Goal: Task Accomplishment & Management: Use online tool/utility

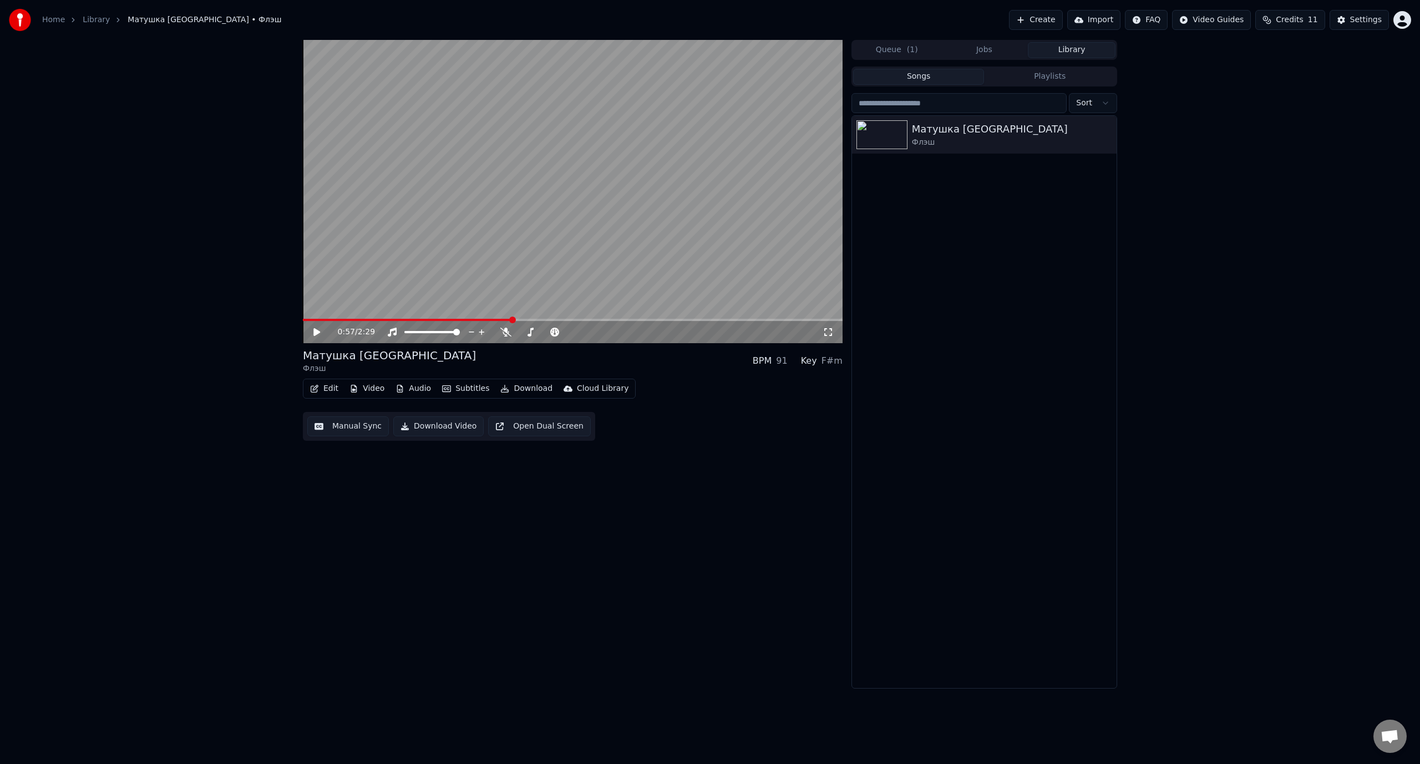
click at [308, 319] on span at bounding box center [407, 320] width 209 height 2
click at [316, 332] on icon at bounding box center [316, 332] width 7 height 8
click at [318, 332] on icon at bounding box center [317, 332] width 6 height 7
click at [316, 331] on icon at bounding box center [316, 332] width 7 height 8
click at [316, 331] on icon at bounding box center [317, 332] width 6 height 7
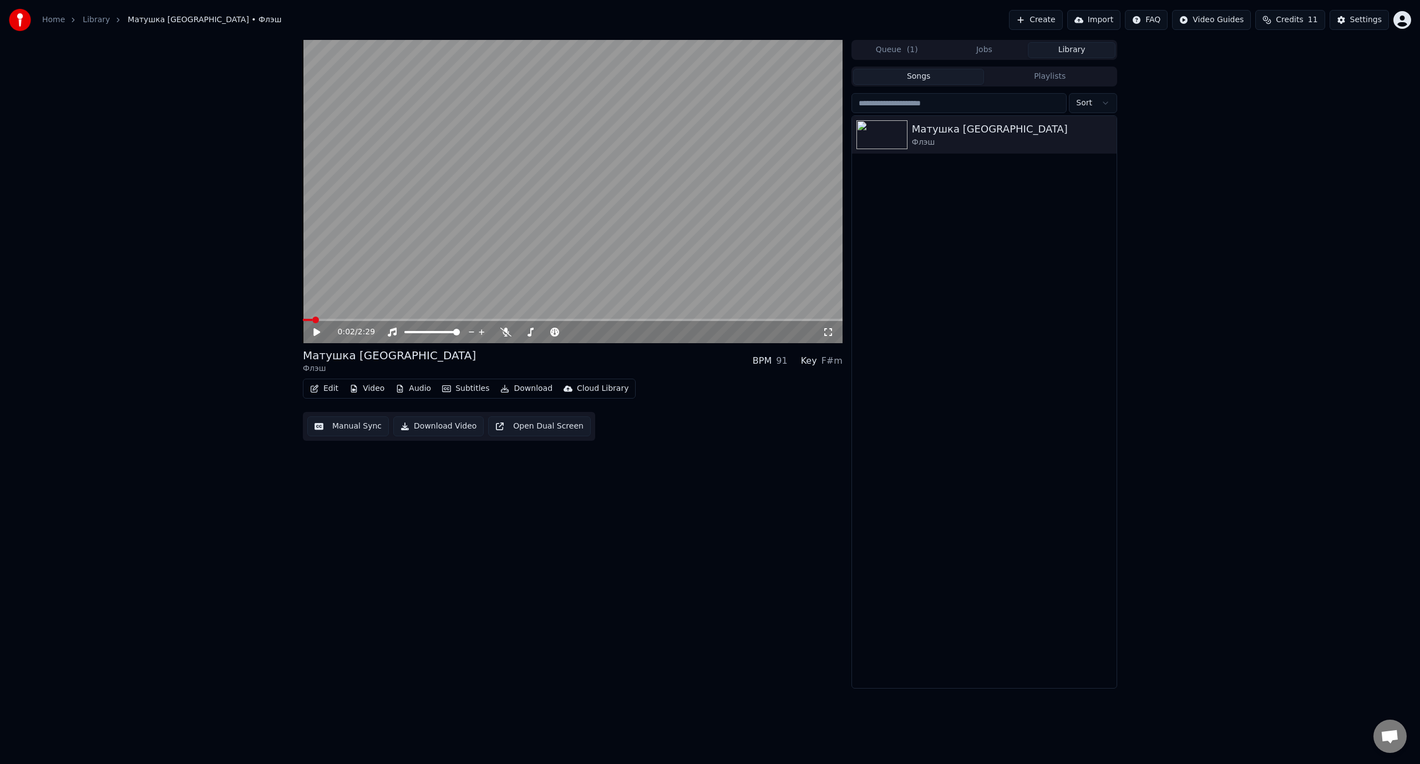
click at [316, 331] on icon at bounding box center [316, 332] width 7 height 8
click at [316, 331] on icon at bounding box center [317, 332] width 6 height 7
click at [310, 321] on span at bounding box center [313, 320] width 7 height 7
click at [313, 330] on icon at bounding box center [325, 332] width 26 height 9
click at [316, 331] on icon at bounding box center [325, 332] width 26 height 9
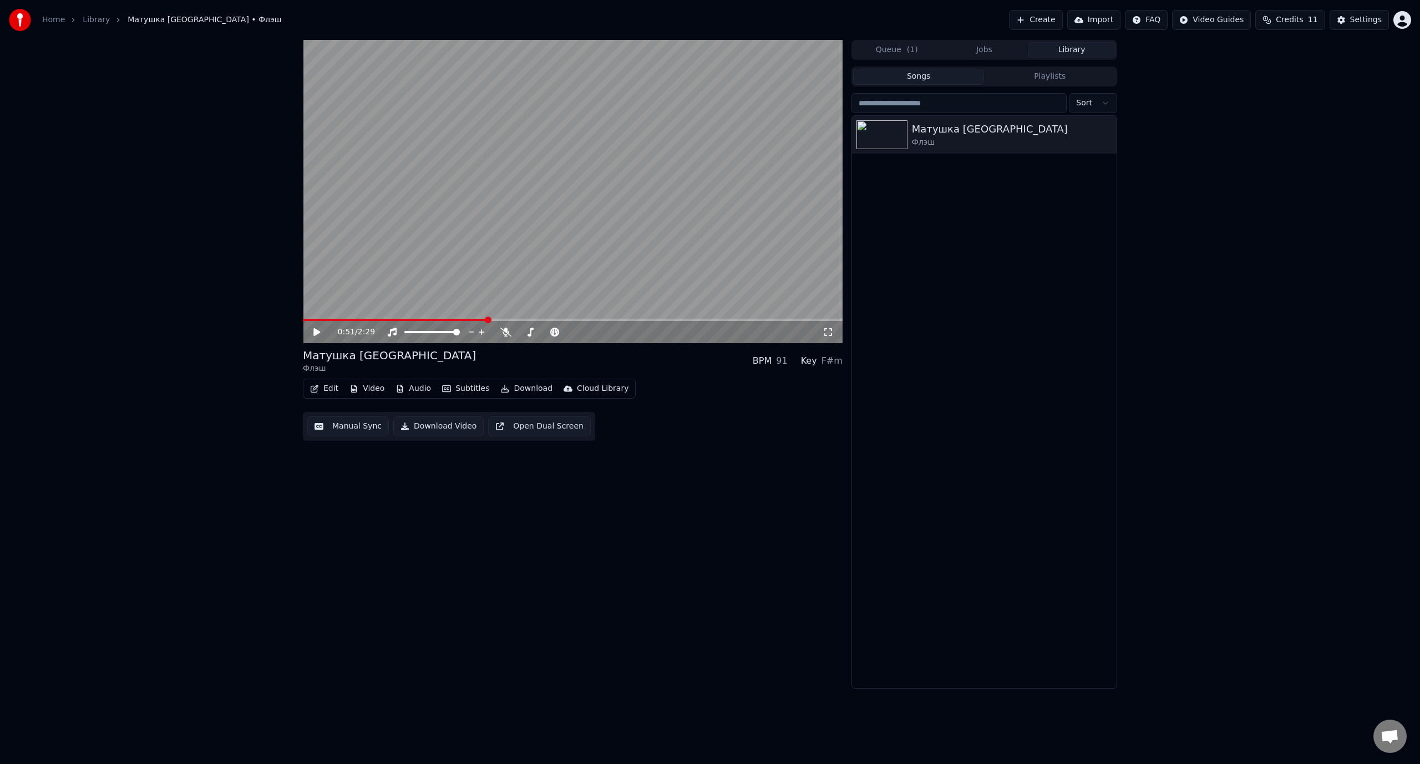
click at [487, 321] on span at bounding box center [395, 320] width 184 height 2
click at [311, 332] on div "0:51 / 2:29" at bounding box center [572, 332] width 531 height 11
click at [317, 331] on icon at bounding box center [316, 332] width 7 height 8
click at [318, 329] on icon at bounding box center [317, 332] width 6 height 7
click at [318, 329] on icon at bounding box center [325, 332] width 26 height 9
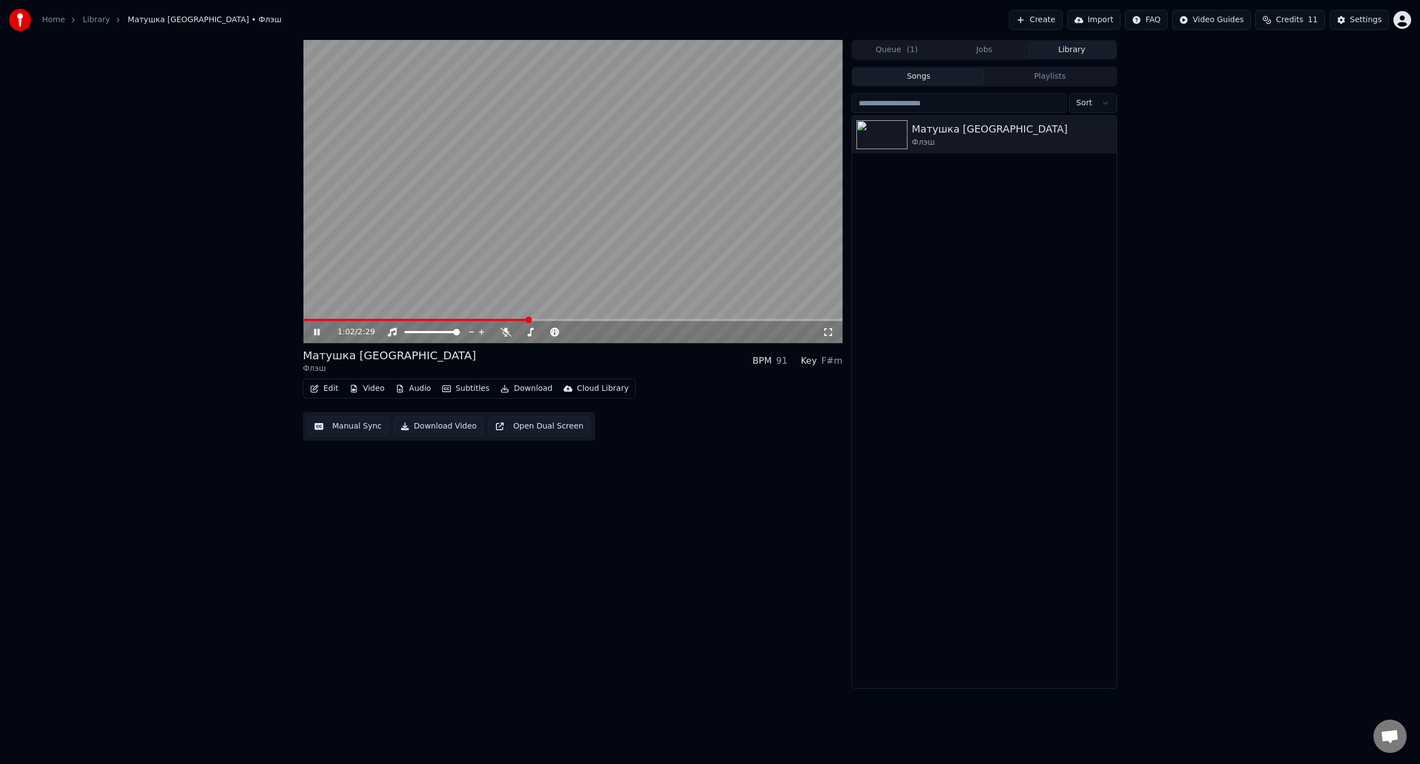
click at [318, 329] on icon at bounding box center [317, 332] width 6 height 7
click at [328, 389] on button "Edit" at bounding box center [324, 389] width 37 height 16
click at [358, 508] on div "Manual Sync (Legacy)" at bounding box center [370, 506] width 85 height 11
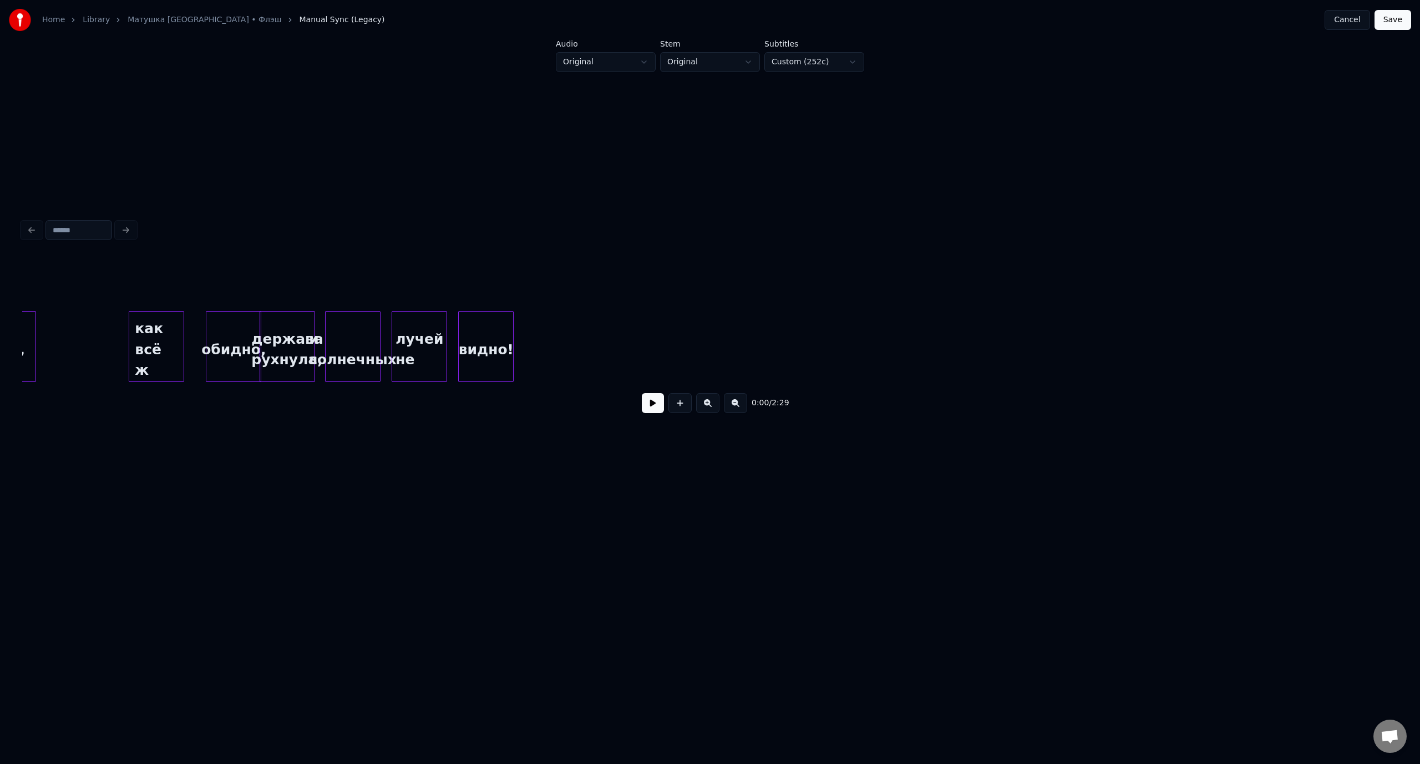
scroll to position [0, 8139]
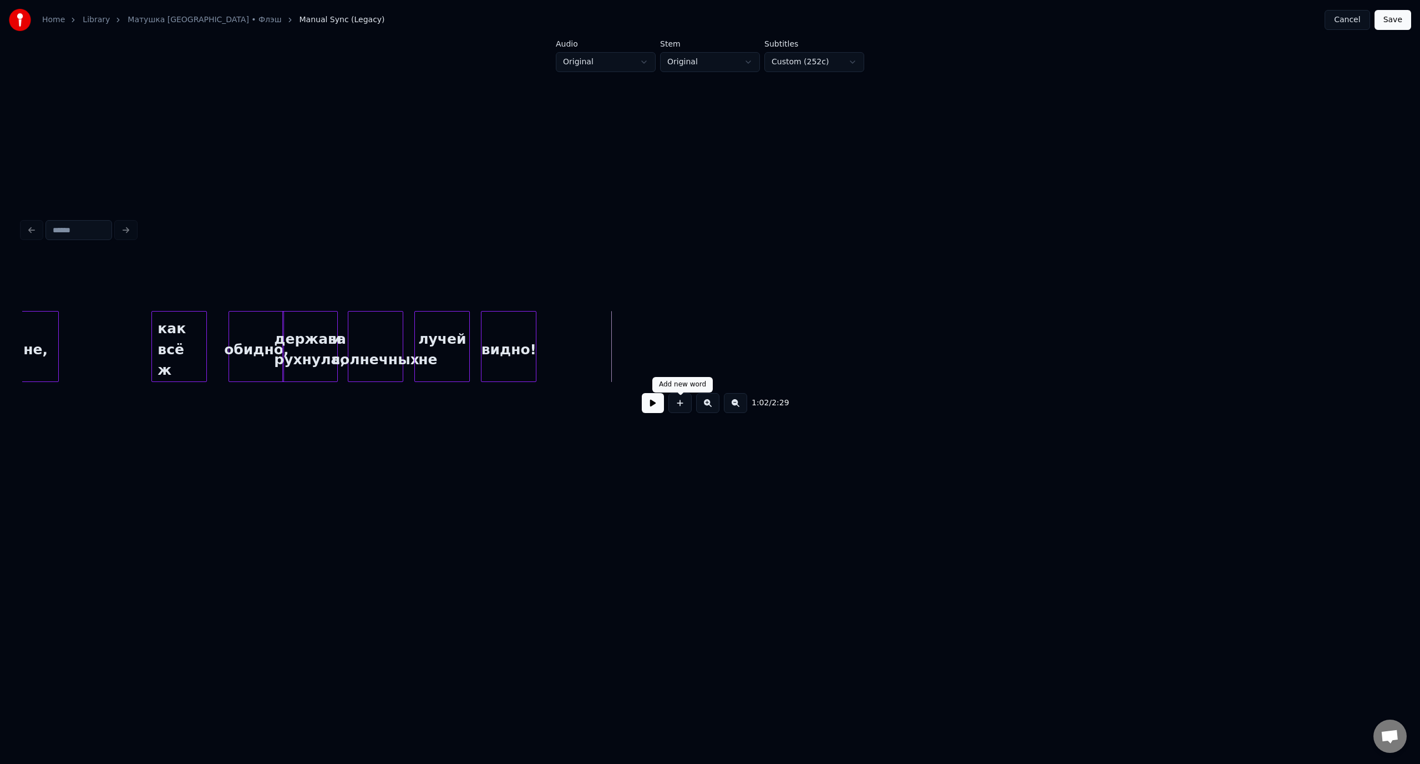
click at [685, 408] on button at bounding box center [679, 403] width 23 height 20
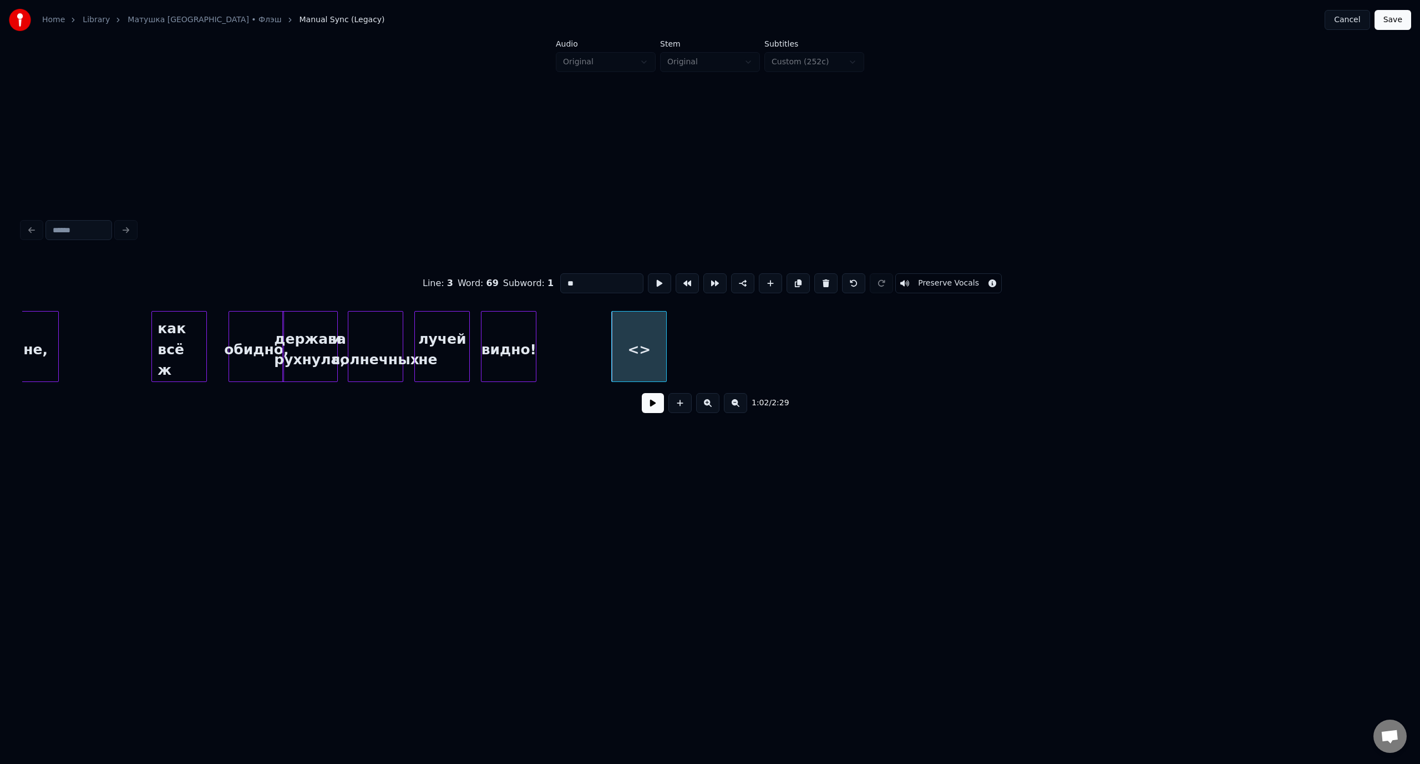
drag, startPoint x: 579, startPoint y: 281, endPoint x: 549, endPoint y: 281, distance: 30.0
click at [549, 281] on div "Line : 3 Word : 69 Subword : 1 ** Preserve Vocals" at bounding box center [709, 283] width 1375 height 55
type input "*********"
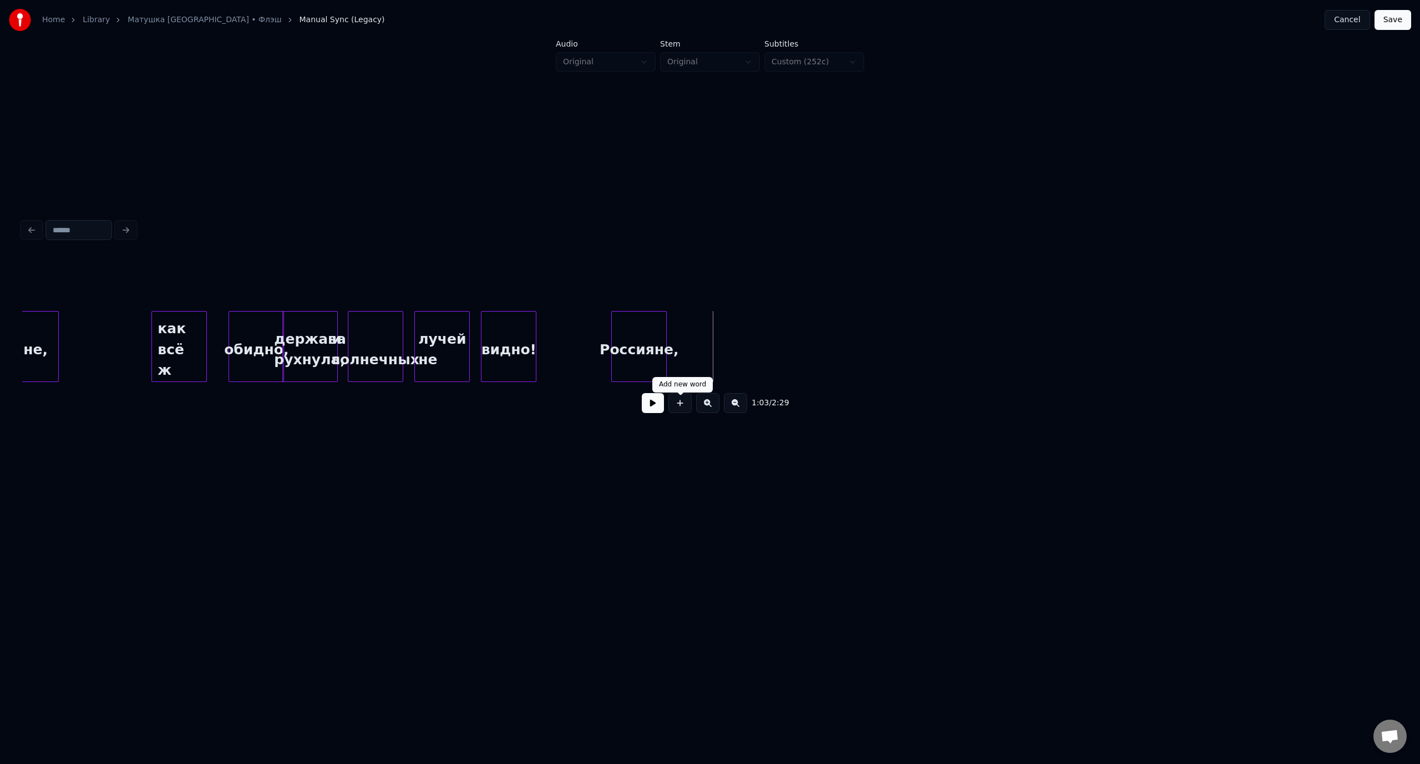
click at [681, 403] on button at bounding box center [679, 403] width 23 height 20
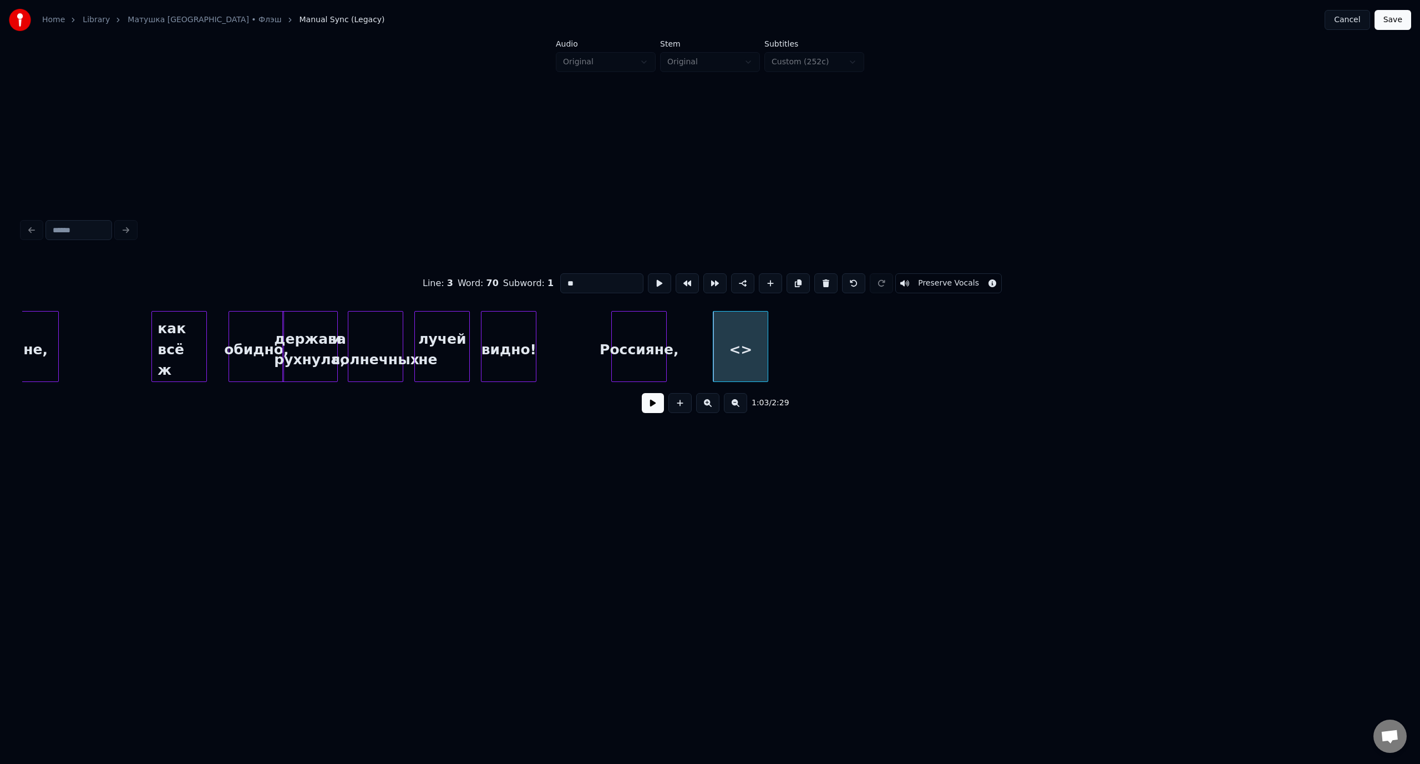
click at [555, 282] on div "Line : 3 Word : 70 Subword : 1 ** Preserve Vocals" at bounding box center [709, 283] width 1375 height 55
type input "*********"
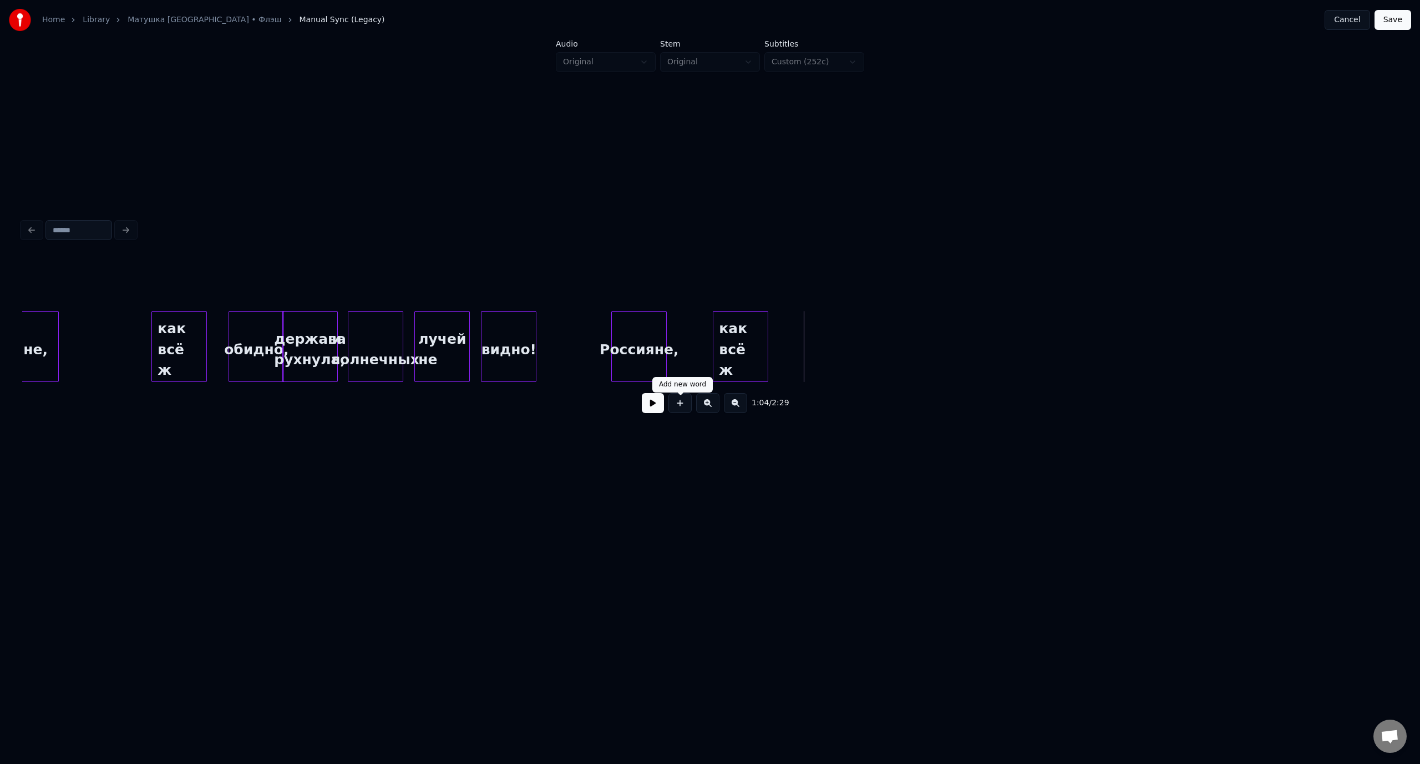
click at [684, 405] on button at bounding box center [679, 403] width 23 height 20
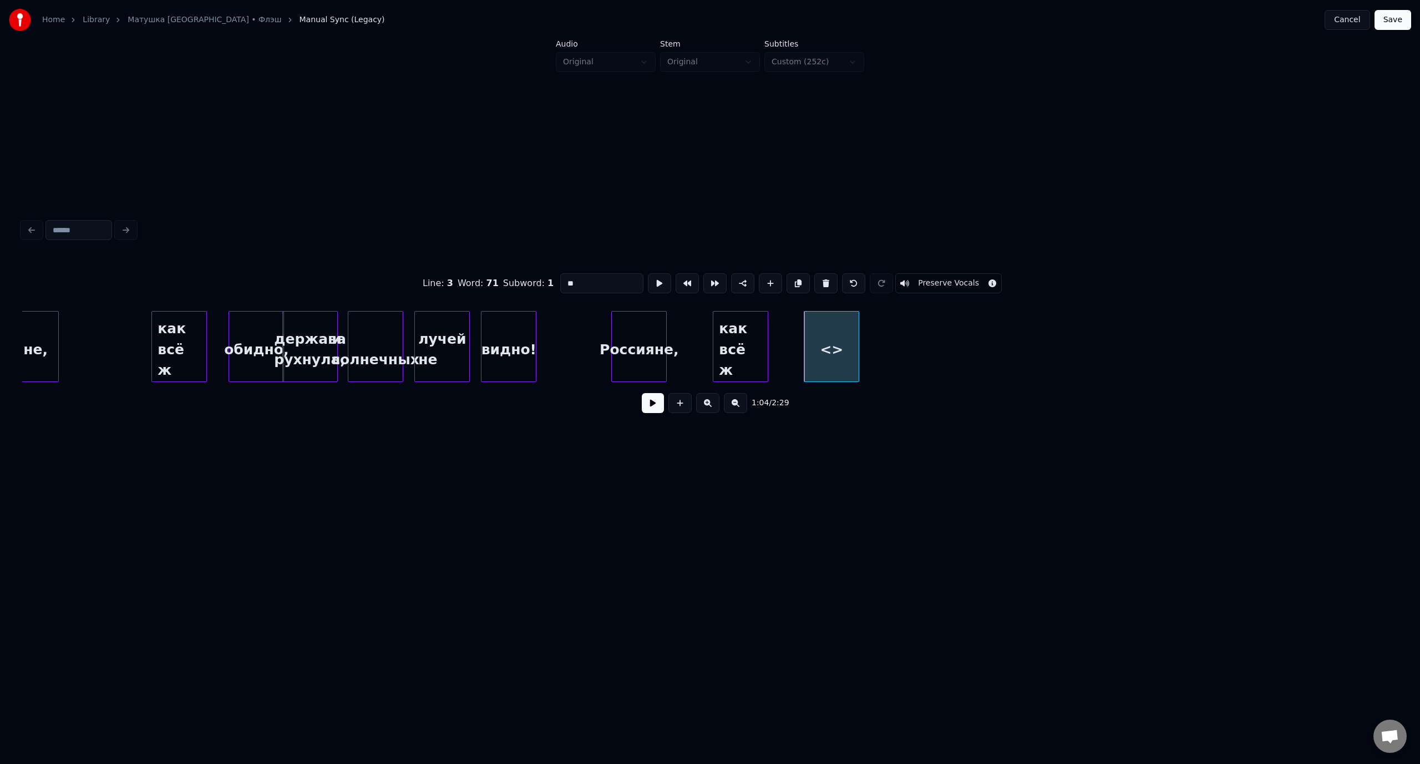
drag, startPoint x: 573, startPoint y: 283, endPoint x: 548, endPoint y: 284, distance: 24.4
click at [548, 284] on div "Line : 3 Word : 71 Subword : 1 ** Preserve Vocals" at bounding box center [709, 283] width 1375 height 55
click at [743, 328] on div "как всё ж" at bounding box center [740, 349] width 54 height 75
click at [709, 328] on div "как всё ж" at bounding box center [703, 349] width 54 height 75
click at [765, 327] on div "обидно" at bounding box center [762, 349] width 54 height 75
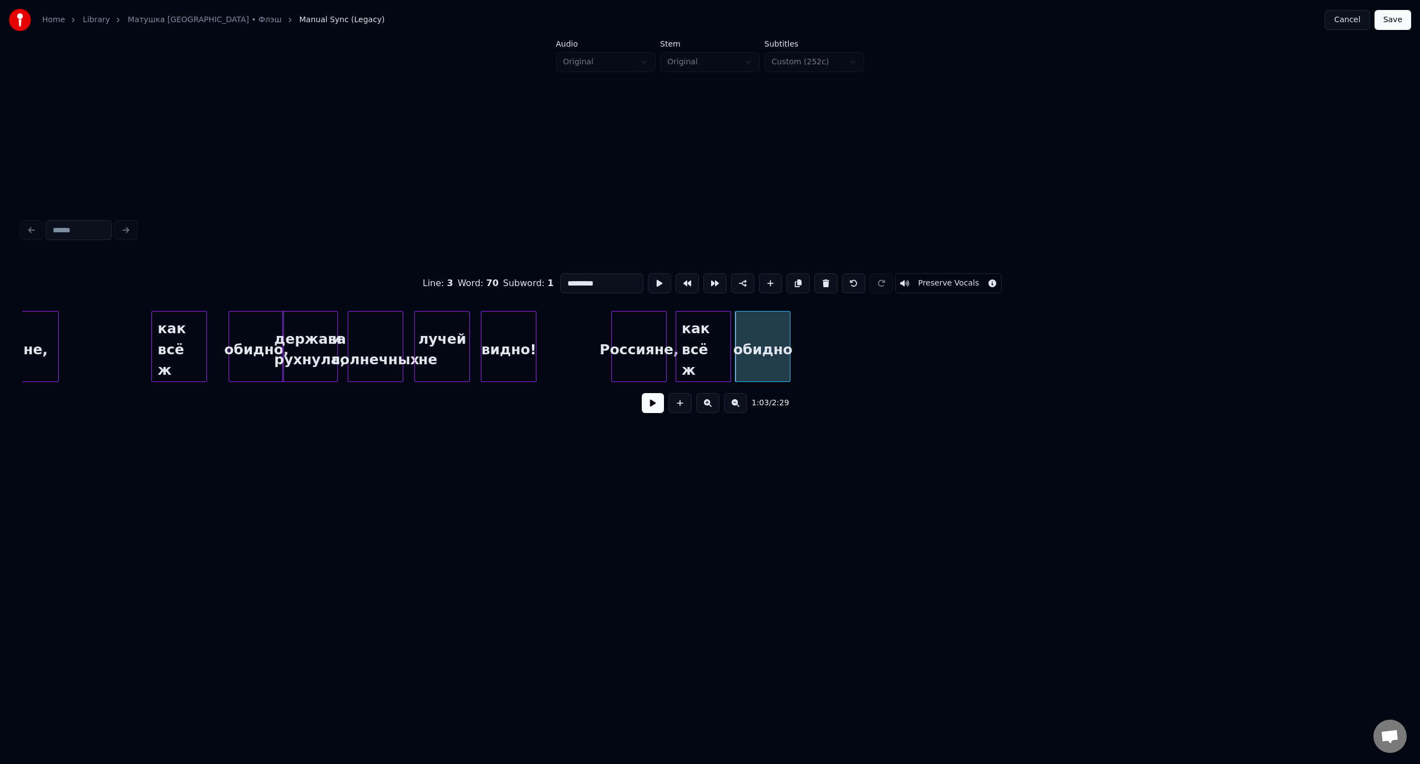
type input "*********"
click at [749, 314] on div "обидно" at bounding box center [762, 349] width 54 height 75
click at [592, 277] on input "******" at bounding box center [601, 283] width 83 height 20
type input "*******"
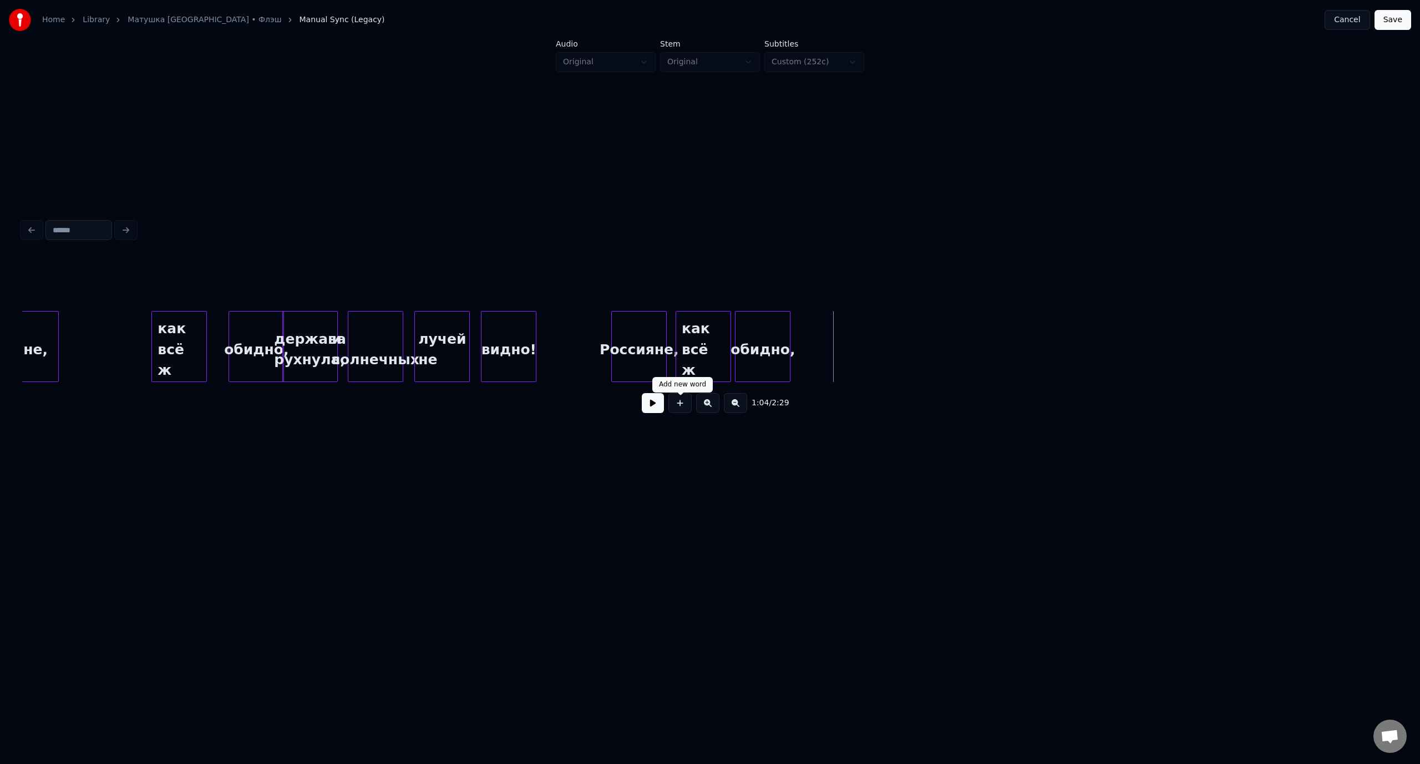
click at [683, 406] on button at bounding box center [679, 403] width 23 height 20
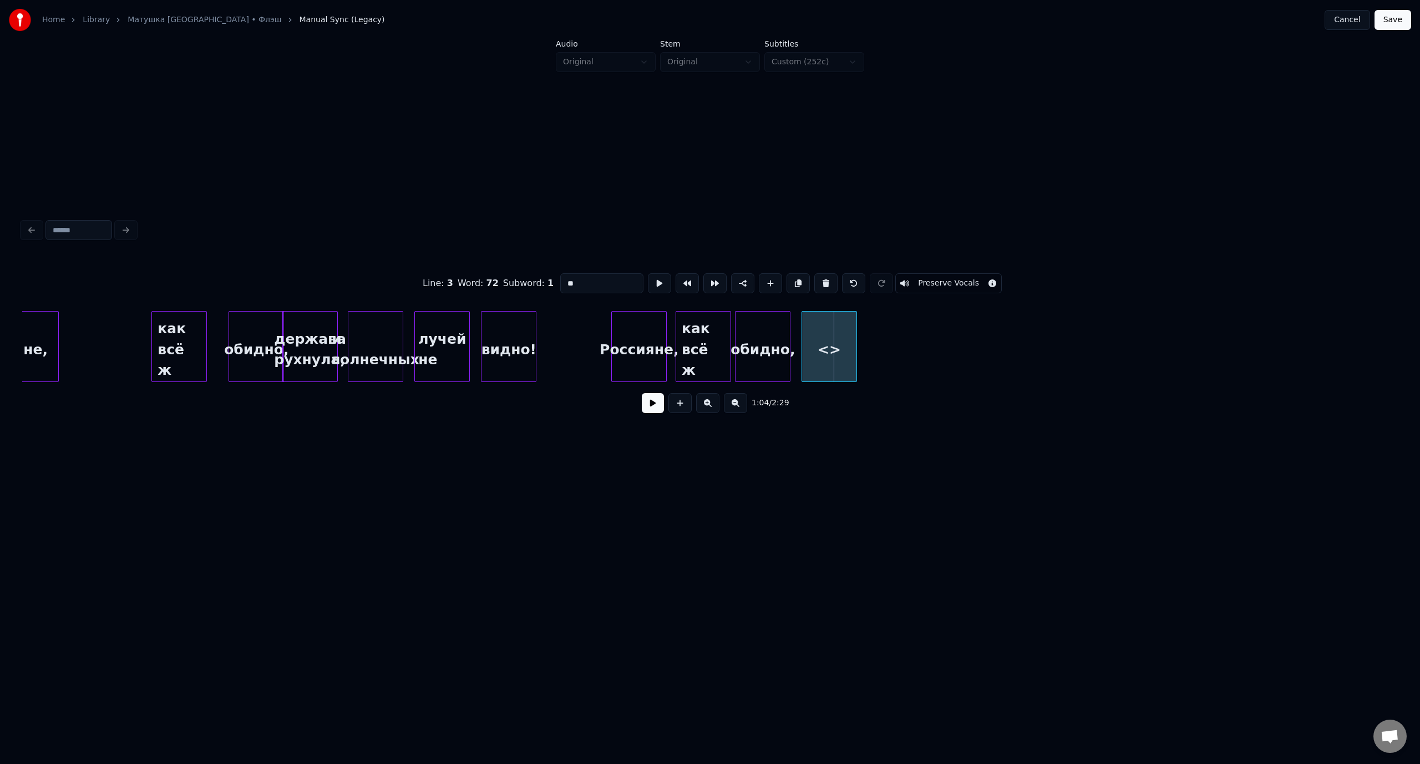
click at [836, 332] on div "<>" at bounding box center [829, 349] width 54 height 75
drag, startPoint x: 582, startPoint y: 282, endPoint x: 560, endPoint y: 282, distance: 21.6
click at [560, 282] on input "**" at bounding box center [601, 283] width 83 height 20
click at [454, 367] on div "лучей не" at bounding box center [442, 349] width 54 height 75
drag, startPoint x: 592, startPoint y: 281, endPoint x: 573, endPoint y: 281, distance: 18.9
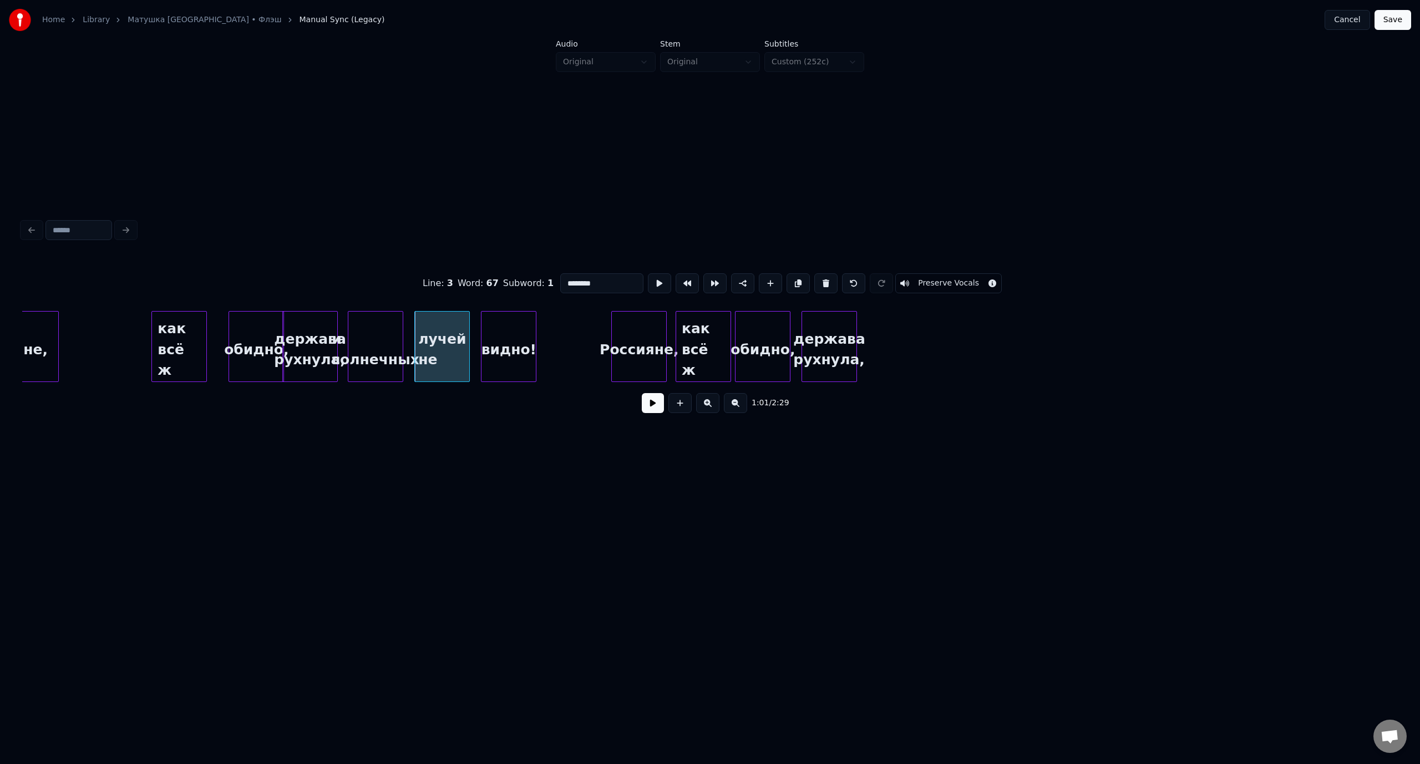
click at [573, 281] on input "********" at bounding box center [601, 283] width 83 height 20
click at [383, 332] on div "и солнечных" at bounding box center [375, 349] width 54 height 75
drag, startPoint x: 623, startPoint y: 275, endPoint x: 563, endPoint y: 283, distance: 60.9
click at [563, 283] on input "**********" at bounding box center [601, 283] width 83 height 20
type input "**********"
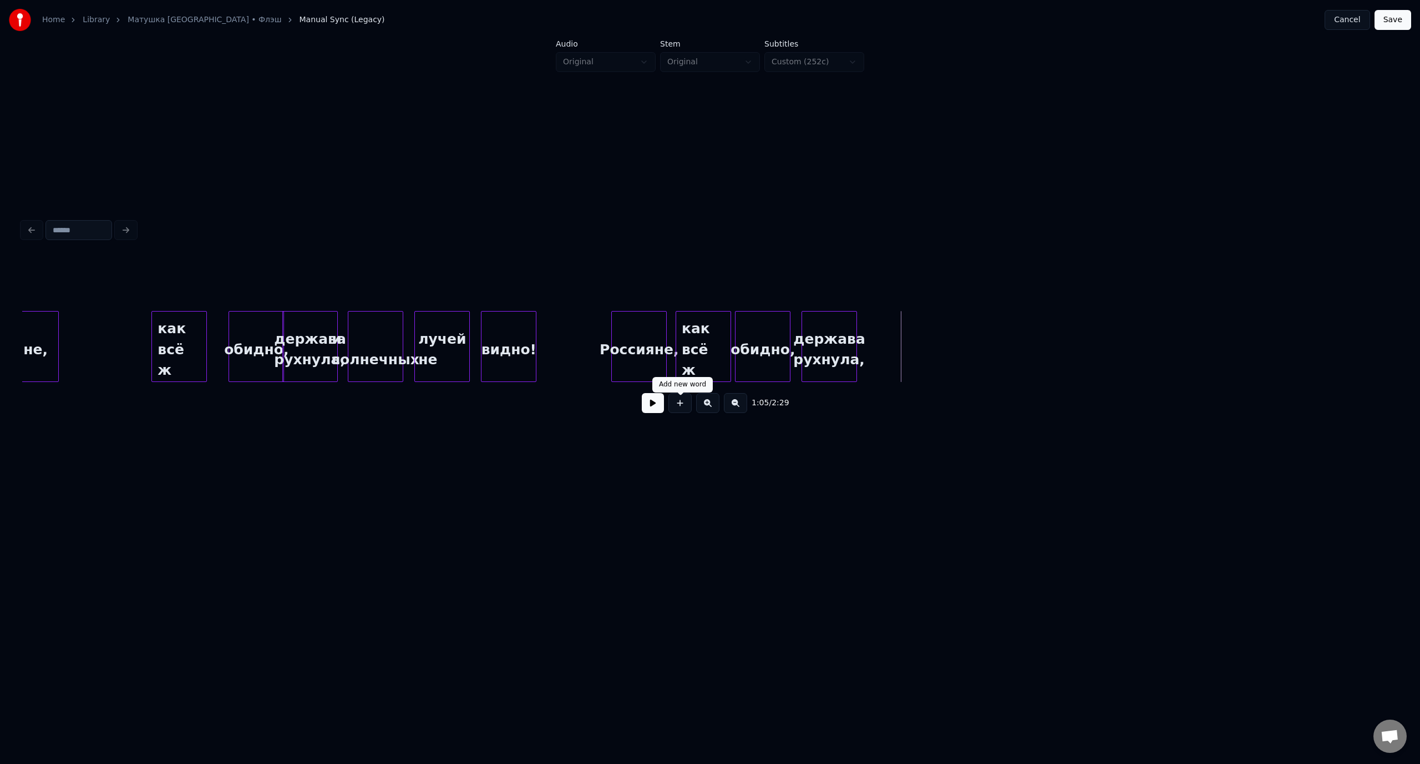
click at [680, 412] on button at bounding box center [679, 403] width 23 height 20
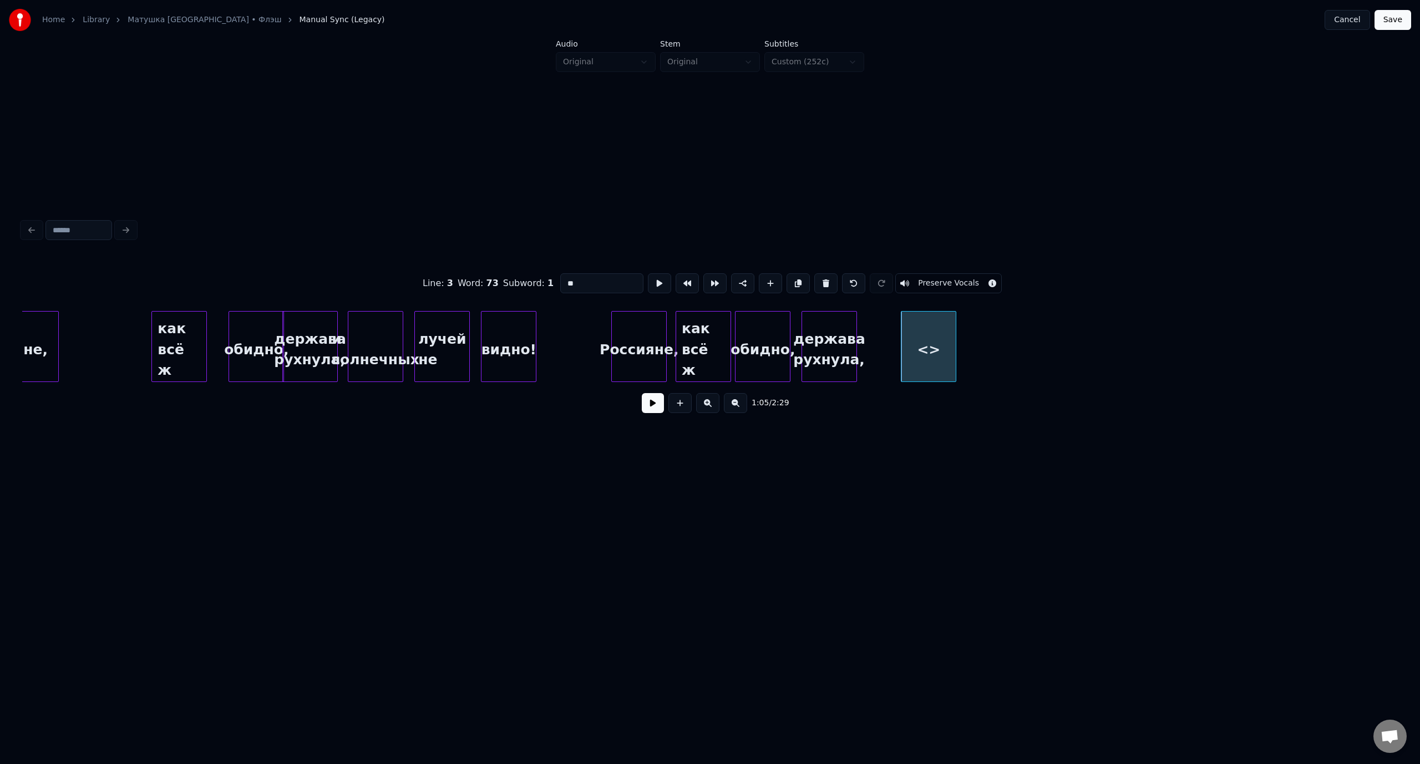
drag, startPoint x: 589, startPoint y: 281, endPoint x: 561, endPoint y: 282, distance: 28.3
click at [561, 282] on input "**" at bounding box center [601, 283] width 83 height 20
paste input "*********"
click at [906, 336] on div "и солнечных" at bounding box center [899, 349] width 54 height 75
click at [453, 348] on div "лучей не" at bounding box center [442, 349] width 54 height 75
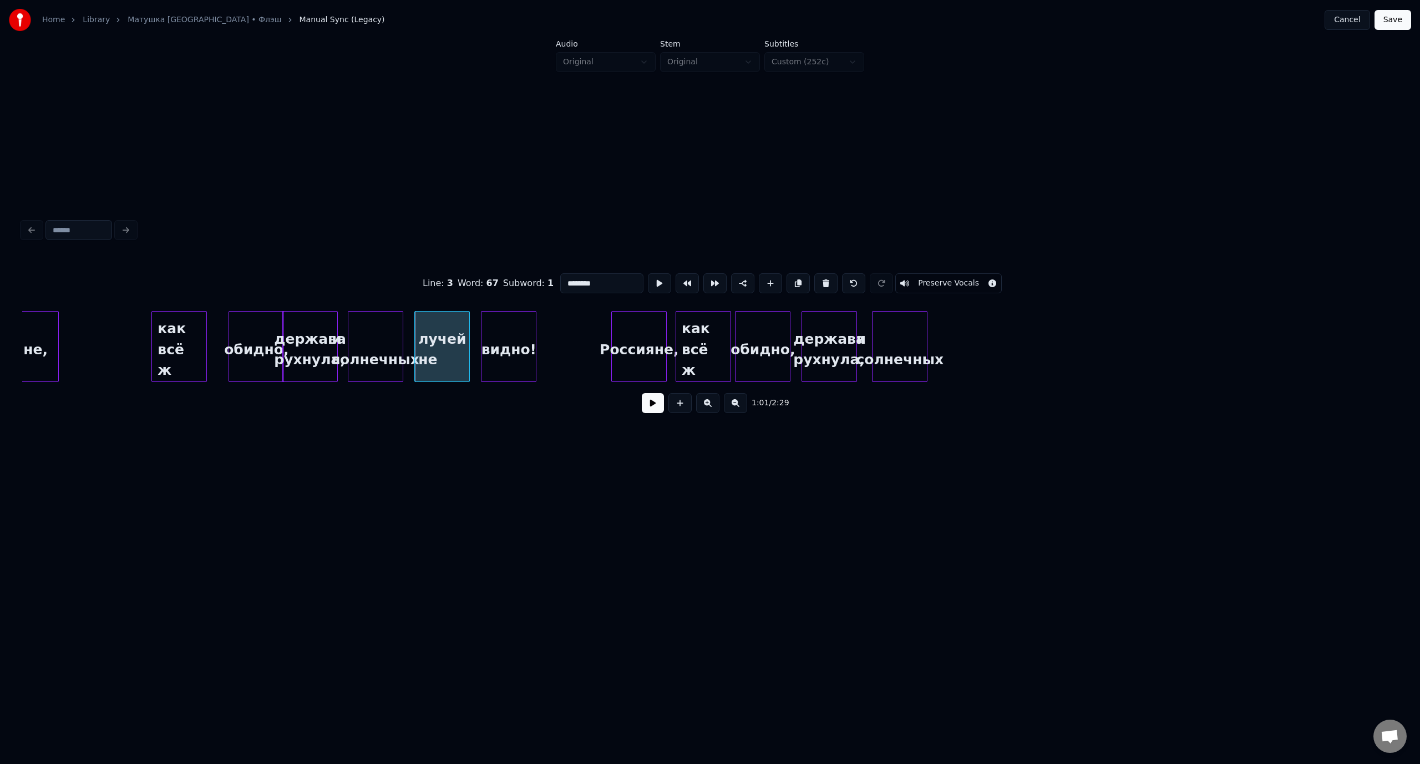
drag, startPoint x: 598, startPoint y: 278, endPoint x: 560, endPoint y: 284, distance: 38.7
click at [560, 284] on input "********" at bounding box center [601, 283] width 83 height 20
type input "********"
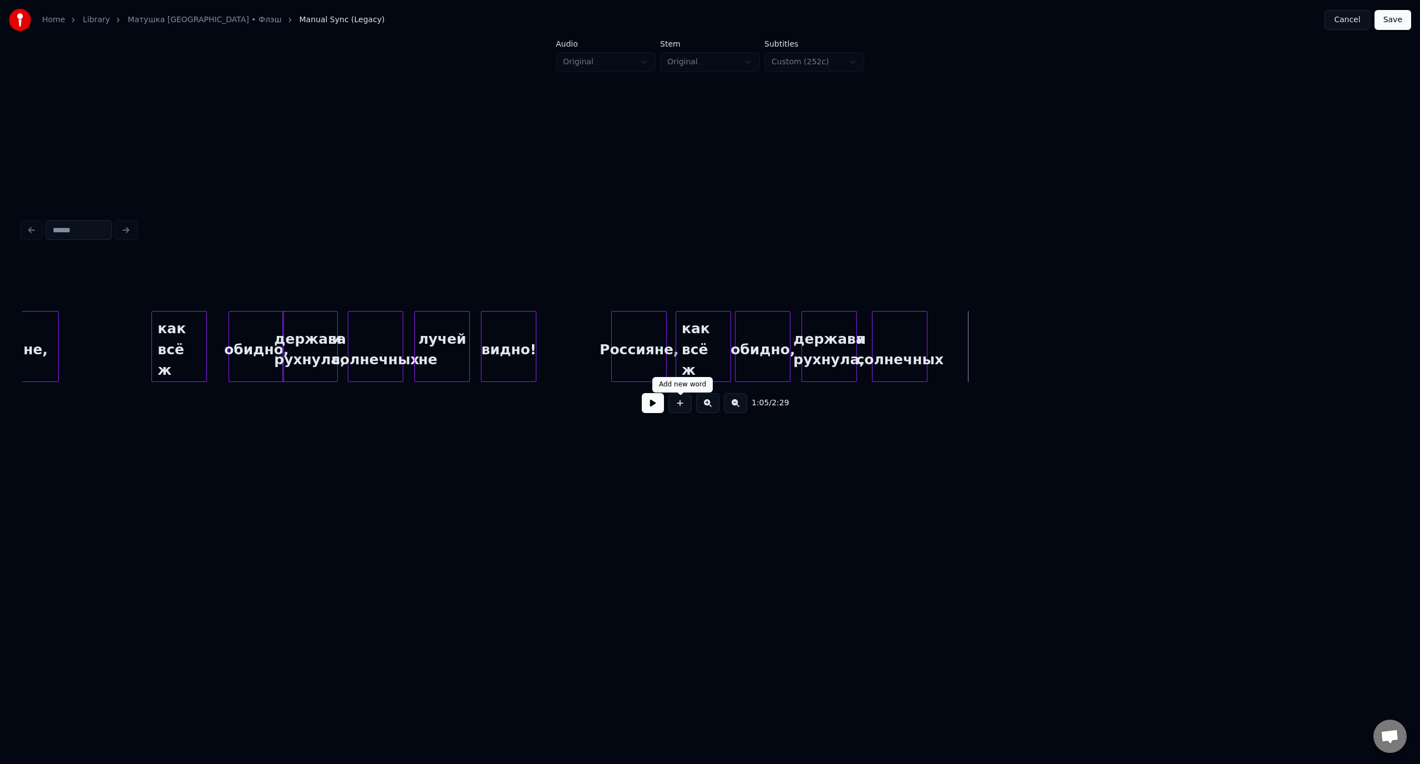
click at [678, 410] on button at bounding box center [679, 403] width 23 height 20
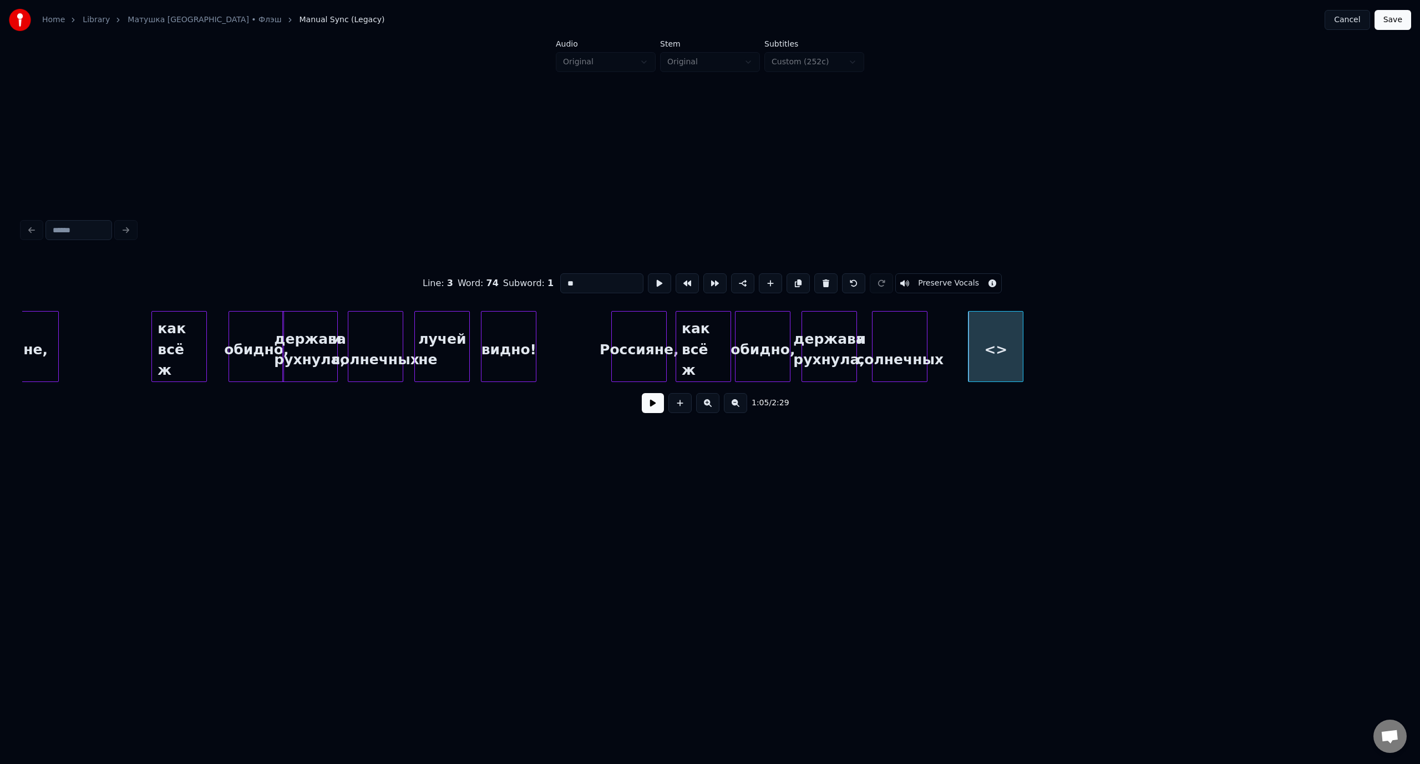
click at [560, 279] on input "**" at bounding box center [601, 283] width 83 height 20
paste input "******"
click at [520, 324] on div "видно!" at bounding box center [508, 349] width 54 height 75
drag, startPoint x: 596, startPoint y: 279, endPoint x: 565, endPoint y: 283, distance: 31.2
click at [565, 283] on input "******" at bounding box center [601, 283] width 83 height 20
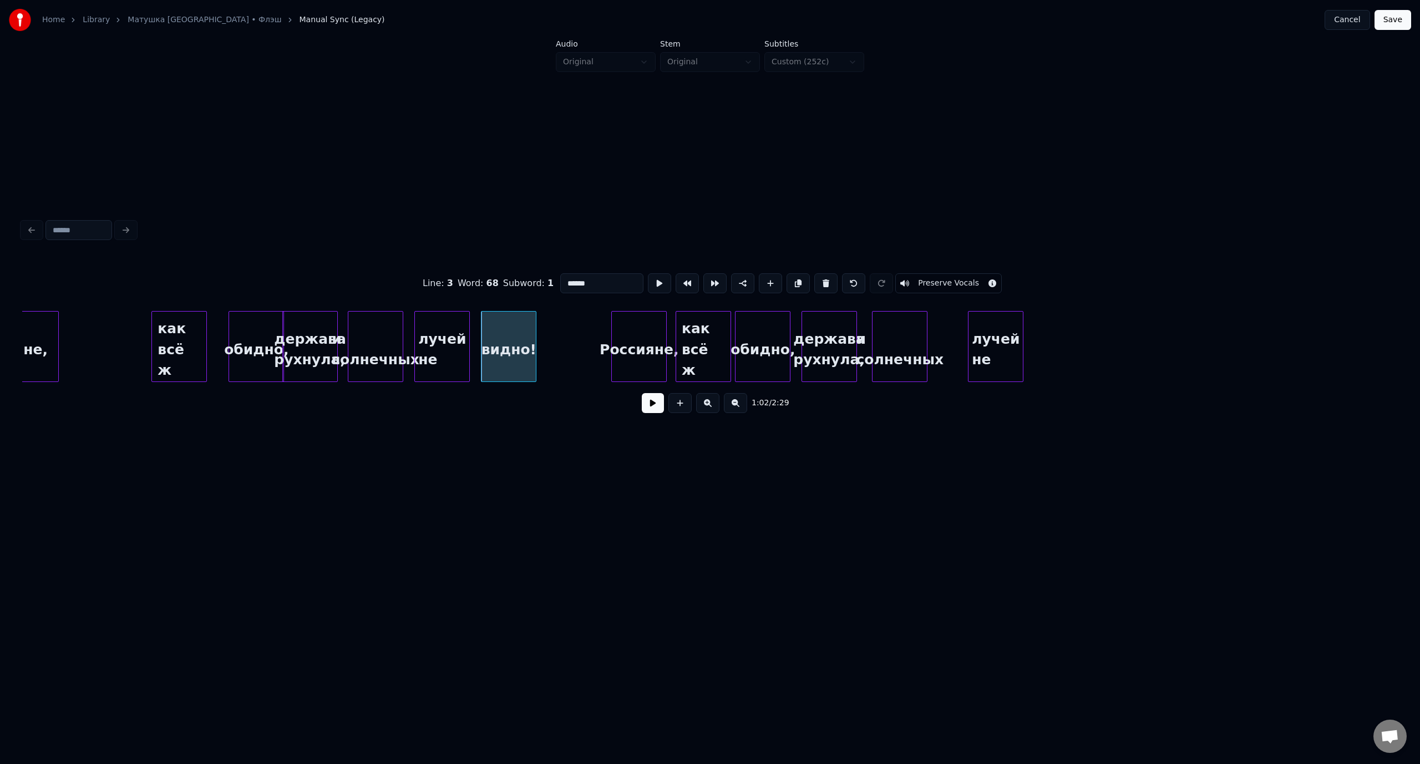
type input "******"
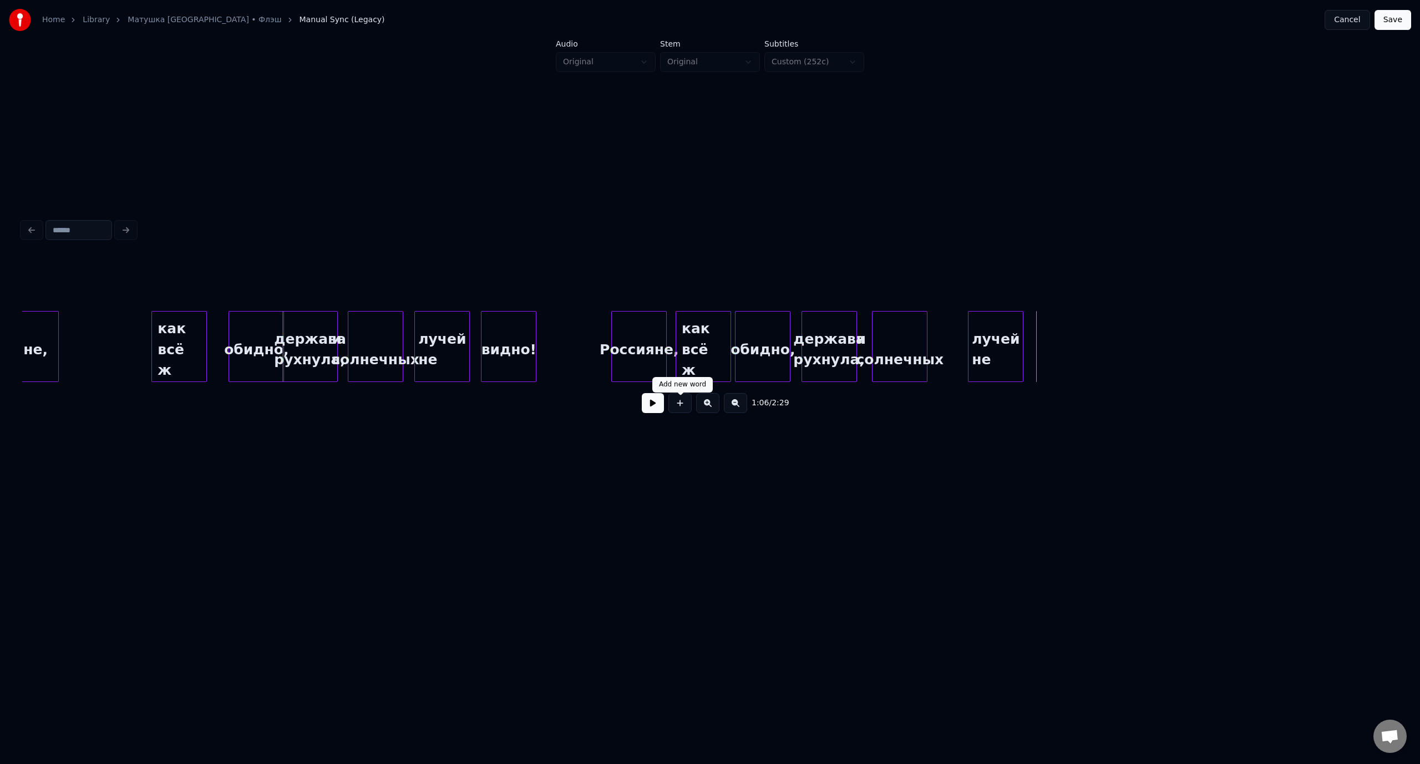
click at [682, 410] on button at bounding box center [679, 403] width 23 height 20
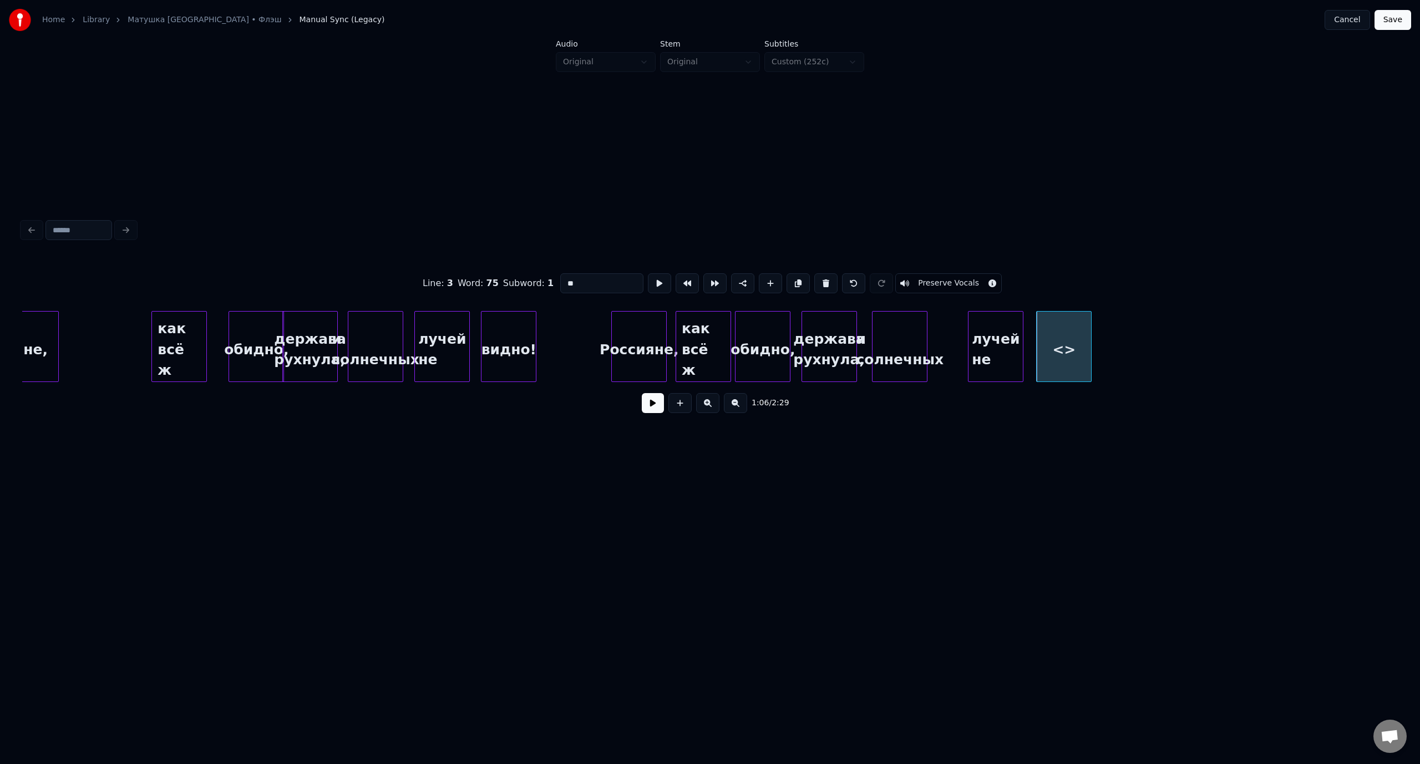
drag, startPoint x: 611, startPoint y: 274, endPoint x: 542, endPoint y: 276, distance: 68.8
click at [542, 276] on div "Line : 3 Word : 75 Subword : 1 ** Preserve Vocals" at bounding box center [709, 283] width 1375 height 55
paste input "****"
click at [951, 334] on div "лучей не" at bounding box center [960, 349] width 54 height 75
click at [1032, 332] on div "видно!" at bounding box center [1022, 349] width 54 height 75
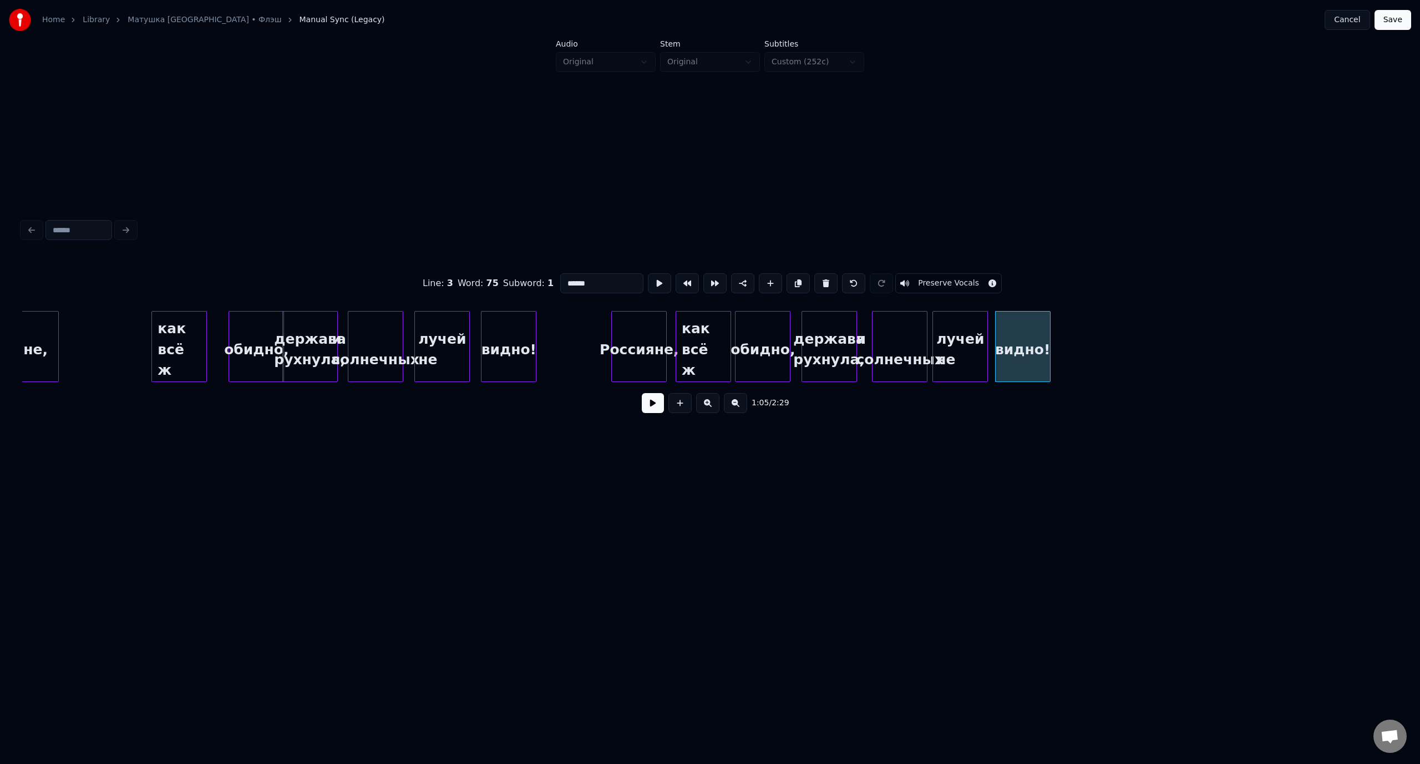
type input "******"
click at [196, 321] on div "как всё ж" at bounding box center [179, 349] width 54 height 75
click at [650, 411] on button at bounding box center [653, 403] width 22 height 20
click at [654, 406] on button at bounding box center [653, 403] width 22 height 20
click at [38, 335] on div "Россияне," at bounding box center [8, 349] width 100 height 75
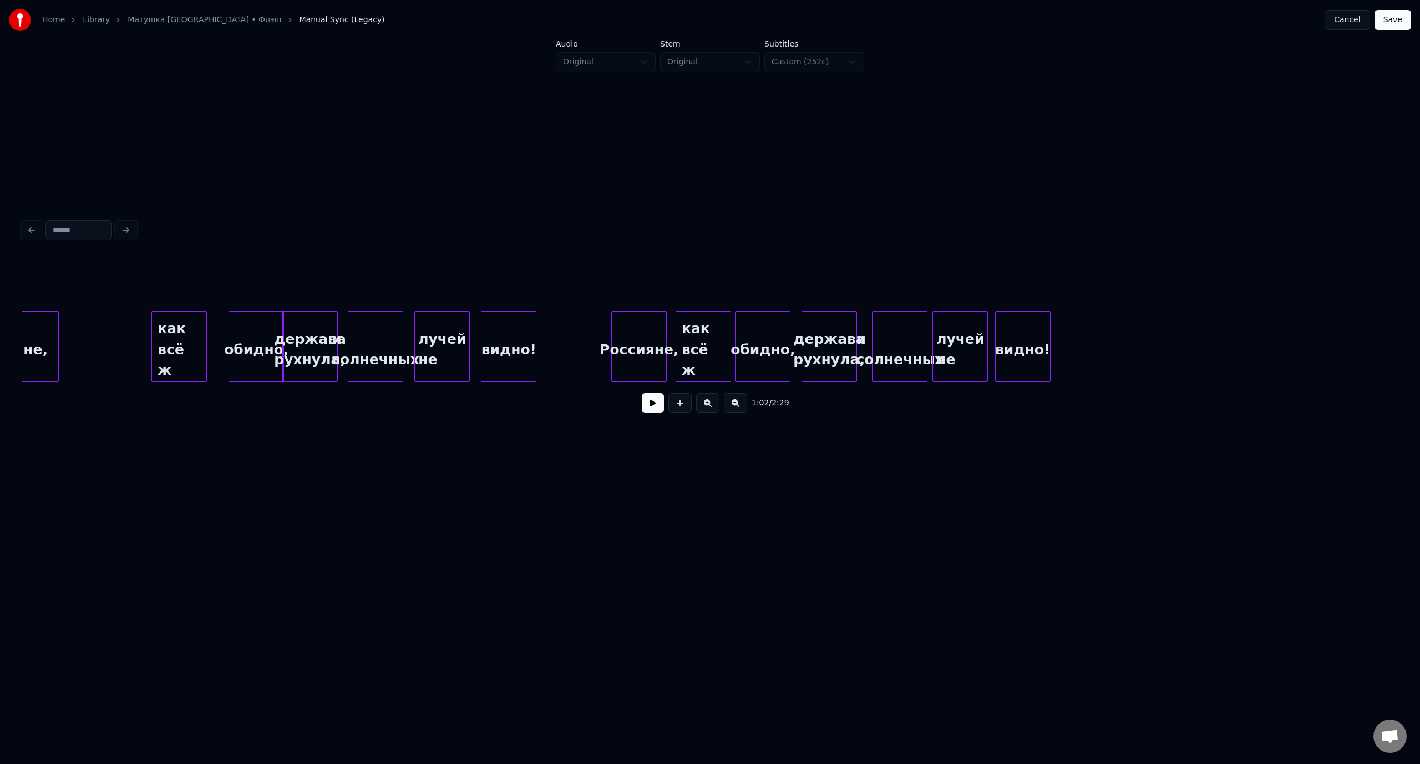
scroll to position [0, 8074]
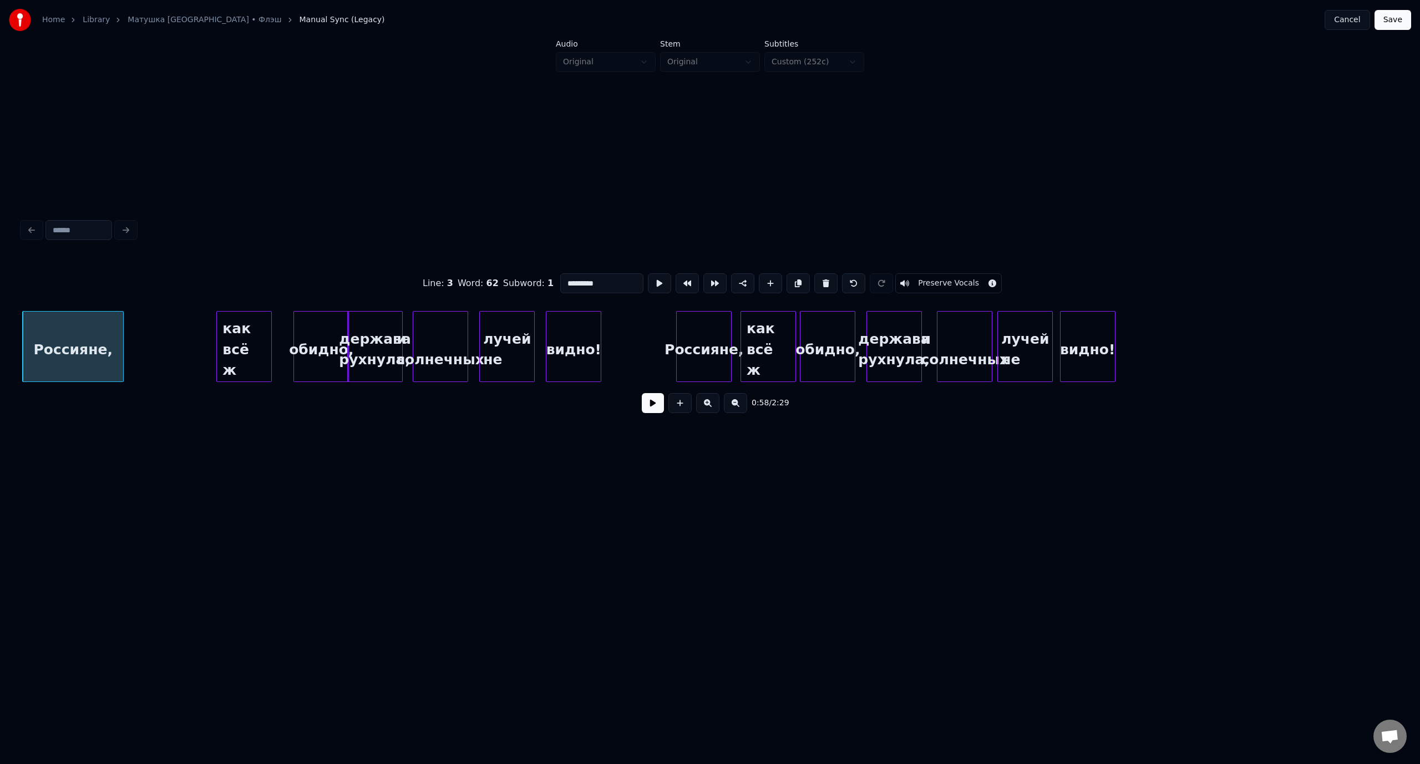
click at [656, 411] on button at bounding box center [653, 403] width 22 height 20
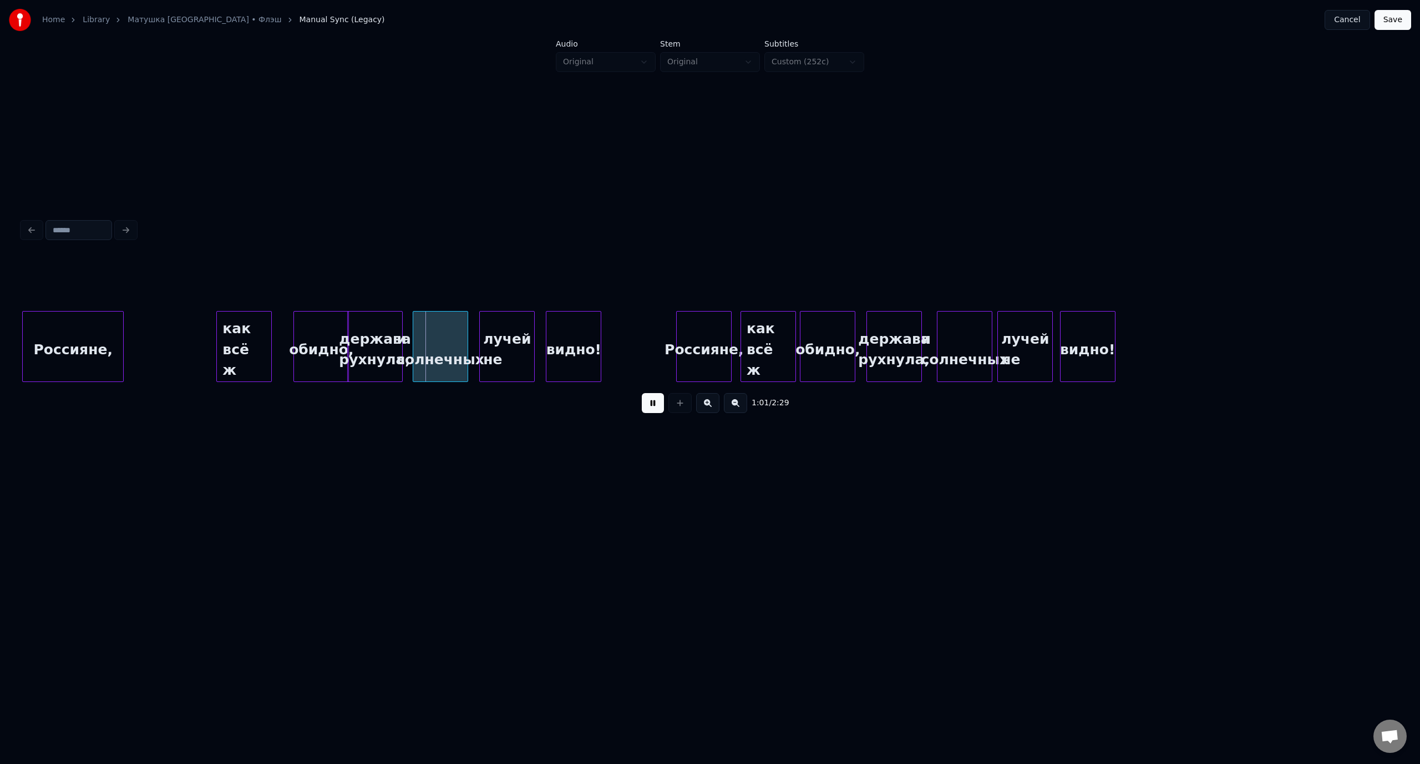
click at [660, 409] on button at bounding box center [653, 403] width 22 height 20
click at [316, 334] on div "обидно," at bounding box center [308, 349] width 54 height 75
click at [75, 329] on div "Россияне," at bounding box center [73, 349] width 100 height 75
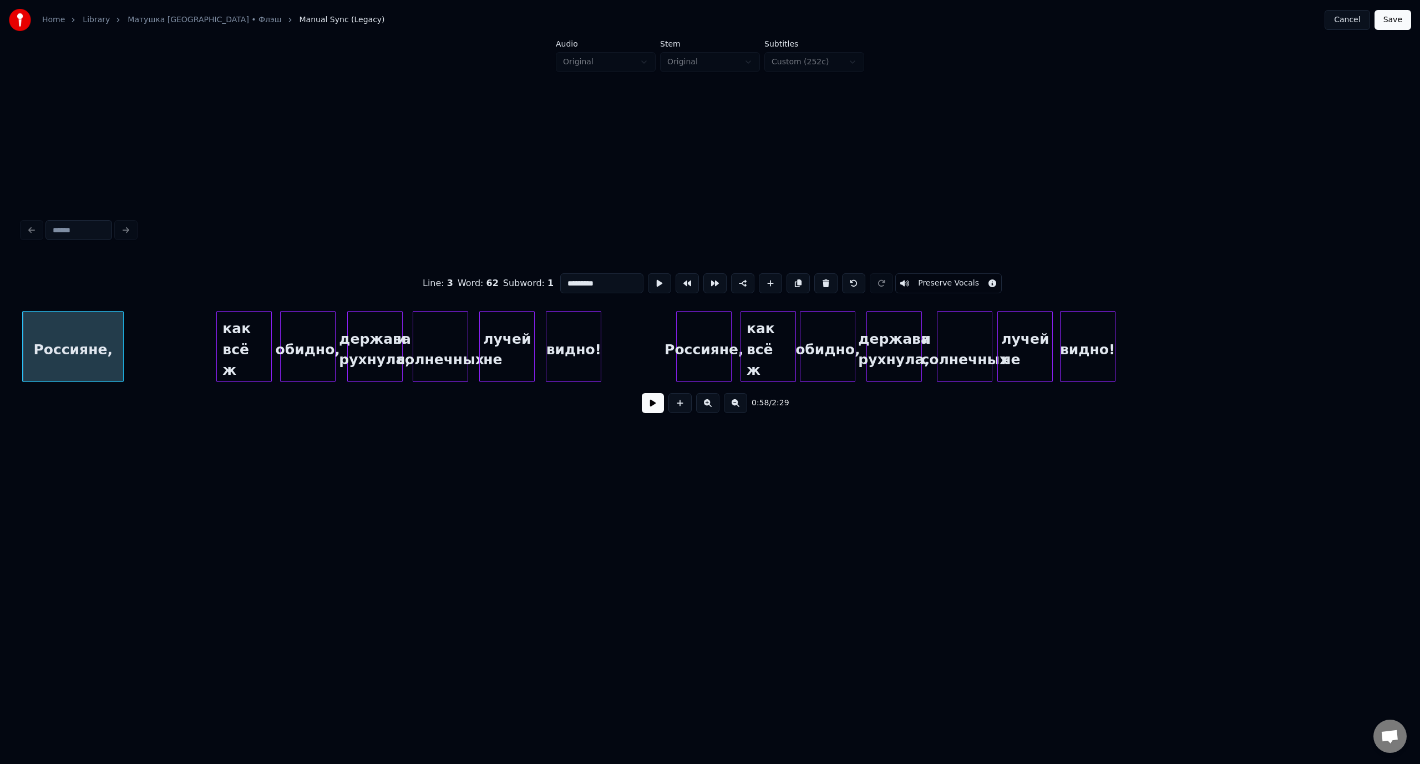
click at [644, 408] on button at bounding box center [653, 403] width 22 height 20
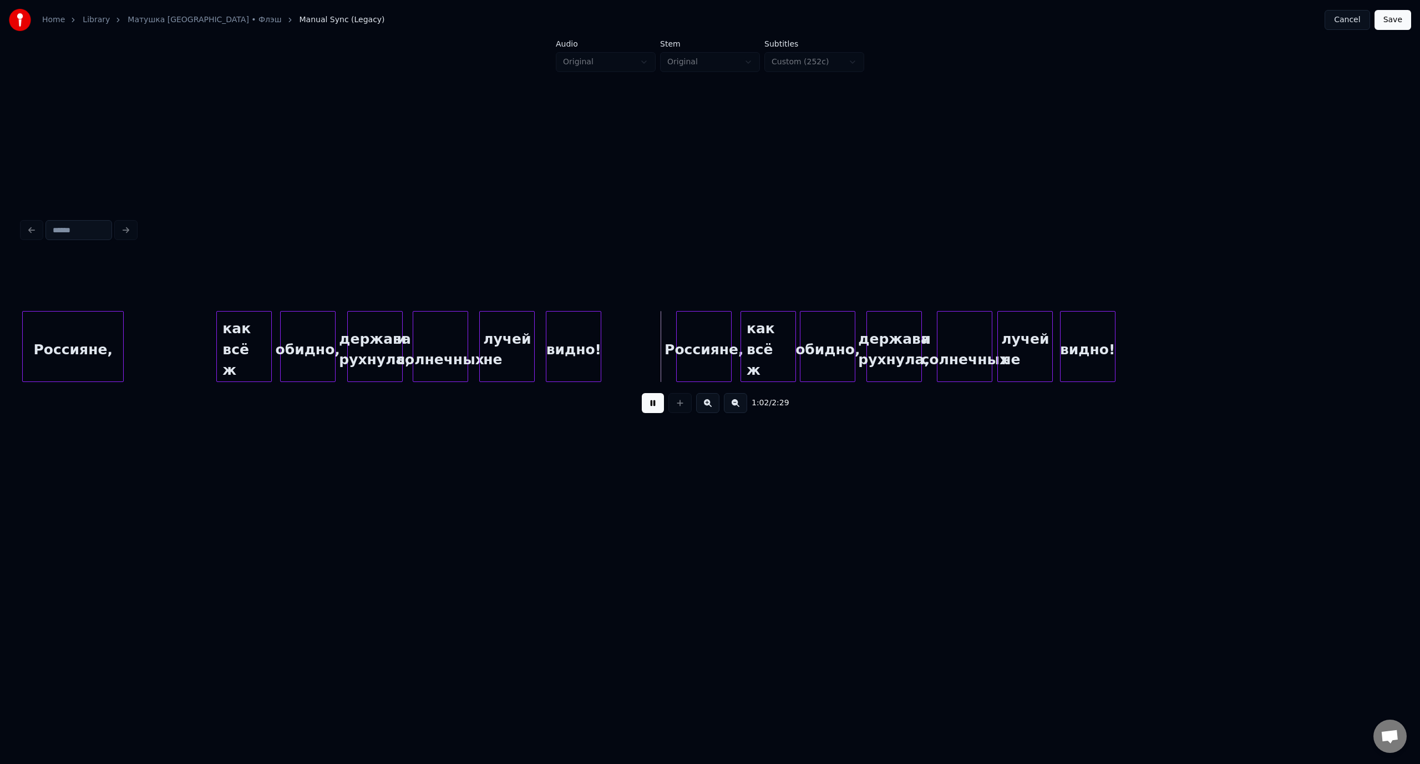
click at [653, 407] on button at bounding box center [653, 403] width 22 height 20
click at [519, 318] on div "лучей не" at bounding box center [516, 349] width 54 height 75
click at [92, 332] on div "Россияне," at bounding box center [73, 349] width 100 height 75
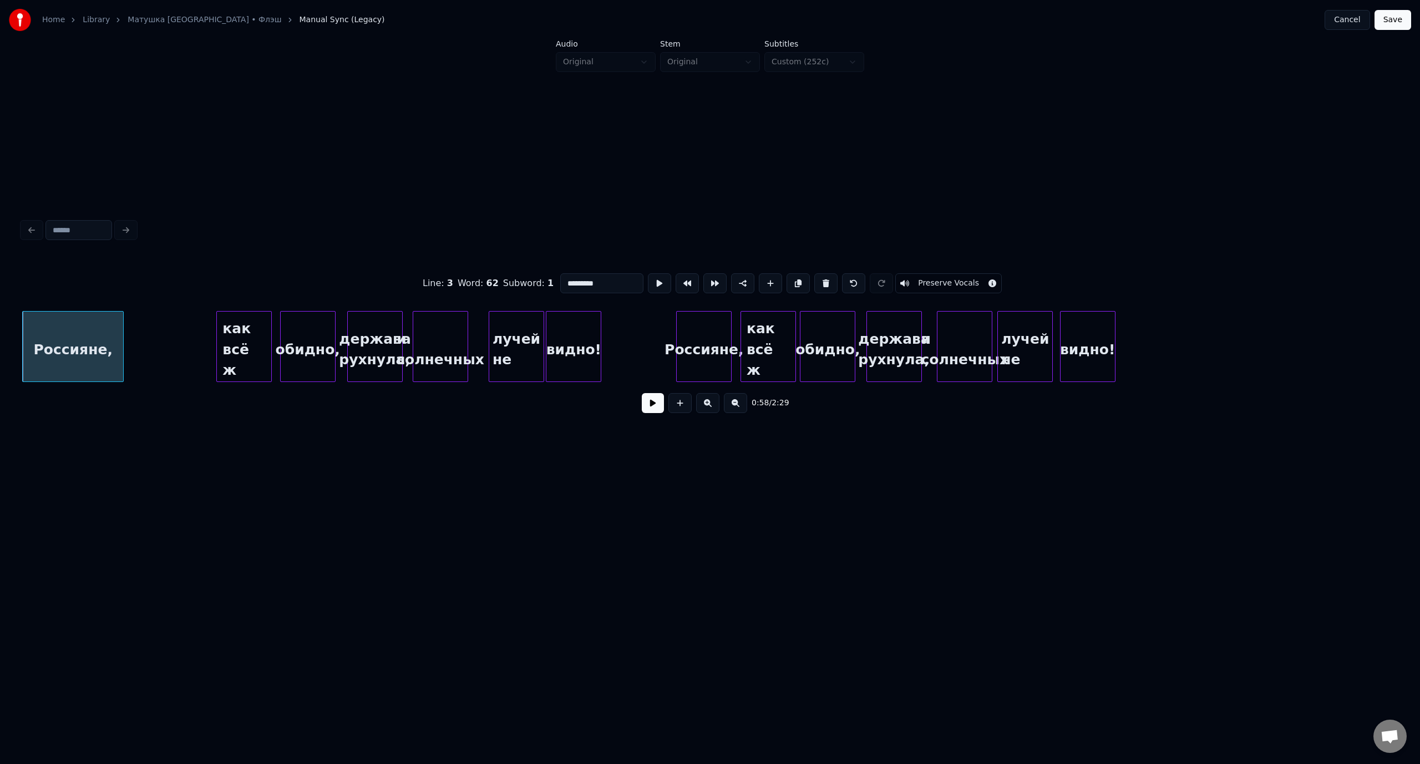
click at [650, 399] on button at bounding box center [653, 403] width 22 height 20
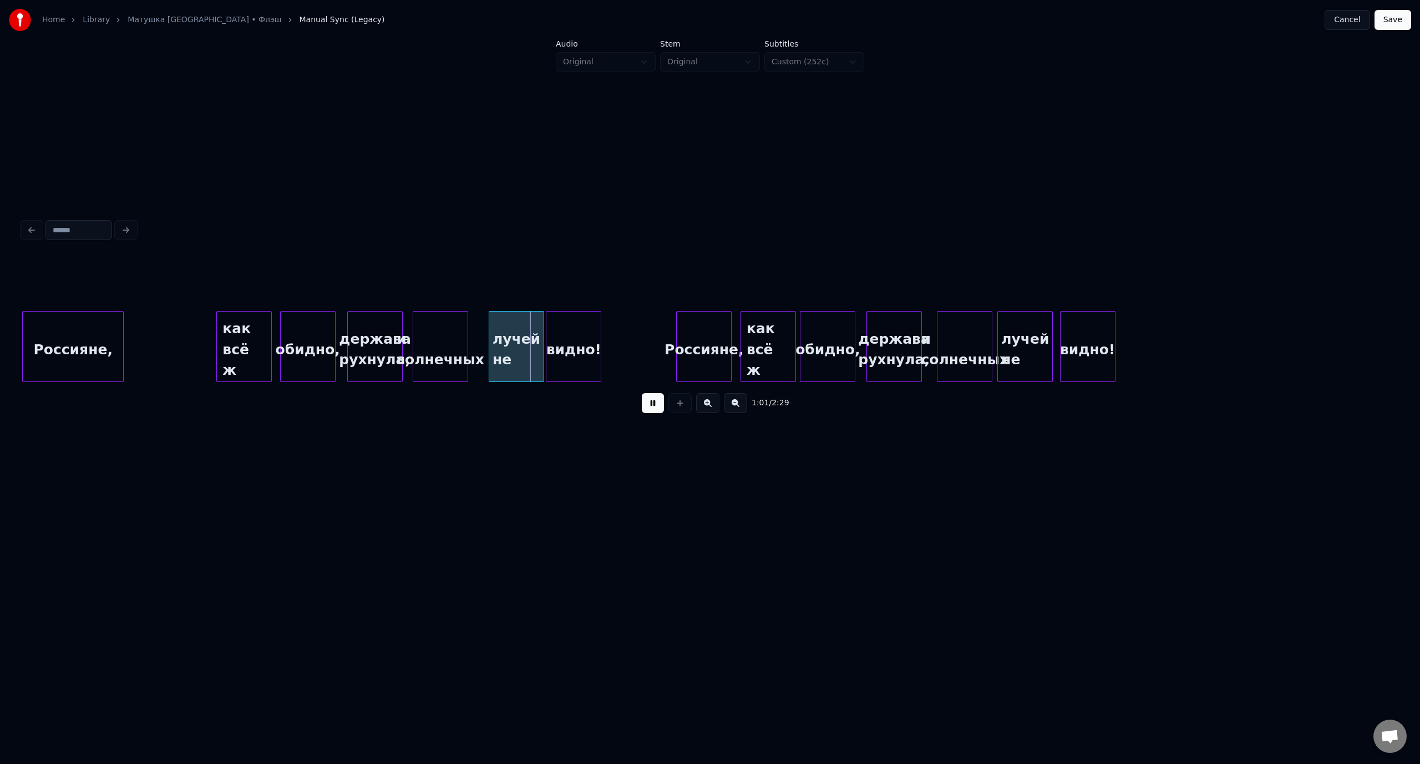
click at [651, 399] on button at bounding box center [653, 403] width 22 height 20
click at [242, 325] on div "как всё ж" at bounding box center [244, 349] width 54 height 75
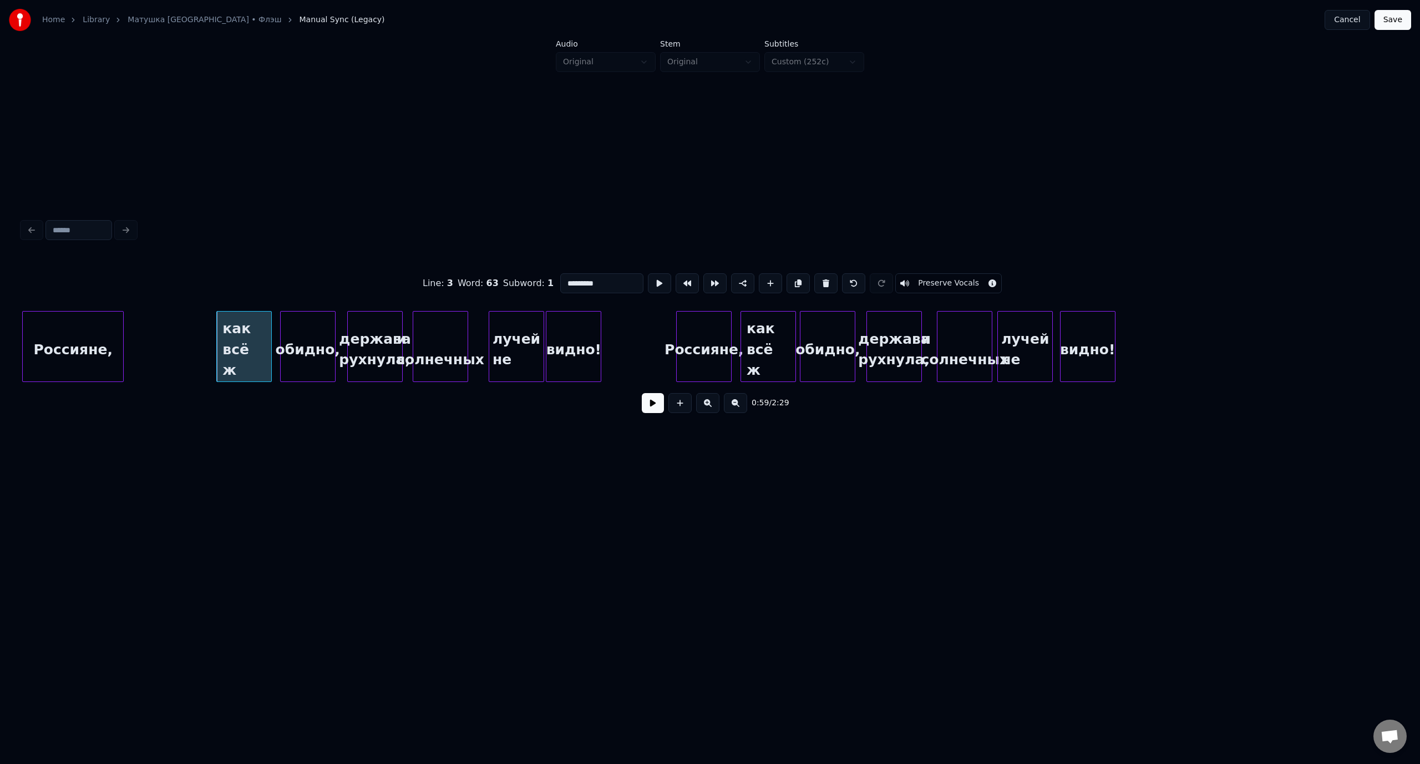
click at [652, 411] on button at bounding box center [653, 403] width 22 height 20
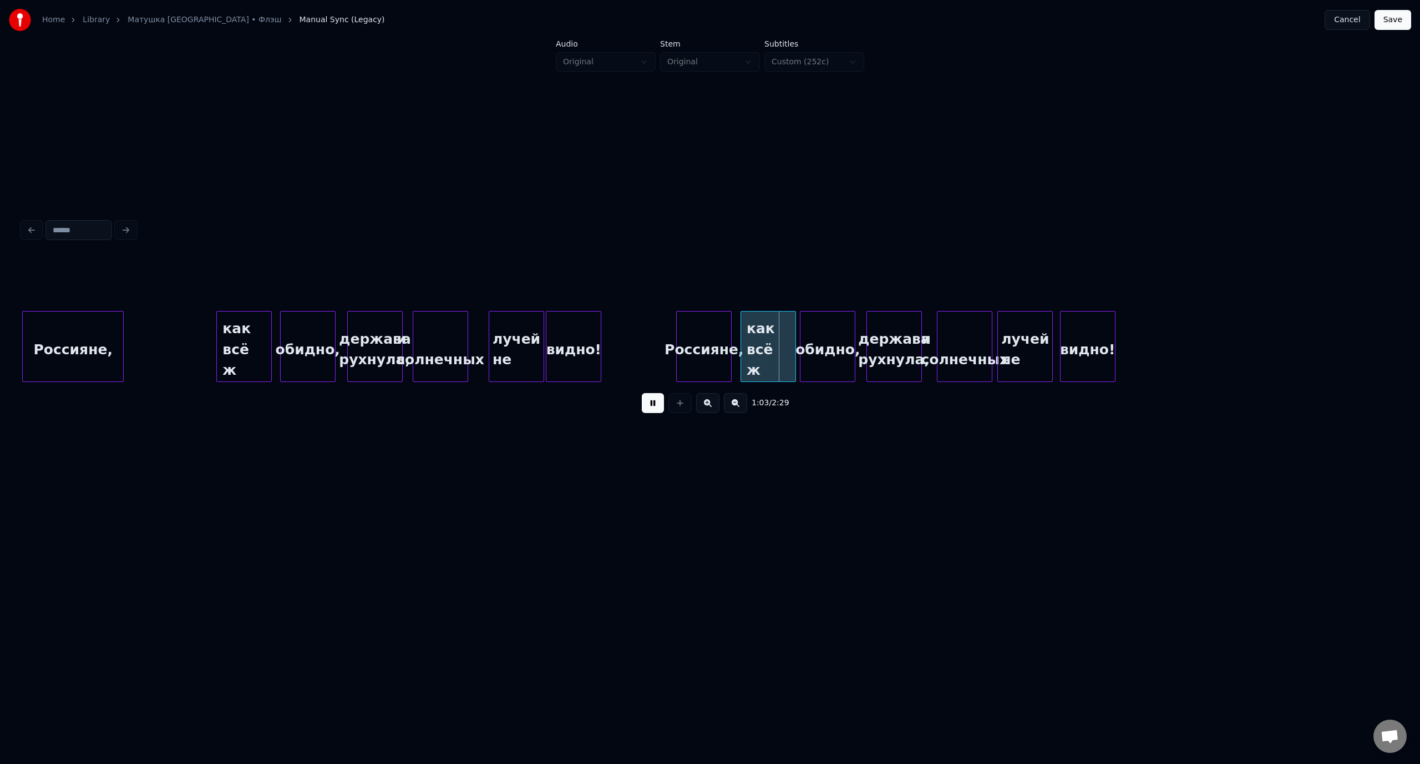
click at [652, 411] on button at bounding box center [653, 403] width 22 height 20
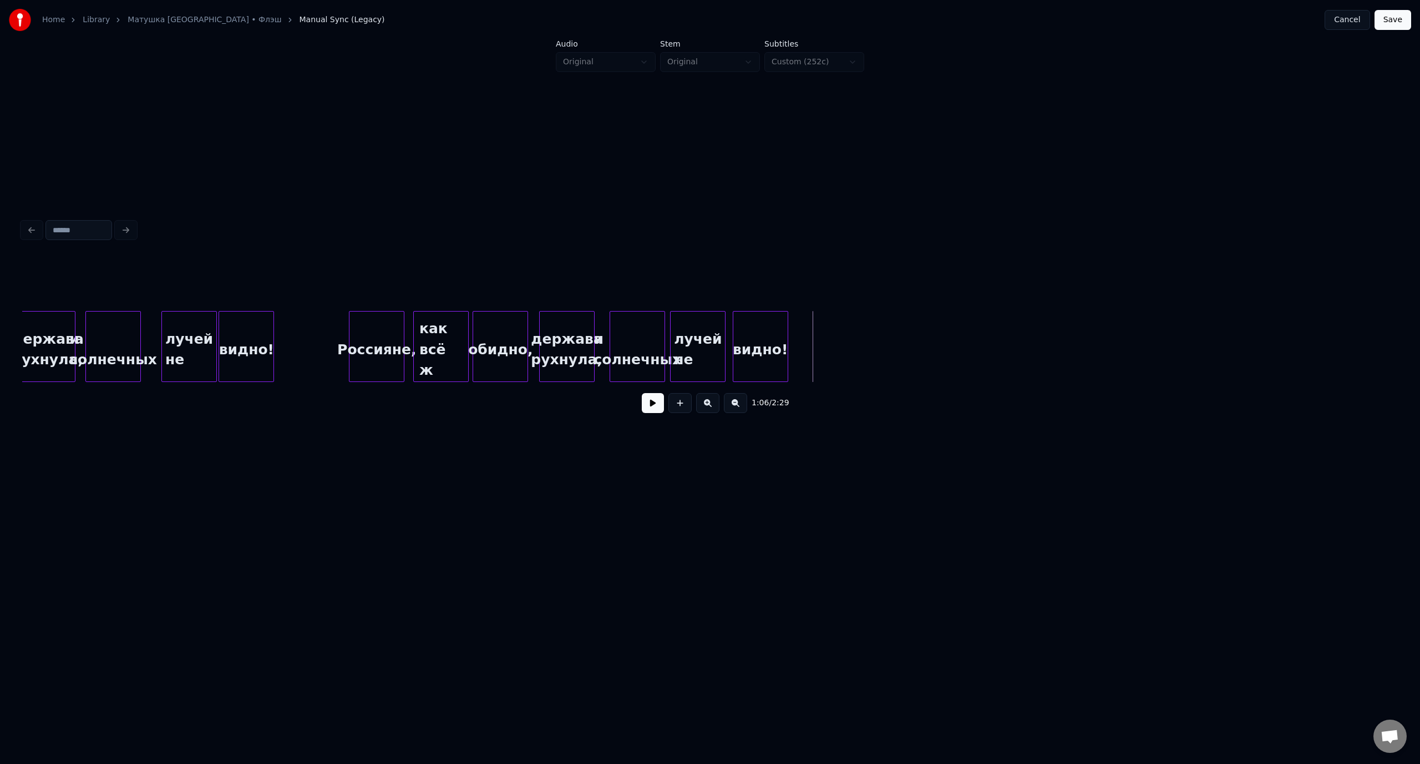
scroll to position [0, 8407]
click at [687, 411] on button at bounding box center [679, 403] width 23 height 20
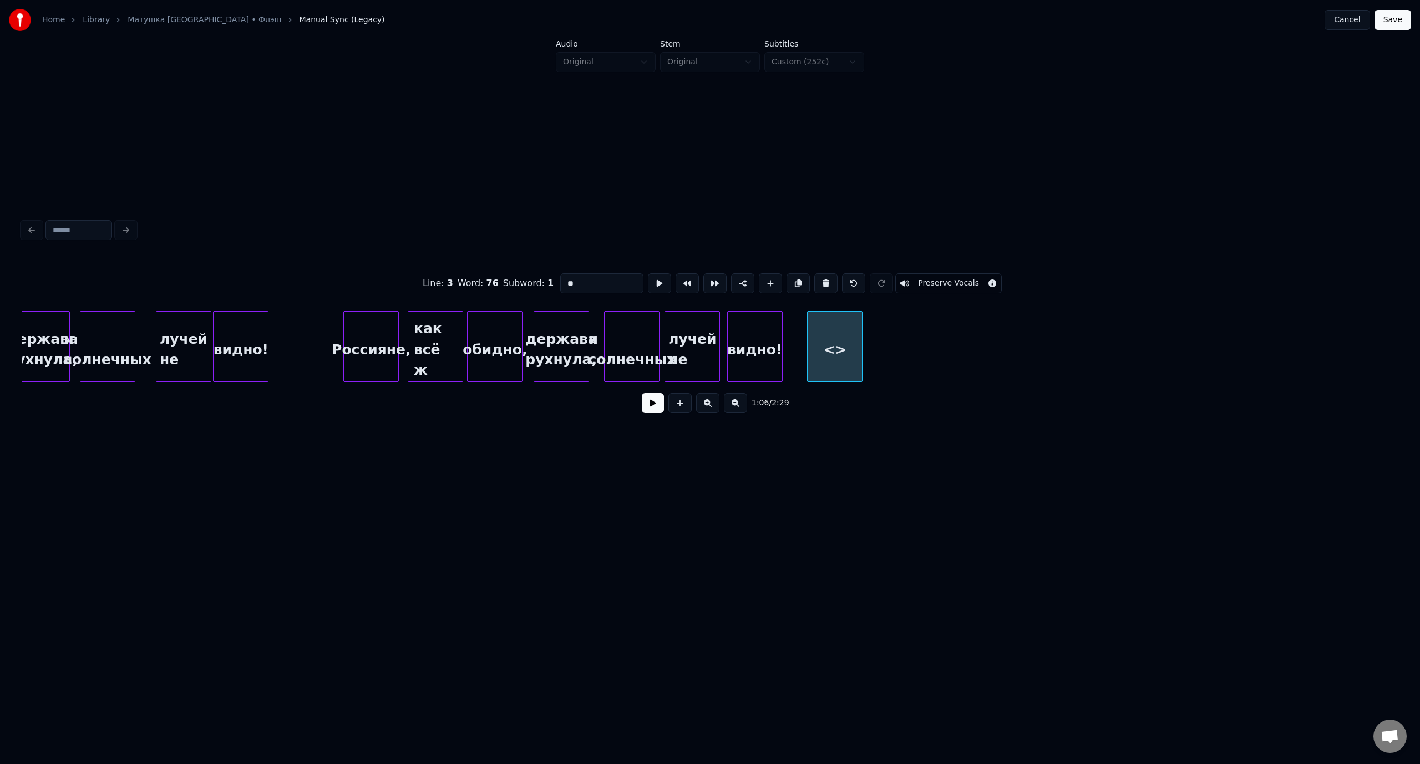
drag, startPoint x: 597, startPoint y: 279, endPoint x: 562, endPoint y: 281, distance: 34.4
click at [562, 281] on input "**" at bounding box center [601, 283] width 83 height 20
click at [603, 278] on input "**********" at bounding box center [601, 283] width 83 height 20
type input "**********"
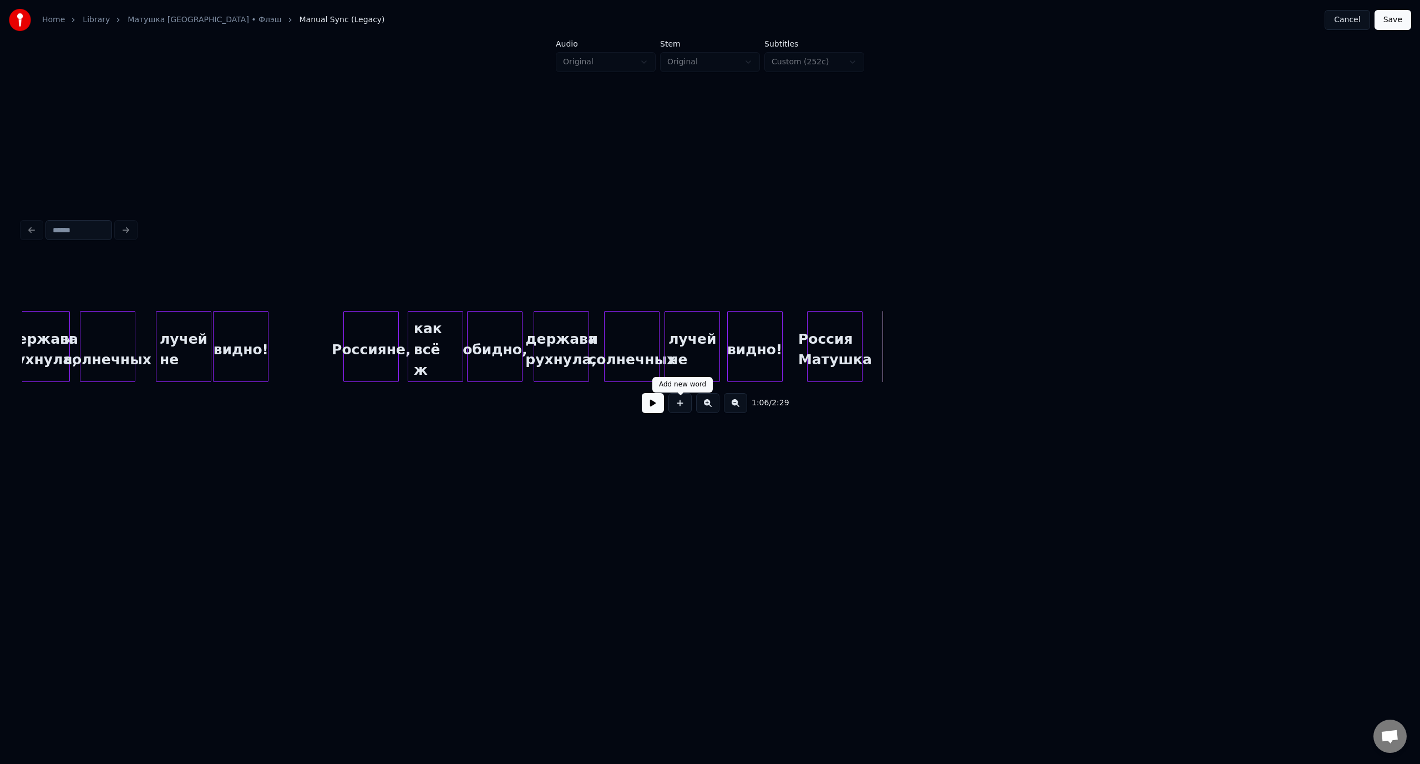
click at [689, 413] on button at bounding box center [679, 403] width 23 height 20
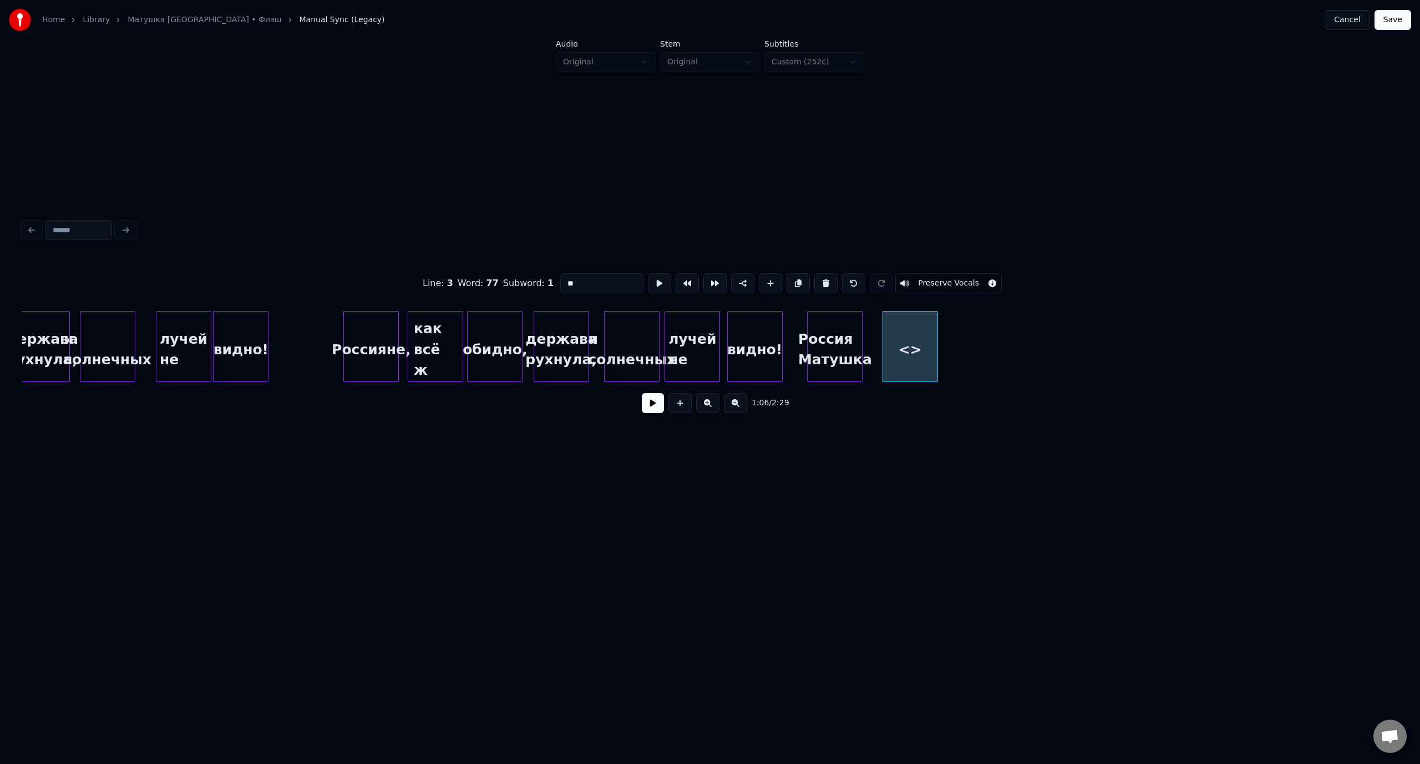
drag, startPoint x: 580, startPoint y: 275, endPoint x: 558, endPoint y: 279, distance: 22.1
click at [560, 279] on input "**" at bounding box center [601, 283] width 83 height 20
type input "**********"
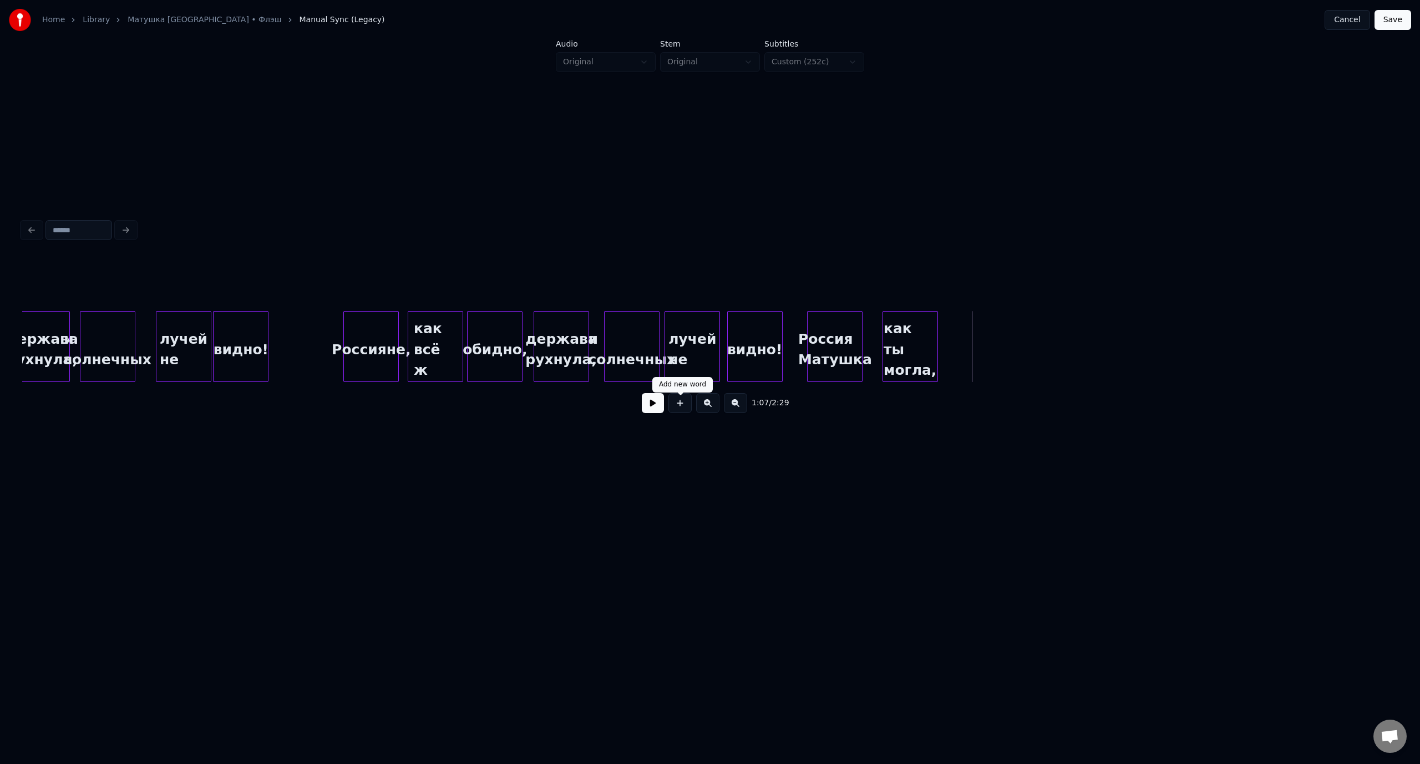
click at [685, 405] on button at bounding box center [679, 403] width 23 height 20
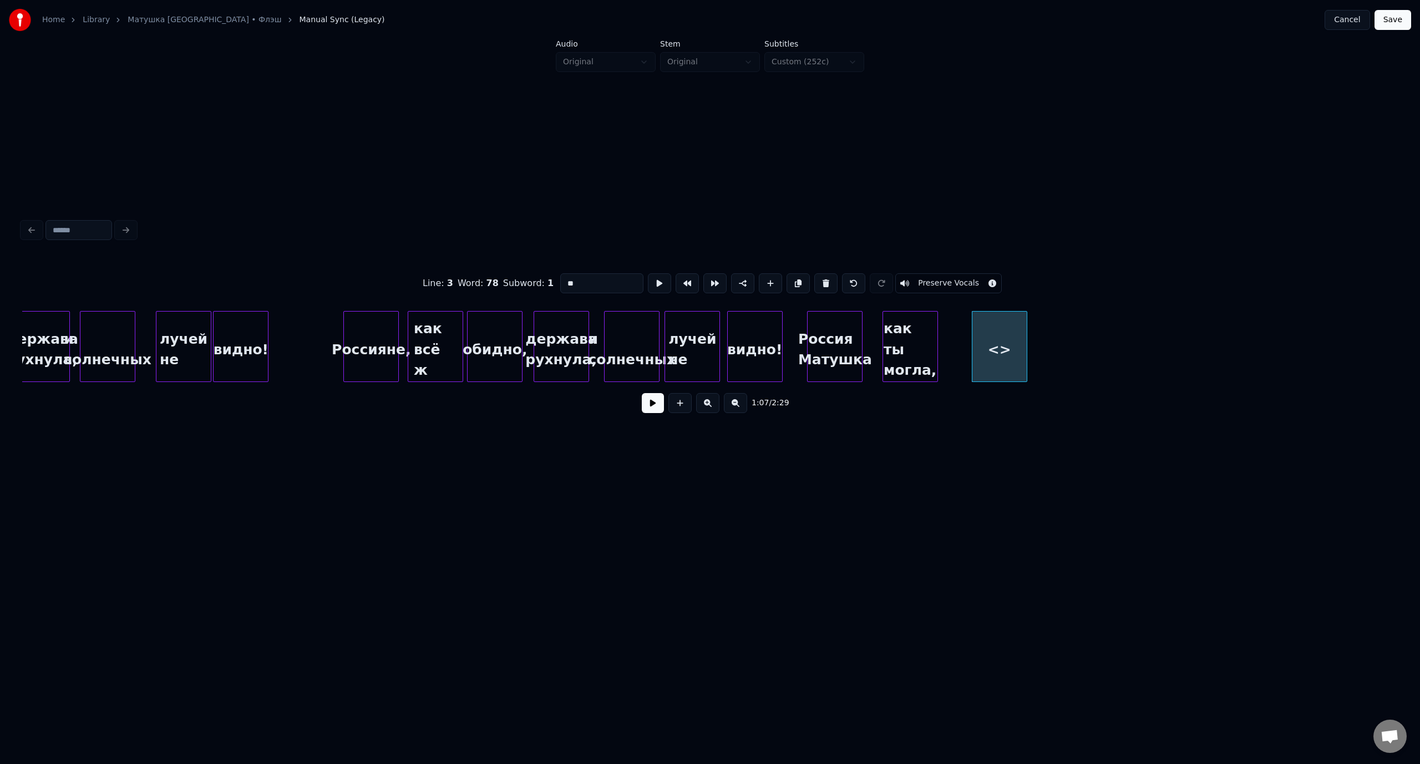
drag, startPoint x: 582, startPoint y: 283, endPoint x: 550, endPoint y: 278, distance: 32.5
click at [550, 278] on div "Line : 3 Word : 78 Subword : 1 ** Preserve Vocals" at bounding box center [709, 283] width 1375 height 55
type input "**********"
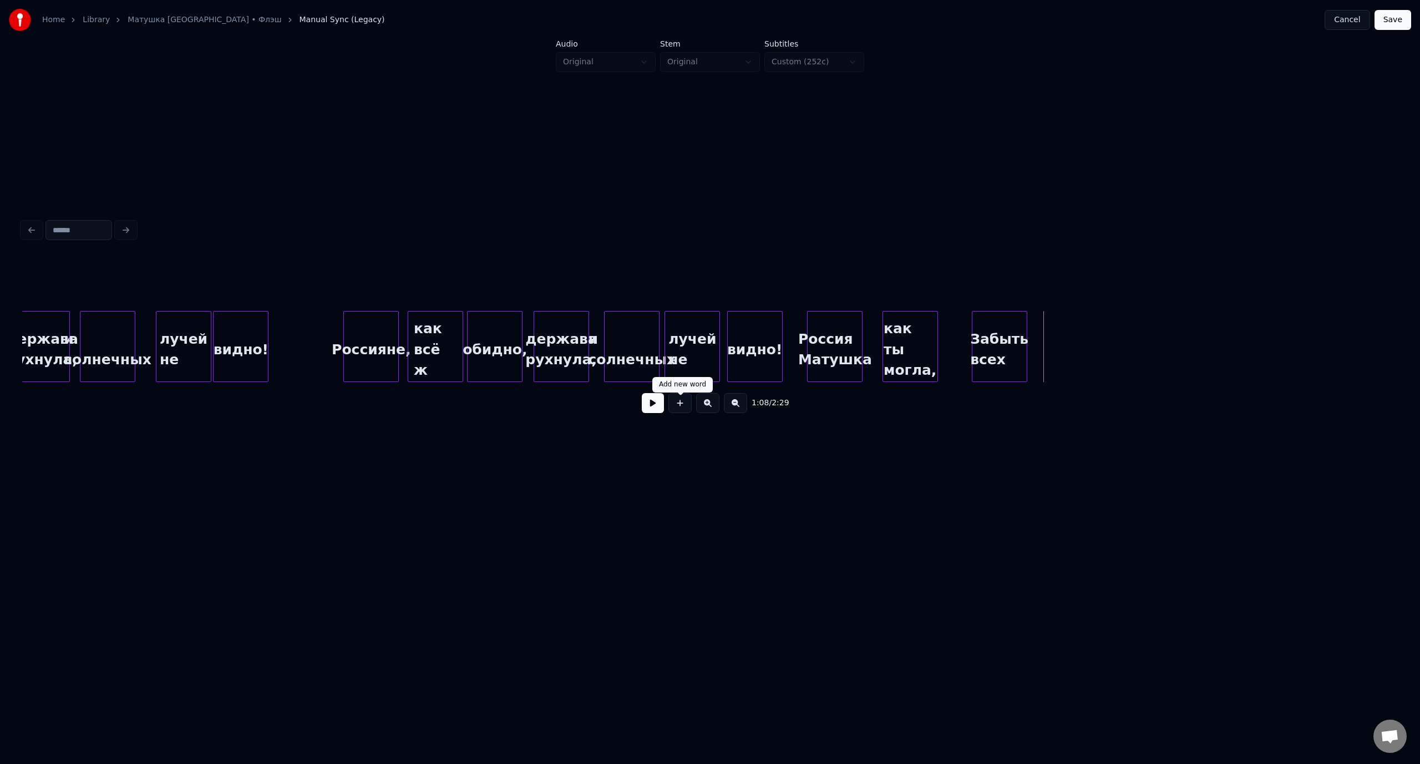
click at [678, 410] on button at bounding box center [679, 403] width 23 height 20
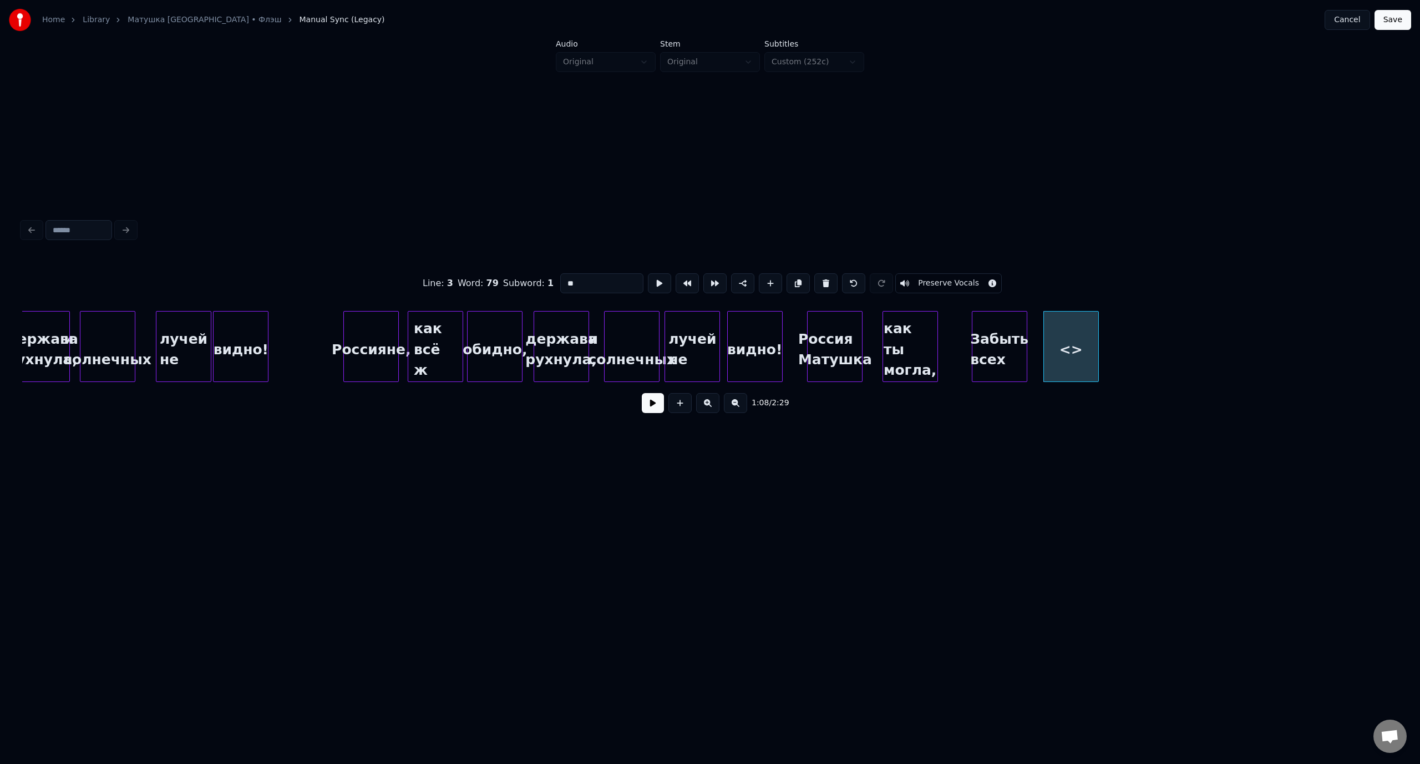
drag, startPoint x: 576, startPoint y: 278, endPoint x: 541, endPoint y: 278, distance: 35.5
click at [541, 278] on div "Line : 3 Word : 79 Subword : 1 ** Preserve Vocals" at bounding box center [709, 283] width 1375 height 55
type input "*******"
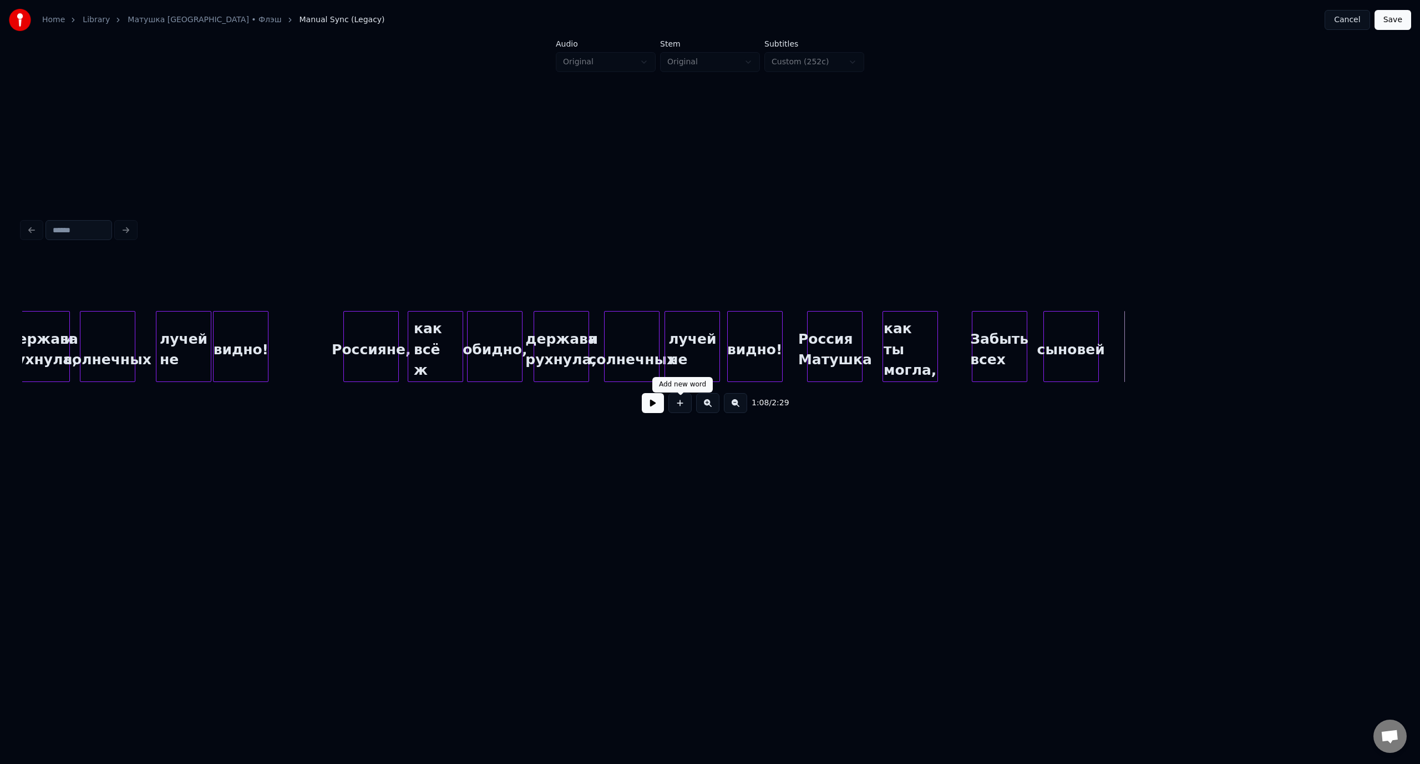
click at [684, 409] on button at bounding box center [679, 403] width 23 height 20
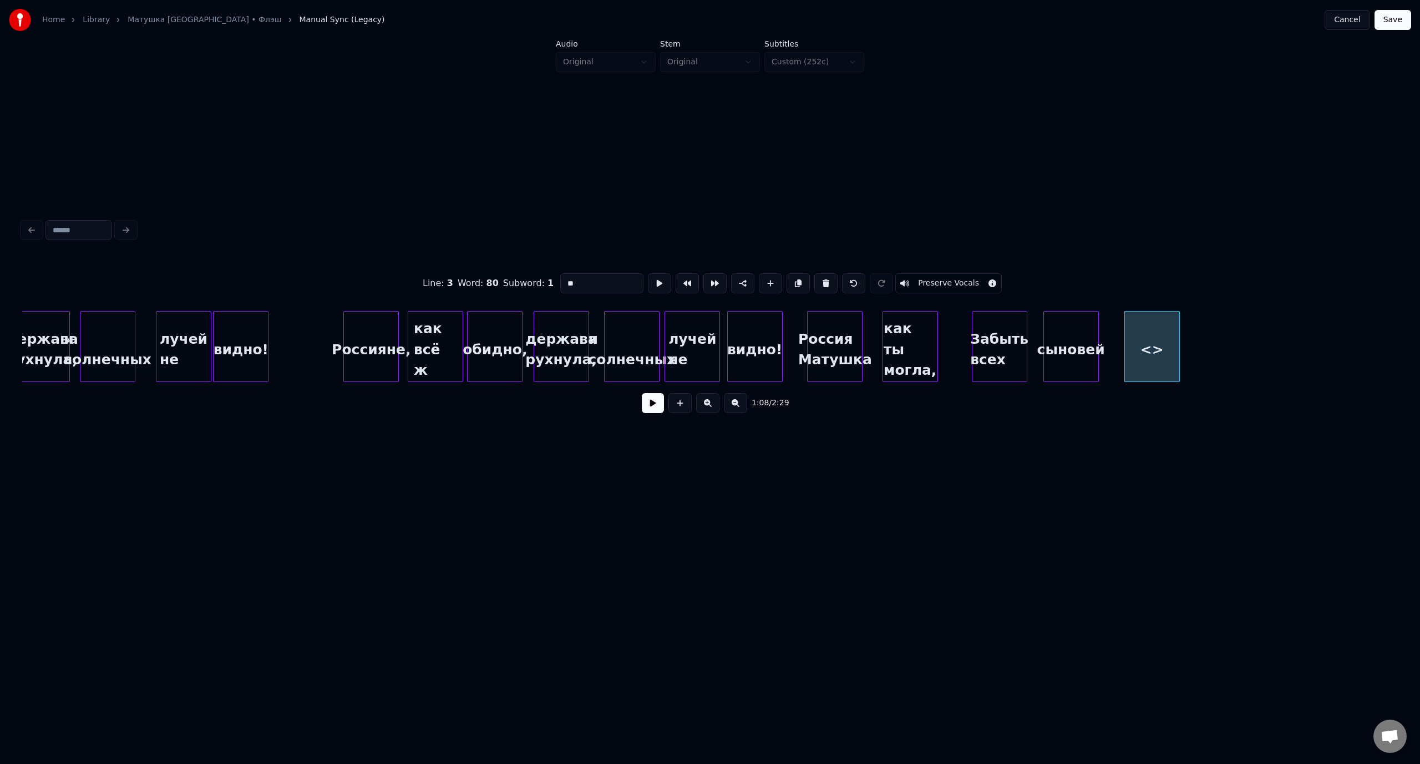
click at [585, 279] on input "**" at bounding box center [601, 283] width 83 height 20
drag, startPoint x: 586, startPoint y: 278, endPoint x: 543, endPoint y: 281, distance: 43.4
click at [543, 281] on div "Line : 3 Word : 80 Subword : 1 ** Preserve Vocals" at bounding box center [709, 283] width 1375 height 55
type input "********"
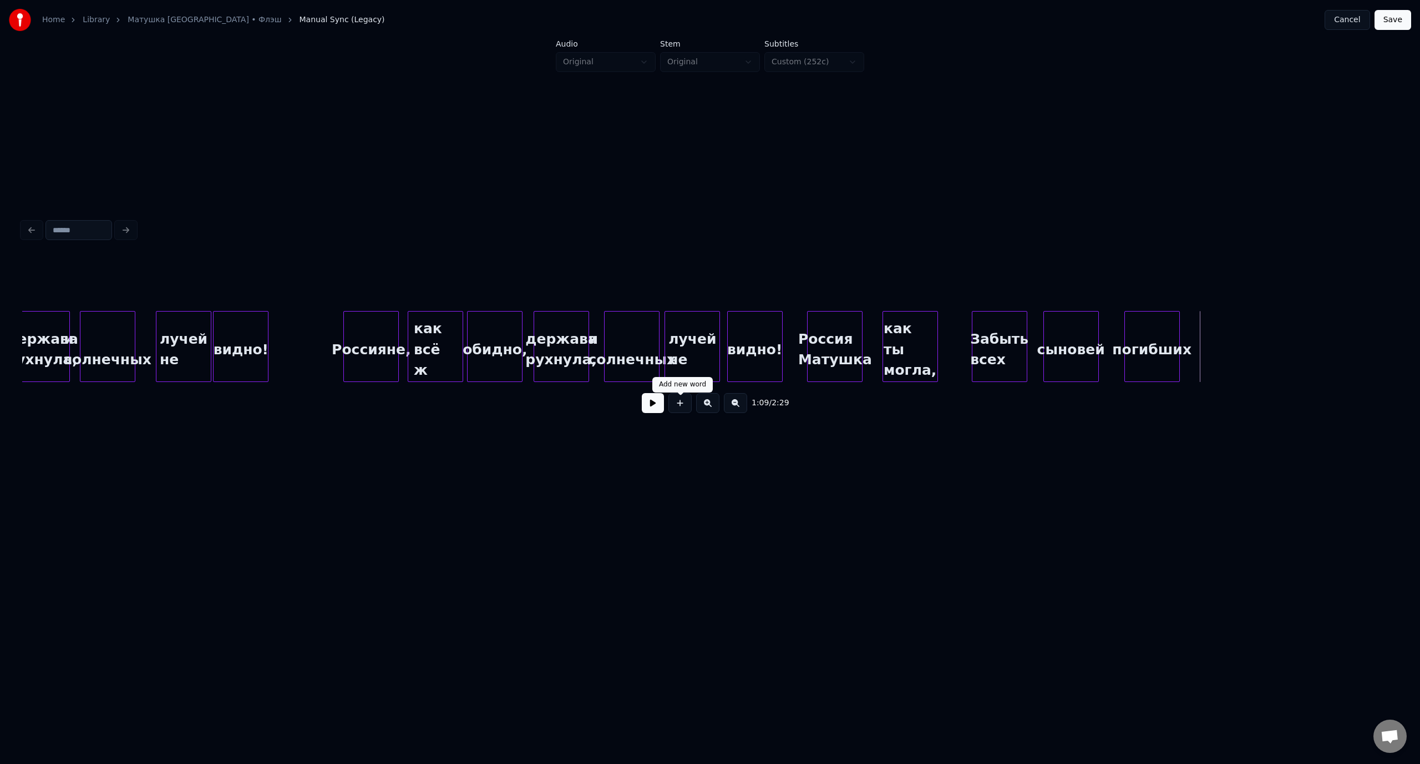
click at [687, 413] on button at bounding box center [679, 403] width 23 height 20
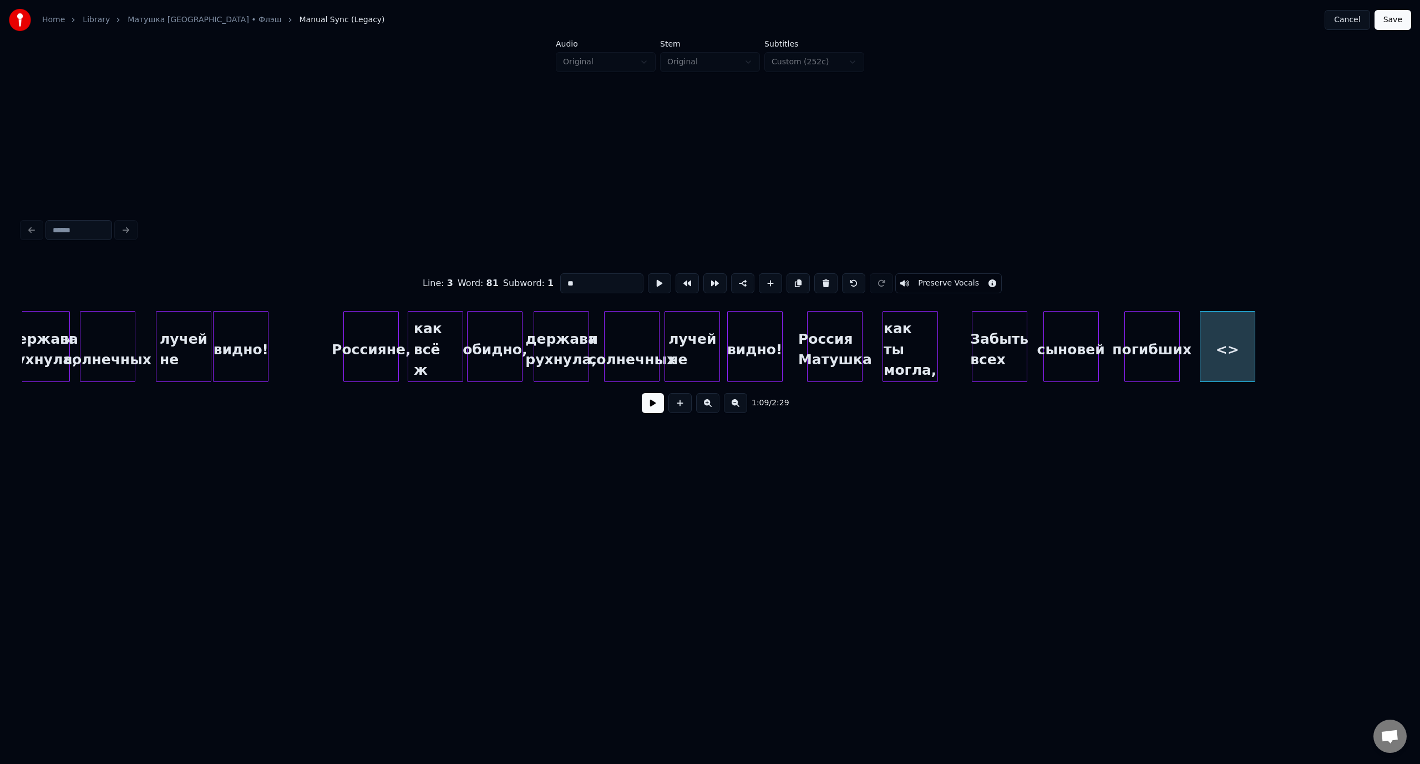
drag, startPoint x: 592, startPoint y: 284, endPoint x: 550, endPoint y: 279, distance: 42.4
click at [550, 279] on div "Line : 3 Word : 81 Subword : 1 ** Preserve Vocals" at bounding box center [709, 283] width 1375 height 55
click at [380, 332] on div "Россияне," at bounding box center [371, 349] width 54 height 75
type input "*********"
click at [643, 406] on button at bounding box center [653, 403] width 22 height 20
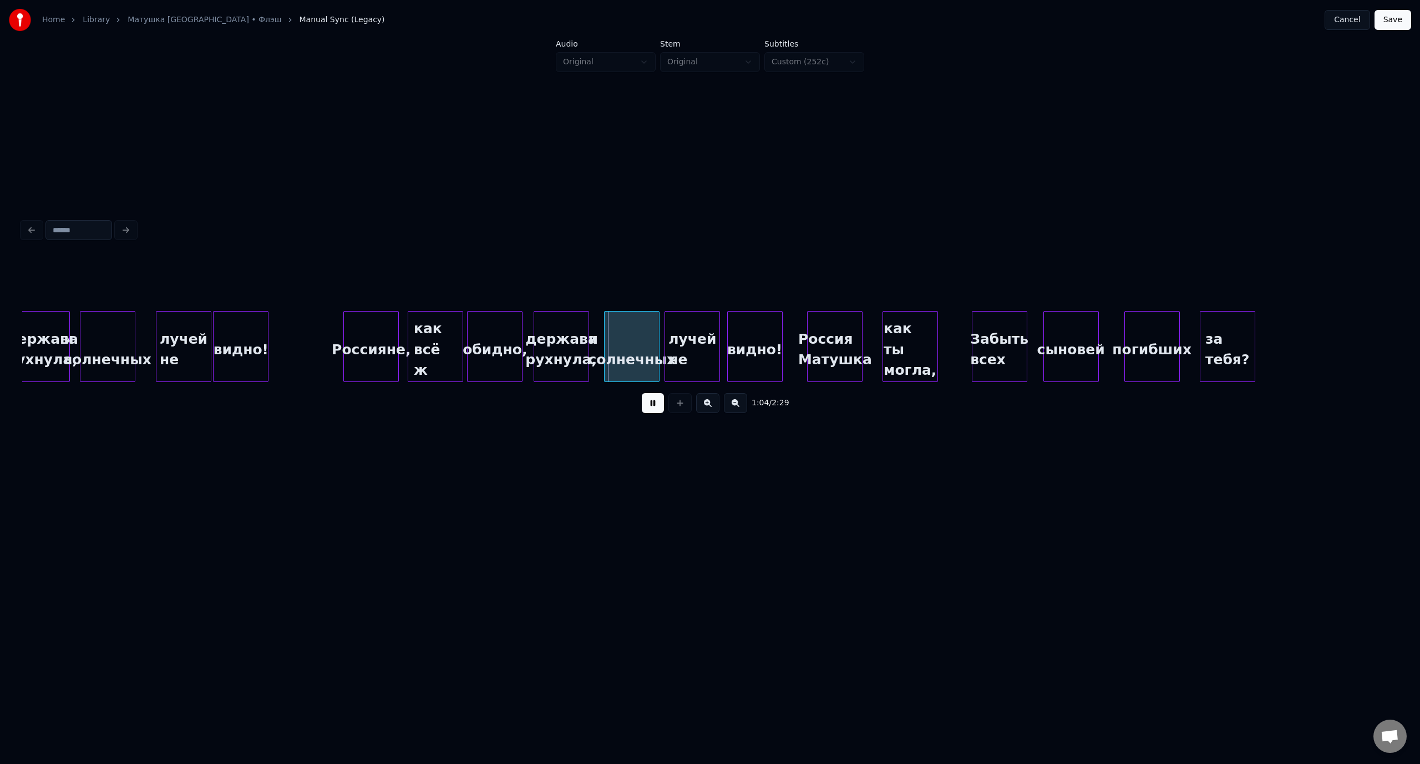
click at [659, 413] on button at bounding box center [653, 403] width 22 height 20
click at [37, 321] on div "держава рухнула," at bounding box center [42, 349] width 54 height 75
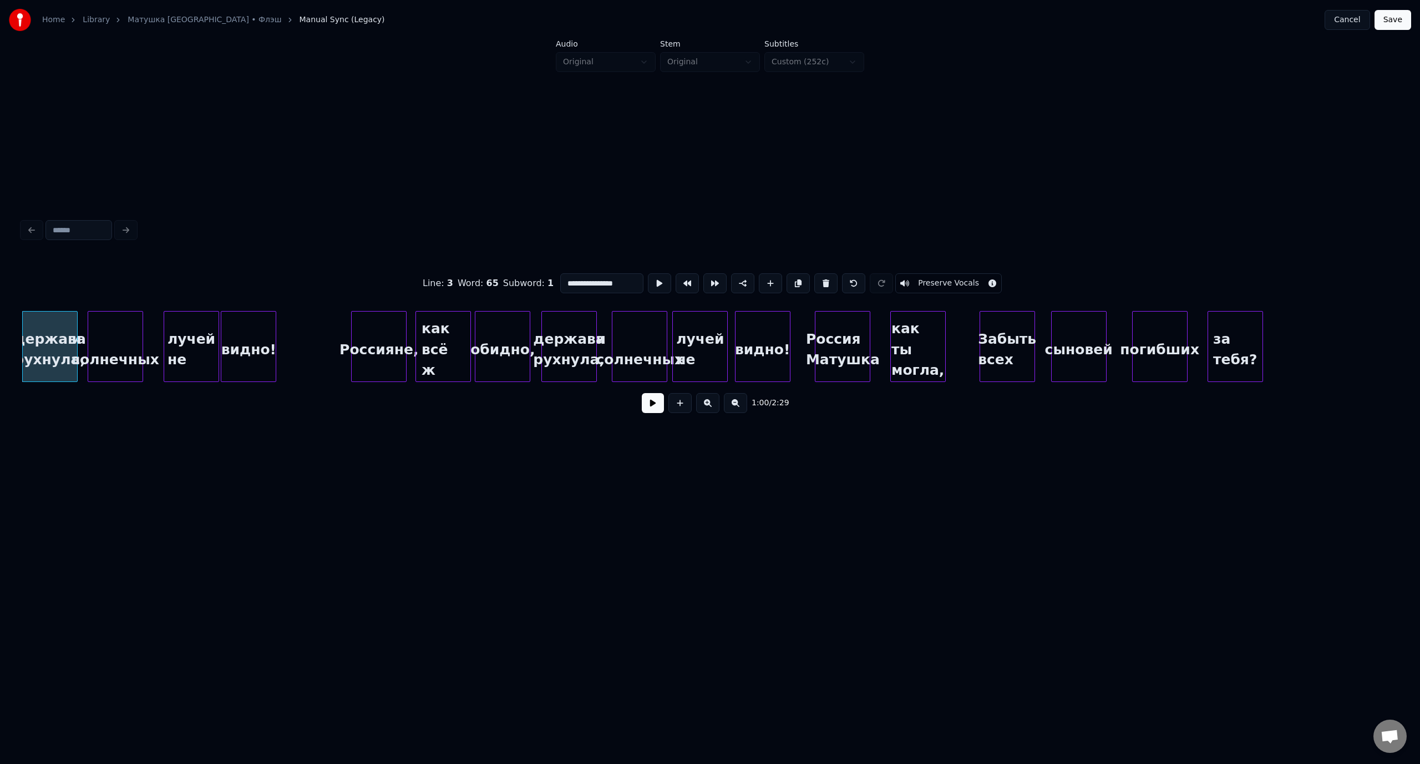
click at [653, 406] on button at bounding box center [653, 403] width 22 height 20
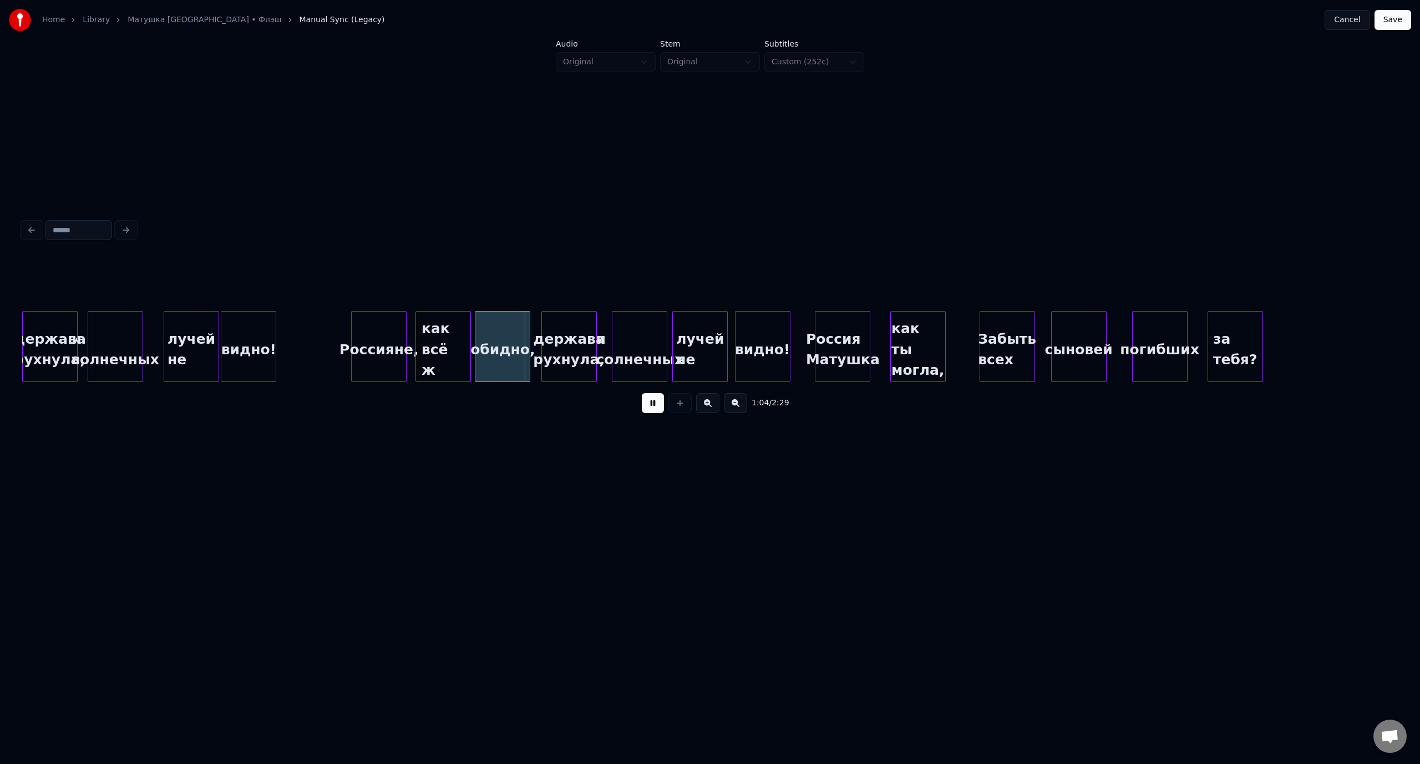
click at [654, 413] on button at bounding box center [653, 403] width 22 height 20
click at [1383, 329] on div "за тебя?" at bounding box center [1370, 349] width 54 height 75
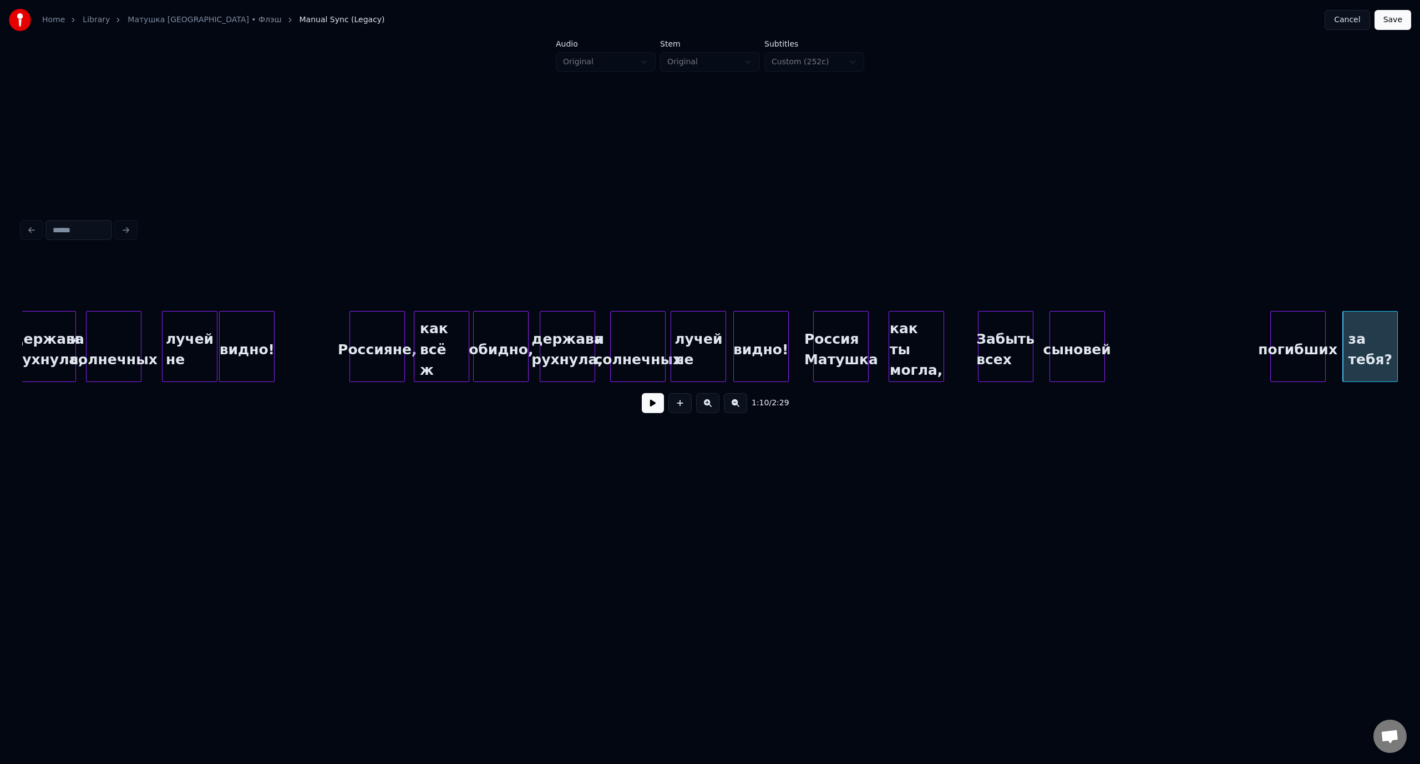
click at [1304, 327] on div "погибших" at bounding box center [1297, 349] width 54 height 75
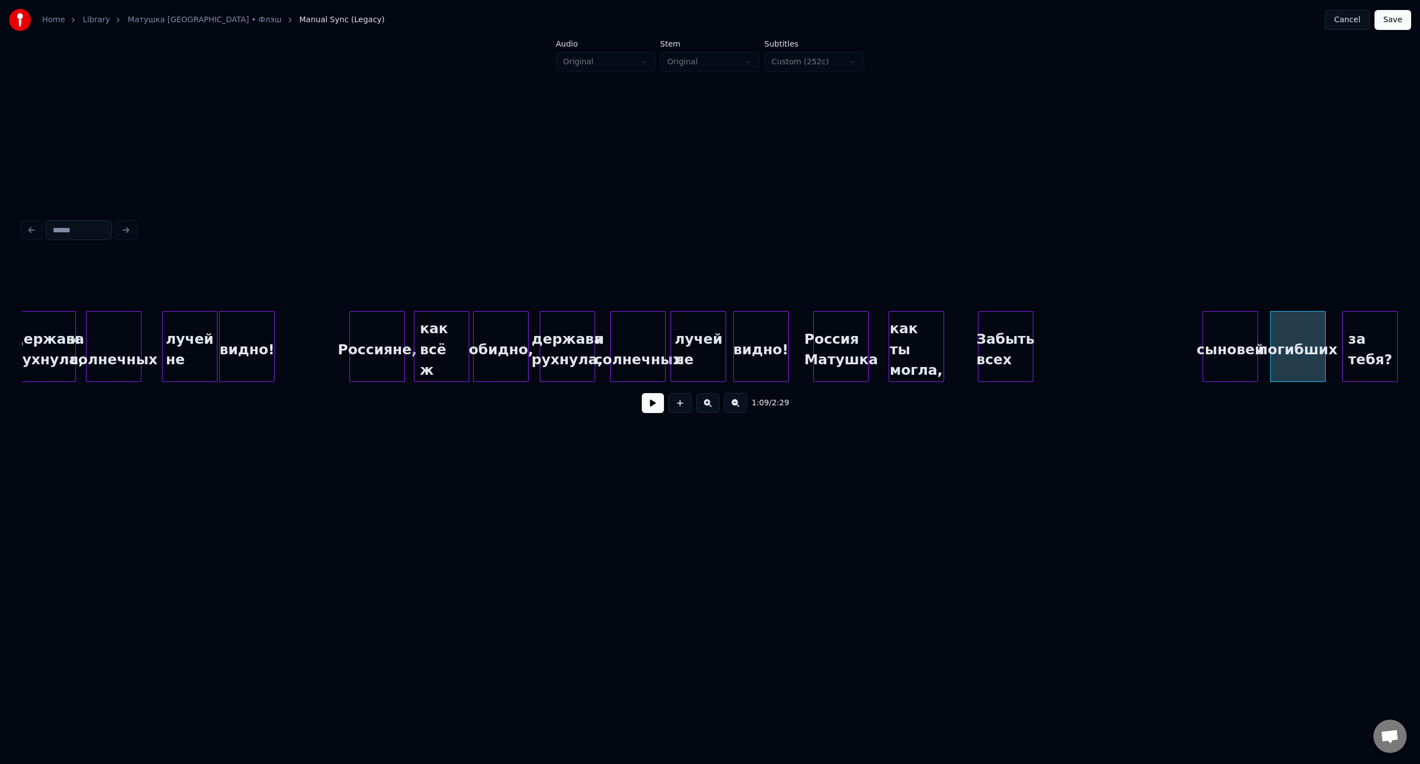
click at [1233, 324] on div "сыновей" at bounding box center [1230, 349] width 54 height 75
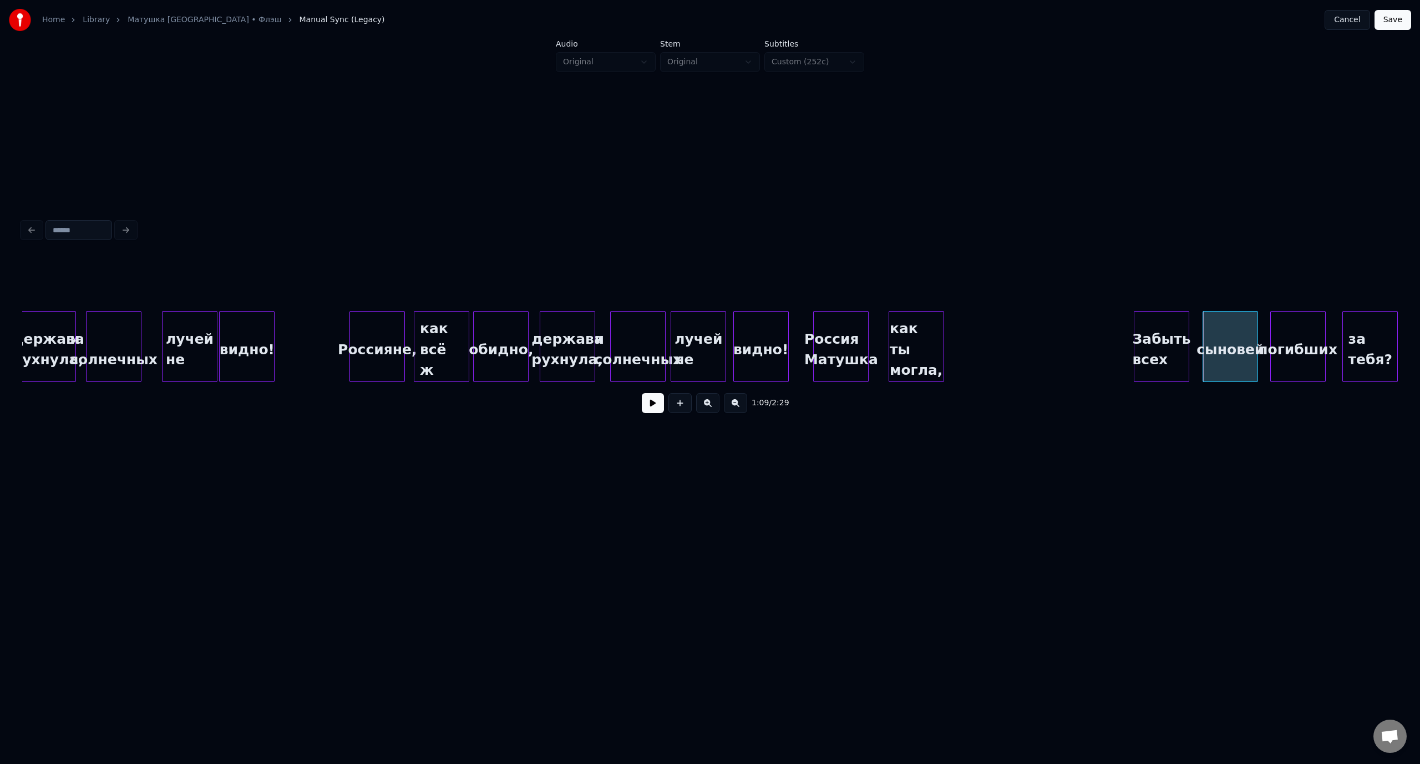
click at [1152, 321] on div "Забыть всех" at bounding box center [1161, 349] width 54 height 75
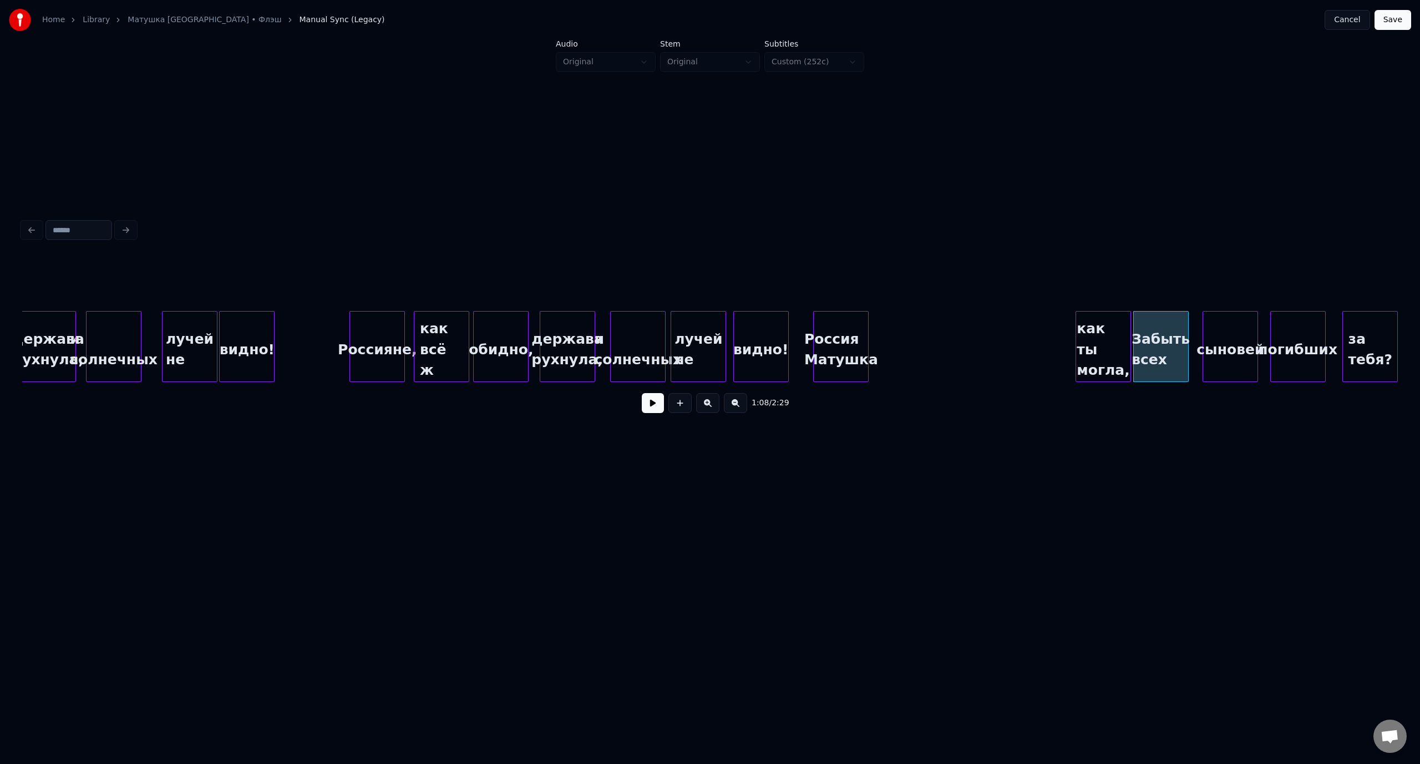
click at [1114, 322] on div "как ты могла," at bounding box center [1103, 349] width 54 height 75
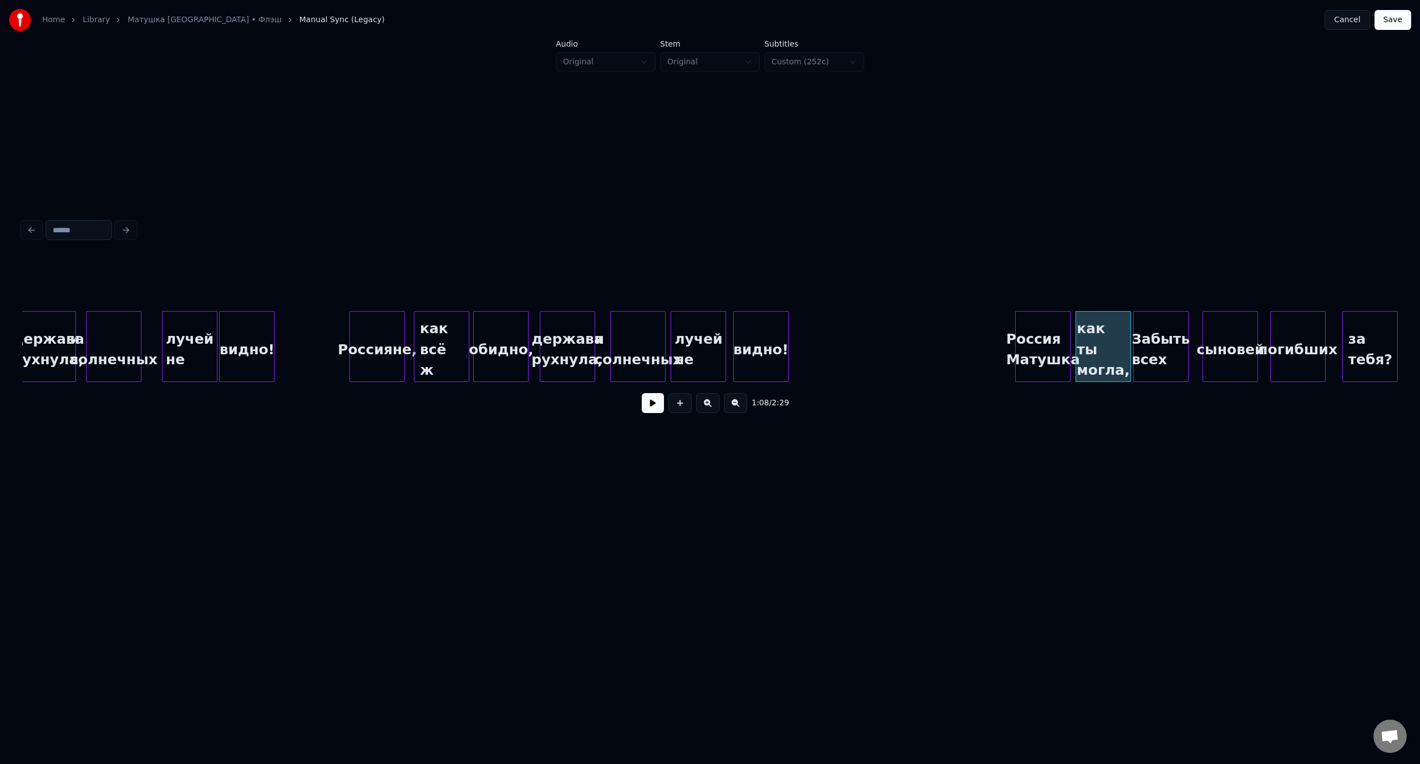
click at [1045, 329] on div "Россия Матушка" at bounding box center [1042, 349] width 54 height 75
click at [976, 336] on div "видно!" at bounding box center [978, 349] width 54 height 75
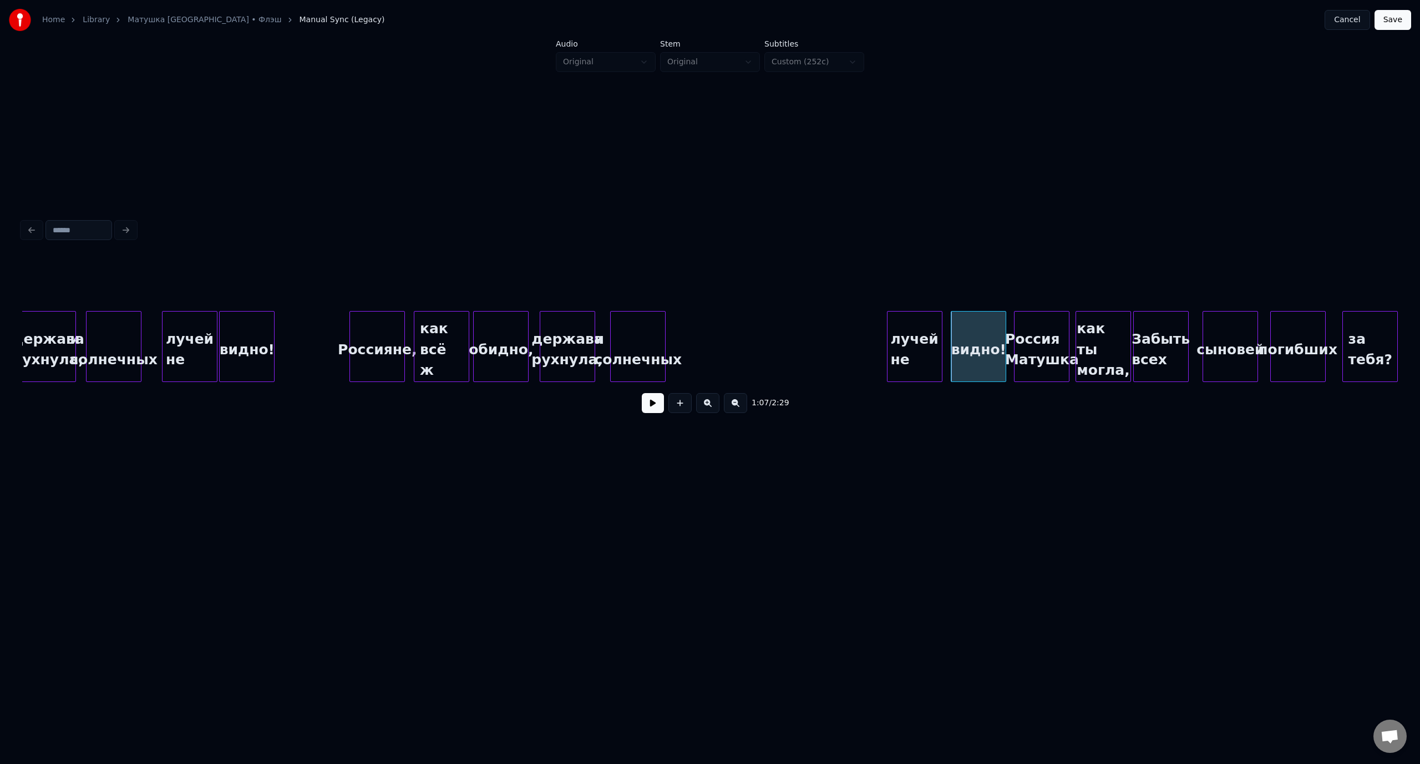
click at [908, 331] on div "лучей не" at bounding box center [914, 349] width 54 height 75
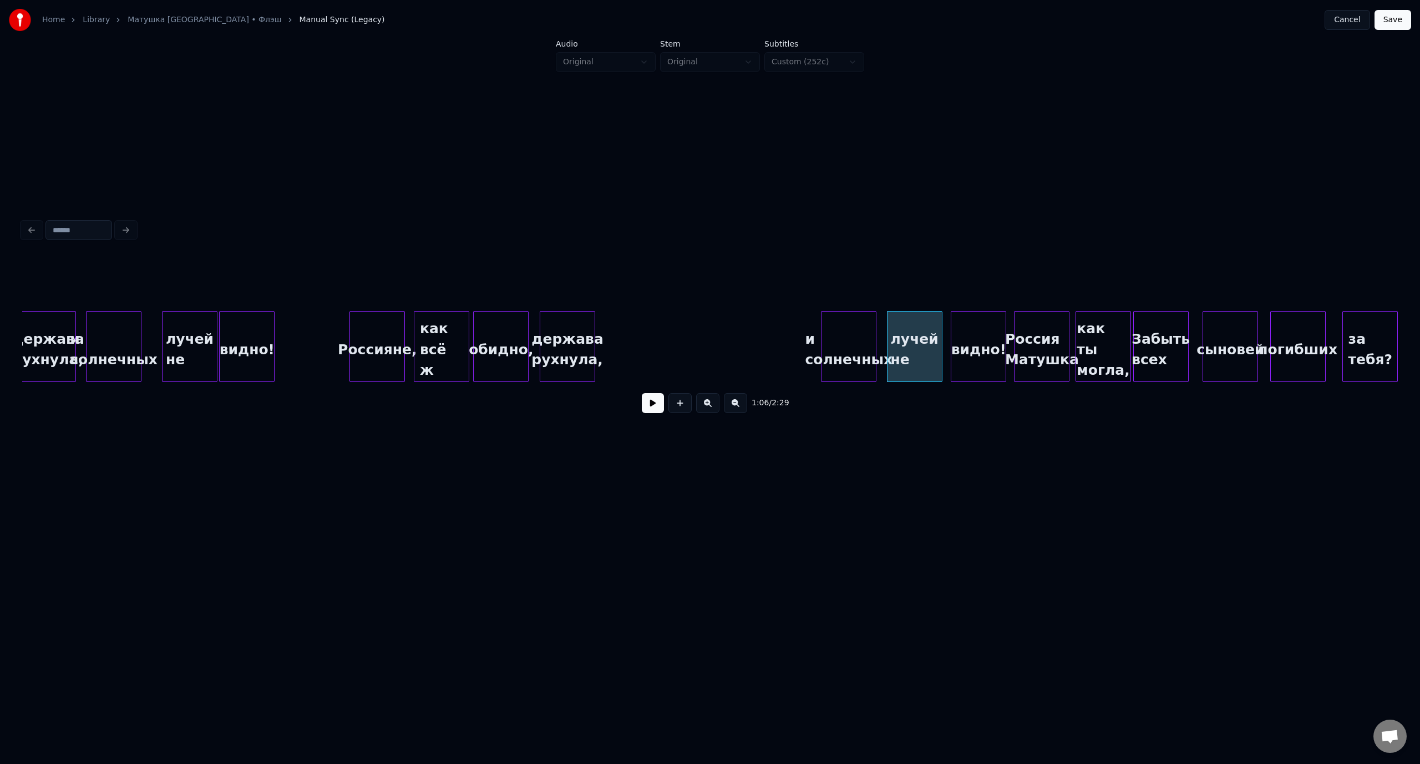
click at [848, 328] on div "и солнечных" at bounding box center [848, 349] width 54 height 75
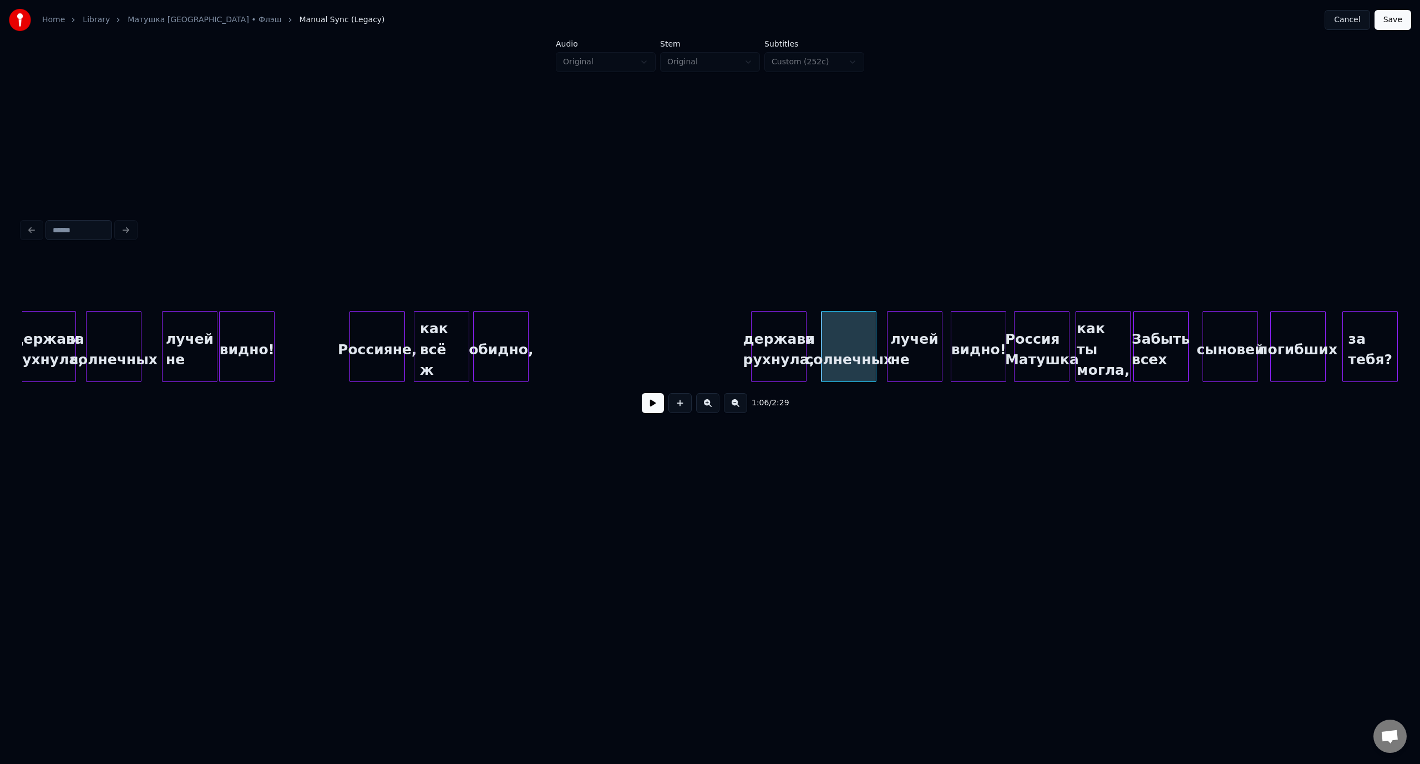
click at [779, 329] on div "держава рухнула," at bounding box center [778, 349] width 54 height 75
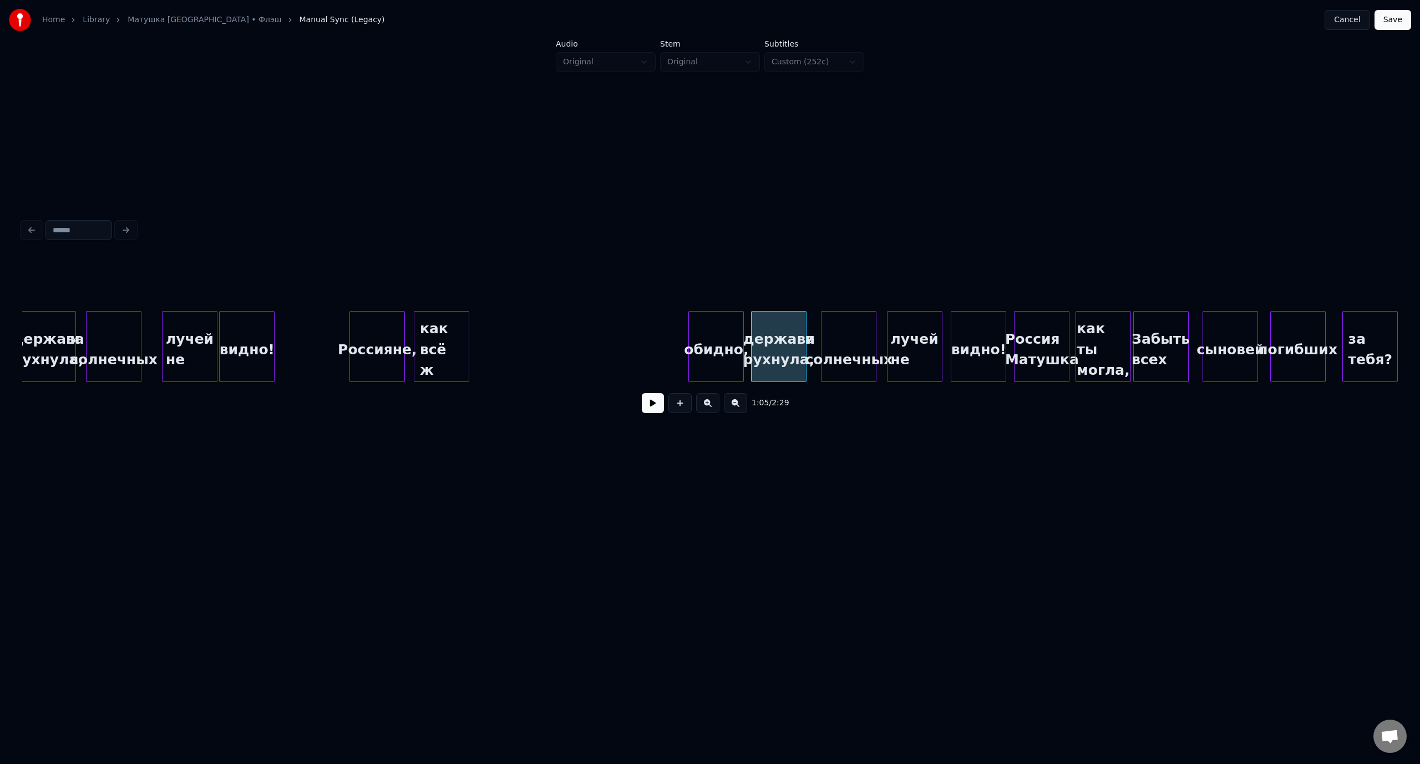
click at [713, 332] on div "обидно," at bounding box center [716, 349] width 54 height 75
click at [668, 334] on div "как всё ж" at bounding box center [648, 349] width 54 height 75
click at [53, 326] on div "держава рухнула," at bounding box center [48, 349] width 54 height 75
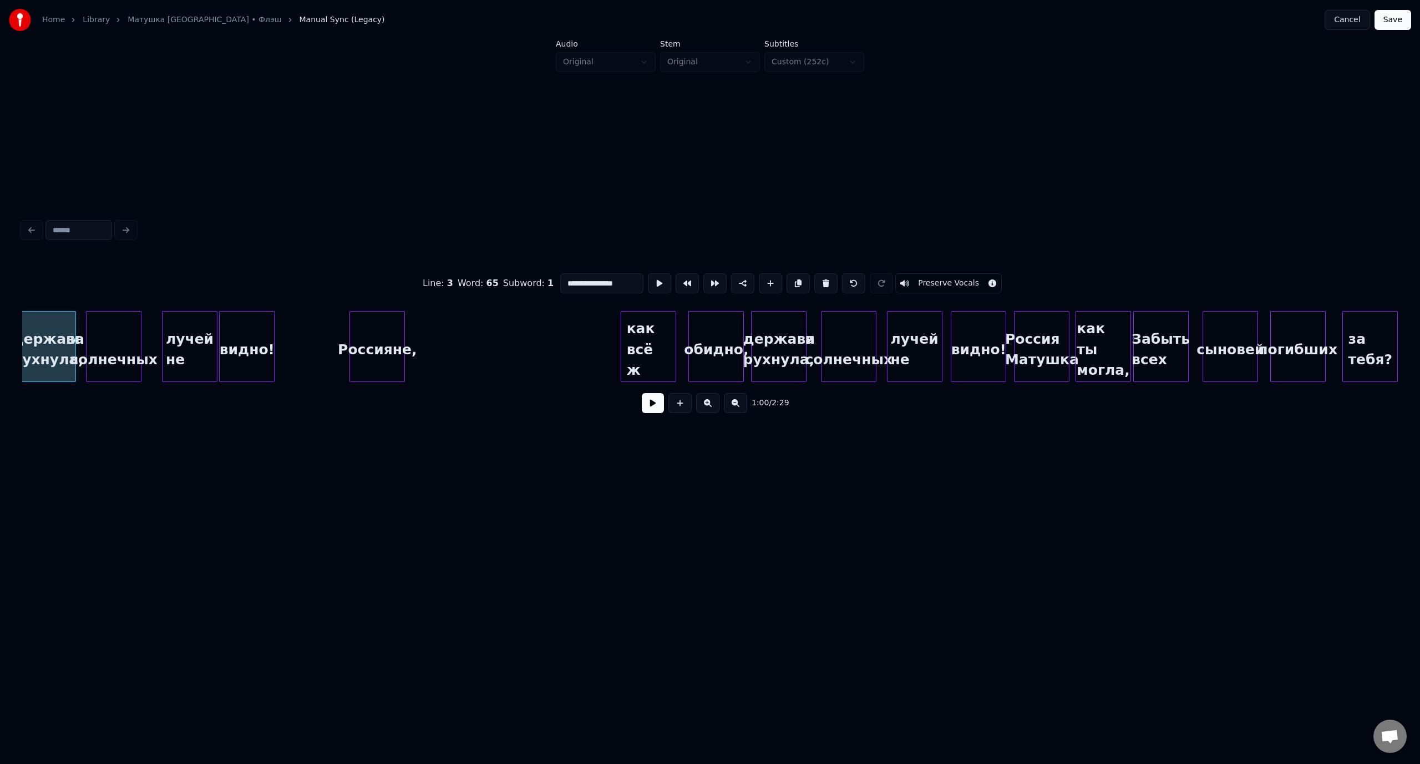
scroll to position [0, 8399]
click at [651, 407] on button at bounding box center [653, 403] width 22 height 20
click at [652, 407] on button at bounding box center [653, 403] width 22 height 20
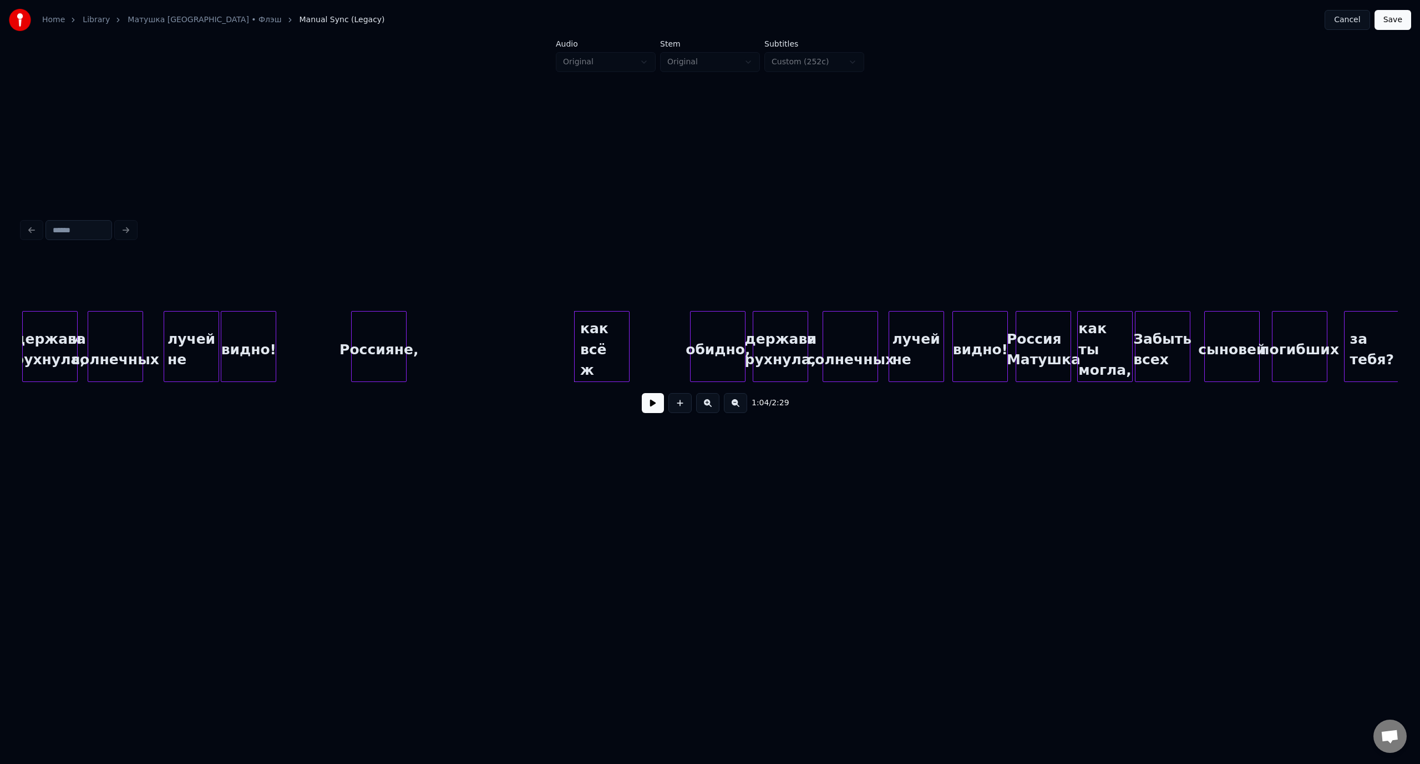
click at [598, 328] on div "как всё ж" at bounding box center [602, 349] width 54 height 75
click at [657, 334] on div "обидно," at bounding box center [659, 349] width 54 height 75
click at [54, 323] on div "держава рухнула," at bounding box center [50, 349] width 54 height 75
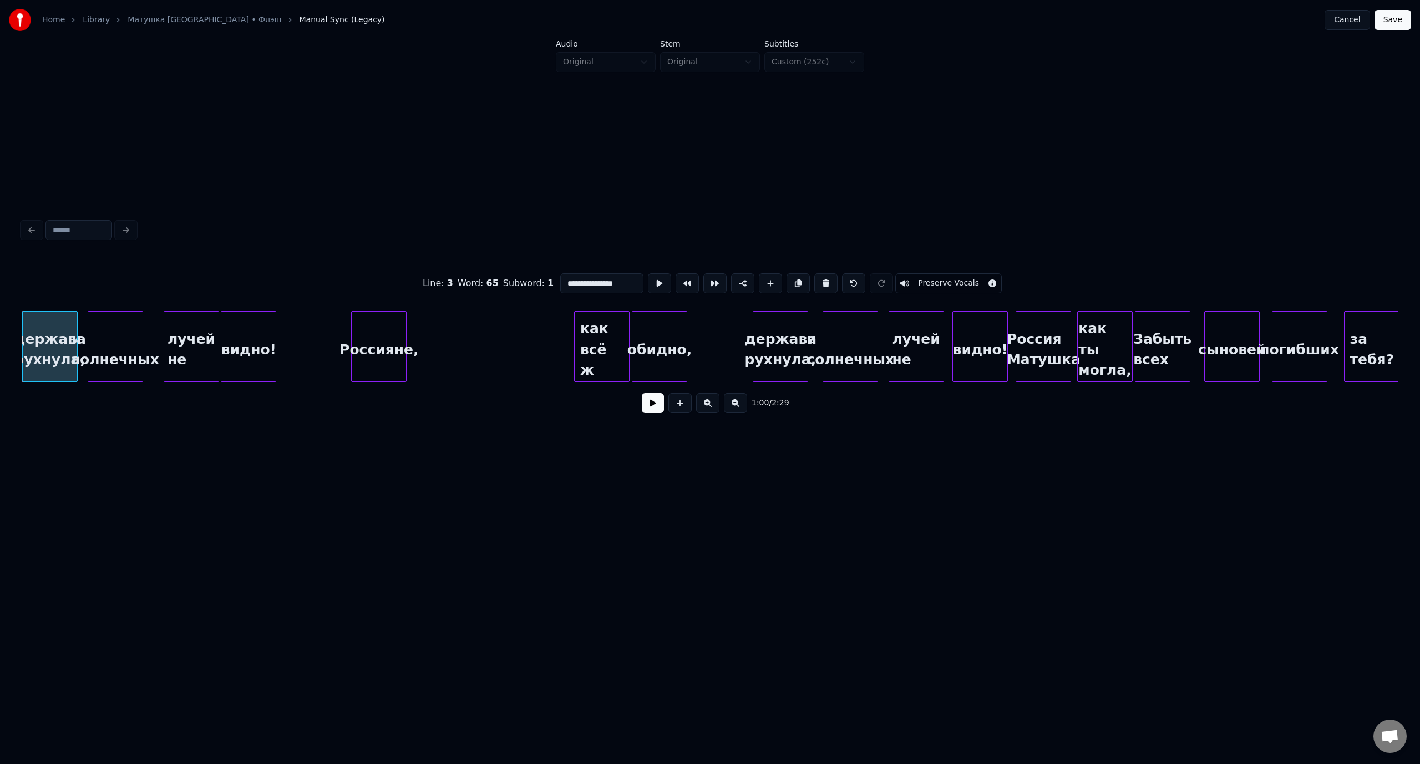
click at [645, 410] on button at bounding box center [653, 403] width 22 height 20
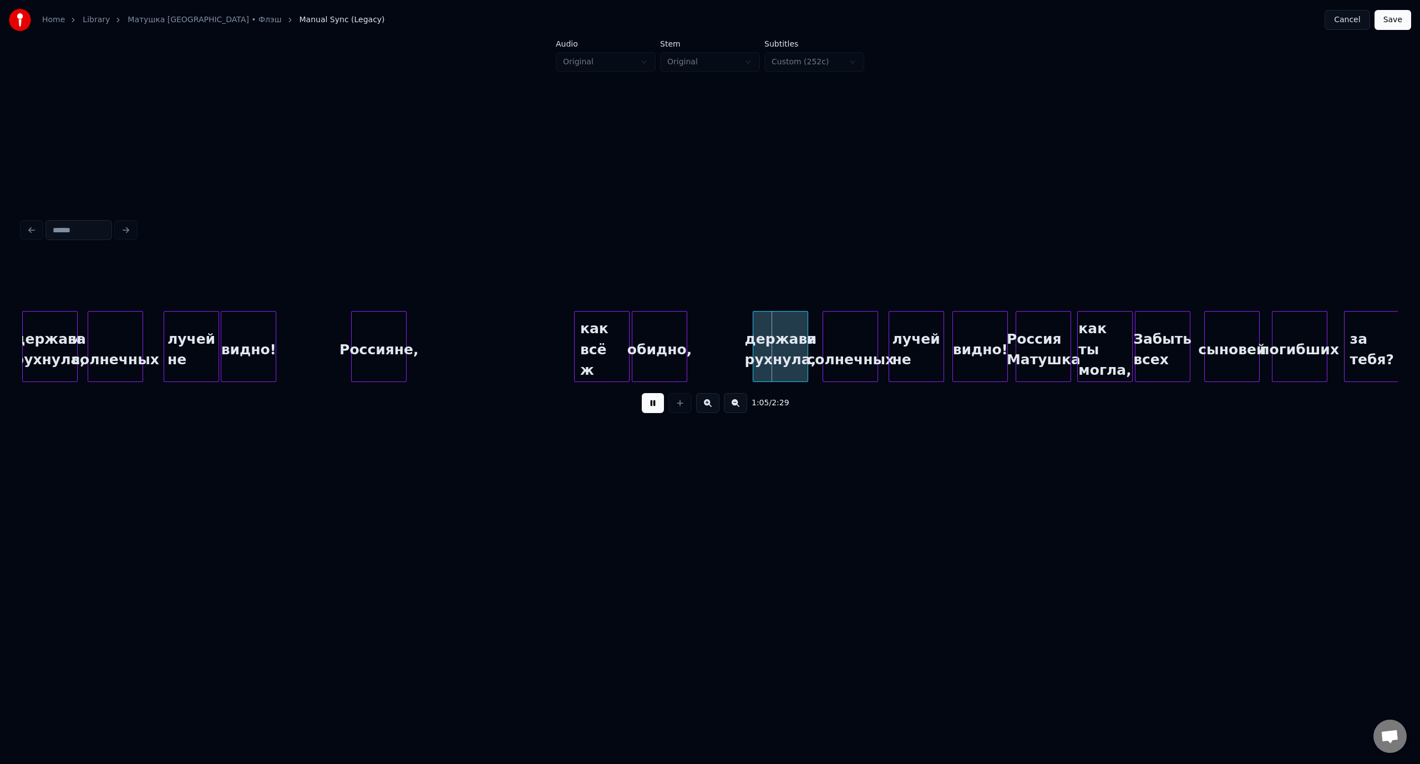
click at [656, 408] on button at bounding box center [653, 403] width 22 height 20
click at [658, 407] on button at bounding box center [653, 403] width 22 height 20
click at [963, 332] on div "видно!" at bounding box center [973, 349] width 54 height 75
click at [907, 322] on div "лучей не" at bounding box center [909, 349] width 54 height 75
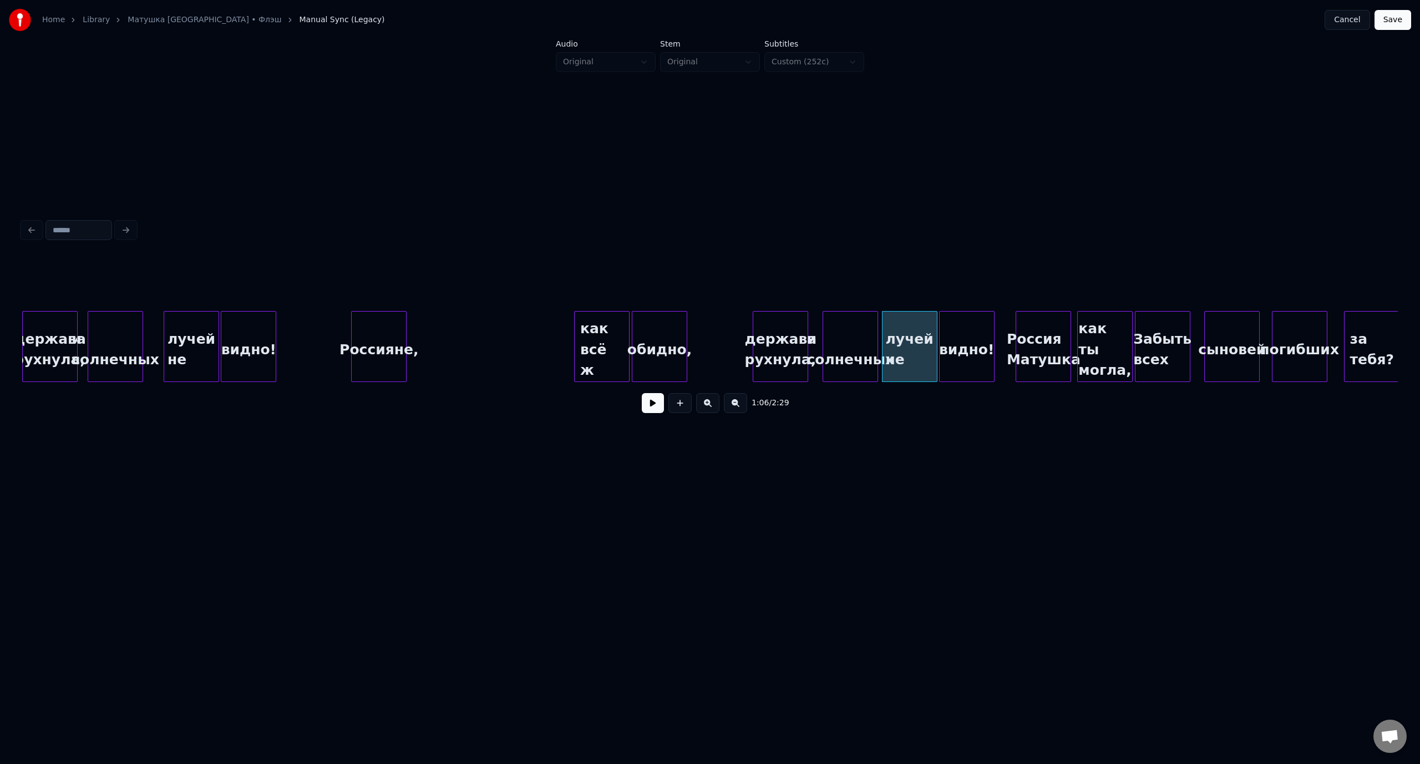
click at [958, 324] on div "видно!" at bounding box center [966, 349] width 54 height 75
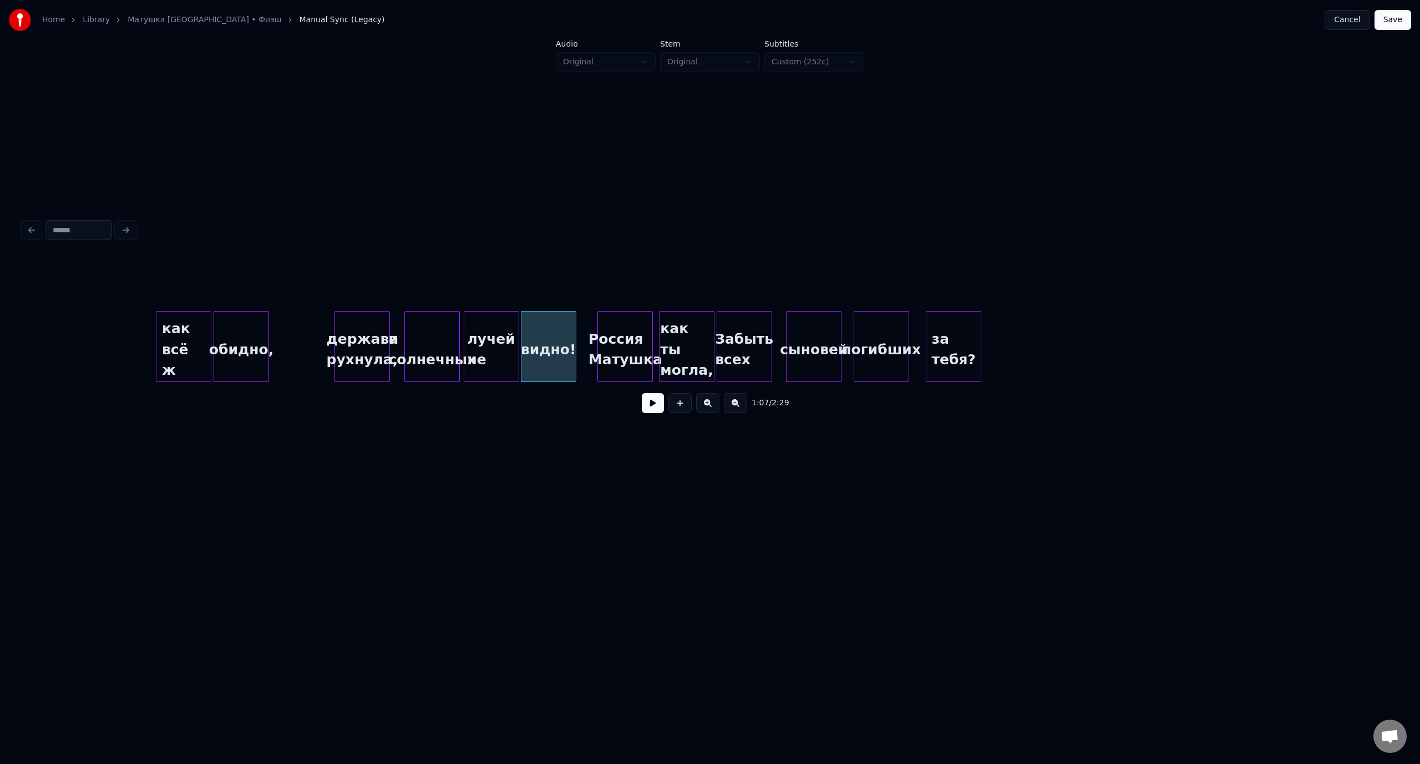
scroll to position [0, 8902]
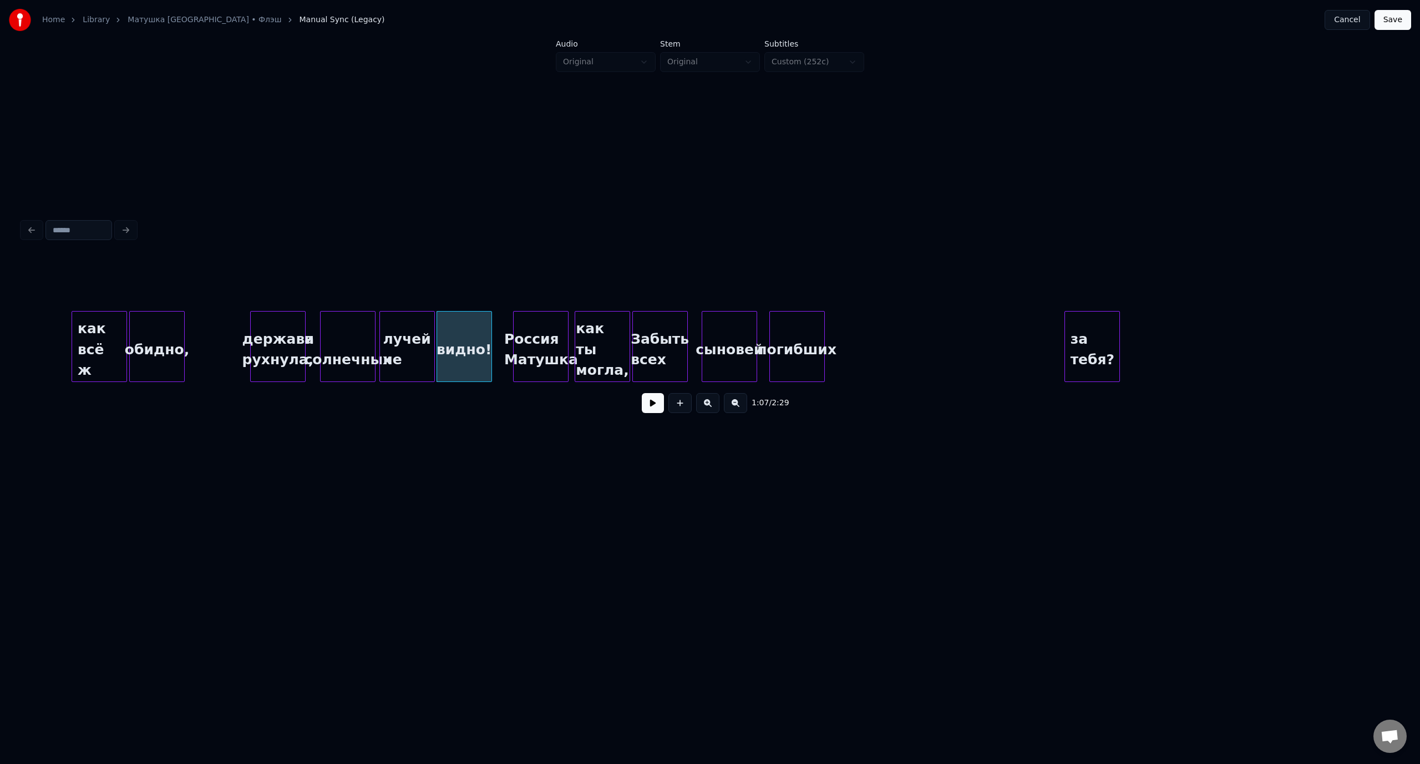
click at [1115, 339] on div "за тебя?" at bounding box center [1092, 349] width 54 height 75
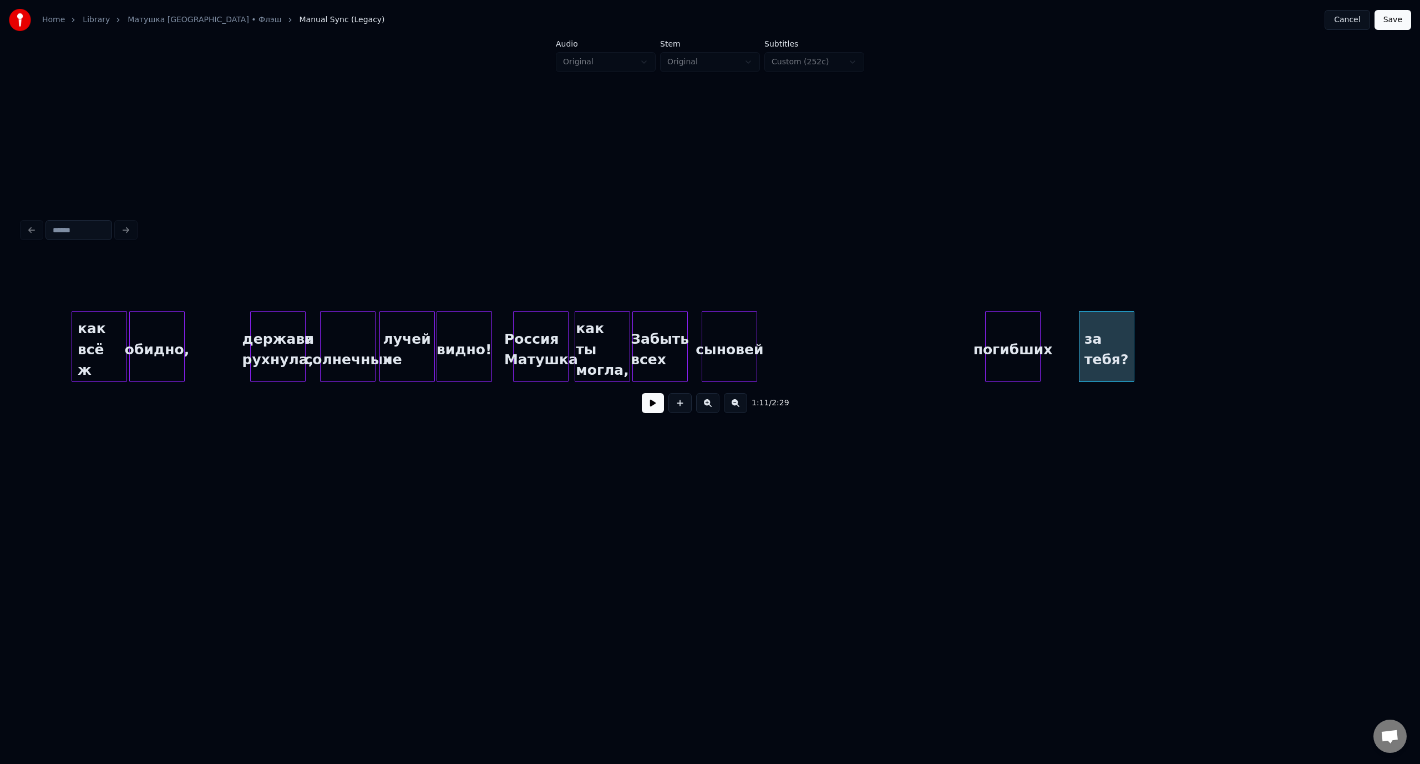
click at [1026, 337] on div "погибших" at bounding box center [1012, 349] width 54 height 75
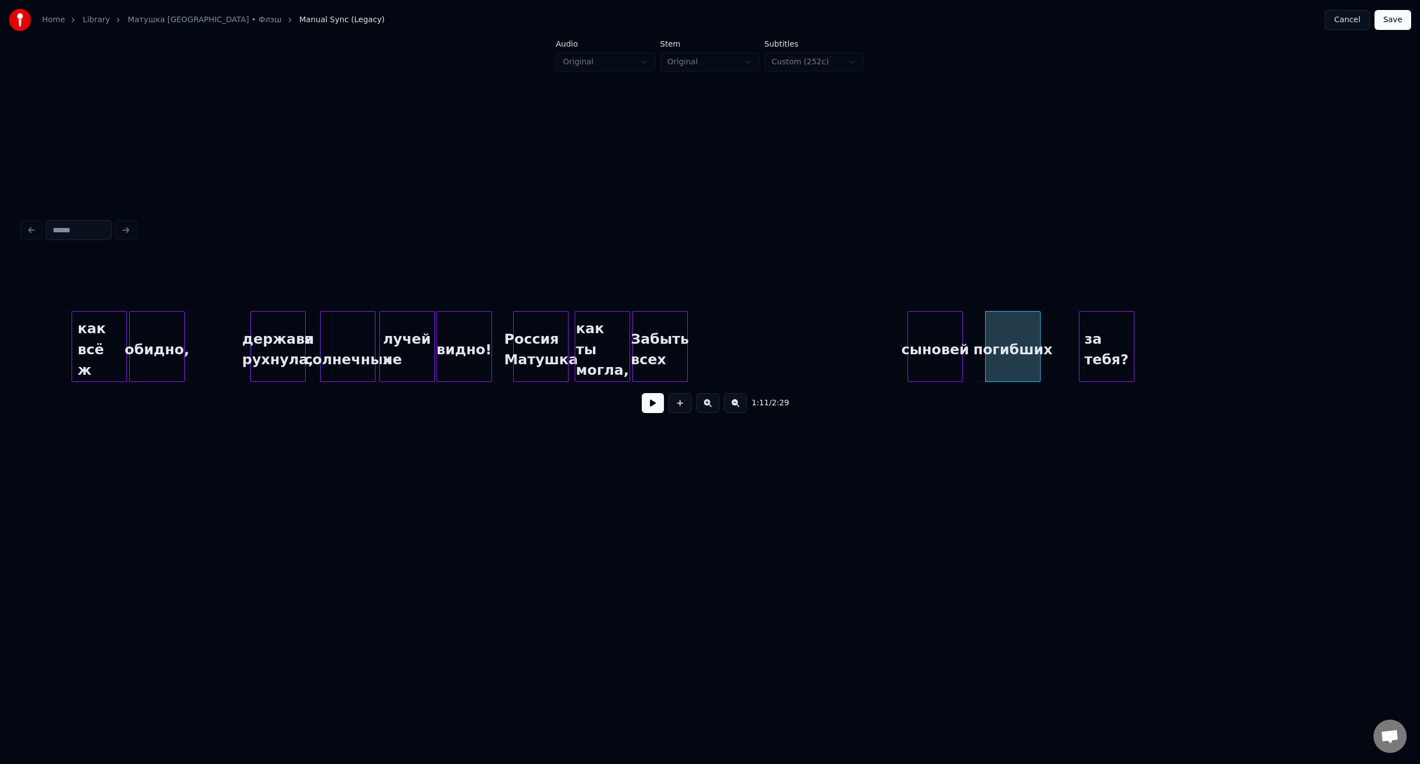
click at [948, 329] on div "сыновей" at bounding box center [935, 349] width 54 height 75
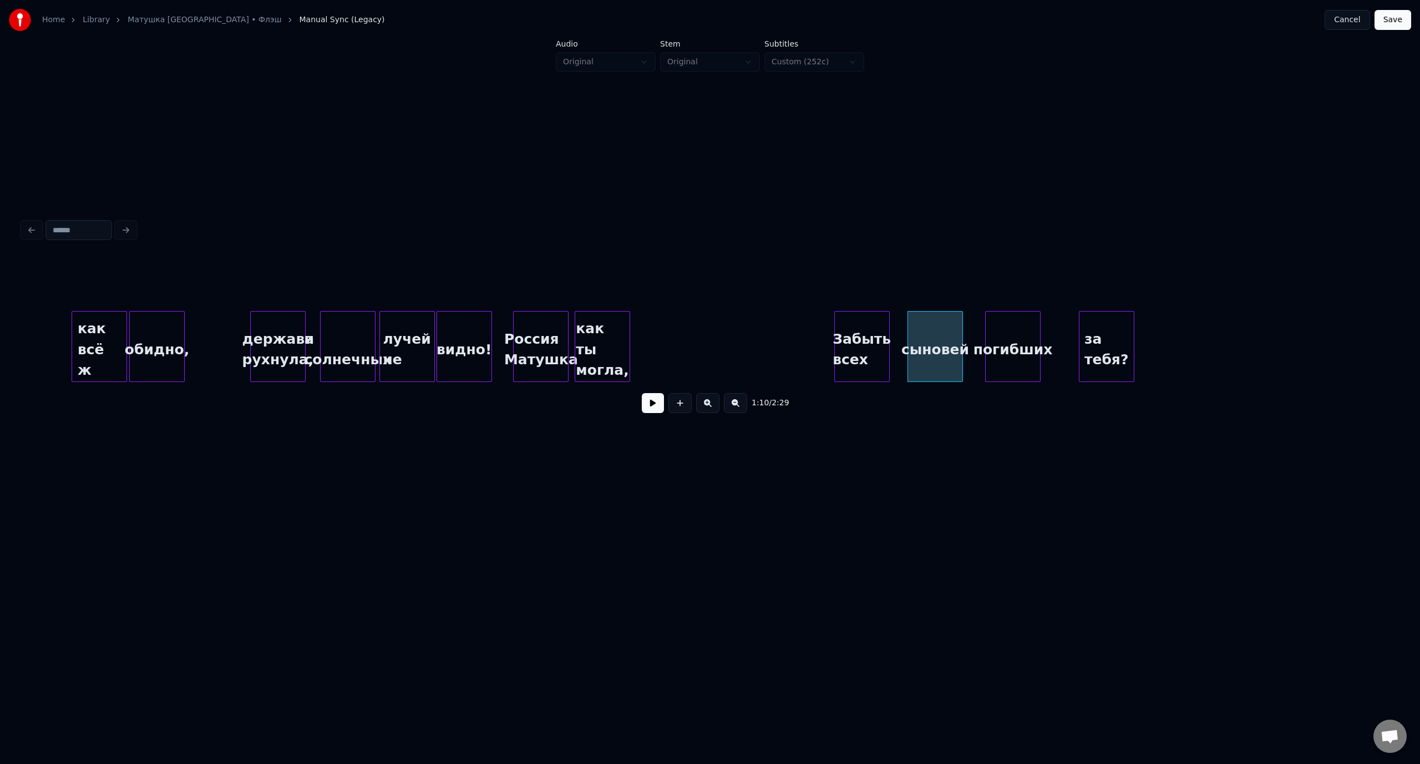
click at [866, 333] on div "Забыть всех" at bounding box center [862, 349] width 54 height 75
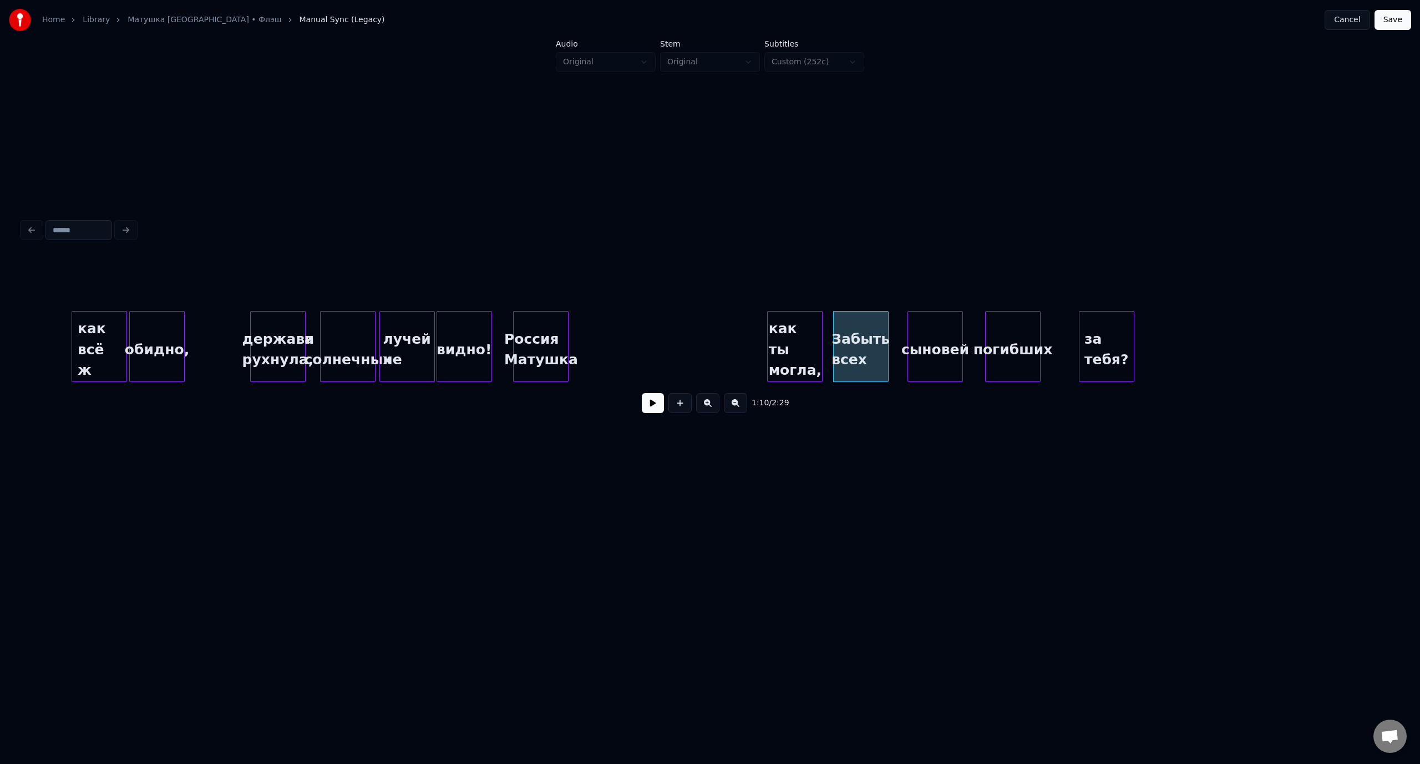
click at [807, 332] on div "как ты могла," at bounding box center [795, 349] width 54 height 75
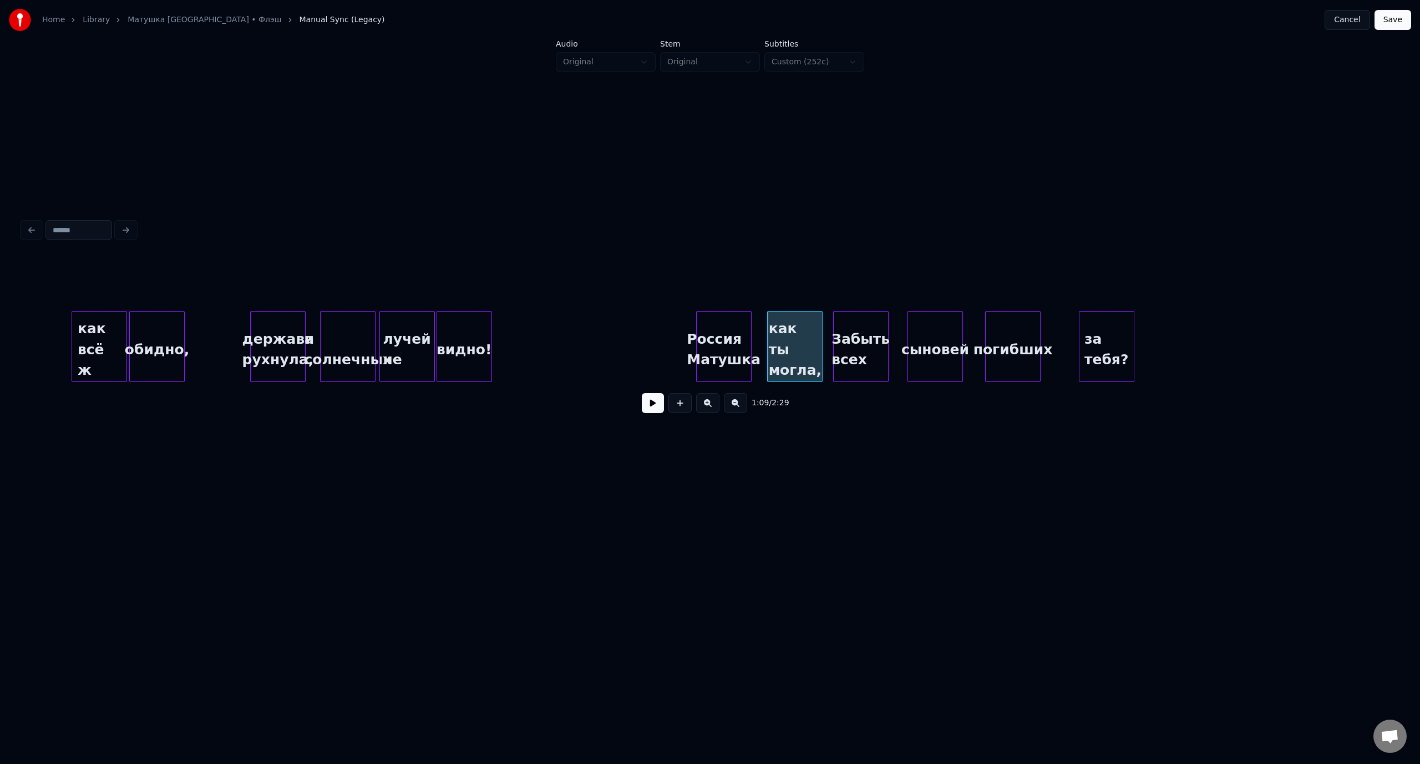
click at [729, 326] on div "Россия Матушка" at bounding box center [724, 349] width 54 height 75
click at [106, 323] on div "как всё ж" at bounding box center [99, 349] width 54 height 75
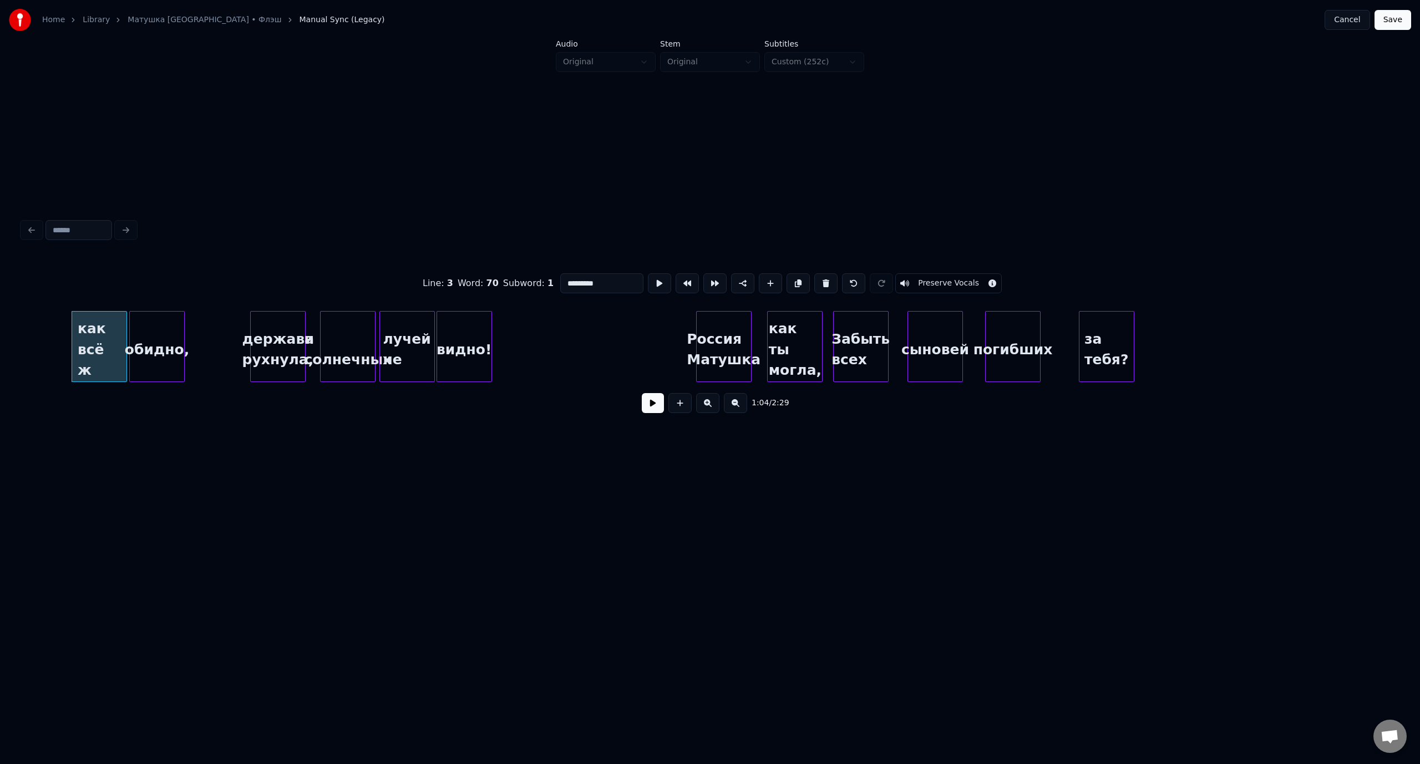
click at [652, 409] on button at bounding box center [653, 403] width 22 height 20
click at [649, 409] on button at bounding box center [653, 403] width 22 height 20
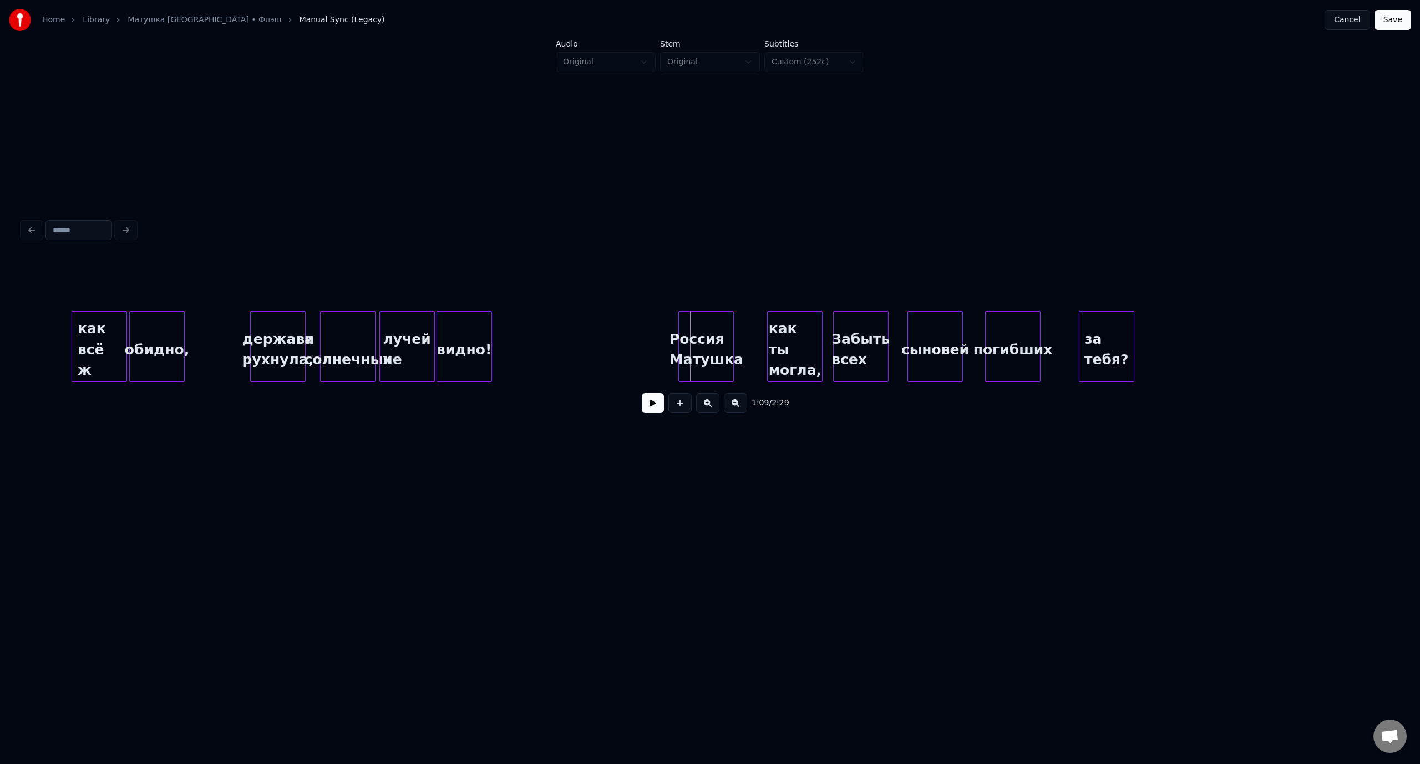
click at [714, 326] on div "Россия Матушка" at bounding box center [706, 349] width 54 height 75
click at [761, 321] on div "как ты могла," at bounding box center [762, 349] width 54 height 75
click at [866, 327] on div "Забыть всех" at bounding box center [860, 349] width 54 height 75
click at [96, 328] on div "как всё ж" at bounding box center [99, 349] width 54 height 75
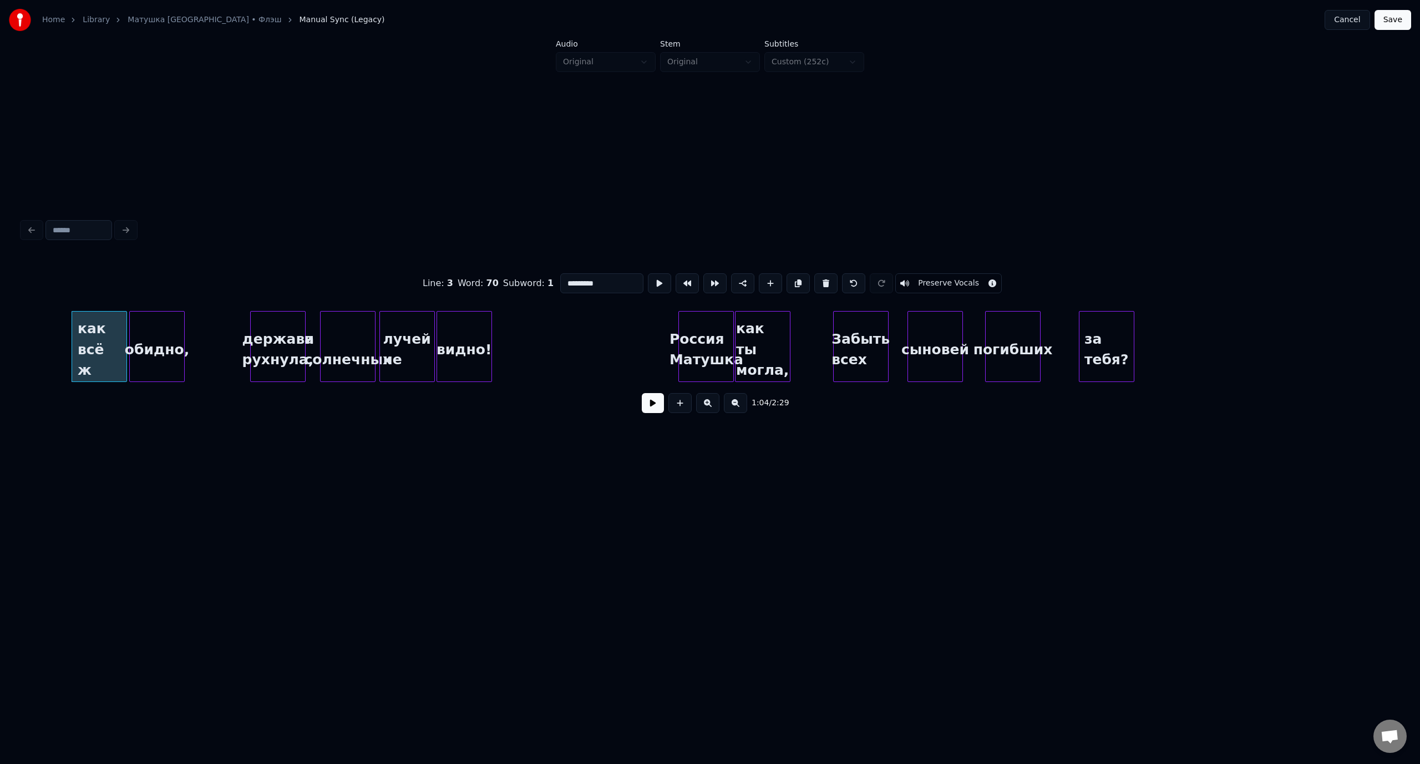
click at [650, 408] on button at bounding box center [653, 403] width 22 height 20
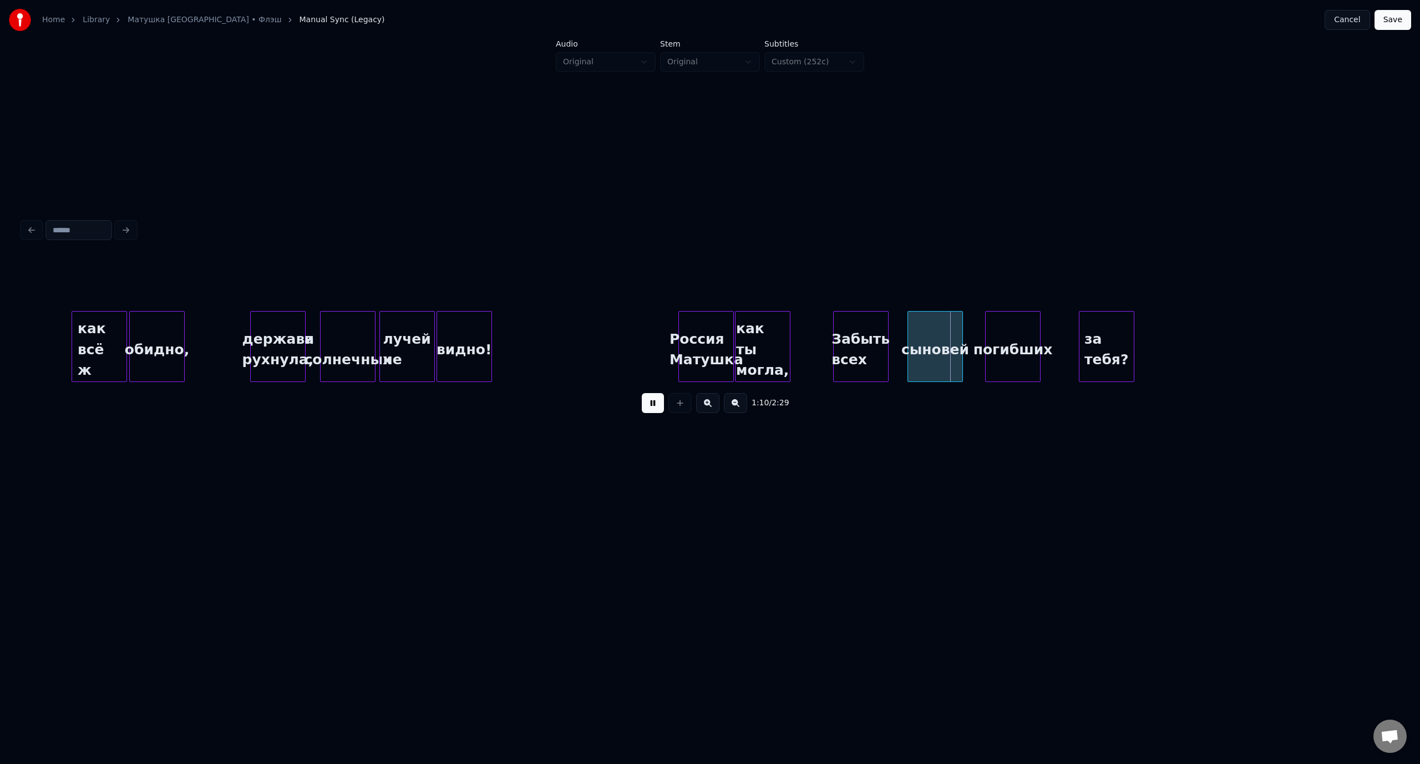
click at [652, 408] on button at bounding box center [653, 403] width 22 height 20
click at [1297, 321] on div "за тебя?" at bounding box center [1290, 349] width 54 height 75
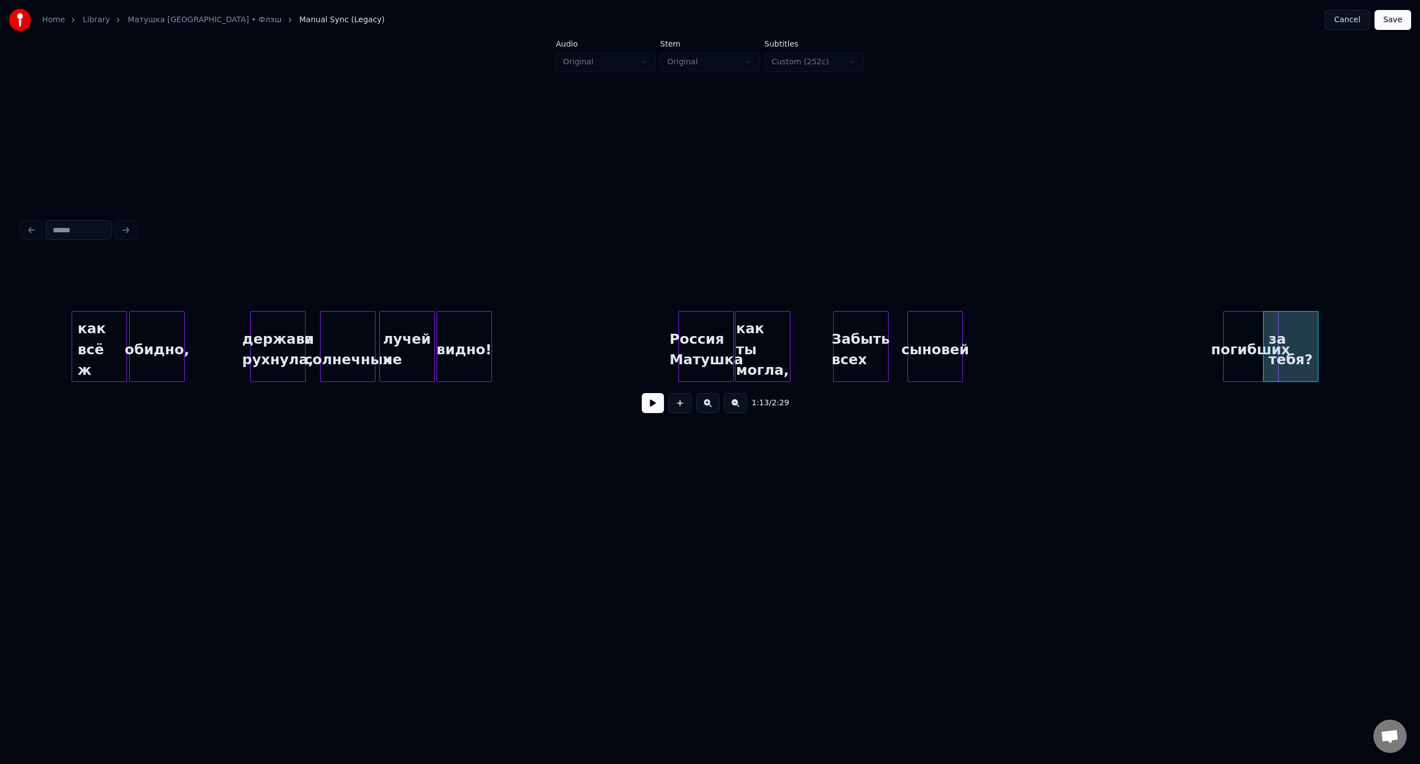
click at [1256, 332] on div "погибших" at bounding box center [1250, 349] width 54 height 75
click at [1189, 327] on div "погибших" at bounding box center [1199, 349] width 54 height 75
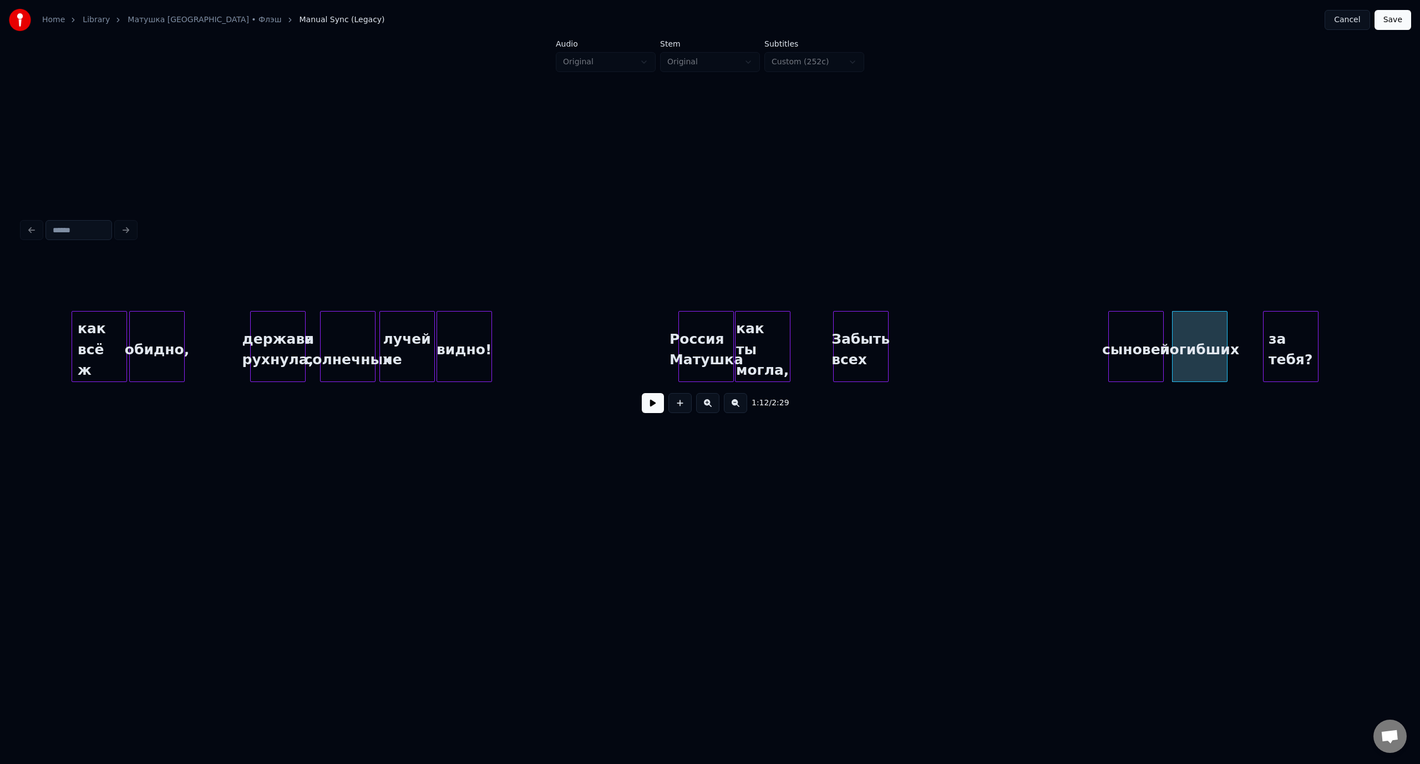
click at [1132, 326] on div "сыновей" at bounding box center [1136, 349] width 54 height 75
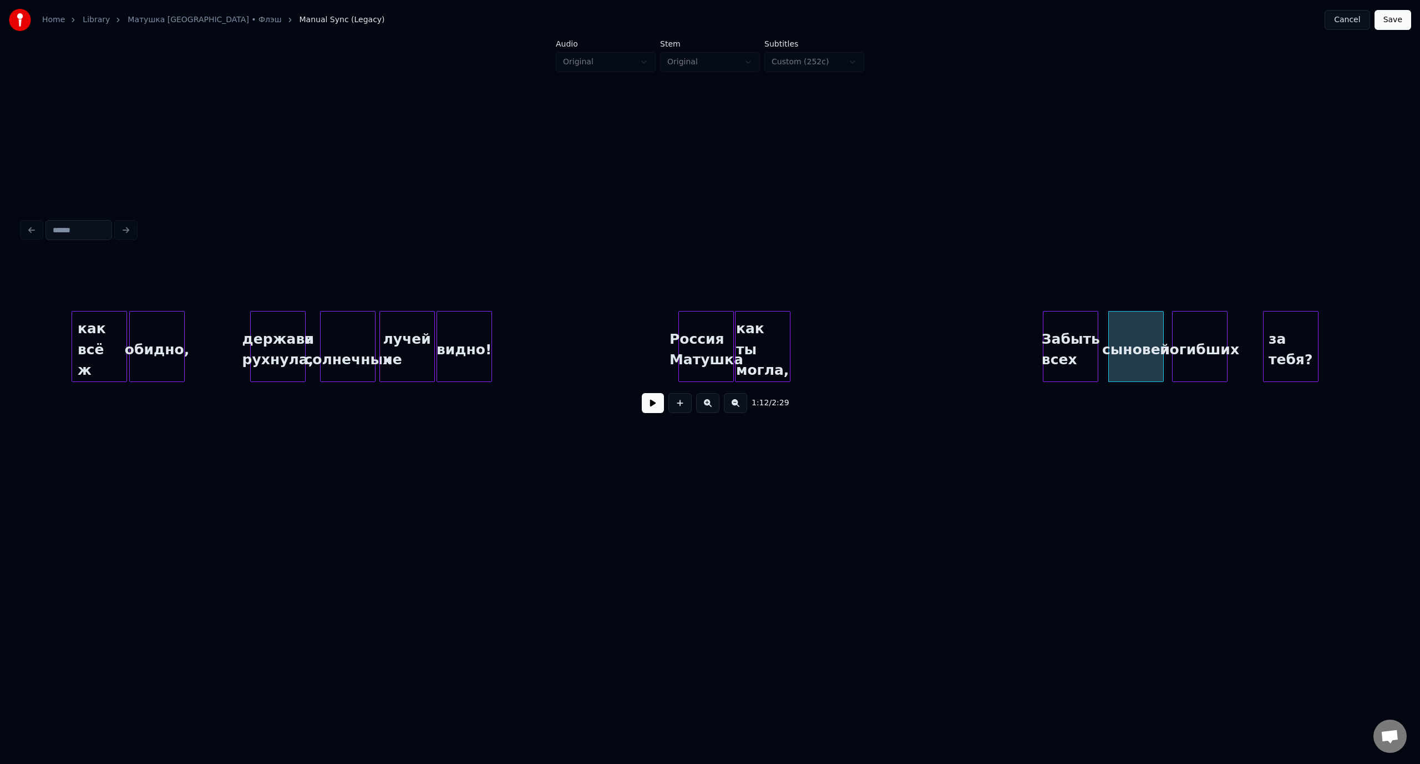
click at [1073, 328] on div "Забыть всех" at bounding box center [1070, 349] width 54 height 75
click at [269, 323] on div "держава рухнула," at bounding box center [278, 349] width 54 height 75
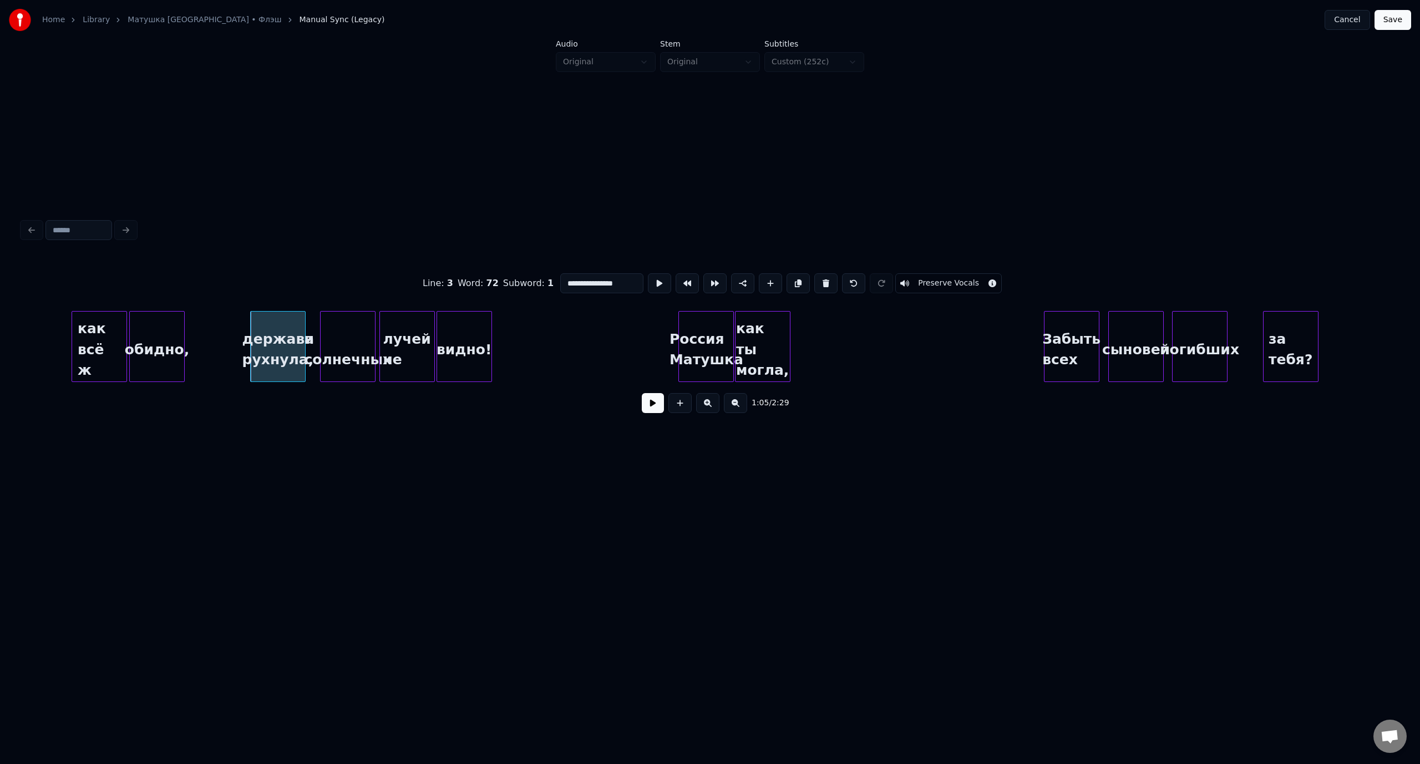
click at [655, 409] on button at bounding box center [653, 403] width 22 height 20
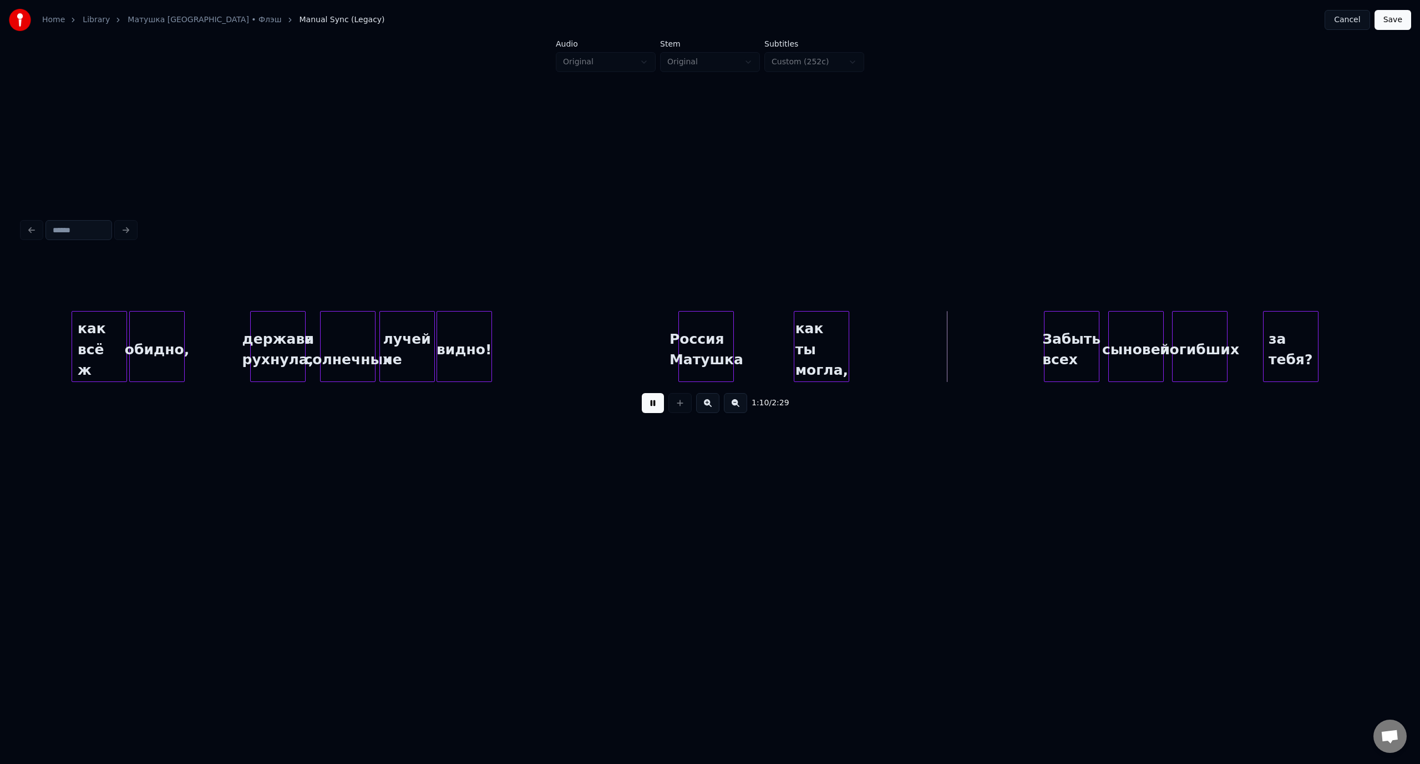
click at [841, 339] on div "как ты могла," at bounding box center [821, 349] width 54 height 75
click at [283, 324] on div "держава рухнула," at bounding box center [278, 349] width 54 height 75
click at [654, 408] on button at bounding box center [653, 403] width 22 height 20
click at [838, 343] on div "как ты могла," at bounding box center [821, 349] width 54 height 75
click at [452, 331] on div "видно!" at bounding box center [464, 349] width 54 height 75
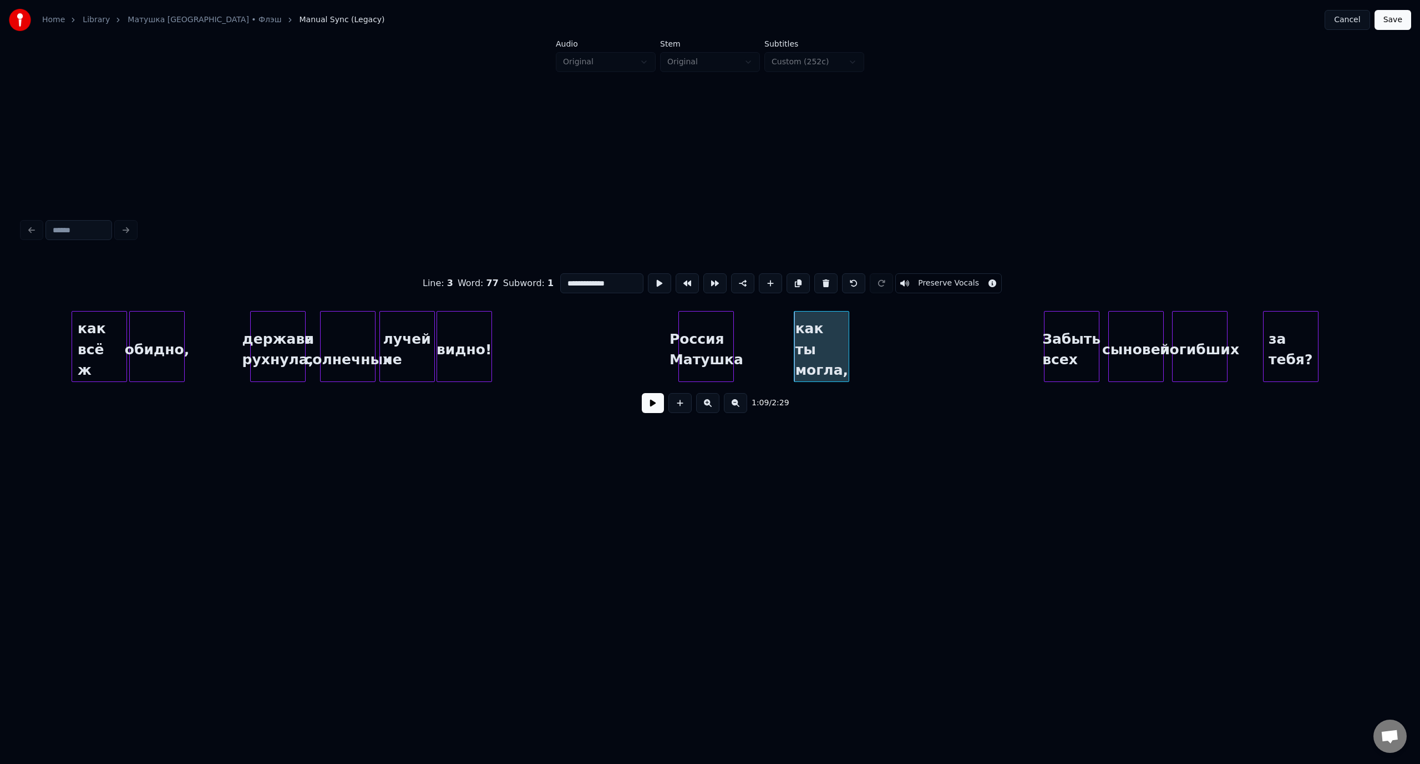
type input "******"
click at [647, 410] on button at bounding box center [653, 403] width 22 height 20
click at [652, 406] on button at bounding box center [653, 403] width 22 height 20
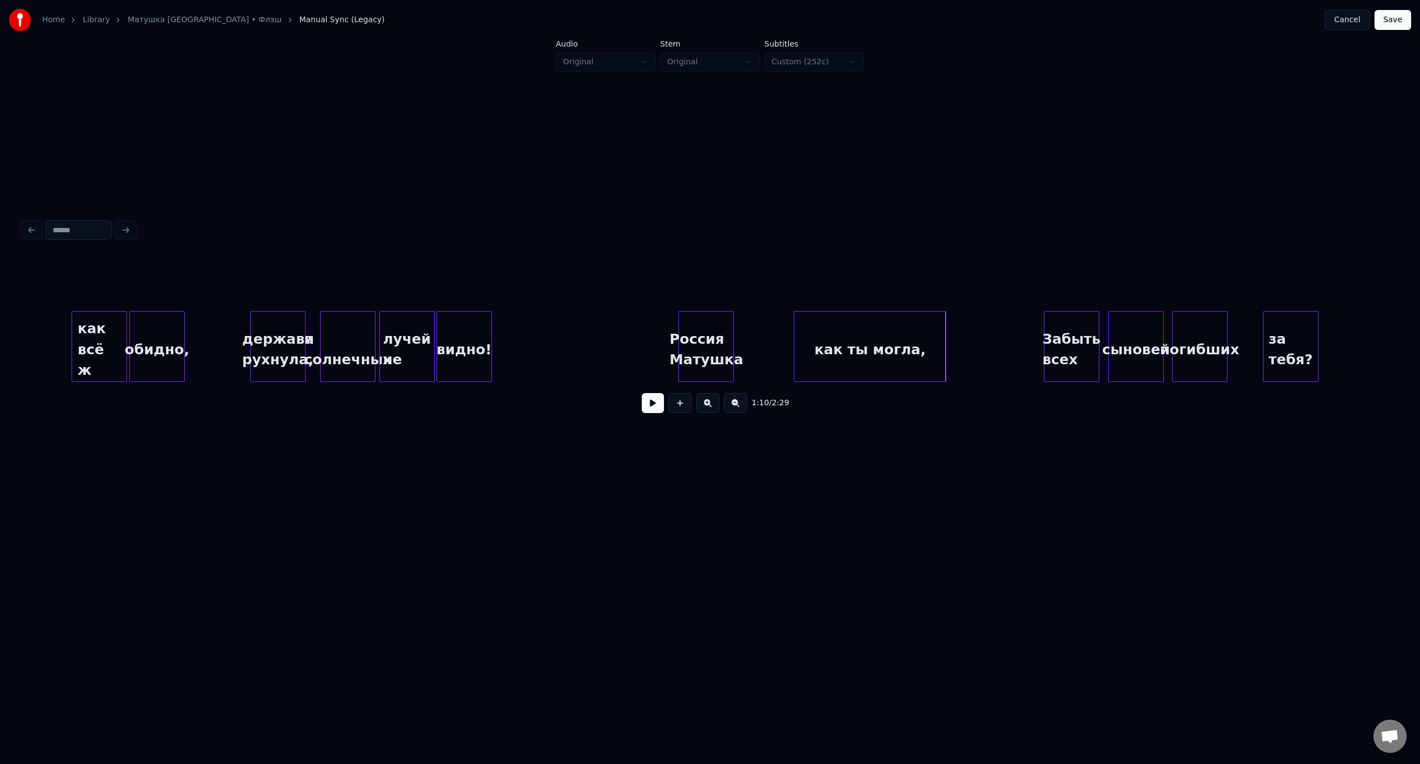
click at [944, 348] on div at bounding box center [943, 347] width 3 height 70
click at [658, 409] on button at bounding box center [653, 403] width 22 height 20
click at [1061, 322] on div "Забыть всех" at bounding box center [1061, 349] width 54 height 75
click at [1127, 327] on div "сыновей" at bounding box center [1117, 349] width 54 height 75
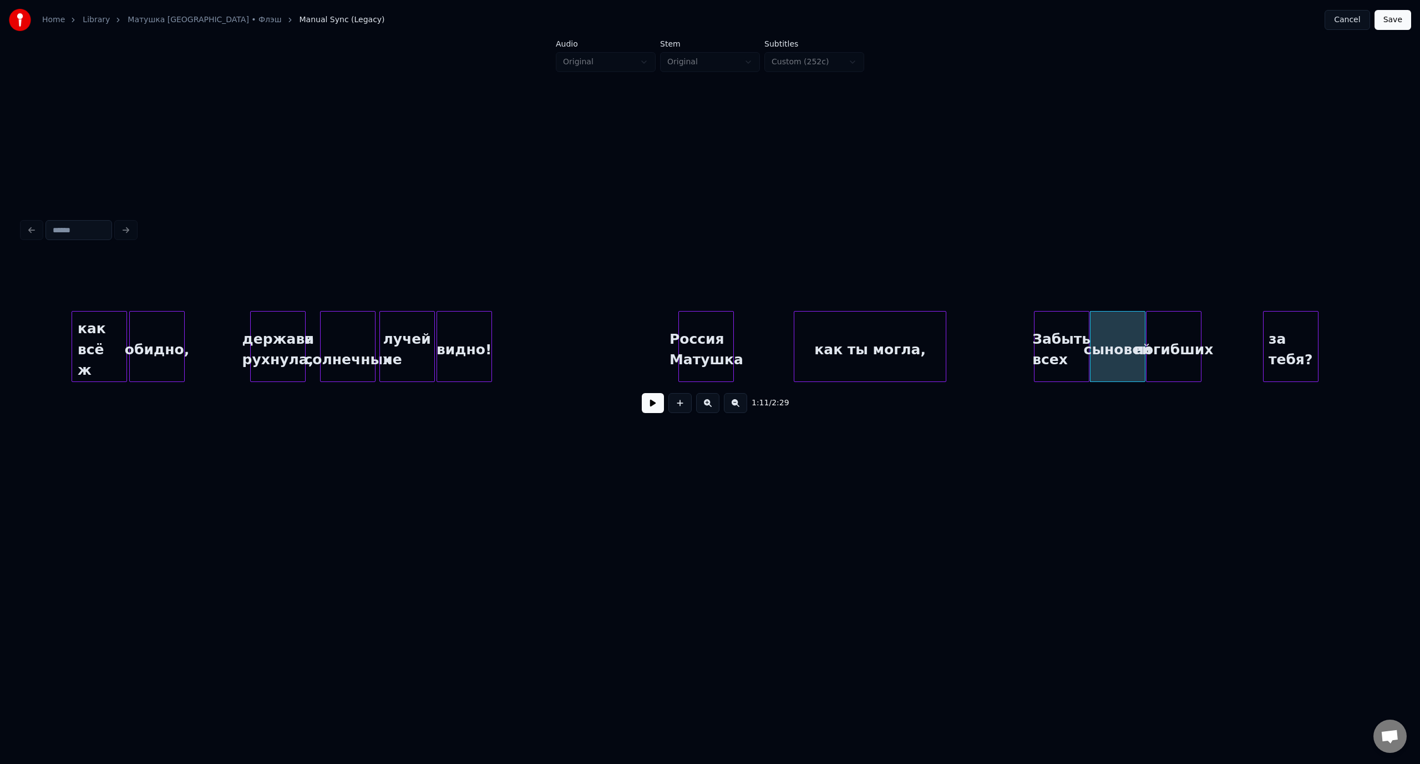
click at [1178, 329] on div "погибших" at bounding box center [1173, 349] width 54 height 75
click at [1232, 327] on div "за тебя?" at bounding box center [1229, 349] width 54 height 75
click at [89, 325] on div "как всё ж" at bounding box center [99, 349] width 54 height 75
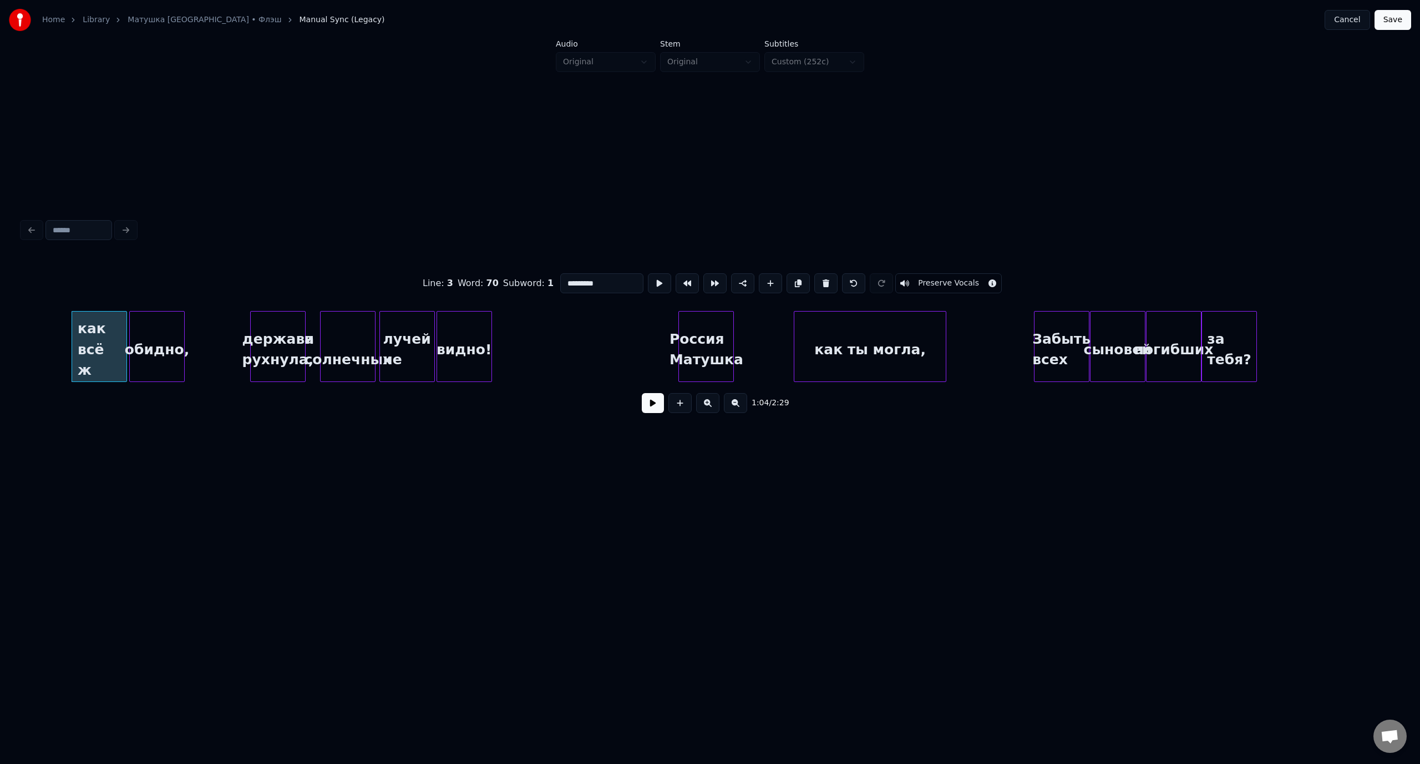
click at [655, 407] on button at bounding box center [653, 403] width 22 height 20
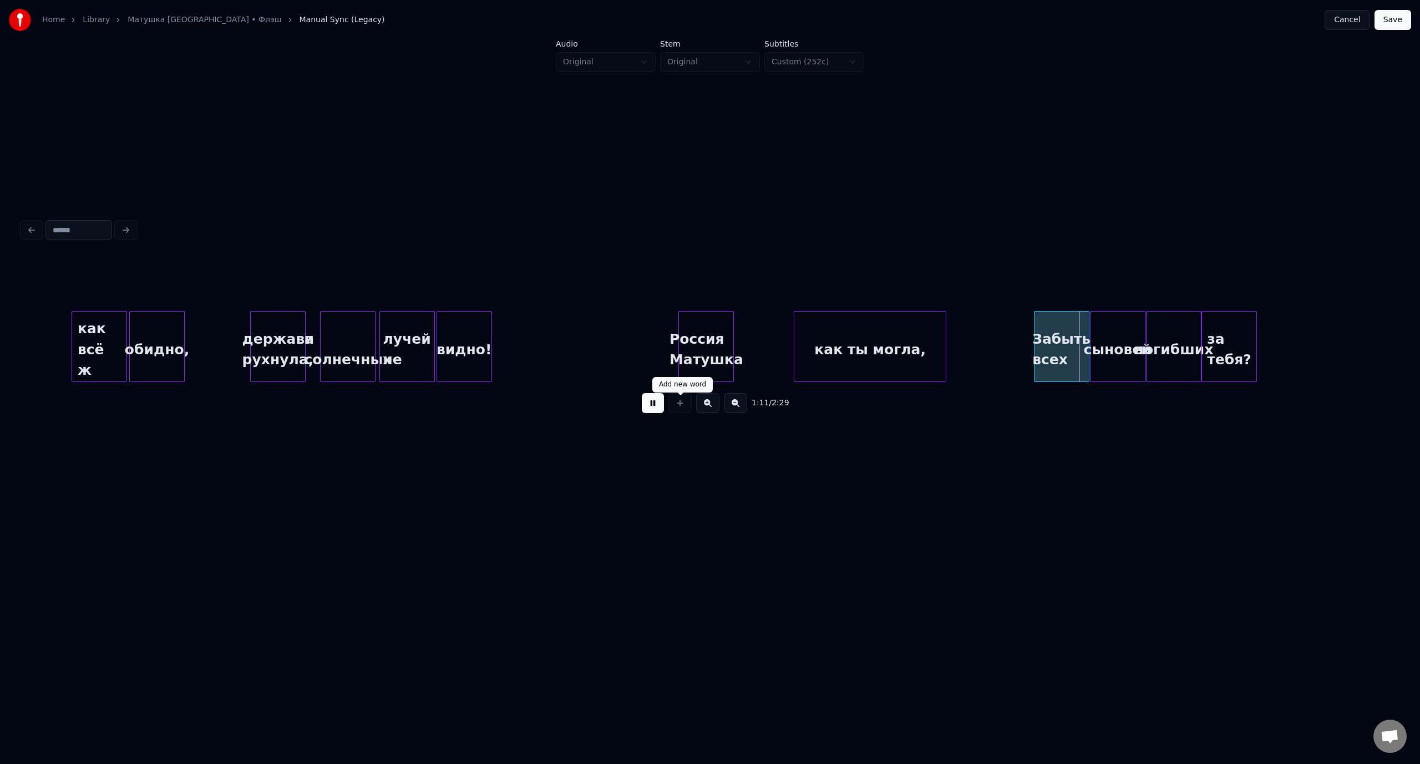
click at [650, 410] on button at bounding box center [653, 403] width 22 height 20
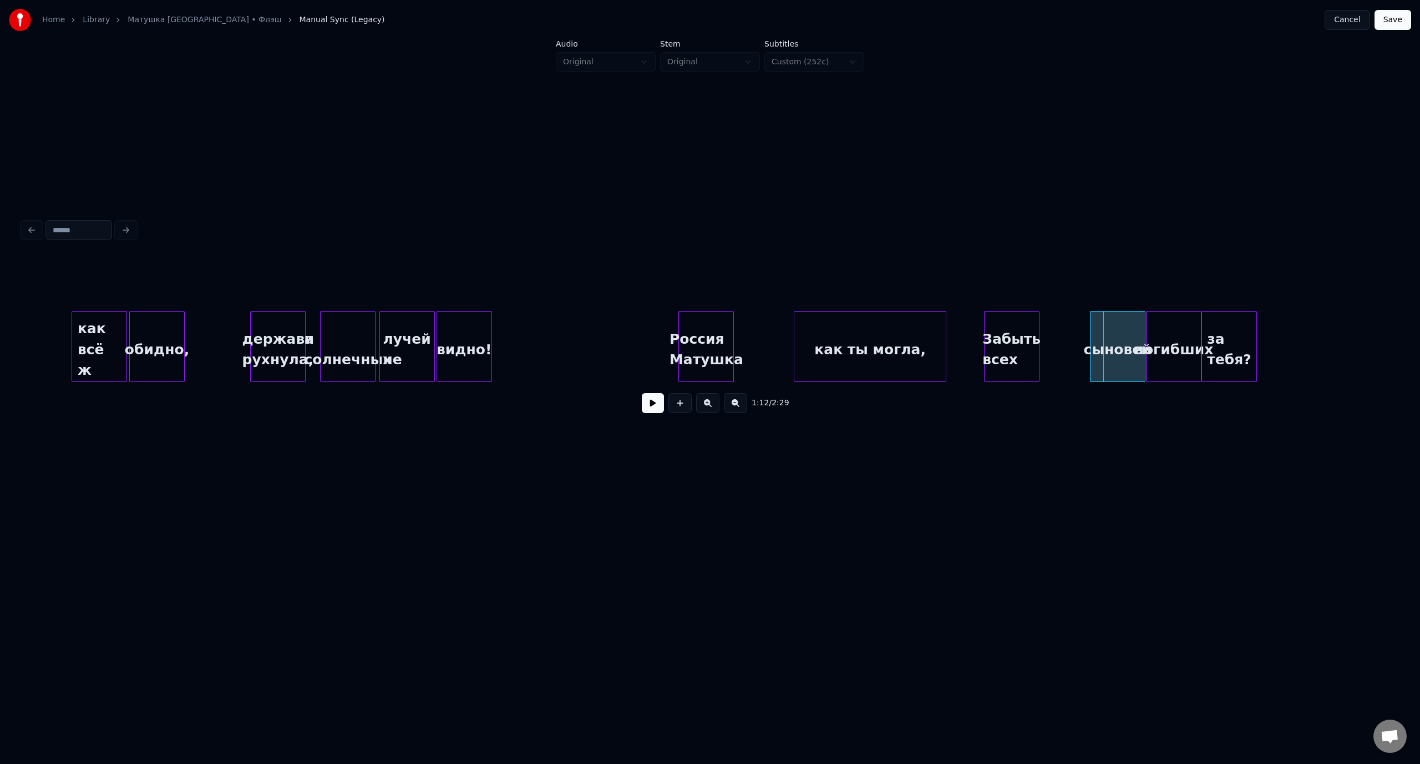
click at [1006, 319] on div "Забыть всех" at bounding box center [1011, 349] width 54 height 75
click at [1073, 324] on div "сыновей" at bounding box center [1068, 349] width 54 height 75
click at [1131, 328] on div "погибших" at bounding box center [1123, 349] width 54 height 75
click at [1183, 322] on div "за тебя?" at bounding box center [1179, 349] width 54 height 75
click at [272, 323] on div "держава рухнула," at bounding box center [278, 349] width 54 height 75
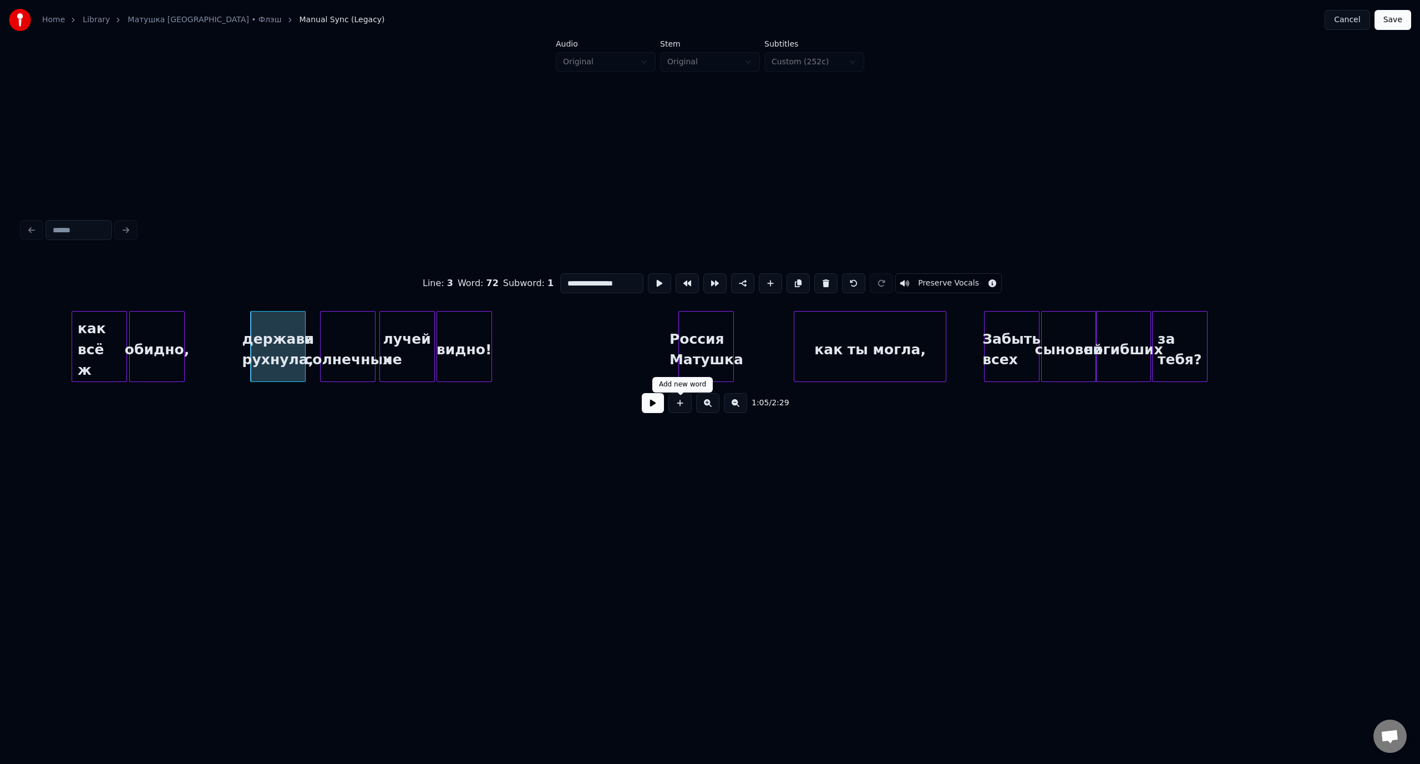
click at [660, 405] on button at bounding box center [653, 403] width 22 height 20
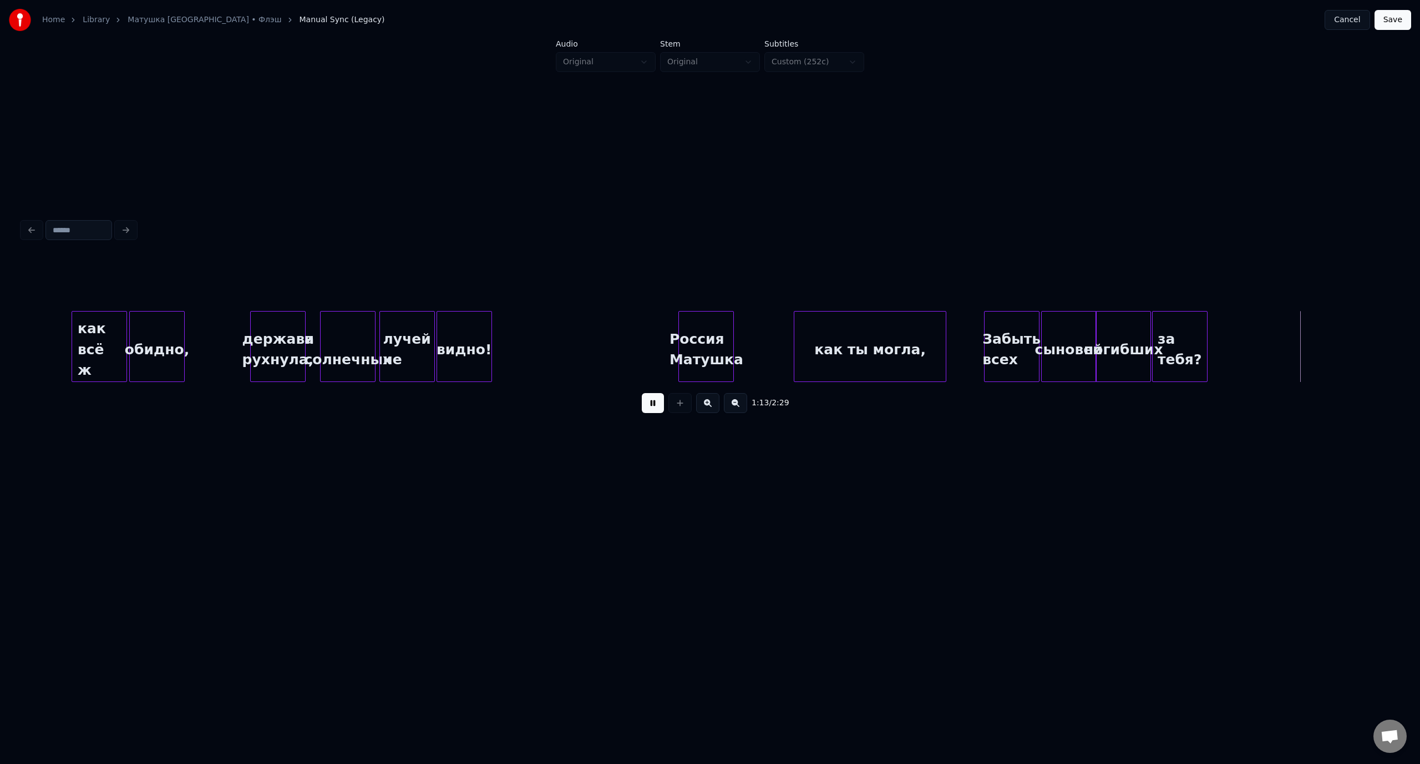
click at [658, 411] on button at bounding box center [653, 403] width 22 height 20
click at [1391, 19] on button "Save" at bounding box center [1392, 20] width 37 height 20
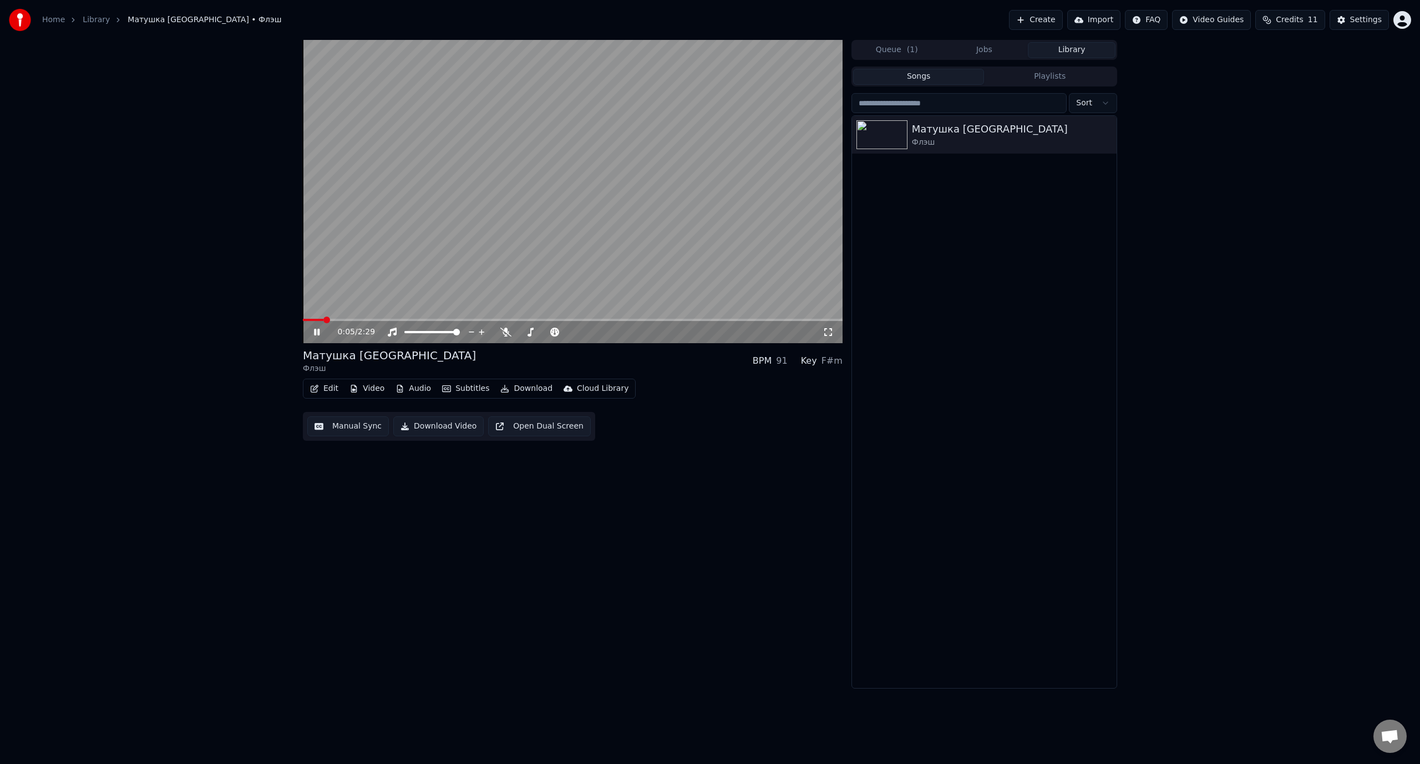
click at [313, 328] on icon at bounding box center [325, 332] width 26 height 9
click at [332, 391] on button "Edit" at bounding box center [324, 389] width 37 height 16
click at [363, 505] on div "Manual Sync (Legacy)" at bounding box center [370, 506] width 85 height 11
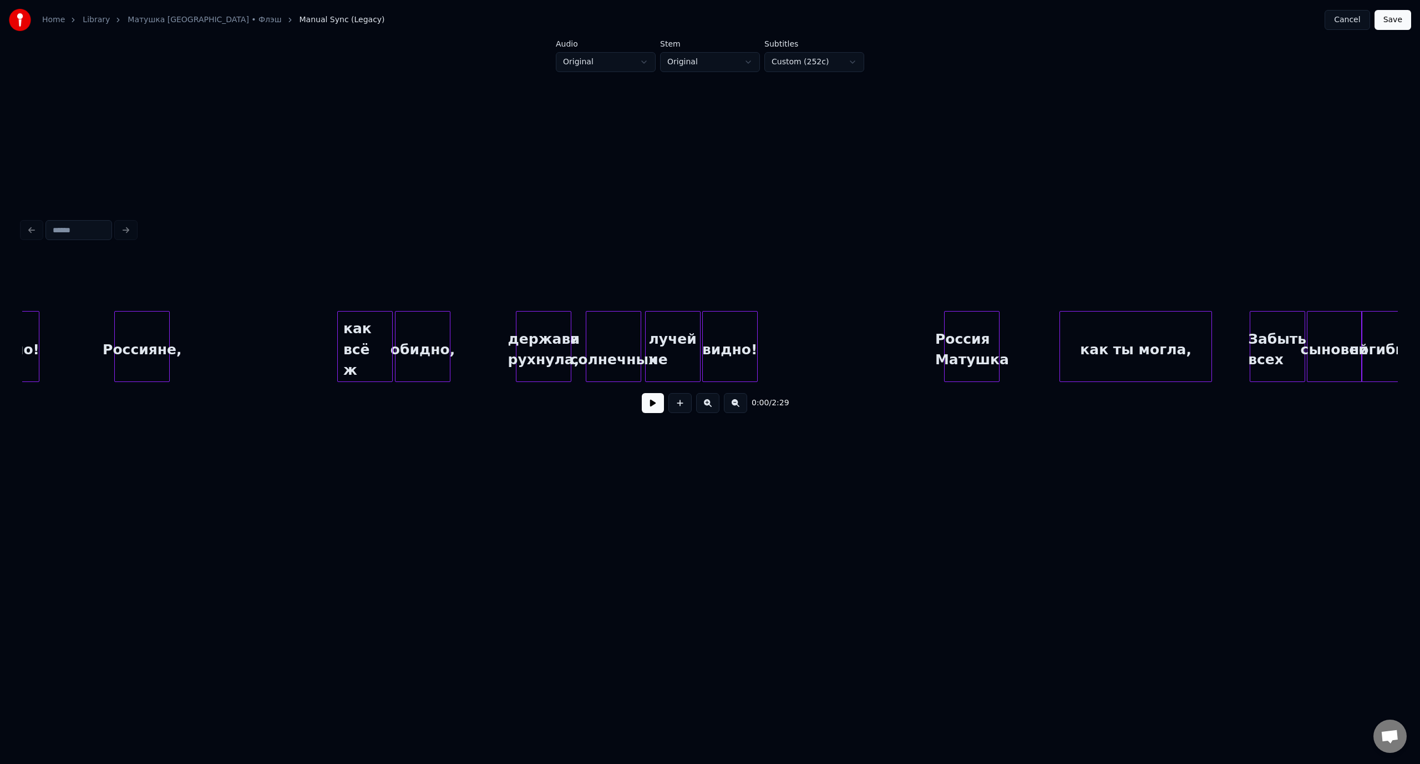
scroll to position [0, 8591]
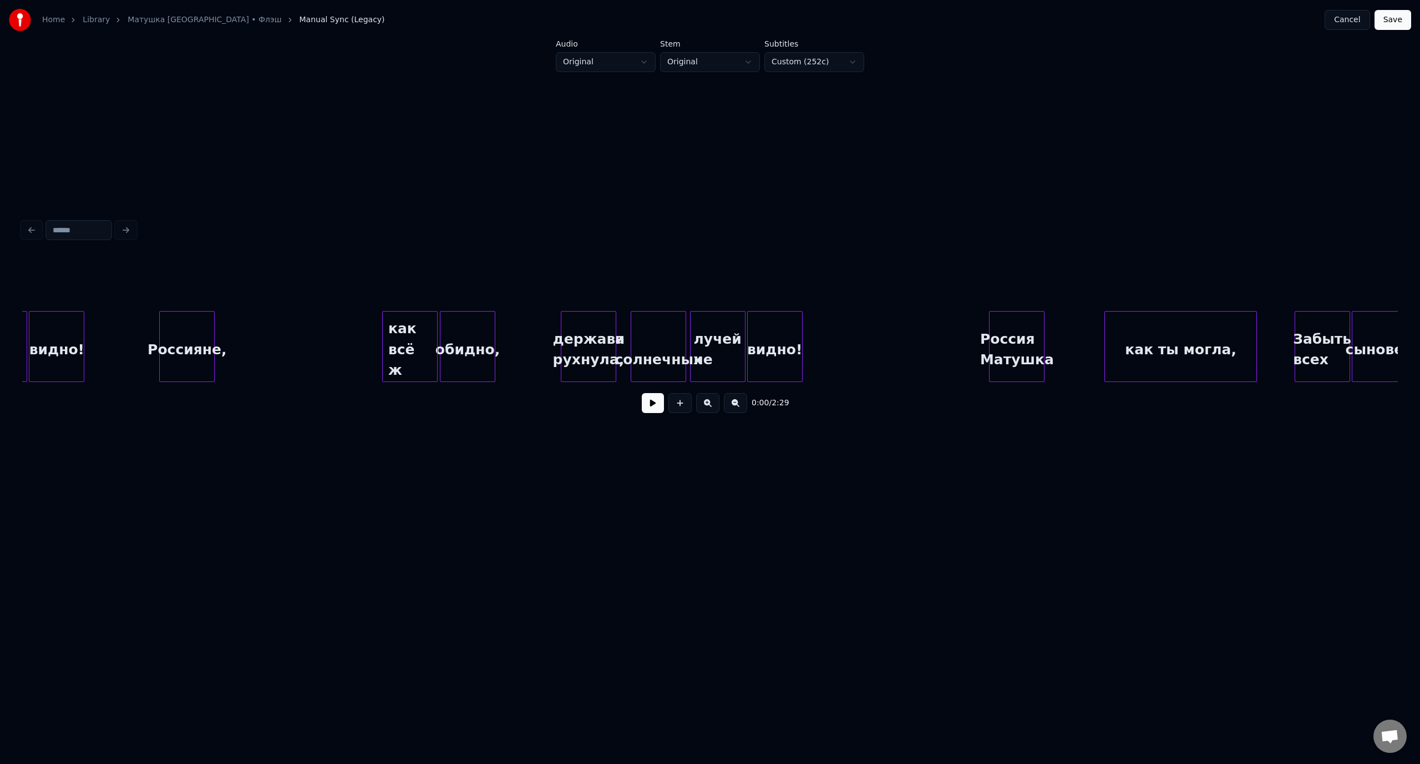
click at [174, 330] on div "Россияне," at bounding box center [187, 349] width 54 height 75
drag, startPoint x: 613, startPoint y: 280, endPoint x: 565, endPoint y: 279, distance: 48.2
click at [565, 279] on input "*********" at bounding box center [601, 283] width 83 height 20
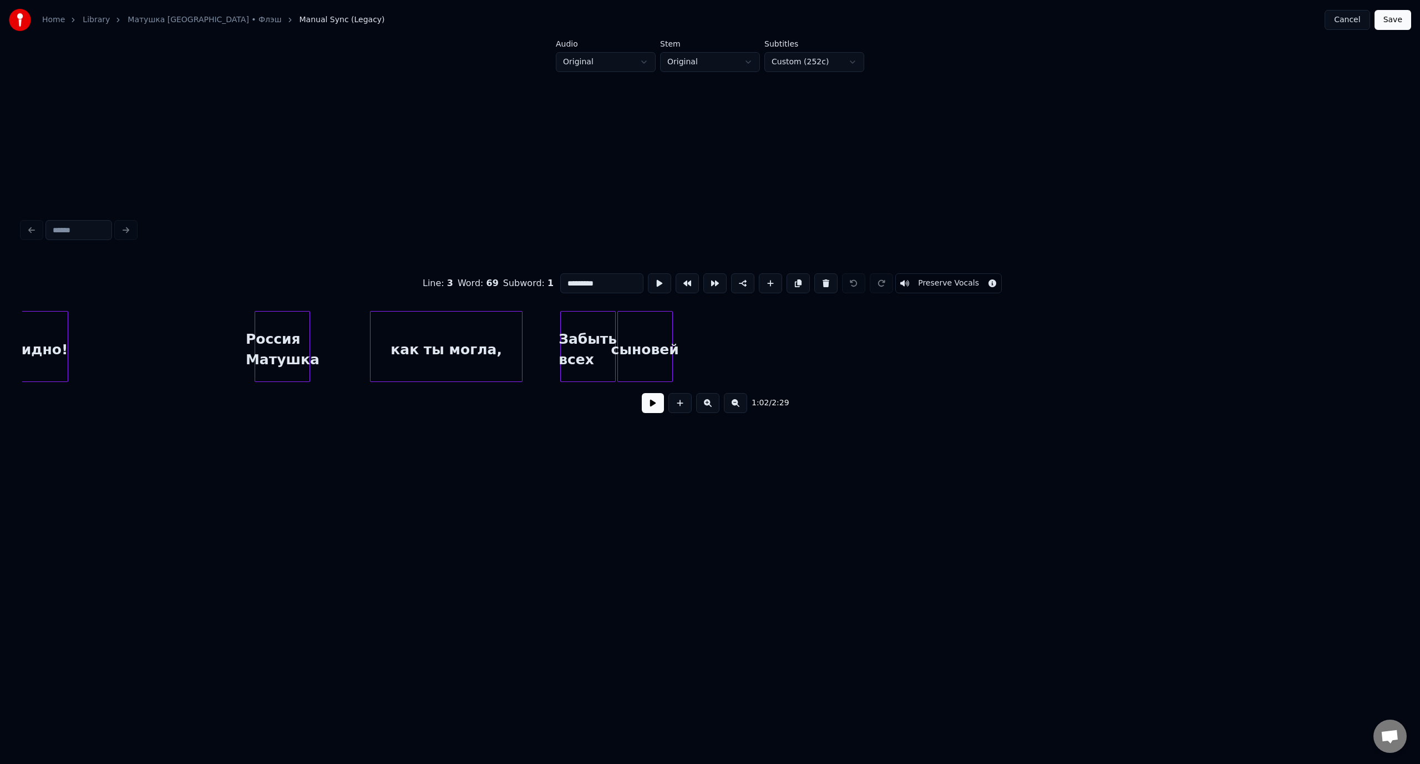
scroll to position [0, 9359]
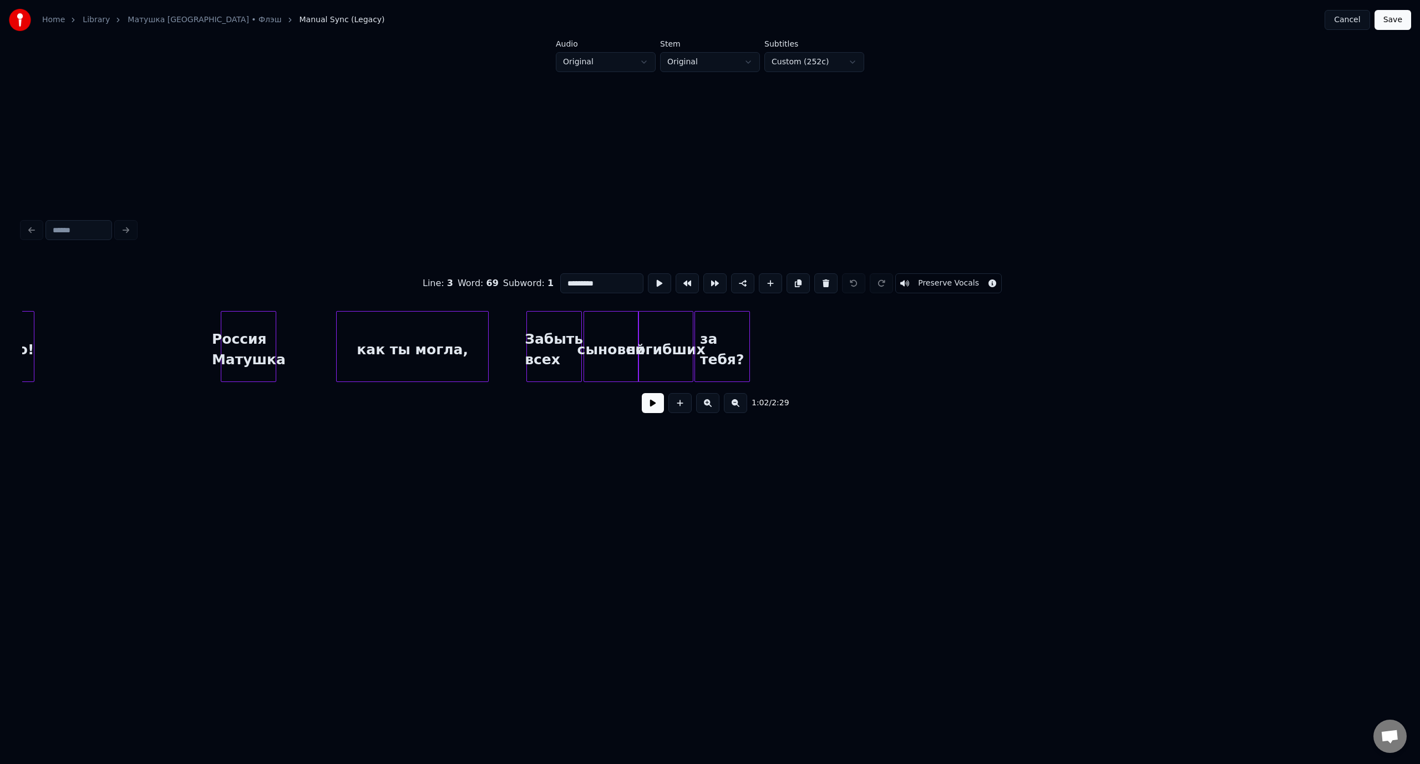
drag, startPoint x: 708, startPoint y: 374, endPoint x: 636, endPoint y: 7, distance: 374.1
click at [683, 409] on button at bounding box center [679, 403] width 23 height 20
drag, startPoint x: 604, startPoint y: 281, endPoint x: 557, endPoint y: 279, distance: 47.2
click at [560, 279] on input "**" at bounding box center [601, 283] width 83 height 20
paste input "*******"
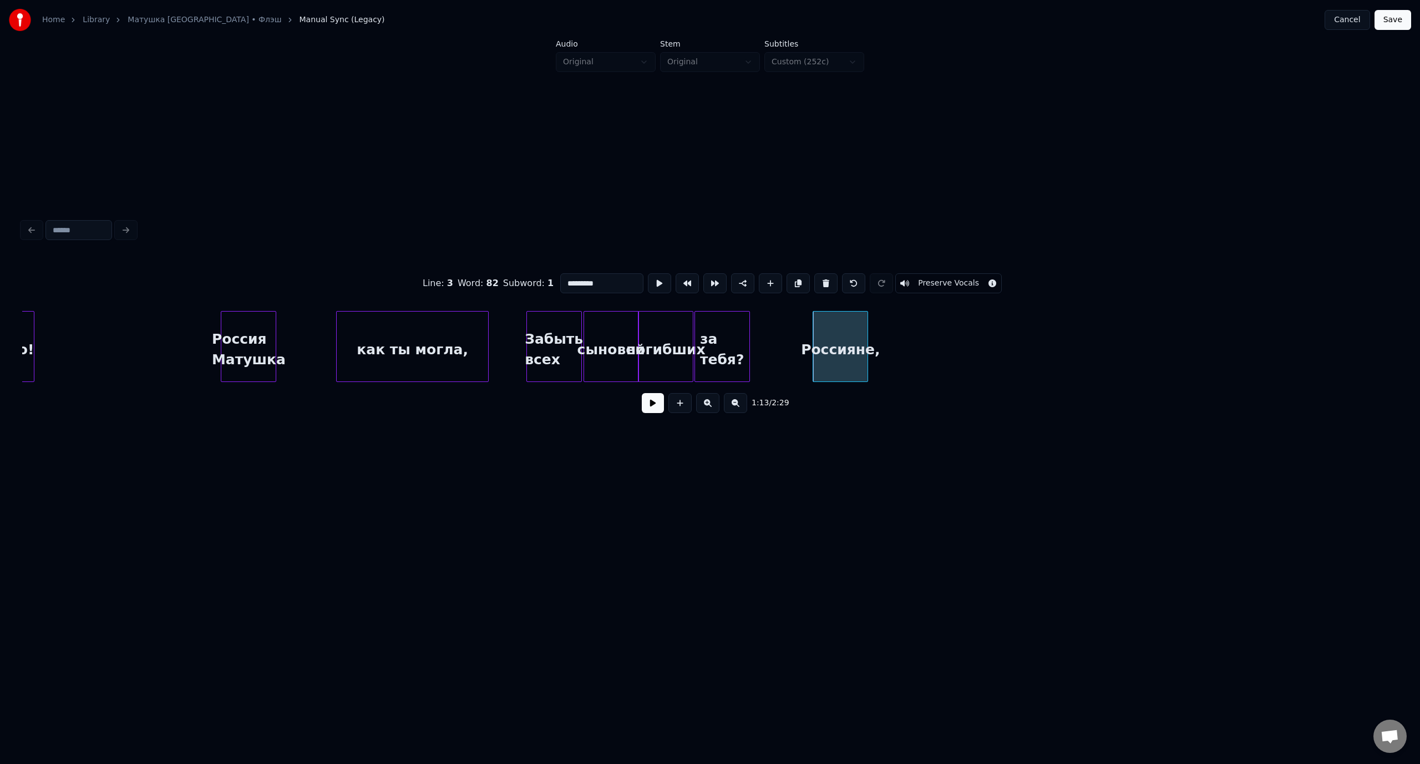
type input "*********"
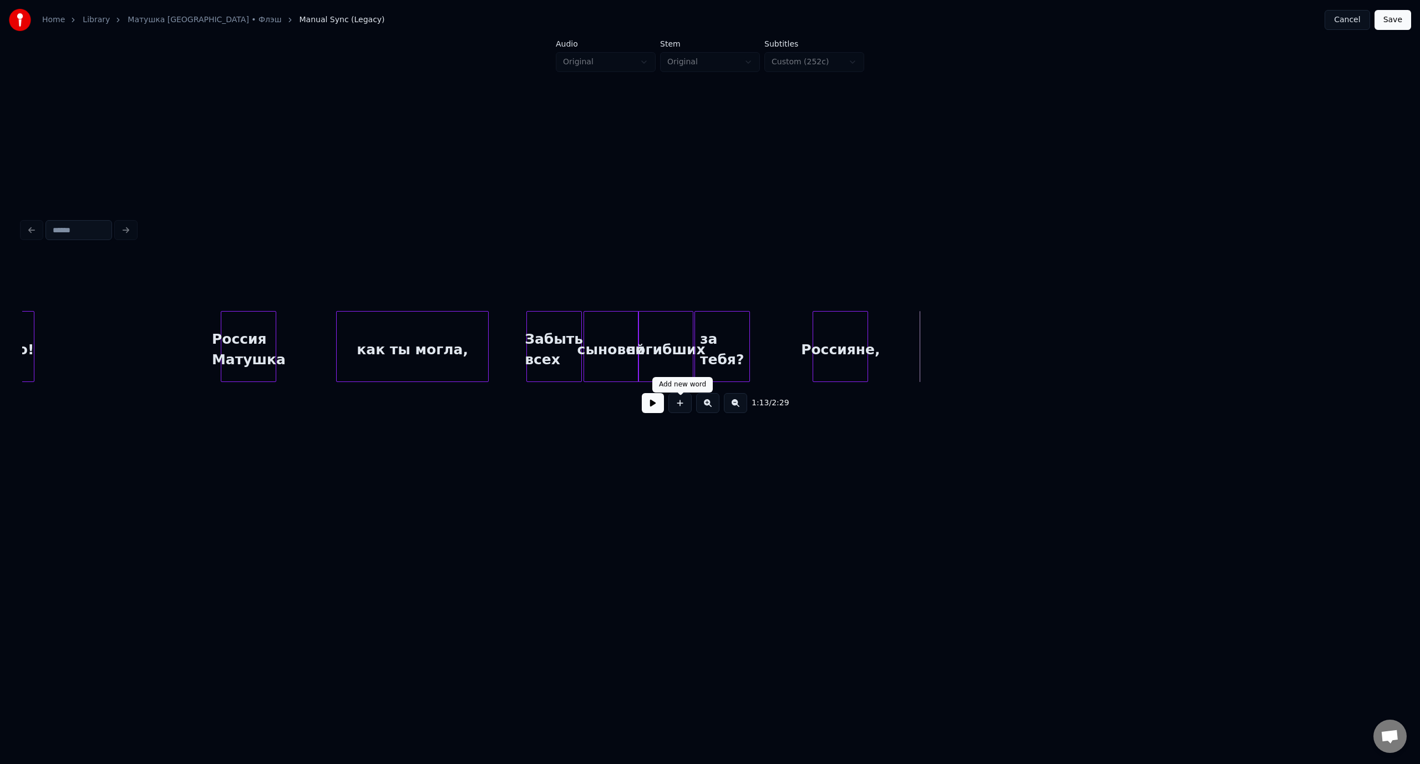
click at [682, 411] on button at bounding box center [679, 403] width 23 height 20
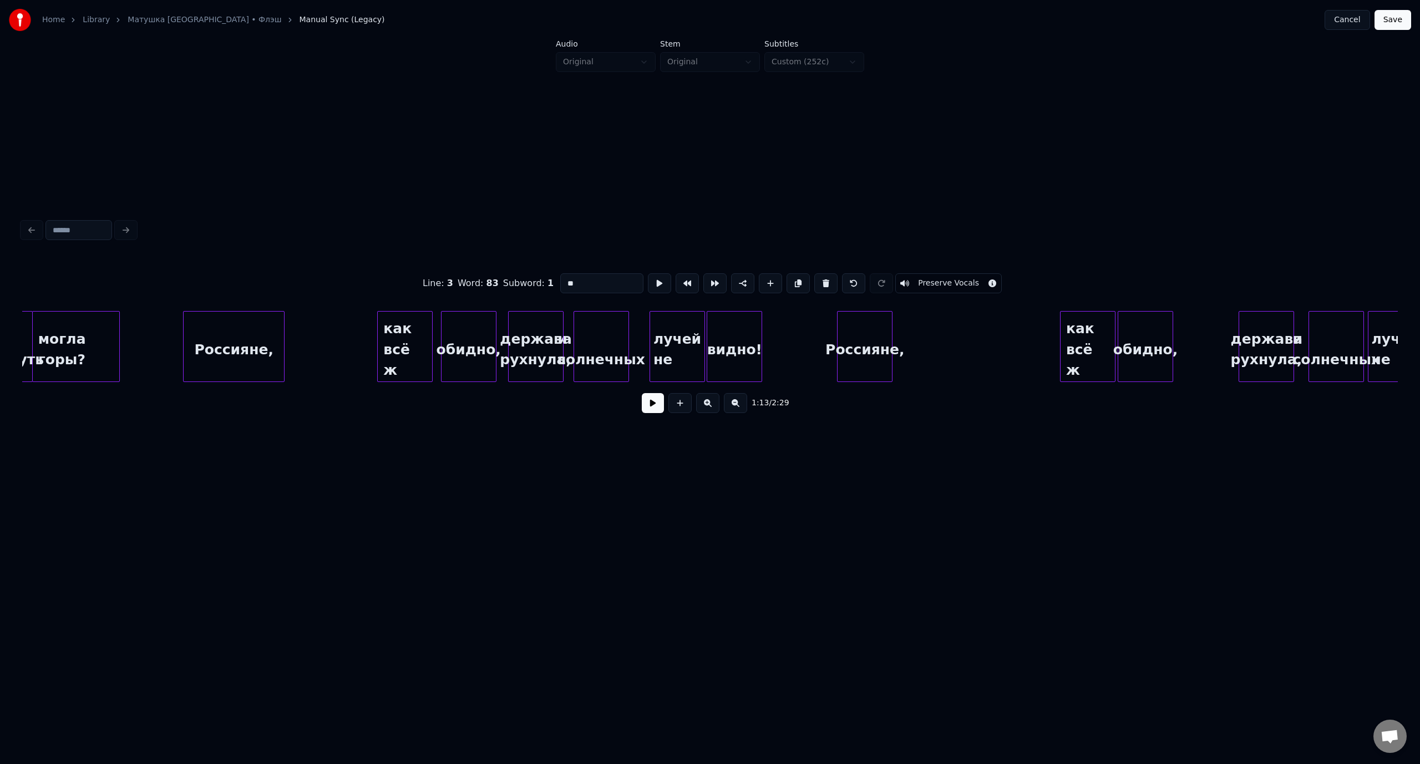
scroll to position [0, 7772]
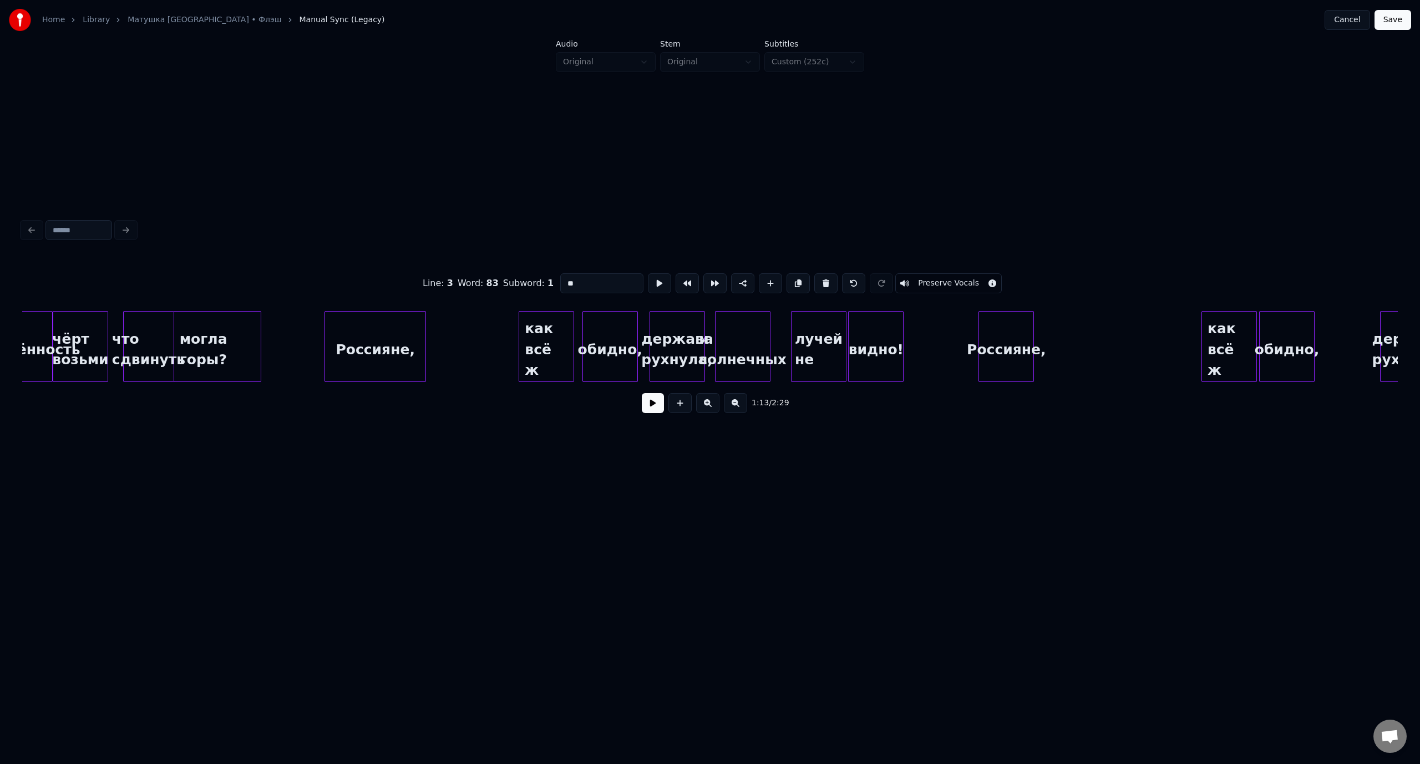
click at [567, 340] on div "как всё ж" at bounding box center [546, 349] width 54 height 75
drag, startPoint x: 571, startPoint y: 277, endPoint x: 561, endPoint y: 279, distance: 9.7
click at [561, 279] on input "*********" at bounding box center [601, 283] width 83 height 20
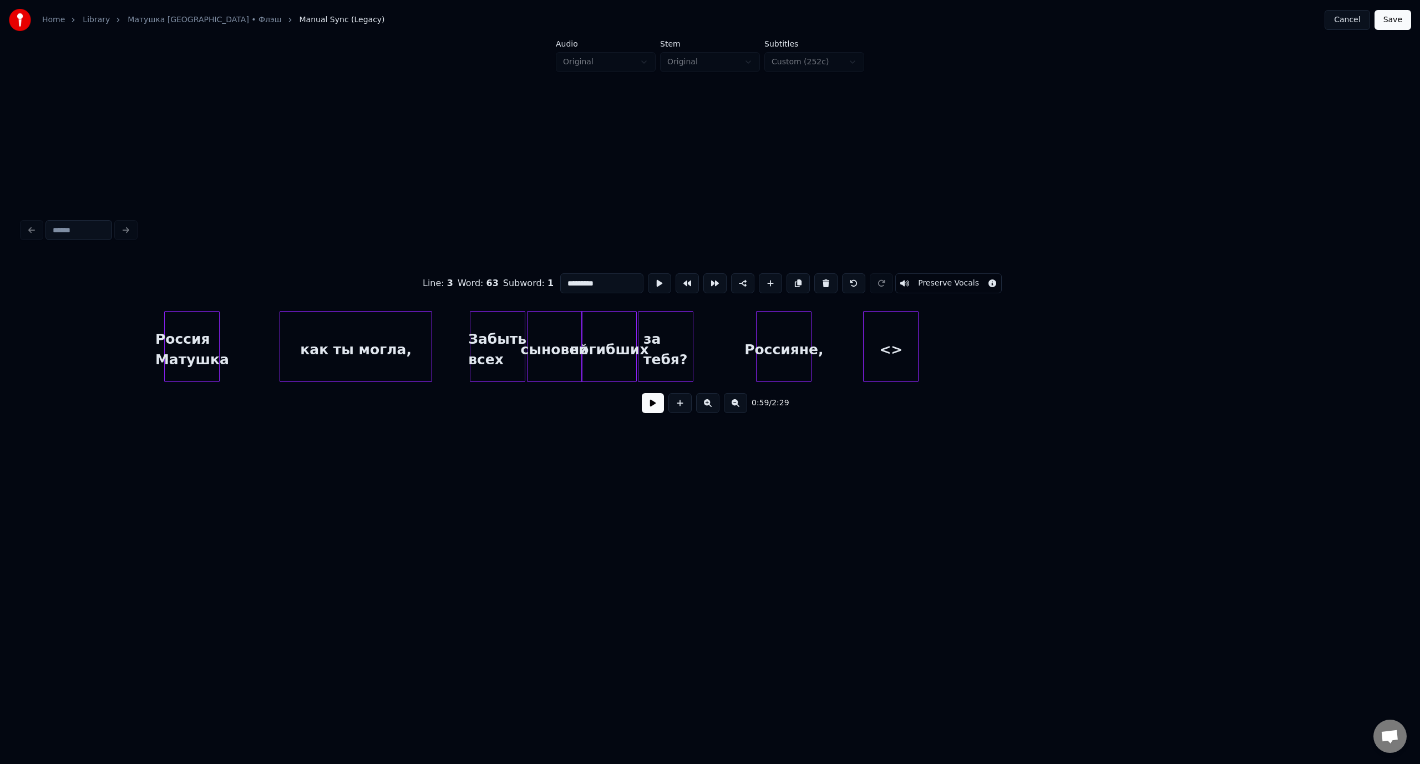
scroll to position [0, 9715]
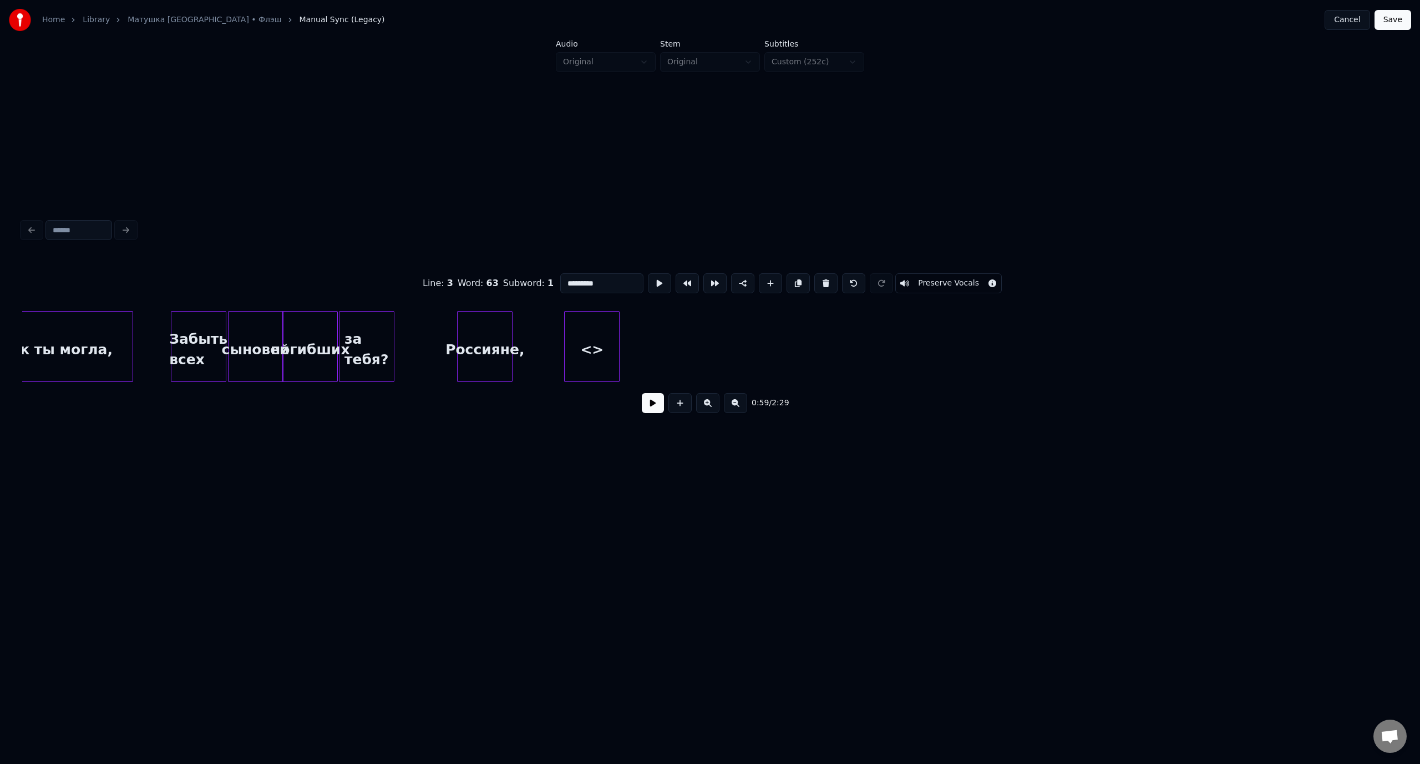
click at [606, 338] on div "<>" at bounding box center [592, 349] width 54 height 75
drag, startPoint x: 613, startPoint y: 281, endPoint x: 553, endPoint y: 277, distance: 60.6
click at [553, 277] on div "Line : 3 Word : 83 Subword : 1 ** Preserve Vocals" at bounding box center [709, 283] width 1375 height 55
paste input "*******"
click at [592, 326] on div "как всё ж" at bounding box center [589, 349] width 54 height 75
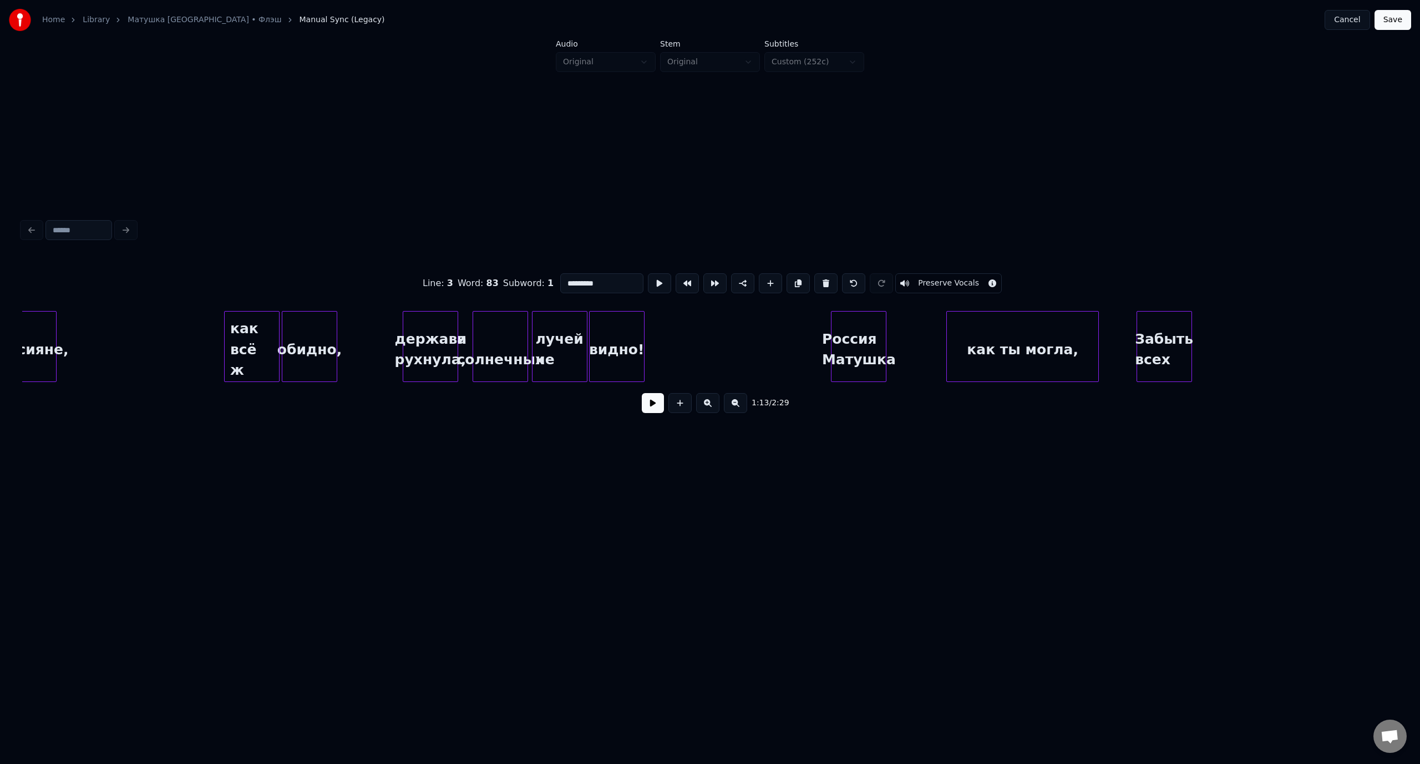
scroll to position [0, 8489]
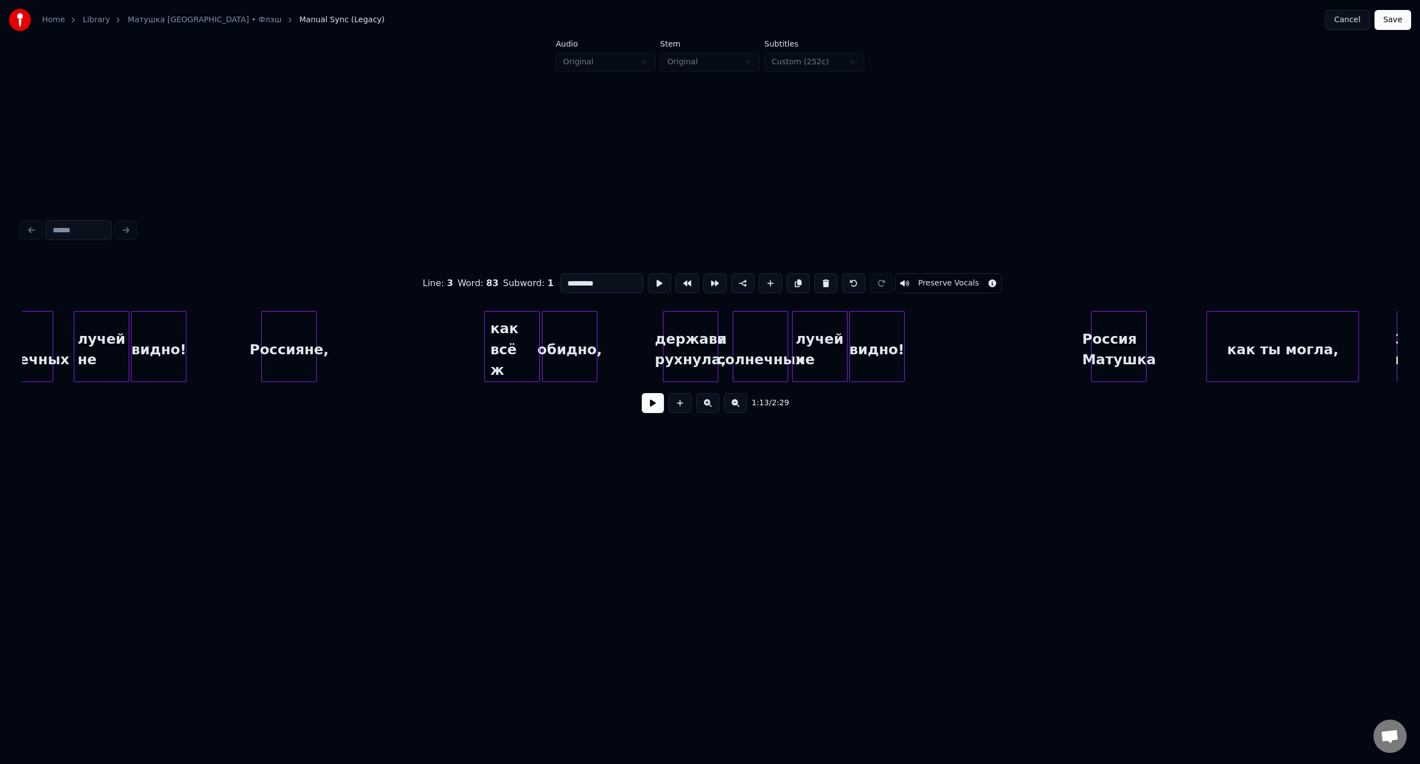
click at [561, 339] on div "обидно," at bounding box center [569, 349] width 54 height 75
drag, startPoint x: 597, startPoint y: 278, endPoint x: 565, endPoint y: 280, distance: 32.2
click at [565, 280] on input "*******" at bounding box center [601, 283] width 83 height 20
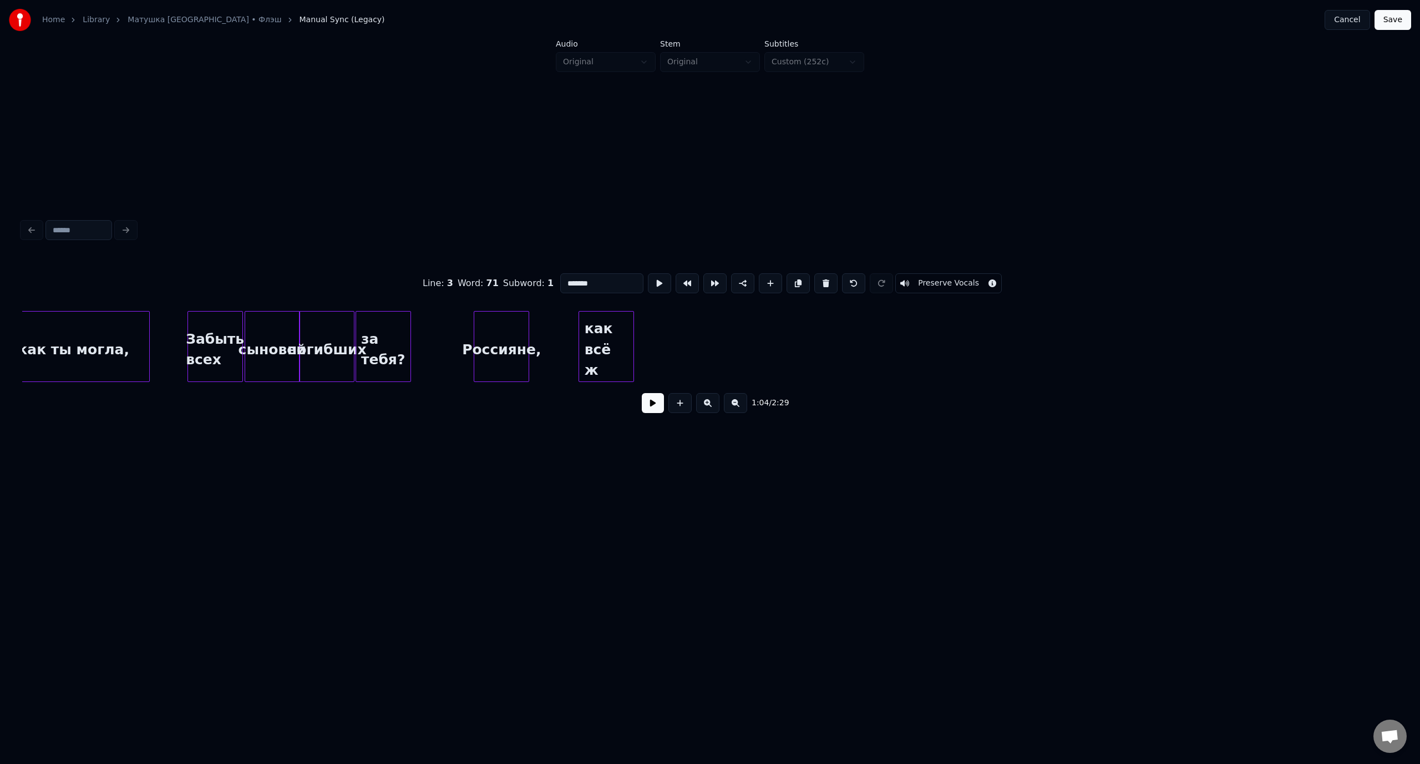
scroll to position [0, 9653]
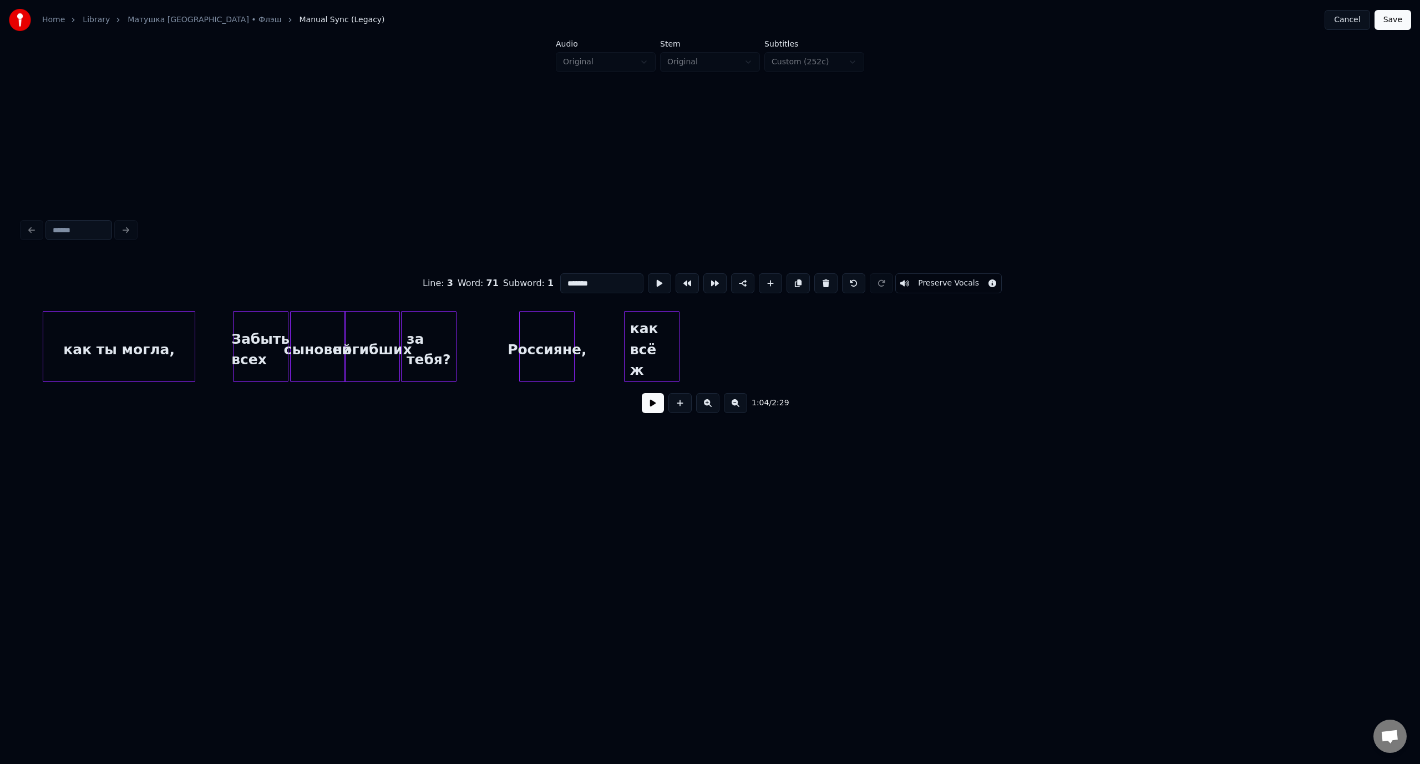
type input "*******"
click at [682, 406] on button at bounding box center [679, 403] width 23 height 20
click at [555, 280] on div "Line : 3 Word : 84 Subword : 1 ** Preserve Vocals" at bounding box center [709, 283] width 1375 height 55
paste input "*****"
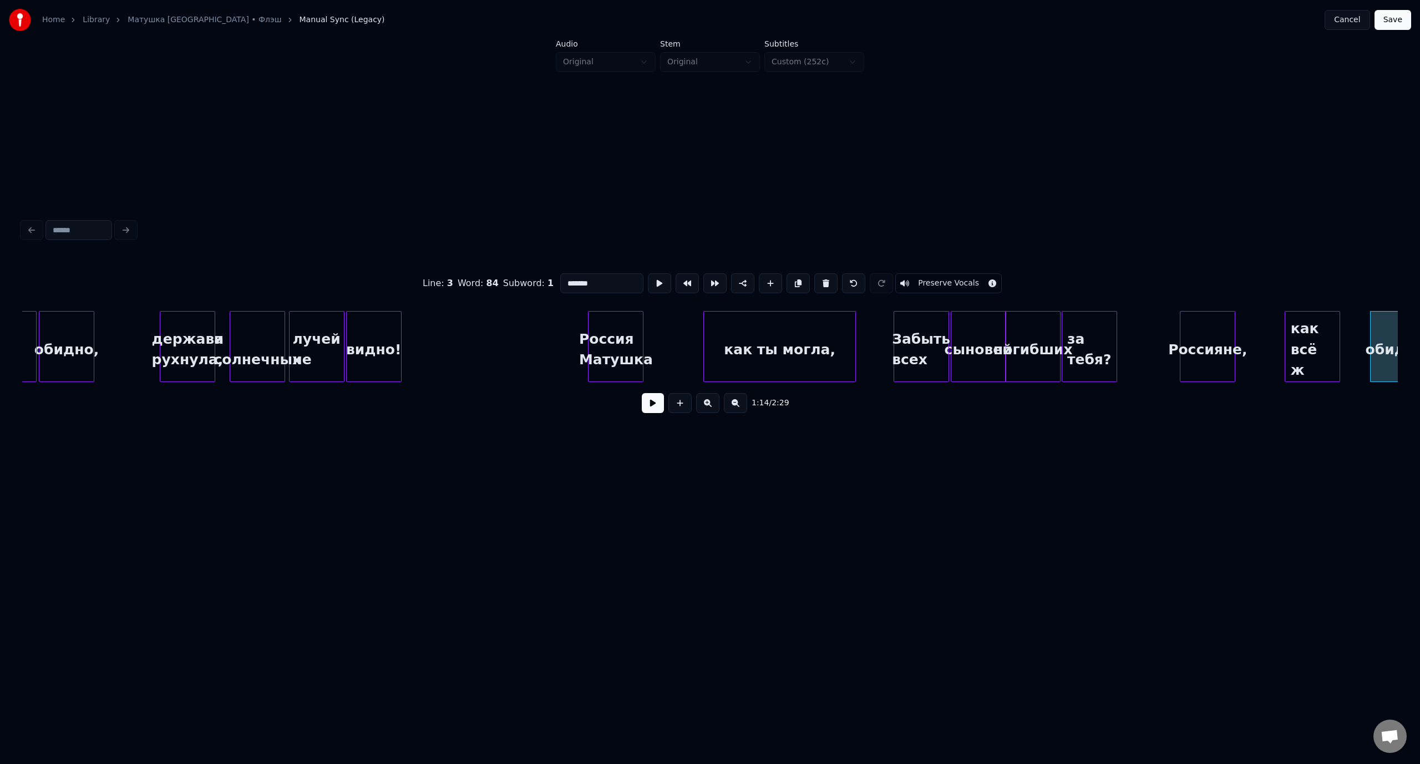
scroll to position [0, 8879]
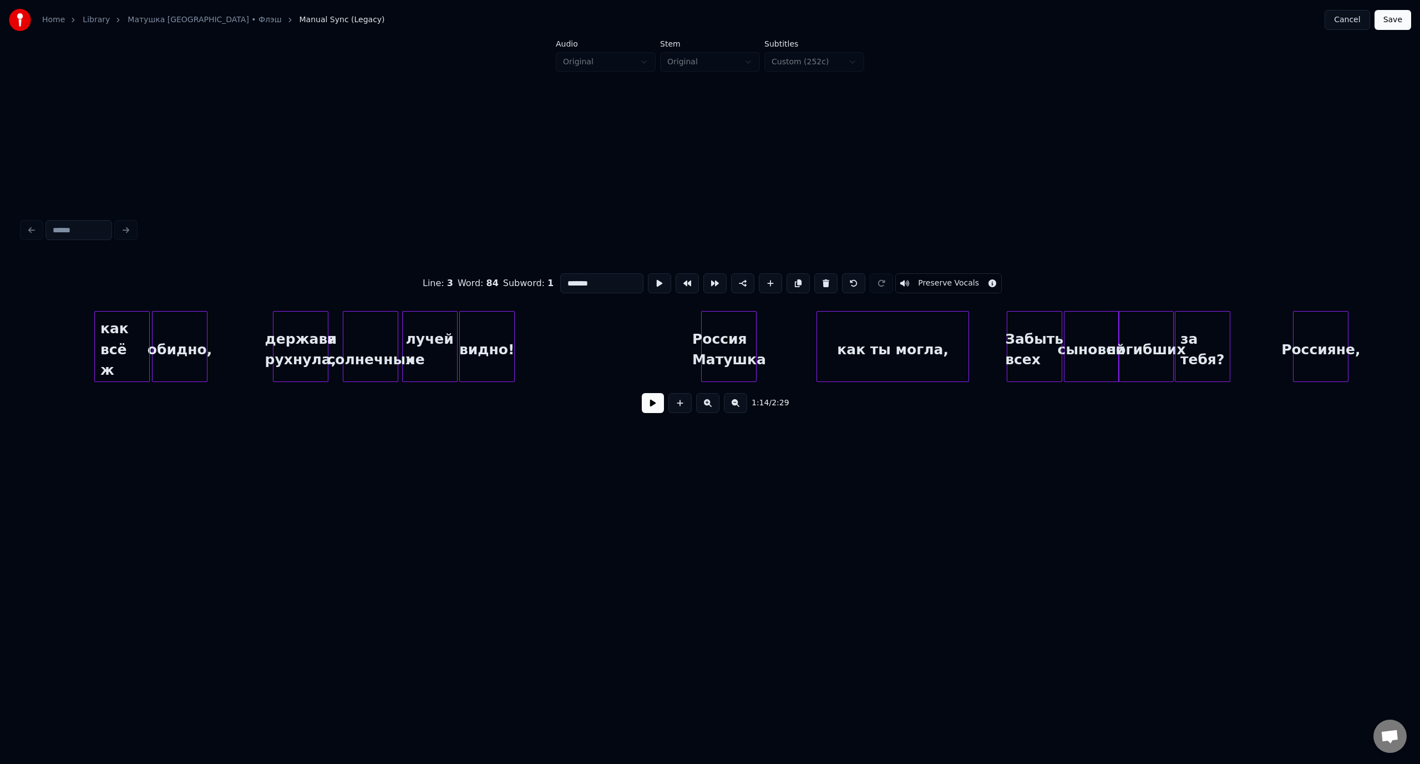
click at [316, 326] on div "держава рухнула," at bounding box center [300, 349] width 54 height 75
drag, startPoint x: 608, startPoint y: 282, endPoint x: 557, endPoint y: 283, distance: 51.0
click at [560, 283] on input "**********" at bounding box center [601, 283] width 83 height 20
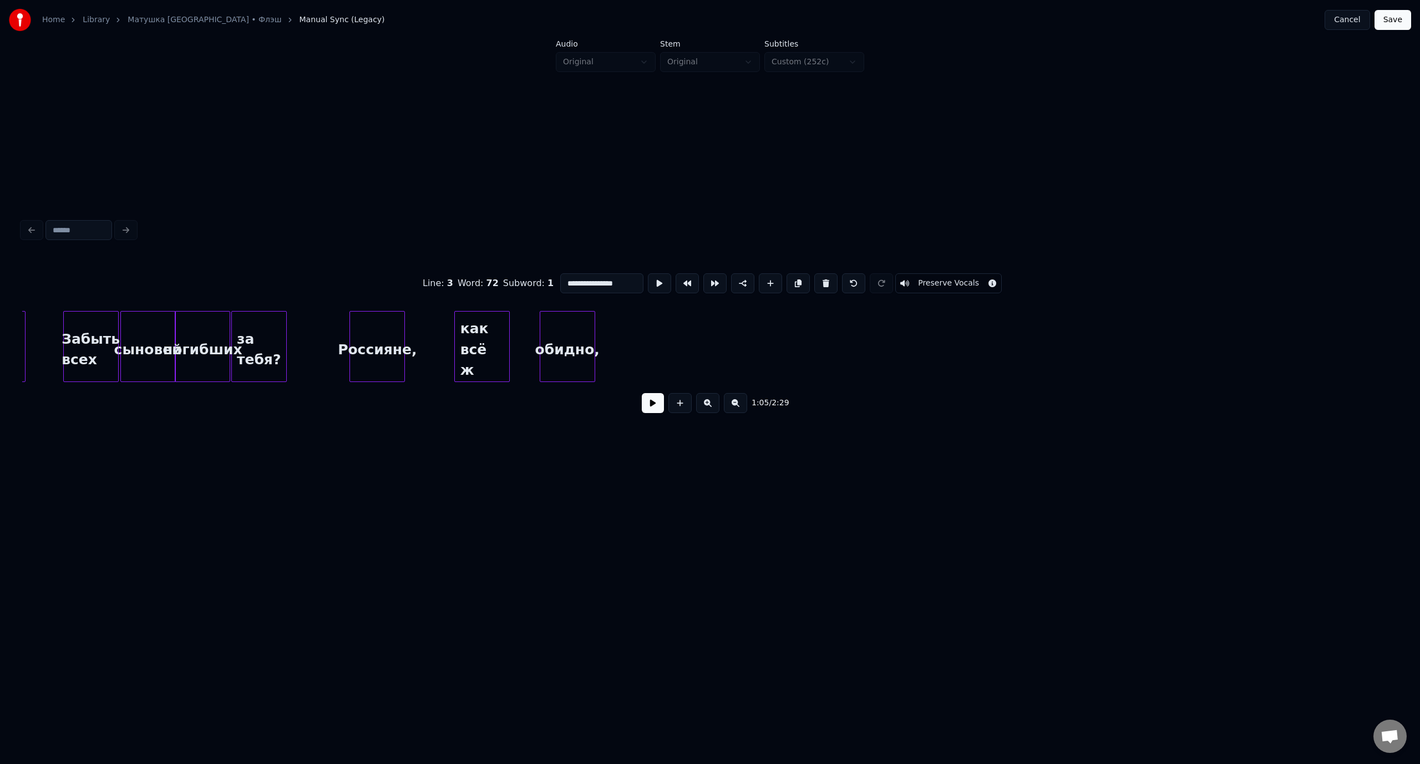
scroll to position [0, 9783]
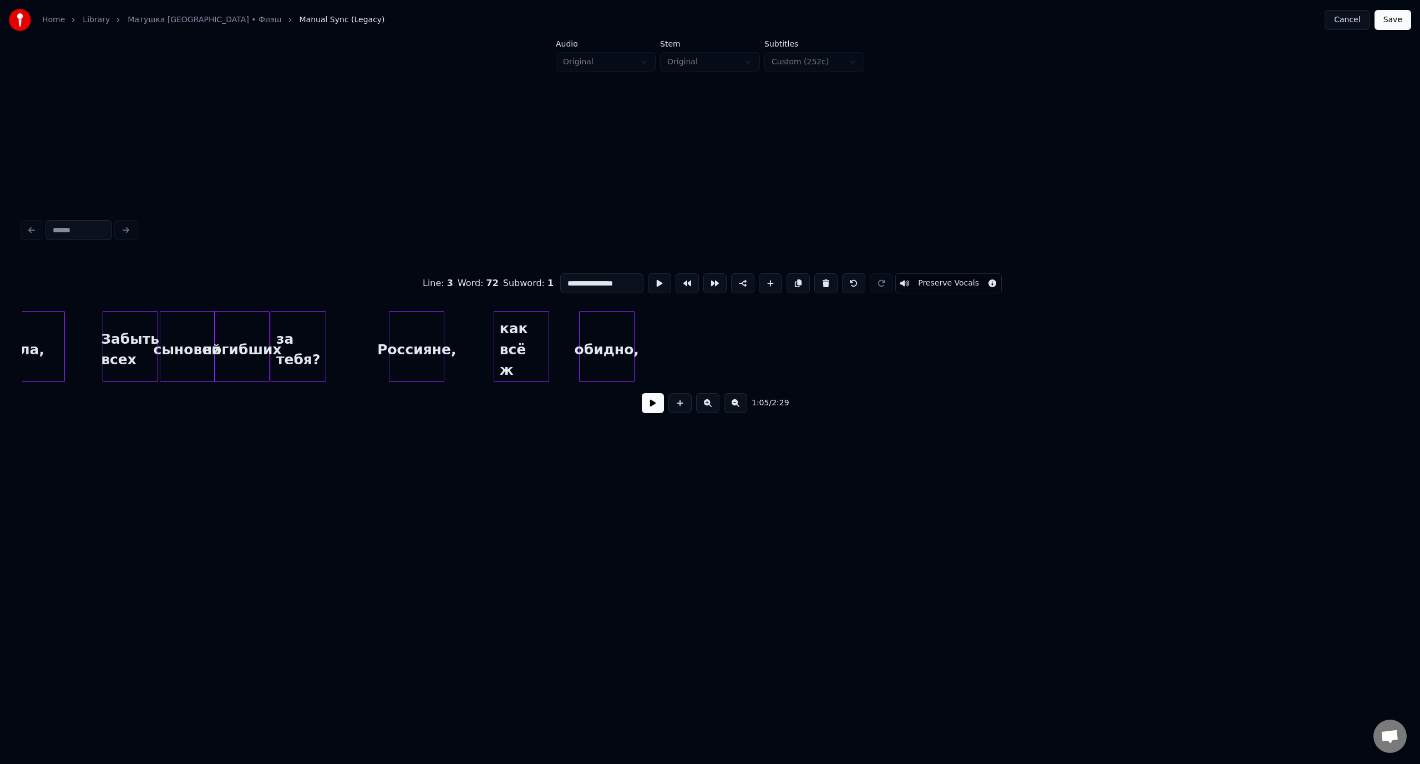
type input "**********"
click at [681, 405] on button at bounding box center [679, 403] width 23 height 20
drag, startPoint x: 560, startPoint y: 279, endPoint x: 552, endPoint y: 279, distance: 7.8
click at [552, 279] on div "Line : 3 Word : 85 Subword : 1 ** Preserve Vocals" at bounding box center [709, 283] width 1375 height 55
paste input "**********"
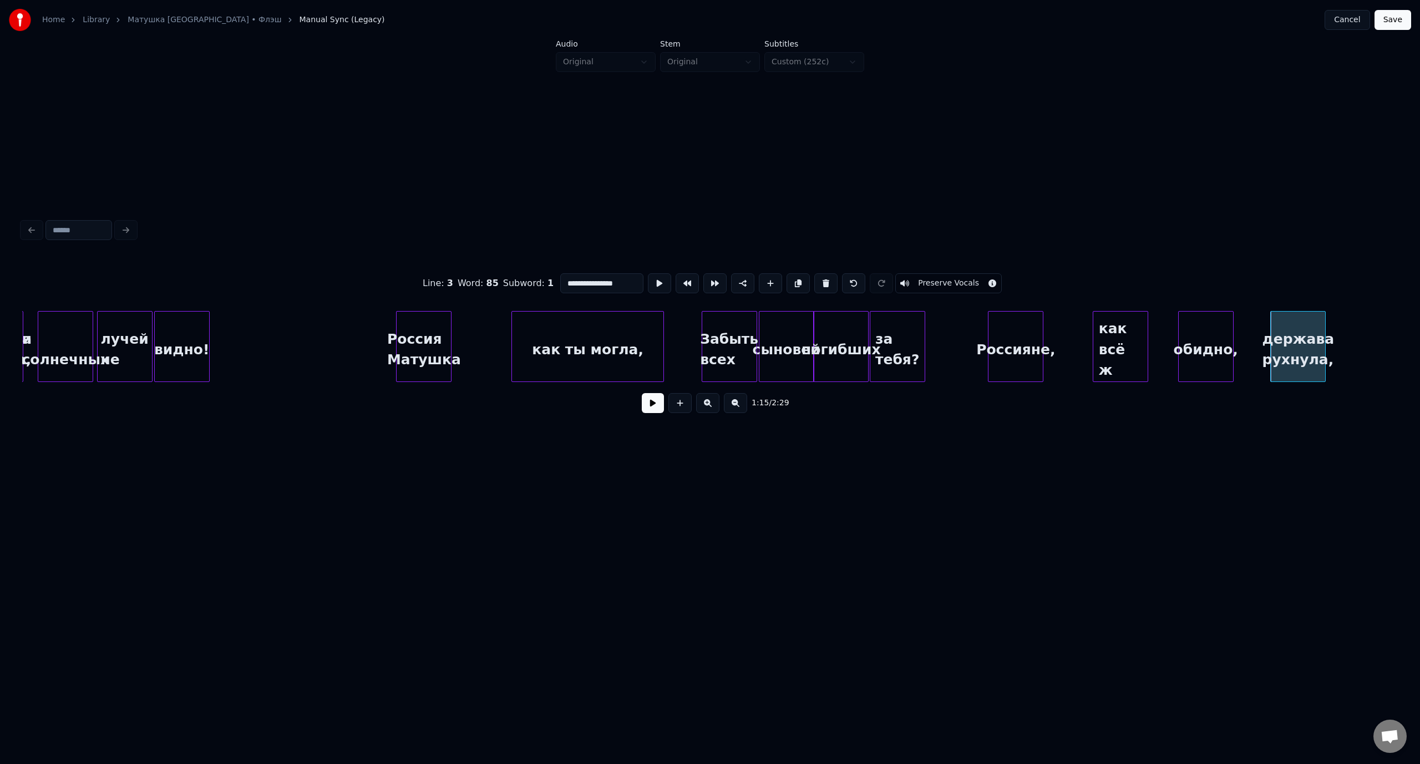
scroll to position [0, 9116]
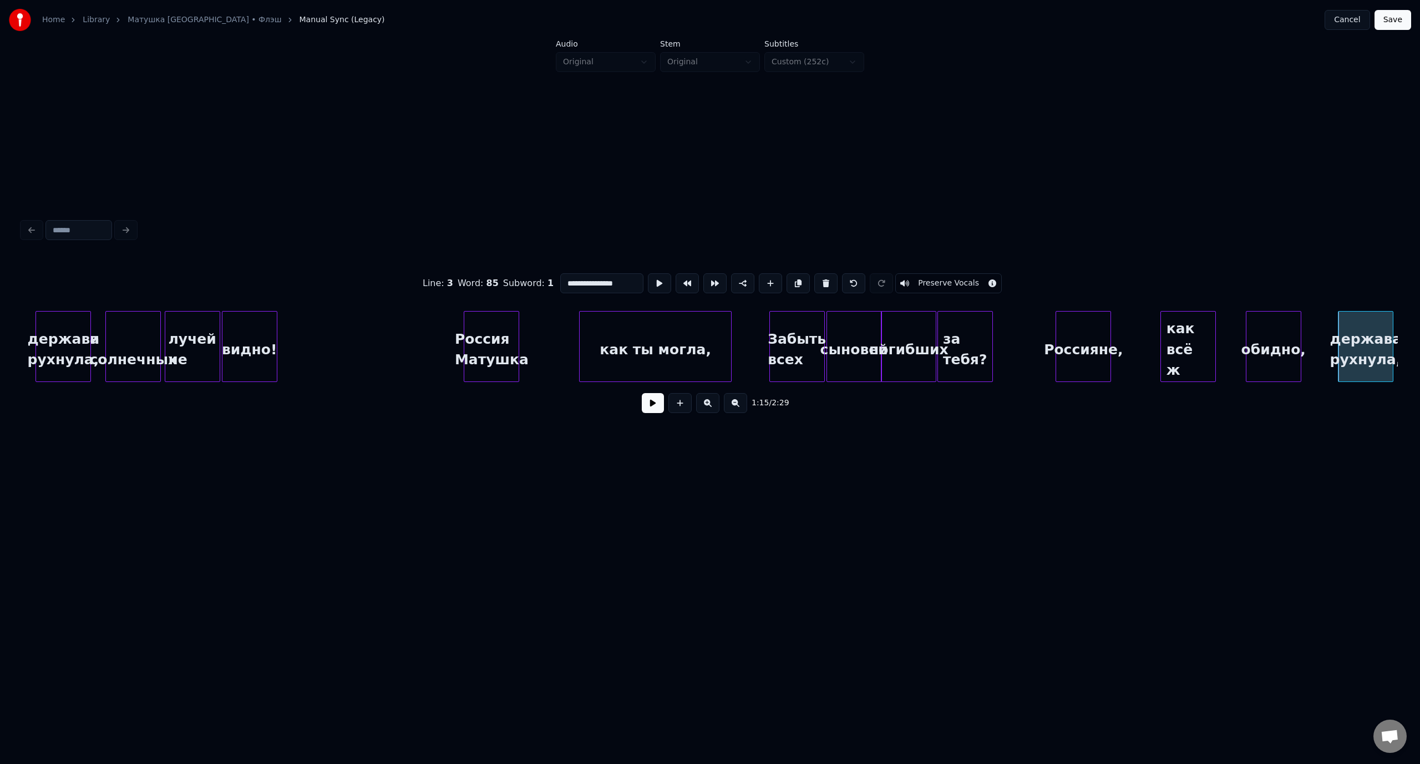
click at [125, 337] on div "и солнечных" at bounding box center [133, 349] width 54 height 75
drag, startPoint x: 599, startPoint y: 281, endPoint x: 565, endPoint y: 284, distance: 34.6
click at [565, 284] on input "**********" at bounding box center [601, 283] width 83 height 20
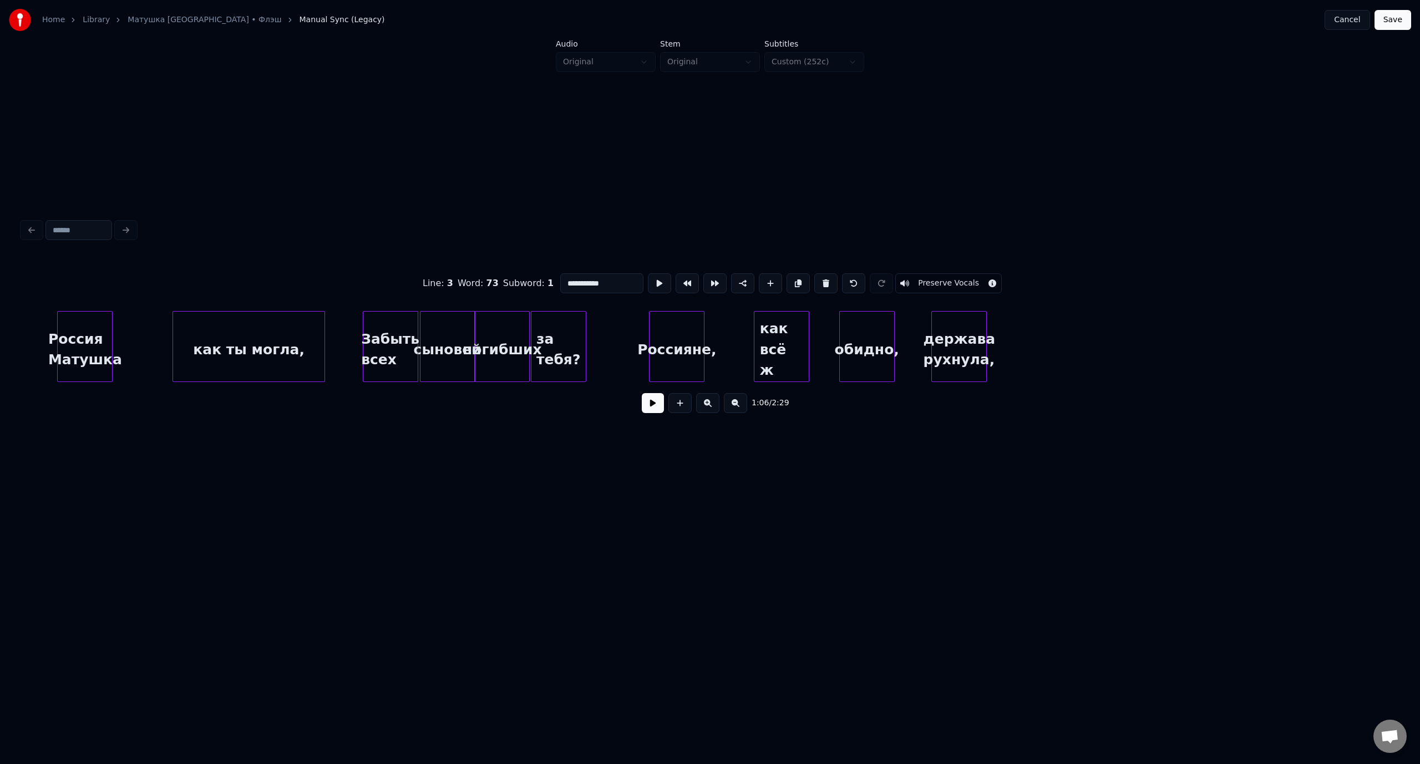
scroll to position [0, 9675]
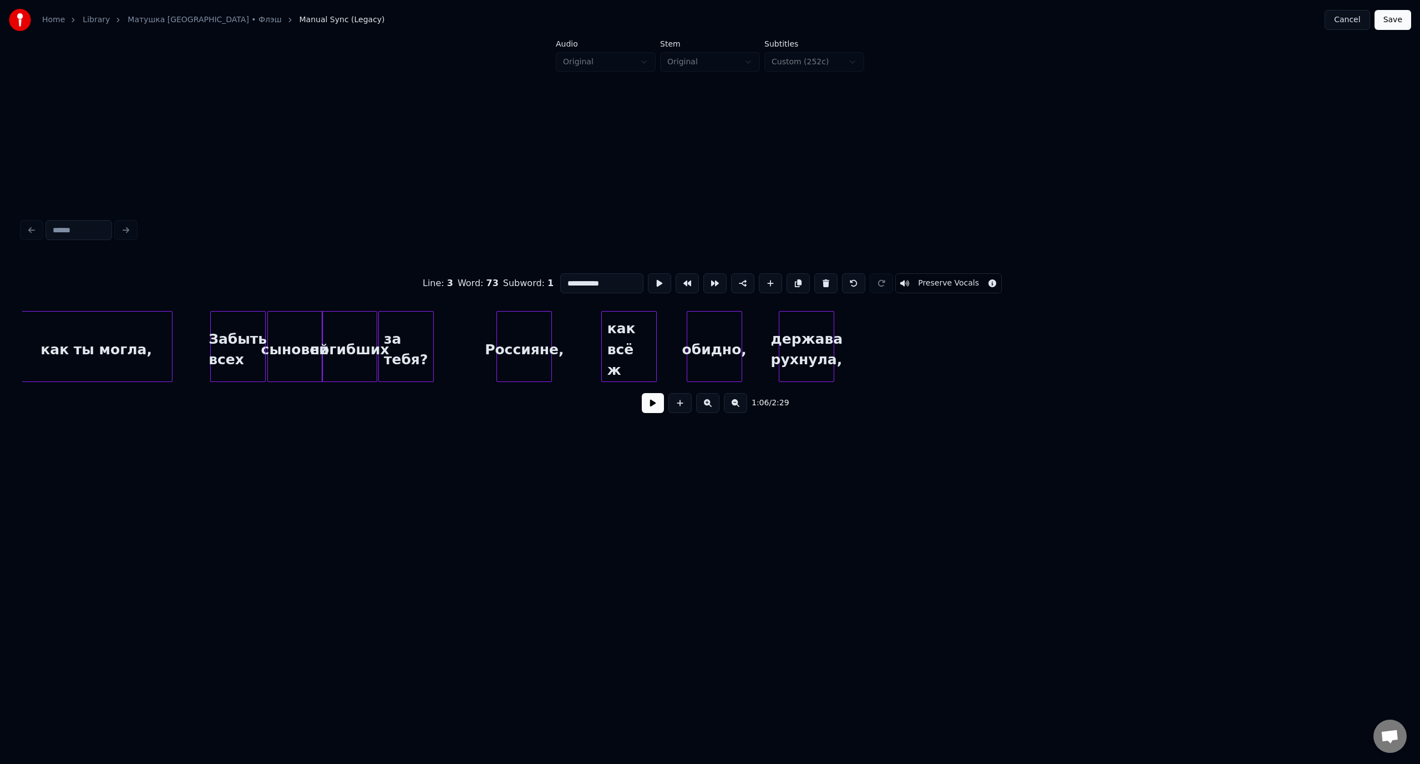
type input "**********"
click at [688, 409] on button at bounding box center [679, 403] width 23 height 20
click at [555, 281] on div "Line : 3 Word : 86 Subword : 1 ** Preserve Vocals" at bounding box center [709, 283] width 1375 height 55
paste input "*********"
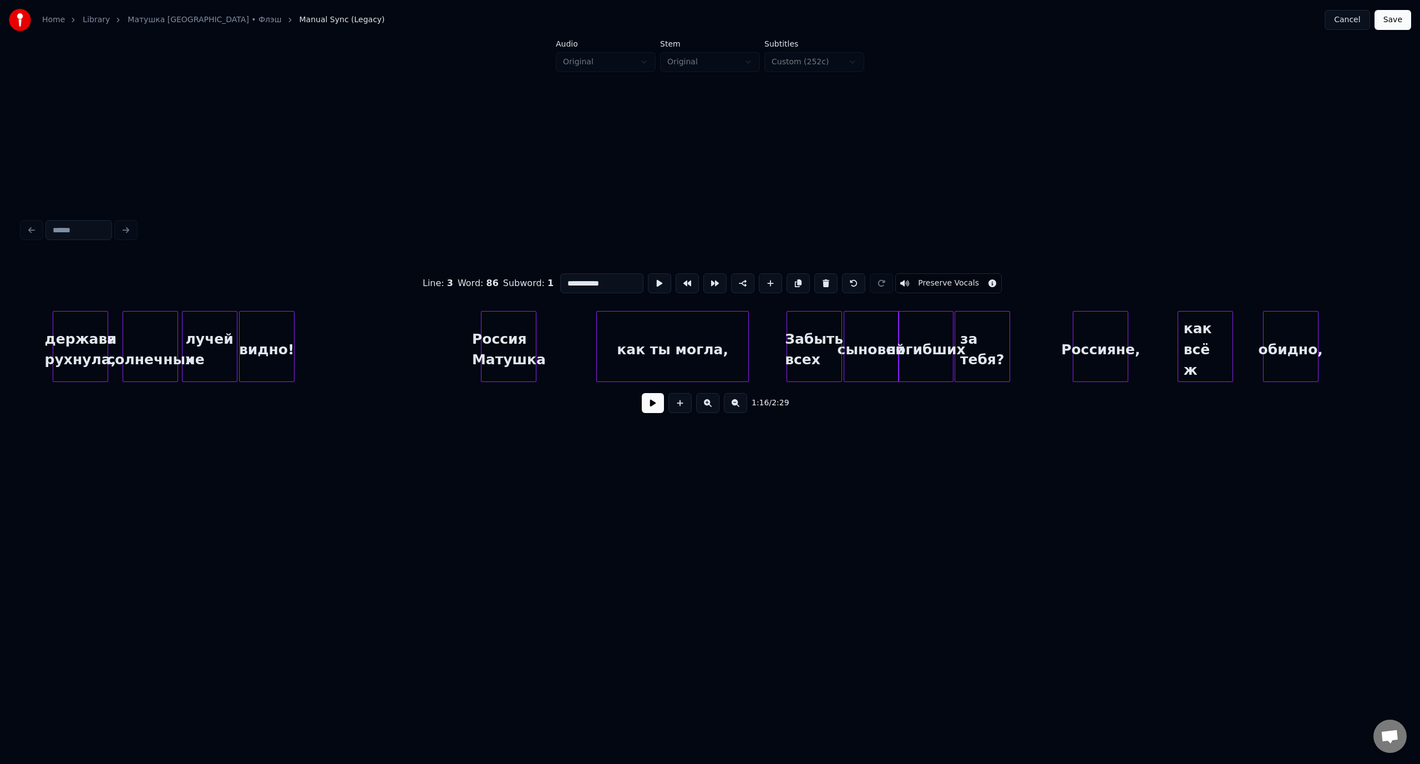
scroll to position [0, 9026]
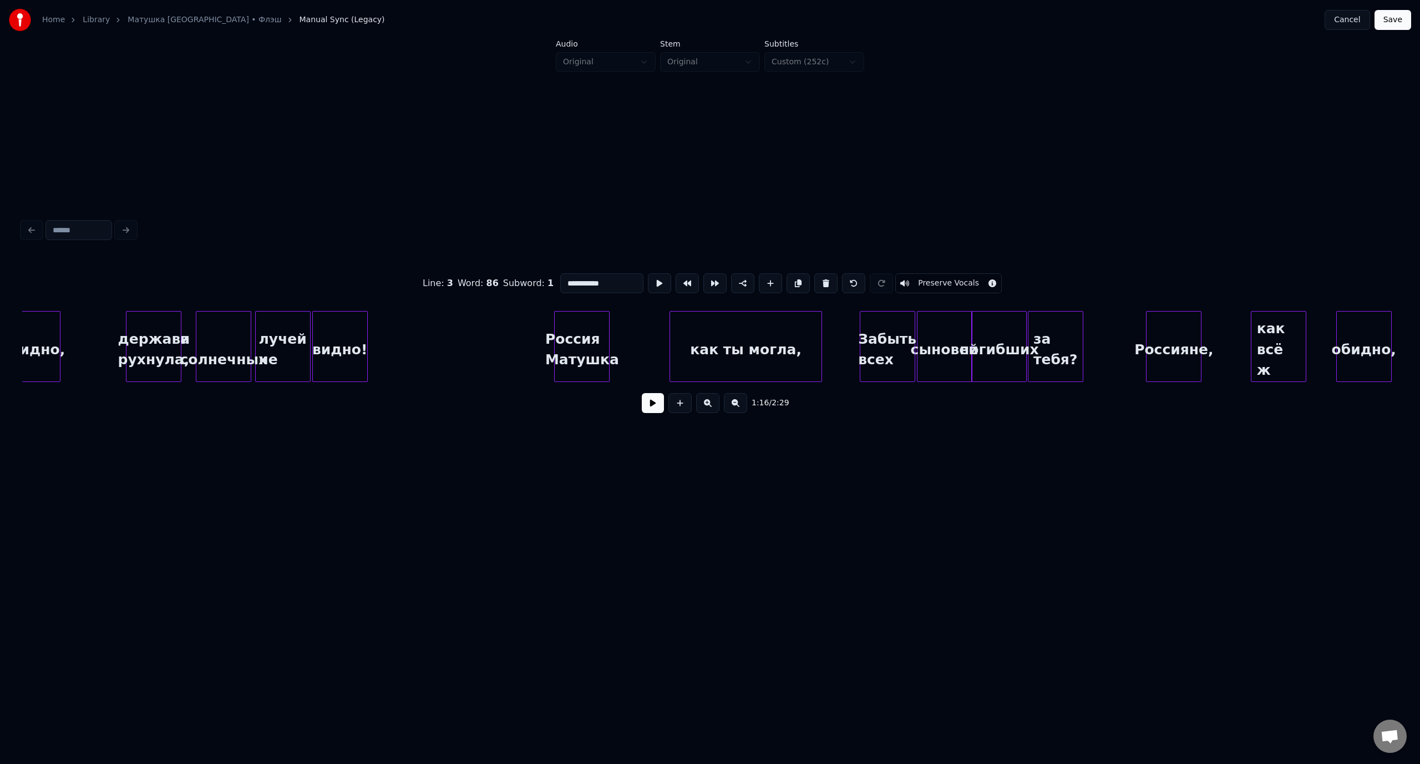
click at [289, 335] on div "лучей не" at bounding box center [283, 349] width 54 height 75
drag, startPoint x: 580, startPoint y: 282, endPoint x: 563, endPoint y: 282, distance: 16.6
click at [563, 282] on input "********" at bounding box center [601, 283] width 83 height 20
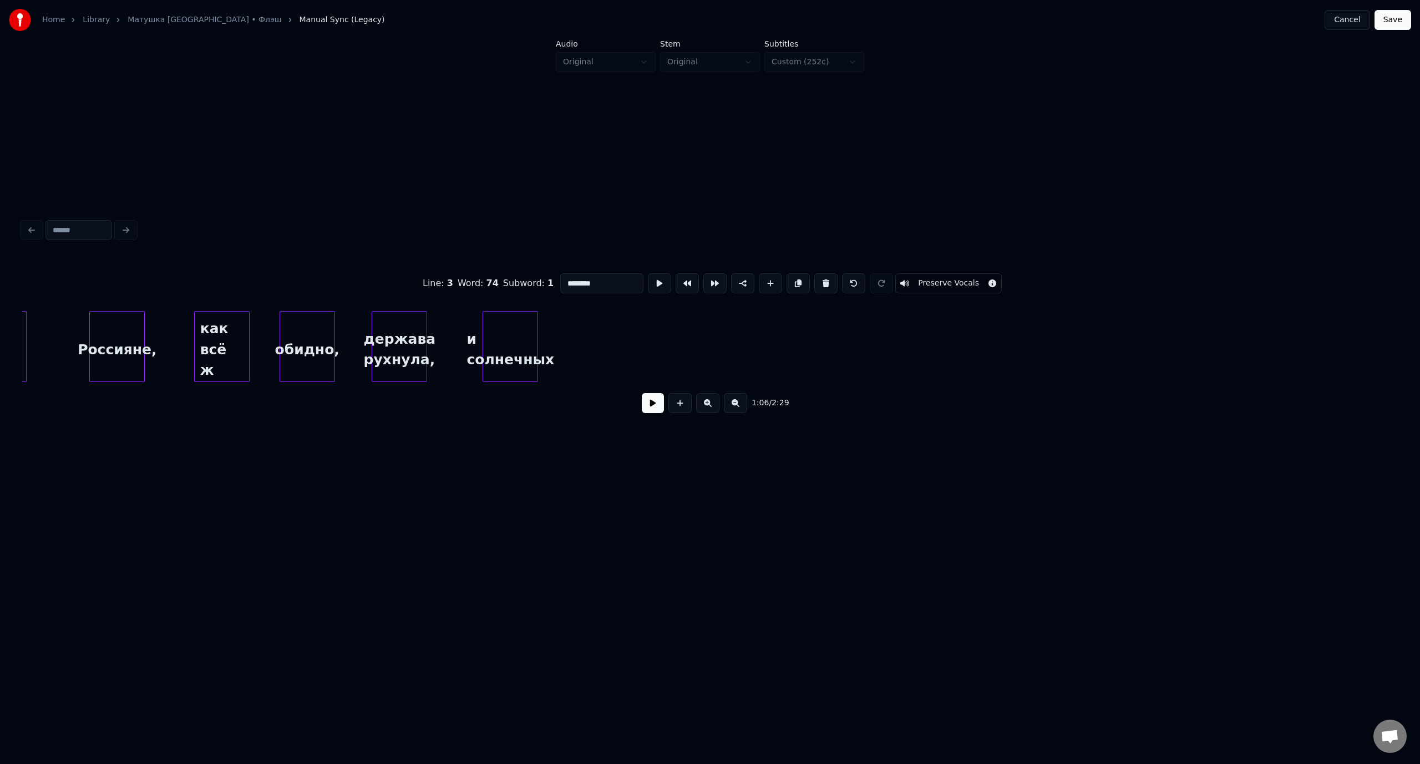
scroll to position [0, 9890]
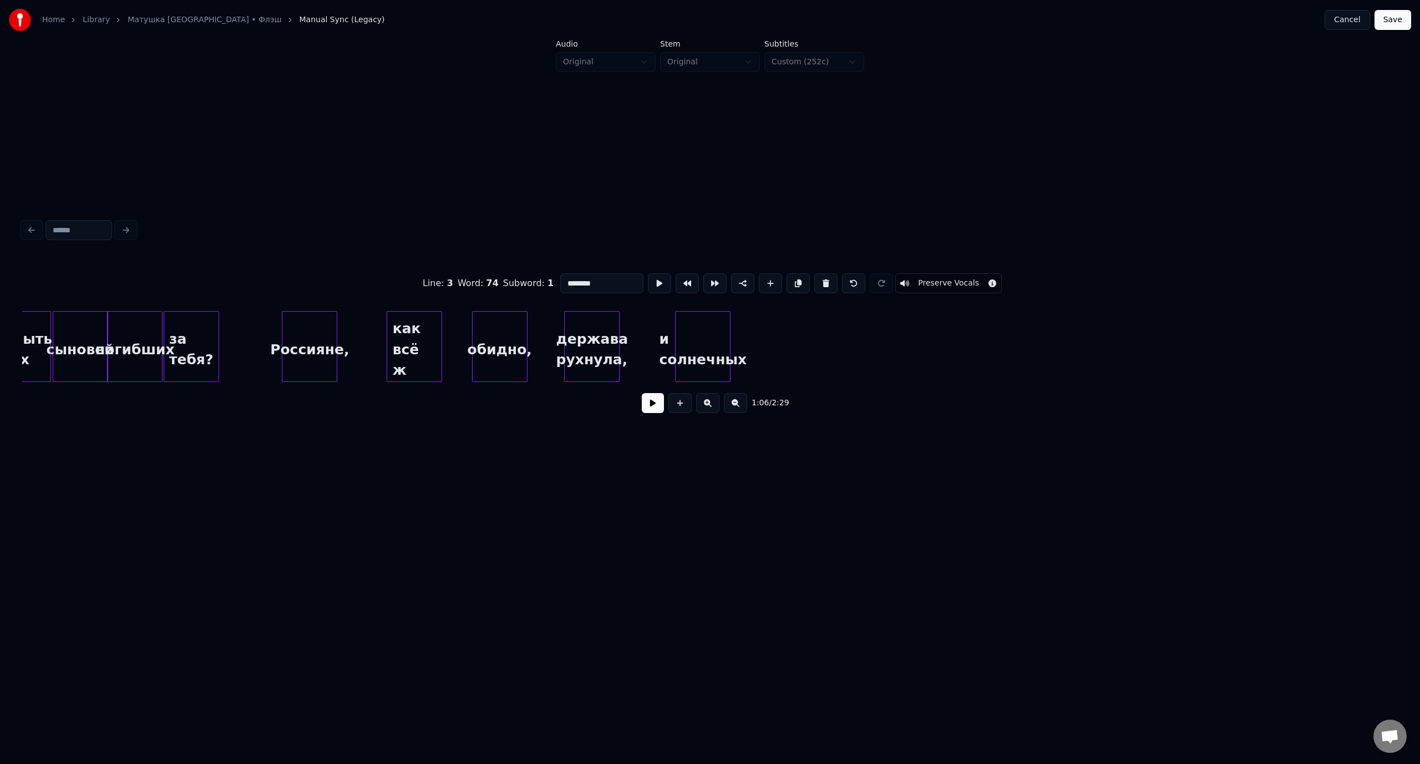
type input "********"
click at [679, 409] on button at bounding box center [679, 403] width 23 height 20
drag, startPoint x: 569, startPoint y: 283, endPoint x: 561, endPoint y: 283, distance: 7.8
click at [561, 283] on input "**" at bounding box center [601, 283] width 83 height 20
paste input "******"
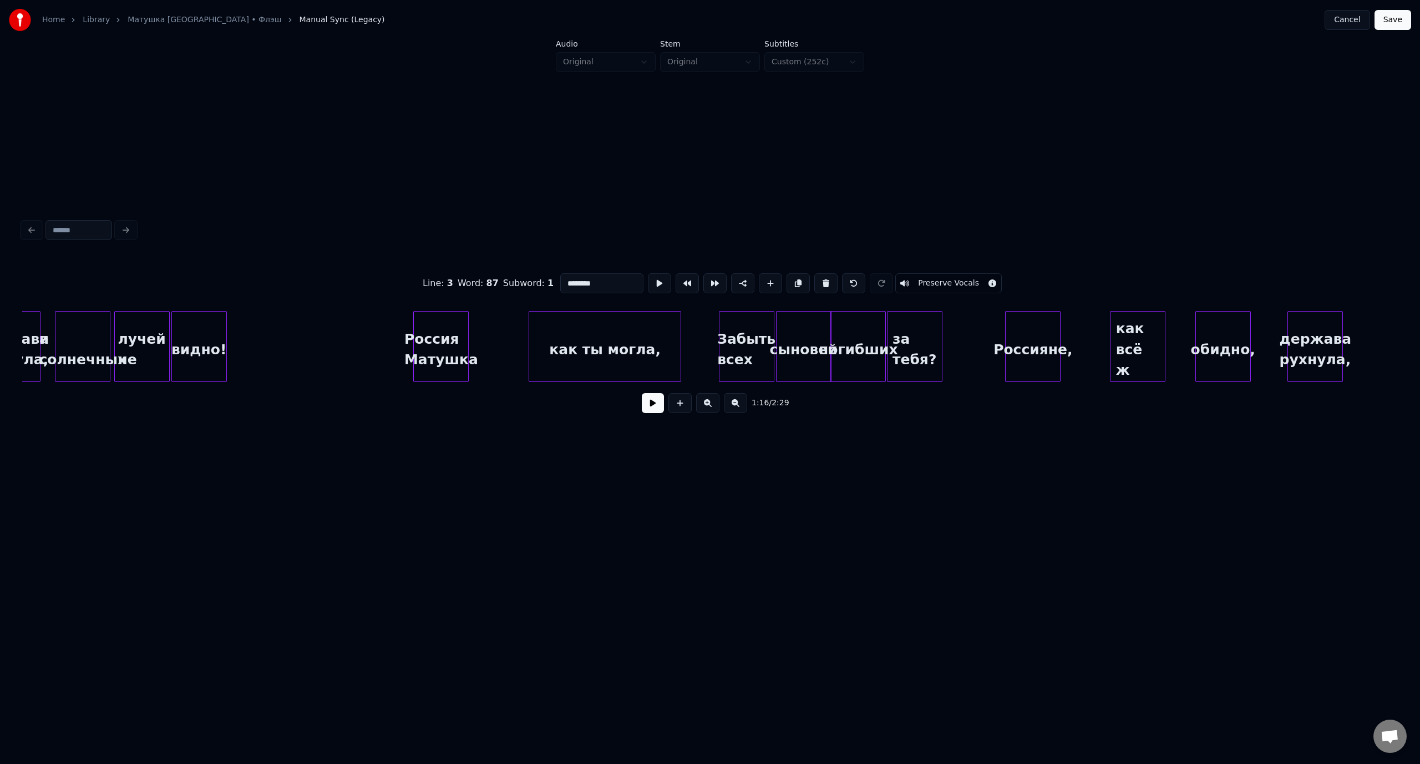
scroll to position [0, 8924]
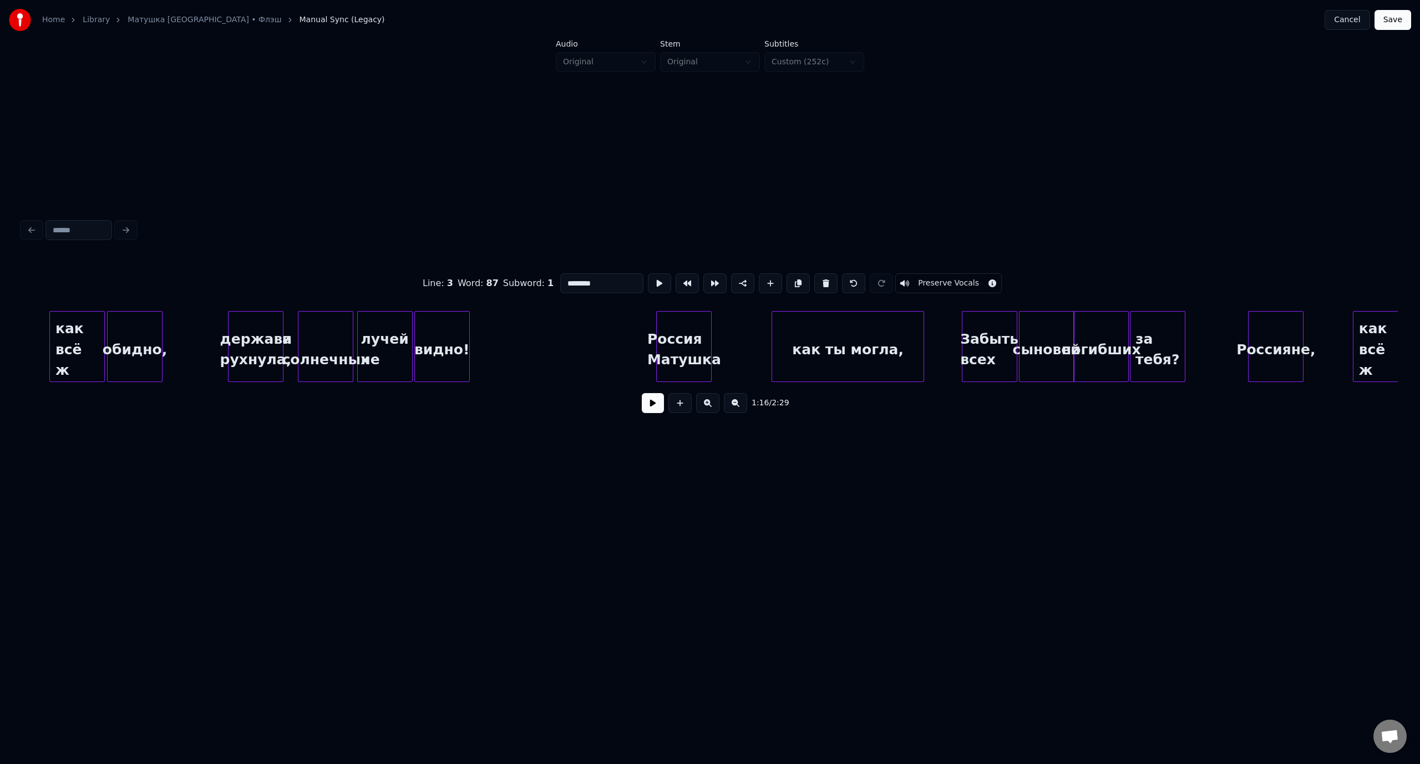
click at [438, 336] on div "видно!" at bounding box center [442, 349] width 54 height 75
drag, startPoint x: 577, startPoint y: 280, endPoint x: 556, endPoint y: 280, distance: 21.6
click at [556, 280] on div "Line : 3 Word : 75 Subword : 1 ****** Preserve Vocals" at bounding box center [709, 283] width 1375 height 55
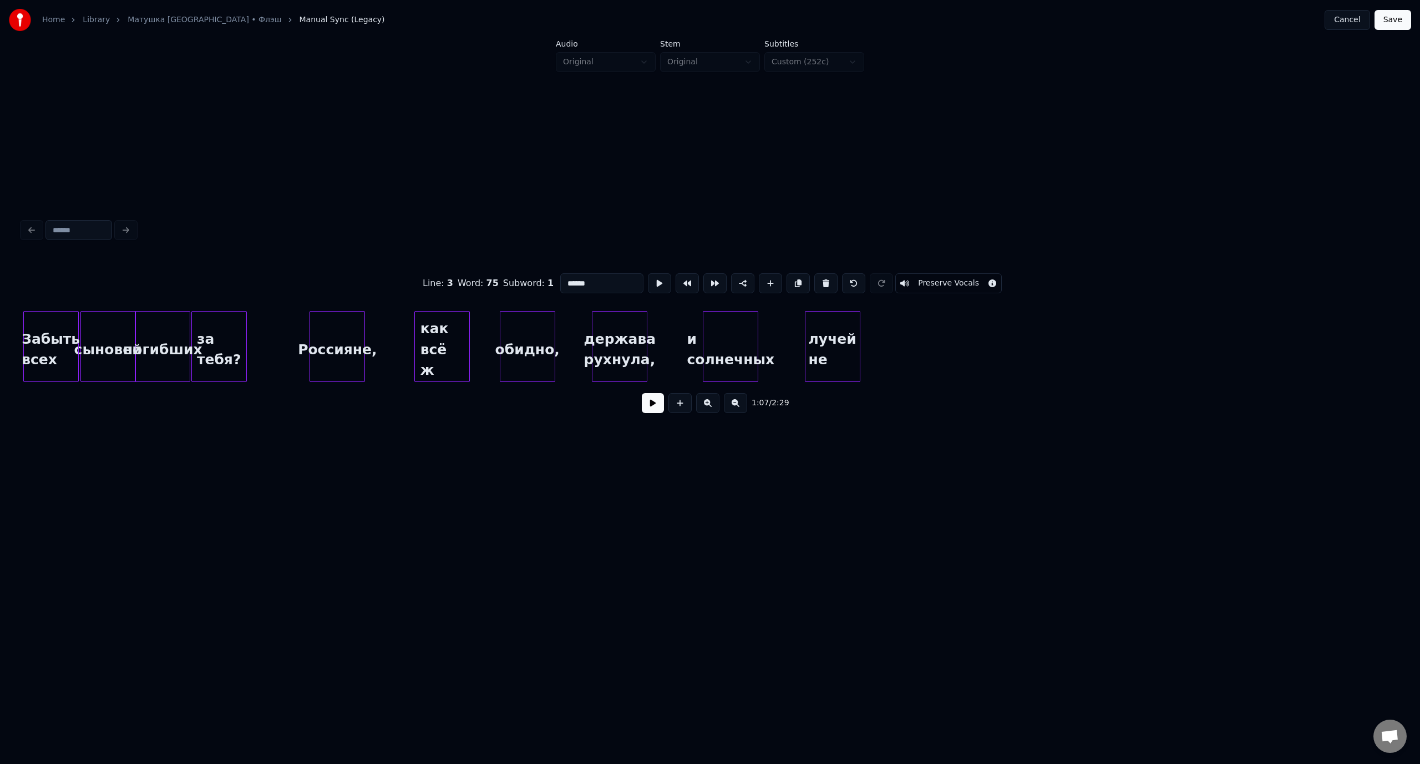
scroll to position [0, 9890]
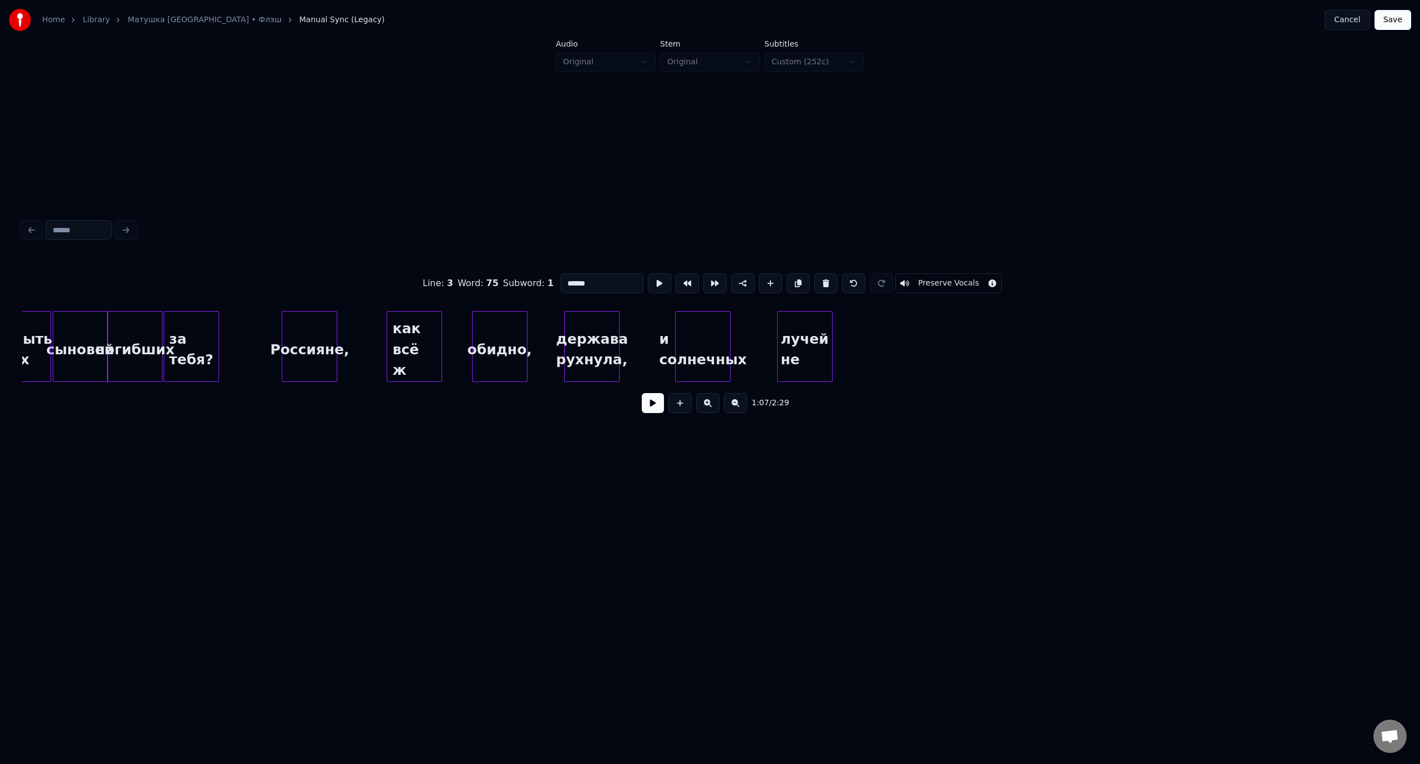
type input "******"
click at [682, 407] on button at bounding box center [679, 403] width 23 height 20
drag, startPoint x: 599, startPoint y: 280, endPoint x: 562, endPoint y: 278, distance: 36.6
click at [562, 278] on input "**" at bounding box center [601, 283] width 83 height 20
paste input "****"
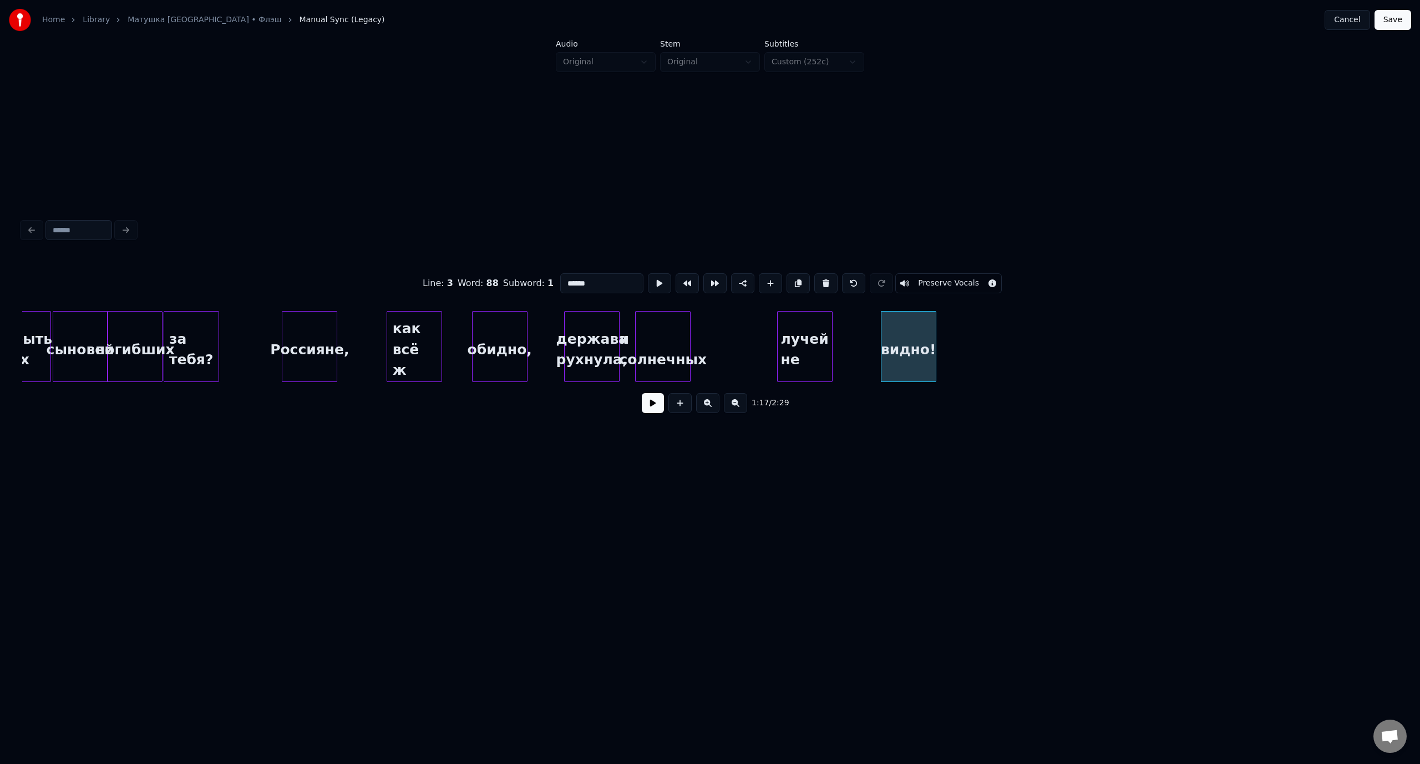
click at [670, 331] on div "и солнечных" at bounding box center [663, 349] width 54 height 75
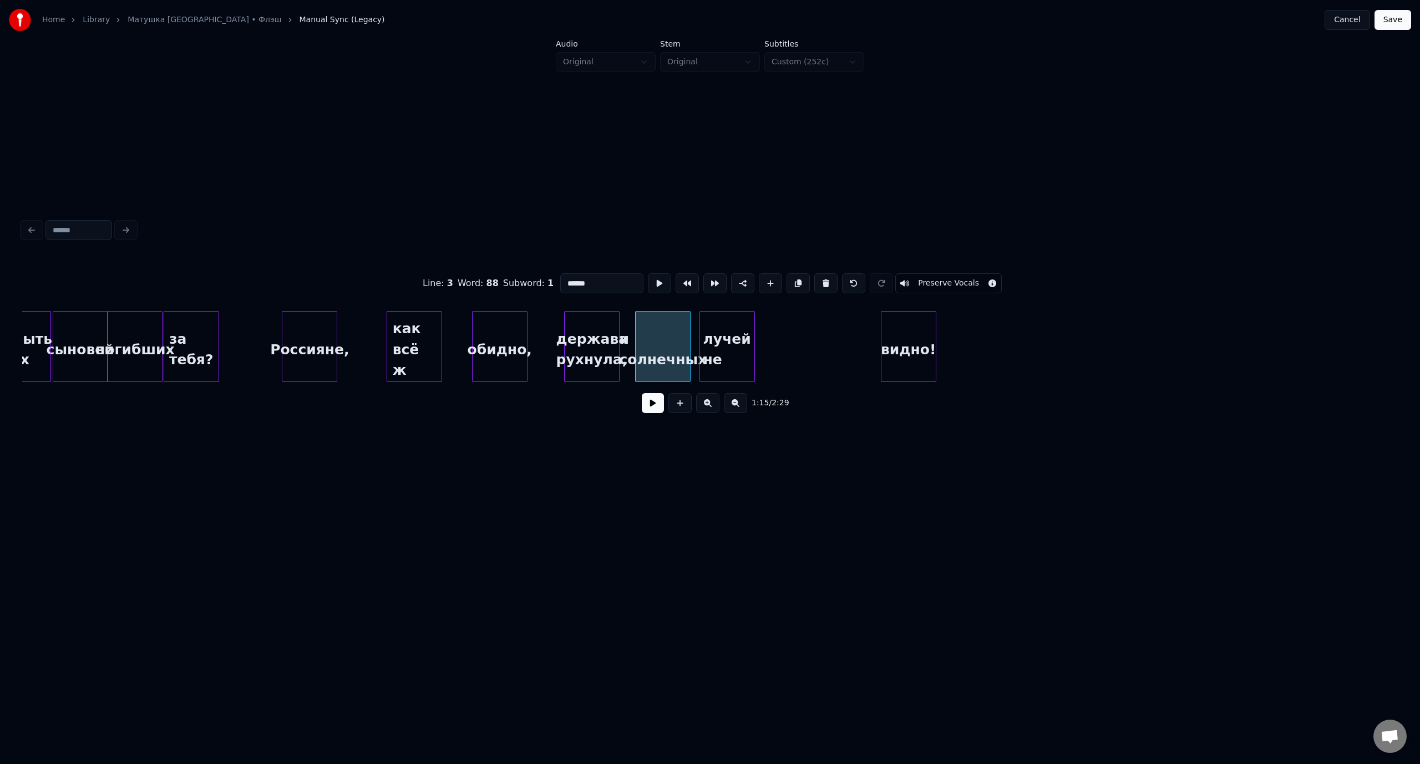
click at [722, 328] on div "лучей не" at bounding box center [727, 349] width 54 height 75
click at [781, 326] on div "видно!" at bounding box center [786, 349] width 54 height 75
type input "******"
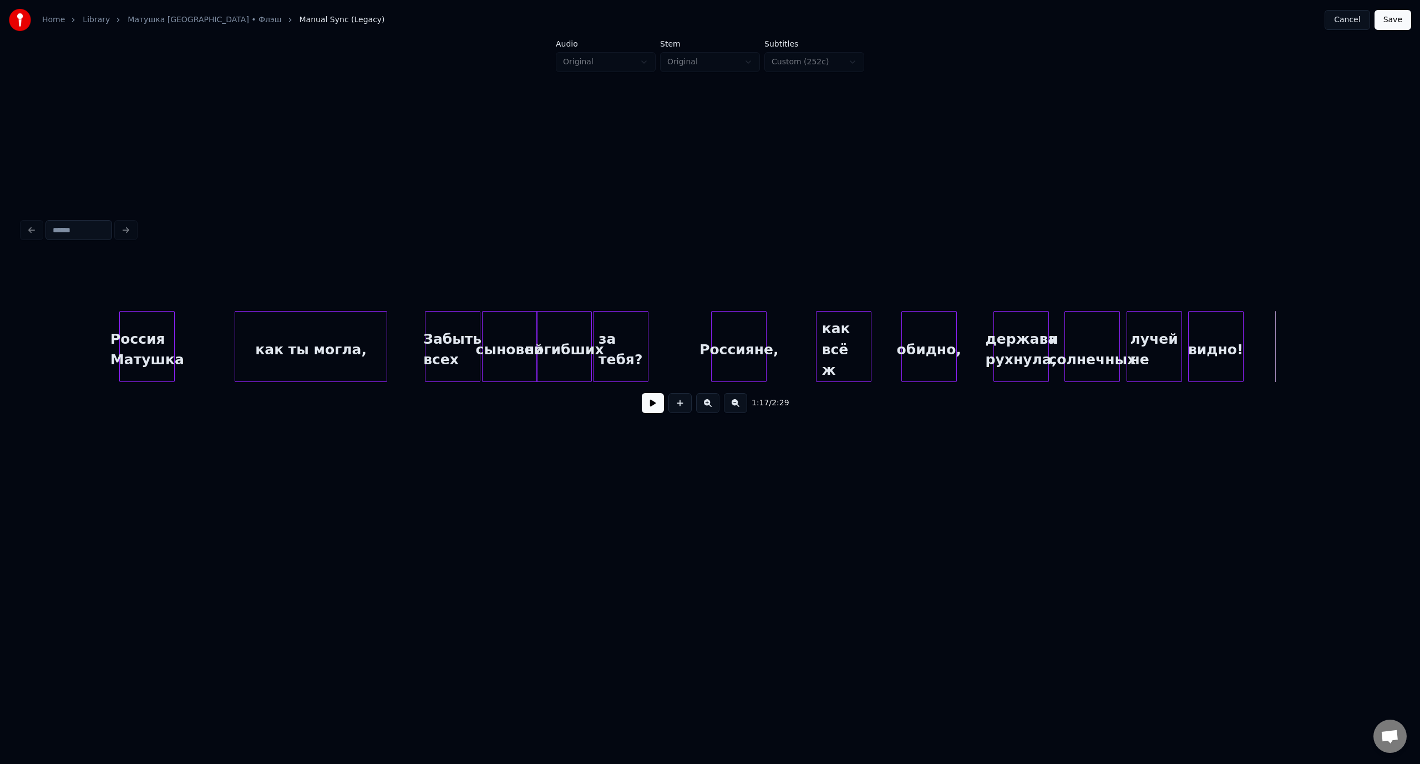
scroll to position [0, 9331]
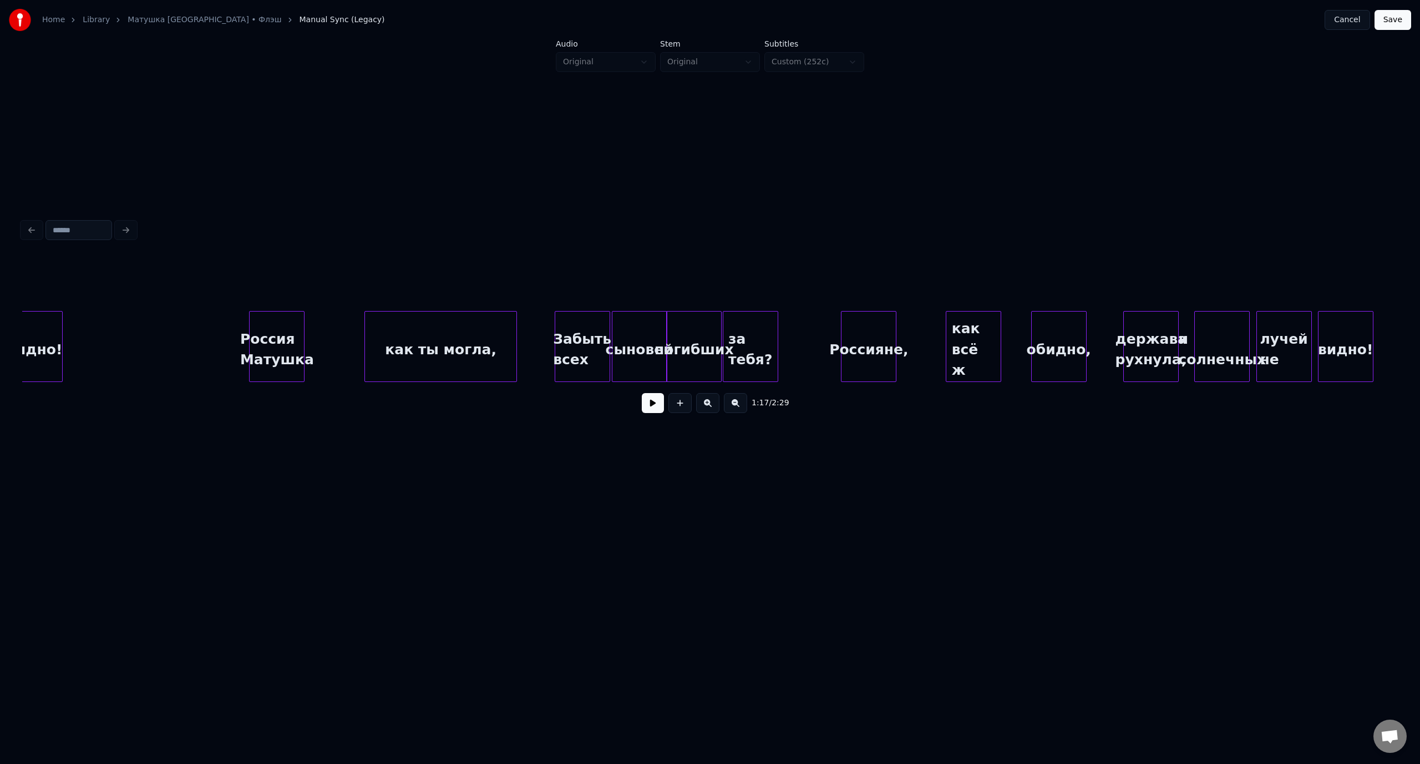
click at [286, 331] on div "Россия Матушка" at bounding box center [277, 349] width 54 height 75
drag, startPoint x: 632, startPoint y: 282, endPoint x: 562, endPoint y: 282, distance: 69.9
click at [562, 282] on input "**********" at bounding box center [601, 283] width 83 height 20
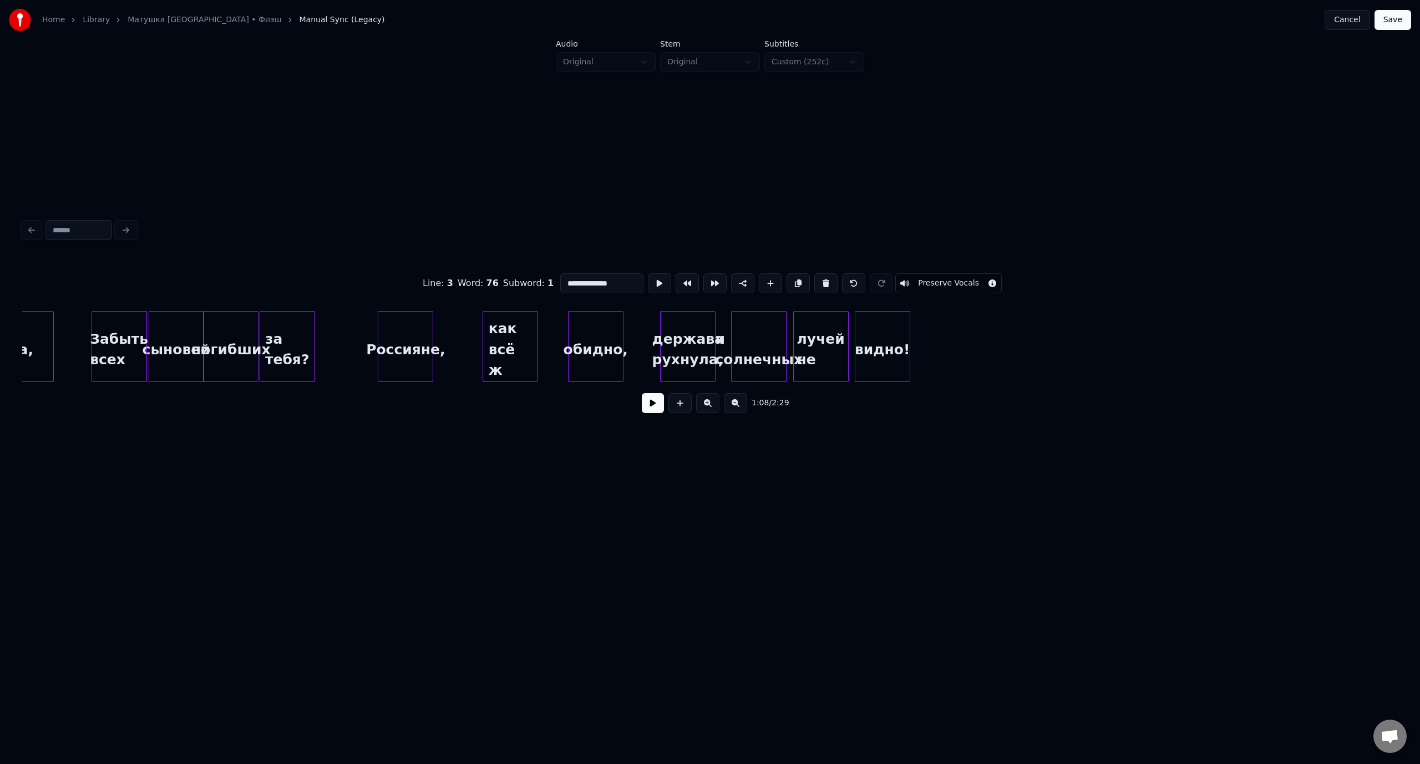
scroll to position [0, 9817]
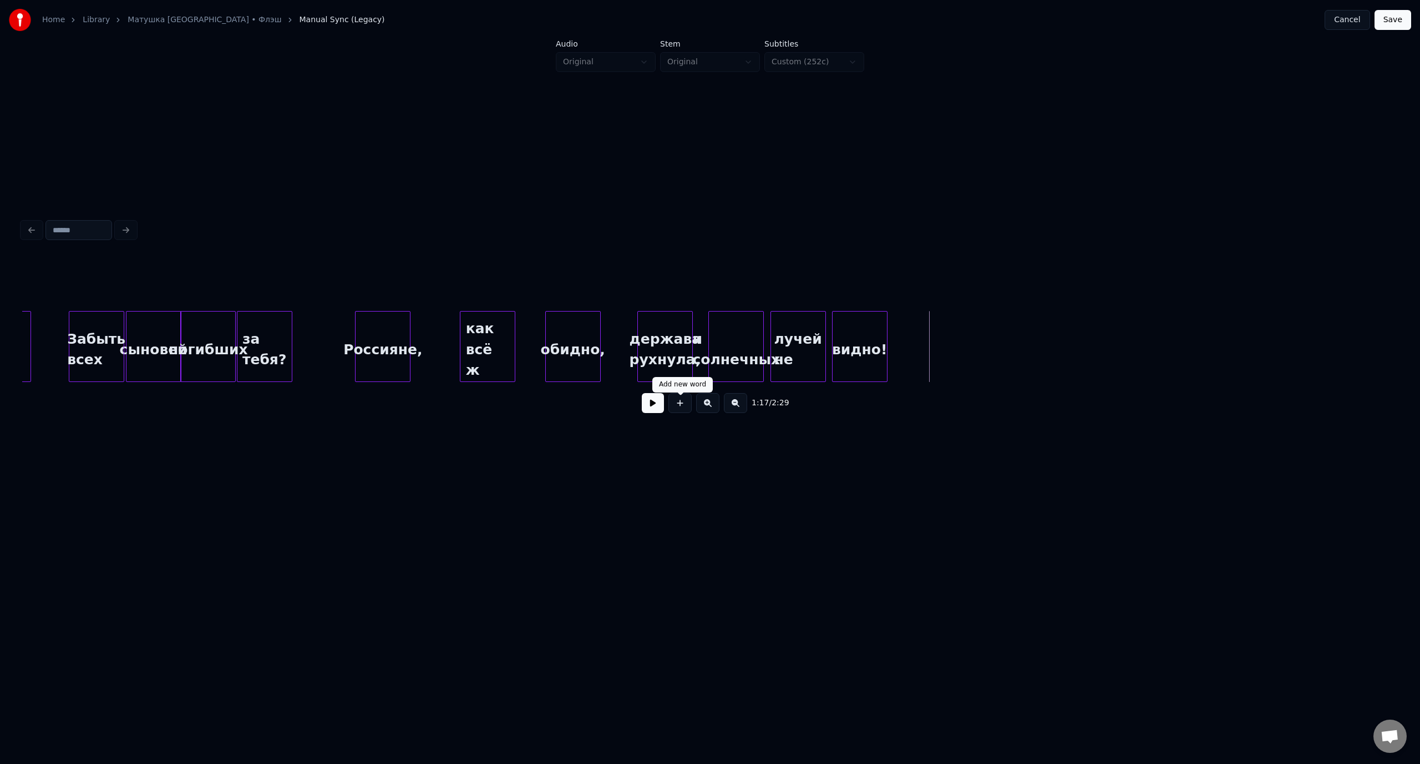
click at [680, 406] on button at bounding box center [679, 403] width 23 height 20
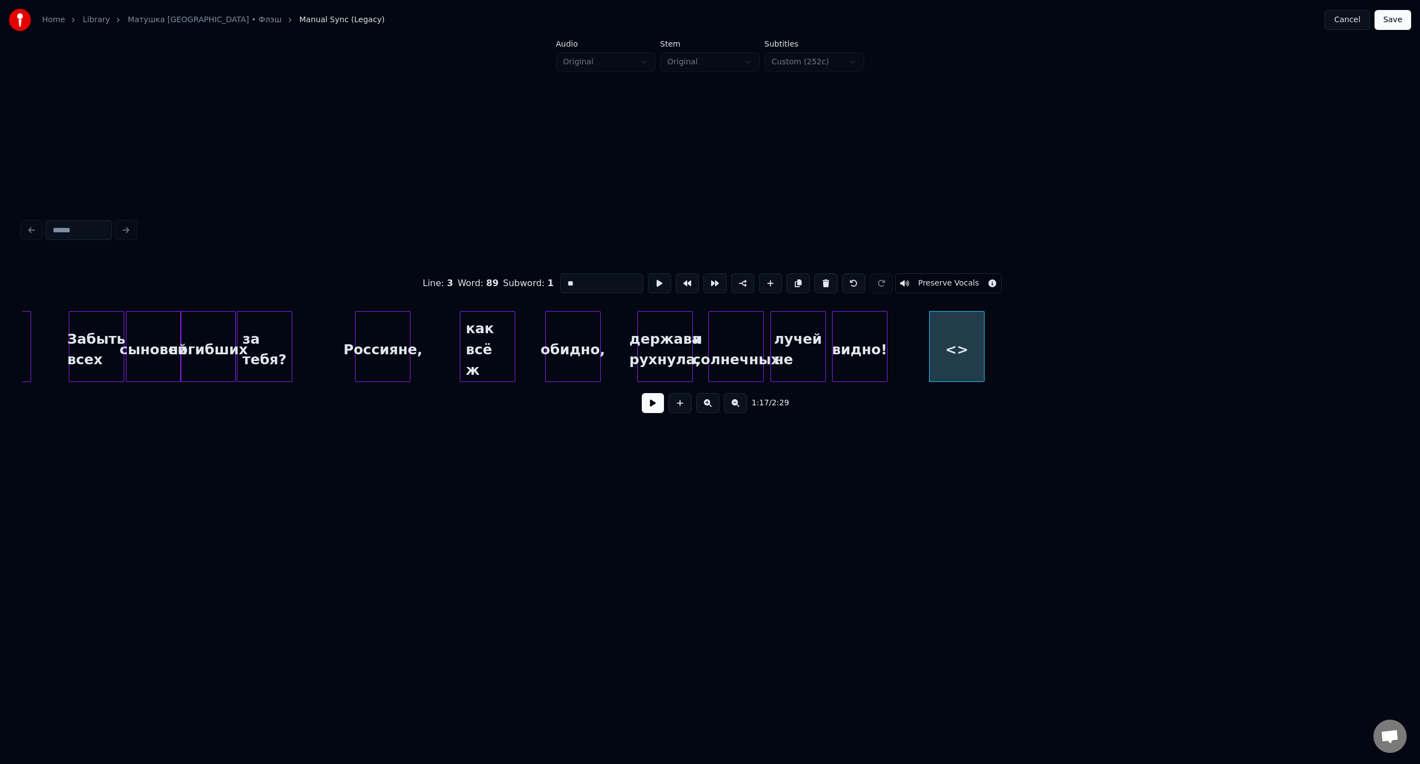
drag, startPoint x: 587, startPoint y: 283, endPoint x: 556, endPoint y: 284, distance: 31.6
click at [556, 284] on div "Line : 3 Word : 89 Subword : 1 ** Preserve Vocals" at bounding box center [709, 283] width 1375 height 55
paste input "**********"
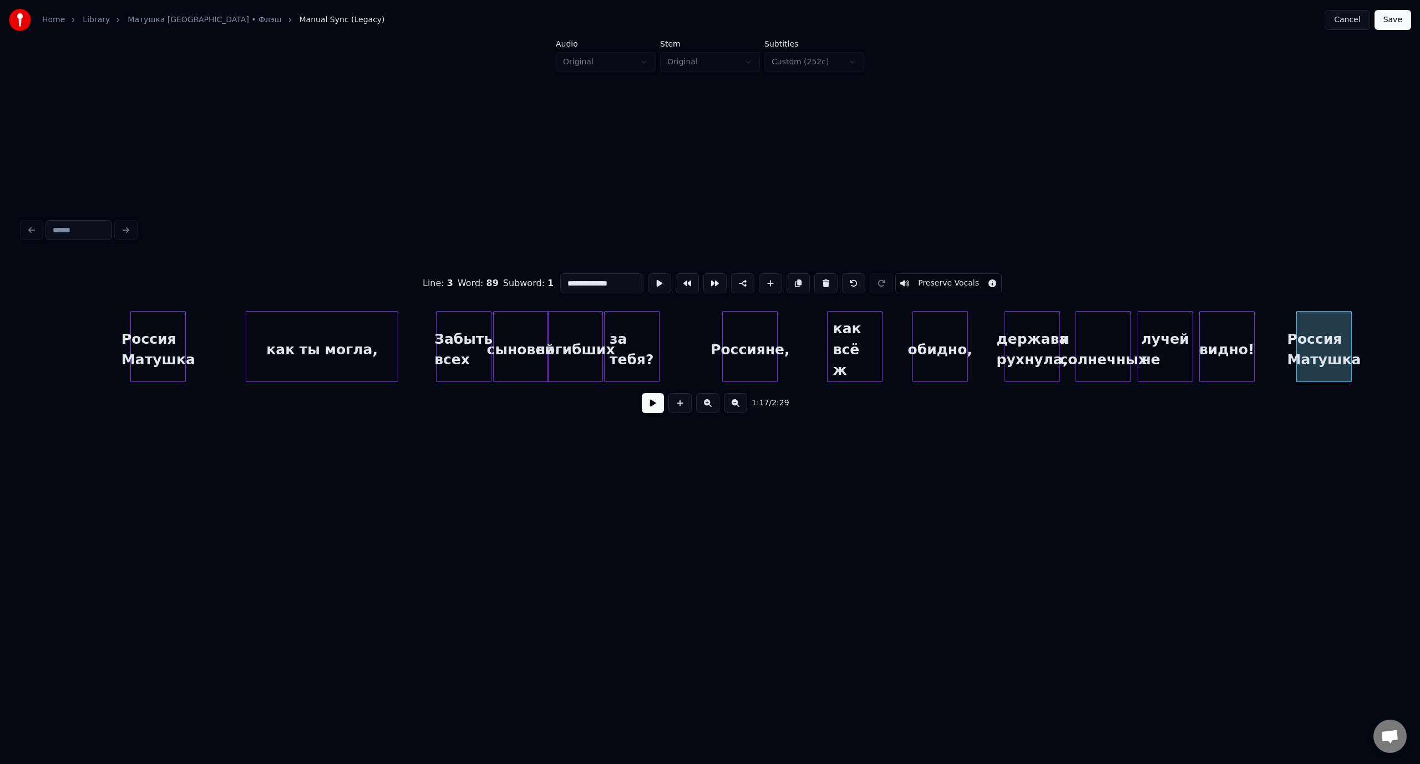
click at [383, 340] on div "как ты могла," at bounding box center [321, 349] width 151 height 75
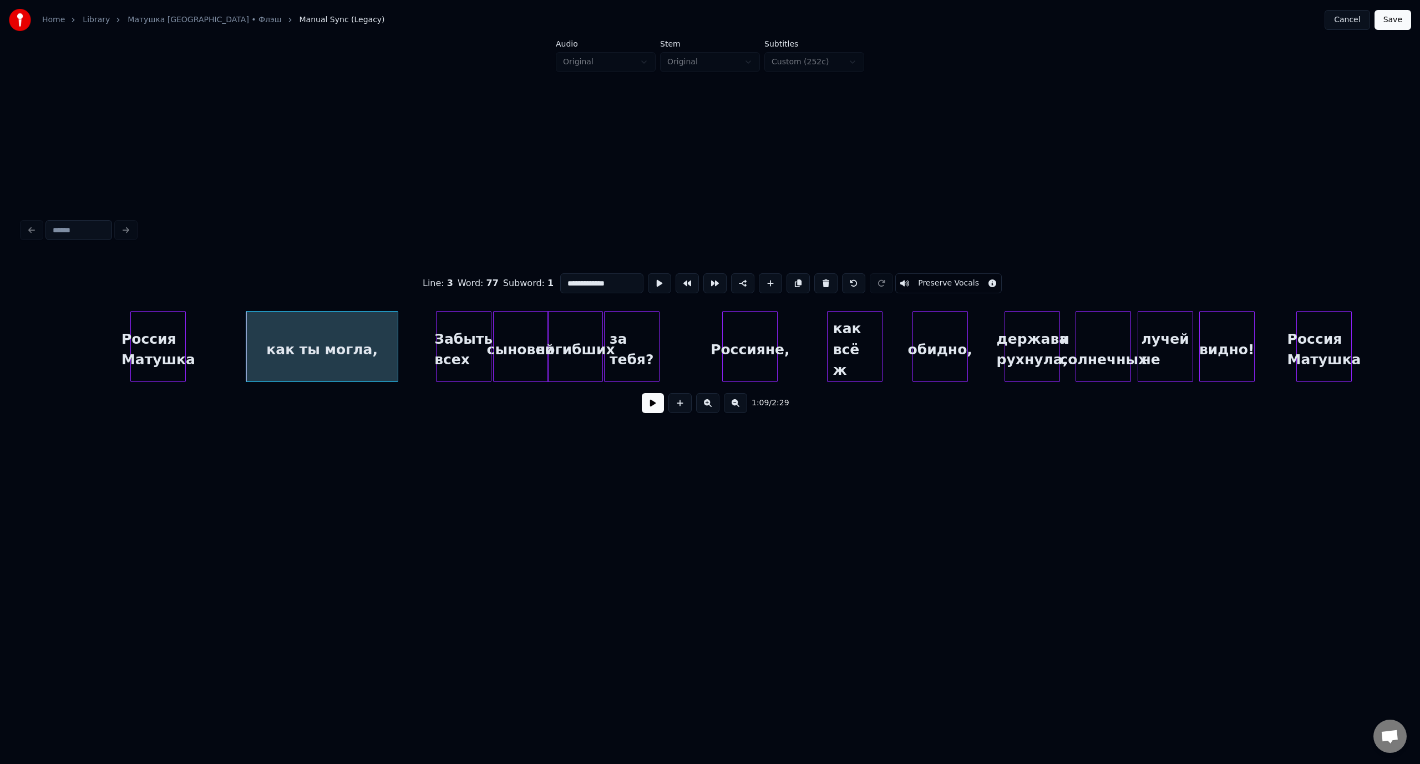
drag, startPoint x: 580, startPoint y: 282, endPoint x: 565, endPoint y: 283, distance: 15.6
click at [565, 283] on input "**********" at bounding box center [601, 283] width 83 height 20
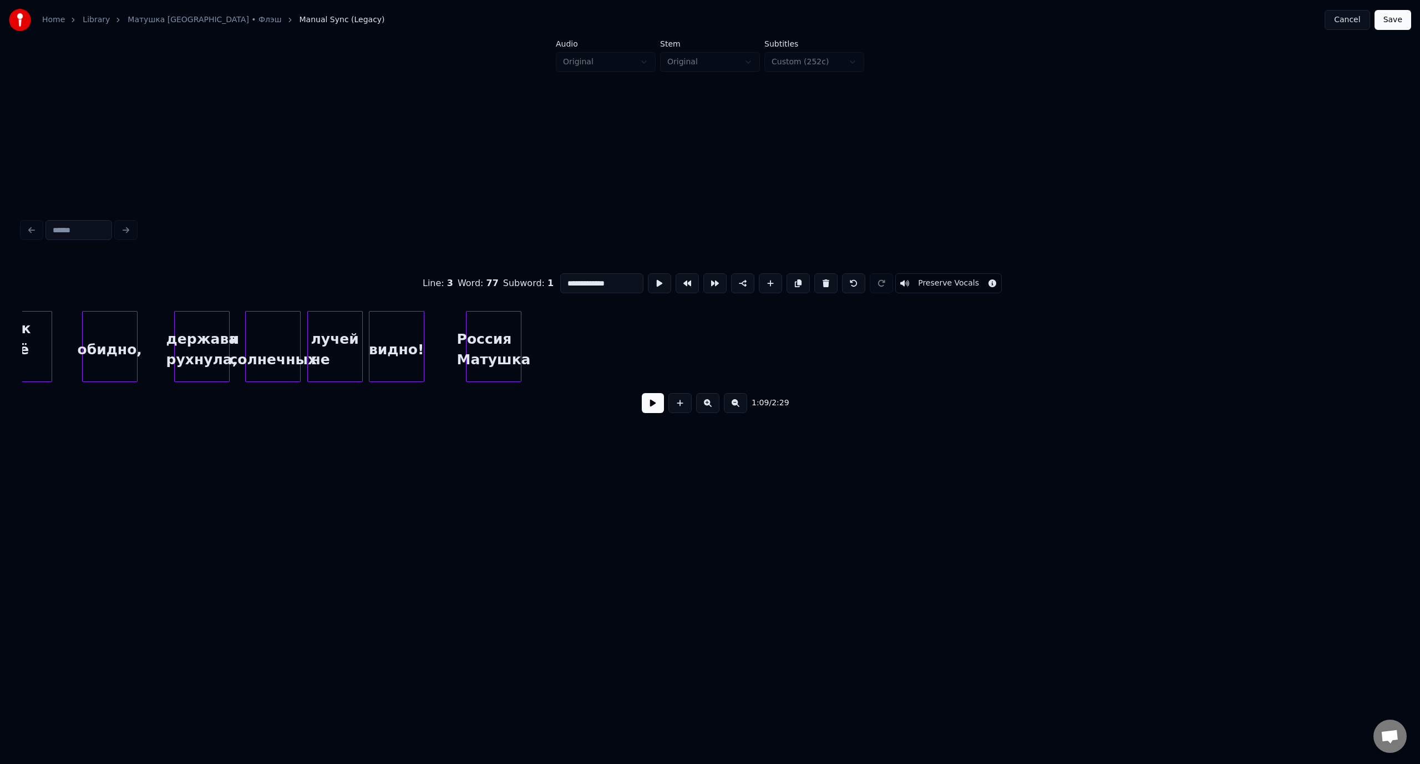
scroll to position [0, 10240]
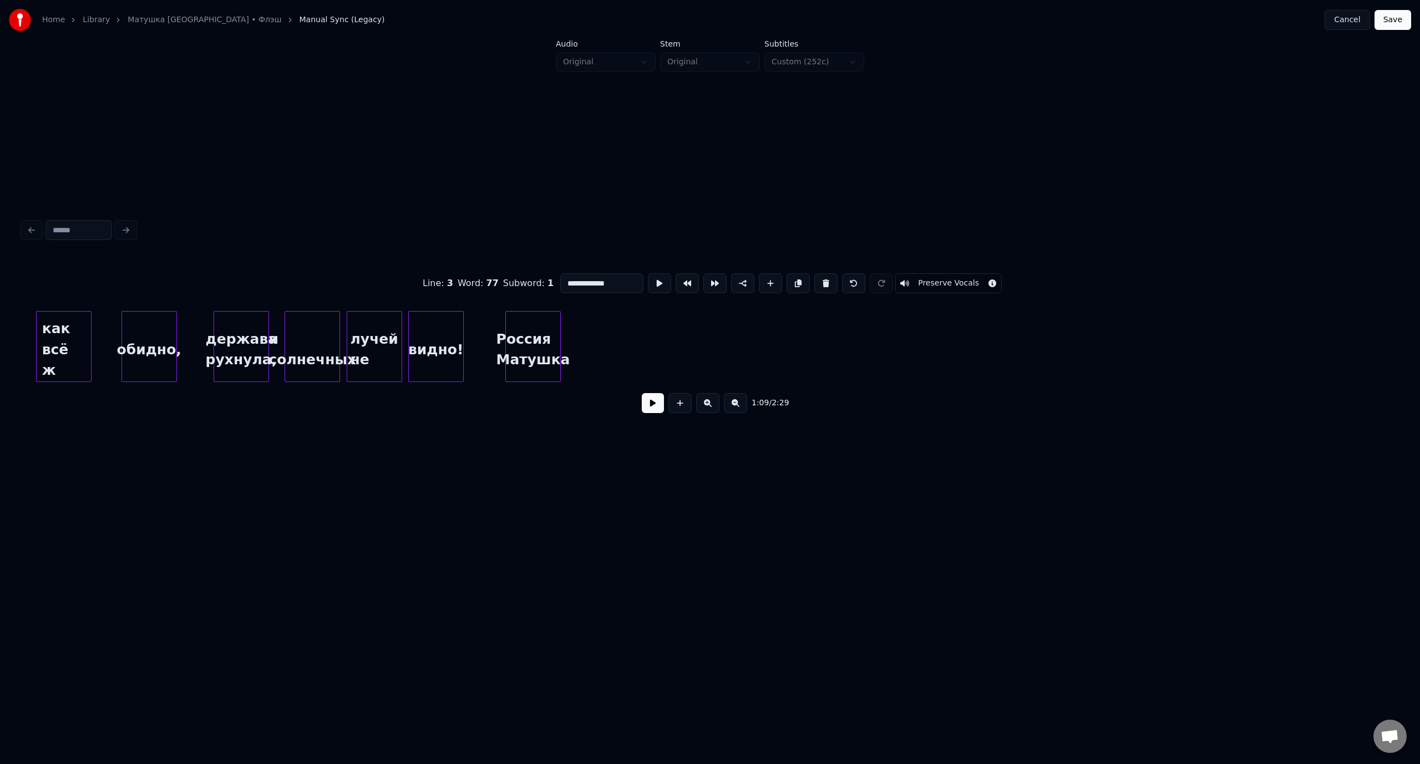
type input "**********"
click at [683, 408] on button at bounding box center [679, 403] width 23 height 20
drag, startPoint x: 582, startPoint y: 283, endPoint x: 558, endPoint y: 279, distance: 24.1
click at [560, 279] on input "**" at bounding box center [601, 283] width 83 height 20
paste input "**********"
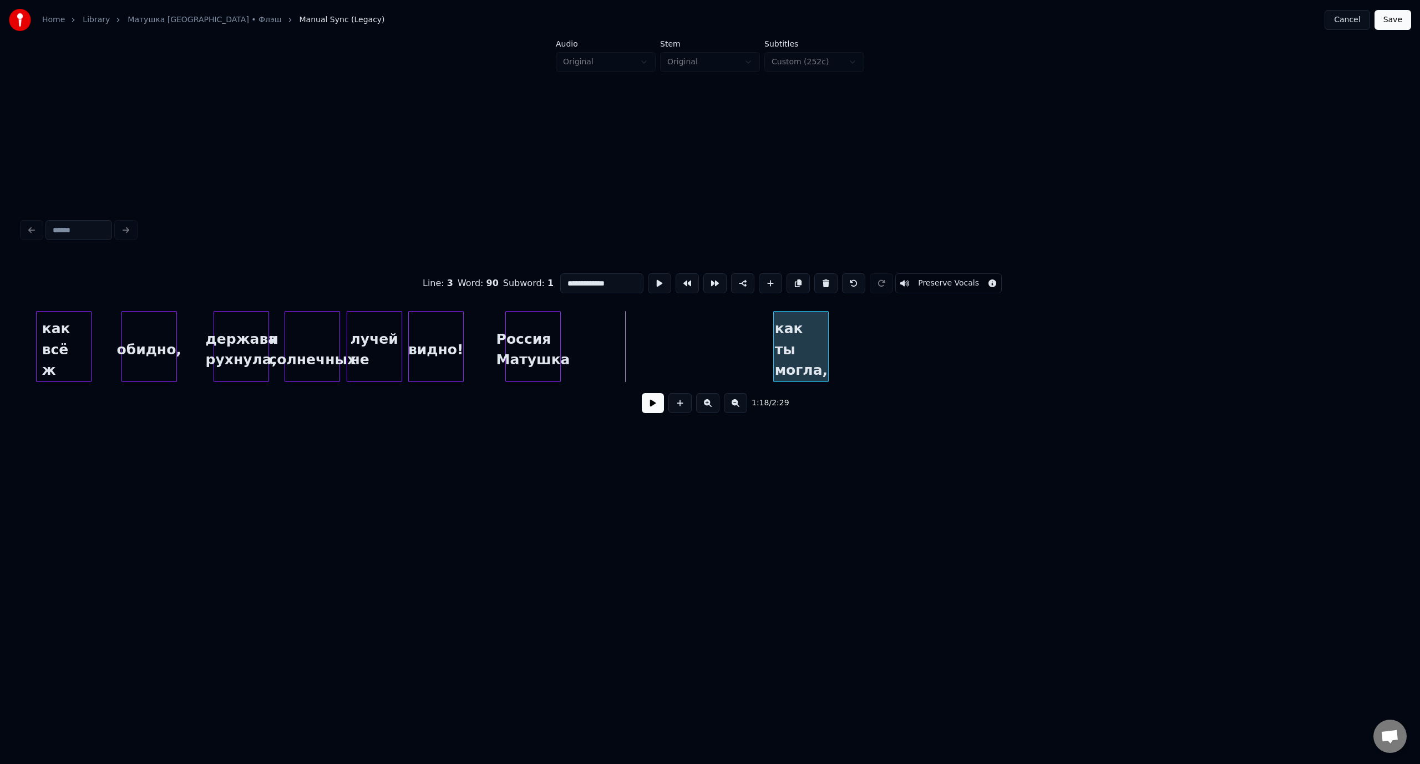
click at [804, 353] on div "как ты могла," at bounding box center [801, 349] width 54 height 75
click at [610, 326] on div "Россия Матушка" at bounding box center [599, 349] width 54 height 75
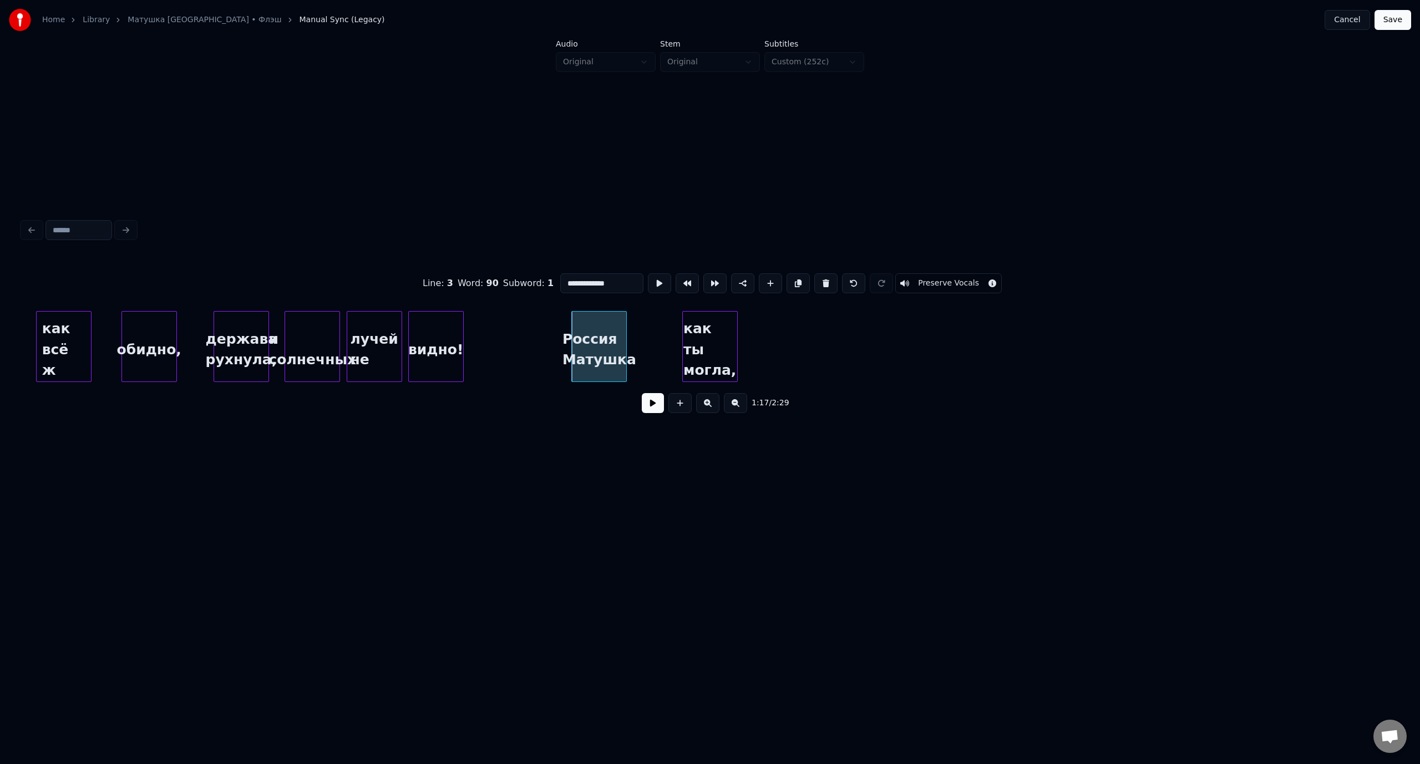
click at [725, 334] on div "как ты могла," at bounding box center [710, 349] width 54 height 75
click at [786, 348] on div at bounding box center [785, 347] width 3 height 70
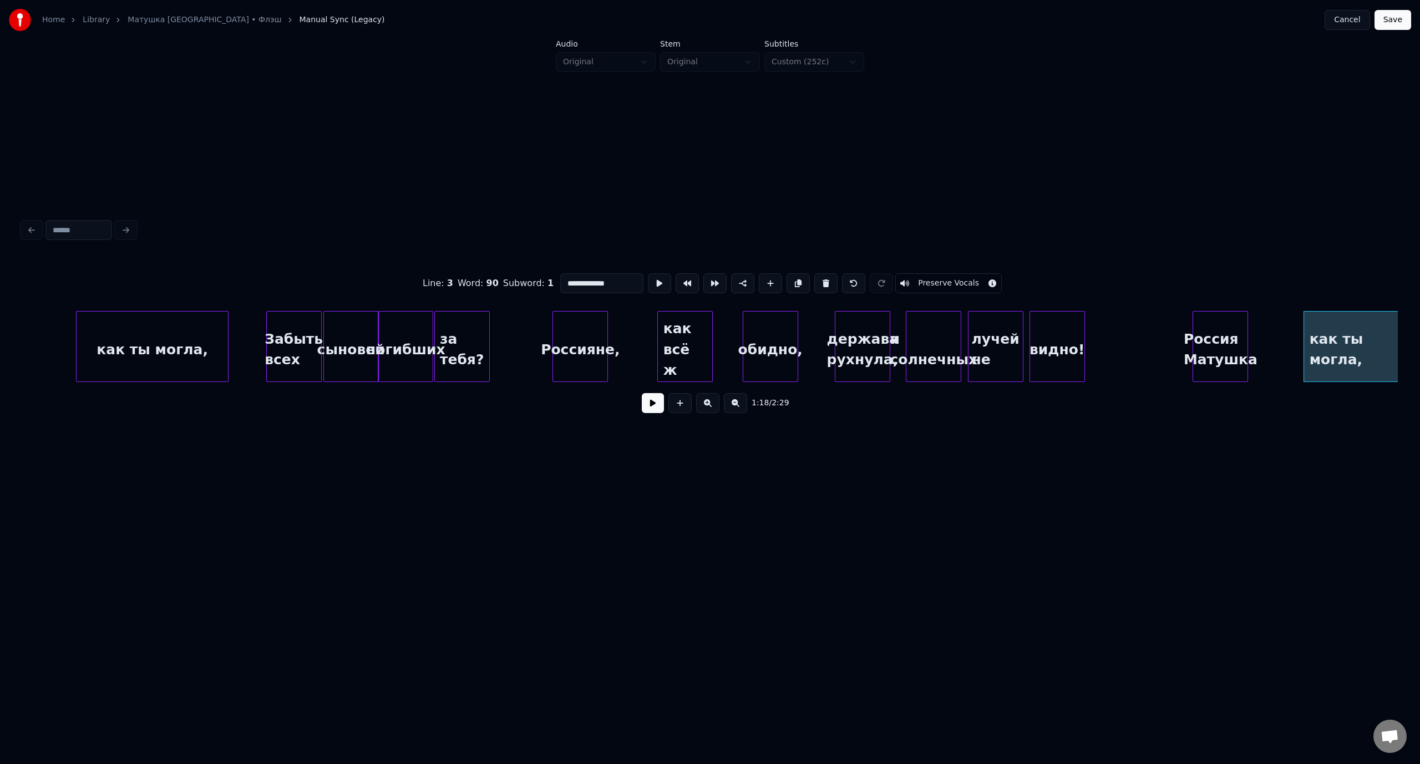
scroll to position [0, 9597]
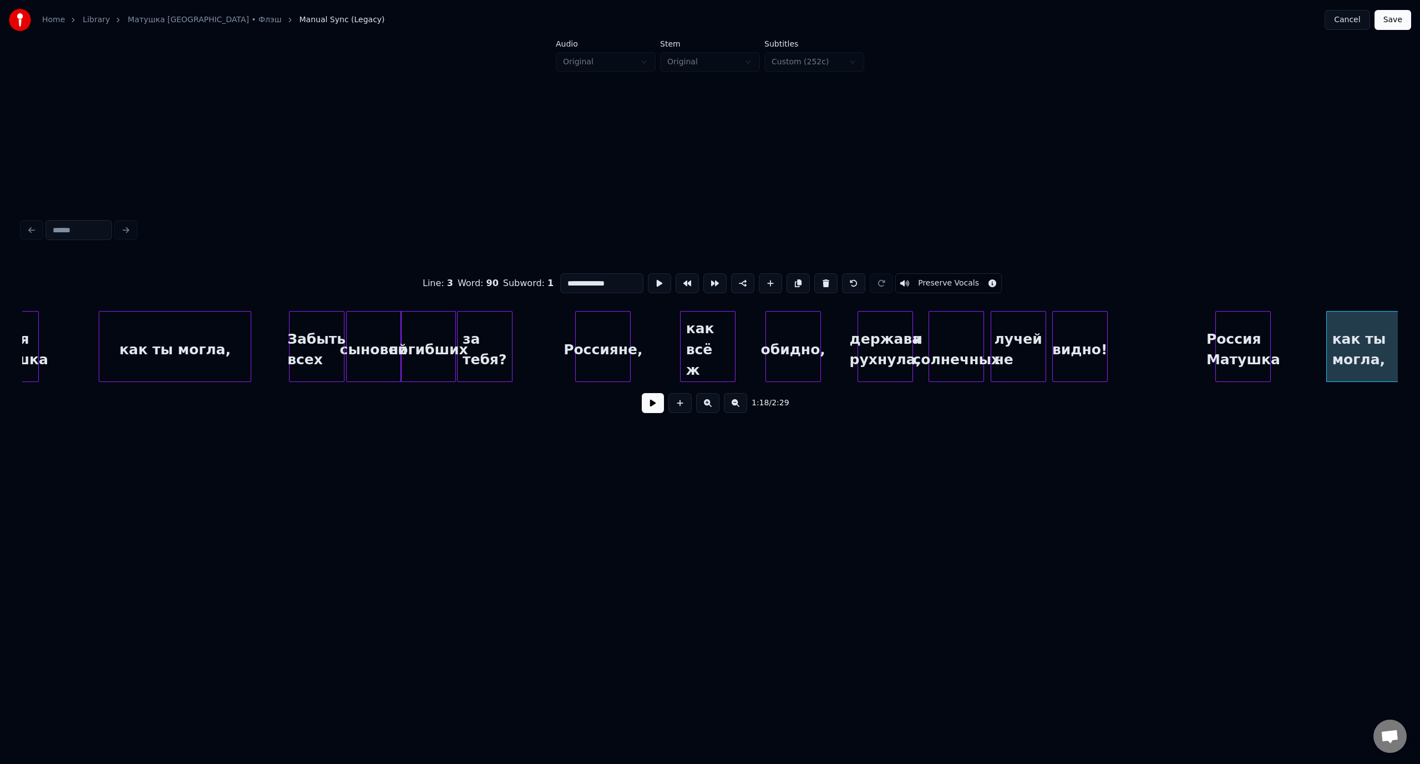
click at [332, 328] on div "Забыть всех" at bounding box center [316, 349] width 54 height 75
drag, startPoint x: 597, startPoint y: 282, endPoint x: 563, endPoint y: 282, distance: 33.8
click at [563, 282] on input "**********" at bounding box center [601, 283] width 83 height 20
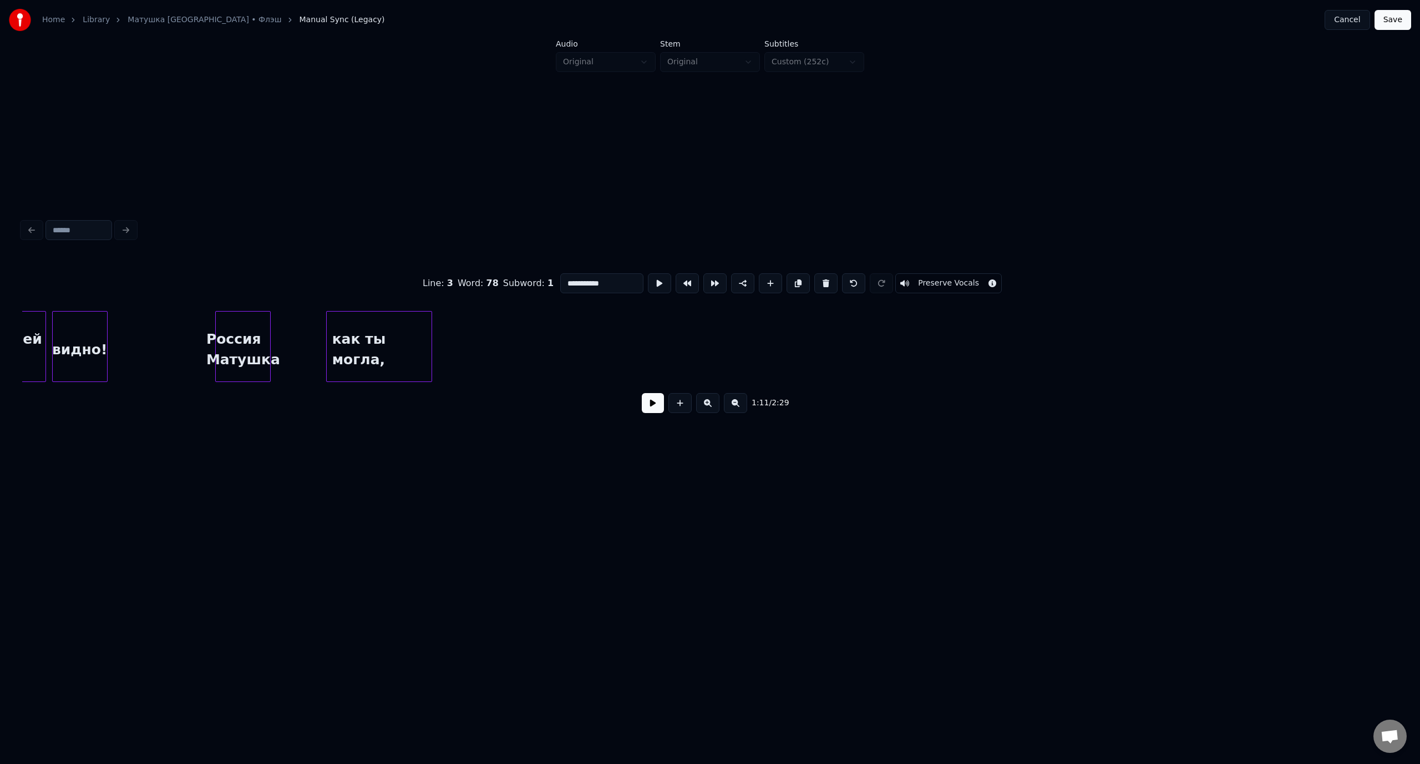
scroll to position [0, 10336]
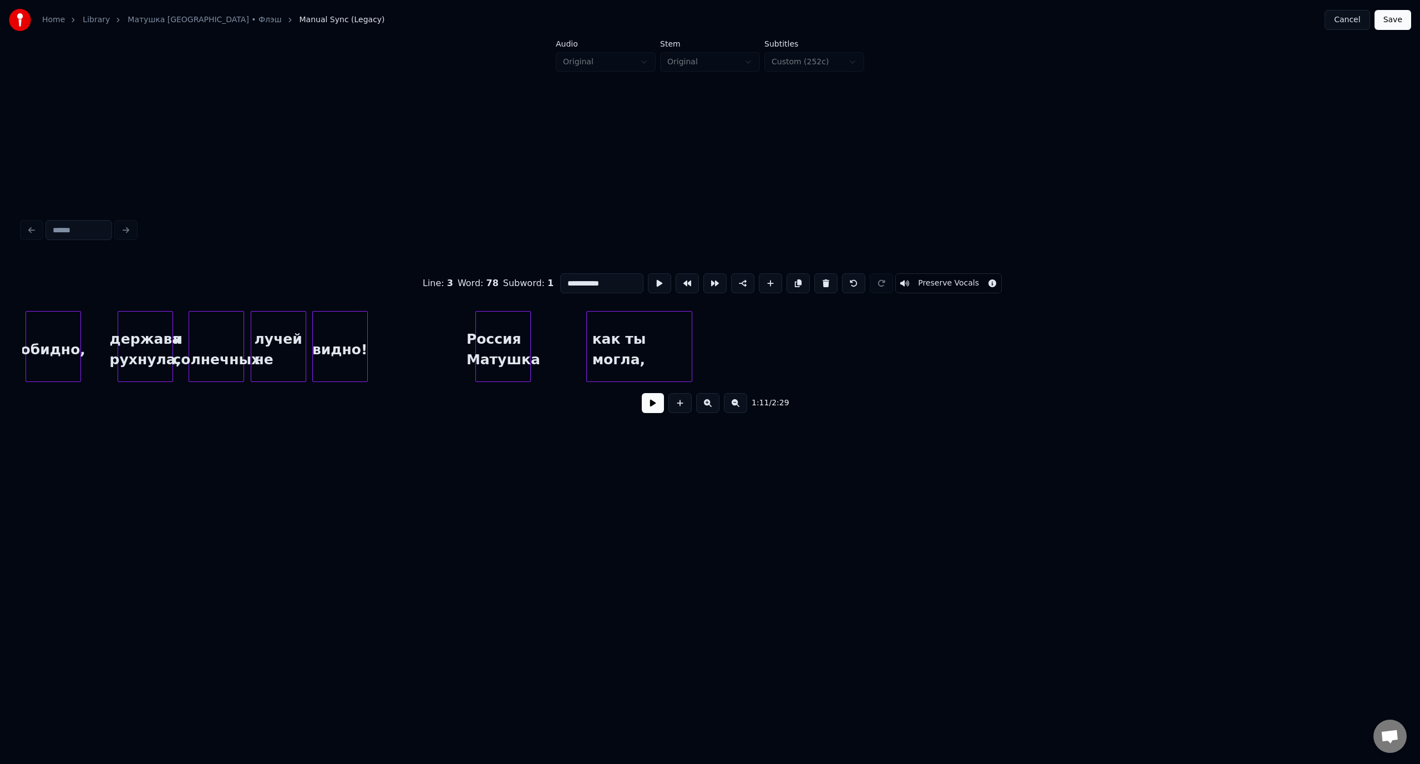
type input "**********"
click at [681, 407] on button at bounding box center [679, 403] width 23 height 20
drag, startPoint x: 581, startPoint y: 277, endPoint x: 568, endPoint y: 277, distance: 13.3
click at [568, 277] on input "**" at bounding box center [601, 283] width 83 height 20
click at [566, 278] on input "**" at bounding box center [601, 283] width 83 height 20
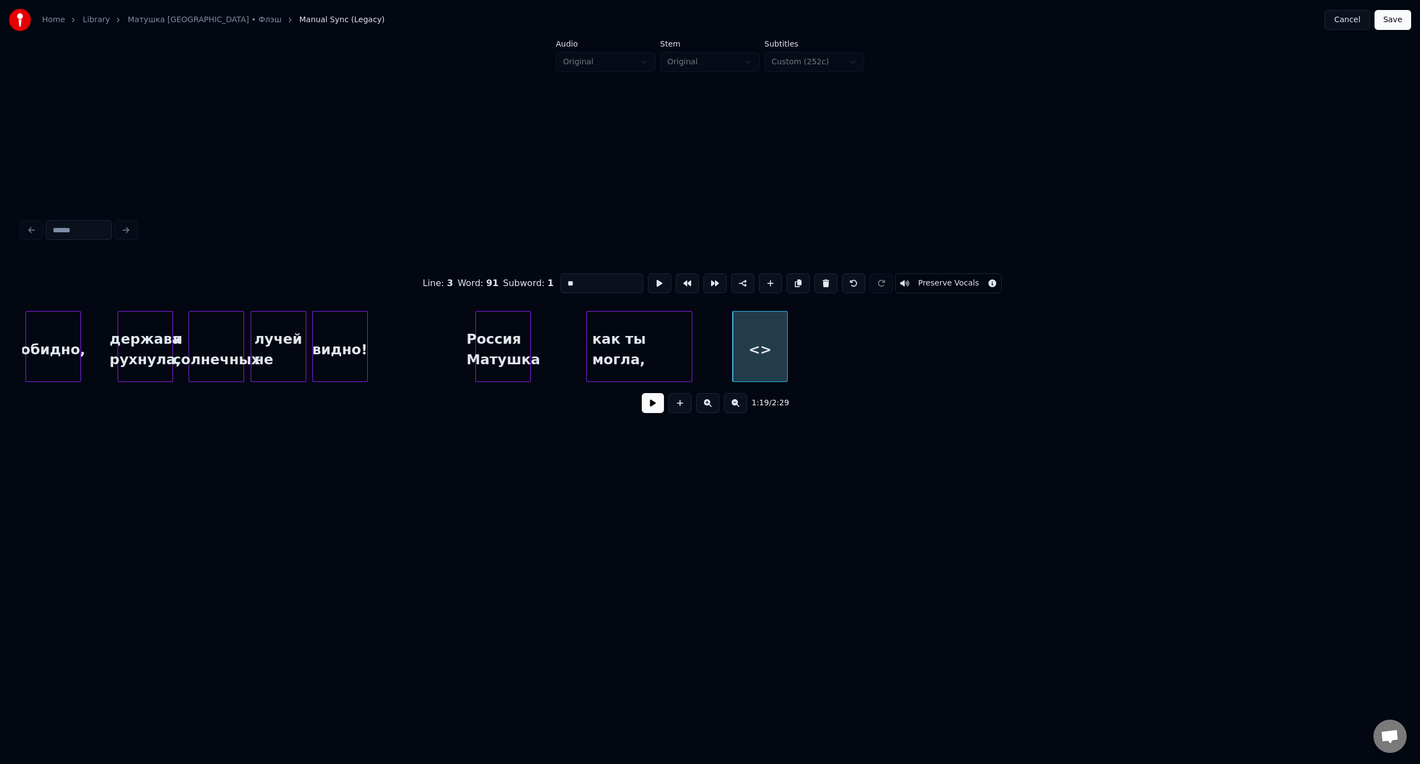
drag, startPoint x: 591, startPoint y: 277, endPoint x: 566, endPoint y: 278, distance: 25.0
click at [566, 278] on input "**" at bounding box center [601, 283] width 83 height 20
paste input "*********"
type input "**********"
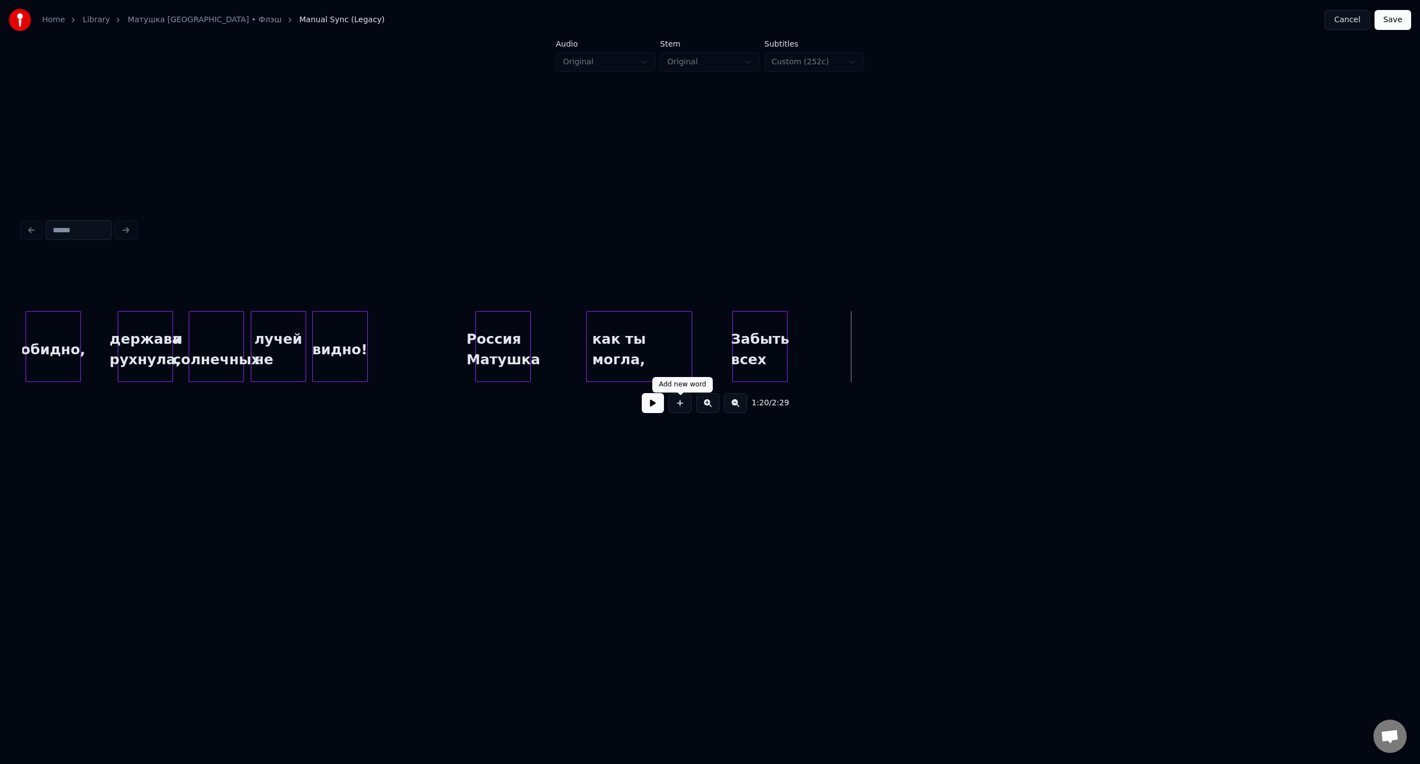
click at [682, 409] on button at bounding box center [679, 403] width 23 height 20
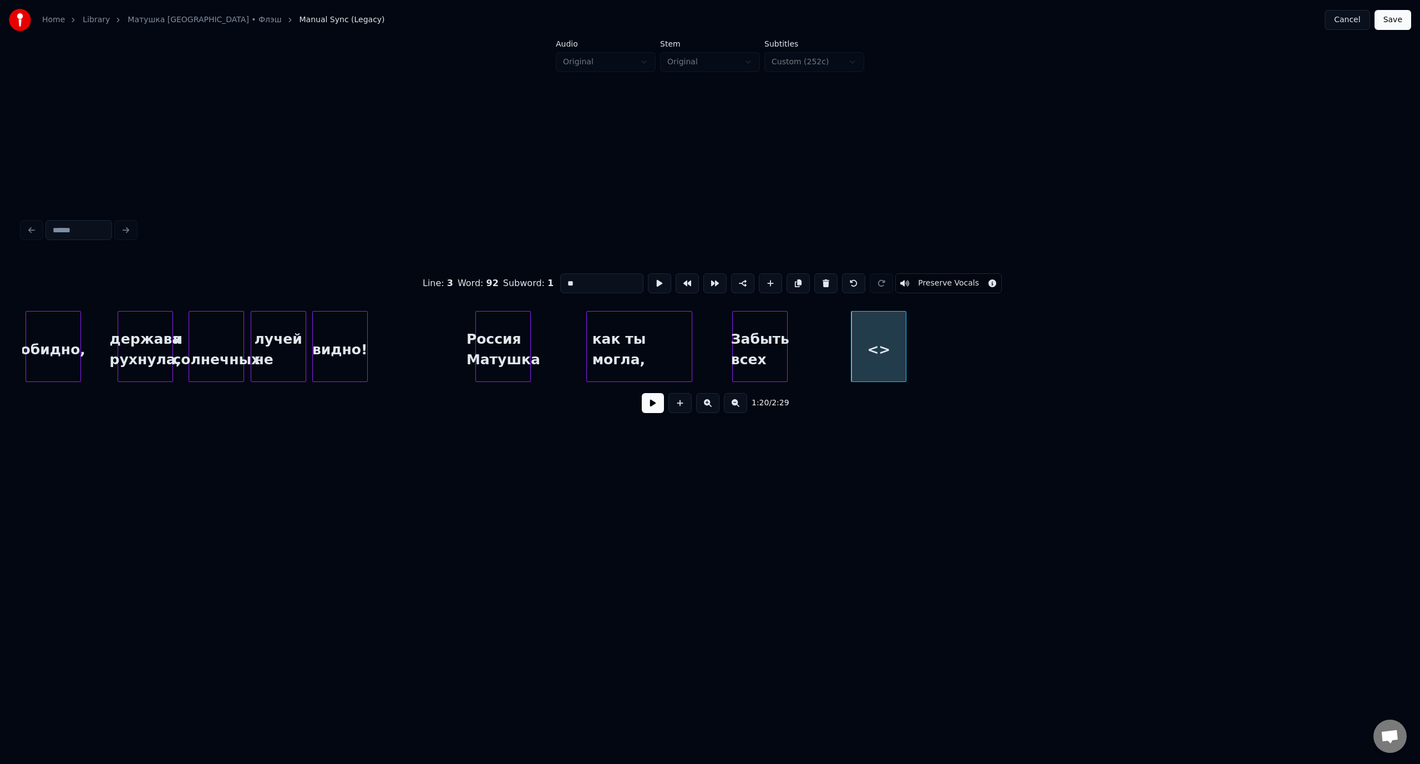
drag, startPoint x: 587, startPoint y: 280, endPoint x: 561, endPoint y: 279, distance: 25.5
click at [561, 279] on input "**" at bounding box center [601, 283] width 83 height 20
type input "*******"
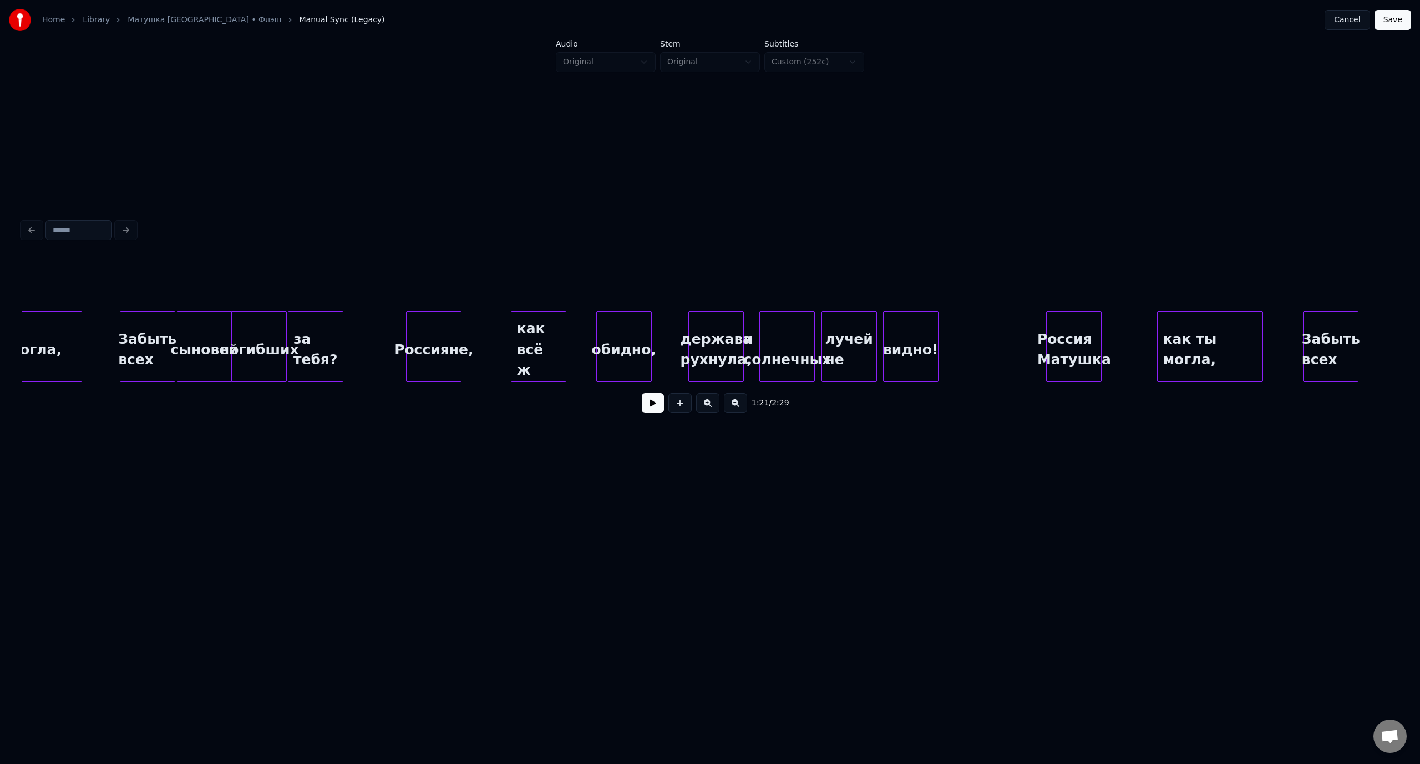
scroll to position [0, 9749]
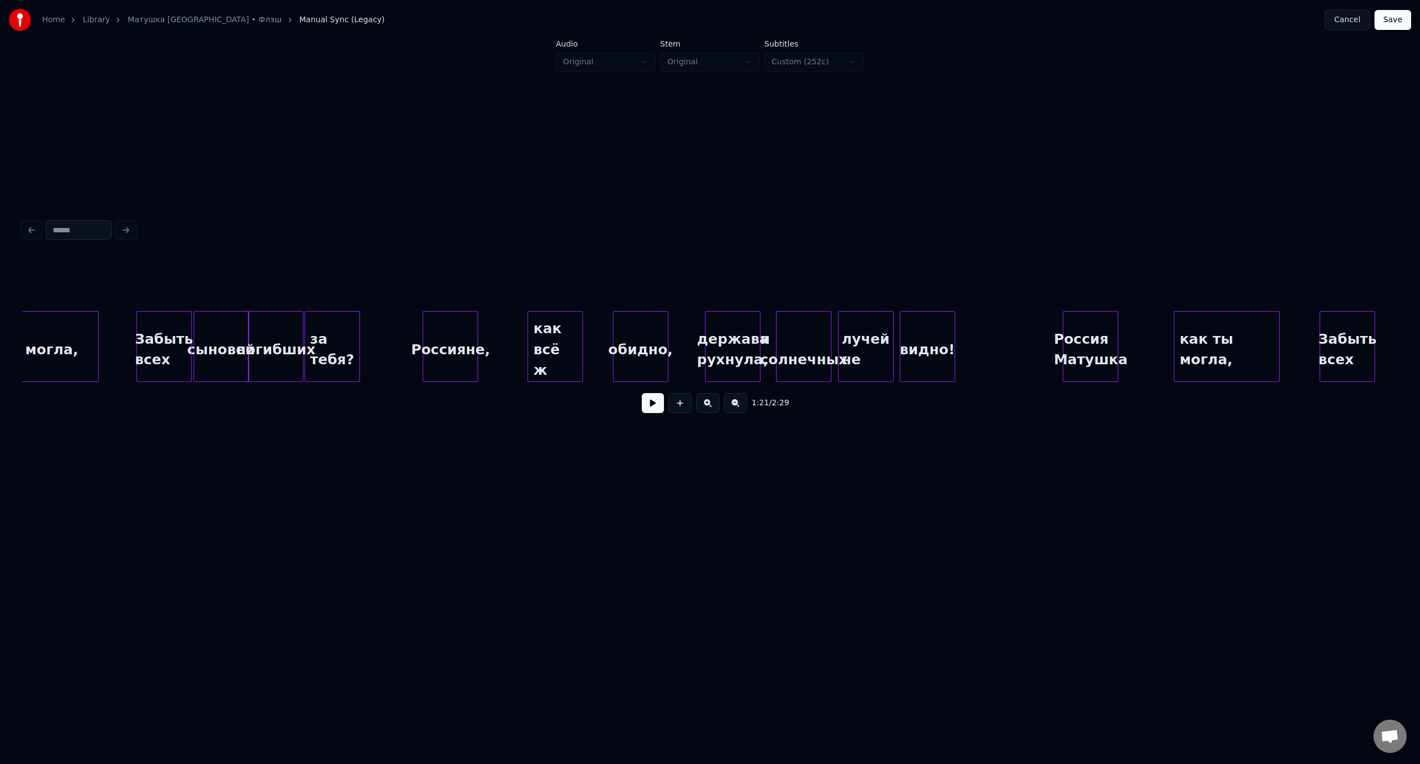
click at [293, 325] on div "погибших" at bounding box center [275, 349] width 54 height 75
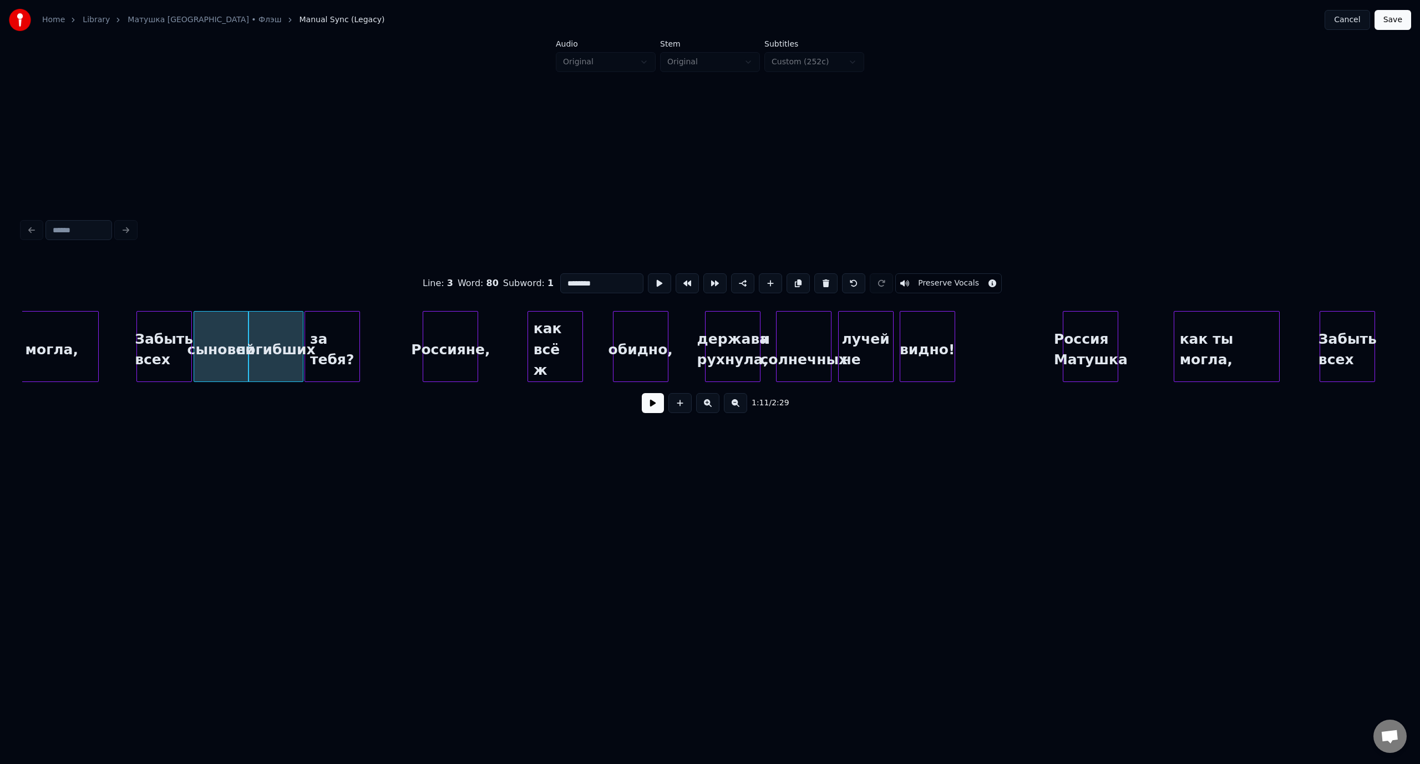
drag, startPoint x: 604, startPoint y: 282, endPoint x: 558, endPoint y: 281, distance: 46.0
click at [560, 281] on input "********" at bounding box center [601, 283] width 83 height 20
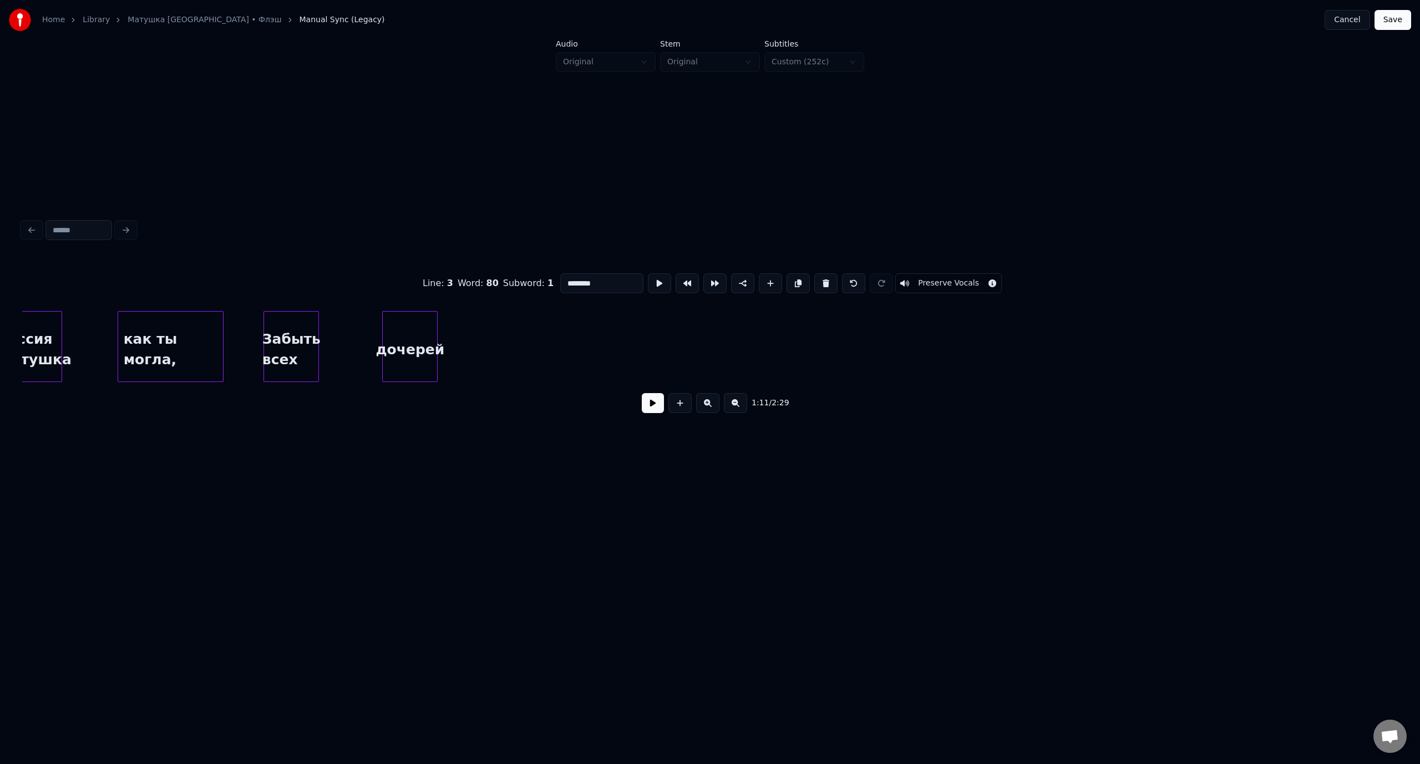
scroll to position [0, 10562]
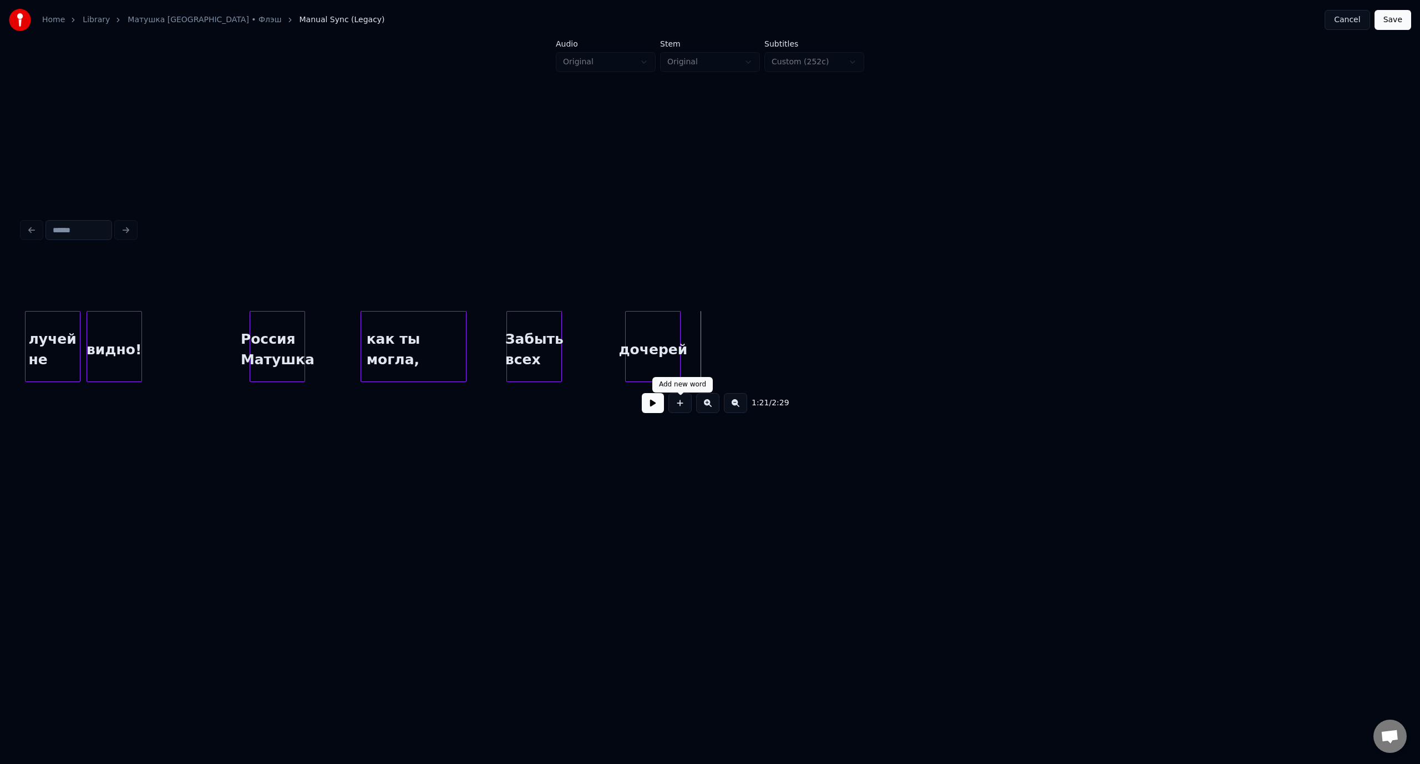
click at [683, 405] on button at bounding box center [679, 403] width 23 height 20
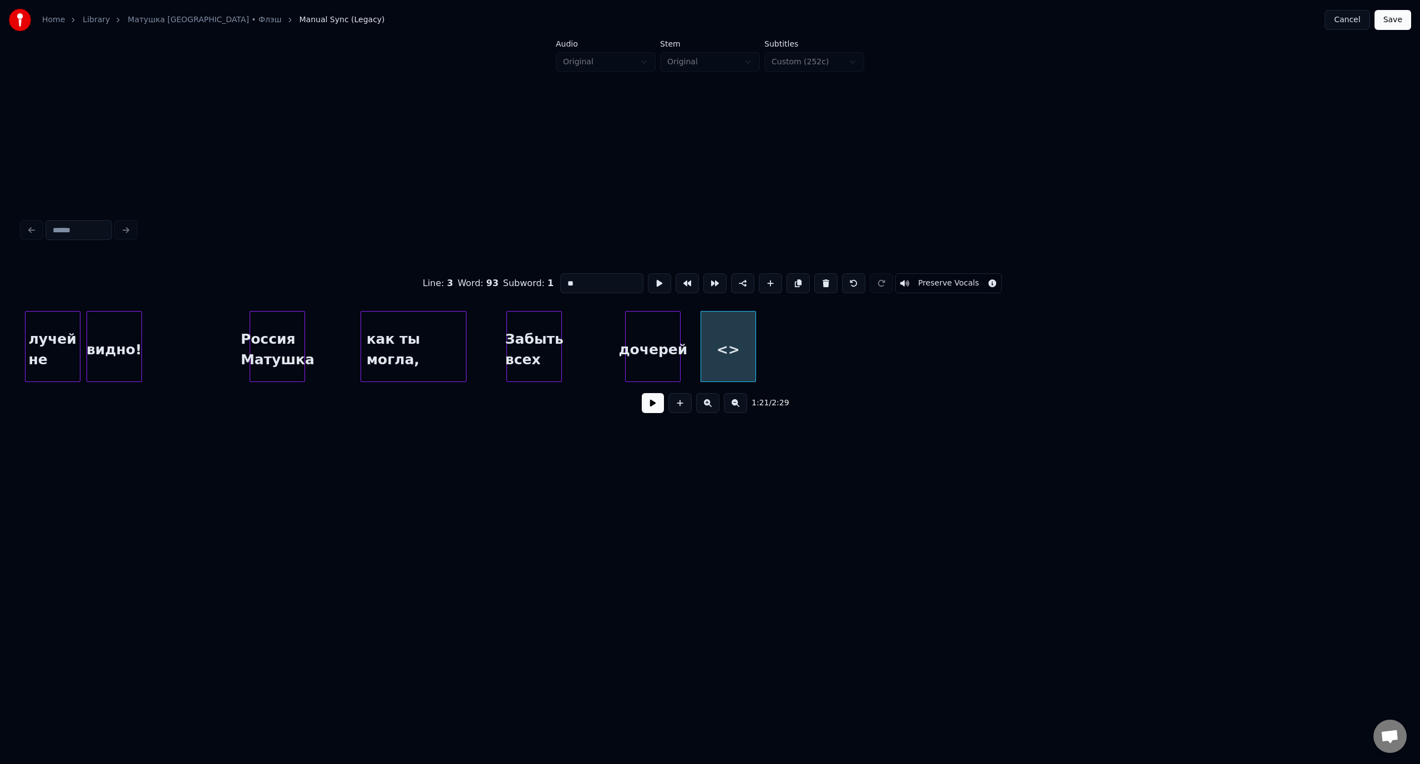
click at [560, 276] on input "**" at bounding box center [601, 283] width 83 height 20
paste input "******"
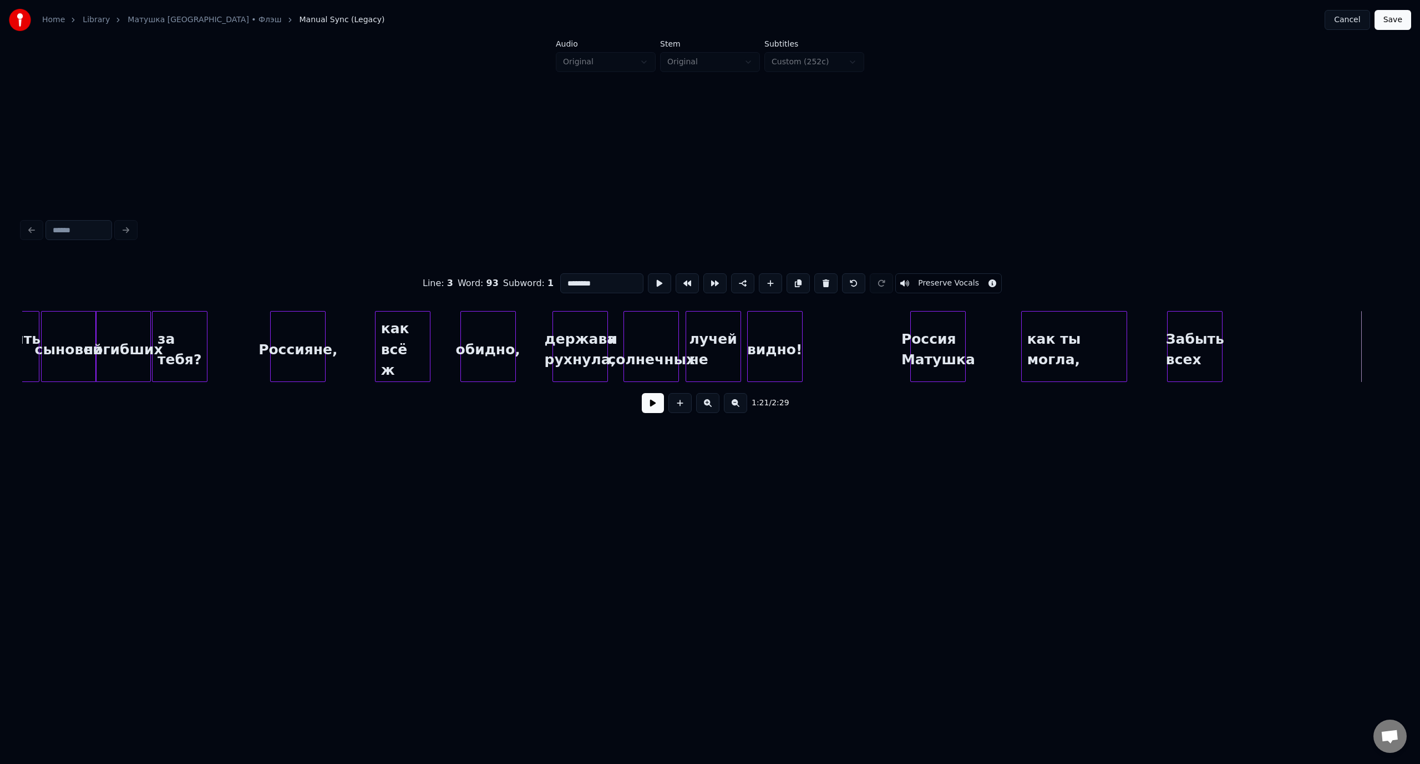
scroll to position [0, 9783]
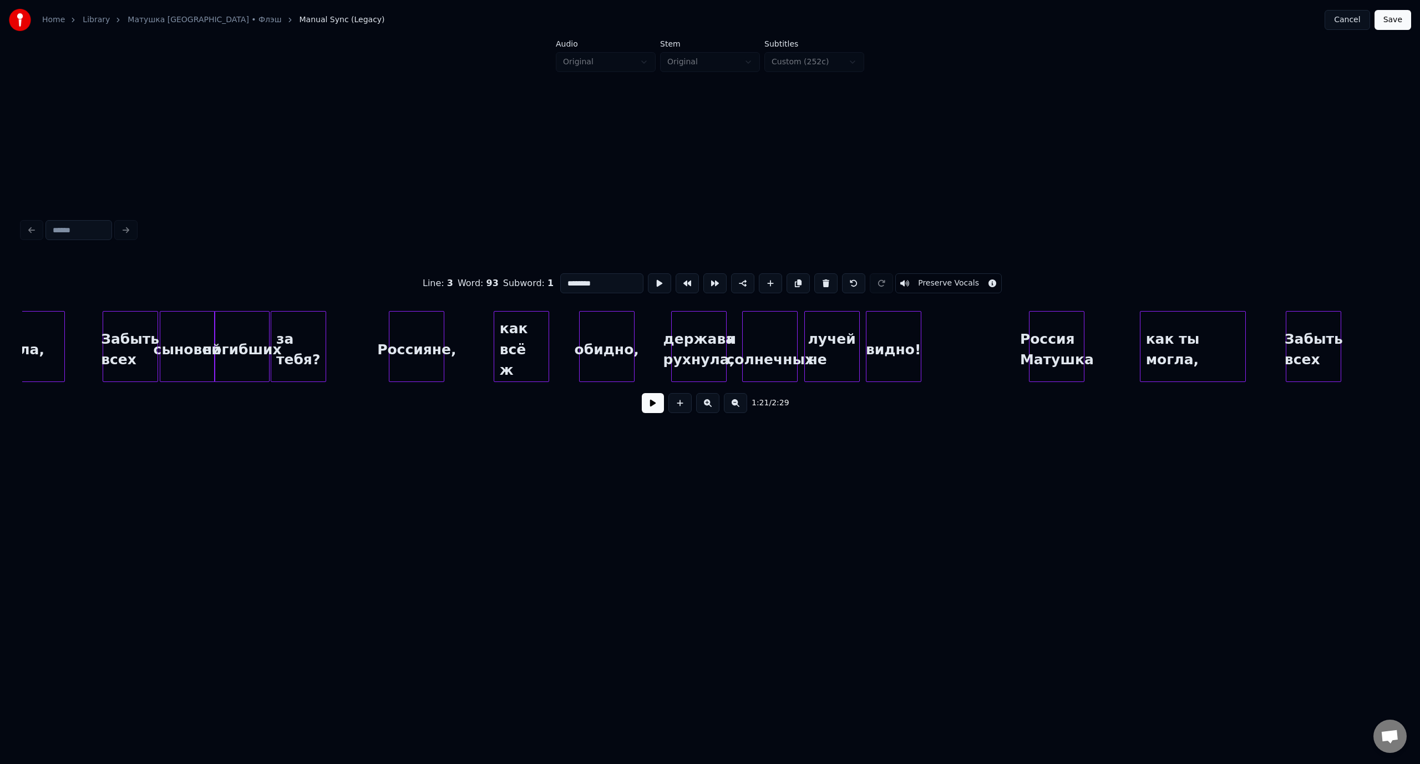
click at [317, 329] on div "за тебя?" at bounding box center [298, 349] width 54 height 75
drag, startPoint x: 569, startPoint y: 282, endPoint x: 563, endPoint y: 283, distance: 6.2
click at [563, 283] on input "********" at bounding box center [601, 283] width 83 height 20
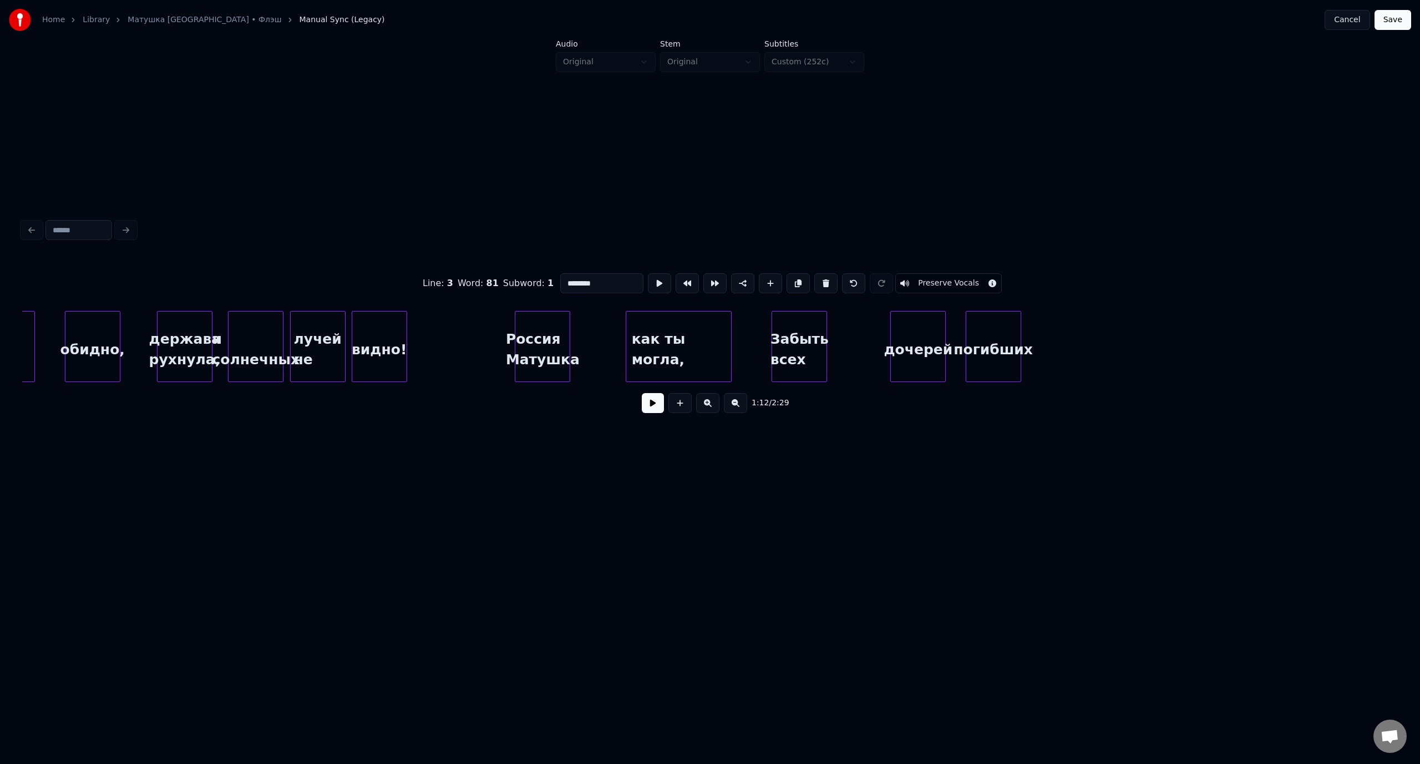
scroll to position [0, 10483]
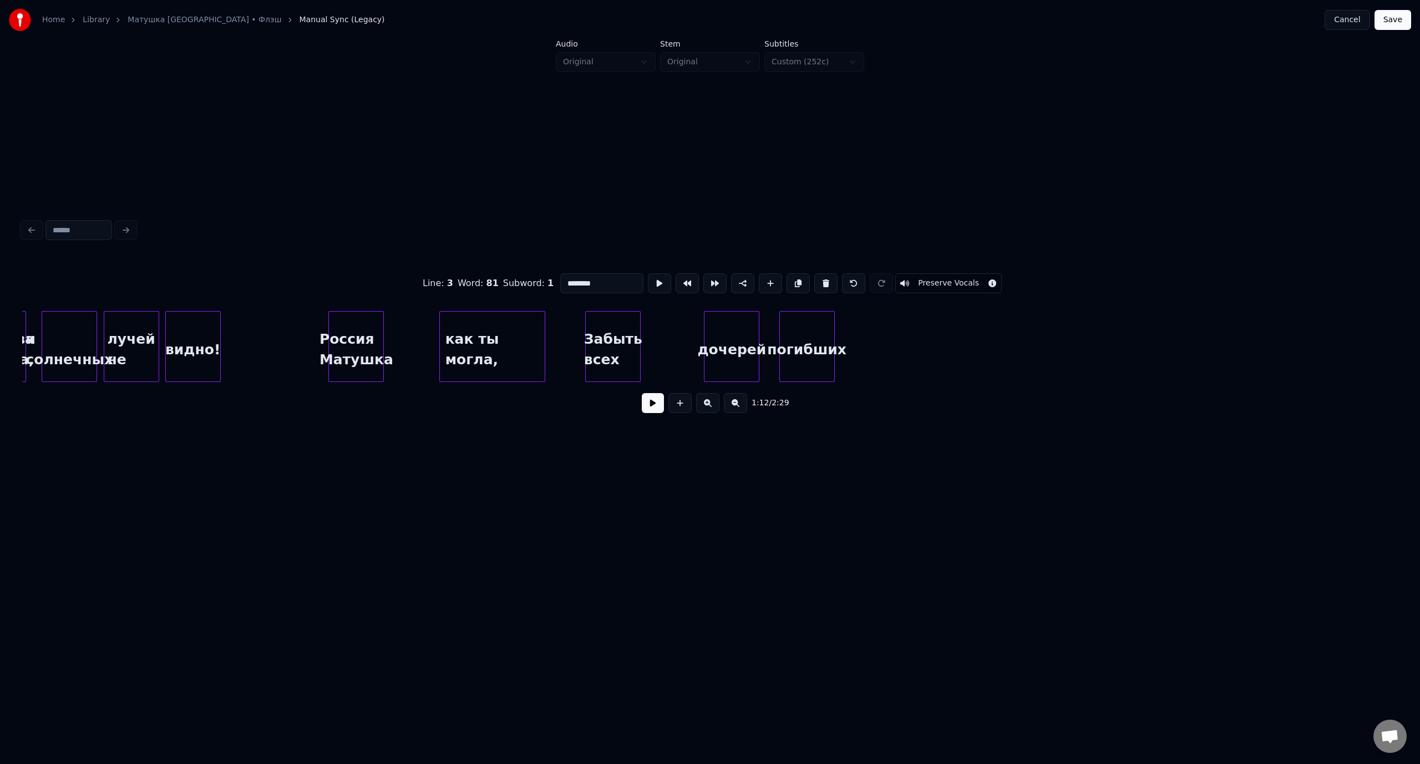
type input "********"
click at [675, 403] on button at bounding box center [679, 403] width 23 height 20
click at [565, 282] on input "**" at bounding box center [601, 283] width 83 height 20
paste input "******"
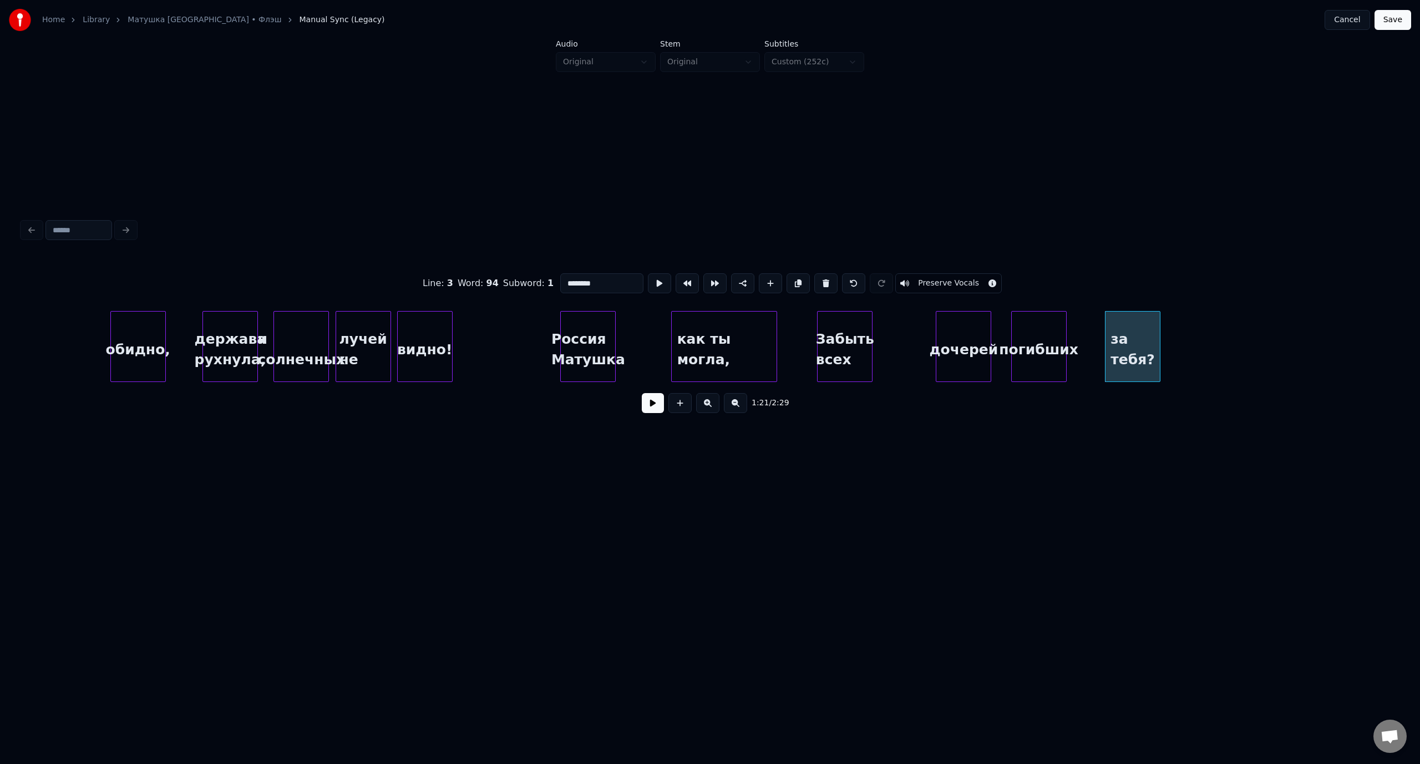
scroll to position [0, 10138]
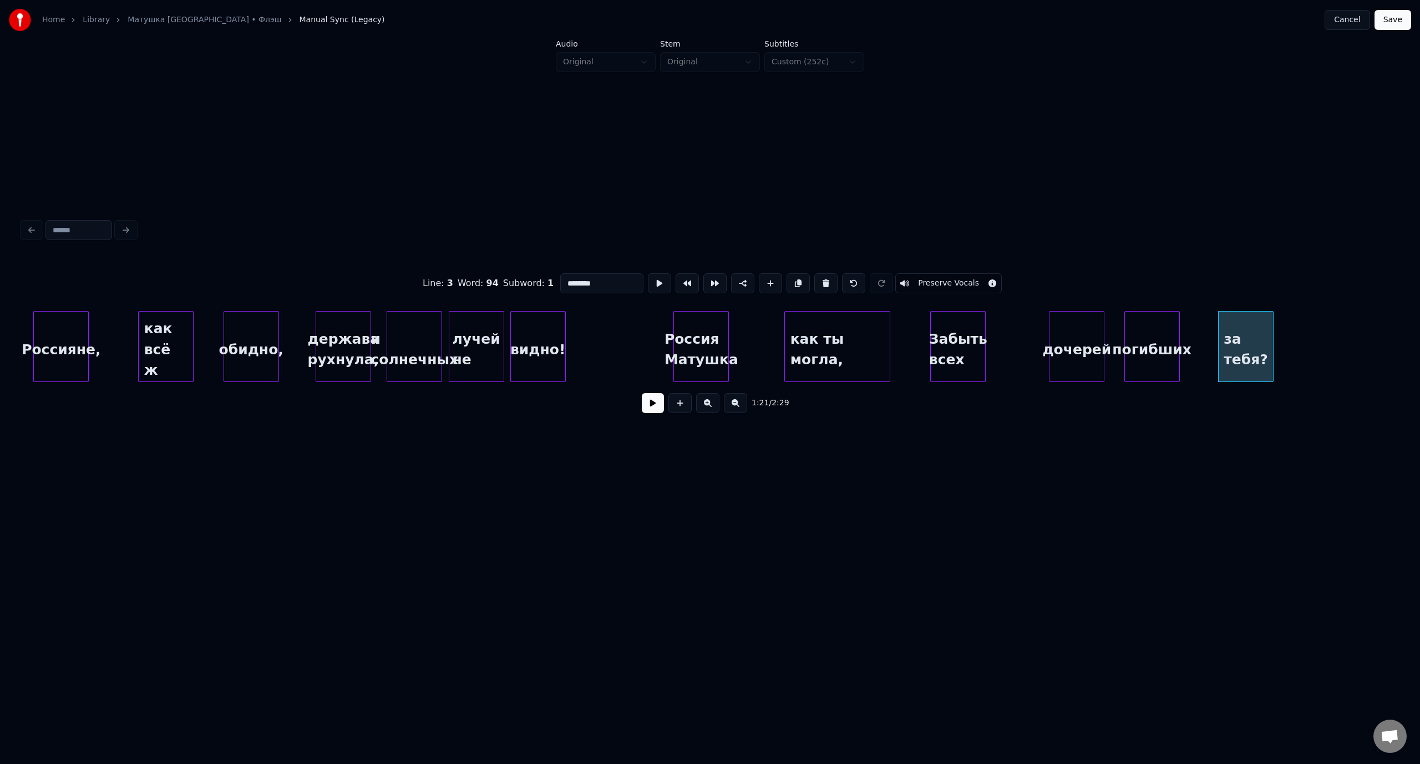
click at [76, 326] on div "Россияне," at bounding box center [61, 349] width 54 height 75
type input "*********"
click at [643, 410] on button at bounding box center [653, 403] width 22 height 20
click at [65, 322] on div "Россияне," at bounding box center [61, 349] width 54 height 75
click at [647, 406] on button at bounding box center [653, 403] width 22 height 20
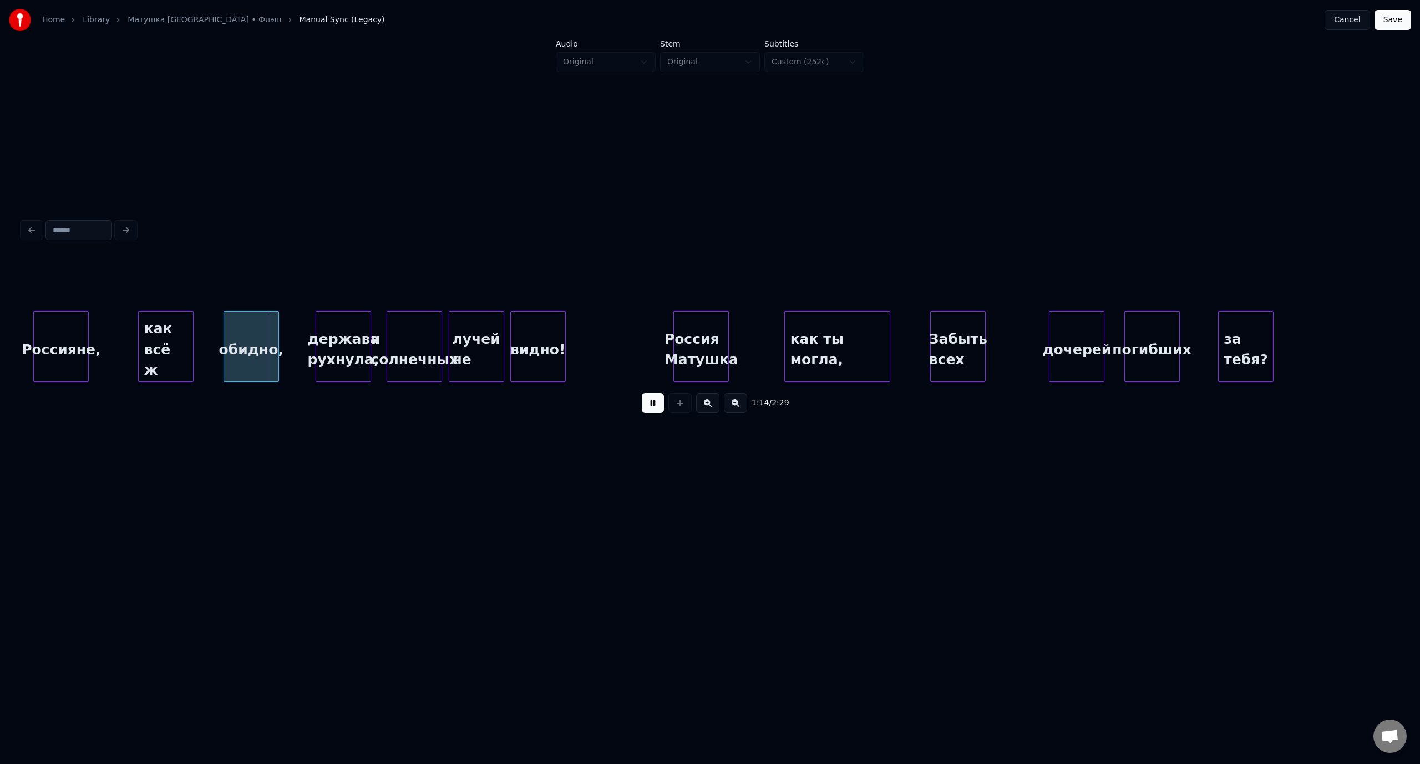
click at [647, 406] on button at bounding box center [653, 403] width 22 height 20
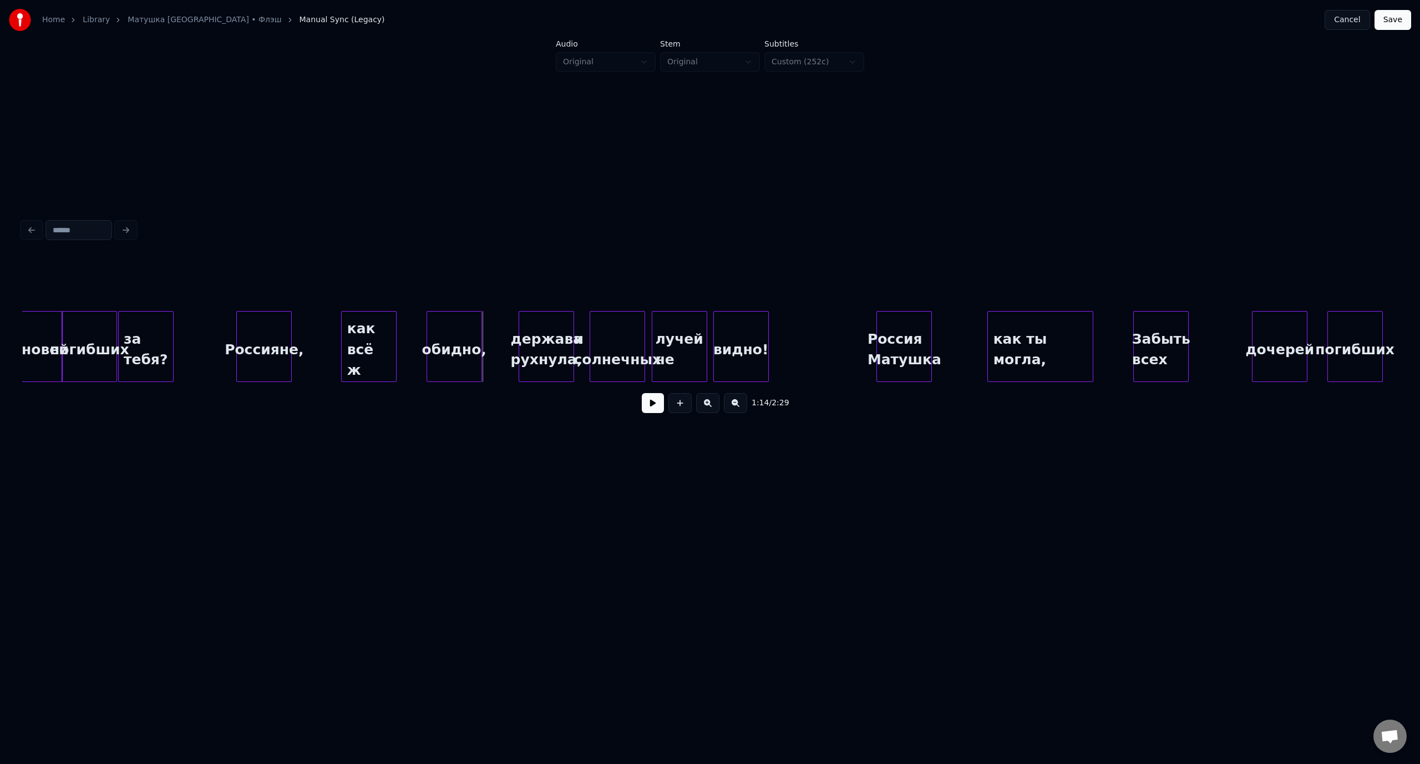
scroll to position [0, 9783]
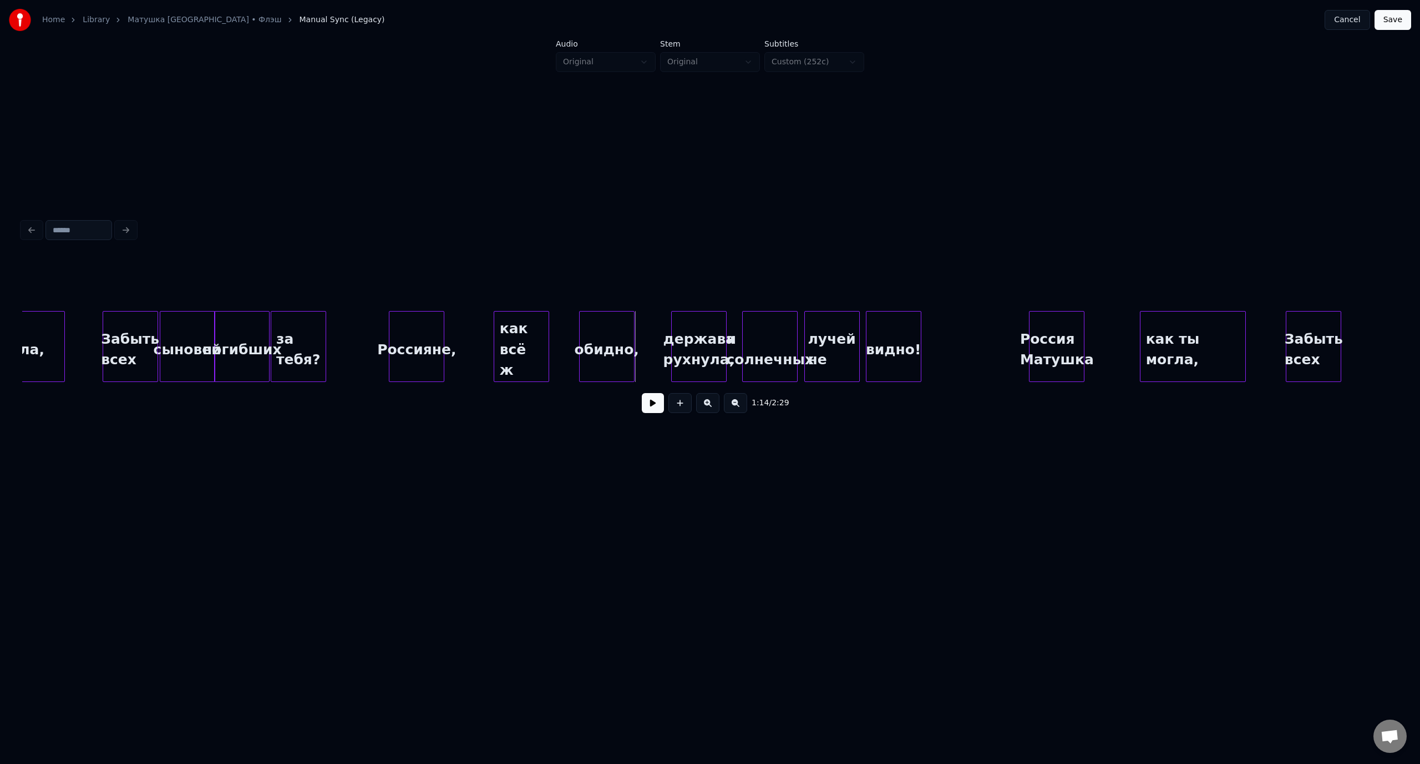
click at [136, 325] on div "Забыть всех" at bounding box center [130, 349] width 54 height 75
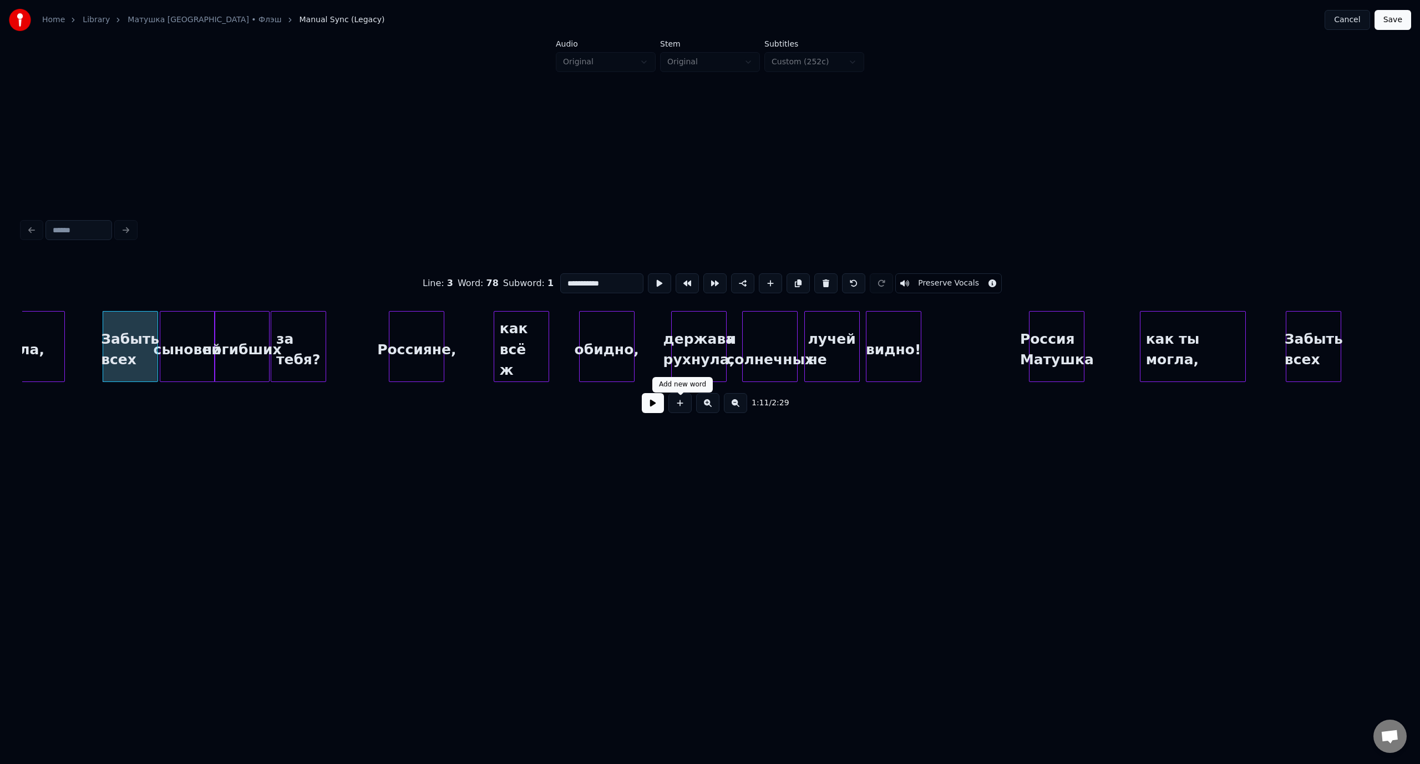
click at [658, 410] on button at bounding box center [653, 403] width 22 height 20
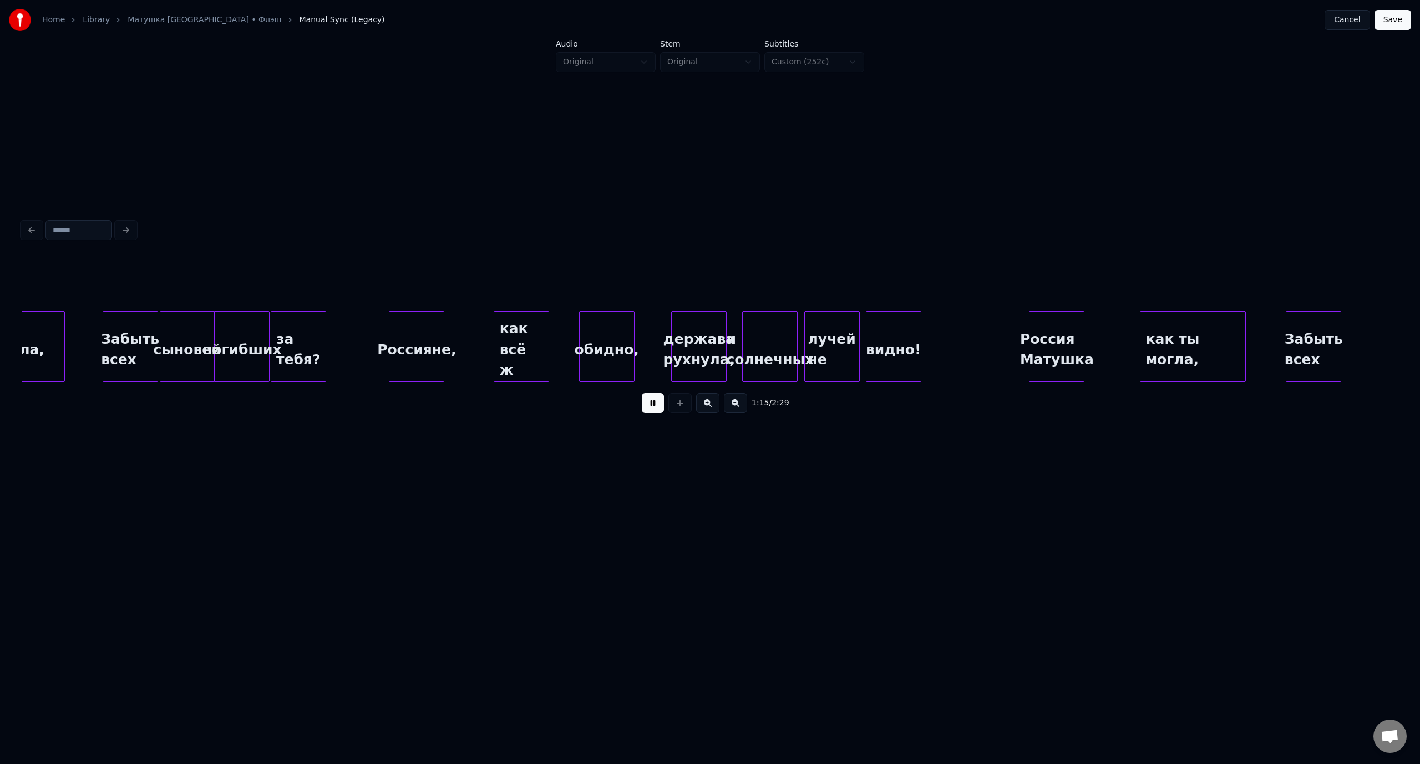
click at [653, 406] on button at bounding box center [653, 403] width 22 height 20
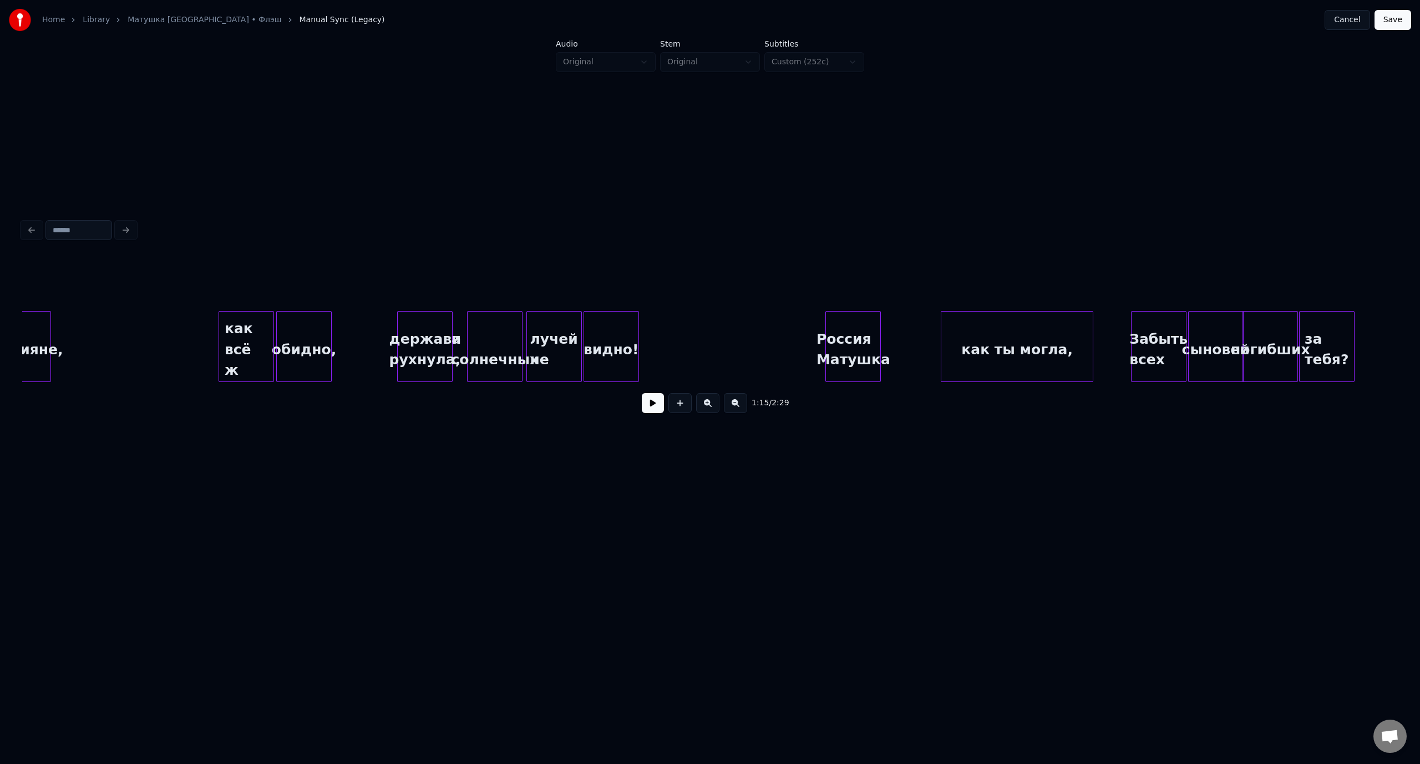
scroll to position [0, 8726]
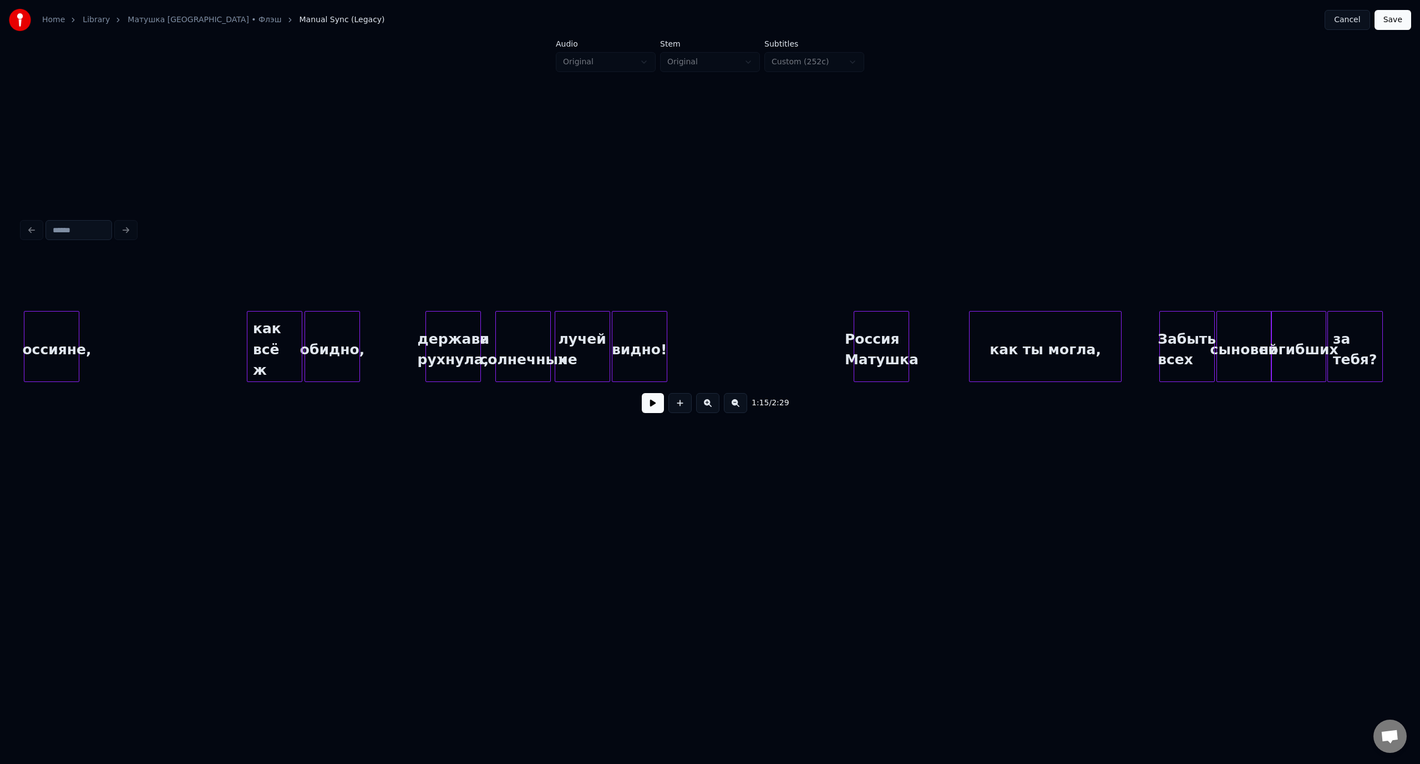
click at [461, 318] on div "держава рухнула," at bounding box center [453, 349] width 54 height 75
click at [651, 408] on button at bounding box center [653, 403] width 22 height 20
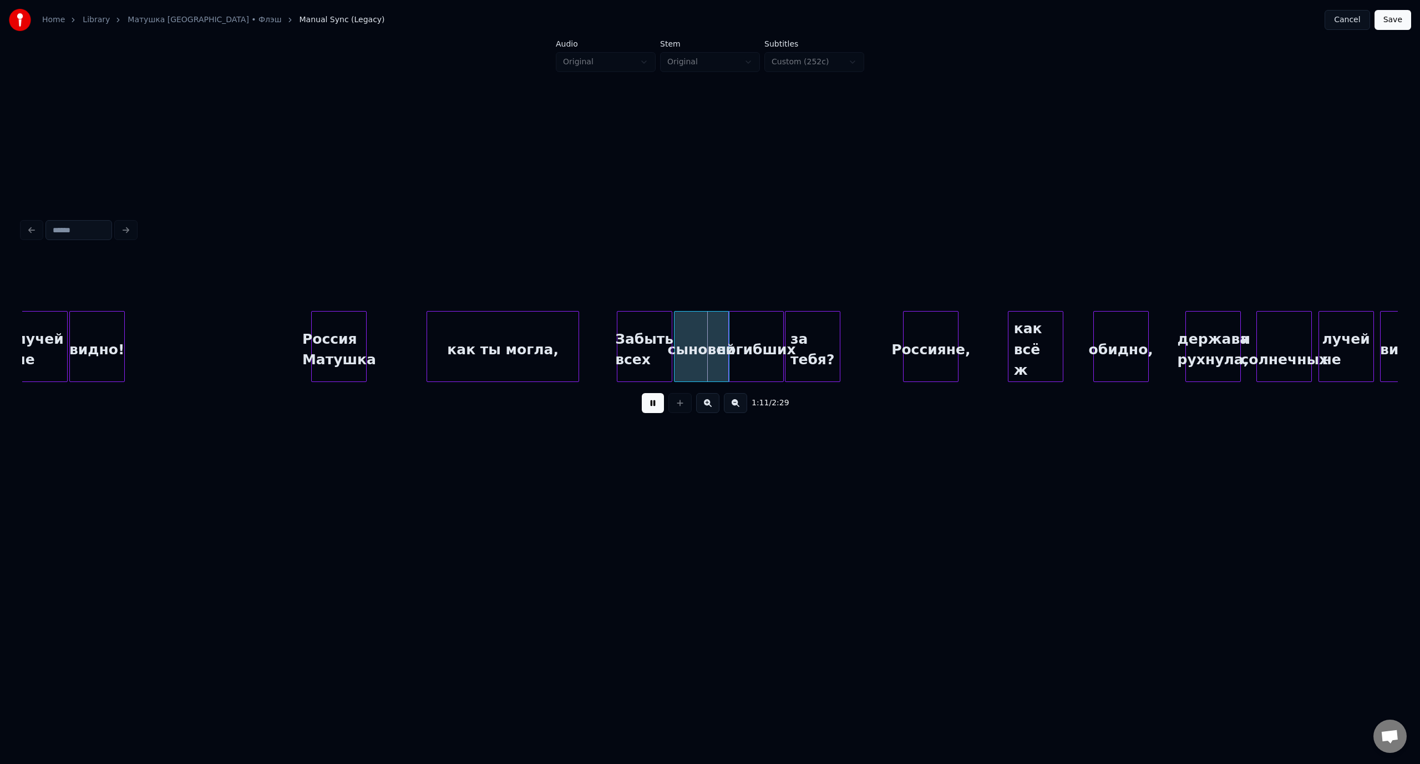
scroll to position [0, 9382]
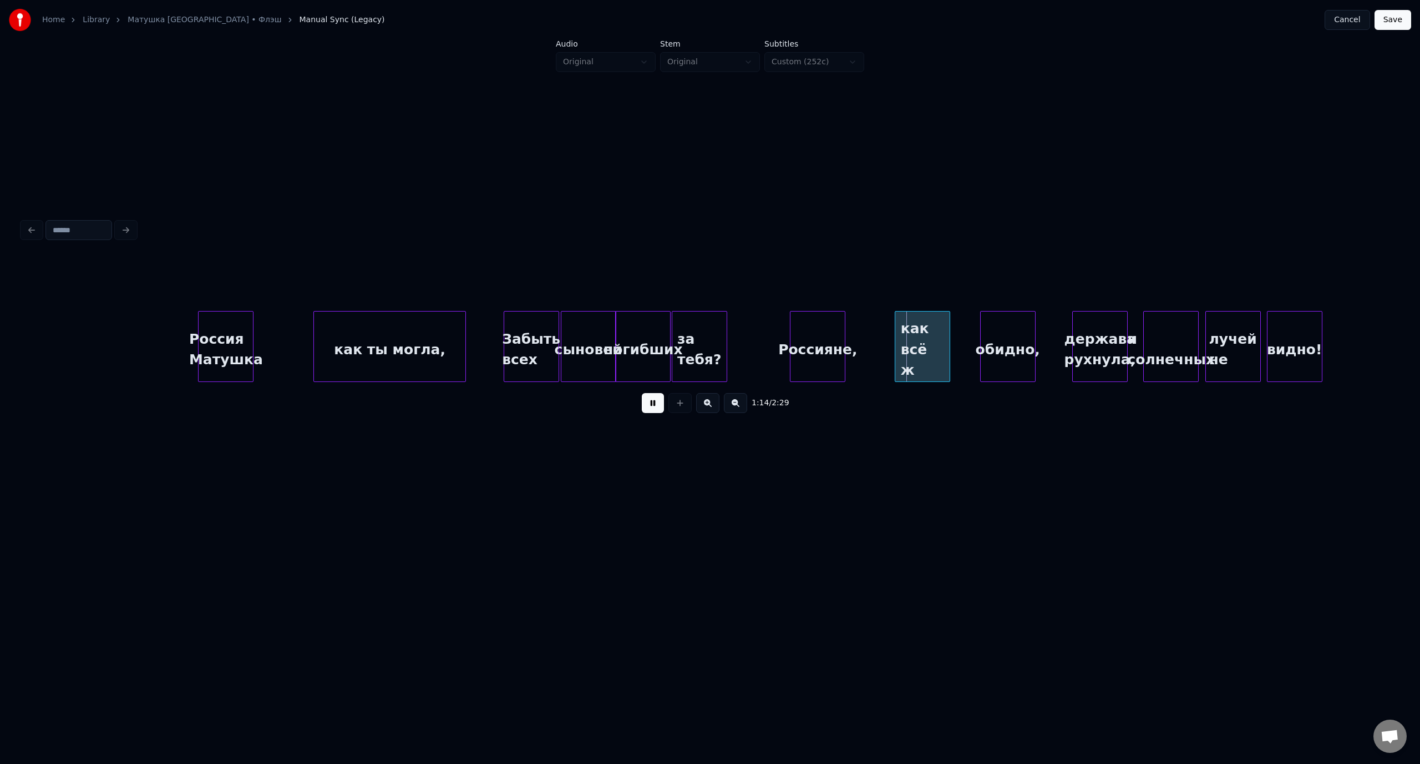
click at [656, 409] on button at bounding box center [653, 403] width 22 height 20
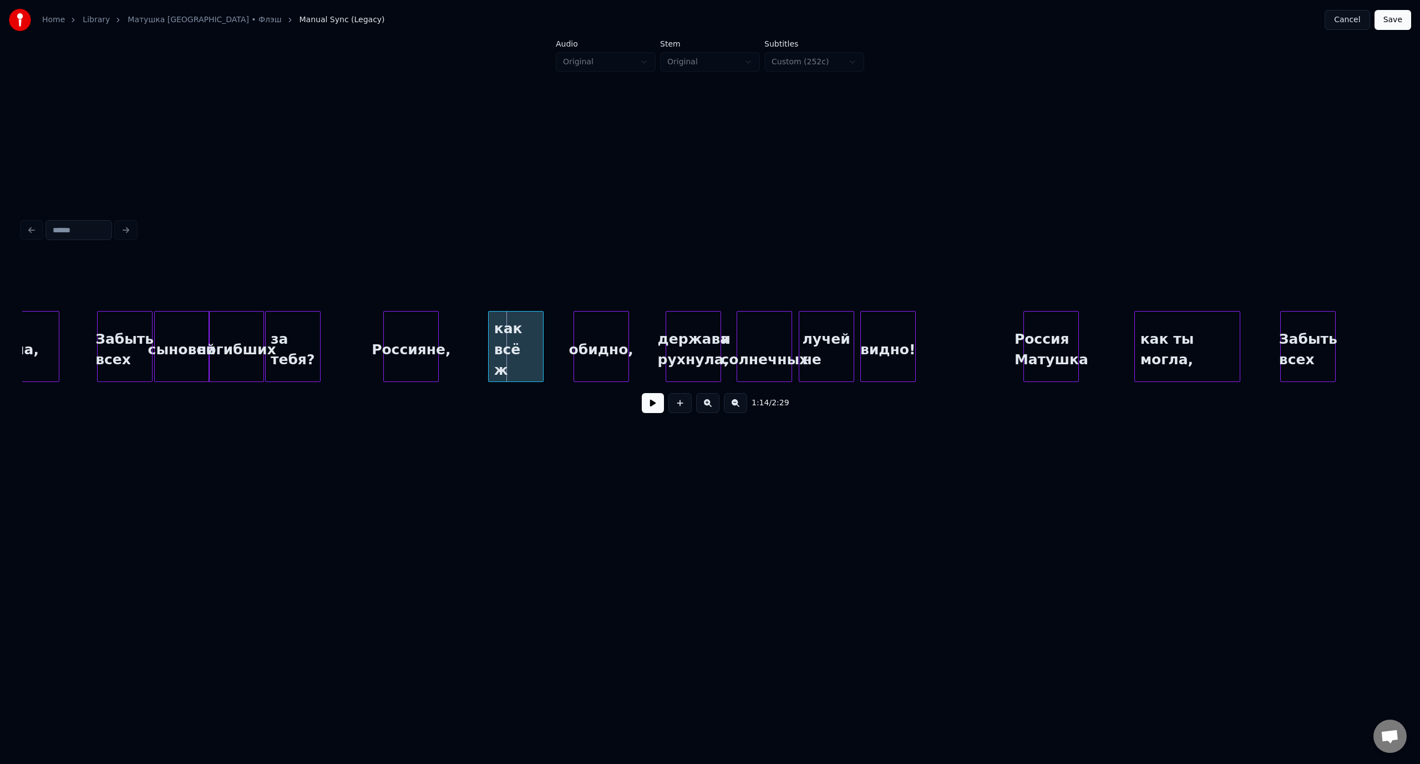
scroll to position [0, 9902]
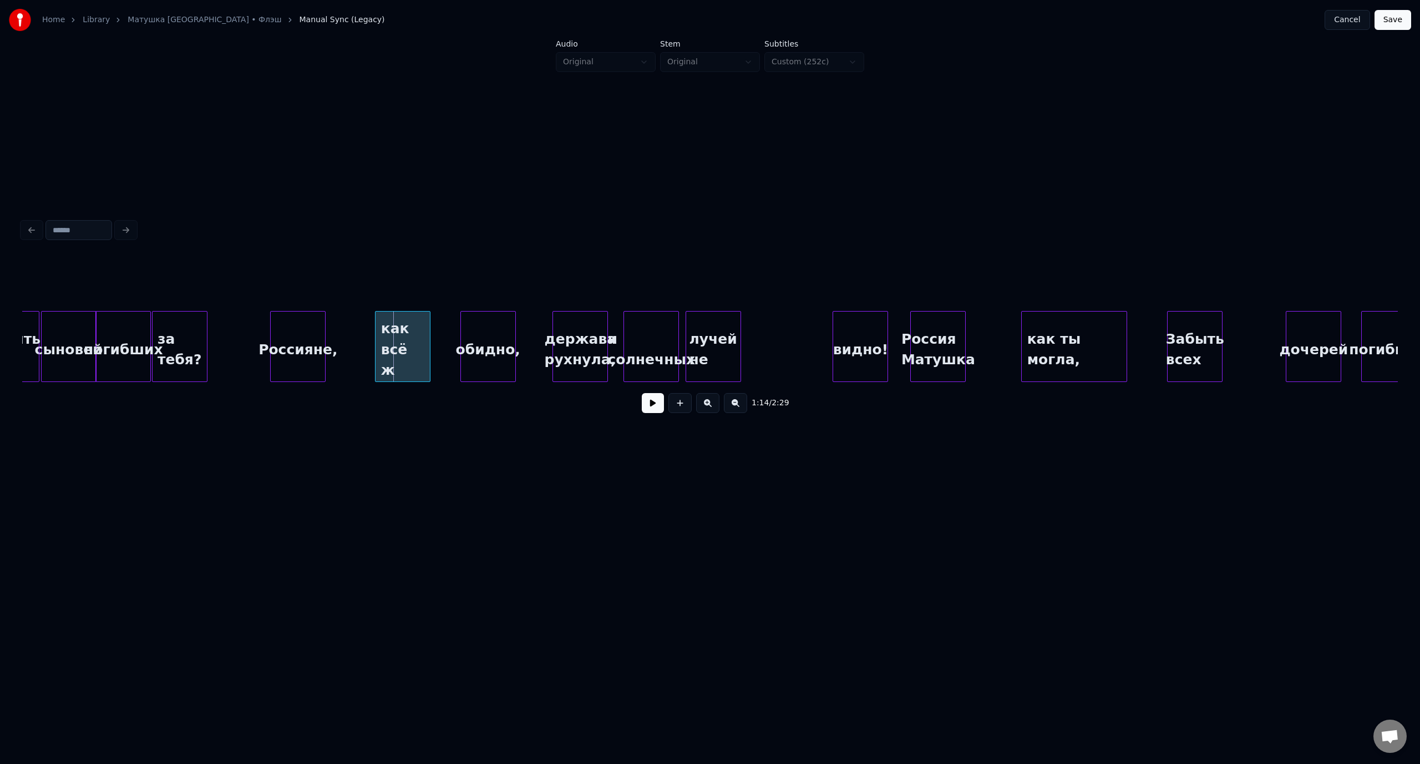
click at [857, 329] on div "видно!" at bounding box center [860, 349] width 54 height 75
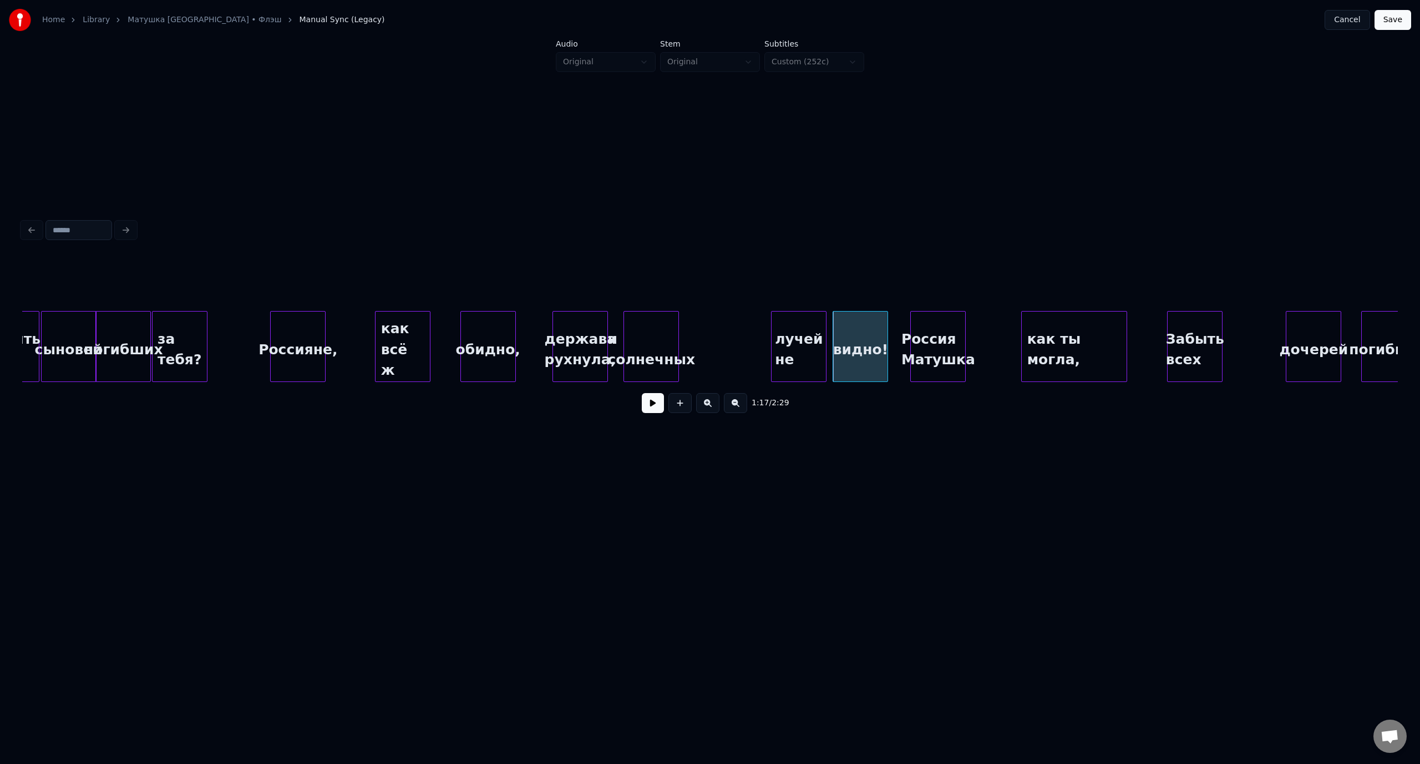
click at [800, 324] on div "лучей не" at bounding box center [798, 349] width 54 height 75
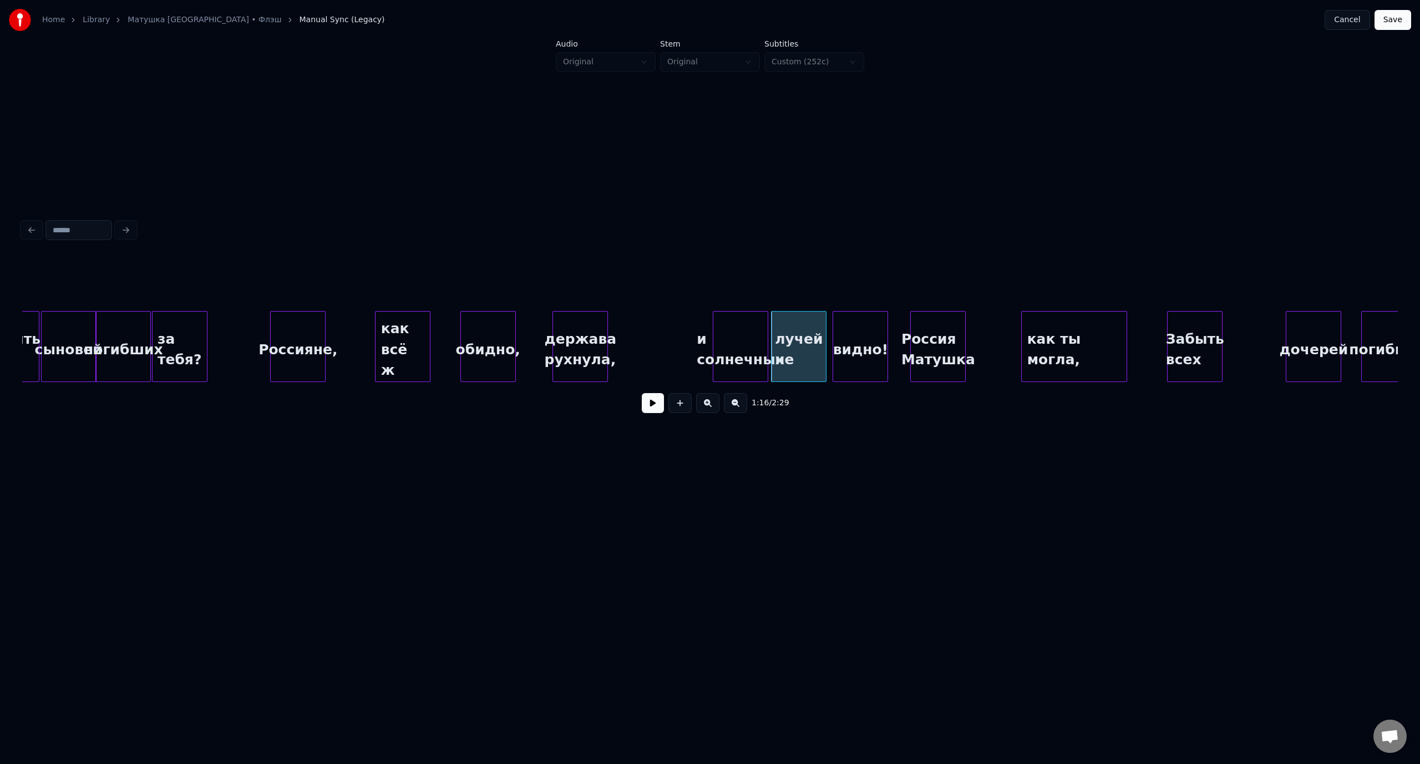
click at [751, 327] on div "и солнечных" at bounding box center [740, 349] width 54 height 75
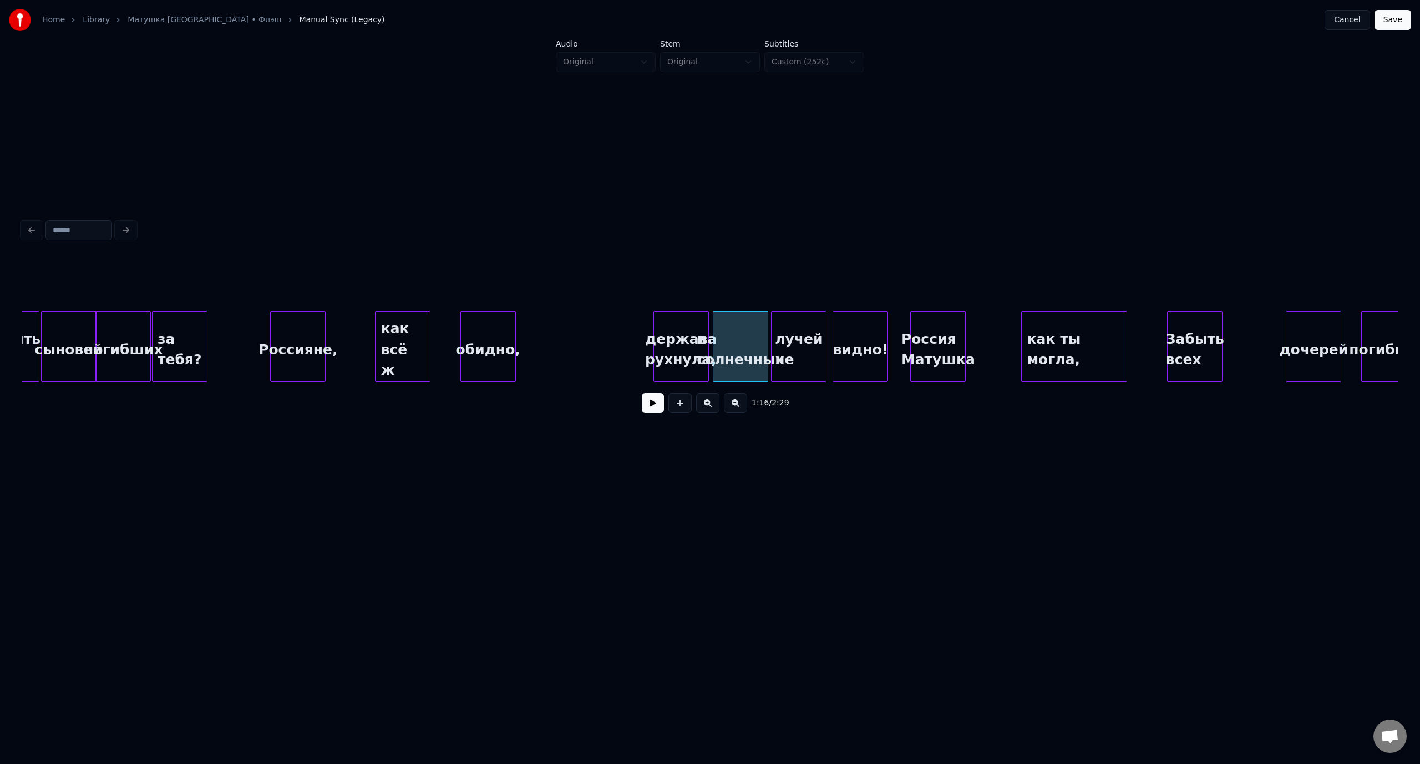
click at [687, 326] on div "держава рухнула," at bounding box center [681, 349] width 54 height 75
click at [637, 326] on div "обидно," at bounding box center [626, 349] width 54 height 75
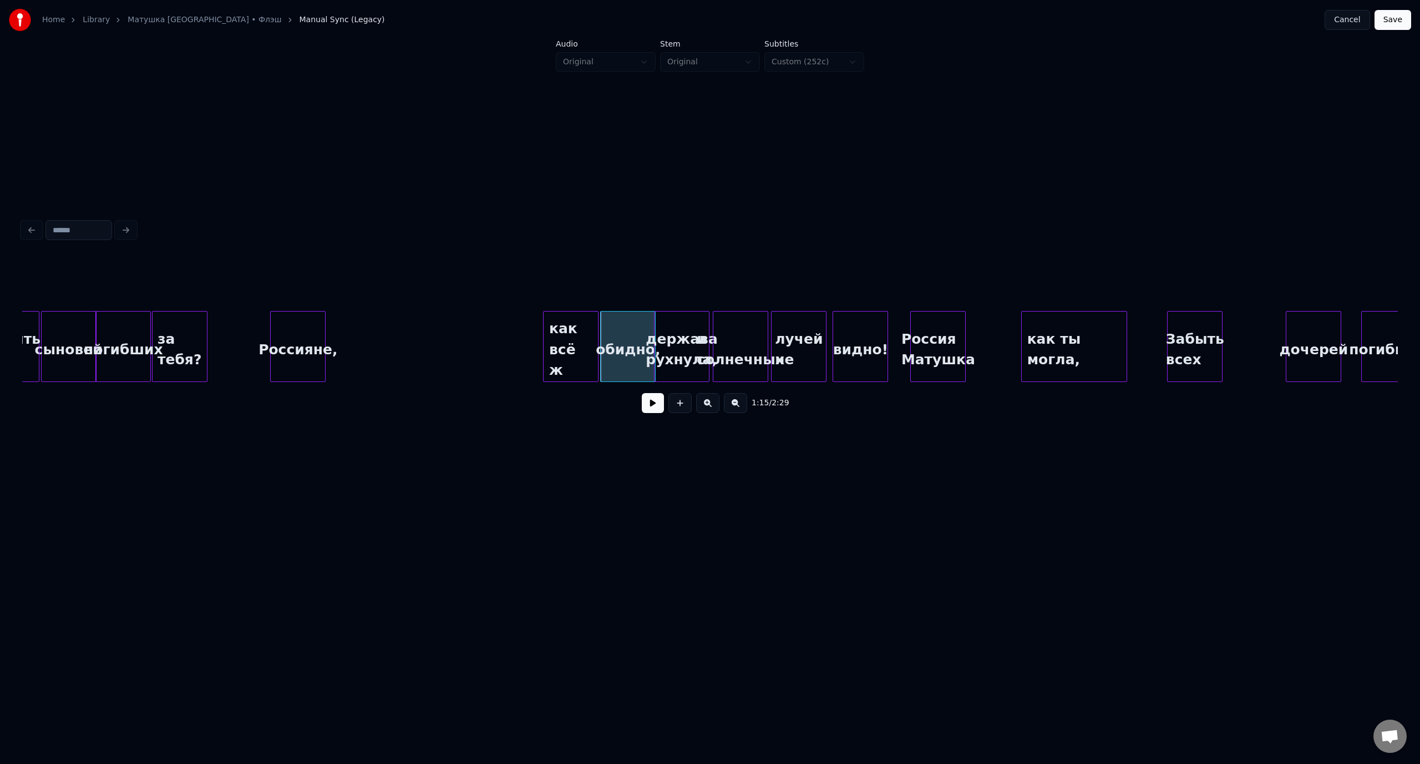
click at [578, 326] on div "как всё ж" at bounding box center [570, 349] width 54 height 75
click at [349, 319] on div "Россияне," at bounding box center [359, 349] width 54 height 75
click at [72, 327] on div "сыновей" at bounding box center [69, 349] width 54 height 75
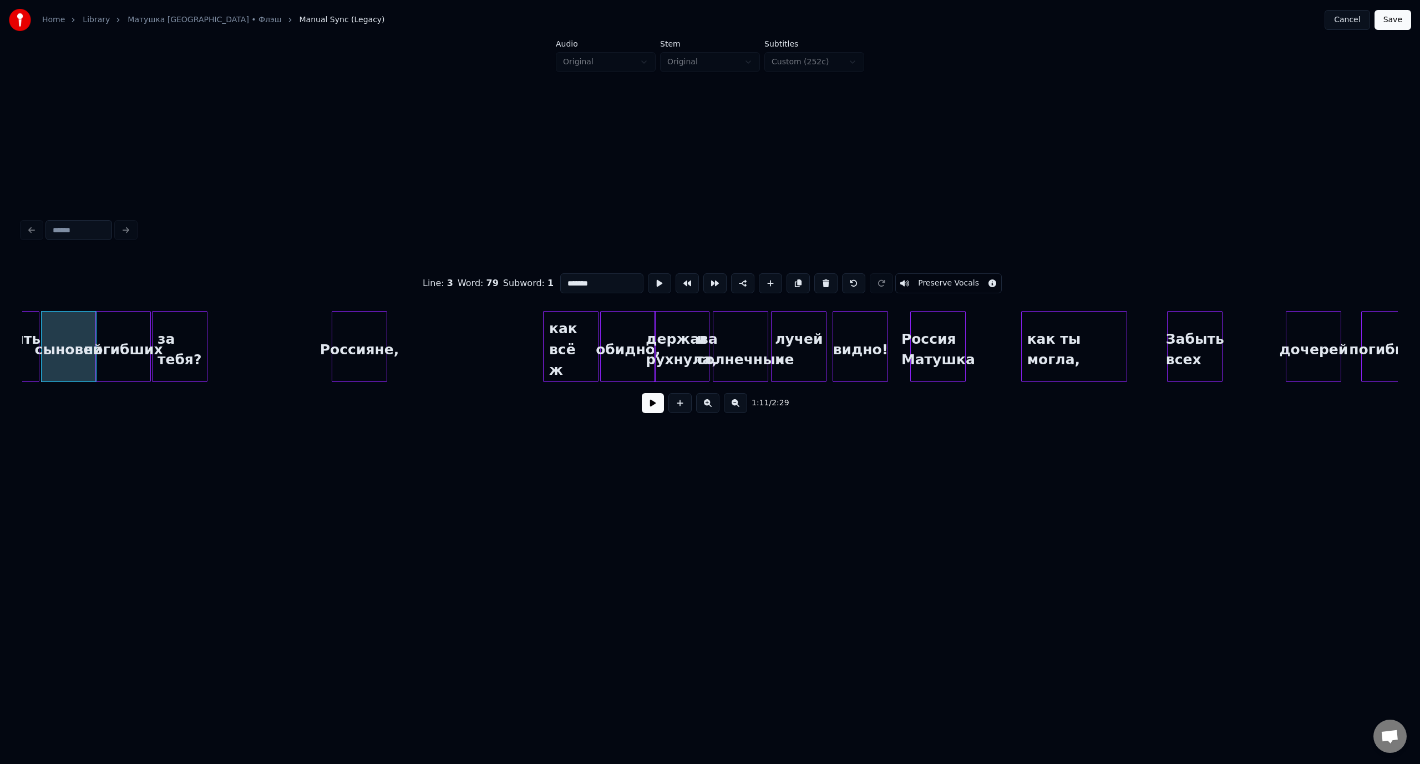
click at [649, 405] on button at bounding box center [653, 403] width 22 height 20
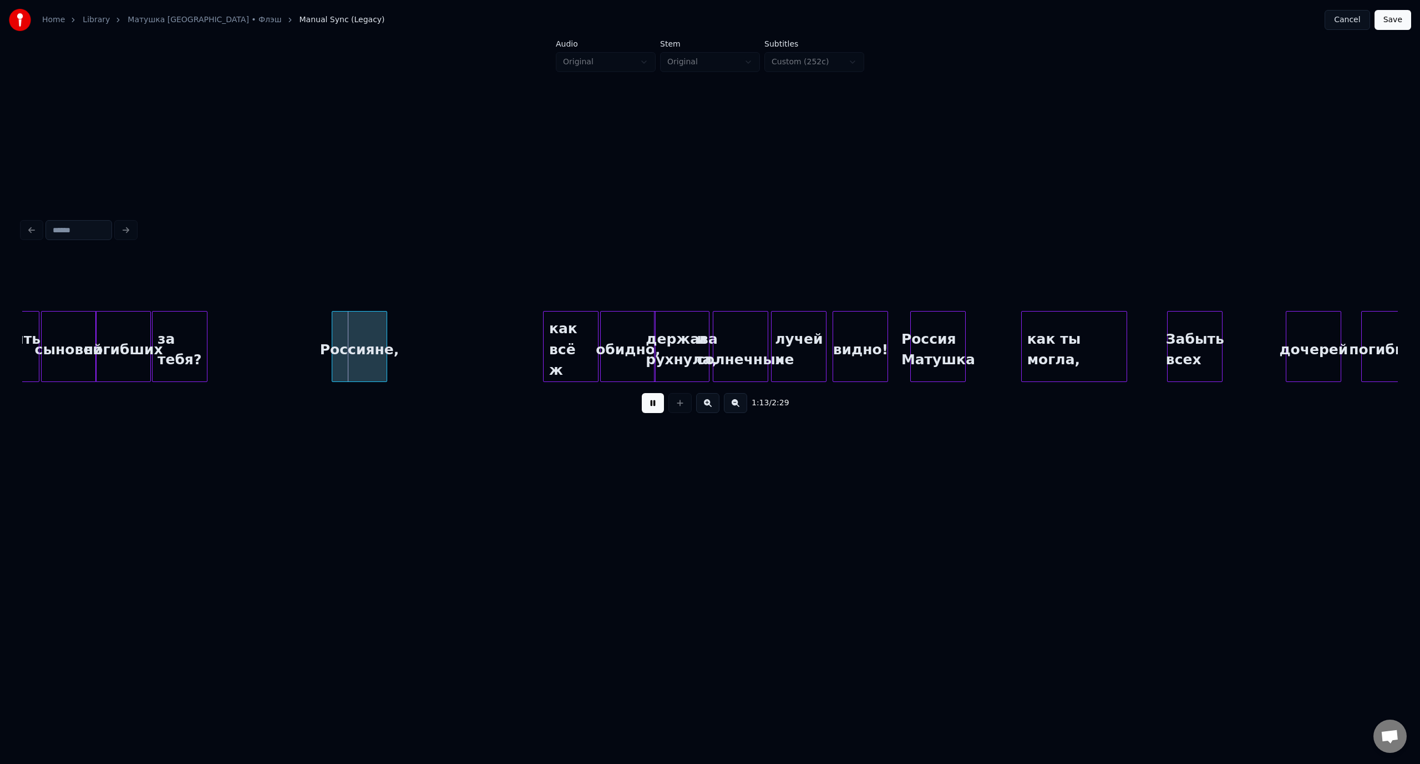
click at [649, 405] on button at bounding box center [653, 403] width 22 height 20
click at [64, 326] on div "сыновей" at bounding box center [69, 349] width 54 height 75
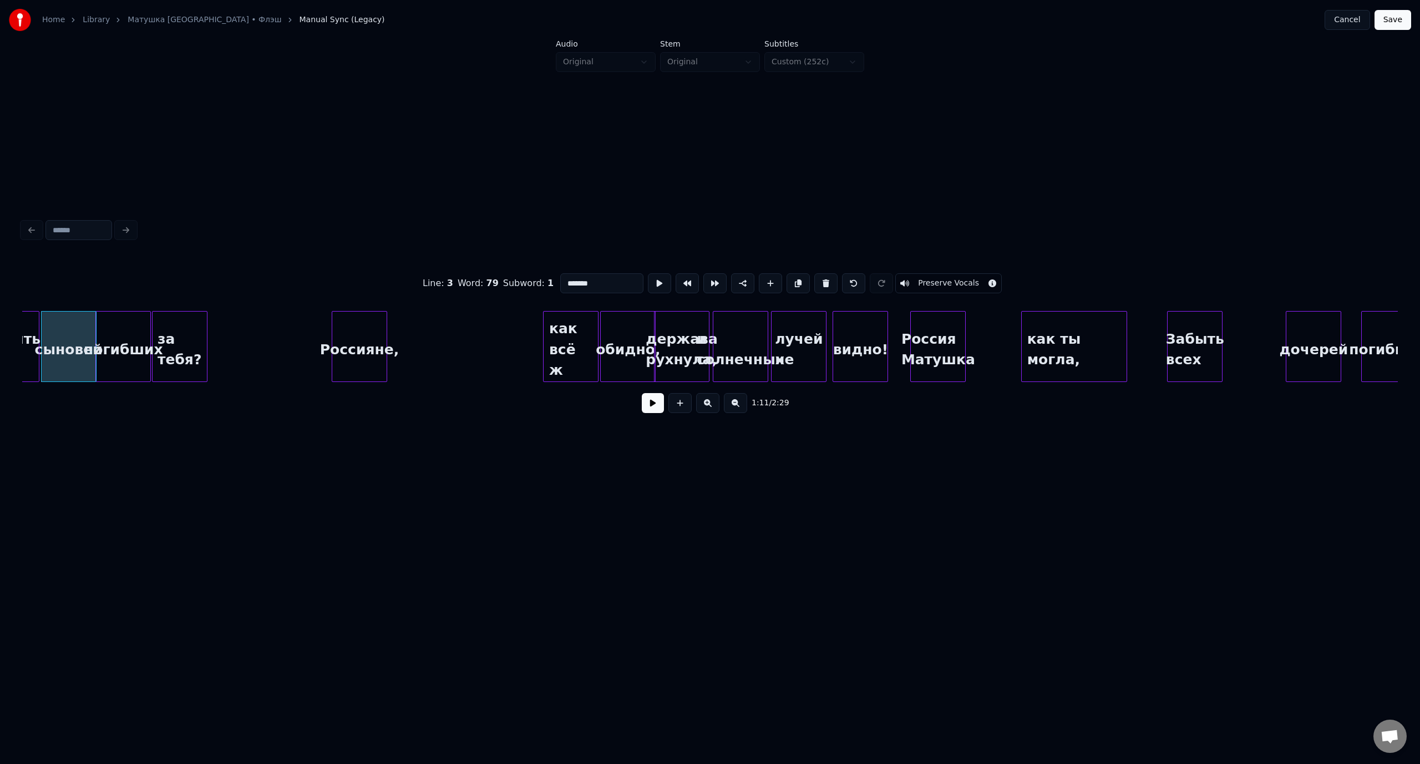
click at [654, 410] on button at bounding box center [653, 403] width 22 height 20
click at [659, 408] on button at bounding box center [653, 403] width 22 height 20
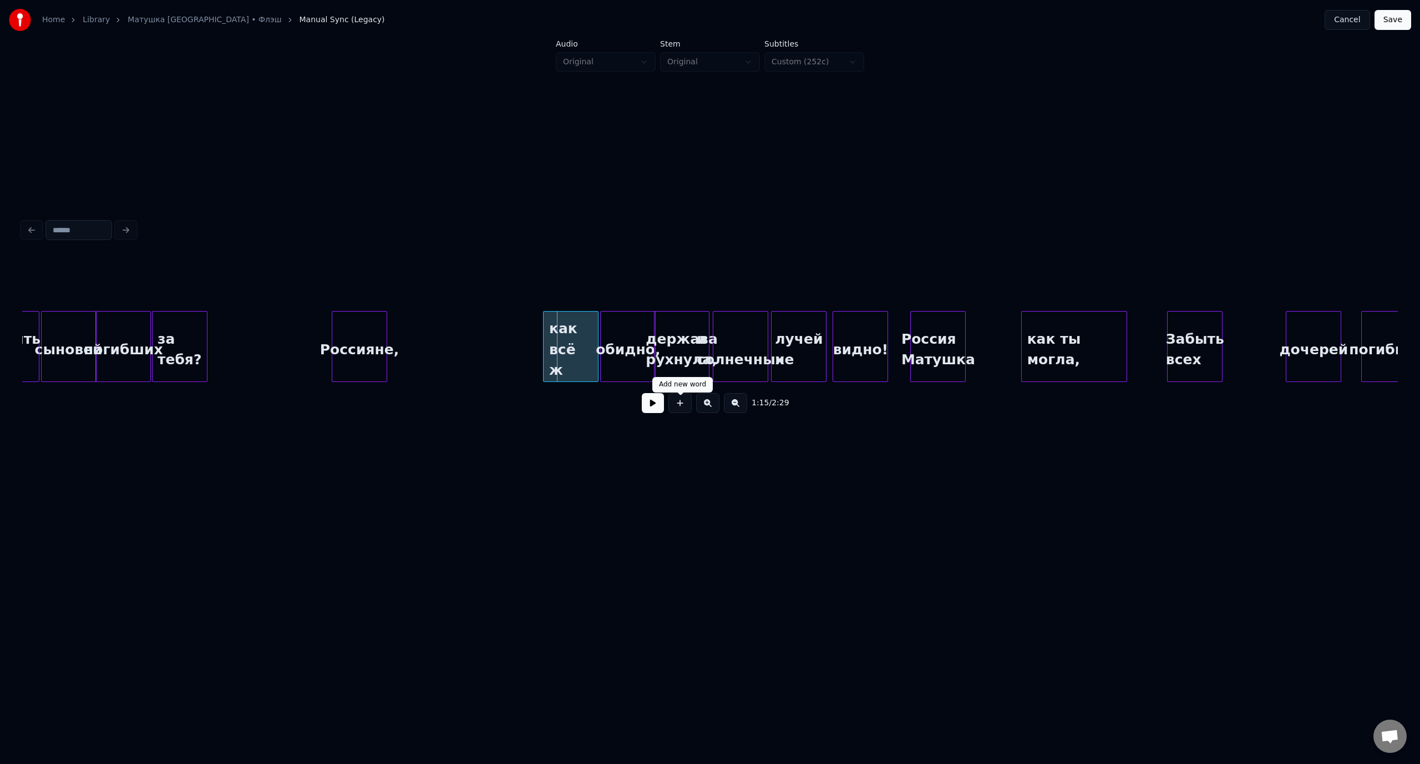
click at [660, 409] on button at bounding box center [653, 403] width 22 height 20
click at [653, 407] on button at bounding box center [653, 403] width 22 height 20
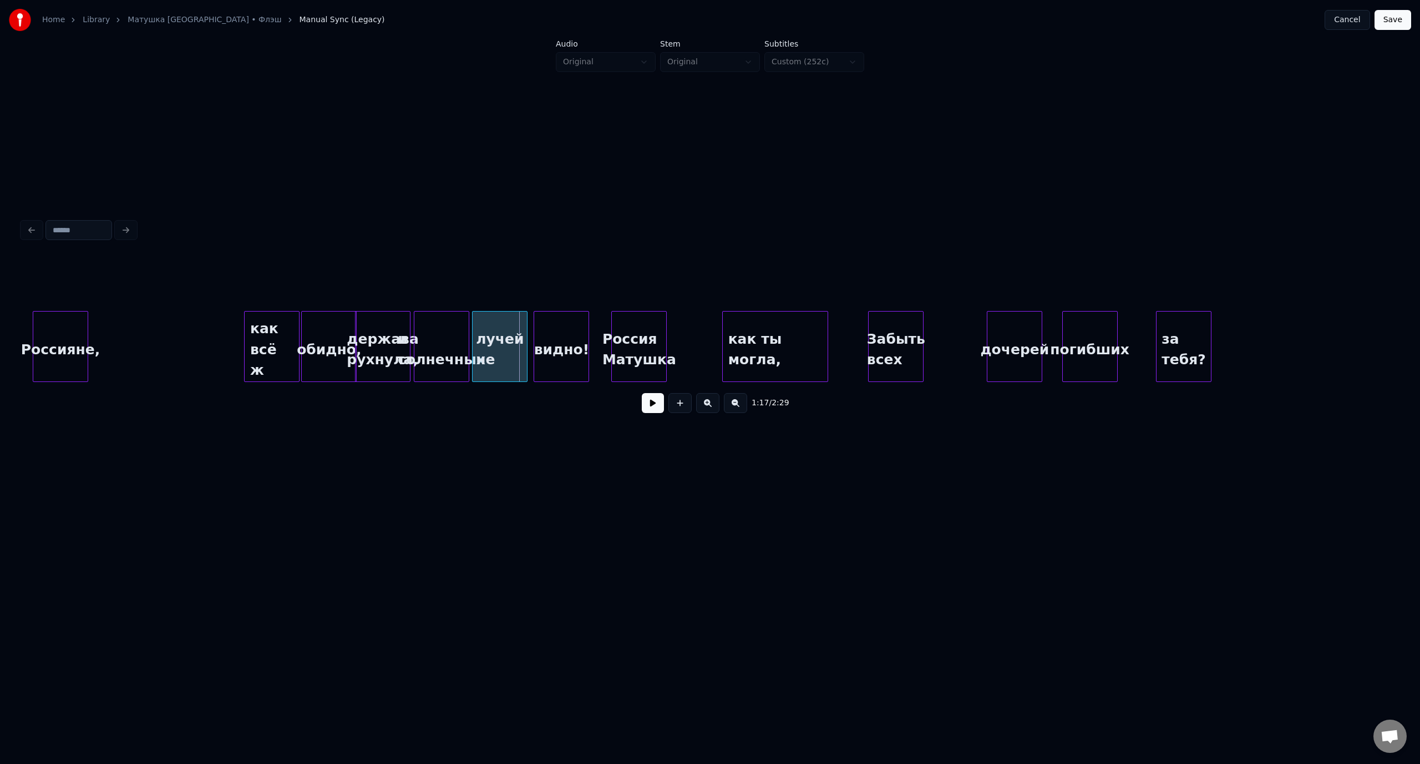
scroll to position [0, 10325]
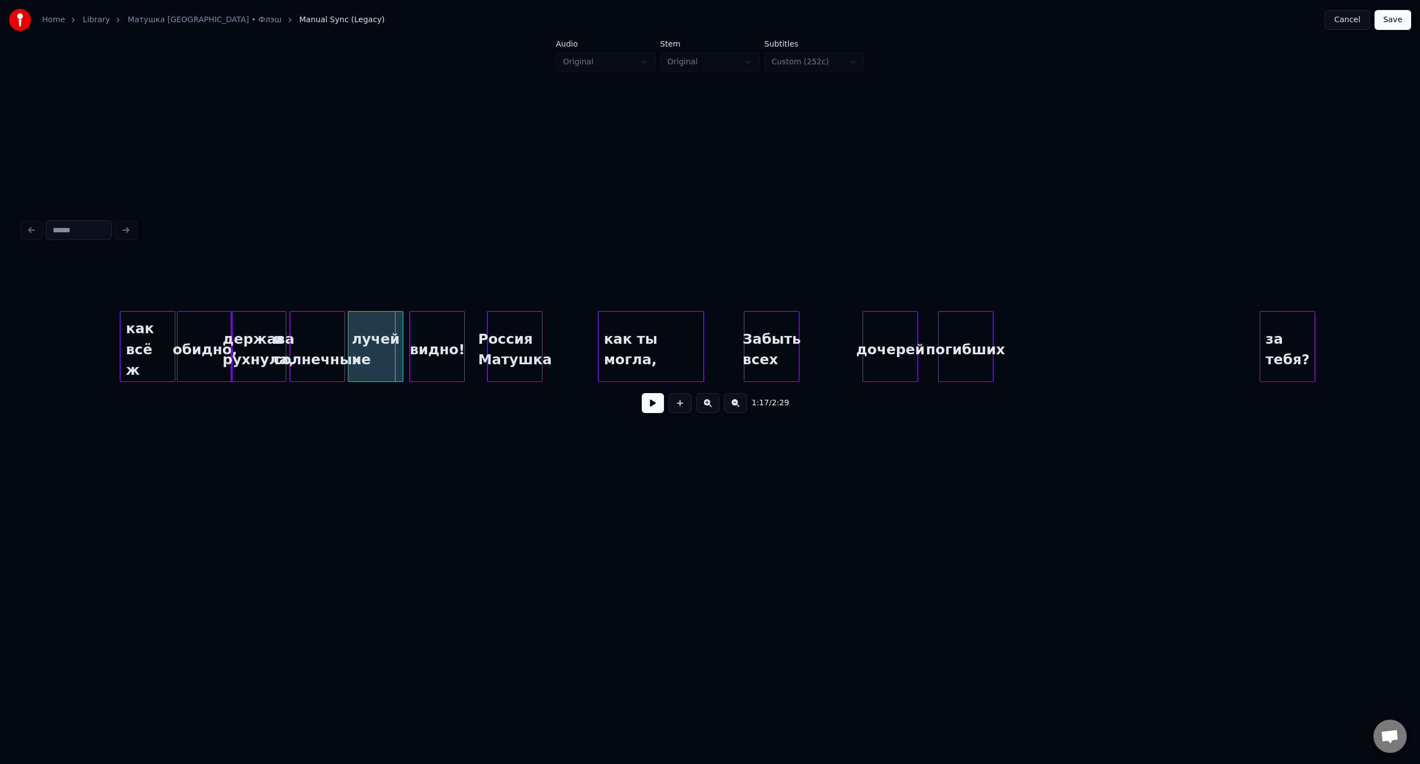
click at [1291, 328] on div "за тебя?" at bounding box center [1287, 349] width 54 height 75
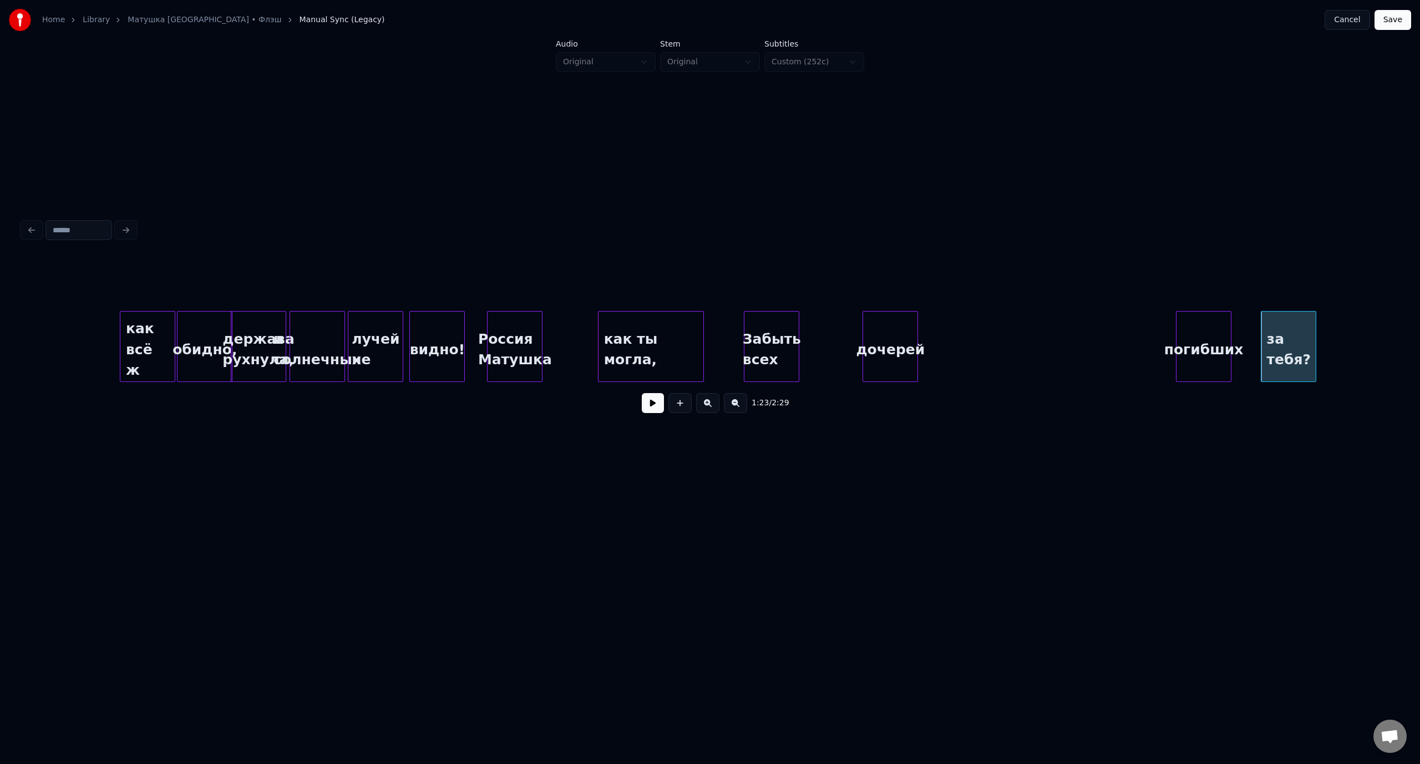
click at [1221, 334] on div "погибших" at bounding box center [1203, 349] width 54 height 75
click at [1141, 333] on div "дочерей" at bounding box center [1135, 349] width 54 height 75
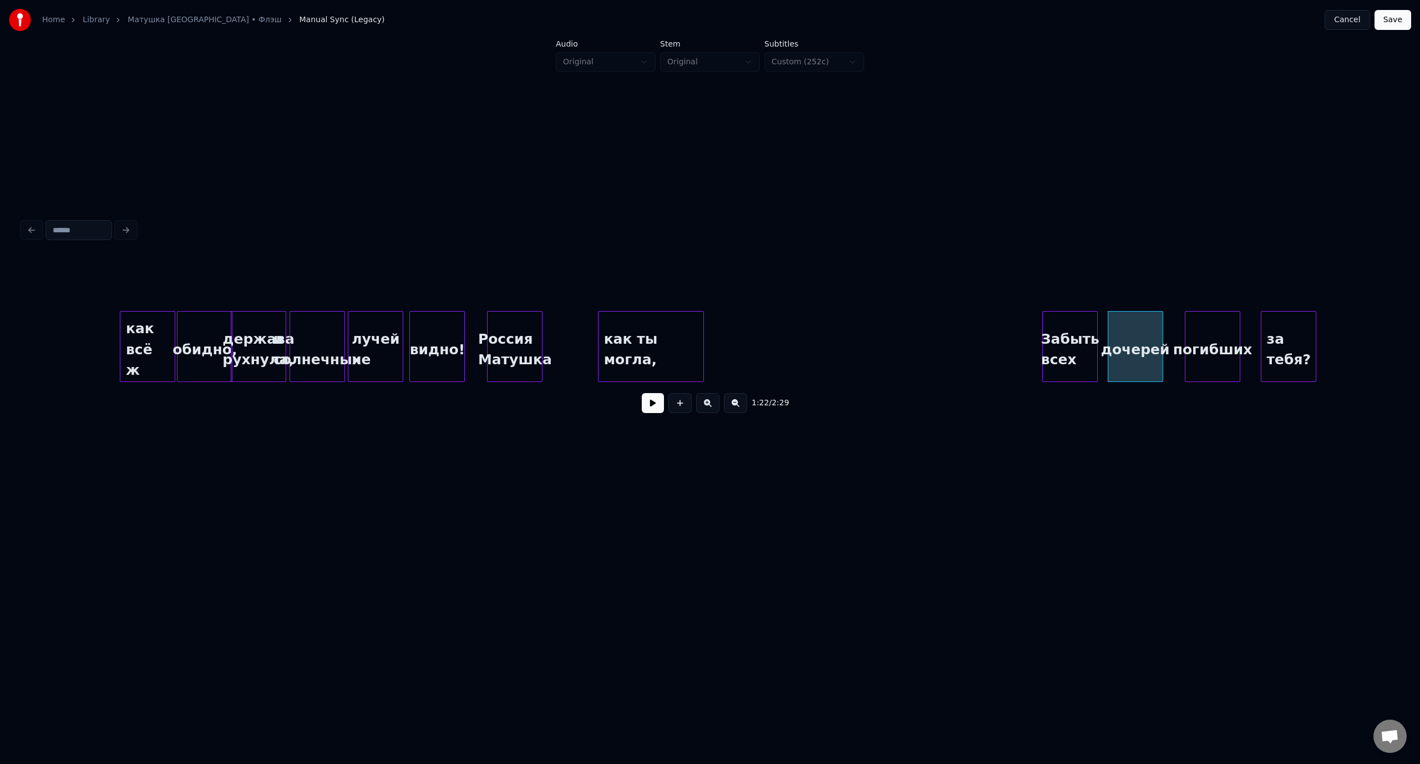
click at [1072, 337] on div "Забыть всех" at bounding box center [1070, 349] width 54 height 75
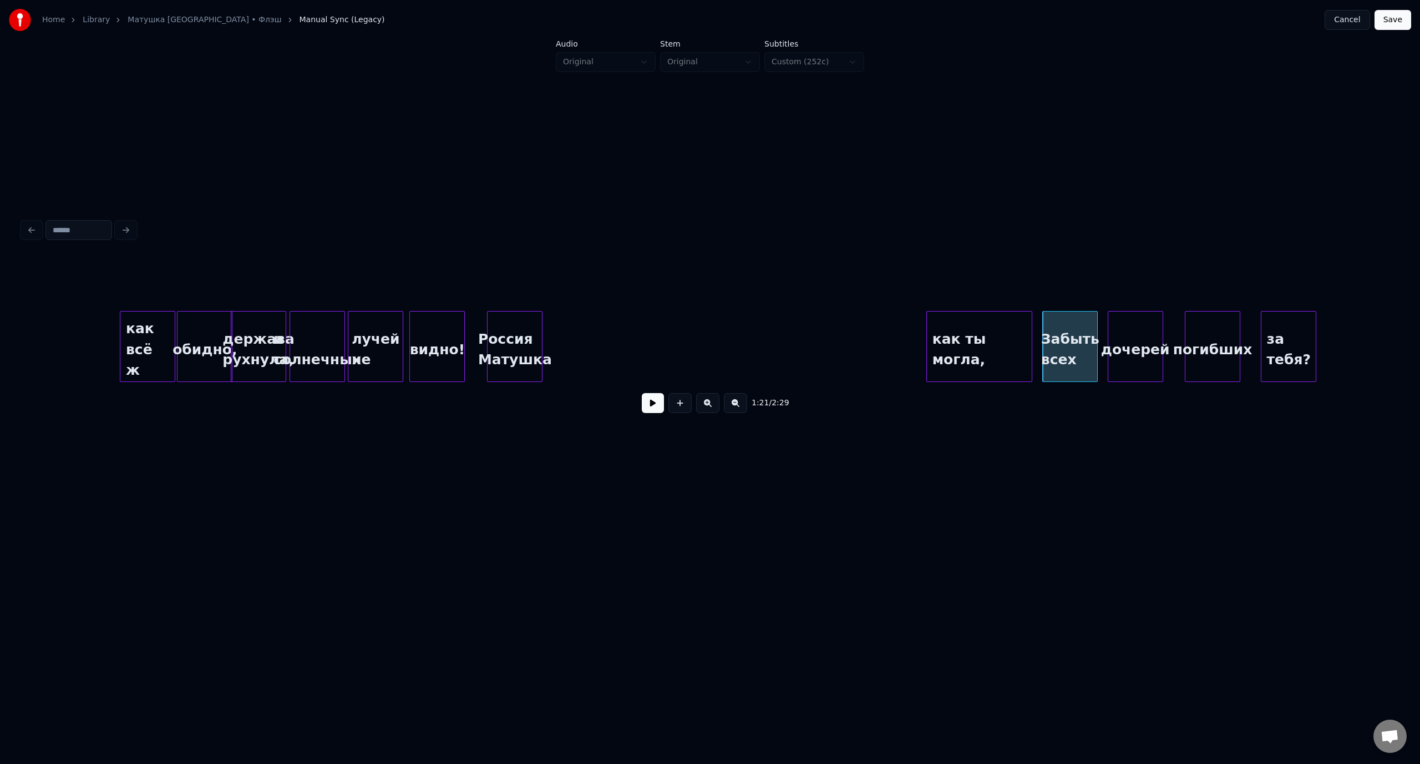
click at [983, 337] on div "как ты могла," at bounding box center [979, 349] width 105 height 75
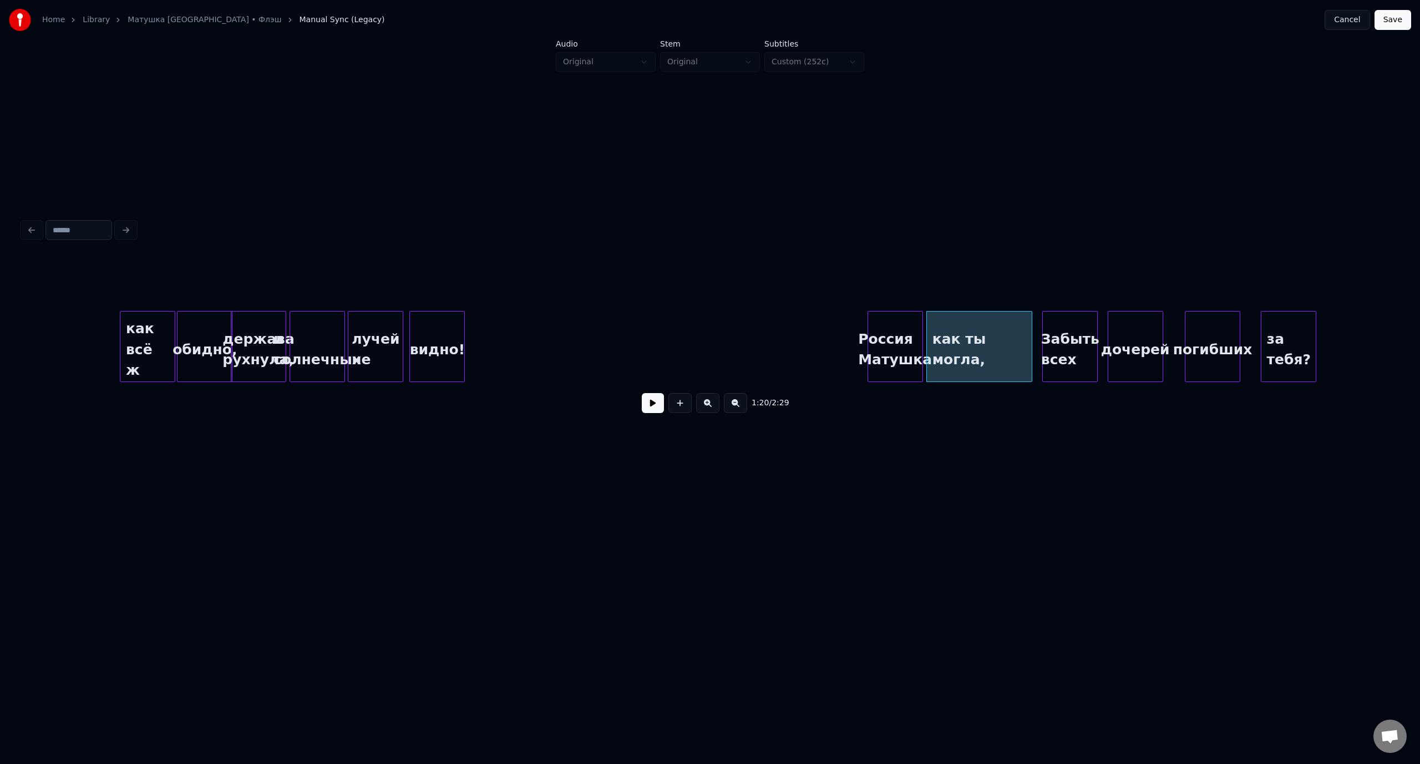
click at [897, 331] on div "Россия Матушка" at bounding box center [895, 349] width 54 height 75
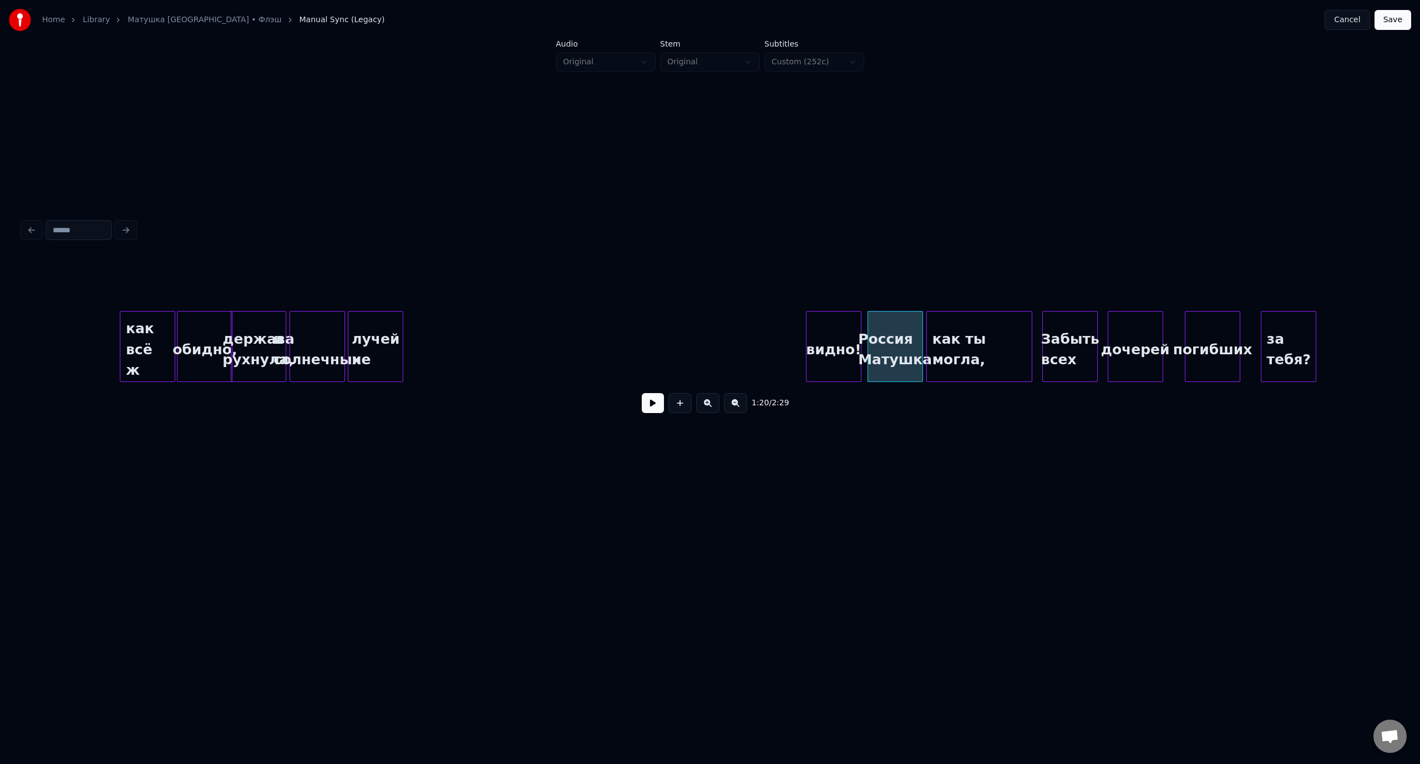
click at [832, 332] on div "видно!" at bounding box center [833, 349] width 54 height 75
click at [759, 334] on div "лучей не" at bounding box center [775, 349] width 54 height 75
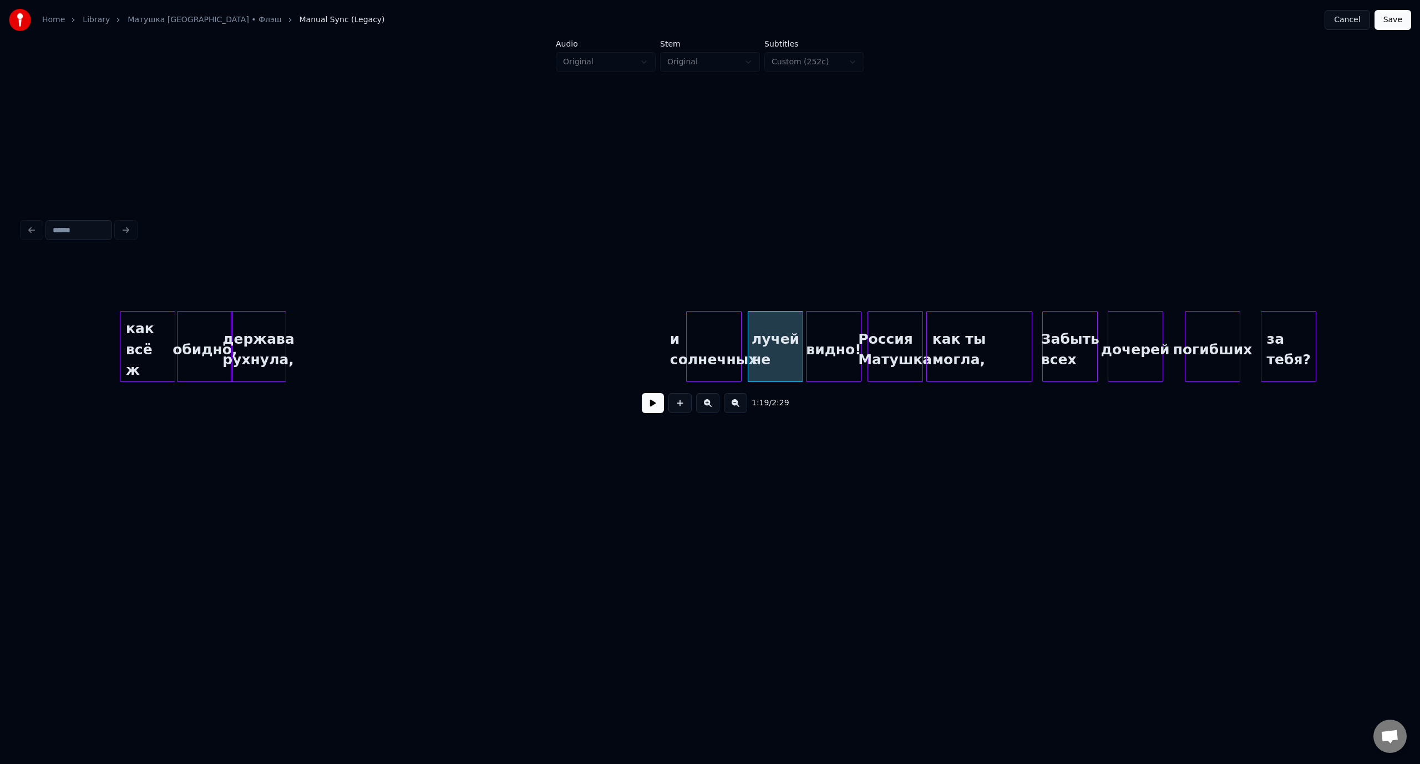
click at [719, 338] on div "и солнечных" at bounding box center [714, 349] width 54 height 75
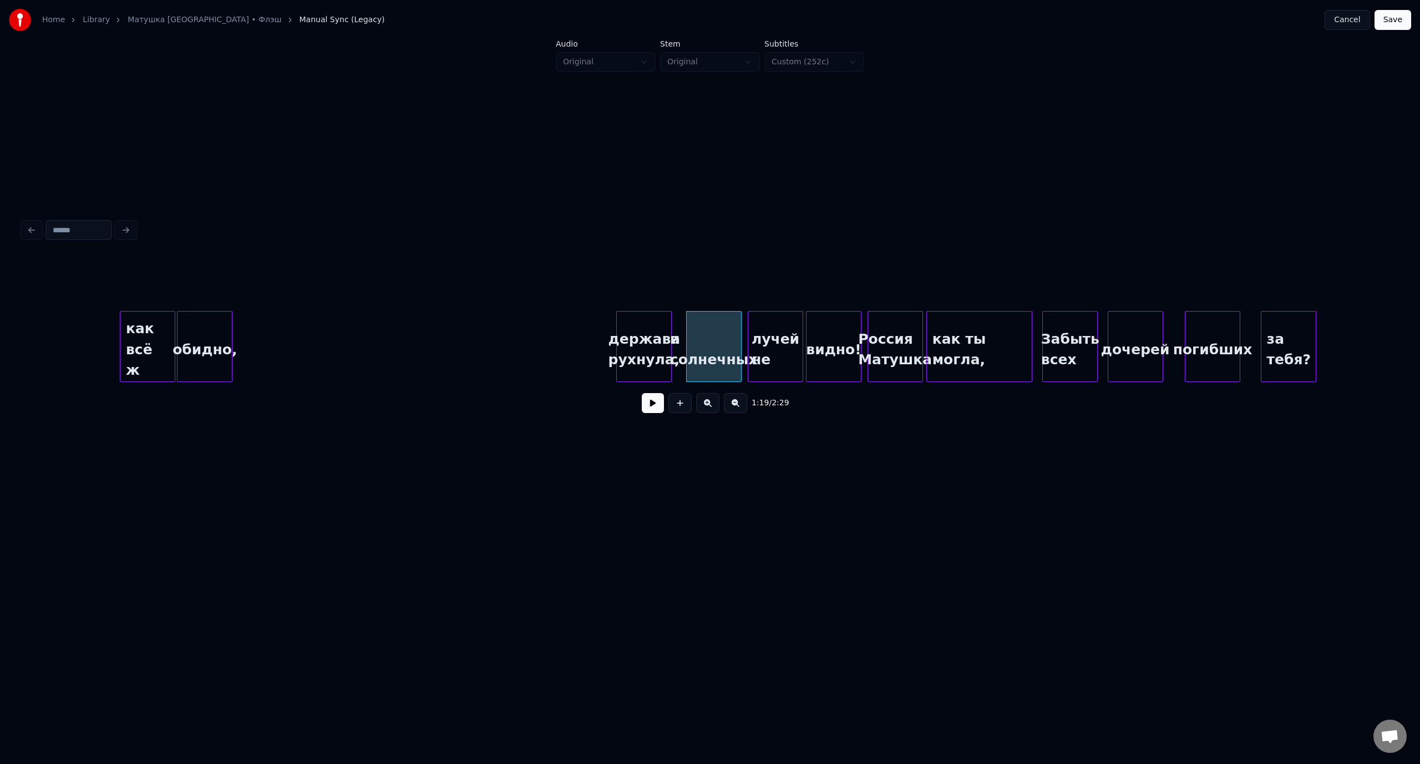
click at [654, 340] on div "держава рухнула," at bounding box center [644, 349] width 54 height 75
click at [132, 319] on div "как всё ж" at bounding box center [147, 349] width 54 height 75
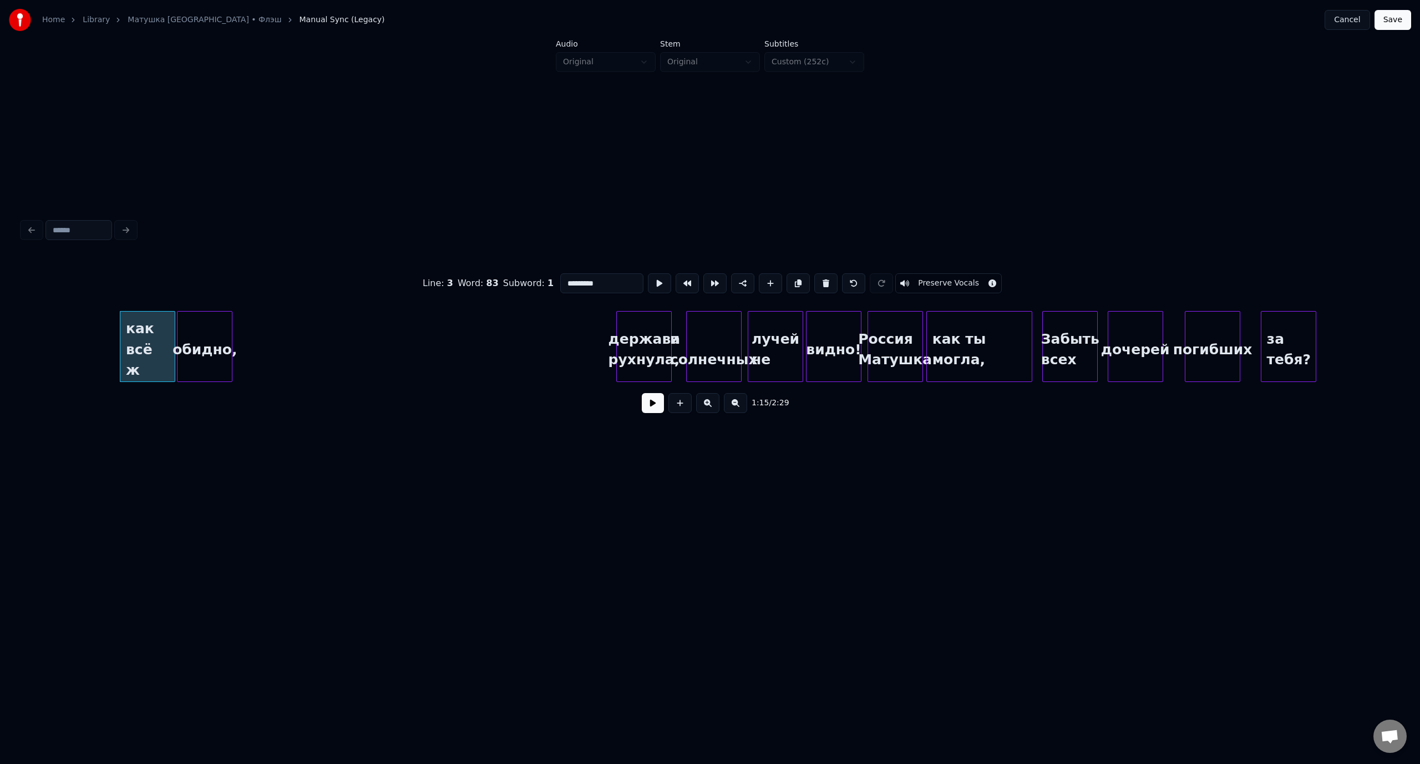
click at [653, 409] on button at bounding box center [653, 403] width 22 height 20
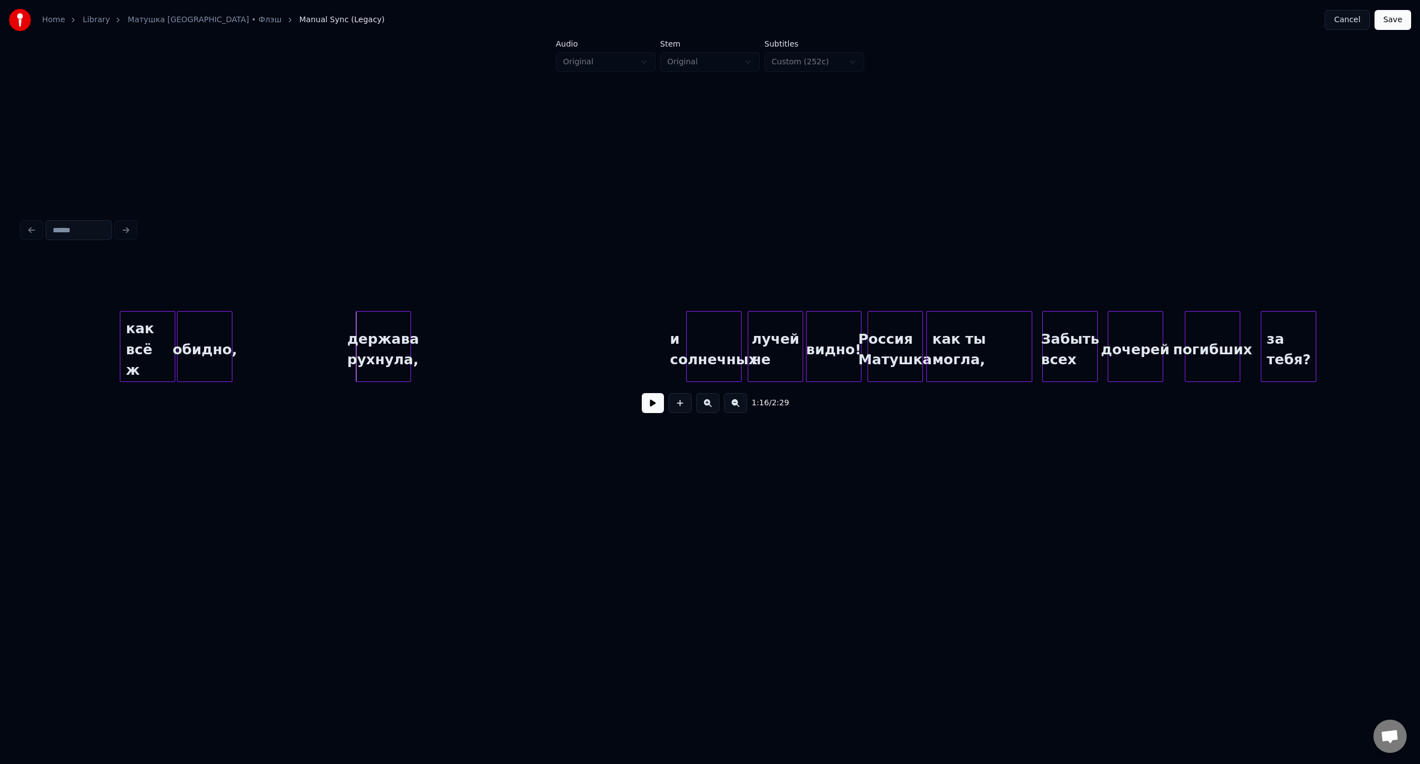
click at [375, 331] on div "держава рухнула," at bounding box center [383, 349] width 54 height 75
click at [646, 407] on button at bounding box center [653, 403] width 22 height 20
click at [647, 407] on button at bounding box center [653, 403] width 22 height 20
click at [438, 342] on div "и солнечных" at bounding box center [442, 349] width 54 height 75
click at [503, 332] on div "лучей не" at bounding box center [499, 349] width 54 height 75
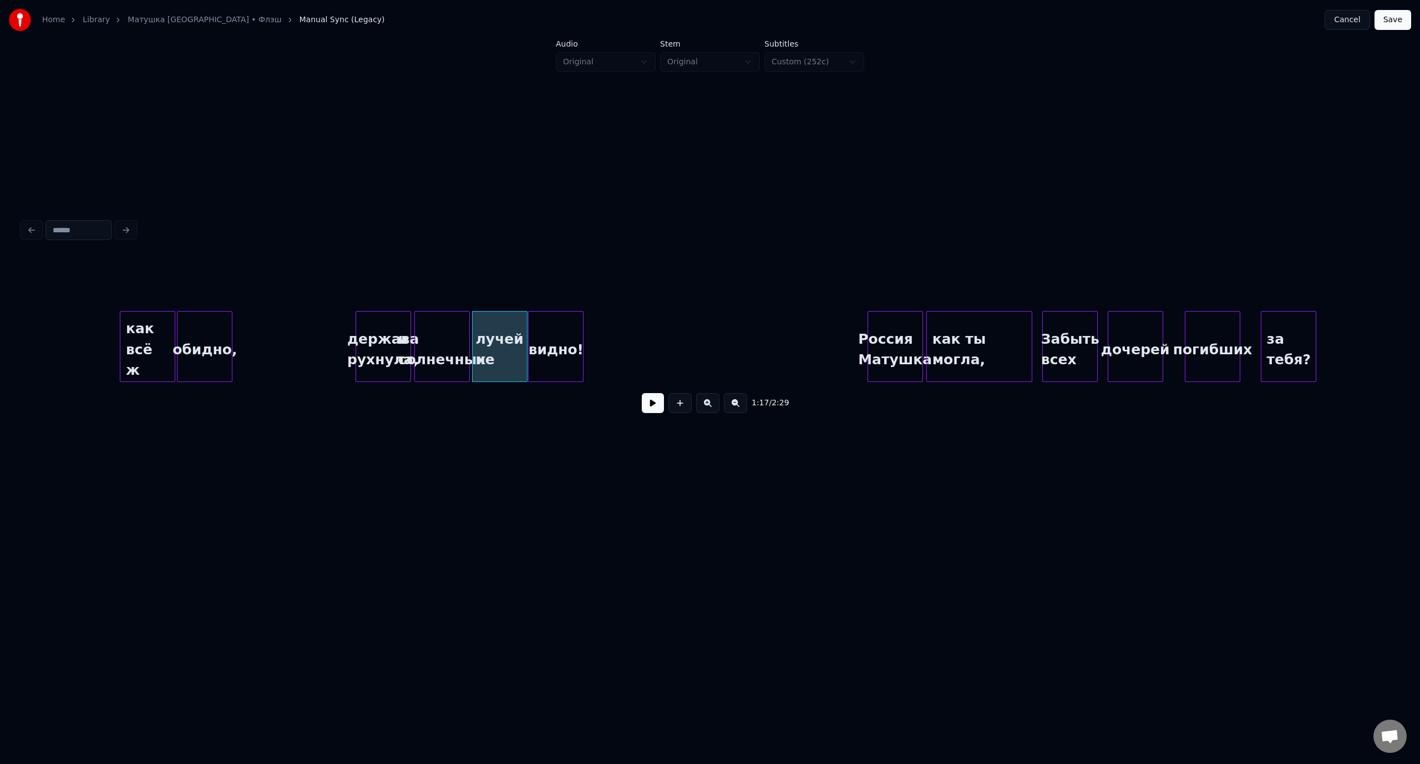
click at [555, 335] on div "видно!" at bounding box center [555, 349] width 54 height 75
click at [157, 330] on div "как всё ж" at bounding box center [147, 349] width 54 height 75
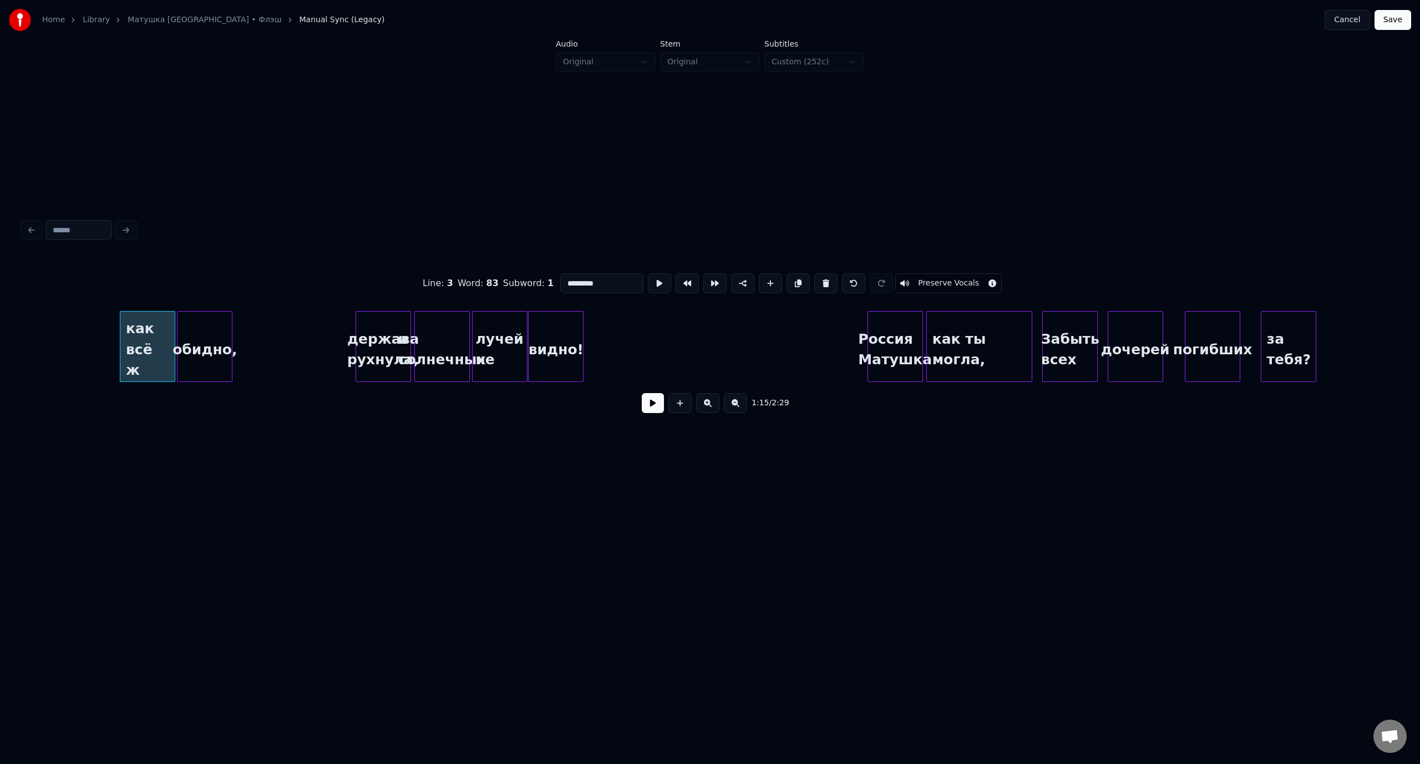
click at [652, 406] on button at bounding box center [653, 403] width 22 height 20
click at [661, 407] on button at bounding box center [653, 403] width 22 height 20
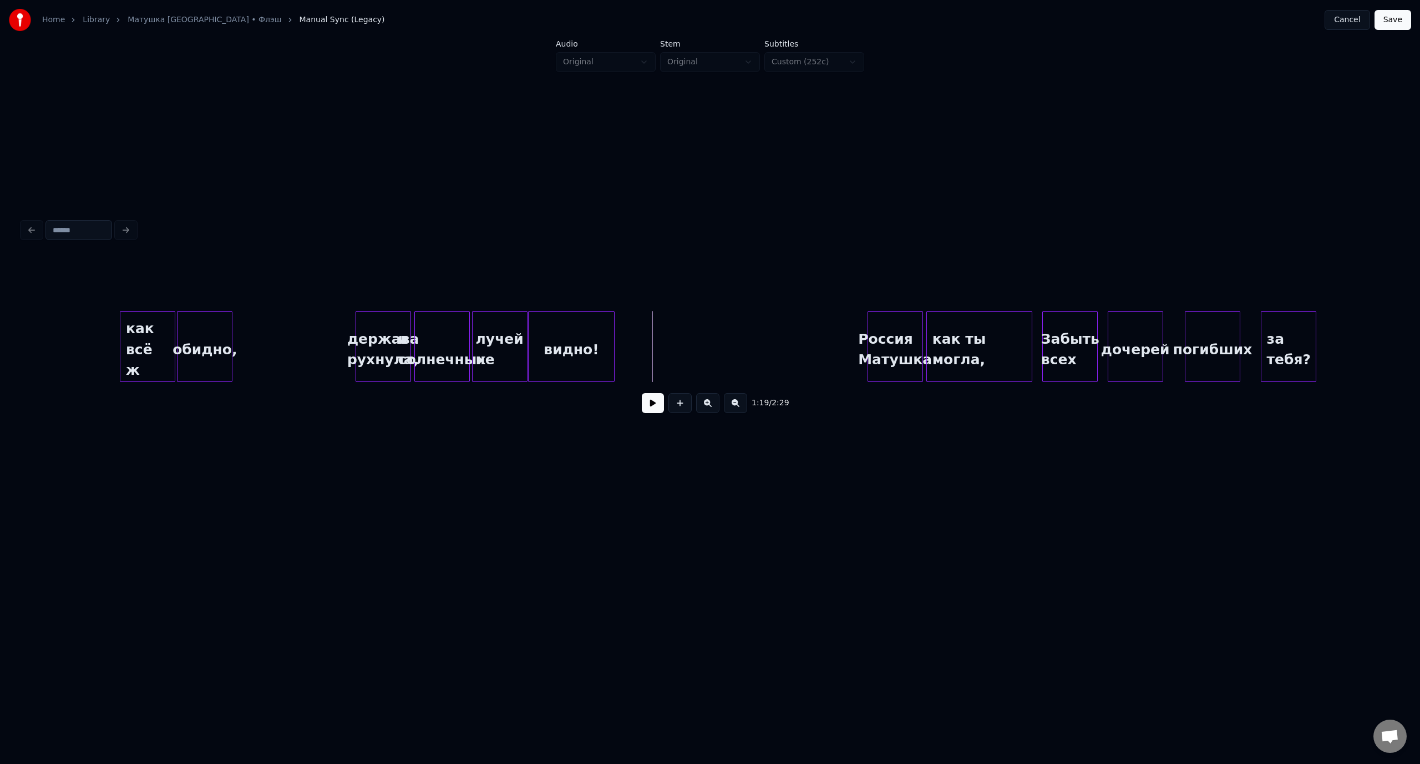
click at [611, 327] on div at bounding box center [612, 347] width 3 height 70
click at [572, 329] on div "видно!" at bounding box center [602, 349] width 85 height 75
click at [555, 327] on div at bounding box center [553, 347] width 3 height 70
click at [143, 323] on div "как всё ж" at bounding box center [147, 349] width 54 height 75
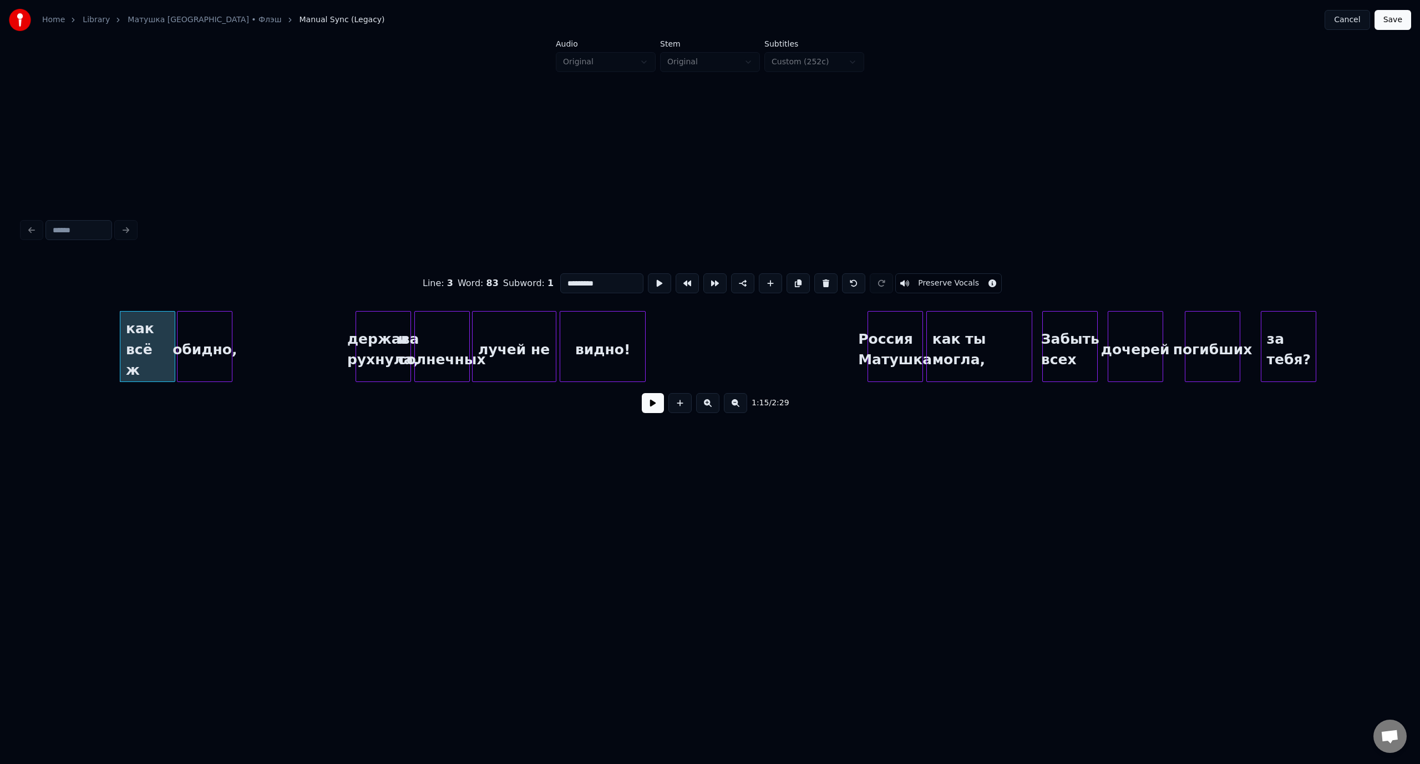
click at [653, 409] on button at bounding box center [653, 403] width 22 height 20
click at [652, 409] on button at bounding box center [653, 403] width 22 height 20
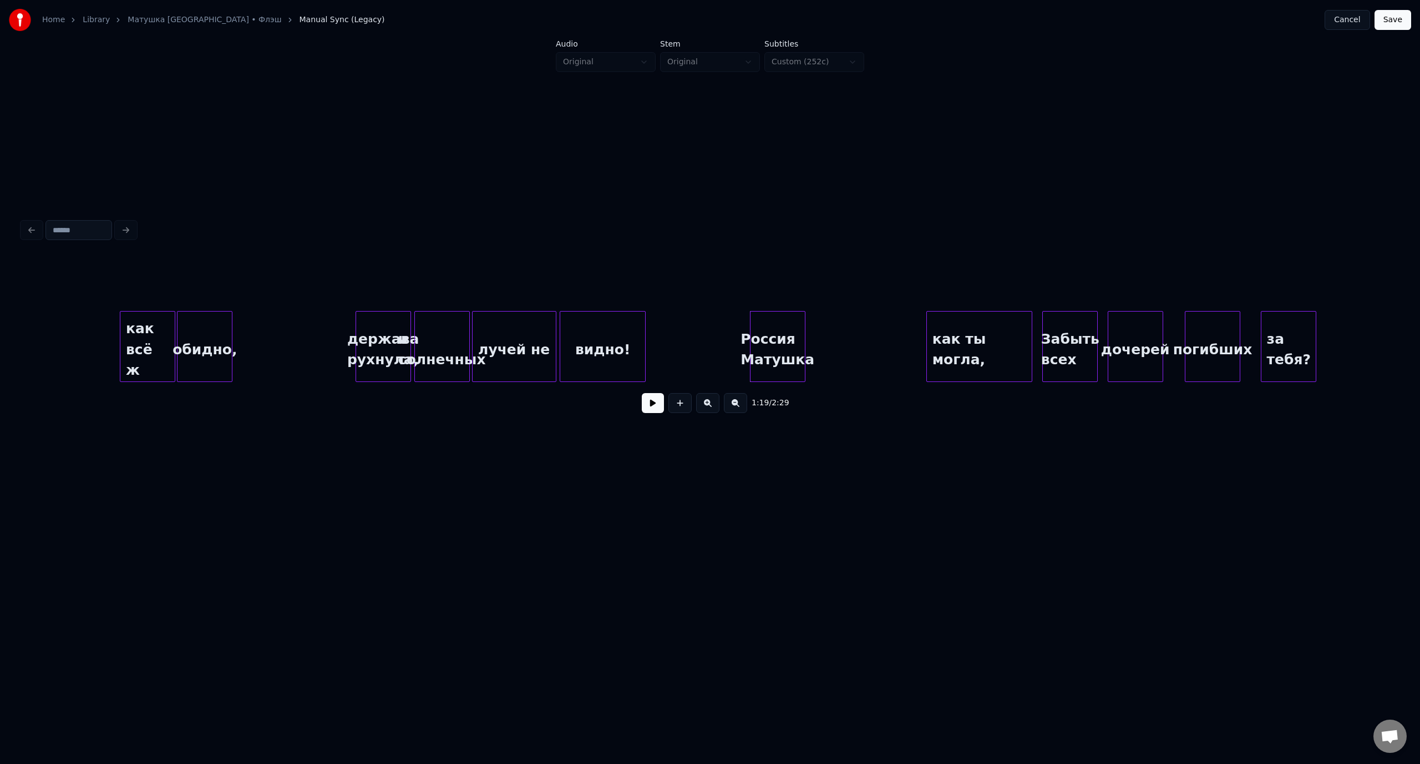
click at [780, 320] on div "Россия Матушка" at bounding box center [777, 349] width 54 height 75
click at [651, 399] on button at bounding box center [653, 403] width 22 height 20
drag, startPoint x: 657, startPoint y: 411, endPoint x: 740, endPoint y: 393, distance: 85.3
click at [659, 409] on button at bounding box center [653, 403] width 22 height 20
click at [949, 329] on div "как ты могла," at bounding box center [946, 349] width 105 height 75
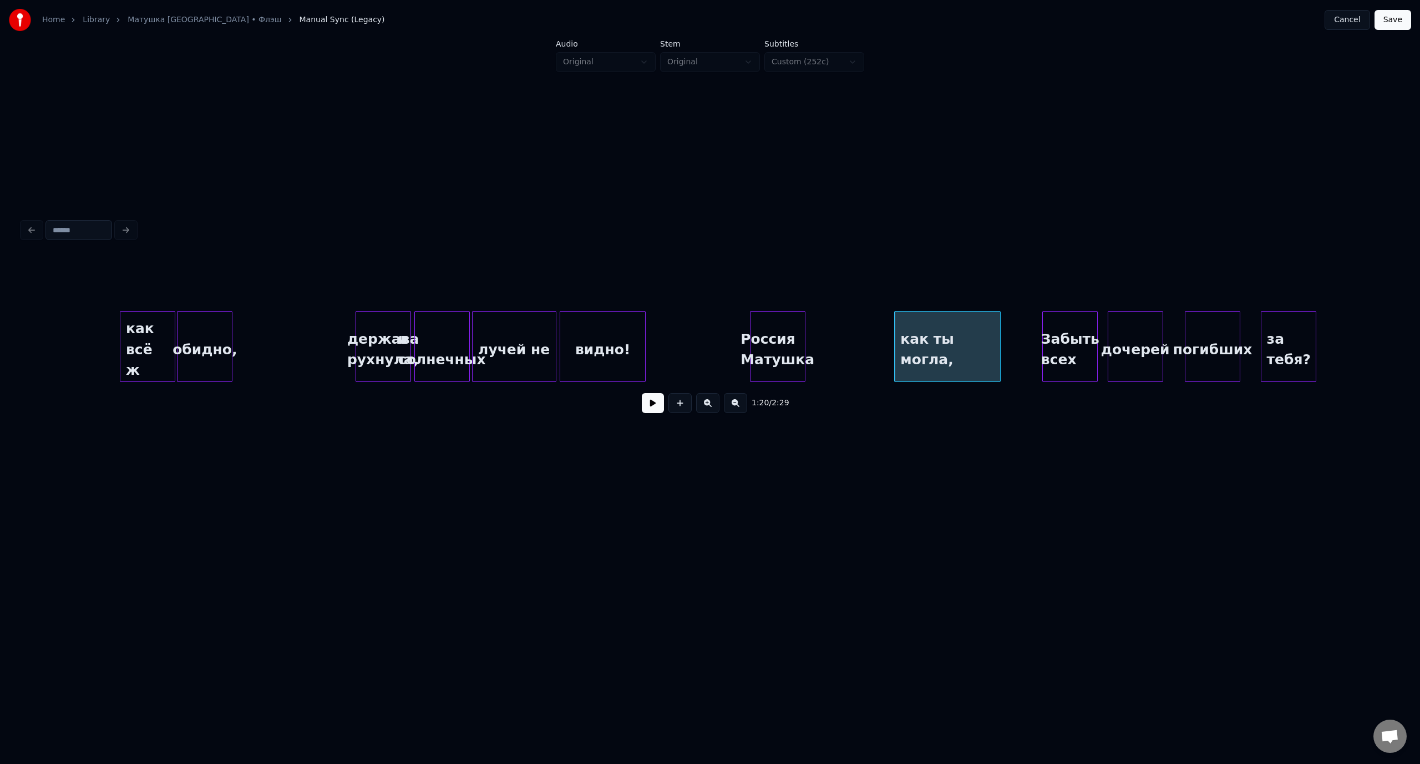
click at [654, 408] on button at bounding box center [653, 403] width 22 height 20
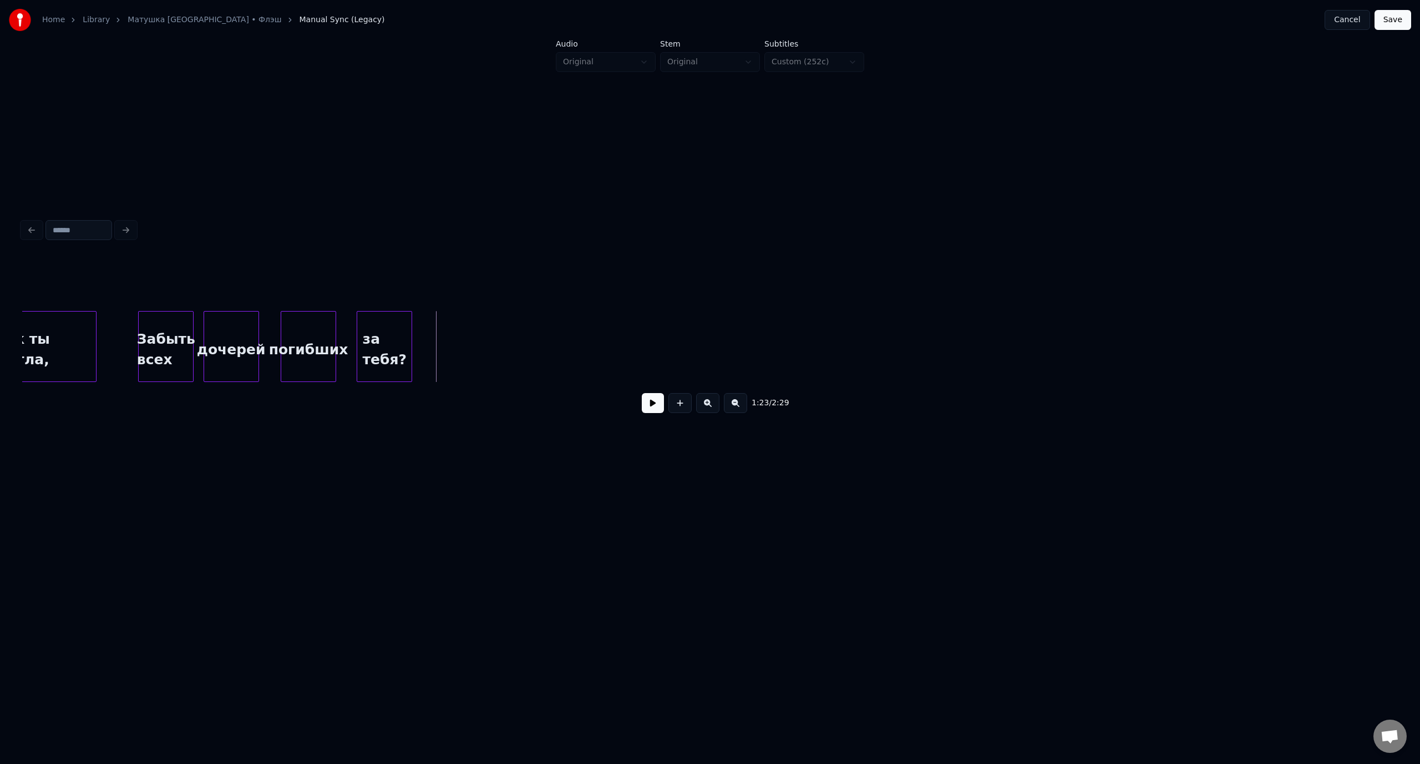
scroll to position [0, 11223]
click at [1397, 27] on button "Save" at bounding box center [1392, 20] width 37 height 20
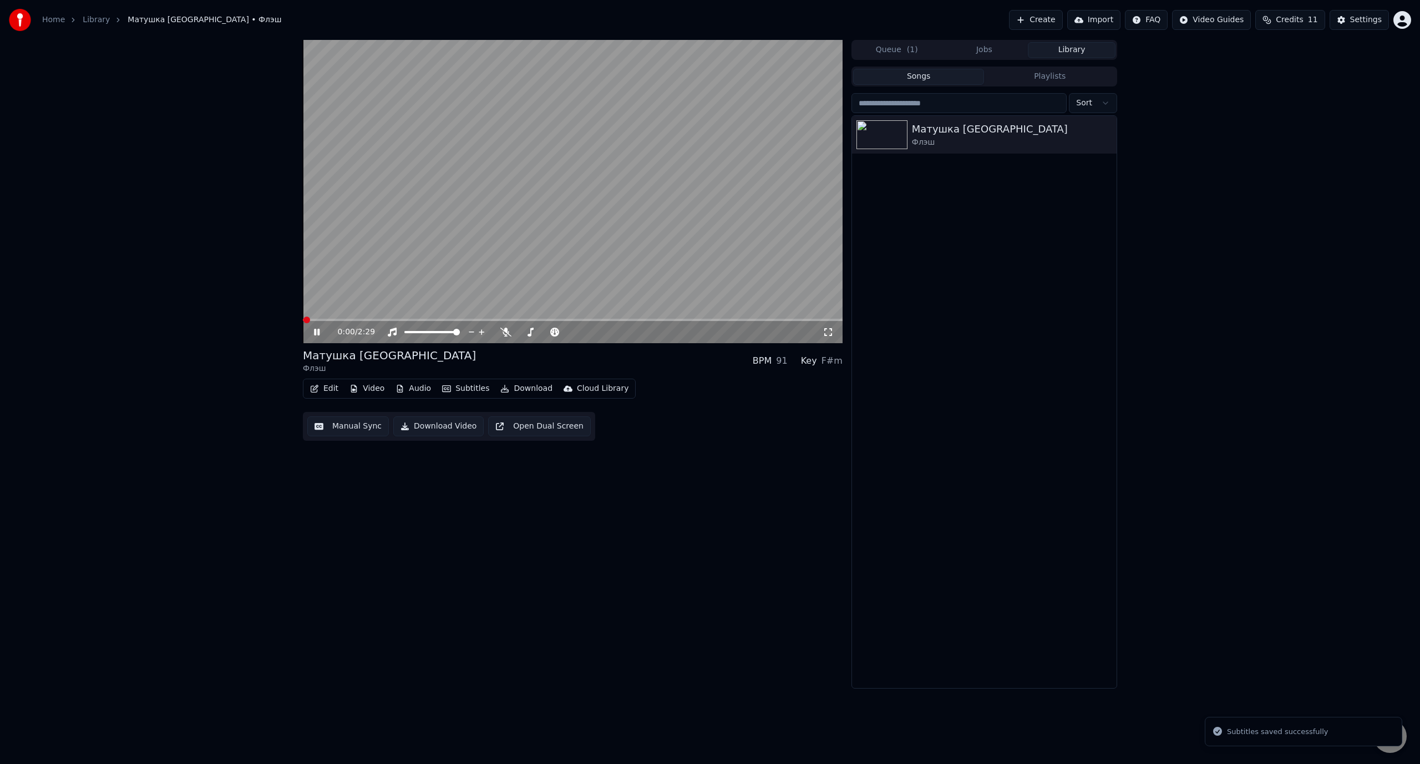
click at [329, 392] on button "Edit" at bounding box center [324, 389] width 37 height 16
click at [365, 504] on div "Manual Sync (Legacy)" at bounding box center [370, 506] width 85 height 11
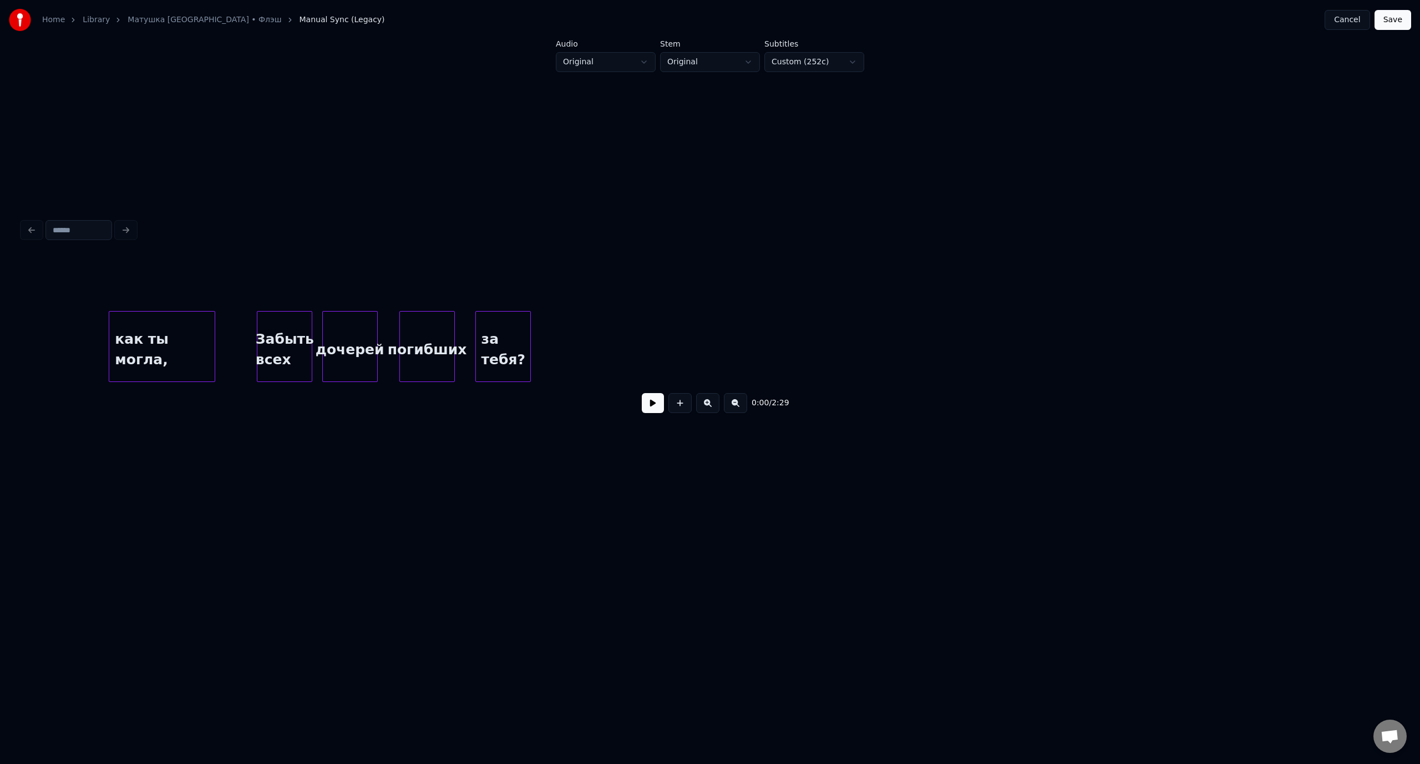
scroll to position [0, 11053]
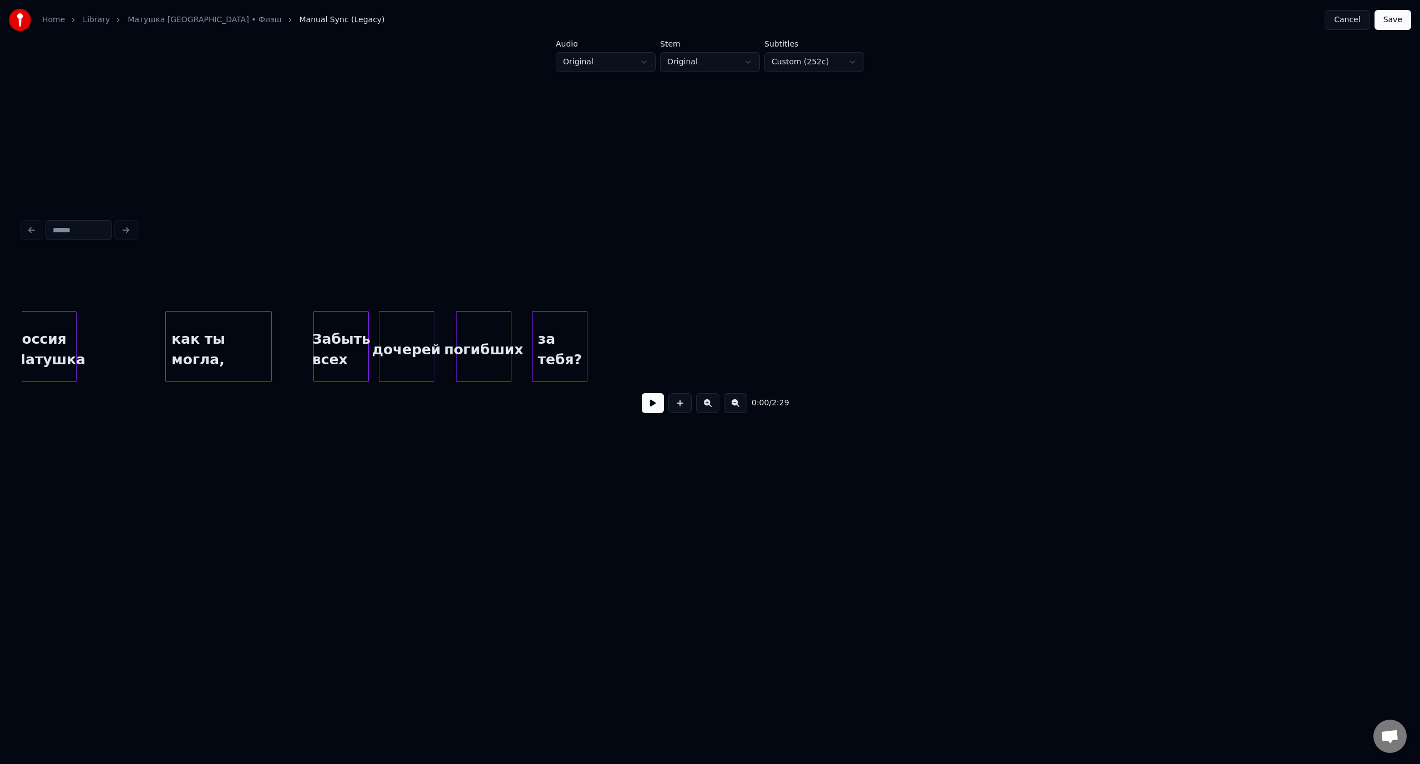
click at [1396, 24] on button "Save" at bounding box center [1392, 20] width 37 height 20
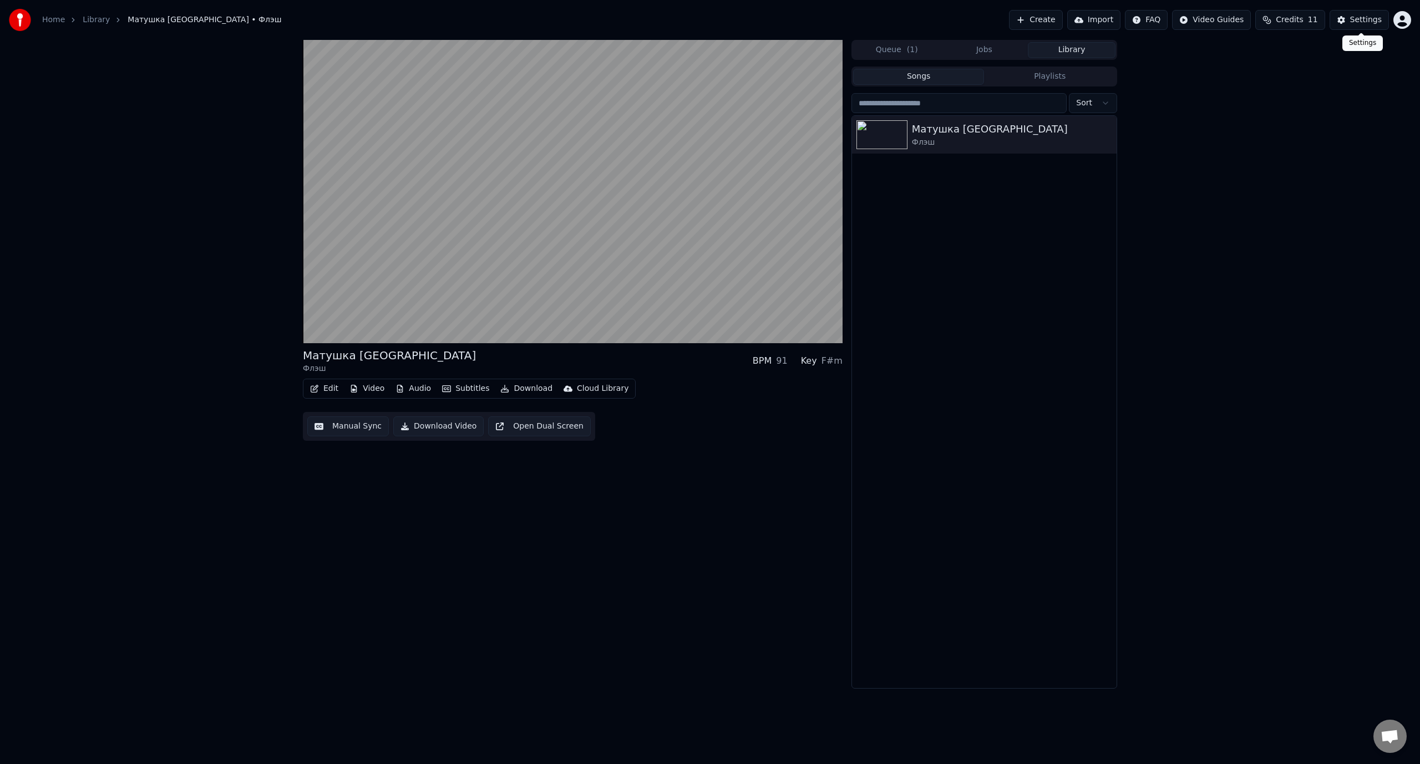
click at [1359, 19] on div "Settings" at bounding box center [1366, 19] width 32 height 11
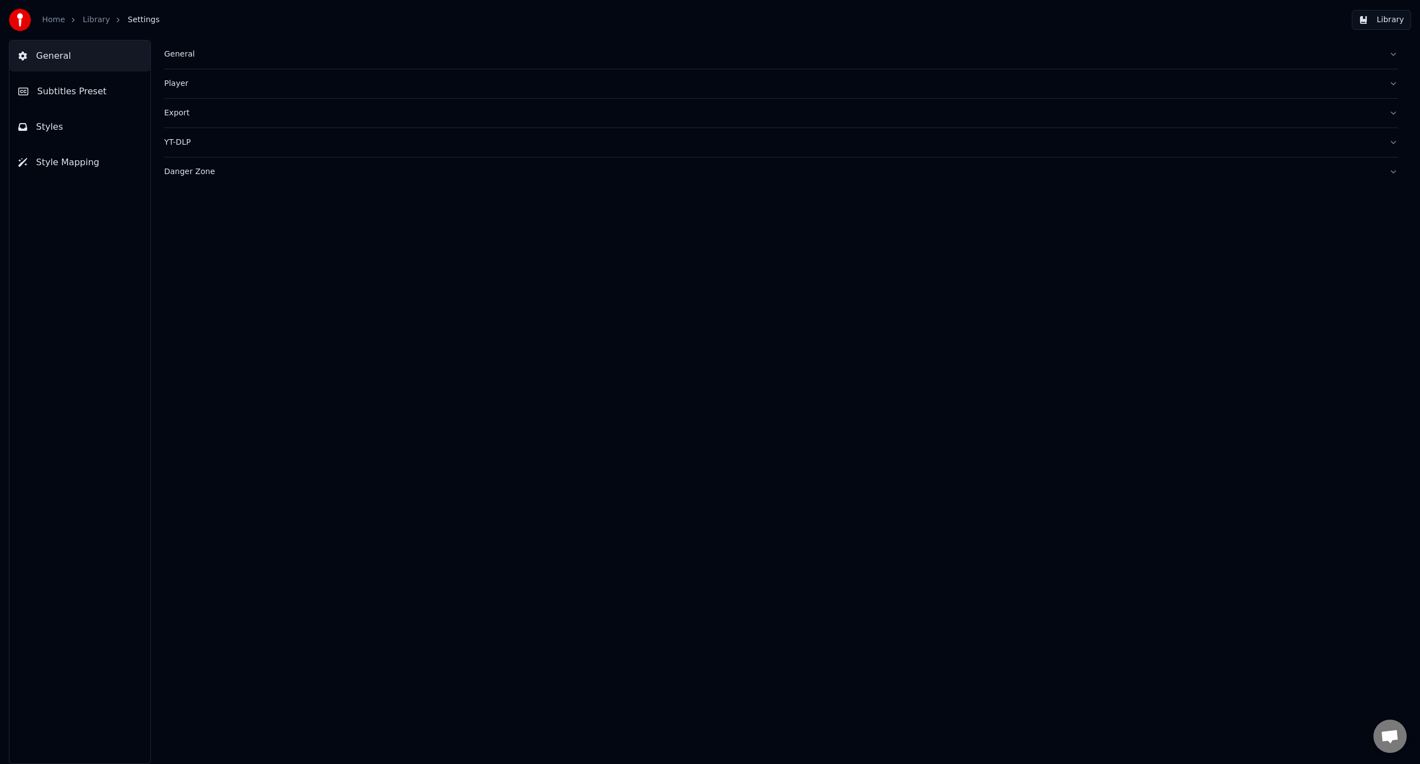
click at [67, 54] on button "General" at bounding box center [79, 55] width 141 height 31
click at [1385, 19] on button "Library" at bounding box center [1380, 20] width 59 height 20
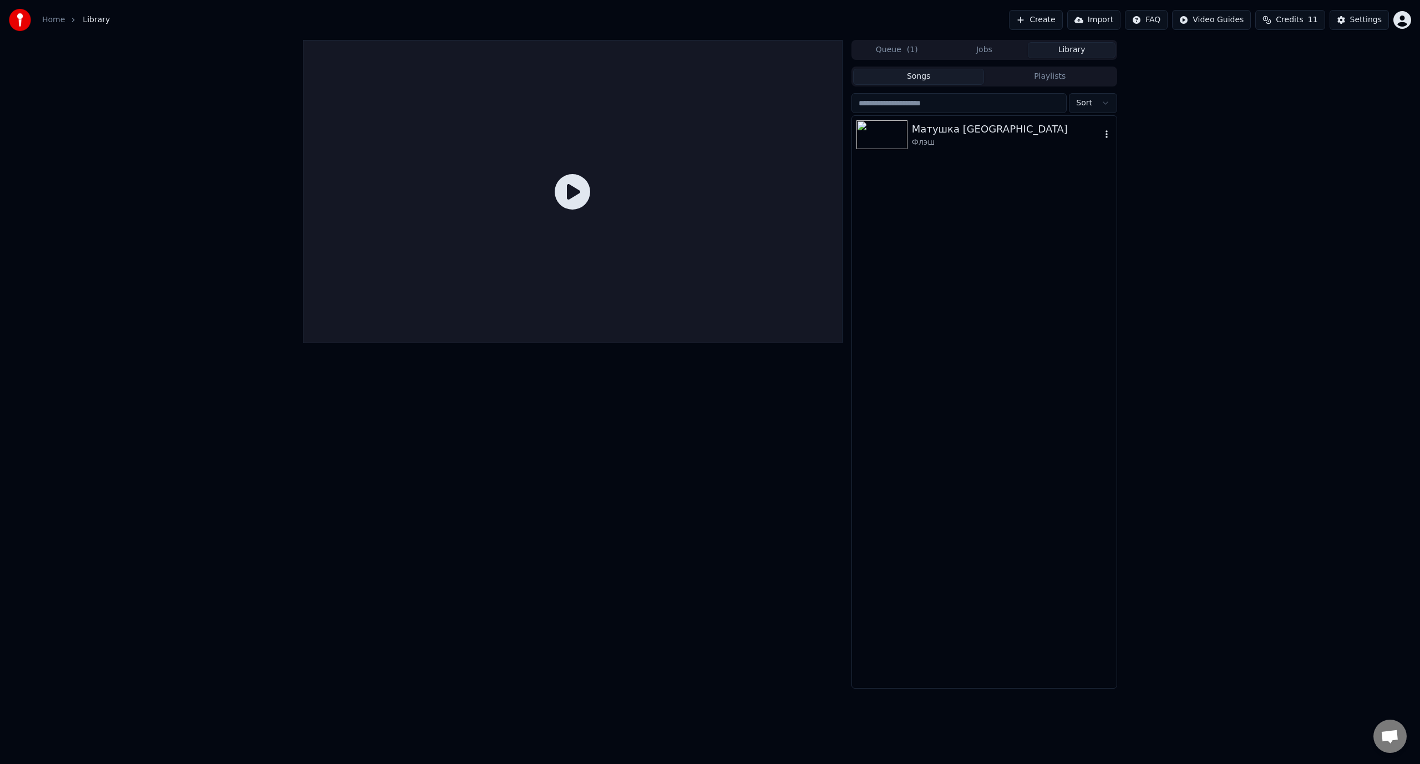
click at [1004, 135] on div "Матушка [GEOGRAPHIC_DATA]" at bounding box center [1006, 129] width 189 height 16
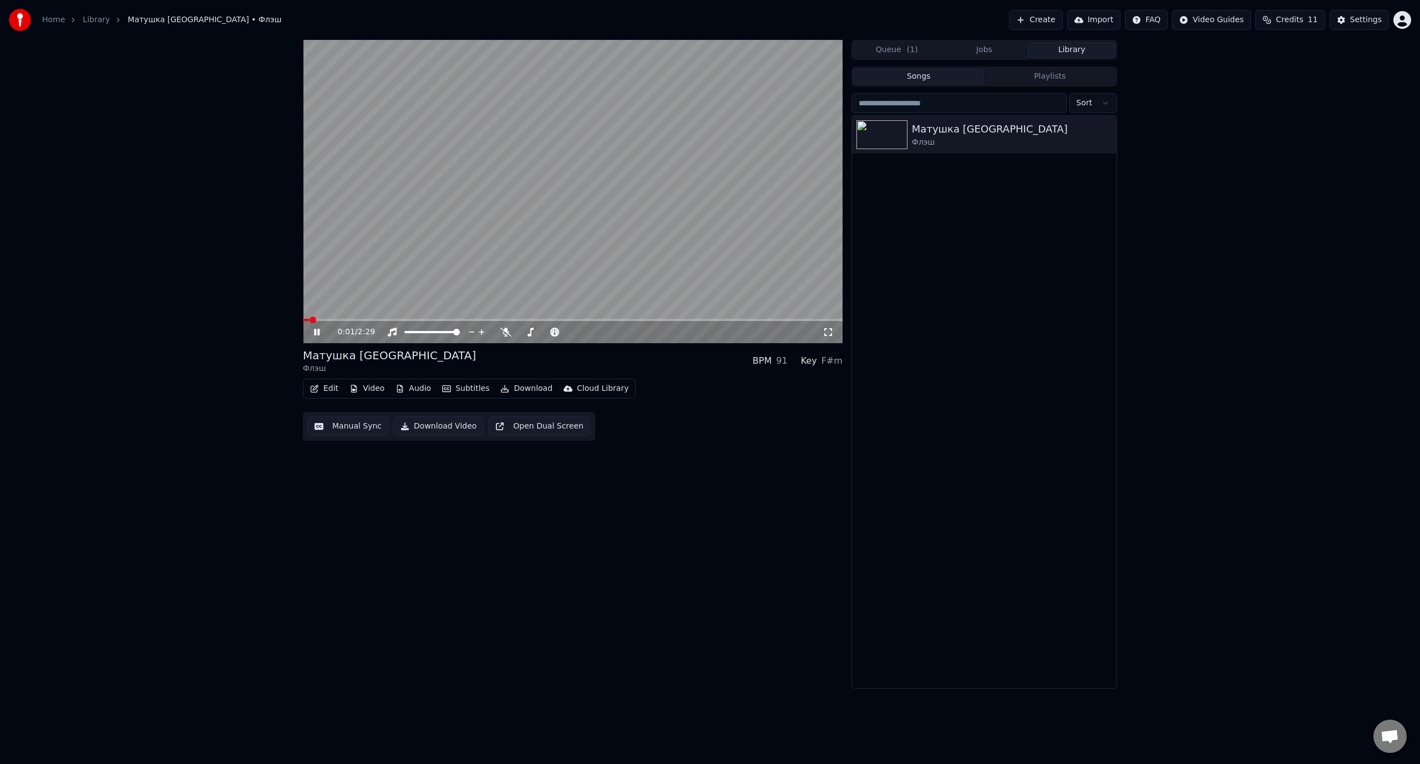
click at [321, 332] on icon at bounding box center [325, 332] width 26 height 9
click at [1405, 21] on html "Home Library Матушка [GEOGRAPHIC_DATA] • Флэш Create Import FAQ Video Guides Cr…" at bounding box center [710, 382] width 1420 height 764
click at [1238, 80] on html "Home Library Матушка [GEOGRAPHIC_DATA] • Флэш Create Import FAQ Video Guides Cr…" at bounding box center [710, 382] width 1420 height 764
click at [1373, 18] on div "Settings" at bounding box center [1366, 19] width 32 height 11
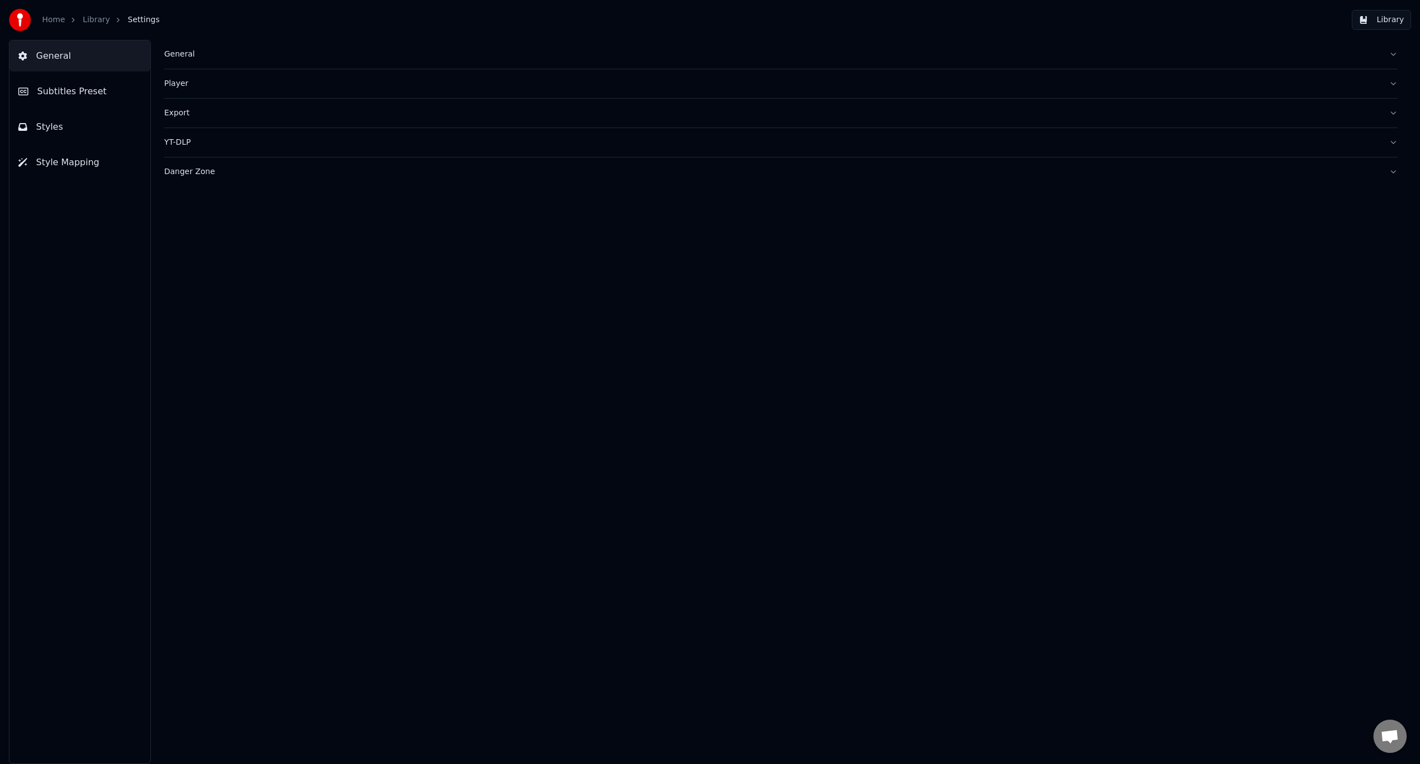
click at [1392, 55] on button "General" at bounding box center [780, 54] width 1233 height 29
click at [407, 88] on div "Player" at bounding box center [772, 83] width 1216 height 11
click at [410, 85] on div "Player" at bounding box center [772, 83] width 1216 height 11
click at [380, 115] on div "Export" at bounding box center [772, 113] width 1216 height 11
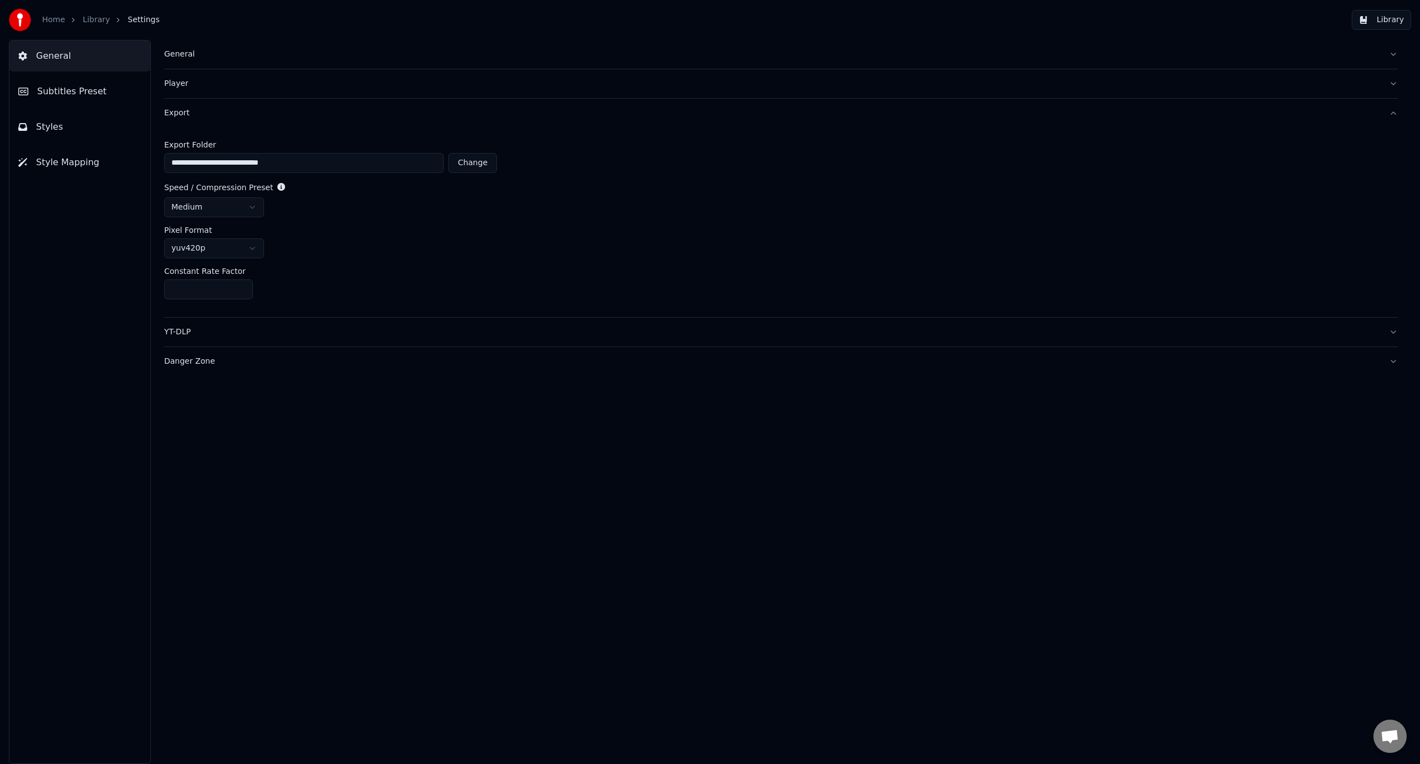
click at [380, 115] on div "Export" at bounding box center [772, 113] width 1216 height 11
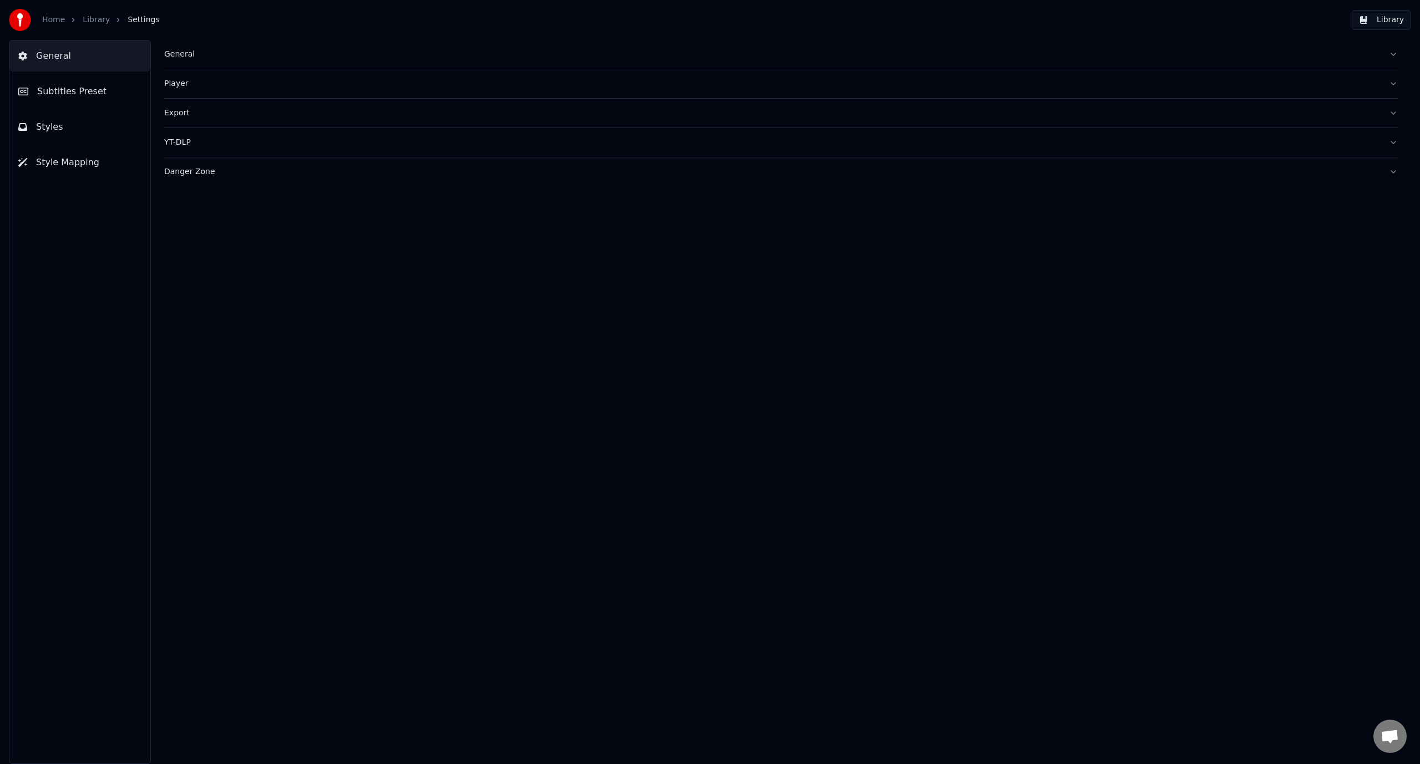
click at [371, 144] on div "YT-DLP" at bounding box center [772, 142] width 1216 height 11
click at [363, 172] on div "Danger Zone" at bounding box center [772, 171] width 1216 height 11
click at [362, 155] on button "YT-DLP" at bounding box center [780, 142] width 1233 height 29
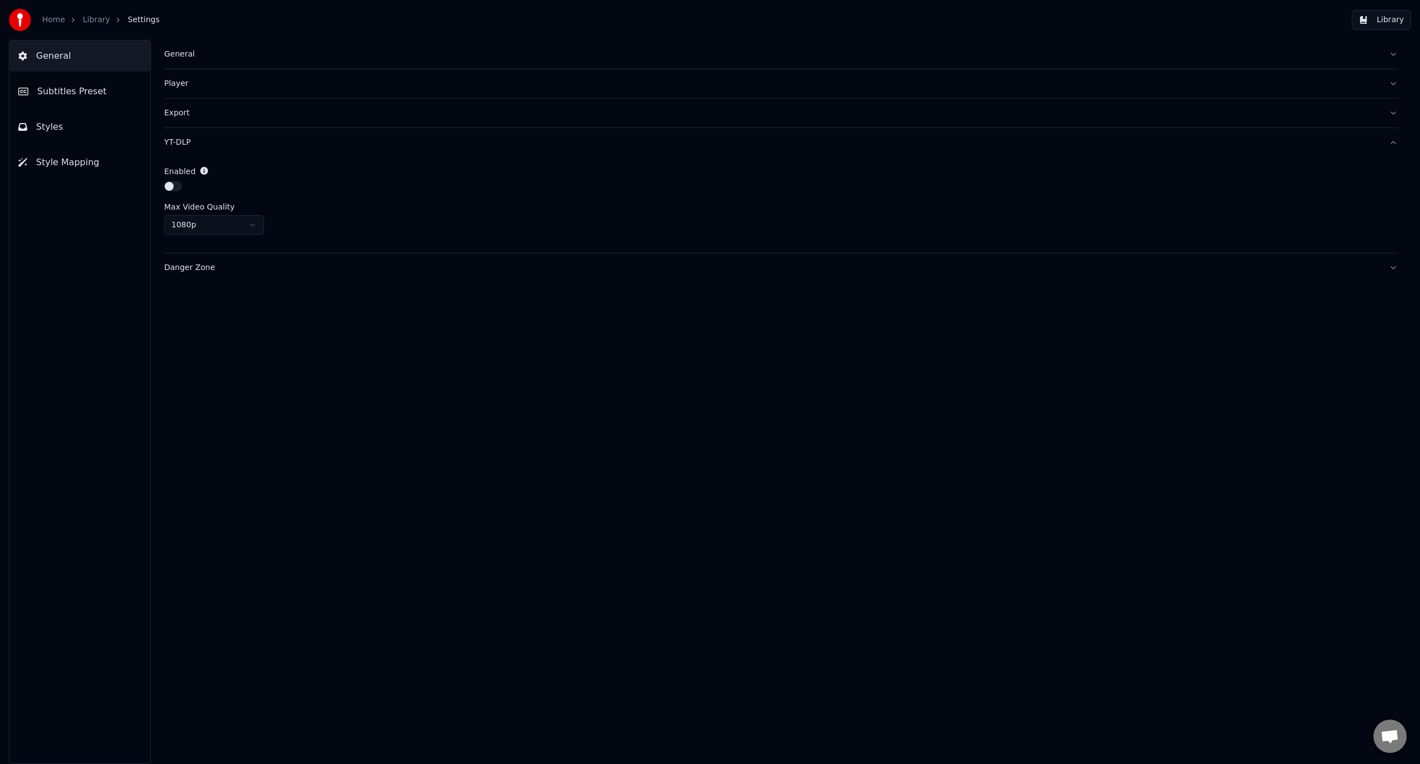
click at [256, 221] on html "Home Library Settings Library General Subtitles Preset Styles Style Mapping Gen…" at bounding box center [710, 382] width 1420 height 764
click at [442, 192] on html "Home Library Settings Library General Subtitles Preset Styles Style Mapping Gen…" at bounding box center [710, 382] width 1420 height 764
click at [345, 143] on div "YT-DLP" at bounding box center [772, 142] width 1216 height 11
click at [221, 145] on div "YT-DLP" at bounding box center [772, 142] width 1216 height 11
click at [250, 218] on html "Home Library Settings Library General Subtitles Preset Styles Style Mapping Gen…" at bounding box center [710, 382] width 1420 height 764
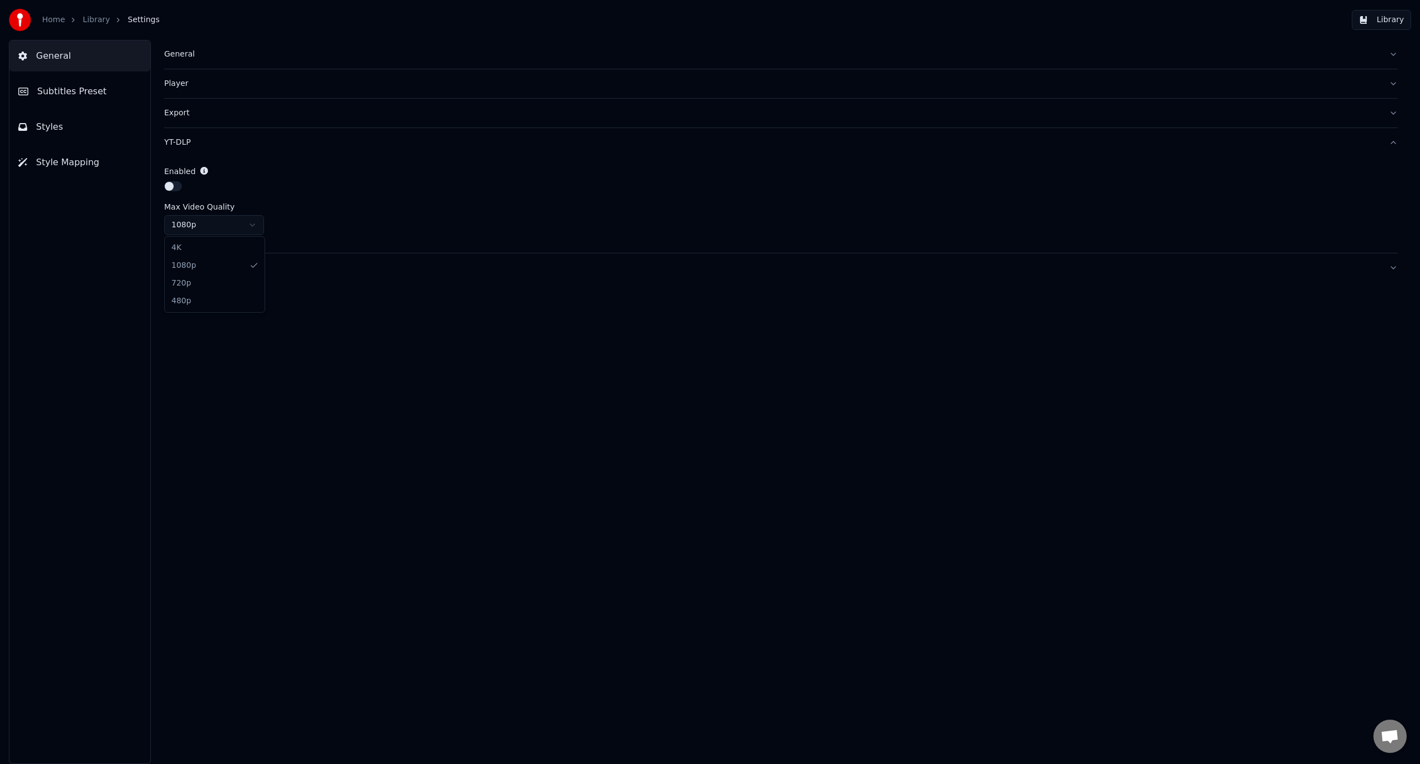
click at [489, 166] on html "Home Library Settings Library General Subtitles Preset Styles Style Mapping Gen…" at bounding box center [710, 382] width 1420 height 764
click at [547, 264] on div "Danger Zone" at bounding box center [772, 267] width 1216 height 11
click at [1382, 18] on button "Library" at bounding box center [1380, 20] width 59 height 20
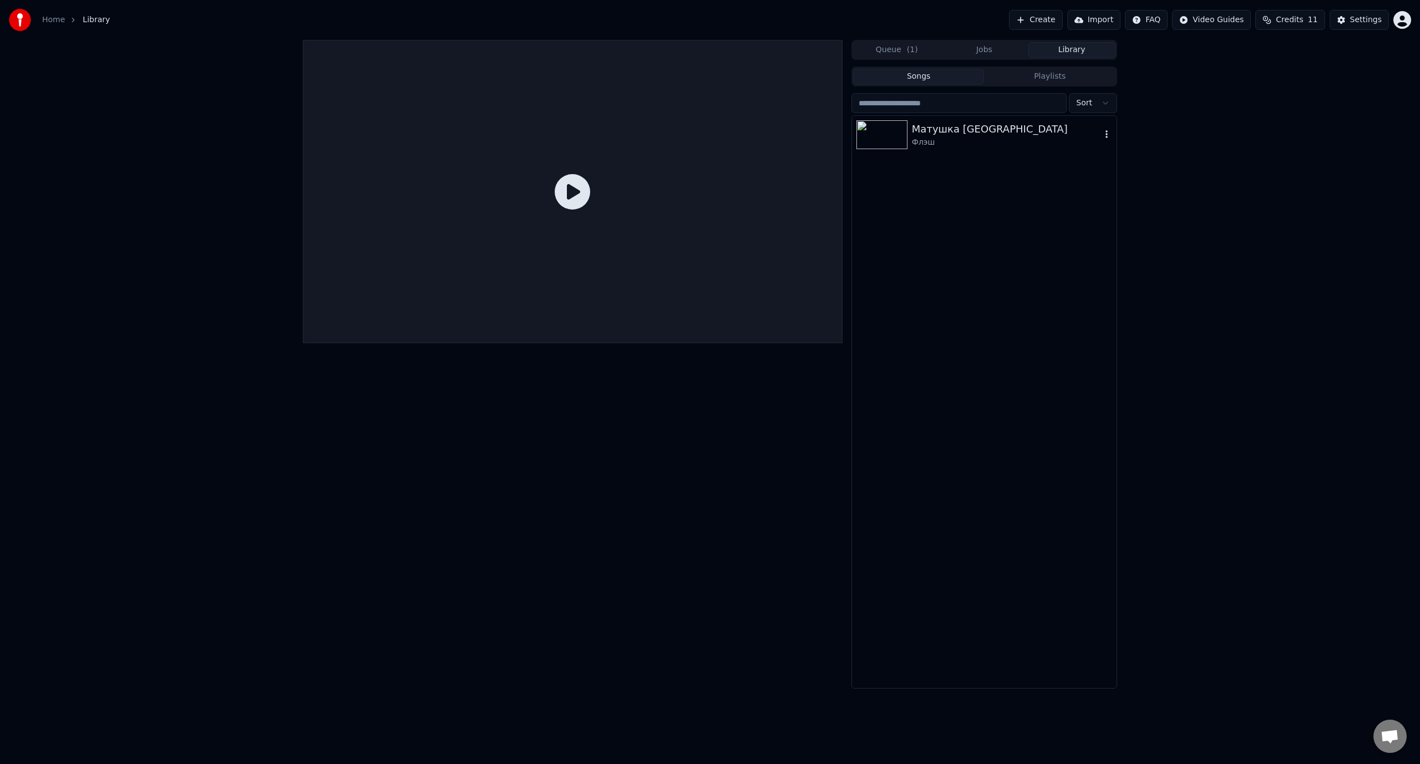
click at [970, 134] on div "Матушка [GEOGRAPHIC_DATA]" at bounding box center [1006, 129] width 189 height 16
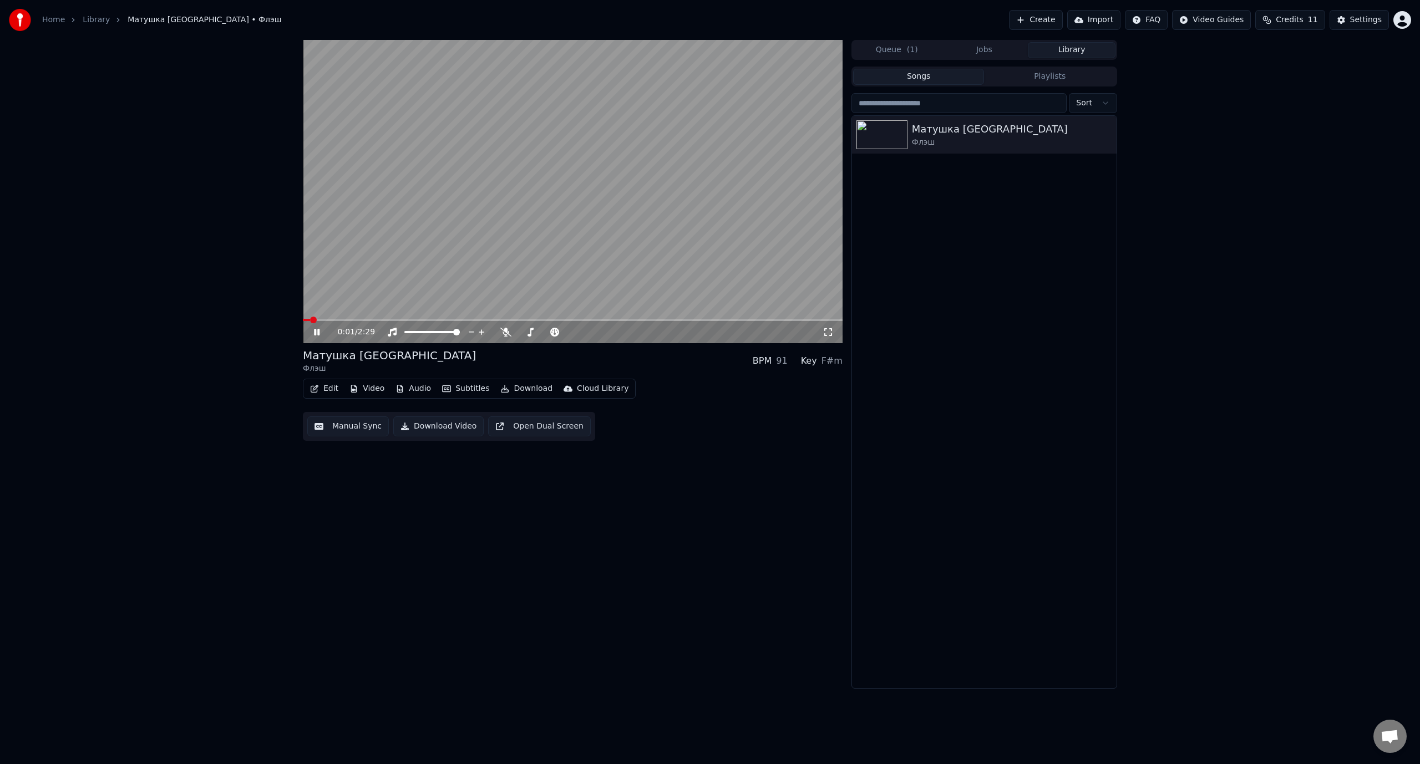
click at [315, 334] on icon at bounding box center [317, 332] width 6 height 7
click at [352, 425] on button "Manual Sync" at bounding box center [348, 426] width 82 height 20
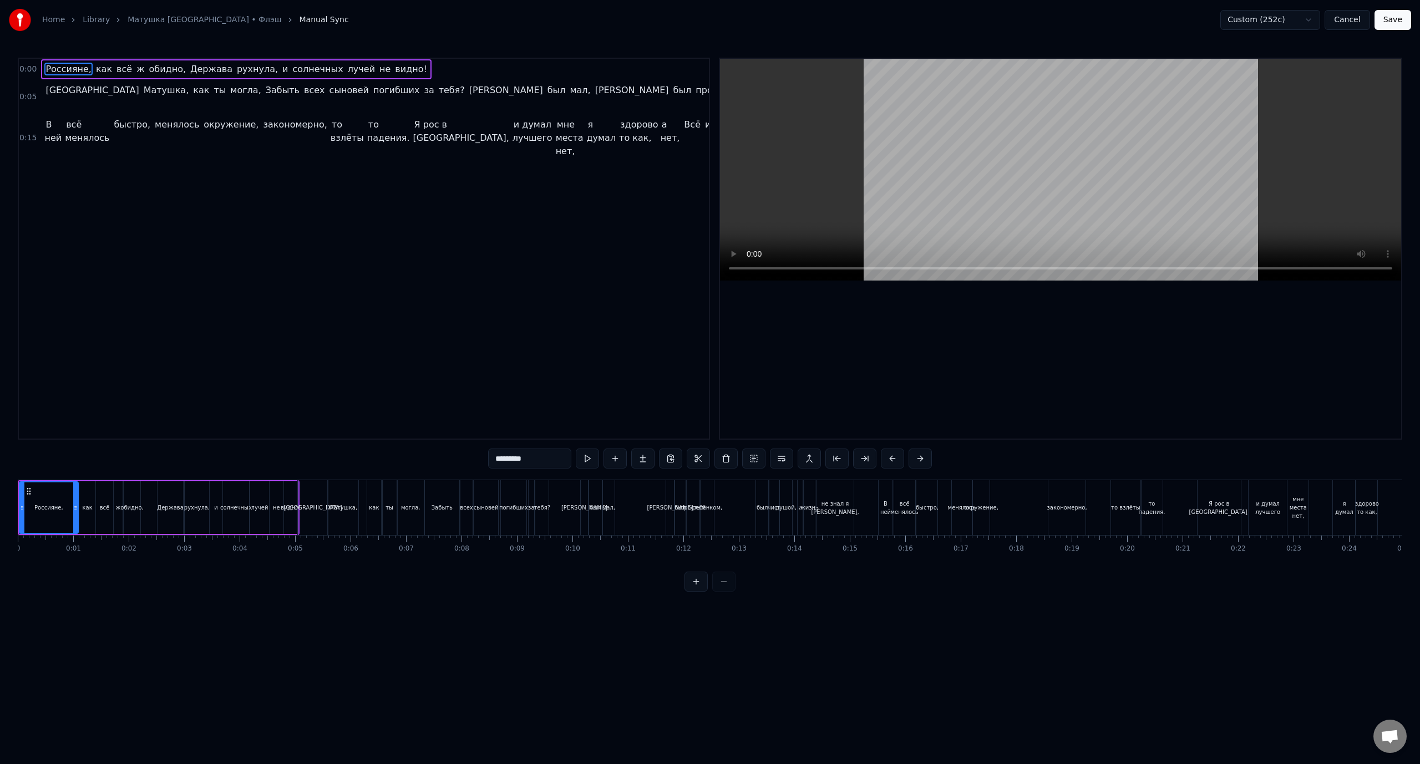
click at [202, 22] on link "Матушка [GEOGRAPHIC_DATA] • Флэш" at bounding box center [205, 19] width 154 height 11
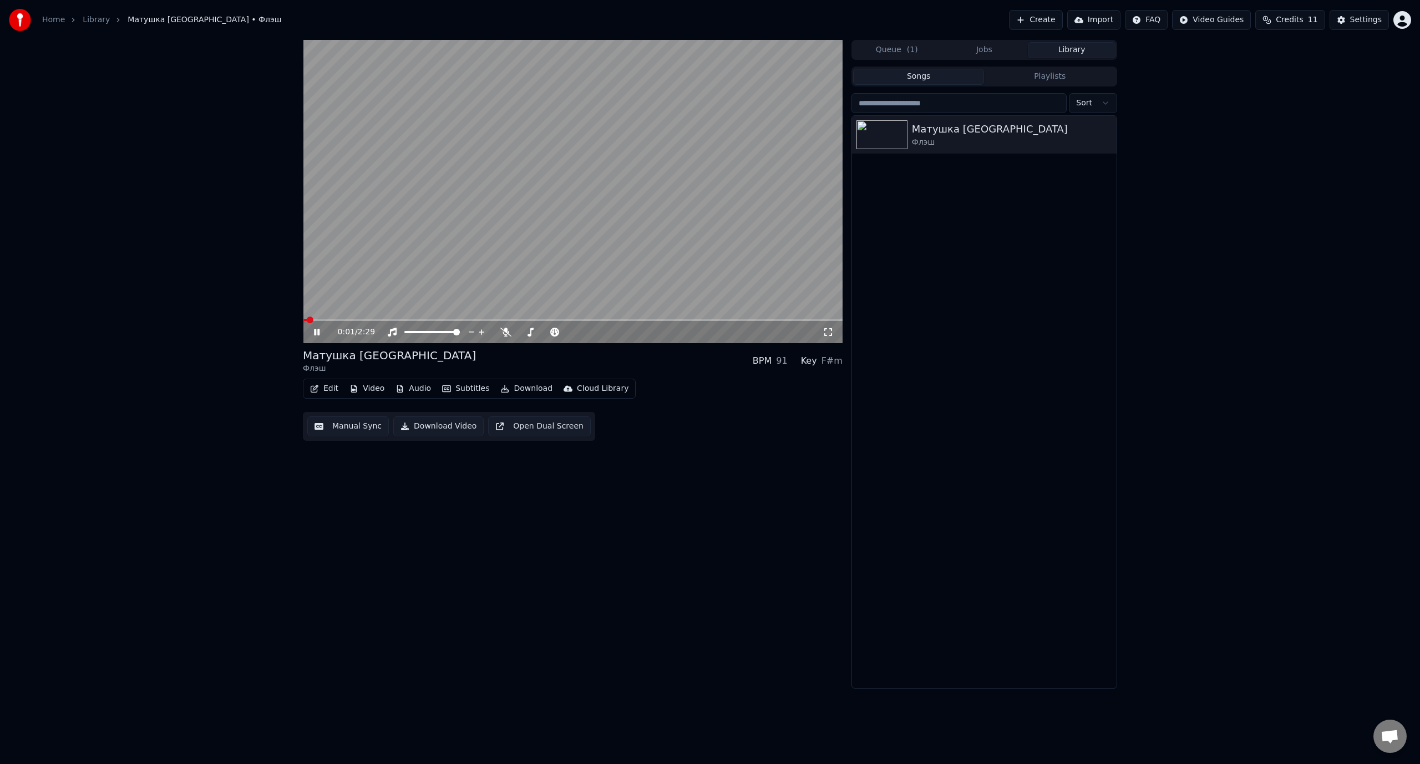
click at [317, 333] on icon at bounding box center [325, 332] width 26 height 9
click at [368, 426] on button "Manual Sync" at bounding box center [348, 426] width 82 height 20
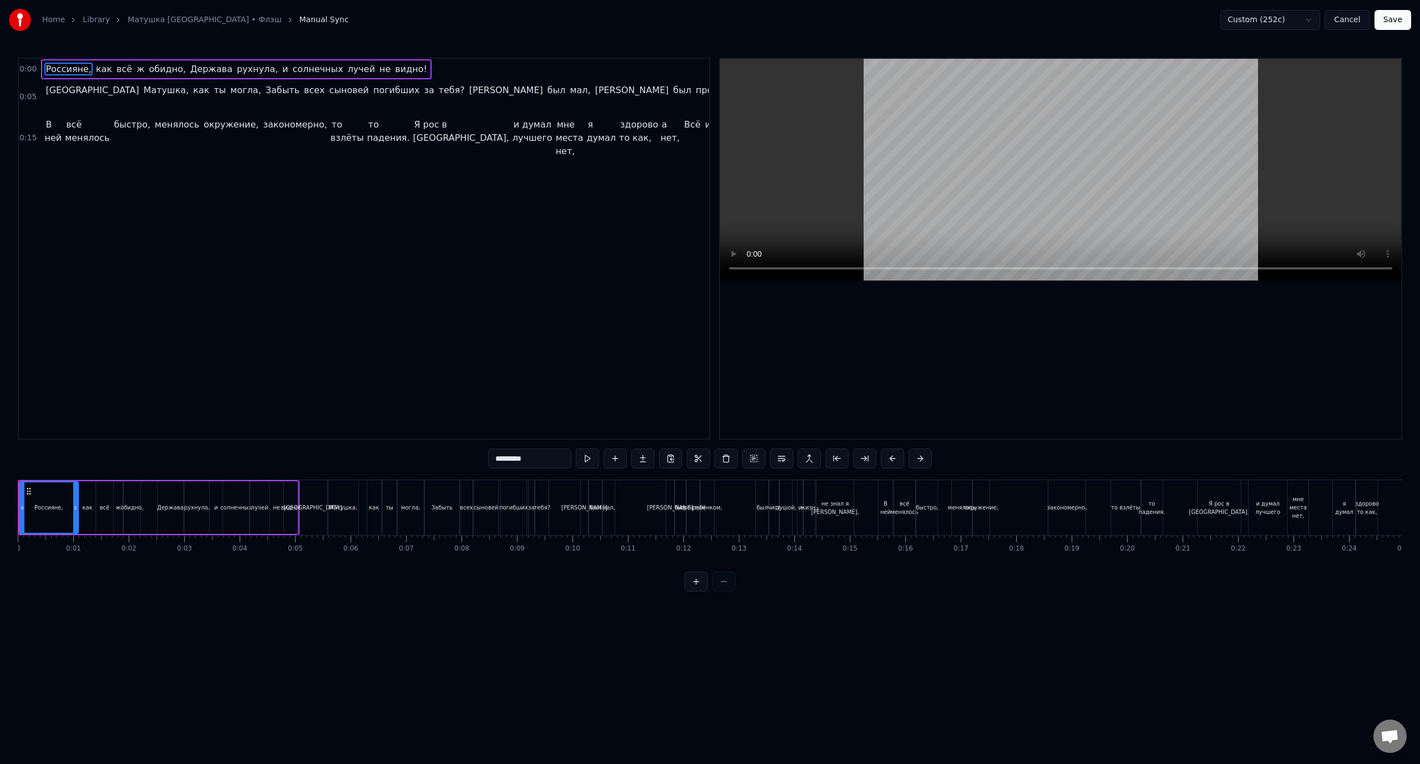
click at [176, 14] on div "Home Library Матушка [GEOGRAPHIC_DATA] • Флэш Manual Sync" at bounding box center [179, 20] width 340 height 22
click at [175, 18] on link "Матушка [GEOGRAPHIC_DATA] • Флэш" at bounding box center [205, 19] width 154 height 11
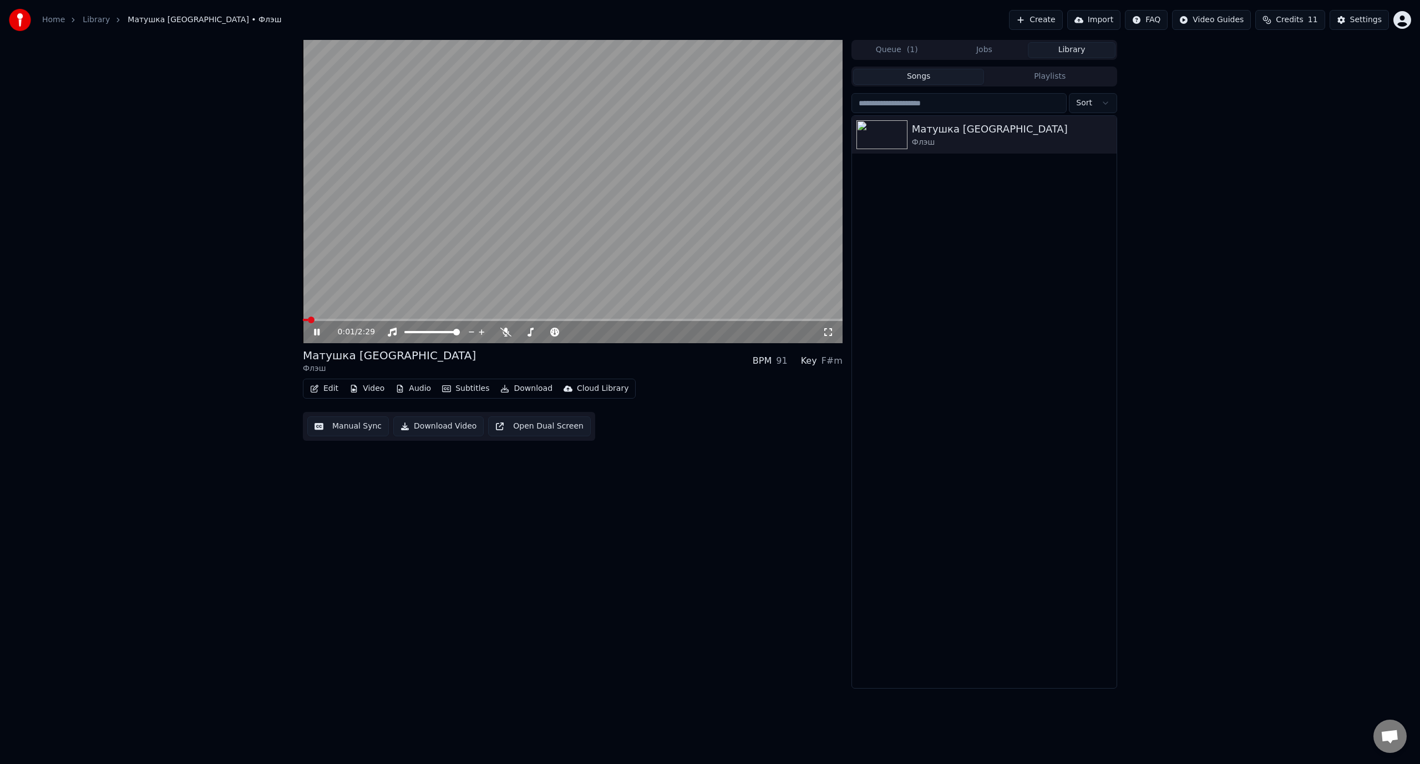
click at [328, 389] on button "Edit" at bounding box center [324, 389] width 37 height 16
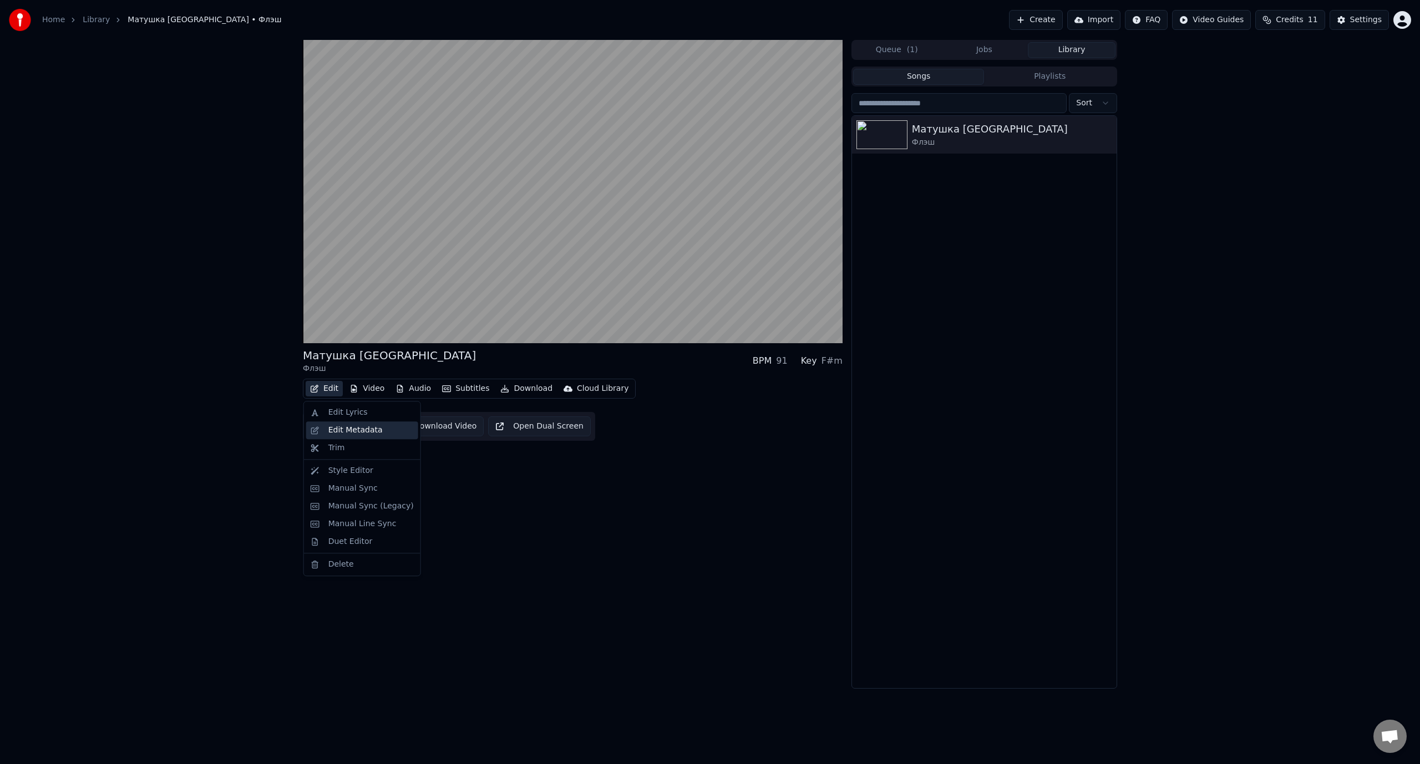
click at [327, 433] on div "Edit Metadata" at bounding box center [362, 430] width 112 height 18
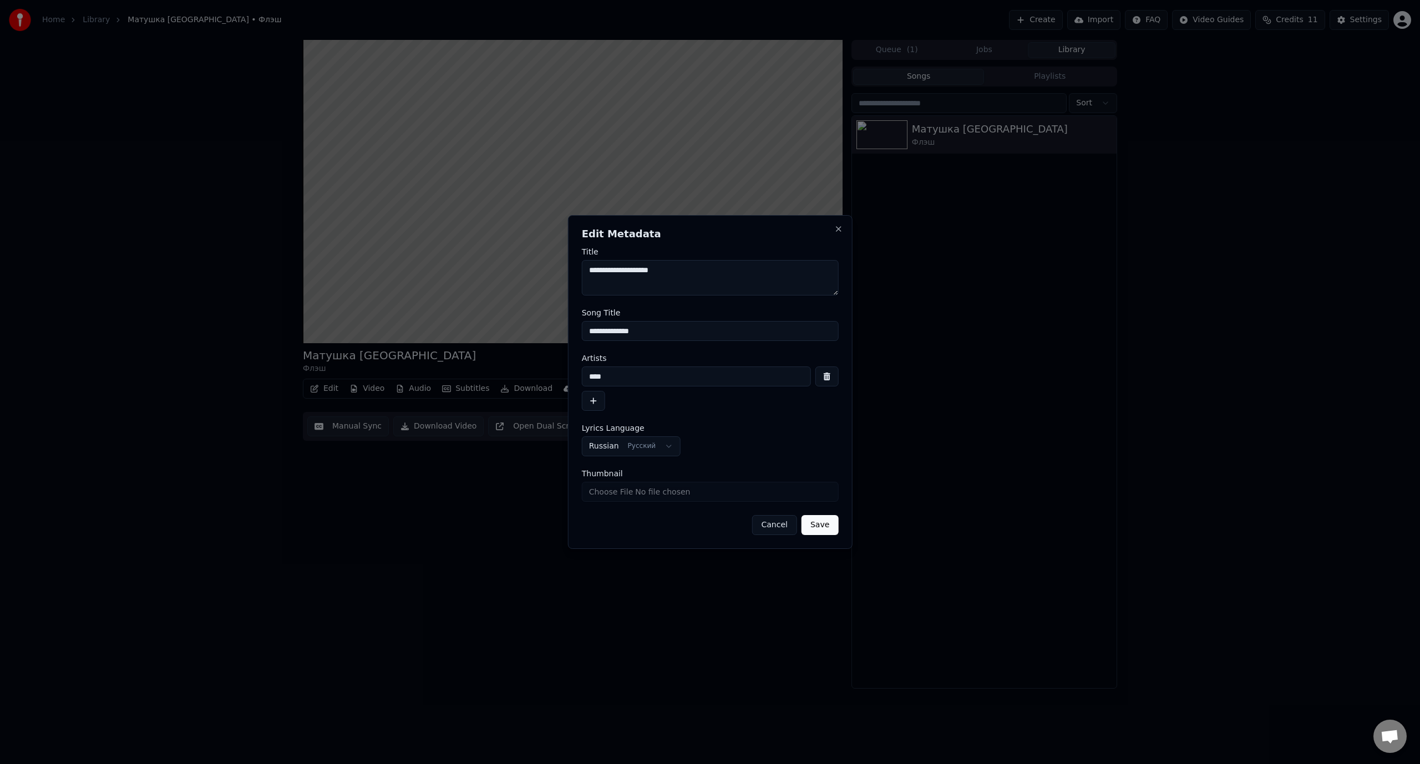
drag, startPoint x: 608, startPoint y: 270, endPoint x: 585, endPoint y: 271, distance: 23.4
click at [585, 271] on textarea "**********" at bounding box center [710, 277] width 257 height 35
drag, startPoint x: 661, startPoint y: 272, endPoint x: 577, endPoint y: 276, distance: 84.4
click at [577, 276] on div "**********" at bounding box center [710, 382] width 284 height 334
type textarea "**********"
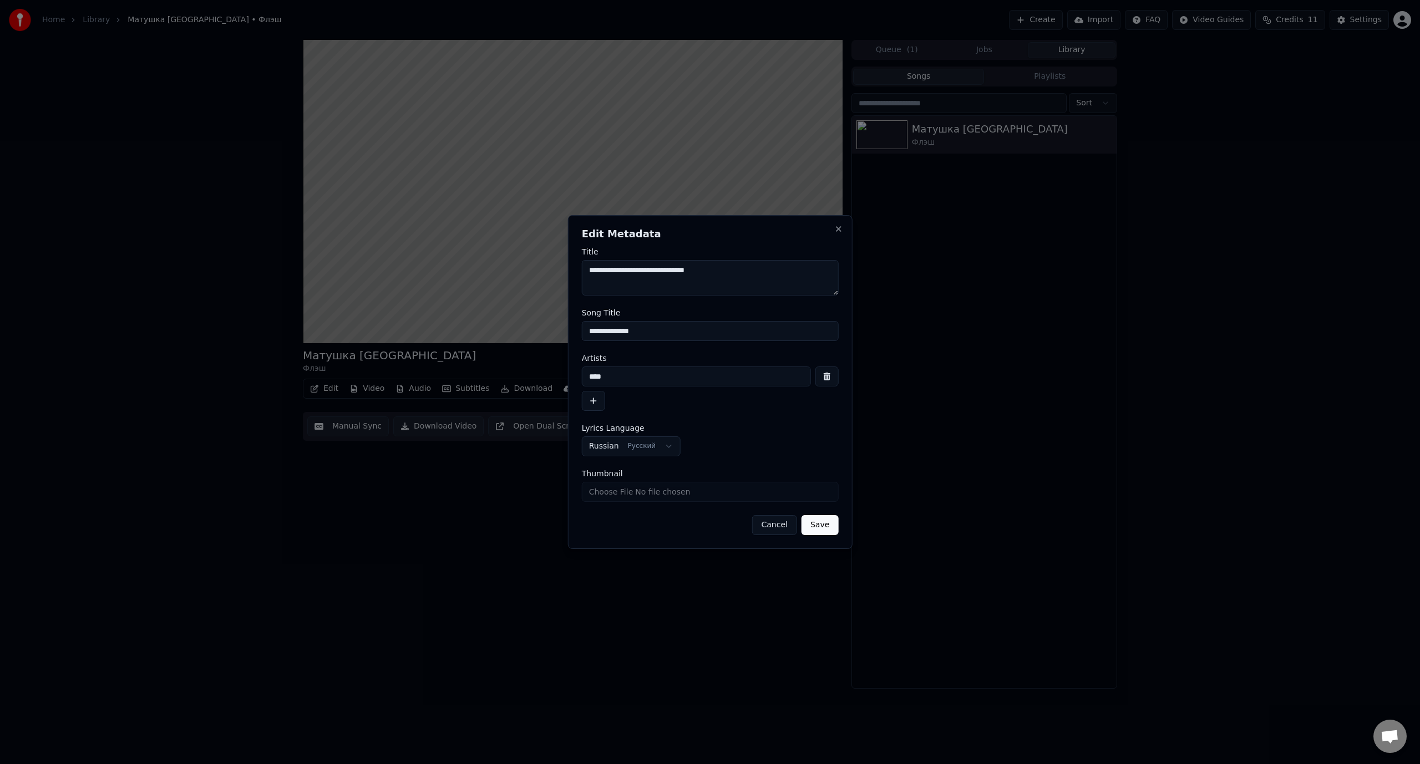
drag, startPoint x: 620, startPoint y: 380, endPoint x: 580, endPoint y: 378, distance: 40.5
click at [580, 378] on div "**********" at bounding box center [710, 382] width 284 height 334
paste input "**********"
type input "**********"
click at [822, 523] on button "Save" at bounding box center [819, 525] width 37 height 20
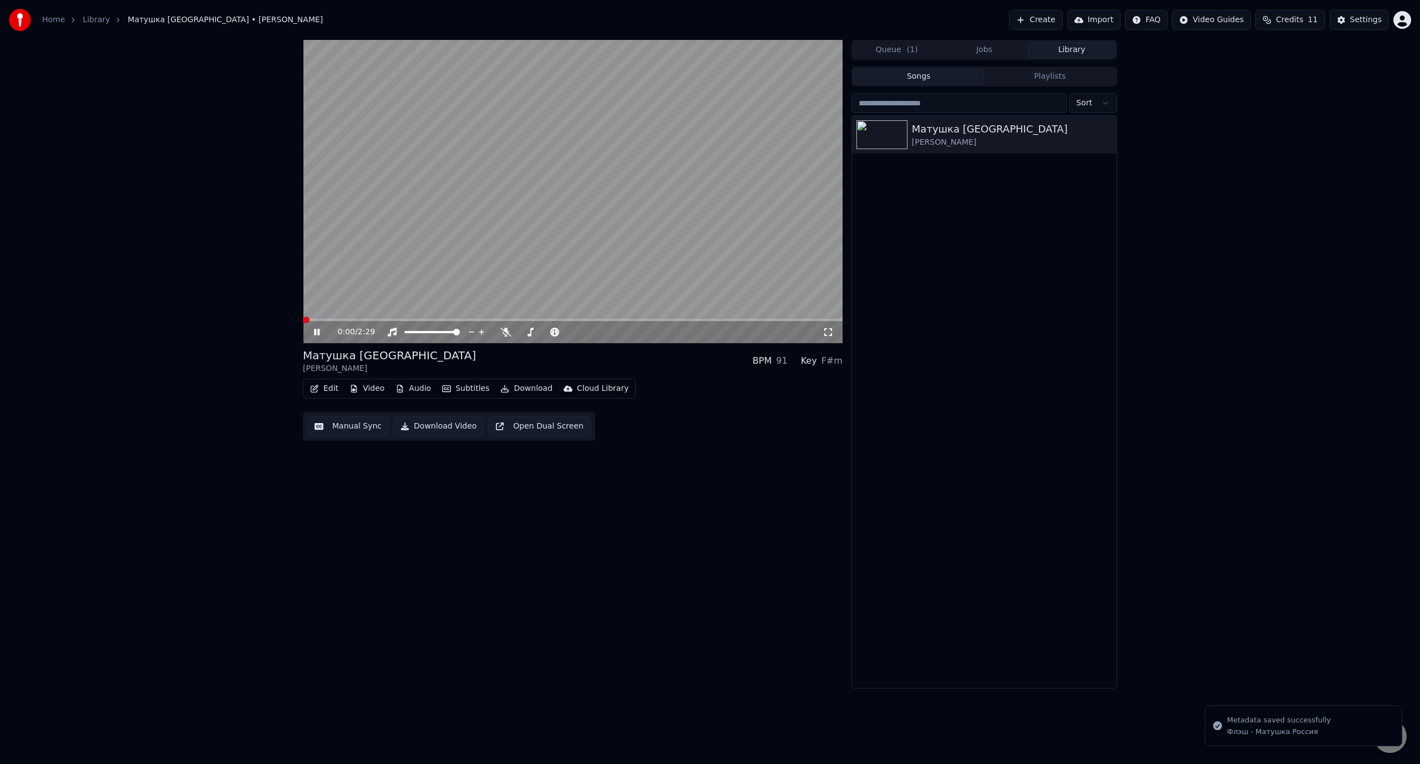
click at [303, 320] on span at bounding box center [303, 320] width 0 height 2
click at [303, 319] on span at bounding box center [303, 320] width 0 height 2
click at [317, 334] on icon at bounding box center [317, 332] width 6 height 7
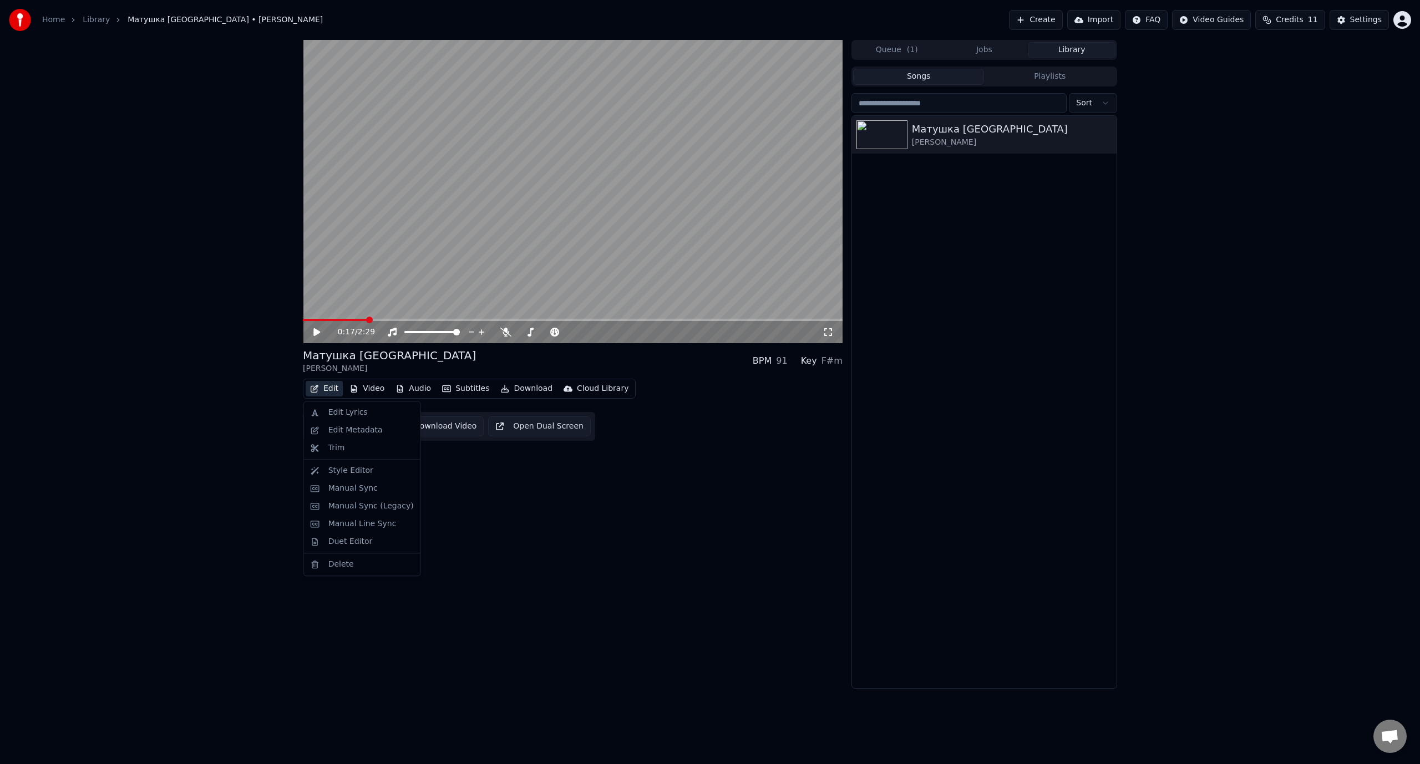
click at [326, 388] on button "Edit" at bounding box center [324, 389] width 37 height 16
click at [364, 503] on div "Manual Sync (Legacy)" at bounding box center [370, 506] width 85 height 11
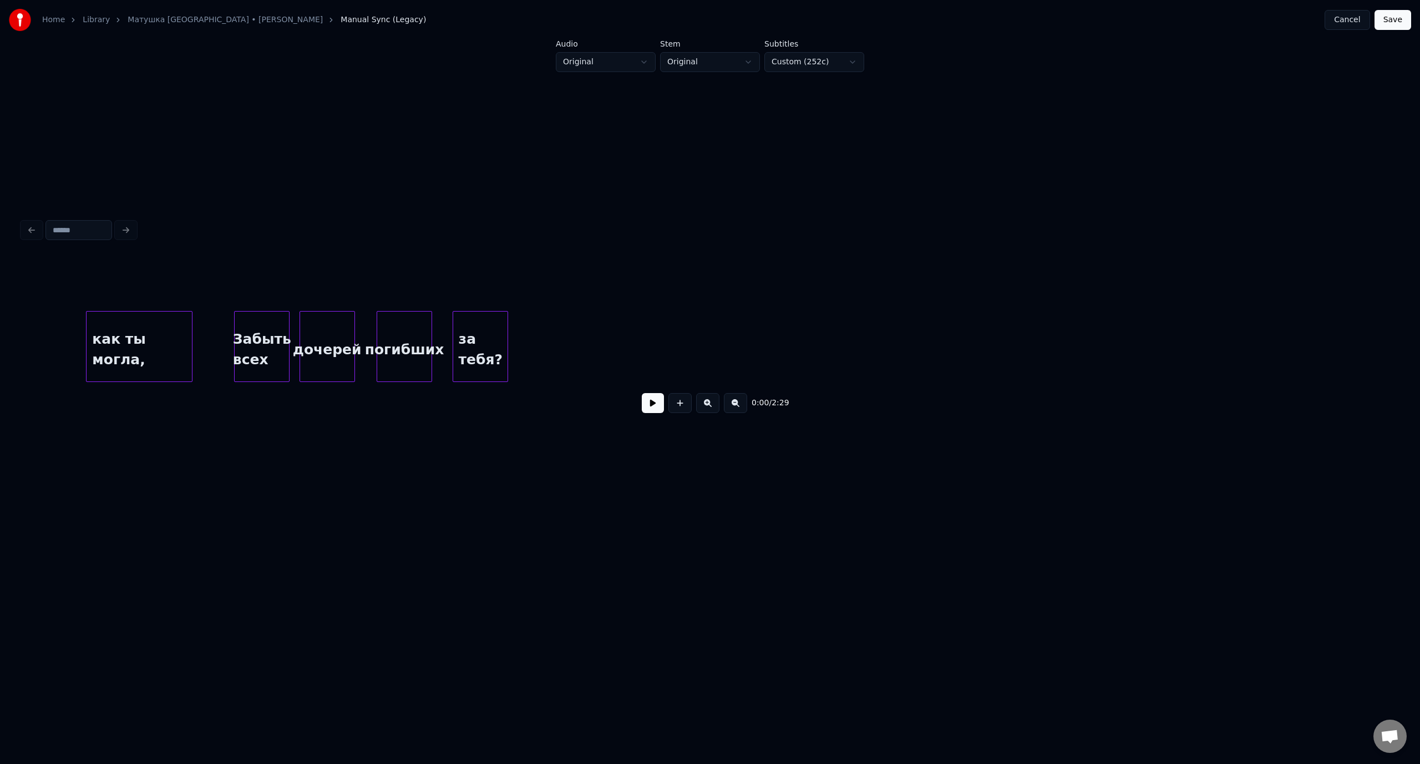
scroll to position [0, 11053]
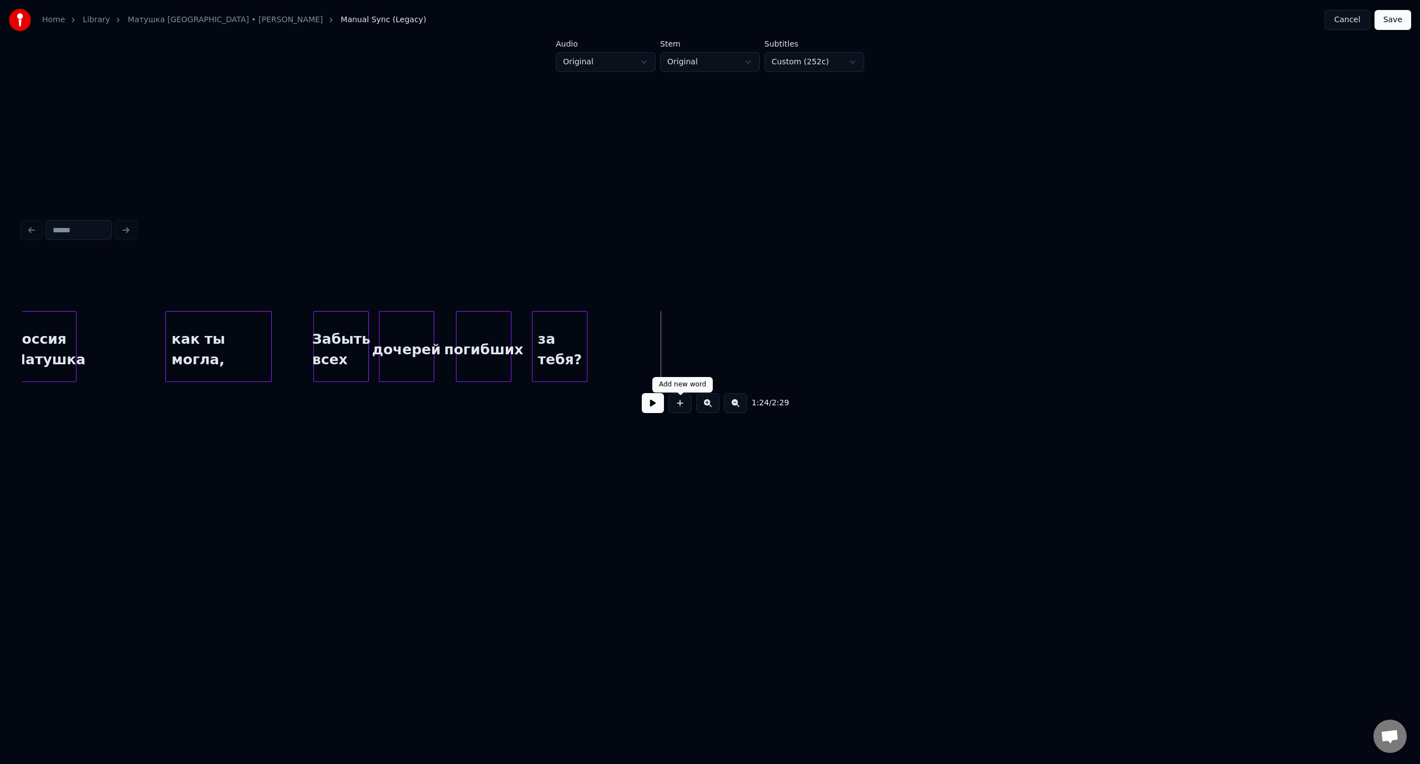
click at [685, 404] on button at bounding box center [679, 403] width 23 height 20
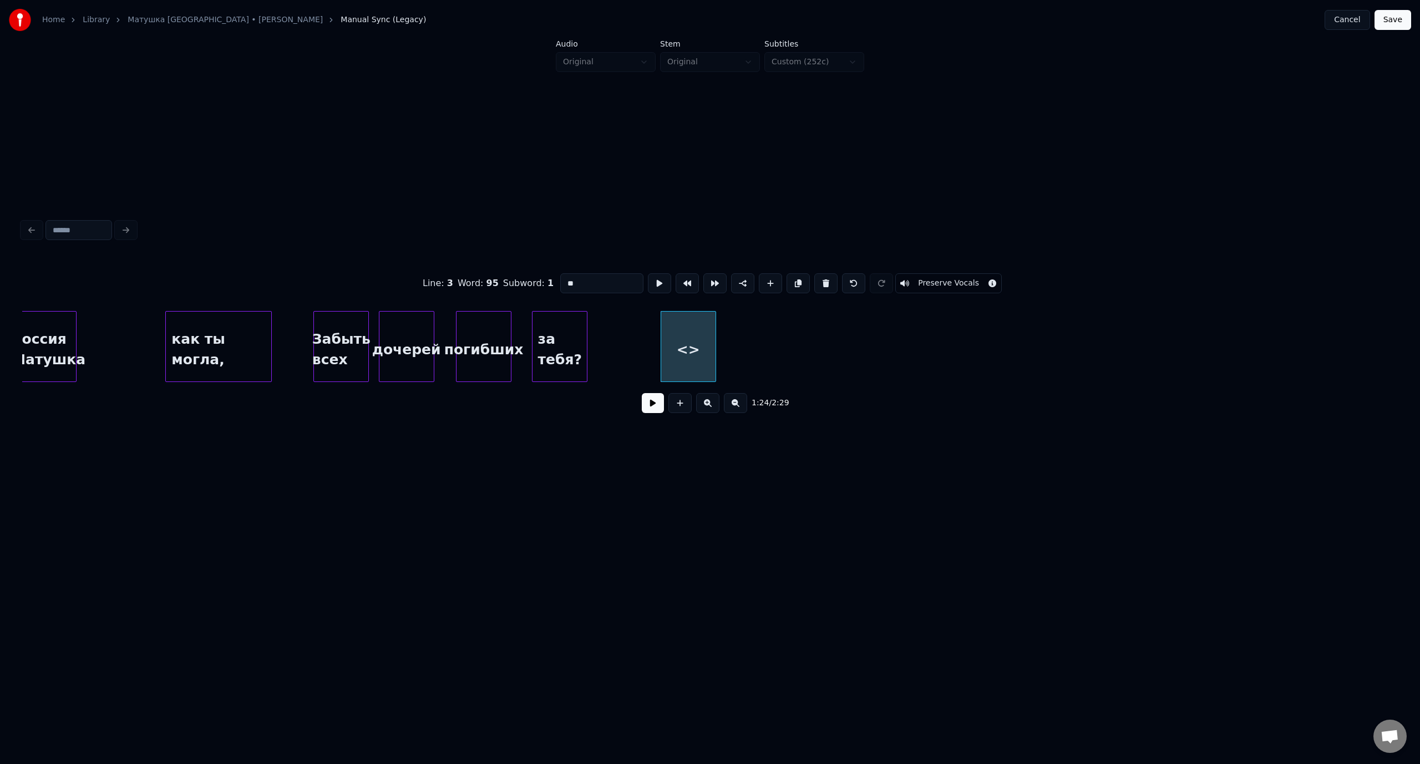
drag, startPoint x: 589, startPoint y: 282, endPoint x: 553, endPoint y: 281, distance: 35.5
click at [553, 281] on div "Line : 3 Word : 95 Subword : 1 ** Preserve Vocals" at bounding box center [709, 283] width 1375 height 55
type input "**********"
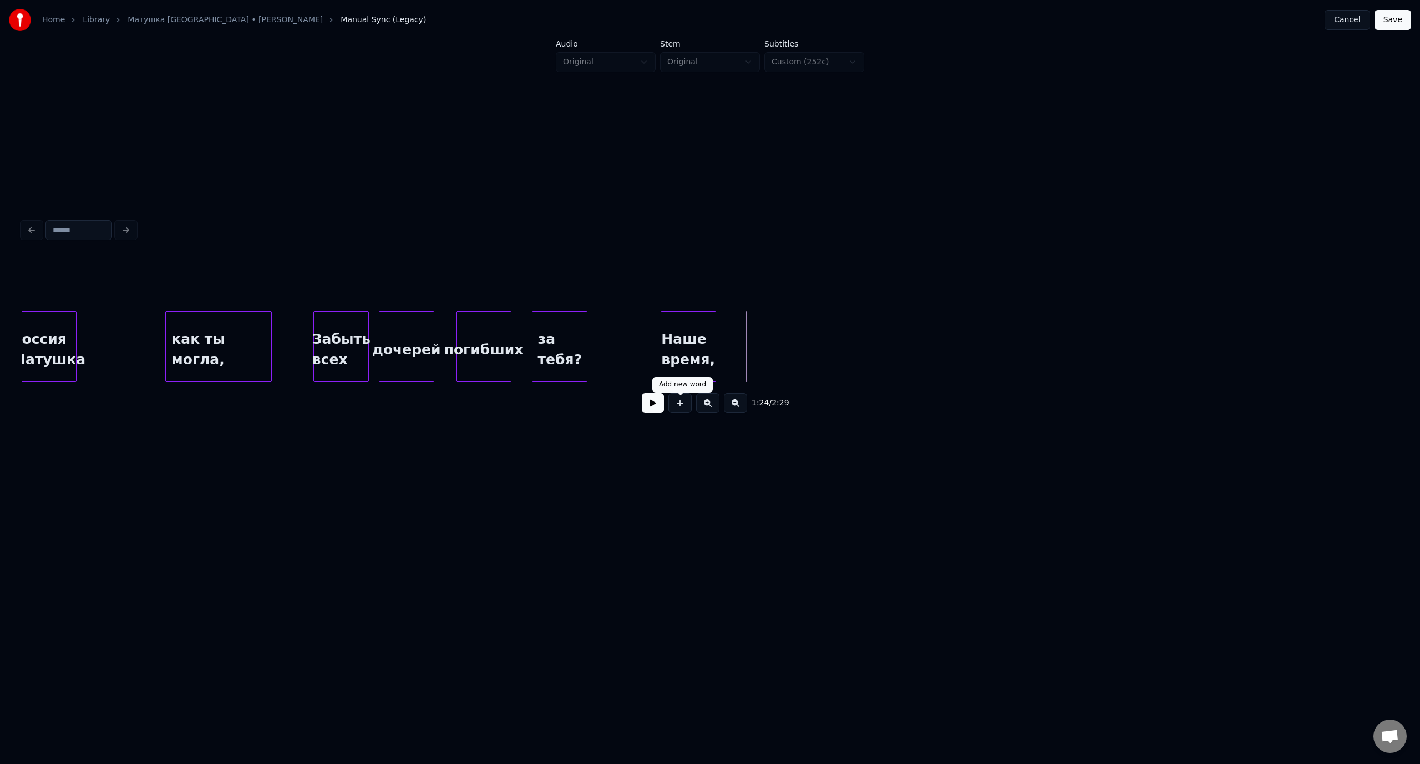
click at [682, 405] on button at bounding box center [679, 403] width 23 height 20
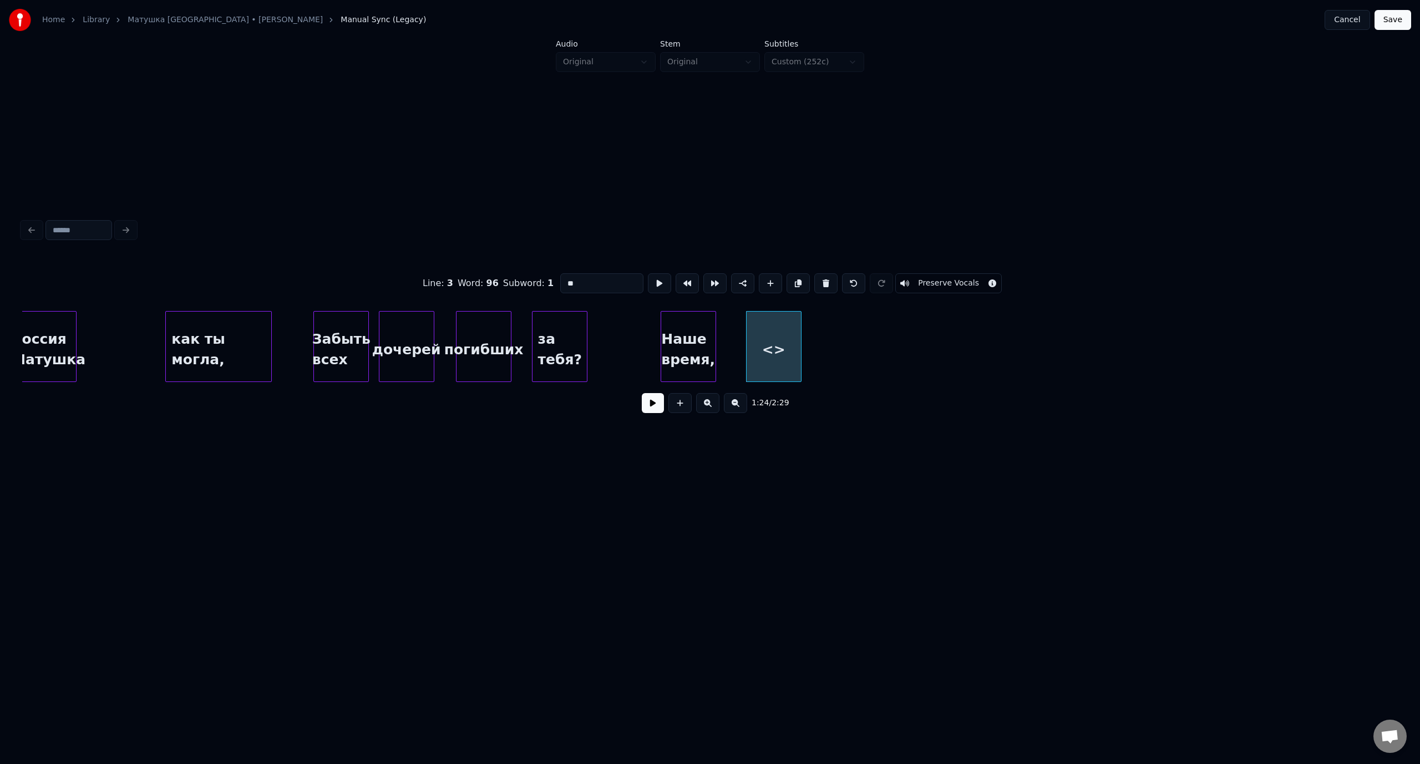
click at [550, 283] on div "Line : 3 Word : 96 Subword : 1 ** Preserve Vocals" at bounding box center [709, 283] width 1375 height 55
type input "********"
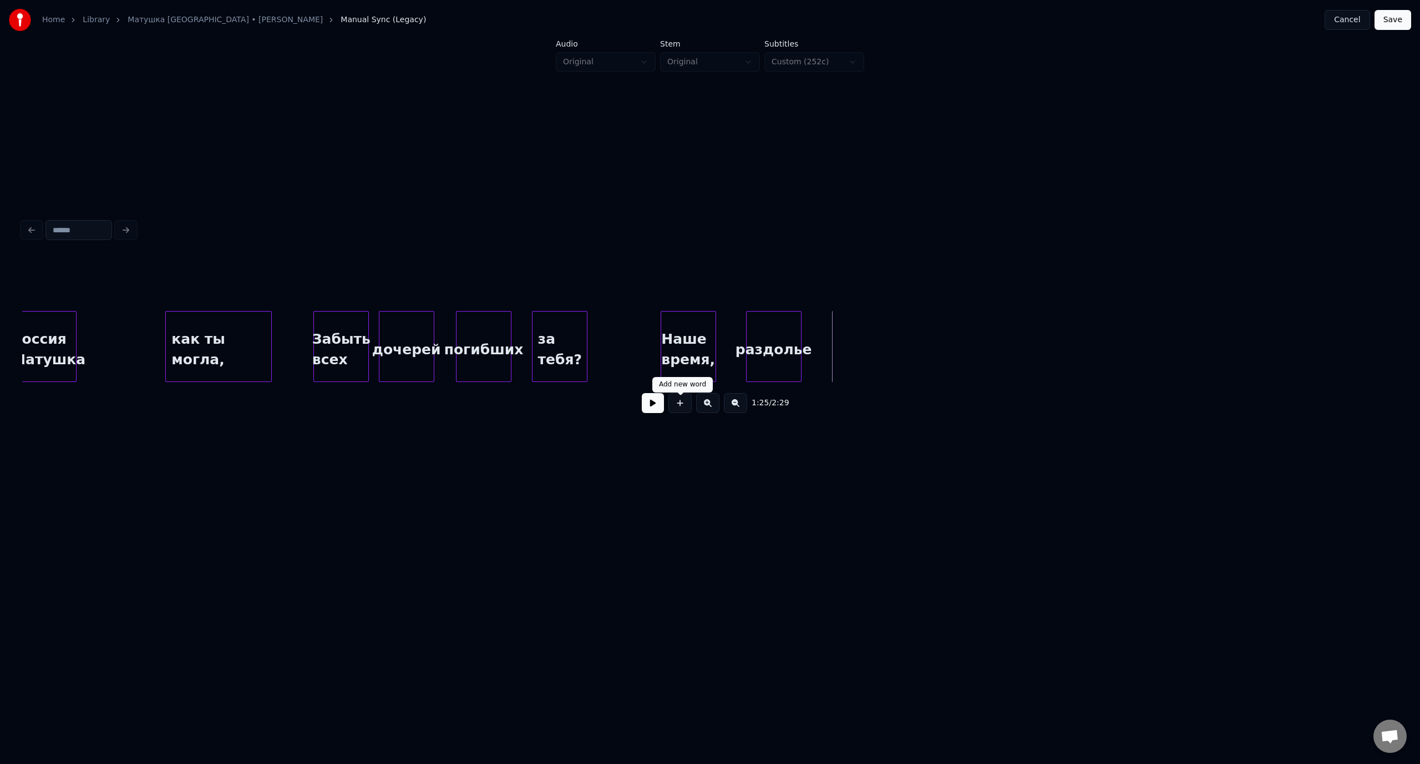
click at [680, 407] on button at bounding box center [679, 403] width 23 height 20
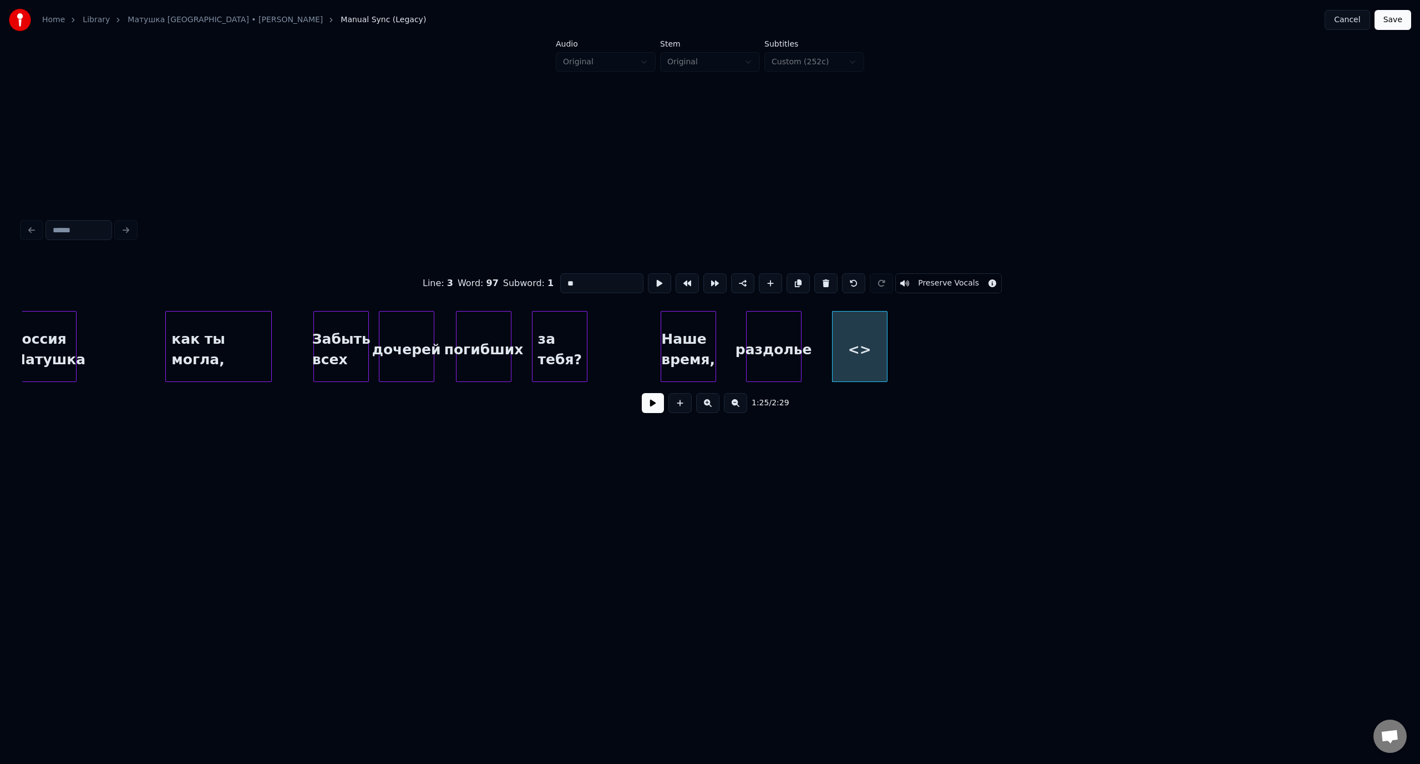
drag, startPoint x: 575, startPoint y: 278, endPoint x: 545, endPoint y: 278, distance: 29.9
click at [545, 278] on div "Line : 3 Word : 97 Subword : 1 ** Preserve Vocals" at bounding box center [709, 283] width 1375 height 55
type input "***"
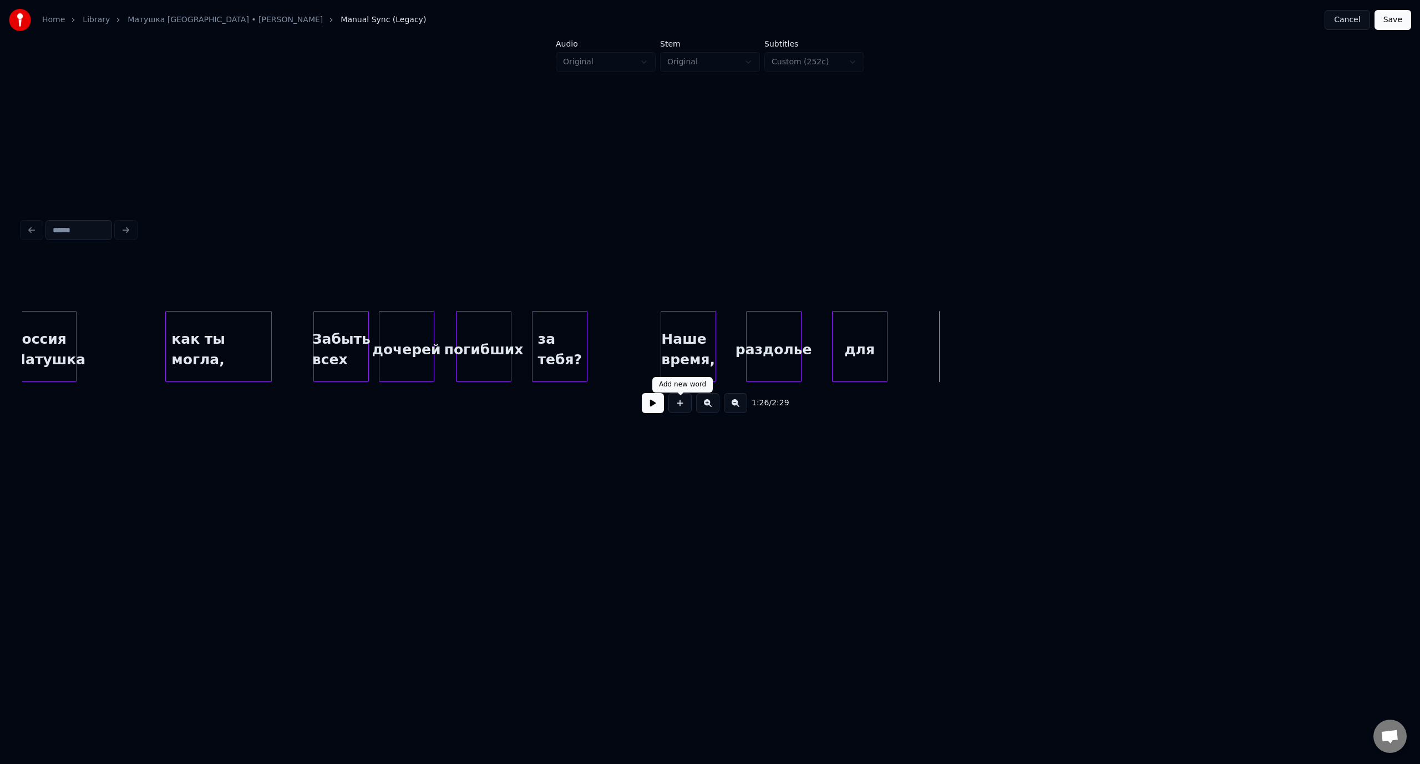
click at [683, 407] on button at bounding box center [679, 403] width 23 height 20
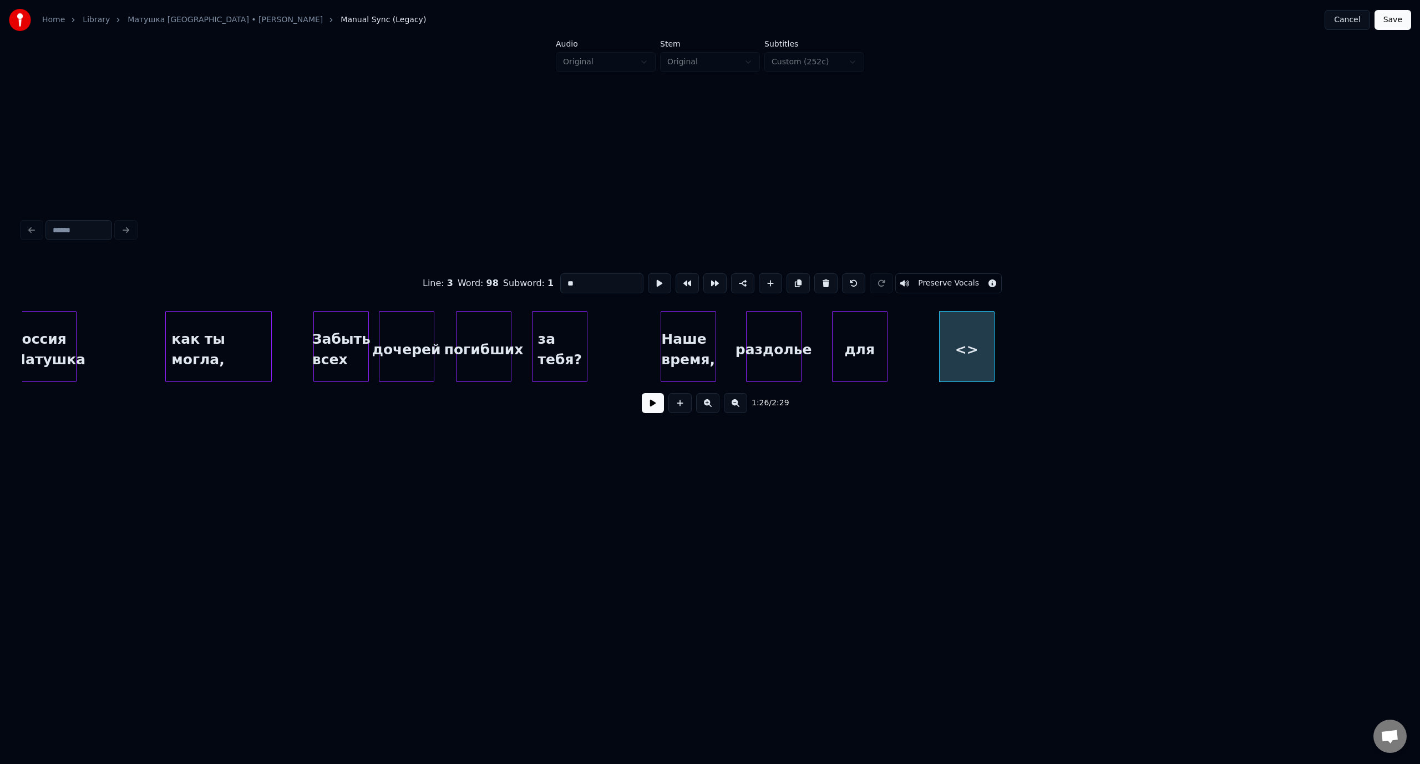
drag, startPoint x: 588, startPoint y: 283, endPoint x: 551, endPoint y: 282, distance: 36.6
click at [551, 282] on div "Line : 3 Word : 98 Subword : 1 ** Preserve Vocals" at bounding box center [709, 283] width 1375 height 55
click at [843, 333] on div "для" at bounding box center [841, 349] width 54 height 75
click at [1049, 333] on div "скинхэдов," at bounding box center [1041, 349] width 54 height 75
click at [973, 329] on div "для" at bounding box center [967, 349] width 54 height 75
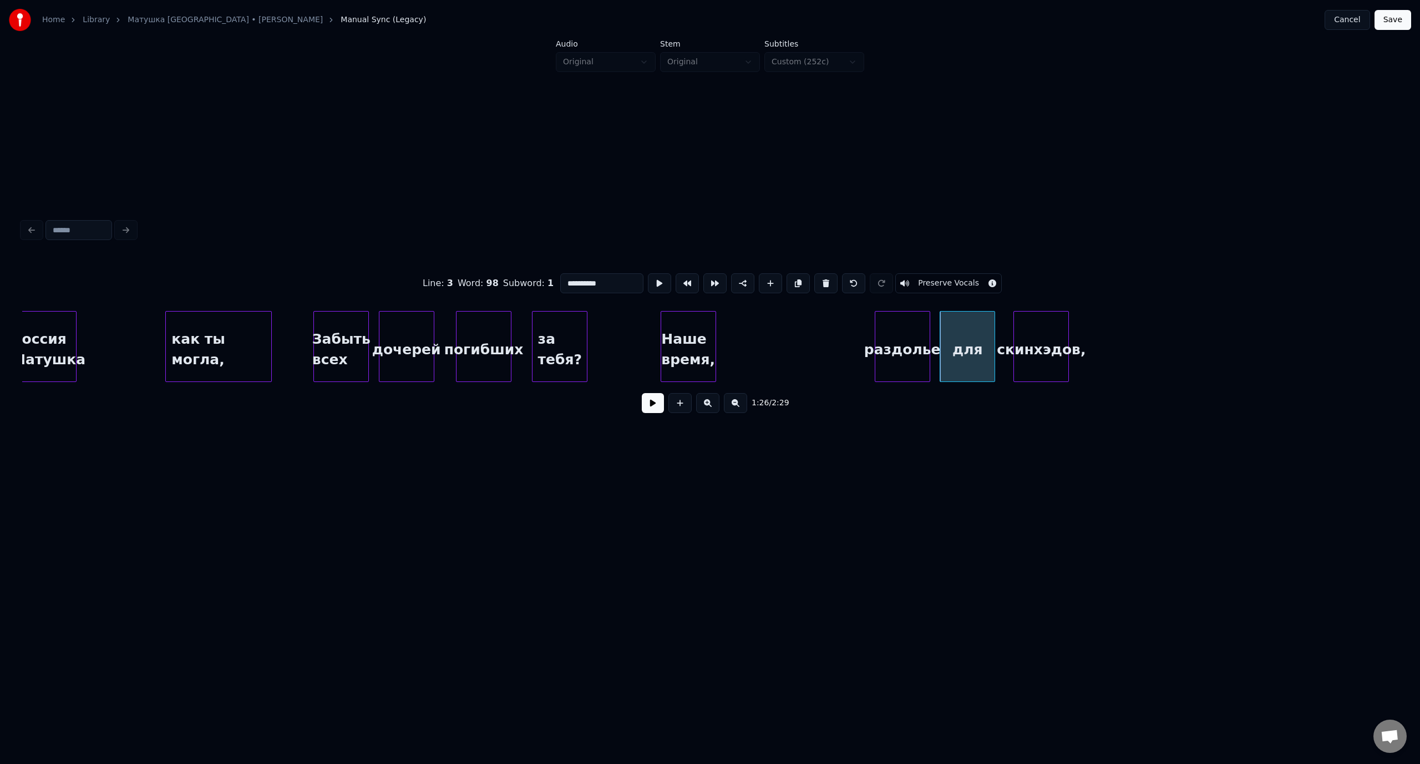
click at [907, 329] on div "раздолье" at bounding box center [902, 349] width 54 height 75
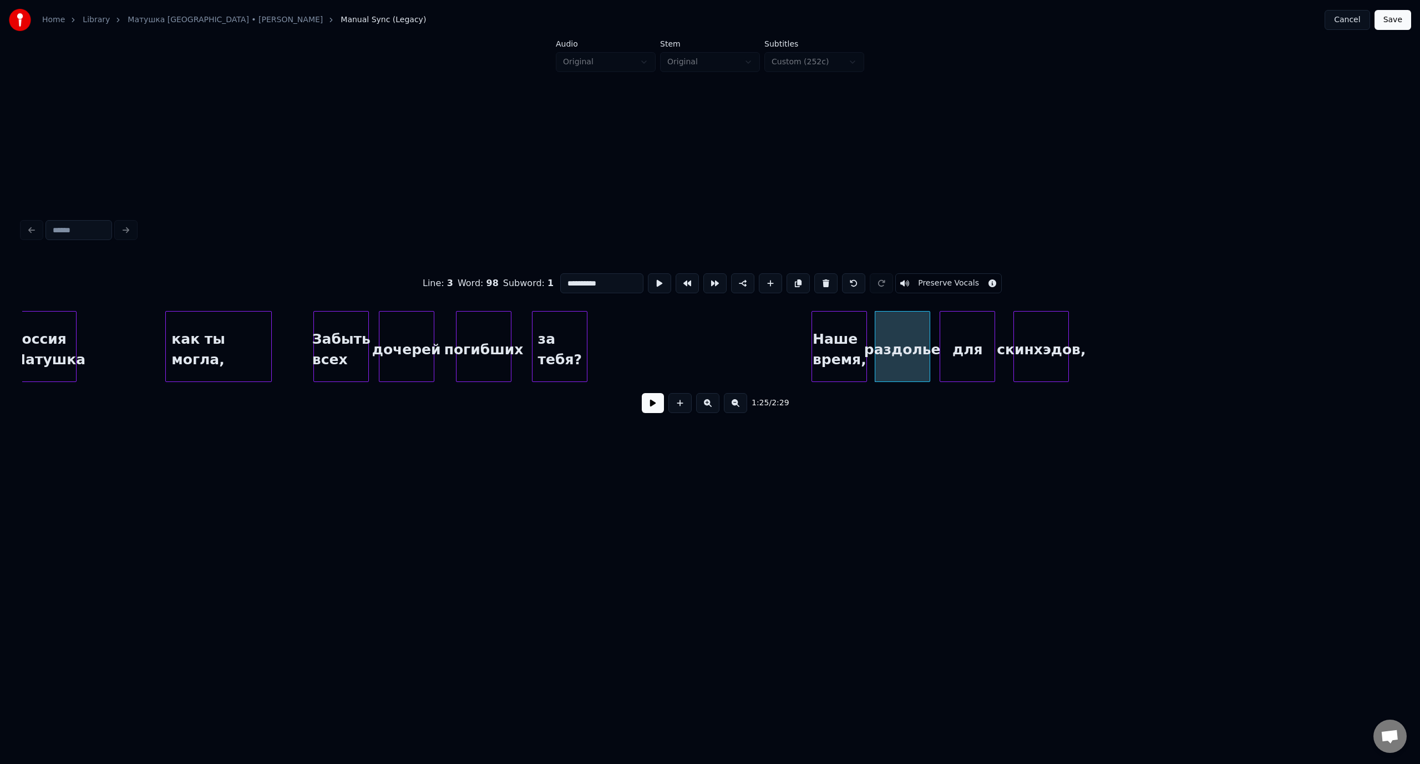
click at [847, 328] on div "Наше время," at bounding box center [839, 349] width 54 height 75
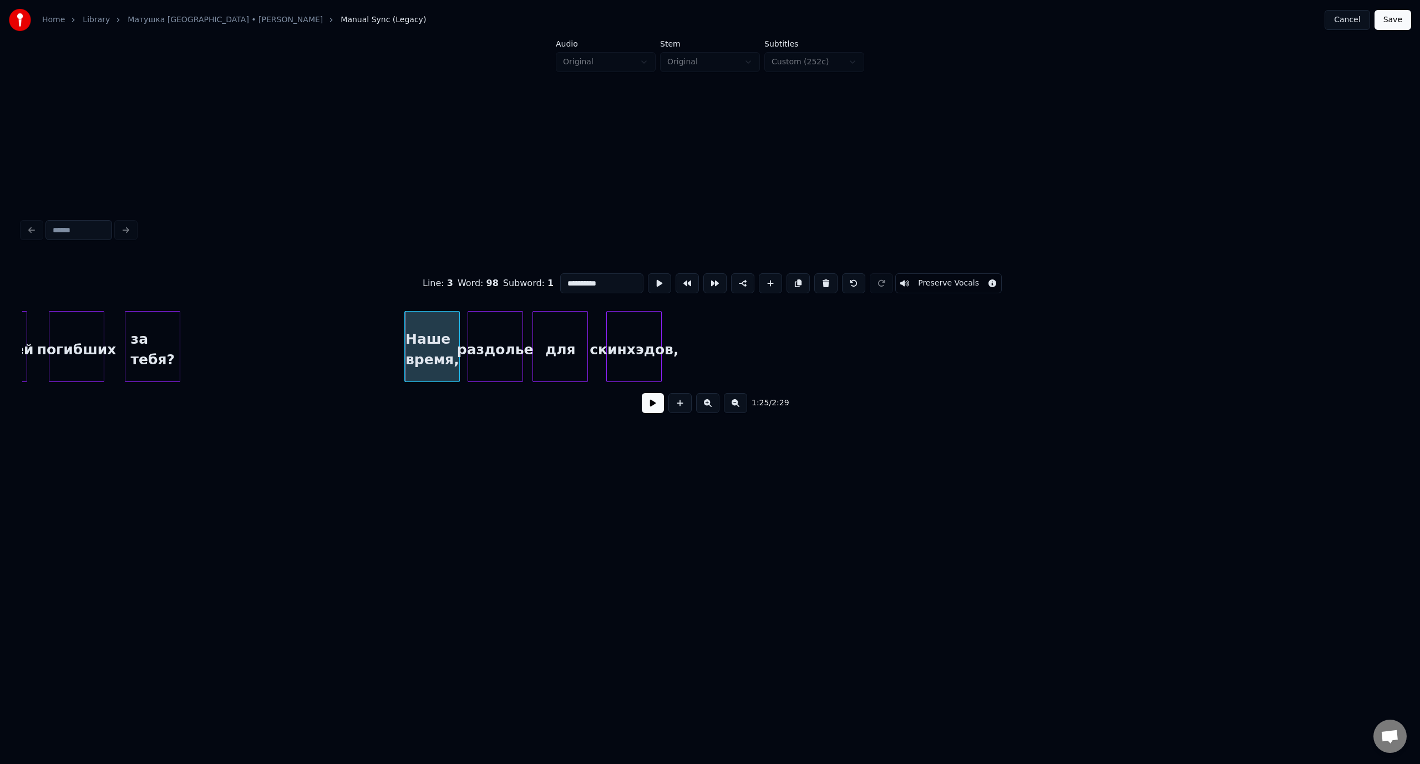
scroll to position [0, 11624]
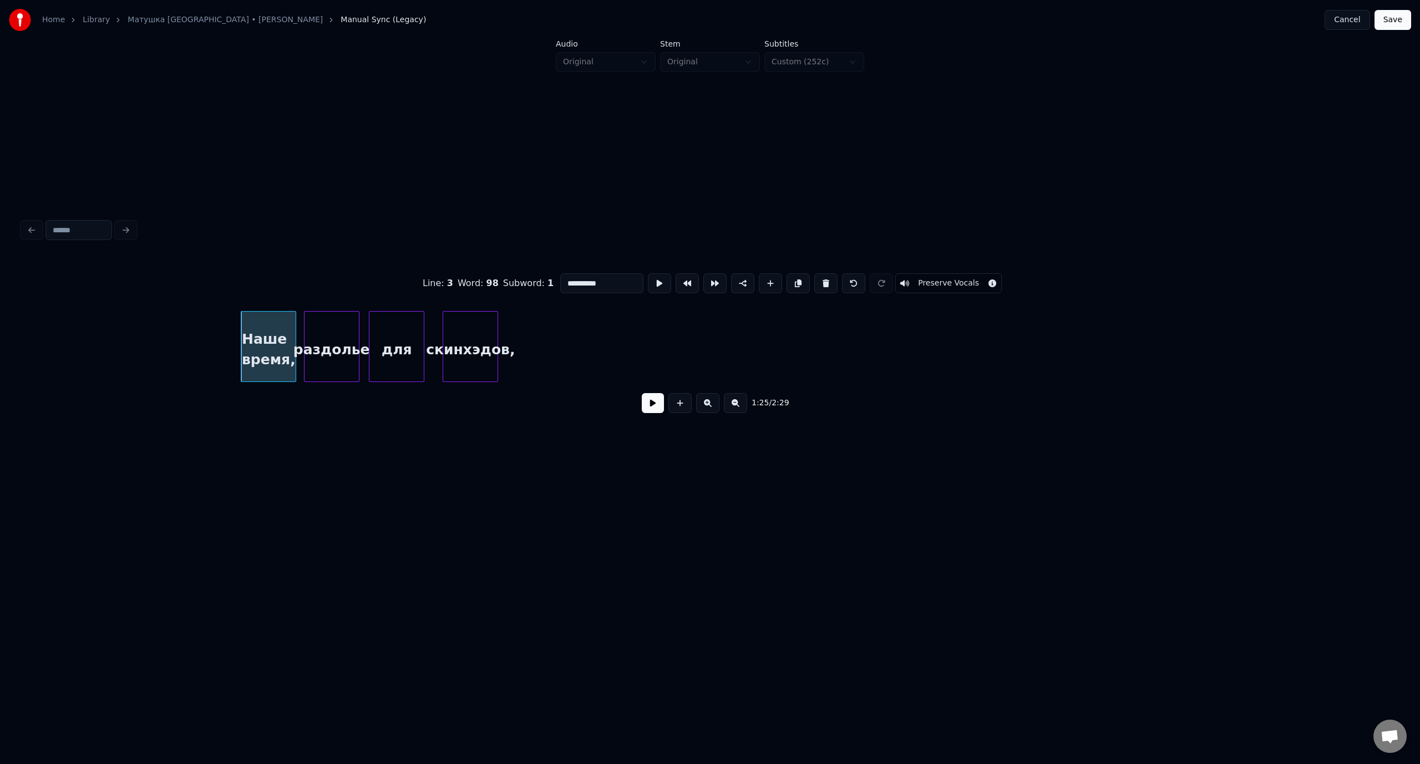
type input "**********"
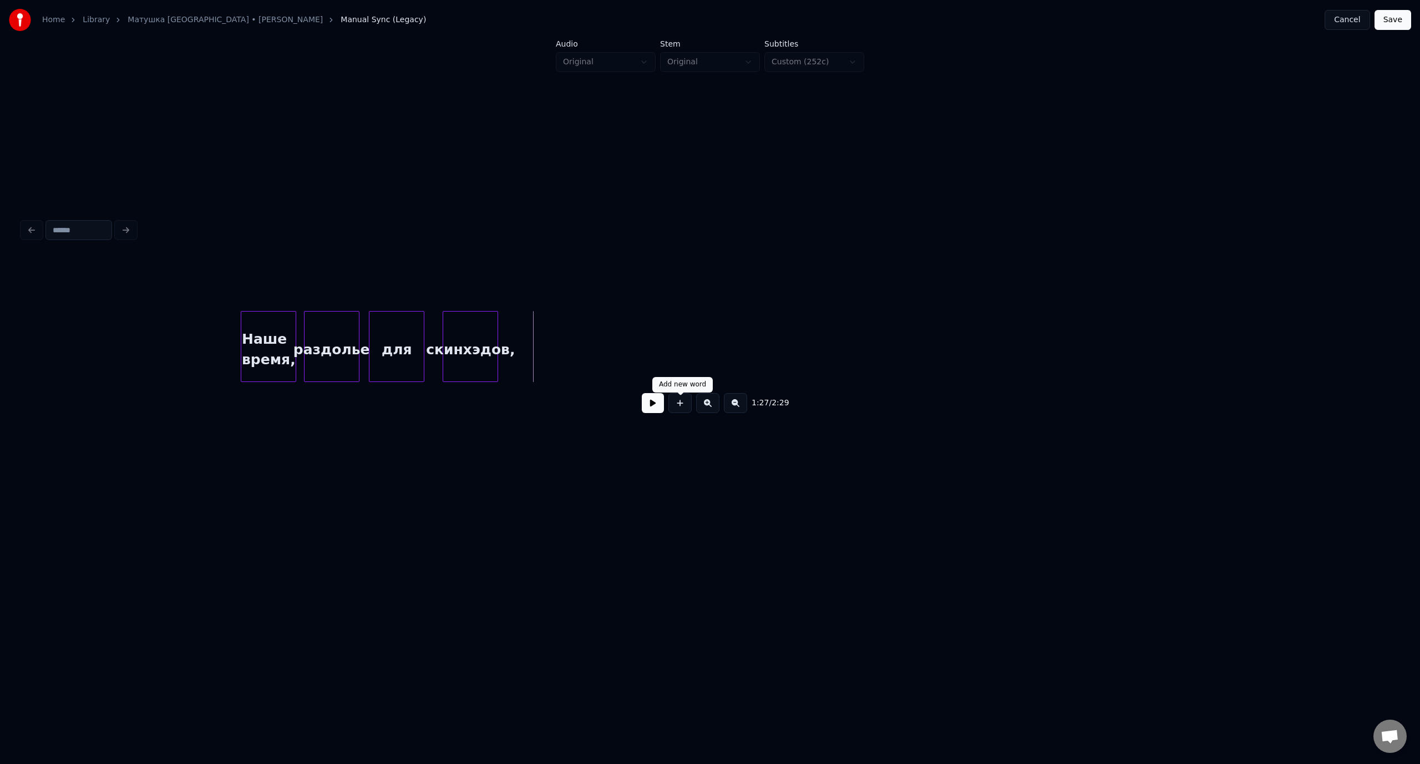
click at [683, 404] on button at bounding box center [679, 403] width 23 height 20
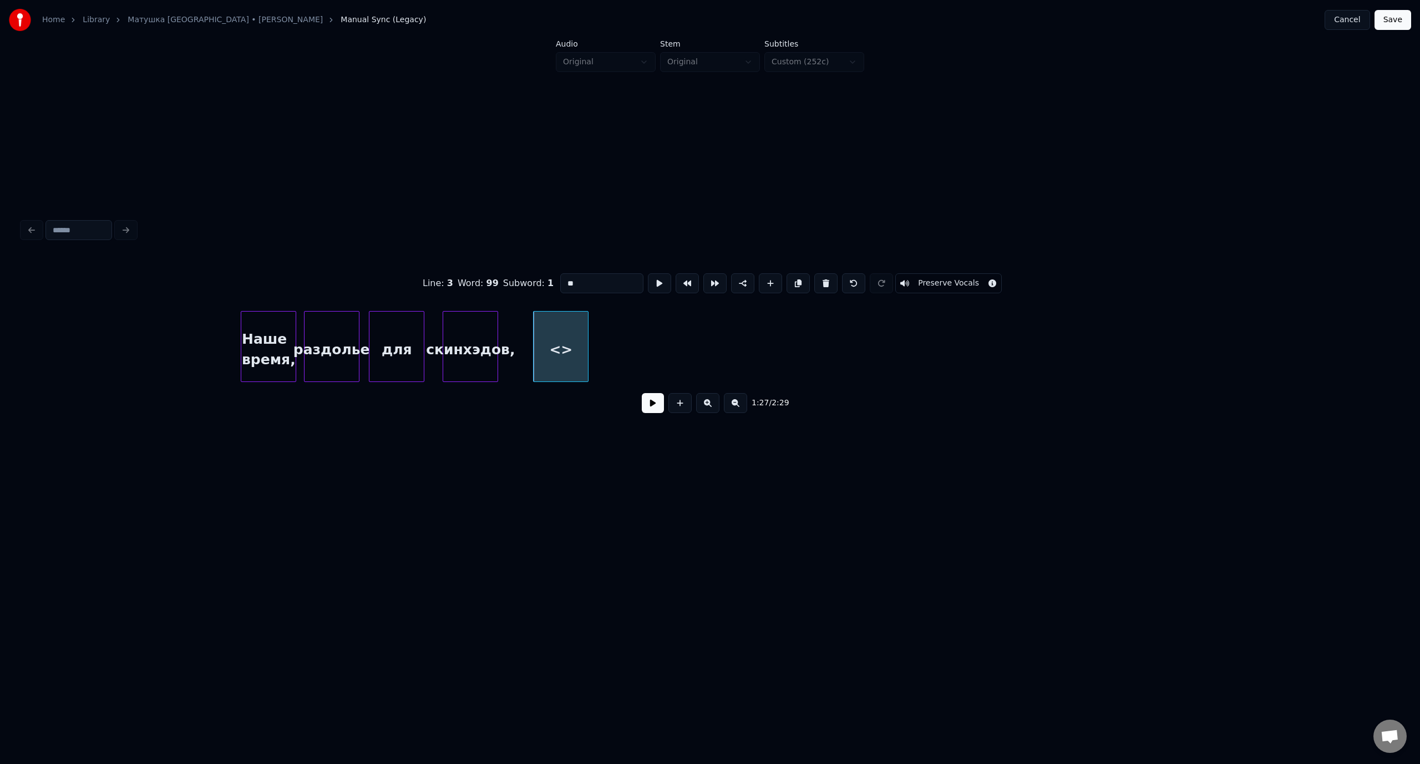
drag, startPoint x: 593, startPoint y: 279, endPoint x: 562, endPoint y: 279, distance: 31.6
click at [562, 279] on input "**" at bounding box center [601, 283] width 83 height 20
type input "**********"
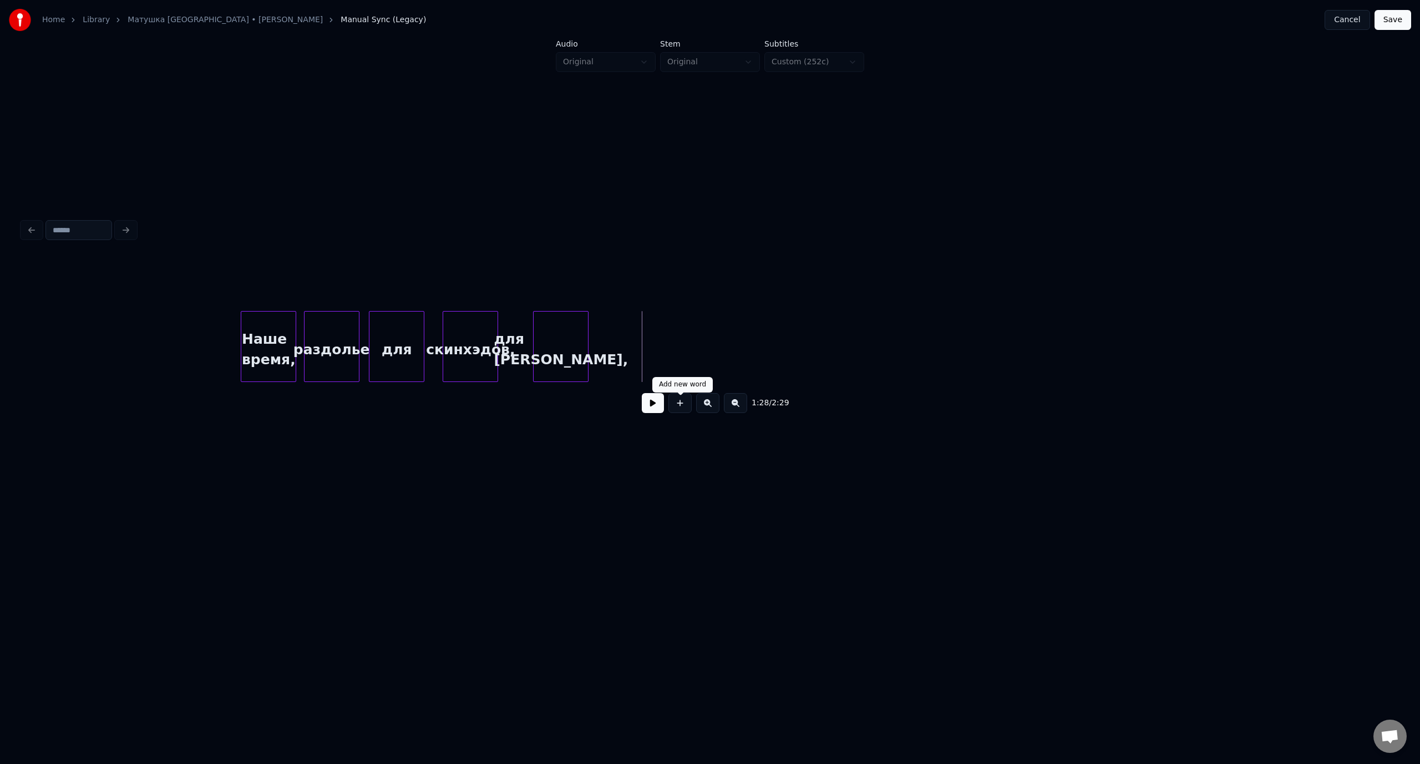
click at [685, 410] on button at bounding box center [679, 403] width 23 height 20
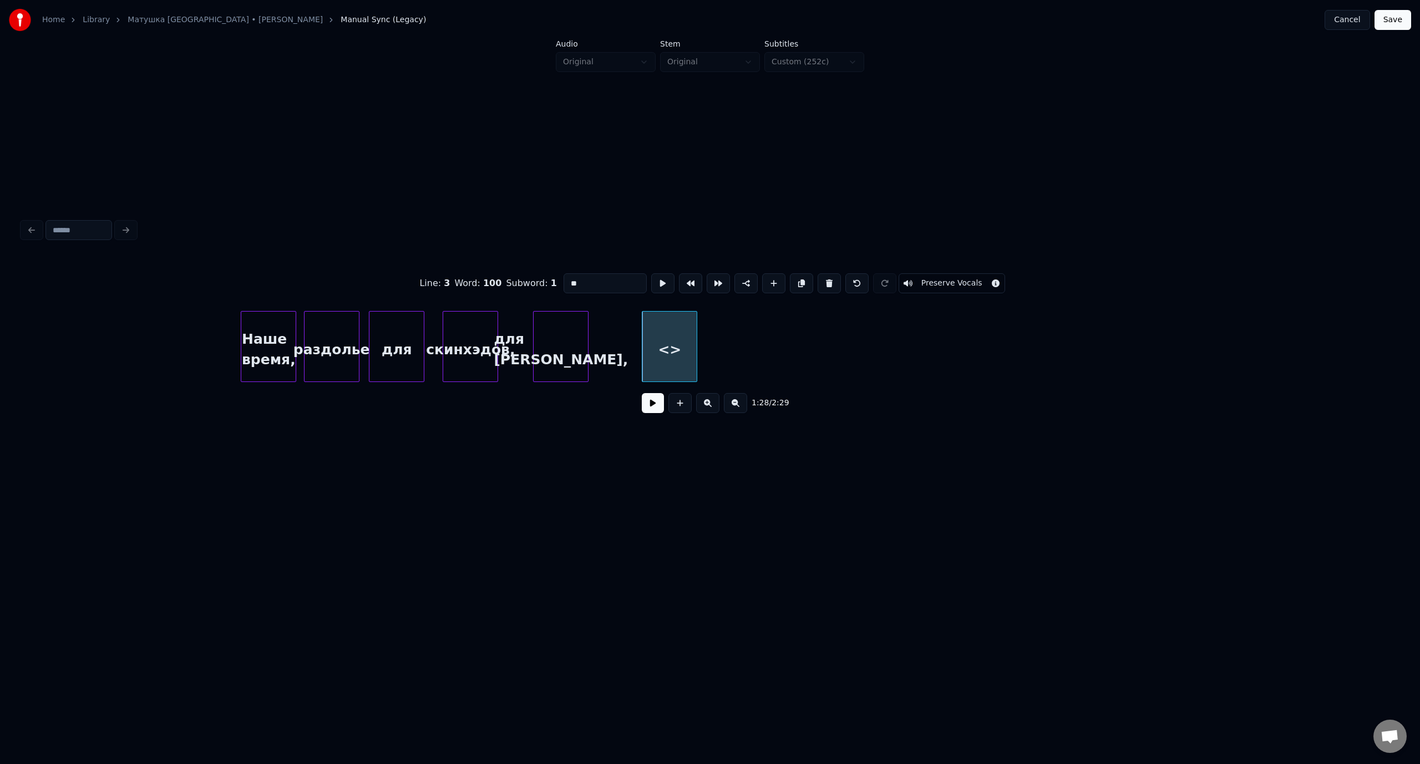
click at [556, 280] on div "Line : 3 Word : 100 Subword : 1 ** Preserve Vocals" at bounding box center [709, 283] width 1375 height 55
type input "********"
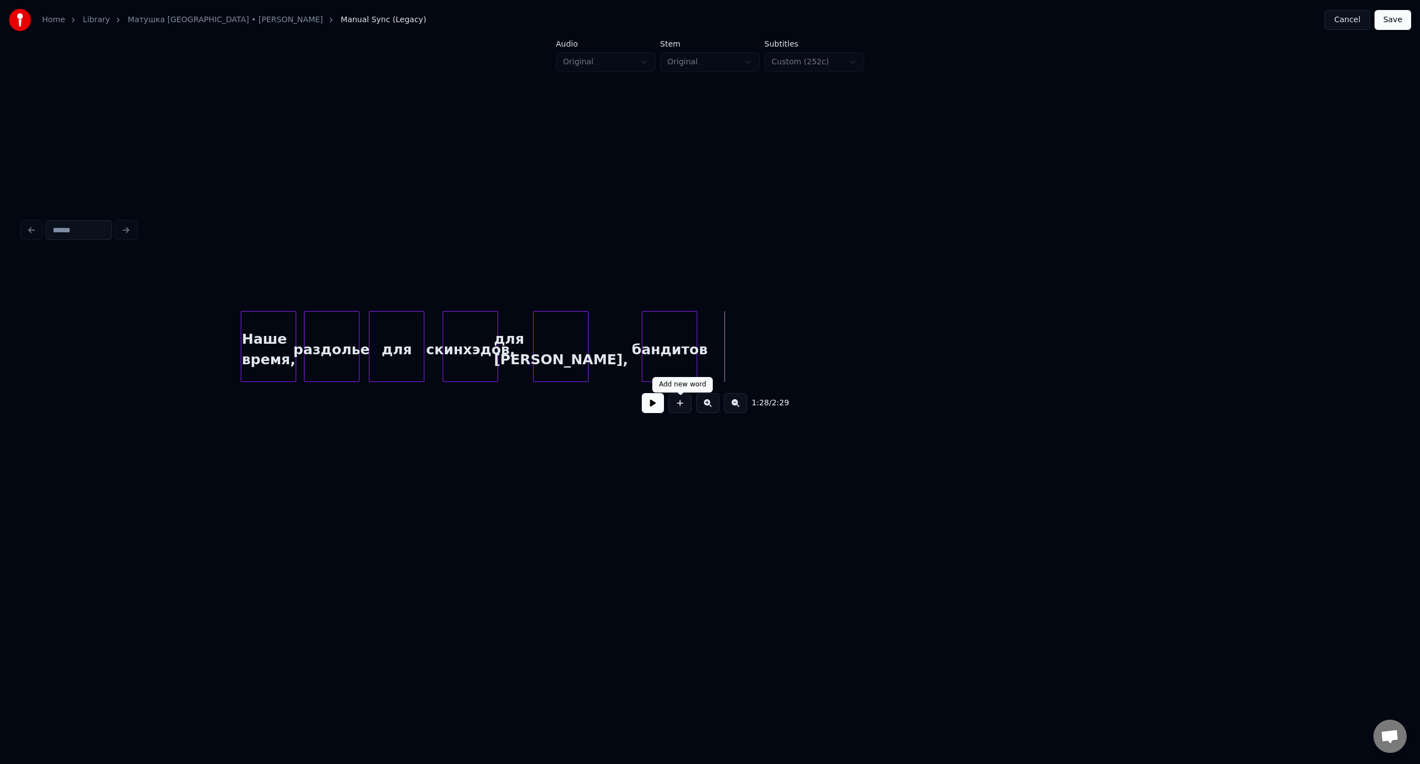
click at [682, 408] on button at bounding box center [679, 403] width 23 height 20
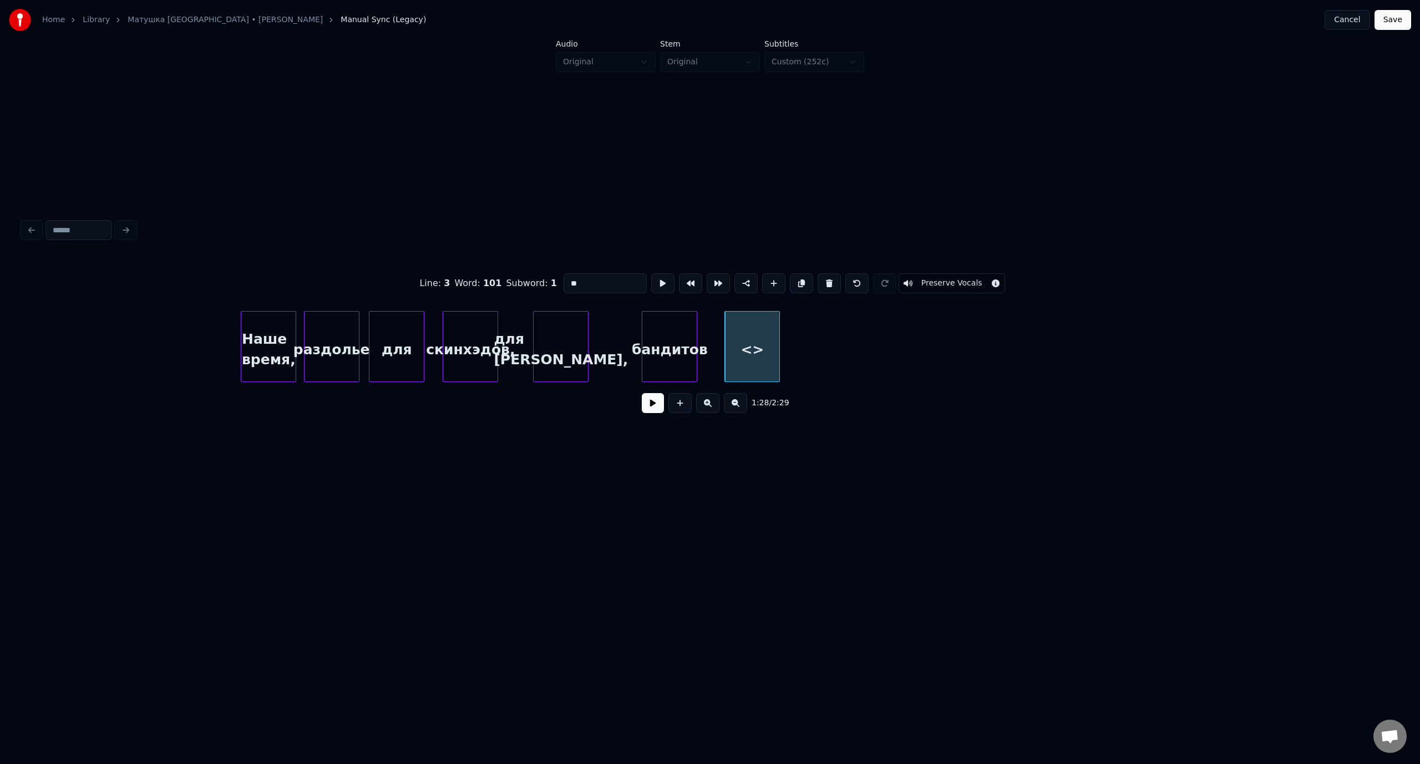
drag, startPoint x: 599, startPoint y: 281, endPoint x: 551, endPoint y: 282, distance: 47.7
click at [551, 282] on div "Line : 3 Word : 101 Subword : 1 ** Preserve Vocals" at bounding box center [709, 283] width 1375 height 55
type input "**********"
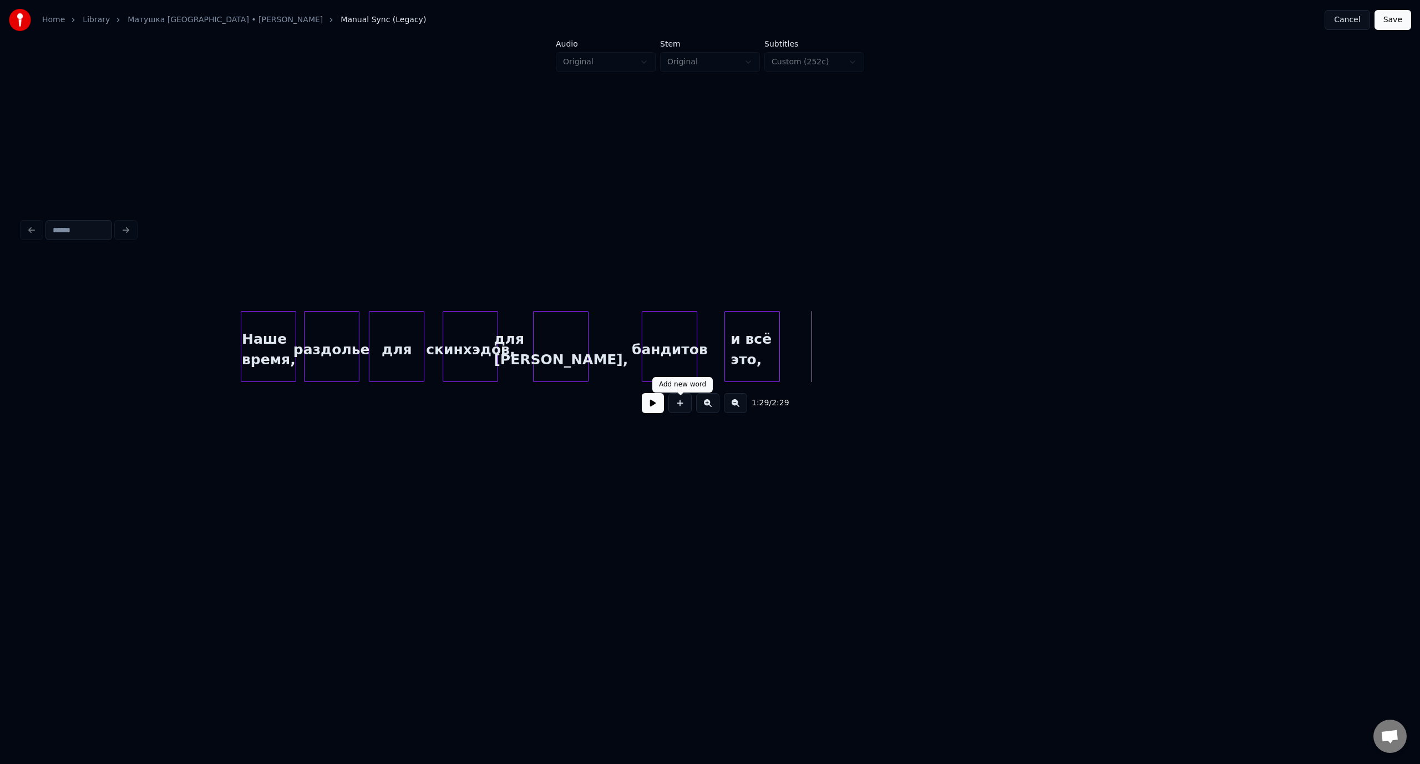
click at [682, 408] on button at bounding box center [679, 403] width 23 height 20
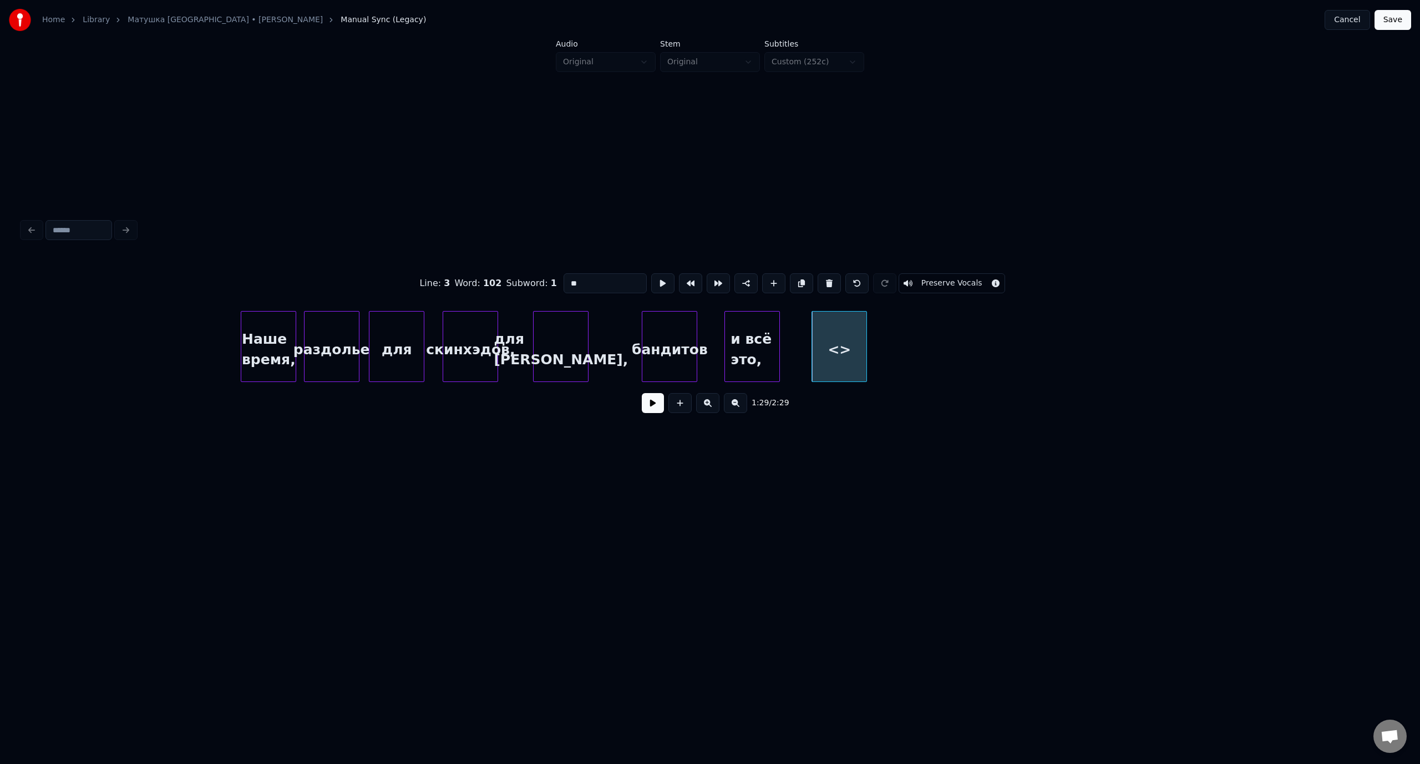
click at [563, 281] on input "**" at bounding box center [604, 283] width 83 height 20
type input "*******"
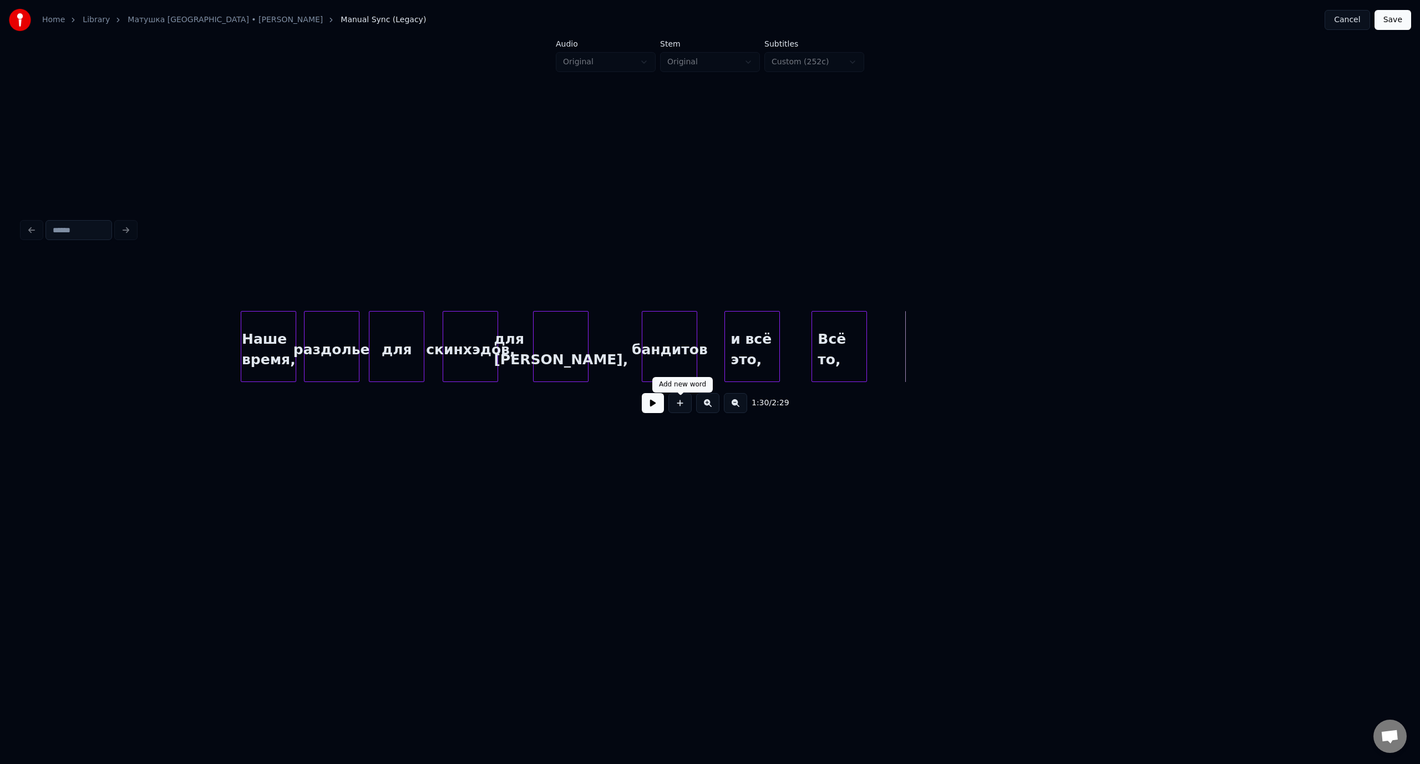
click at [681, 404] on button at bounding box center [679, 403] width 23 height 20
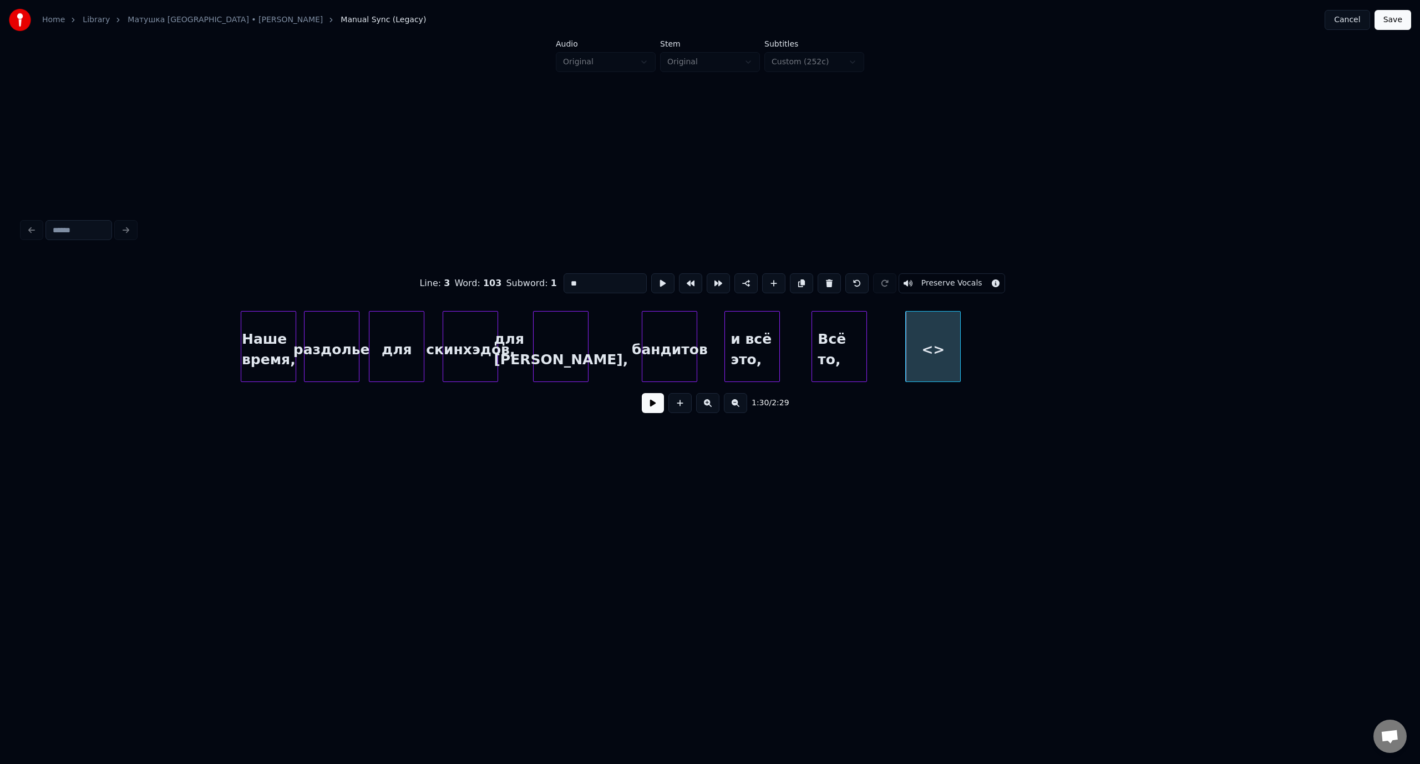
drag, startPoint x: 584, startPoint y: 283, endPoint x: 555, endPoint y: 285, distance: 28.9
click at [555, 285] on div "Line : 3 Word : 103 Subword : 1 ** Preserve Vocals" at bounding box center [709, 283] width 1375 height 55
type input "******"
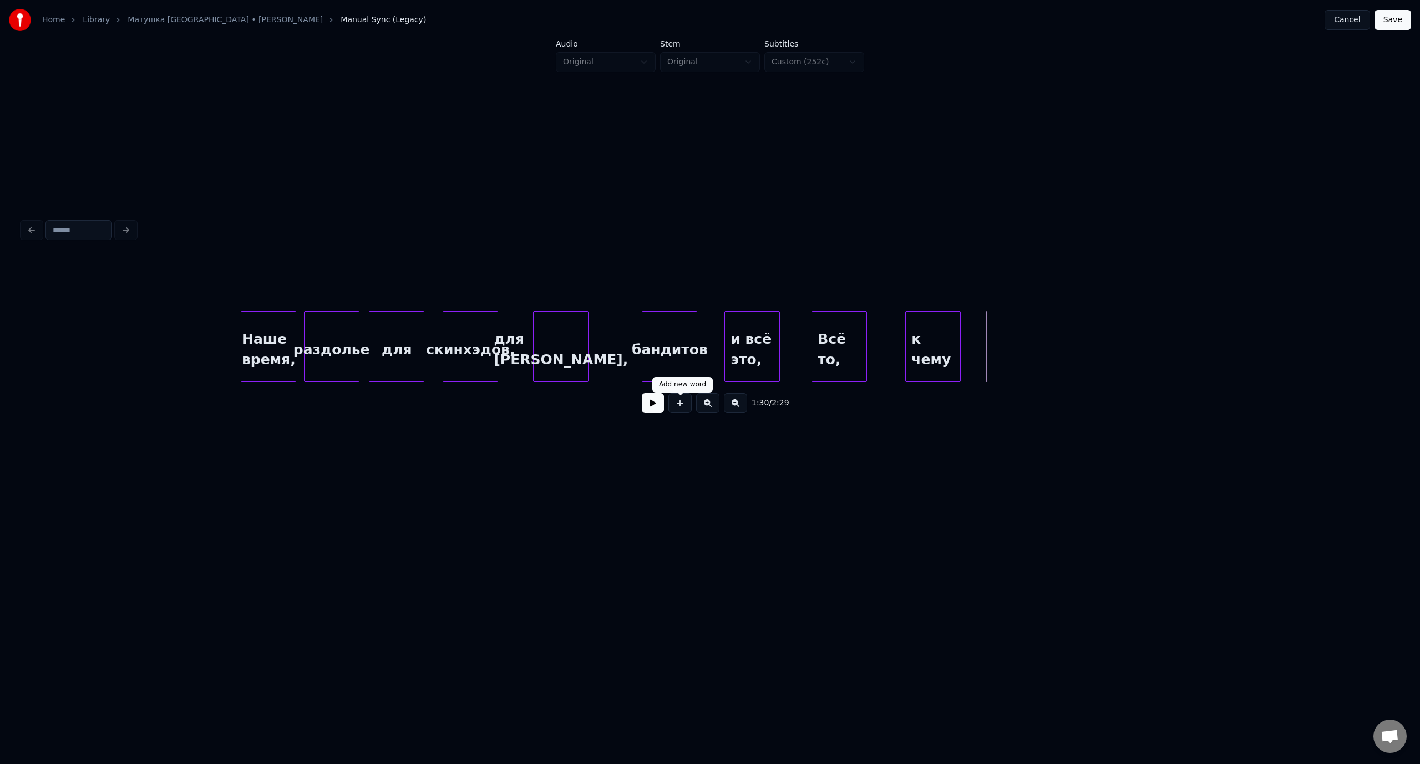
click at [683, 410] on button at bounding box center [679, 403] width 23 height 20
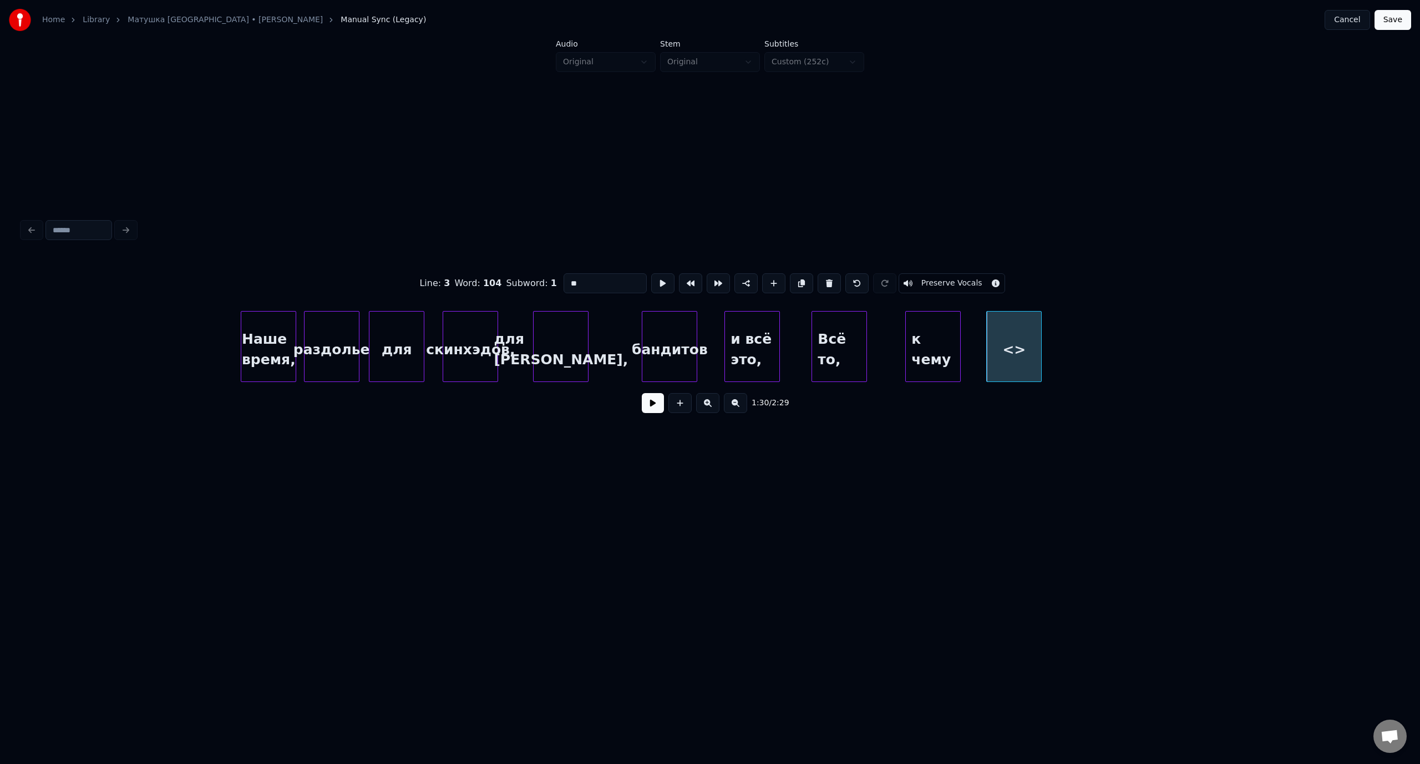
drag, startPoint x: 577, startPoint y: 281, endPoint x: 567, endPoint y: 282, distance: 10.1
click at [567, 282] on input "**" at bounding box center [604, 283] width 83 height 20
type input "**********"
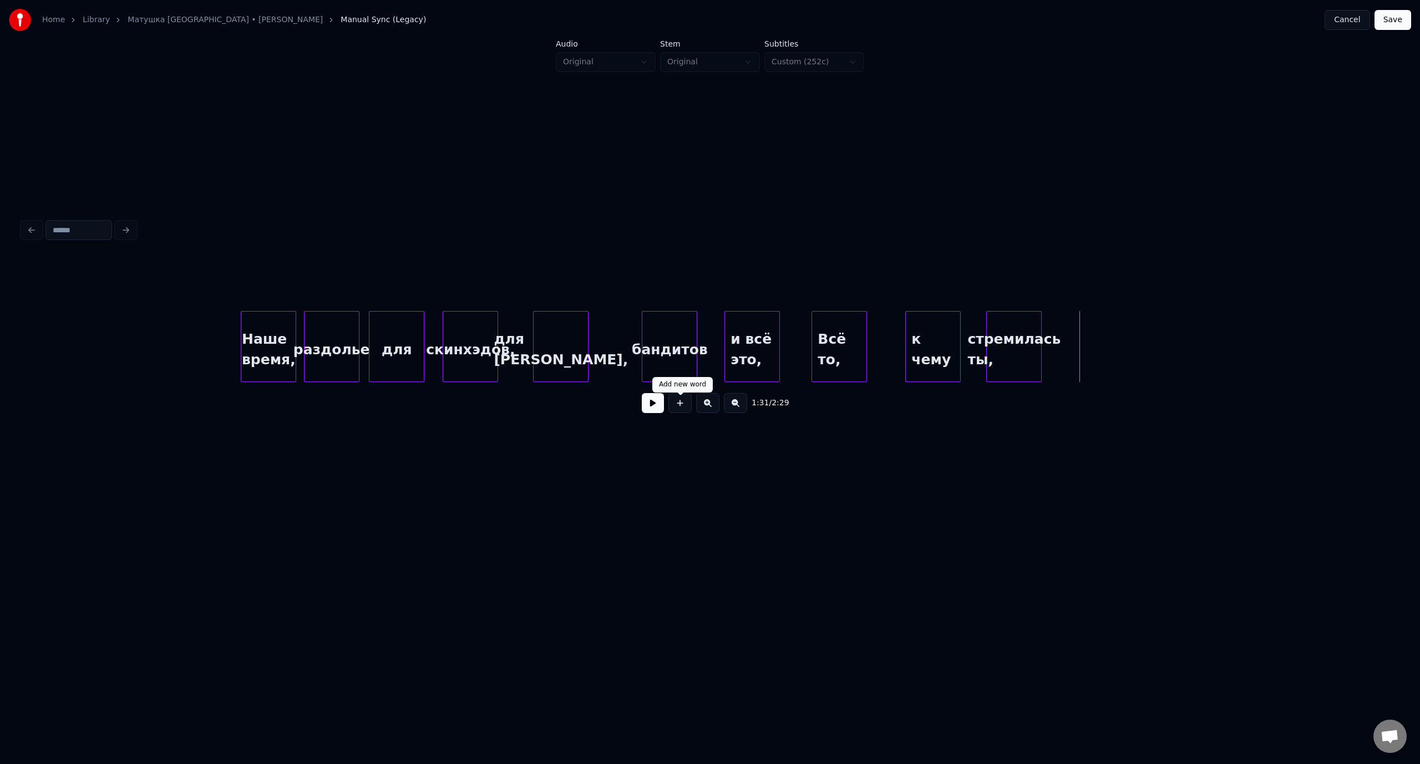
click at [676, 409] on button at bounding box center [679, 403] width 23 height 20
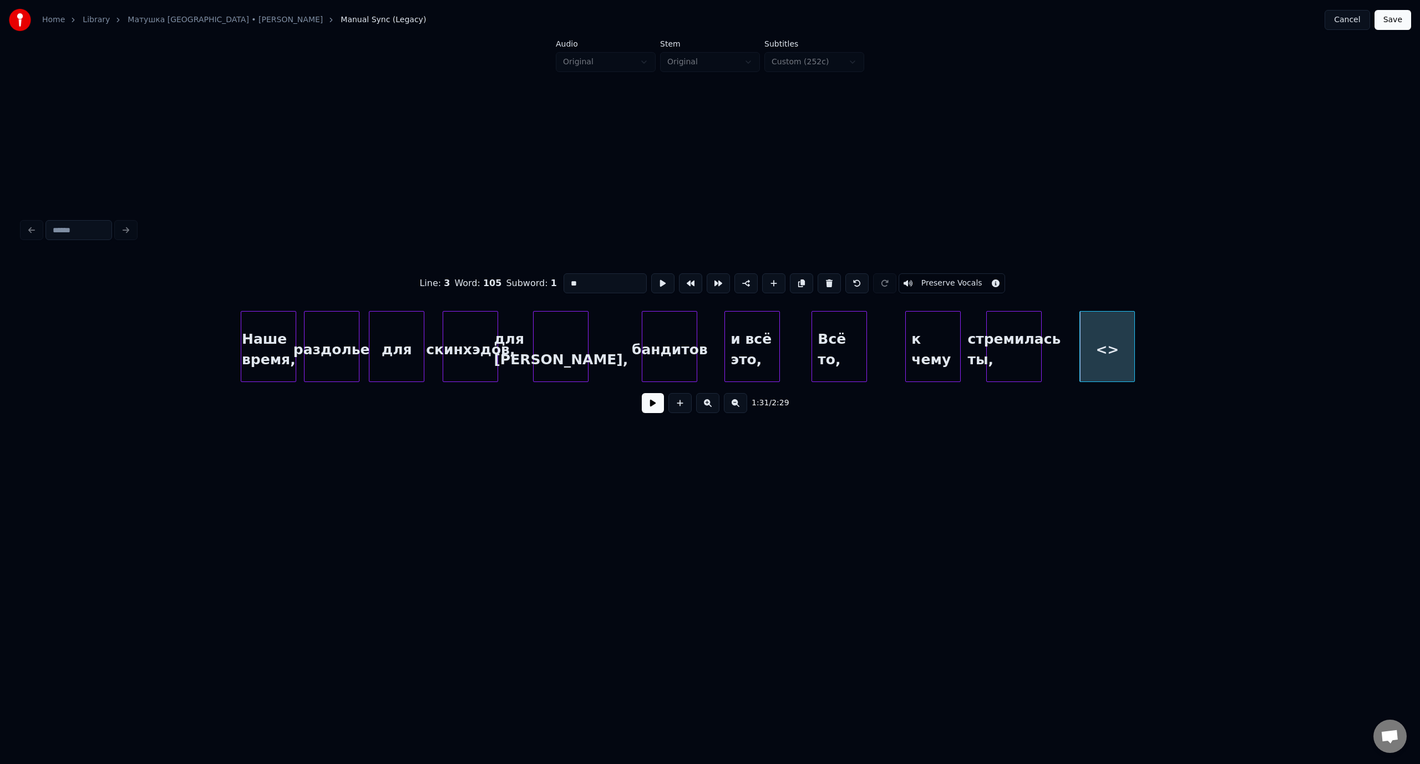
drag, startPoint x: 589, startPoint y: 283, endPoint x: 566, endPoint y: 283, distance: 23.3
click at [566, 283] on input "**" at bounding box center [604, 283] width 83 height 20
type input "********"
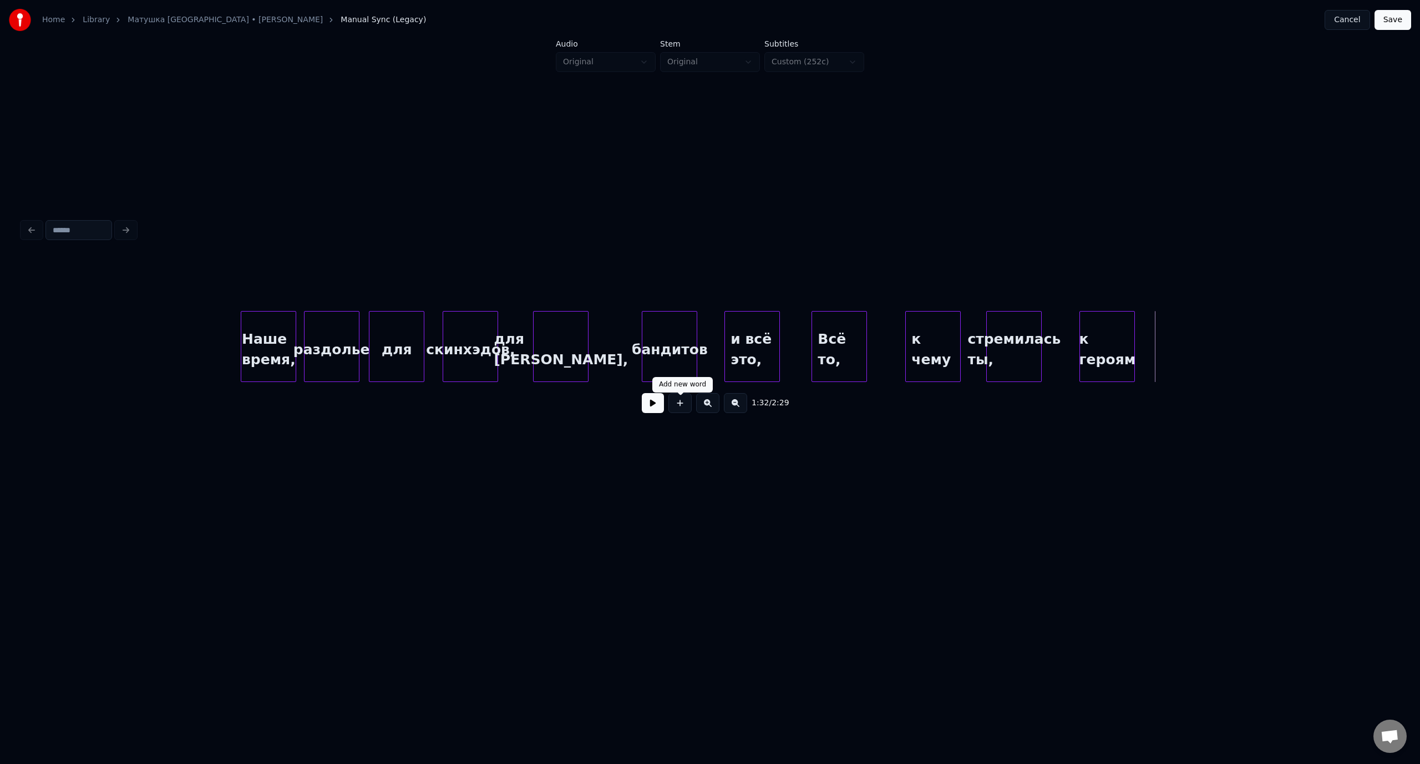
click at [684, 404] on button at bounding box center [679, 403] width 23 height 20
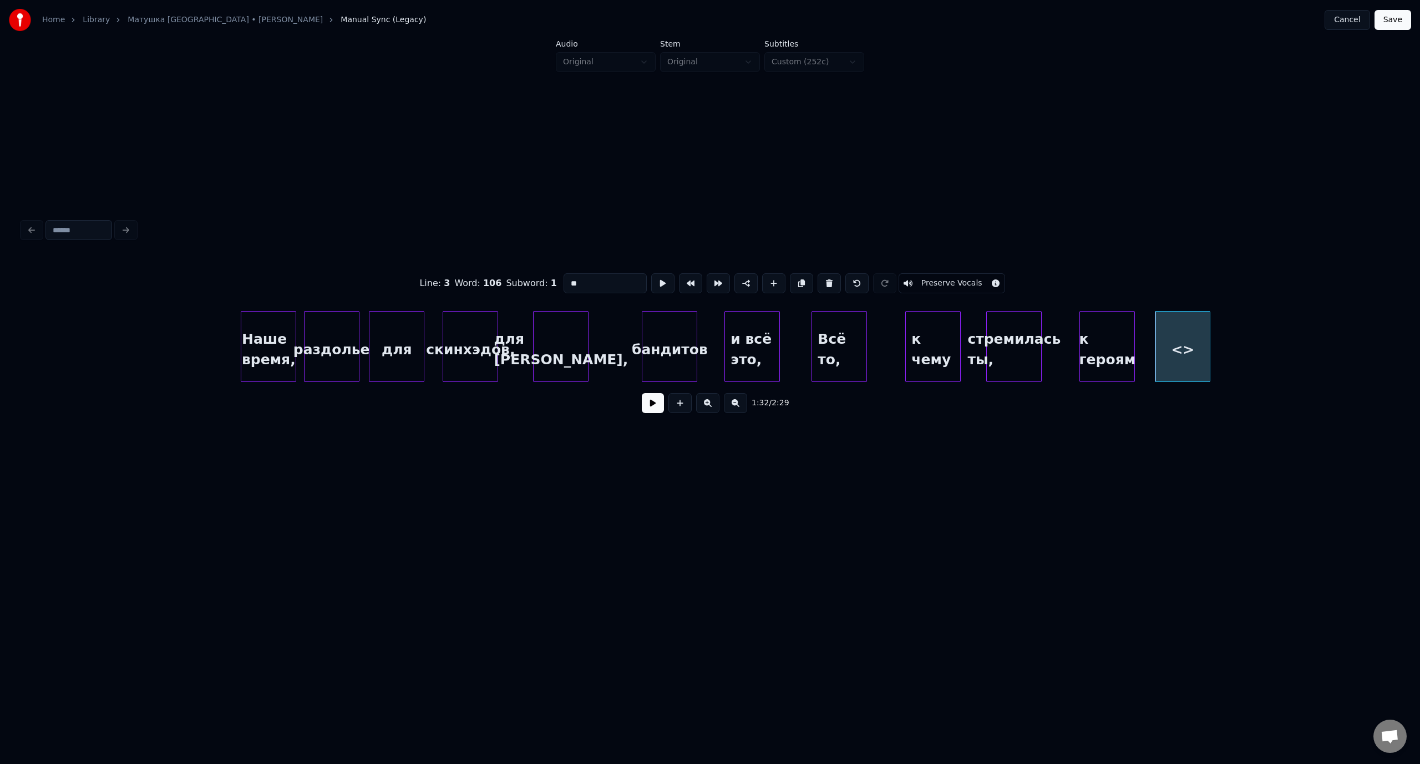
drag, startPoint x: 596, startPoint y: 284, endPoint x: 559, endPoint y: 284, distance: 37.2
click at [559, 284] on div "Line : 3 Word : 106 Subword : 1 ** Preserve Vocals" at bounding box center [709, 283] width 1375 height 55
type input "******"
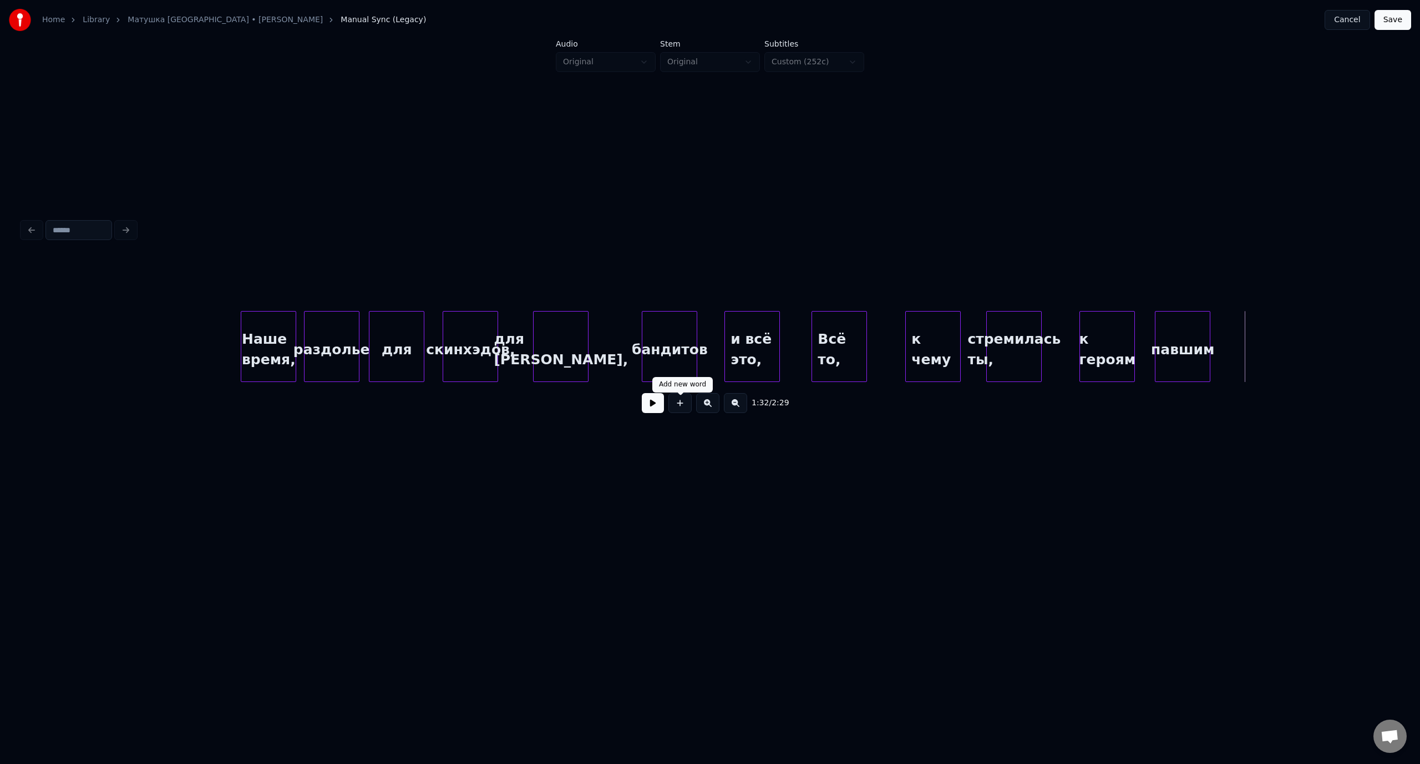
click at [683, 408] on button at bounding box center [679, 403] width 23 height 20
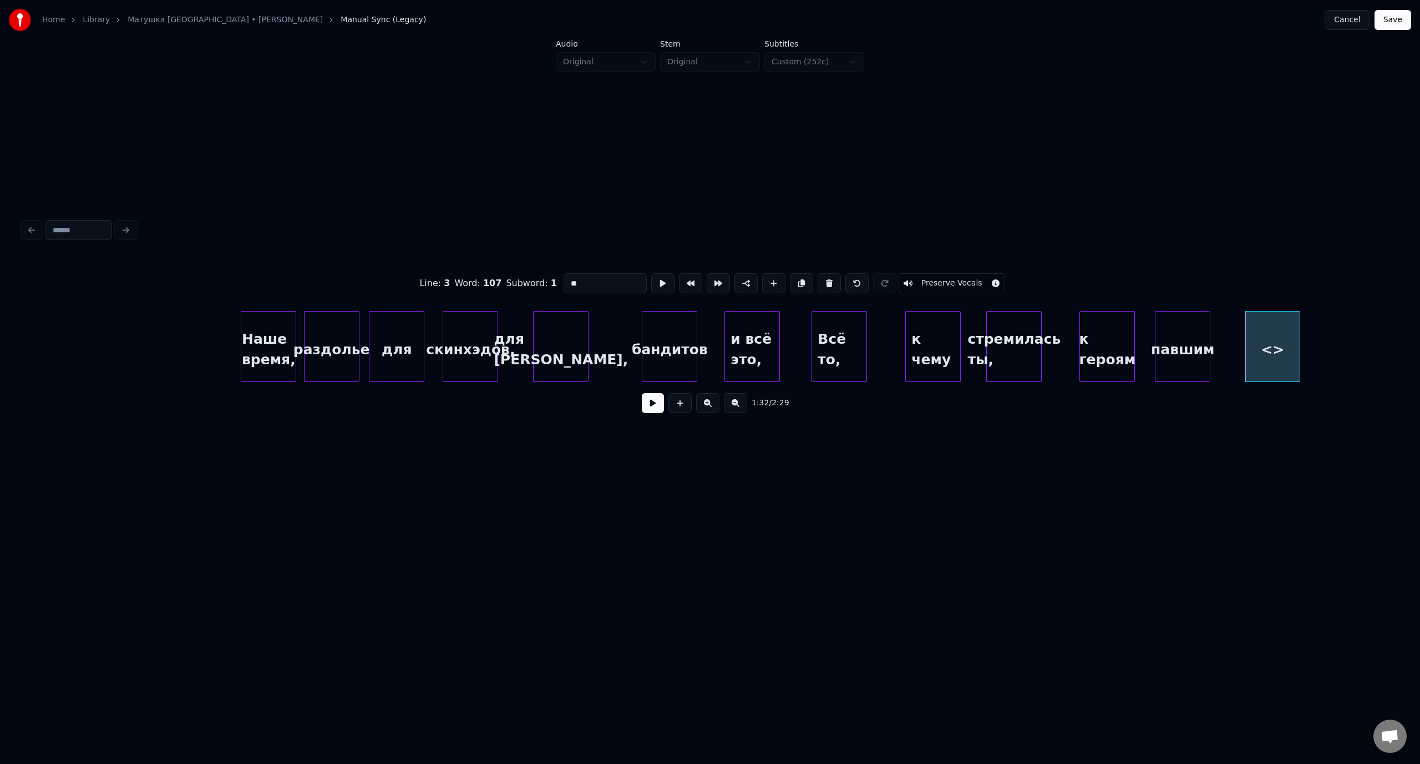
click at [550, 279] on div "Line : 3 Word : 107 Subword : 1 ** Preserve Vocals" at bounding box center [709, 283] width 1375 height 55
click at [1267, 332] on div "за тебя" at bounding box center [1251, 349] width 54 height 75
type input "*******"
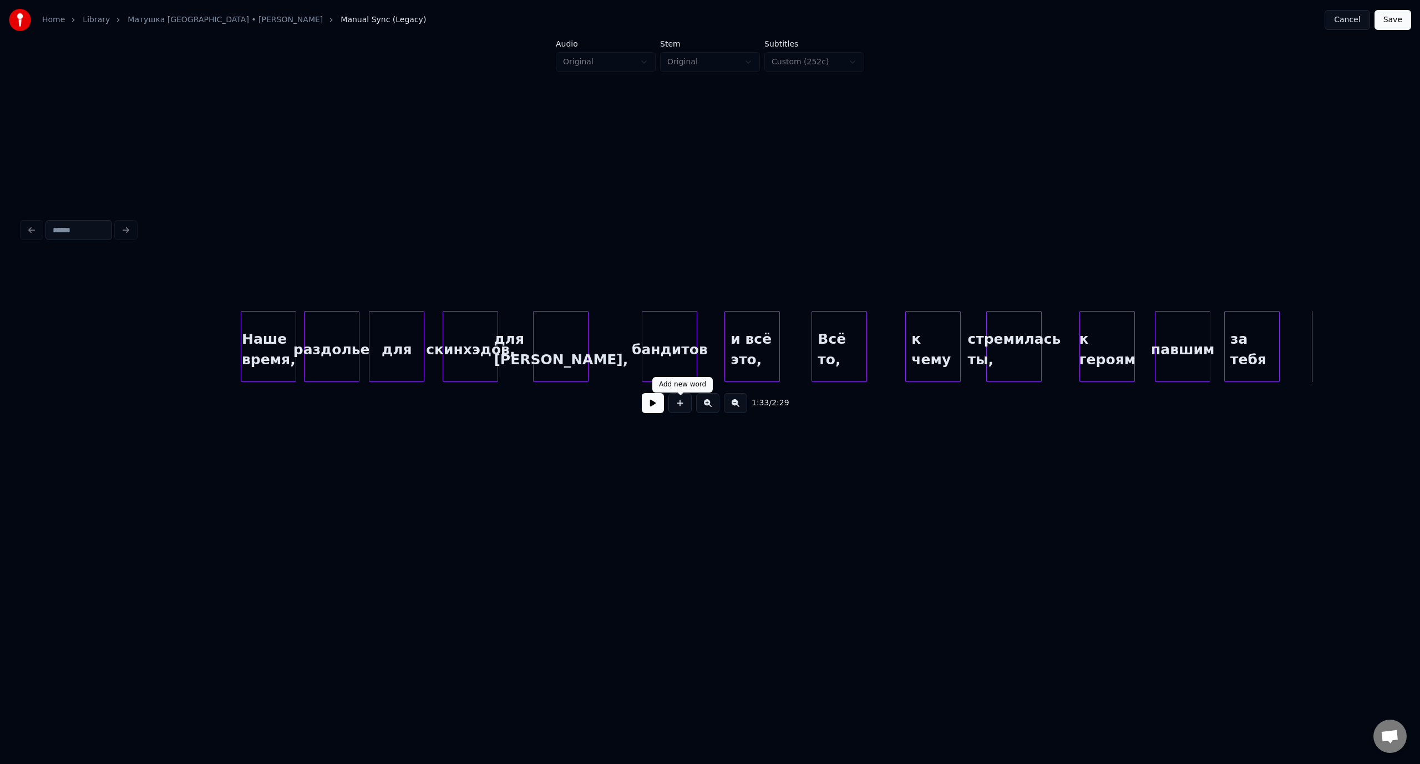
click at [676, 409] on button at bounding box center [679, 403] width 23 height 20
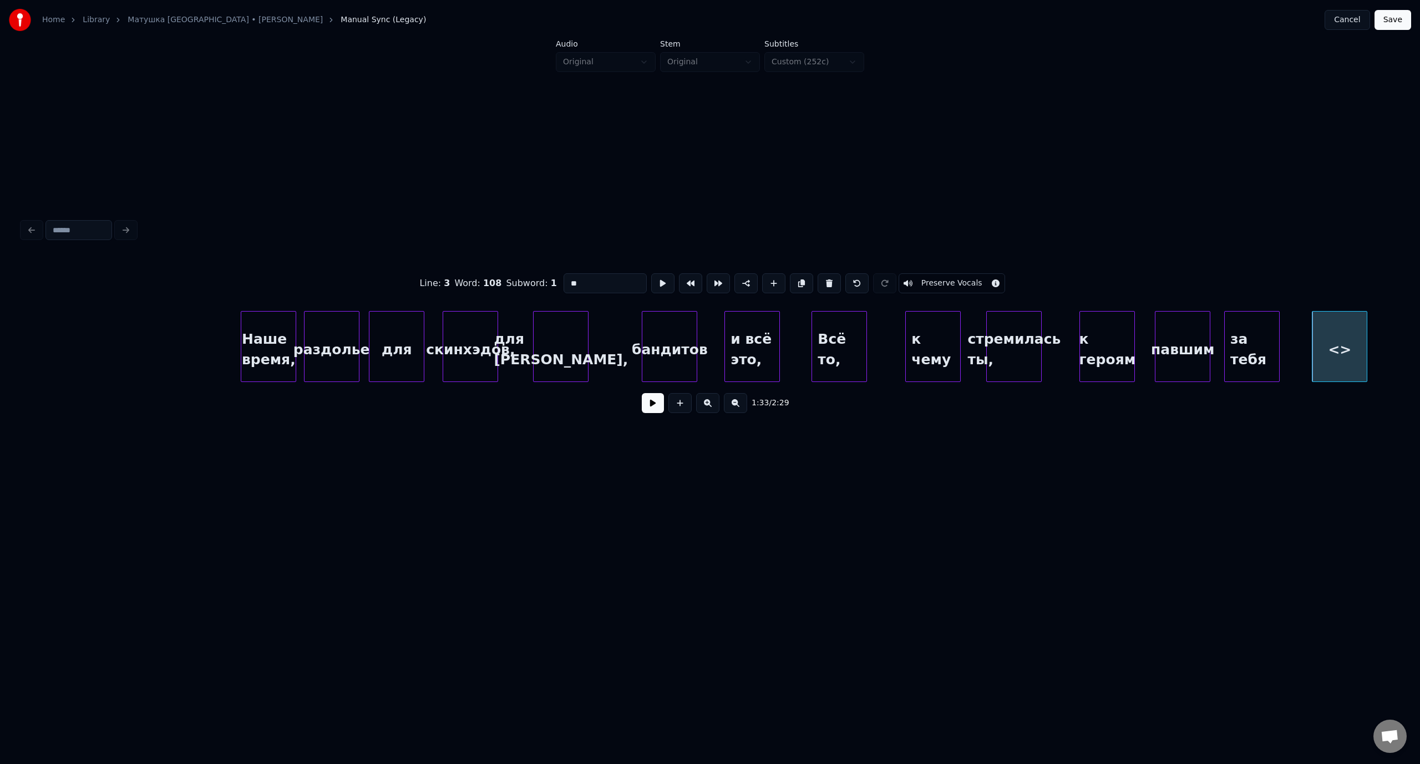
click at [568, 282] on input "**" at bounding box center [604, 283] width 83 height 20
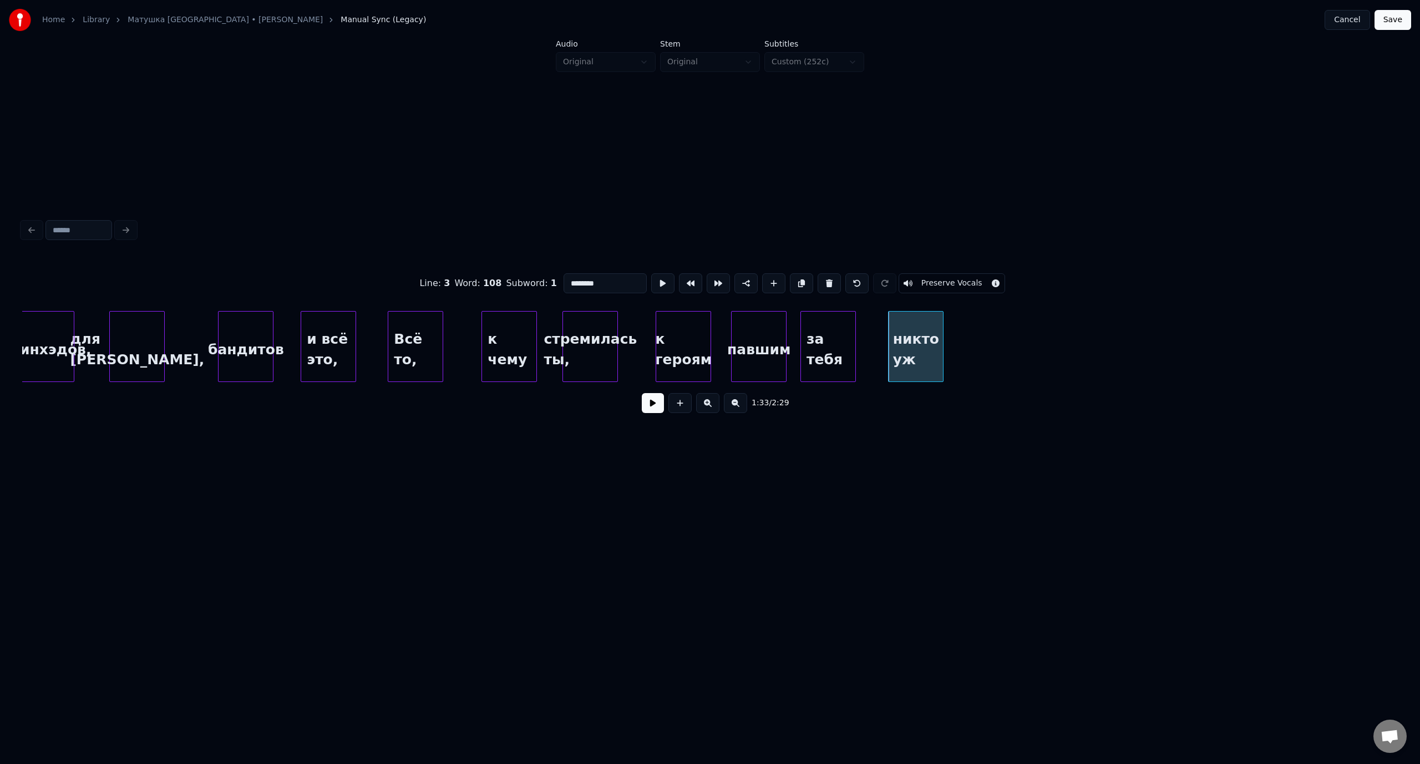
scroll to position [0, 12144]
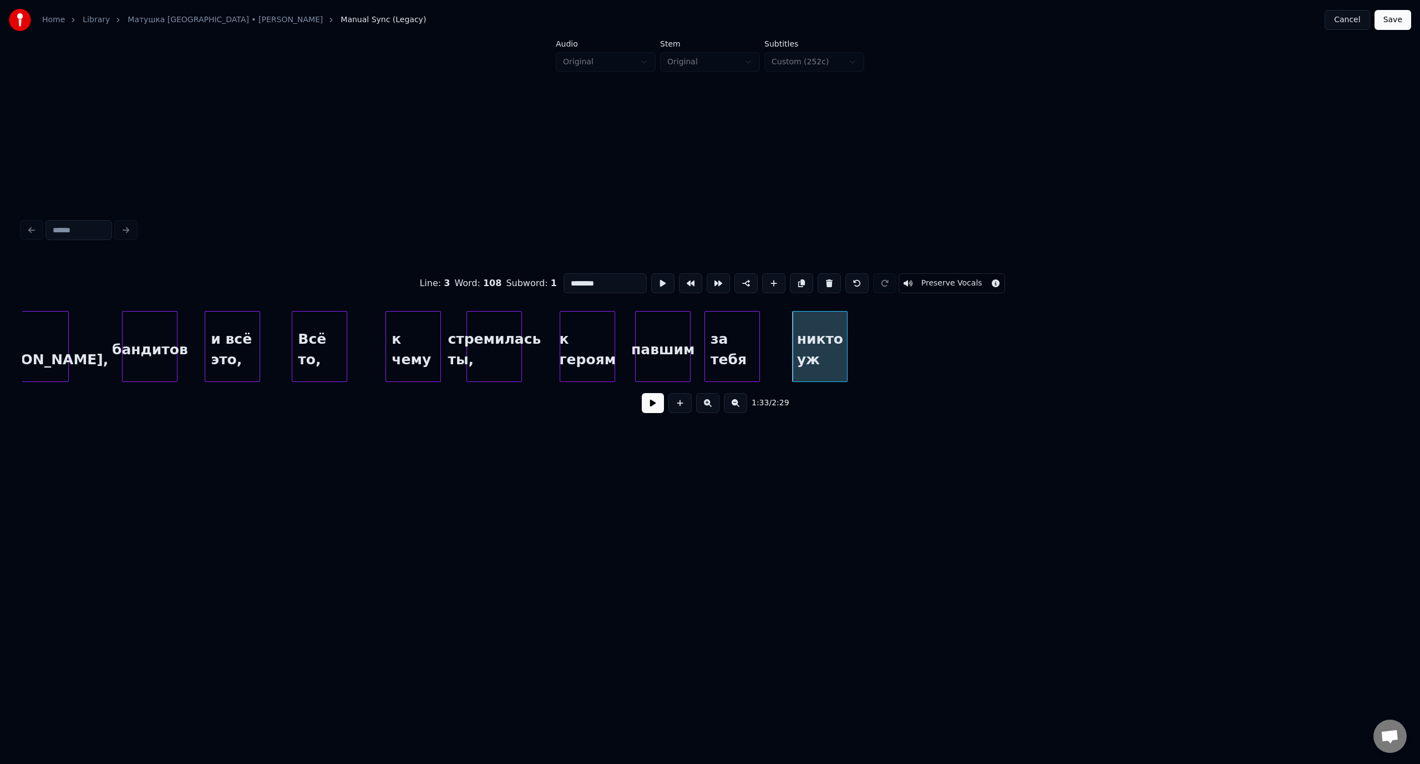
type input "********"
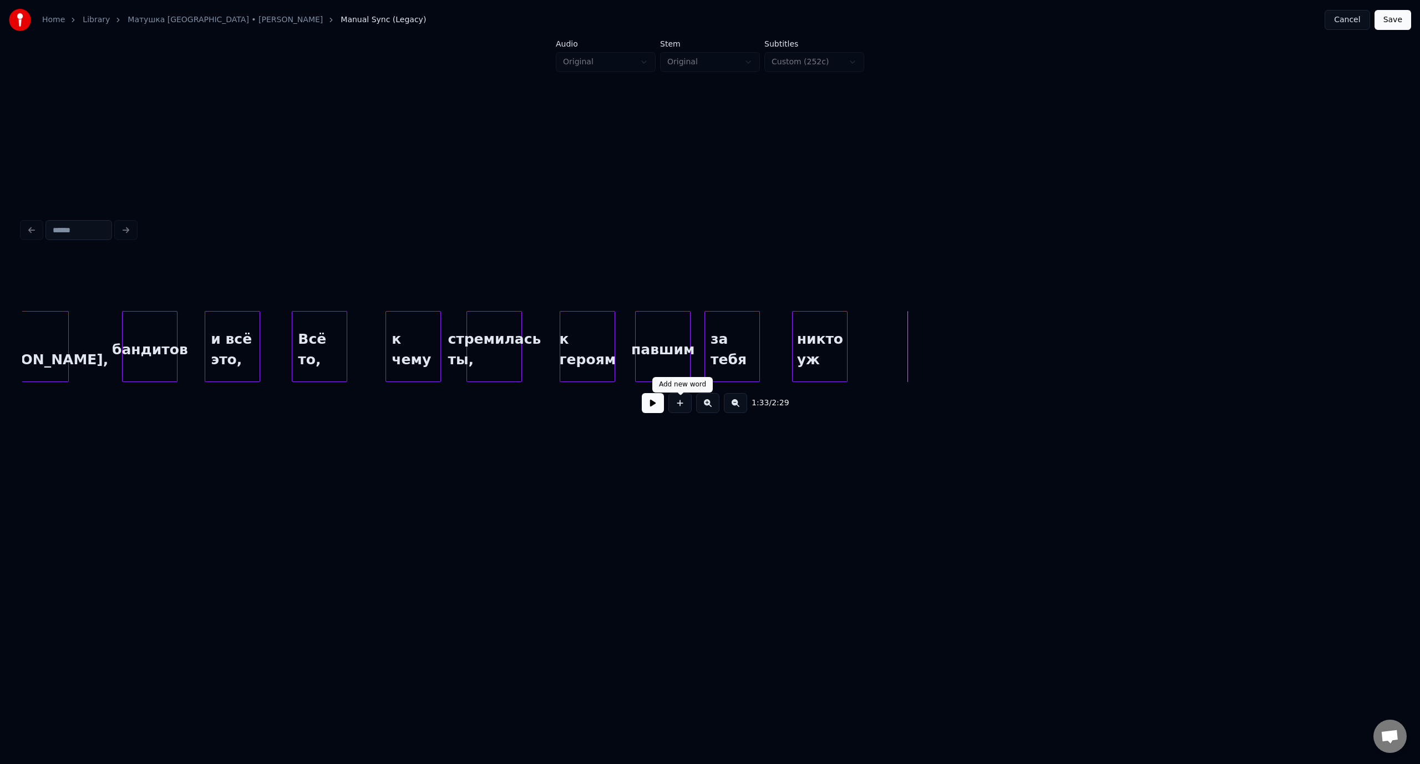
click at [681, 408] on button at bounding box center [679, 403] width 23 height 20
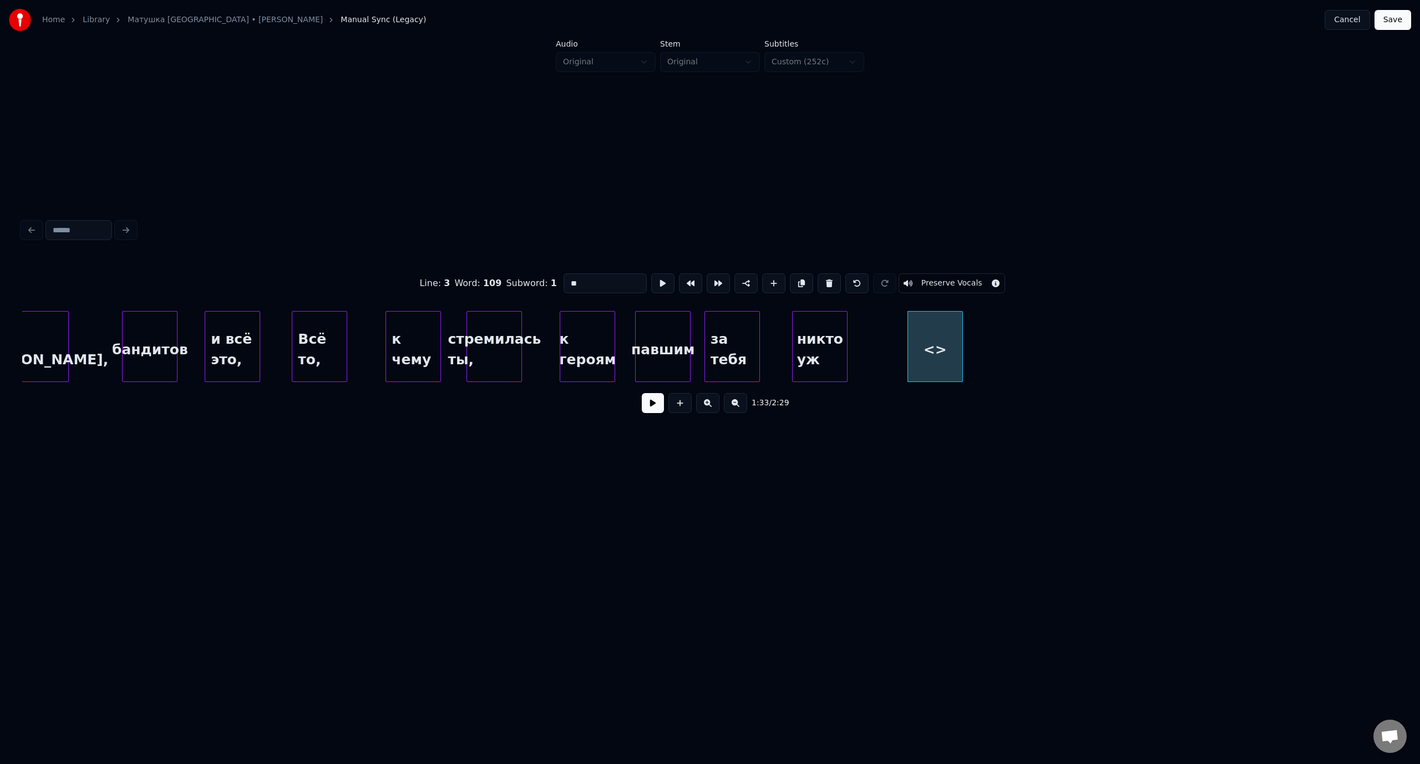
click at [564, 278] on input "**" at bounding box center [604, 283] width 83 height 20
type input "********"
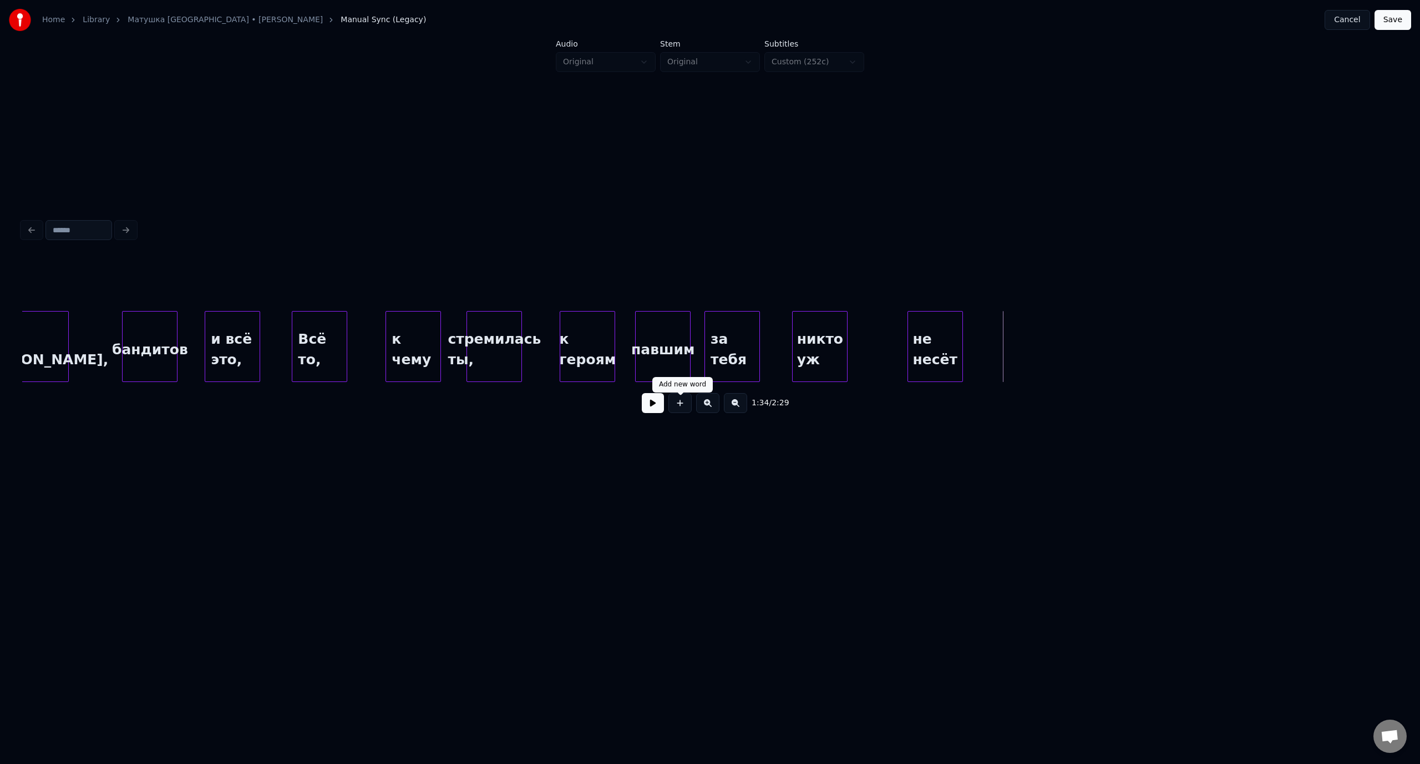
click at [683, 403] on button at bounding box center [679, 403] width 23 height 20
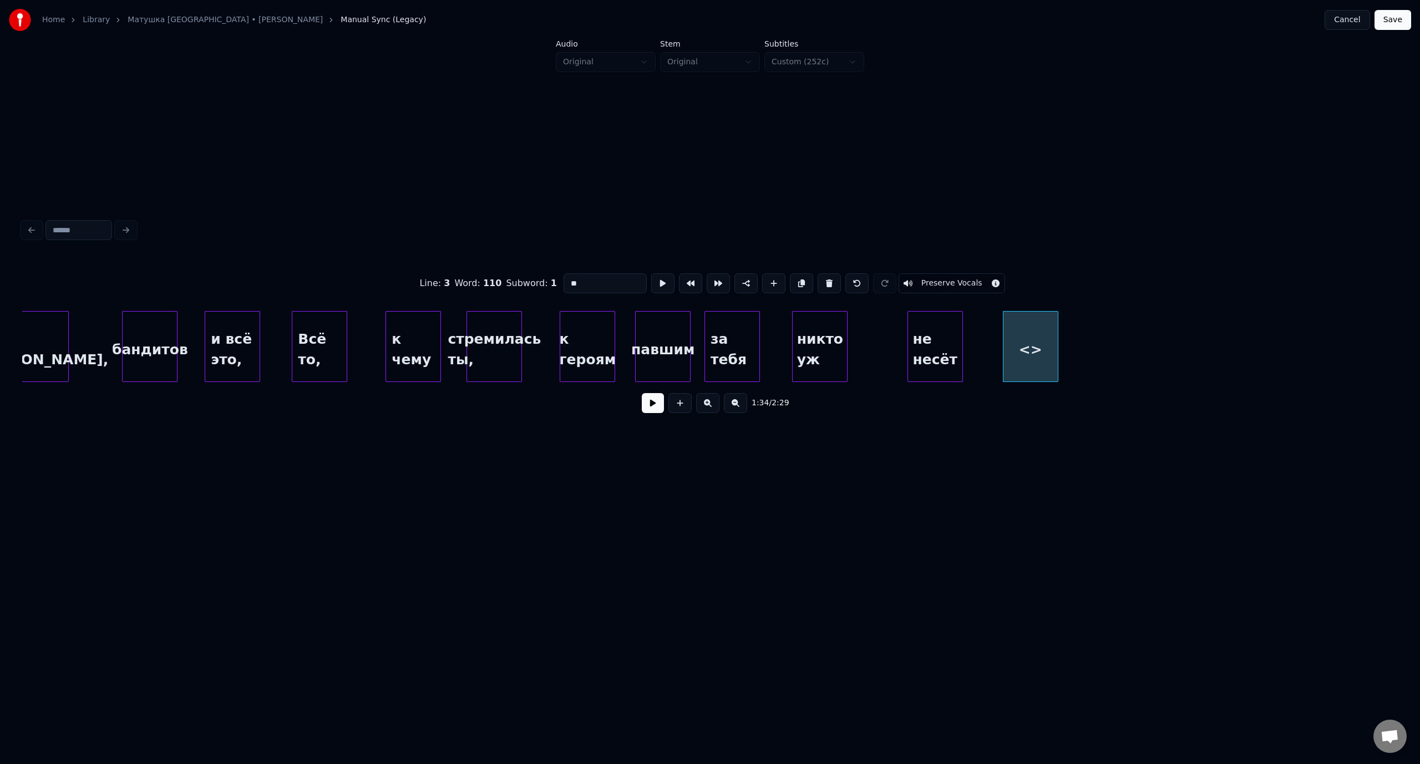
click at [558, 279] on div "Line : 3 Word : 110 Subword : 1 ** Preserve Vocals" at bounding box center [709, 283] width 1375 height 55
click at [1004, 332] on div "цветы" at bounding box center [1002, 349] width 54 height 75
click at [892, 323] on div "не несёт" at bounding box center [890, 349] width 54 height 75
click at [956, 328] on div "цветы" at bounding box center [954, 349] width 54 height 75
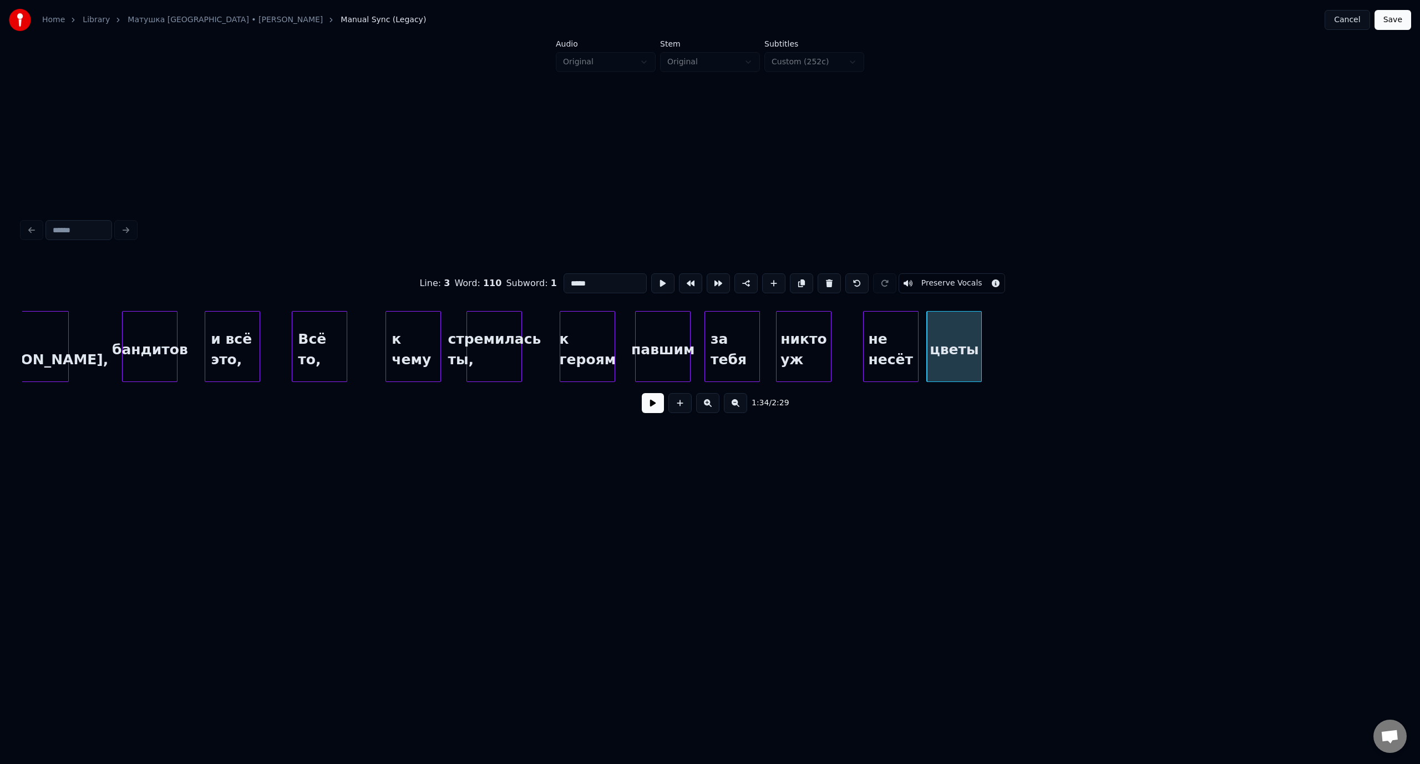
click at [805, 323] on div "никто уж" at bounding box center [803, 349] width 54 height 75
click at [871, 322] on div "не несёт" at bounding box center [870, 349] width 54 height 75
click at [919, 328] on div "цветы" at bounding box center [933, 349] width 54 height 75
type input "*****"
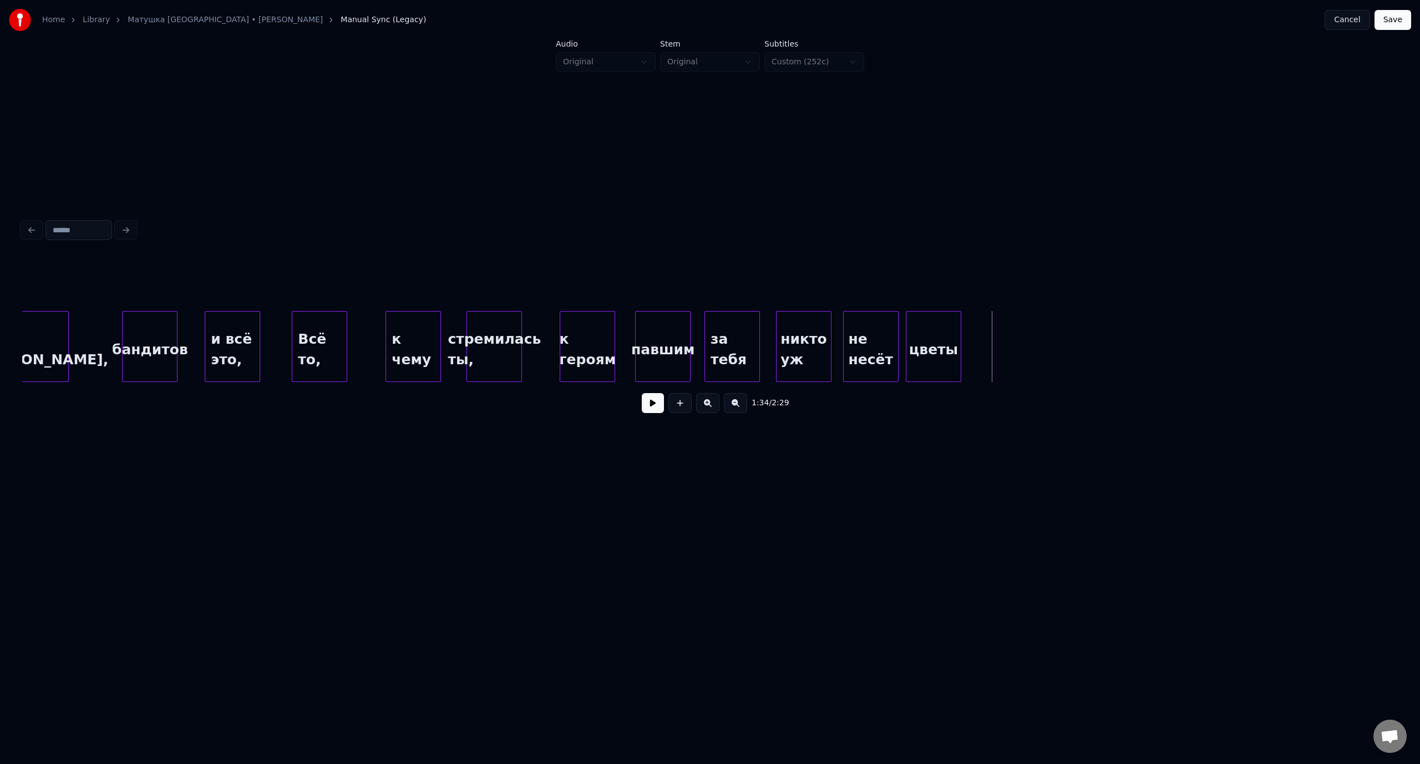
click at [941, 339] on div "цветы" at bounding box center [933, 349] width 54 height 75
click at [600, 276] on input "*****" at bounding box center [604, 283] width 83 height 20
type input "******"
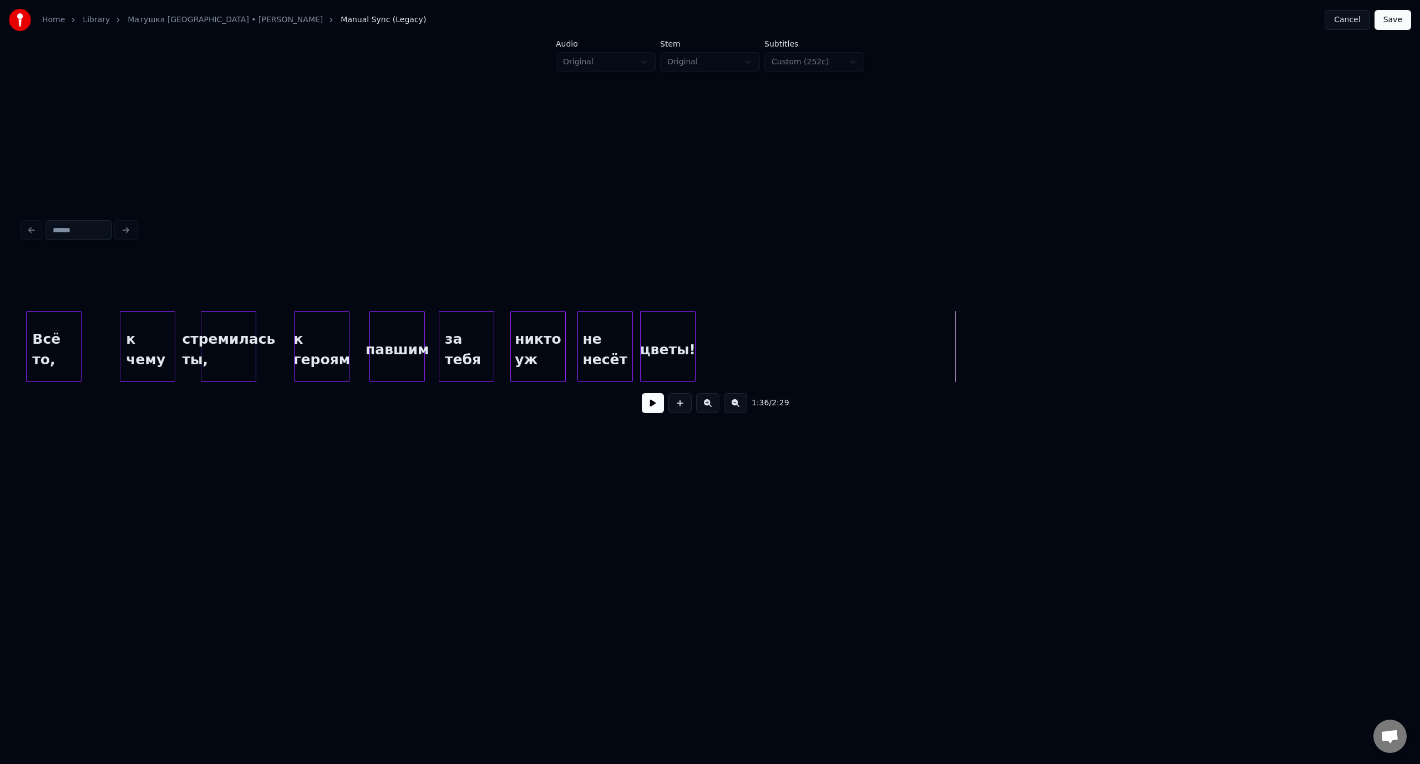
scroll to position [0, 12466]
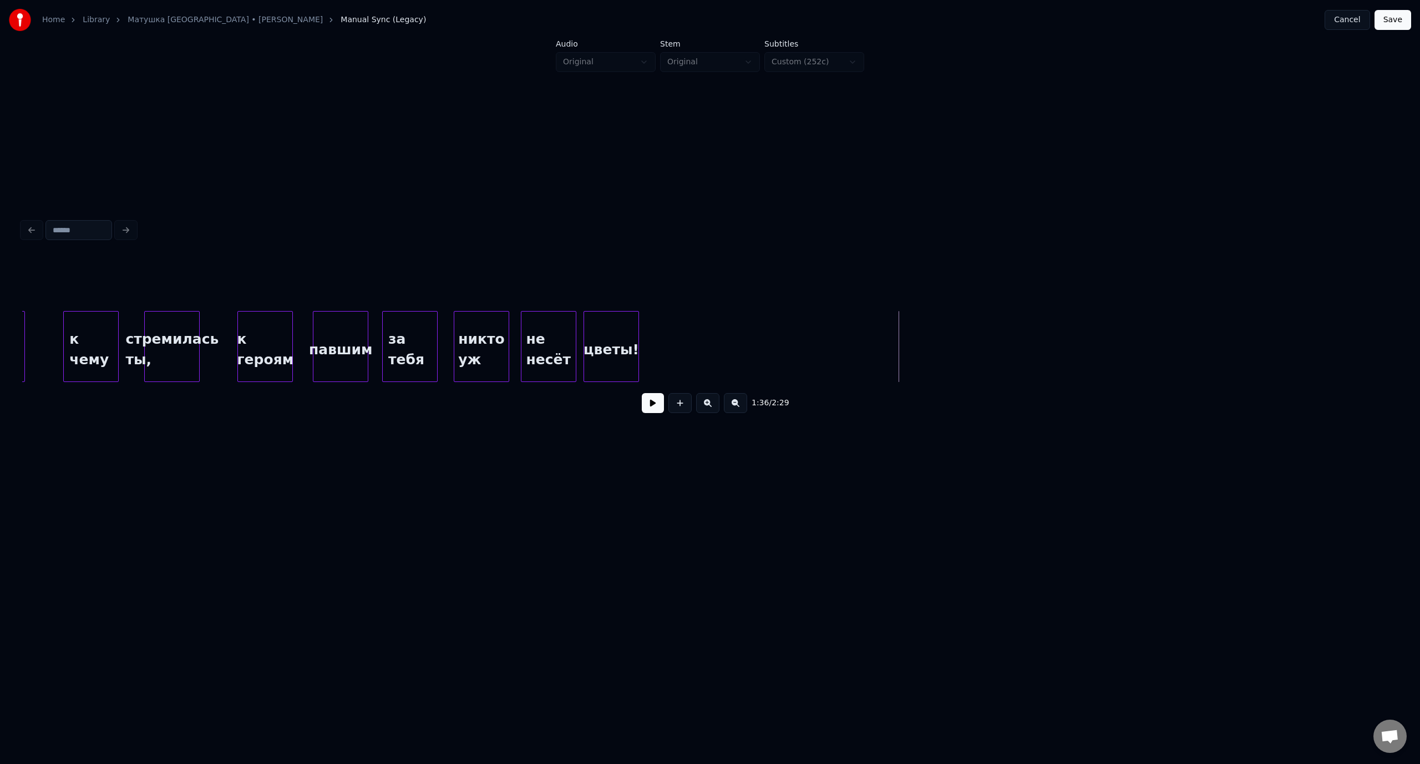
click at [686, 408] on button at bounding box center [679, 403] width 23 height 20
drag, startPoint x: 590, startPoint y: 277, endPoint x: 568, endPoint y: 283, distance: 22.9
click at [568, 283] on input "**" at bounding box center [604, 283] width 83 height 20
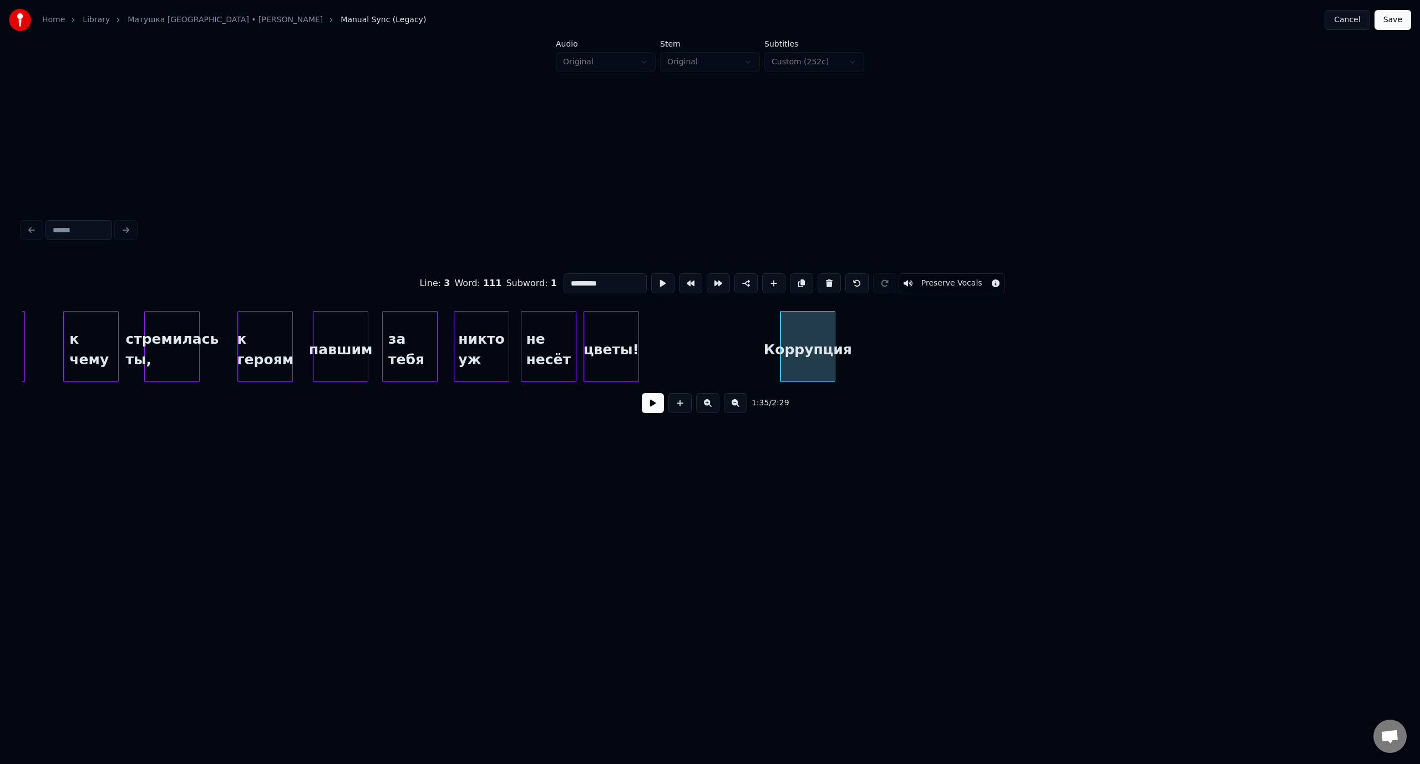
type input "*********"
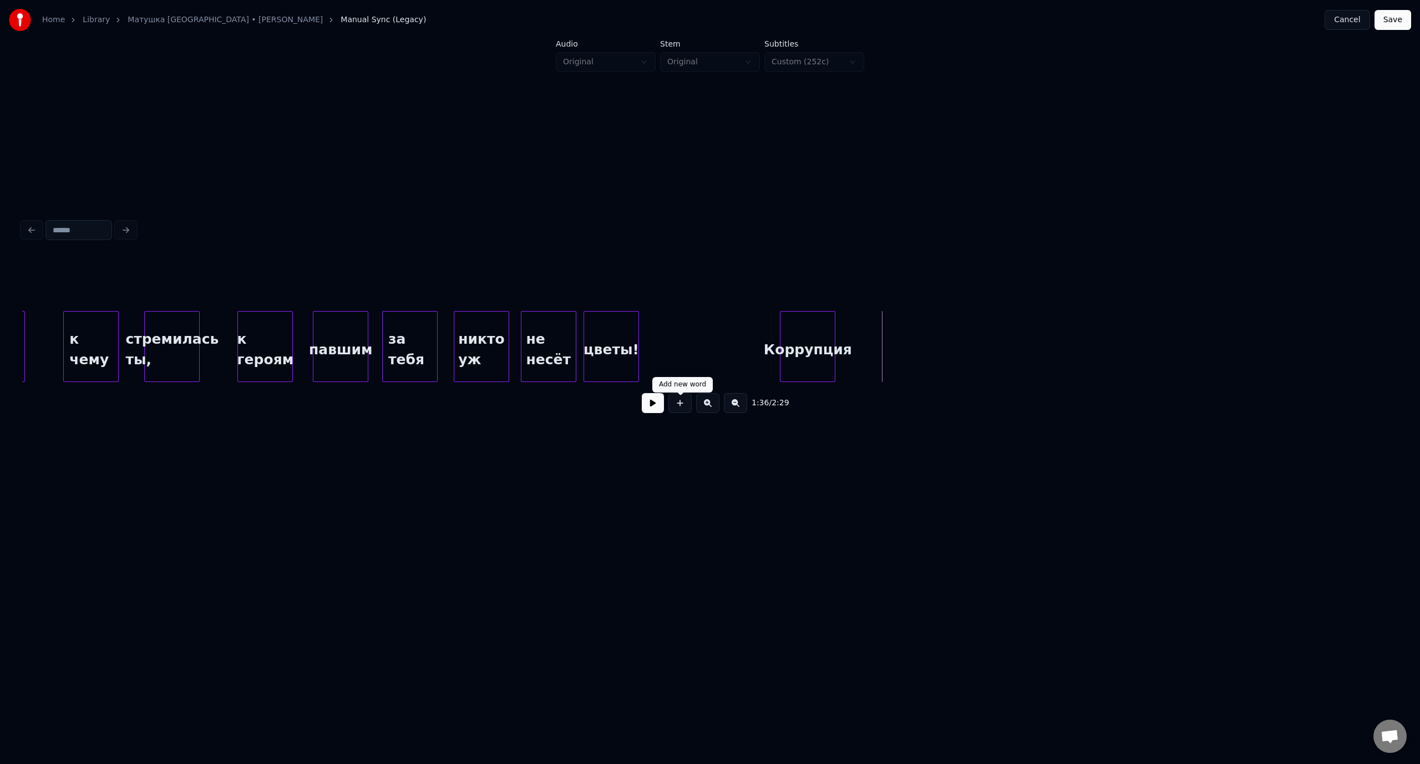
click at [684, 404] on button at bounding box center [679, 403] width 23 height 20
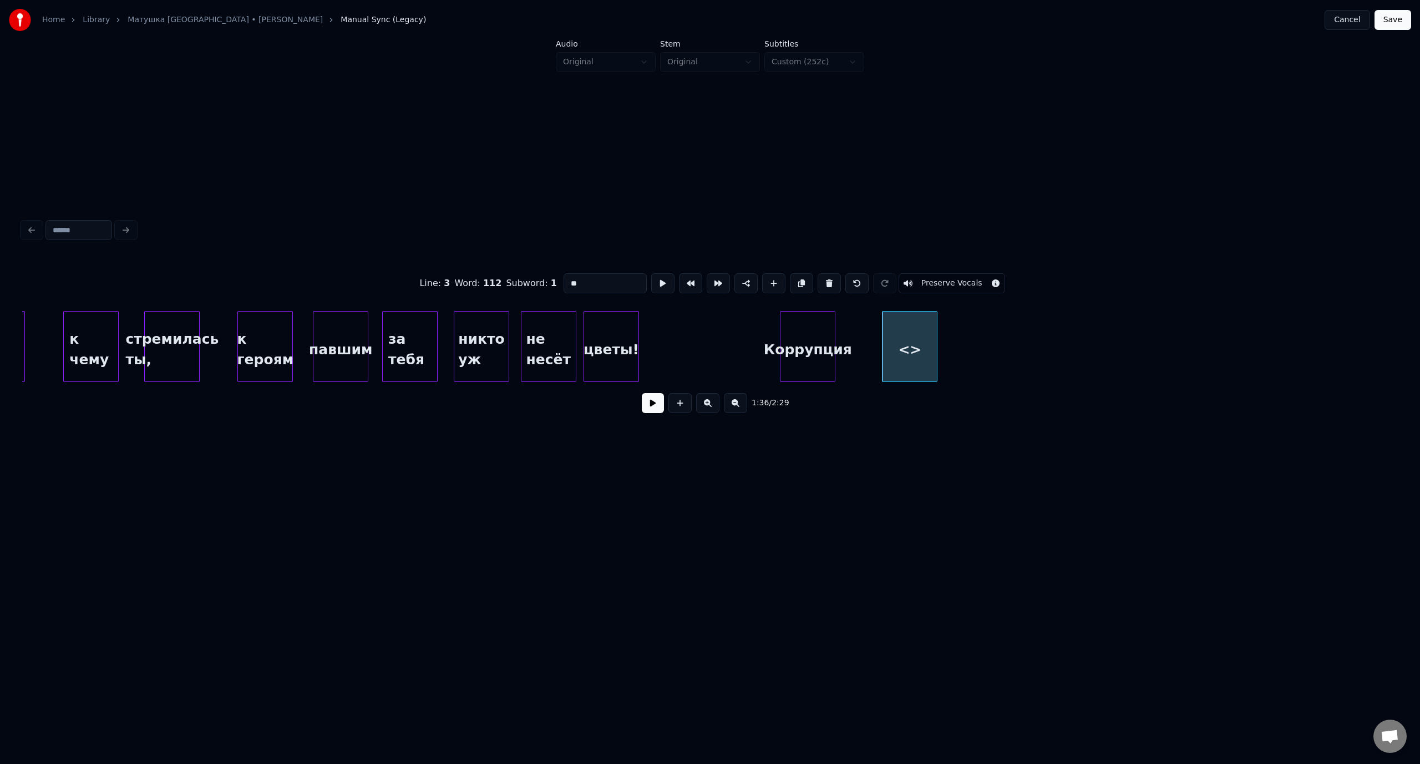
drag, startPoint x: 580, startPoint y: 279, endPoint x: 567, endPoint y: 279, distance: 12.8
click at [567, 279] on input "**" at bounding box center [604, 283] width 83 height 20
click at [572, 281] on input "*******" at bounding box center [604, 283] width 83 height 20
click at [601, 282] on input "********" at bounding box center [604, 283] width 83 height 20
type input "*********"
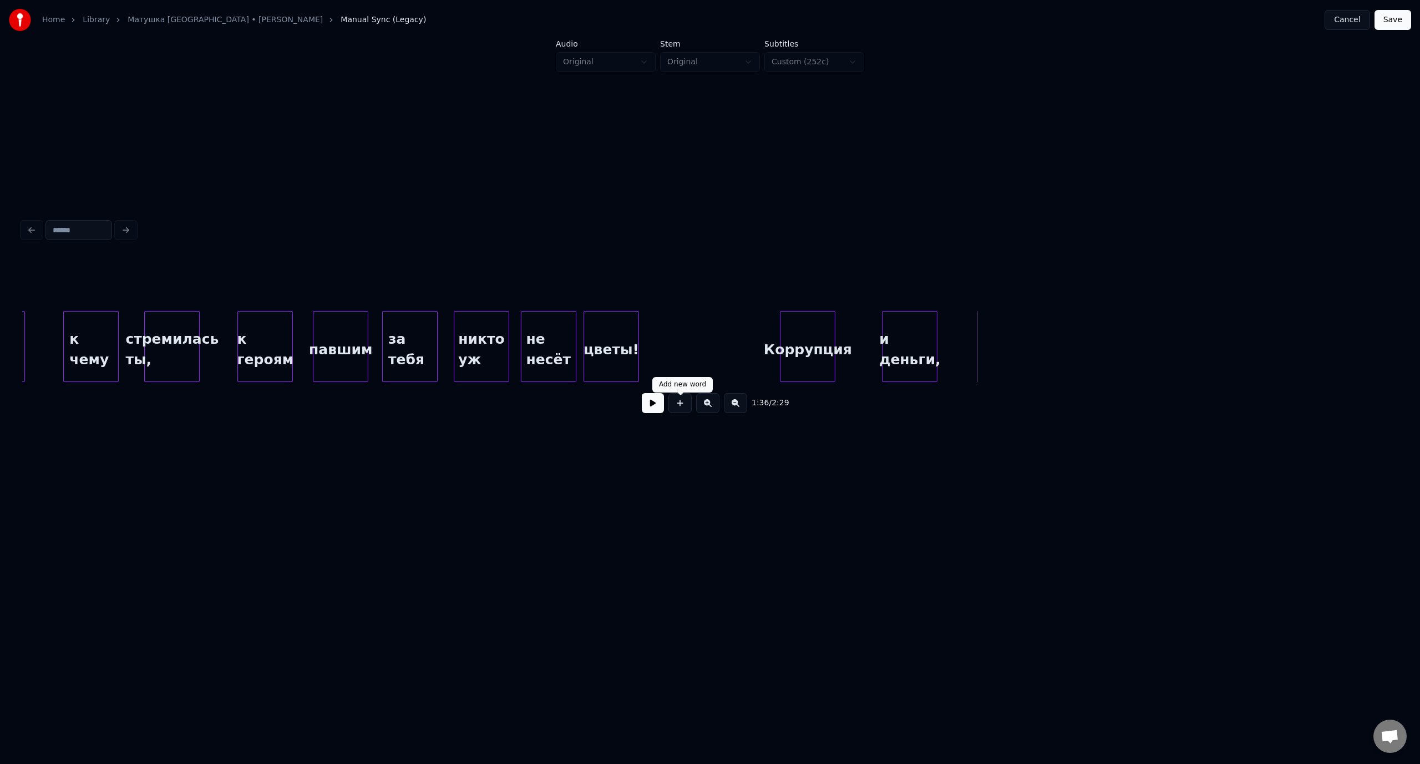
click at [675, 406] on button at bounding box center [679, 403] width 23 height 20
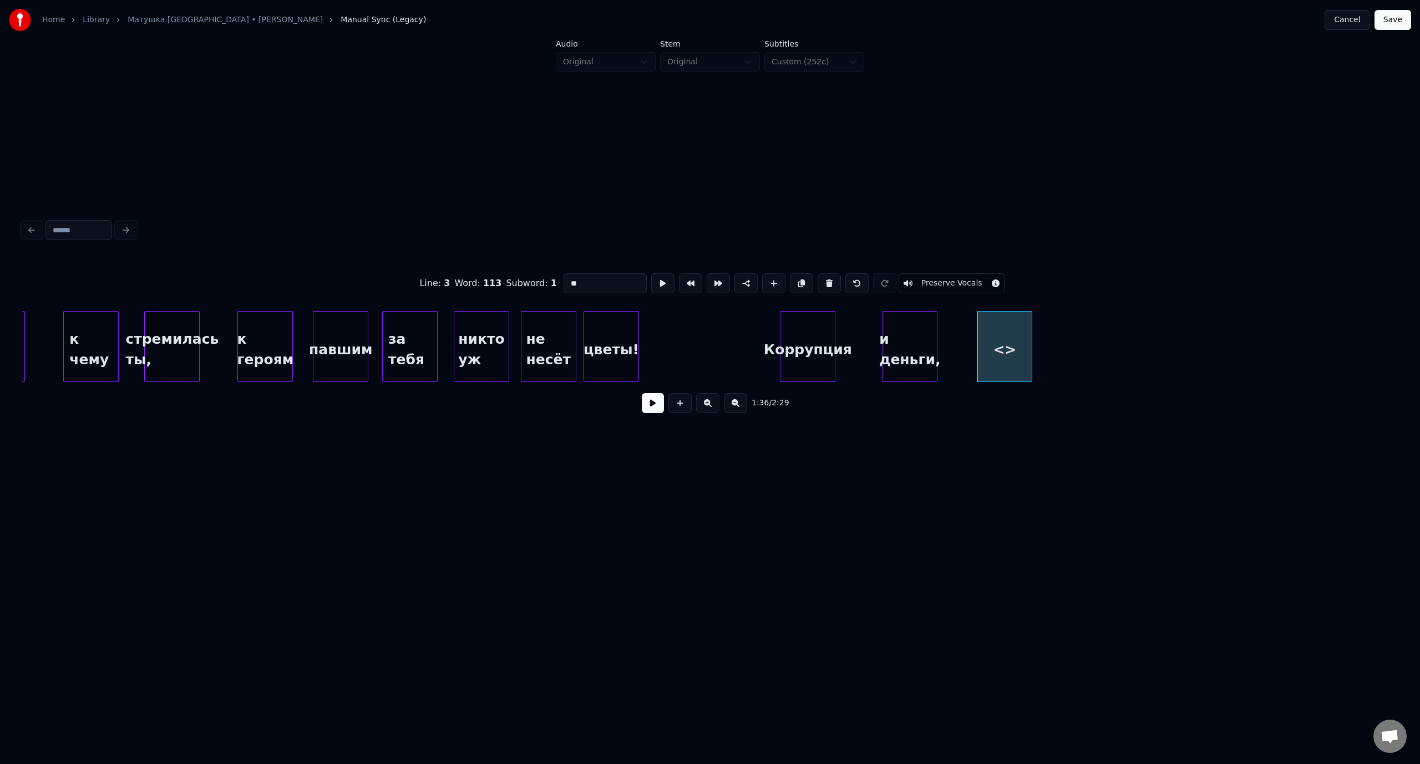
drag, startPoint x: 612, startPoint y: 276, endPoint x: 568, endPoint y: 276, distance: 44.4
click at [568, 276] on input "**" at bounding box center [604, 283] width 83 height 20
type input "**********"
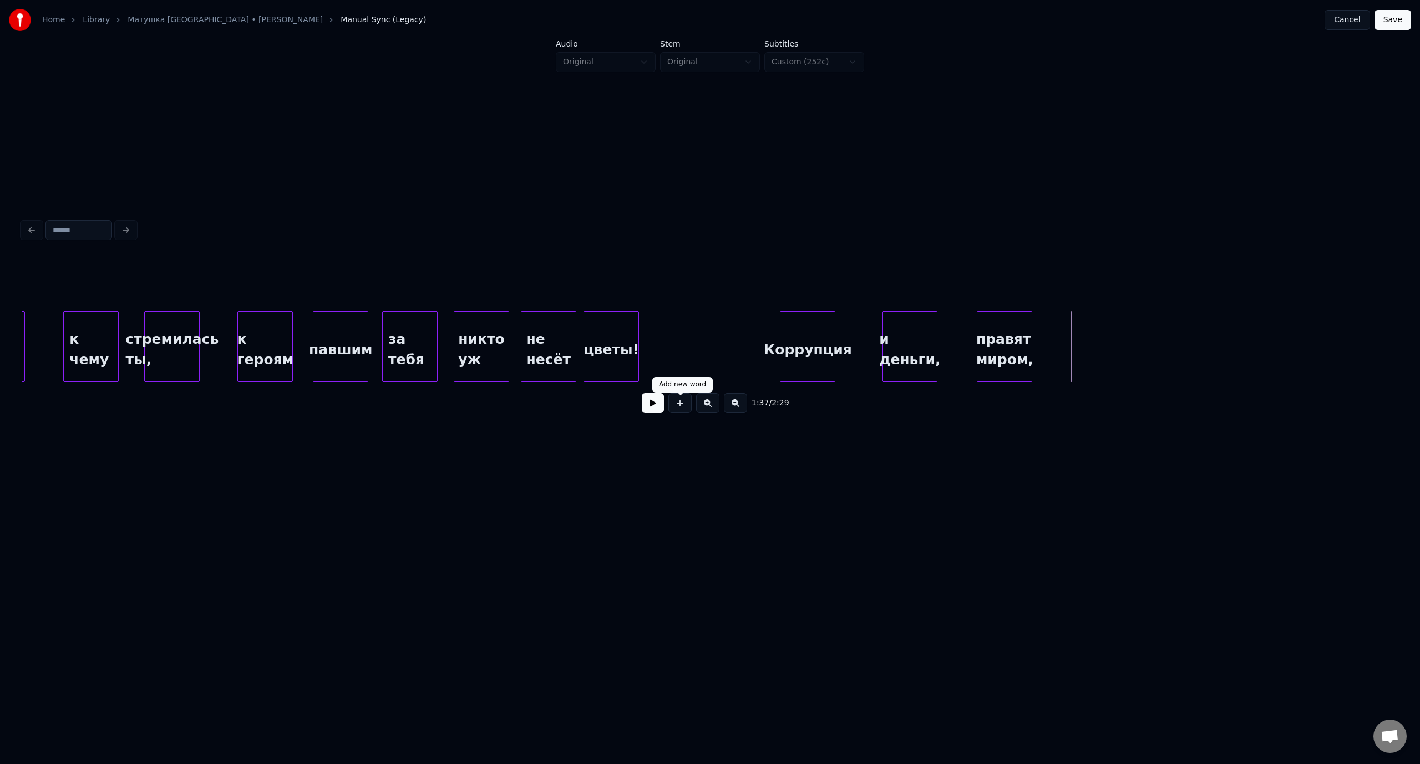
click at [684, 407] on button at bounding box center [679, 403] width 23 height 20
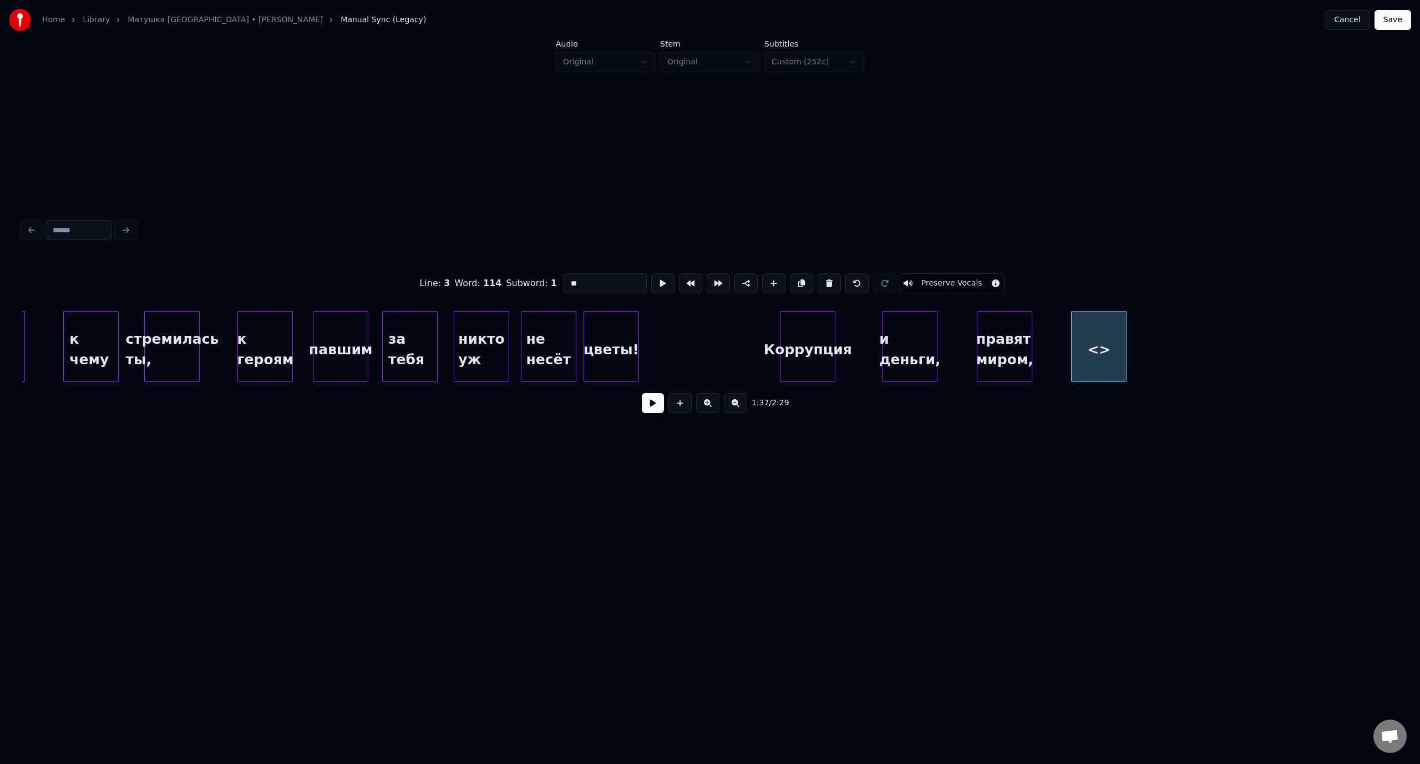
drag, startPoint x: 579, startPoint y: 278, endPoint x: 553, endPoint y: 278, distance: 25.5
click at [553, 278] on div "Line : 3 Word : 114 Subword : 1 ** Preserve Vocals" at bounding box center [709, 283] width 1375 height 55
type input "**********"
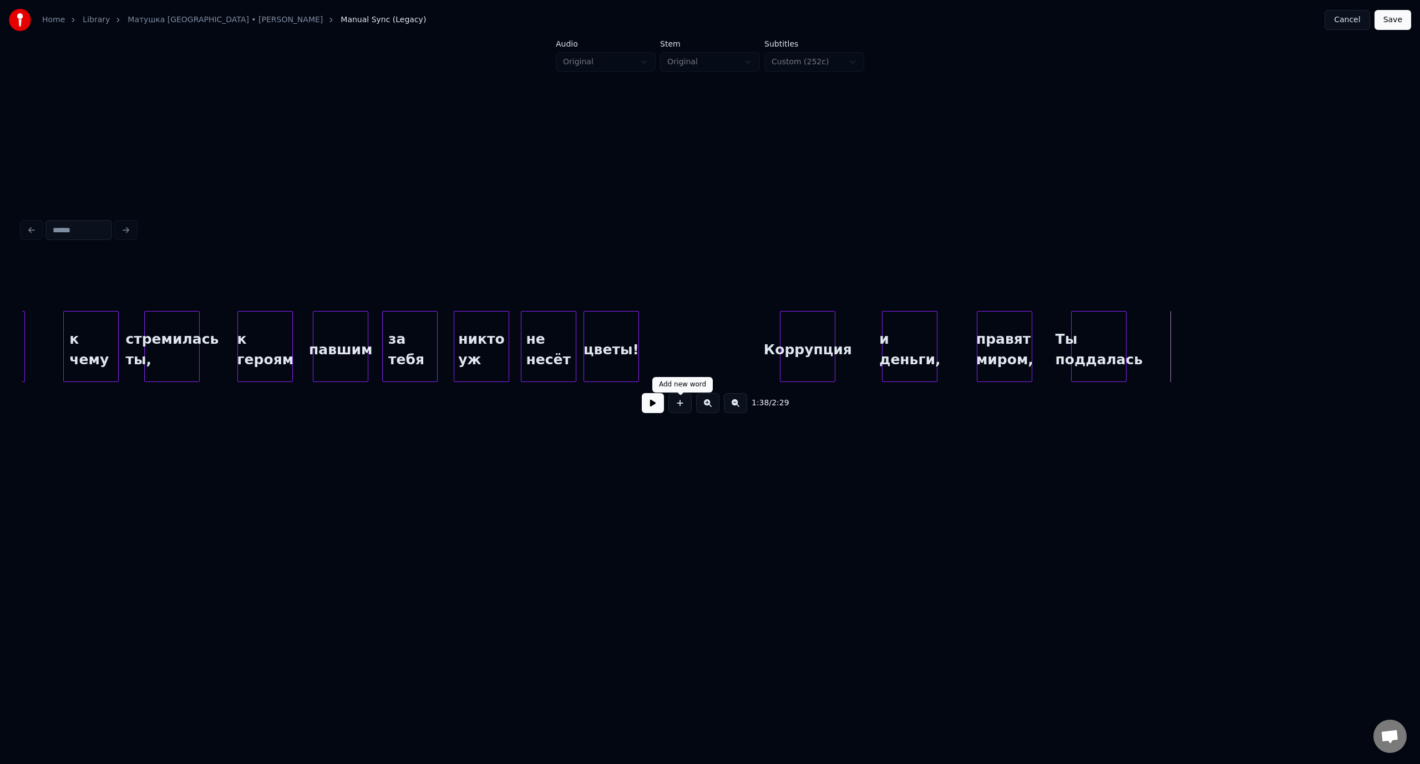
click at [676, 413] on button at bounding box center [679, 403] width 23 height 20
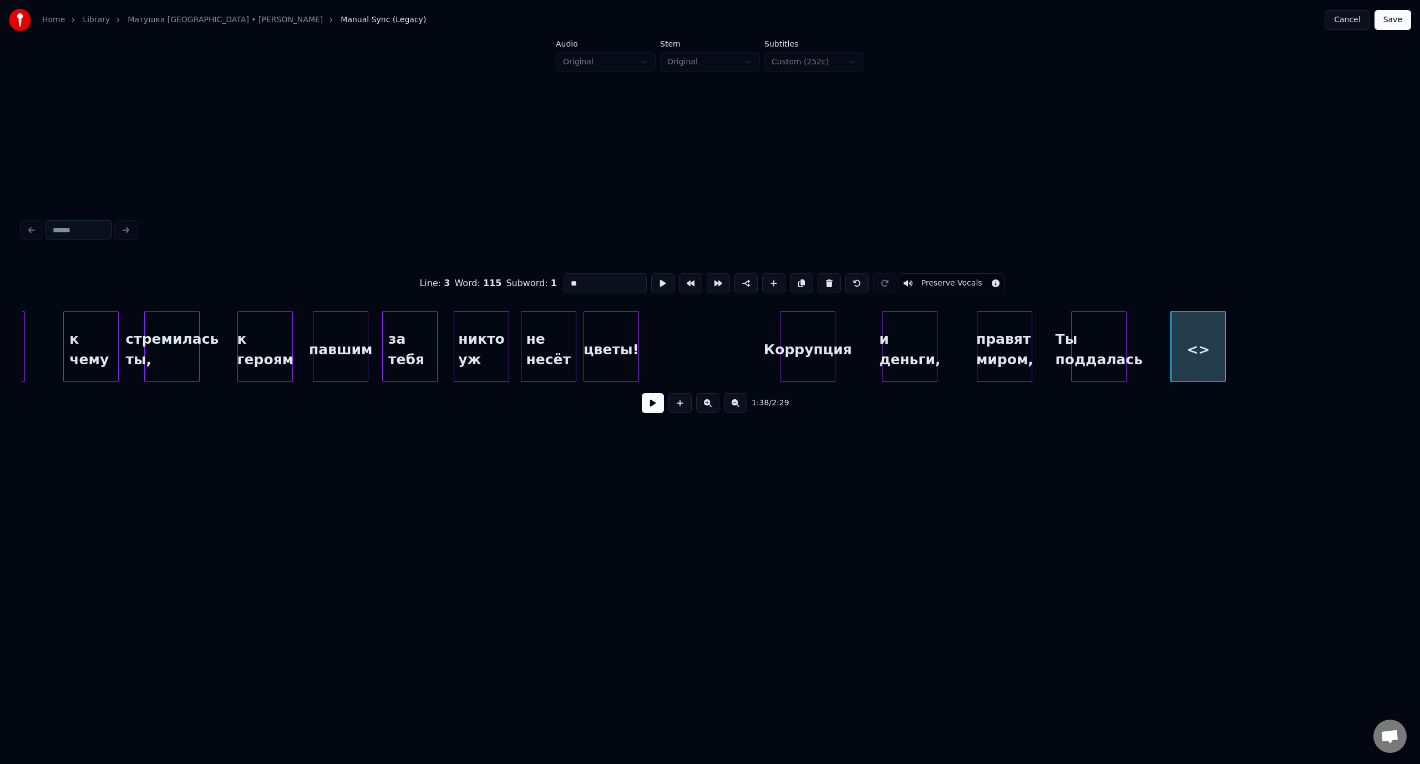
drag, startPoint x: 581, startPoint y: 276, endPoint x: 565, endPoint y: 279, distance: 16.9
click at [565, 279] on input "**" at bounding box center [604, 283] width 83 height 20
type input "*********"
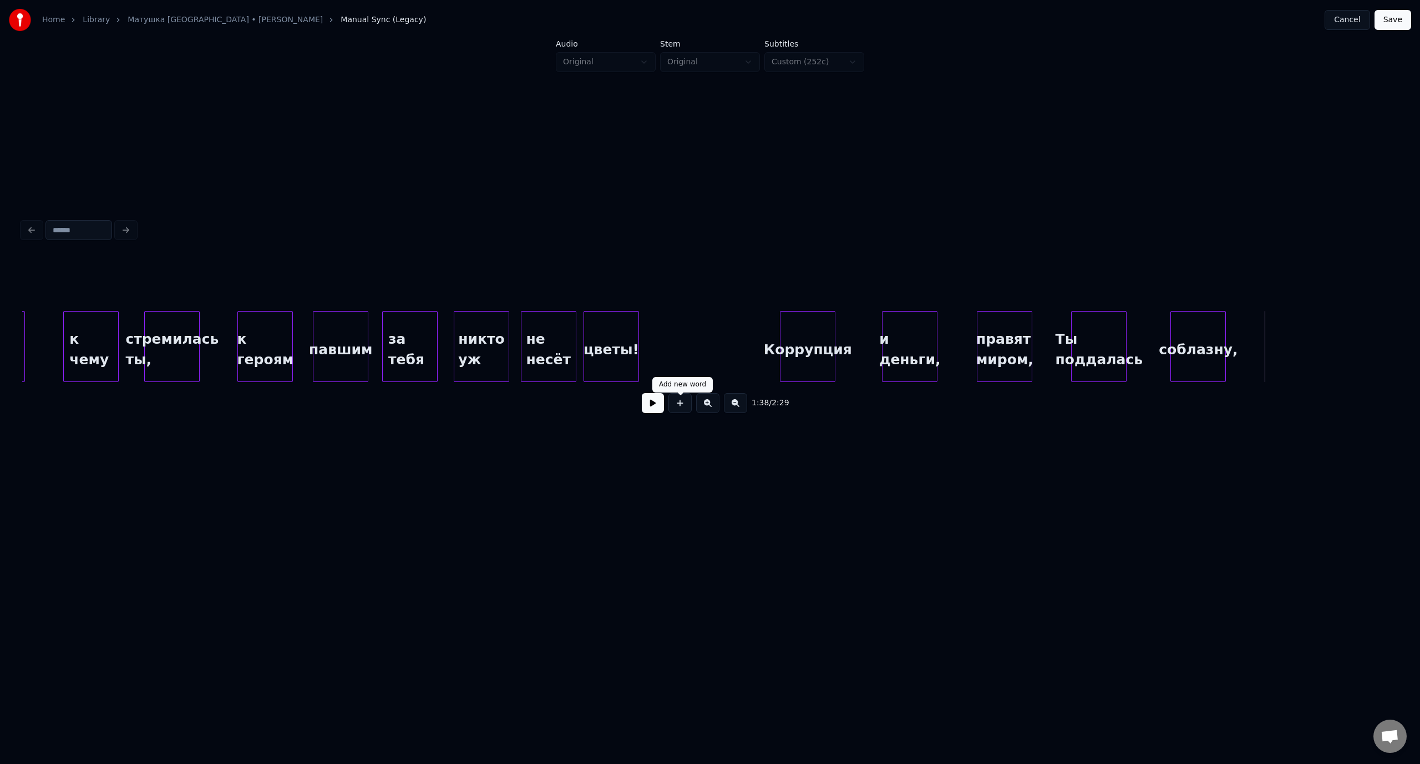
click at [688, 409] on button at bounding box center [679, 403] width 23 height 20
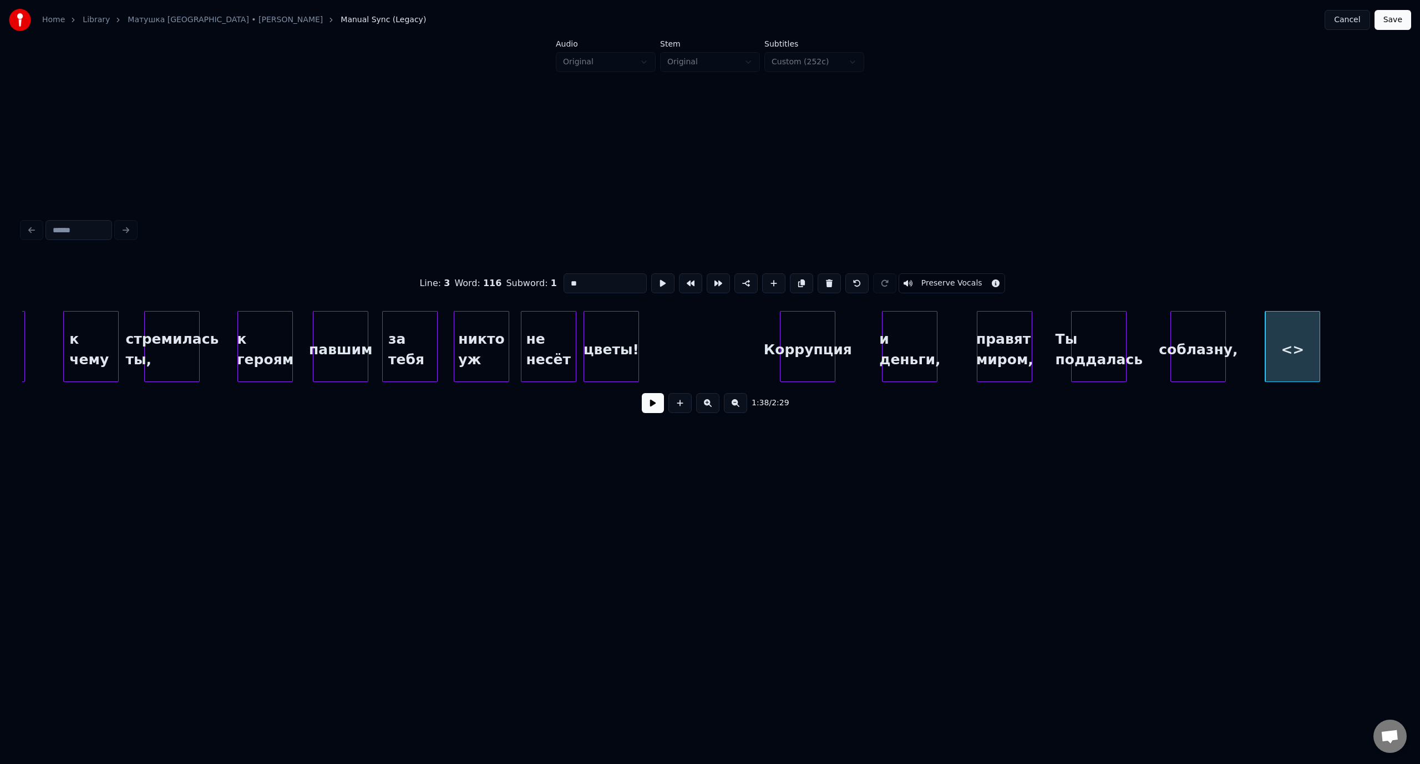
drag, startPoint x: 598, startPoint y: 282, endPoint x: 542, endPoint y: 276, distance: 56.8
click at [542, 276] on div "Line : 3 Word : 116 Subword : 1 ** Preserve Vocals" at bounding box center [709, 283] width 1375 height 55
type input "**********"
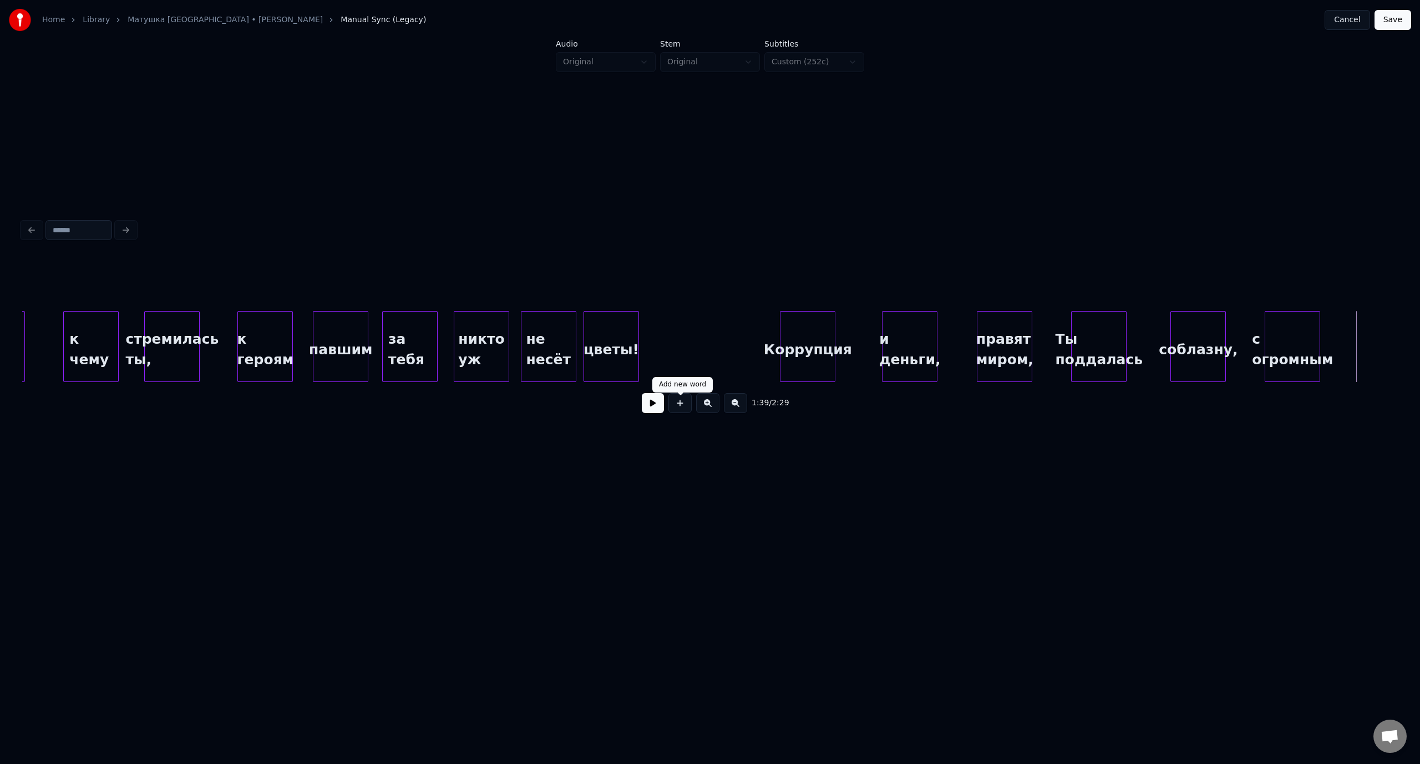
click at [678, 401] on button at bounding box center [679, 403] width 23 height 20
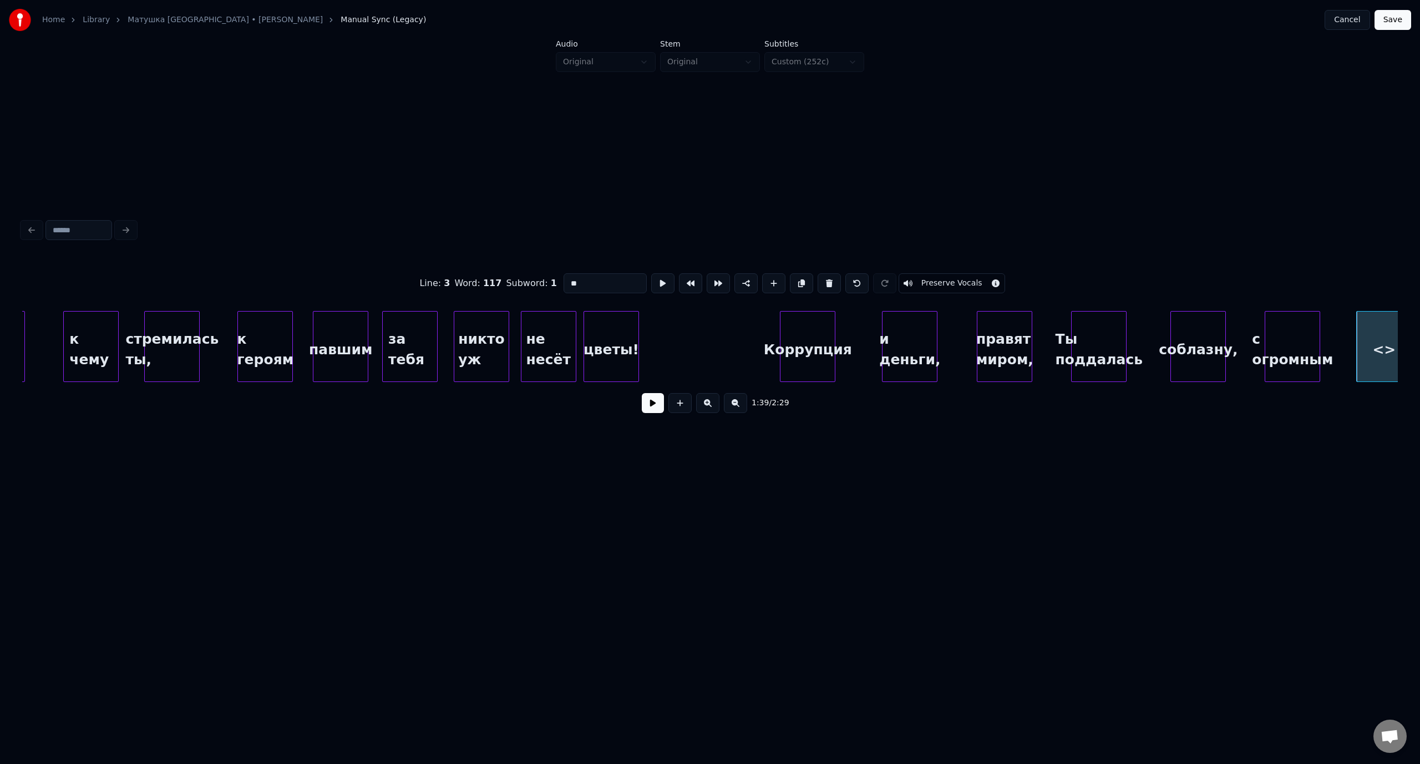
drag, startPoint x: 579, startPoint y: 281, endPoint x: 561, endPoint y: 281, distance: 18.3
click at [563, 281] on input "**" at bounding box center [604, 283] width 83 height 20
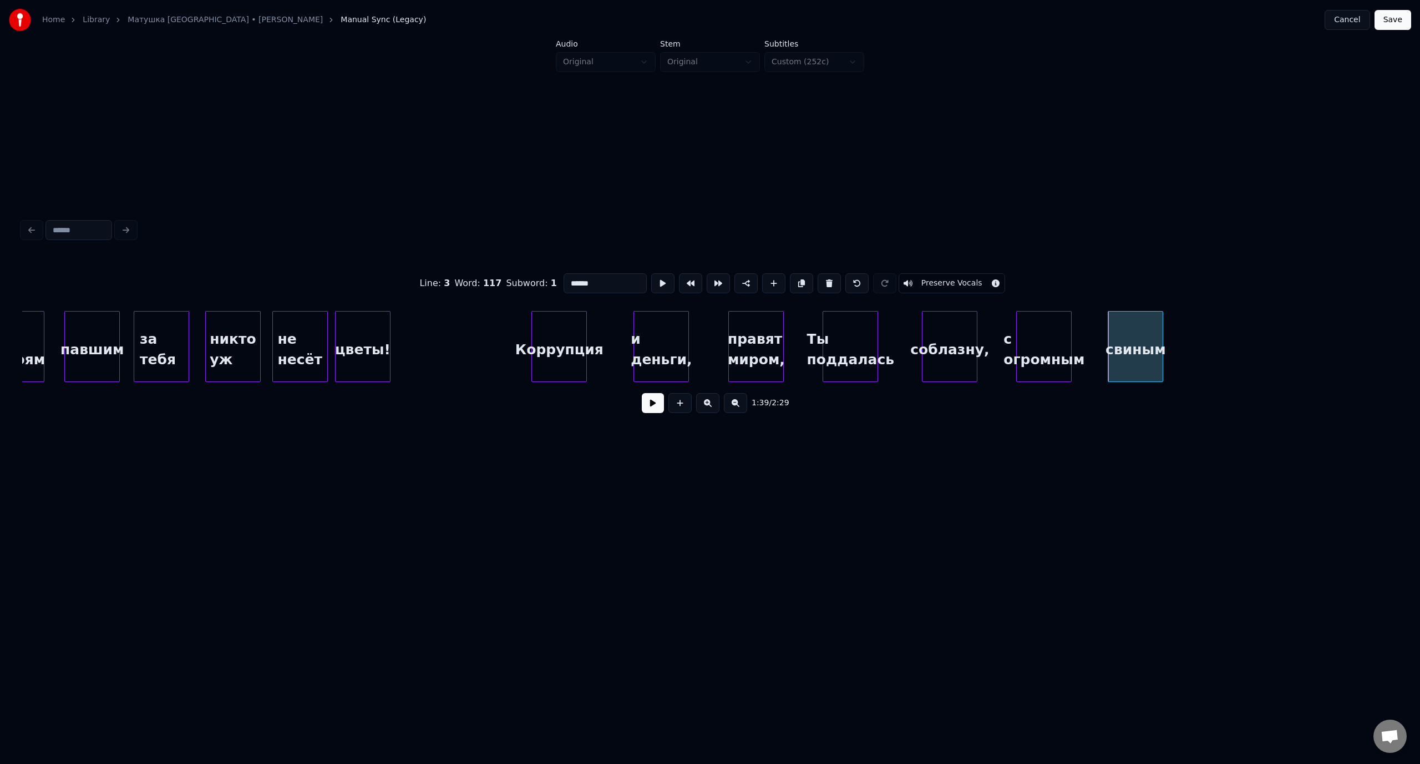
scroll to position [0, 12884]
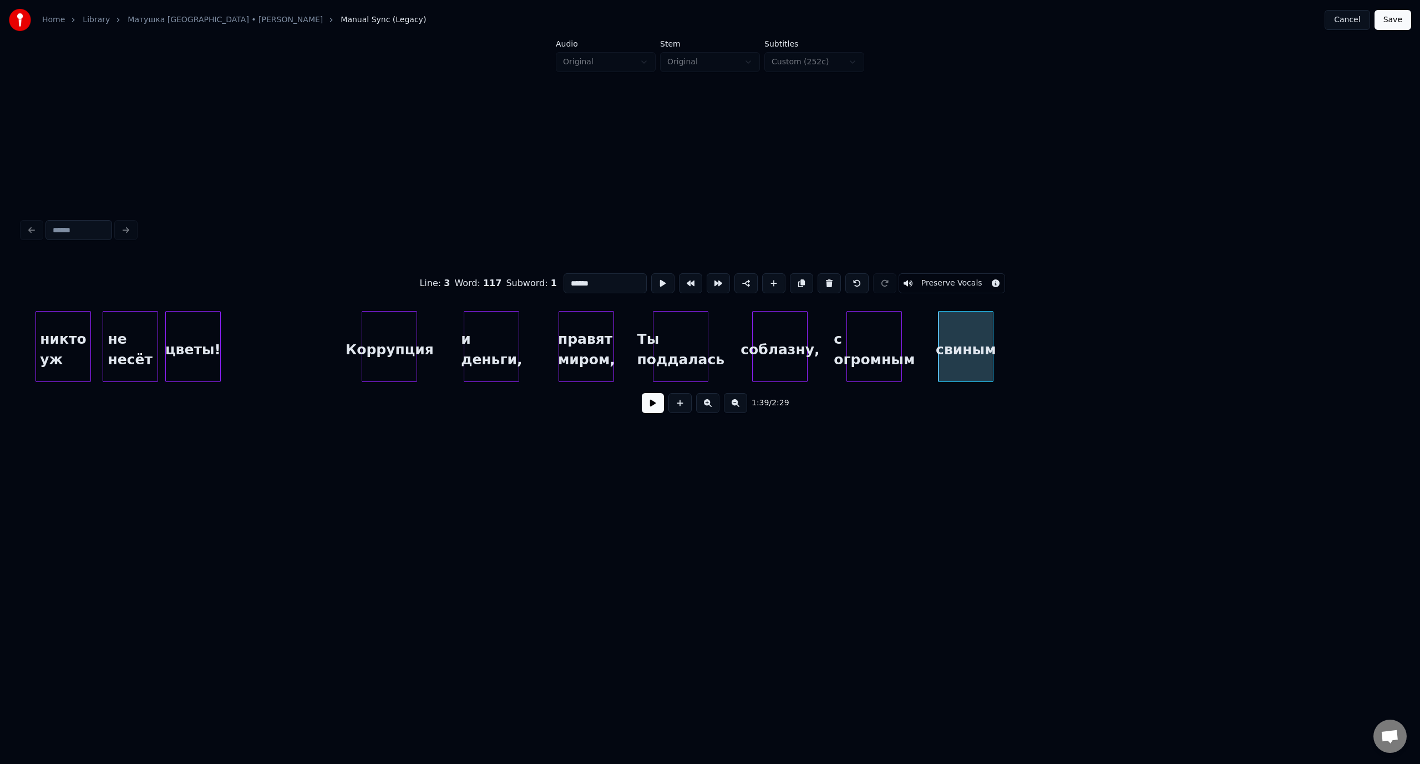
type input "******"
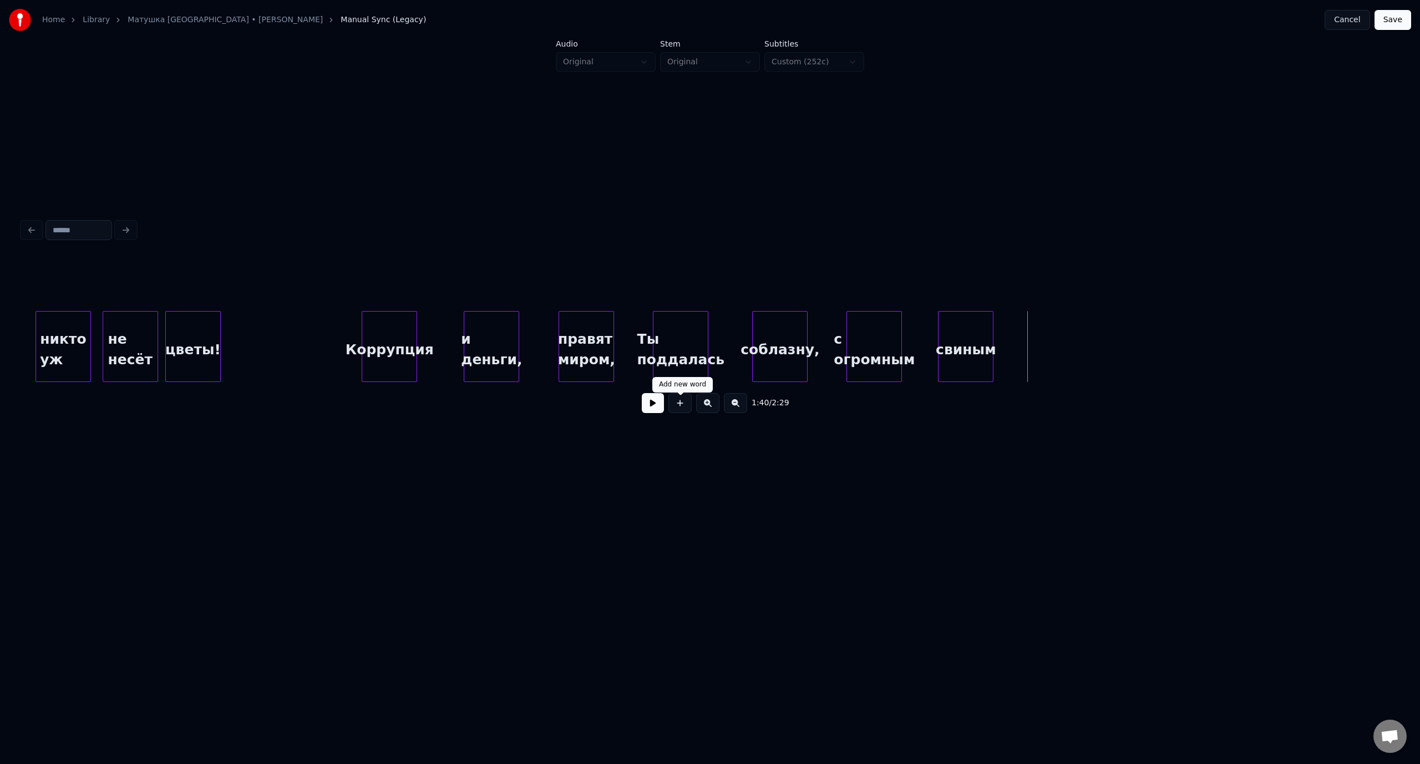
click at [681, 404] on button at bounding box center [679, 403] width 23 height 20
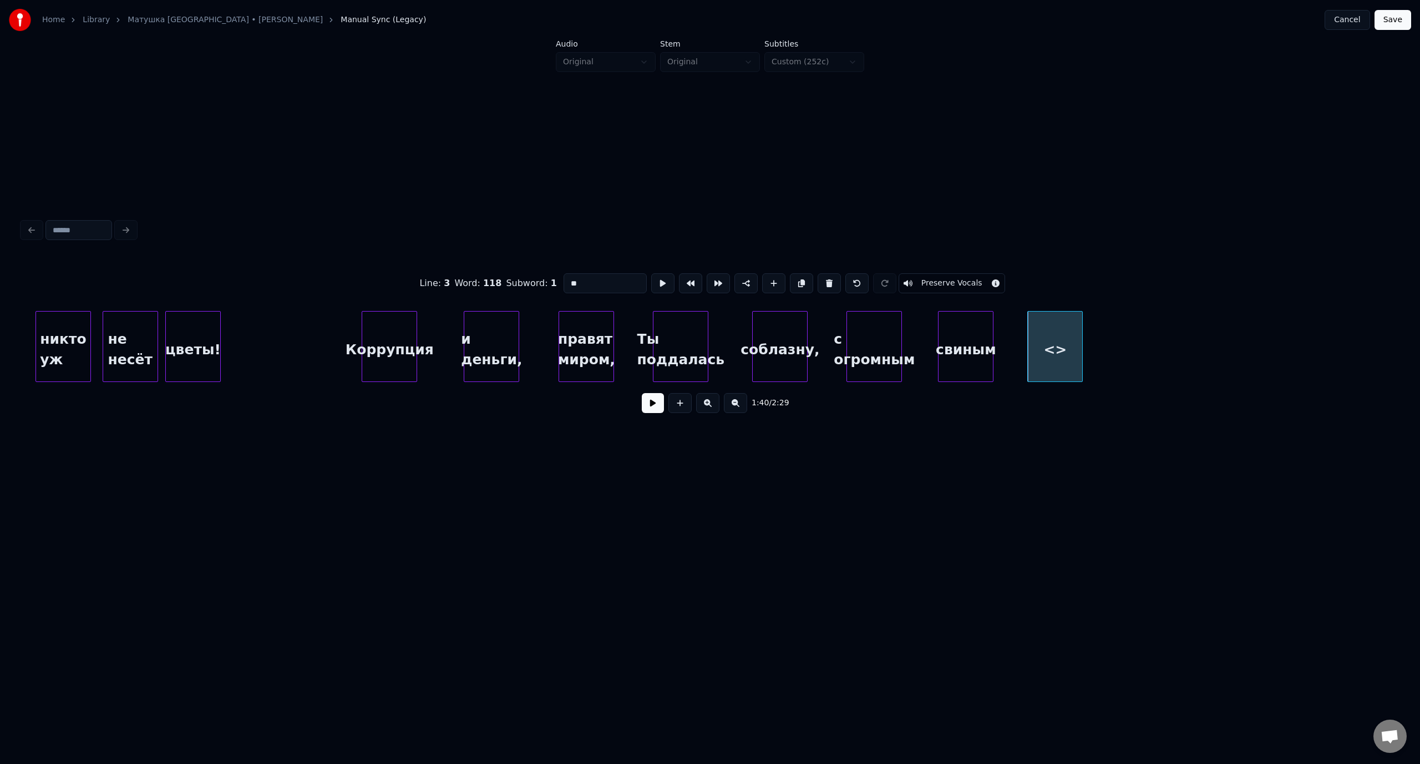
click at [563, 280] on input "**" at bounding box center [604, 283] width 83 height 20
type input "******"
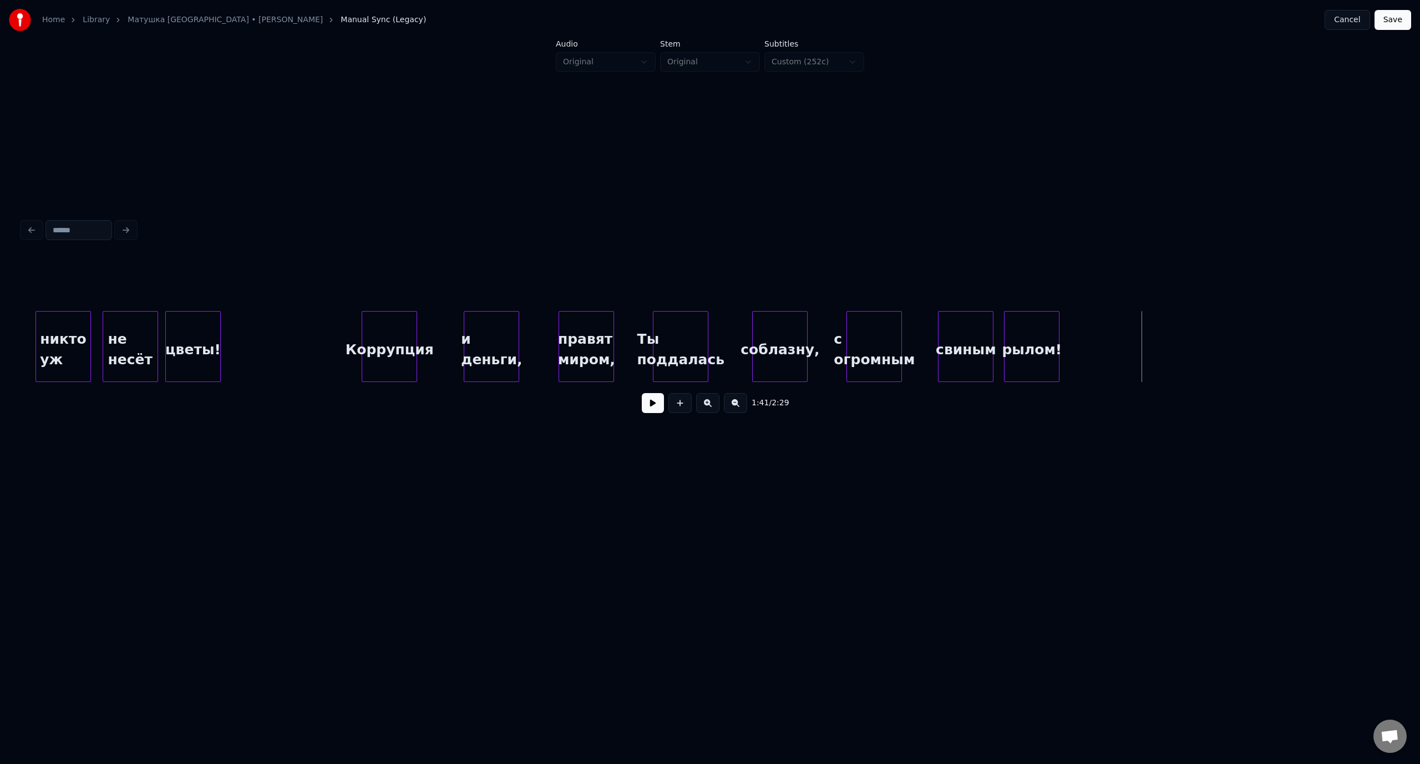
click at [1039, 326] on div "рылом!" at bounding box center [1031, 349] width 54 height 75
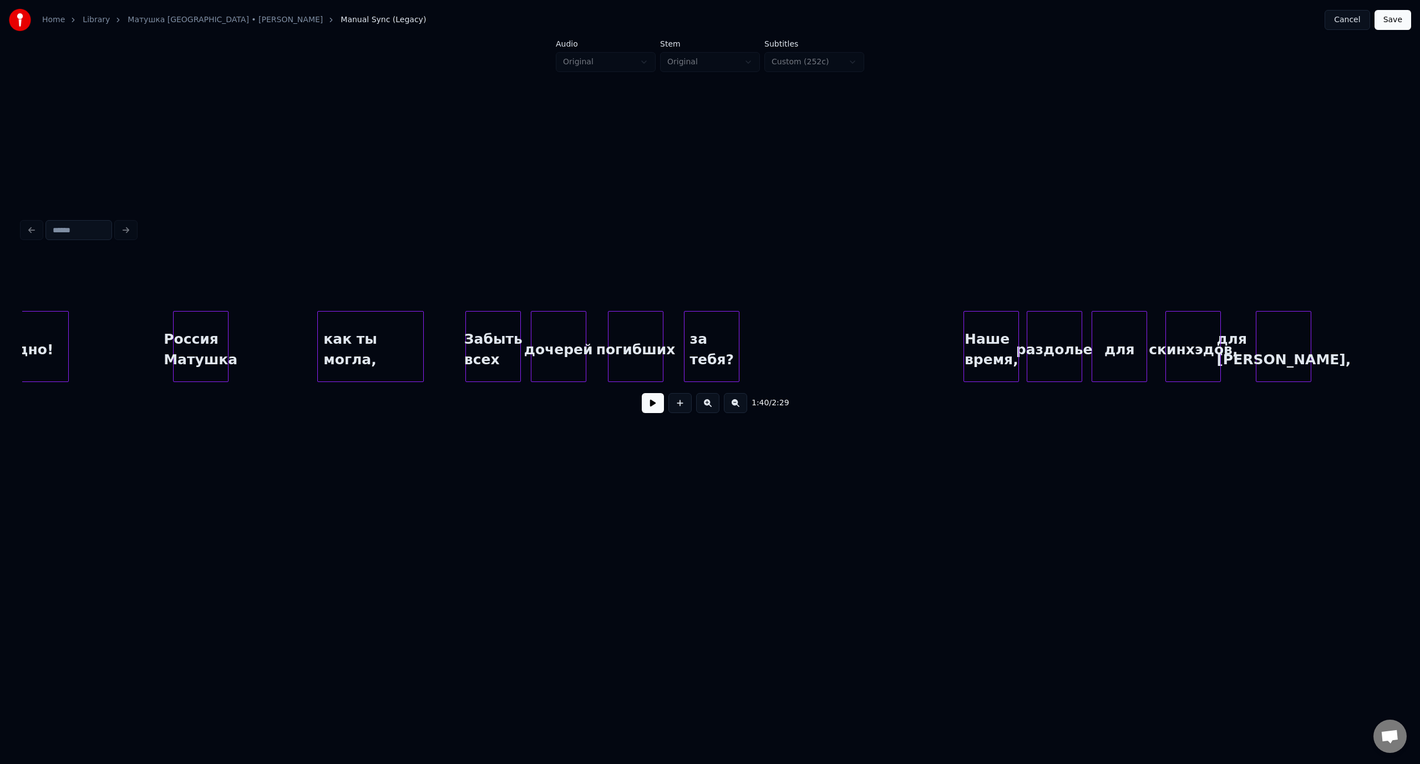
scroll to position [0, 10788]
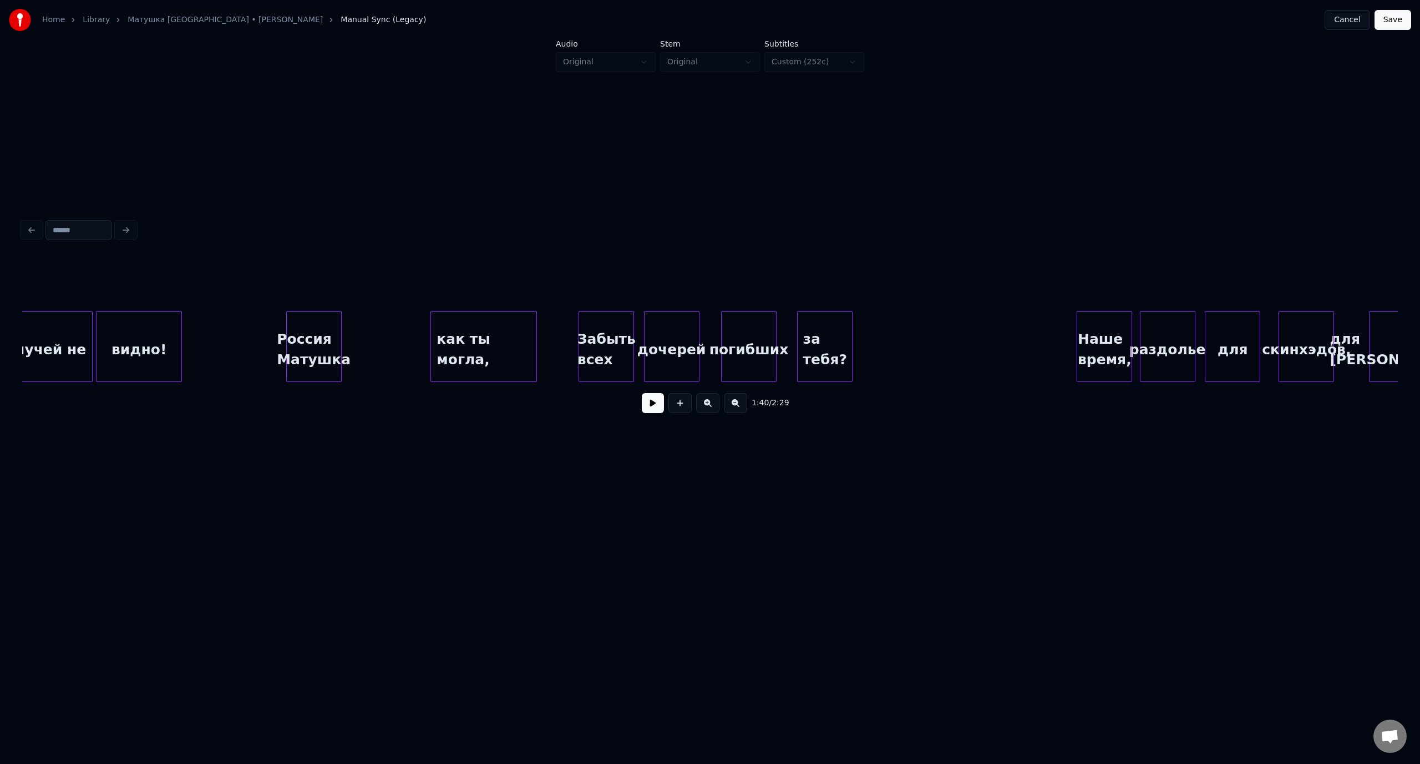
click at [306, 314] on div "Россия Матушка" at bounding box center [314, 349] width 54 height 75
click at [660, 411] on button at bounding box center [653, 403] width 22 height 20
click at [650, 405] on button at bounding box center [653, 403] width 22 height 20
click at [975, 314] on div "Наше время," at bounding box center [977, 349] width 54 height 75
click at [455, 319] on div "как ты могла," at bounding box center [483, 349] width 105 height 75
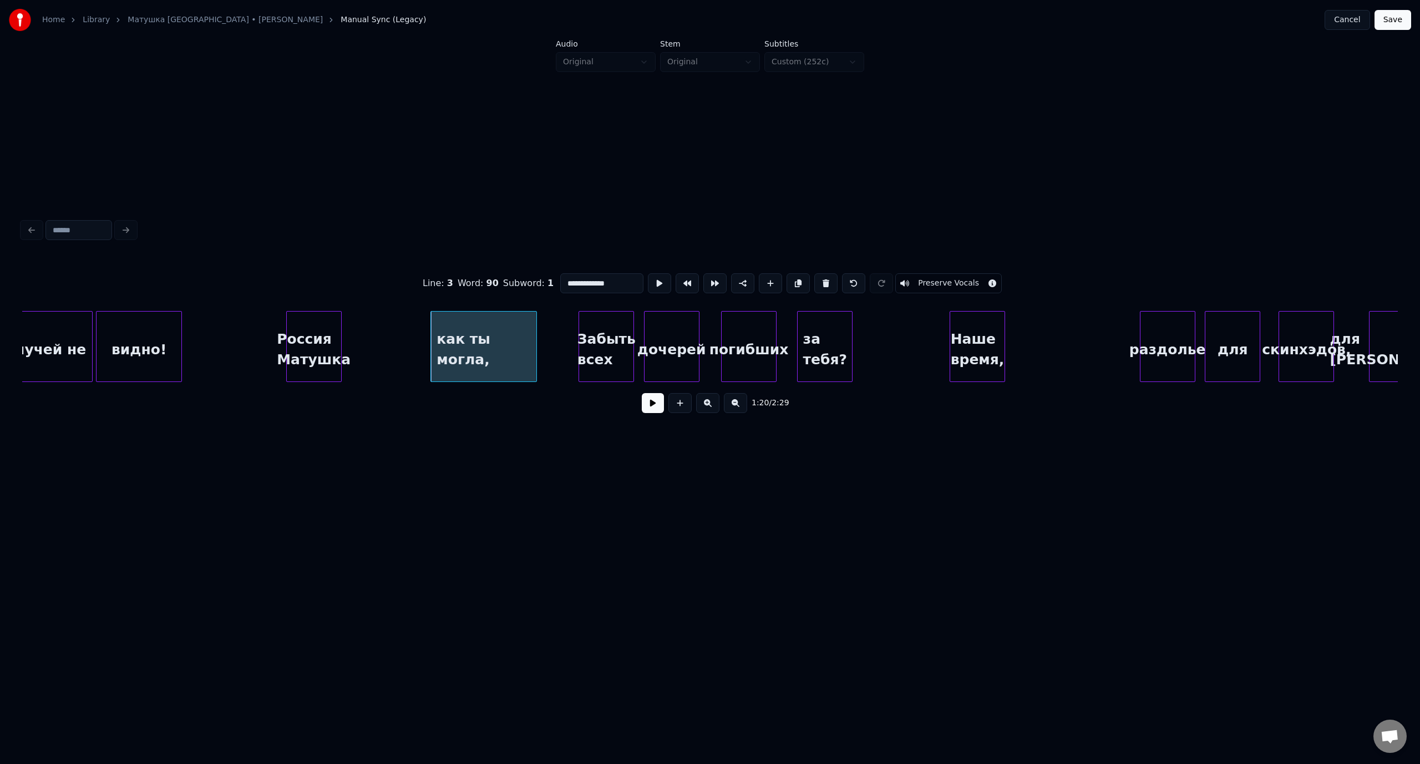
click at [657, 409] on button at bounding box center [653, 403] width 22 height 20
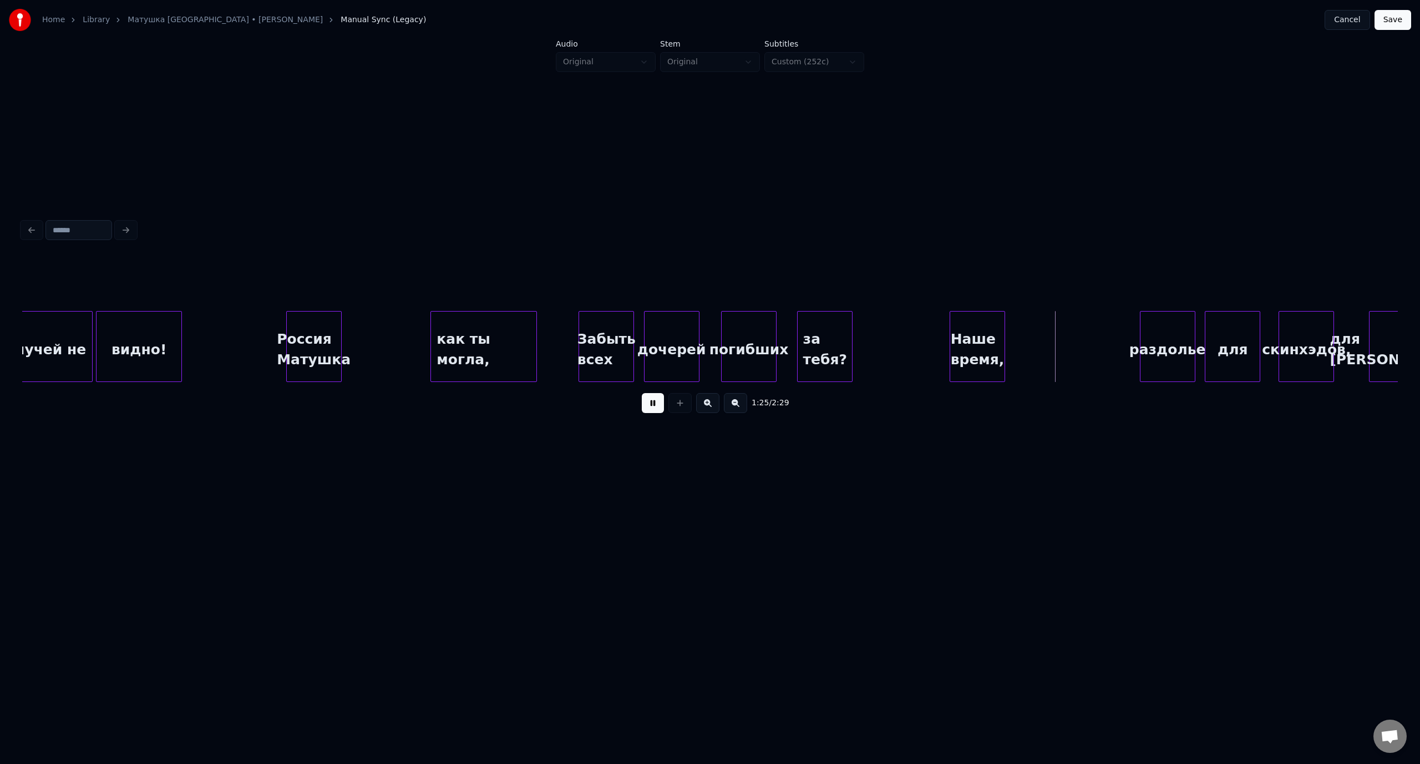
click at [658, 413] on button at bounding box center [653, 403] width 22 height 20
click at [495, 328] on div "как ты могла," at bounding box center [483, 349] width 105 height 75
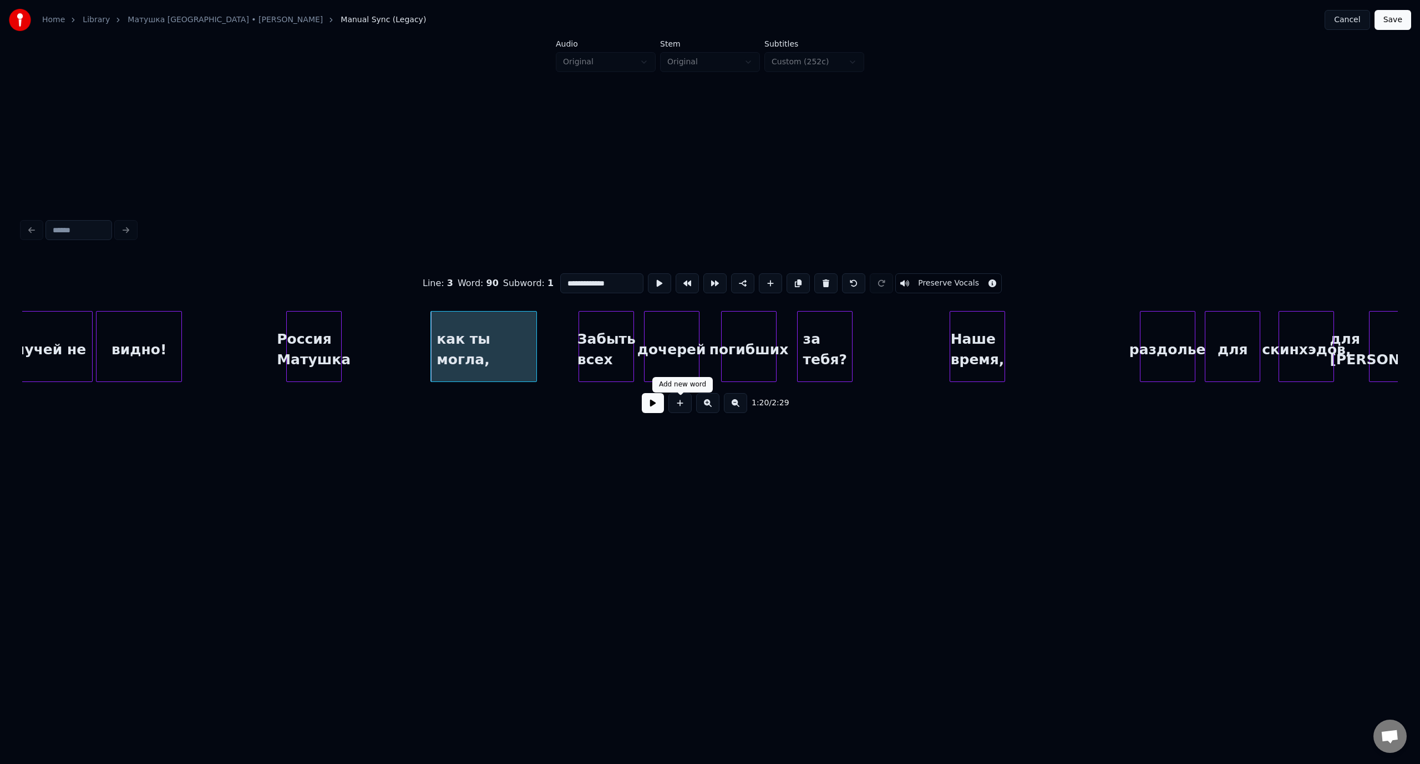
click at [654, 408] on button at bounding box center [653, 403] width 22 height 20
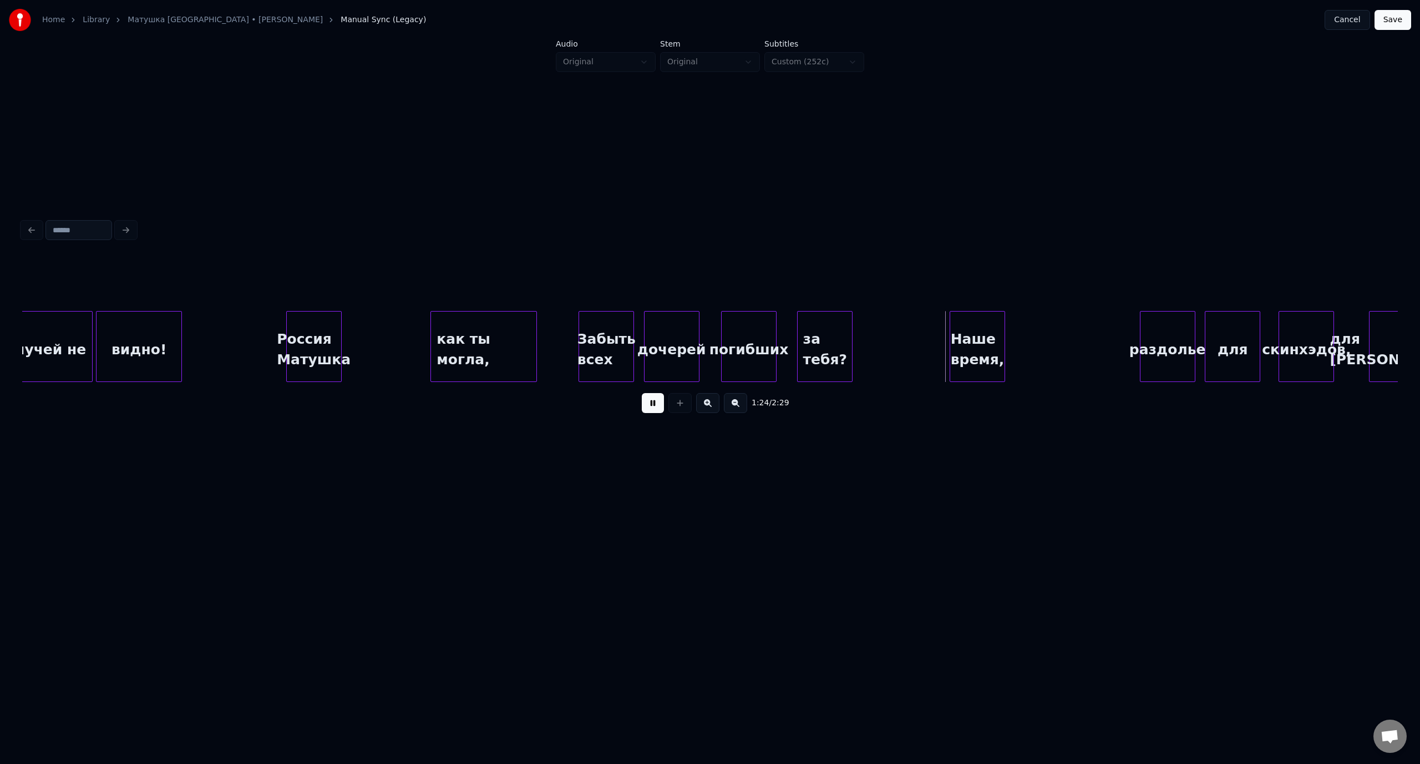
click at [654, 408] on button at bounding box center [653, 403] width 22 height 20
click at [976, 317] on div "Наше время," at bounding box center [965, 349] width 54 height 75
click at [648, 406] on button at bounding box center [653, 403] width 22 height 20
click at [1132, 334] on div "раздолье" at bounding box center [1141, 349] width 54 height 75
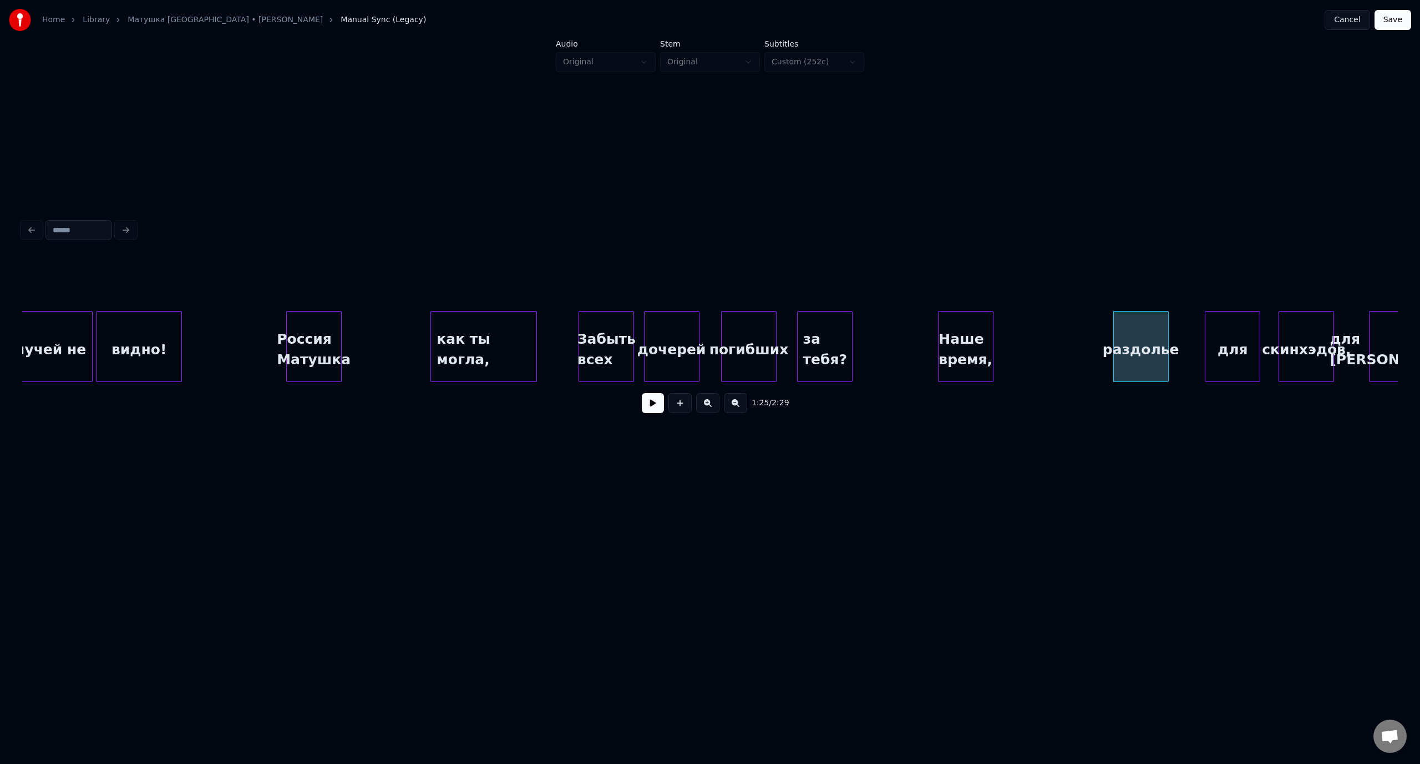
click at [452, 323] on div "как ты могла," at bounding box center [483, 349] width 105 height 75
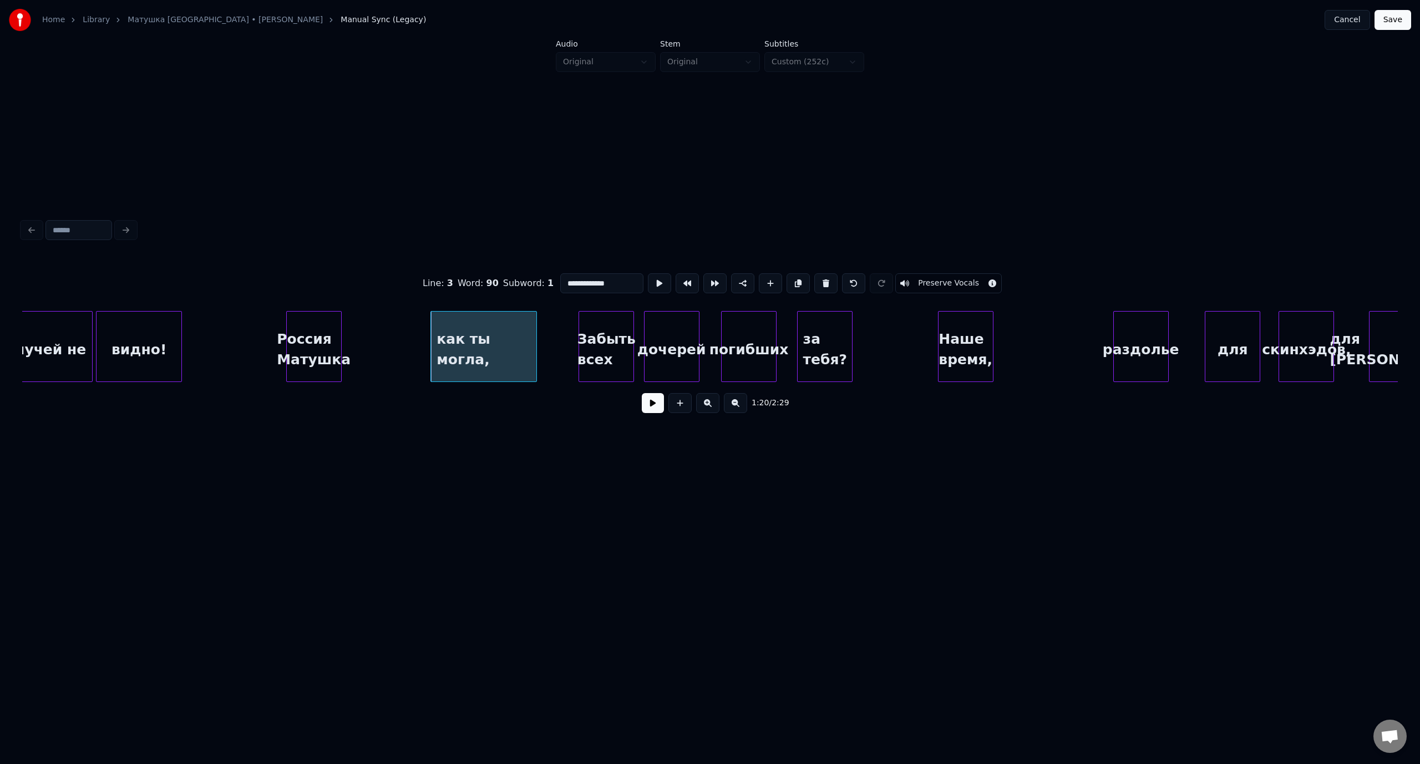
click at [650, 408] on button at bounding box center [653, 403] width 22 height 20
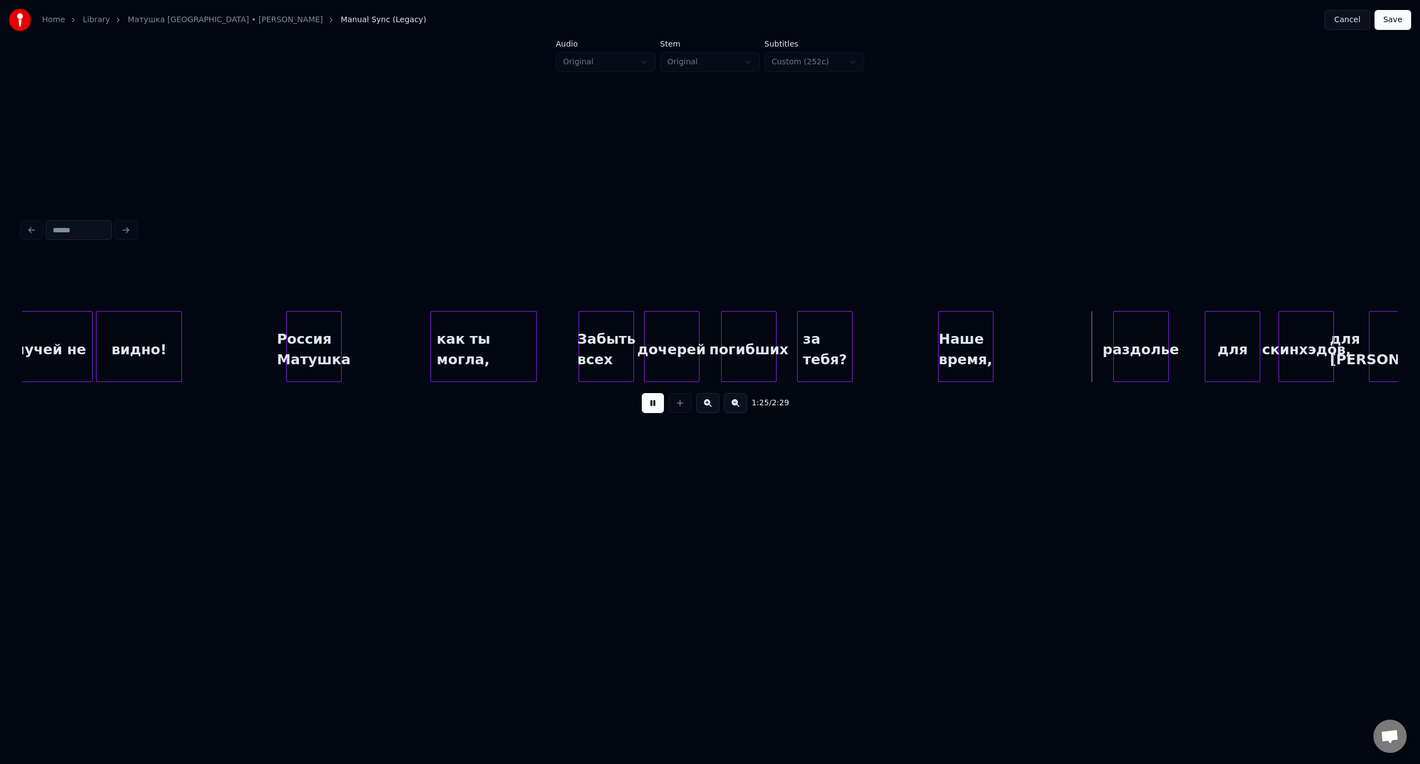
click at [658, 408] on button at bounding box center [653, 403] width 22 height 20
click at [1132, 331] on div "раздолье" at bounding box center [1126, 349] width 54 height 75
click at [339, 321] on div at bounding box center [339, 347] width 3 height 70
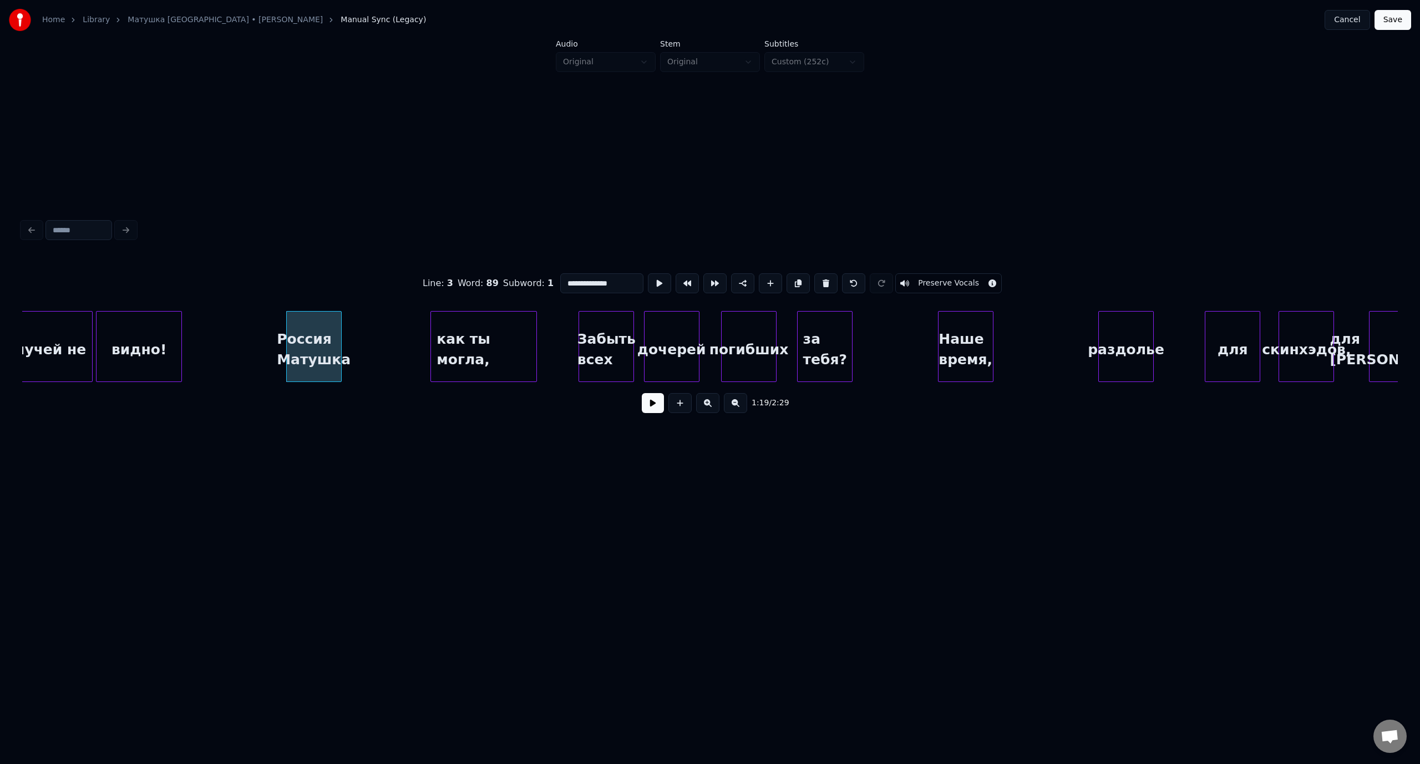
click at [649, 405] on button at bounding box center [653, 403] width 22 height 20
click at [651, 406] on button at bounding box center [653, 403] width 22 height 20
click at [159, 324] on div "видно!" at bounding box center [138, 349] width 85 height 75
click at [658, 400] on button at bounding box center [653, 403] width 22 height 20
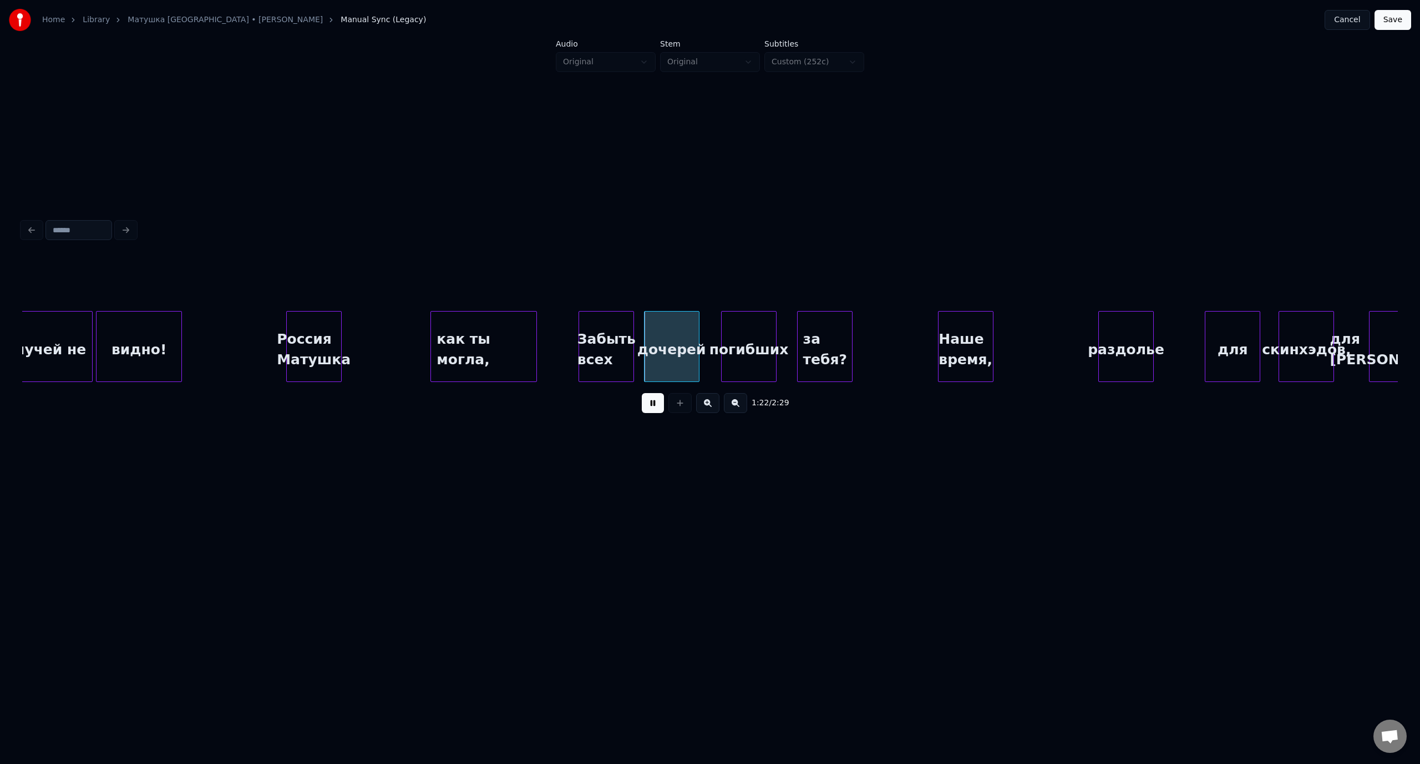
click at [647, 406] on button at bounding box center [653, 403] width 22 height 20
click at [539, 332] on div at bounding box center [540, 347] width 3 height 70
click at [447, 331] on div "как ты могла," at bounding box center [483, 349] width 105 height 75
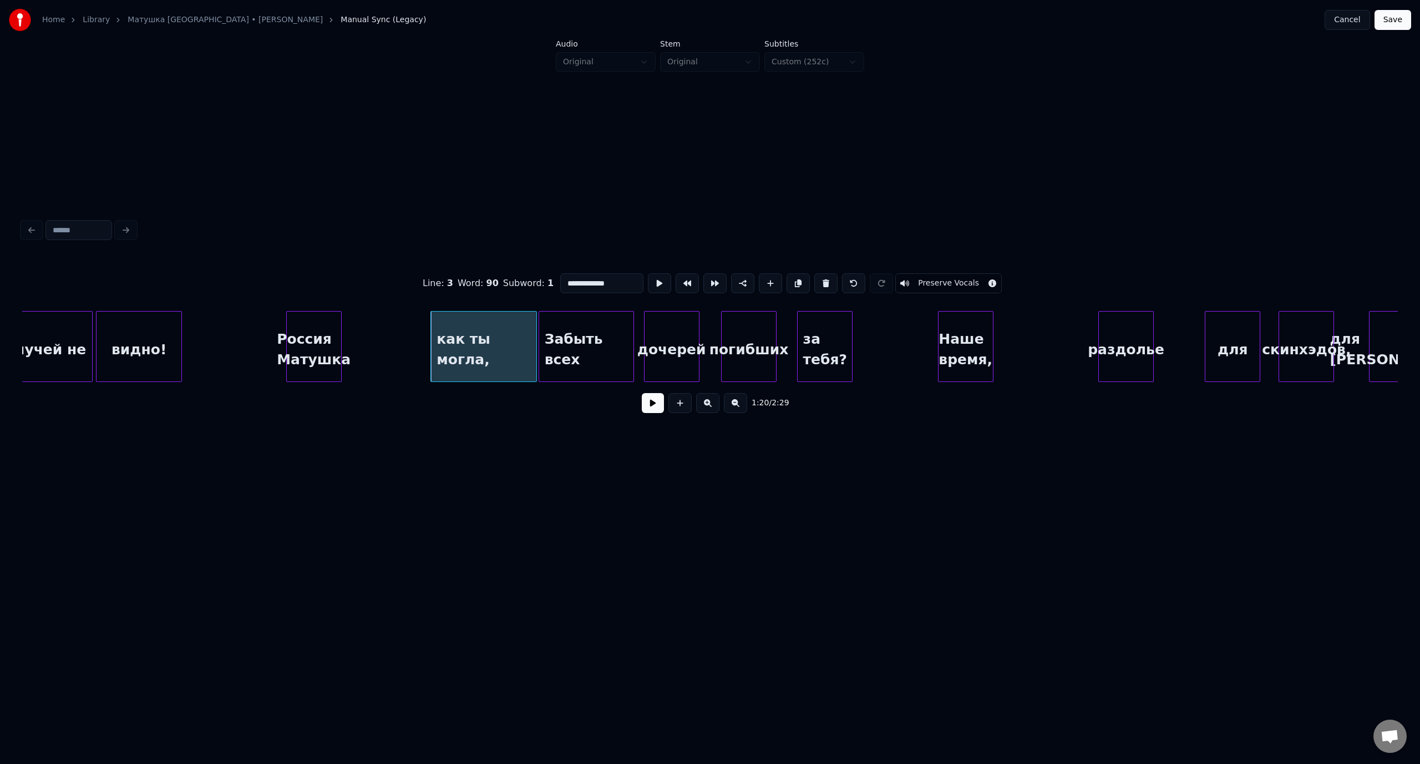
click at [647, 407] on button at bounding box center [653, 403] width 22 height 20
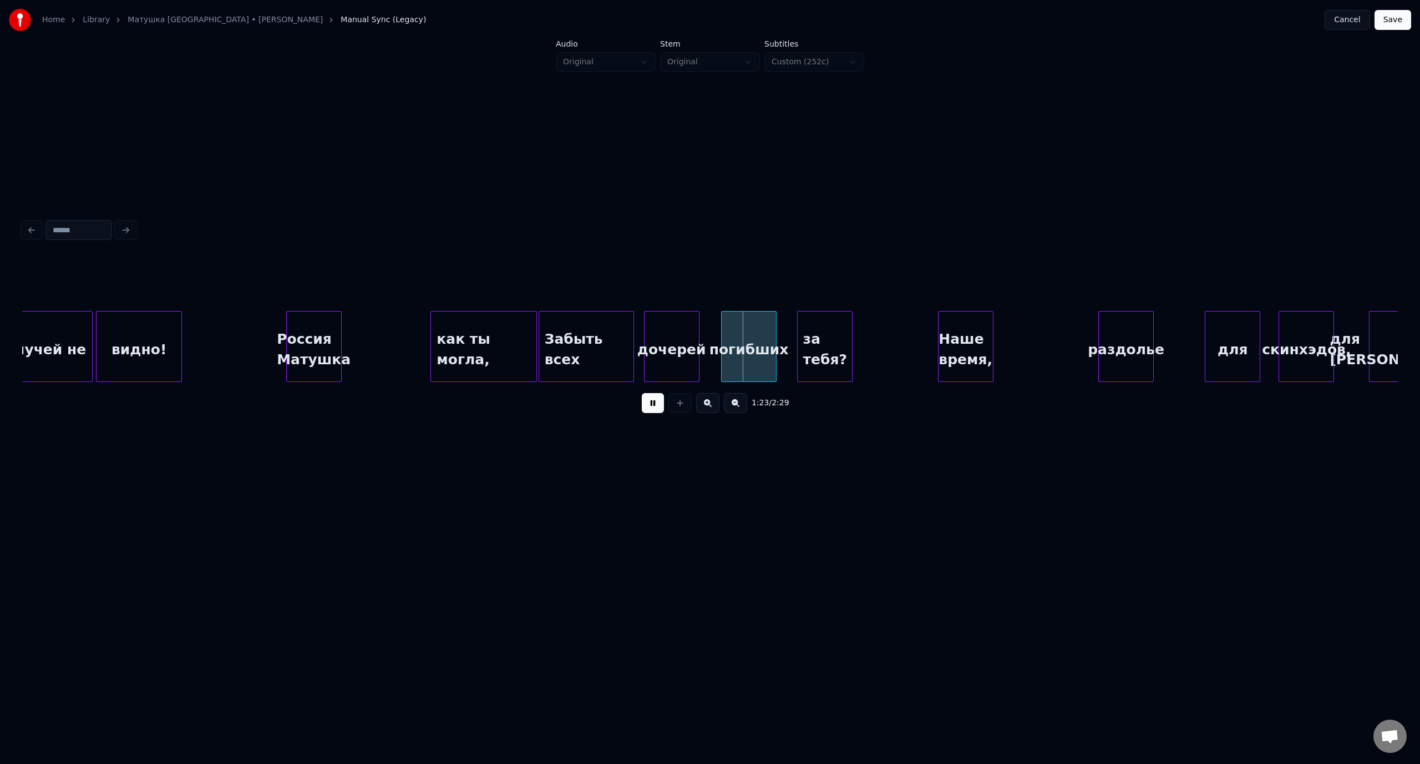
click at [655, 408] on button at bounding box center [653, 403] width 22 height 20
click at [471, 331] on div "как ты могла," at bounding box center [483, 349] width 105 height 75
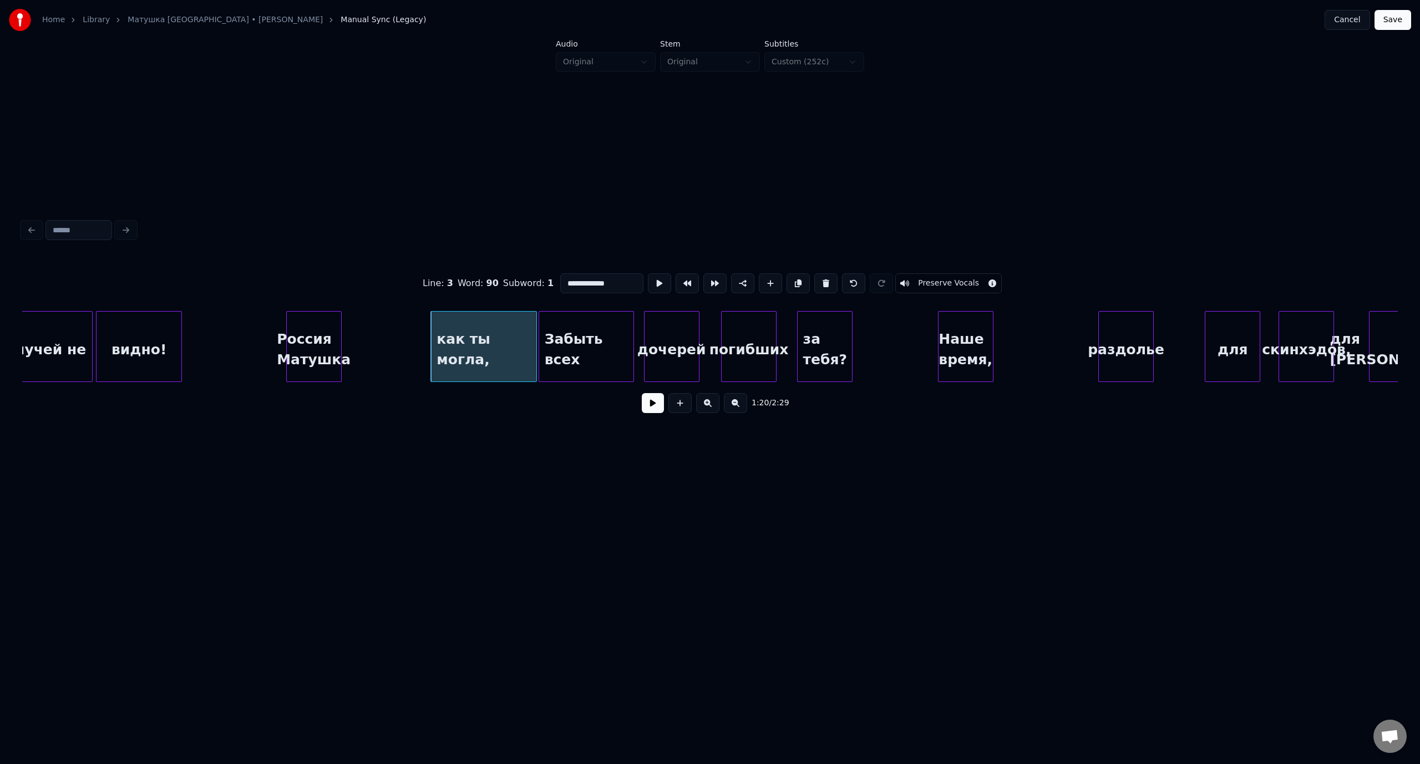
click at [653, 410] on button at bounding box center [653, 403] width 22 height 20
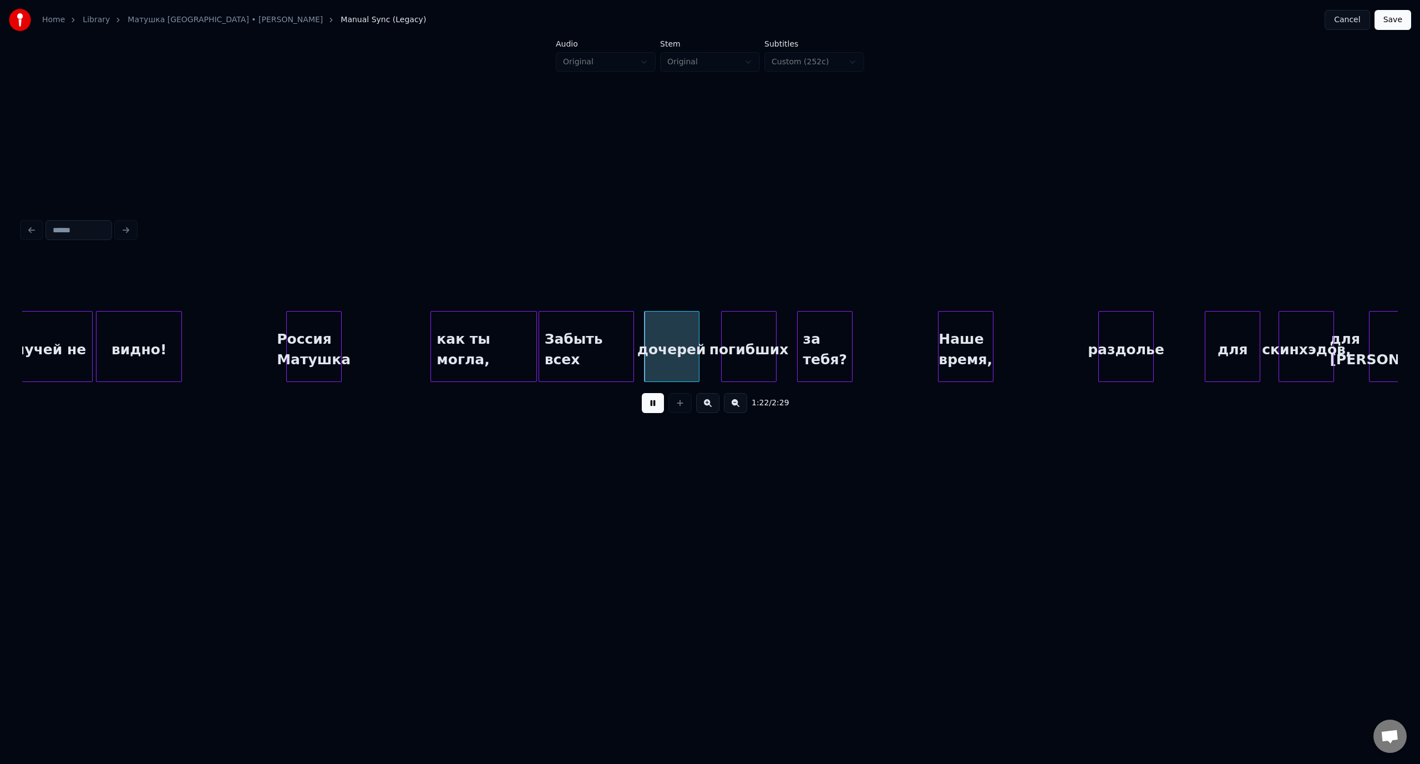
click at [653, 410] on button at bounding box center [653, 403] width 22 height 20
click at [617, 332] on div at bounding box center [618, 347] width 3 height 70
click at [625, 334] on div at bounding box center [625, 347] width 3 height 70
click at [577, 325] on div "Забыть всех" at bounding box center [580, 349] width 82 height 75
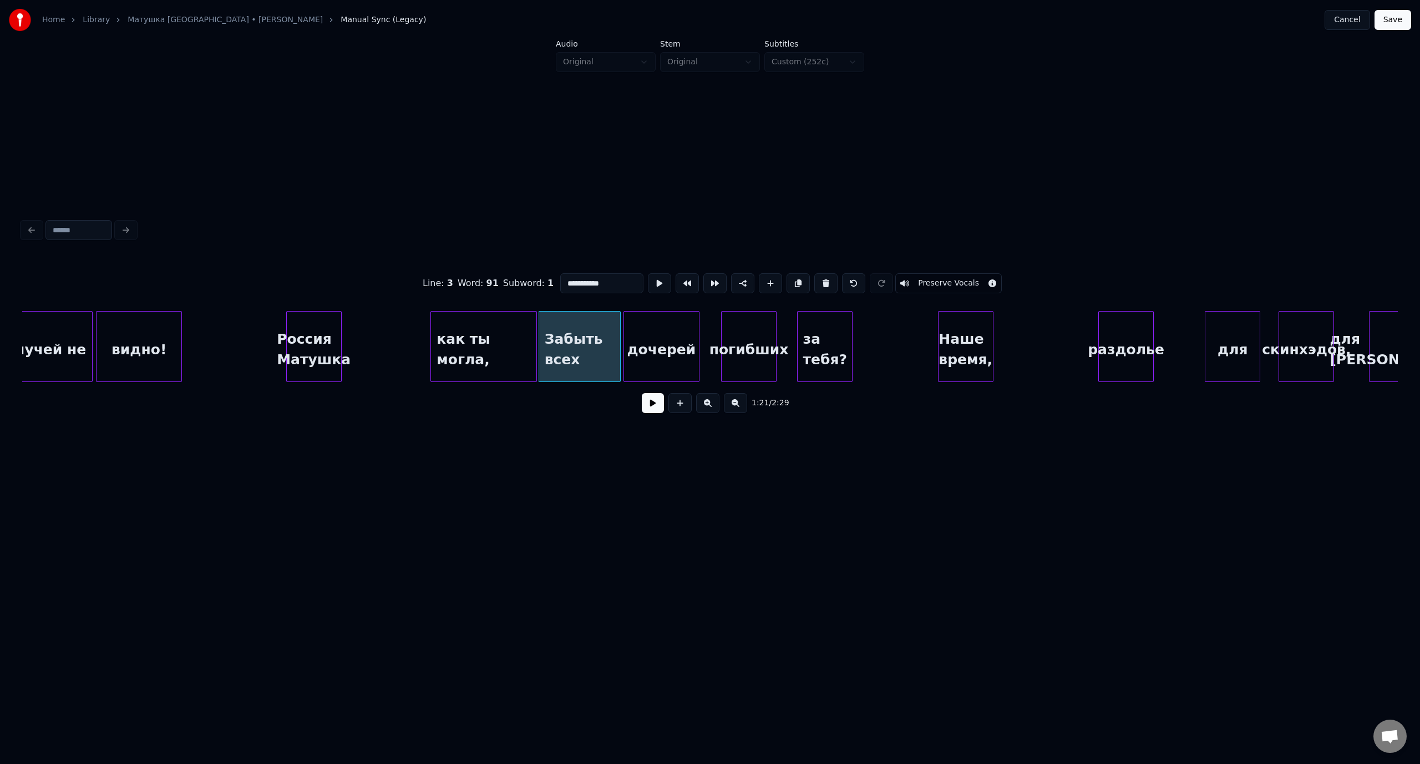
click at [654, 406] on button at bounding box center [653, 403] width 22 height 20
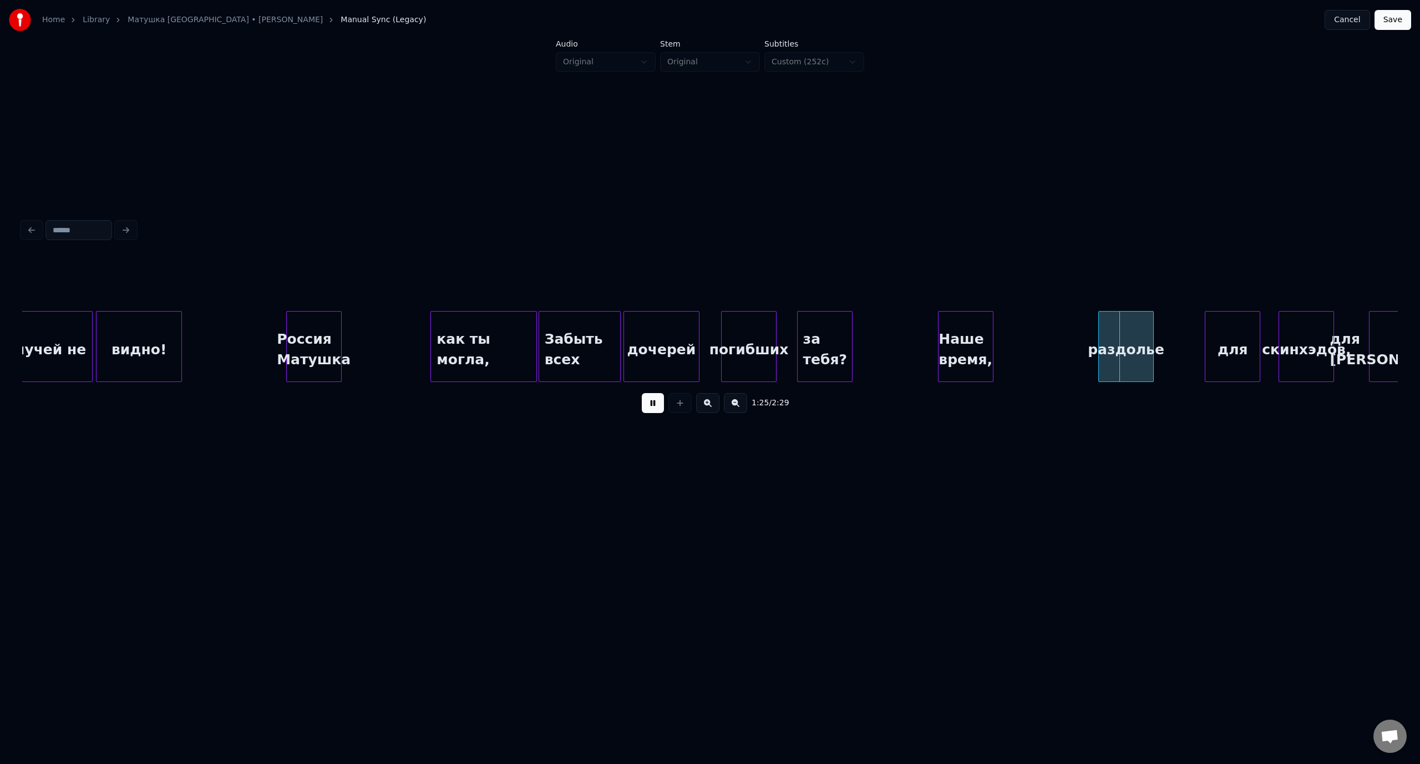
click at [646, 410] on button at bounding box center [653, 403] width 22 height 20
click at [1095, 333] on div "раздолье" at bounding box center [1095, 349] width 54 height 75
click at [726, 326] on div "погибших" at bounding box center [748, 349] width 54 height 75
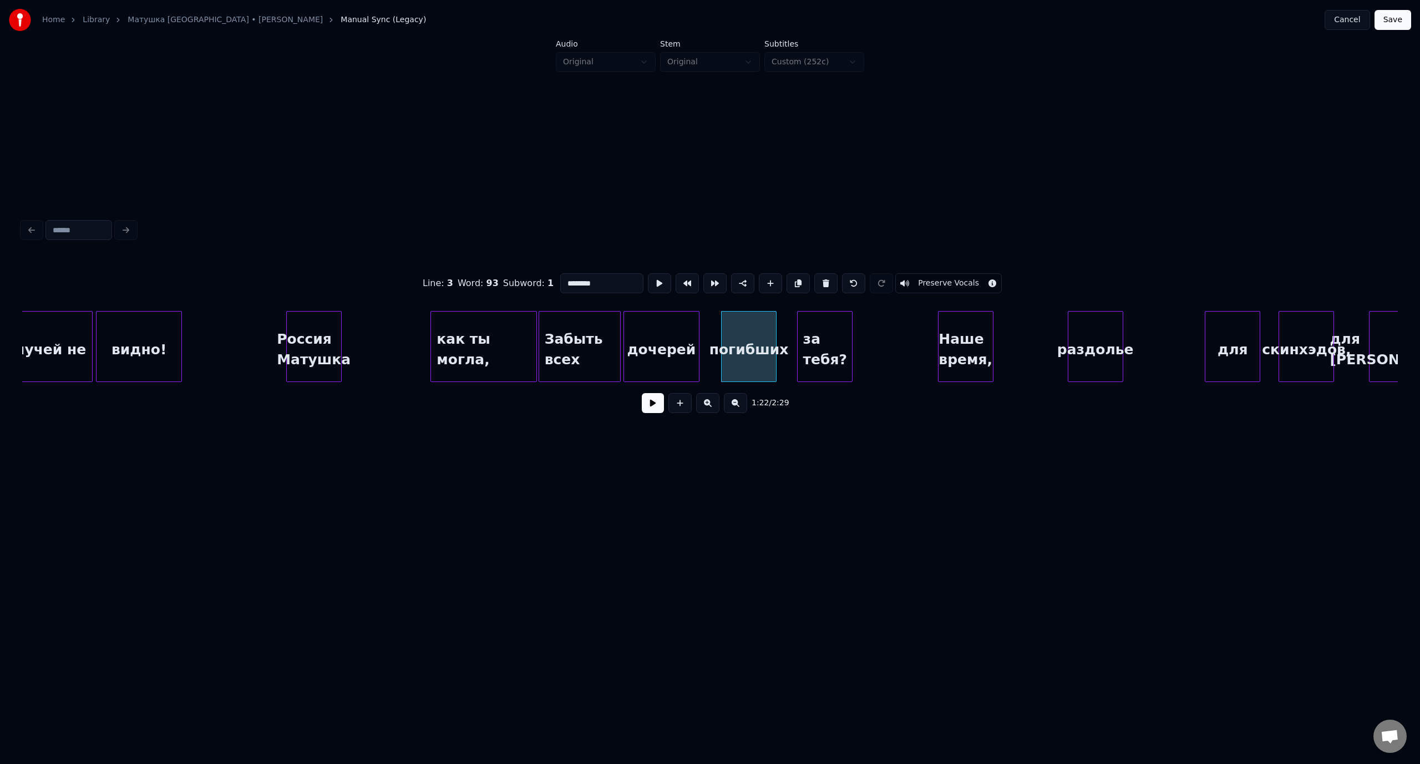
click at [647, 413] on button at bounding box center [653, 403] width 22 height 20
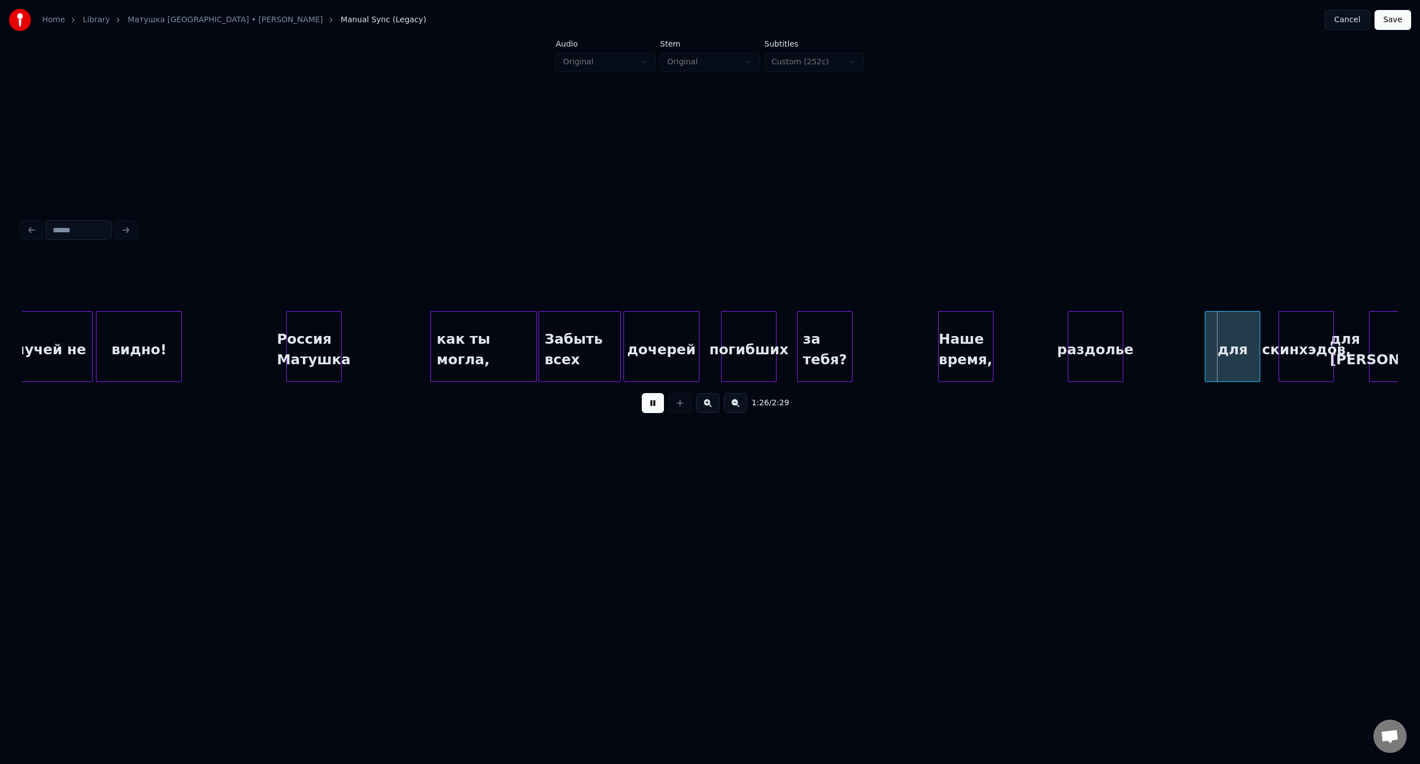
click at [655, 395] on div "1:26 / 2:29" at bounding box center [710, 403] width 1358 height 24
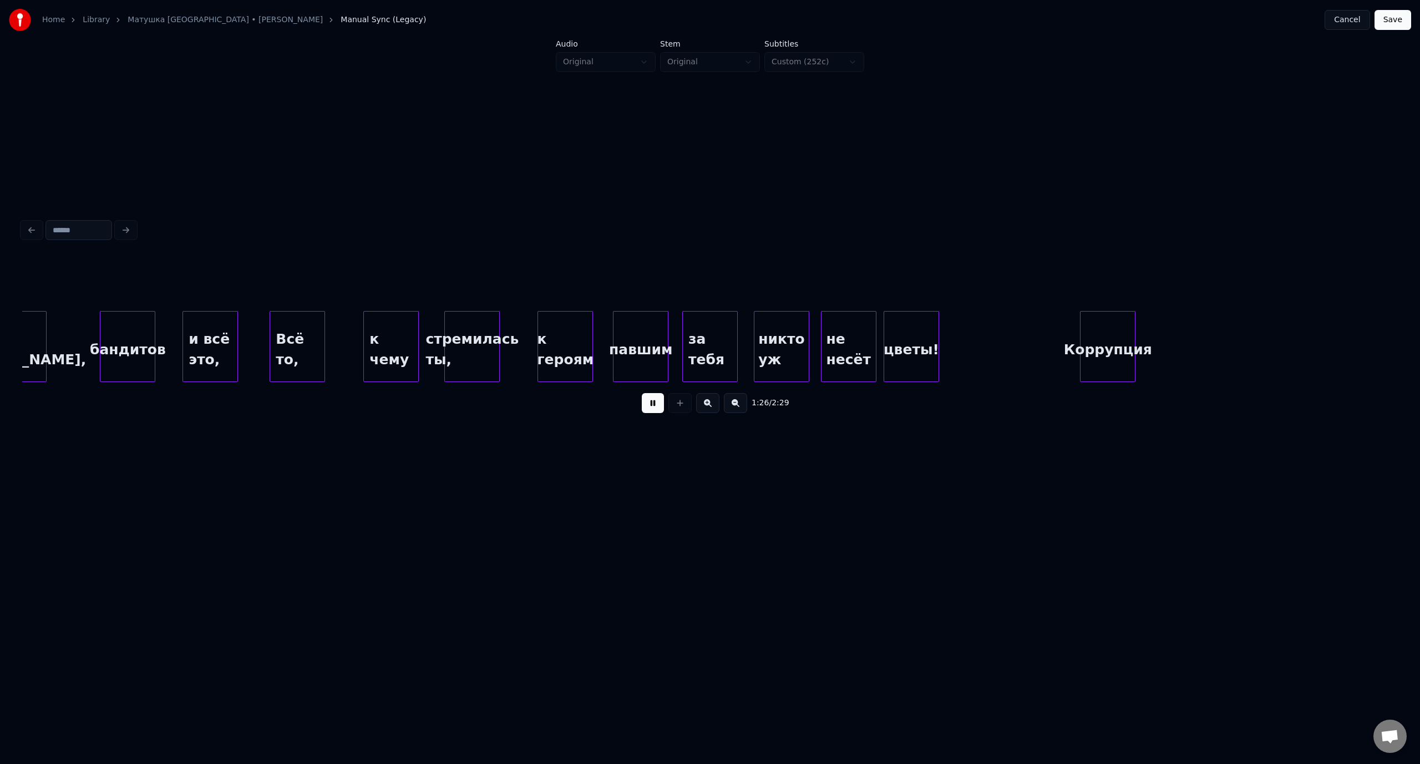
scroll to position [0, 11928]
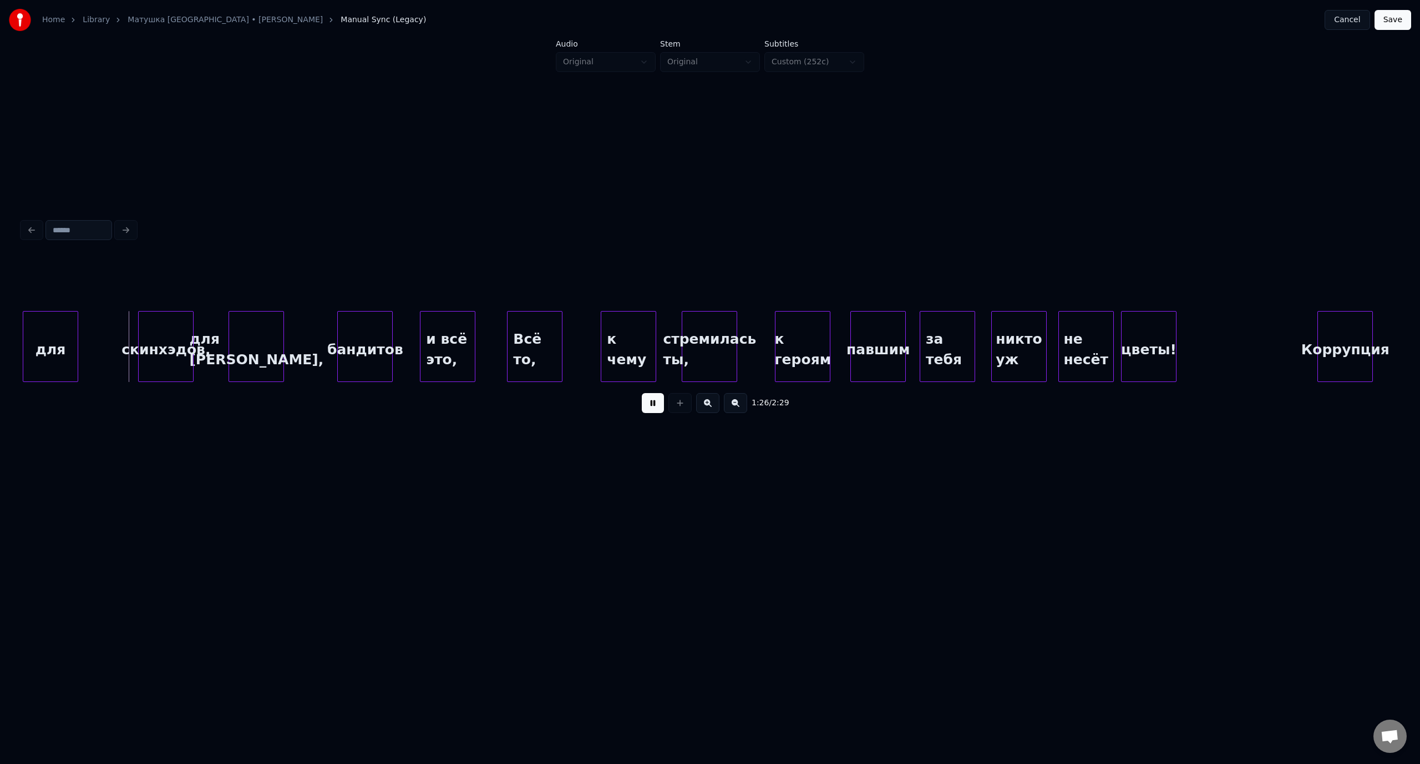
click at [660, 406] on button at bounding box center [653, 403] width 22 height 20
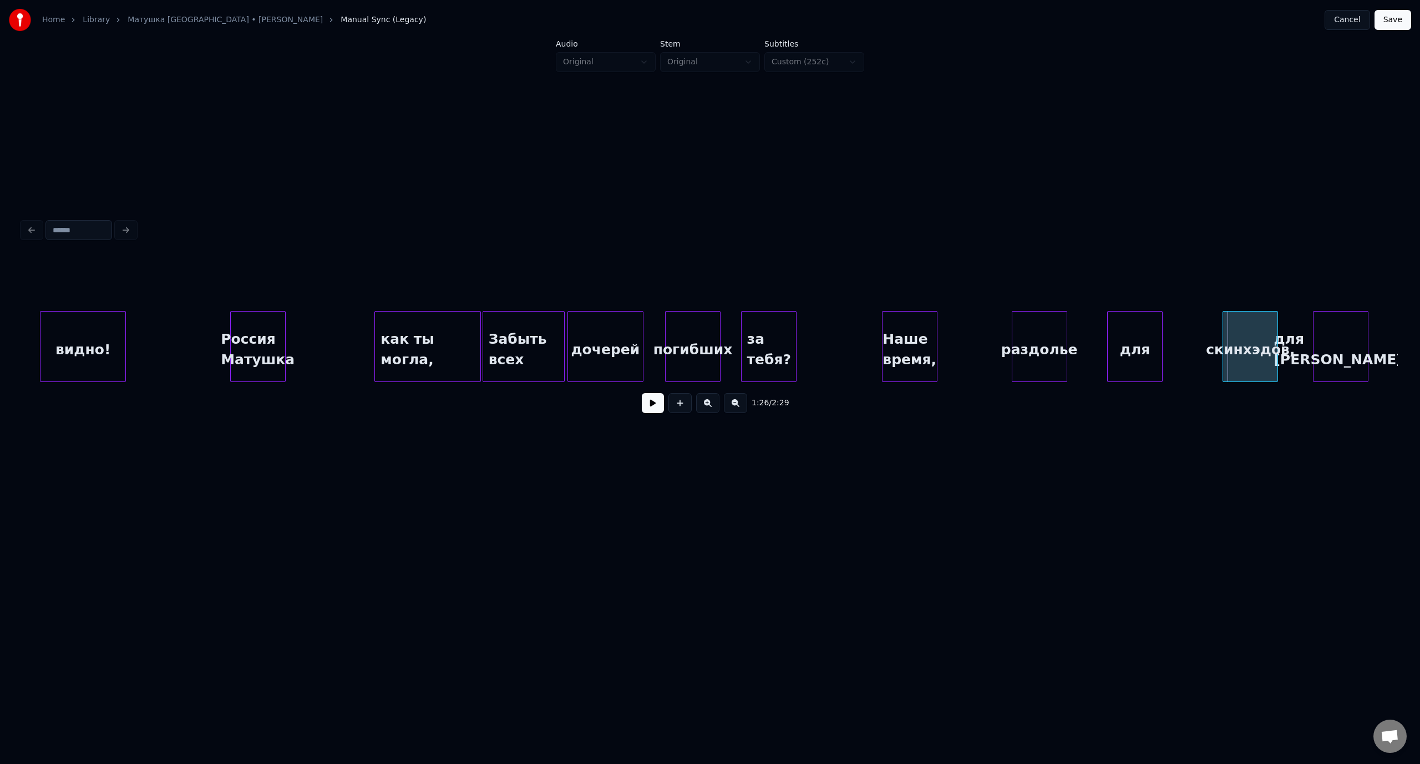
scroll to position [0, 10906]
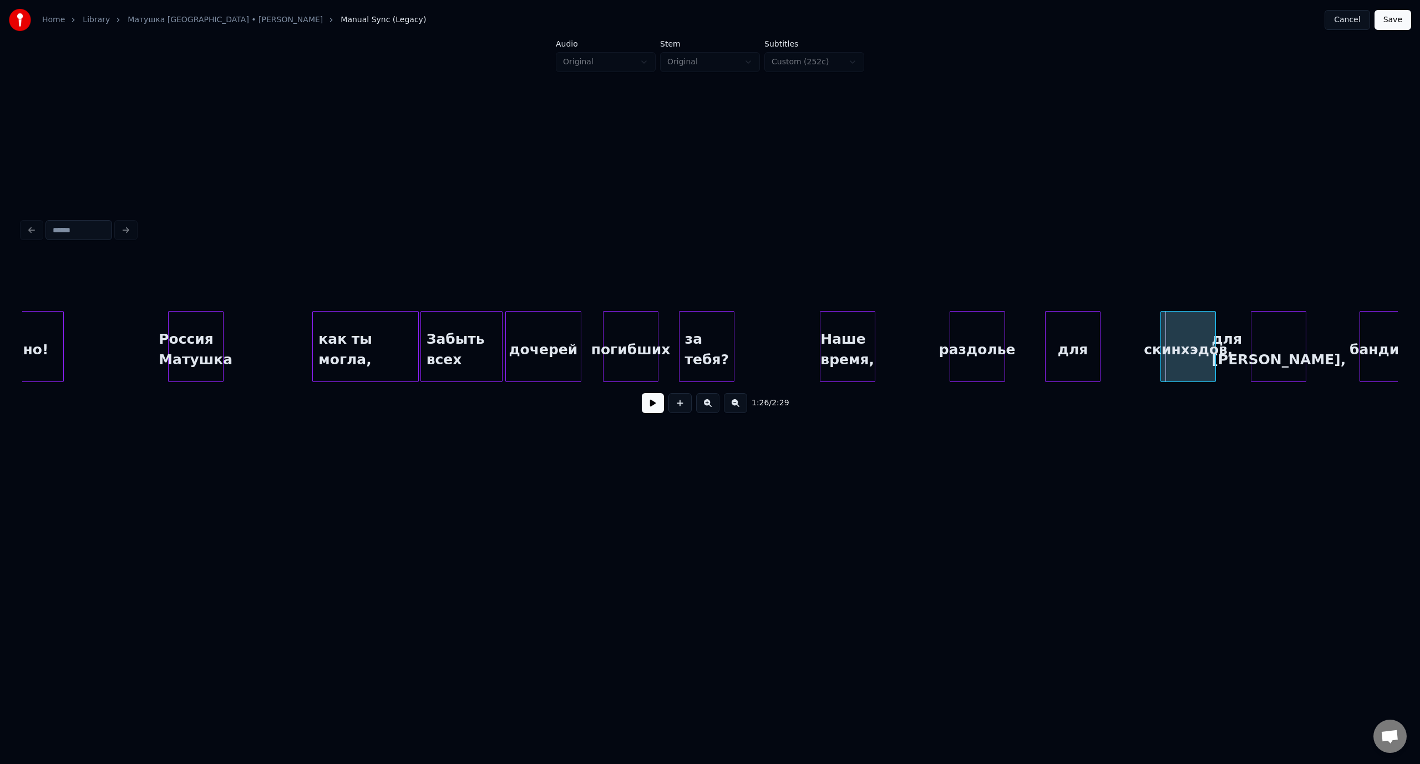
click at [648, 326] on div "погибших" at bounding box center [630, 349] width 54 height 75
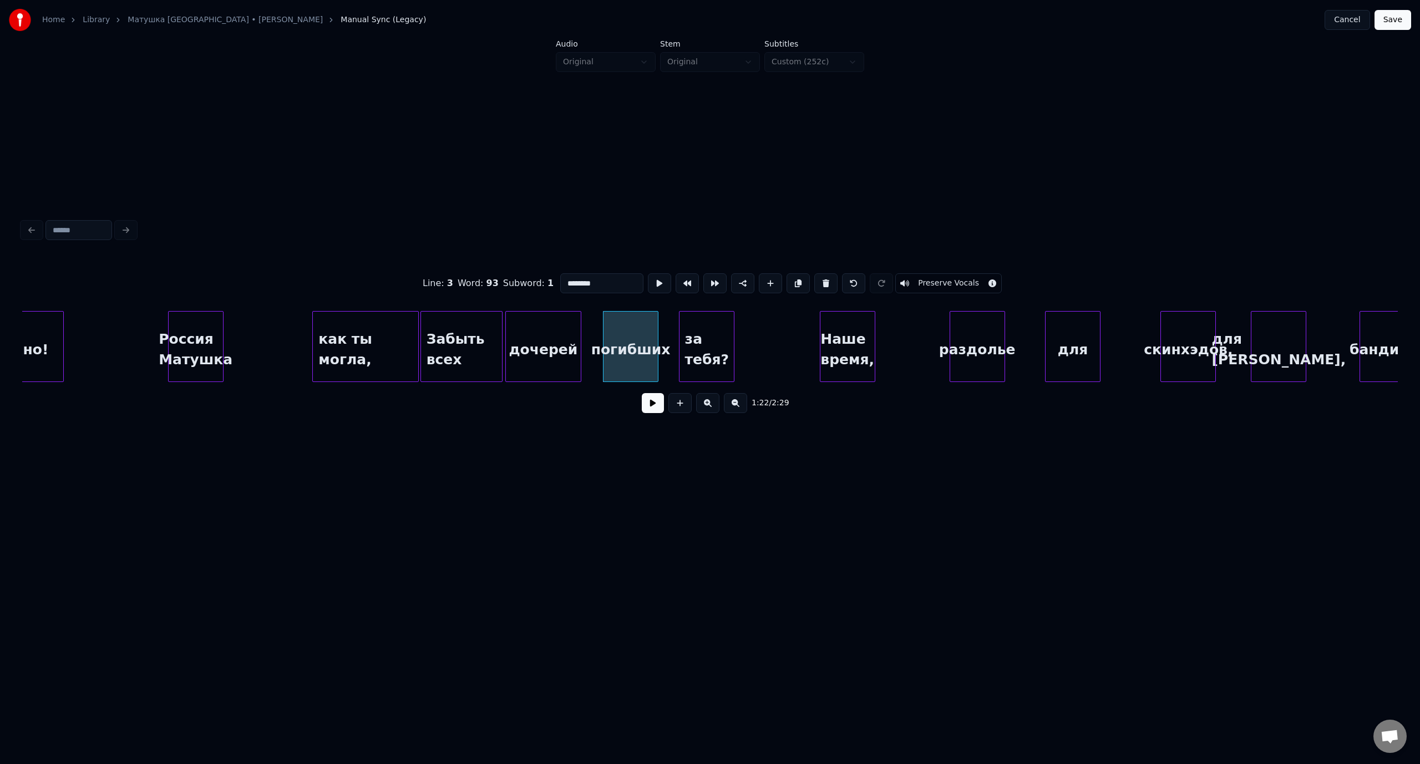
click at [659, 413] on button at bounding box center [653, 403] width 22 height 20
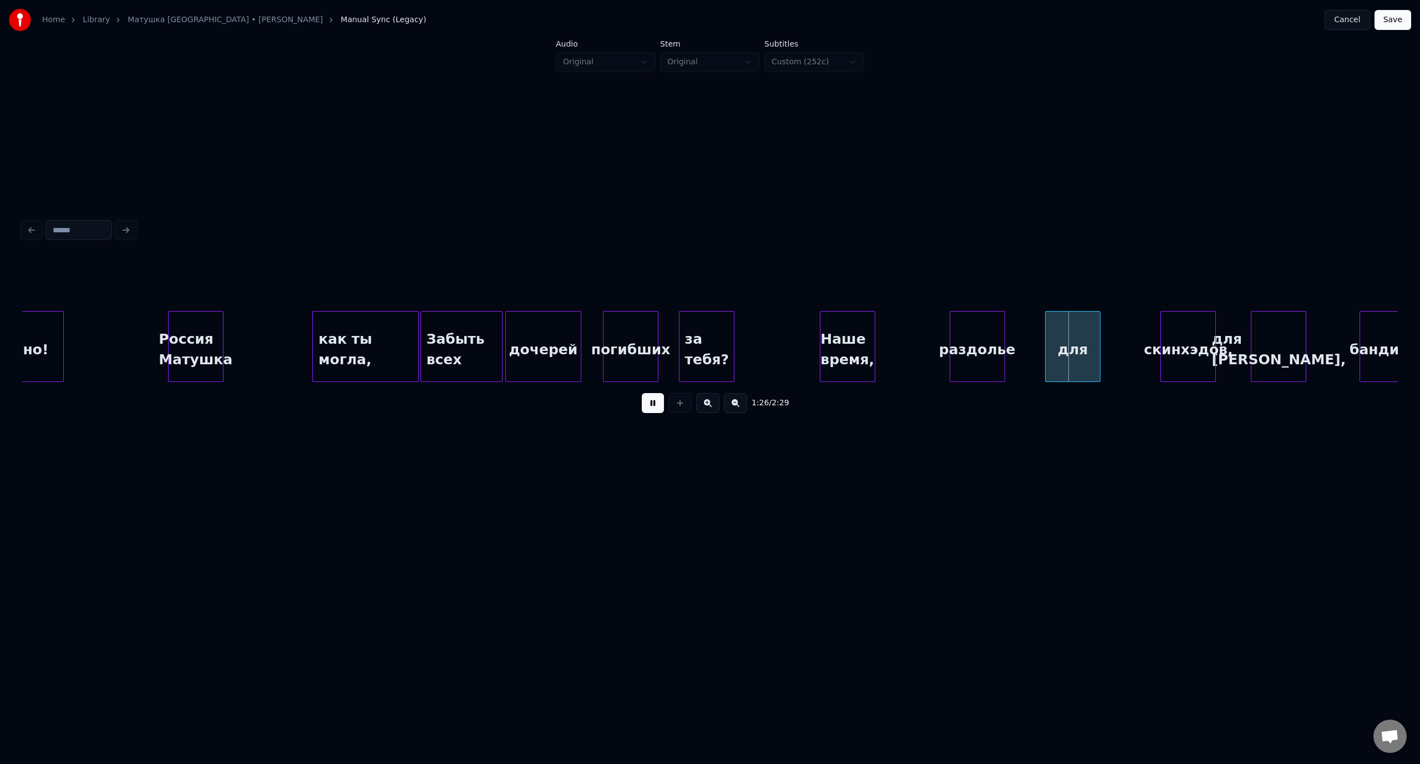
click at [654, 408] on button at bounding box center [653, 403] width 22 height 20
click at [1036, 333] on div "для" at bounding box center [1042, 349] width 54 height 75
click at [1110, 332] on div "скинхэдов," at bounding box center [1104, 349] width 54 height 75
click at [624, 313] on div "погибших" at bounding box center [630, 349] width 54 height 75
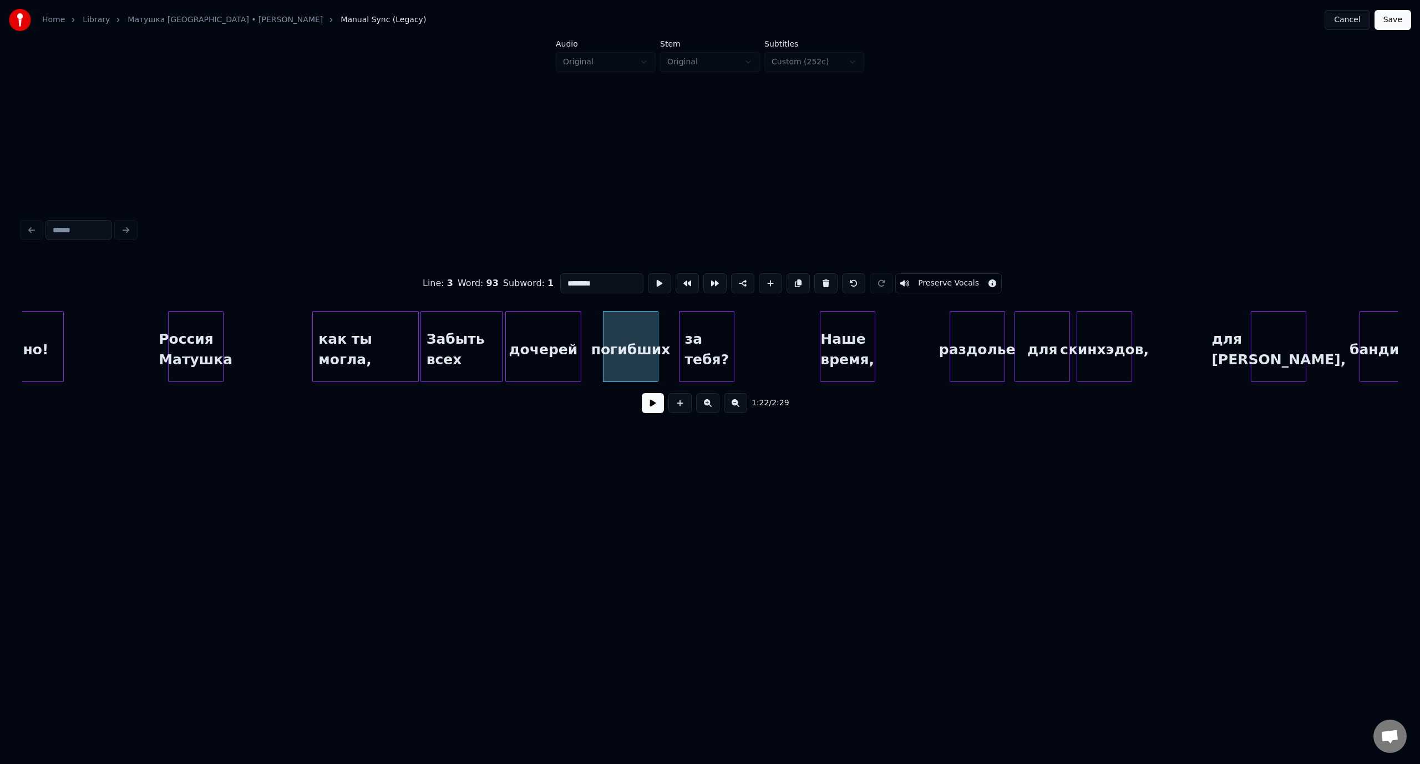
click at [649, 408] on button at bounding box center [653, 403] width 22 height 20
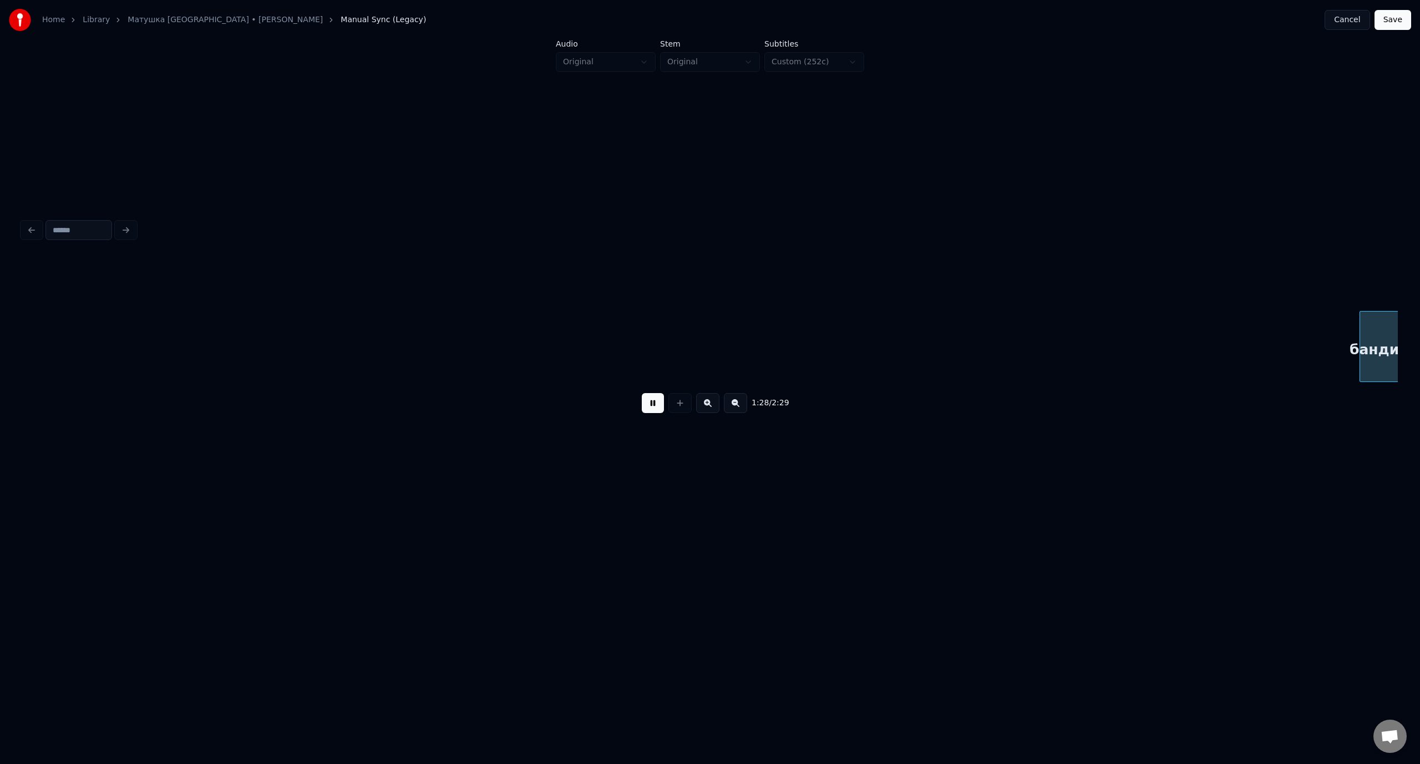
scroll to position [0, 12282]
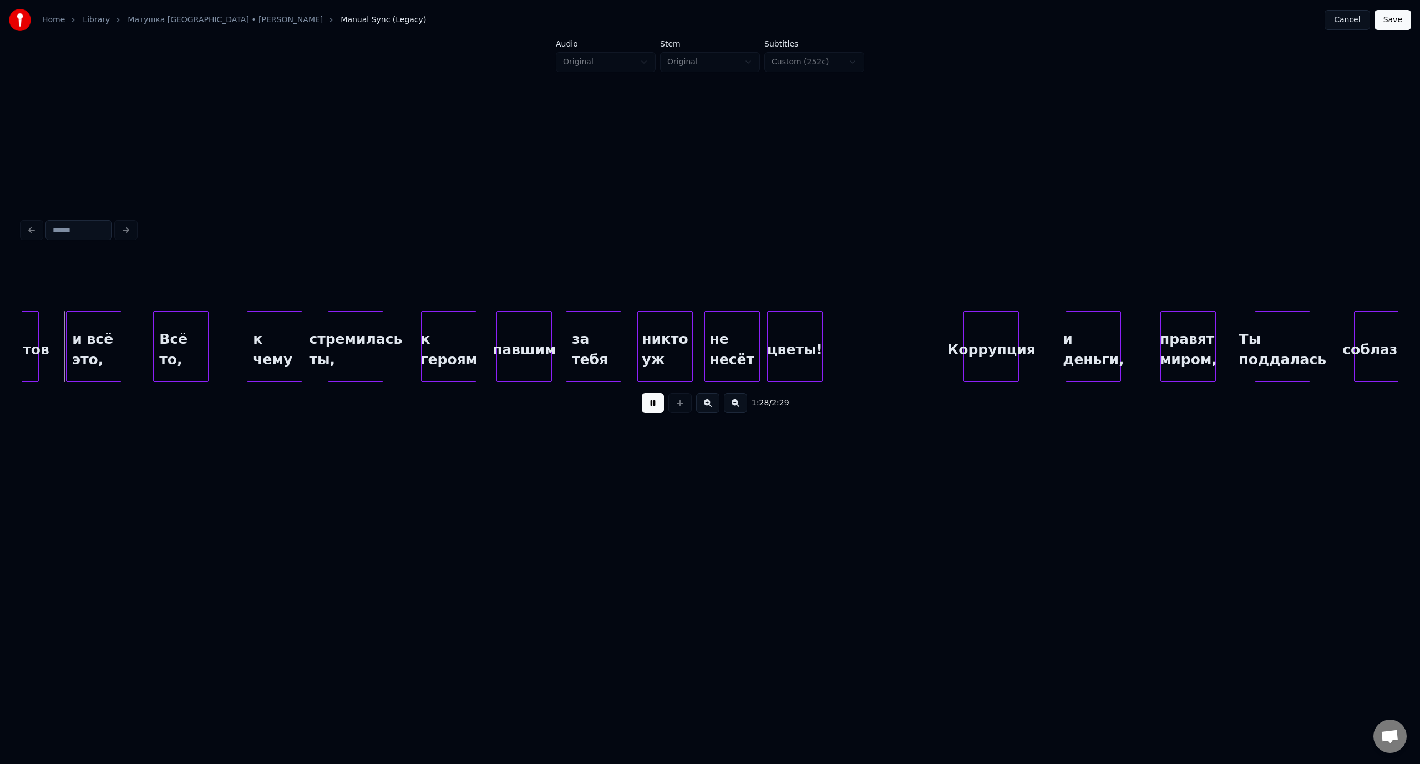
drag, startPoint x: 652, startPoint y: 409, endPoint x: 756, endPoint y: 390, distance: 106.5
click at [655, 408] on button at bounding box center [653, 403] width 22 height 20
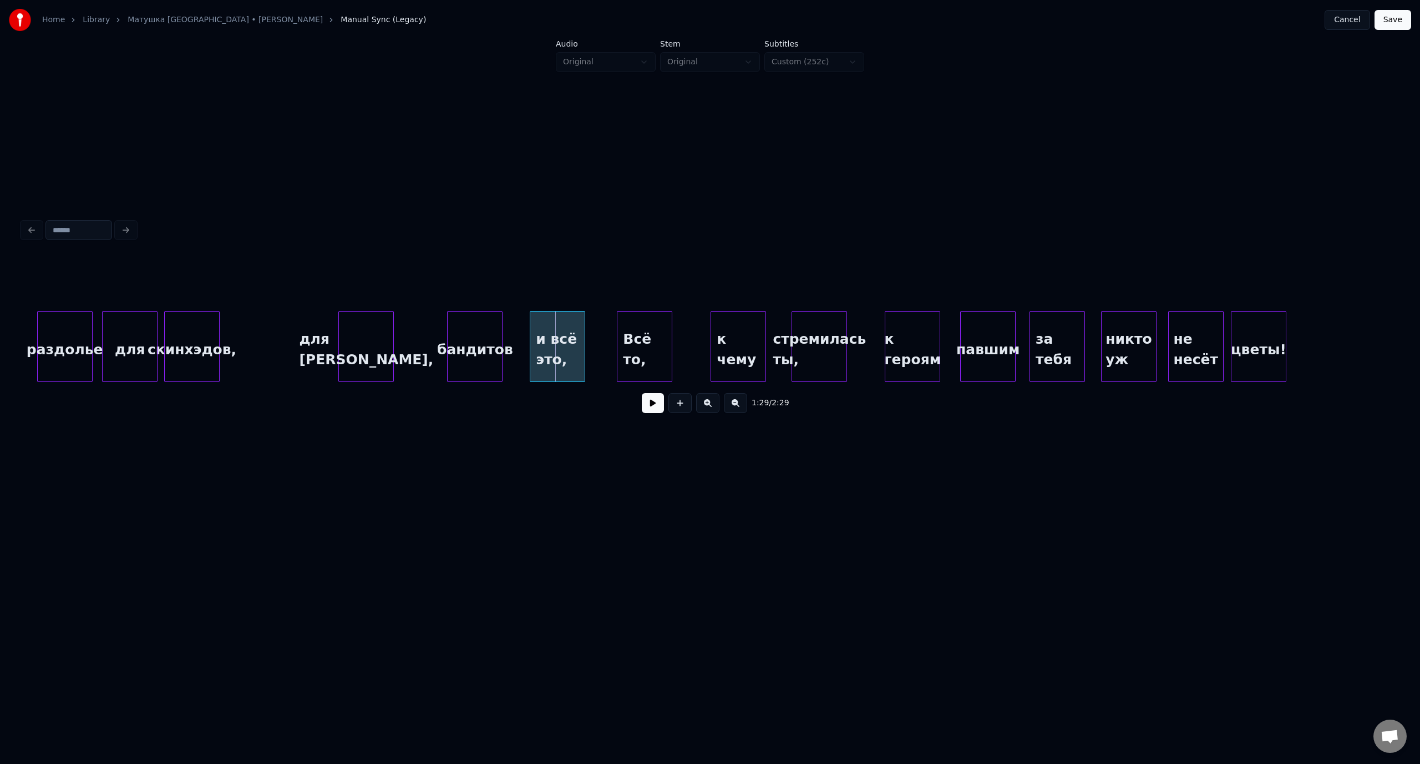
scroll to position [0, 11661]
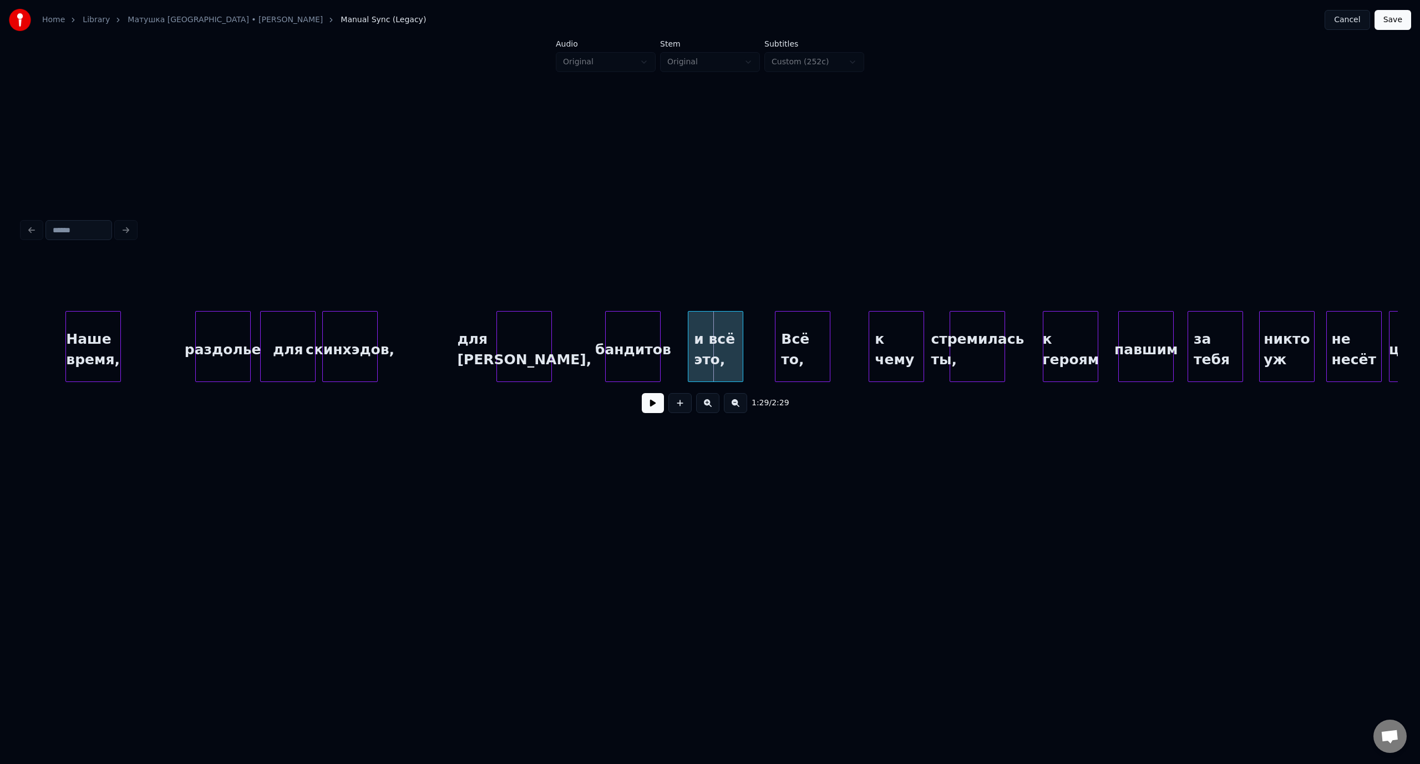
click at [93, 326] on div "Наше время," at bounding box center [93, 349] width 54 height 75
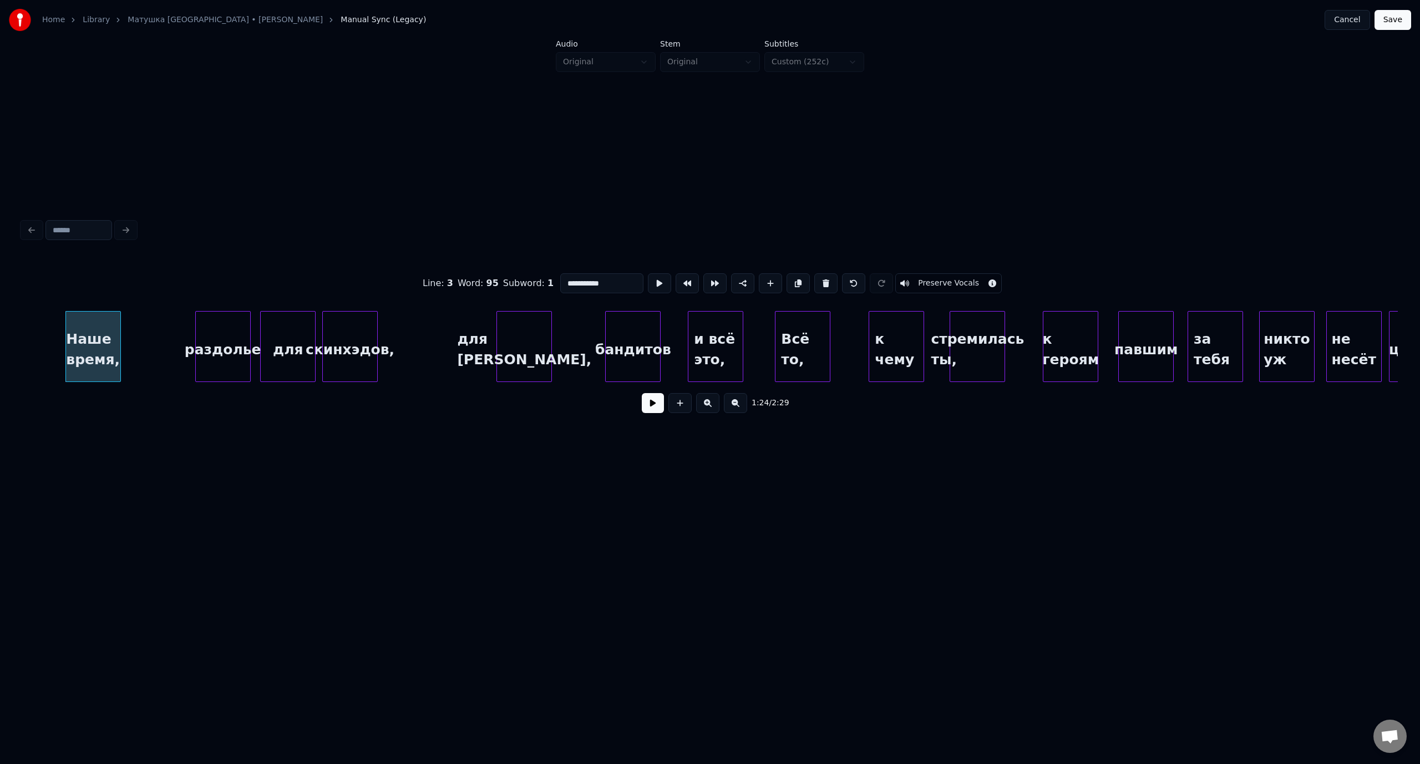
click at [654, 413] on button at bounding box center [653, 403] width 22 height 20
click at [652, 408] on button at bounding box center [653, 403] width 22 height 20
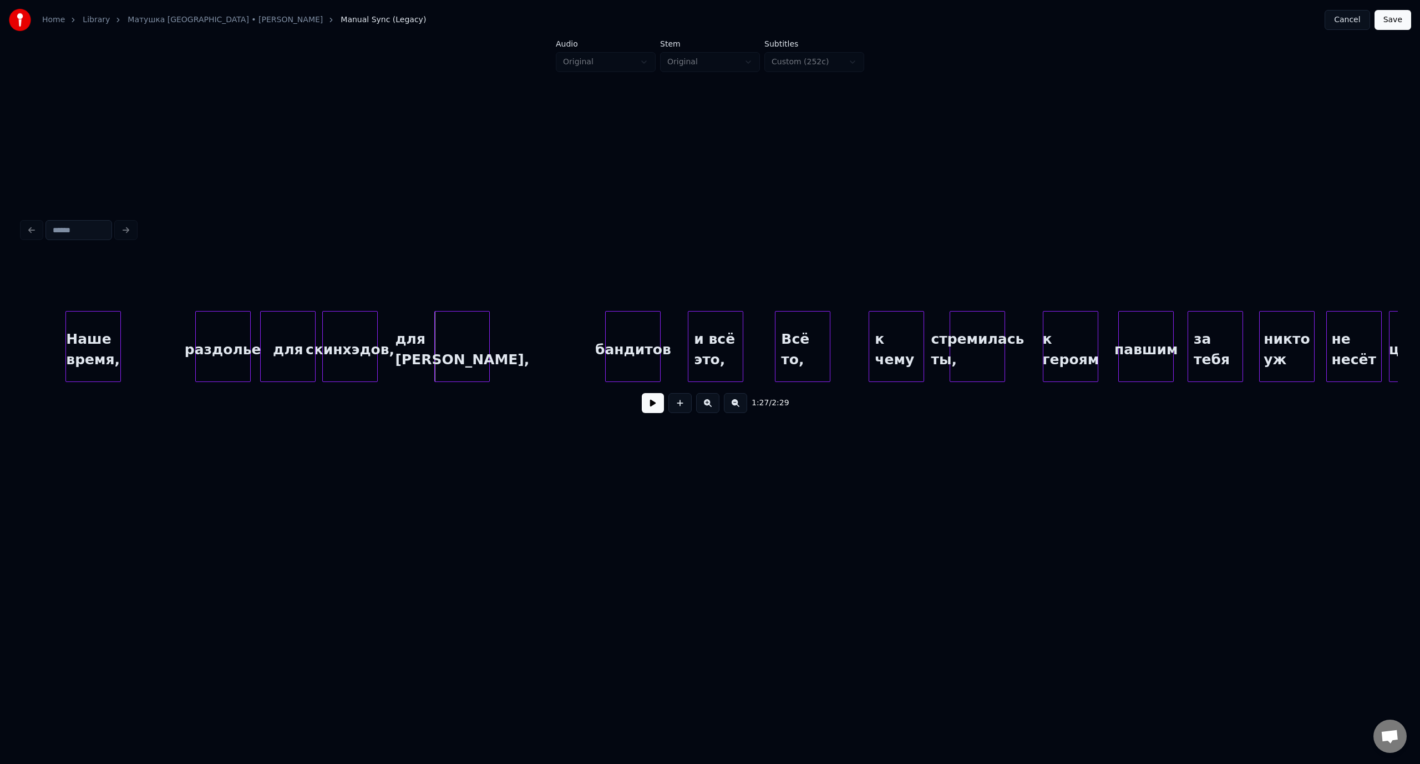
click at [480, 328] on div "для [PERSON_NAME]," at bounding box center [462, 349] width 54 height 75
click at [653, 406] on button at bounding box center [653, 403] width 22 height 20
click at [565, 344] on div at bounding box center [564, 347] width 3 height 70
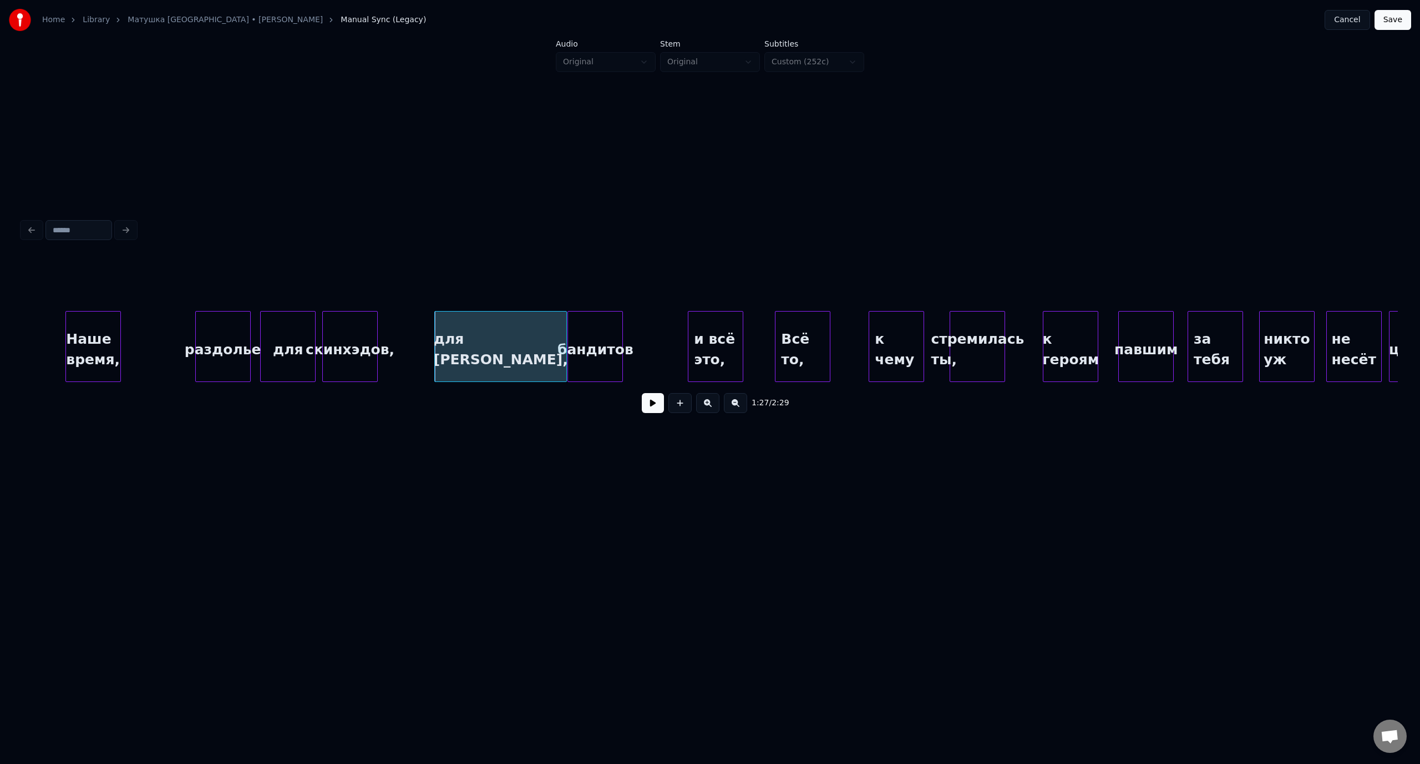
click at [596, 334] on div "бандитов" at bounding box center [595, 349] width 54 height 75
click at [224, 328] on div "раздолье" at bounding box center [223, 349] width 54 height 75
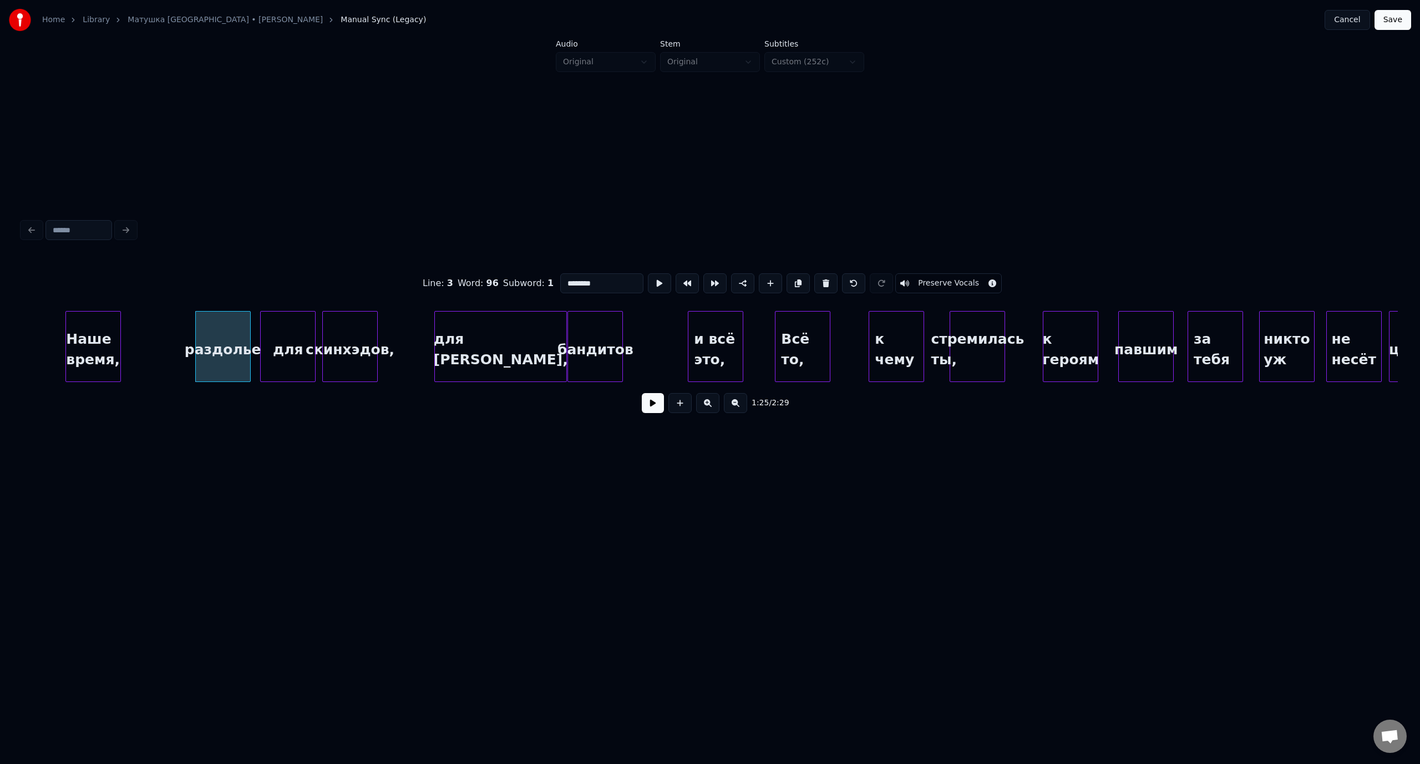
click at [655, 411] on button at bounding box center [653, 403] width 22 height 20
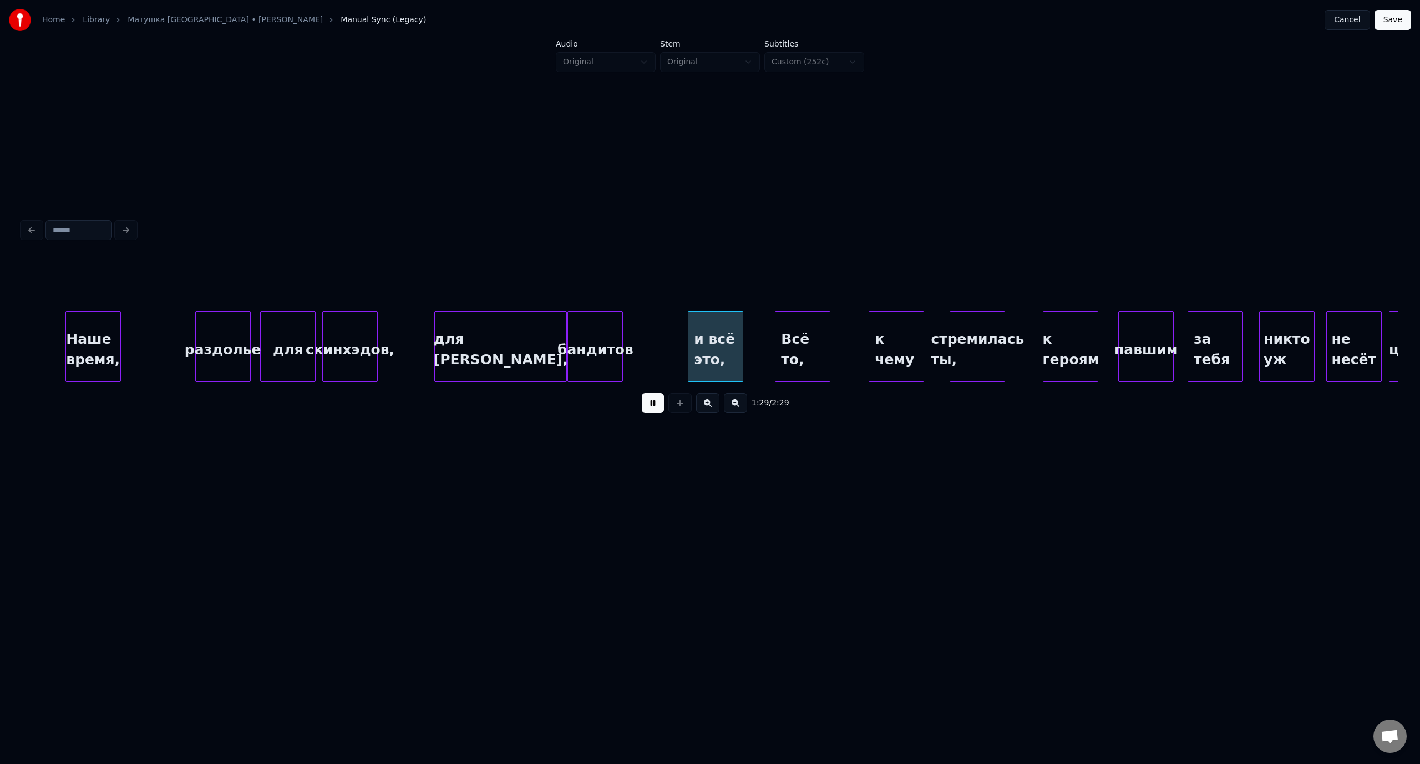
click at [649, 413] on button at bounding box center [653, 403] width 22 height 20
click at [626, 350] on div at bounding box center [626, 347] width 3 height 70
click at [652, 405] on button at bounding box center [653, 403] width 22 height 20
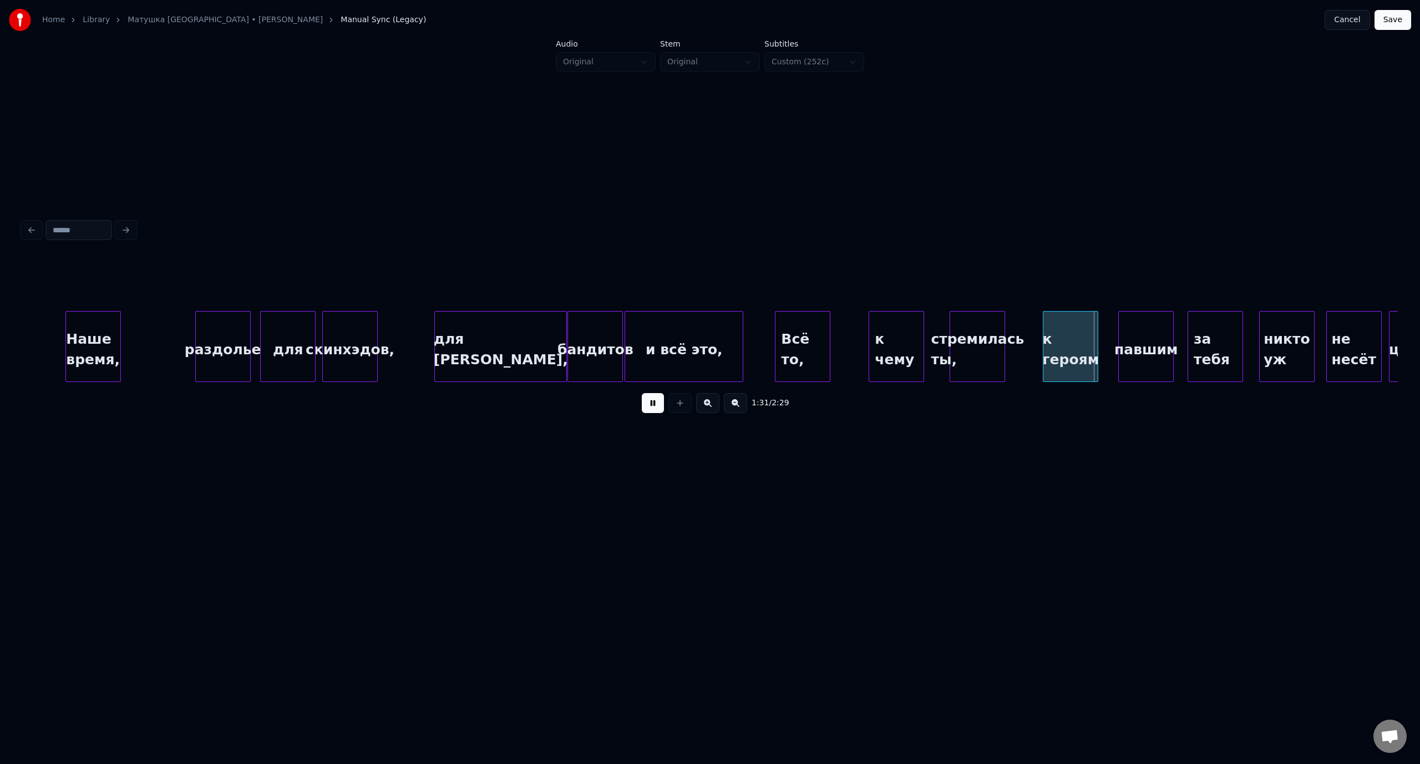
click at [652, 405] on button at bounding box center [653, 403] width 22 height 20
click at [484, 328] on div "для [PERSON_NAME]," at bounding box center [500, 349] width 131 height 75
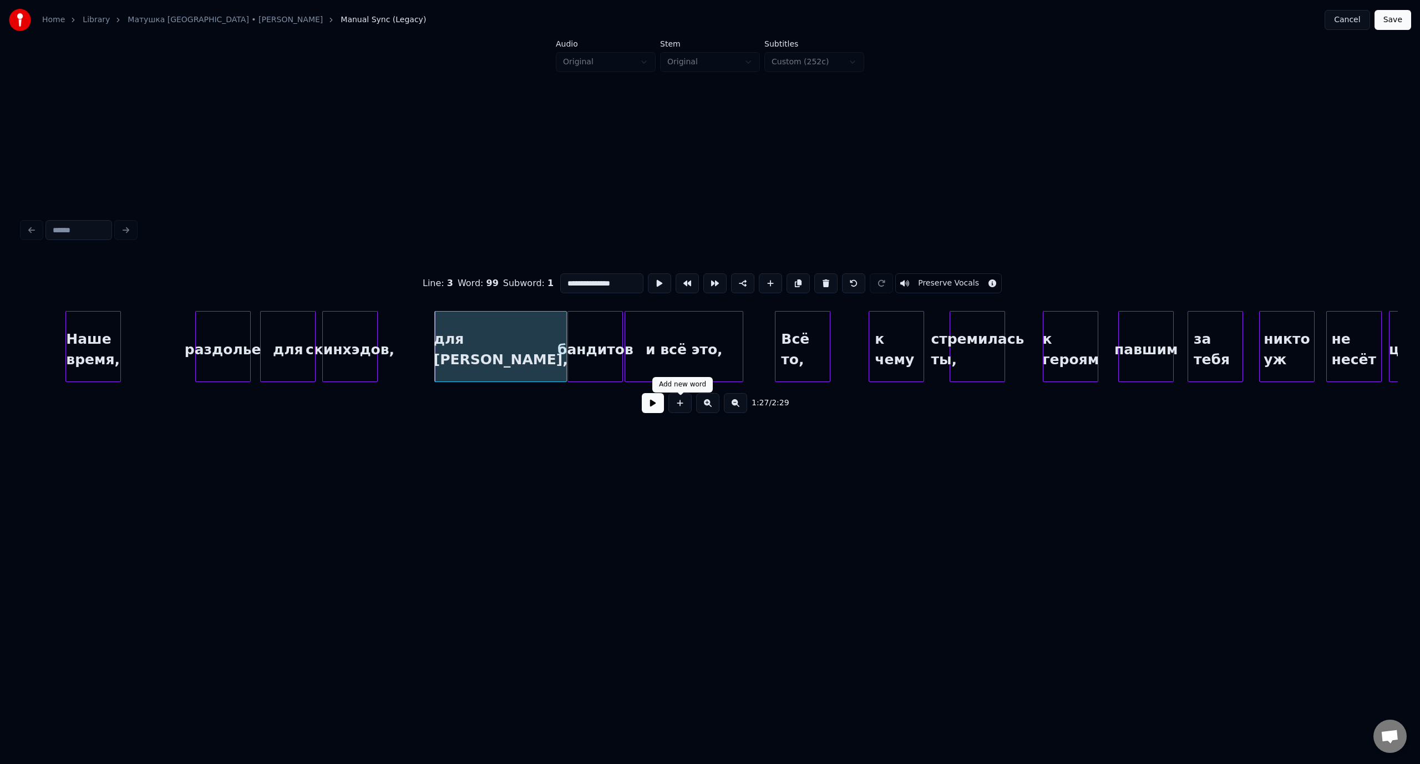
click at [662, 408] on button at bounding box center [653, 403] width 22 height 20
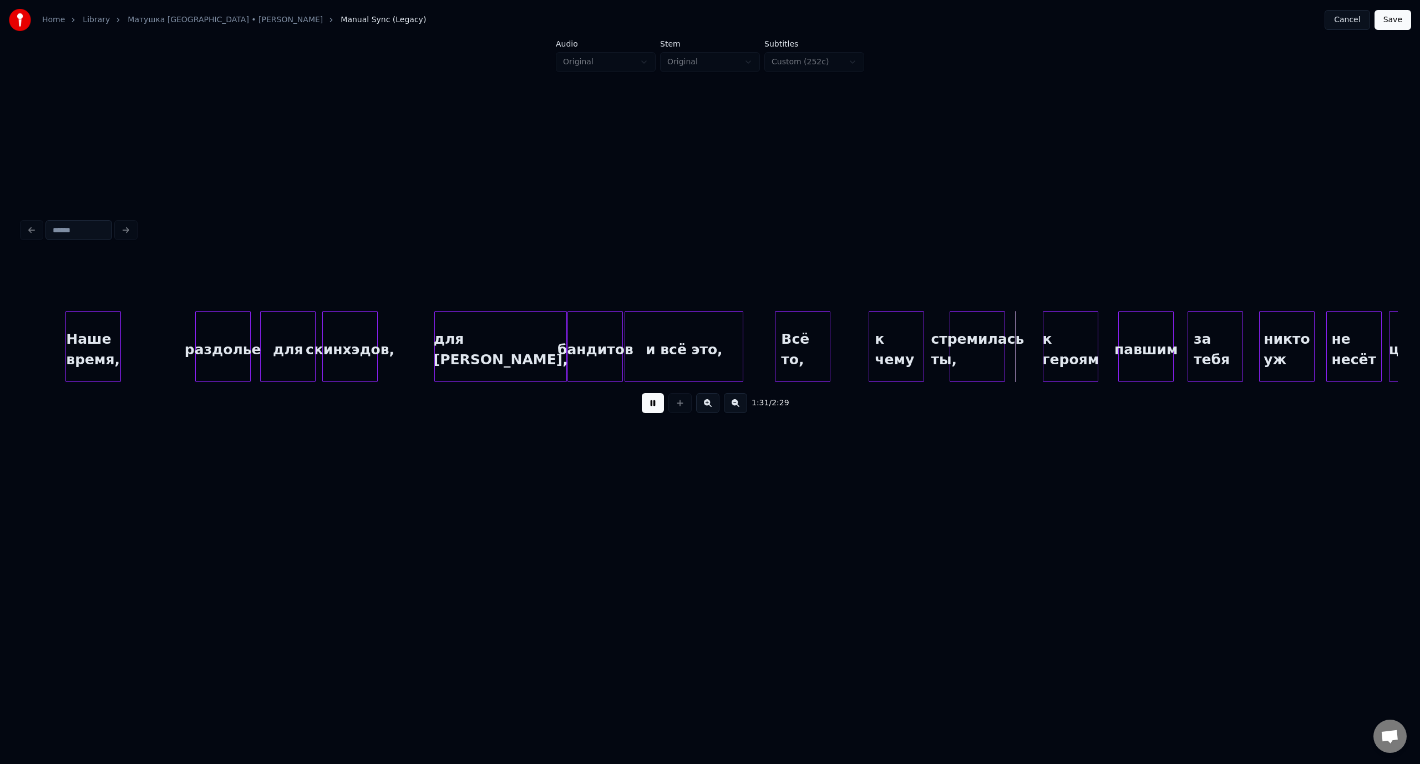
click at [657, 407] on button at bounding box center [653, 403] width 22 height 20
click at [466, 340] on div "для [PERSON_NAME]," at bounding box center [500, 349] width 131 height 75
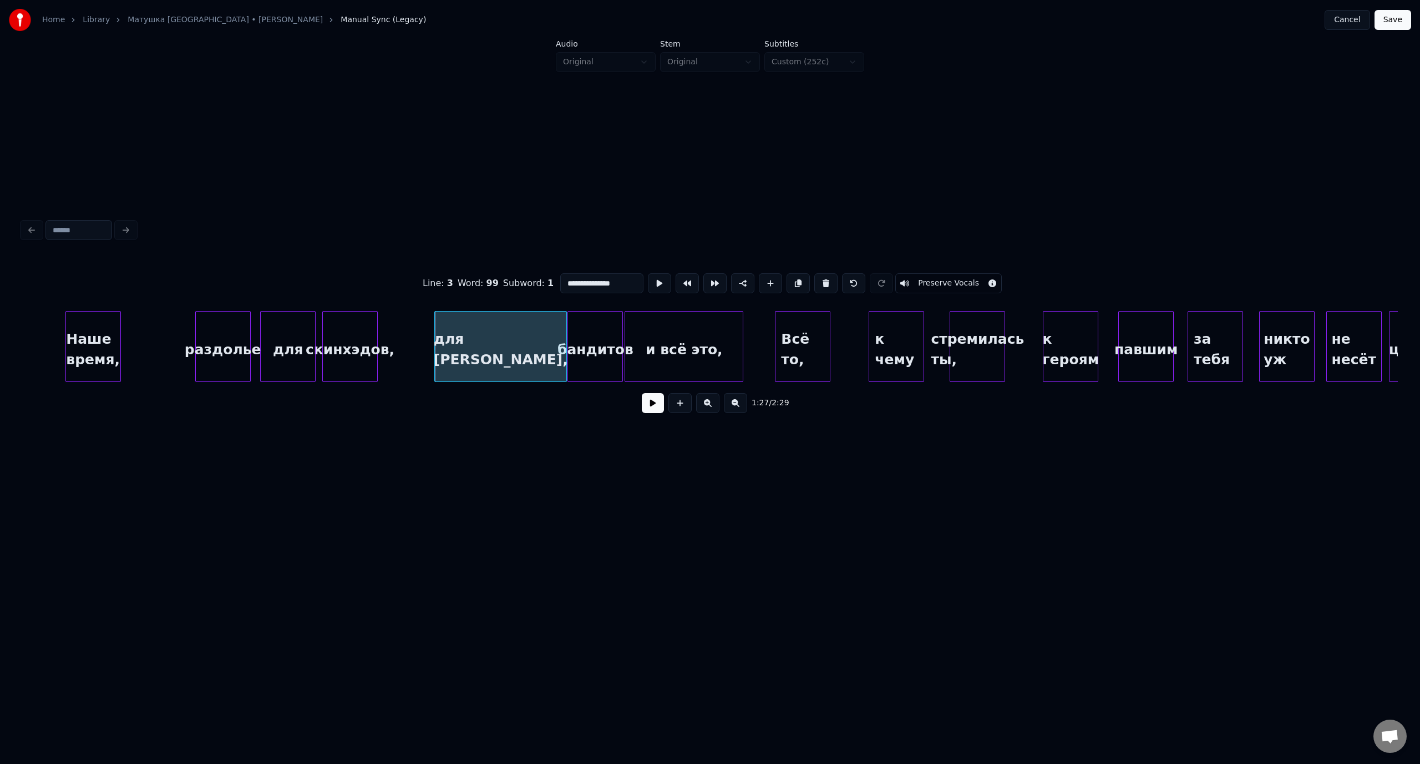
click at [647, 411] on button at bounding box center [653, 403] width 22 height 20
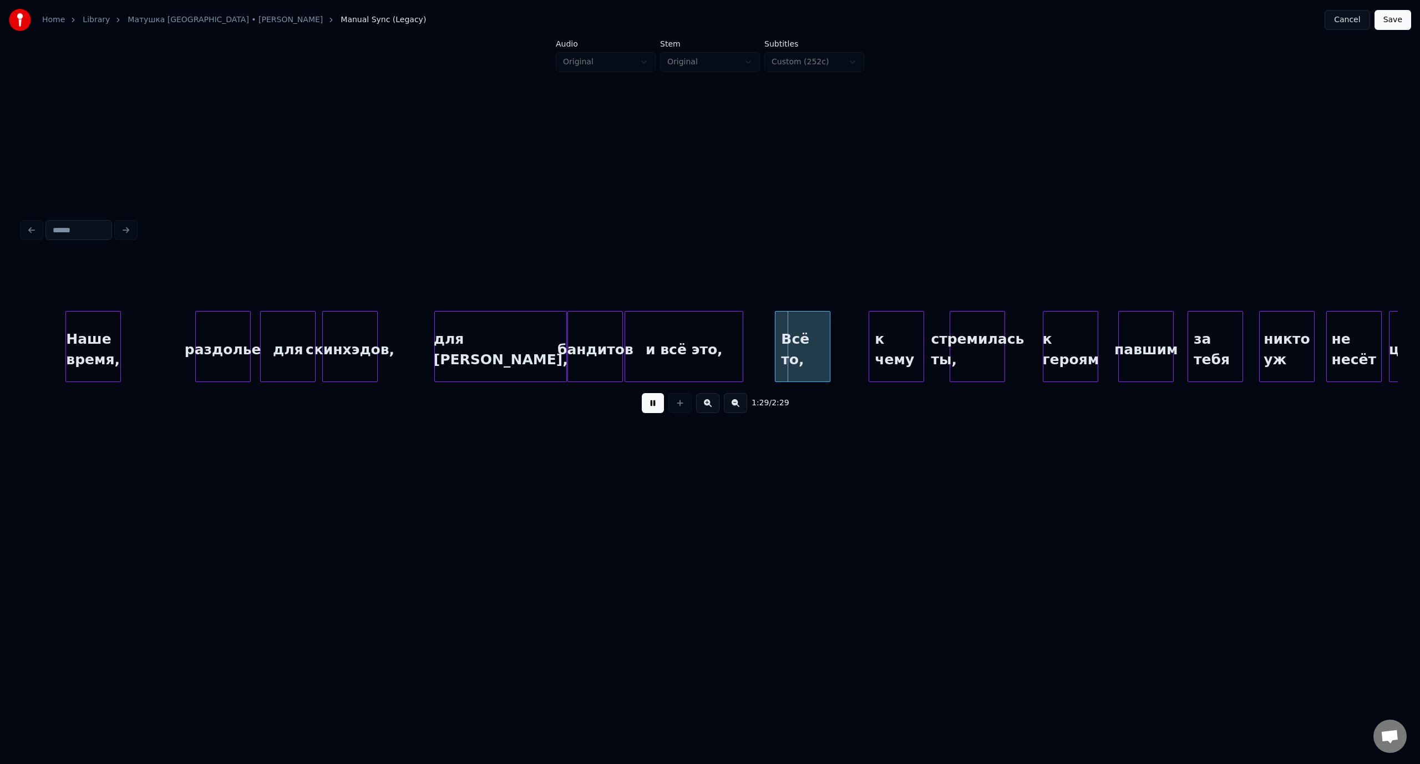
click at [648, 406] on button at bounding box center [653, 403] width 22 height 20
click at [754, 348] on div at bounding box center [755, 347] width 3 height 70
click at [819, 345] on div at bounding box center [817, 347] width 3 height 70
click at [570, 329] on div at bounding box center [569, 347] width 3 height 70
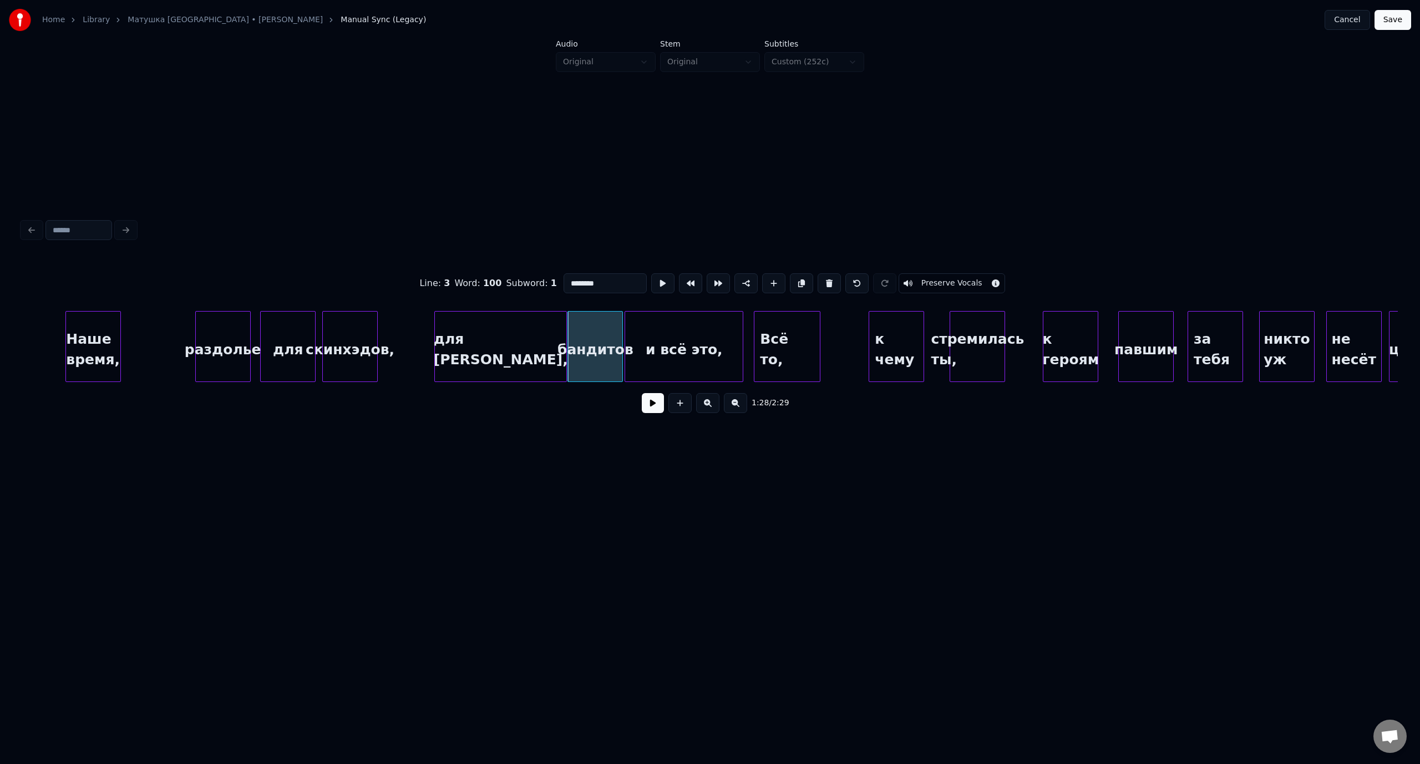
click at [647, 404] on button at bounding box center [653, 403] width 22 height 20
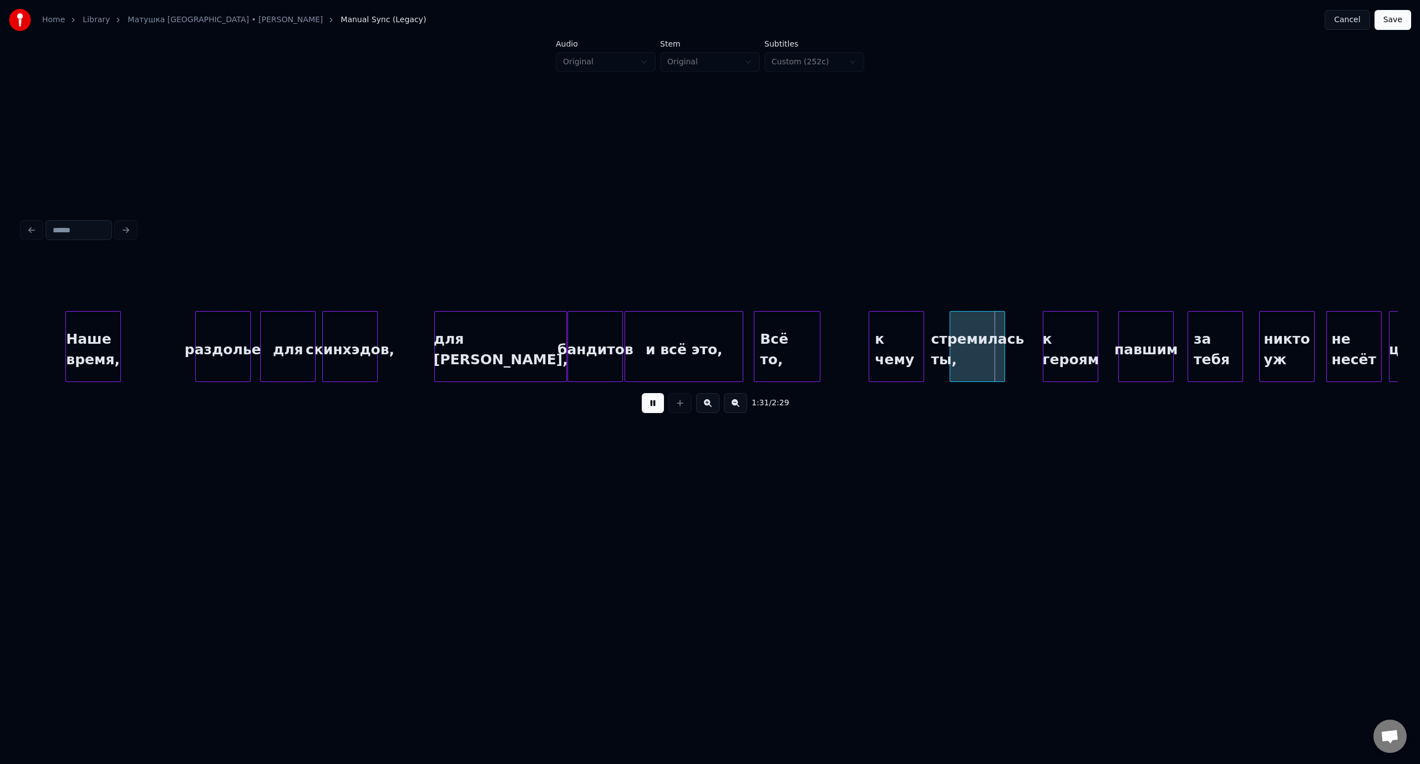
click at [653, 406] on button at bounding box center [653, 403] width 22 height 20
drag, startPoint x: 854, startPoint y: 388, endPoint x: 863, endPoint y: 388, distance: 8.9
click at [863, 388] on div "1:31 / 2:29" at bounding box center [709, 403] width 1375 height 42
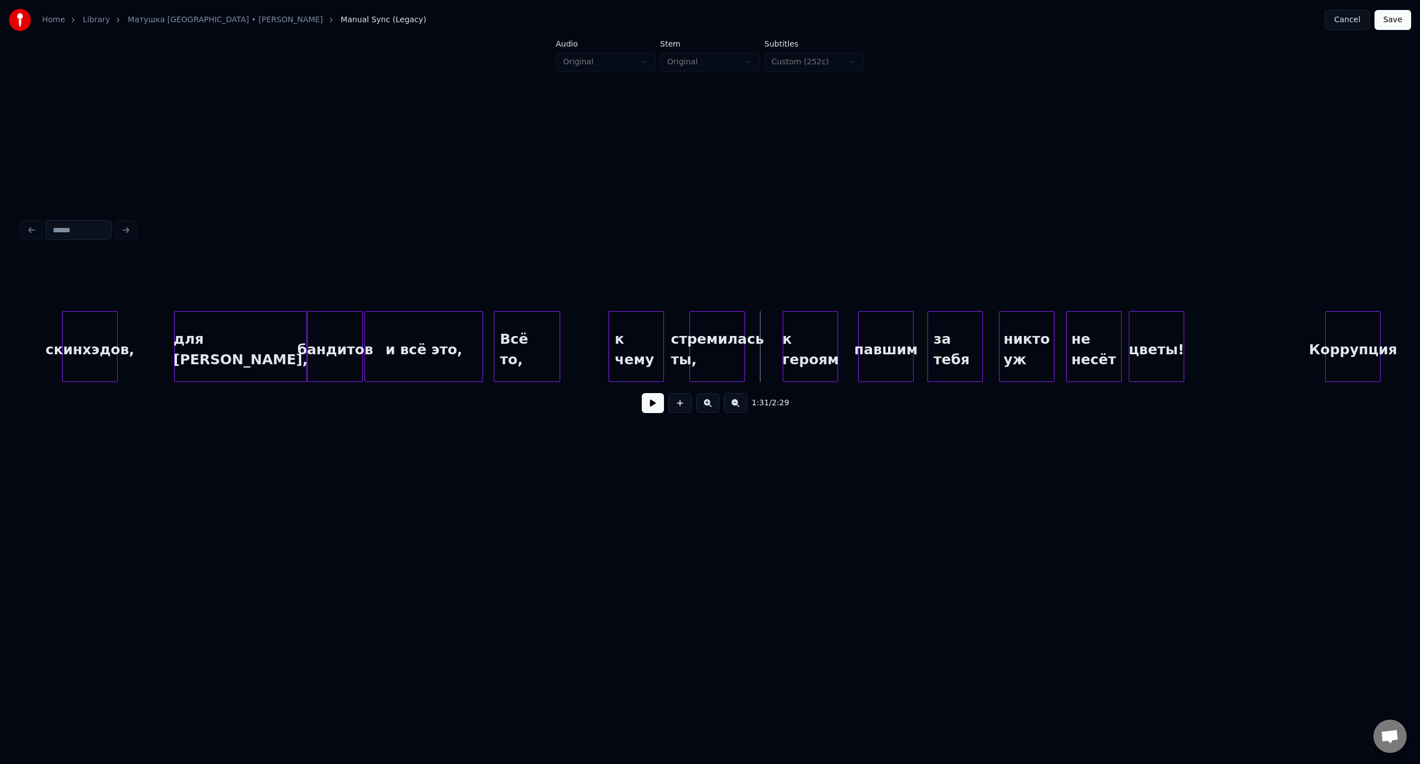
scroll to position [0, 11994]
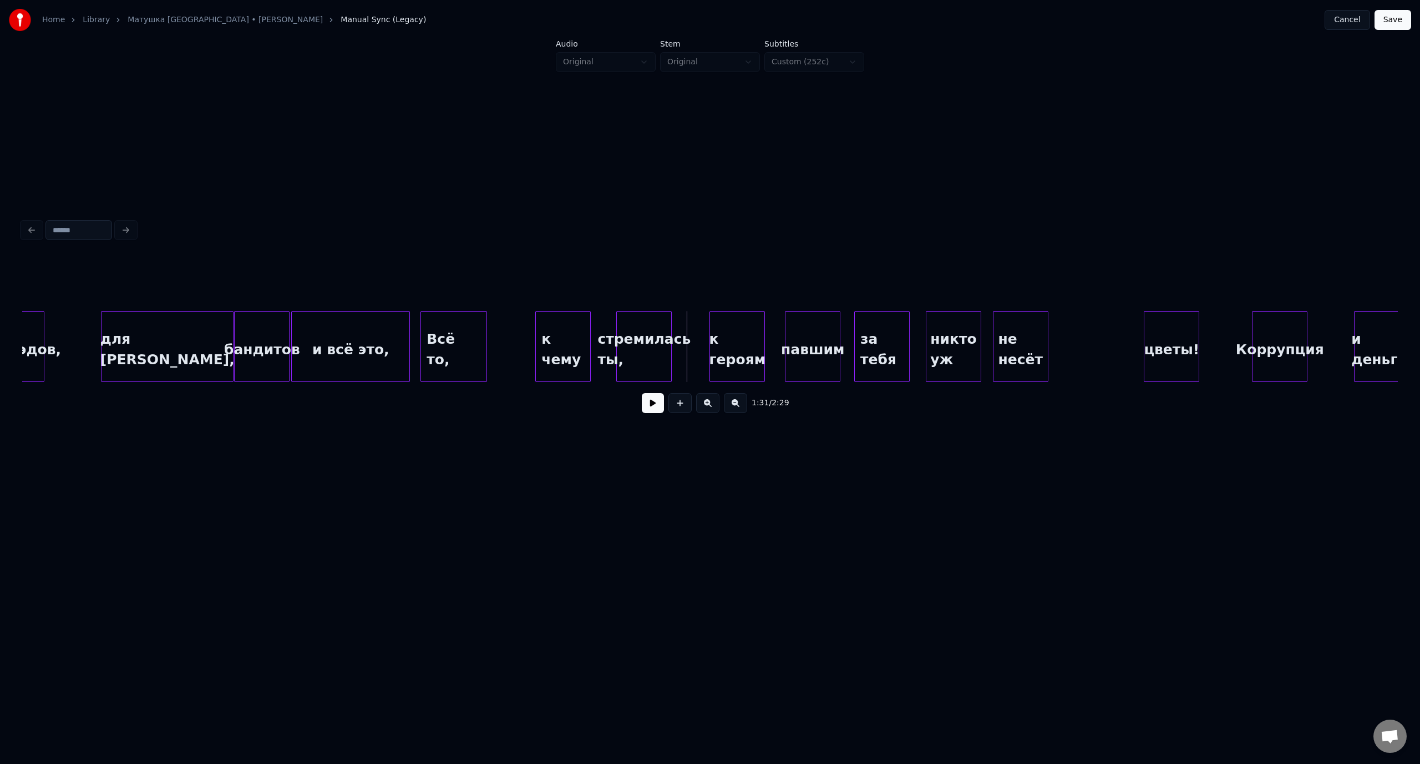
click at [1182, 335] on div "цветы!" at bounding box center [1171, 349] width 54 height 75
click at [1117, 329] on div "не несёт" at bounding box center [1112, 349] width 54 height 75
click at [1056, 321] on div "никто уж" at bounding box center [1052, 349] width 54 height 75
click at [993, 315] on div "за тебя" at bounding box center [992, 349] width 54 height 75
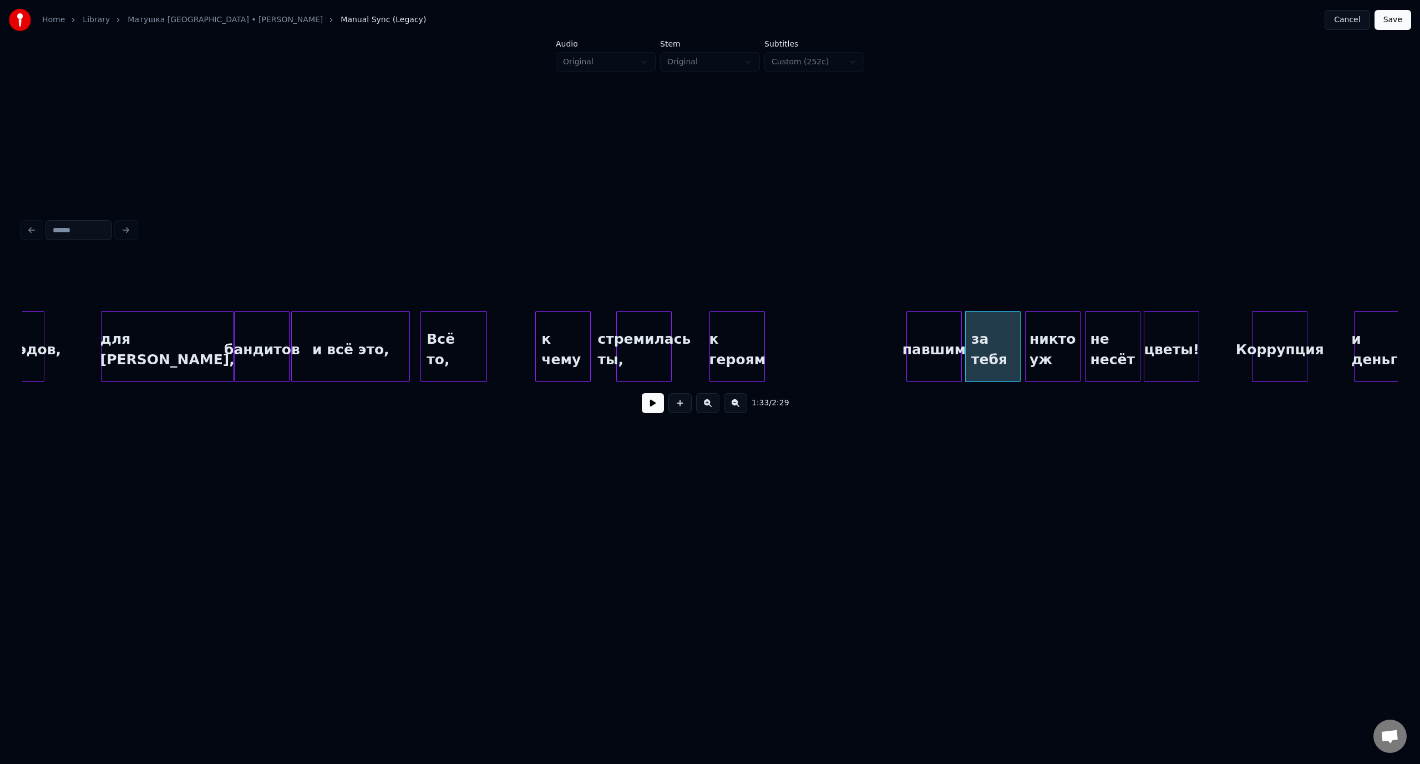
click at [941, 324] on div "павшим" at bounding box center [934, 349] width 54 height 75
click at [872, 325] on div "к героям" at bounding box center [875, 349] width 54 height 75
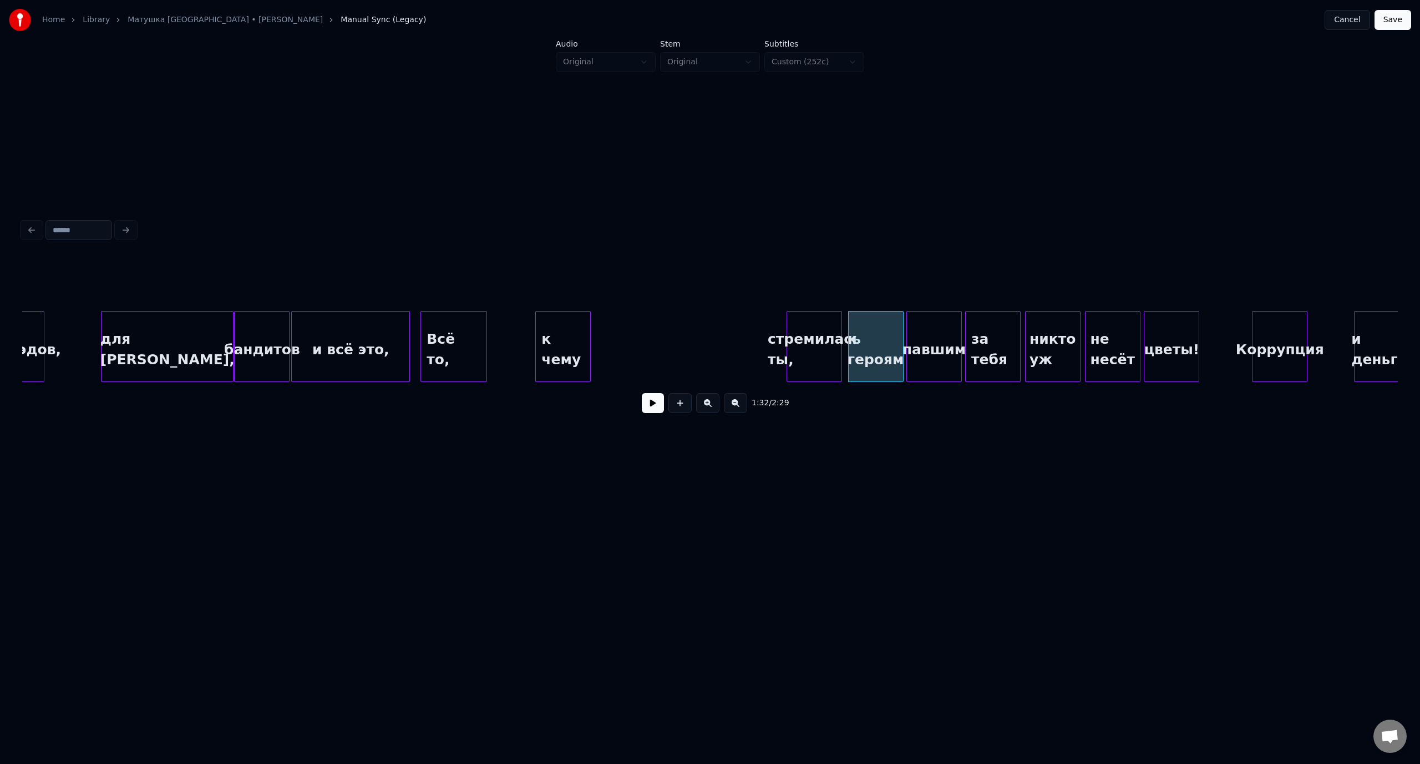
click at [819, 323] on div "стремилась ты," at bounding box center [814, 349] width 54 height 75
click at [764, 331] on div "к чему" at bounding box center [750, 349] width 54 height 75
click at [161, 333] on div "для [PERSON_NAME]," at bounding box center [166, 349] width 131 height 75
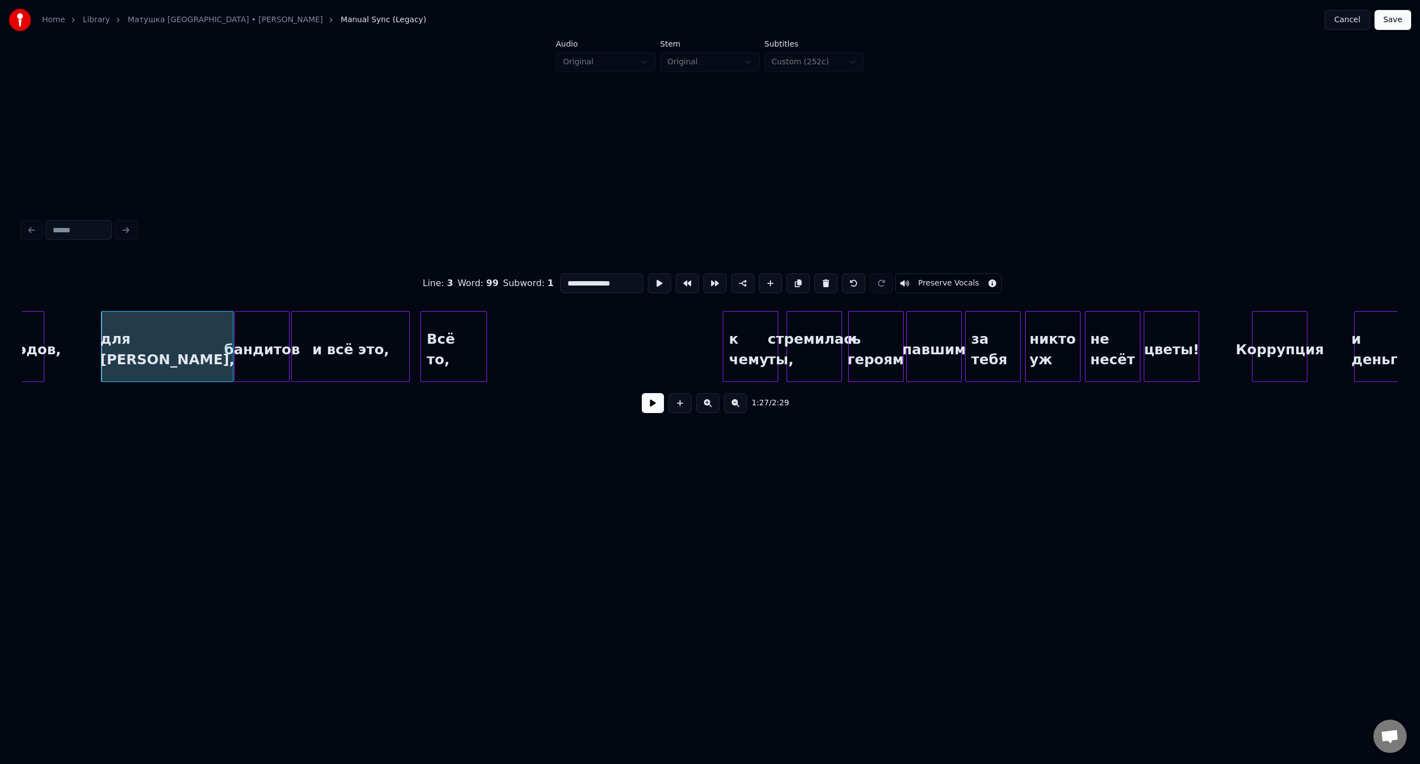
click at [649, 408] on button at bounding box center [653, 403] width 22 height 20
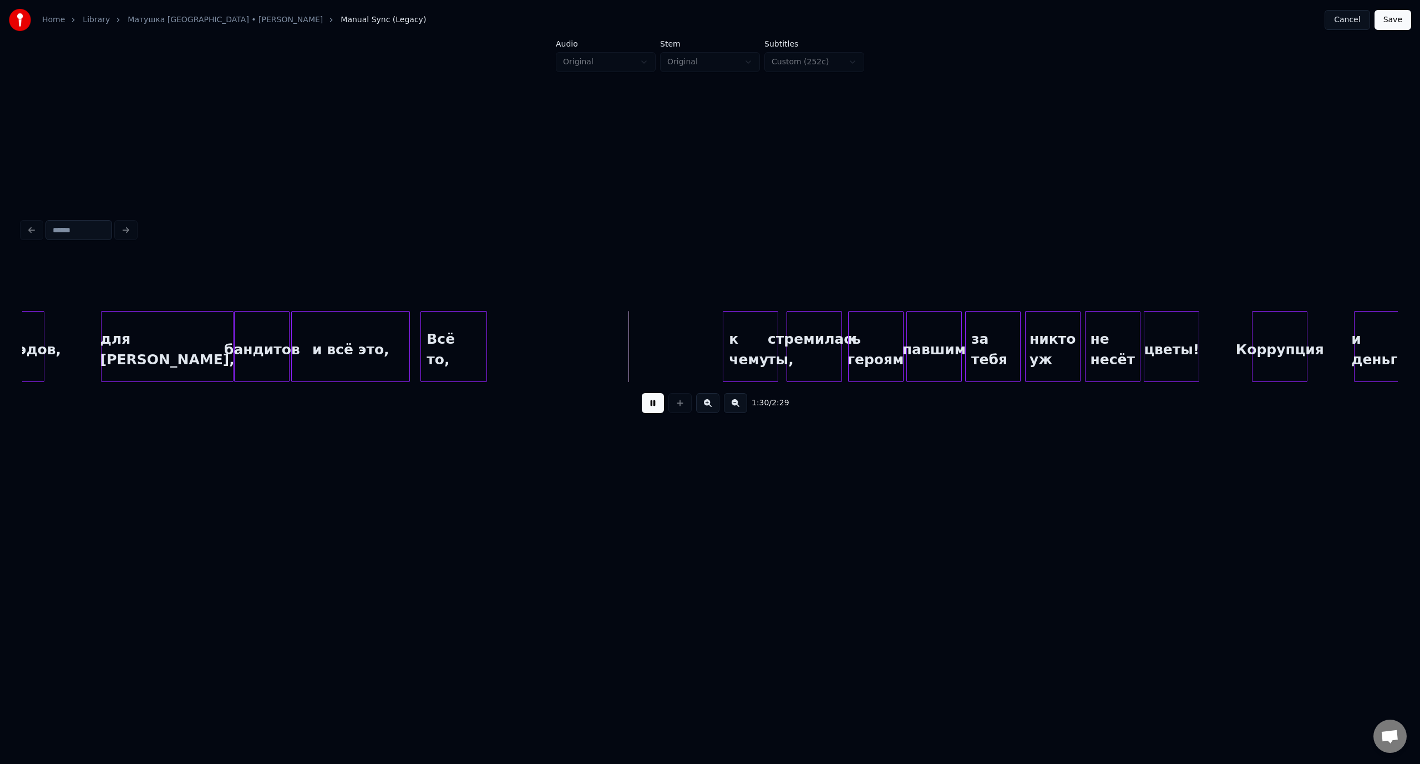
click at [649, 408] on button at bounding box center [653, 403] width 22 height 20
click at [684, 328] on div "к чему" at bounding box center [669, 349] width 54 height 75
click at [155, 337] on div "для [PERSON_NAME]," at bounding box center [166, 349] width 131 height 75
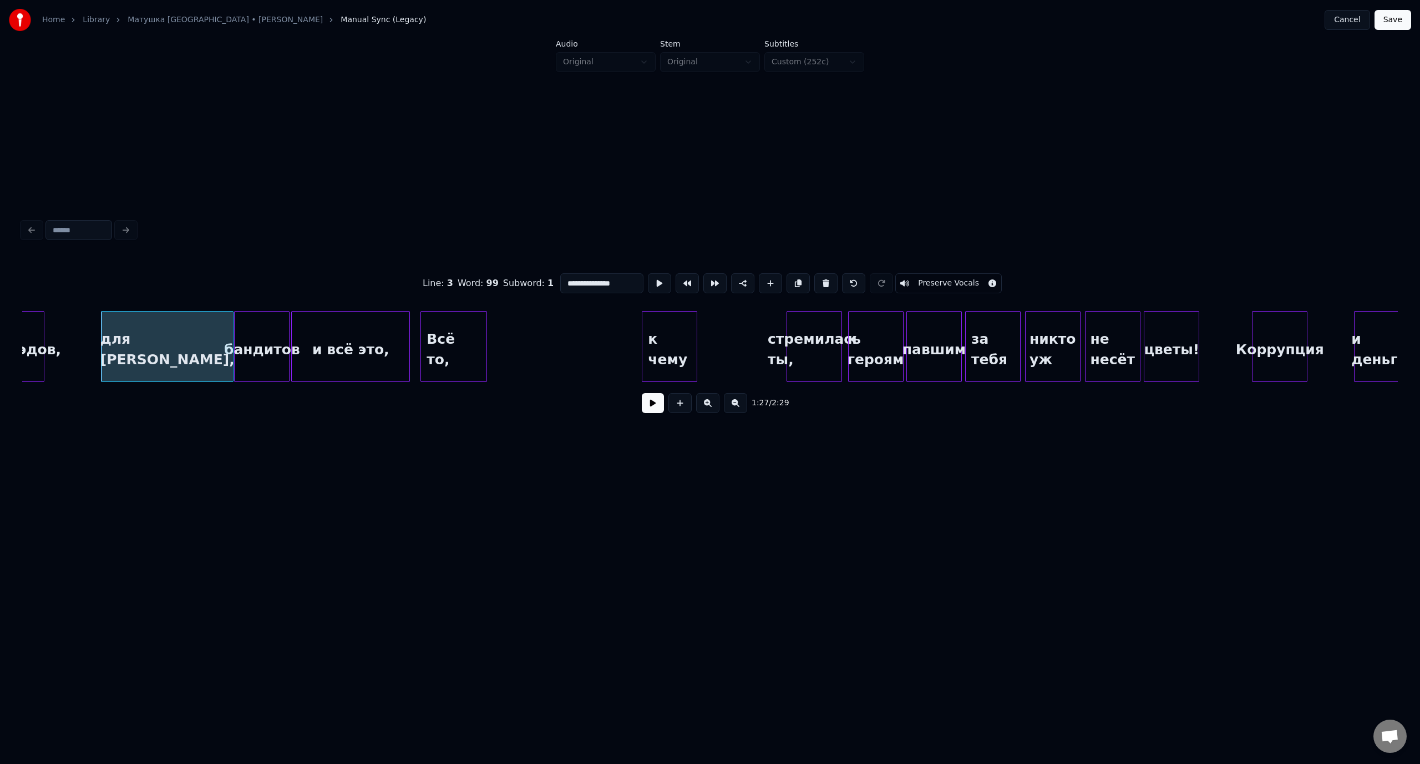
click at [651, 413] on button at bounding box center [653, 403] width 22 height 20
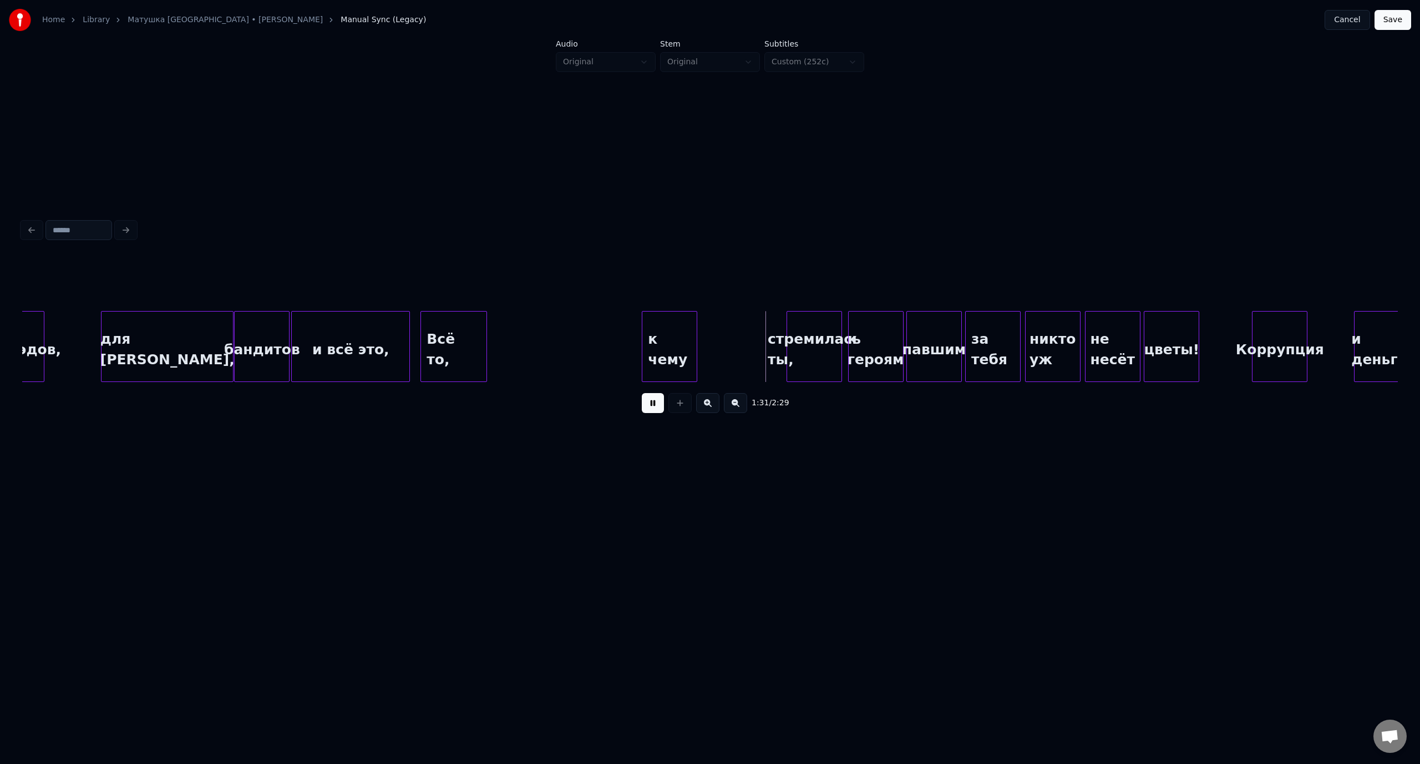
click at [655, 408] on button at bounding box center [653, 403] width 22 height 20
click at [241, 330] on div "бандитов" at bounding box center [262, 349] width 54 height 75
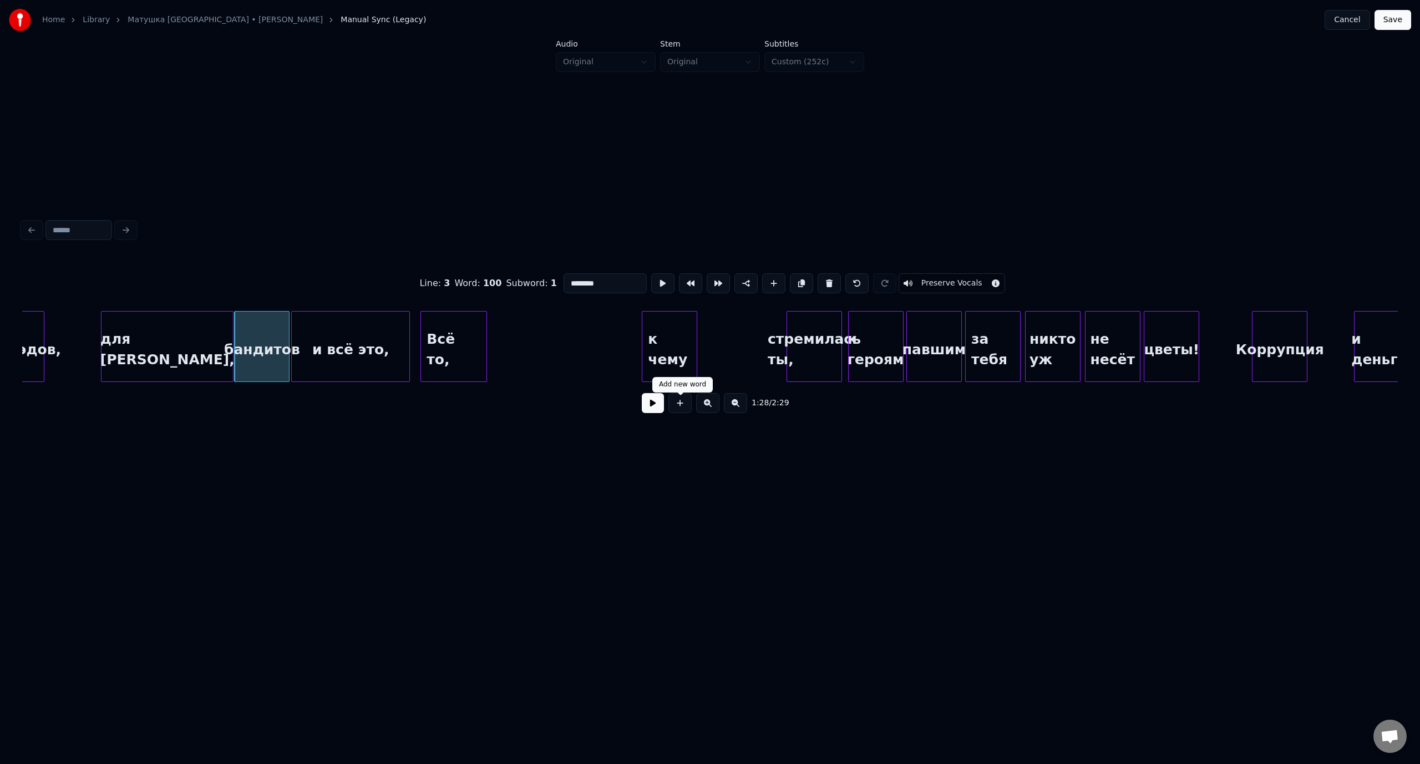
click at [655, 412] on button at bounding box center [653, 403] width 22 height 20
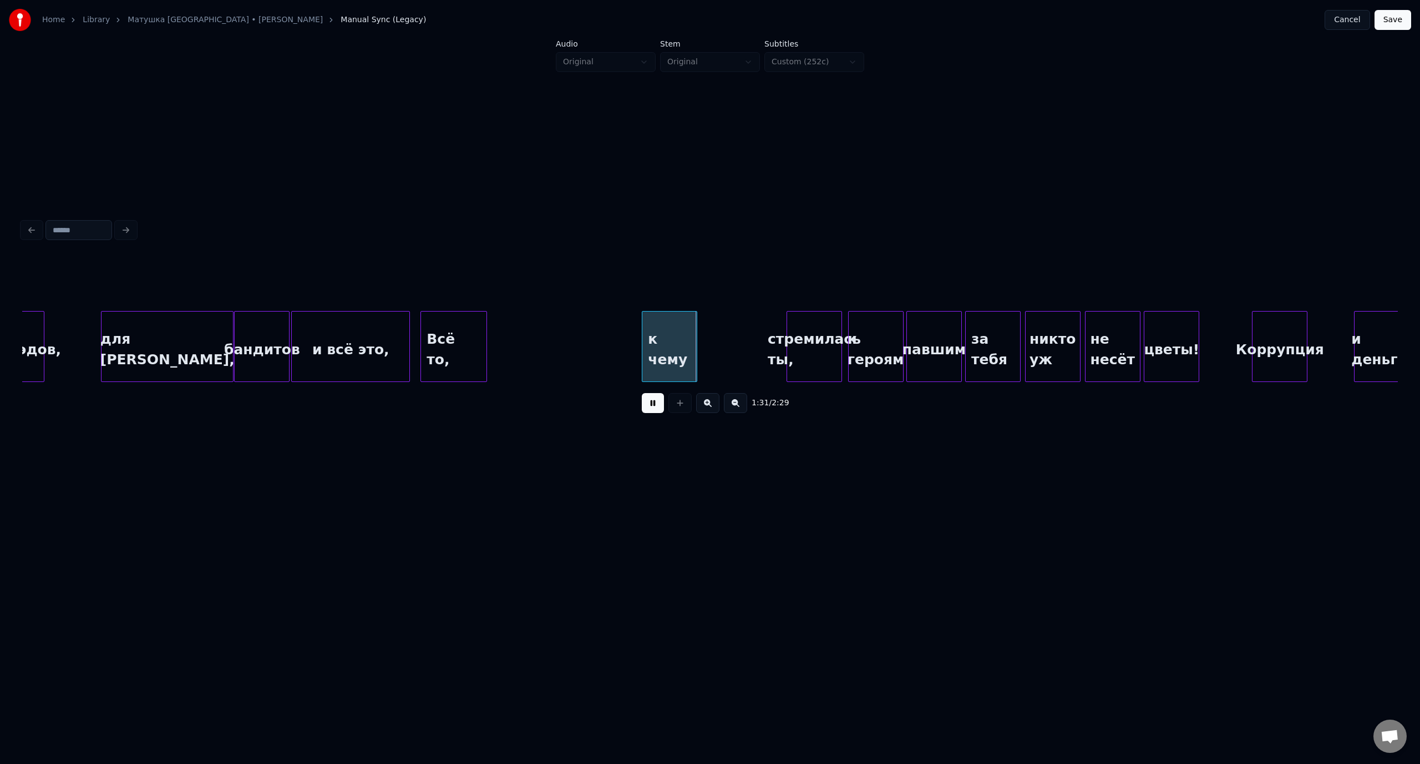
click at [655, 412] on button at bounding box center [653, 403] width 22 height 20
click at [716, 327] on div "стремилась ты," at bounding box center [725, 349] width 54 height 75
click at [654, 404] on button at bounding box center [653, 403] width 22 height 20
click at [843, 332] on div "к героям" at bounding box center [829, 349] width 54 height 75
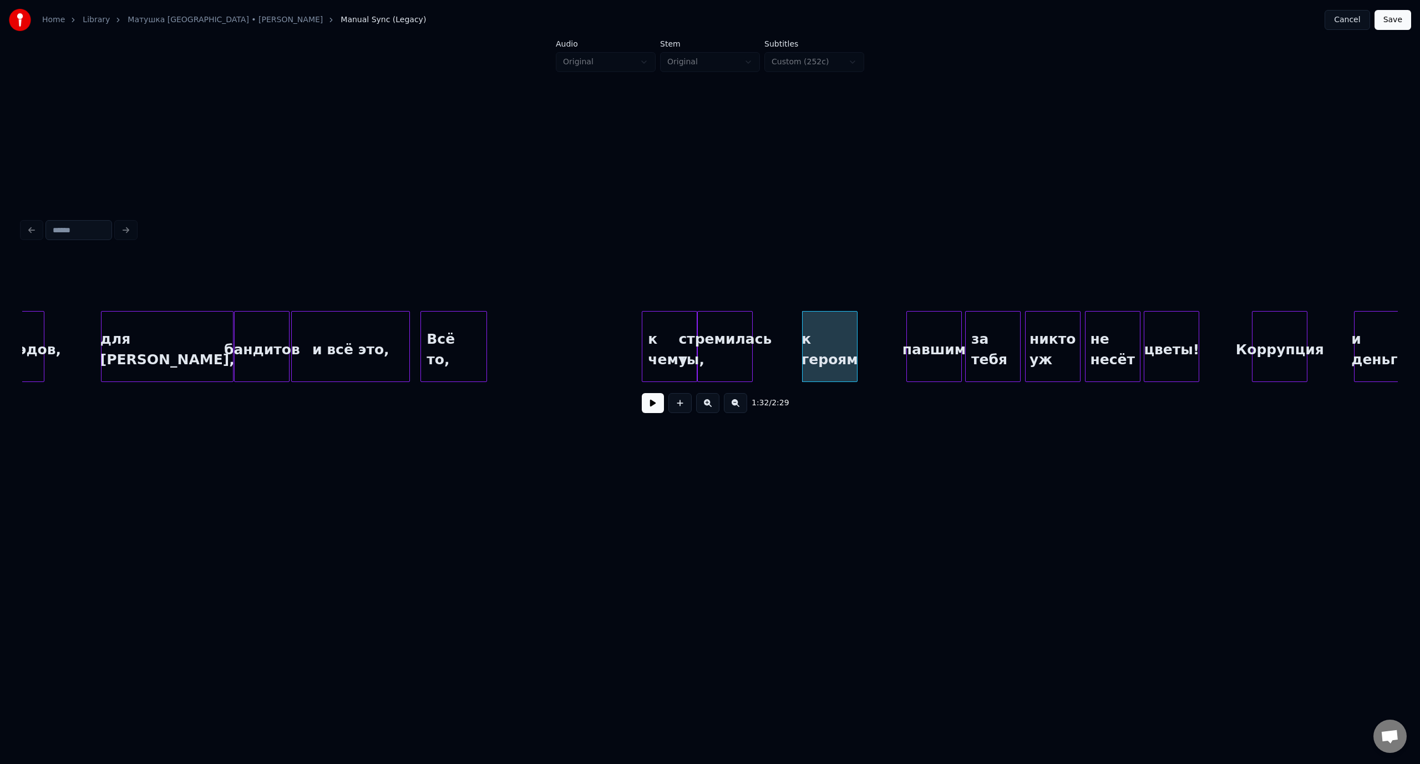
click at [374, 324] on div "и всё это," at bounding box center [351, 349] width 118 height 75
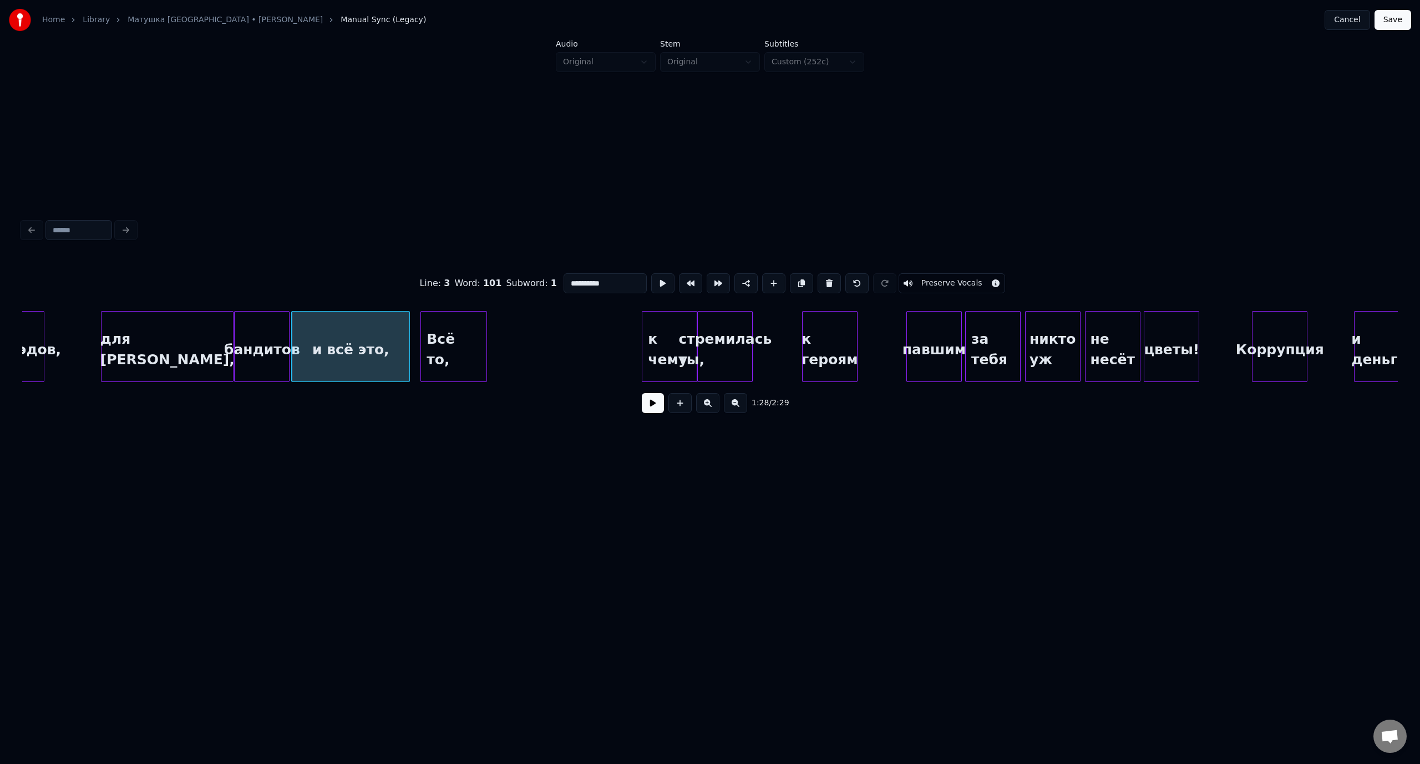
click at [649, 407] on button at bounding box center [653, 403] width 22 height 20
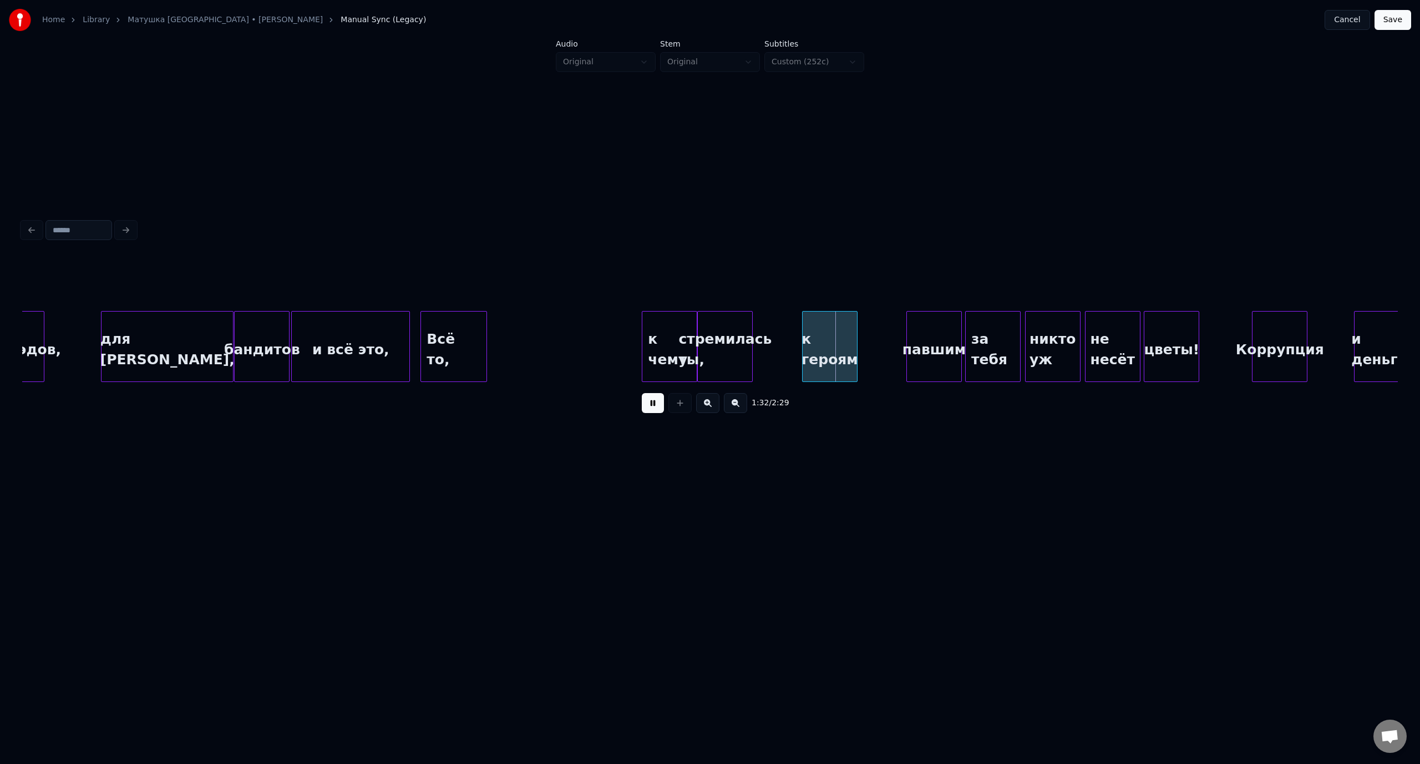
drag, startPoint x: 651, startPoint y: 408, endPoint x: 724, endPoint y: 362, distance: 86.5
click at [658, 401] on button at bounding box center [653, 403] width 22 height 20
click at [813, 326] on div "к героям" at bounding box center [813, 349] width 54 height 75
click at [866, 331] on div "павшим" at bounding box center [873, 349] width 54 height 75
click at [328, 328] on div "и всё это," at bounding box center [351, 349] width 118 height 75
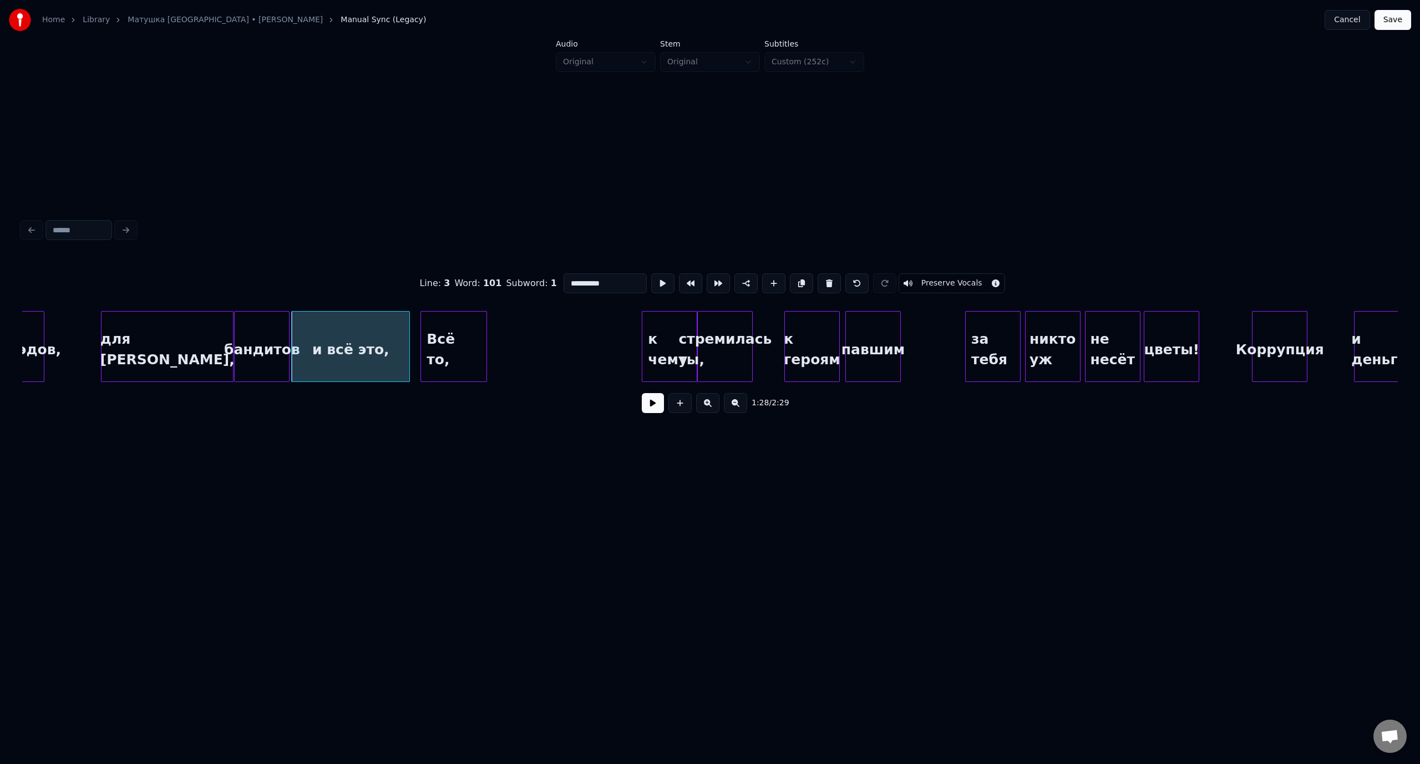
click at [658, 405] on button at bounding box center [653, 403] width 22 height 20
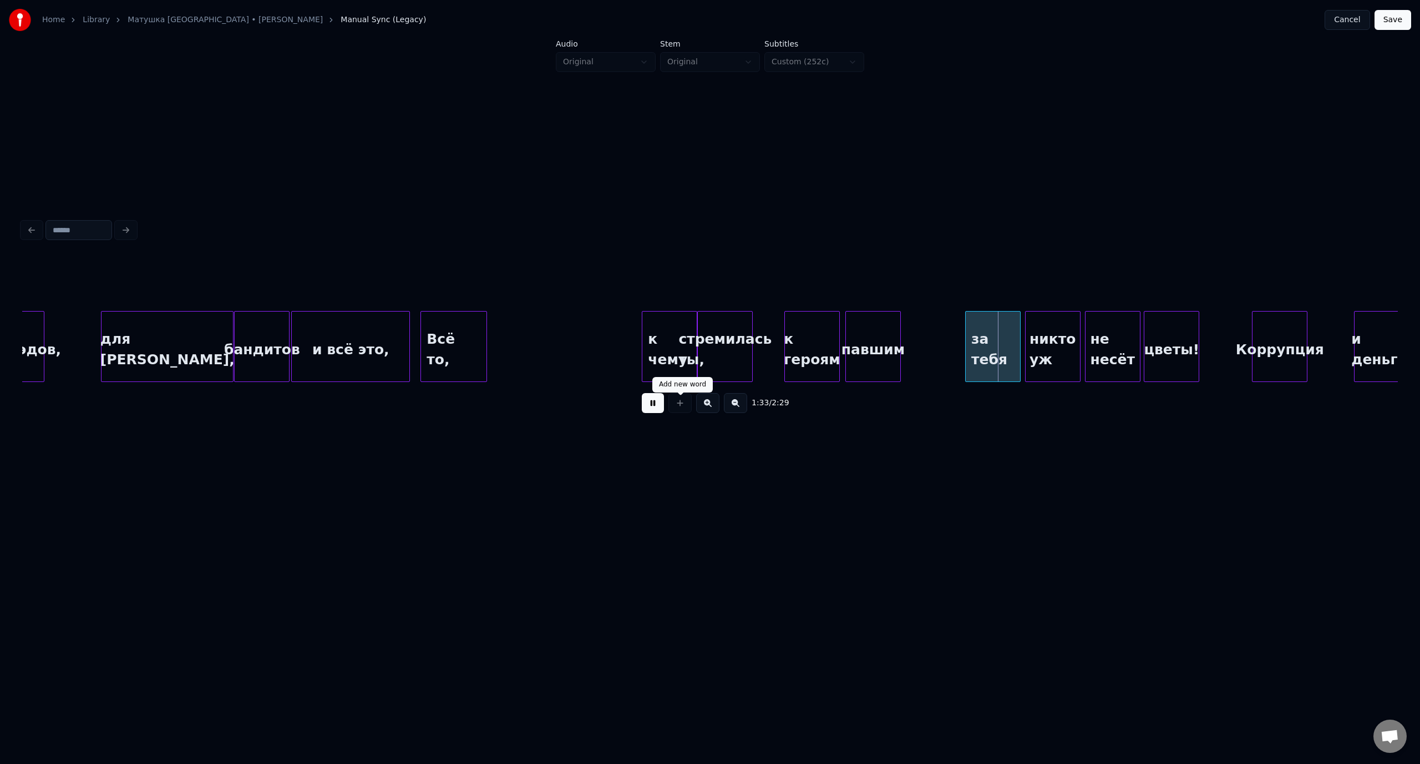
drag, startPoint x: 658, startPoint y: 405, endPoint x: 901, endPoint y: 370, distance: 245.3
click at [658, 404] on button at bounding box center [653, 403] width 22 height 20
click at [893, 326] on div at bounding box center [892, 347] width 3 height 70
click at [928, 334] on div "за тебя" at bounding box center [924, 349] width 54 height 75
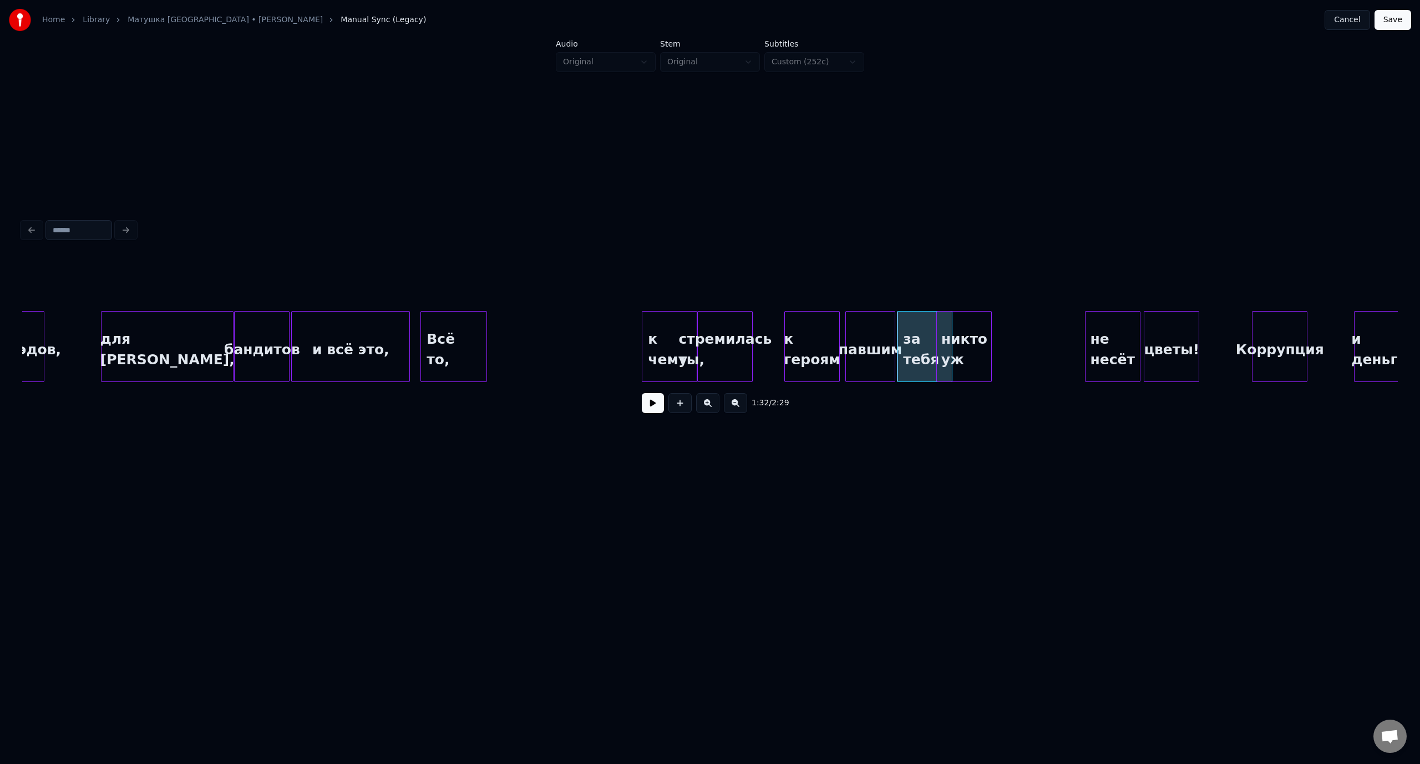
click at [991, 334] on div "никто уж" at bounding box center [964, 349] width 54 height 75
click at [974, 327] on div "никто уж" at bounding box center [980, 349] width 54 height 75
click at [1035, 326] on div "не несёт" at bounding box center [1035, 349] width 54 height 75
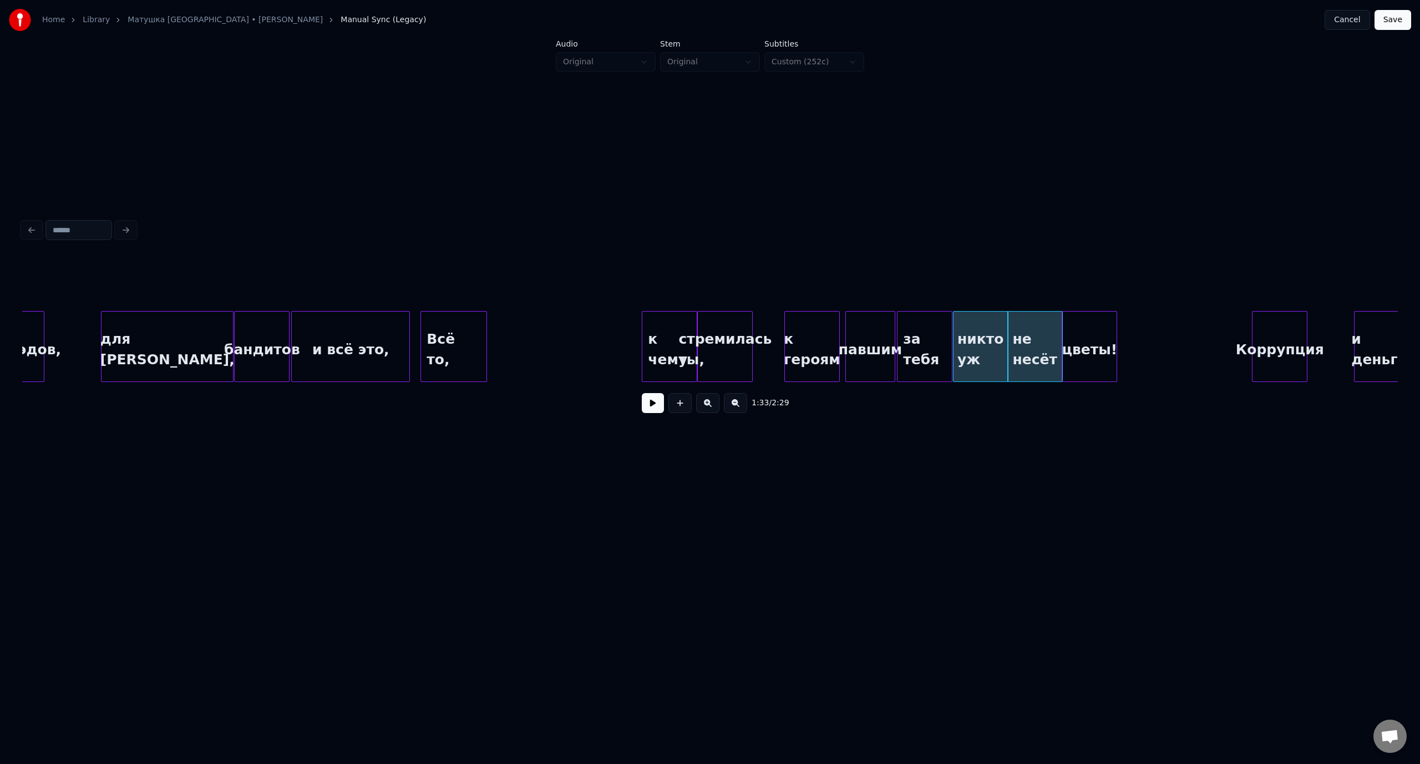
click at [1085, 331] on div "цветы!" at bounding box center [1089, 349] width 54 height 75
click at [184, 338] on div "для [PERSON_NAME]," at bounding box center [166, 349] width 131 height 75
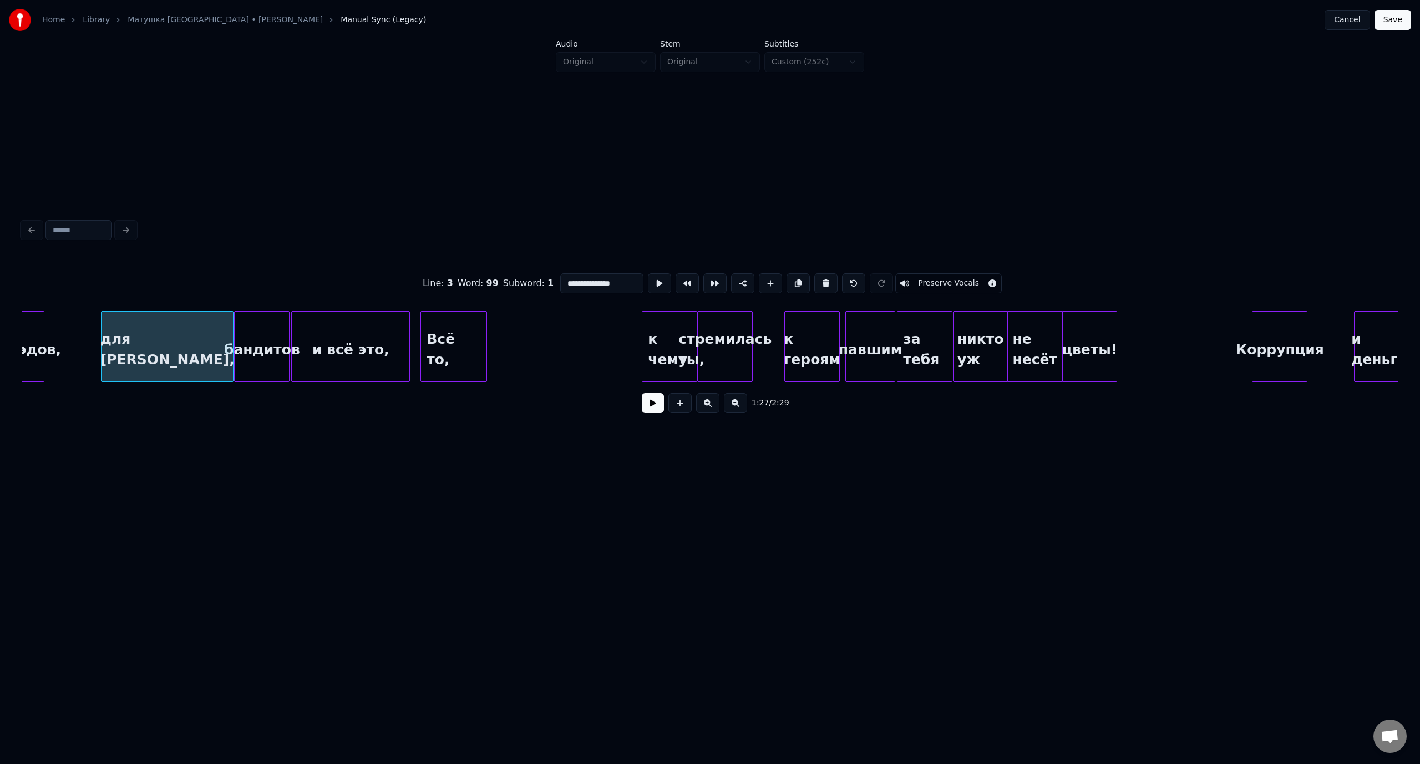
click at [655, 409] on button at bounding box center [653, 403] width 22 height 20
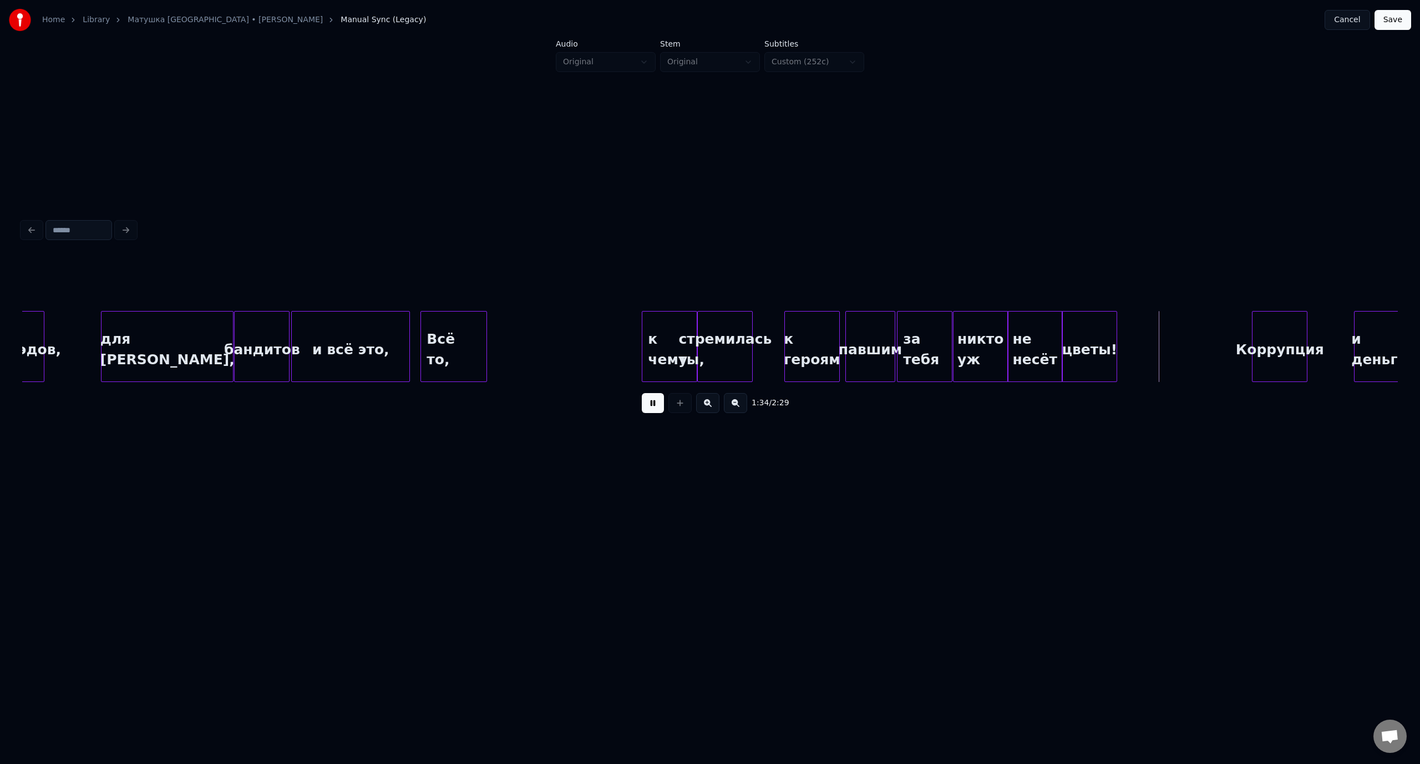
click at [649, 410] on button at bounding box center [653, 403] width 22 height 20
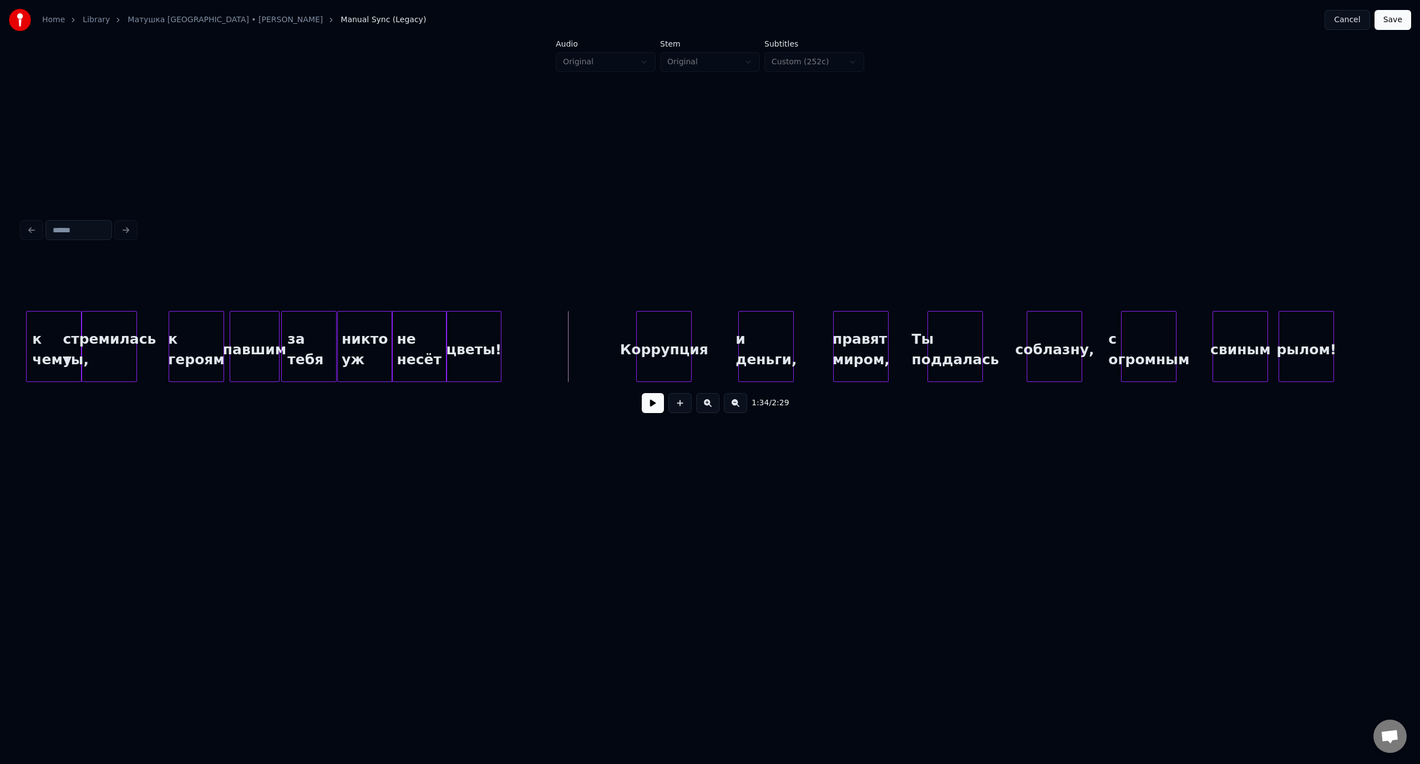
scroll to position [0, 12706]
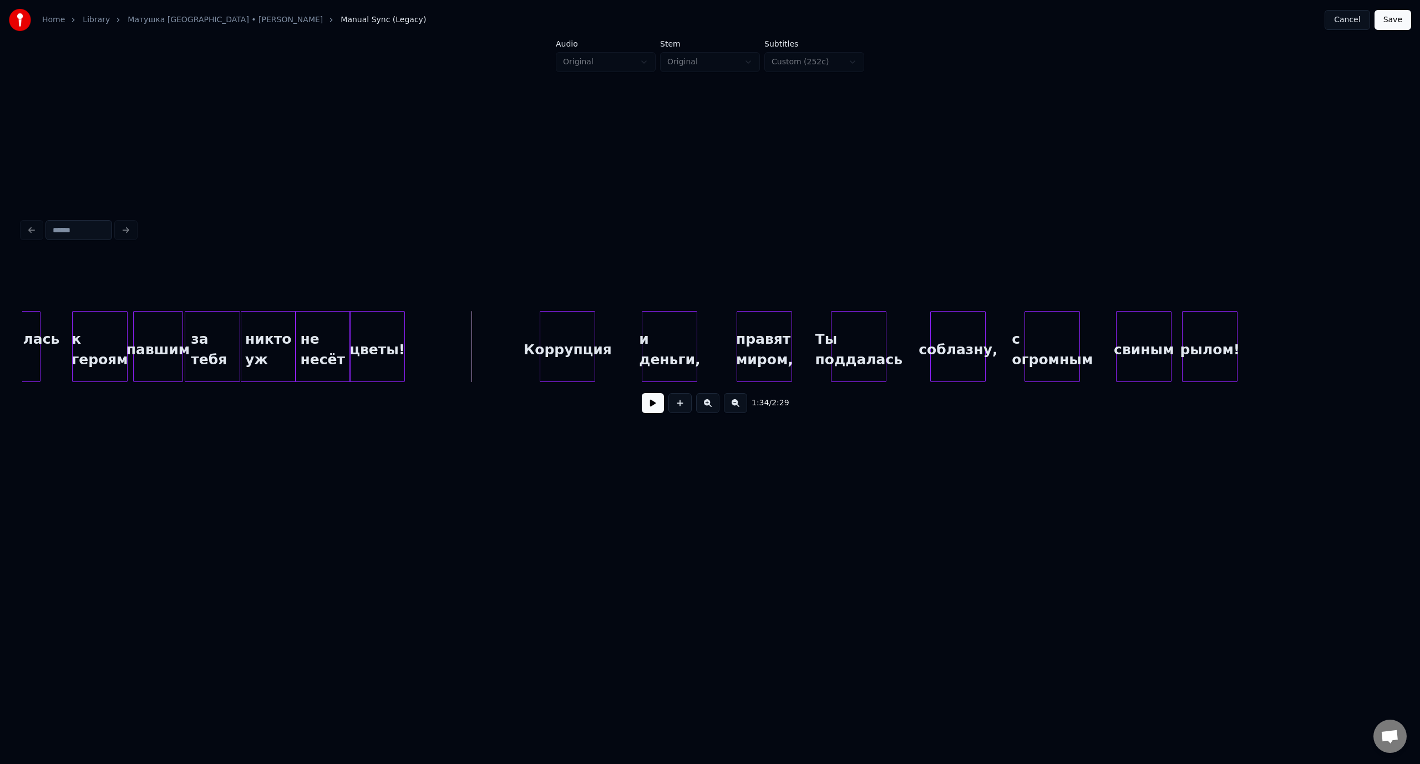
click at [650, 404] on button at bounding box center [653, 403] width 22 height 20
click at [647, 406] on button at bounding box center [653, 403] width 22 height 20
click at [157, 332] on div "павшим" at bounding box center [158, 349] width 49 height 75
click at [651, 409] on button at bounding box center [653, 403] width 22 height 20
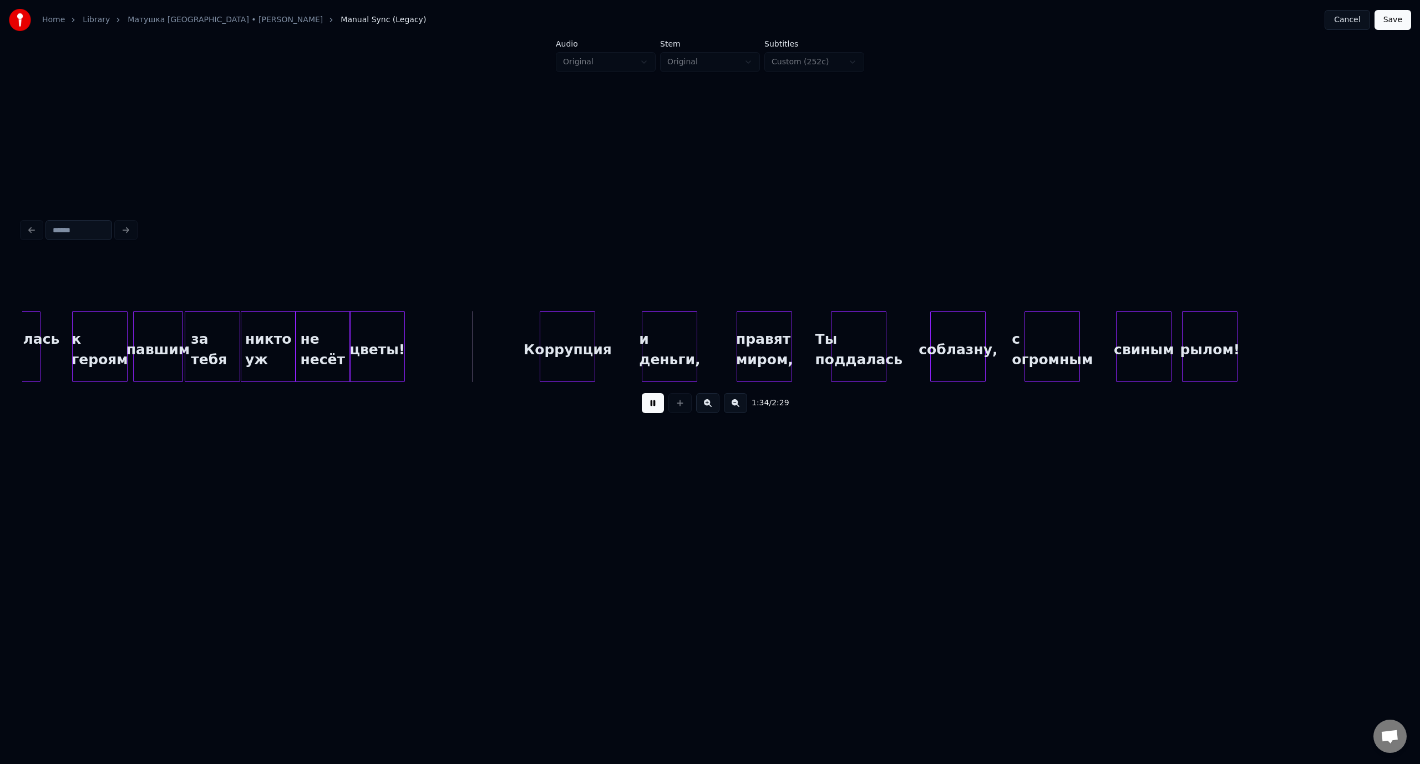
click at [646, 397] on div "1:34 / 2:29" at bounding box center [710, 403] width 1358 height 24
click at [517, 334] on div "Коррупция" at bounding box center [517, 349] width 54 height 75
click at [135, 338] on div at bounding box center [135, 347] width 3 height 70
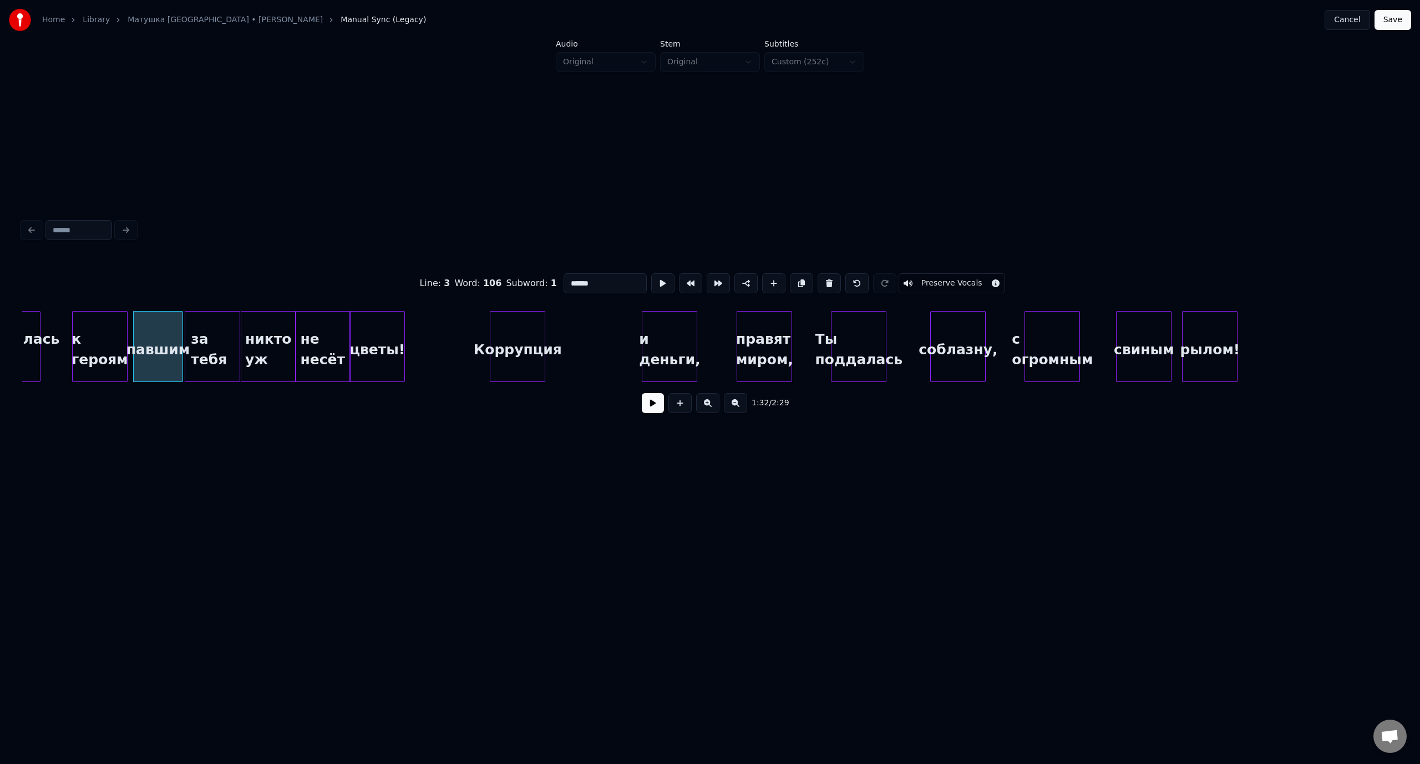
click at [660, 409] on button at bounding box center [653, 403] width 22 height 20
drag, startPoint x: 657, startPoint y: 408, endPoint x: 587, endPoint y: 369, distance: 79.4
click at [655, 406] on button at bounding box center [653, 403] width 22 height 20
click at [513, 325] on div "Коррупция" at bounding box center [507, 349] width 54 height 75
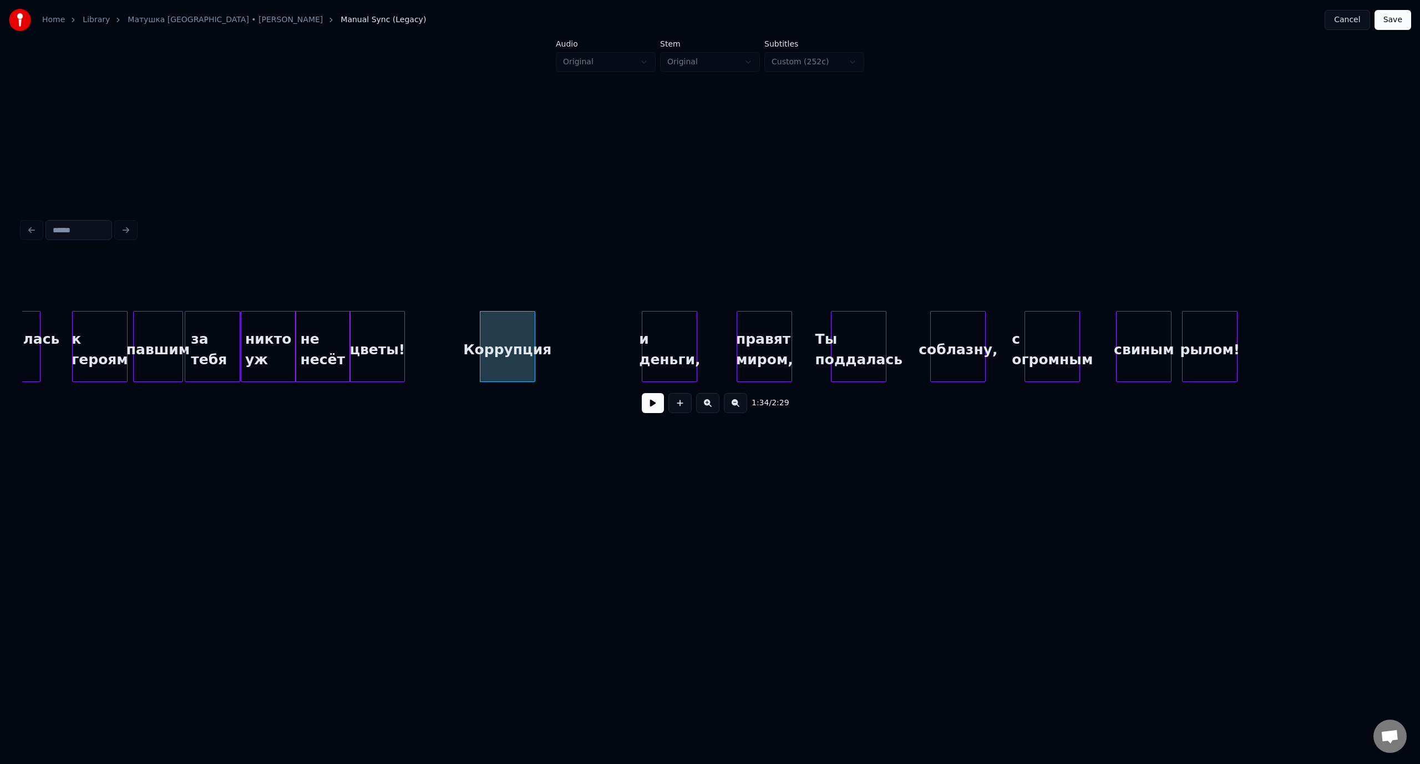
click at [94, 329] on div "к героям" at bounding box center [100, 349] width 54 height 75
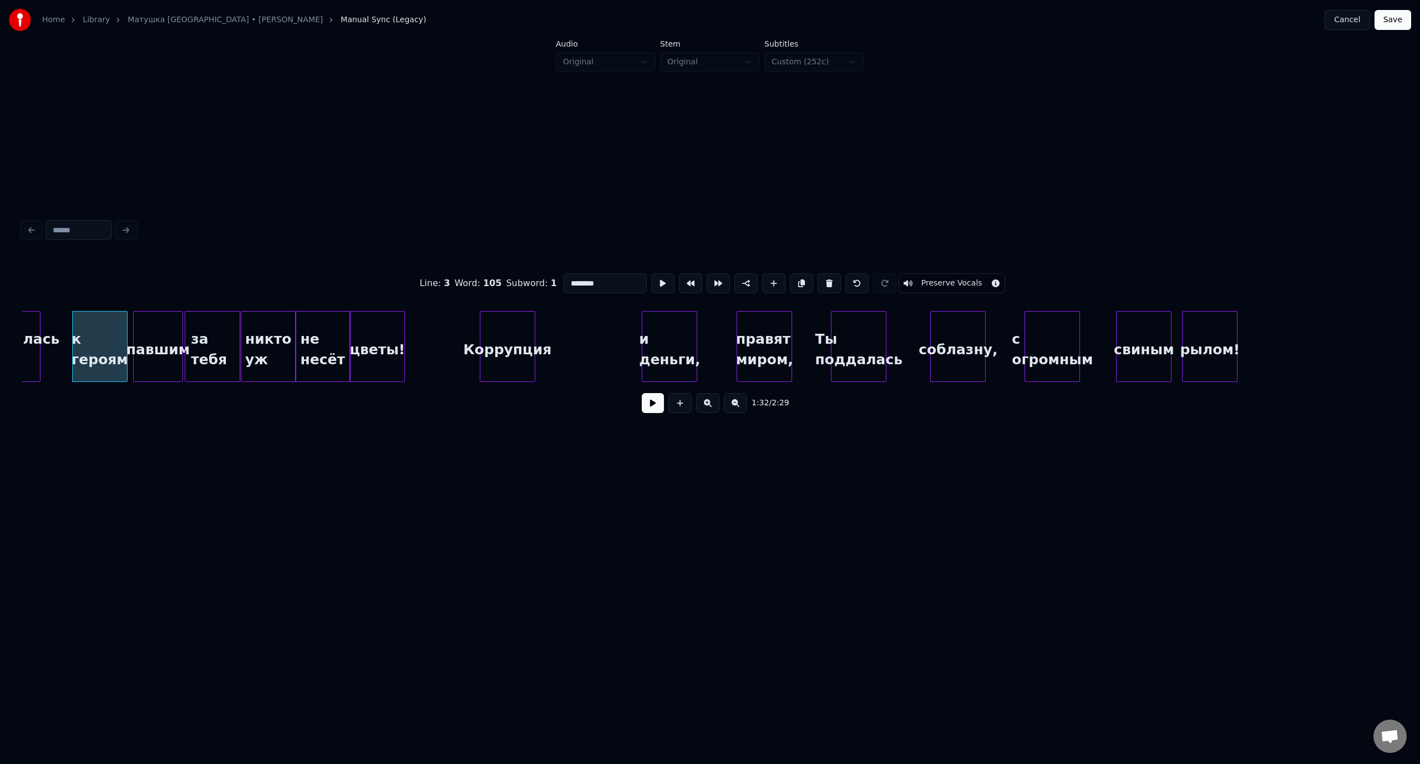
click at [647, 405] on button at bounding box center [653, 403] width 22 height 20
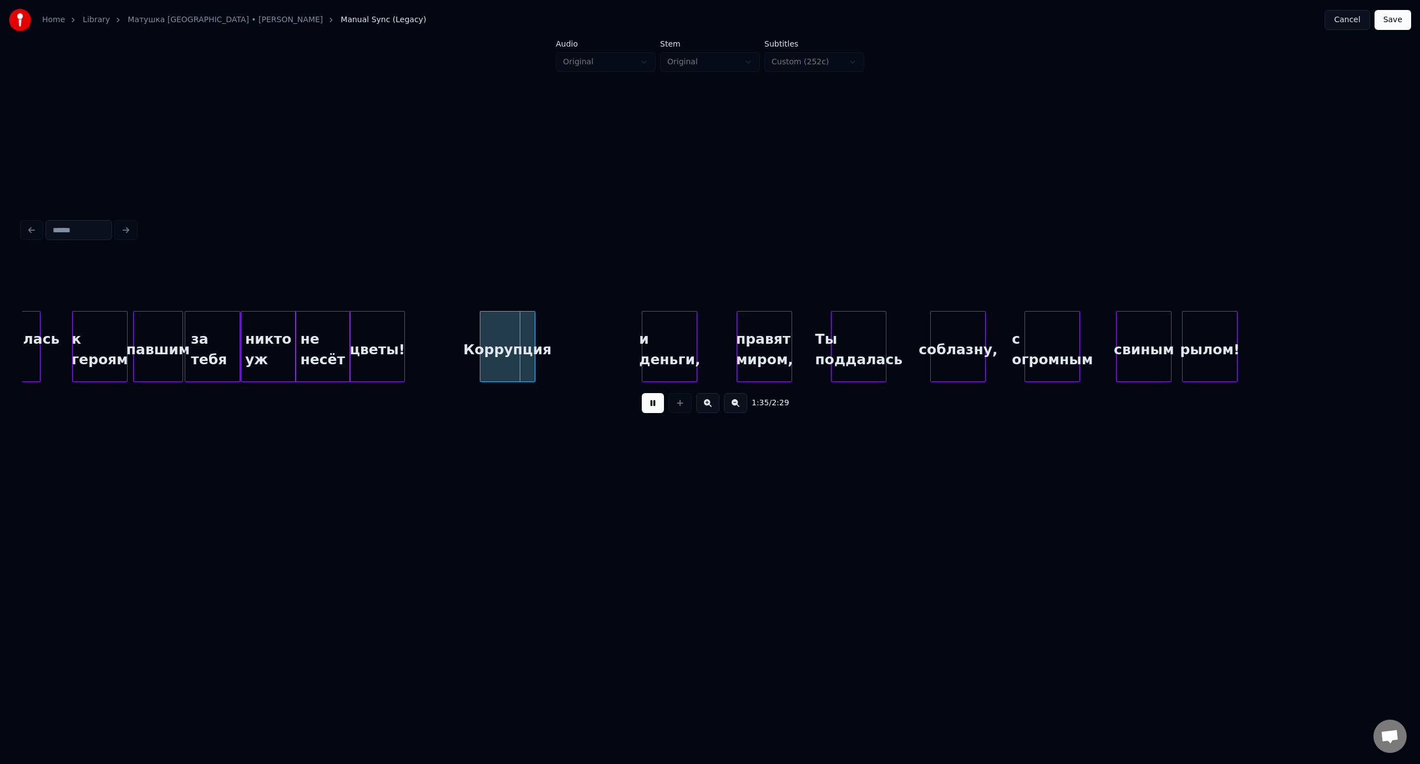
click at [644, 404] on button at bounding box center [653, 403] width 22 height 20
click at [493, 327] on div "Коррупция" at bounding box center [491, 349] width 54 height 75
click at [164, 326] on div "павшим" at bounding box center [158, 349] width 49 height 75
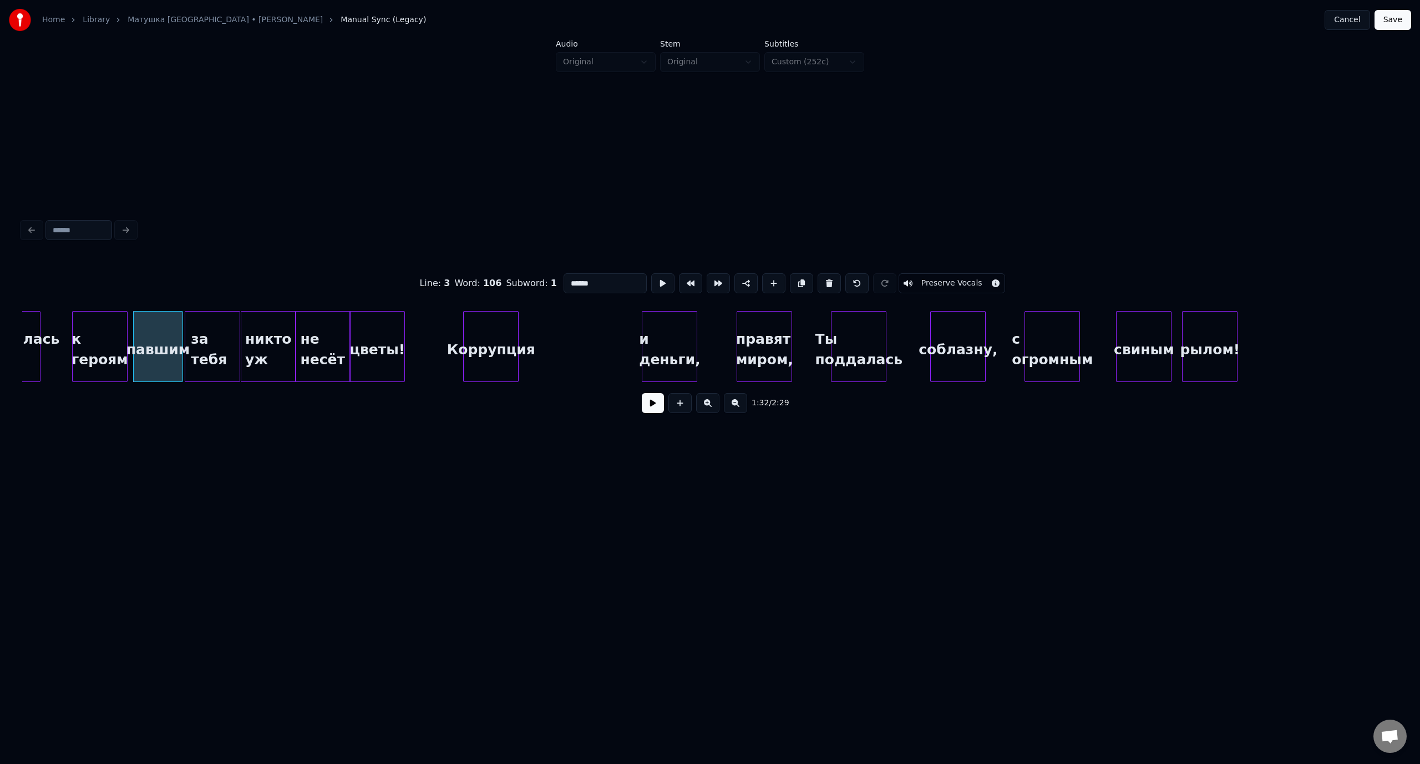
click at [653, 406] on button at bounding box center [653, 403] width 22 height 20
drag, startPoint x: 660, startPoint y: 409, endPoint x: 664, endPoint y: 403, distance: 7.2
click at [660, 410] on button at bounding box center [653, 403] width 22 height 20
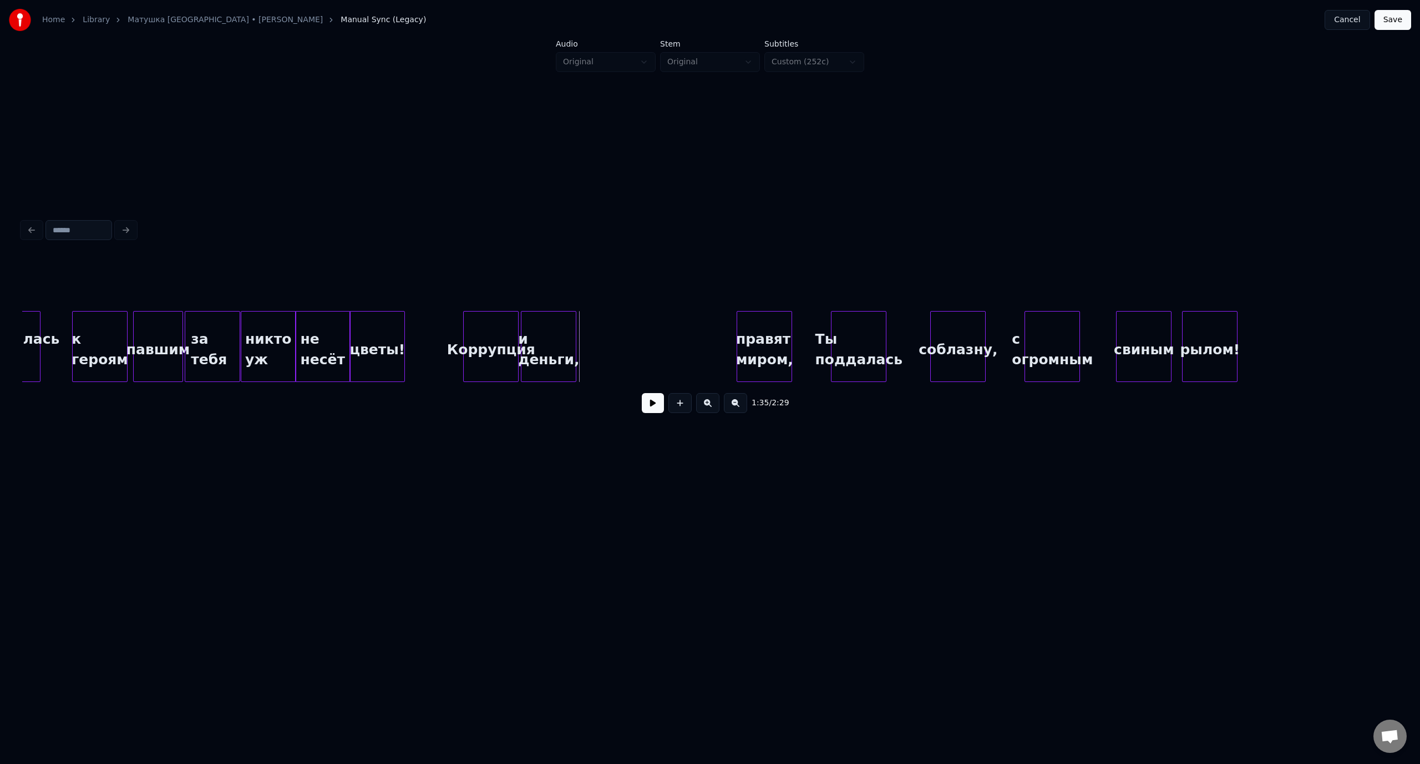
click at [556, 335] on div "и деньги," at bounding box center [548, 349] width 54 height 75
click at [101, 323] on div "к героям" at bounding box center [100, 349] width 54 height 75
click at [647, 405] on button at bounding box center [653, 403] width 22 height 20
click at [650, 404] on button at bounding box center [653, 403] width 22 height 20
click at [675, 327] on div "правят миром," at bounding box center [681, 349] width 54 height 75
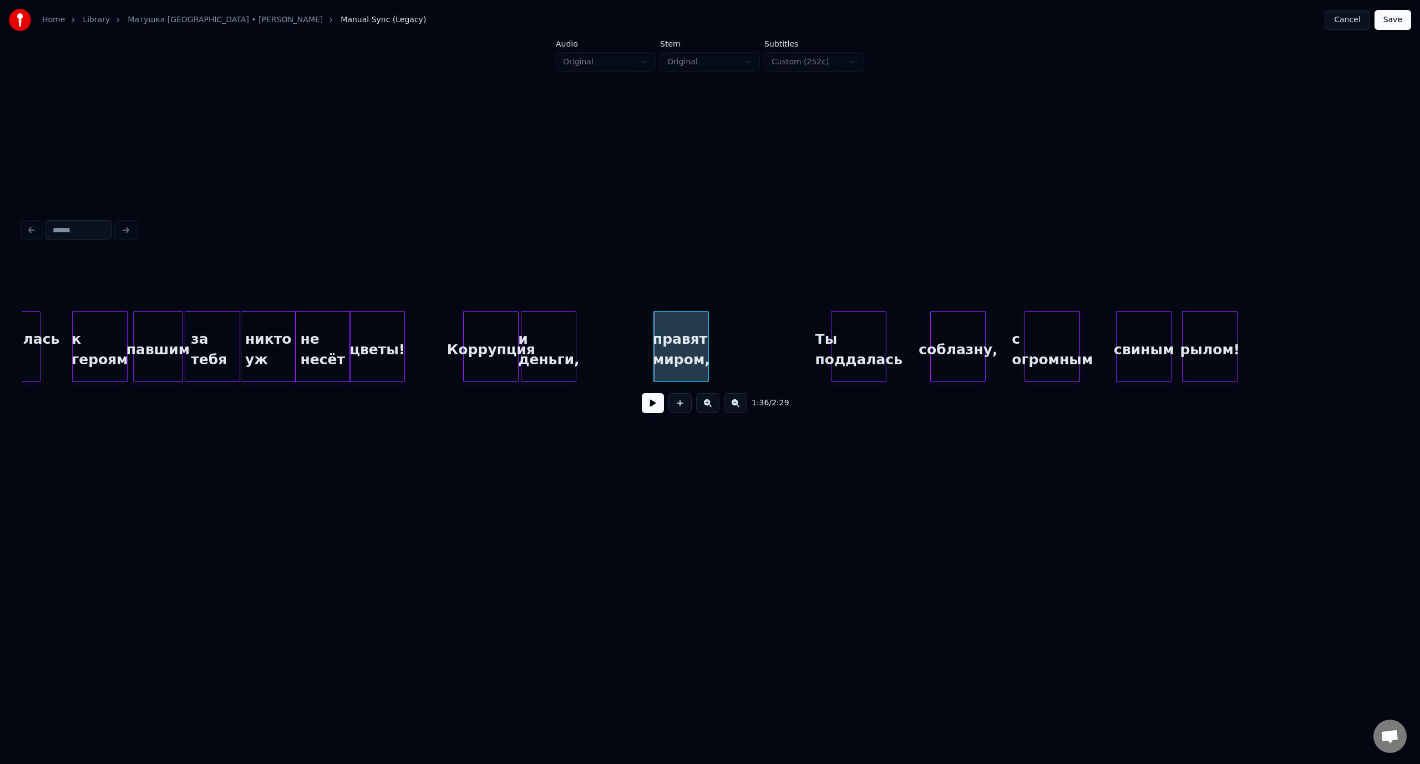
click at [196, 326] on div "за тебя" at bounding box center [212, 349] width 54 height 75
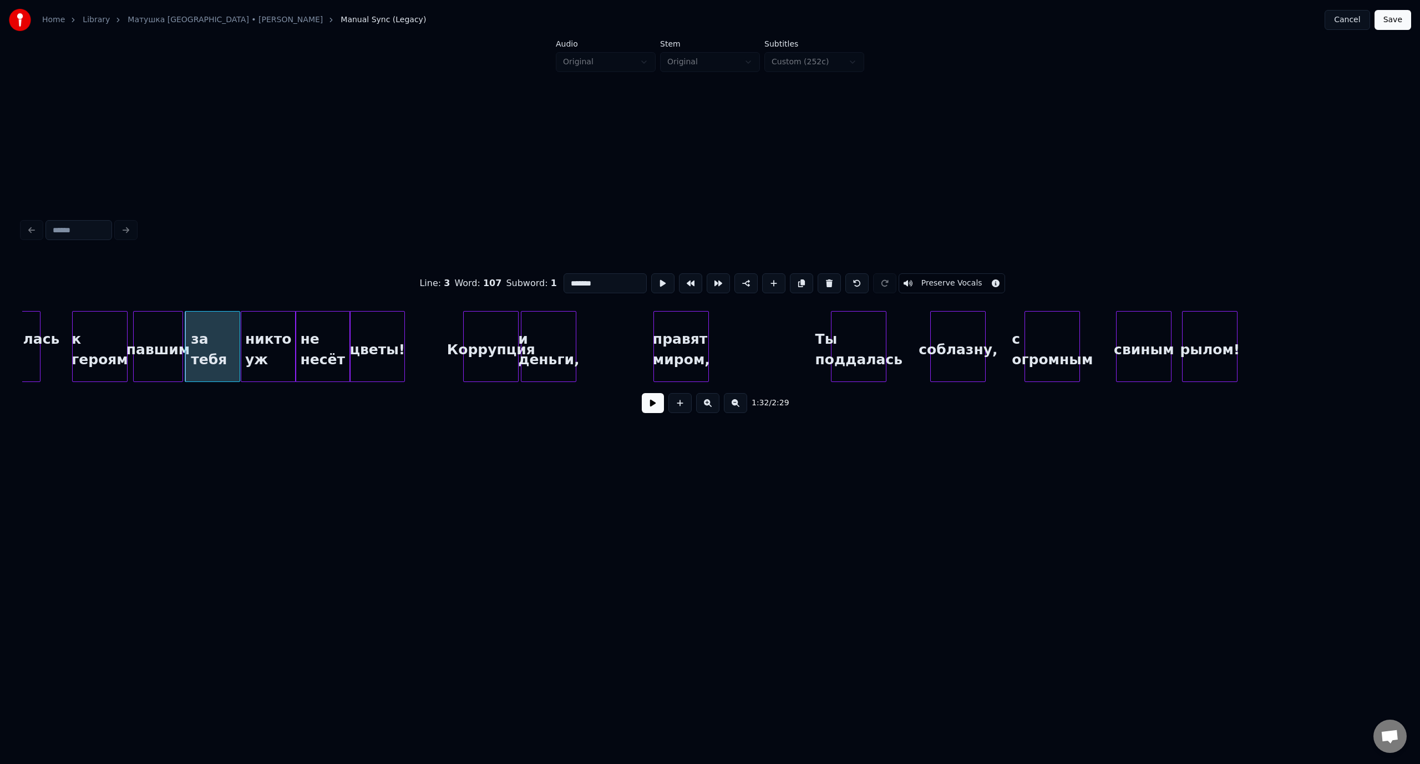
click at [650, 409] on button at bounding box center [653, 403] width 22 height 20
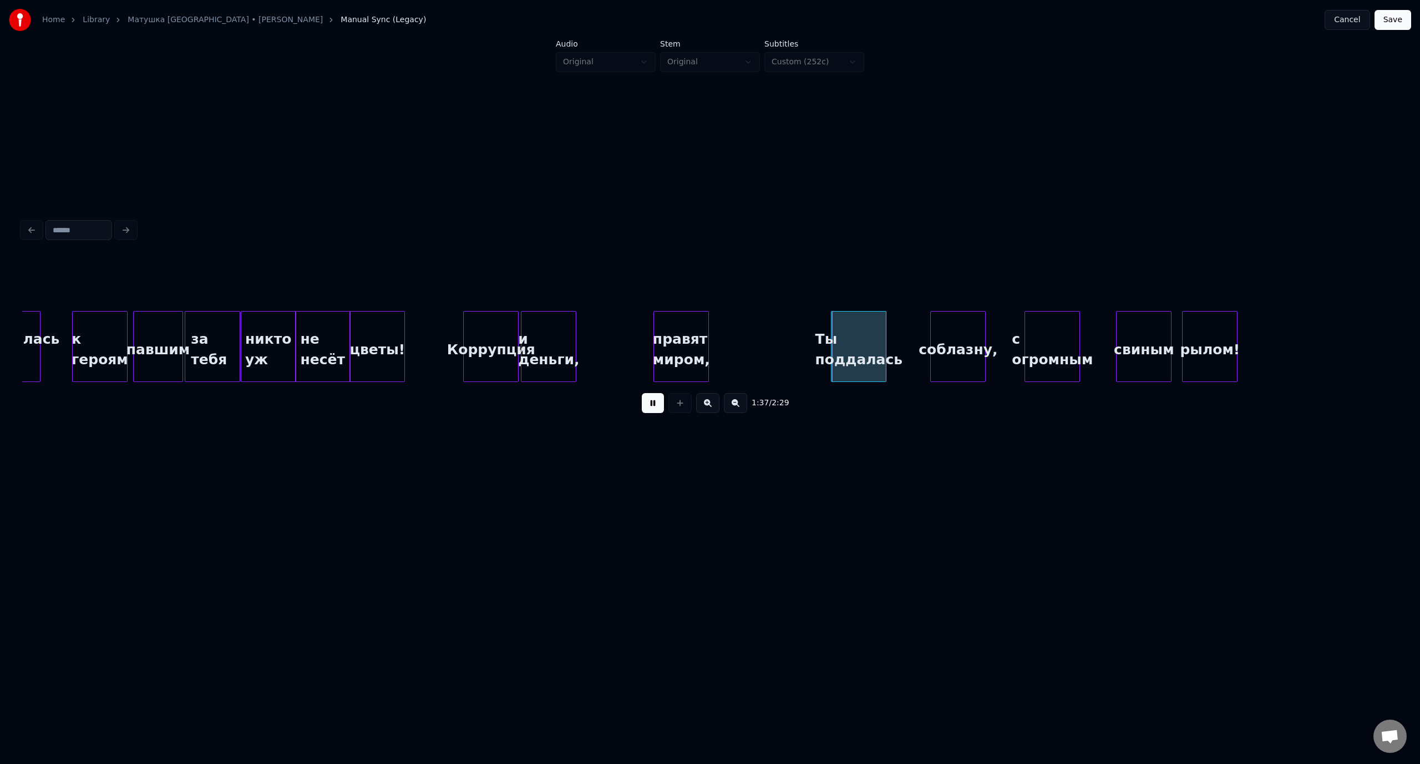
click at [658, 415] on div "1:37 / 2:29" at bounding box center [710, 403] width 1358 height 24
click at [339, 326] on div "не несёт" at bounding box center [323, 349] width 54 height 75
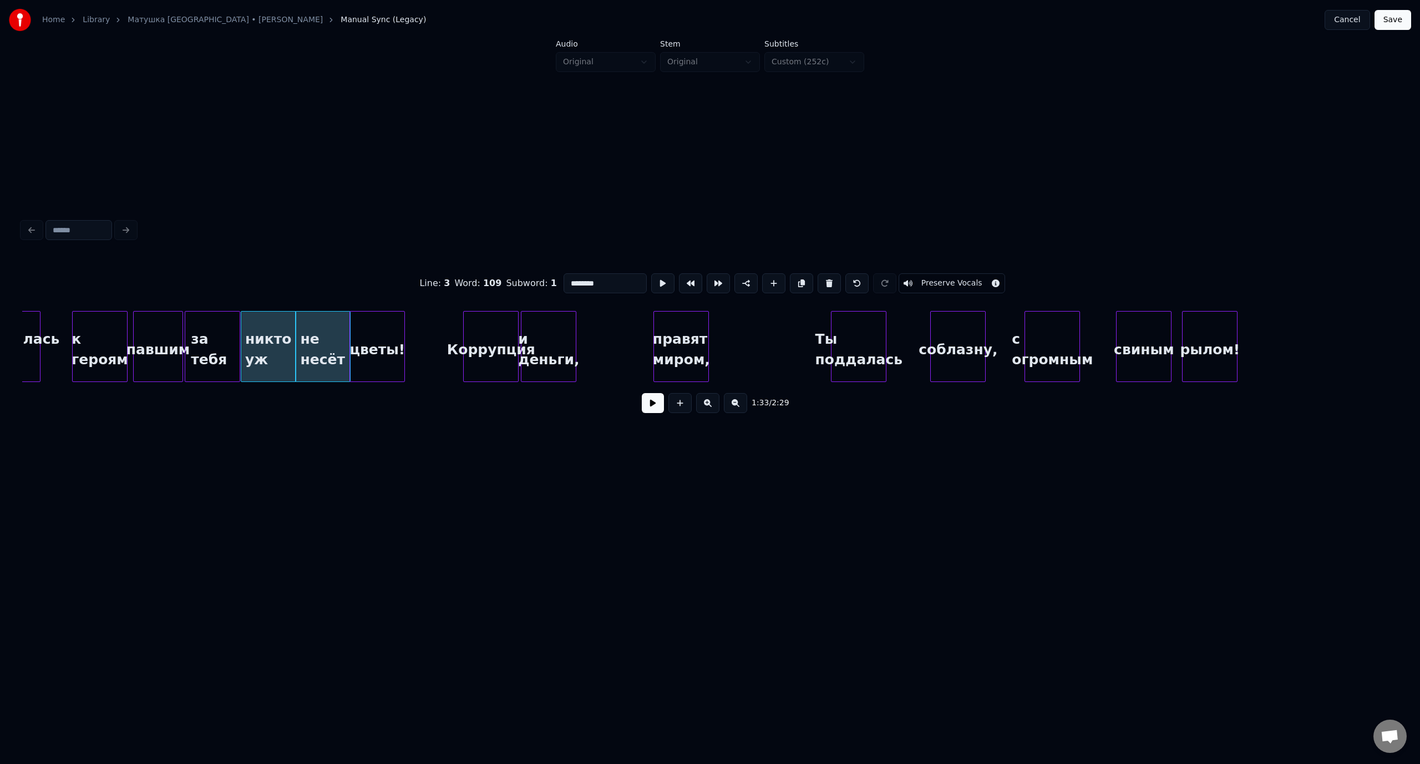
click at [653, 410] on button at bounding box center [653, 403] width 22 height 20
click at [652, 410] on button at bounding box center [653, 403] width 22 height 20
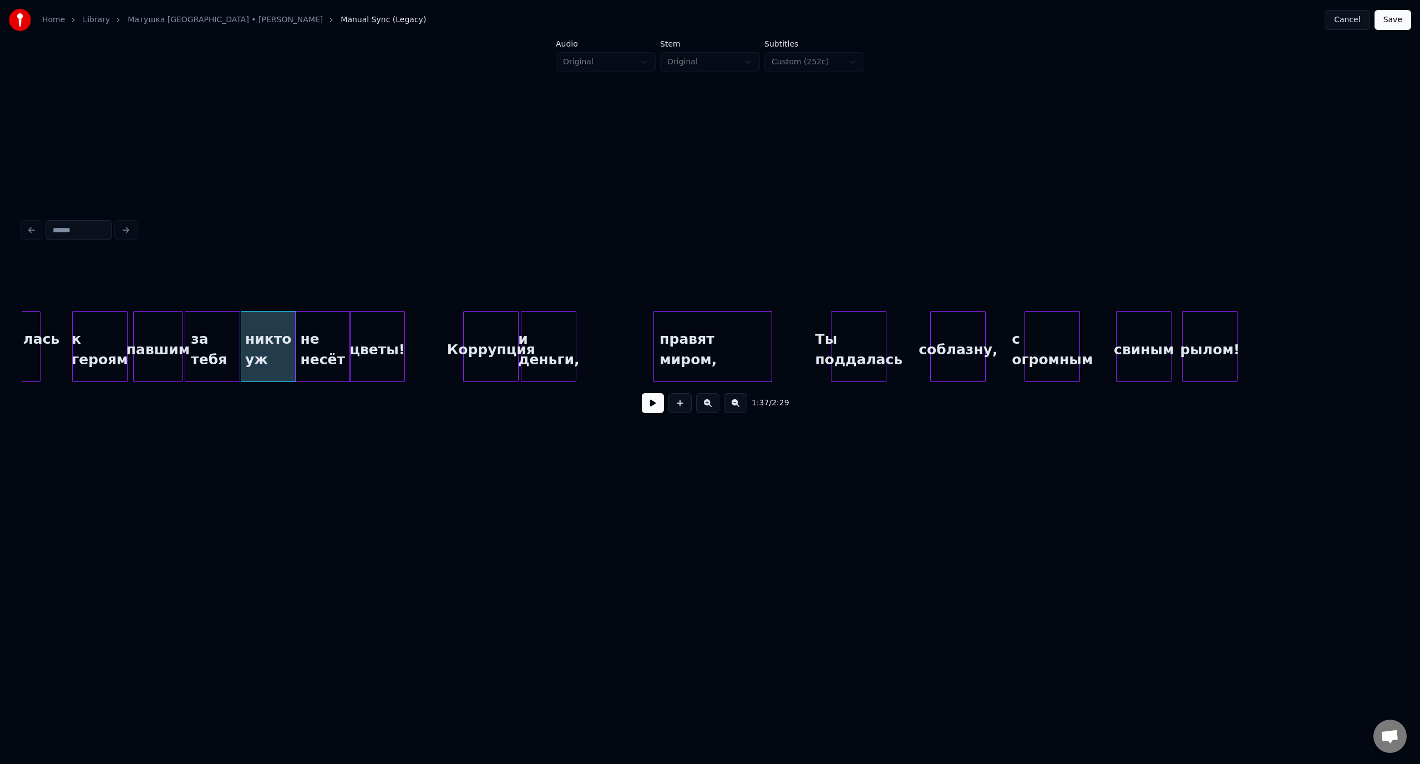
click at [771, 347] on div at bounding box center [769, 347] width 3 height 70
click at [202, 324] on div "за тебя" at bounding box center [212, 349] width 54 height 75
click at [654, 408] on button at bounding box center [653, 403] width 22 height 20
click at [649, 413] on button at bounding box center [653, 403] width 22 height 20
click at [814, 331] on div "Ты поддалась" at bounding box center [808, 349] width 54 height 75
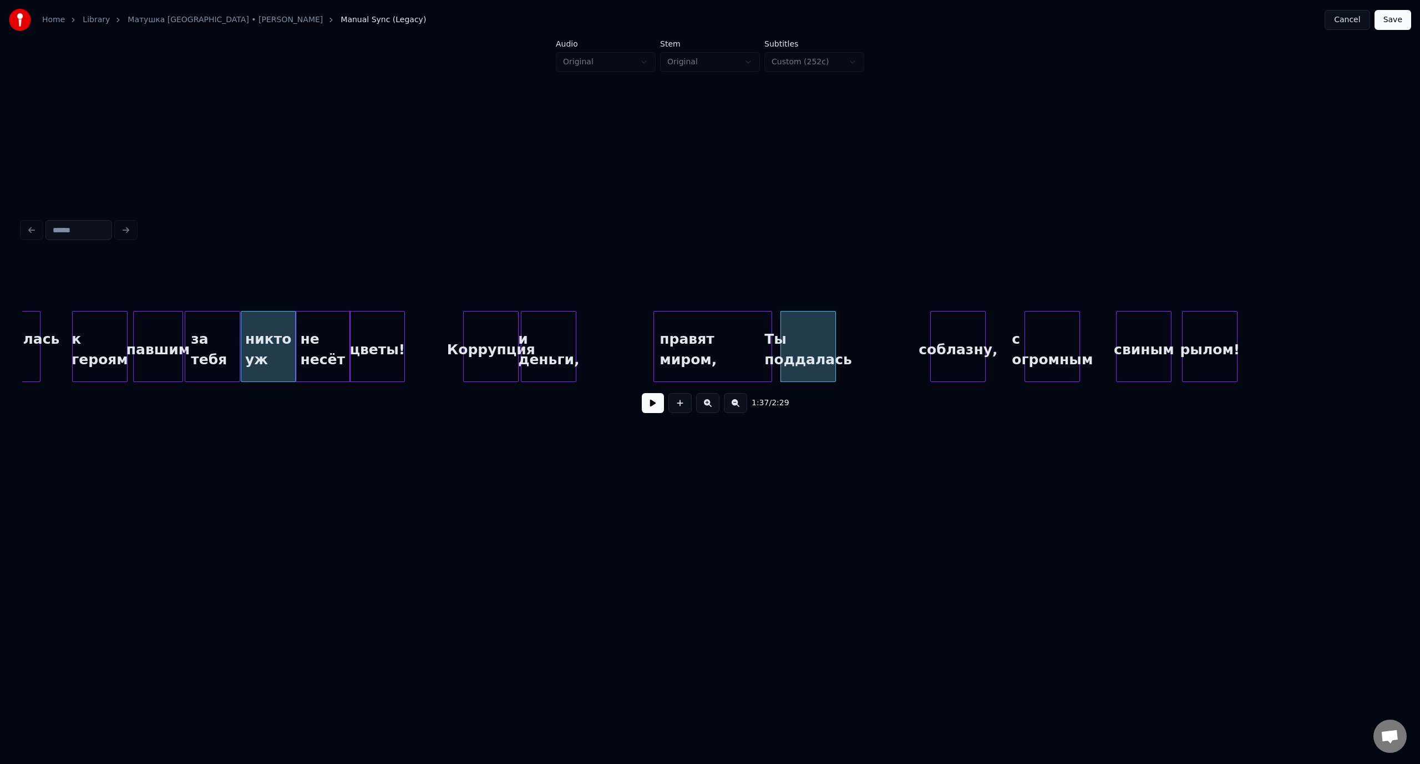
click at [312, 328] on div "не несёт" at bounding box center [323, 349] width 54 height 75
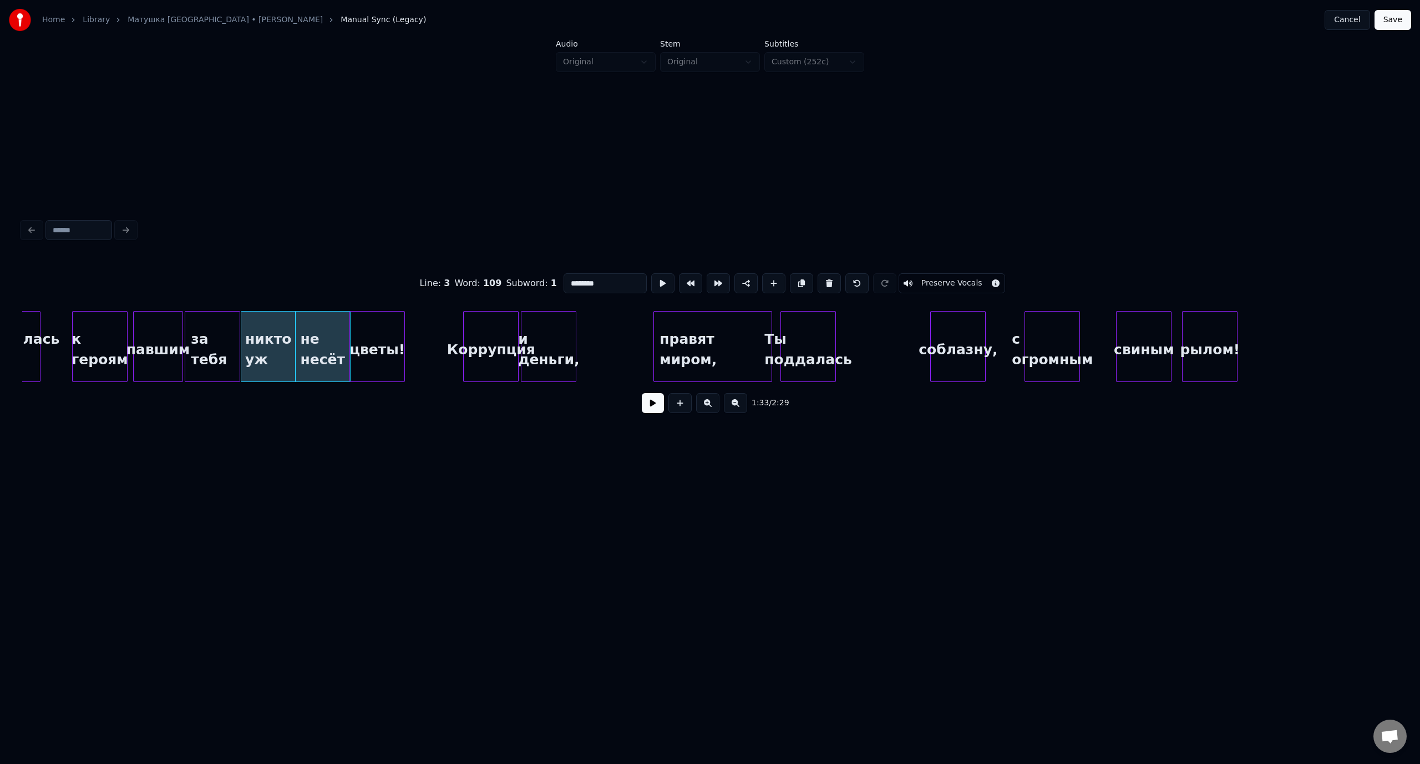
click at [652, 409] on button at bounding box center [653, 403] width 22 height 20
click at [650, 409] on button at bounding box center [653, 403] width 22 height 20
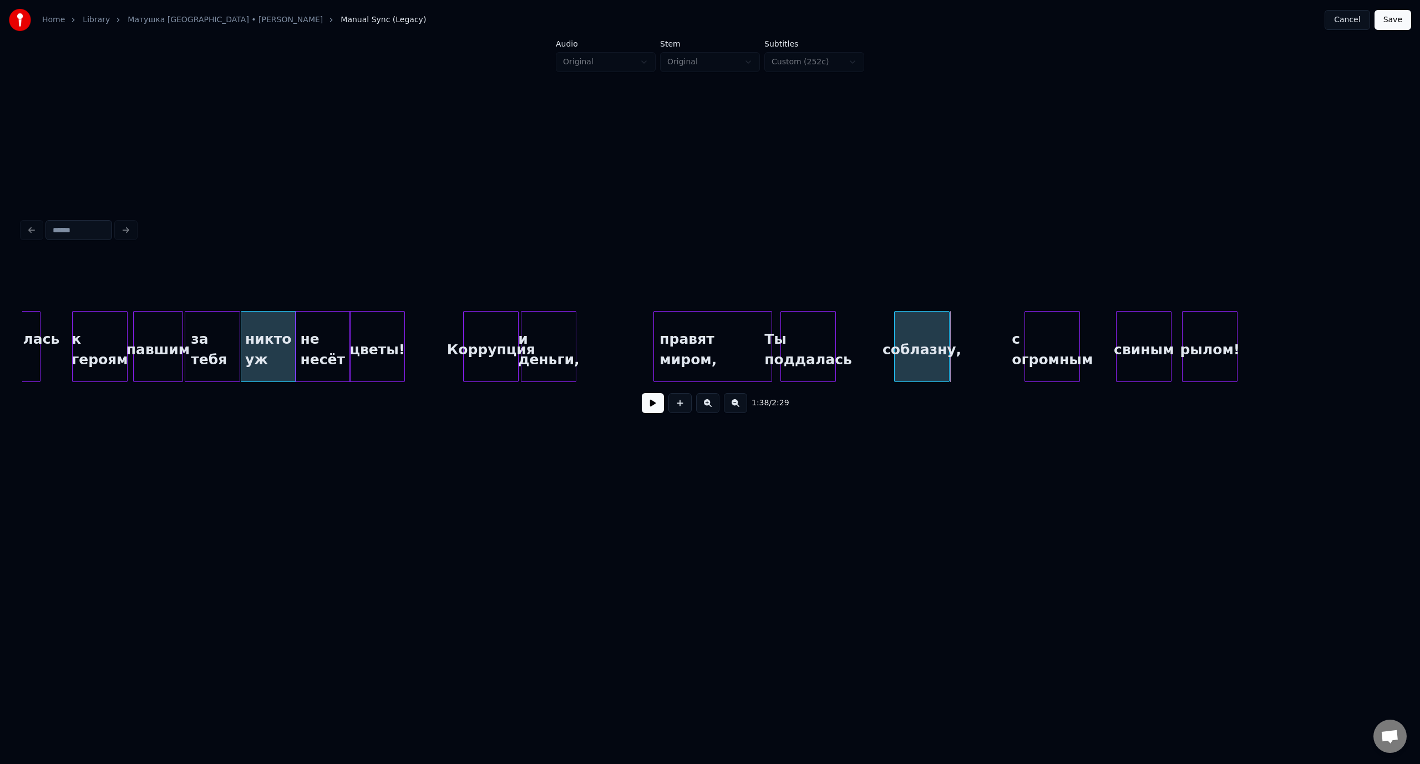
click at [939, 331] on div "соблазну," at bounding box center [921, 349] width 54 height 75
click at [851, 335] on div at bounding box center [851, 347] width 3 height 70
click at [848, 337] on div at bounding box center [846, 347] width 3 height 70
click at [357, 324] on div "цветы!" at bounding box center [377, 349] width 54 height 75
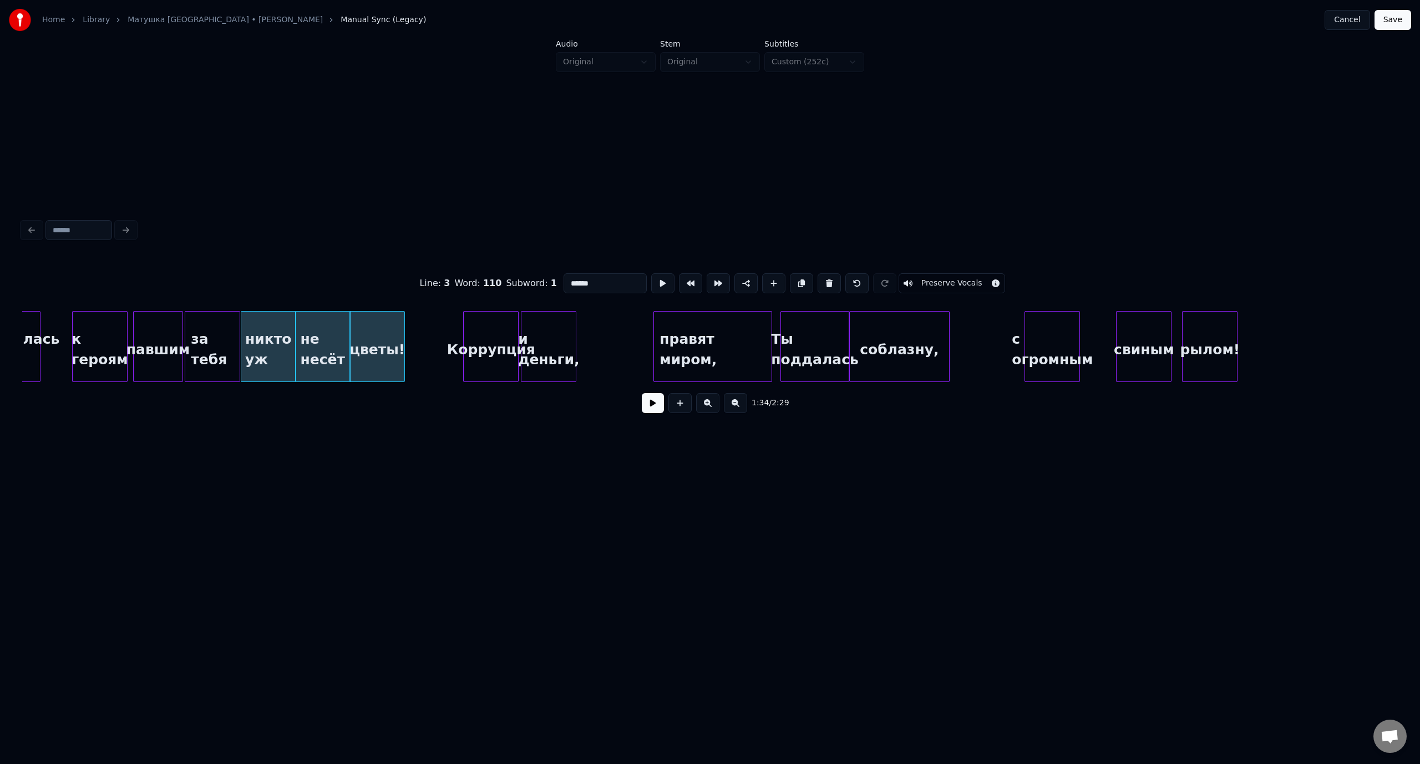
click at [654, 408] on button at bounding box center [653, 403] width 22 height 20
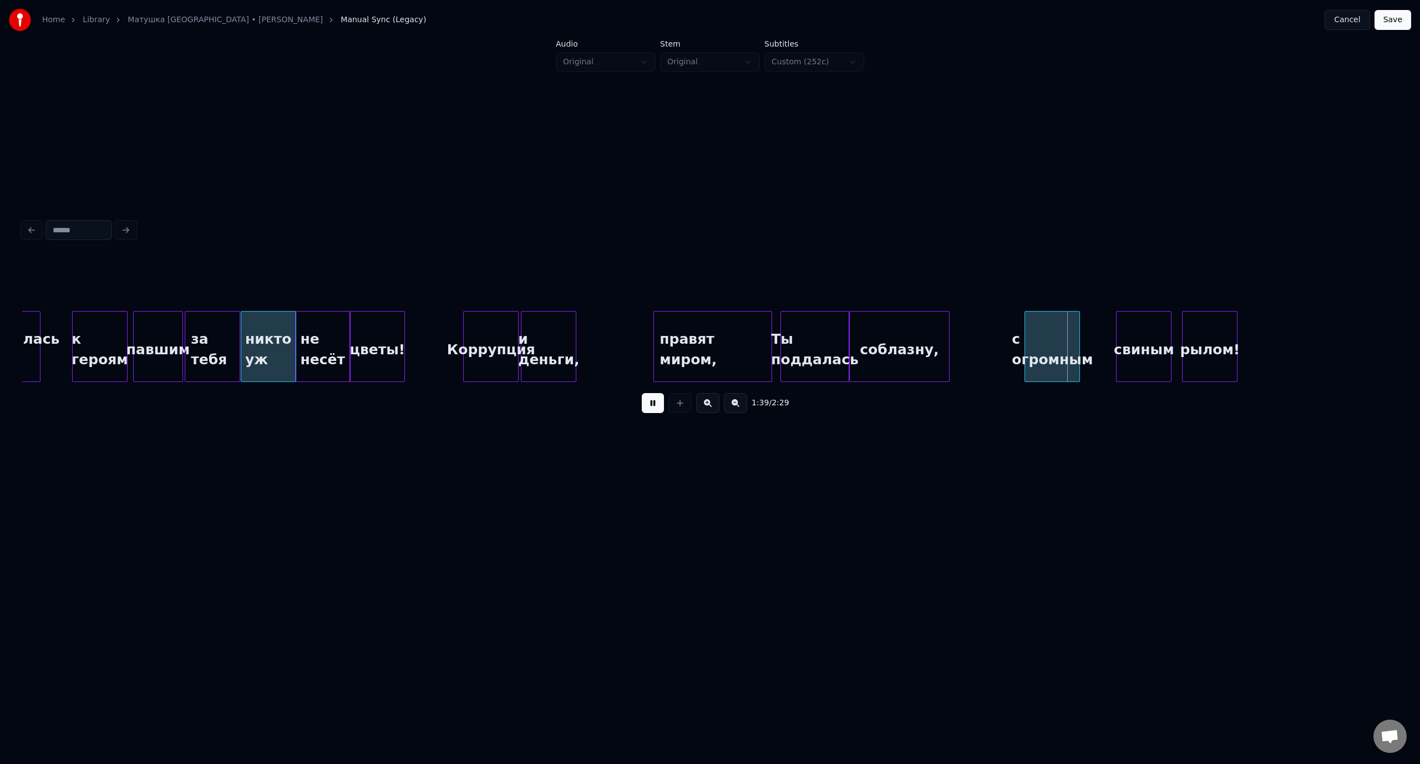
click at [653, 398] on button at bounding box center [653, 403] width 22 height 20
click at [1025, 328] on div "с огромным" at bounding box center [1052, 349] width 54 height 75
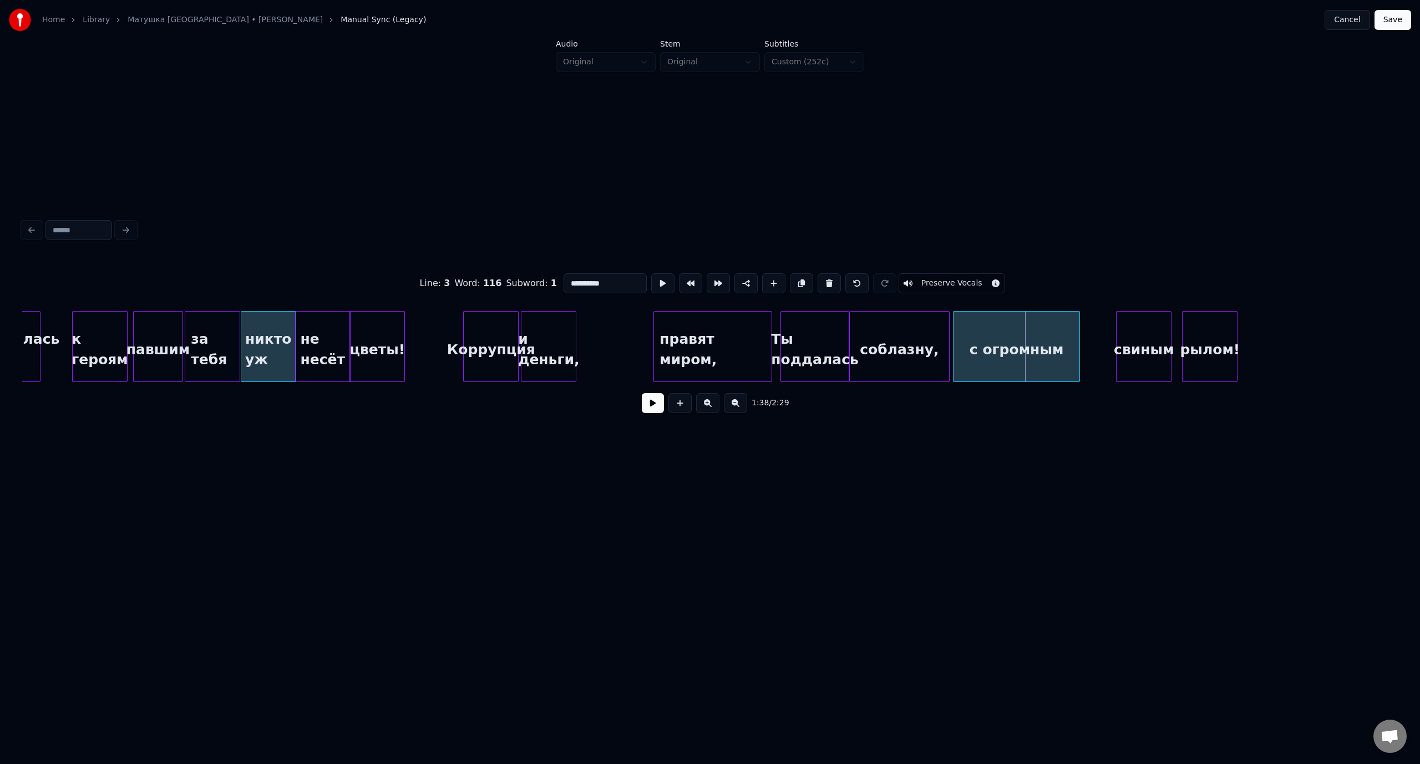
click at [955, 333] on div at bounding box center [954, 347] width 3 height 70
click at [538, 335] on div "и деньги," at bounding box center [548, 349] width 54 height 75
type input "*********"
click at [661, 407] on button at bounding box center [653, 403] width 22 height 20
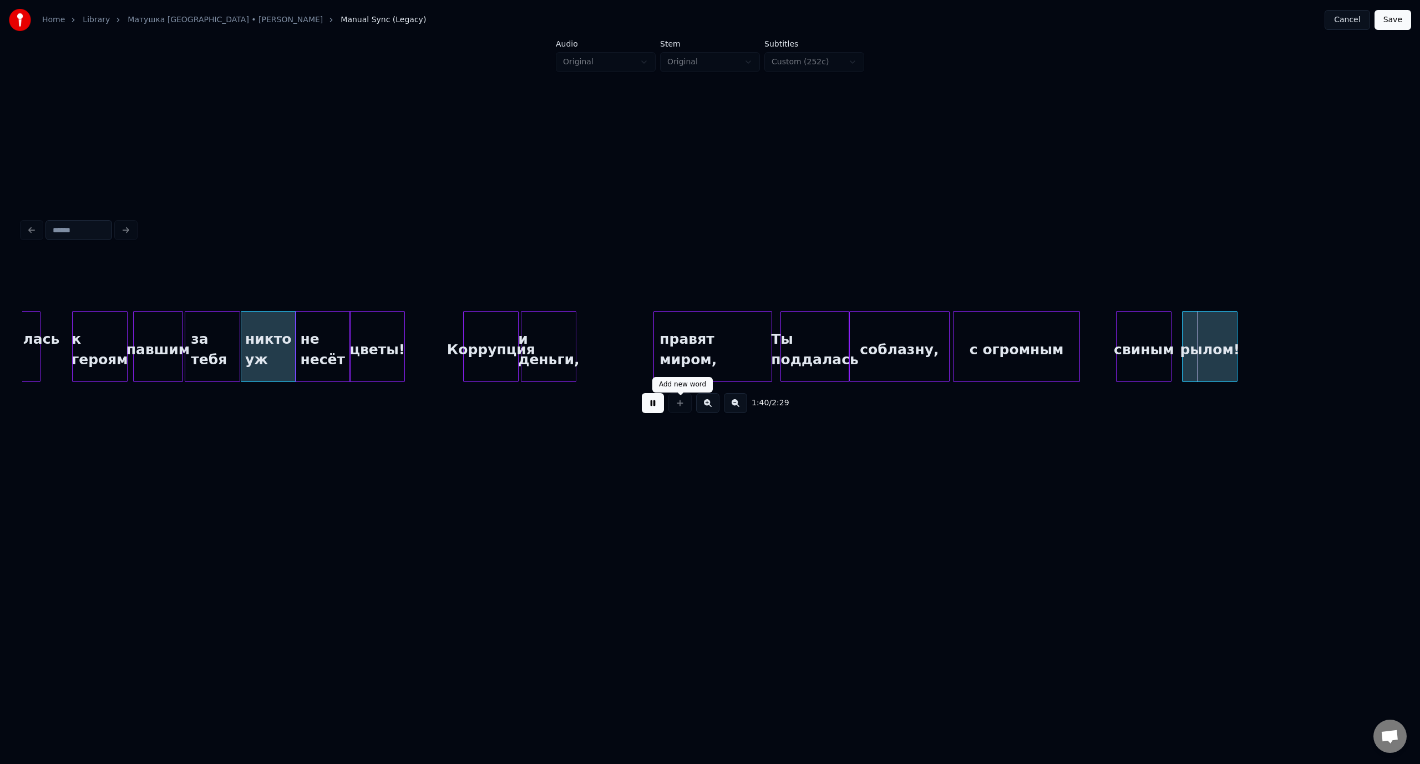
click at [652, 410] on button at bounding box center [653, 403] width 22 height 20
click at [1055, 336] on div at bounding box center [1054, 347] width 3 height 70
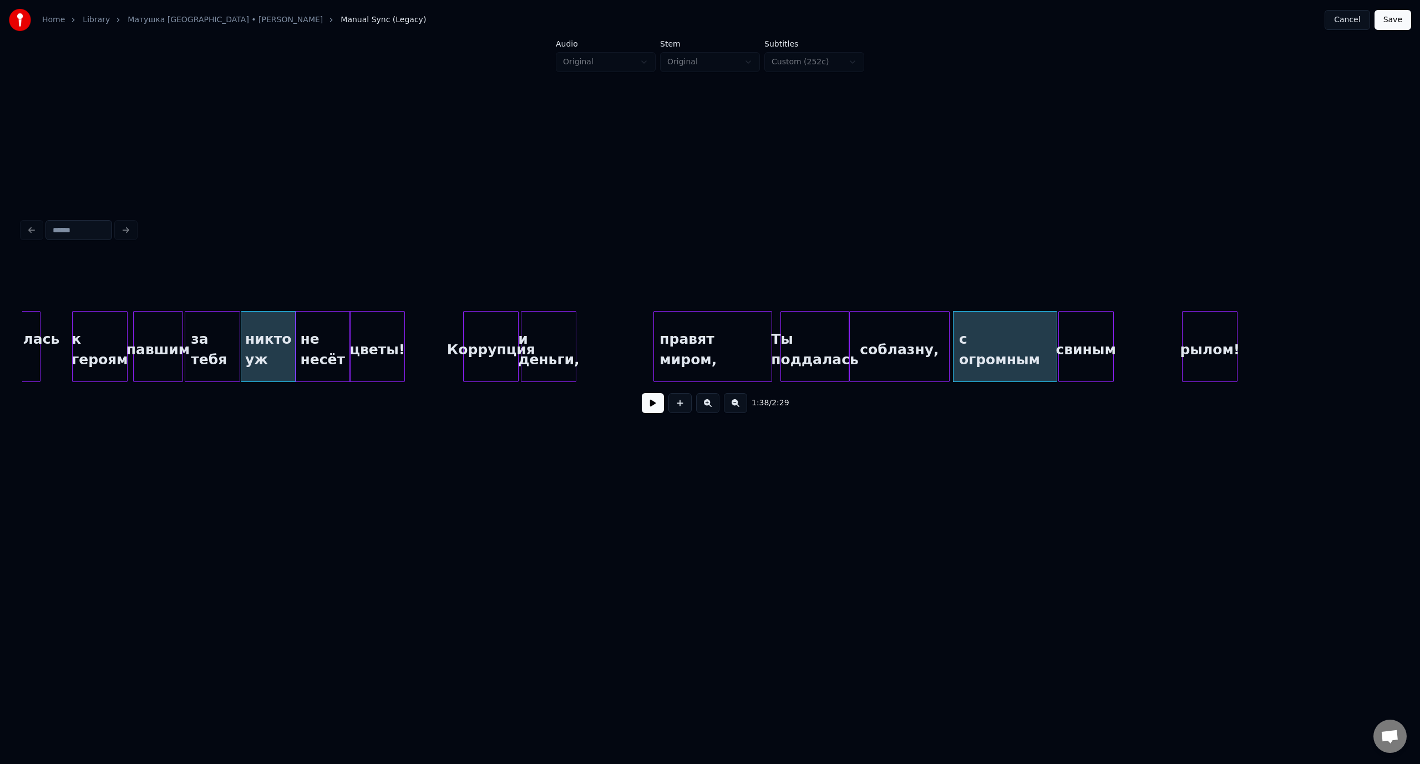
click at [1093, 332] on div "свиным" at bounding box center [1086, 349] width 54 height 75
click at [1137, 331] on div "рылом!" at bounding box center [1141, 349] width 54 height 75
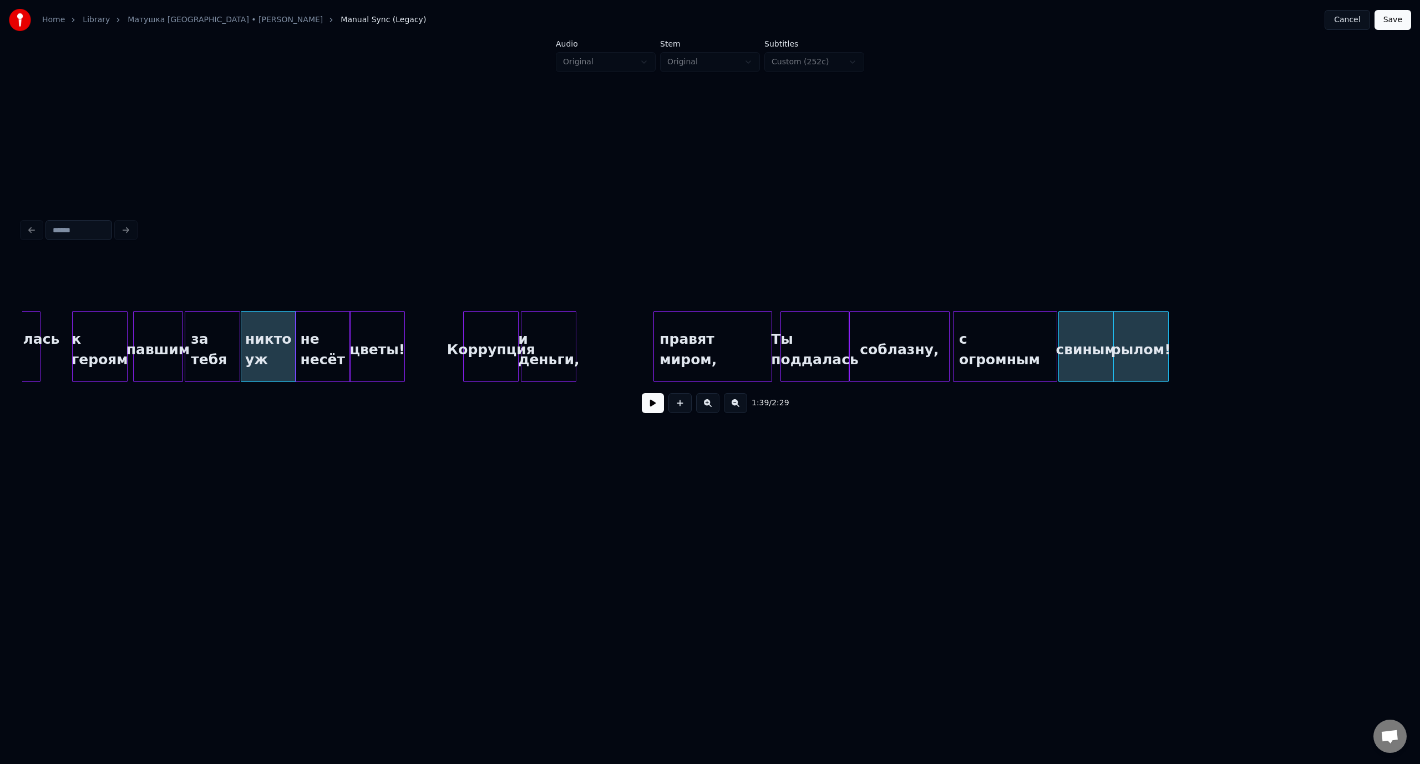
click at [309, 332] on div "не несёт" at bounding box center [323, 349] width 54 height 75
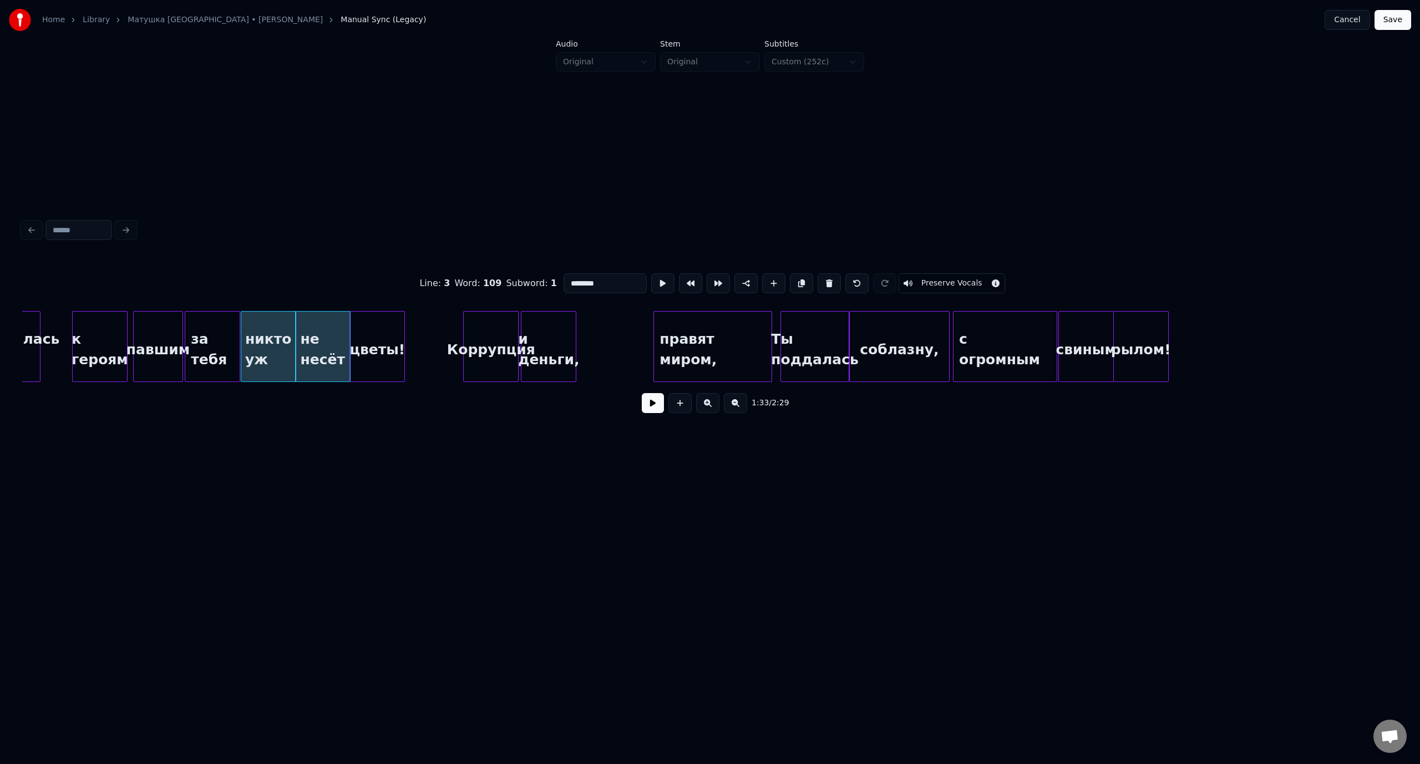
click at [645, 406] on button at bounding box center [653, 403] width 22 height 20
click at [653, 411] on button at bounding box center [653, 403] width 22 height 20
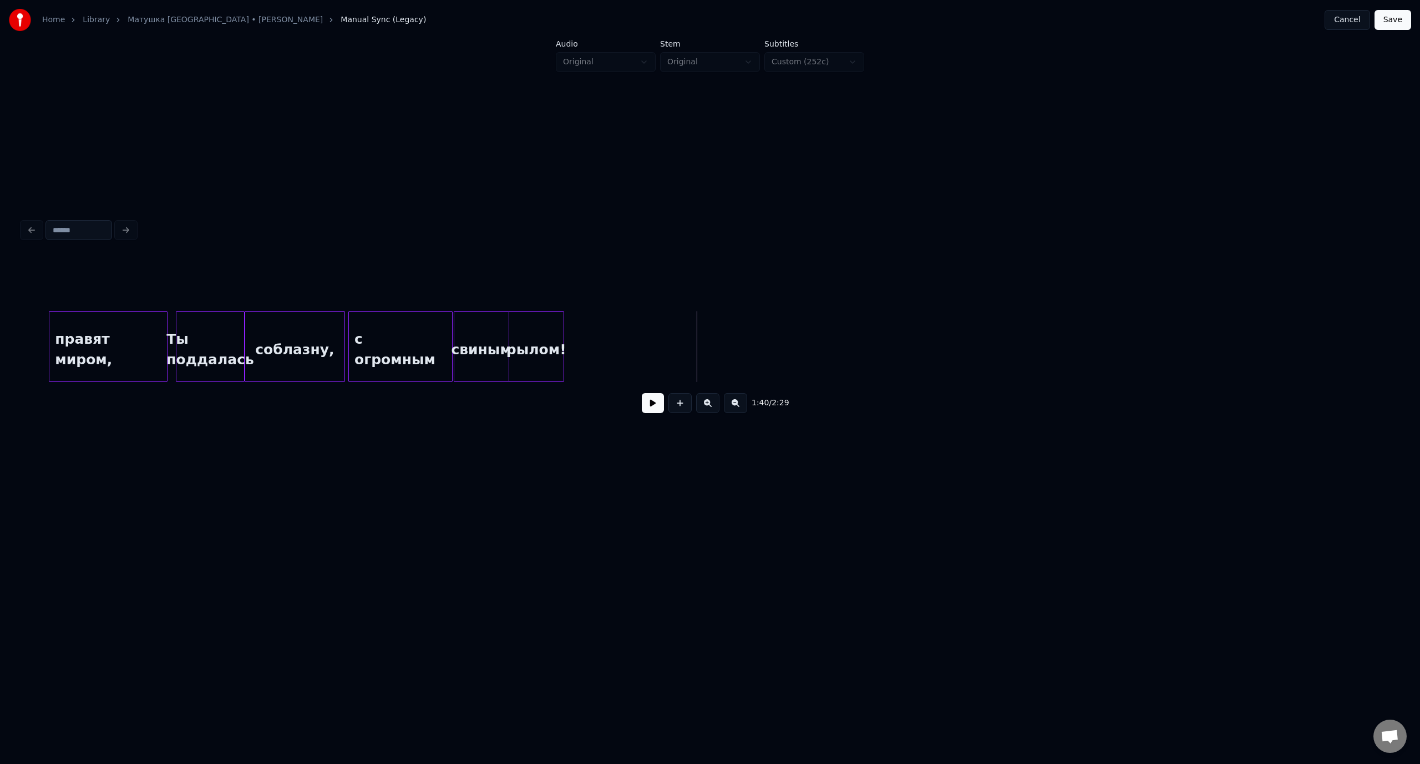
scroll to position [0, 13474]
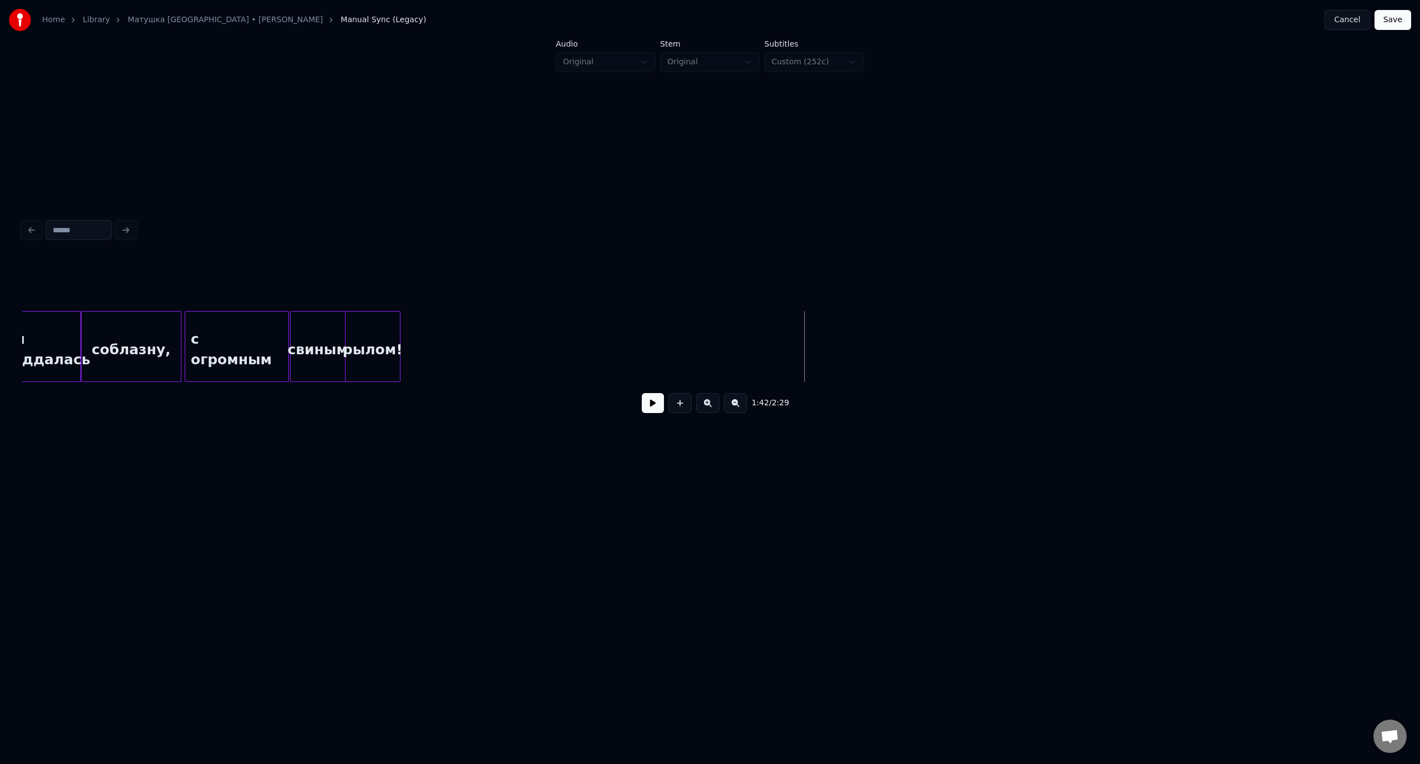
click at [682, 405] on button at bounding box center [679, 403] width 23 height 20
drag, startPoint x: 584, startPoint y: 281, endPoint x: 568, endPoint y: 282, distance: 16.1
click at [568, 282] on input "**" at bounding box center [604, 283] width 83 height 20
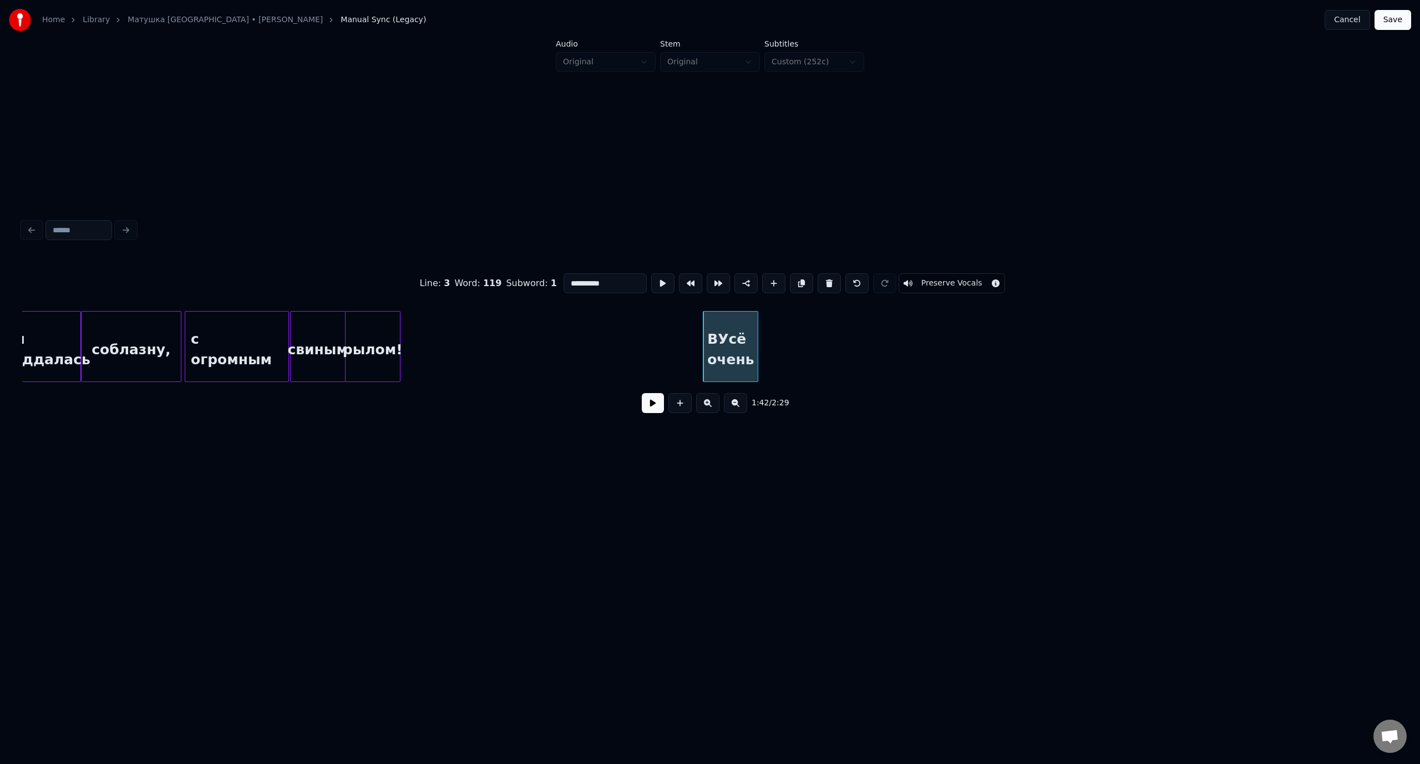
click at [577, 279] on input "**********" at bounding box center [604, 283] width 83 height 20
type input "*********"
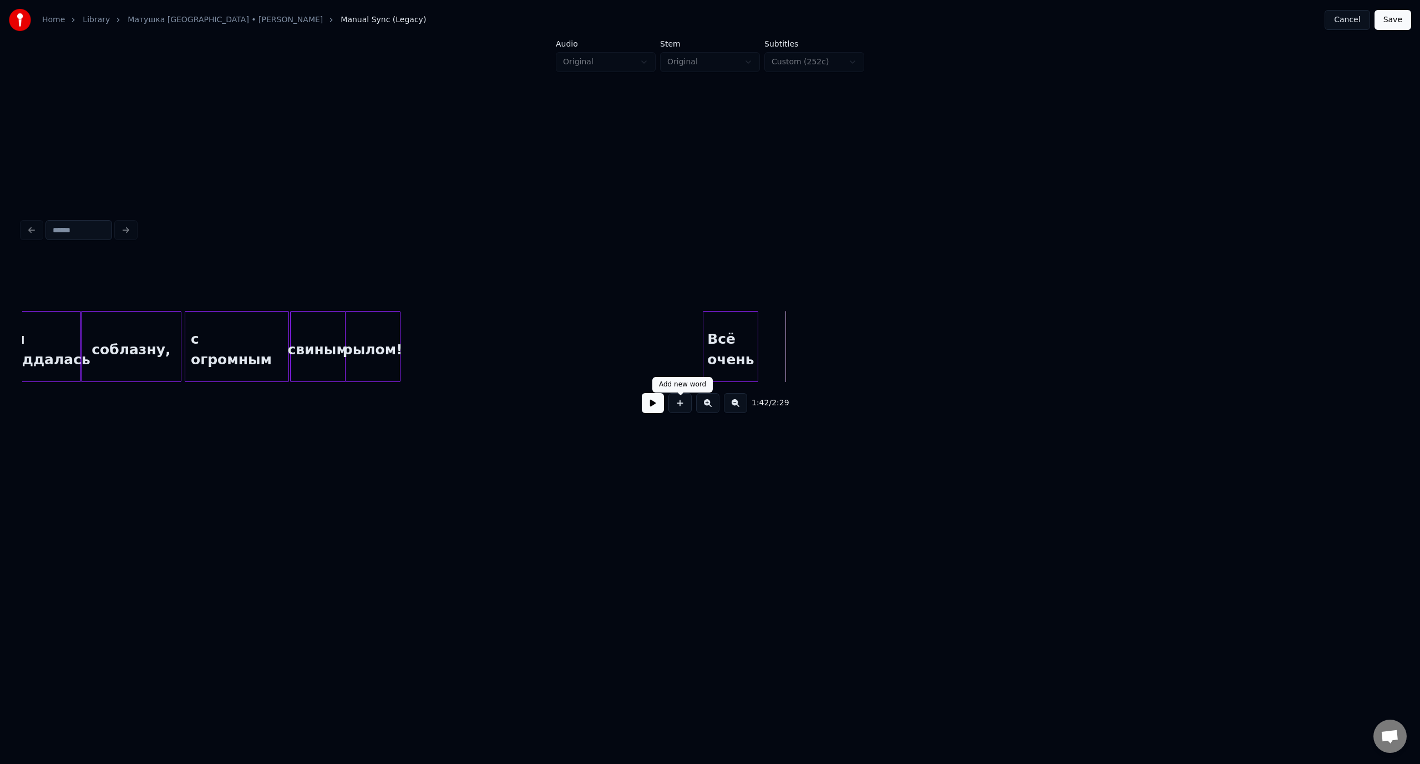
click at [684, 408] on button at bounding box center [679, 403] width 23 height 20
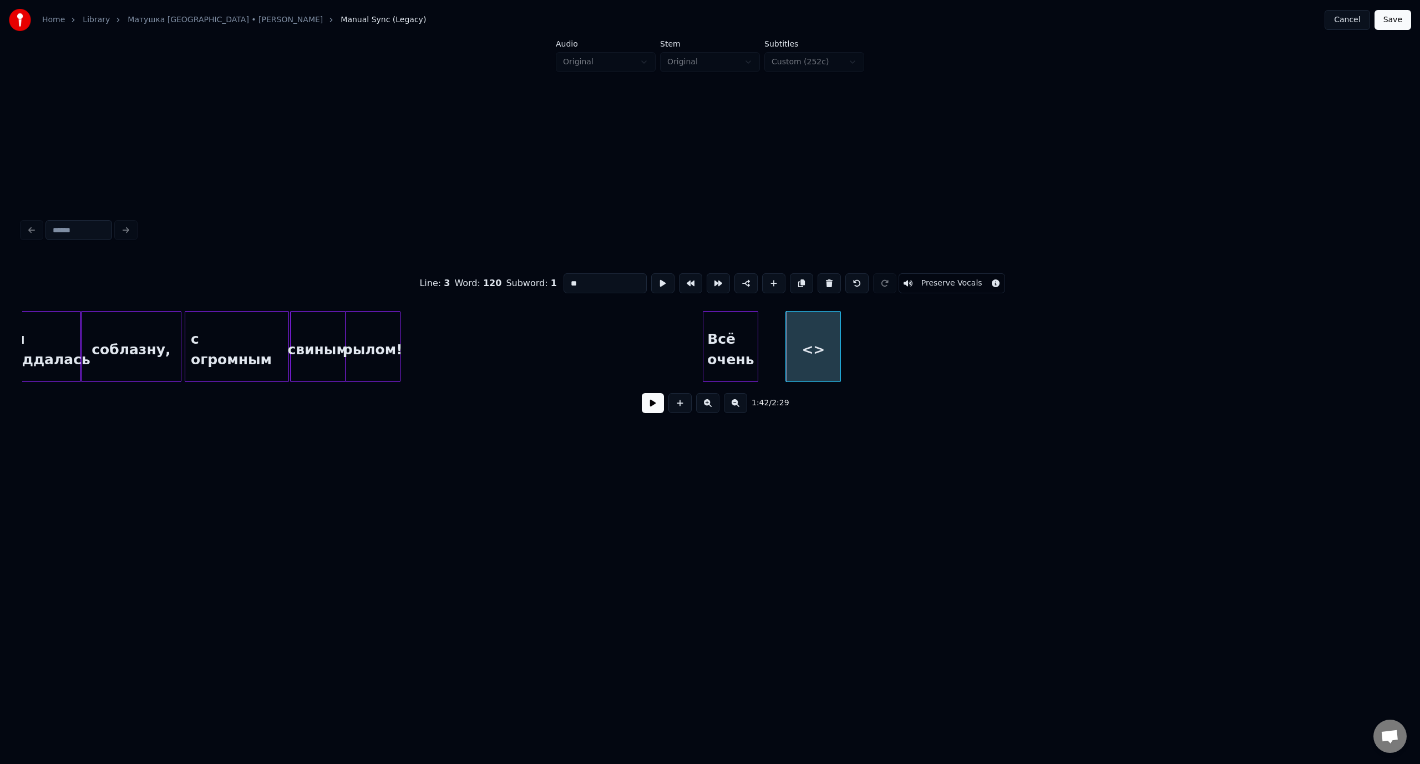
drag, startPoint x: 590, startPoint y: 281, endPoint x: 565, endPoint y: 280, distance: 25.5
click at [565, 280] on input "**" at bounding box center [604, 283] width 83 height 20
type input "********"
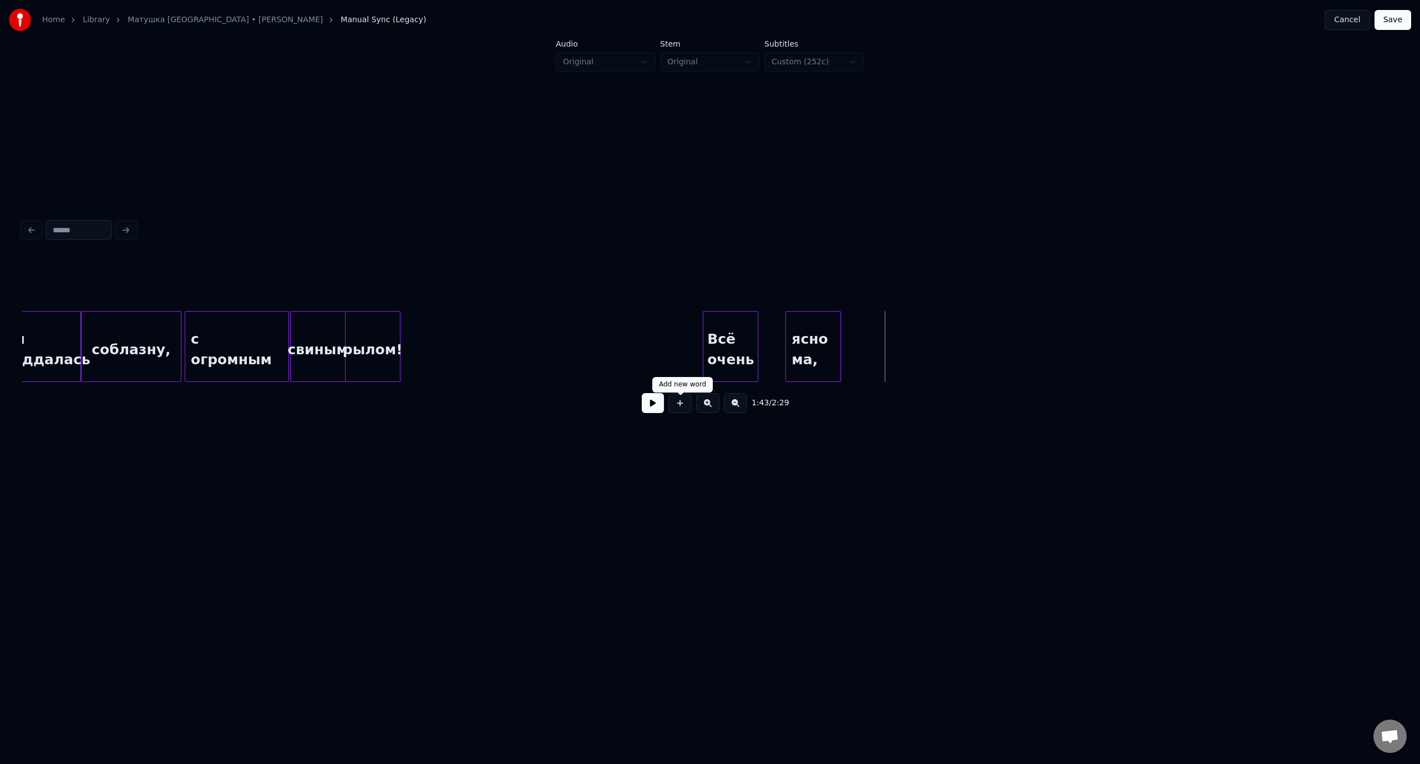
click at [683, 400] on button at bounding box center [679, 403] width 23 height 20
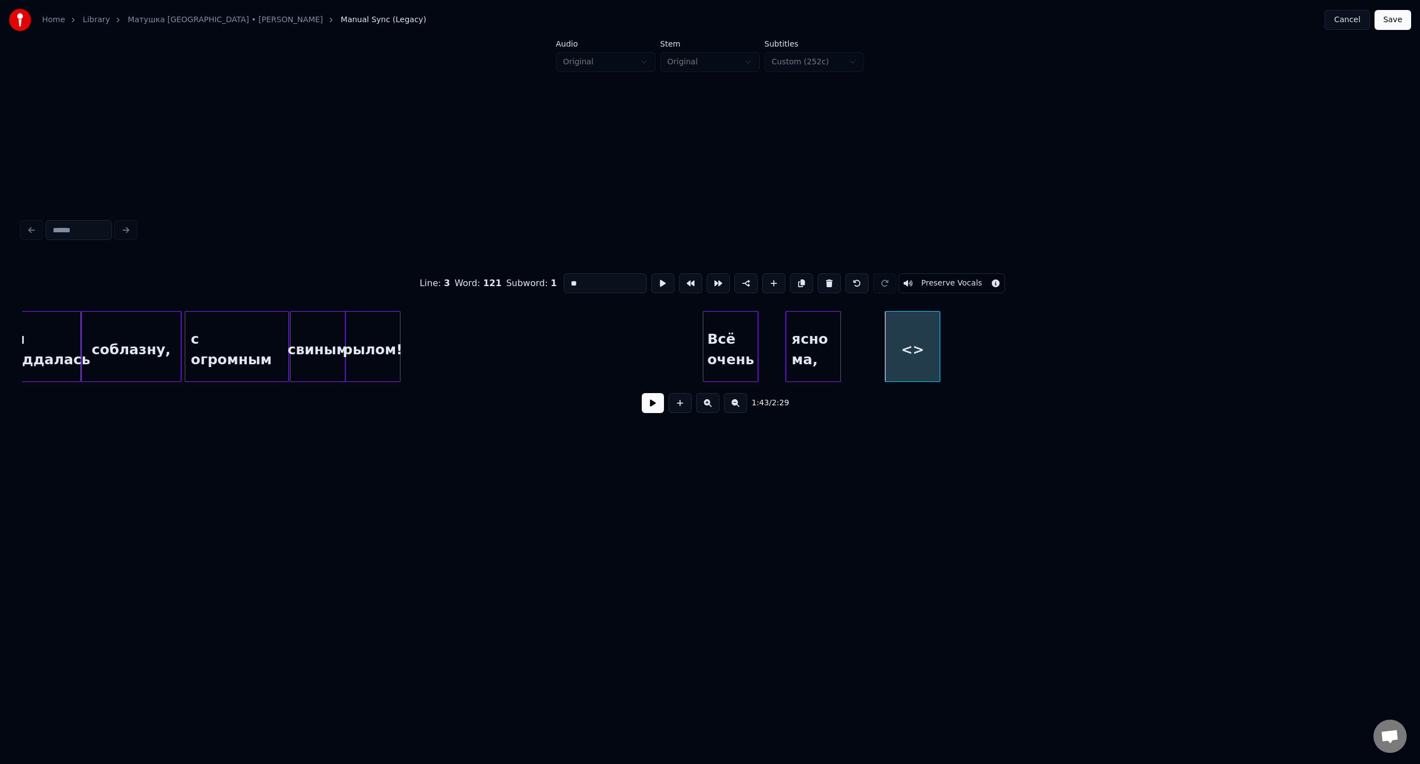
drag, startPoint x: 570, startPoint y: 283, endPoint x: 563, endPoint y: 283, distance: 6.7
click at [563, 283] on input "**" at bounding box center [604, 283] width 83 height 20
type input "**********"
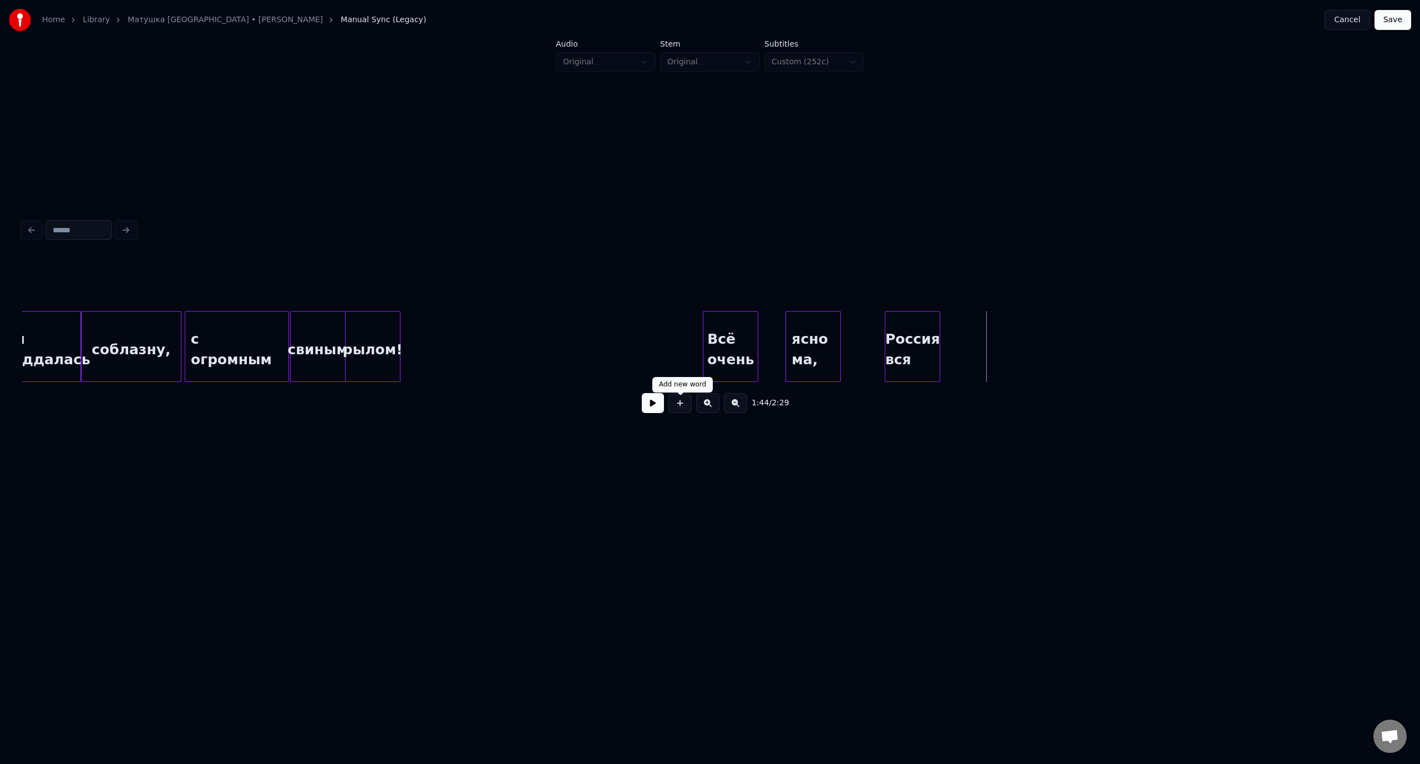
click at [683, 404] on button at bounding box center [679, 403] width 23 height 20
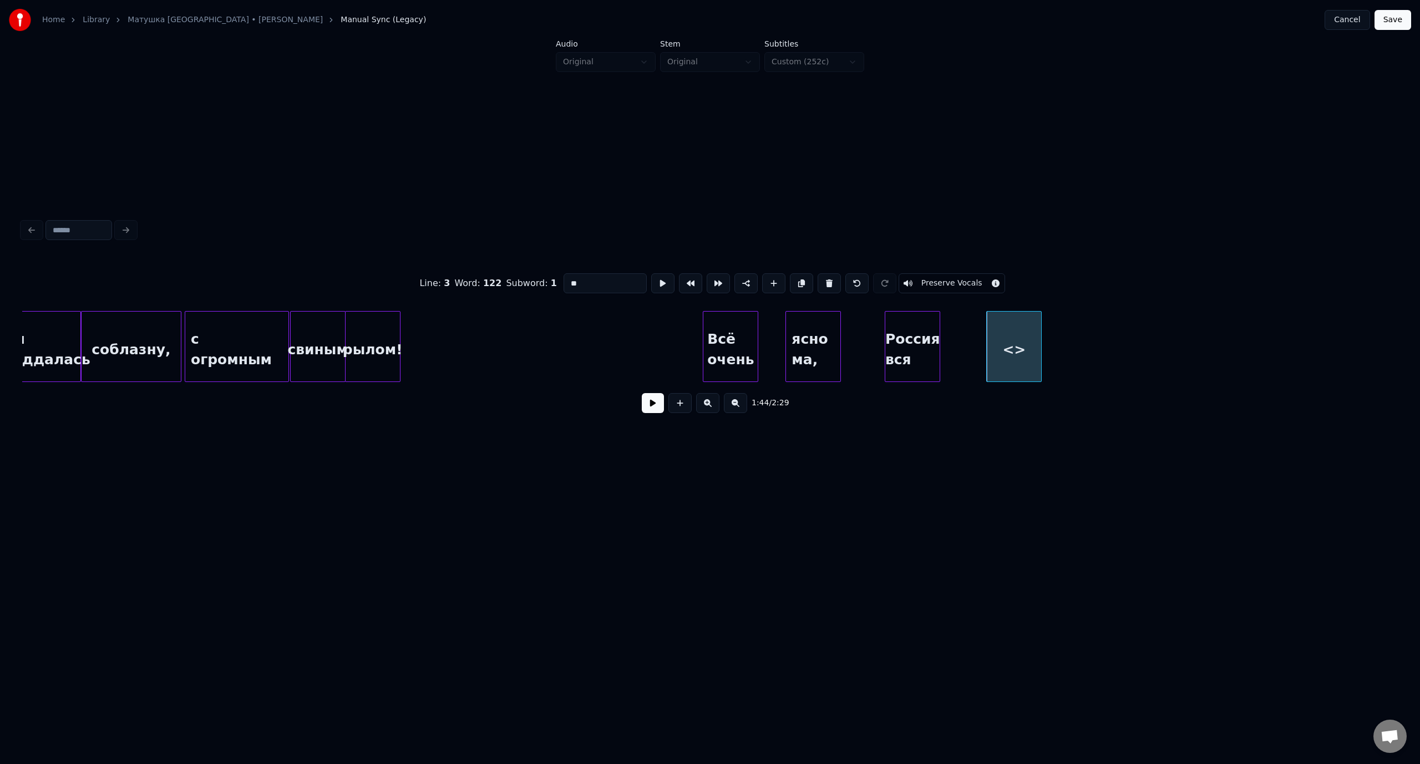
click at [556, 281] on div "Line : 3 Word : 122 Subword : 1 ** Preserve Vocals" at bounding box center [709, 283] width 1375 height 55
type input "*********"
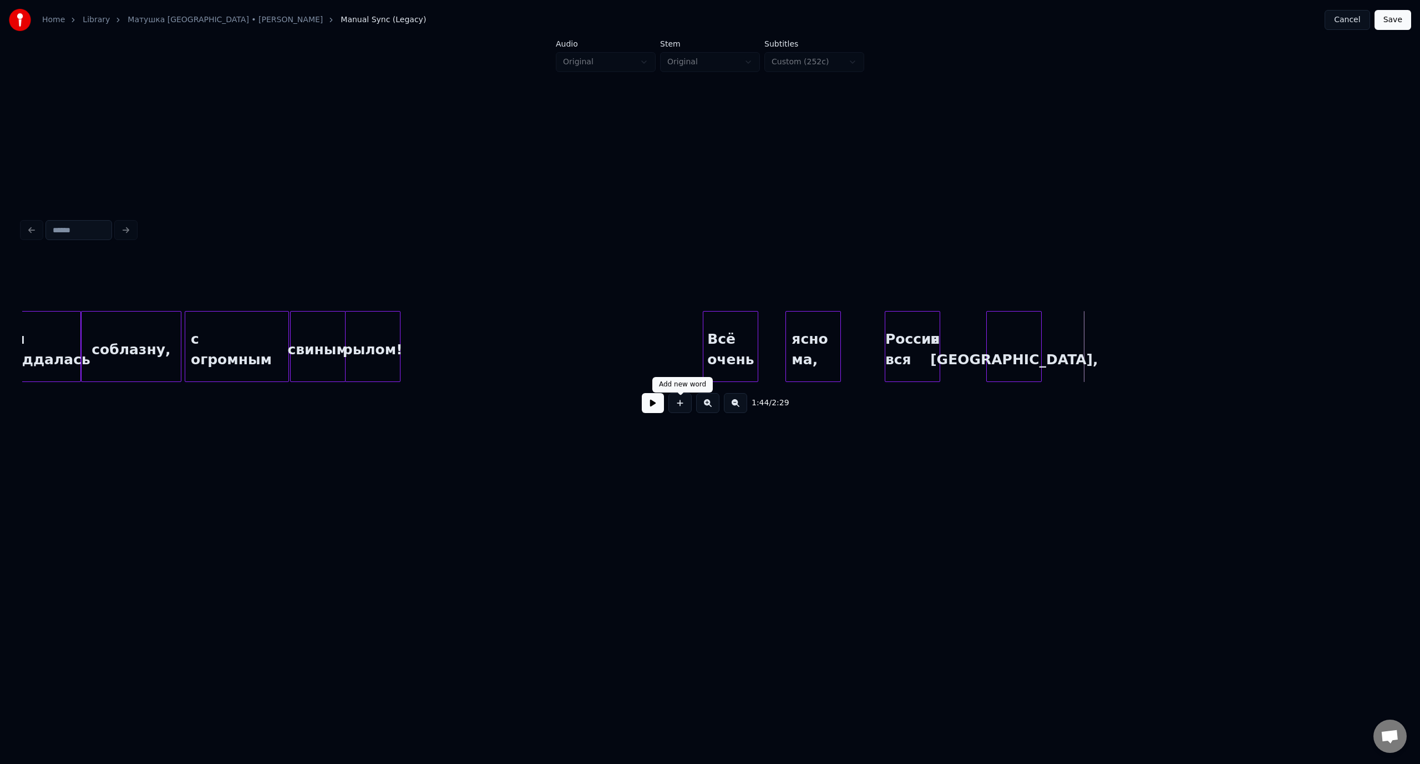
click at [684, 410] on button at bounding box center [679, 403] width 23 height 20
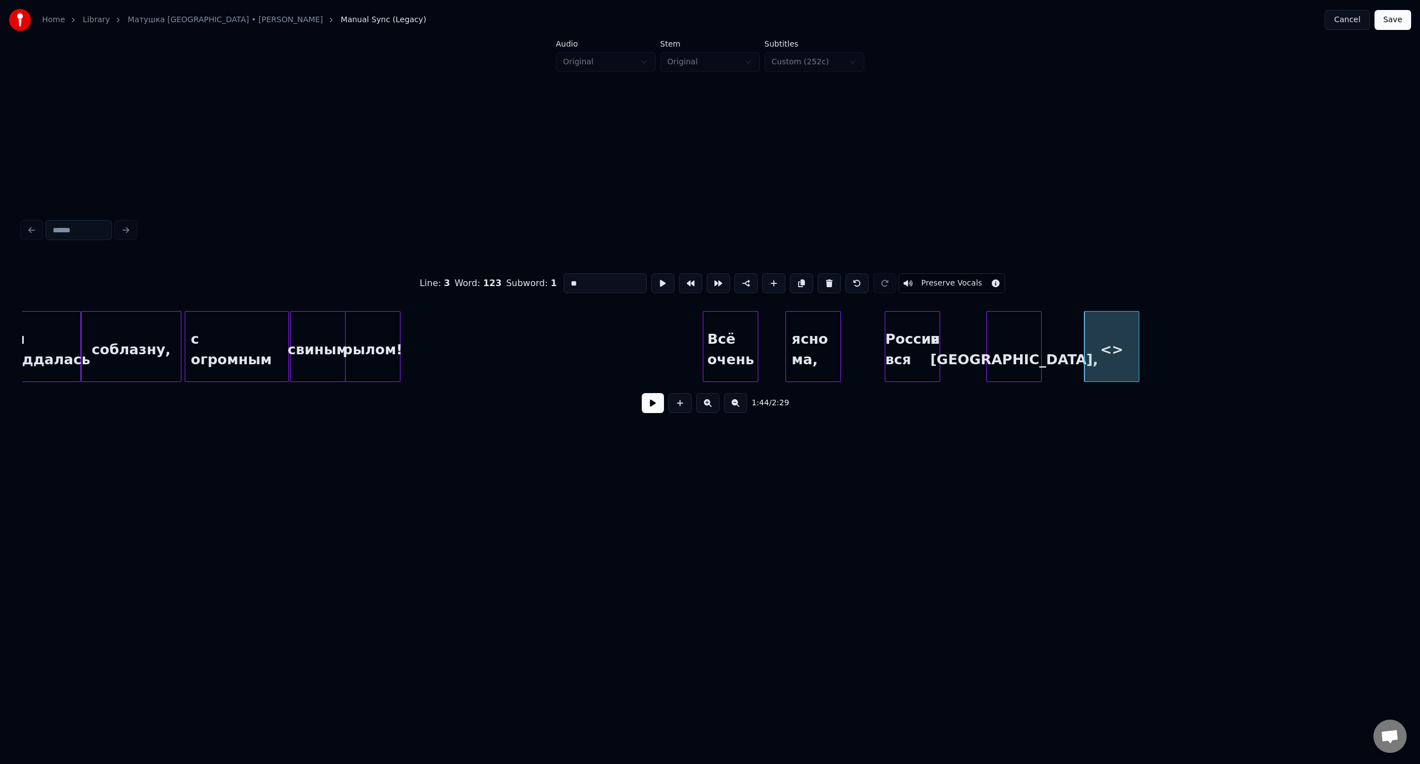
drag, startPoint x: 583, startPoint y: 279, endPoint x: 549, endPoint y: 283, distance: 34.6
click at [546, 277] on div "Line : 3 Word : 123 Subword : 1 ** Preserve Vocals" at bounding box center [709, 283] width 1375 height 55
type input "*******"
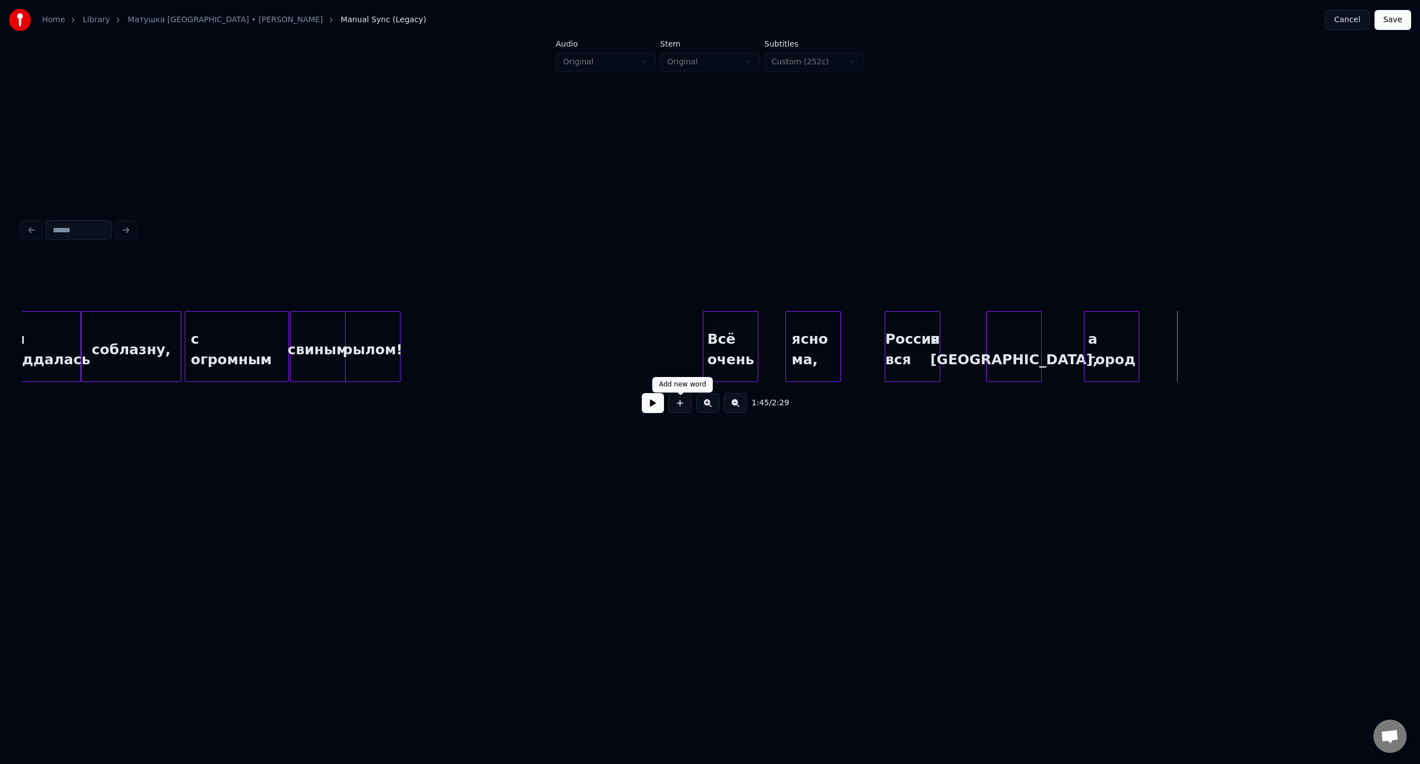
click at [684, 412] on button at bounding box center [679, 403] width 23 height 20
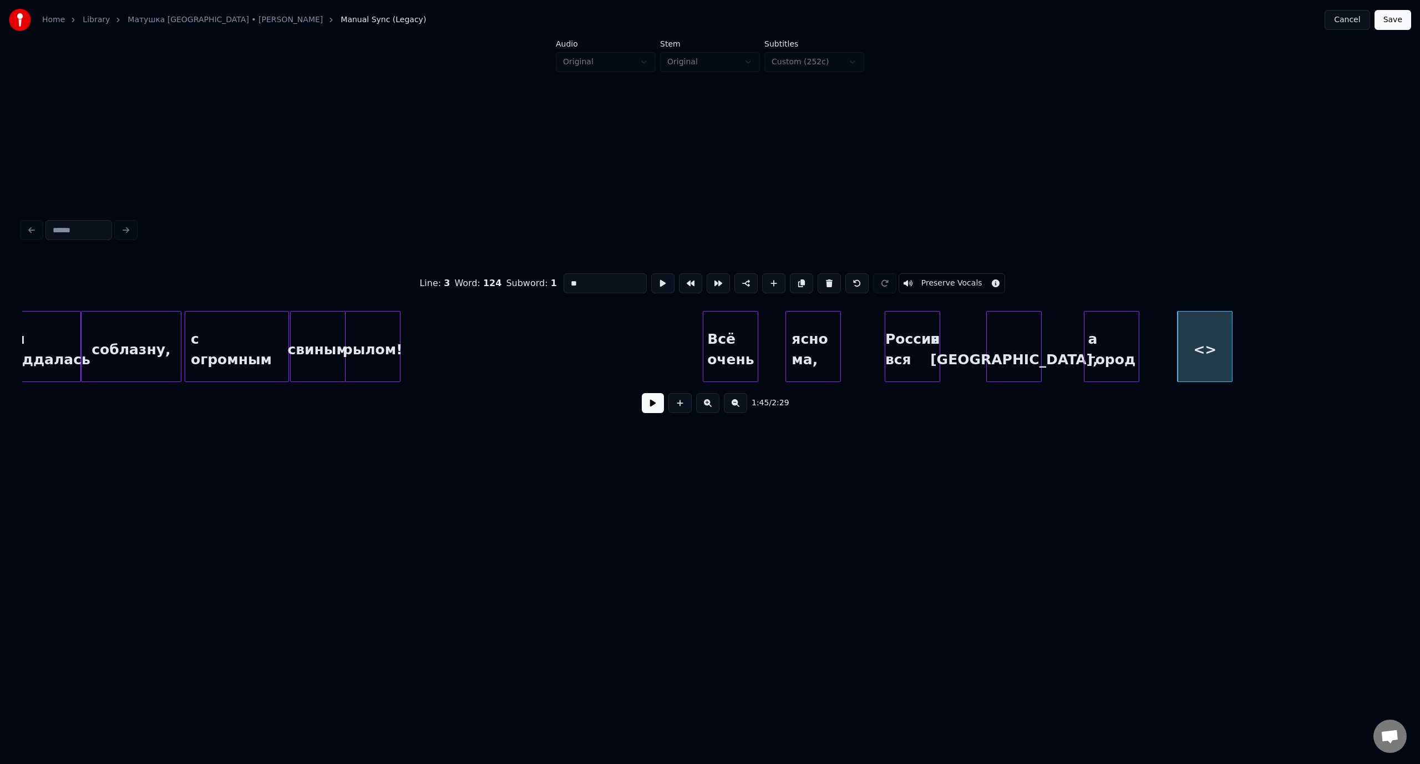
drag, startPoint x: 592, startPoint y: 271, endPoint x: 561, endPoint y: 276, distance: 32.1
click at [563, 276] on input "**" at bounding box center [604, 283] width 83 height 20
type input "**********"
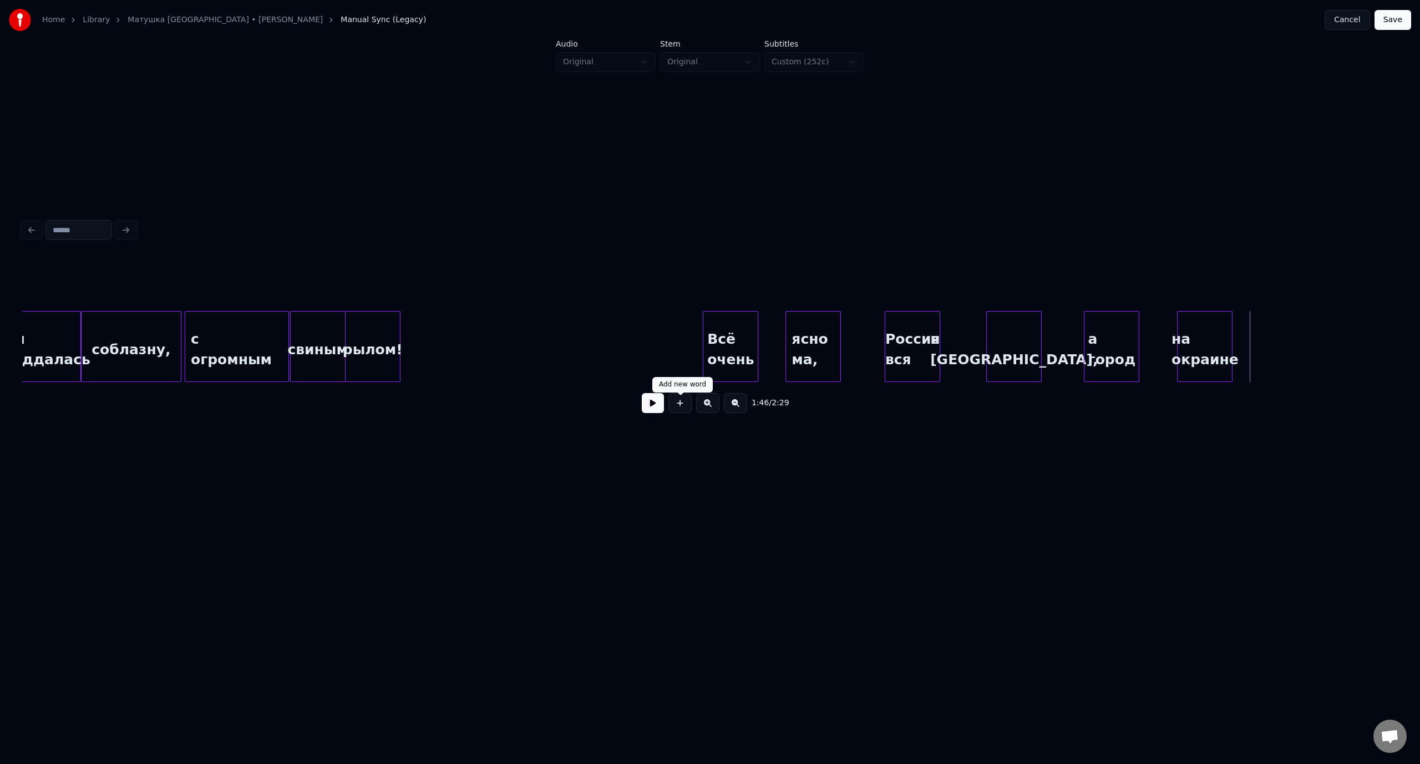
click at [684, 413] on button at bounding box center [679, 403] width 23 height 20
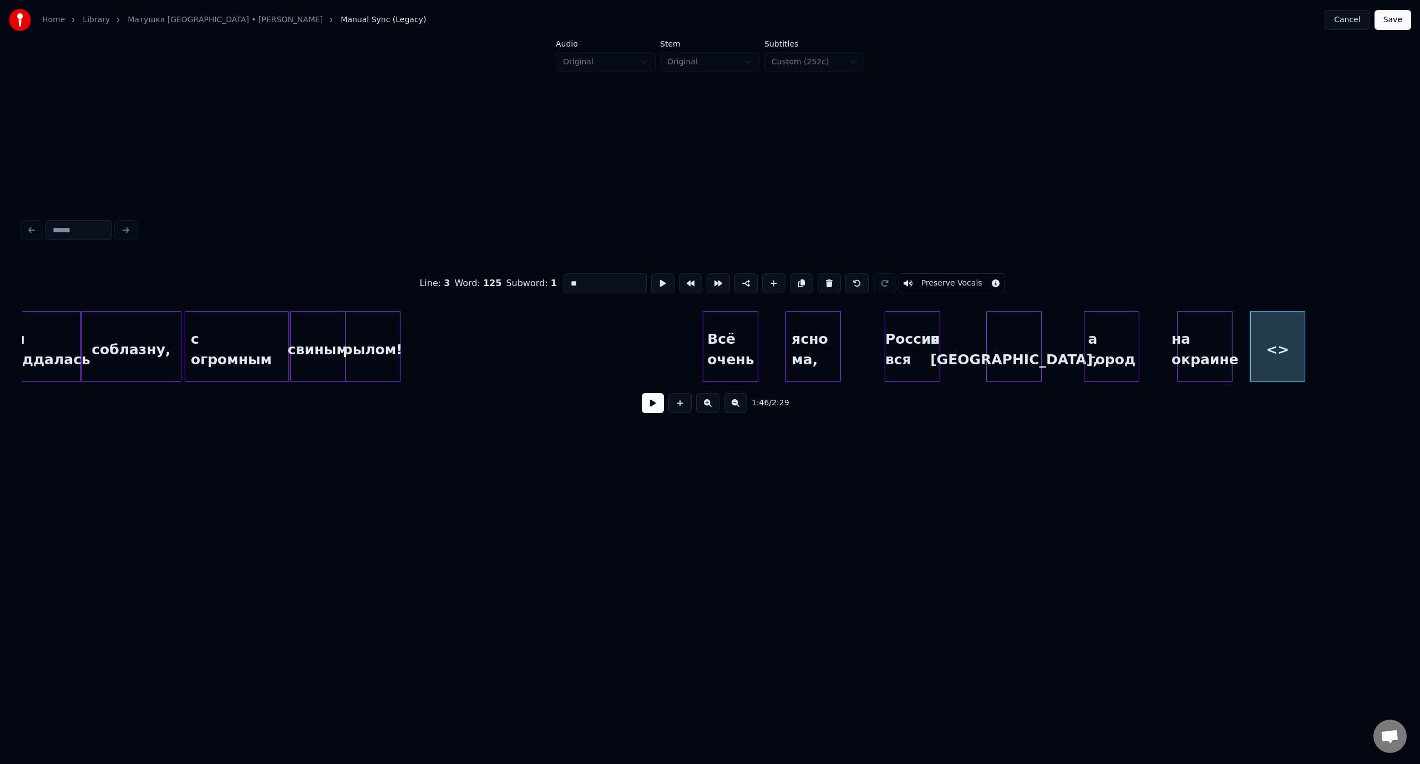
drag, startPoint x: 594, startPoint y: 282, endPoint x: 558, endPoint y: 286, distance: 36.3
click at [558, 286] on div "Line : 3 Word : 125 Subword : 1 ** Preserve Vocals" at bounding box center [709, 283] width 1375 height 55
click at [591, 281] on input "**********" at bounding box center [604, 283] width 83 height 20
type input "*********"
click at [680, 410] on button at bounding box center [679, 403] width 23 height 20
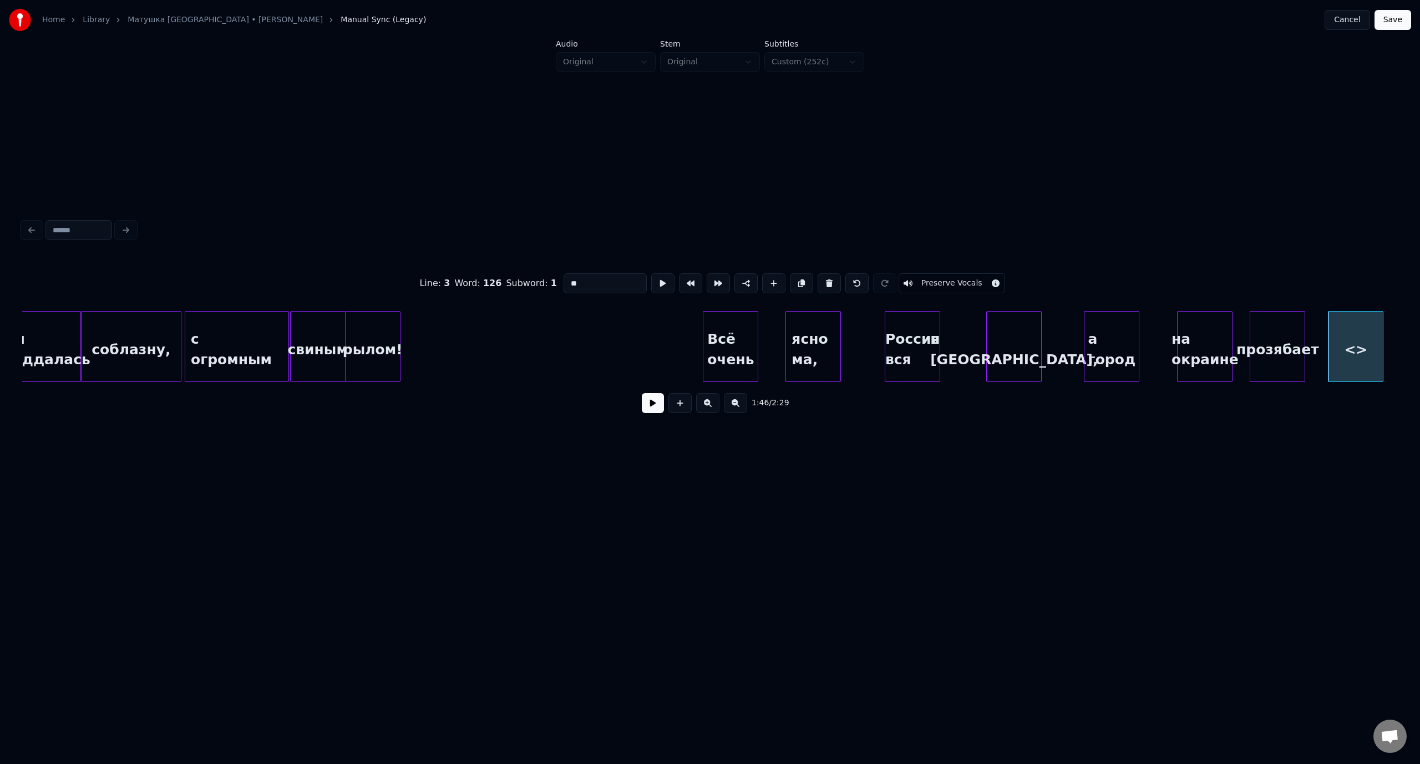
drag, startPoint x: 590, startPoint y: 285, endPoint x: 565, endPoint y: 286, distance: 25.5
click at [565, 286] on input "**" at bounding box center [604, 283] width 83 height 20
click at [62, 334] on div "Ты поддалась" at bounding box center [47, 349] width 68 height 75
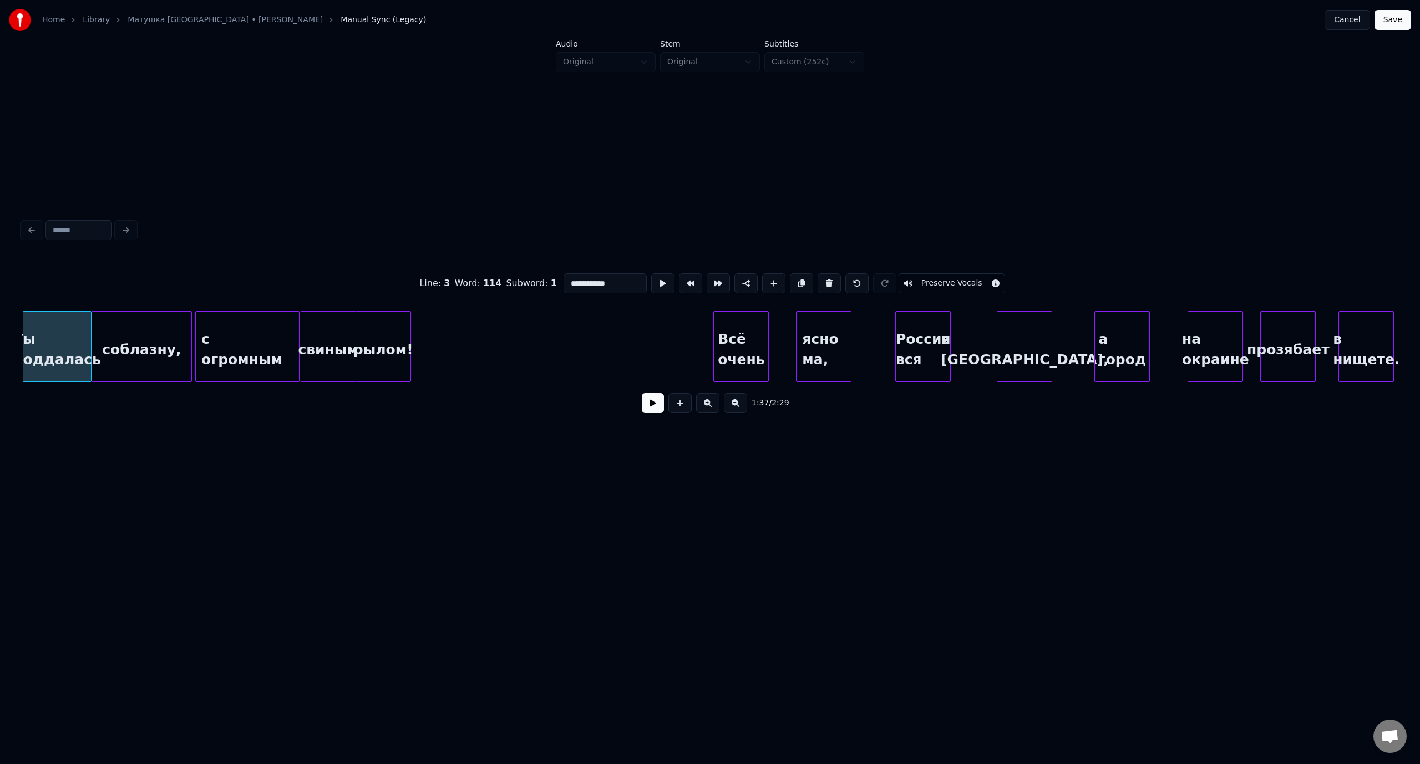
type input "**********"
click at [648, 406] on button at bounding box center [653, 403] width 22 height 20
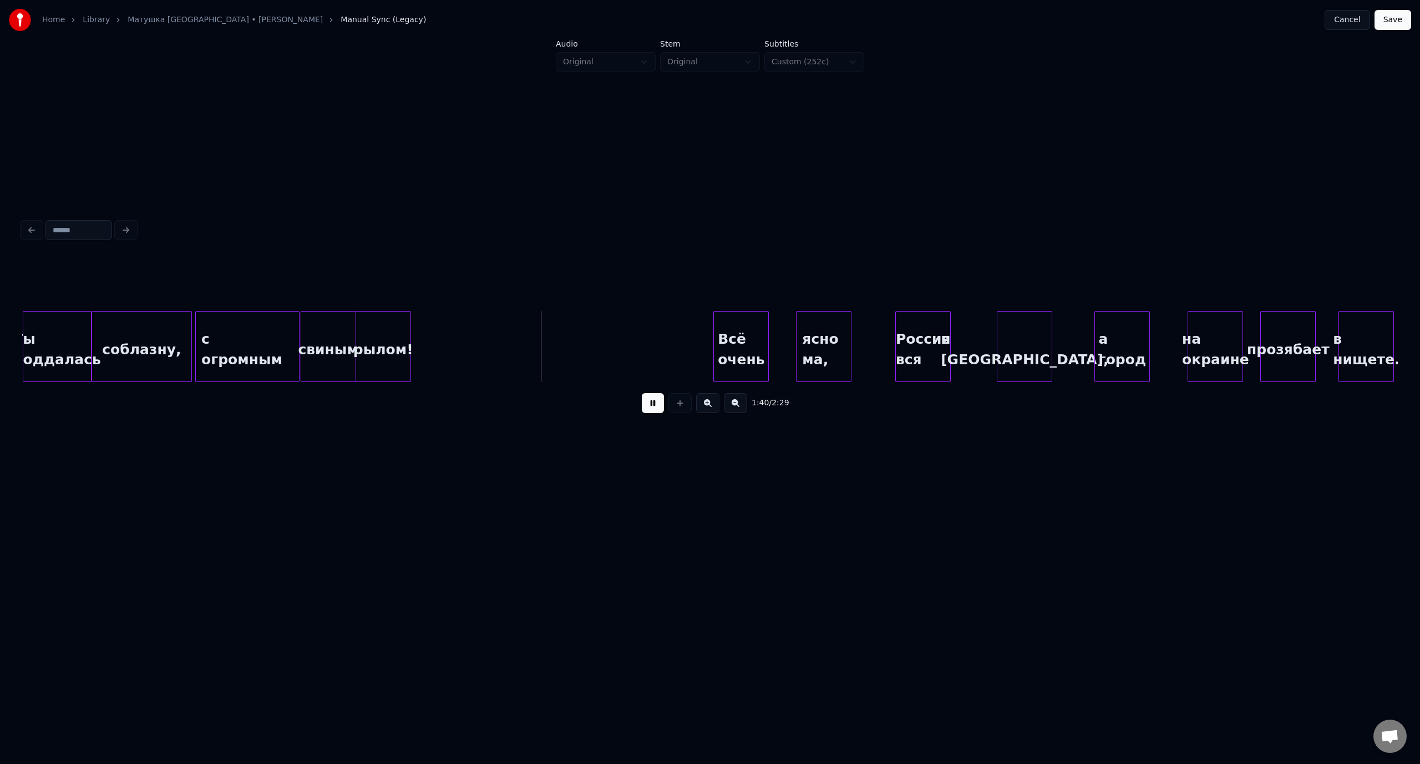
click at [657, 408] on button at bounding box center [653, 403] width 22 height 20
click at [563, 333] on div "Всё очень" at bounding box center [546, 349] width 54 height 75
click at [607, 332] on div "ясно ма," at bounding box center [601, 349] width 54 height 75
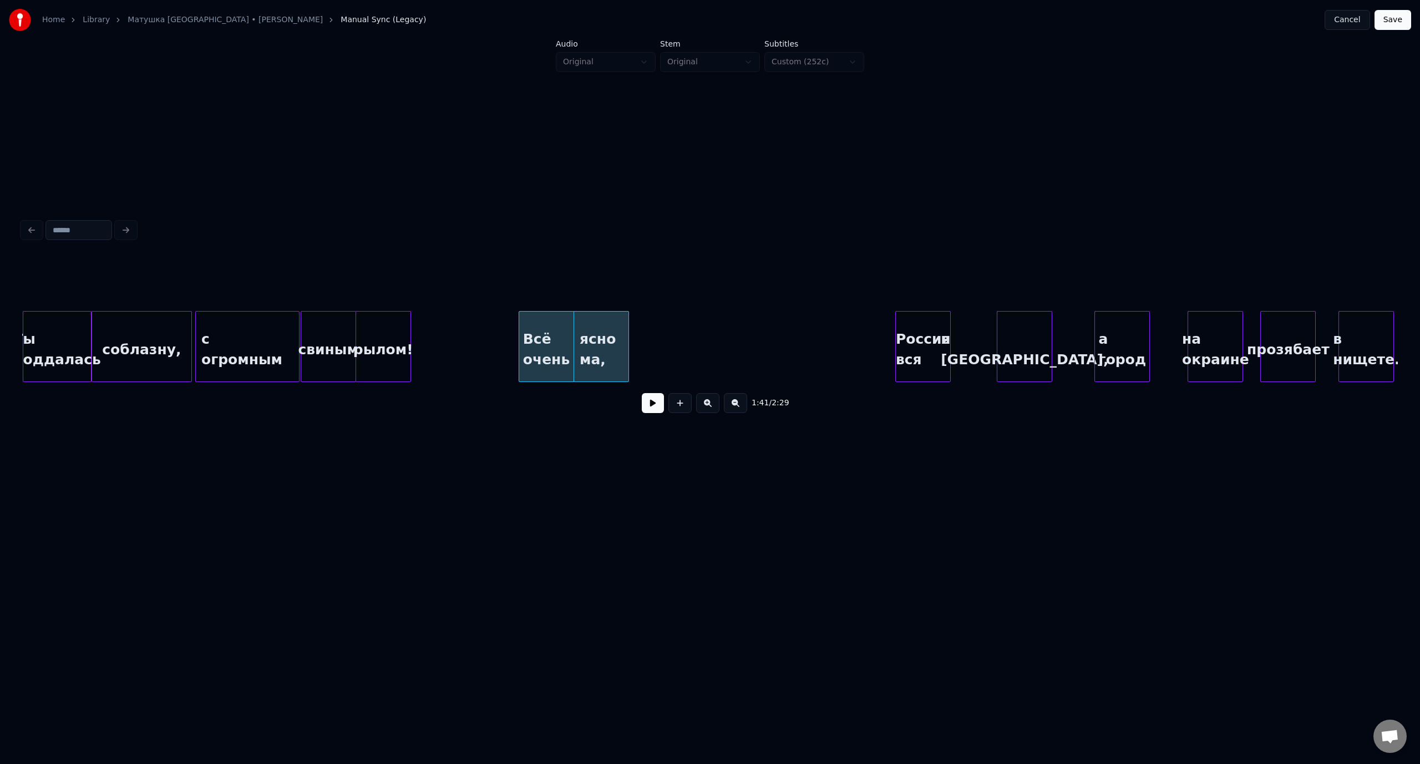
click at [126, 323] on div "соблазну," at bounding box center [141, 349] width 99 height 75
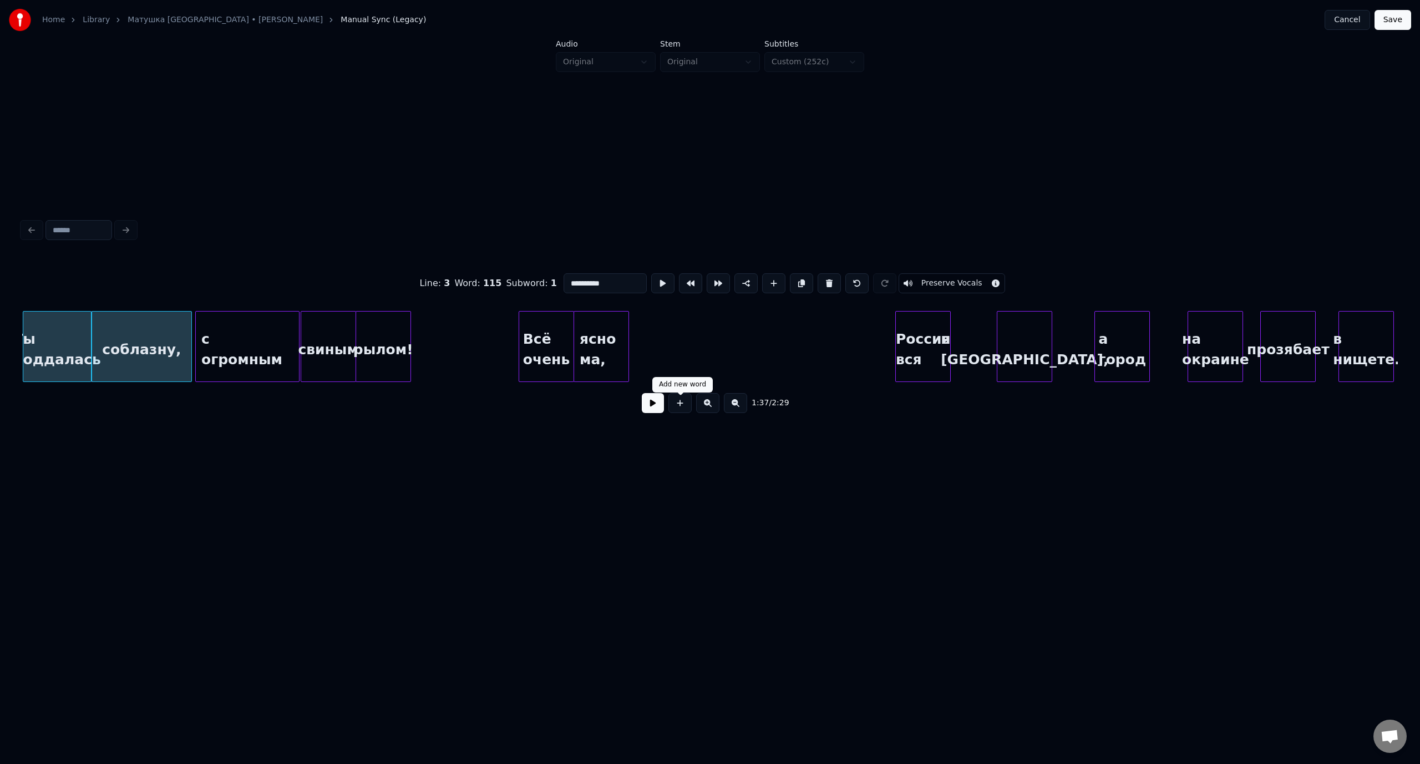
click at [651, 411] on button at bounding box center [653, 403] width 22 height 20
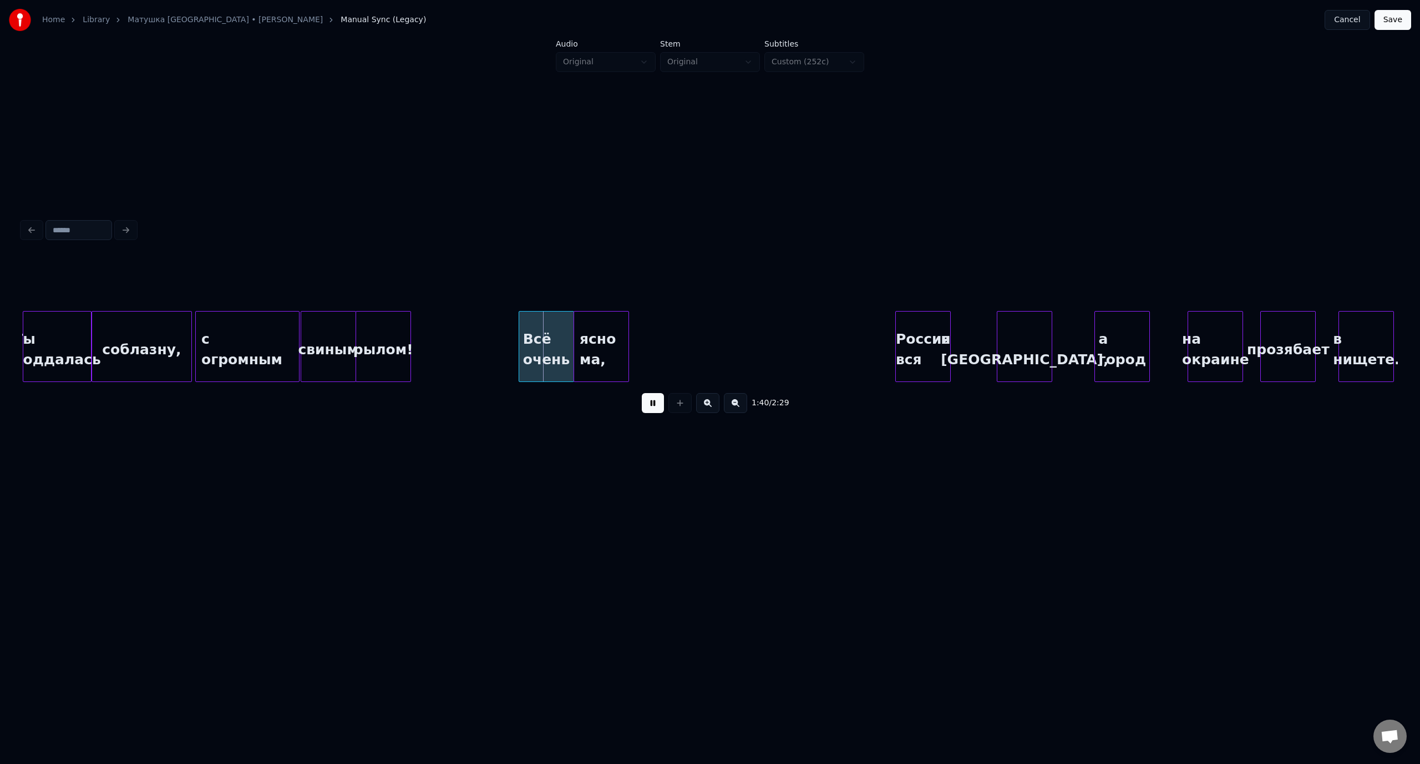
drag, startPoint x: 658, startPoint y: 405, endPoint x: 590, endPoint y: 369, distance: 76.7
click at [658, 406] on button at bounding box center [653, 403] width 22 height 20
click at [484, 327] on div "Всё очень" at bounding box center [477, 349] width 54 height 75
click at [550, 323] on div "ясно ма," at bounding box center [532, 349] width 54 height 75
click at [156, 324] on div "соблазну," at bounding box center [141, 349] width 99 height 75
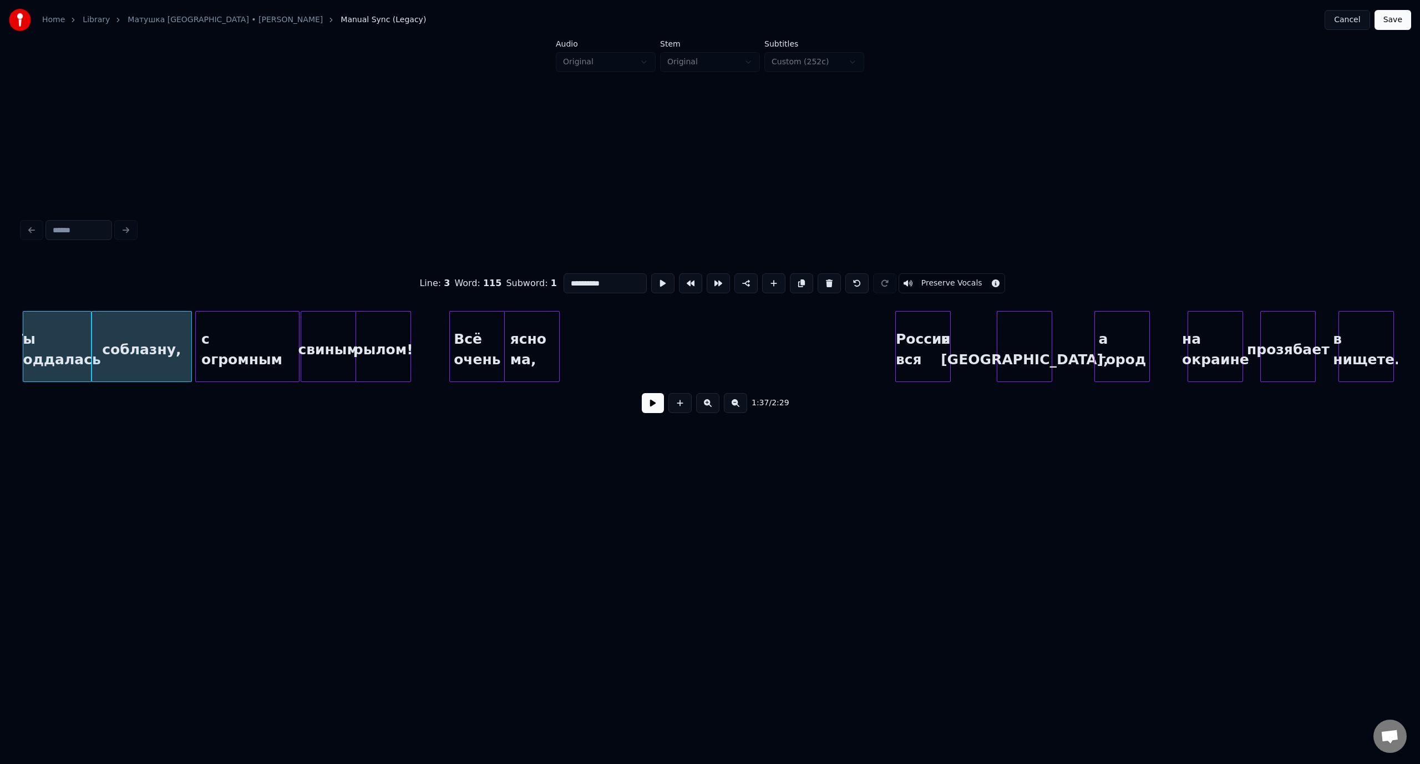
click at [652, 408] on button at bounding box center [653, 403] width 22 height 20
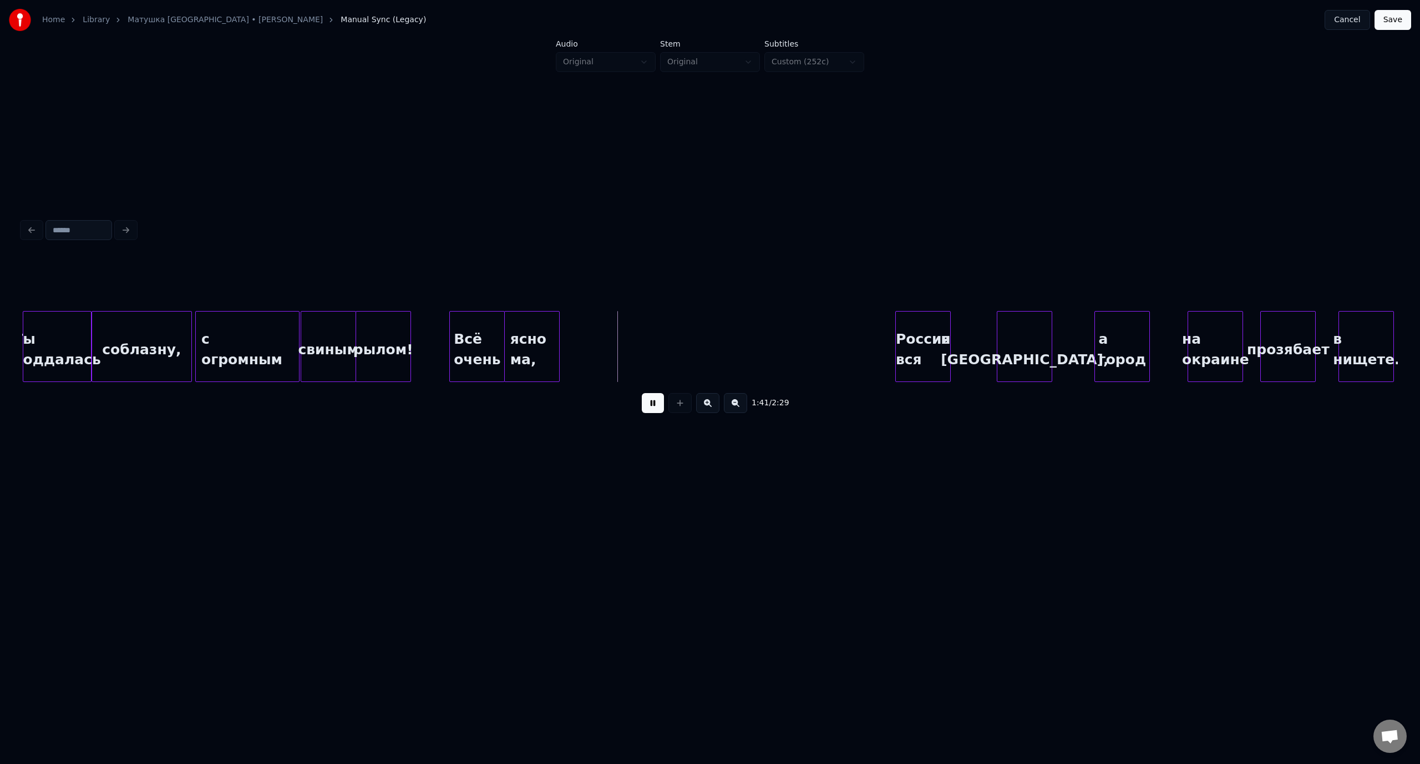
click at [654, 405] on button at bounding box center [653, 403] width 22 height 20
click at [254, 327] on div "с огромным" at bounding box center [247, 349] width 103 height 75
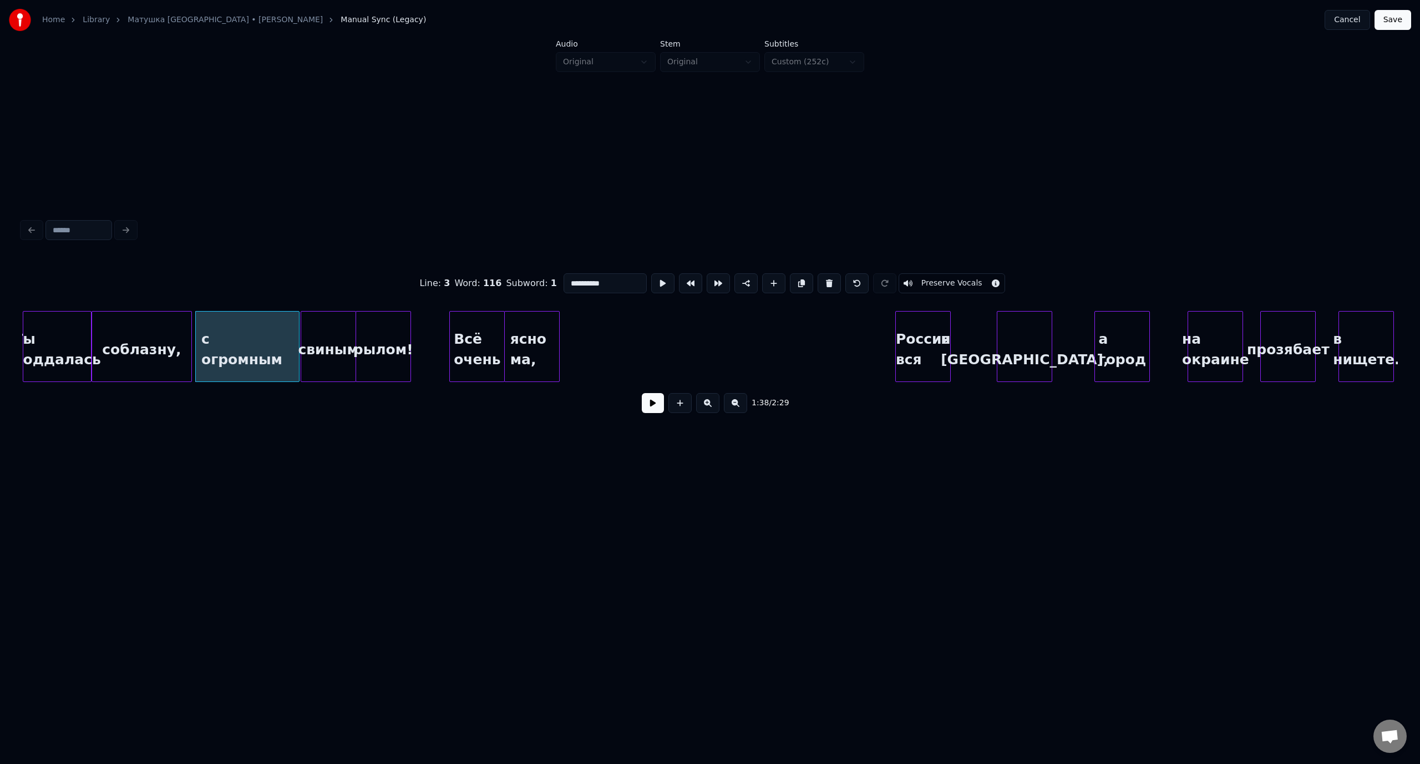
click at [655, 412] on button at bounding box center [653, 403] width 22 height 20
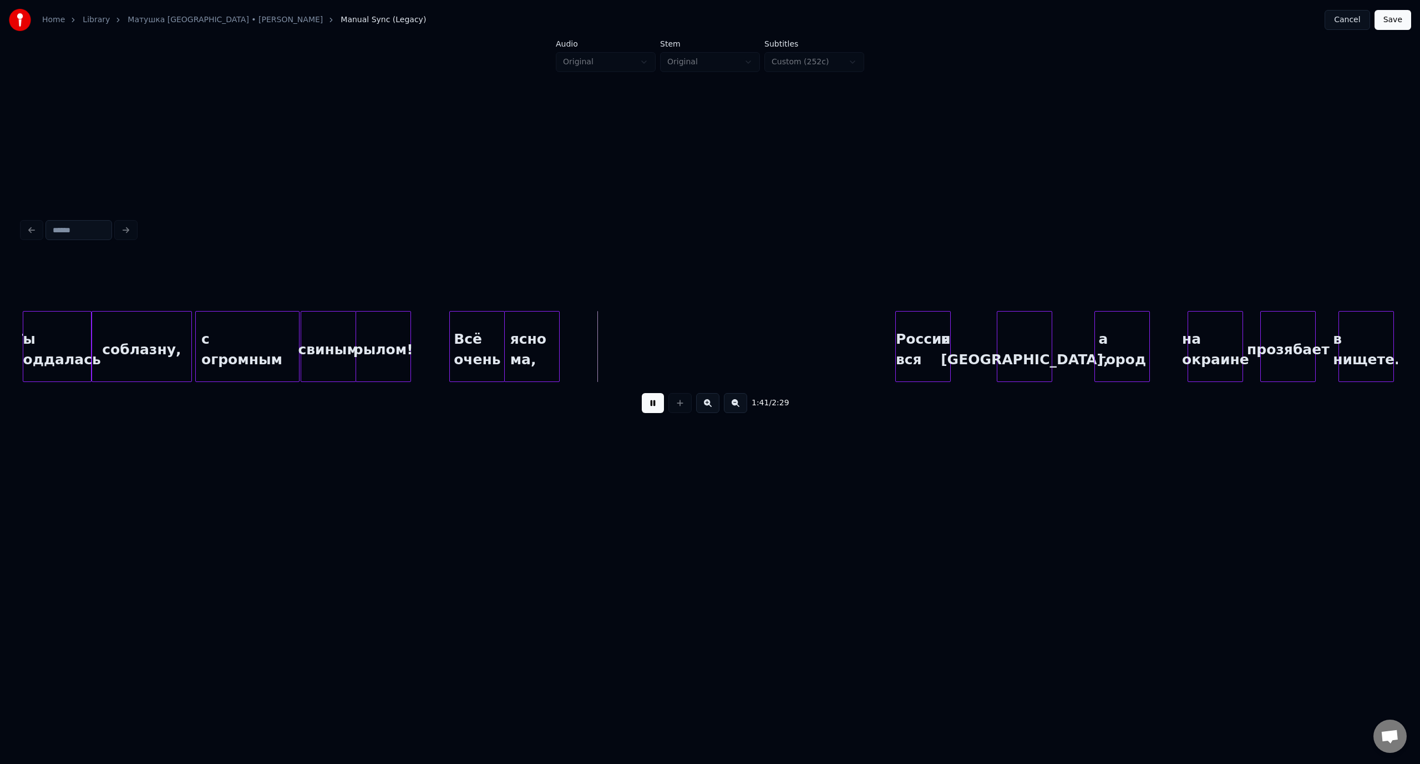
click at [653, 401] on button at bounding box center [653, 403] width 22 height 20
click at [552, 328] on div "ясно ма," at bounding box center [543, 349] width 54 height 75
click at [585, 342] on div at bounding box center [583, 347] width 3 height 70
click at [557, 331] on div "ясно ма," at bounding box center [561, 349] width 70 height 75
click at [522, 340] on div at bounding box center [521, 347] width 3 height 70
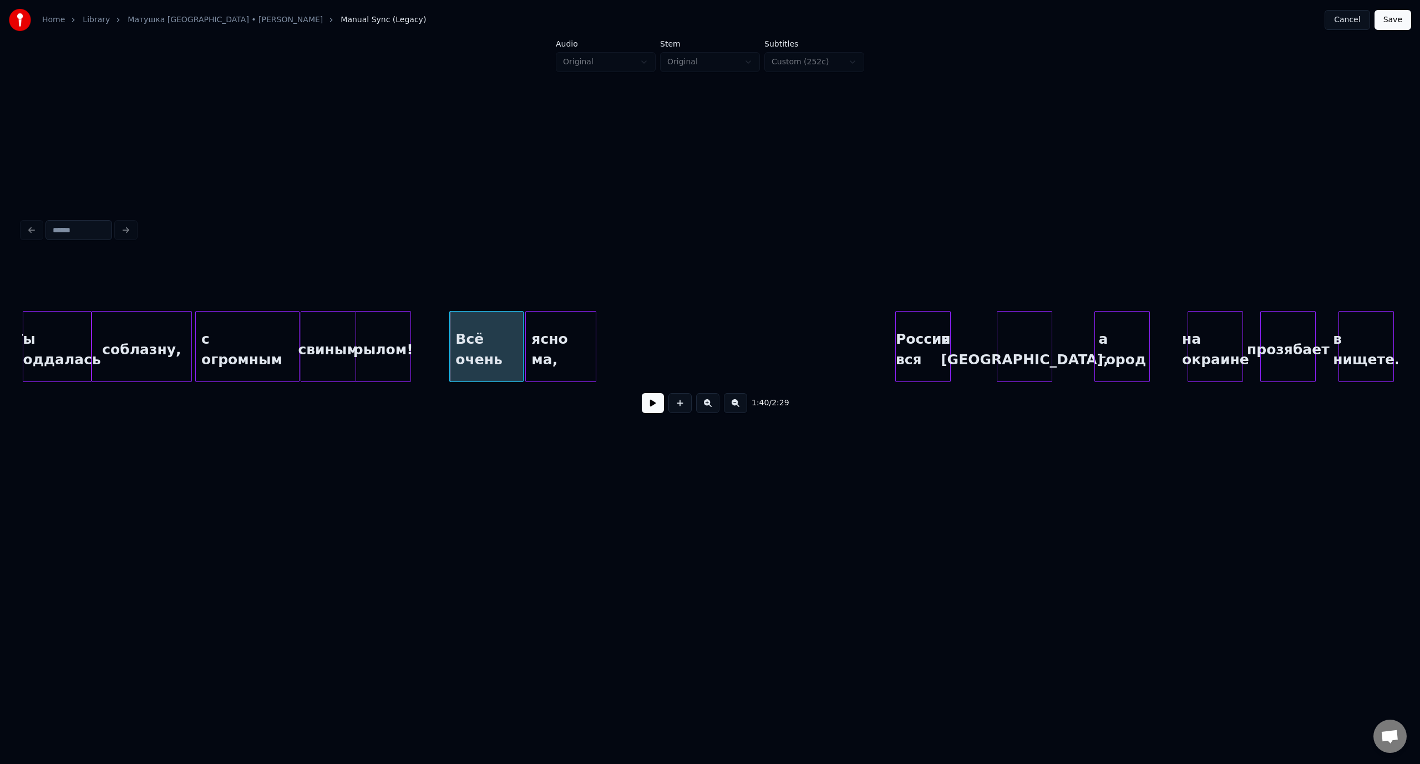
click at [153, 332] on div "соблазну," at bounding box center [141, 349] width 99 height 75
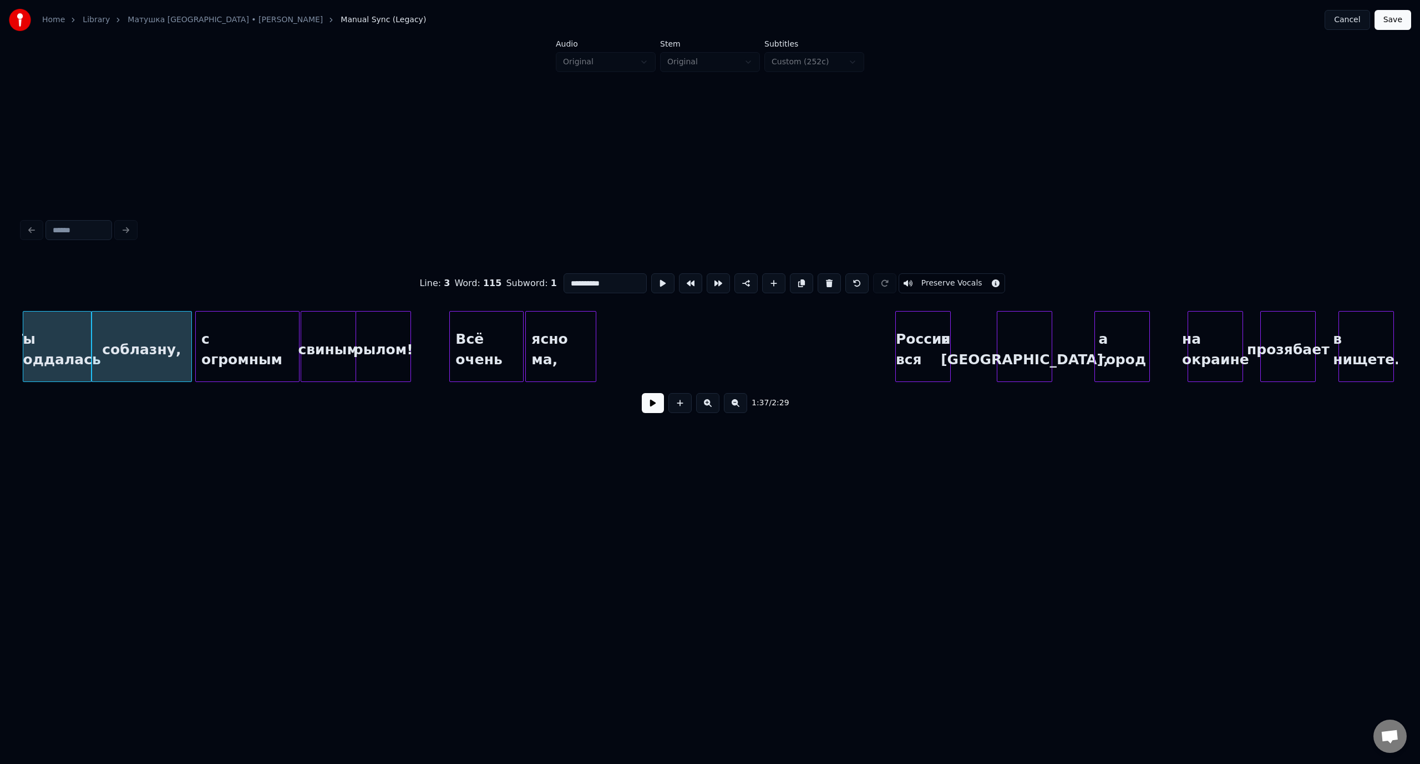
click at [641, 408] on div "1:37 / 2:29" at bounding box center [710, 403] width 1358 height 24
click at [651, 413] on button at bounding box center [653, 403] width 22 height 20
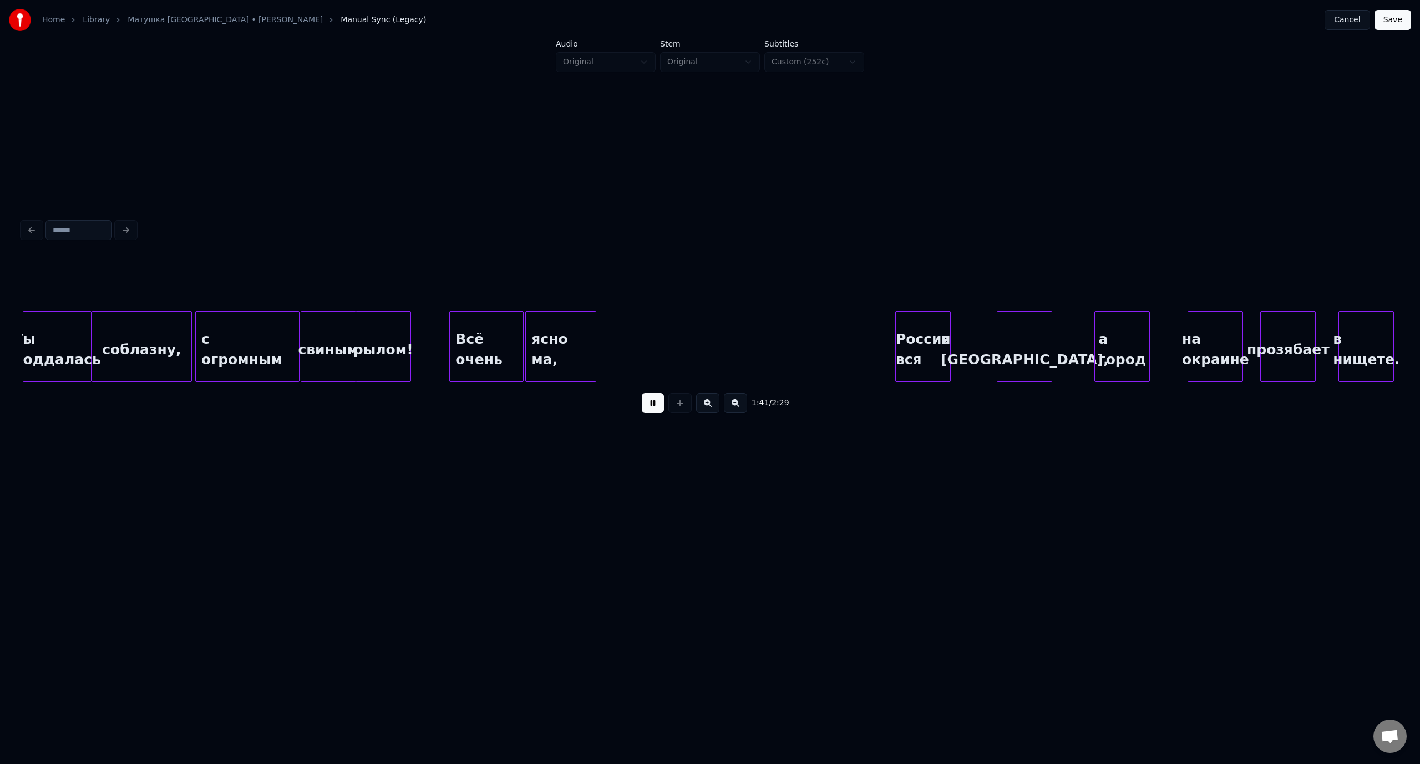
click at [658, 407] on button at bounding box center [653, 403] width 22 height 20
click at [680, 325] on div "Россия вся" at bounding box center [684, 349] width 54 height 75
click at [648, 406] on button at bounding box center [653, 403] width 22 height 20
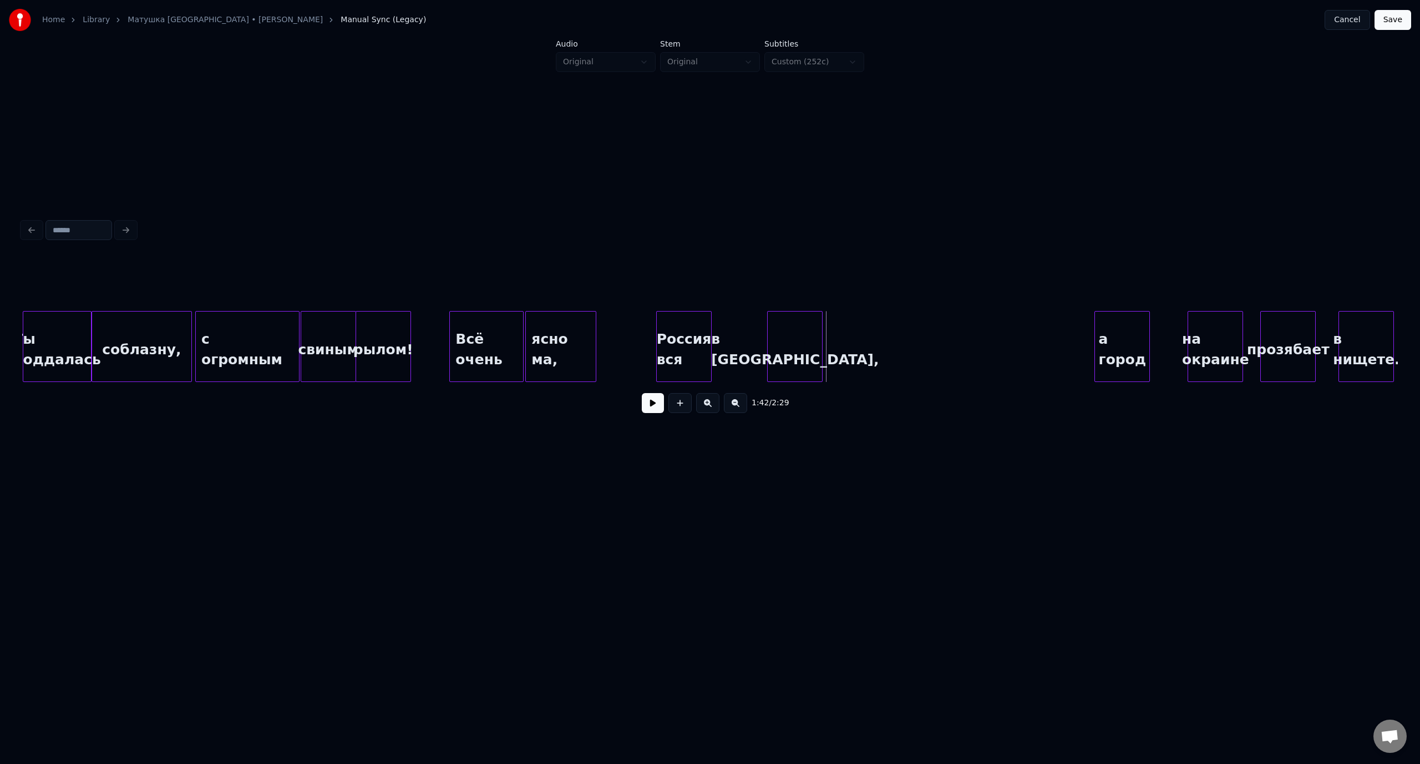
click at [803, 323] on div "в [GEOGRAPHIC_DATA]," at bounding box center [795, 349] width 54 height 75
click at [735, 351] on div at bounding box center [734, 347] width 3 height 70
click at [753, 347] on div at bounding box center [753, 347] width 3 height 70
click at [748, 348] on div at bounding box center [747, 347] width 3 height 70
click at [219, 329] on div "с огромным" at bounding box center [247, 349] width 103 height 75
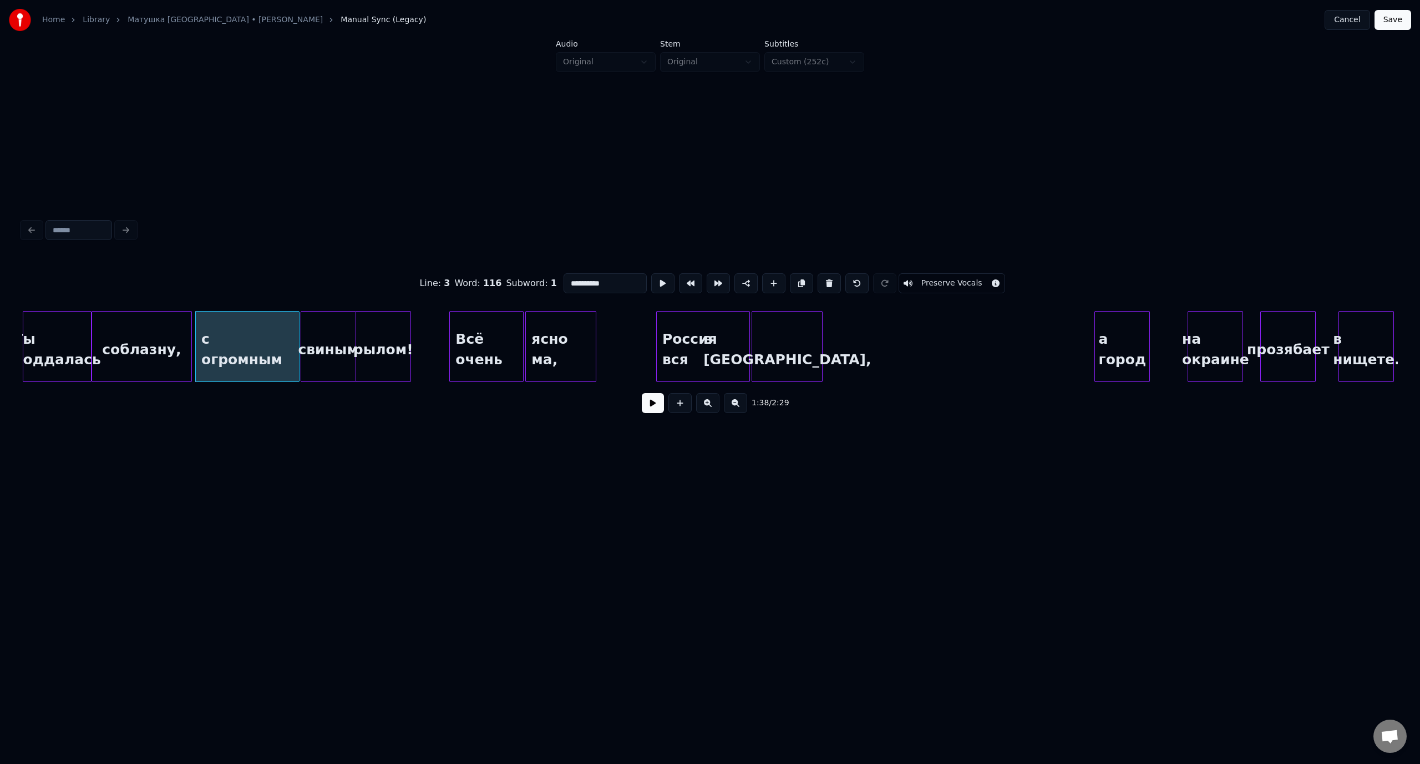
click at [642, 405] on button at bounding box center [653, 403] width 22 height 20
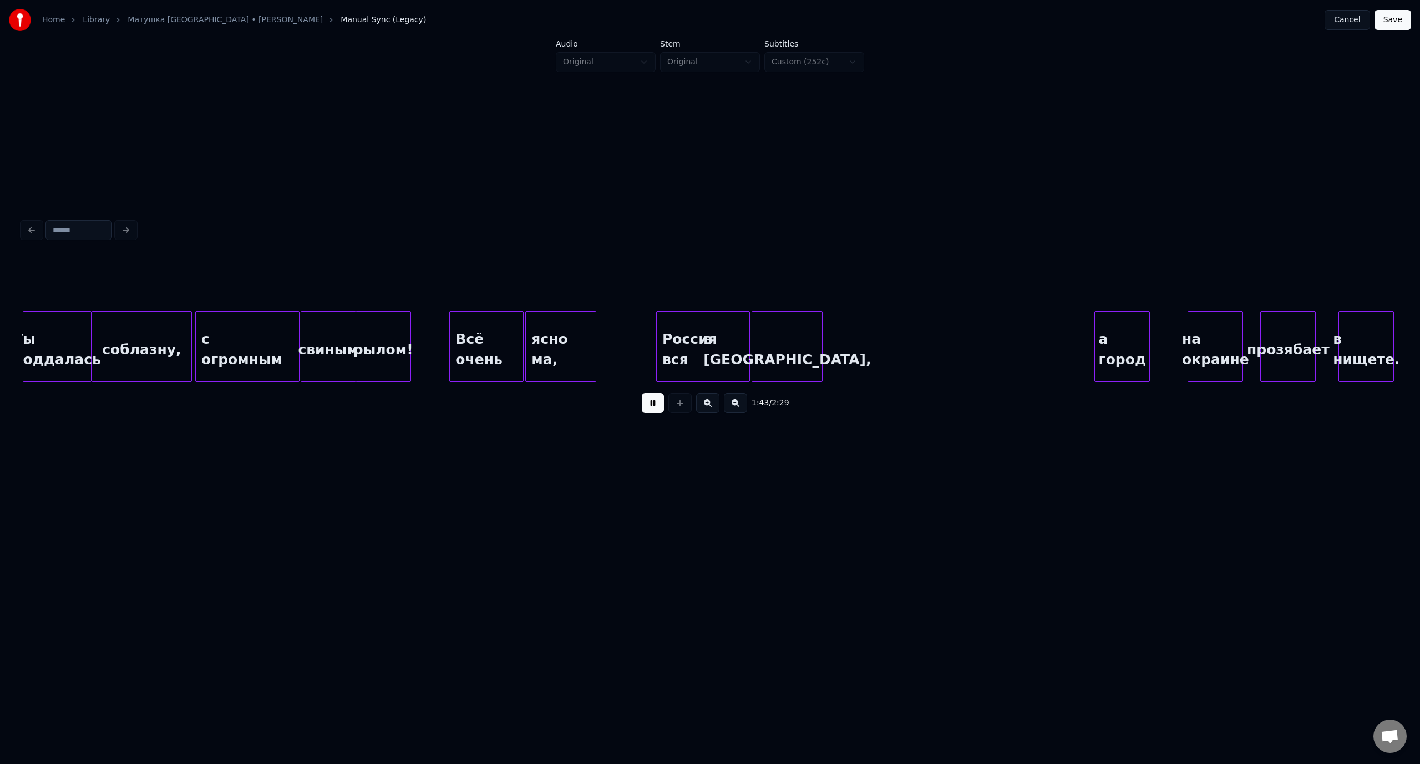
click at [655, 407] on button at bounding box center [653, 403] width 22 height 20
click at [136, 317] on div "соблазну," at bounding box center [141, 349] width 99 height 75
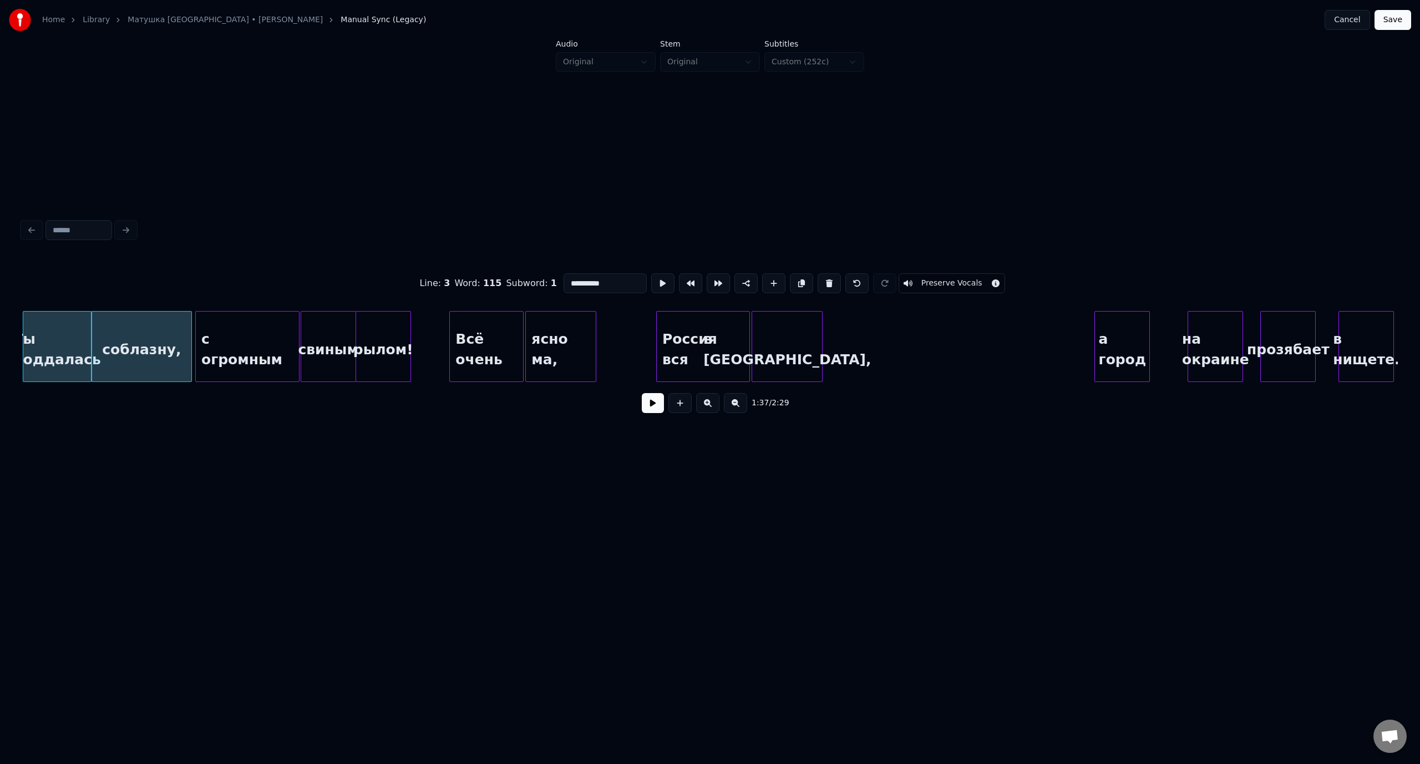
click at [650, 413] on button at bounding box center [653, 403] width 22 height 20
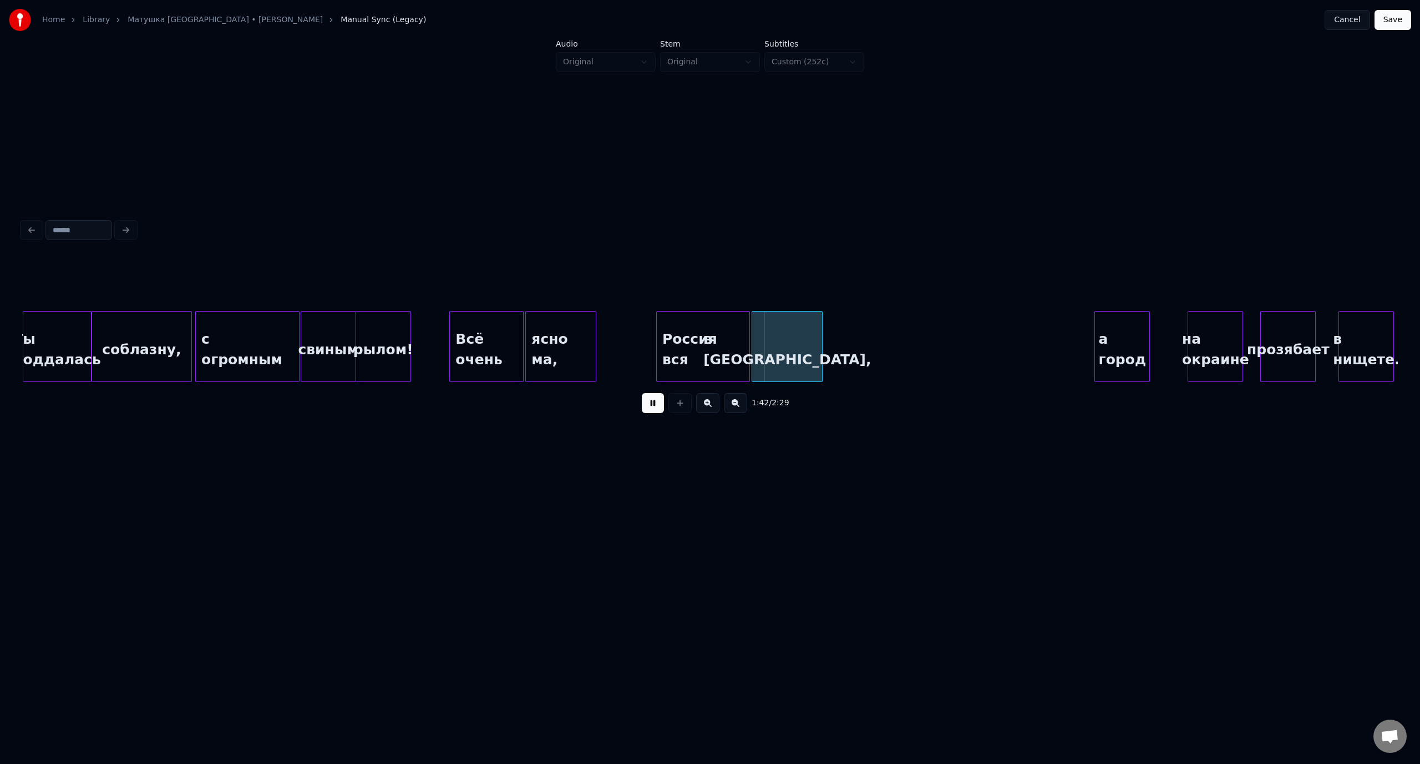
click at [658, 407] on button at bounding box center [653, 403] width 22 height 20
click at [135, 327] on div "соблазну," at bounding box center [141, 349] width 99 height 75
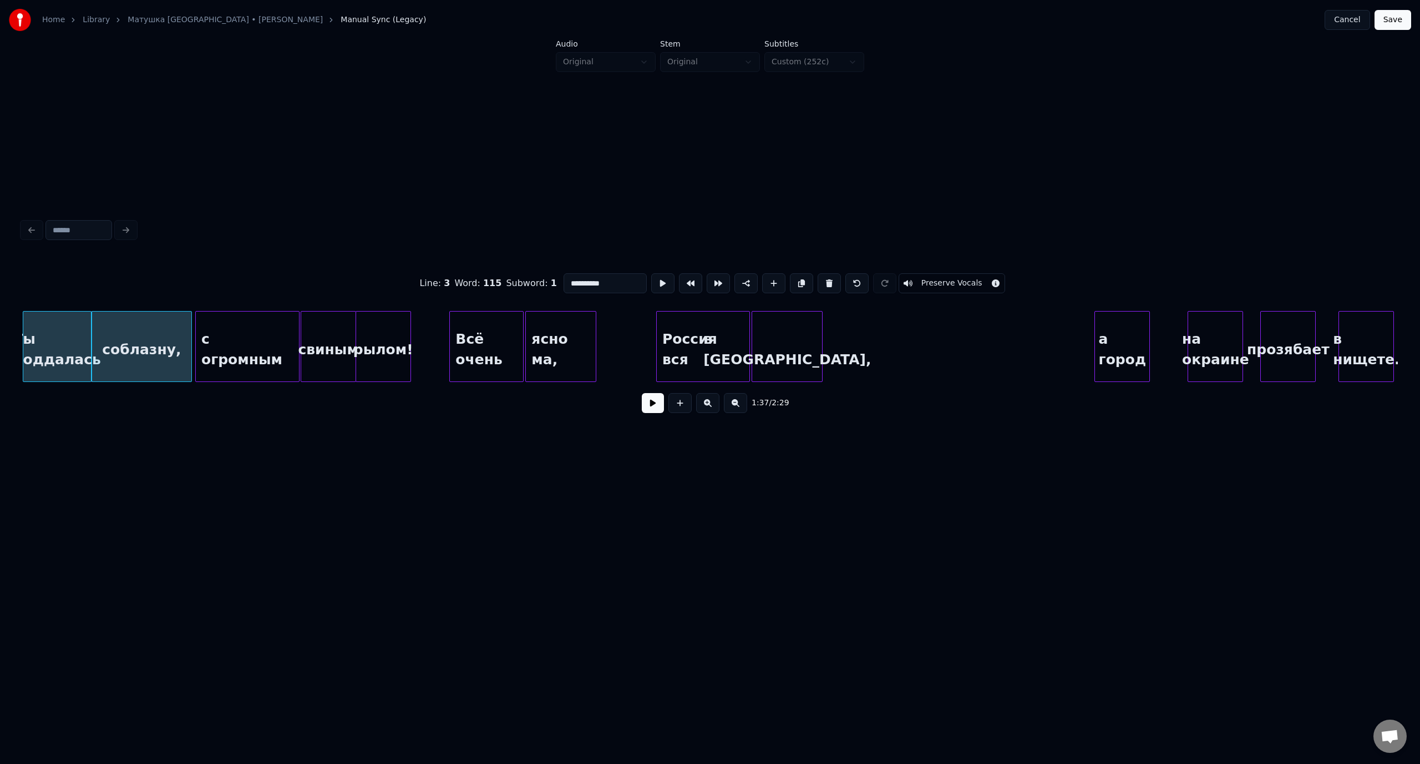
click at [653, 413] on button at bounding box center [653, 403] width 22 height 20
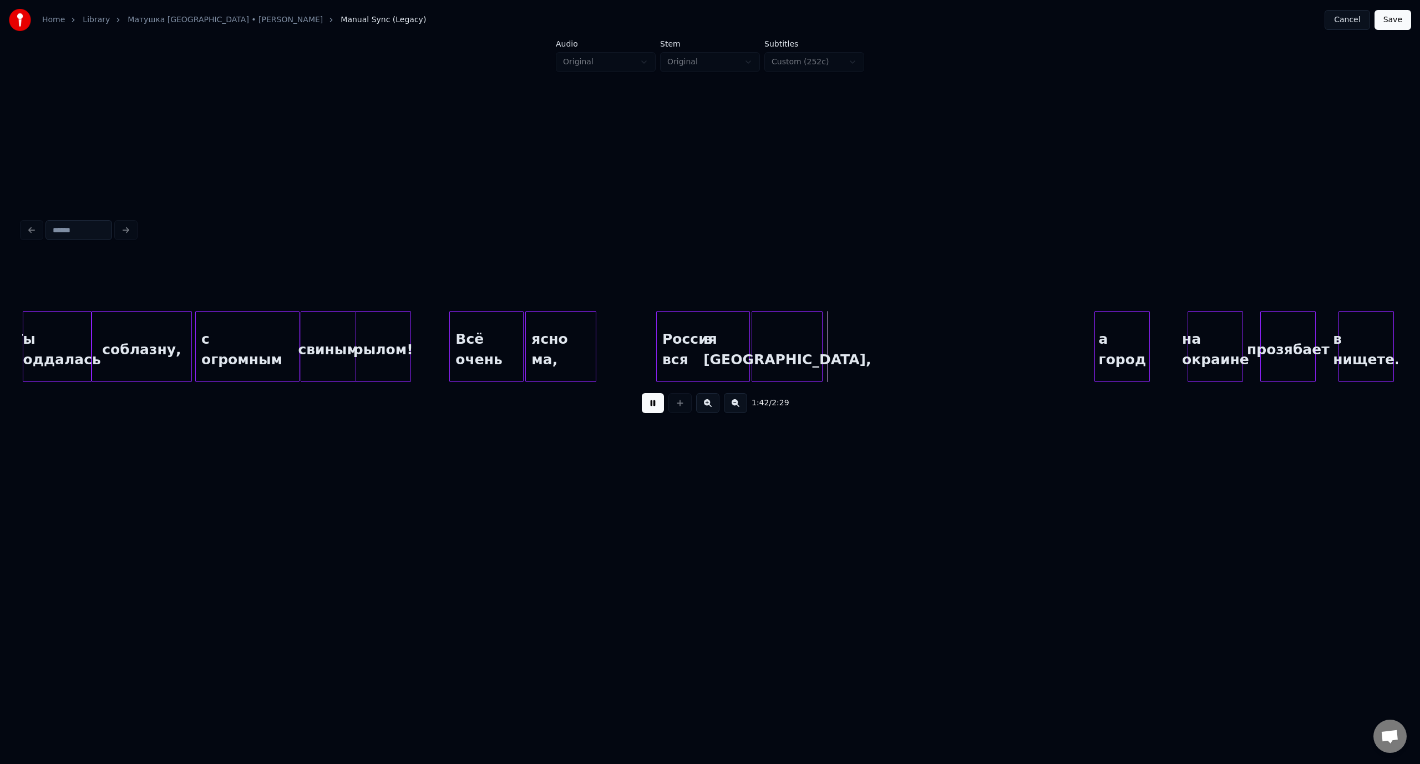
click at [655, 406] on button at bounding box center [653, 403] width 22 height 20
click at [885, 333] on div "а город" at bounding box center [881, 349] width 54 height 75
click at [940, 328] on div "на окраине" at bounding box center [939, 349] width 54 height 75
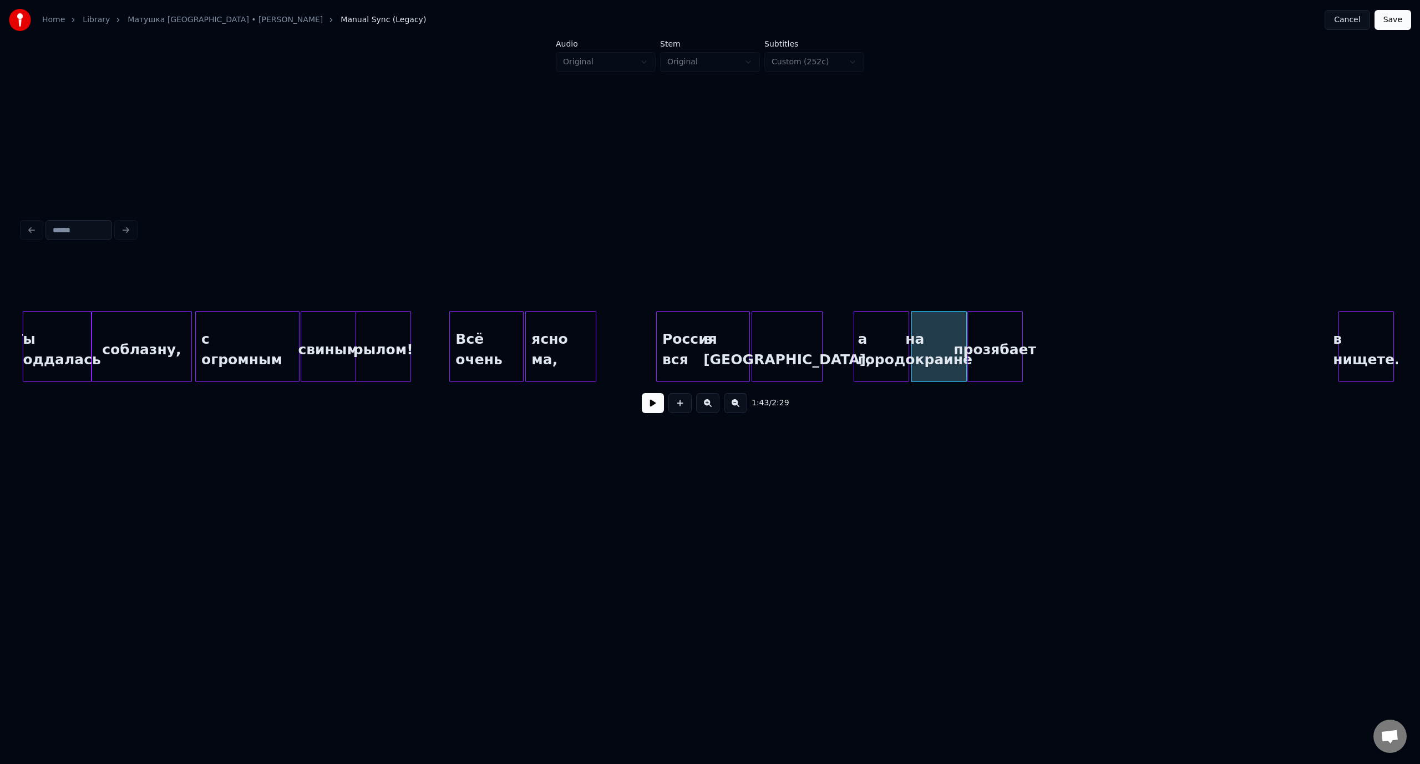
click at [998, 325] on div "прозябает" at bounding box center [995, 349] width 54 height 75
click at [1046, 337] on div "в нищете." at bounding box center [1052, 349] width 54 height 75
click at [59, 331] on div "Ты поддалась" at bounding box center [57, 349] width 68 height 75
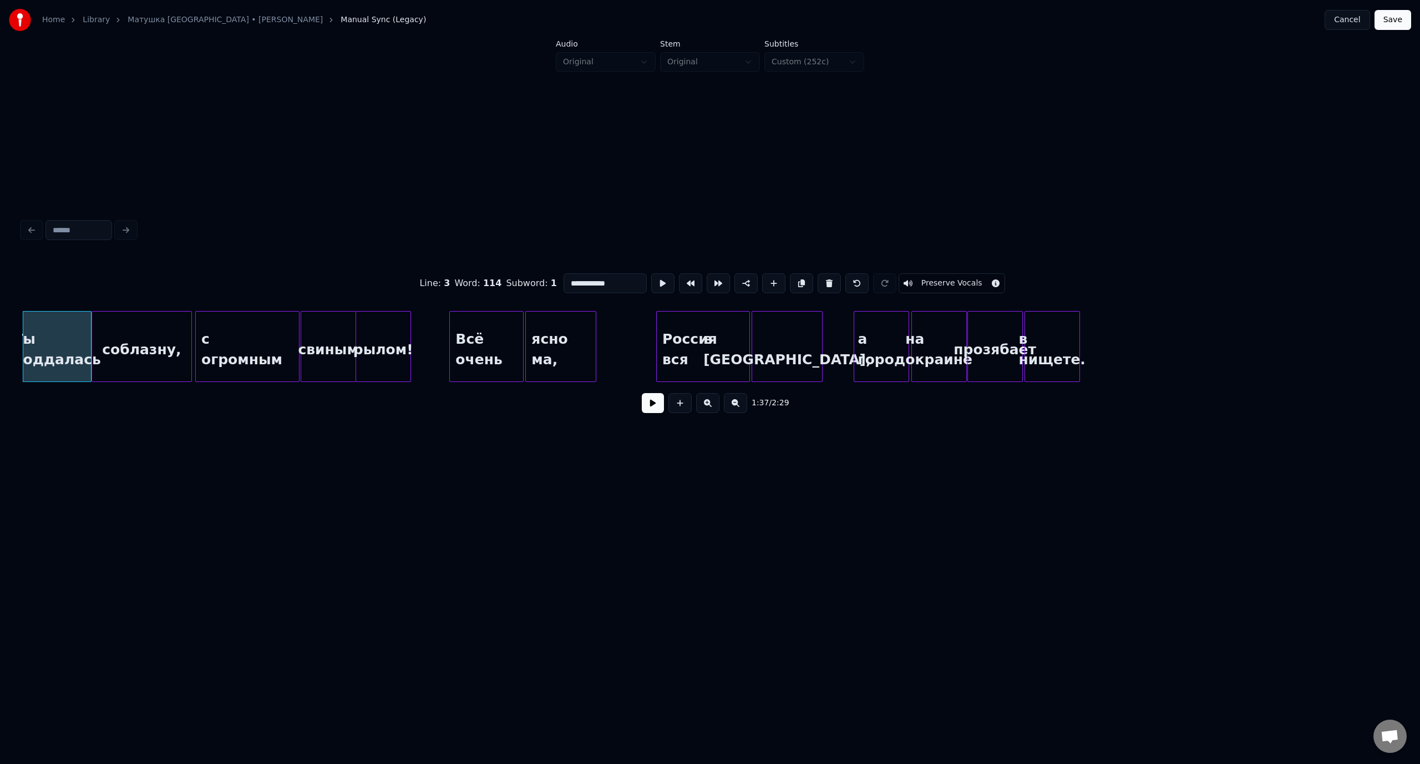
click at [657, 413] on button at bounding box center [653, 403] width 22 height 20
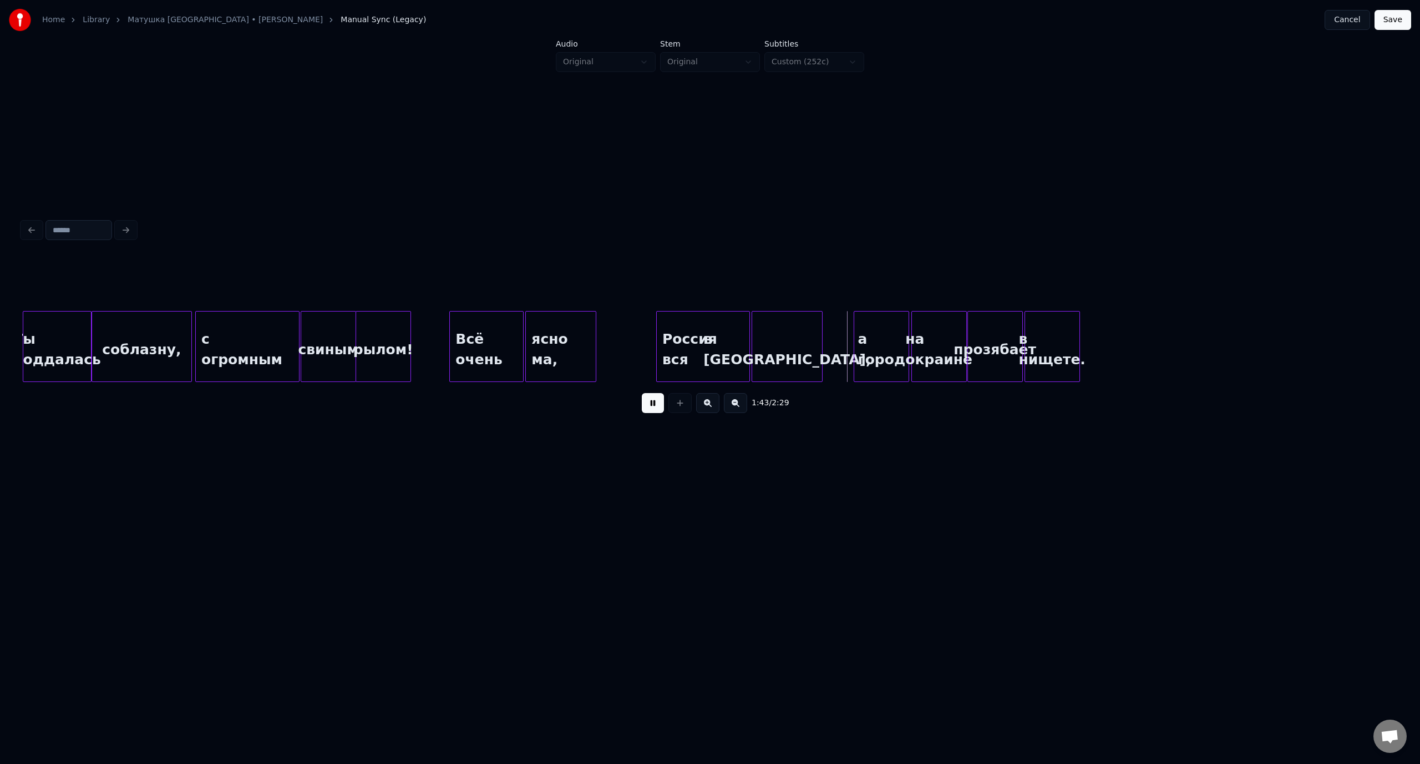
click at [654, 403] on button at bounding box center [653, 403] width 22 height 20
click at [608, 338] on div "Россия вся" at bounding box center [655, 346] width 94 height 71
click at [704, 334] on div at bounding box center [705, 347] width 3 height 70
click at [145, 327] on div "соблазну," at bounding box center [141, 349] width 99 height 75
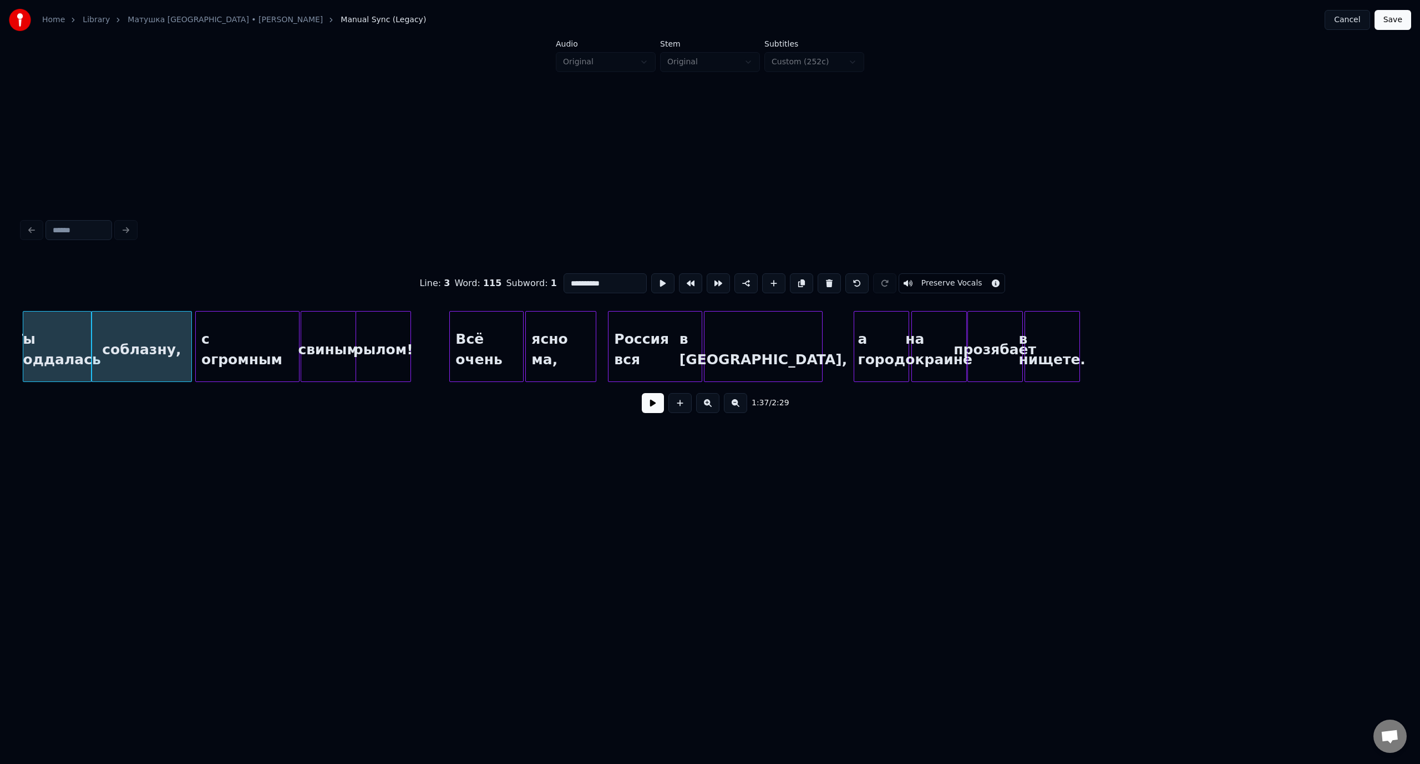
click at [659, 410] on button at bounding box center [653, 403] width 22 height 20
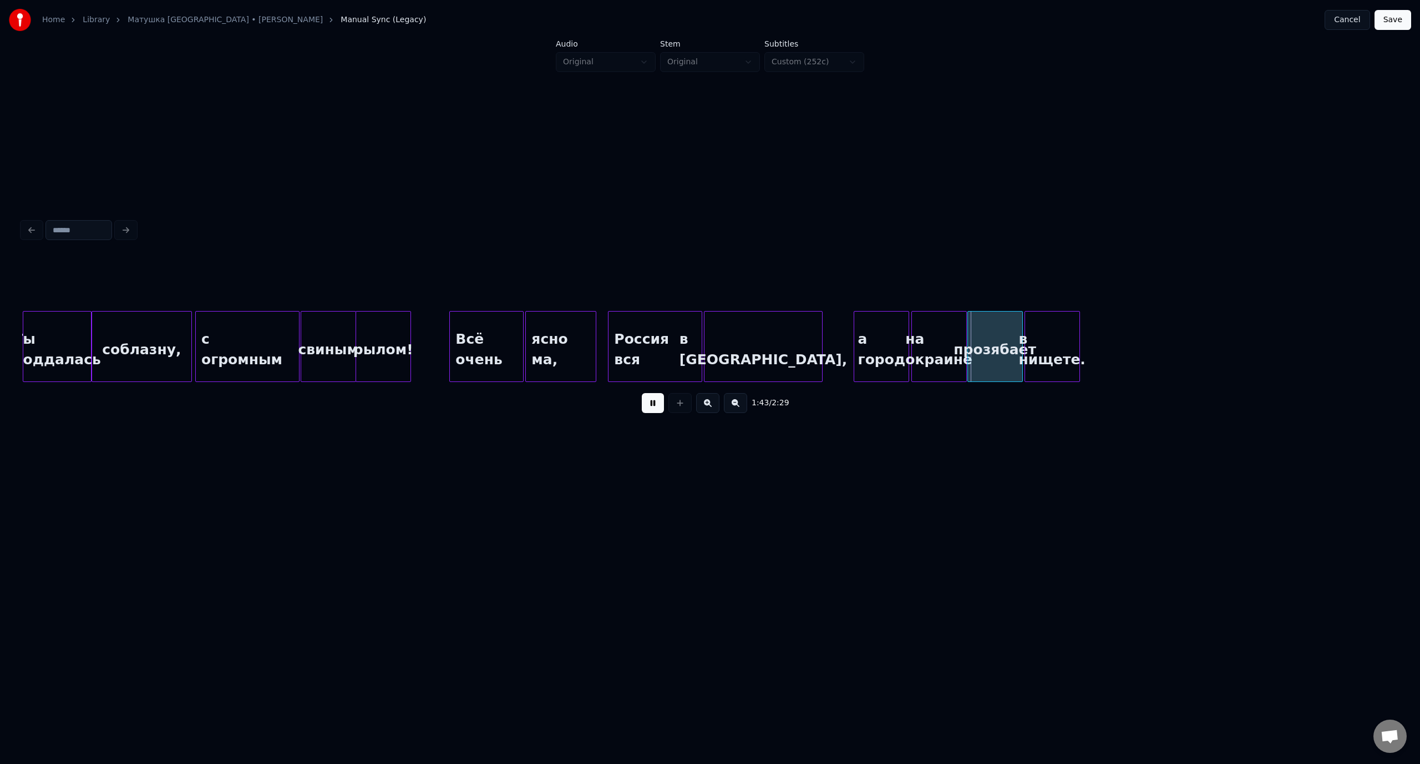
click at [653, 411] on button at bounding box center [653, 403] width 22 height 20
click at [783, 346] on div at bounding box center [782, 347] width 3 height 70
click at [248, 321] on div "с огромным" at bounding box center [247, 349] width 103 height 75
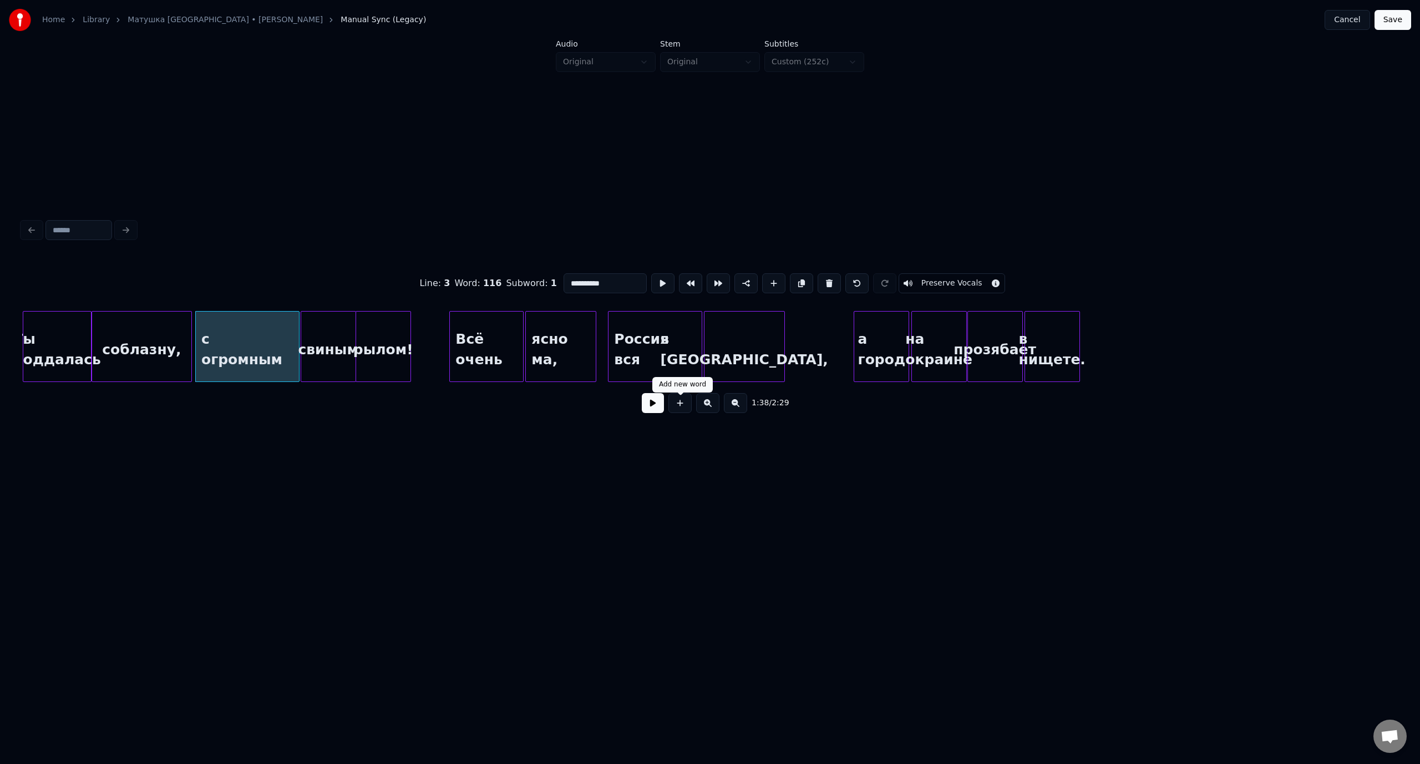
click at [644, 405] on button at bounding box center [653, 403] width 22 height 20
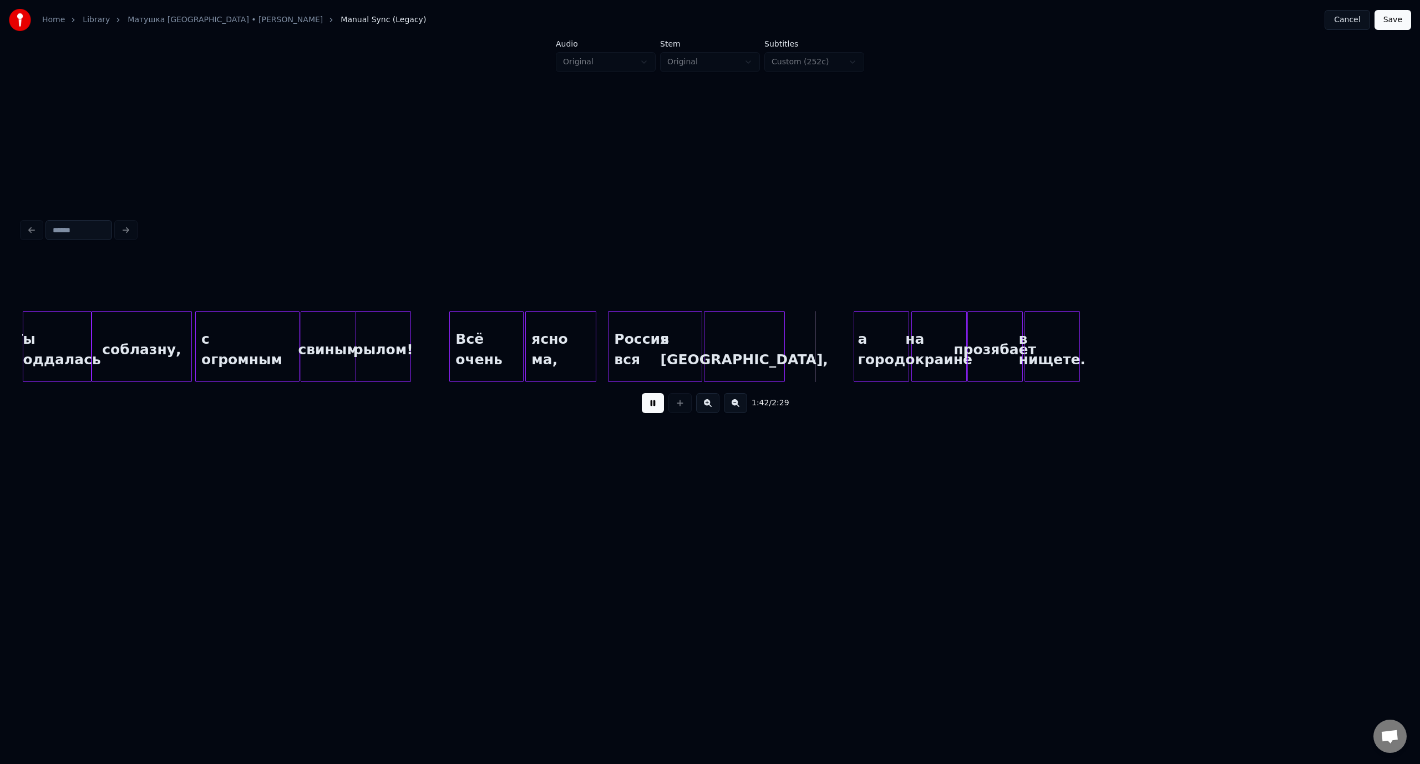
click at [656, 404] on button at bounding box center [653, 403] width 22 height 20
click at [808, 346] on div "а город" at bounding box center [812, 349] width 54 height 75
click at [870, 338] on div "на окраине" at bounding box center [870, 349] width 54 height 75
click at [924, 338] on div "прозябает" at bounding box center [927, 349] width 54 height 75
click at [989, 338] on div "в нищете." at bounding box center [983, 349] width 54 height 75
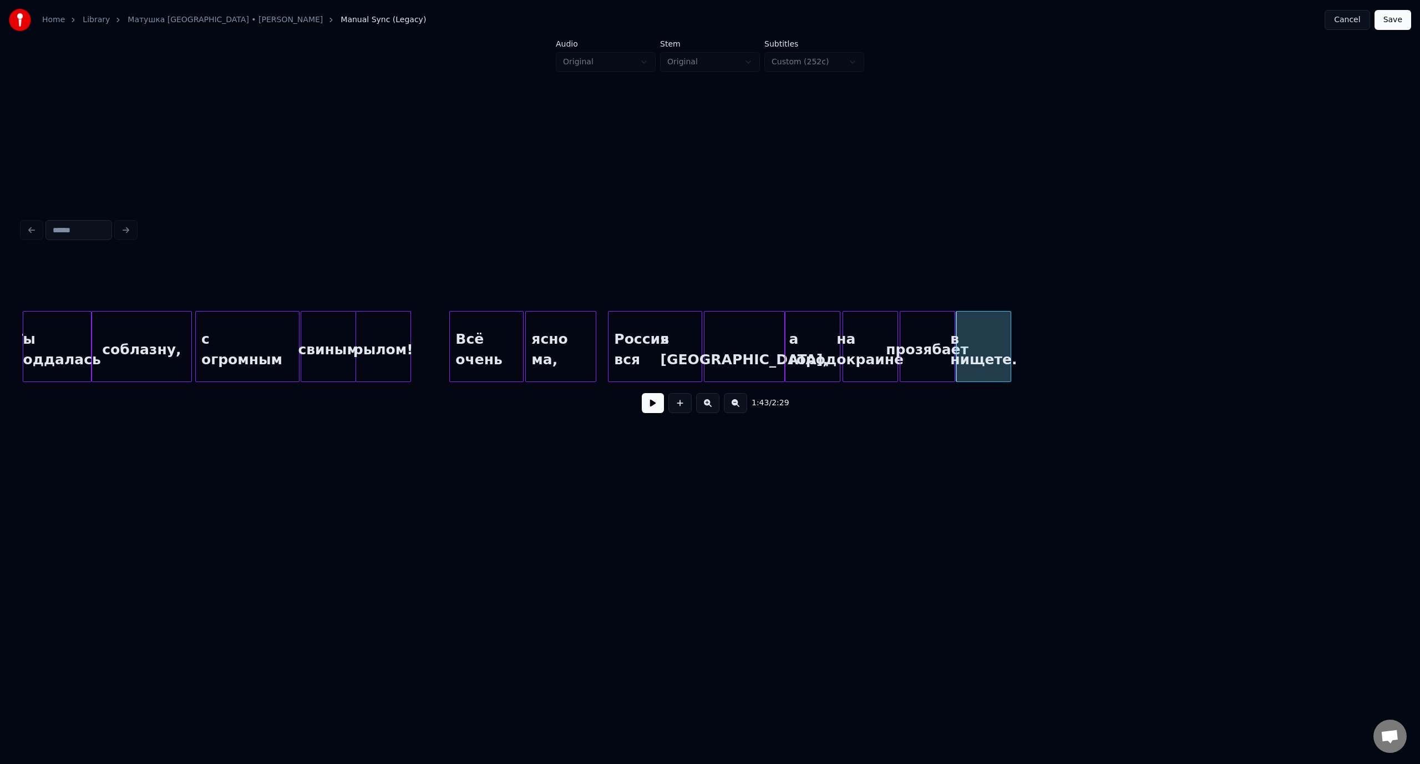
click at [486, 334] on div "Всё очень" at bounding box center [486, 349] width 73 height 75
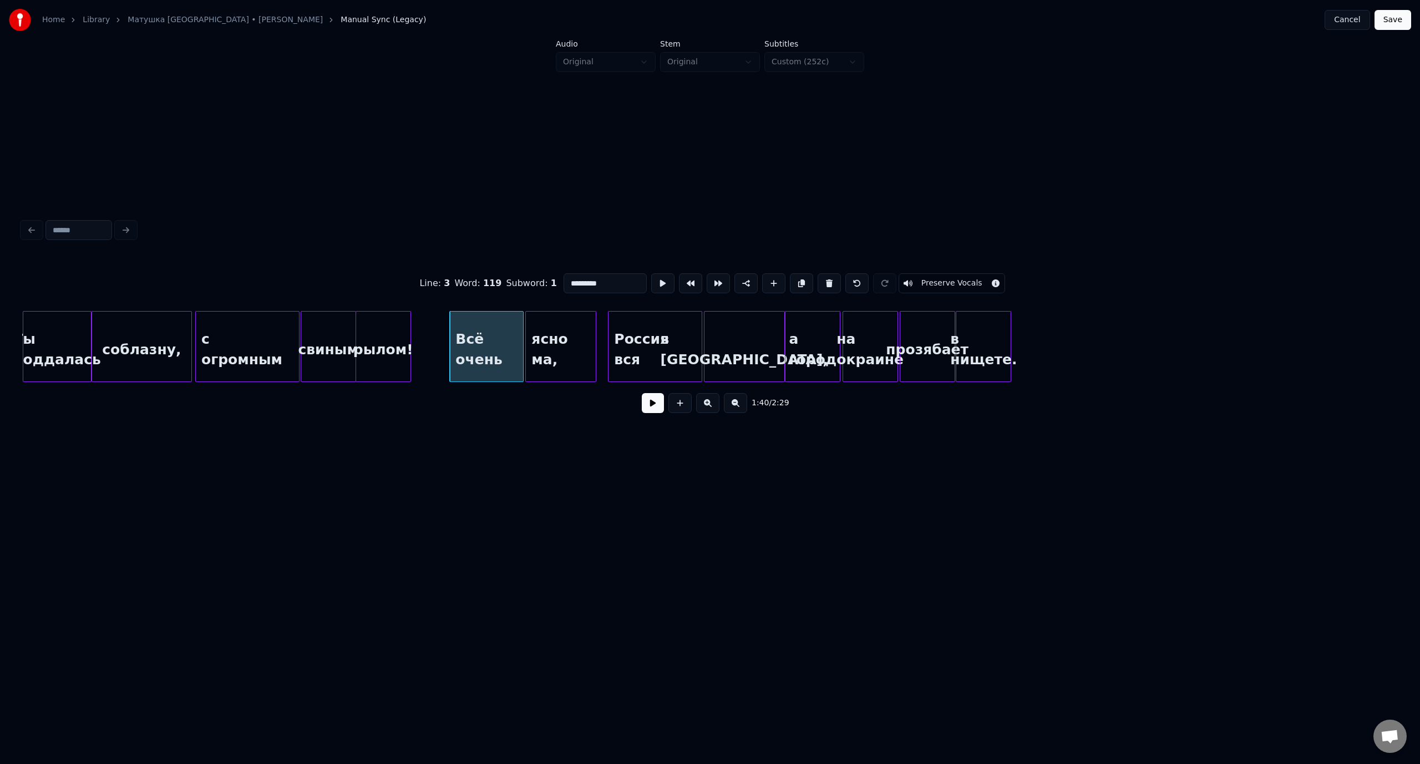
click at [657, 407] on button at bounding box center [653, 403] width 22 height 20
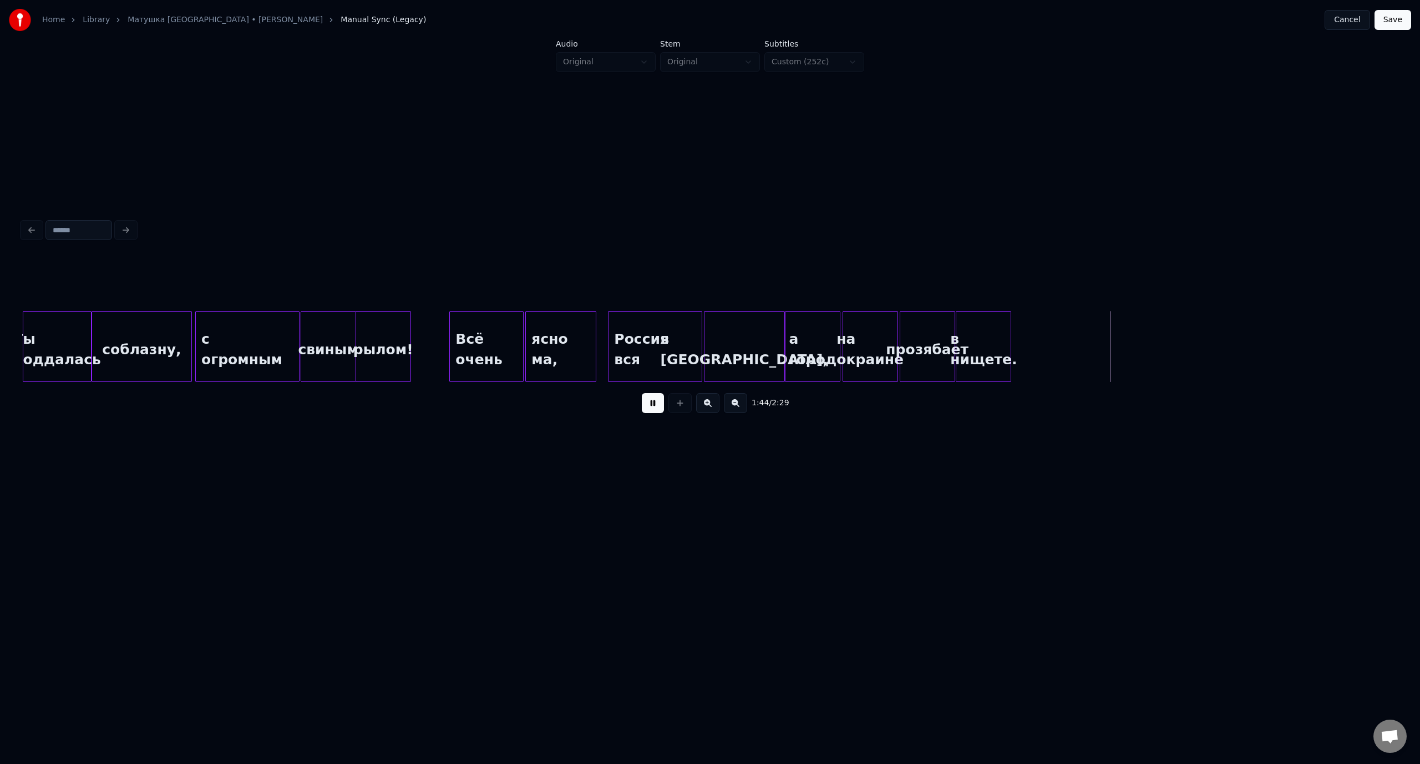
click at [649, 409] on button at bounding box center [653, 403] width 22 height 20
click at [1045, 339] on div at bounding box center [1046, 347] width 3 height 70
click at [502, 321] on div "Всё очень" at bounding box center [486, 349] width 73 height 75
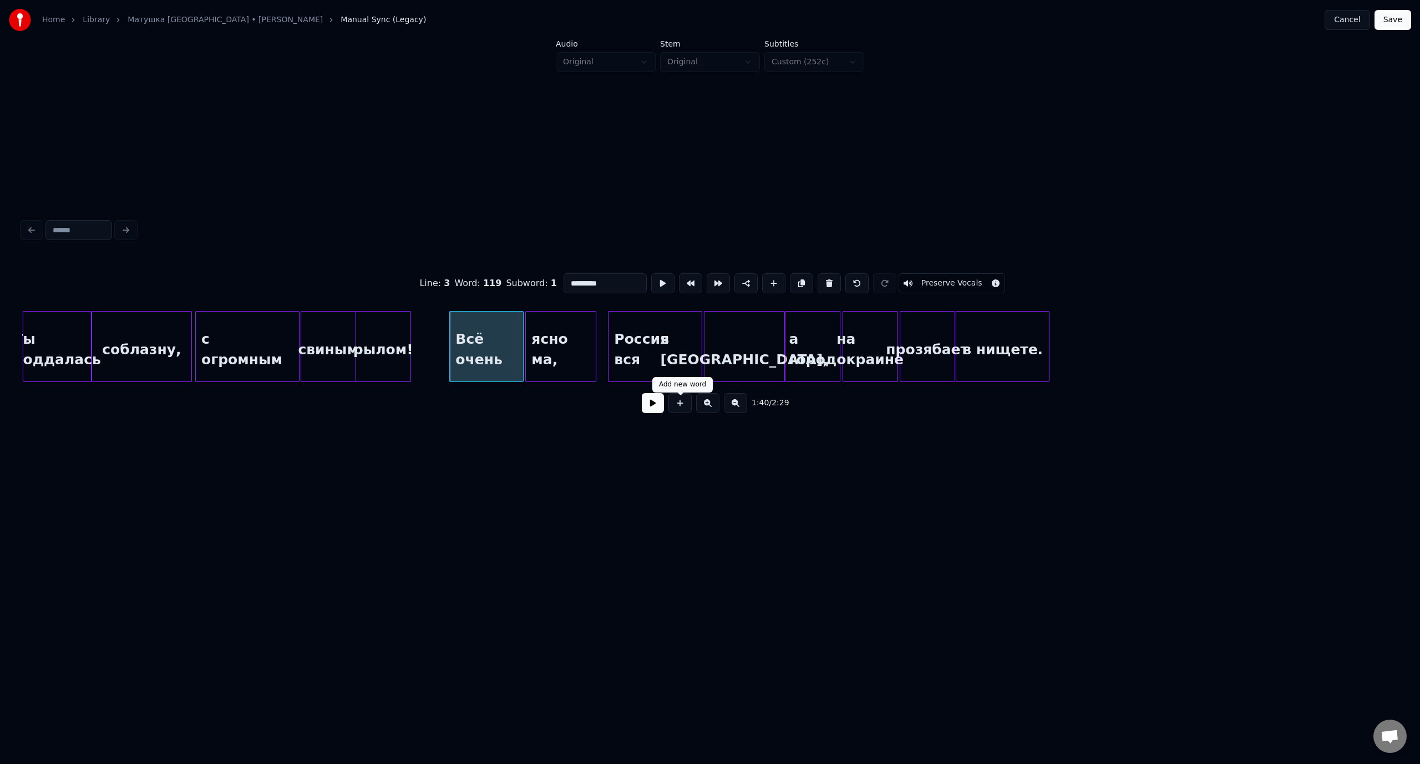
click at [649, 403] on button at bounding box center [653, 403] width 22 height 20
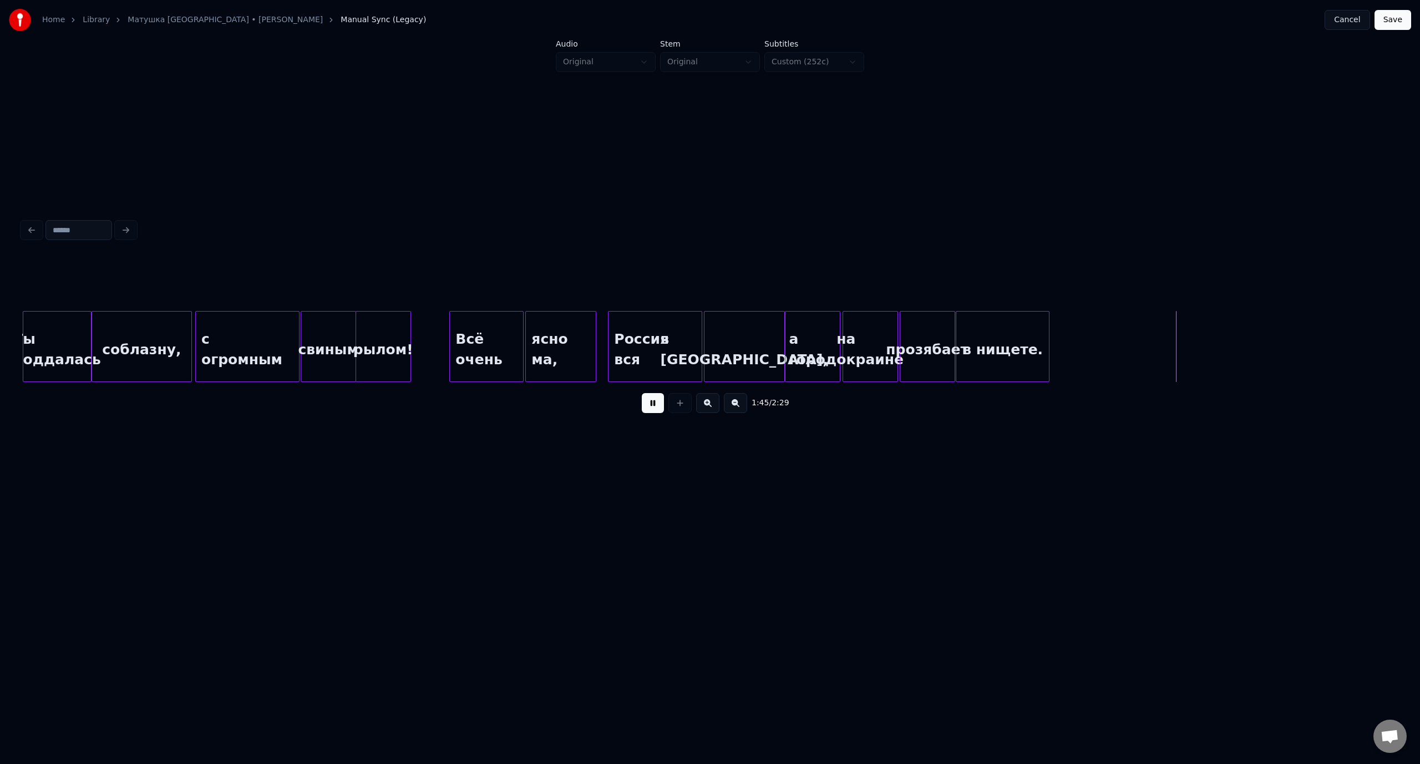
click at [659, 408] on button at bounding box center [653, 403] width 22 height 20
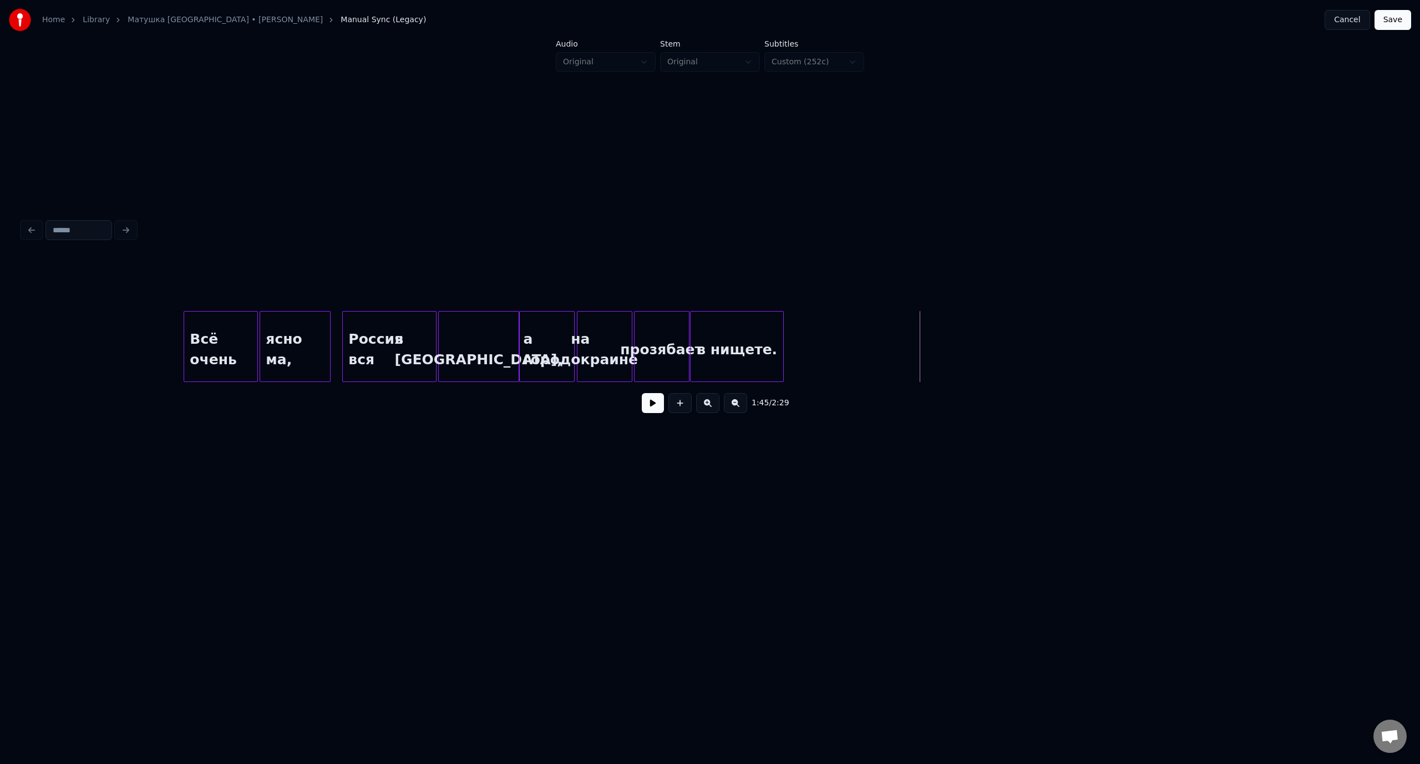
scroll to position [0, 13915]
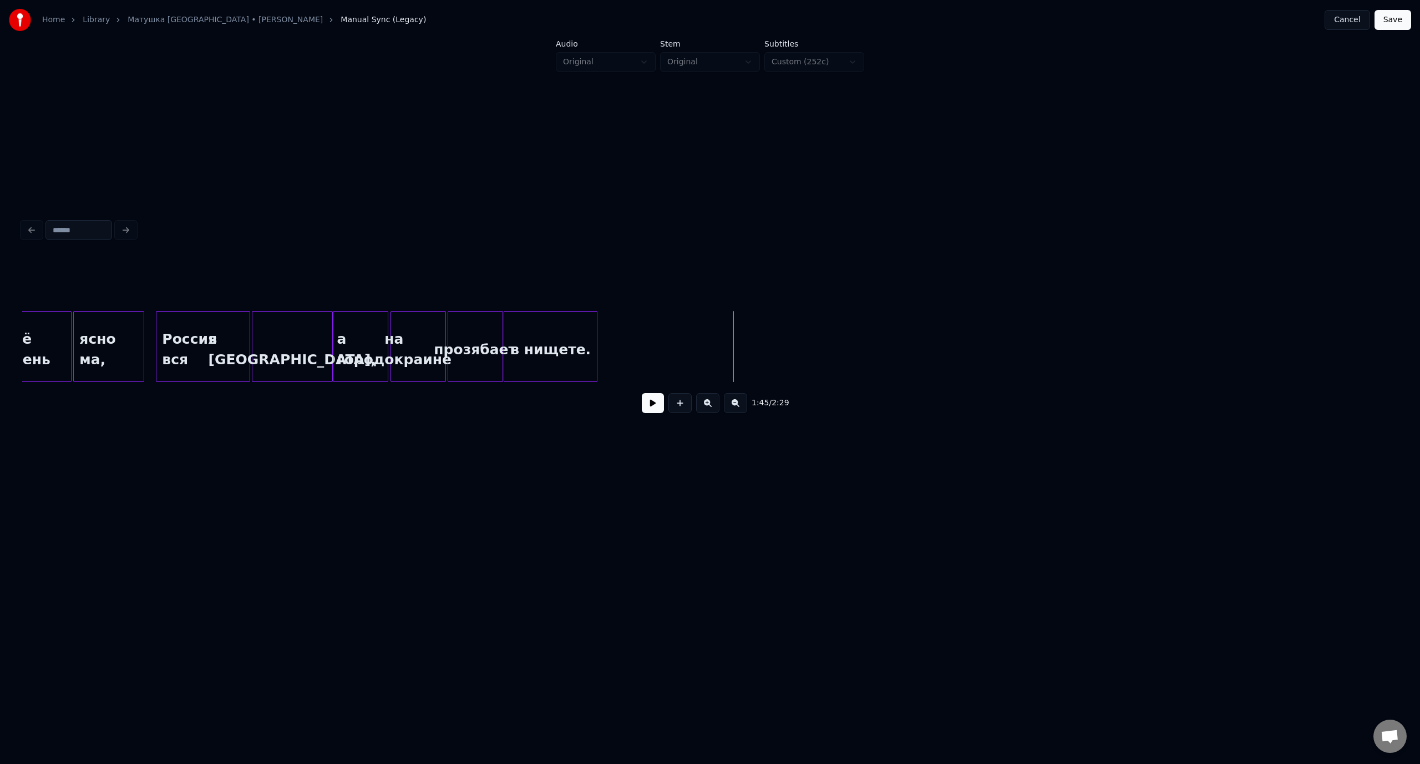
click at [1399, 27] on button "Save" at bounding box center [1392, 20] width 37 height 20
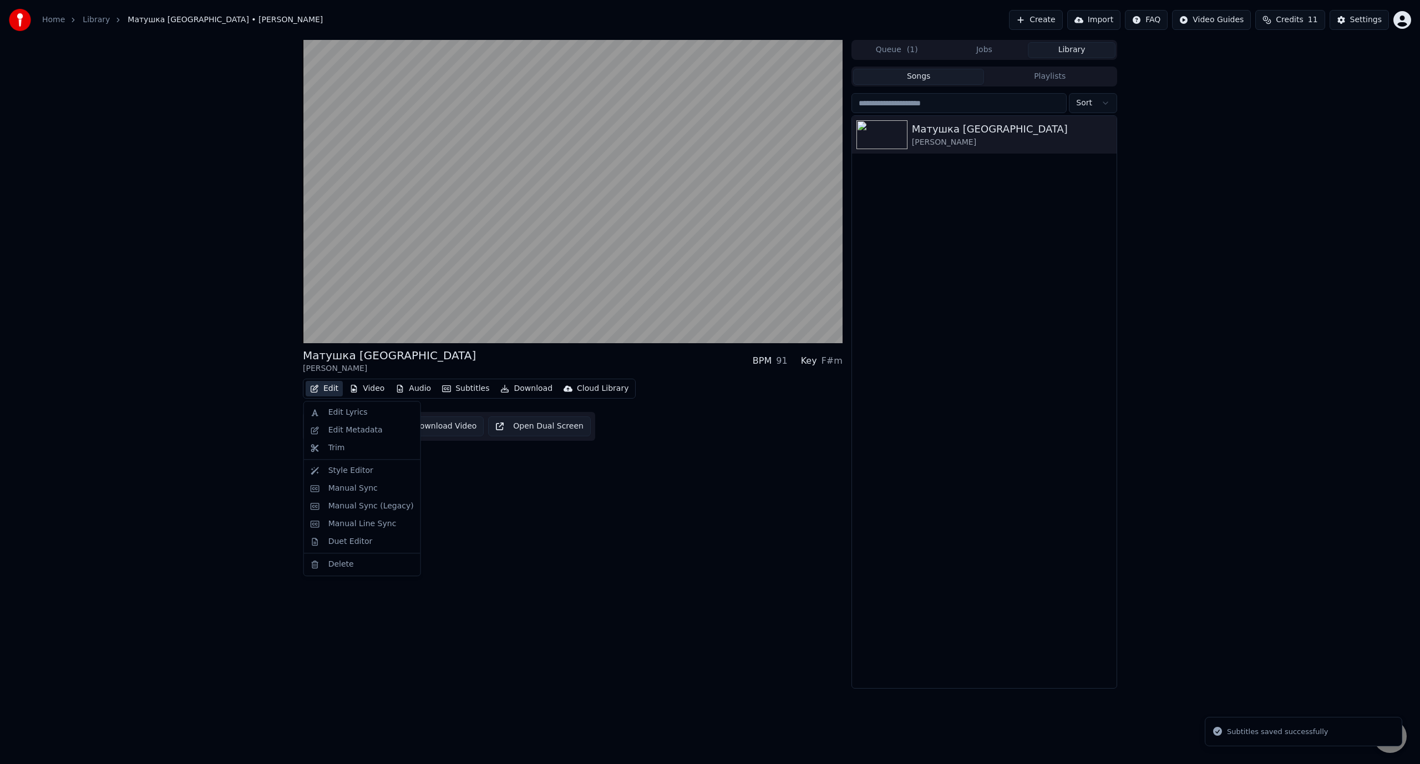
click at [329, 390] on button "Edit" at bounding box center [324, 389] width 37 height 16
click at [360, 505] on div "Manual Sync (Legacy)" at bounding box center [370, 506] width 85 height 11
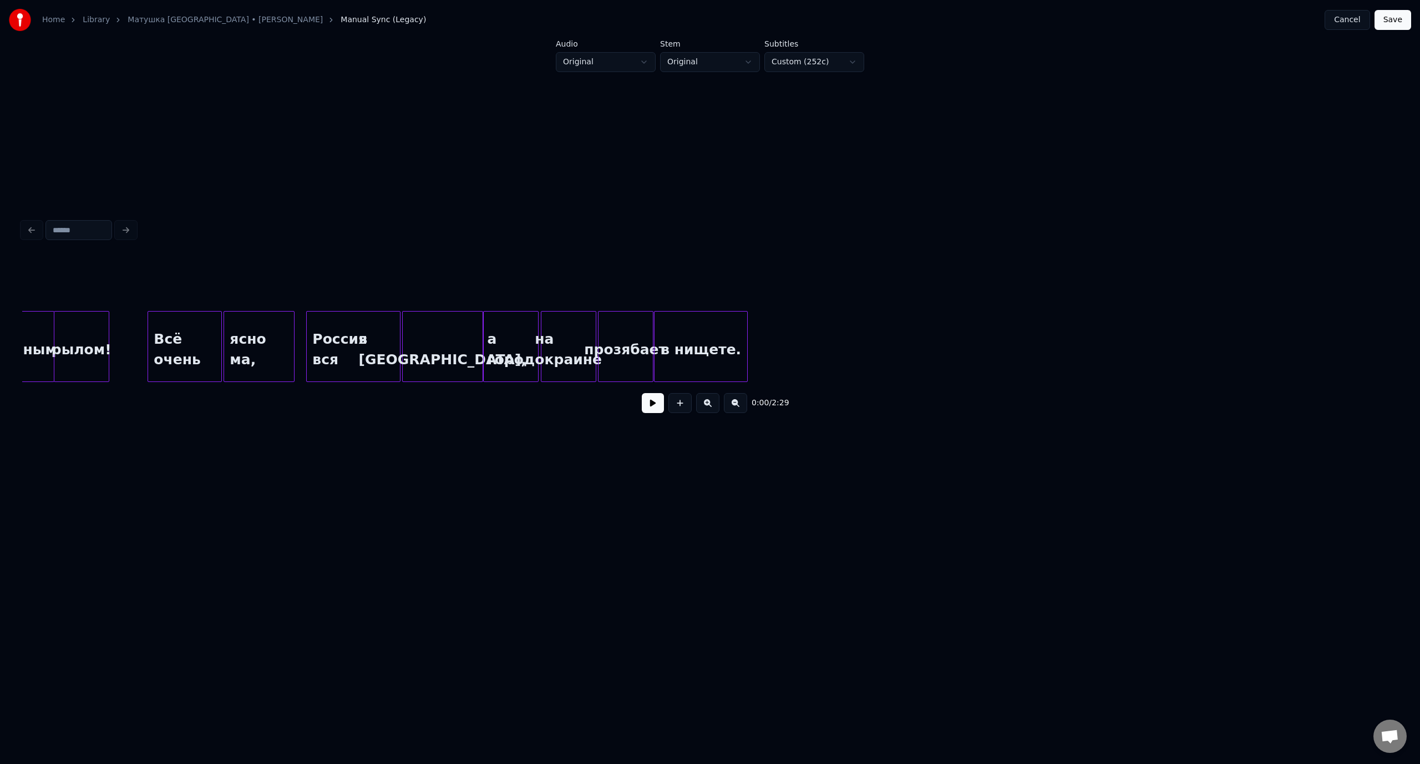
scroll to position [0, 13793]
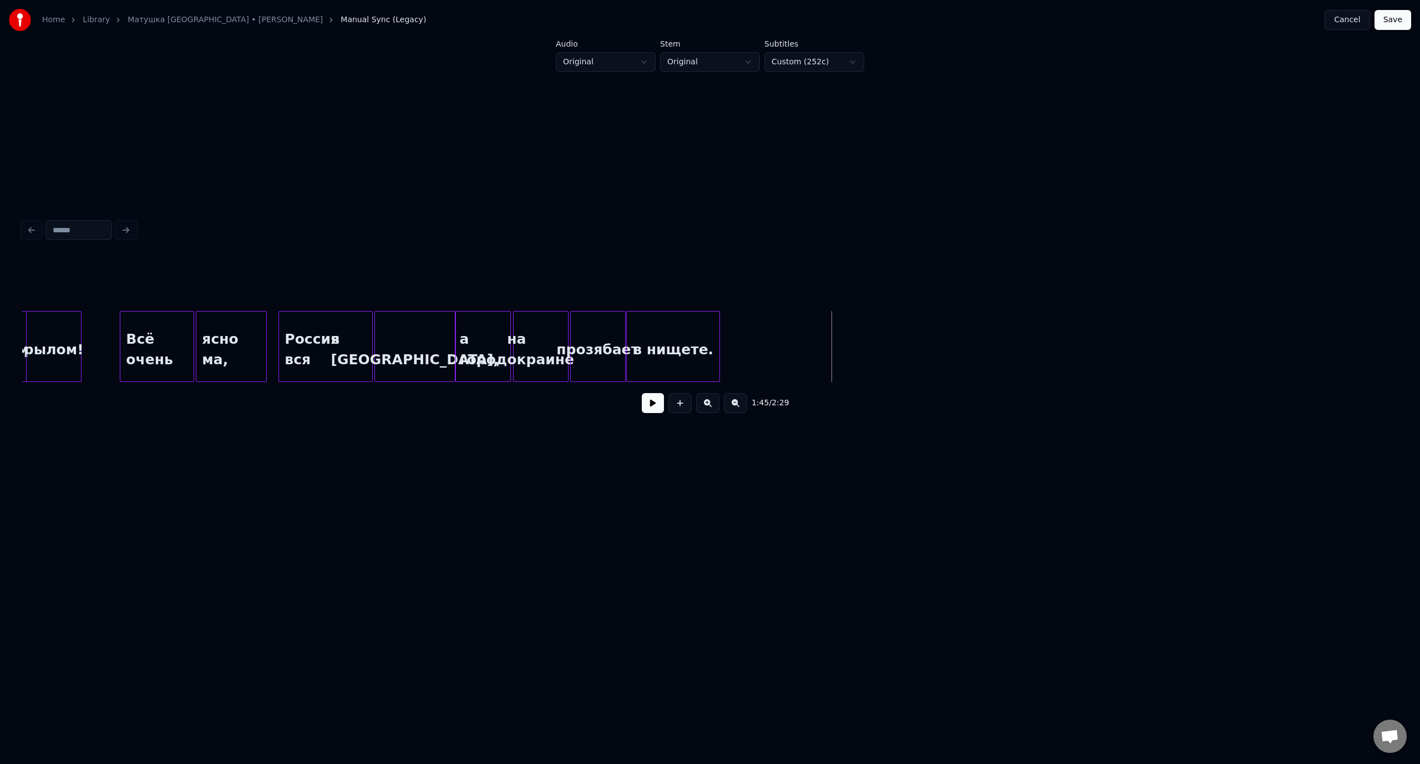
click at [684, 408] on button at bounding box center [679, 403] width 23 height 20
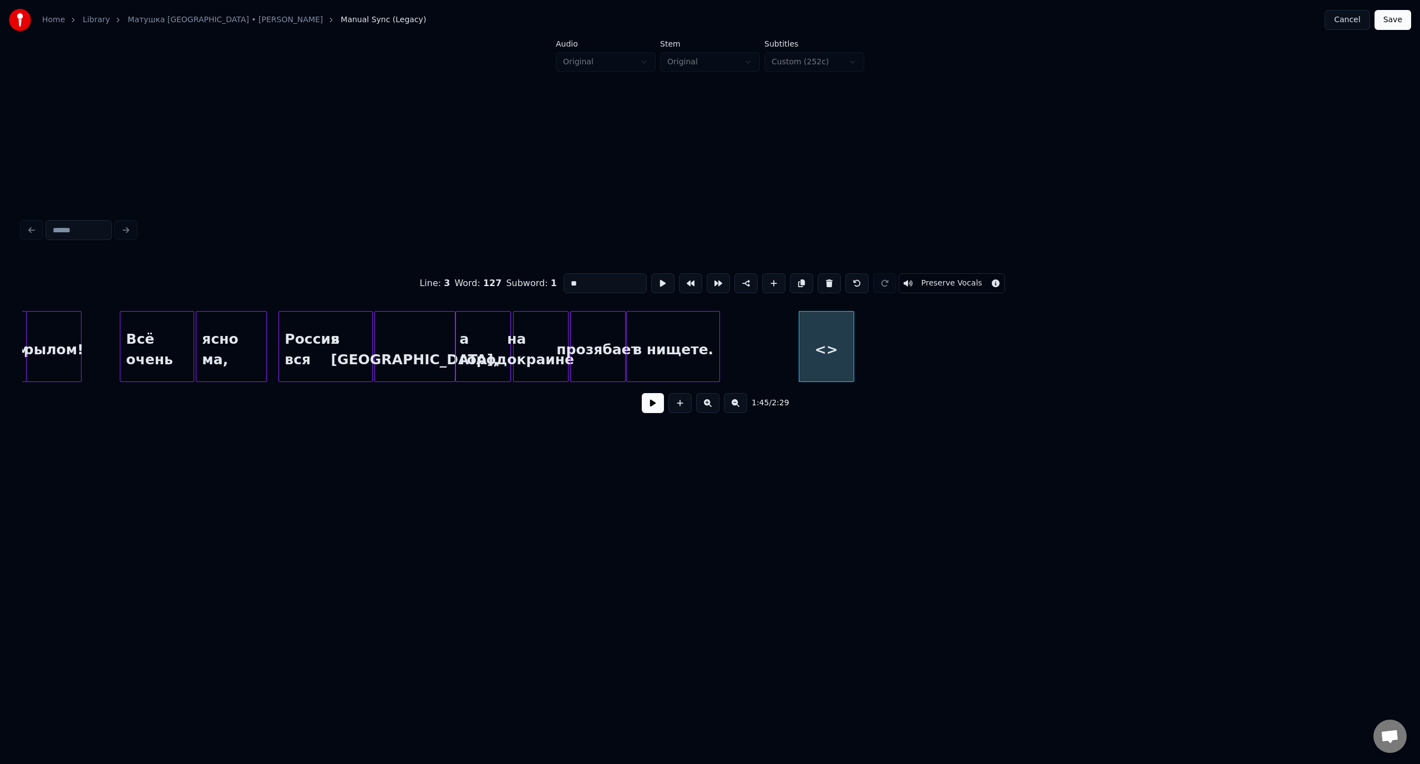
drag, startPoint x: 580, startPoint y: 277, endPoint x: 526, endPoint y: 281, distance: 53.9
click at [526, 281] on div "Line : 3 Word : 127 Subword : 1 ** Preserve Vocals" at bounding box center [709, 283] width 1375 height 55
type input "**********"
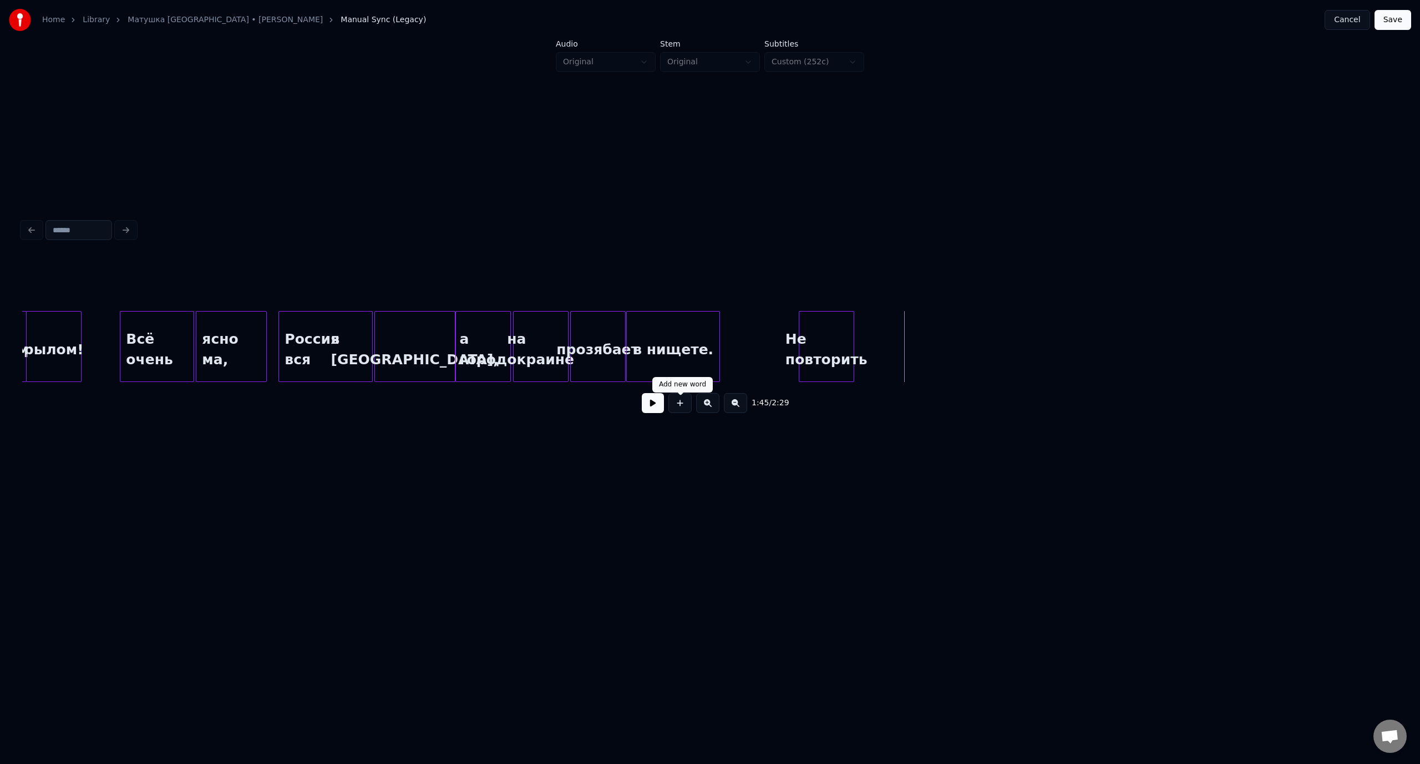
click at [680, 409] on button at bounding box center [679, 403] width 23 height 20
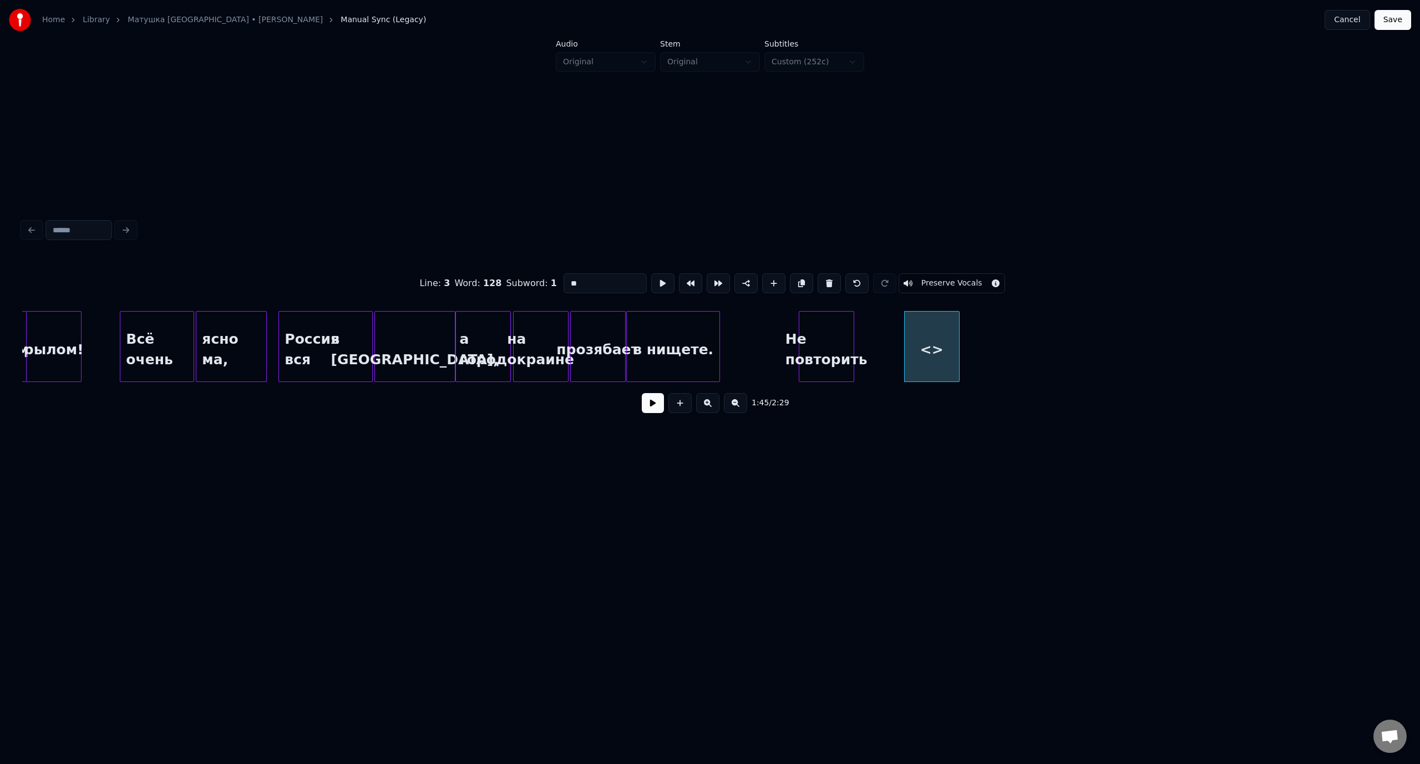
drag, startPoint x: 588, startPoint y: 282, endPoint x: 559, endPoint y: 279, distance: 28.9
click at [559, 279] on div "Line : 3 Word : 128 Subword : 1 ** Preserve Vocals" at bounding box center [709, 283] width 1375 height 55
type input "****"
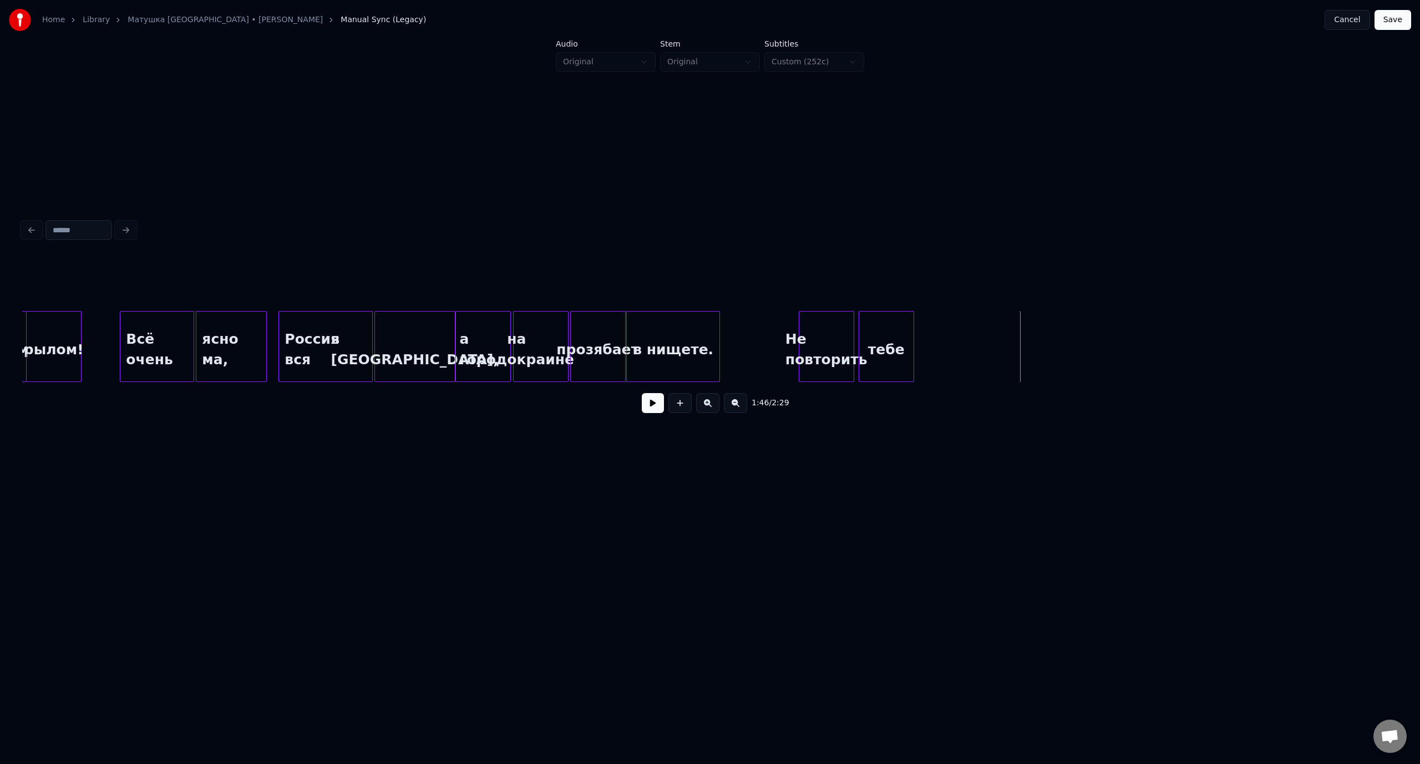
click at [881, 329] on div "тебе" at bounding box center [886, 349] width 54 height 75
click at [684, 408] on button at bounding box center [679, 403] width 23 height 20
drag, startPoint x: 601, startPoint y: 273, endPoint x: 561, endPoint y: 280, distance: 40.6
click at [563, 280] on input "**" at bounding box center [604, 283] width 83 height 20
click at [896, 357] on div "тебе" at bounding box center [886, 349] width 54 height 75
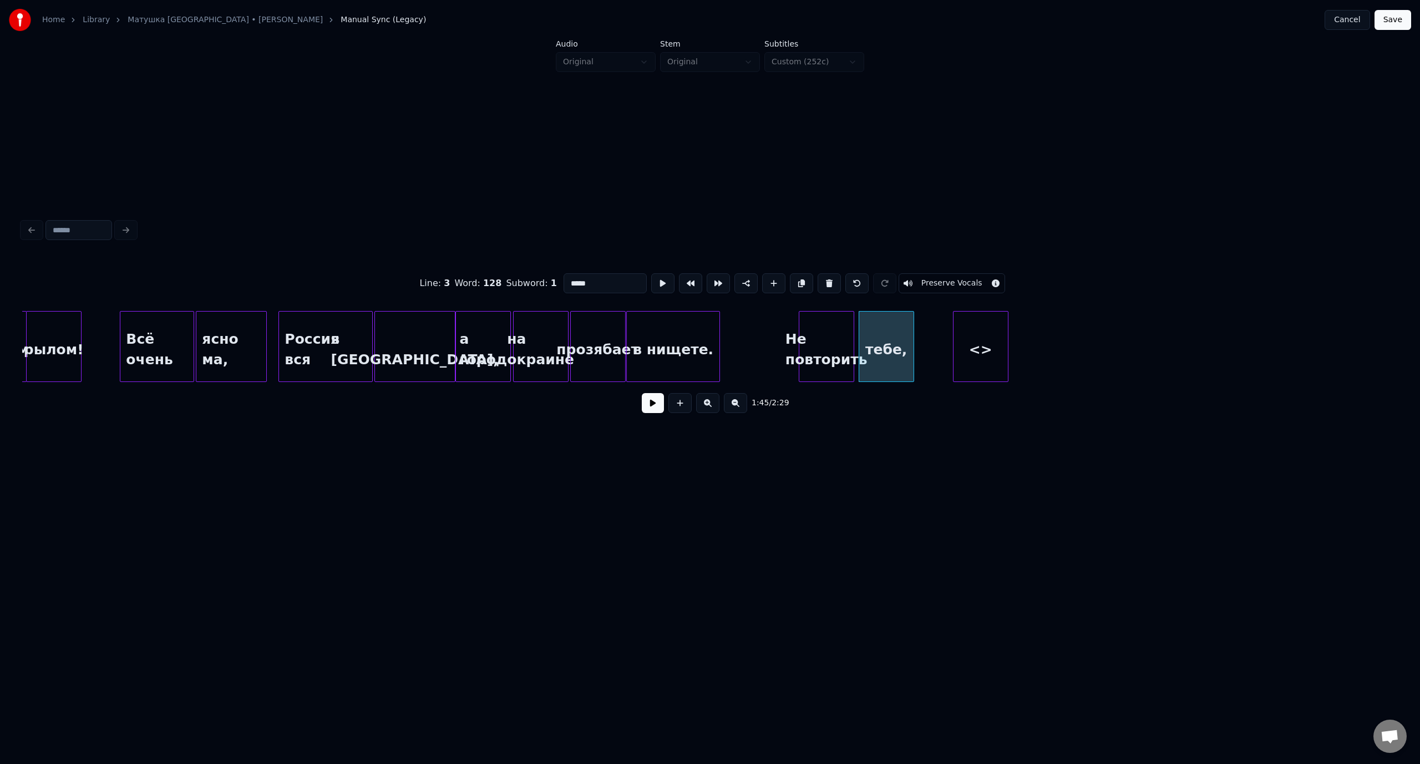
click at [968, 342] on div "<>" at bounding box center [980, 349] width 54 height 75
drag, startPoint x: 587, startPoint y: 278, endPoint x: 560, endPoint y: 277, distance: 26.6
click at [563, 277] on input "**" at bounding box center [604, 283] width 83 height 20
type input "**********"
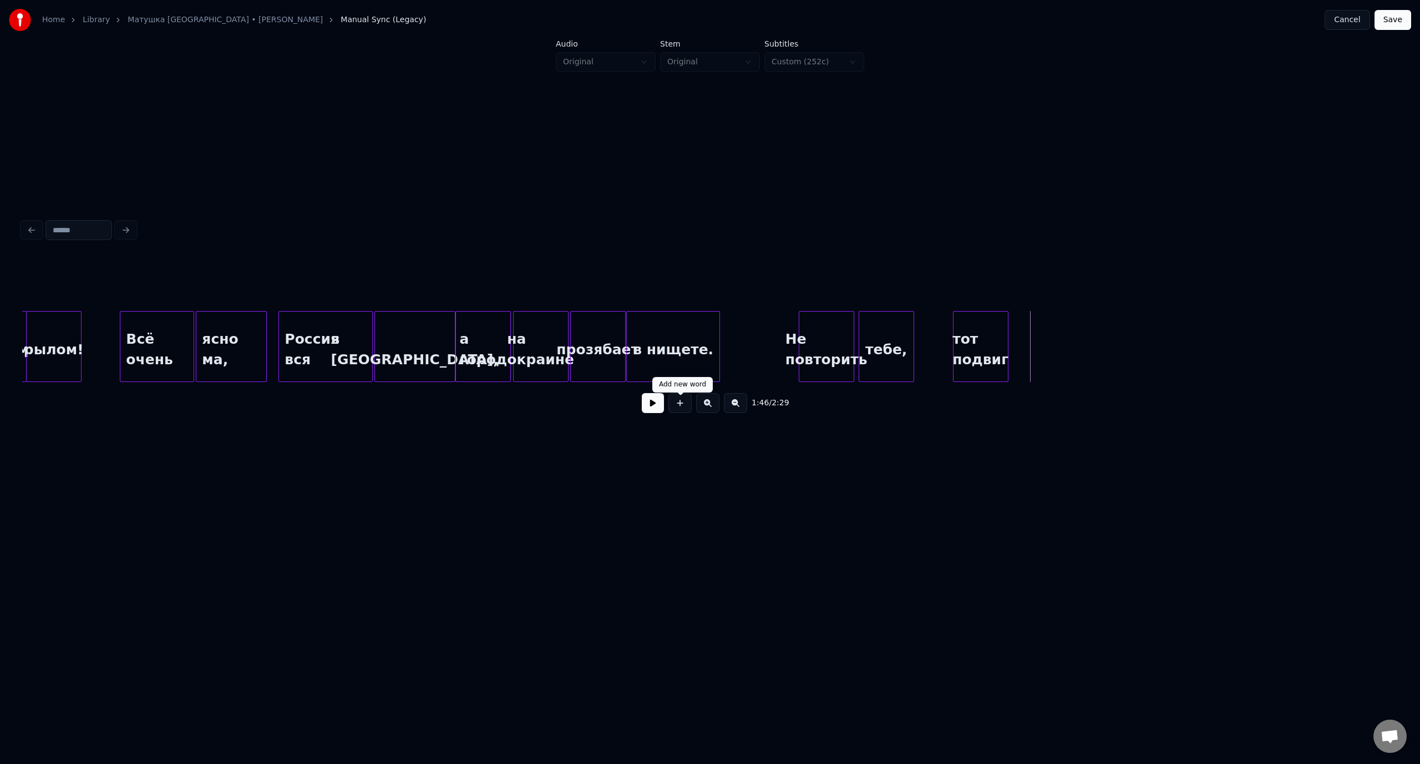
click at [679, 406] on button at bounding box center [679, 403] width 23 height 20
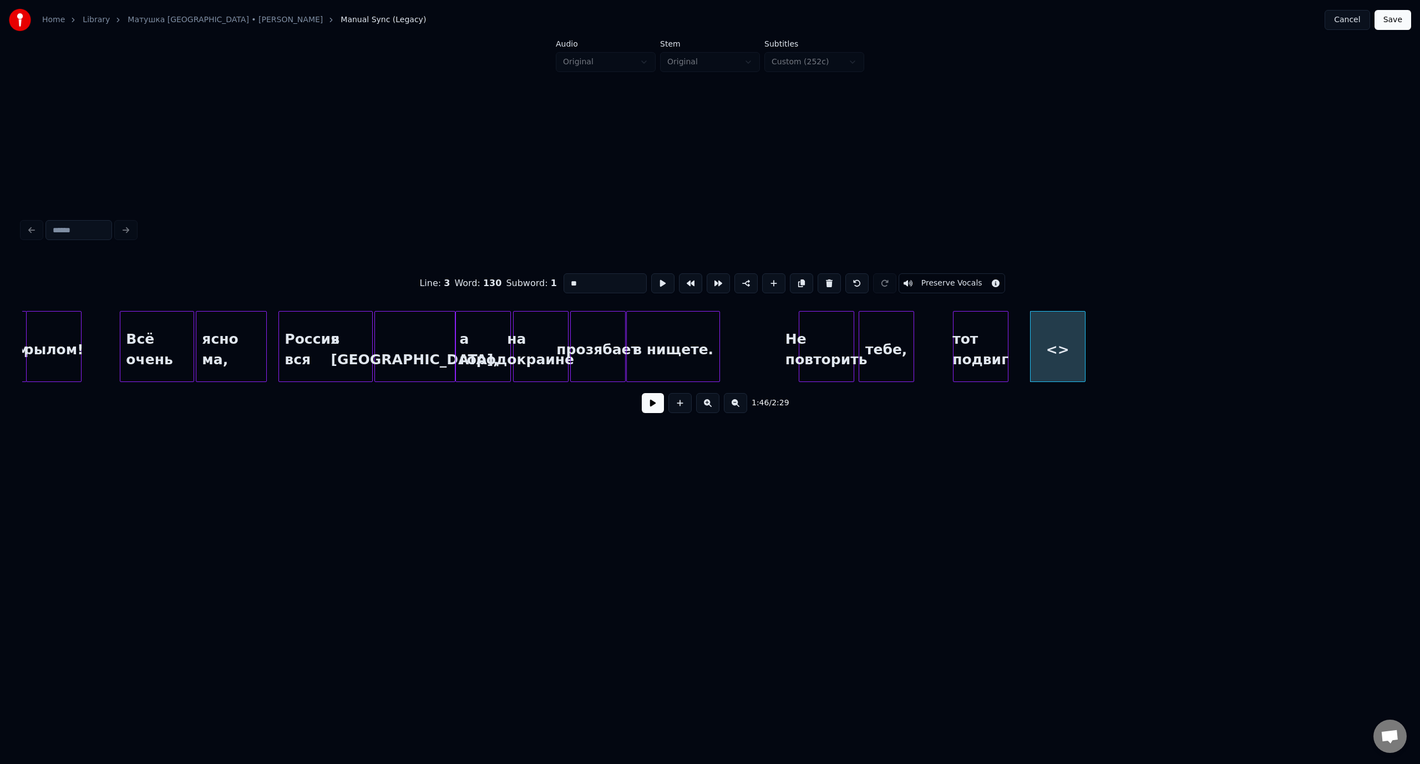
drag, startPoint x: 583, startPoint y: 284, endPoint x: 555, endPoint y: 285, distance: 28.3
click at [555, 285] on div "Line : 3 Word : 130 Subword : 1 ** Preserve Vocals" at bounding box center [709, 283] width 1375 height 55
click at [1187, 337] on div "никогда," at bounding box center [1172, 349] width 54 height 75
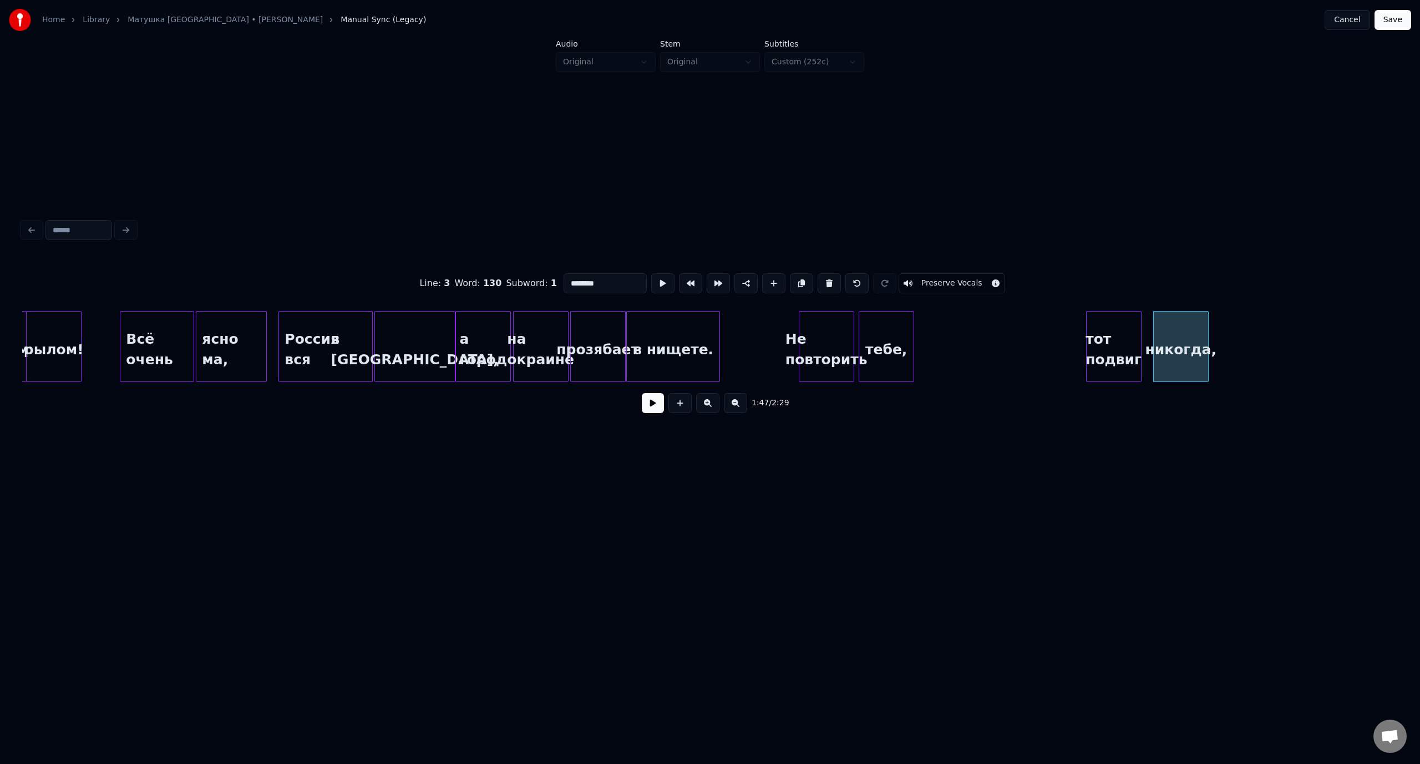
click at [1119, 333] on div "тот подвиг" at bounding box center [1113, 349] width 54 height 75
click at [1056, 332] on div "тебе," at bounding box center [1052, 349] width 54 height 75
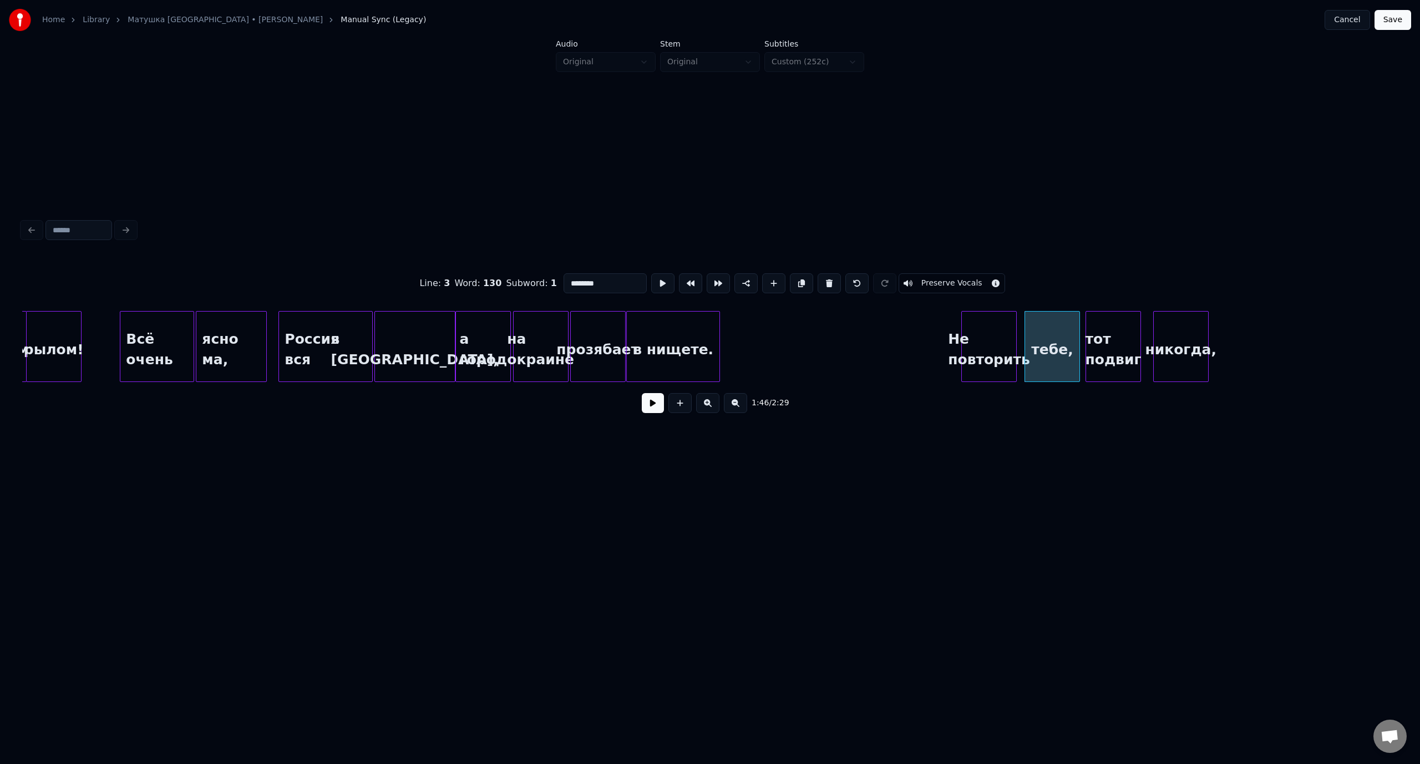
click at [1008, 333] on div "Не повторить" at bounding box center [989, 349] width 54 height 75
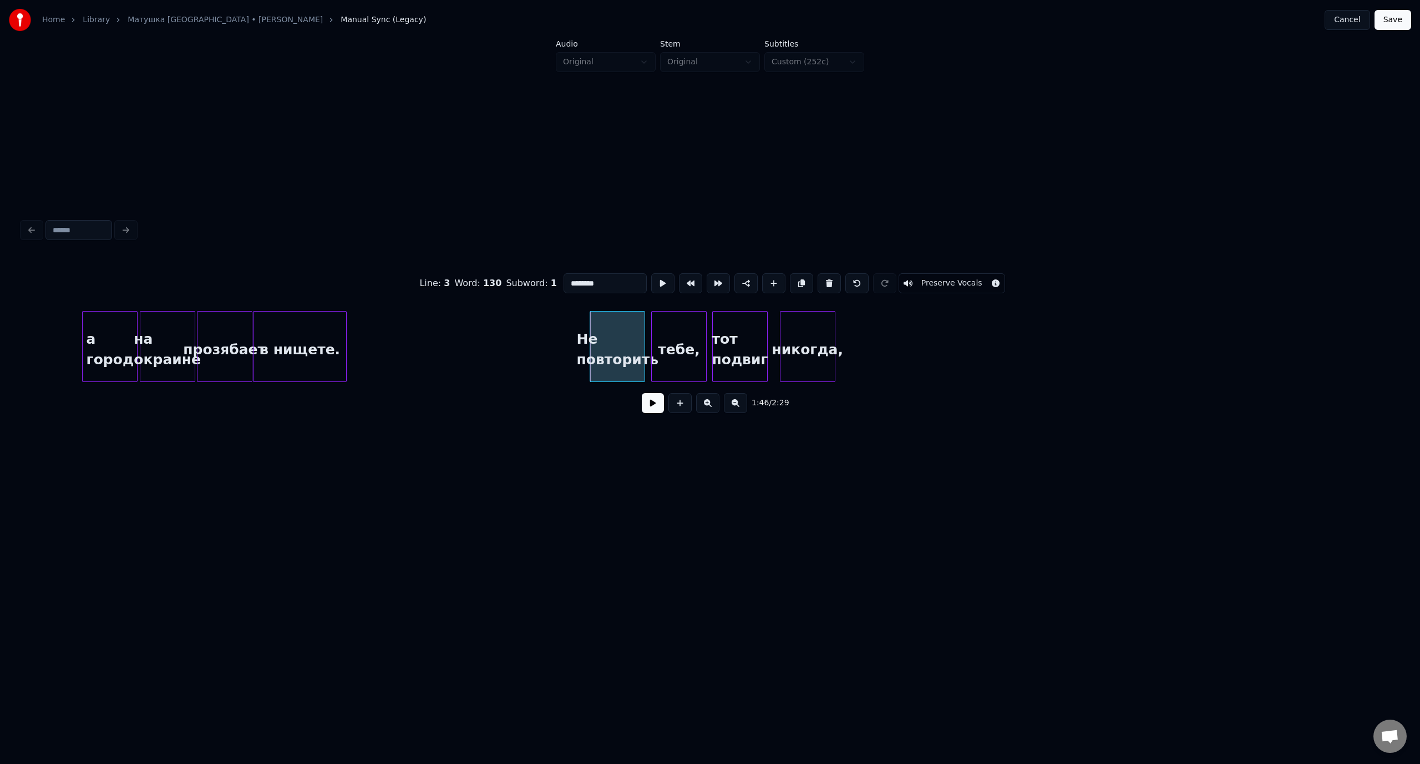
scroll to position [0, 14245]
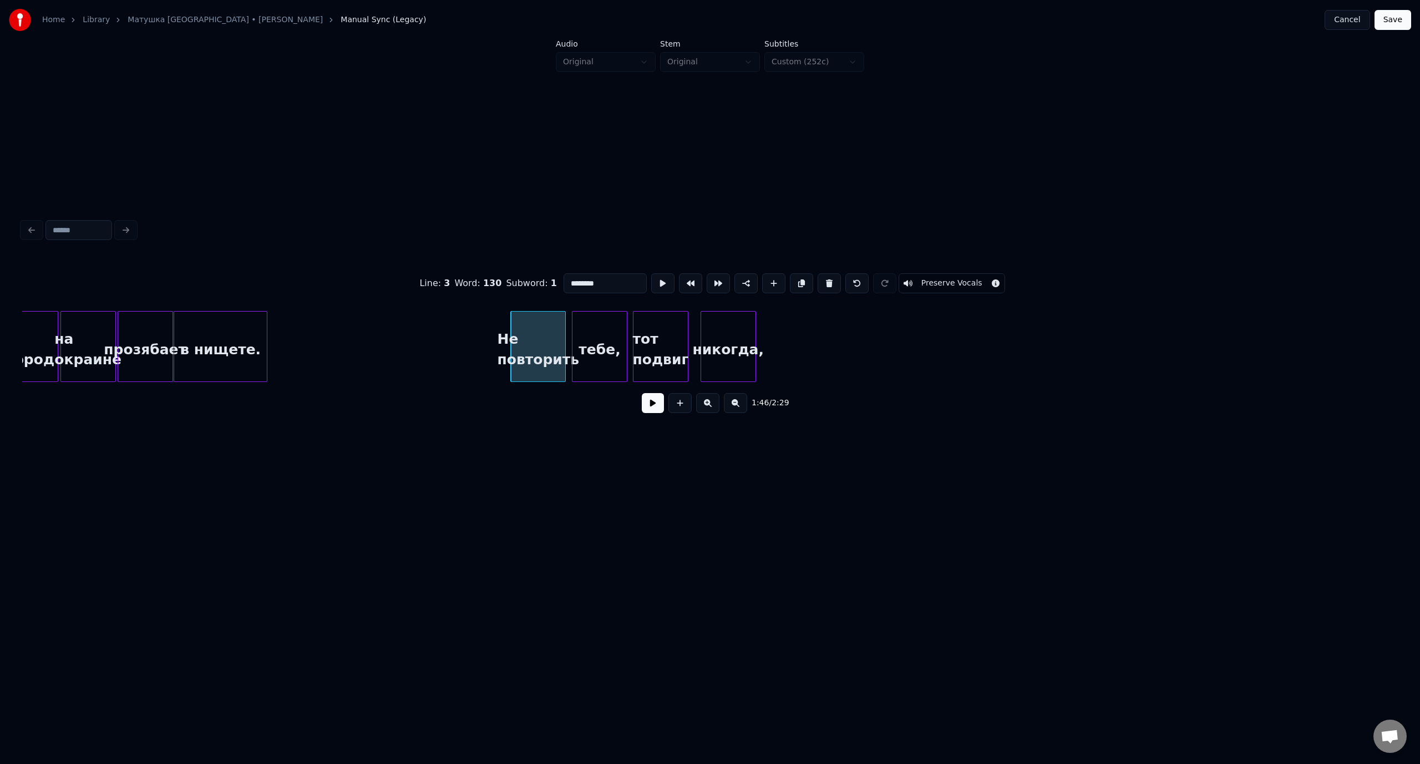
type input "********"
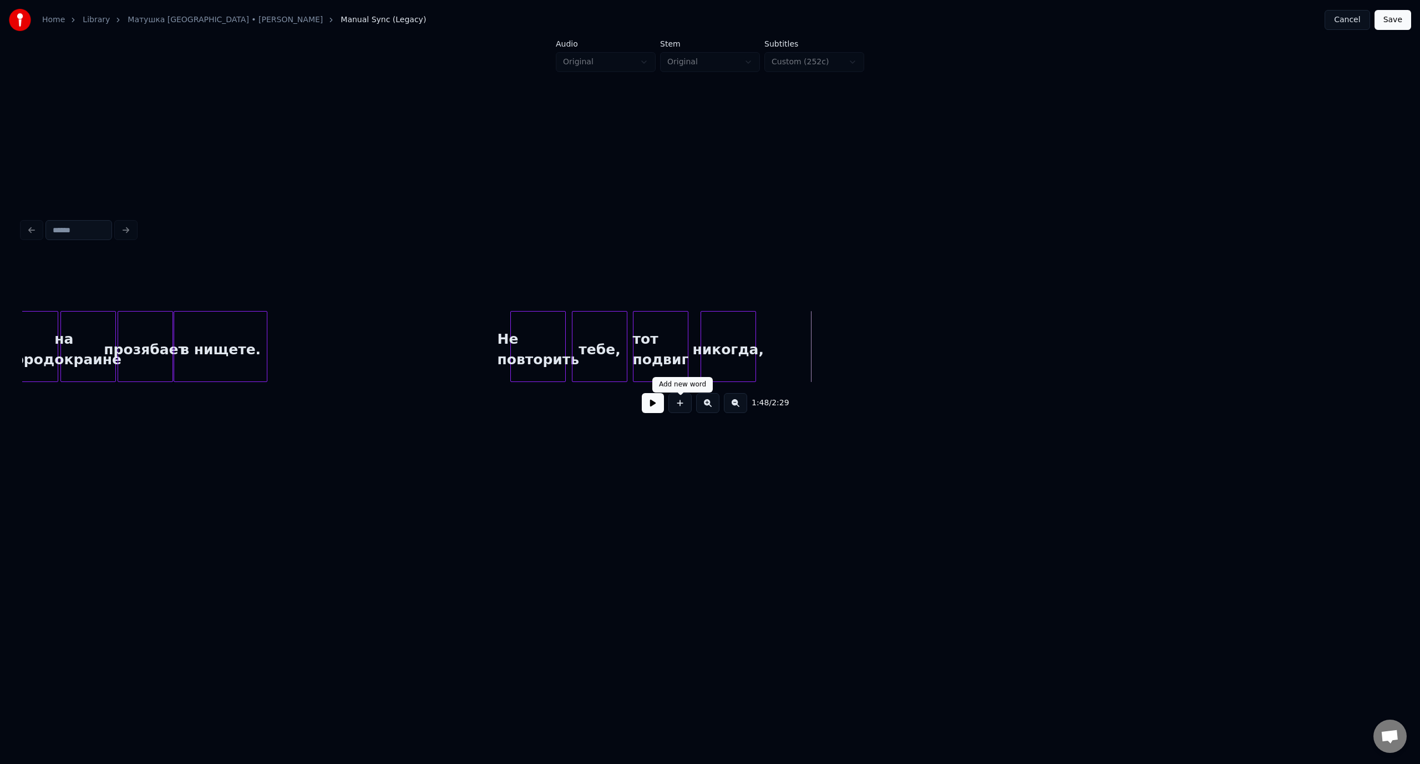
click at [683, 409] on button at bounding box center [679, 403] width 23 height 20
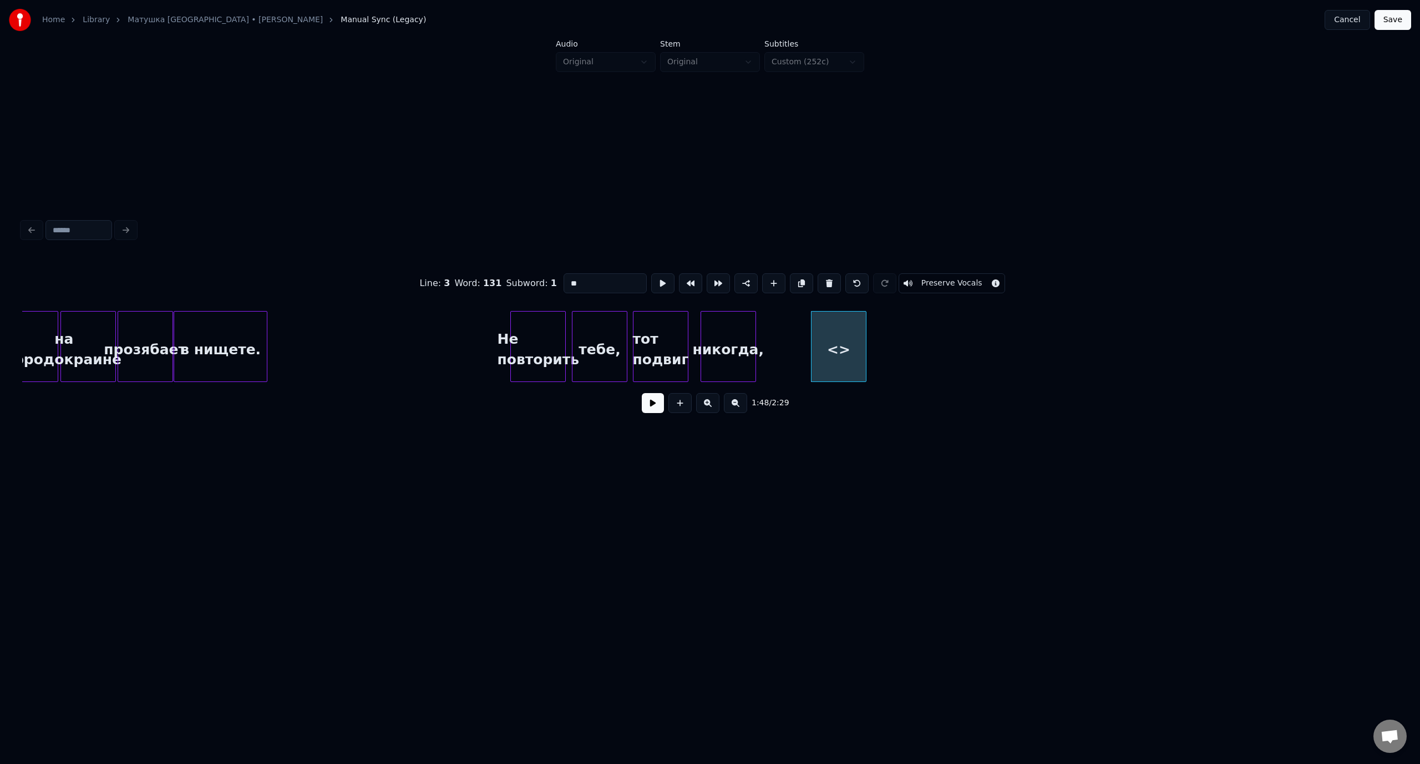
click at [668, 393] on button at bounding box center [679, 403] width 23 height 20
click at [543, 282] on div "Line : 3 Word : 132 Subword : 1 ** Preserve Vocals" at bounding box center [709, 283] width 1375 height 55
click at [588, 279] on input "********" at bounding box center [604, 283] width 83 height 20
type input "********"
click at [841, 339] on div "и ступни" at bounding box center [838, 349] width 54 height 75
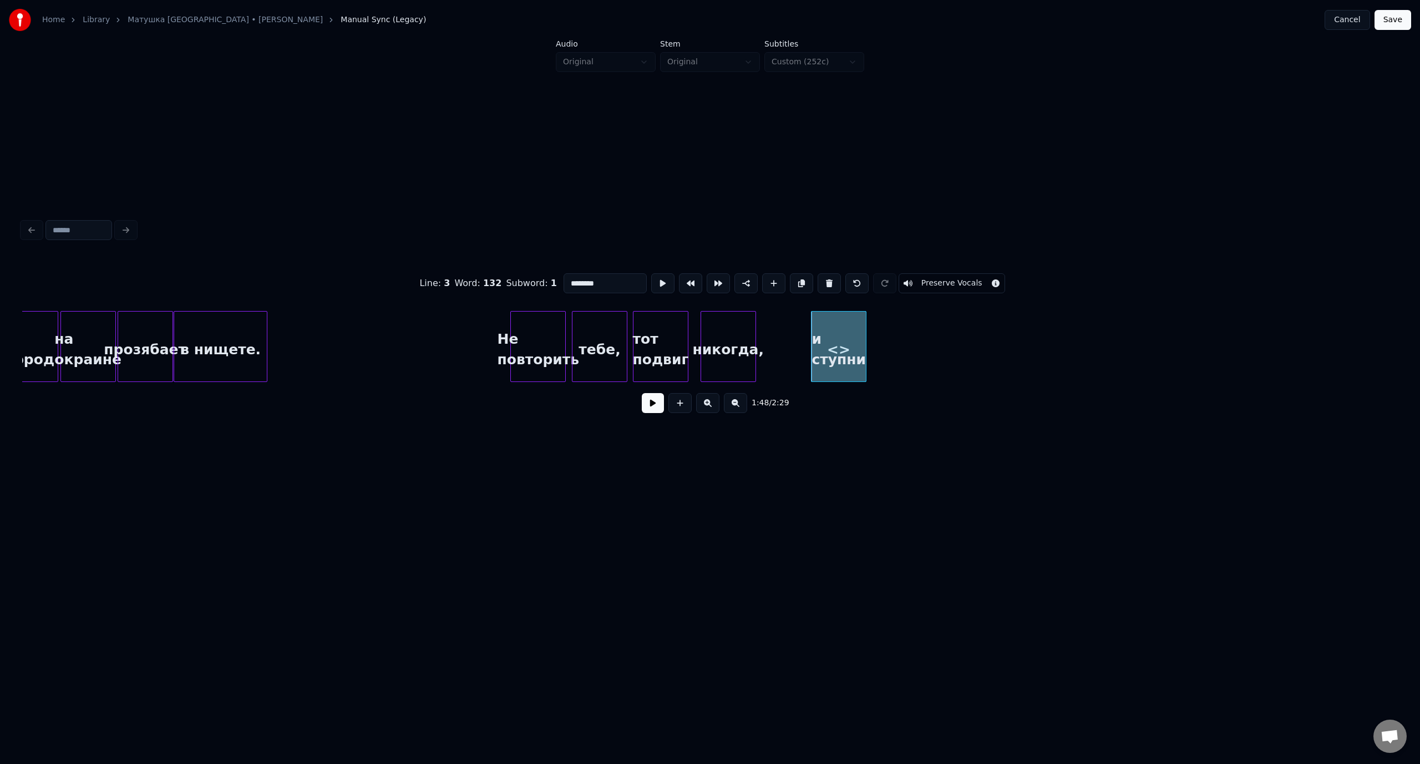
drag, startPoint x: 614, startPoint y: 280, endPoint x: 552, endPoint y: 281, distance: 62.1
click at [552, 281] on div "Line : 3 Word : 132 Subword : 1 ******** Preserve Vocals" at bounding box center [709, 283] width 1375 height 55
click at [826, 282] on button at bounding box center [828, 283] width 23 height 20
drag, startPoint x: 583, startPoint y: 277, endPoint x: 566, endPoint y: 282, distance: 17.8
click at [566, 282] on input "**" at bounding box center [604, 283] width 83 height 20
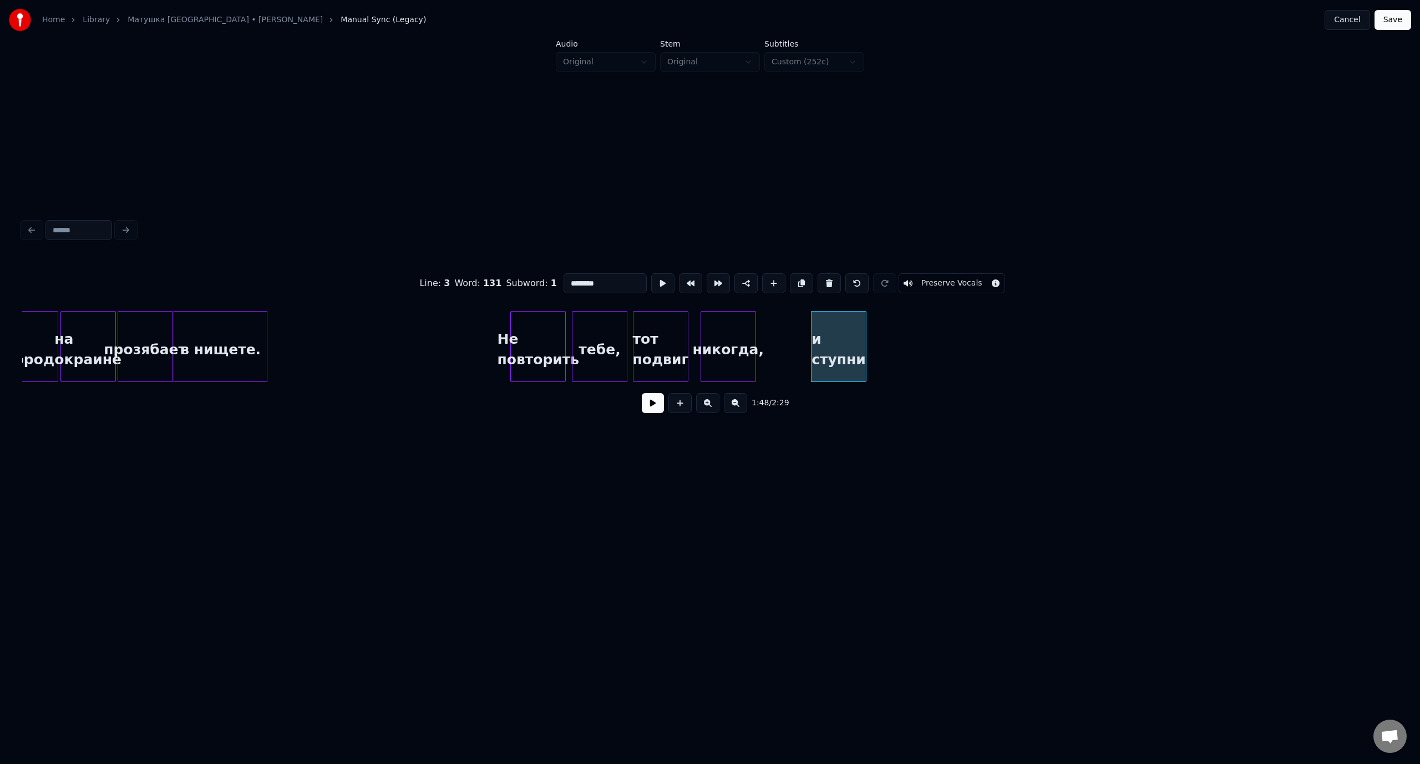
type input "********"
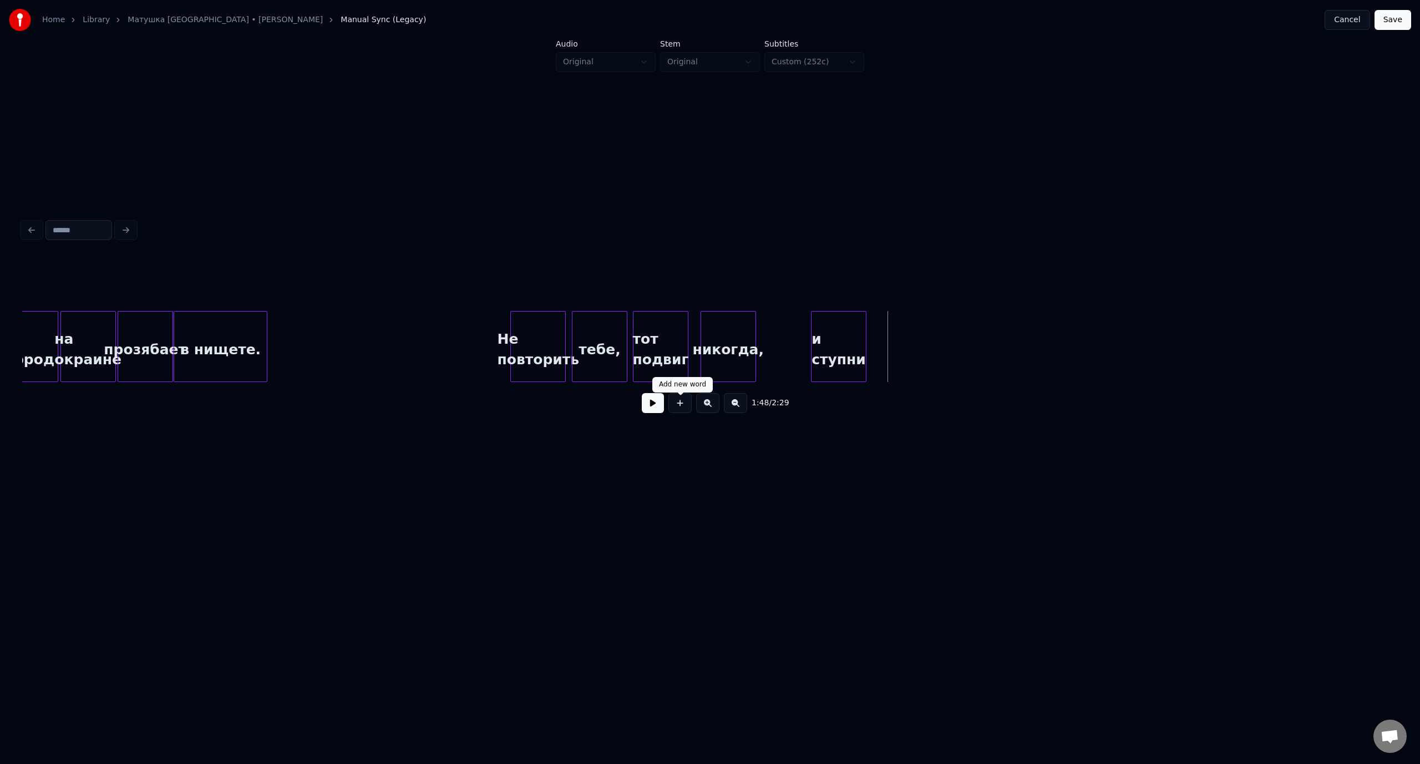
click at [682, 406] on button at bounding box center [679, 403] width 23 height 20
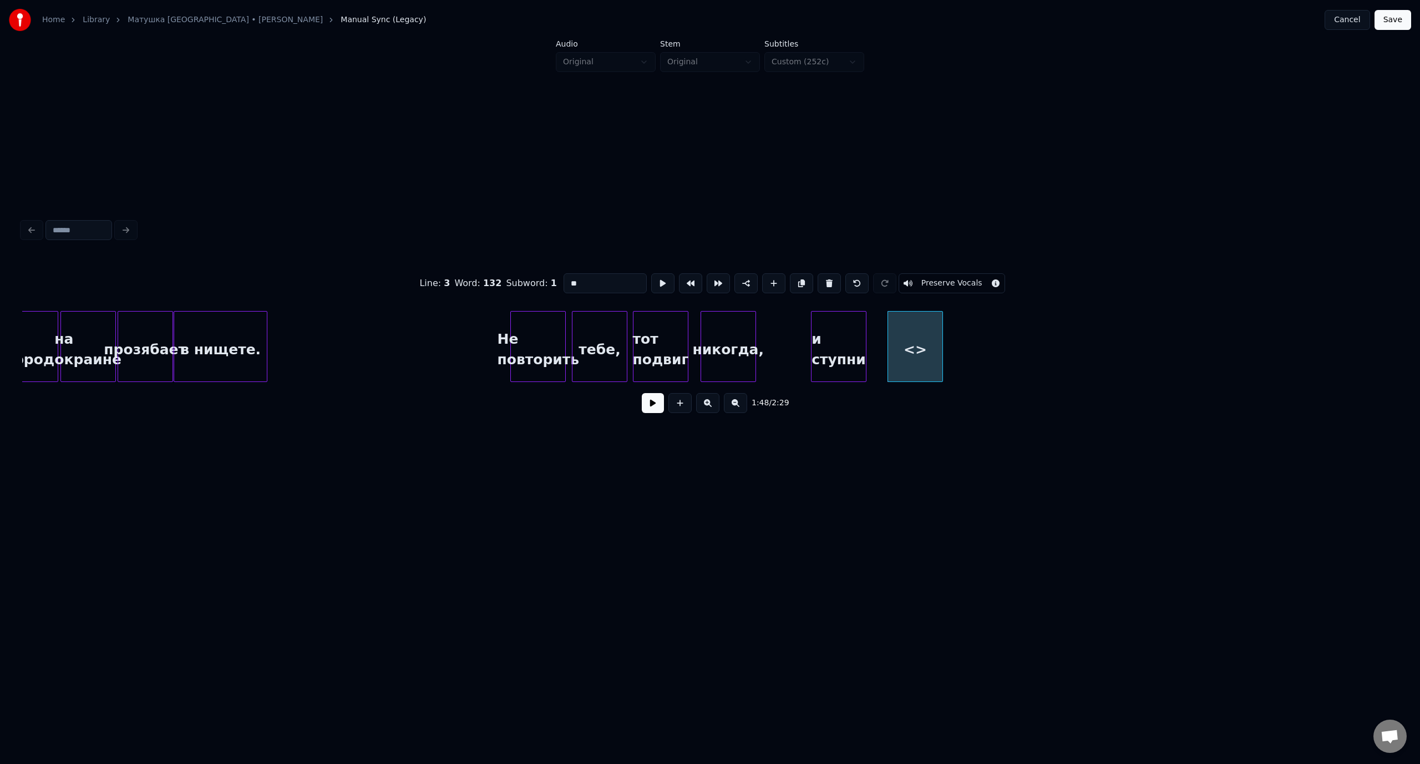
drag, startPoint x: 587, startPoint y: 284, endPoint x: 554, endPoint y: 284, distance: 33.3
click at [554, 284] on div "Line : 3 Word : 132 Subword : 1 ** Preserve Vocals" at bounding box center [709, 283] width 1375 height 55
type input "*********"
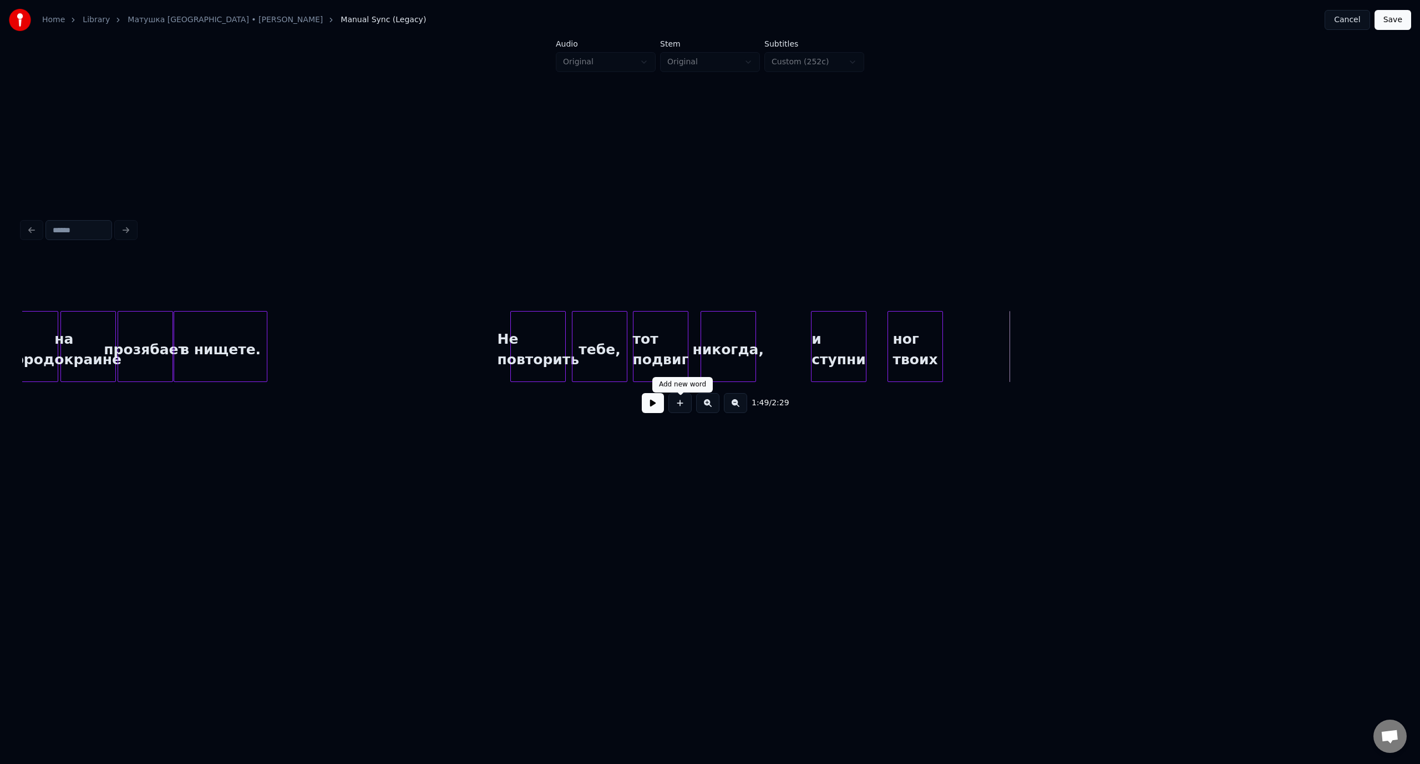
click at [682, 411] on button at bounding box center [679, 403] width 23 height 20
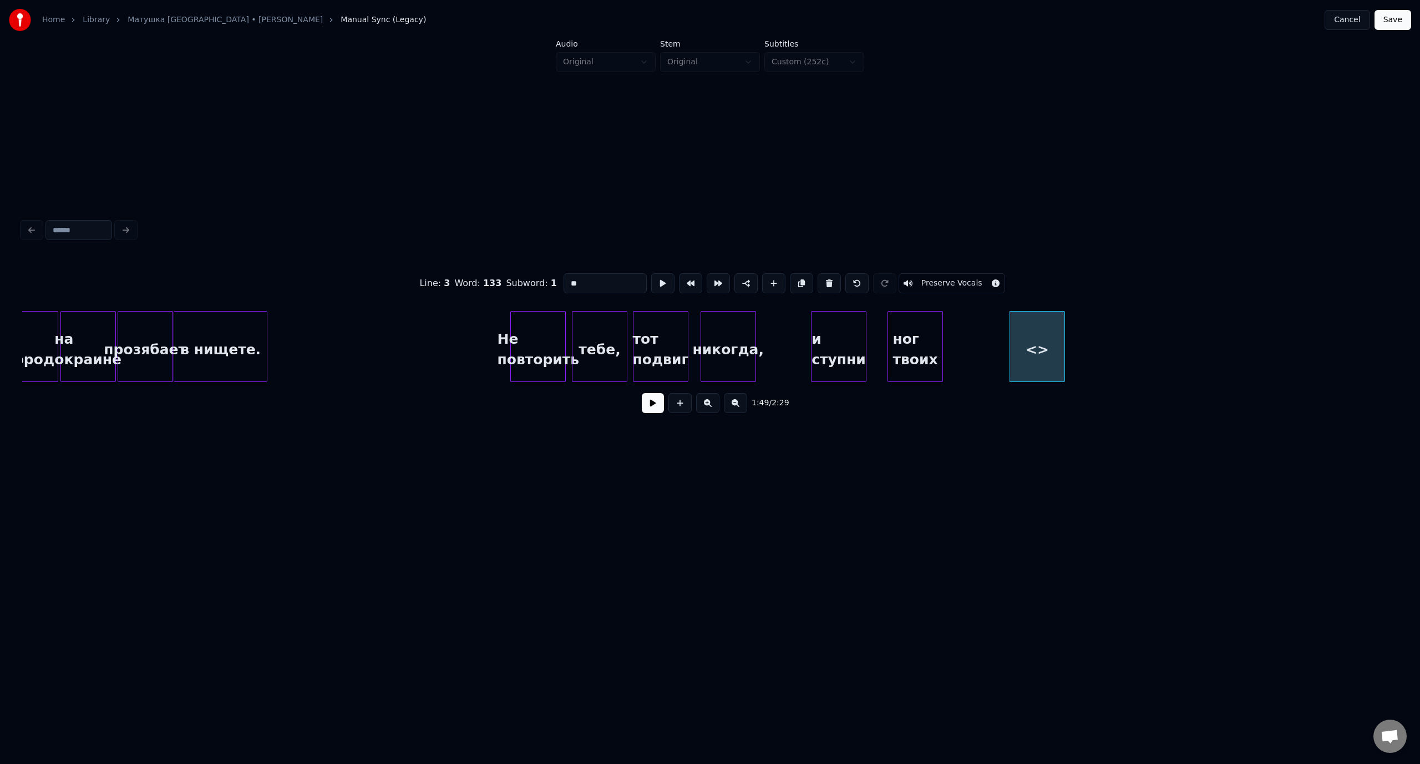
drag, startPoint x: 588, startPoint y: 282, endPoint x: 560, endPoint y: 282, distance: 28.3
click at [563, 282] on input "**" at bounding box center [604, 283] width 83 height 20
click at [995, 334] on div "не будет" at bounding box center [992, 349] width 54 height 75
type input "********"
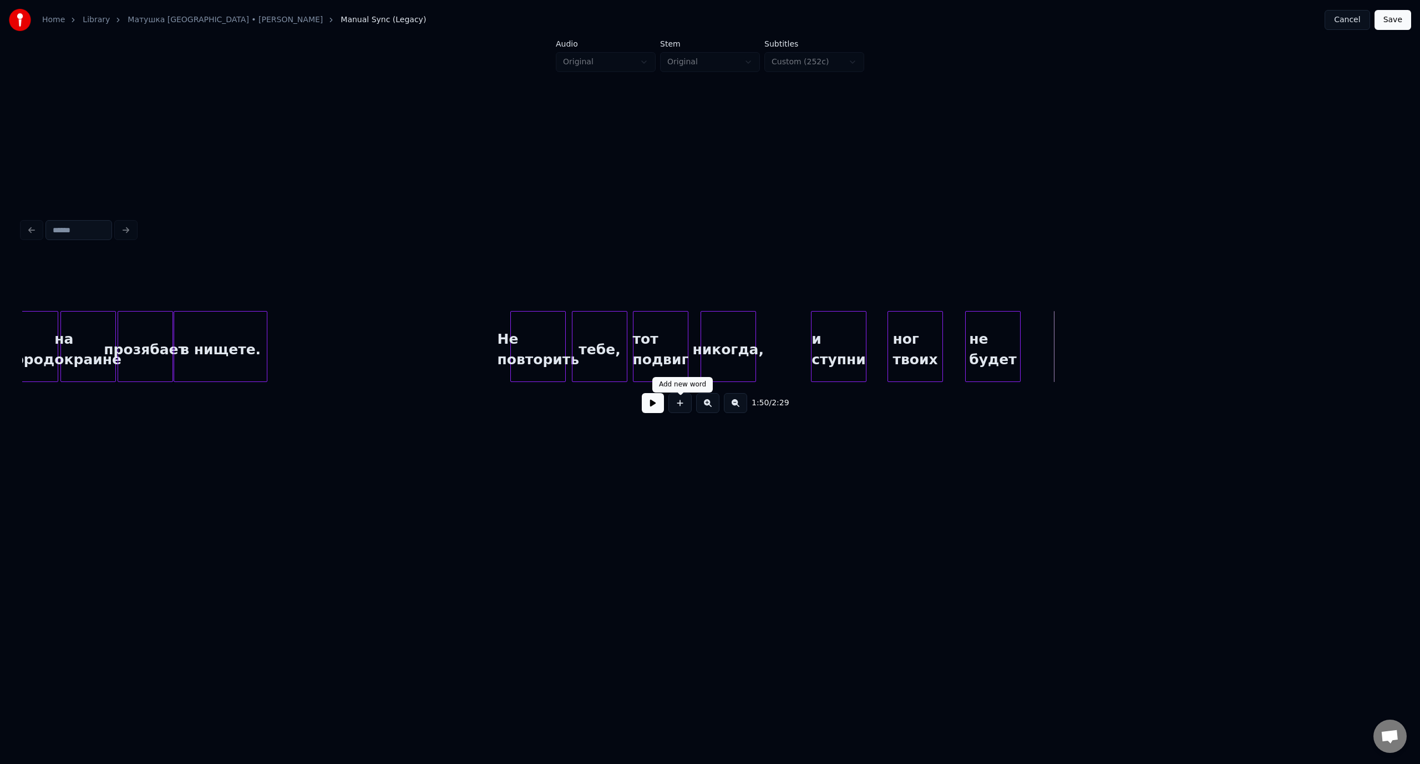
click at [685, 410] on button at bounding box center [679, 403] width 23 height 20
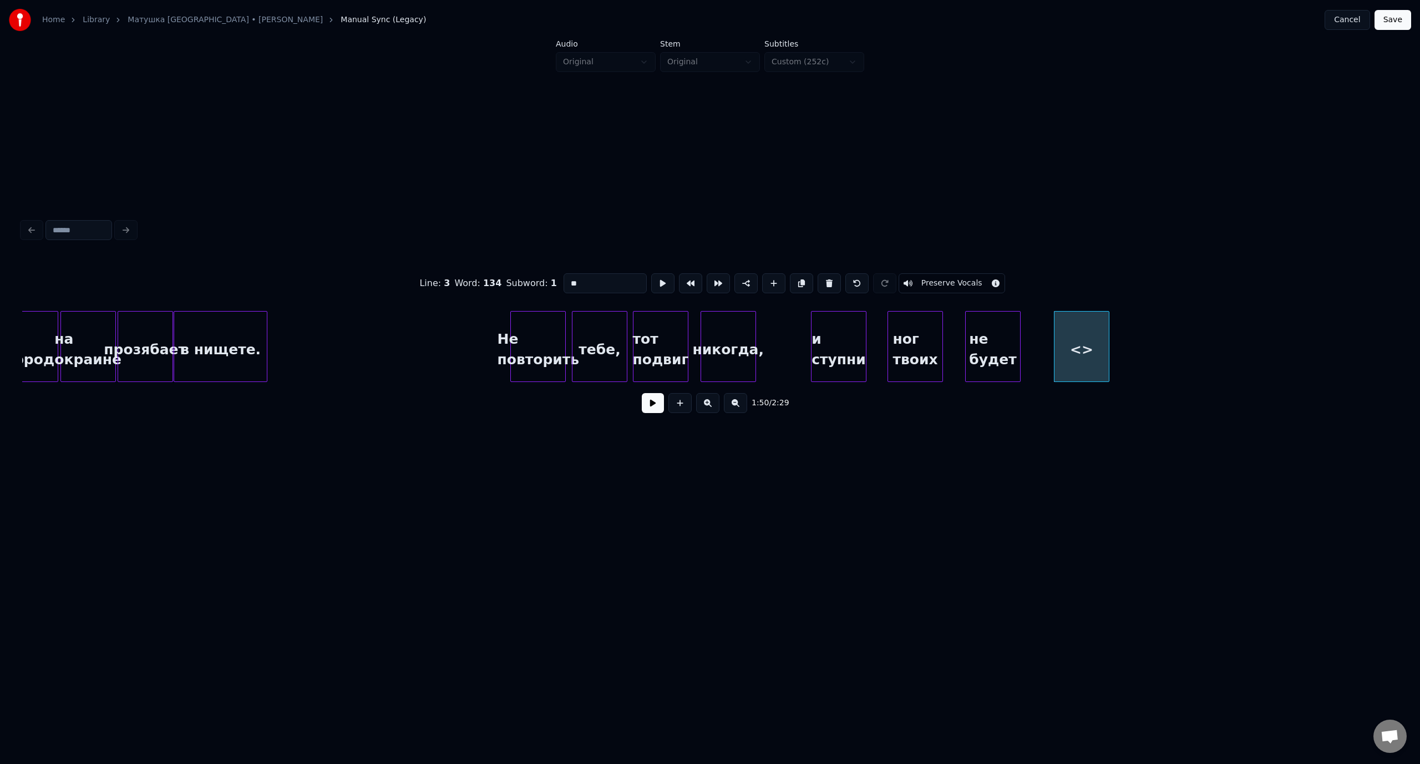
drag, startPoint x: 596, startPoint y: 278, endPoint x: 552, endPoint y: 278, distance: 43.8
click at [552, 278] on div "Line : 3 Word : 134 Subword : 1 ** Preserve Vocals" at bounding box center [709, 283] width 1375 height 55
type input "**********"
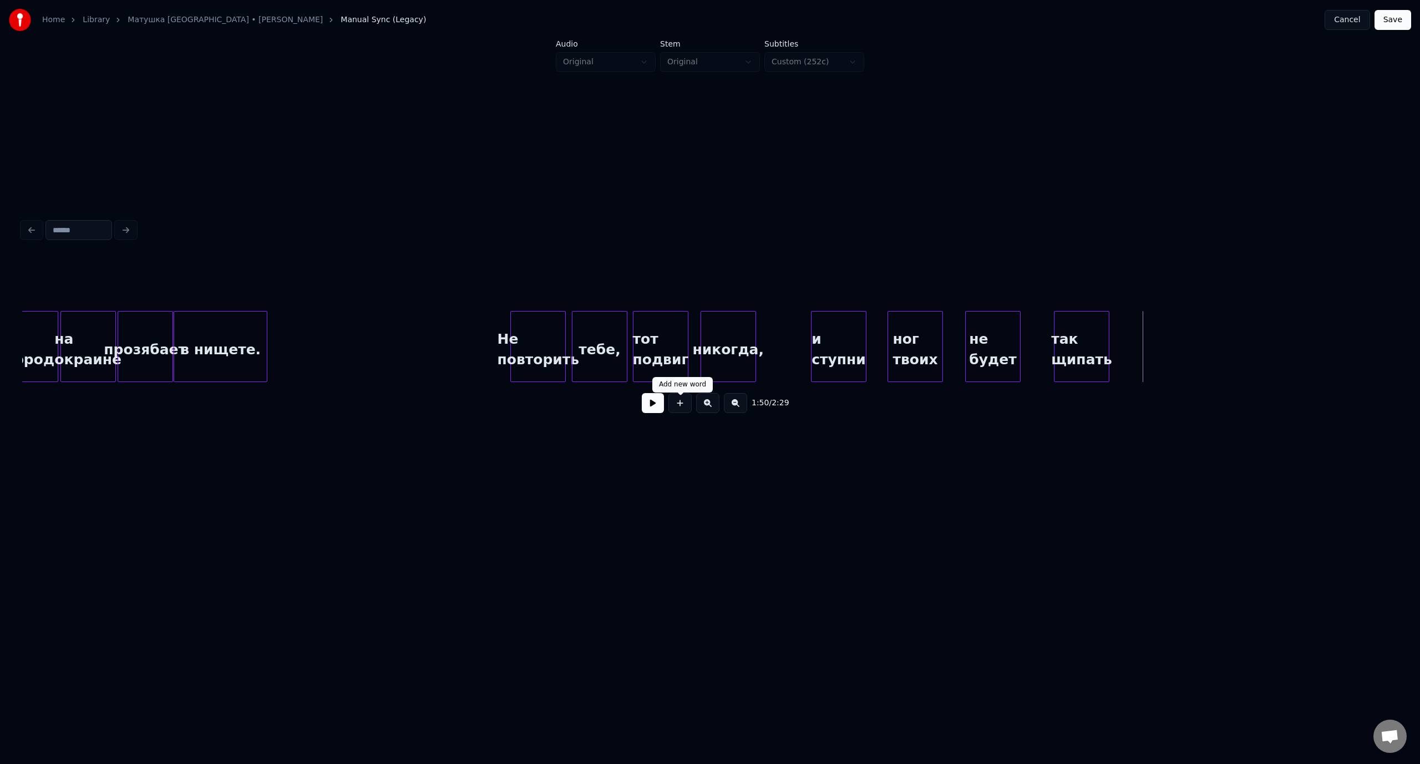
click at [690, 406] on button at bounding box center [679, 403] width 23 height 20
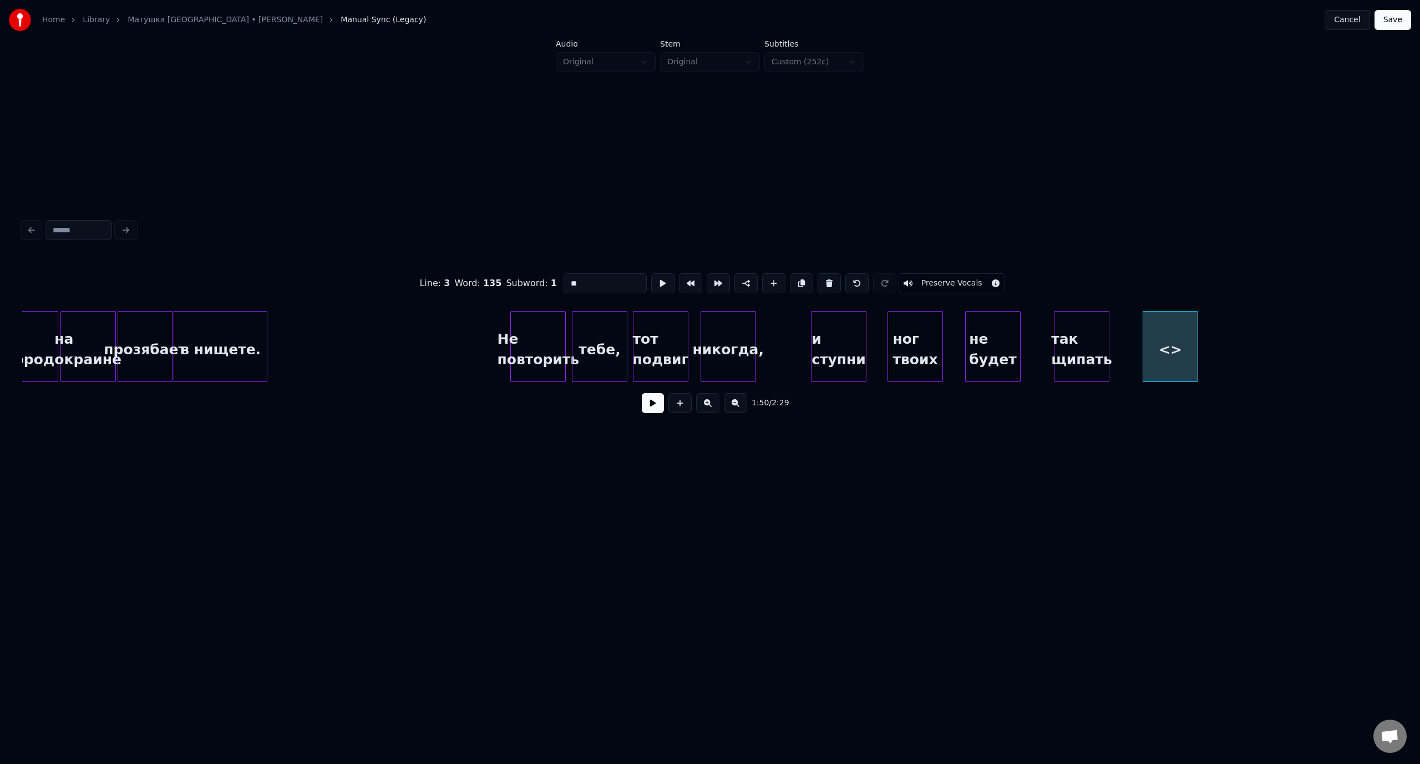
drag, startPoint x: 604, startPoint y: 279, endPoint x: 567, endPoint y: 282, distance: 37.2
click at [567, 282] on input "**" at bounding box center [604, 283] width 83 height 20
type input "*****"
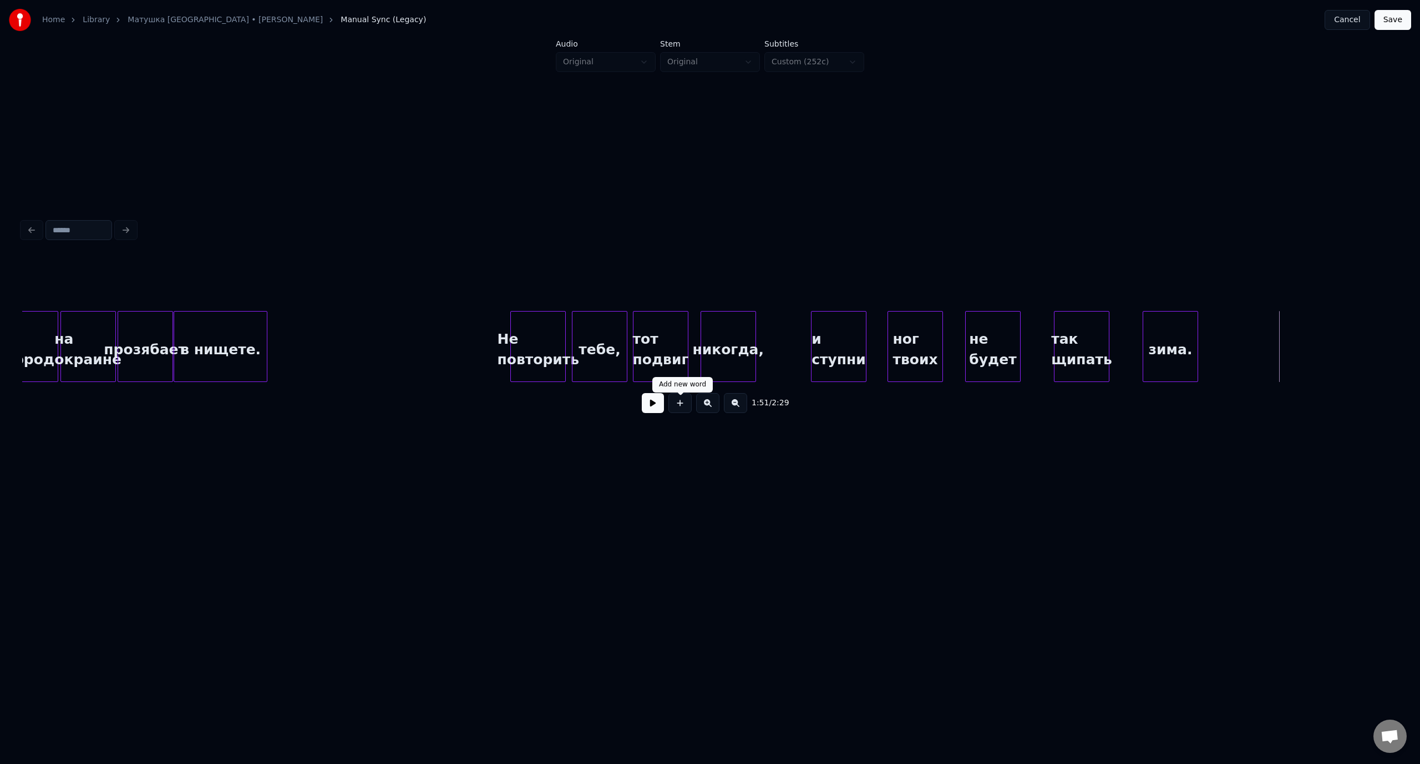
click at [681, 412] on button at bounding box center [679, 403] width 23 height 20
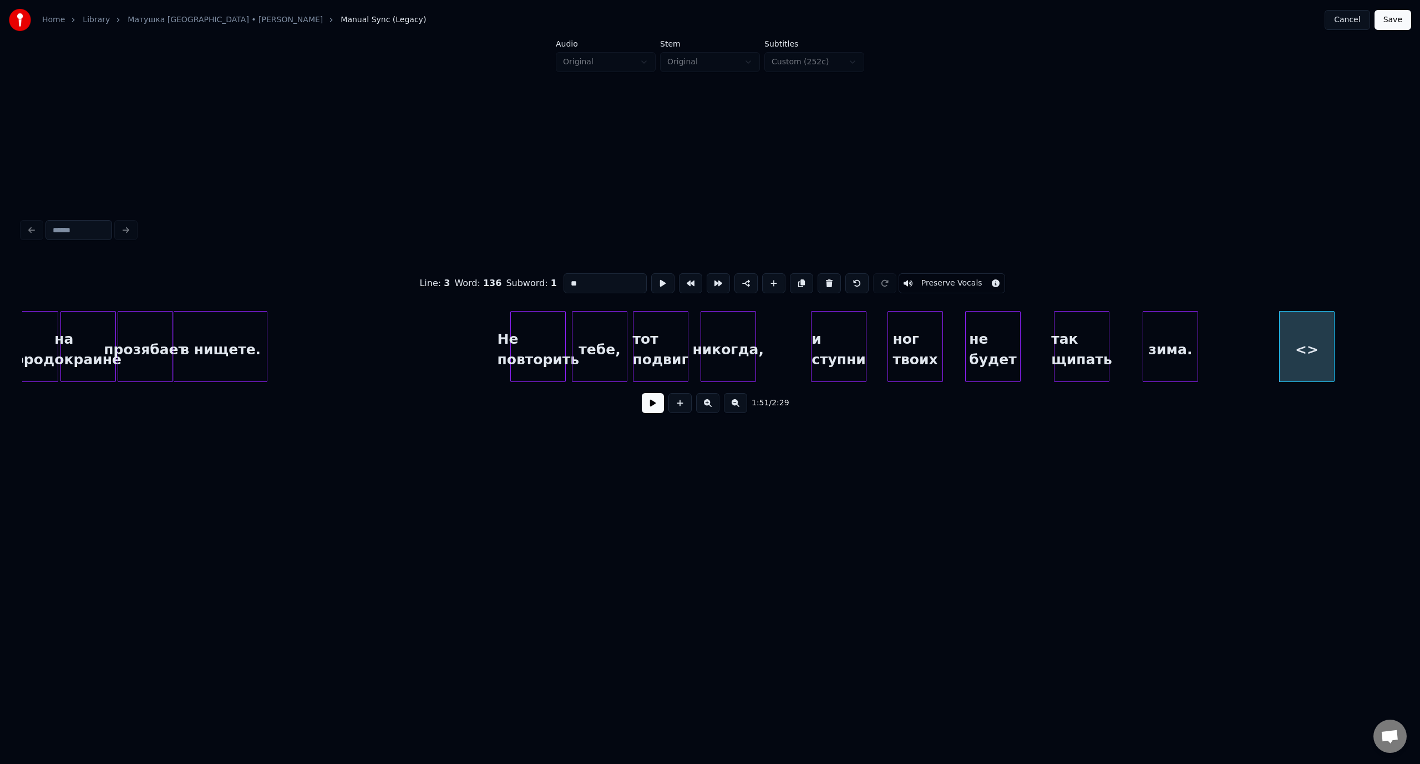
drag, startPoint x: 605, startPoint y: 282, endPoint x: 550, endPoint y: 282, distance: 54.9
click at [550, 282] on div "Line : 3 Word : 136 Subword : 1 ** Preserve Vocals" at bounding box center [709, 283] width 1375 height 55
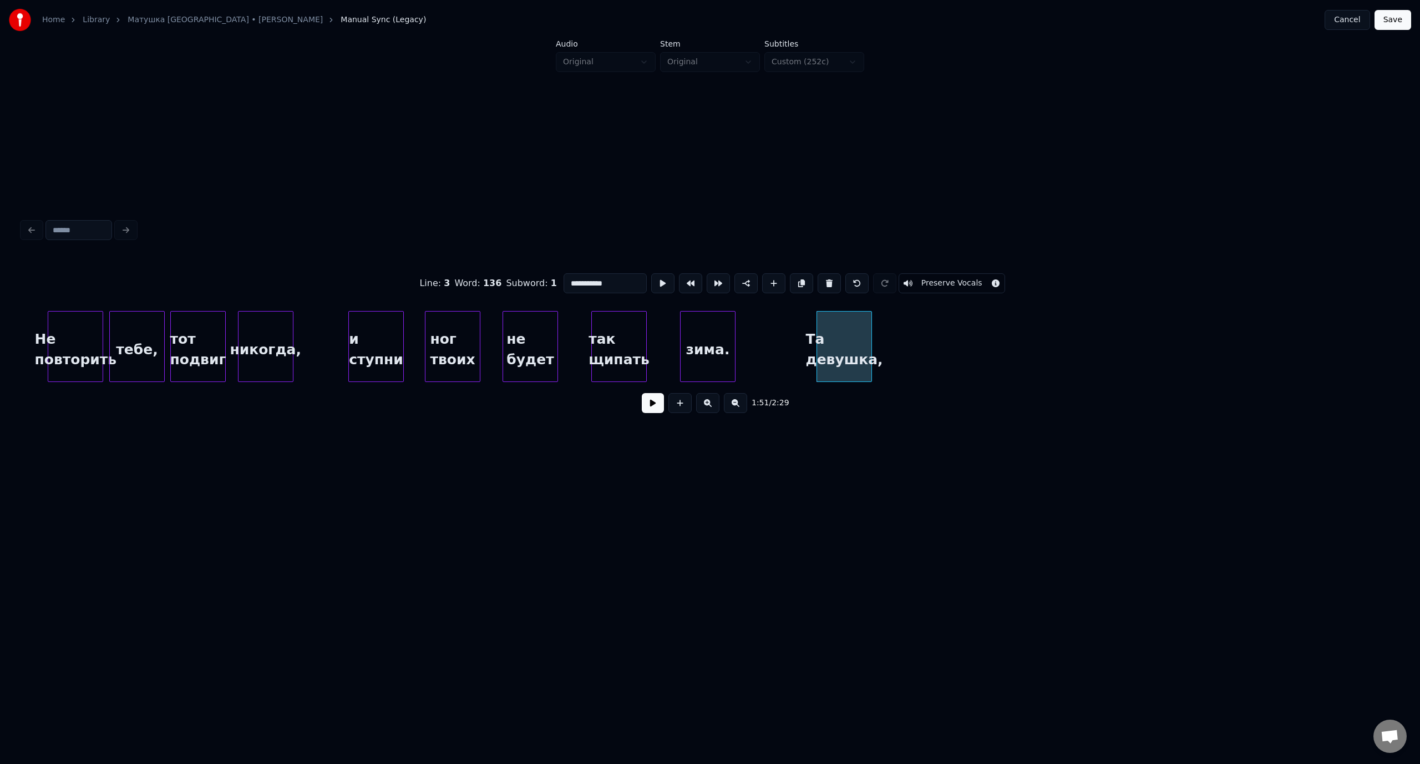
scroll to position [0, 14782]
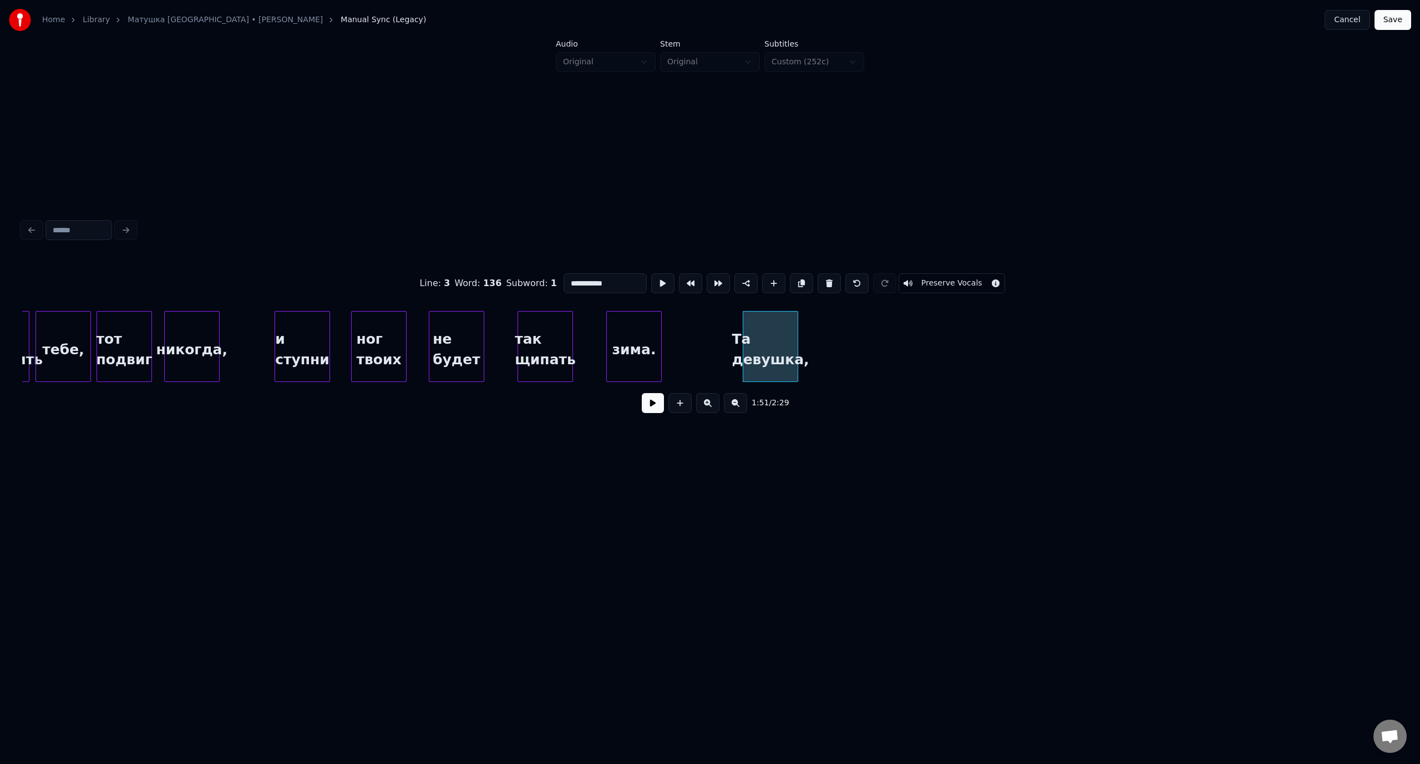
type input "**********"
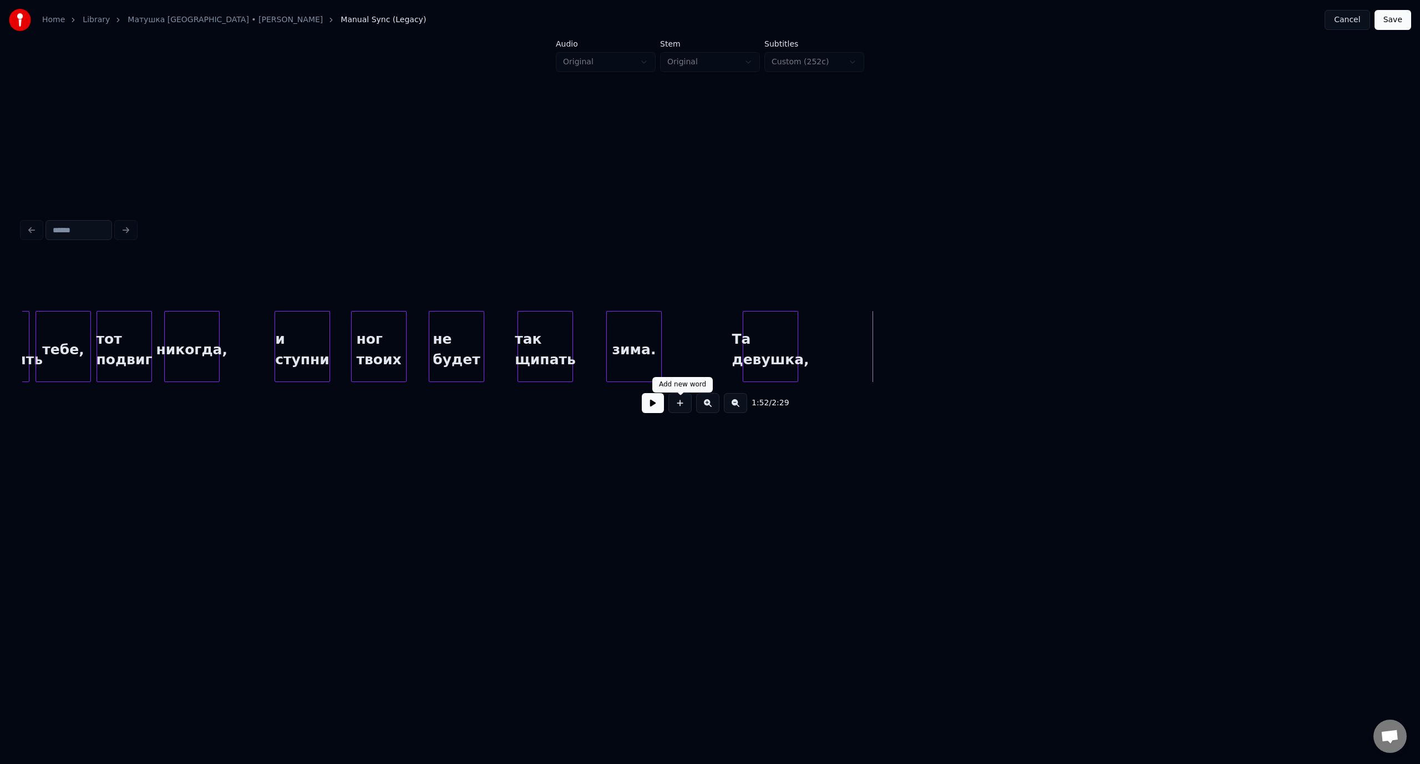
click at [680, 406] on button at bounding box center [679, 403] width 23 height 20
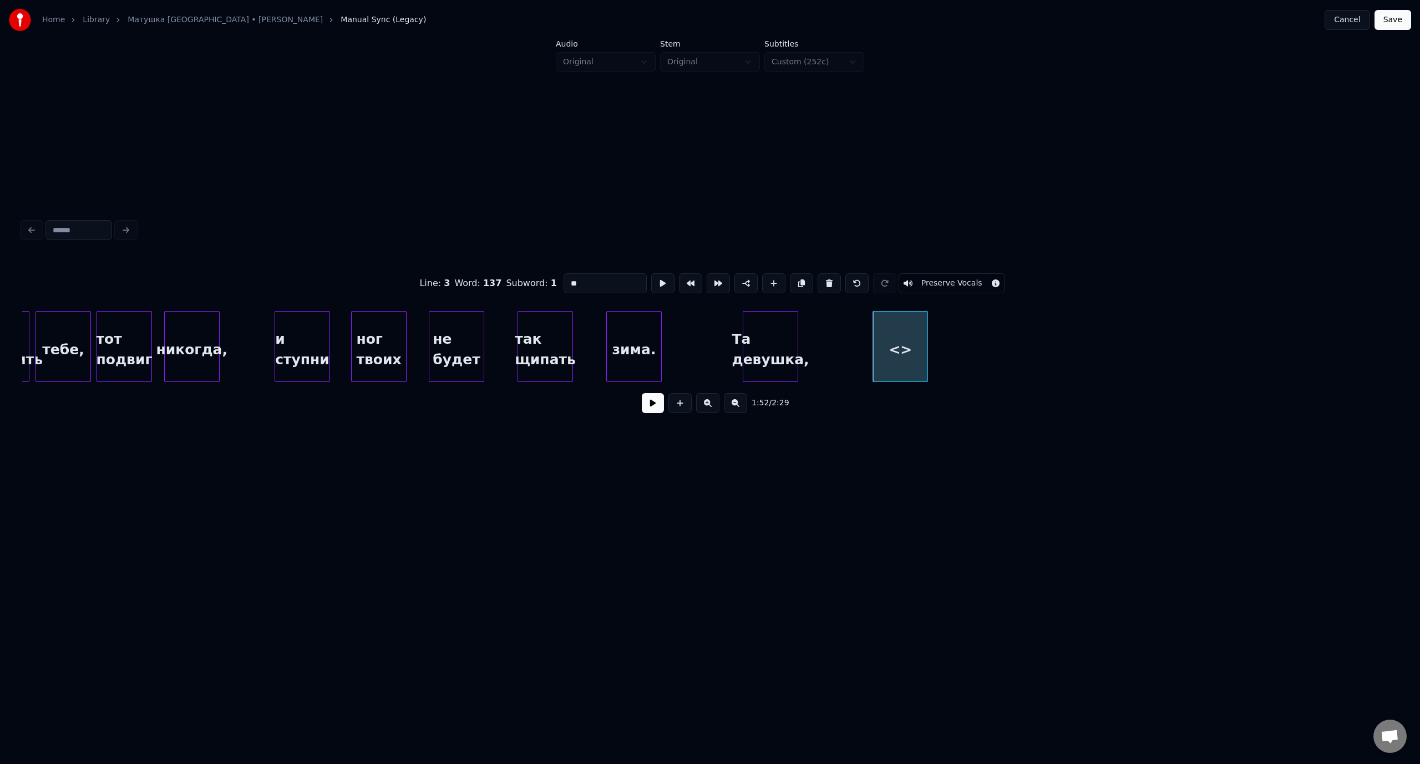
drag, startPoint x: 580, startPoint y: 278, endPoint x: 566, endPoint y: 279, distance: 14.0
click at [566, 279] on input "**" at bounding box center [604, 283] width 83 height 20
type input "******"
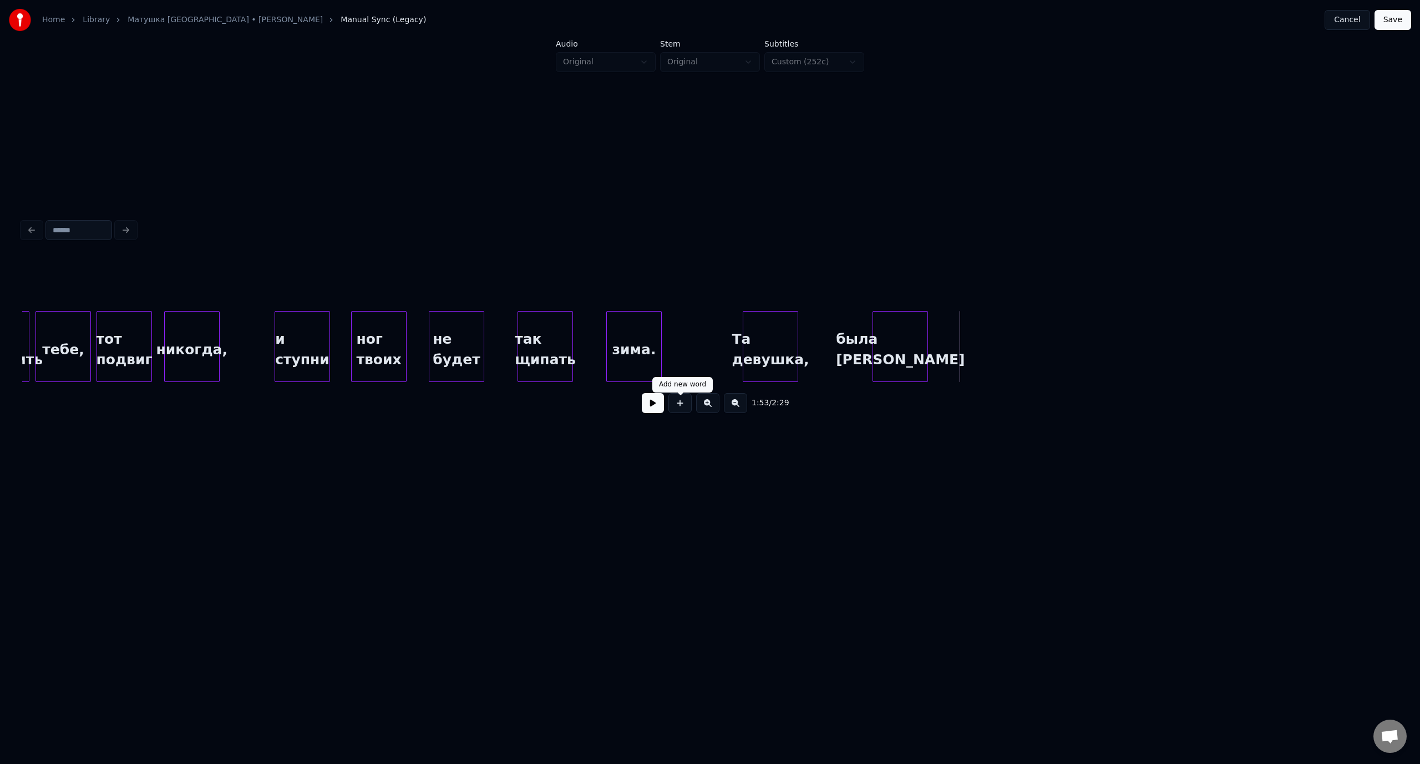
click at [678, 405] on button at bounding box center [679, 403] width 23 height 20
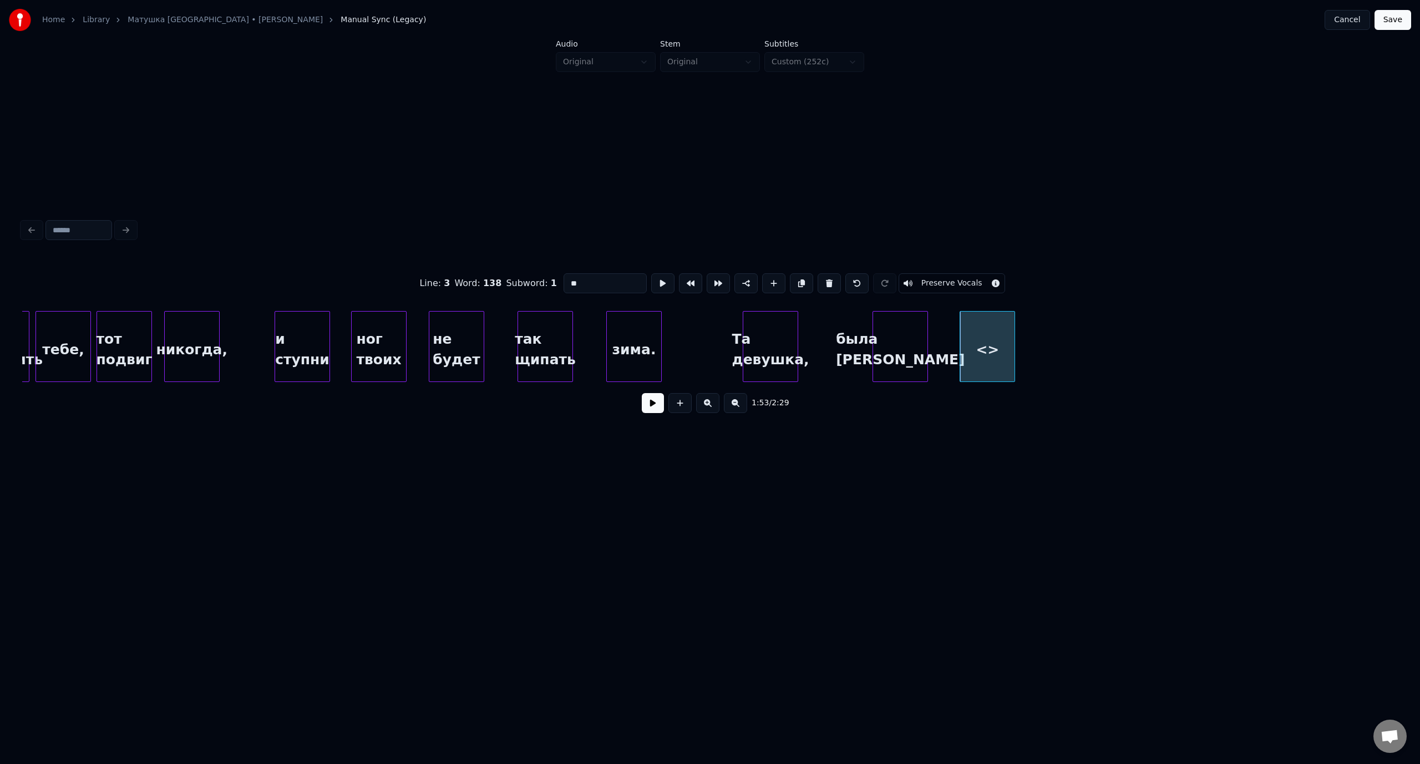
drag, startPoint x: 582, startPoint y: 286, endPoint x: 561, endPoint y: 285, distance: 21.1
click at [563, 285] on input "**" at bounding box center [604, 283] width 83 height 20
type input "*******"
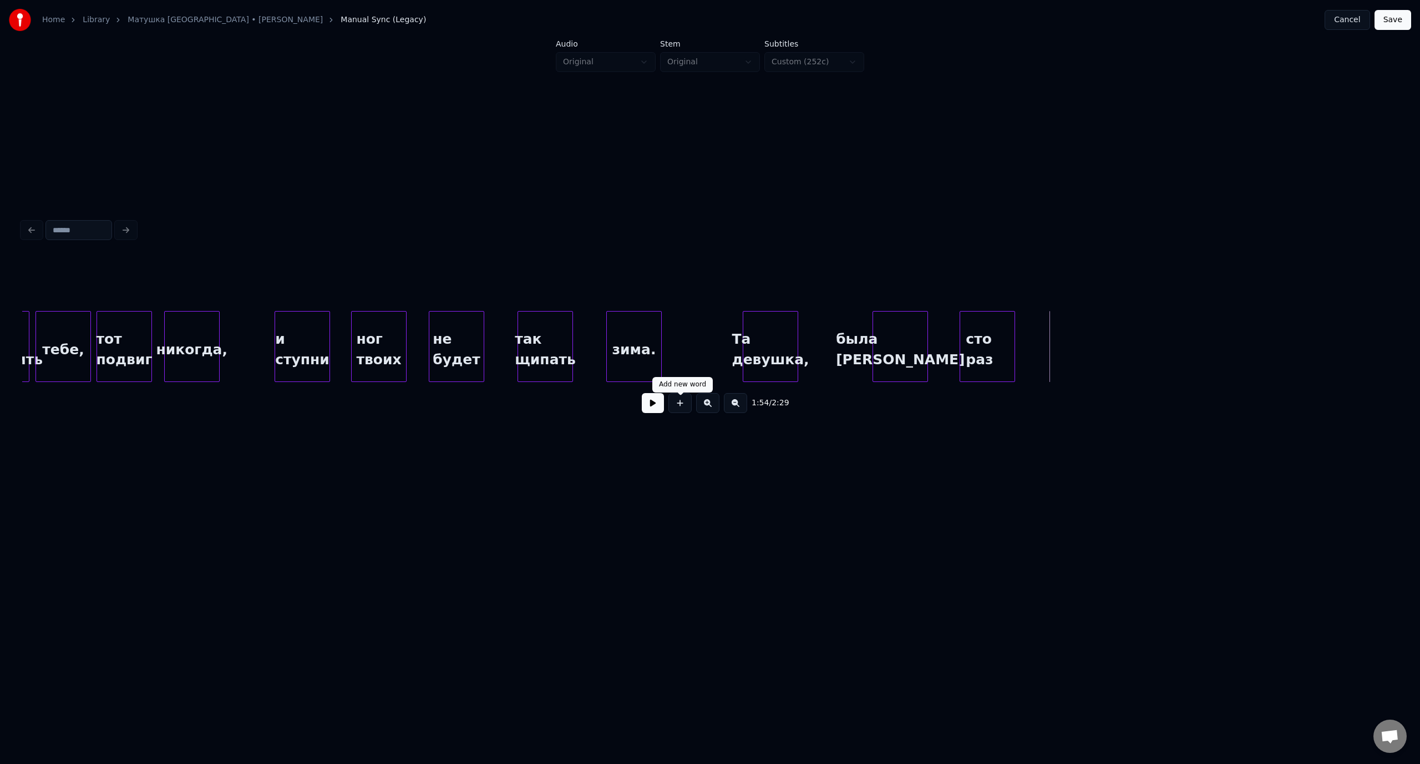
click at [685, 407] on button at bounding box center [679, 403] width 23 height 20
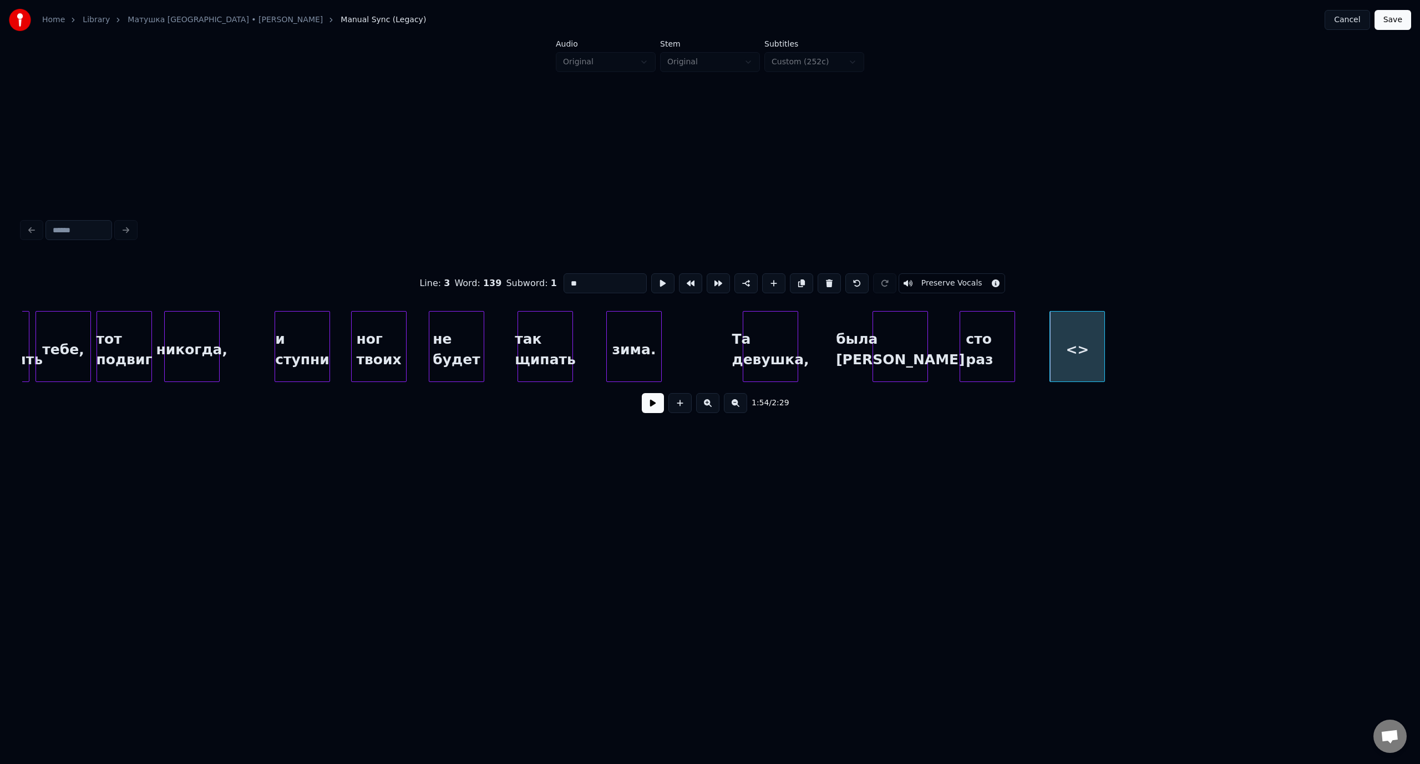
click at [565, 279] on input "**" at bounding box center [604, 283] width 83 height 20
type input "**********"
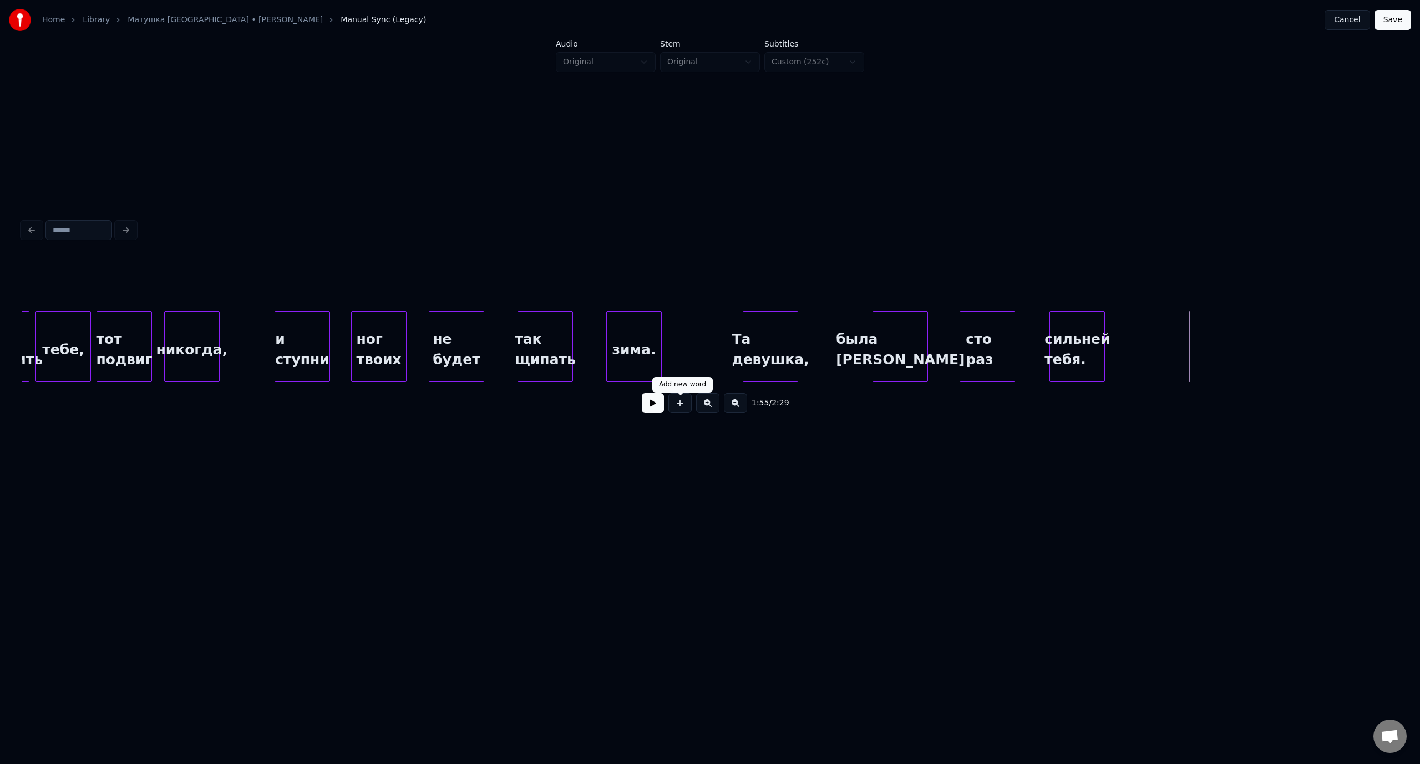
click at [668, 410] on div at bounding box center [680, 403] width 28 height 20
click at [684, 410] on button at bounding box center [679, 403] width 23 height 20
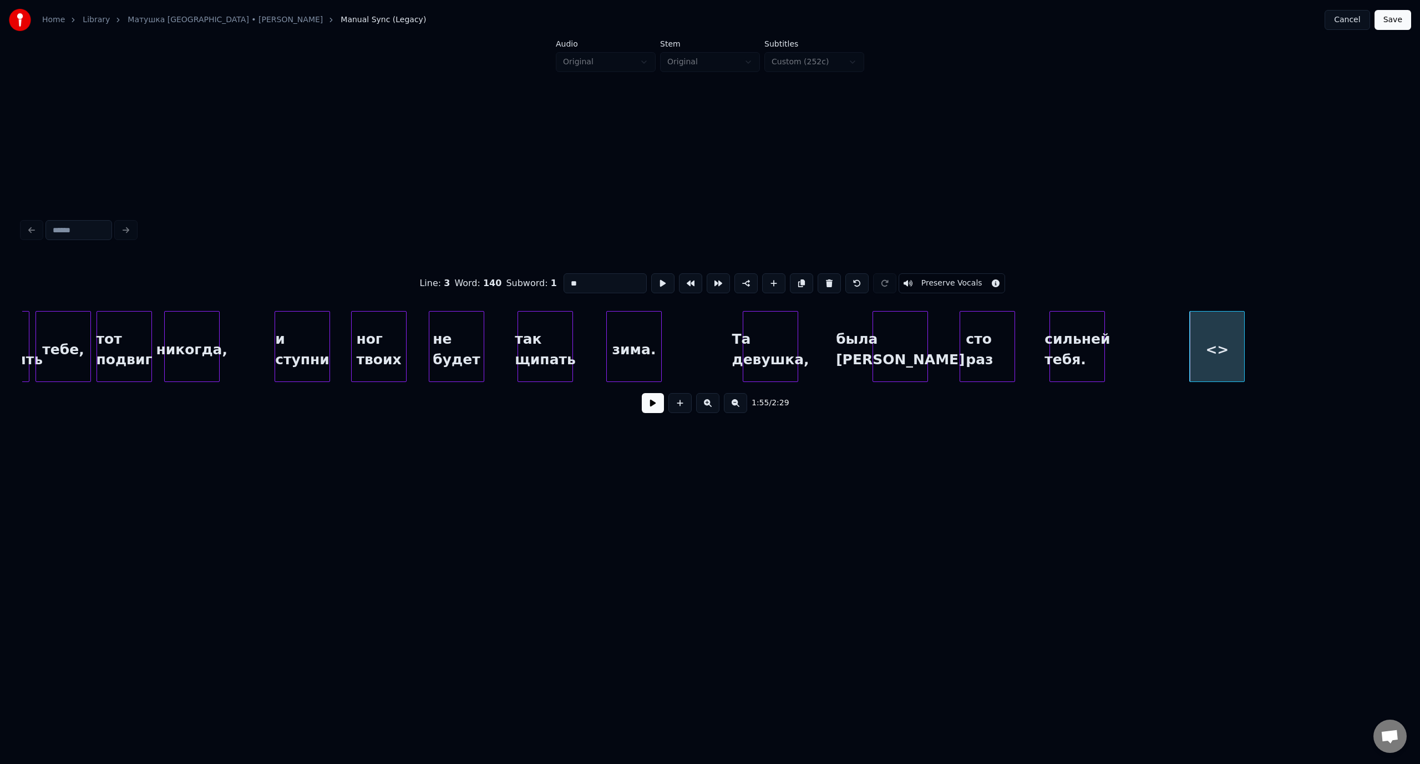
drag, startPoint x: 574, startPoint y: 281, endPoint x: 550, endPoint y: 277, distance: 24.1
click at [549, 277] on div "Line : 3 Word : 140 Subword : 1 ** Preserve Vocals" at bounding box center [709, 283] width 1375 height 55
type input "********"
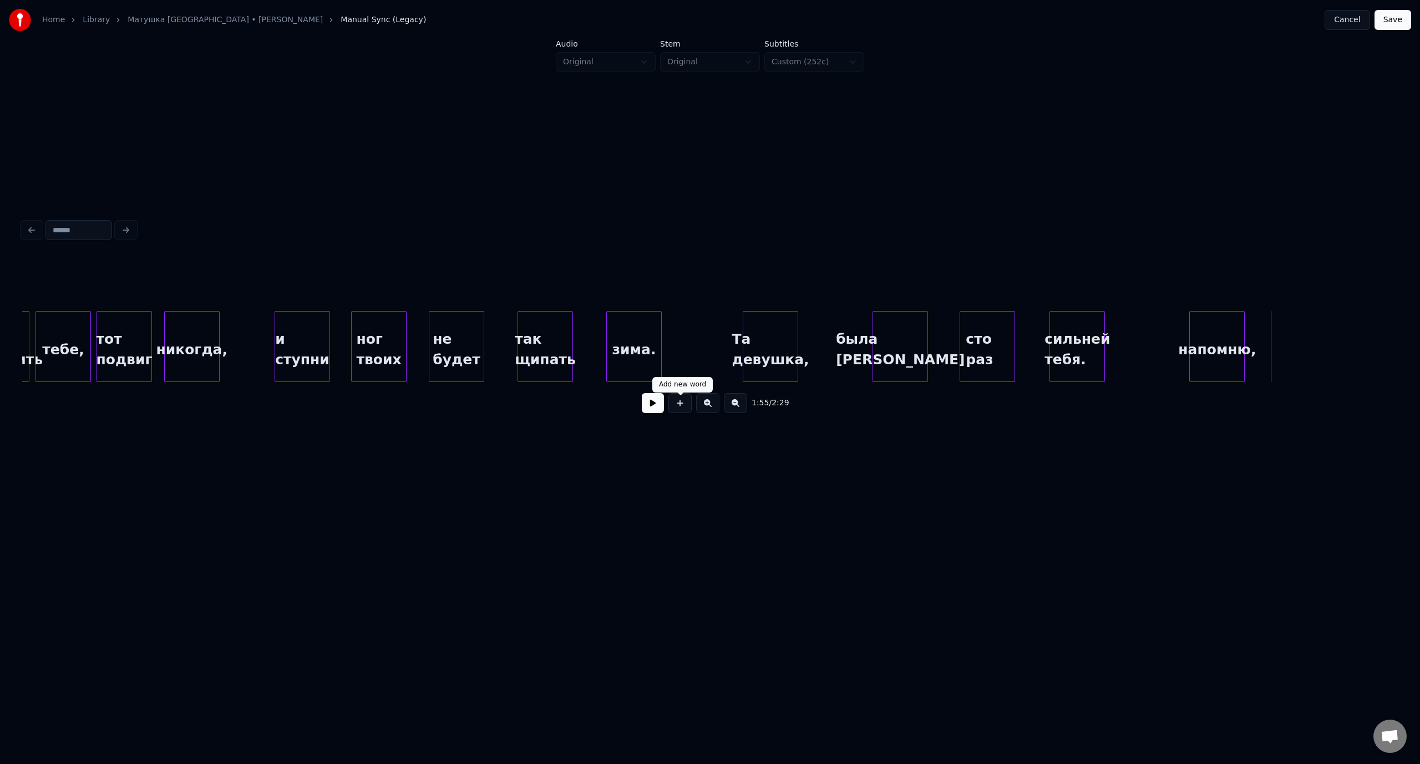
click at [680, 408] on button at bounding box center [679, 403] width 23 height 20
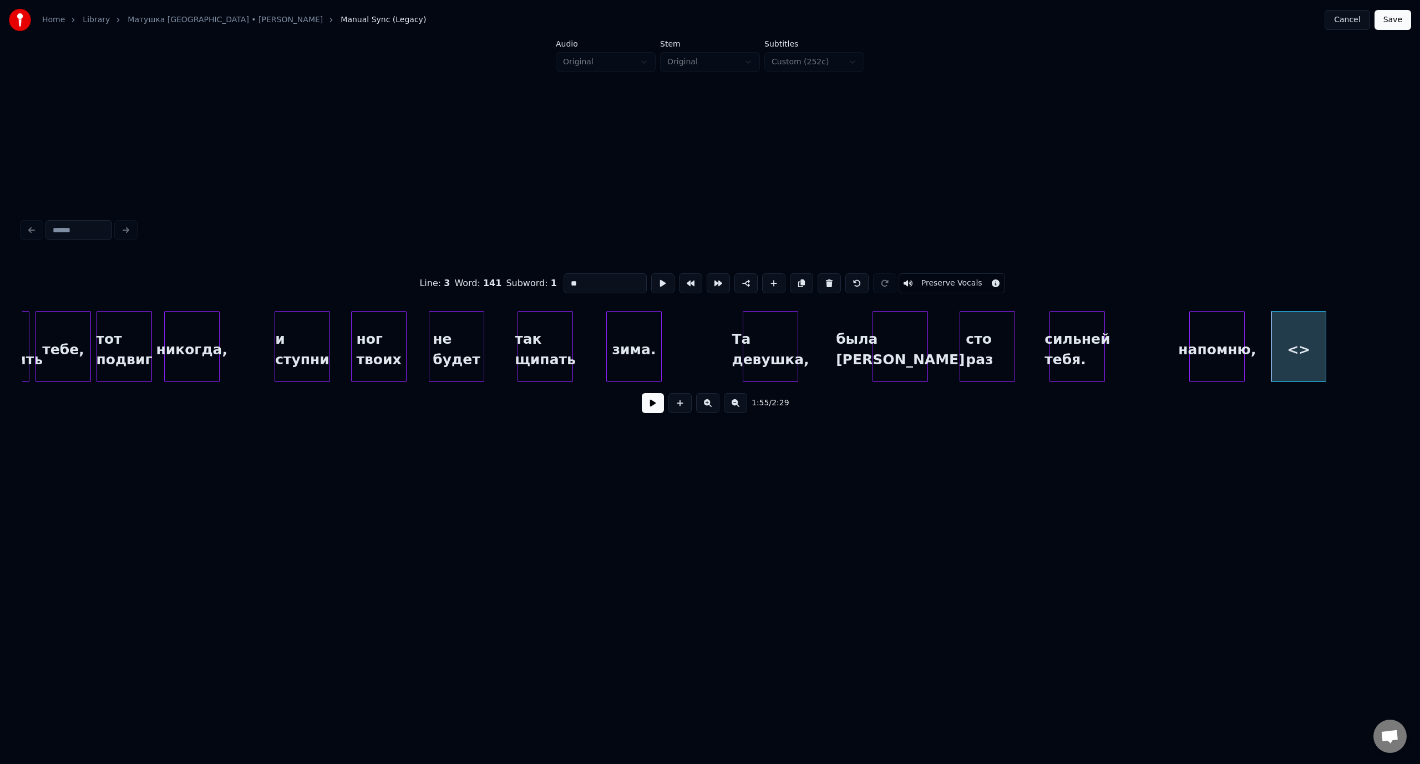
click at [567, 281] on input "**" at bounding box center [604, 283] width 83 height 20
type input "******"
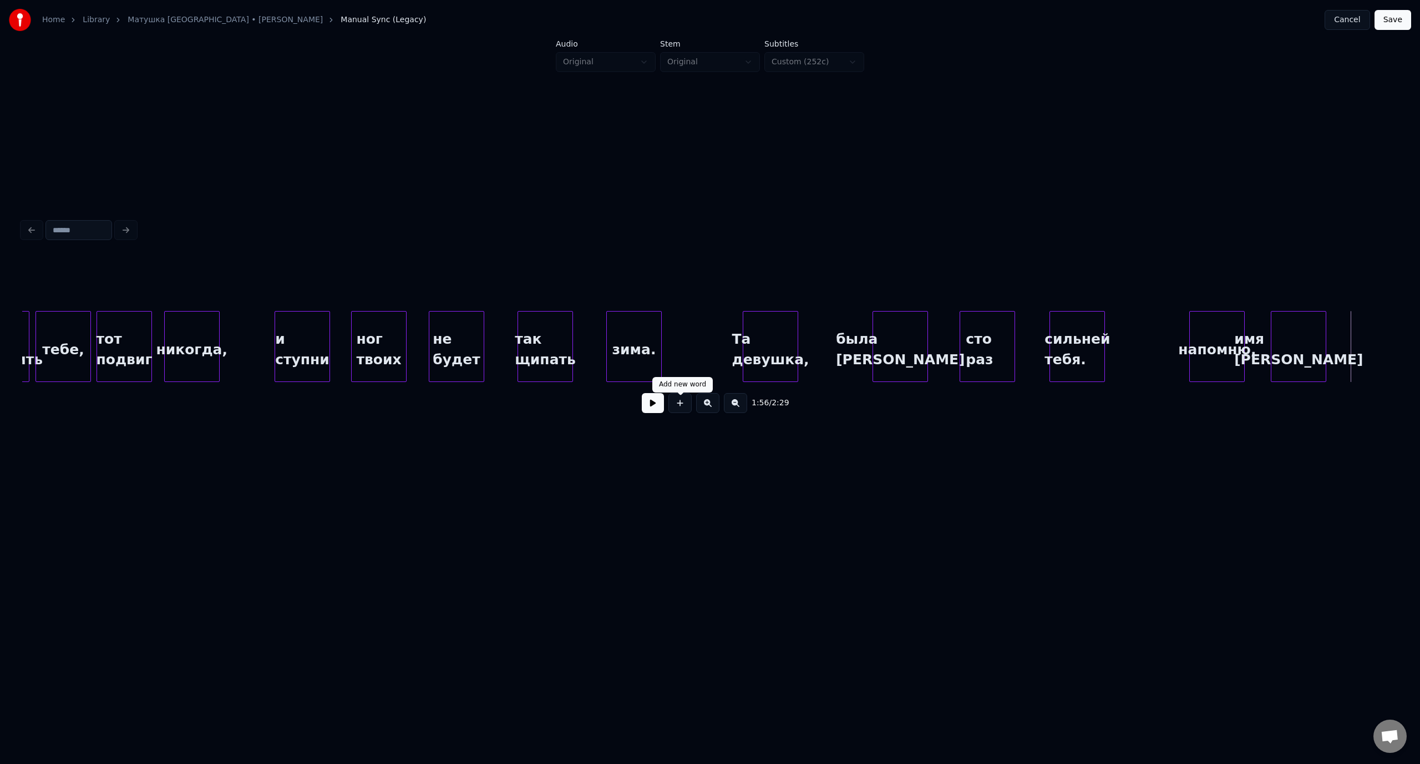
click at [679, 409] on button at bounding box center [679, 403] width 23 height 20
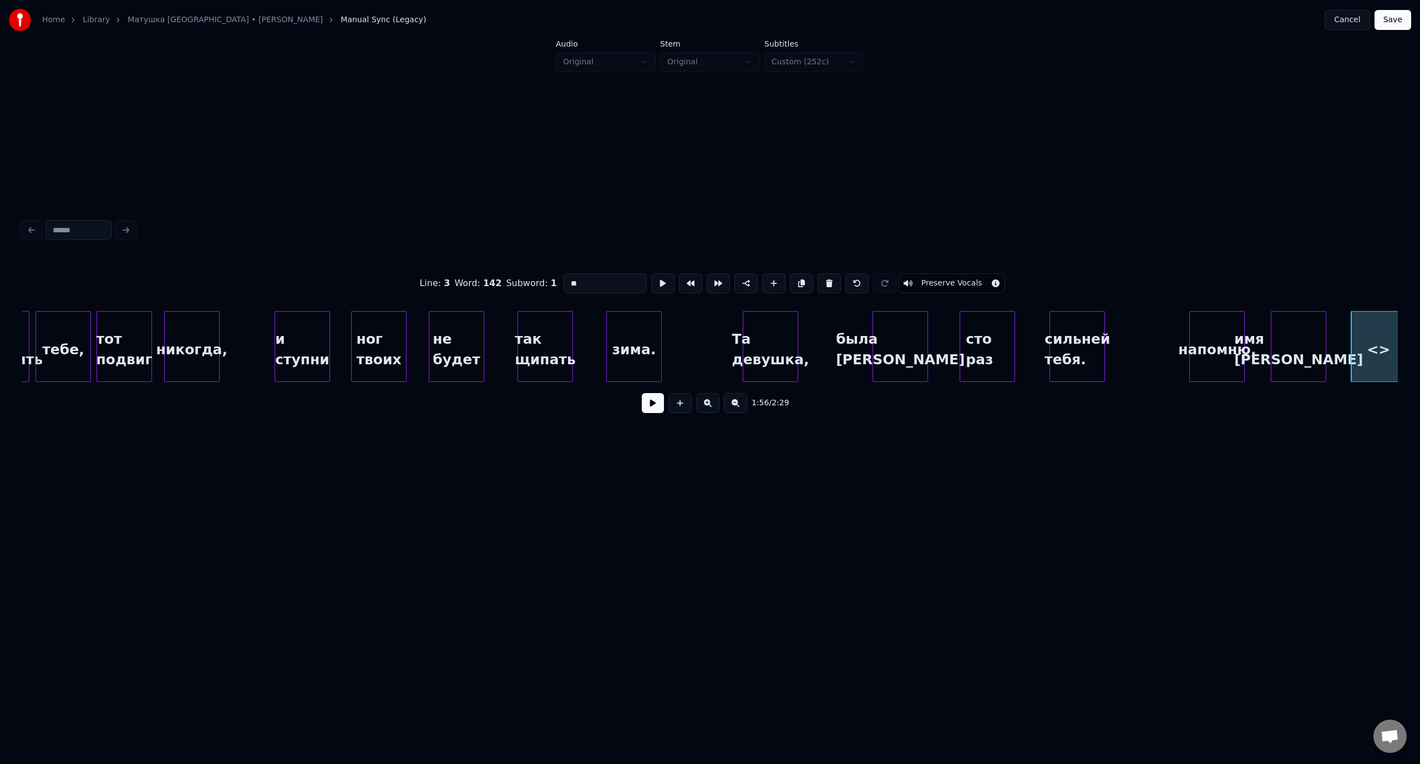
drag, startPoint x: 604, startPoint y: 277, endPoint x: 569, endPoint y: 276, distance: 35.5
click at [569, 276] on input "**" at bounding box center [604, 283] width 83 height 20
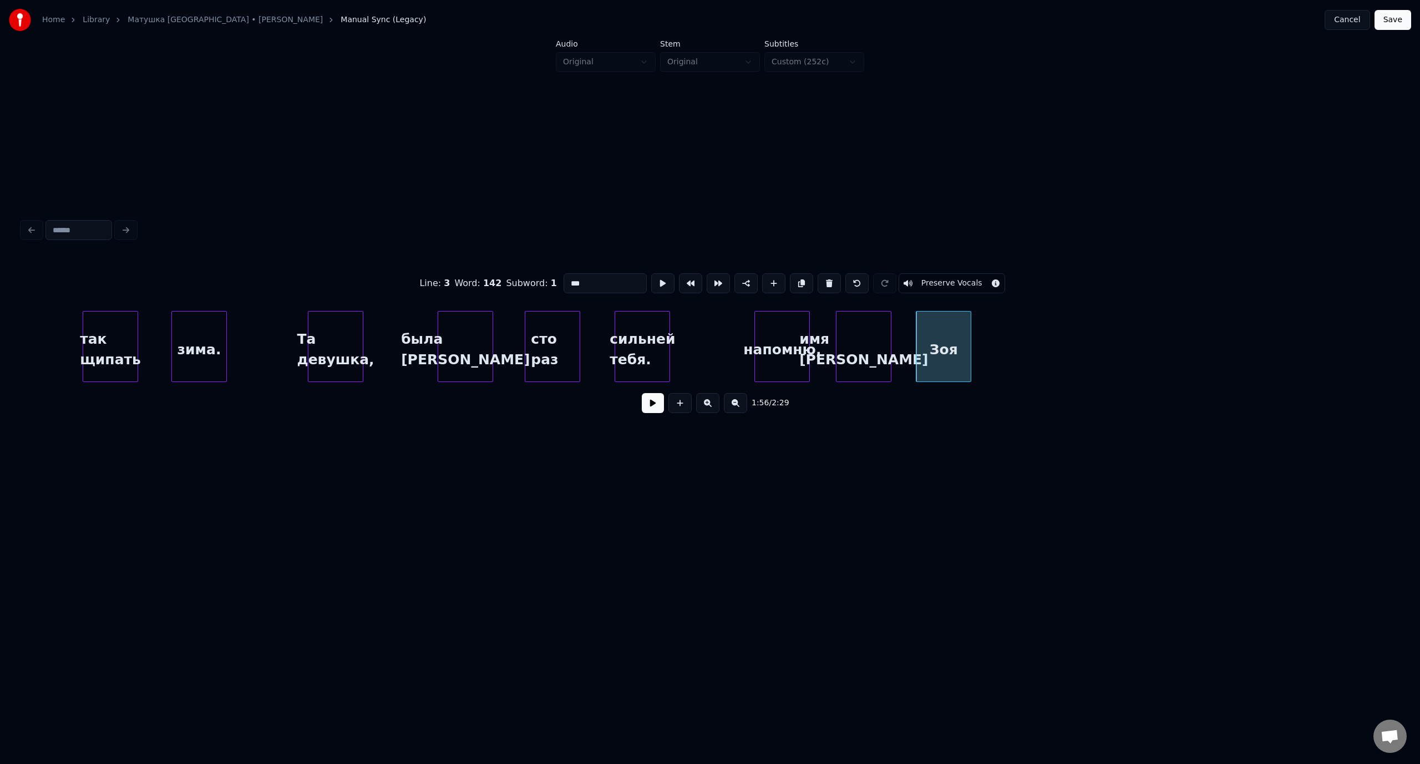
scroll to position [0, 15285]
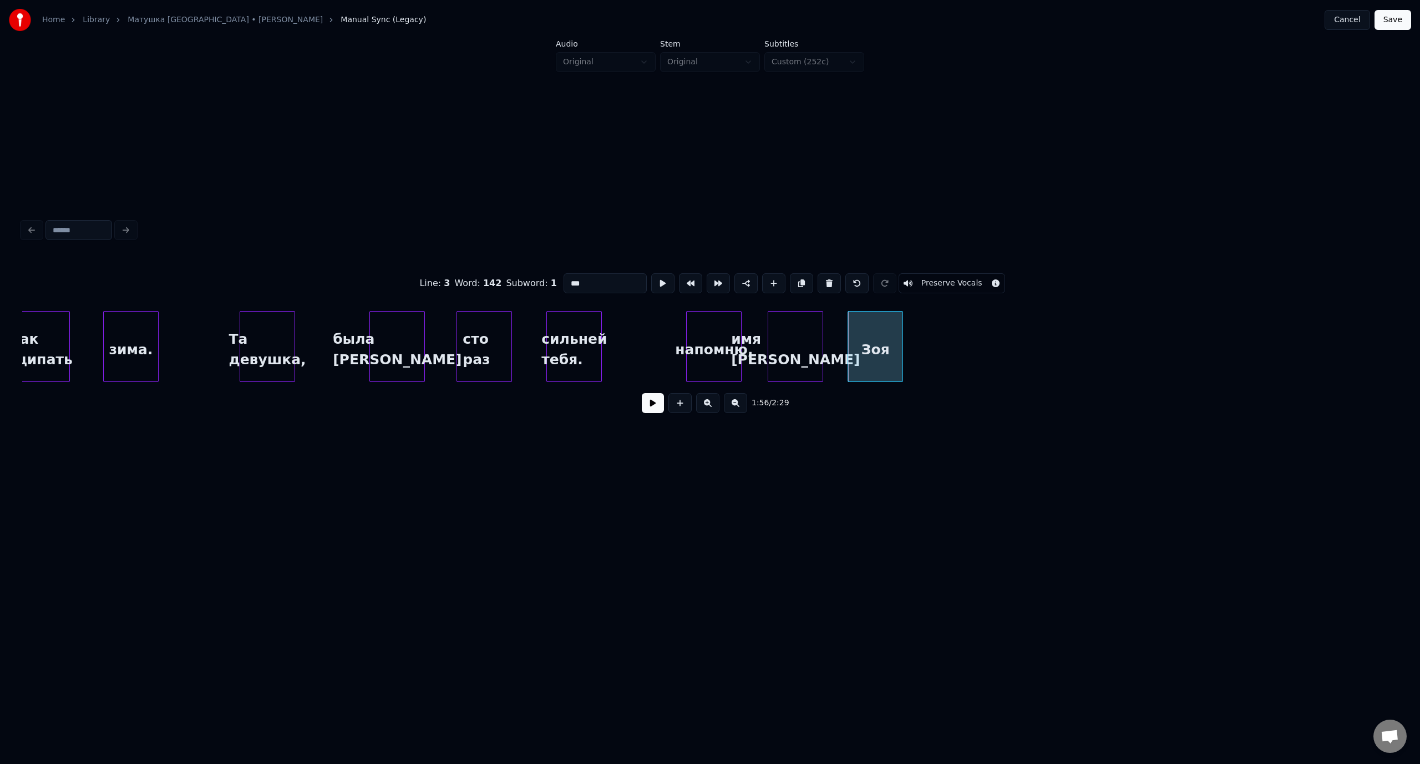
type input "***"
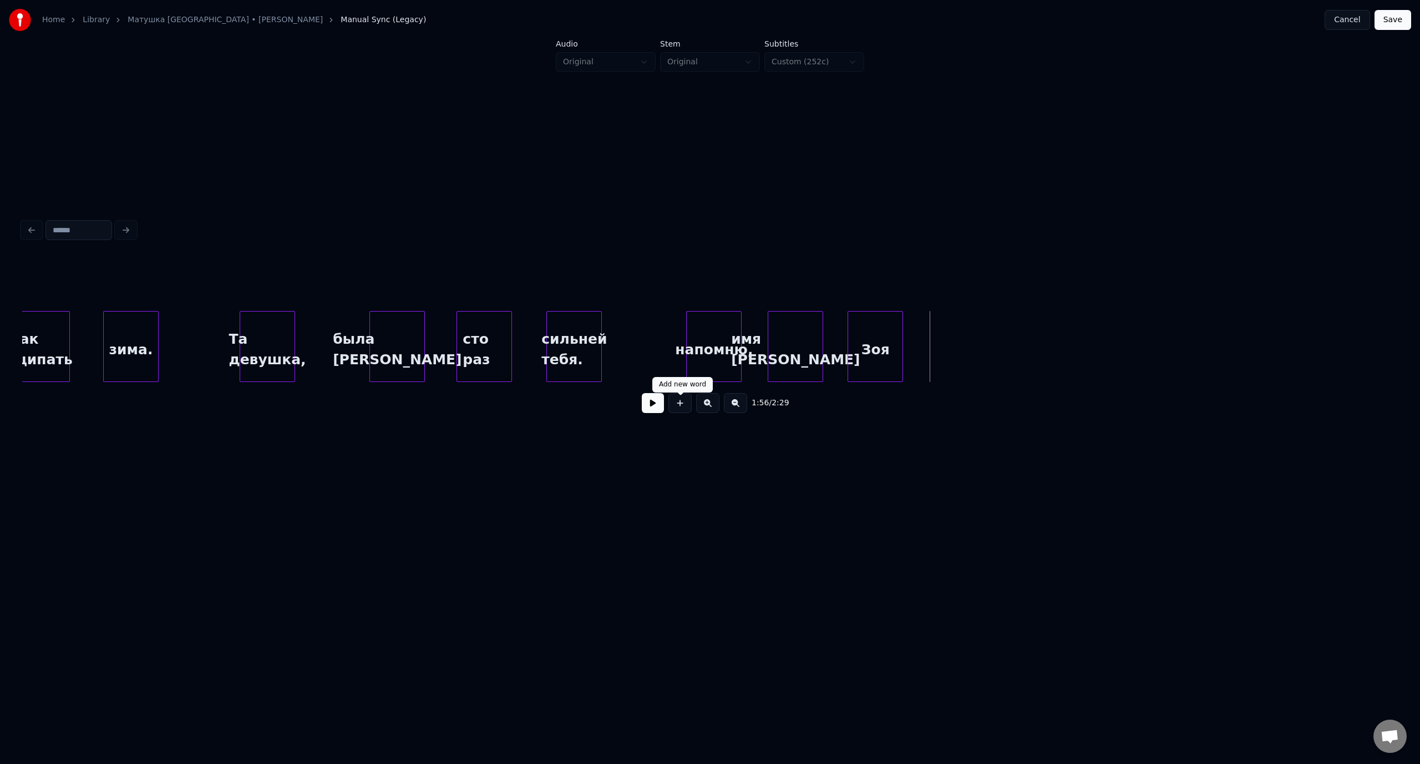
click at [689, 406] on button at bounding box center [679, 403] width 23 height 20
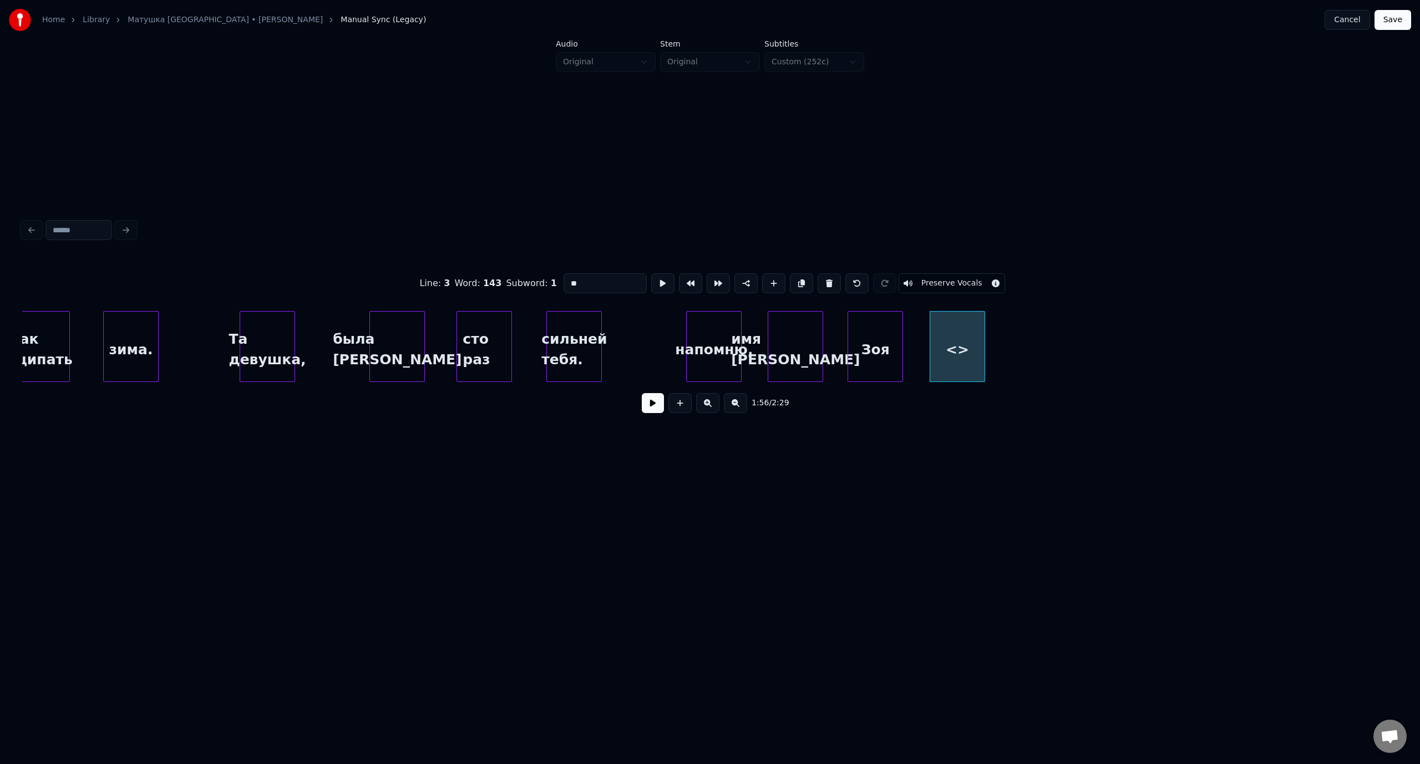
drag, startPoint x: 604, startPoint y: 273, endPoint x: 568, endPoint y: 277, distance: 35.7
click at [568, 277] on input "**" at bounding box center [604, 283] width 83 height 20
type input "**********"
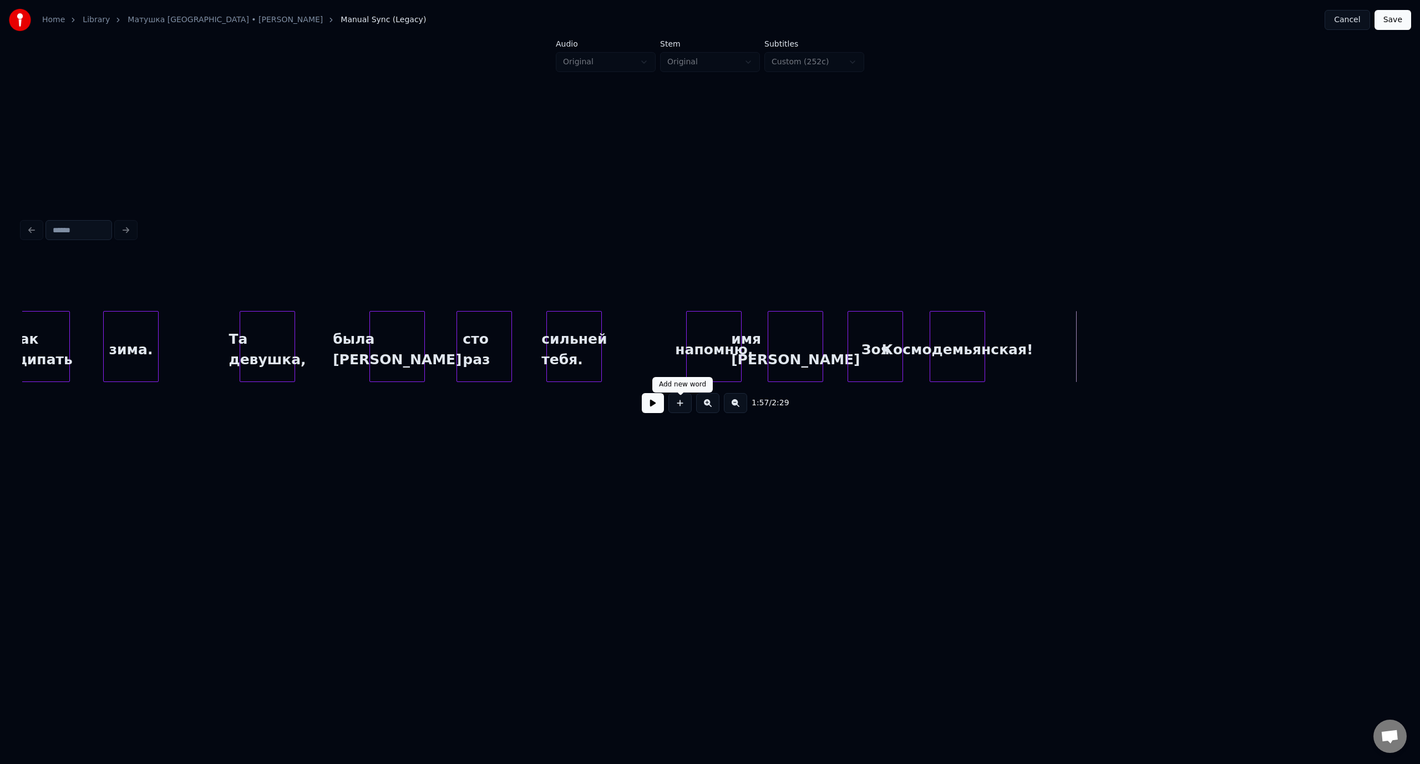
click at [685, 412] on button at bounding box center [679, 403] width 23 height 20
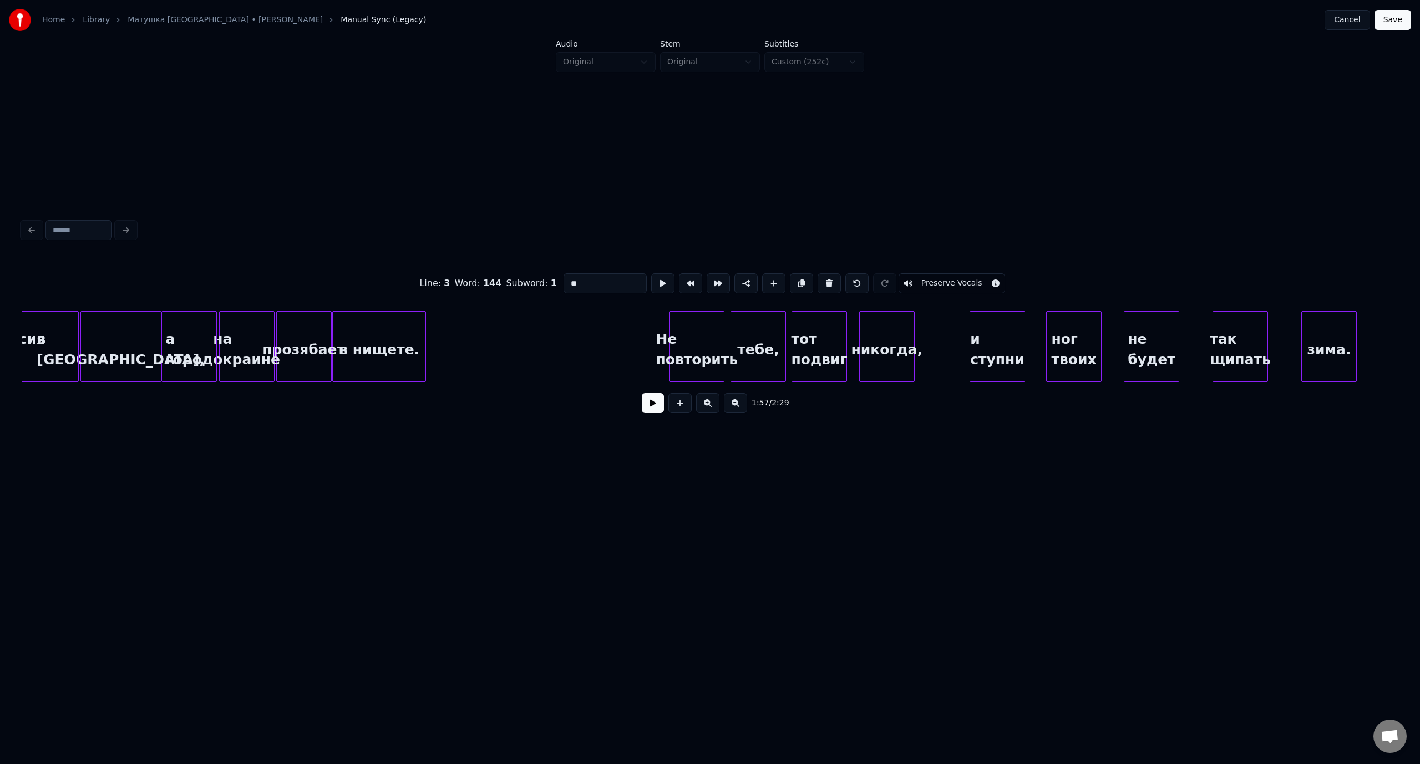
scroll to position [0, 14200]
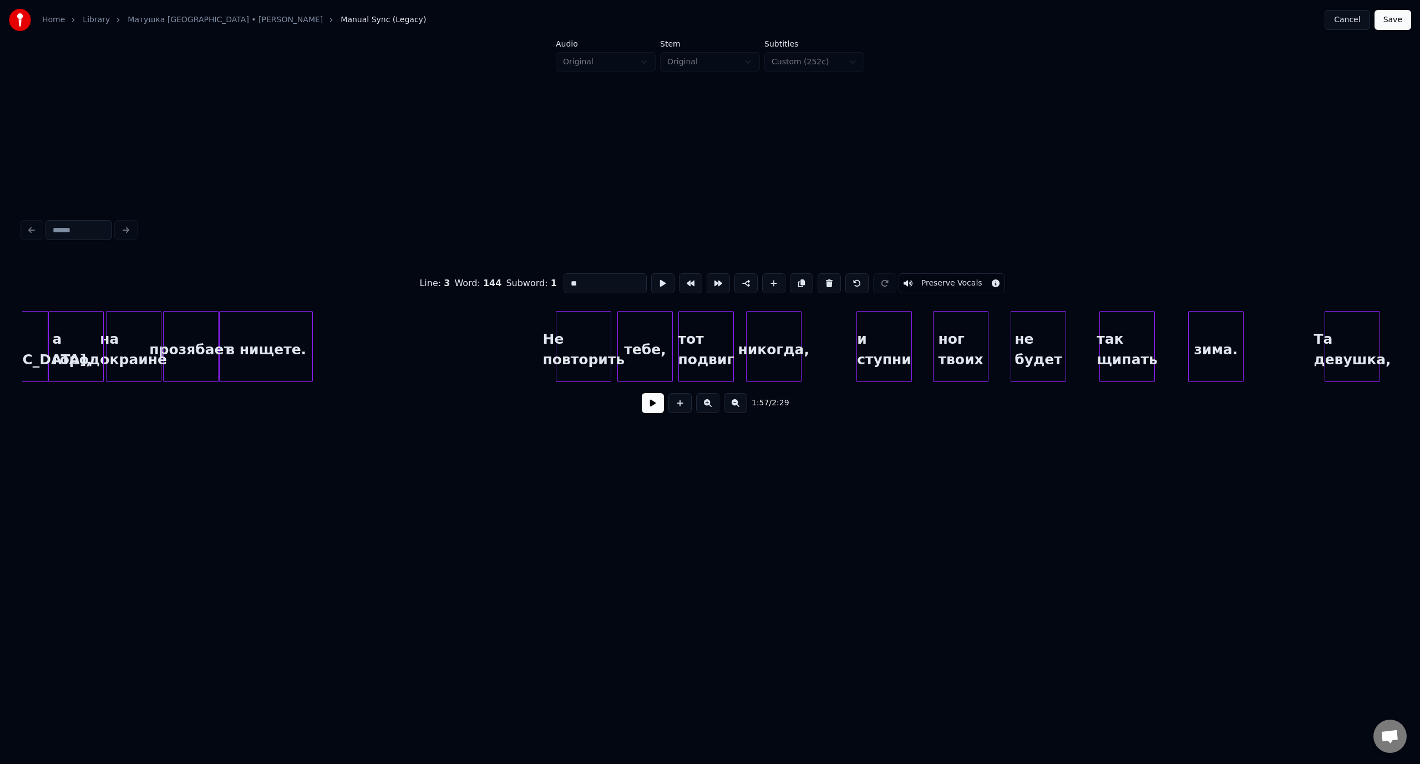
click at [87, 328] on div "а город" at bounding box center [76, 349] width 54 height 75
type input "*******"
click at [656, 404] on button at bounding box center [653, 403] width 22 height 20
click at [653, 407] on button at bounding box center [653, 403] width 22 height 20
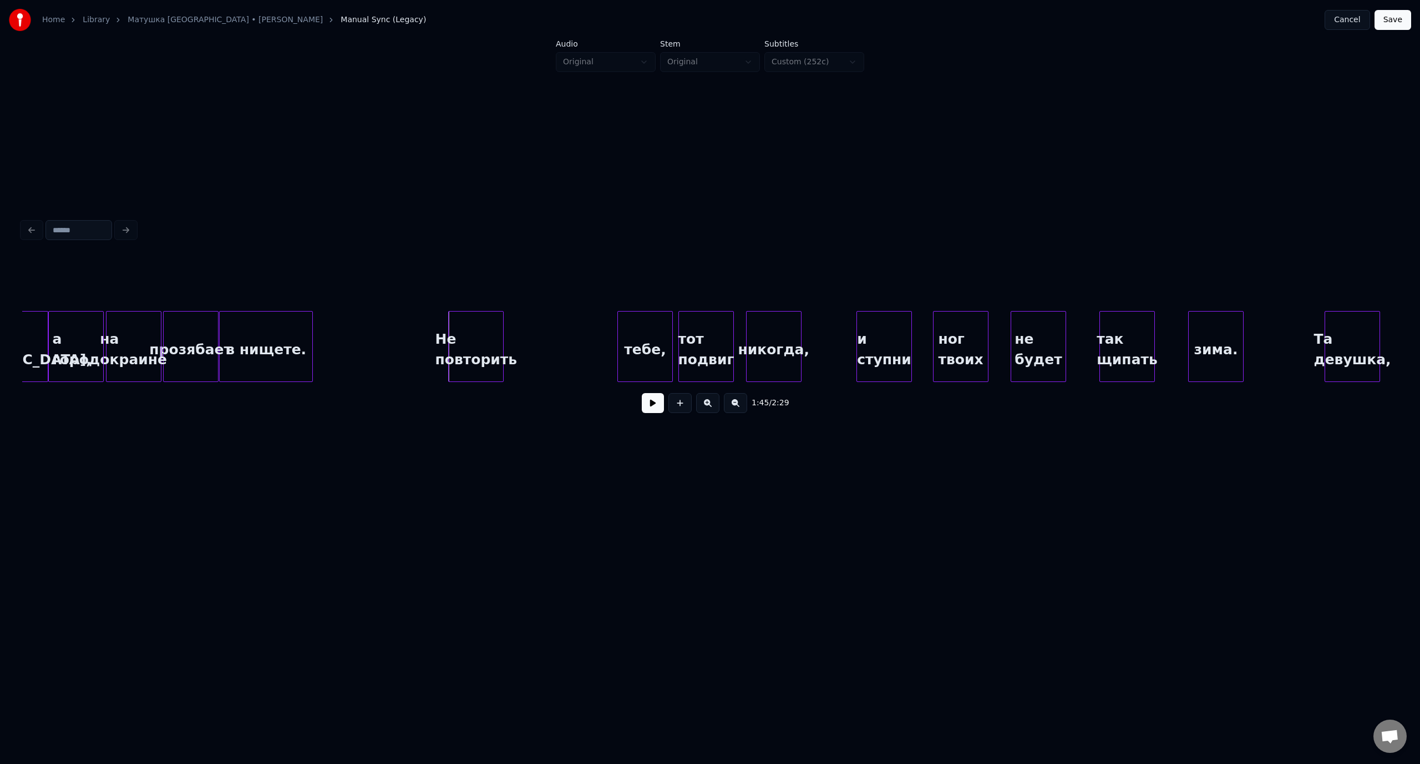
click at [465, 338] on div "Не повторить" at bounding box center [476, 349] width 54 height 75
click at [109, 334] on div at bounding box center [107, 347] width 3 height 70
click at [649, 409] on button at bounding box center [653, 403] width 22 height 20
click at [656, 406] on button at bounding box center [653, 403] width 22 height 20
click at [535, 332] on div "тебе," at bounding box center [532, 349] width 54 height 75
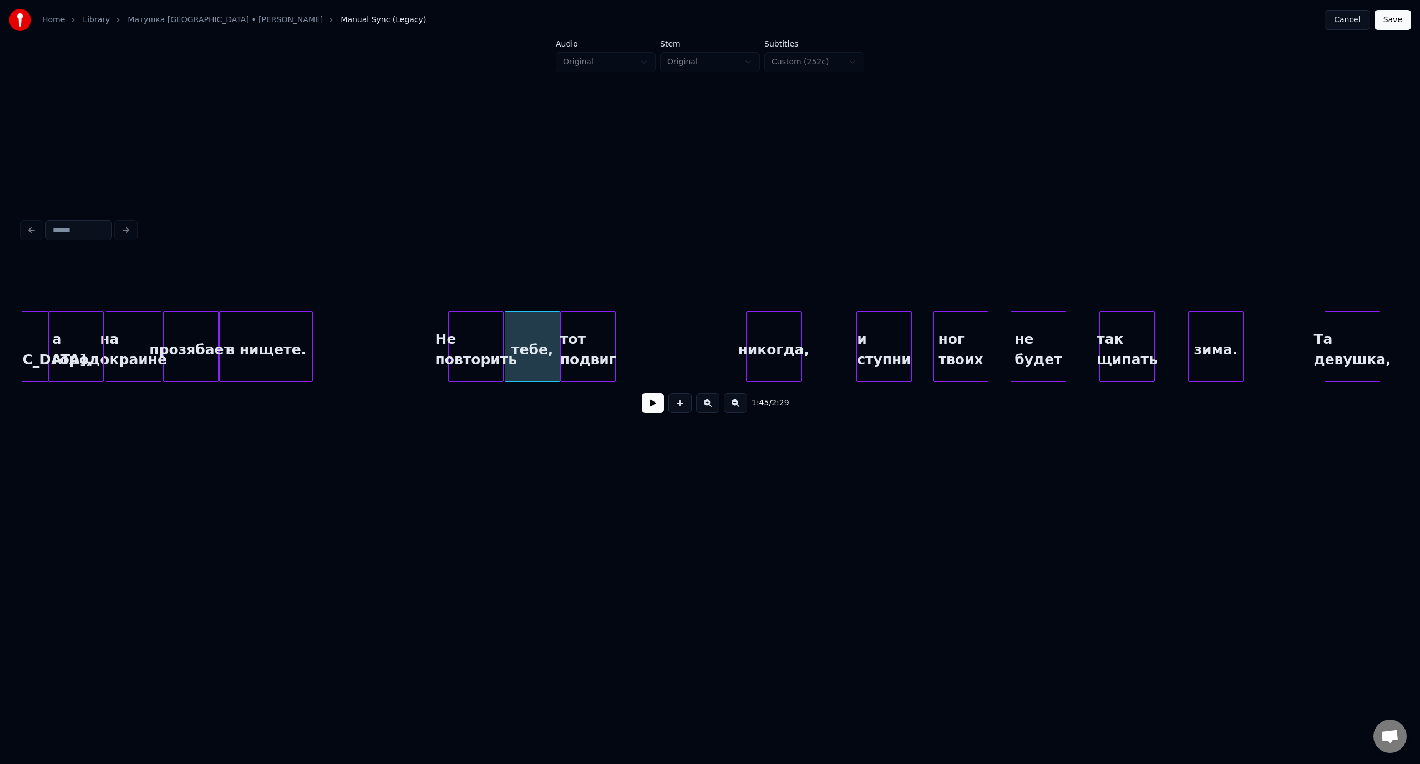
click at [583, 329] on div "тот подвиг" at bounding box center [588, 349] width 54 height 75
click at [637, 326] on div "никогда," at bounding box center [643, 349] width 54 height 75
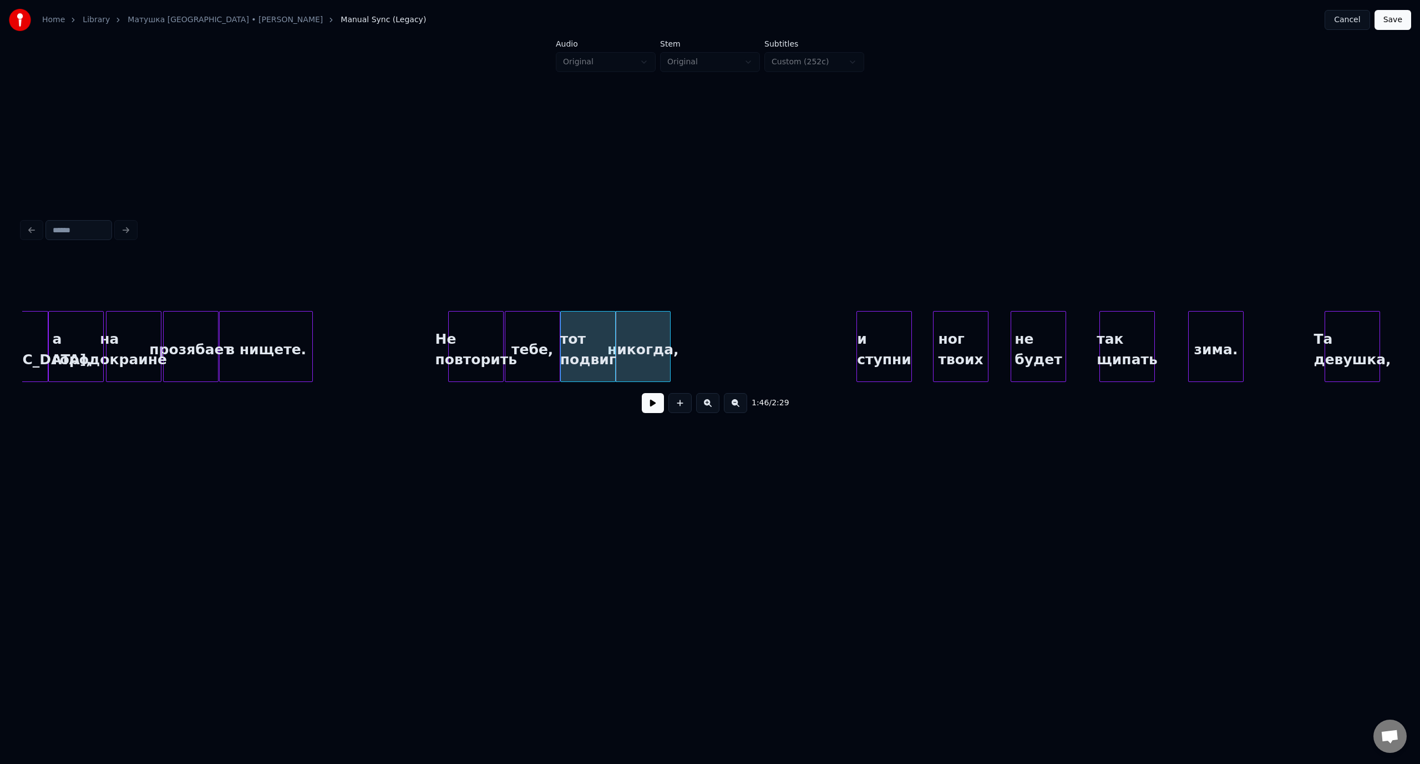
click at [124, 326] on div "на окраине" at bounding box center [133, 349] width 54 height 75
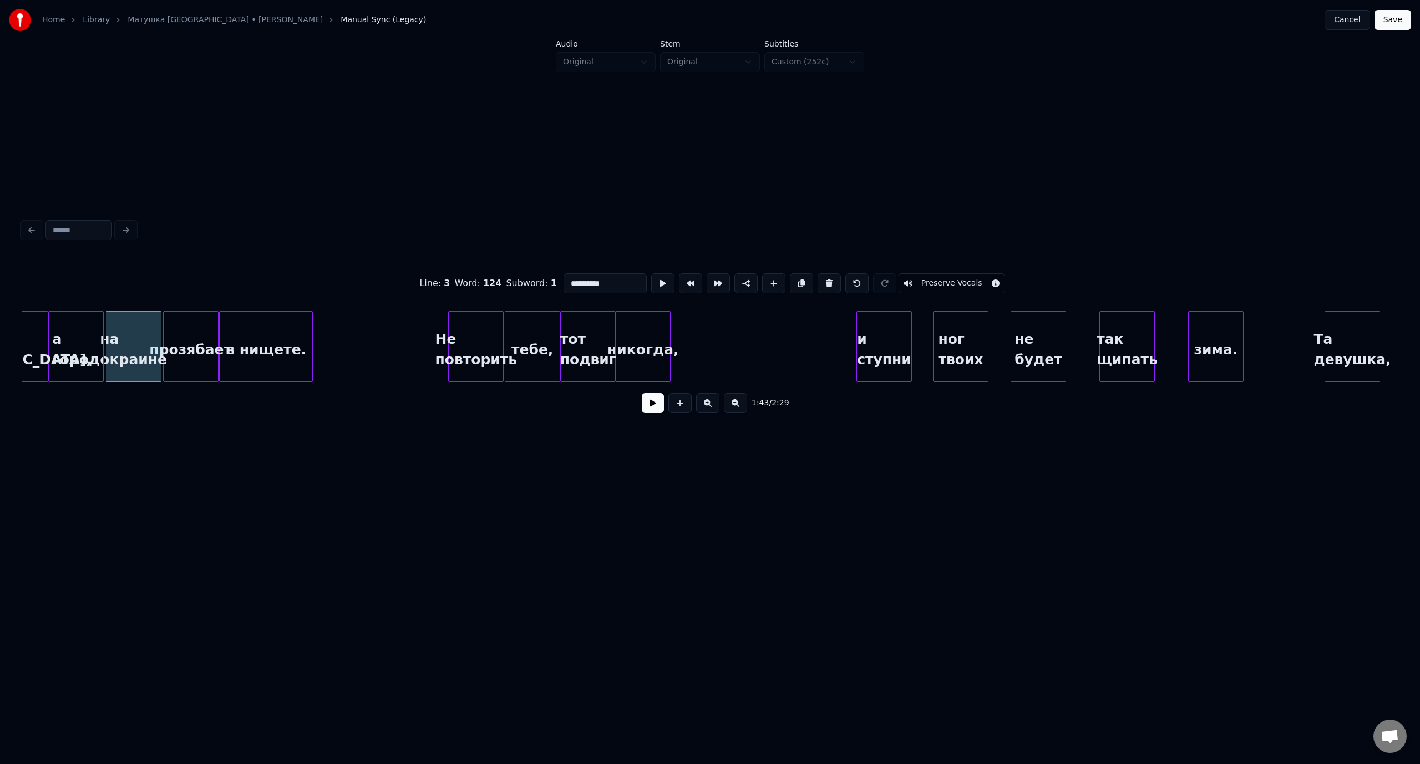
click at [649, 405] on button at bounding box center [653, 403] width 22 height 20
click at [652, 406] on button at bounding box center [653, 403] width 22 height 20
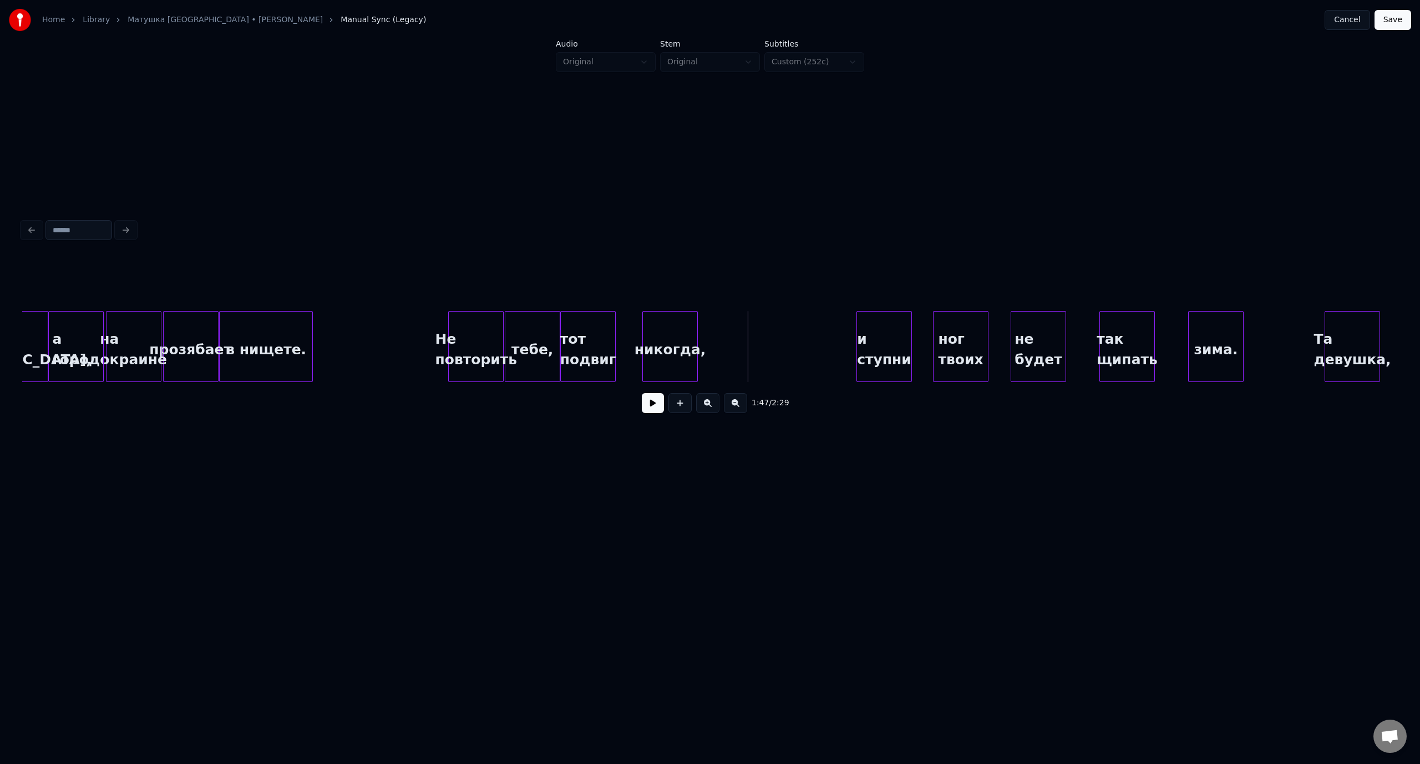
click at [683, 329] on div "никогда," at bounding box center [670, 349] width 54 height 75
click at [697, 335] on div "никогда," at bounding box center [670, 349] width 54 height 75
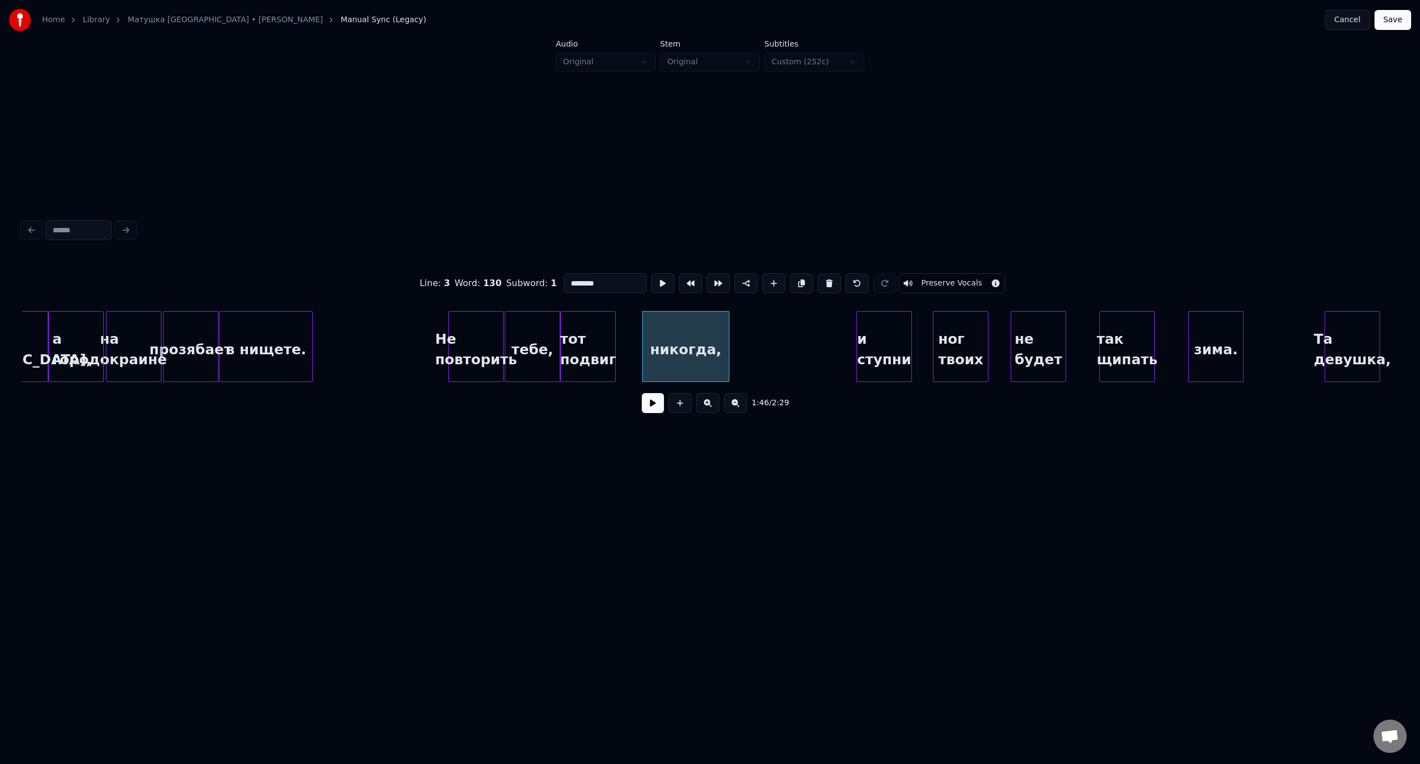
click at [728, 338] on div at bounding box center [726, 347] width 3 height 70
click at [640, 344] on div at bounding box center [638, 347] width 3 height 70
click at [135, 334] on div "на окраине" at bounding box center [133, 349] width 54 height 75
type input "**********"
click at [651, 408] on button at bounding box center [653, 403] width 22 height 20
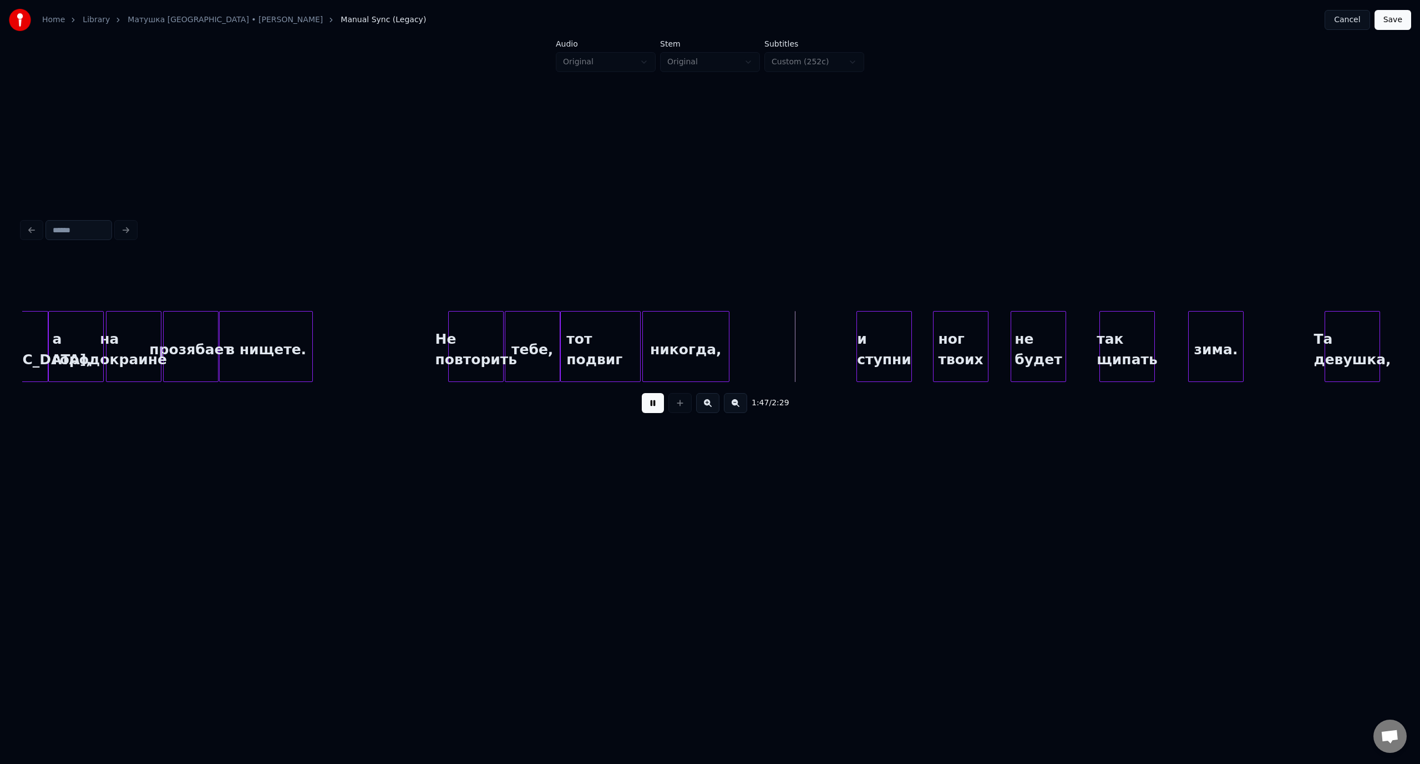
click at [658, 413] on button at bounding box center [653, 403] width 22 height 20
click at [816, 334] on div "и ступни" at bounding box center [816, 349] width 54 height 75
click at [485, 323] on div "Не повторить" at bounding box center [476, 349] width 54 height 75
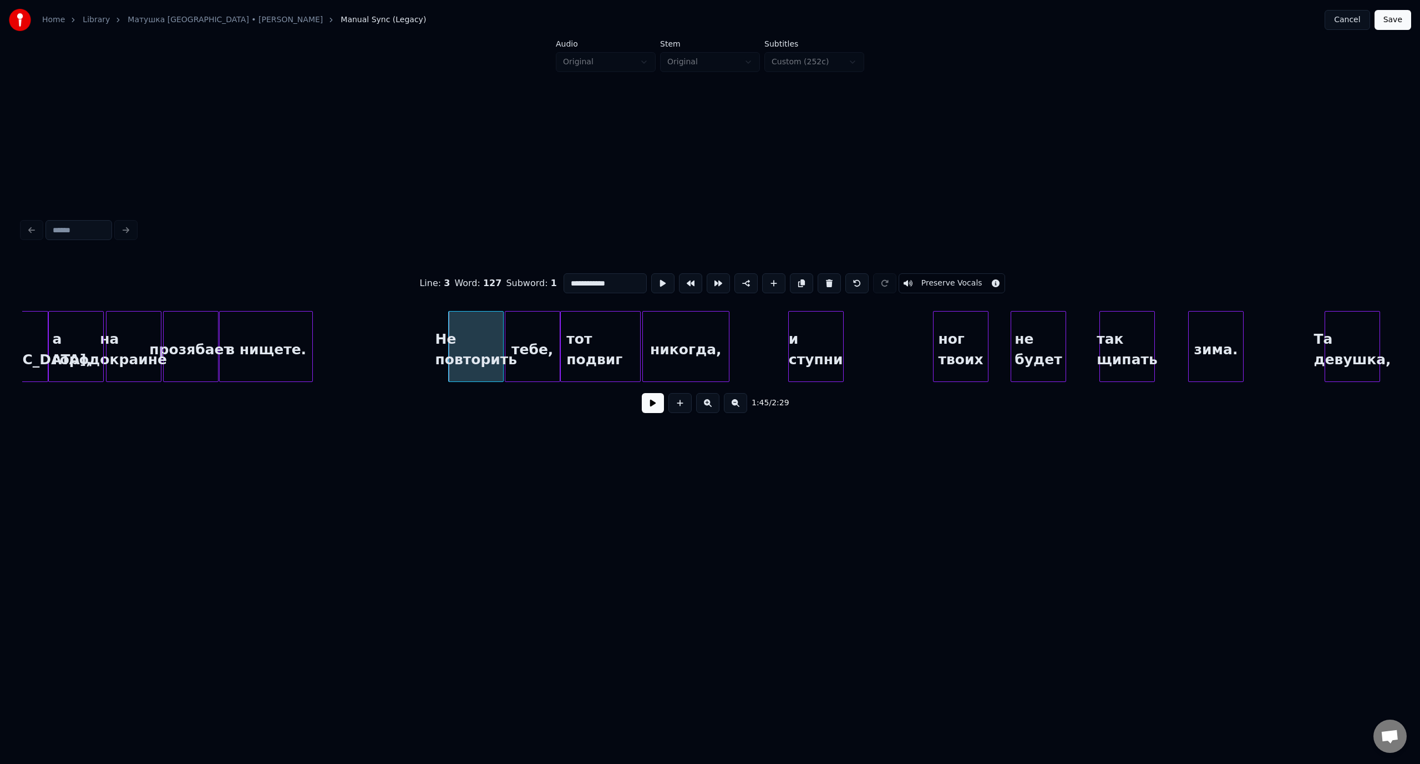
click at [656, 410] on button at bounding box center [653, 403] width 22 height 20
click at [654, 410] on button at bounding box center [653, 403] width 22 height 20
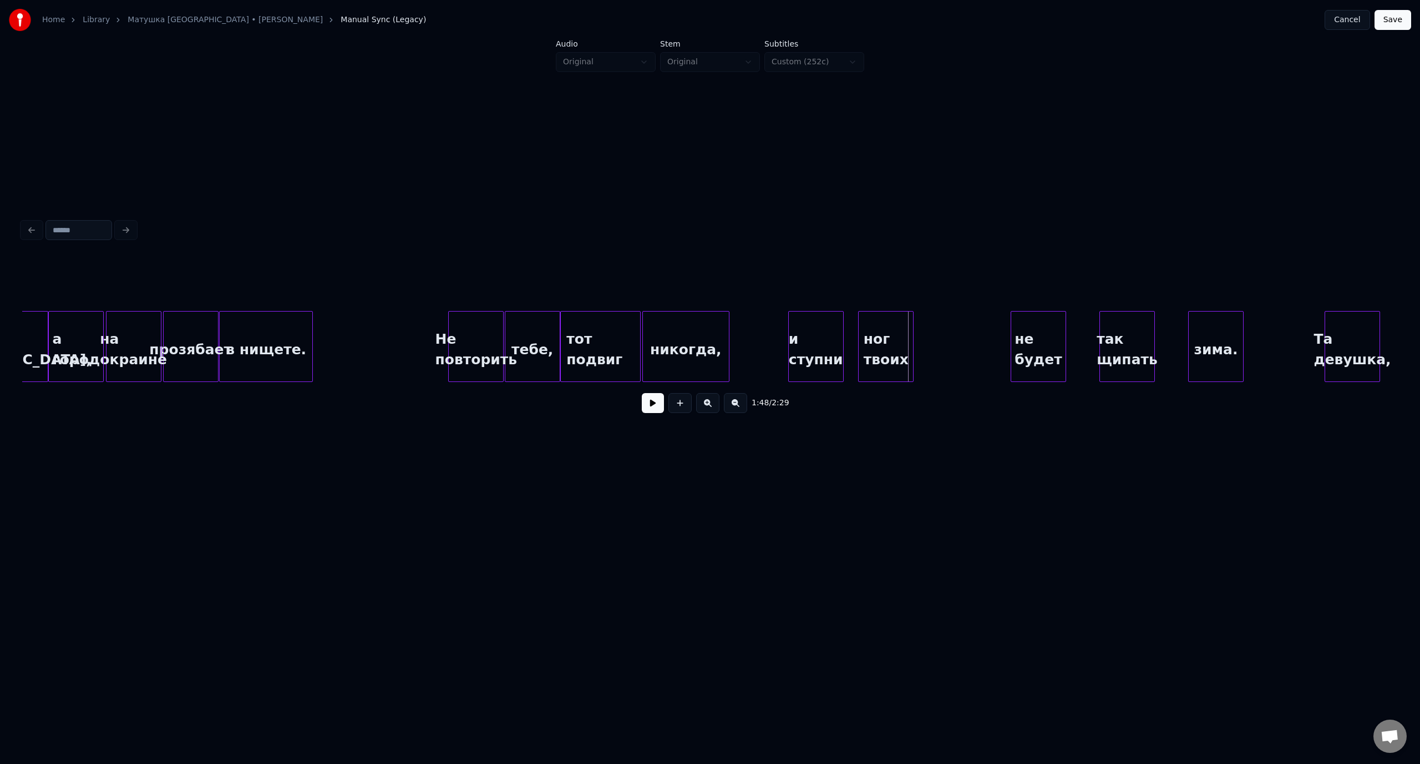
click at [899, 332] on div "ног твоих" at bounding box center [885, 349] width 54 height 75
click at [846, 332] on div at bounding box center [846, 347] width 3 height 70
click at [486, 331] on div "Не повторить" at bounding box center [476, 349] width 54 height 75
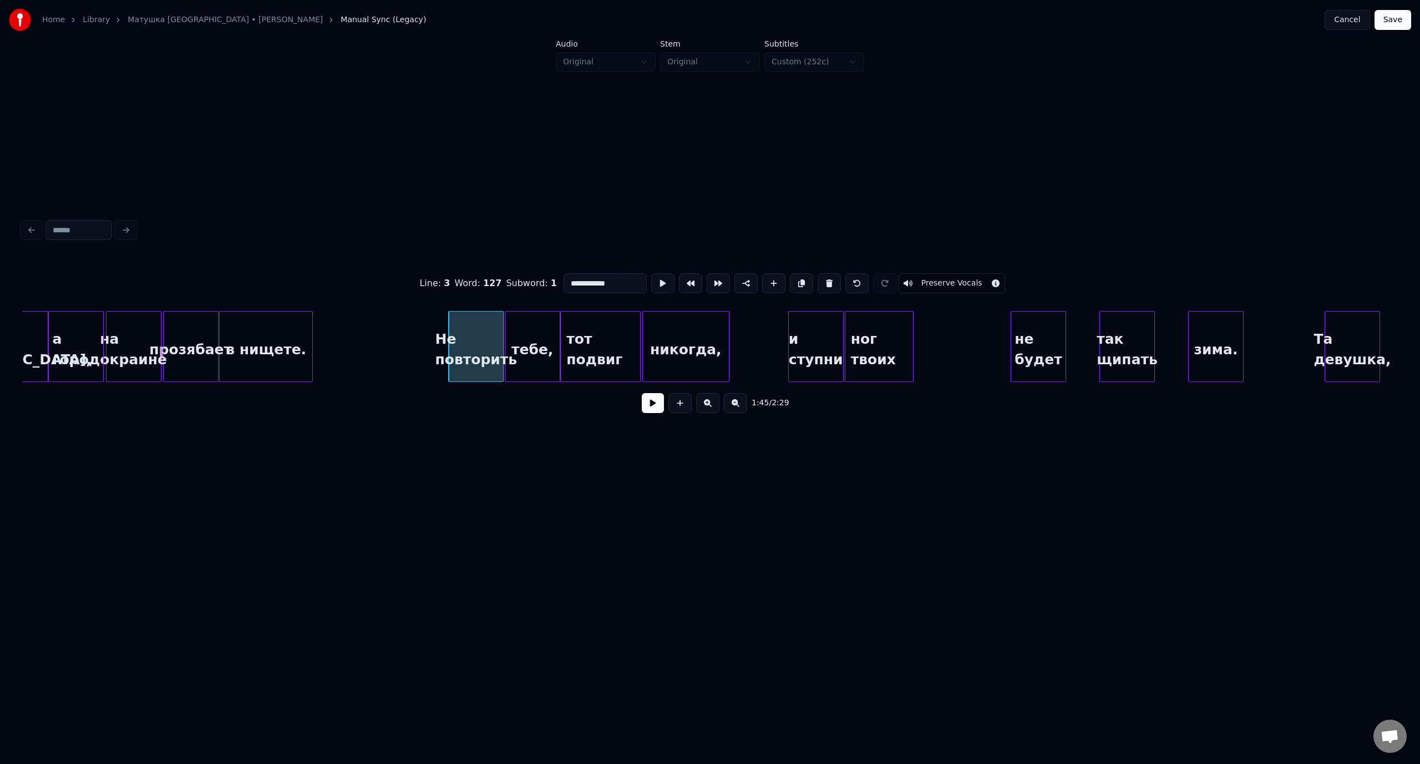
click at [657, 408] on button at bounding box center [653, 403] width 22 height 20
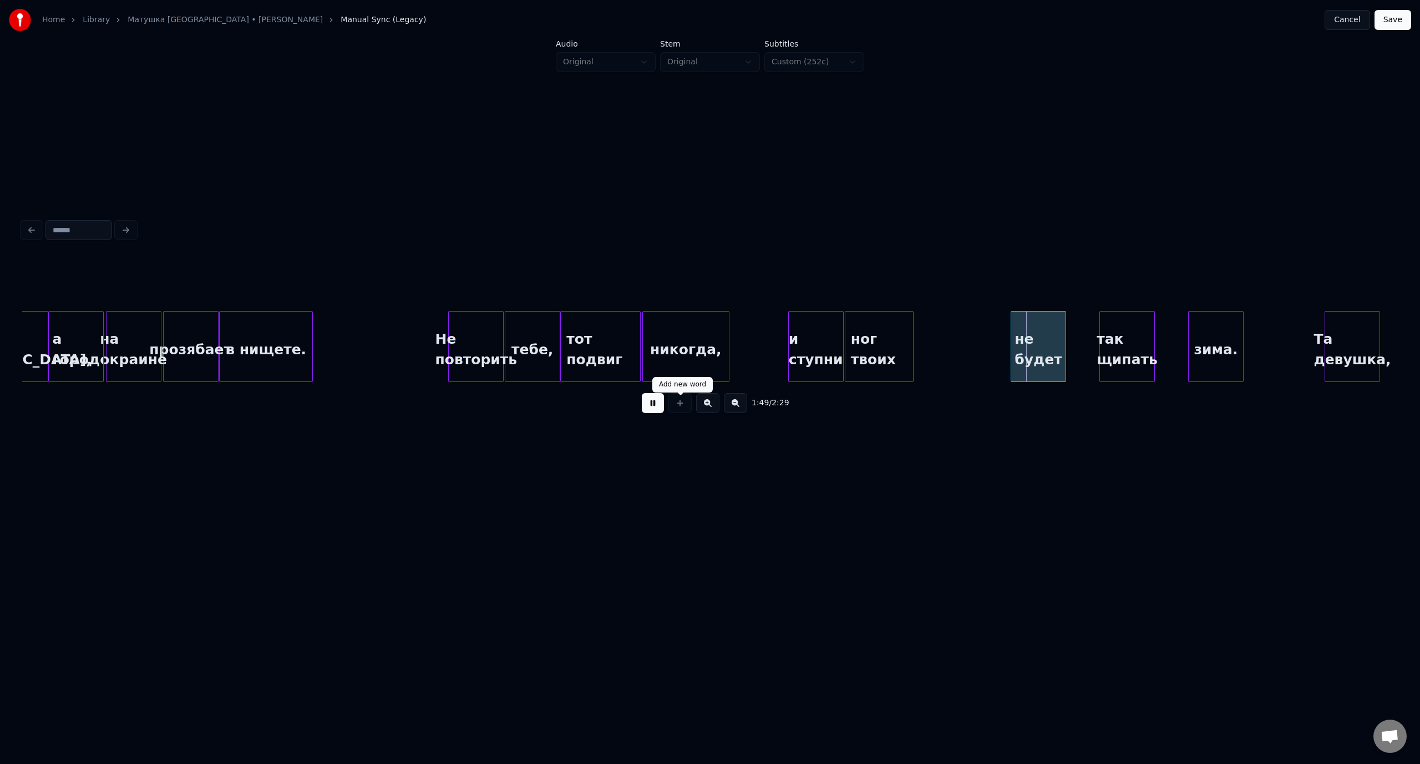
click at [659, 405] on button at bounding box center [653, 403] width 22 height 20
click at [937, 340] on div "не будет" at bounding box center [941, 349] width 54 height 75
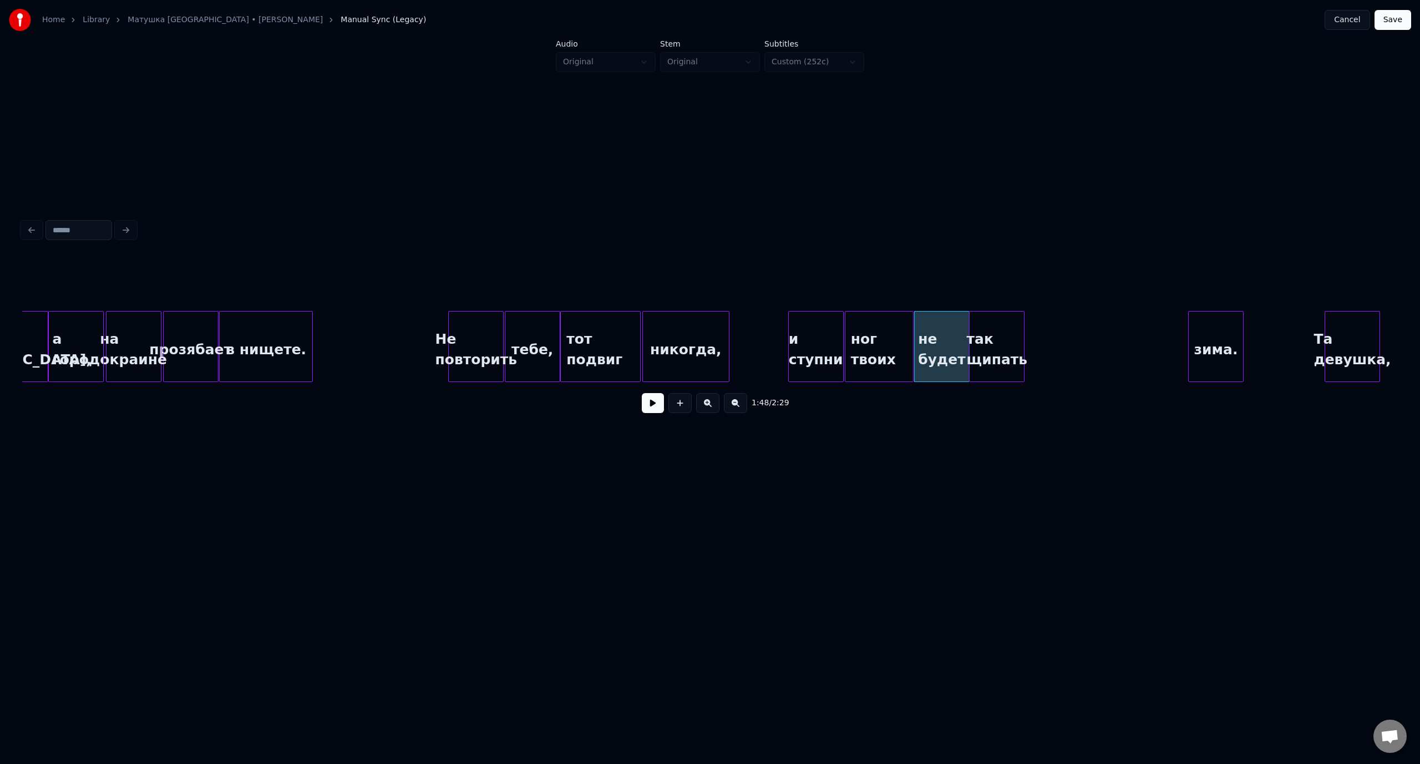
click at [1005, 331] on div "так щипать" at bounding box center [996, 349] width 54 height 75
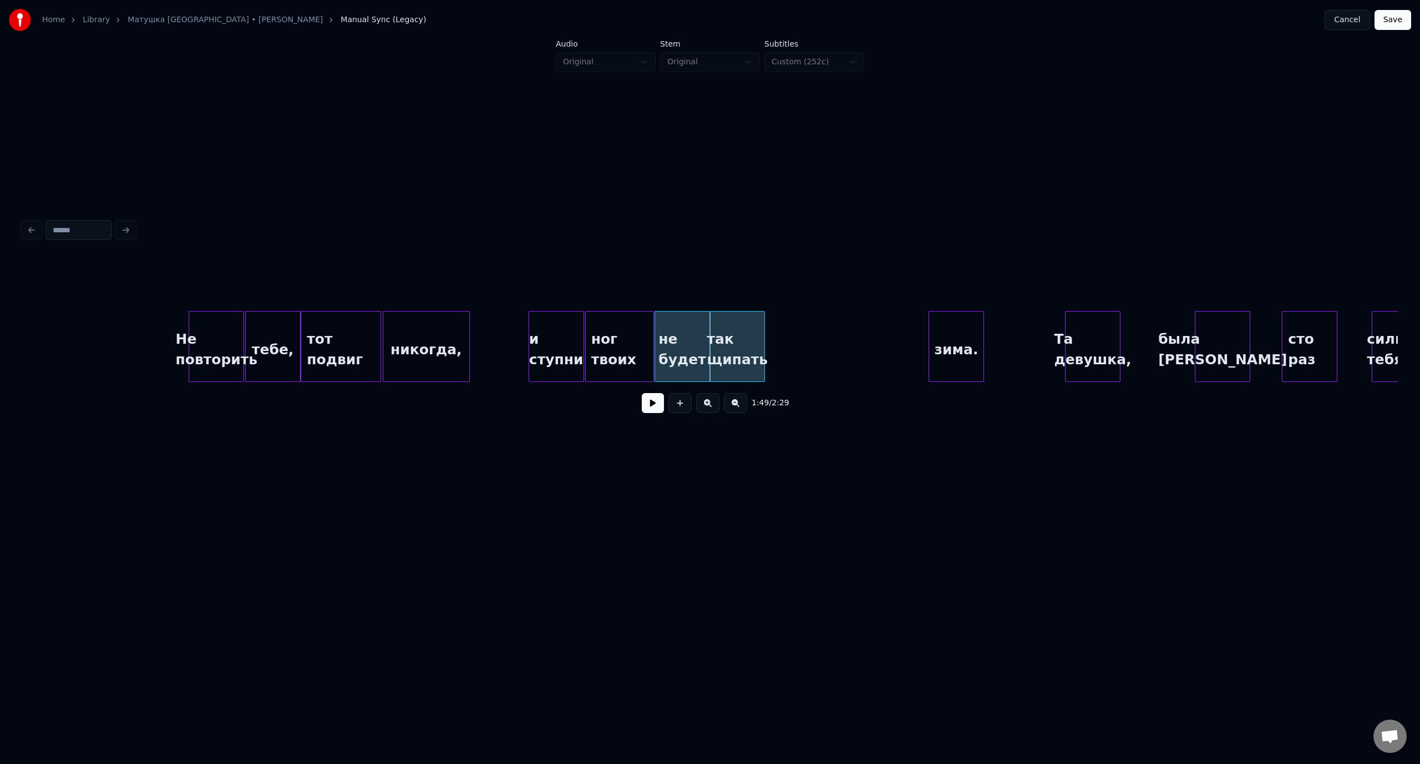
scroll to position [0, 14584]
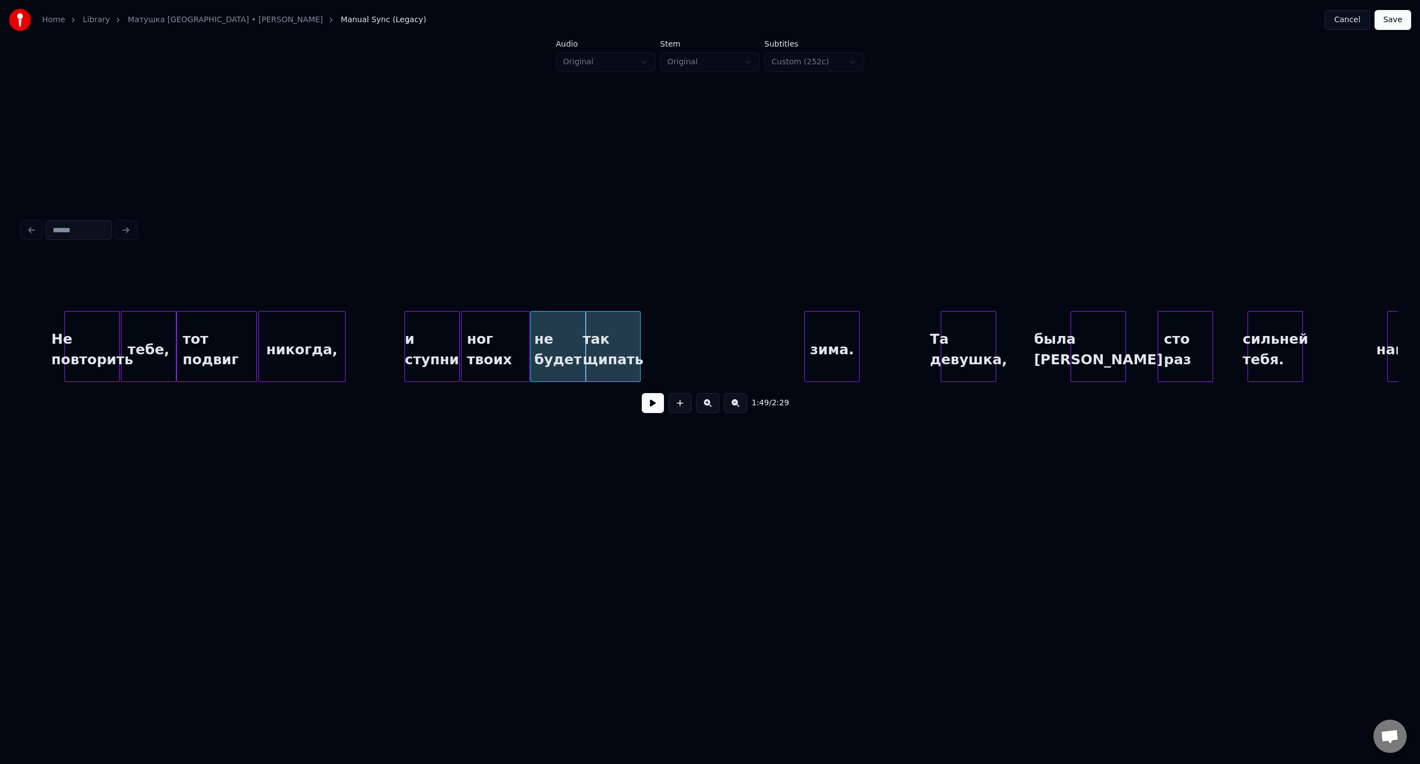
click at [90, 327] on div "Не повторить" at bounding box center [92, 349] width 54 height 75
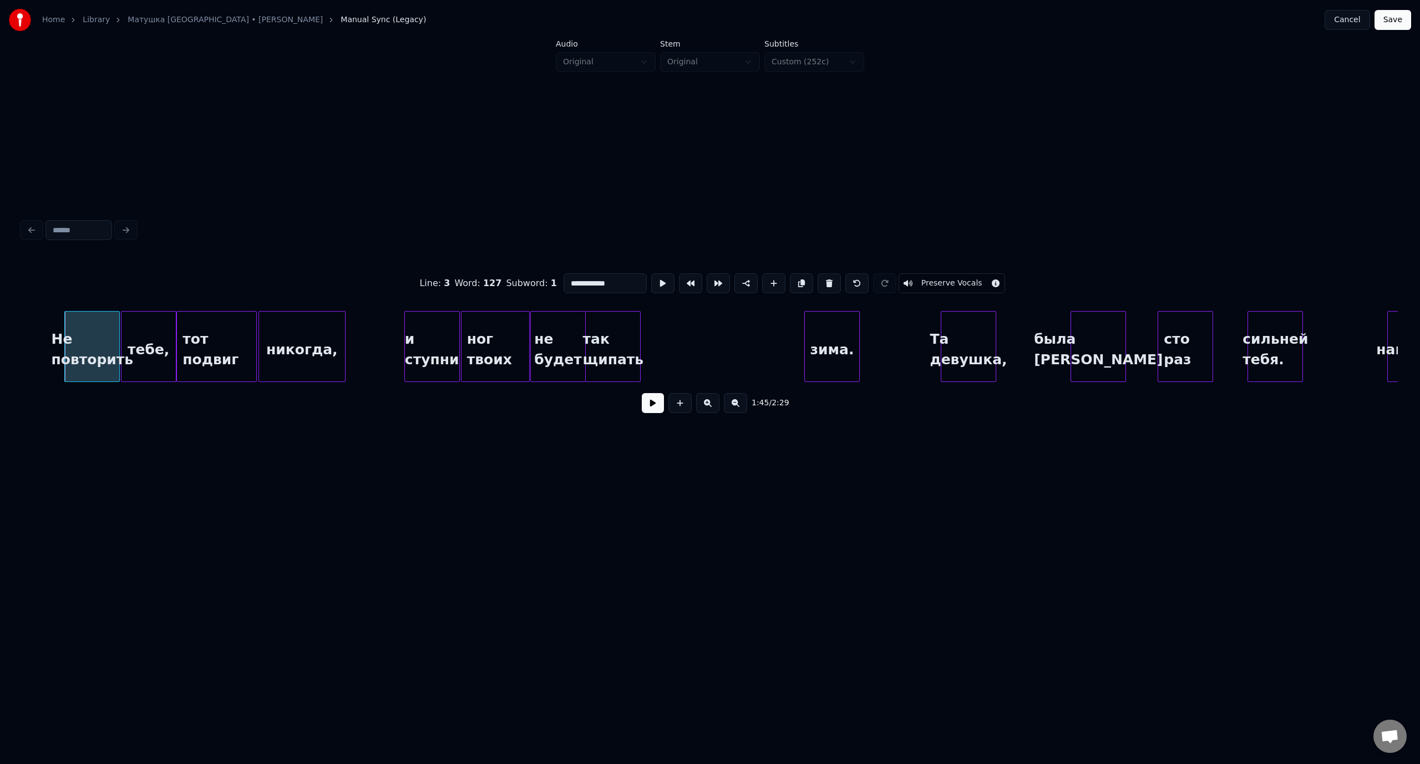
click at [657, 405] on button at bounding box center [653, 403] width 22 height 20
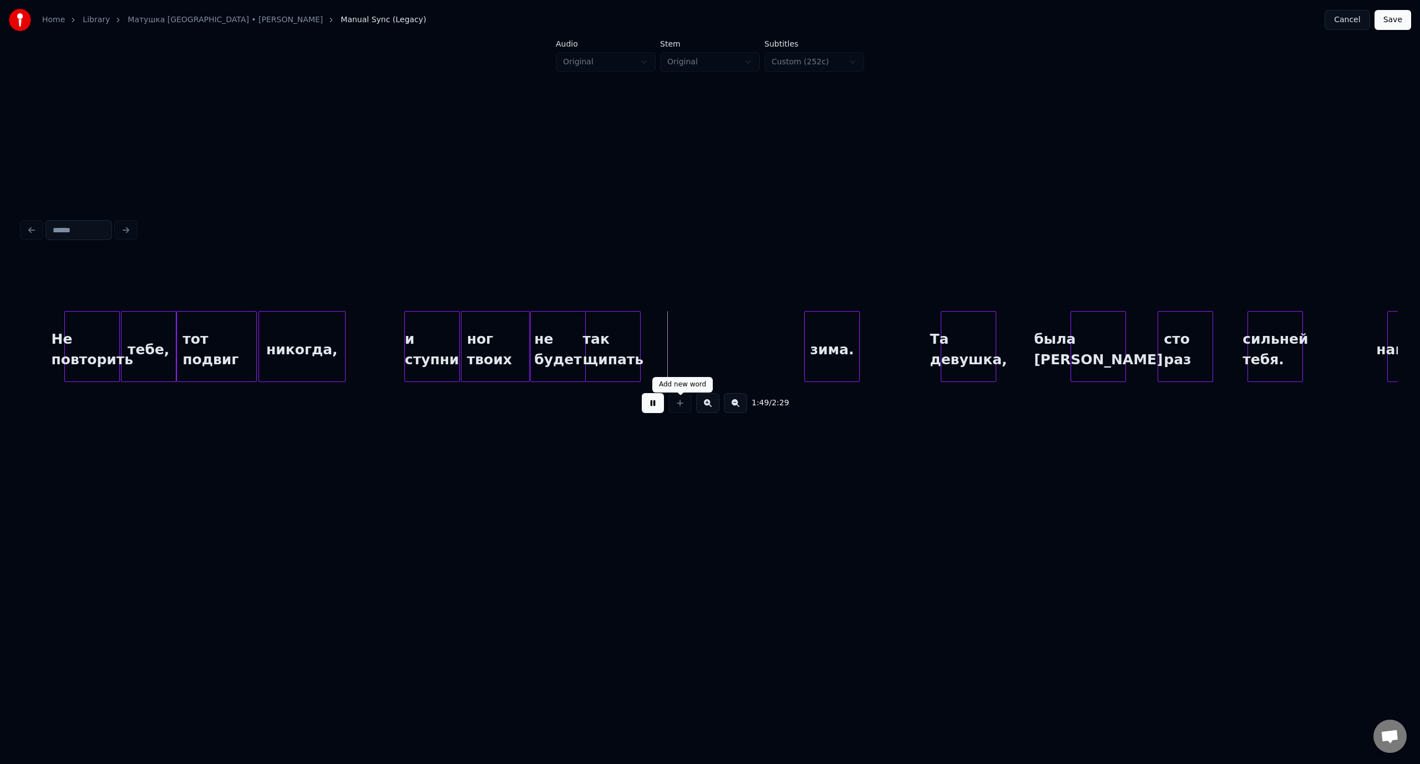
click at [659, 405] on button at bounding box center [653, 403] width 22 height 20
click at [677, 329] on div "зима." at bounding box center [669, 349] width 54 height 75
click at [690, 334] on div at bounding box center [690, 347] width 3 height 70
click at [453, 331] on div "и ступни" at bounding box center [432, 349] width 54 height 75
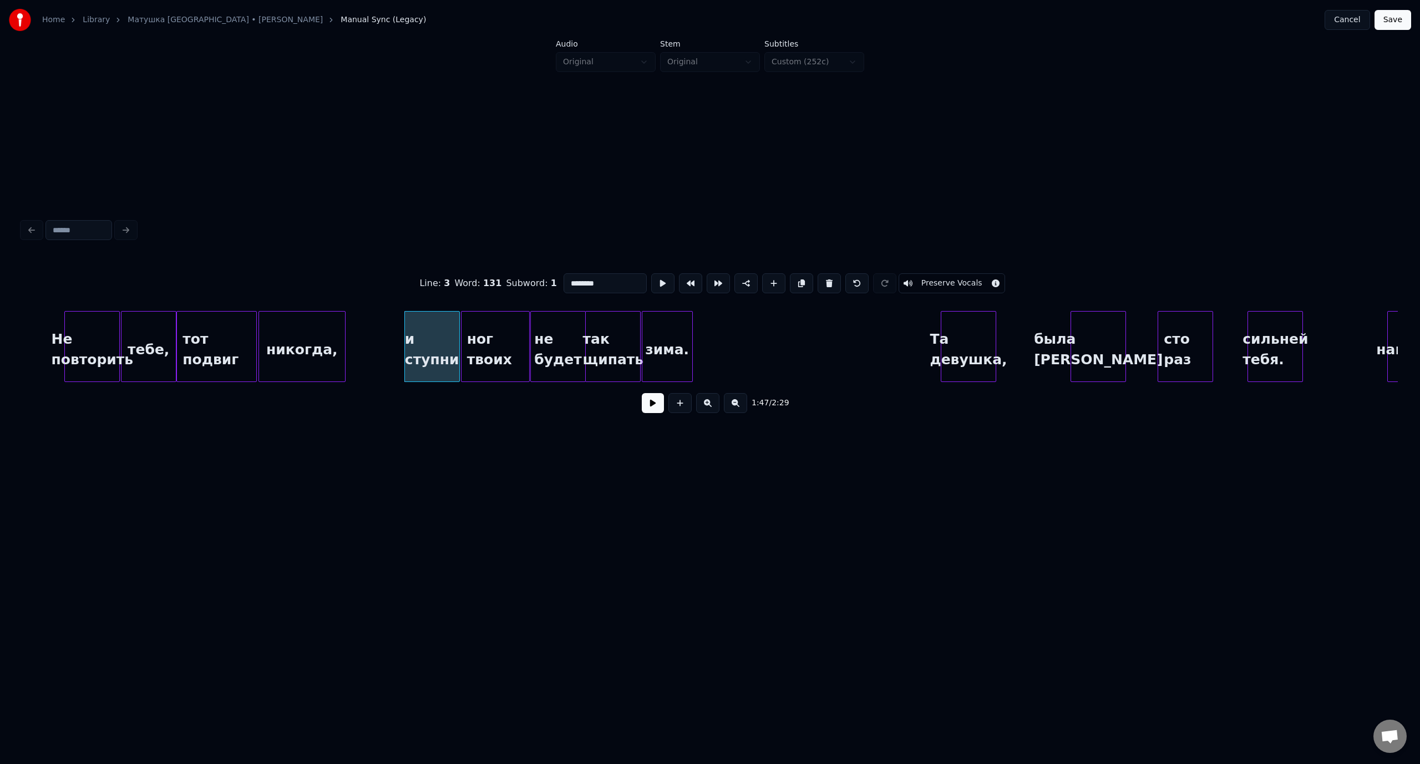
click at [647, 406] on button at bounding box center [653, 403] width 22 height 20
click at [654, 411] on button at bounding box center [653, 403] width 22 height 20
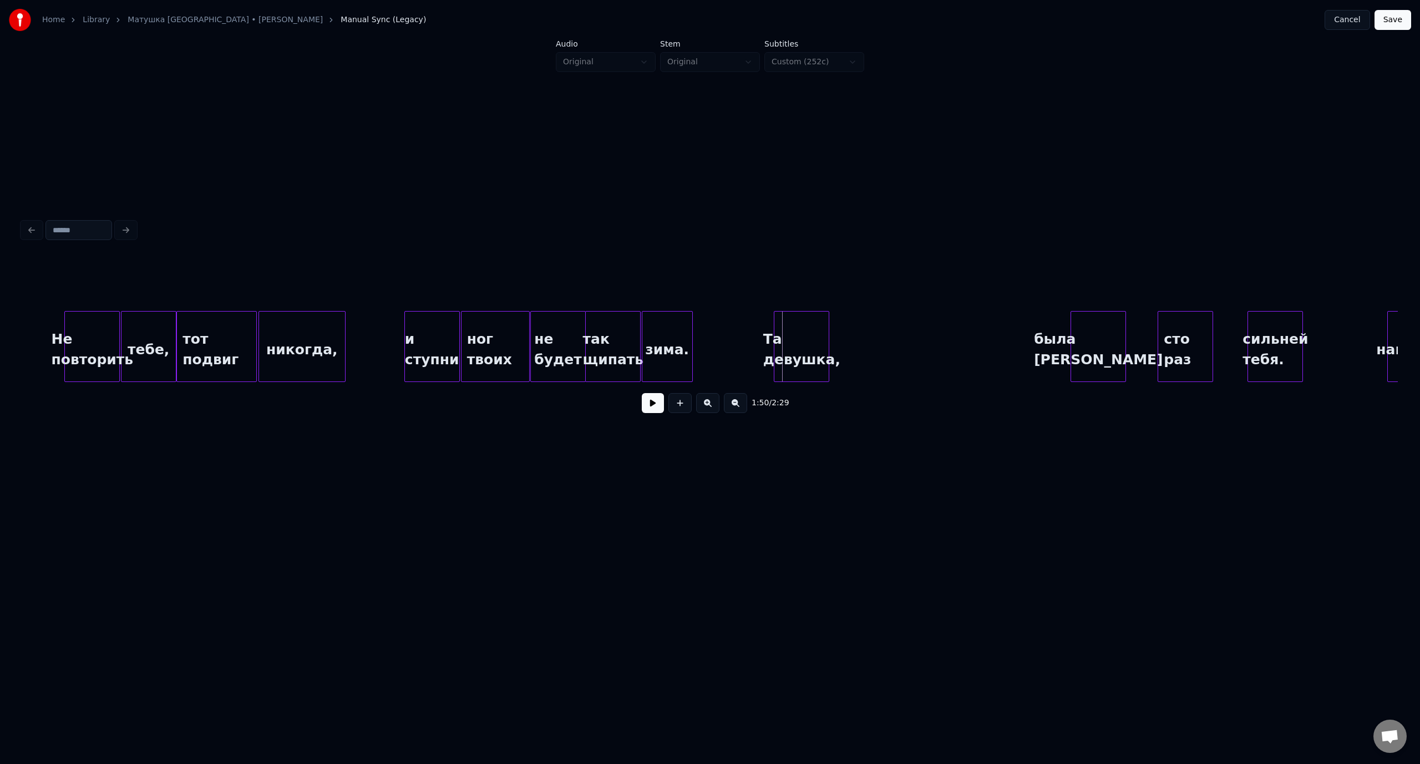
click at [815, 332] on div "Та девушка," at bounding box center [801, 349] width 54 height 75
click at [833, 336] on div at bounding box center [832, 347] width 3 height 70
click at [431, 328] on div "и ступни" at bounding box center [432, 349] width 54 height 75
click at [653, 405] on button at bounding box center [653, 403] width 22 height 20
click at [655, 406] on button at bounding box center [653, 403] width 22 height 20
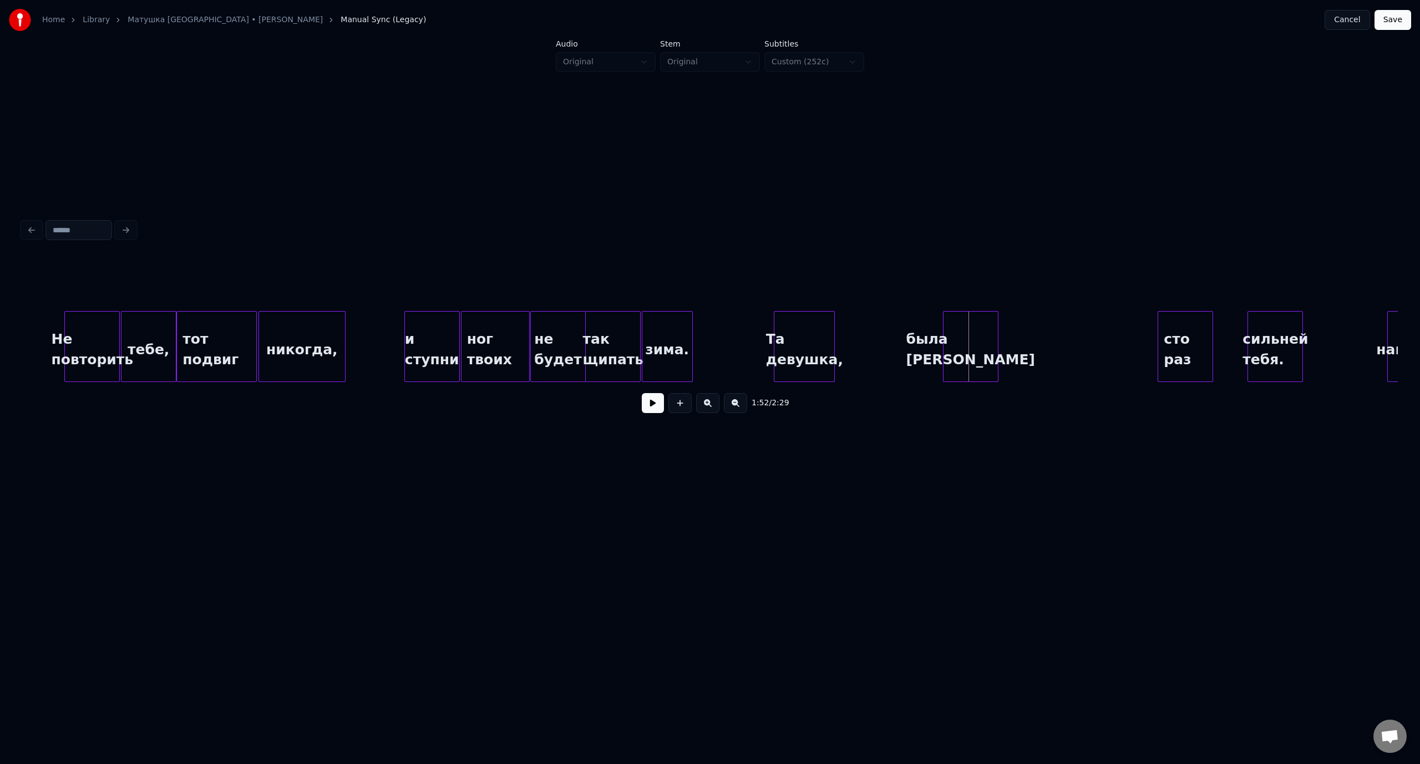
click at [962, 322] on div "была [PERSON_NAME]" at bounding box center [970, 349] width 54 height 75
click at [433, 327] on div "и ступни" at bounding box center [432, 349] width 54 height 75
click at [658, 409] on button at bounding box center [653, 403] width 22 height 20
click at [659, 407] on button at bounding box center [653, 403] width 22 height 20
click at [429, 324] on div "и ступни" at bounding box center [432, 349] width 54 height 75
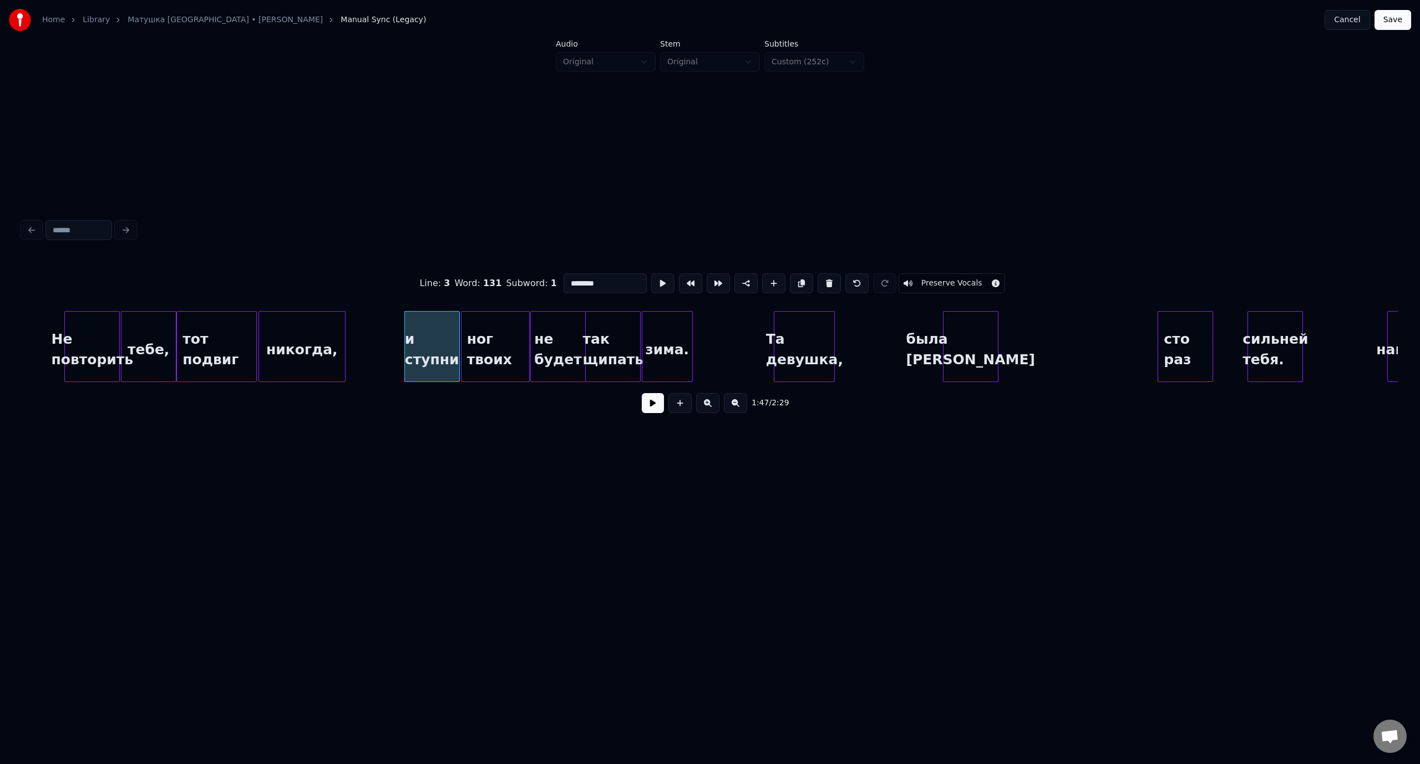
click at [652, 407] on button at bounding box center [653, 403] width 22 height 20
click at [650, 407] on button at bounding box center [653, 403] width 22 height 20
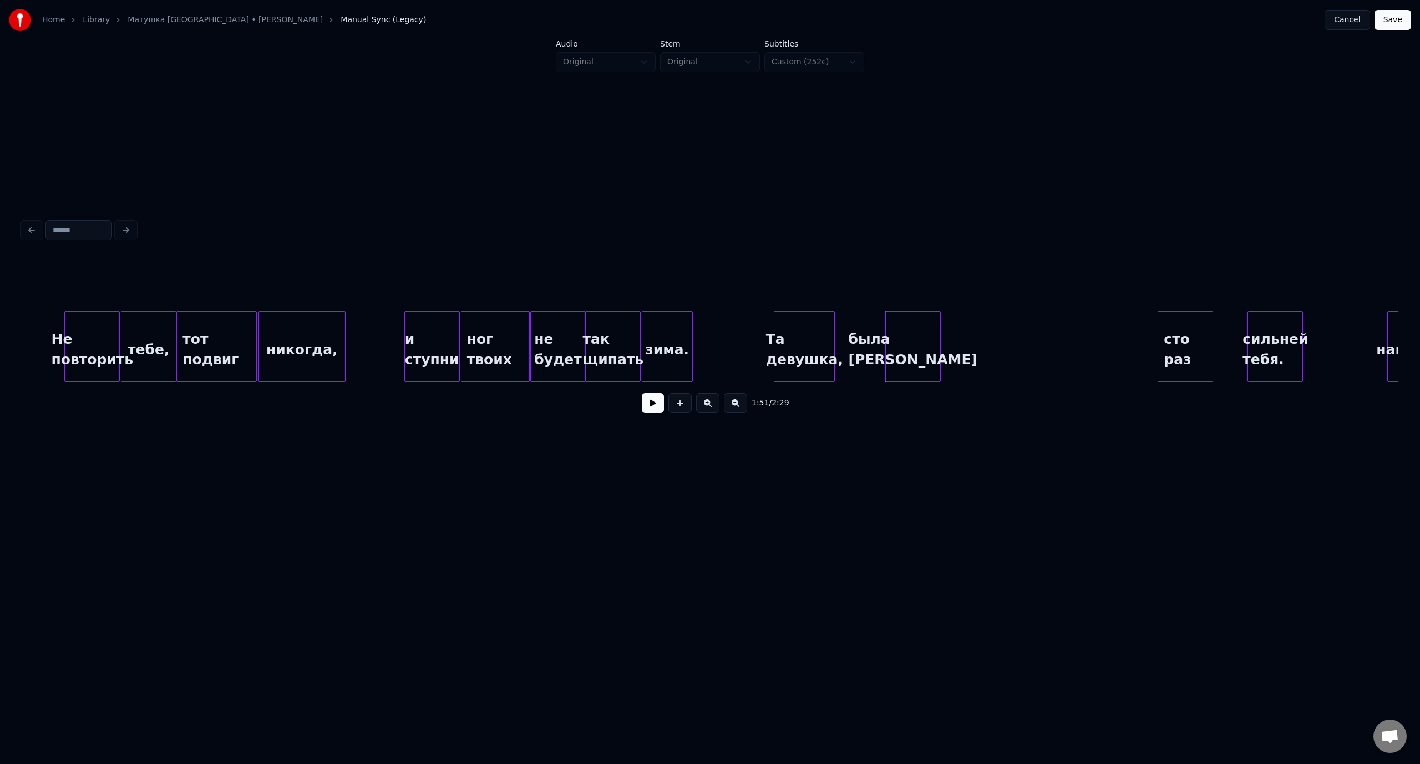
click at [924, 325] on div "была [PERSON_NAME]" at bounding box center [913, 349] width 54 height 75
click at [480, 328] on div "ног твоих" at bounding box center [495, 349] width 68 height 75
click at [643, 404] on button at bounding box center [653, 403] width 22 height 20
click at [659, 401] on button at bounding box center [653, 403] width 22 height 20
click at [956, 333] on div "сто раз" at bounding box center [951, 349] width 54 height 75
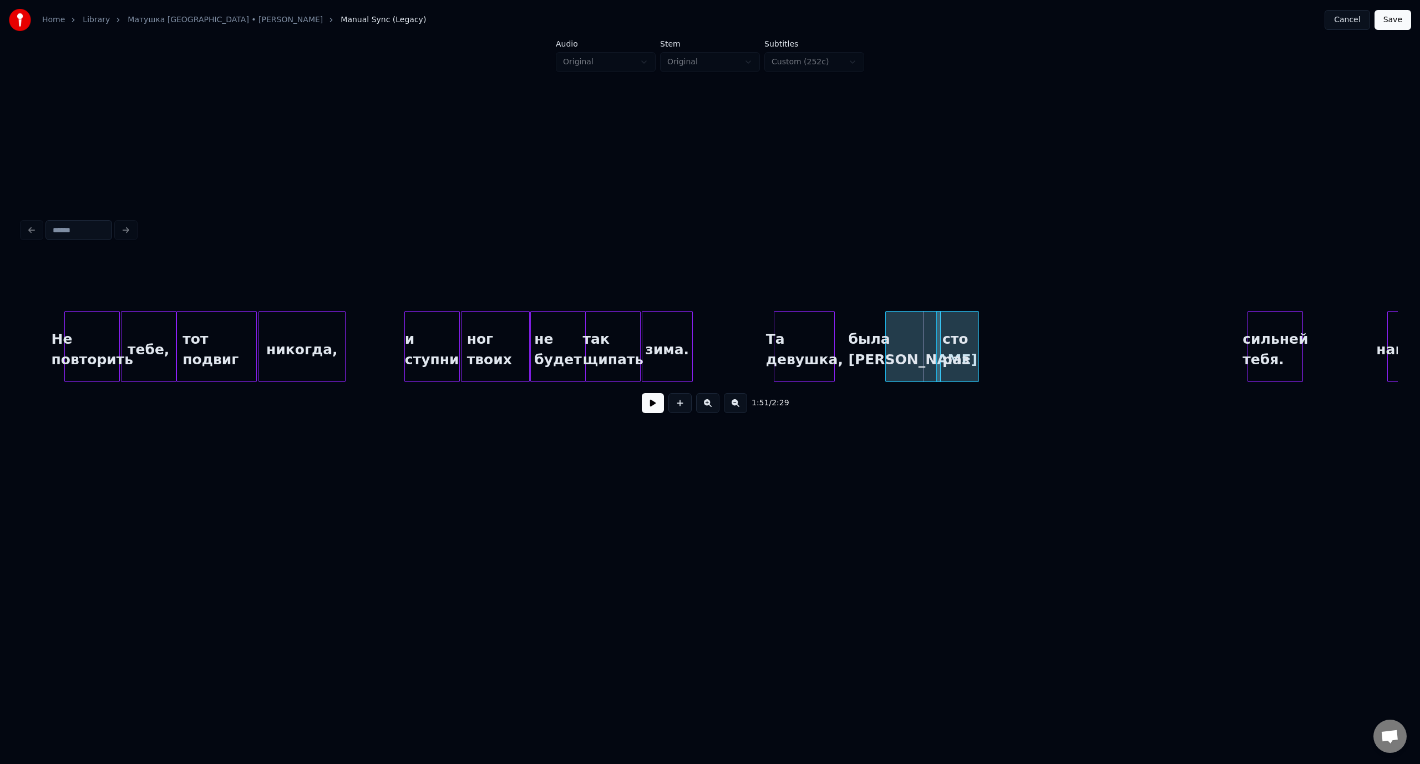
click at [939, 350] on div at bounding box center [938, 347] width 3 height 70
click at [919, 358] on div "была [PERSON_NAME]" at bounding box center [913, 349] width 54 height 75
click at [946, 349] on div at bounding box center [945, 347] width 3 height 70
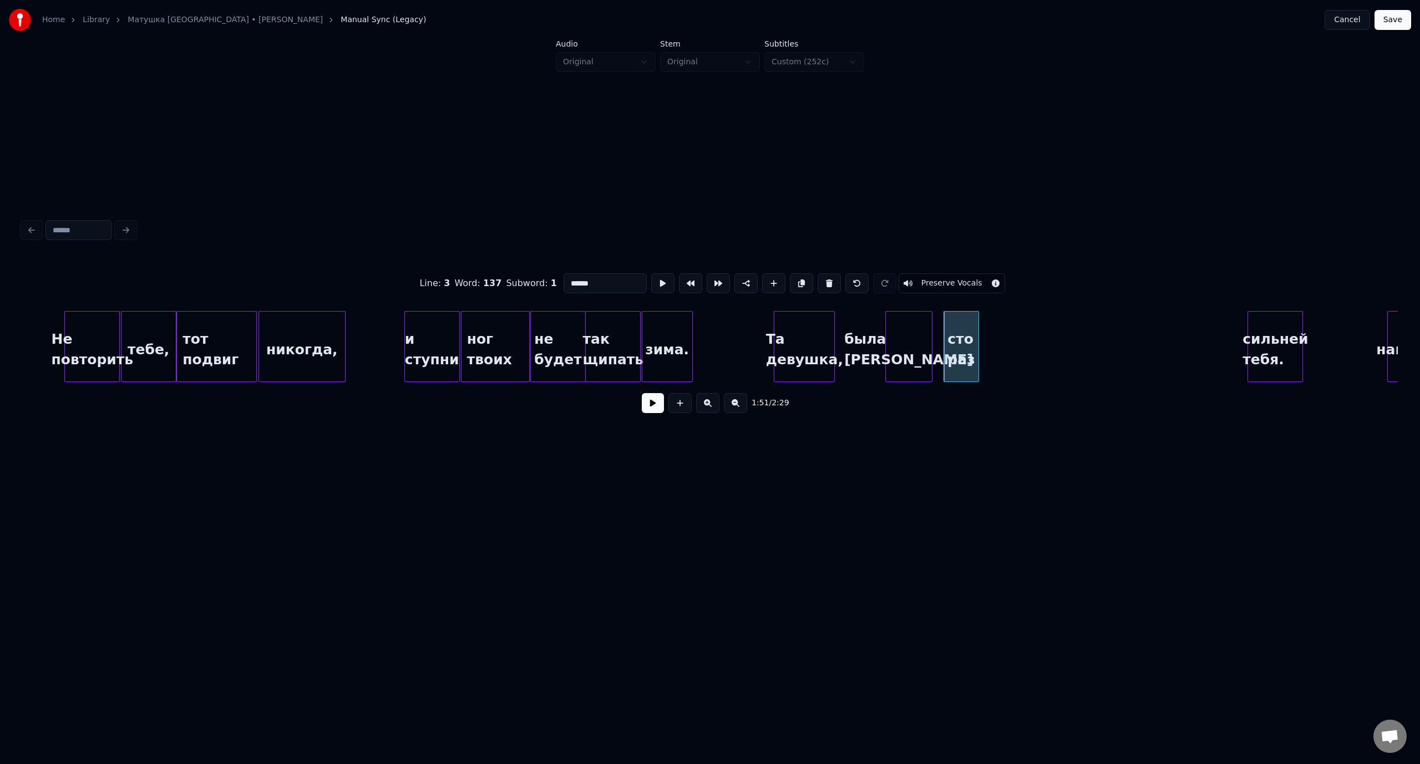
click at [930, 348] on div at bounding box center [929, 347] width 3 height 70
click at [936, 349] on div at bounding box center [935, 347] width 3 height 70
click at [421, 324] on div "и ступни" at bounding box center [432, 349] width 54 height 75
type input "********"
click at [657, 408] on button at bounding box center [653, 403] width 22 height 20
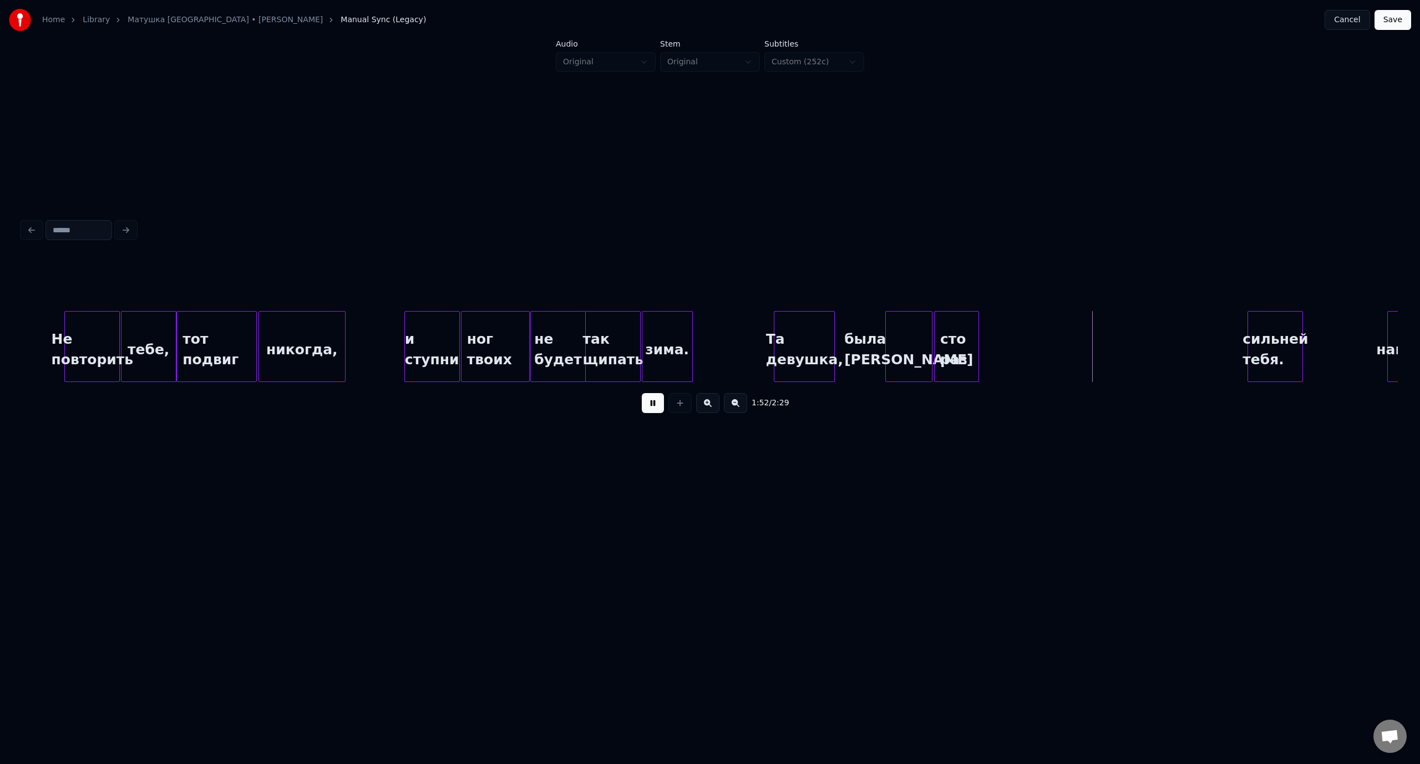
click at [664, 404] on div "1:52 / 2:29" at bounding box center [710, 403] width 1358 height 24
drag, startPoint x: 647, startPoint y: 410, endPoint x: 1268, endPoint y: 352, distance: 623.9
click at [650, 410] on button at bounding box center [653, 403] width 22 height 20
click at [1007, 320] on div "сильней тебя." at bounding box center [1006, 349] width 54 height 75
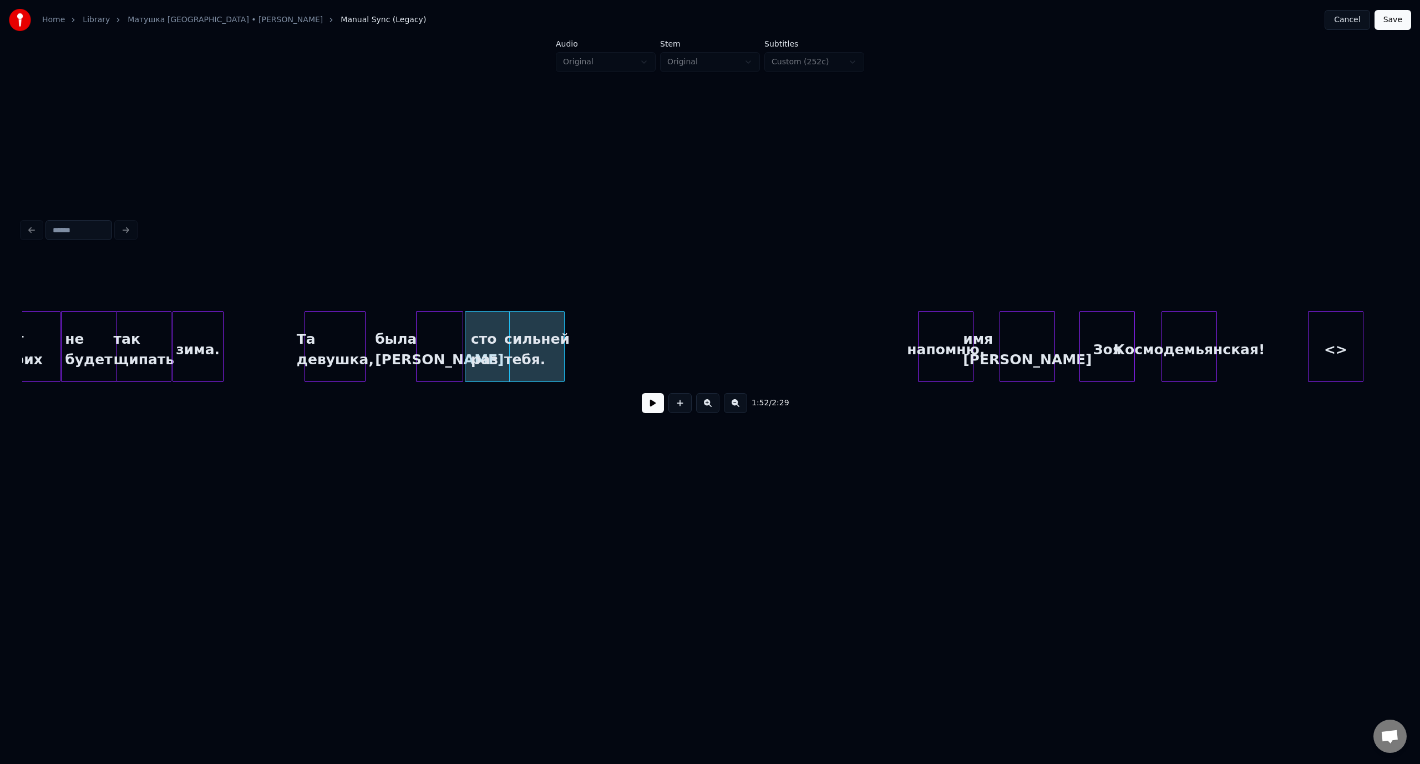
scroll to position [0, 14911]
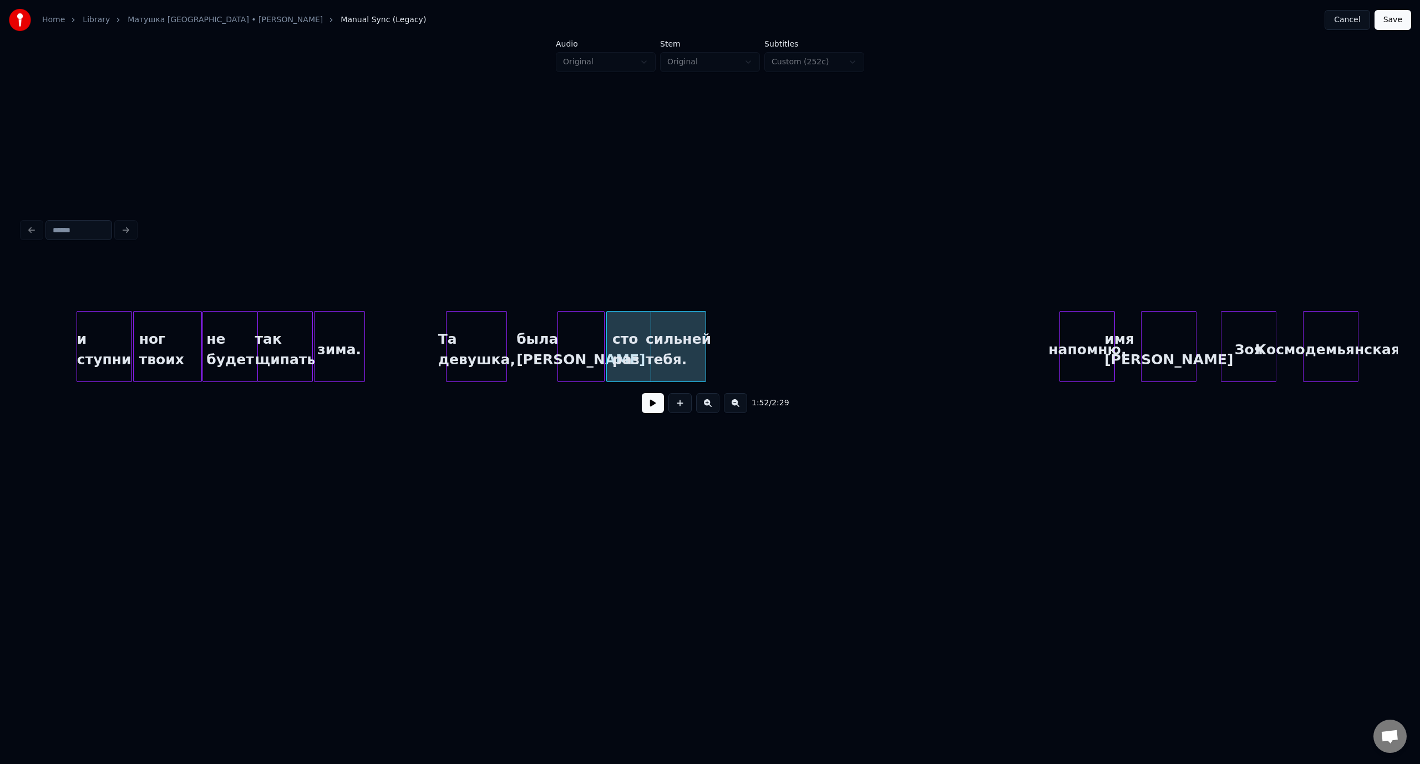
click at [175, 326] on div "ног твоих" at bounding box center [168, 349] width 68 height 75
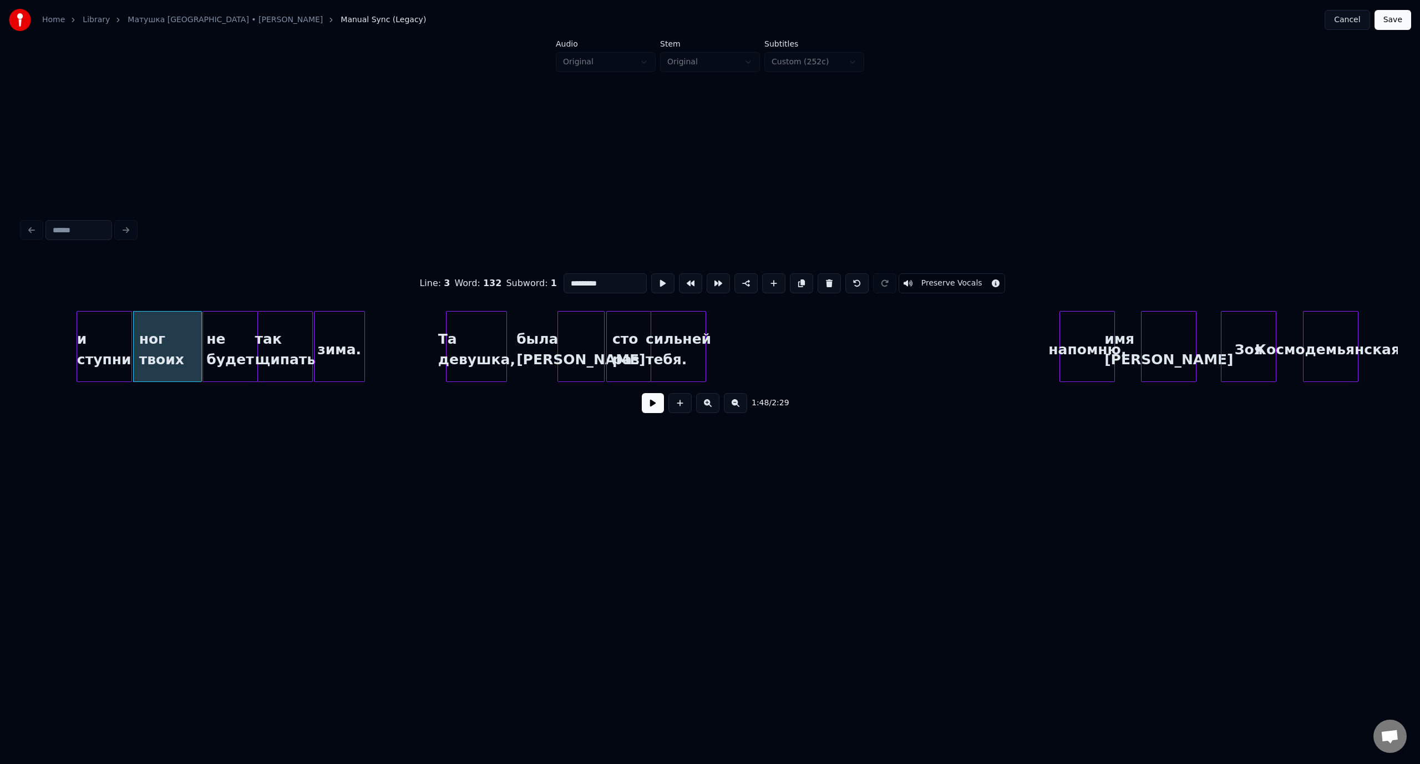
click at [652, 409] on button at bounding box center [653, 403] width 22 height 20
click at [655, 406] on button at bounding box center [653, 403] width 22 height 20
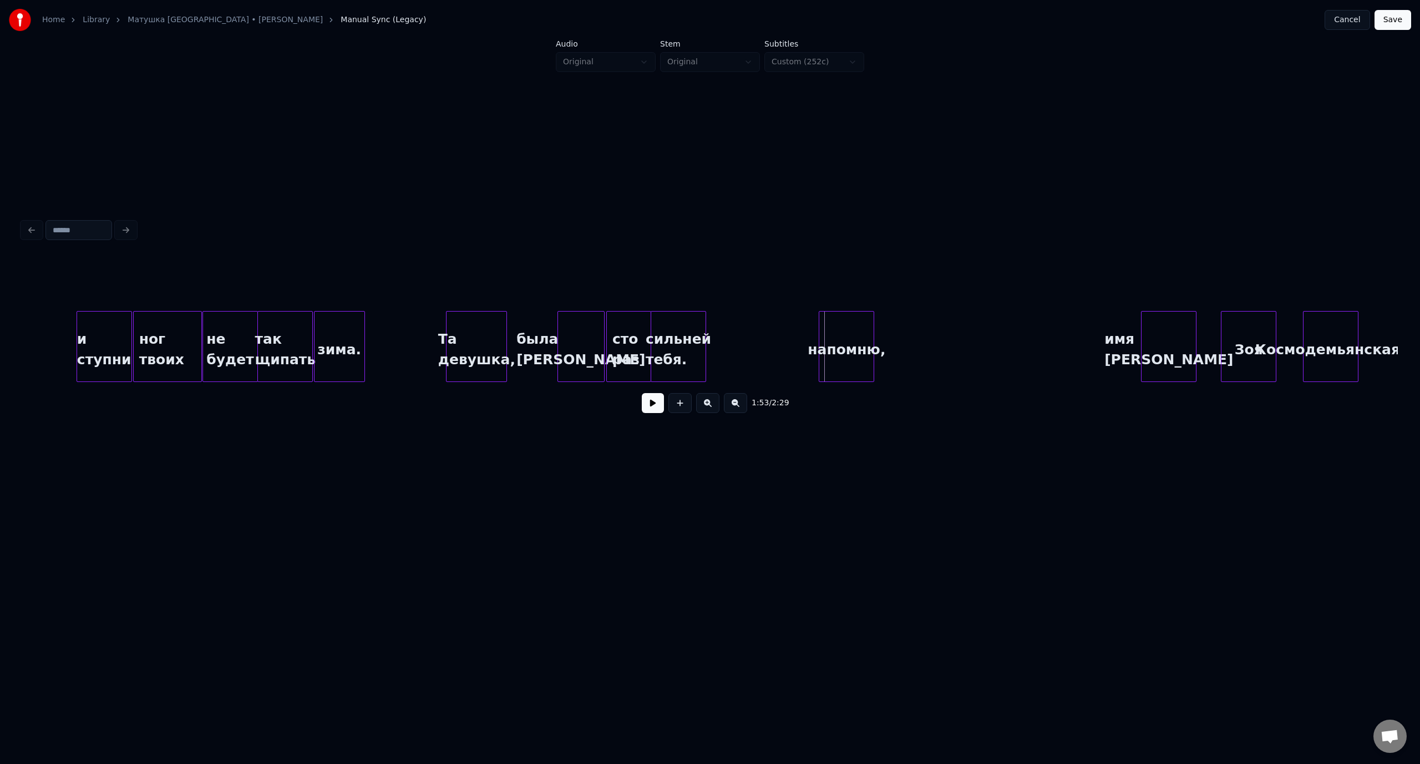
click at [856, 317] on div "напомню," at bounding box center [846, 349] width 54 height 75
click at [467, 322] on div "Та девушка," at bounding box center [476, 349] width 60 height 75
click at [653, 411] on button at bounding box center [653, 403] width 22 height 20
drag, startPoint x: 653, startPoint y: 410, endPoint x: 725, endPoint y: 384, distance: 76.5
click at [655, 409] on button at bounding box center [653, 403] width 22 height 20
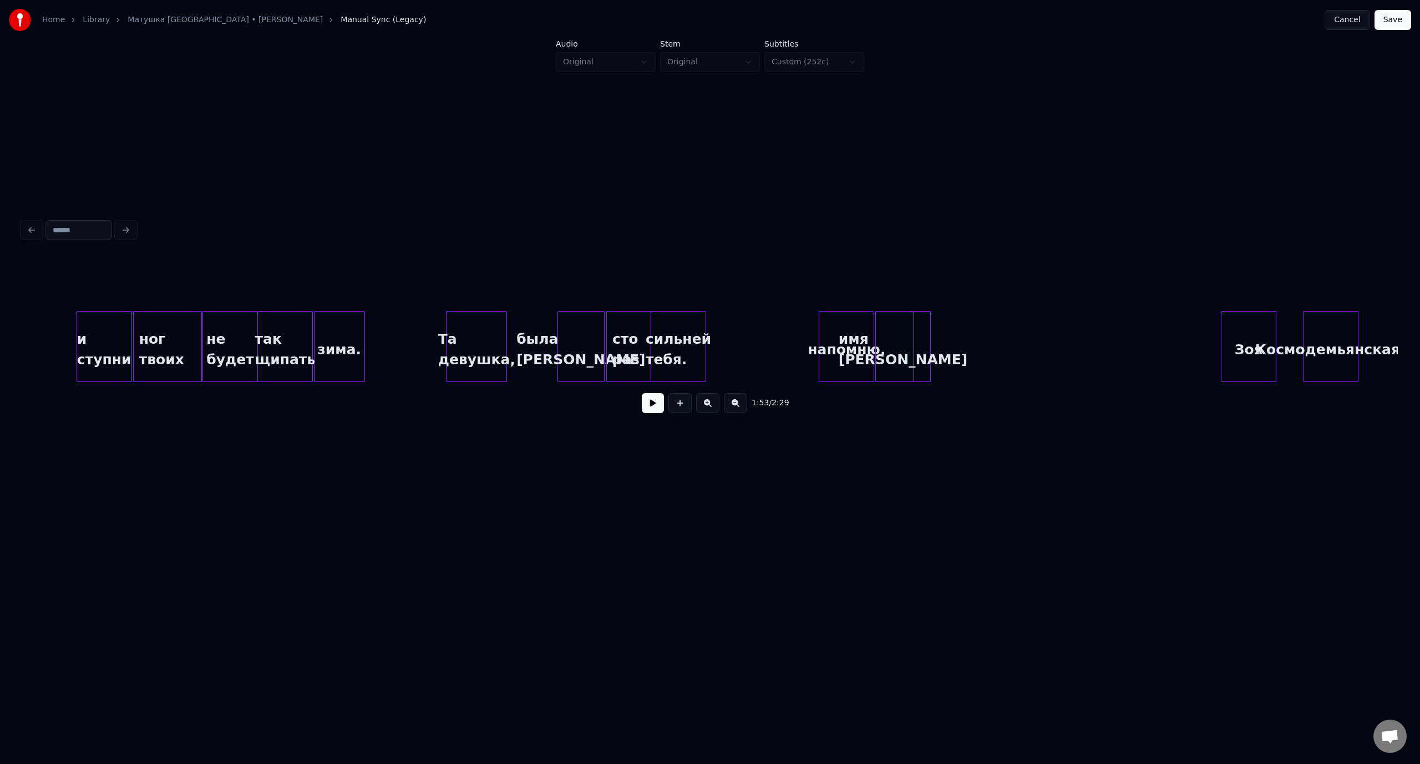
click at [904, 322] on div "имя [PERSON_NAME]" at bounding box center [903, 349] width 54 height 75
click at [911, 335] on div at bounding box center [912, 347] width 3 height 70
click at [492, 338] on div "Та девушка," at bounding box center [476, 349] width 60 height 75
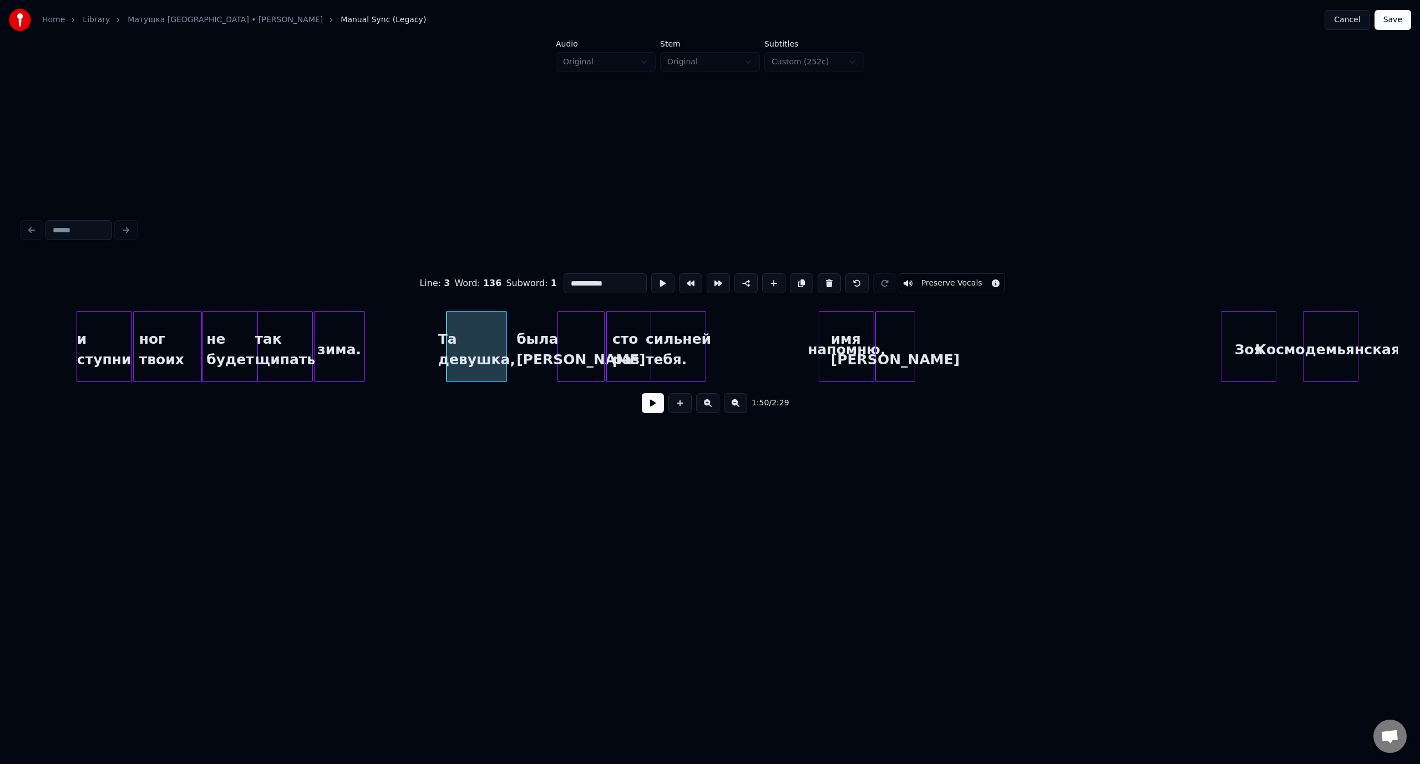
click at [659, 413] on button at bounding box center [653, 403] width 22 height 20
drag, startPoint x: 660, startPoint y: 406, endPoint x: 931, endPoint y: 384, distance: 271.5
click at [660, 406] on button at bounding box center [653, 403] width 22 height 20
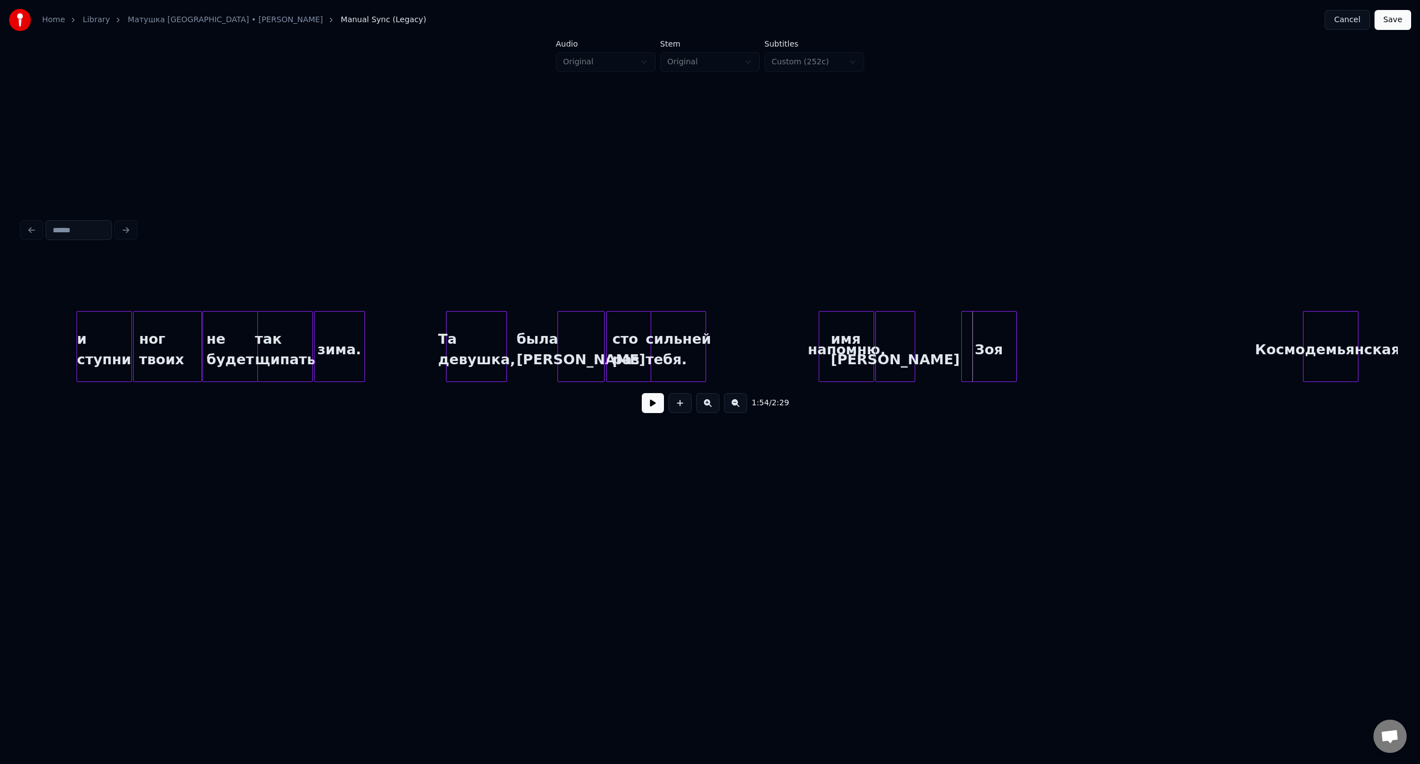
click at [1000, 317] on div "Зоя" at bounding box center [989, 349] width 54 height 75
click at [993, 340] on div at bounding box center [994, 347] width 3 height 70
click at [1027, 319] on div "Космодемьянская!" at bounding box center [1024, 349] width 54 height 75
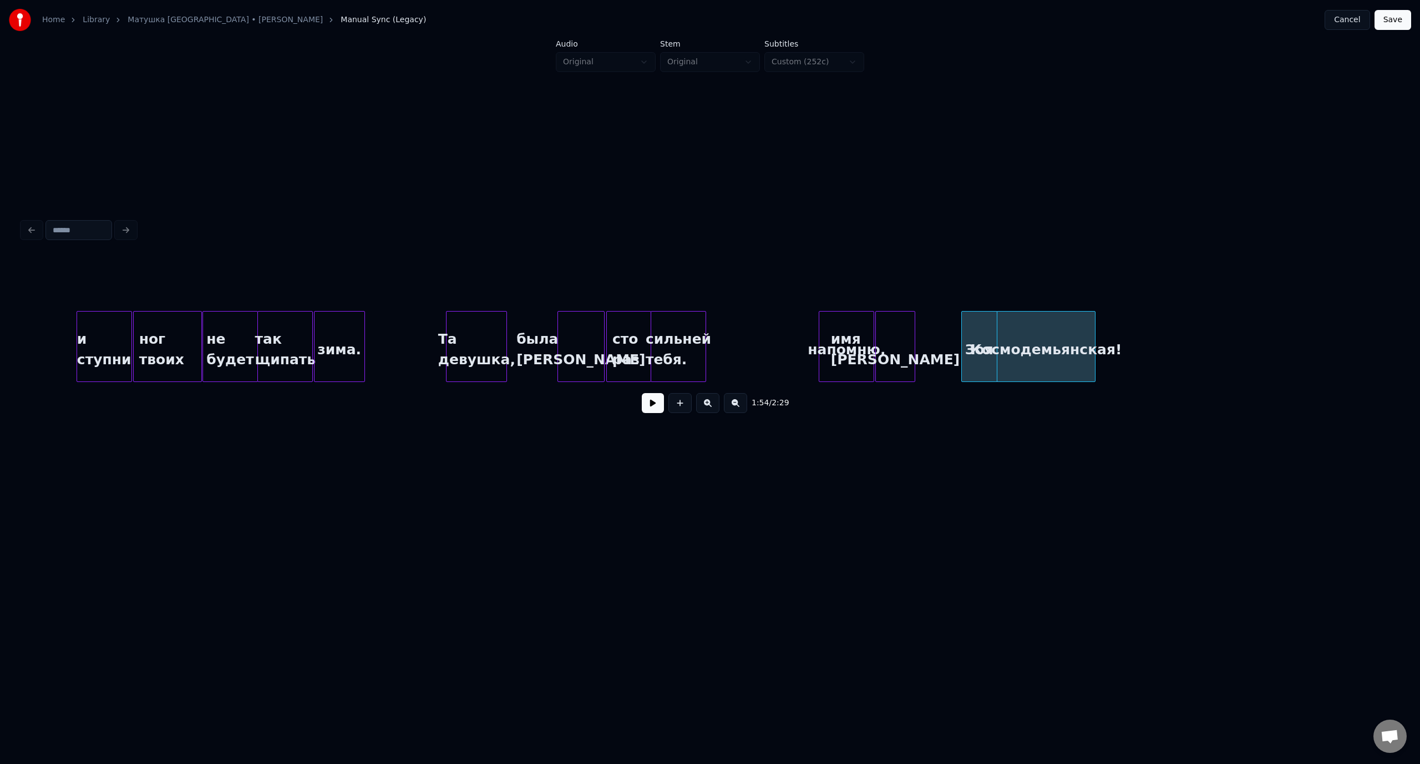
click at [1094, 332] on div at bounding box center [1092, 347] width 3 height 70
click at [240, 317] on div "не будет" at bounding box center [230, 349] width 54 height 75
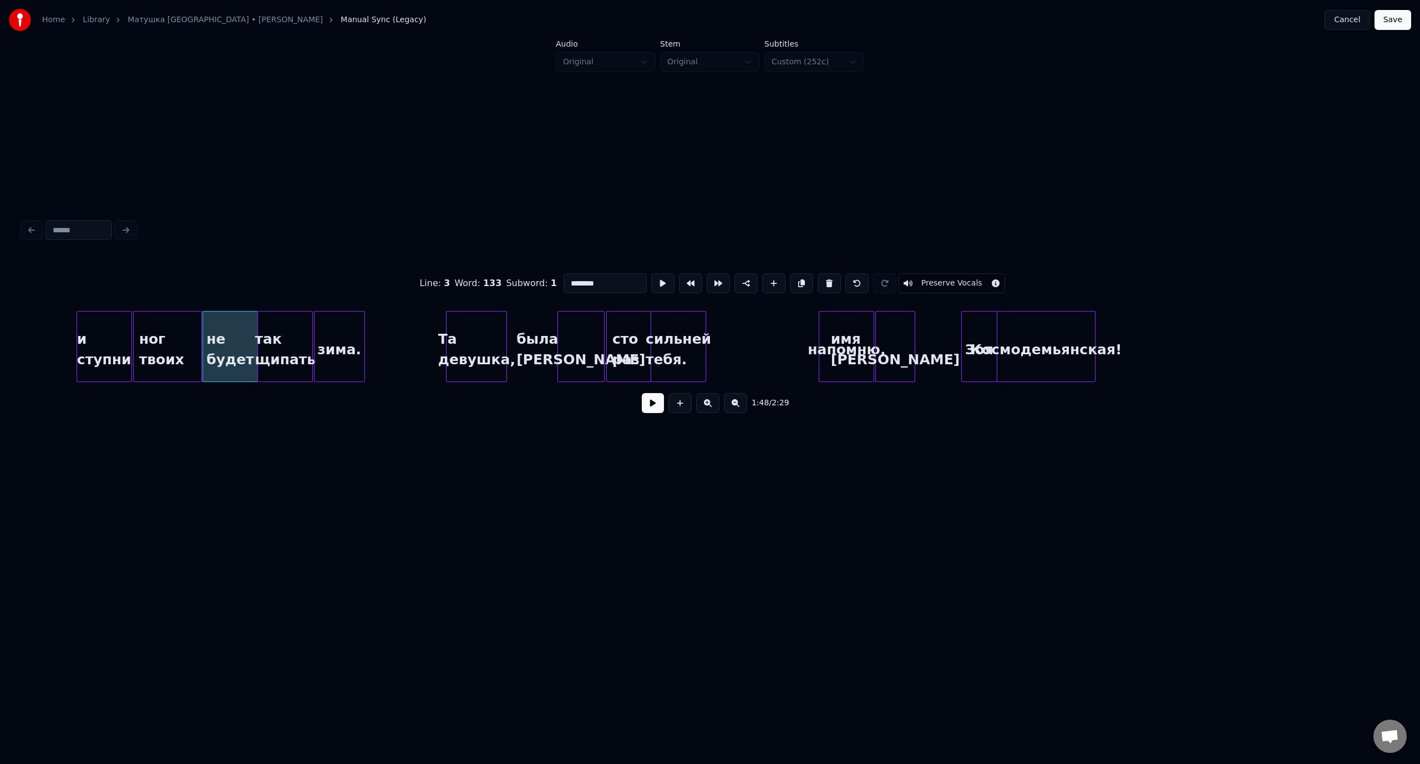
click at [653, 407] on button at bounding box center [653, 403] width 22 height 20
click at [657, 413] on button at bounding box center [653, 403] width 22 height 20
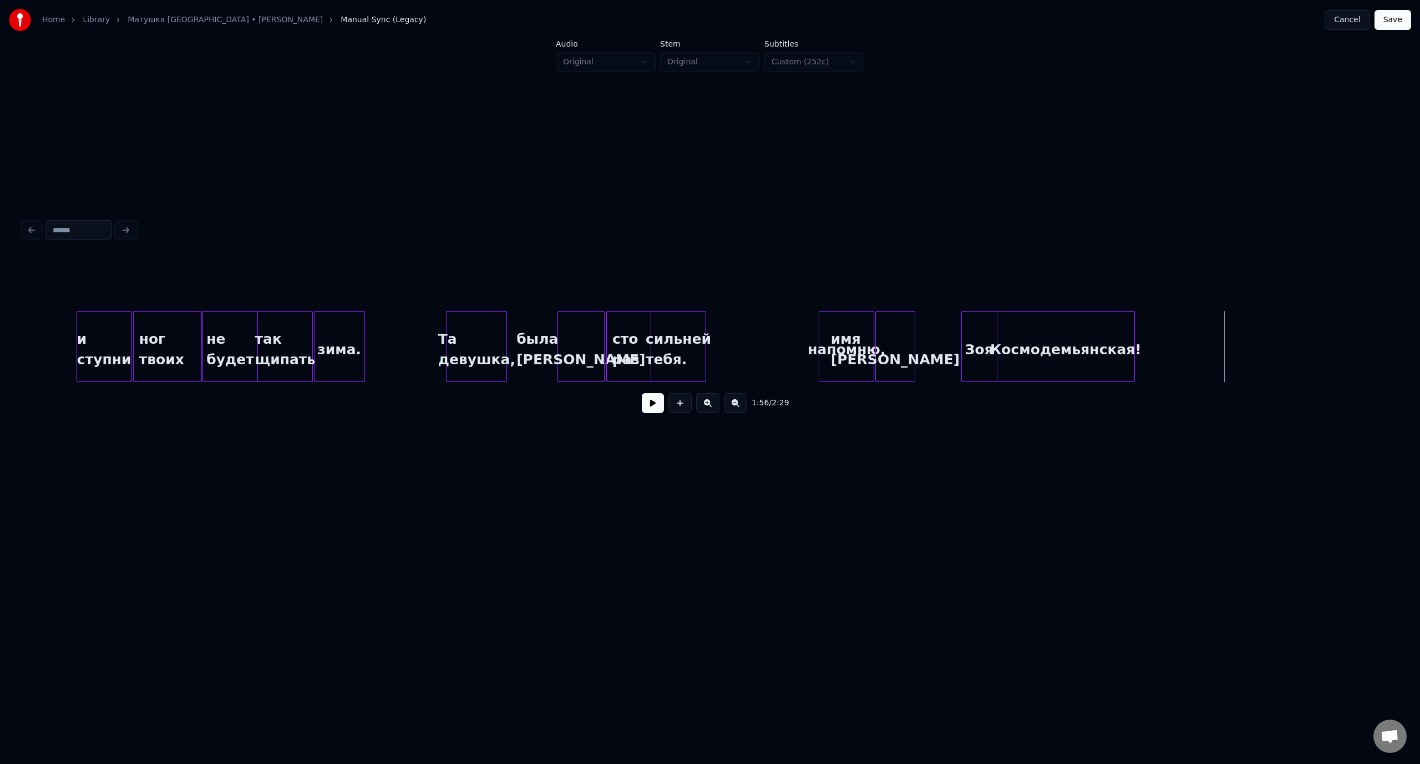
click at [1131, 329] on div at bounding box center [1132, 347] width 3 height 70
click at [492, 336] on div "Та девушка," at bounding box center [476, 349] width 60 height 75
click at [653, 410] on button at bounding box center [653, 403] width 22 height 20
click at [646, 406] on button at bounding box center [653, 403] width 22 height 20
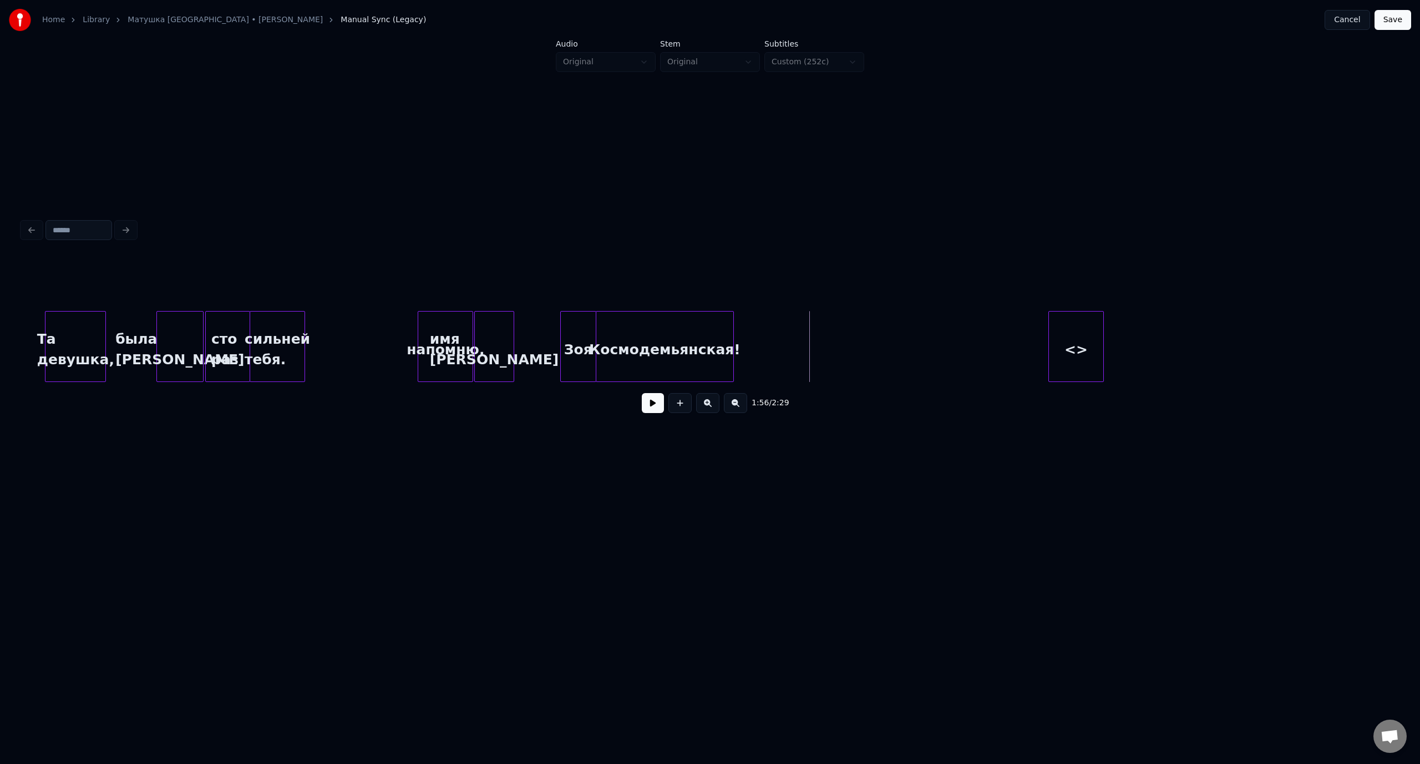
scroll to position [0, 15488]
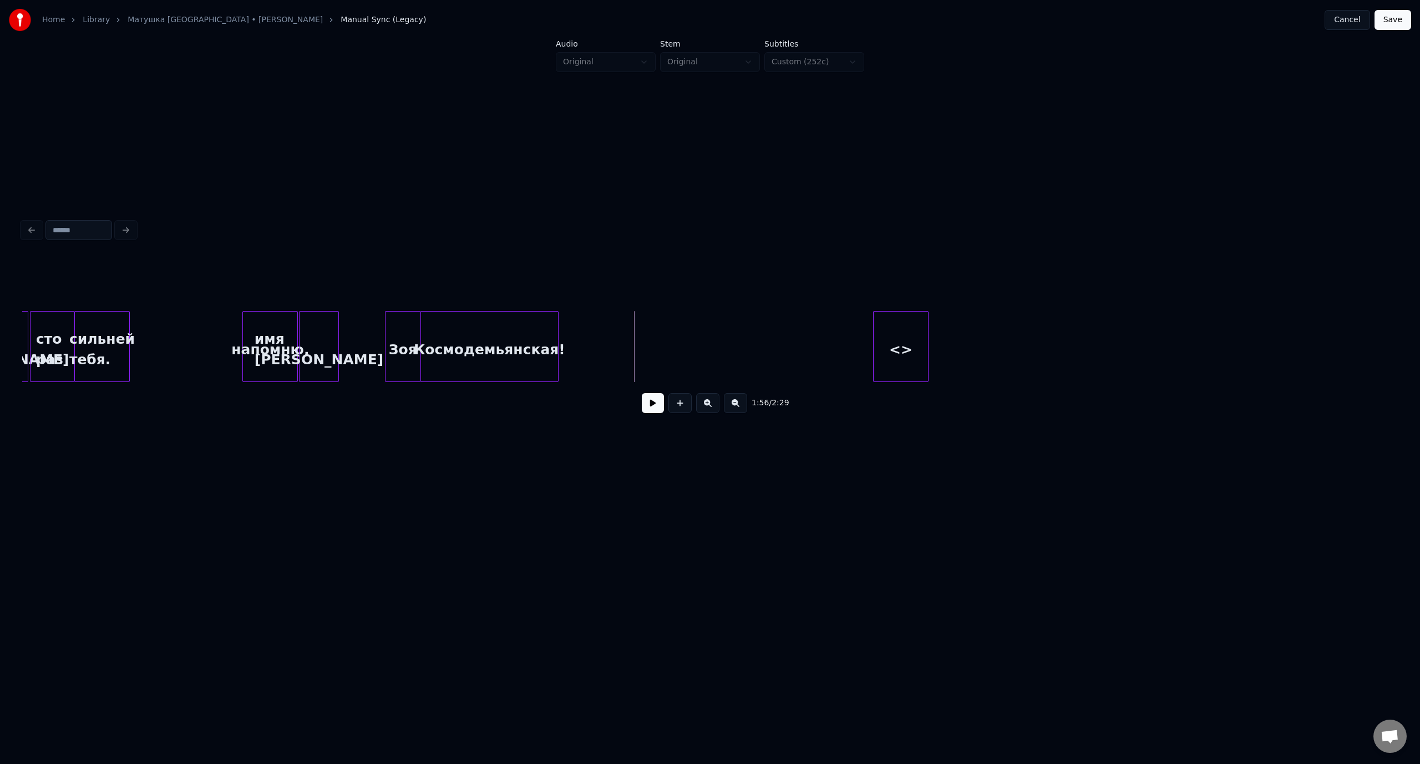
click at [909, 347] on div "<>" at bounding box center [900, 349] width 54 height 75
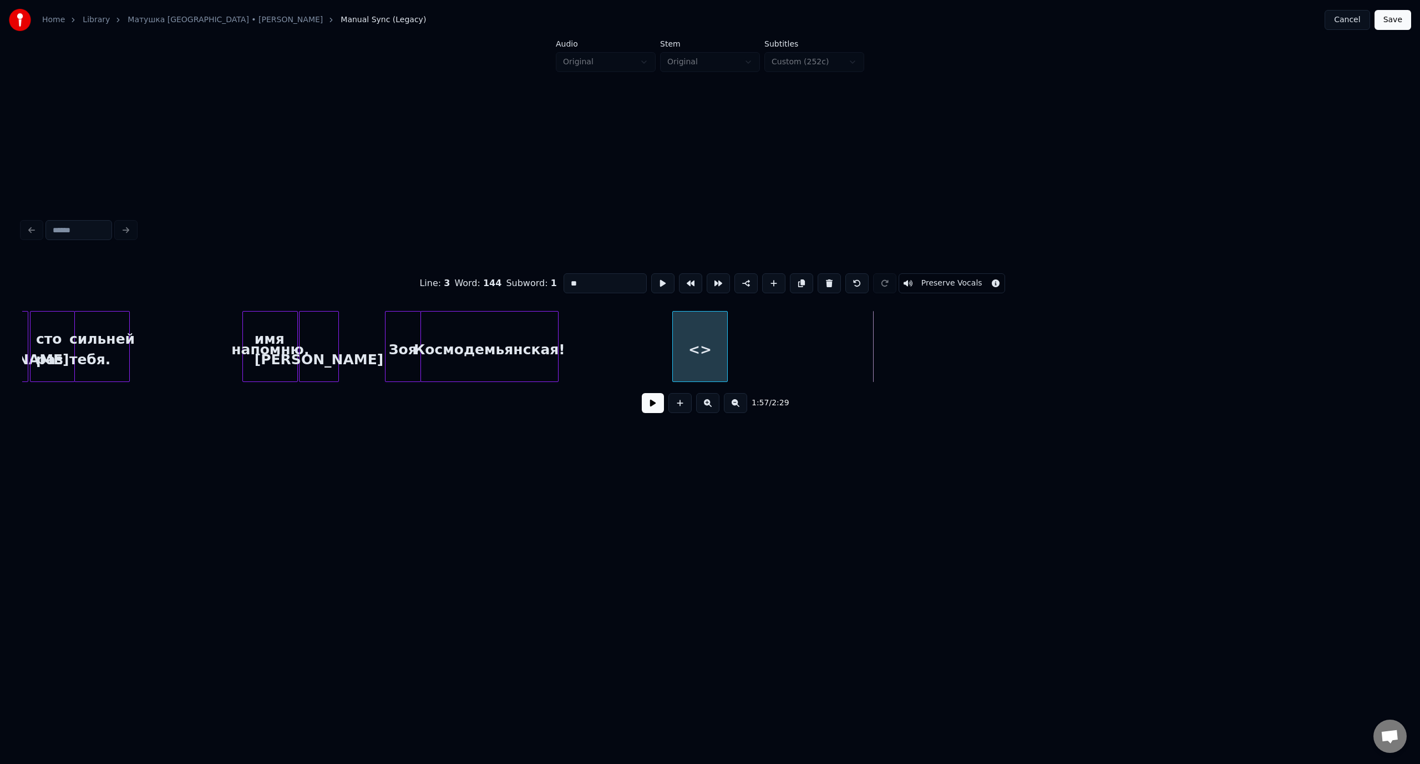
click at [704, 343] on div "<>" at bounding box center [700, 349] width 54 height 75
drag, startPoint x: 585, startPoint y: 282, endPoint x: 549, endPoint y: 282, distance: 35.5
click at [549, 282] on div "Line : 3 Word : 144 Subword : 1 ** Preserve Vocals" at bounding box center [709, 283] width 1375 height 55
type input "******"
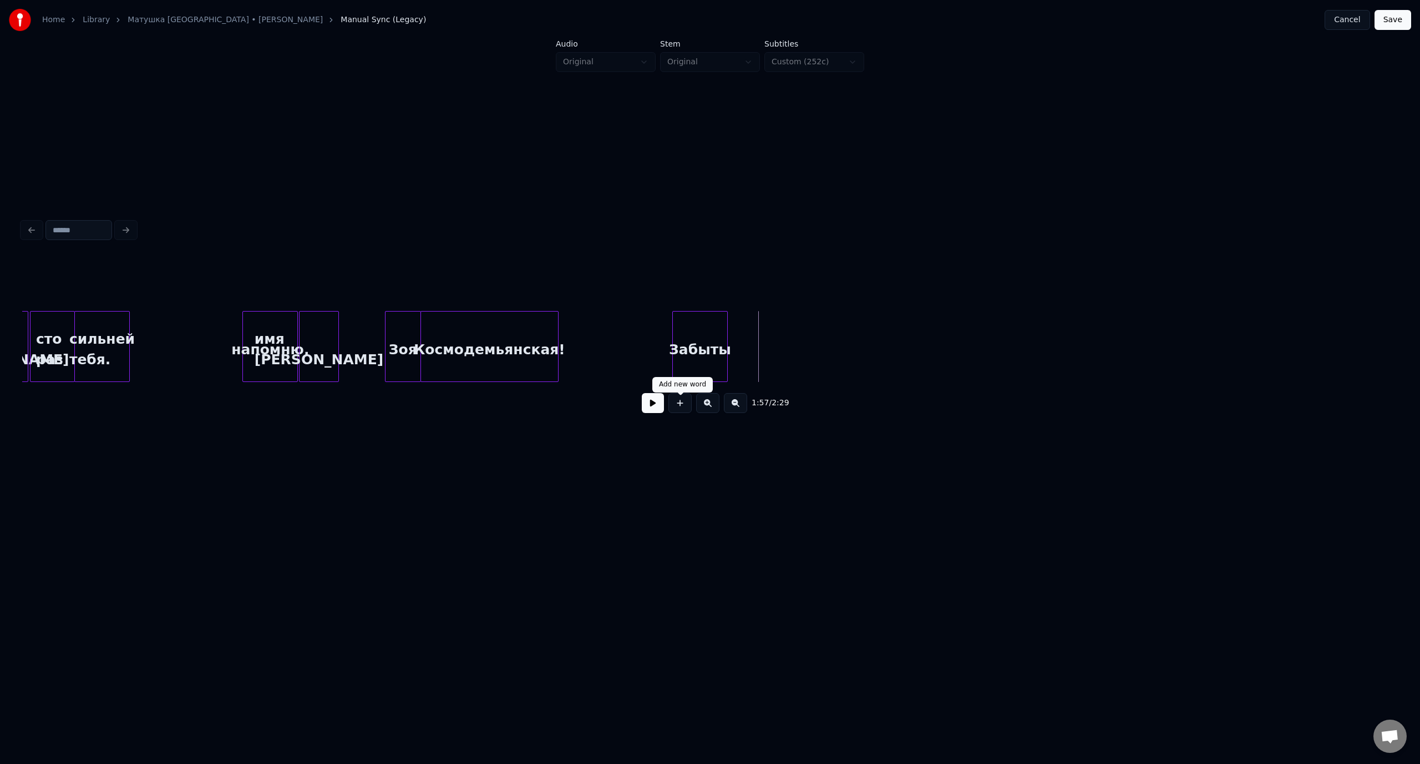
click at [678, 404] on button at bounding box center [679, 403] width 23 height 20
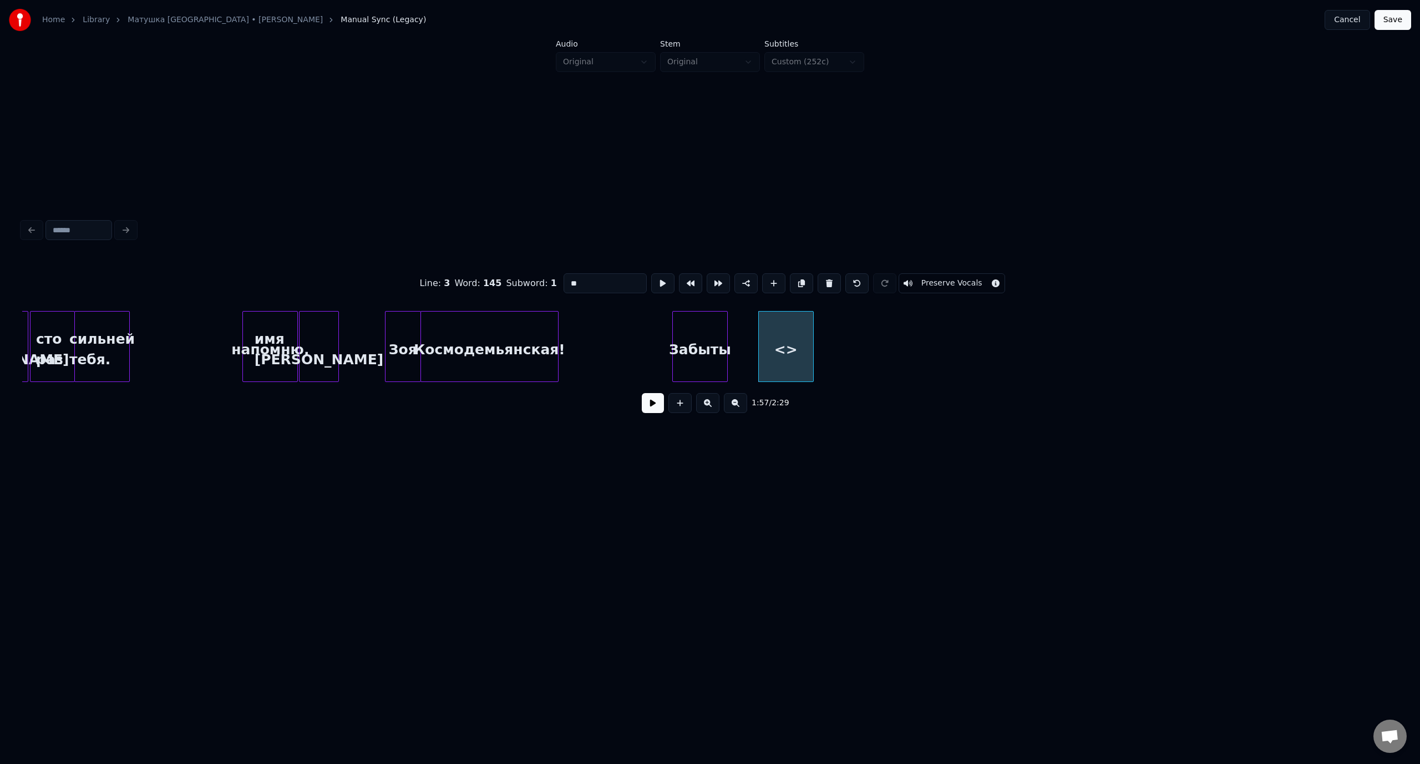
drag, startPoint x: 598, startPoint y: 276, endPoint x: 566, endPoint y: 278, distance: 32.8
click at [566, 278] on input "**" at bounding box center [604, 283] width 83 height 20
type input "*******"
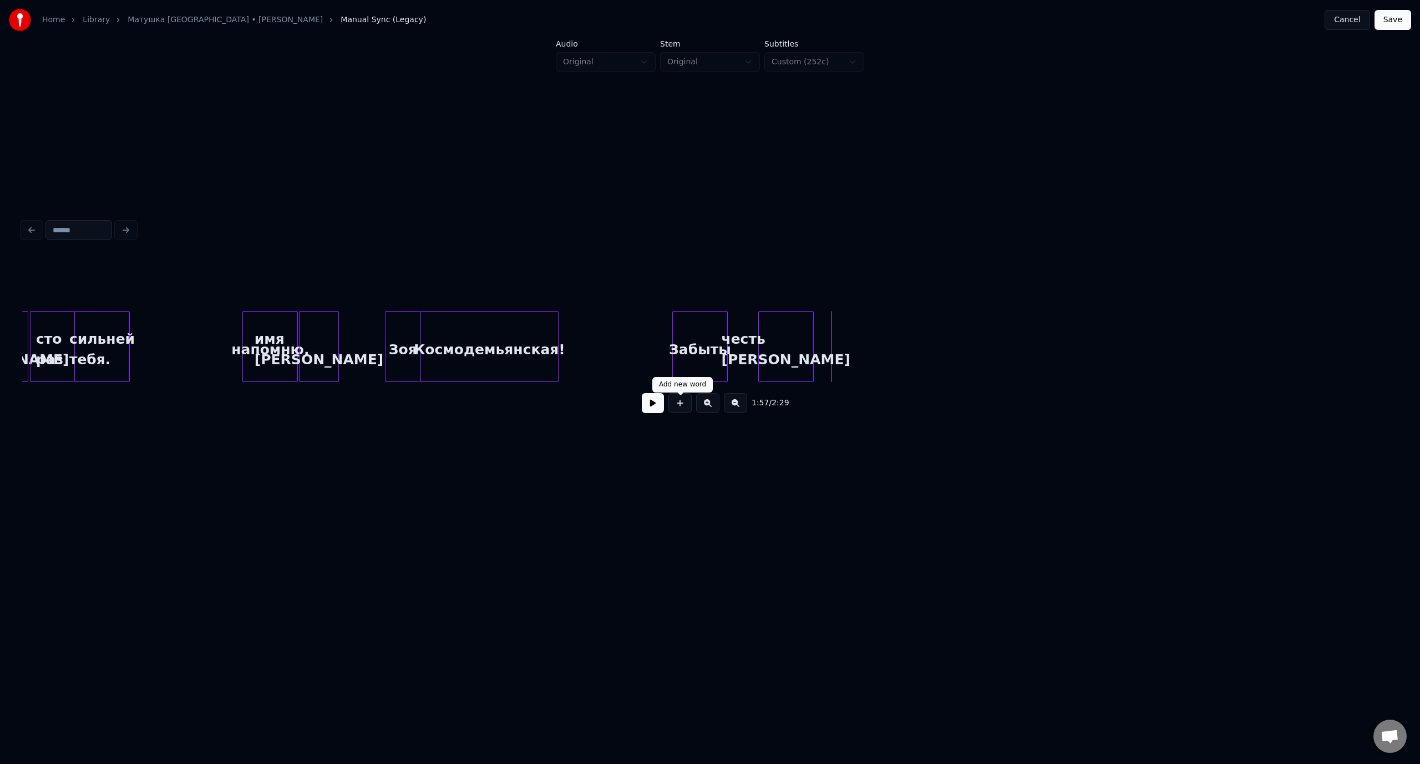
click at [678, 406] on button at bounding box center [679, 403] width 23 height 20
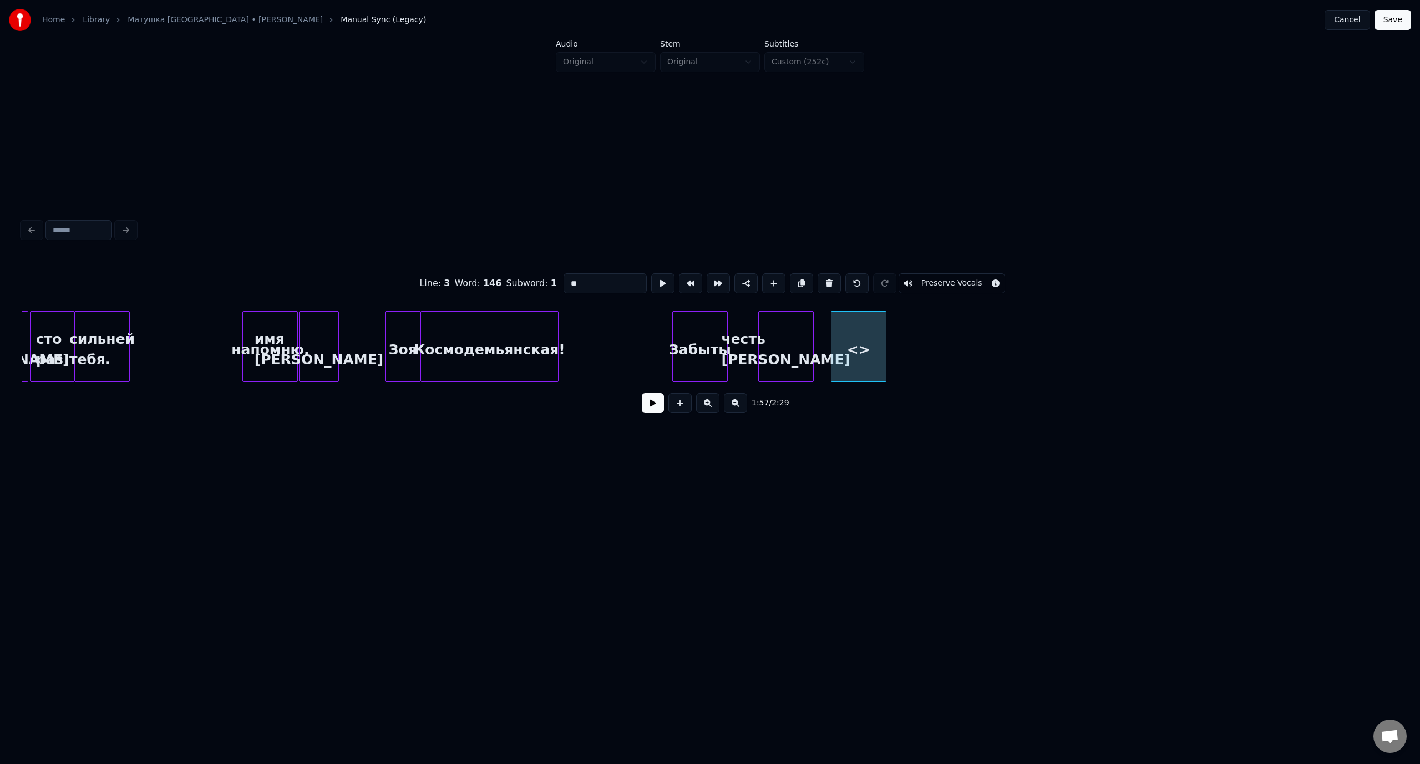
drag, startPoint x: 583, startPoint y: 276, endPoint x: 555, endPoint y: 281, distance: 29.4
click at [555, 281] on div "Line : 3 Word : 146 Subword : 1 ** Preserve Vocals" at bounding box center [709, 283] width 1375 height 55
type input "********"
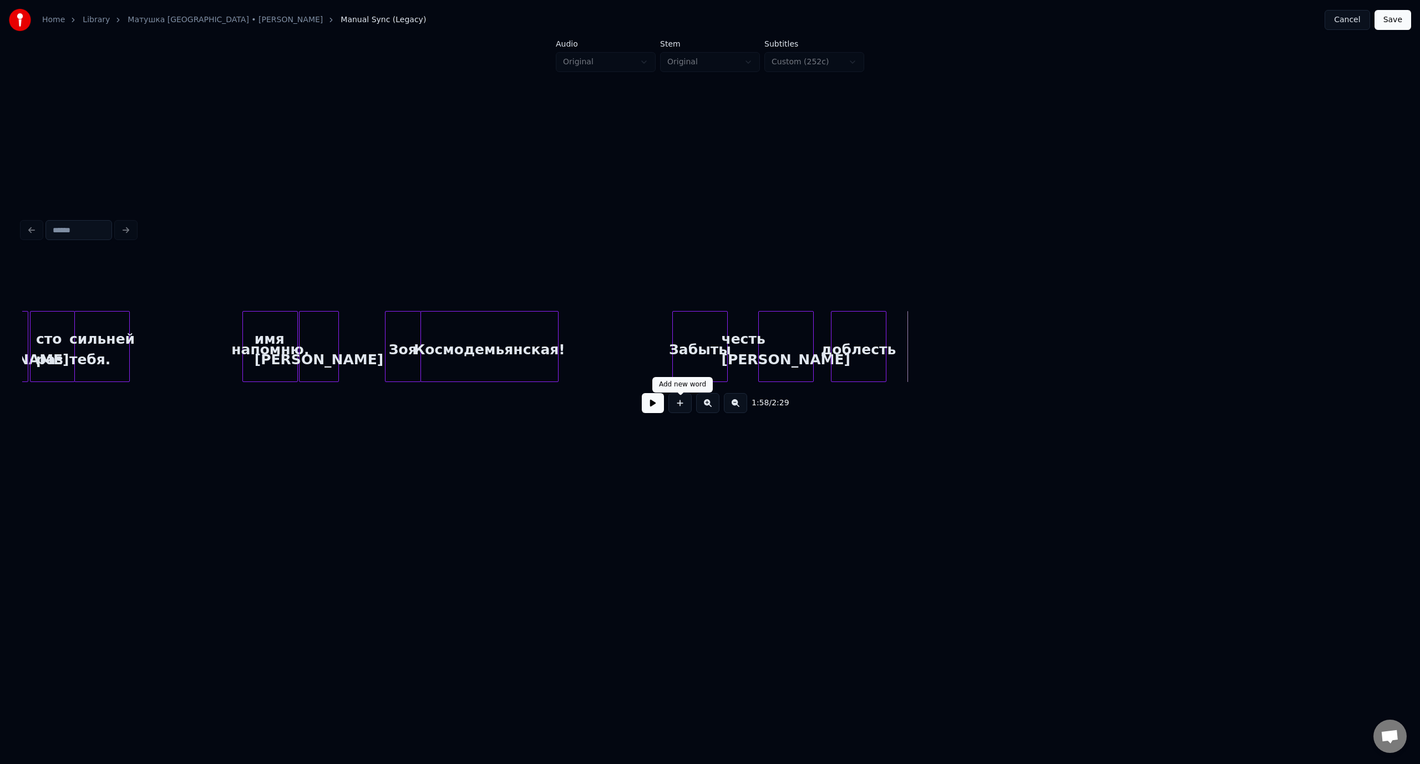
click at [688, 407] on button at bounding box center [679, 403] width 23 height 20
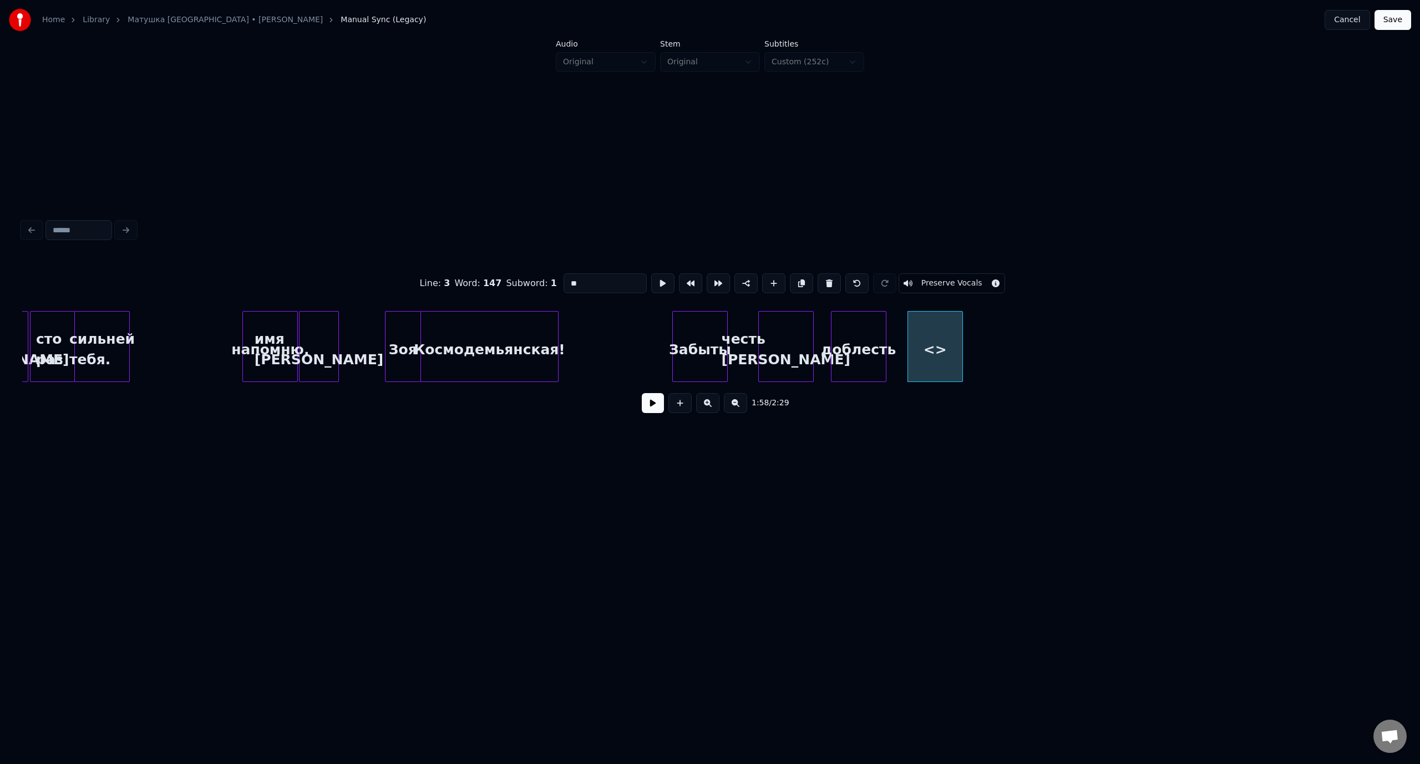
click at [563, 280] on input "**" at bounding box center [604, 283] width 83 height 20
click at [861, 358] on div "доблесть" at bounding box center [858, 349] width 54 height 75
click at [919, 329] on div "и канули" at bounding box center [935, 349] width 54 height 75
type input "********"
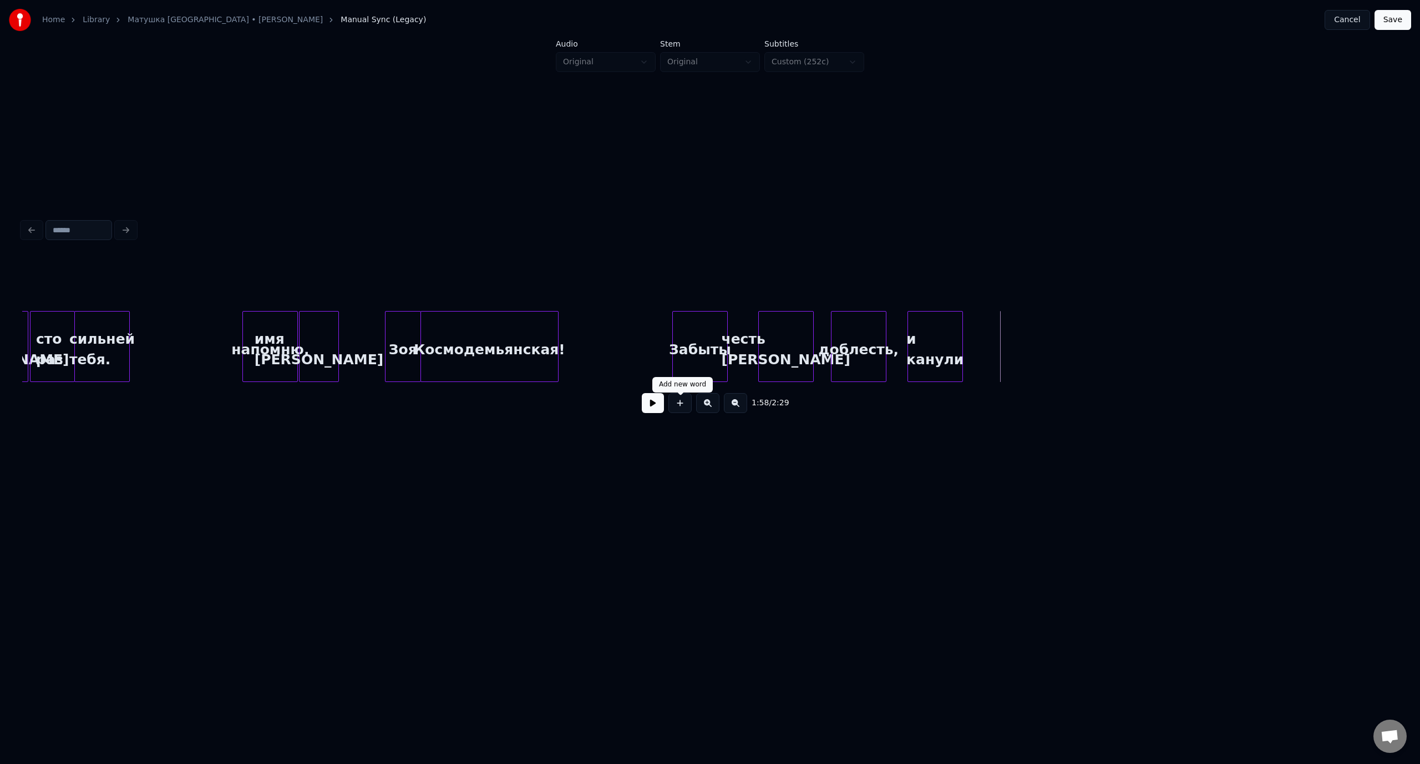
click at [687, 410] on button at bounding box center [679, 403] width 23 height 20
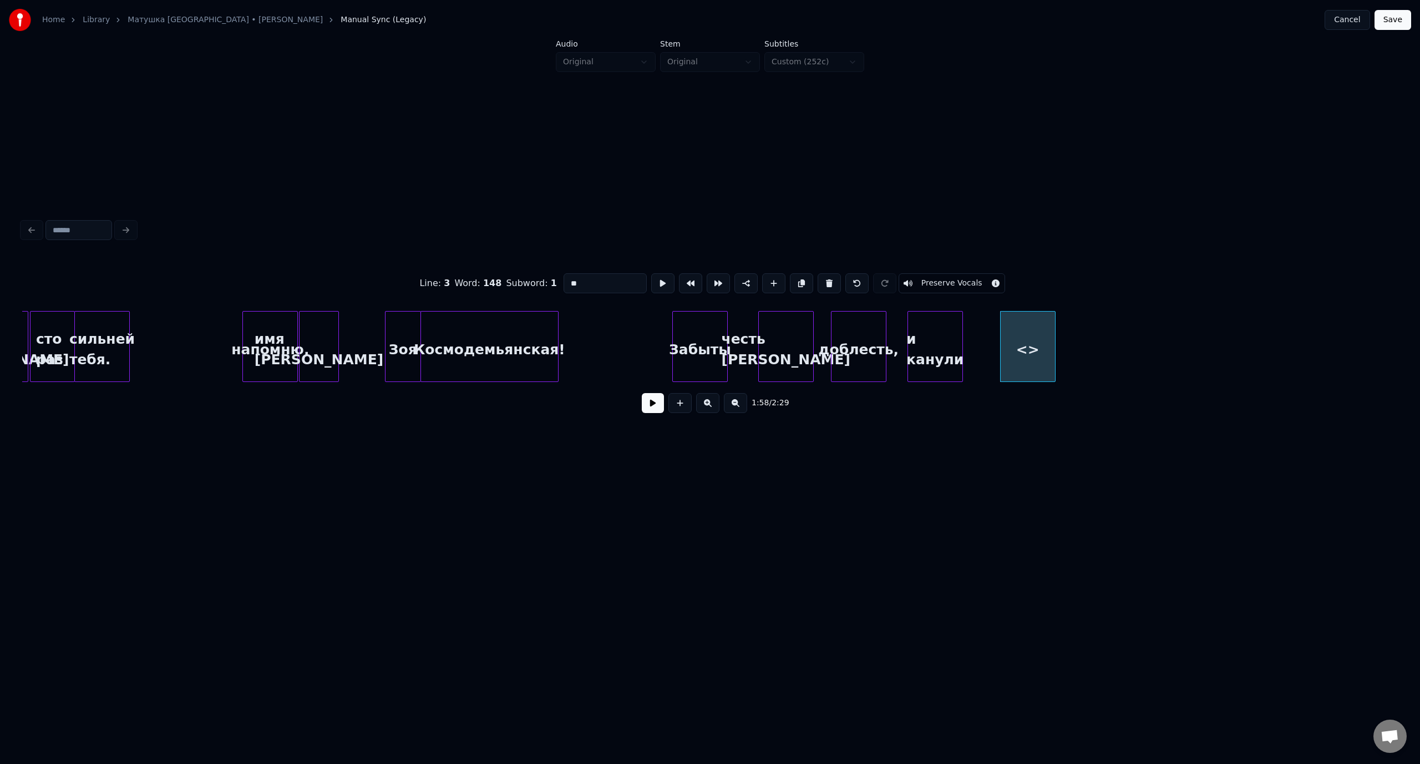
drag, startPoint x: 580, startPoint y: 279, endPoint x: 570, endPoint y: 281, distance: 10.7
click at [570, 281] on input "**" at bounding box center [604, 283] width 83 height 20
type input "*"
type input "*******"
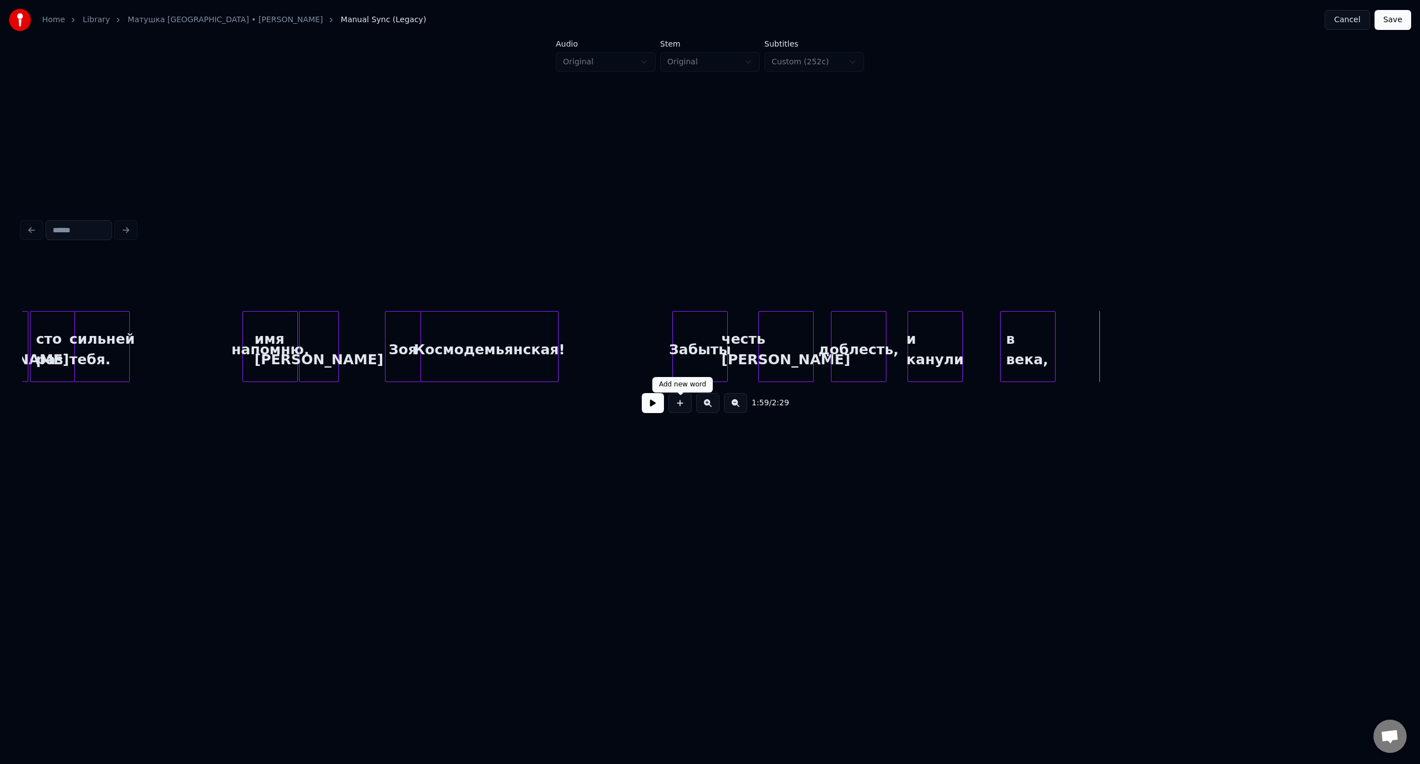
click at [687, 409] on button at bounding box center [679, 403] width 23 height 20
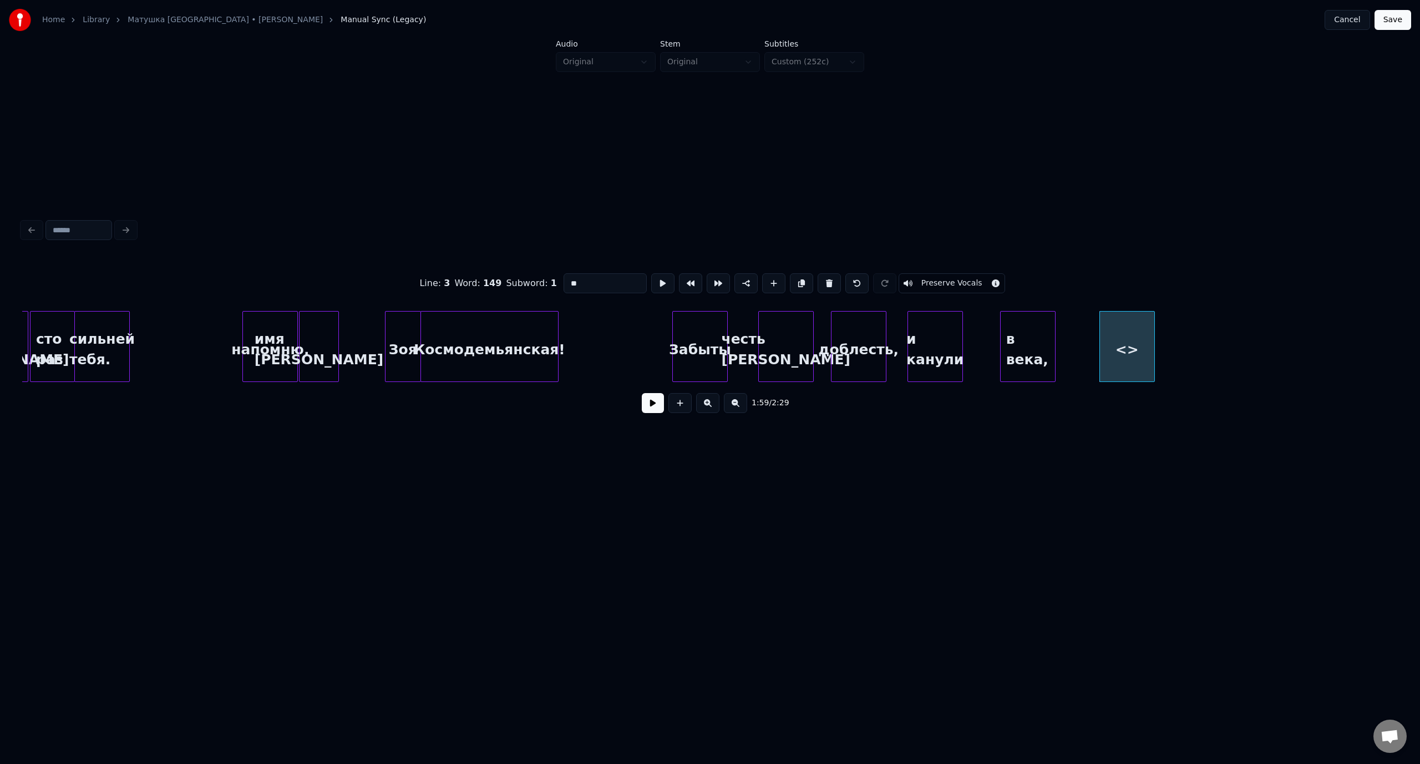
drag, startPoint x: 563, startPoint y: 280, endPoint x: 556, endPoint y: 280, distance: 6.7
click at [556, 280] on div "Line : 3 Word : 149 Subword : 1 ** Preserve Vocals" at bounding box center [709, 283] width 1375 height 55
type input "**********"
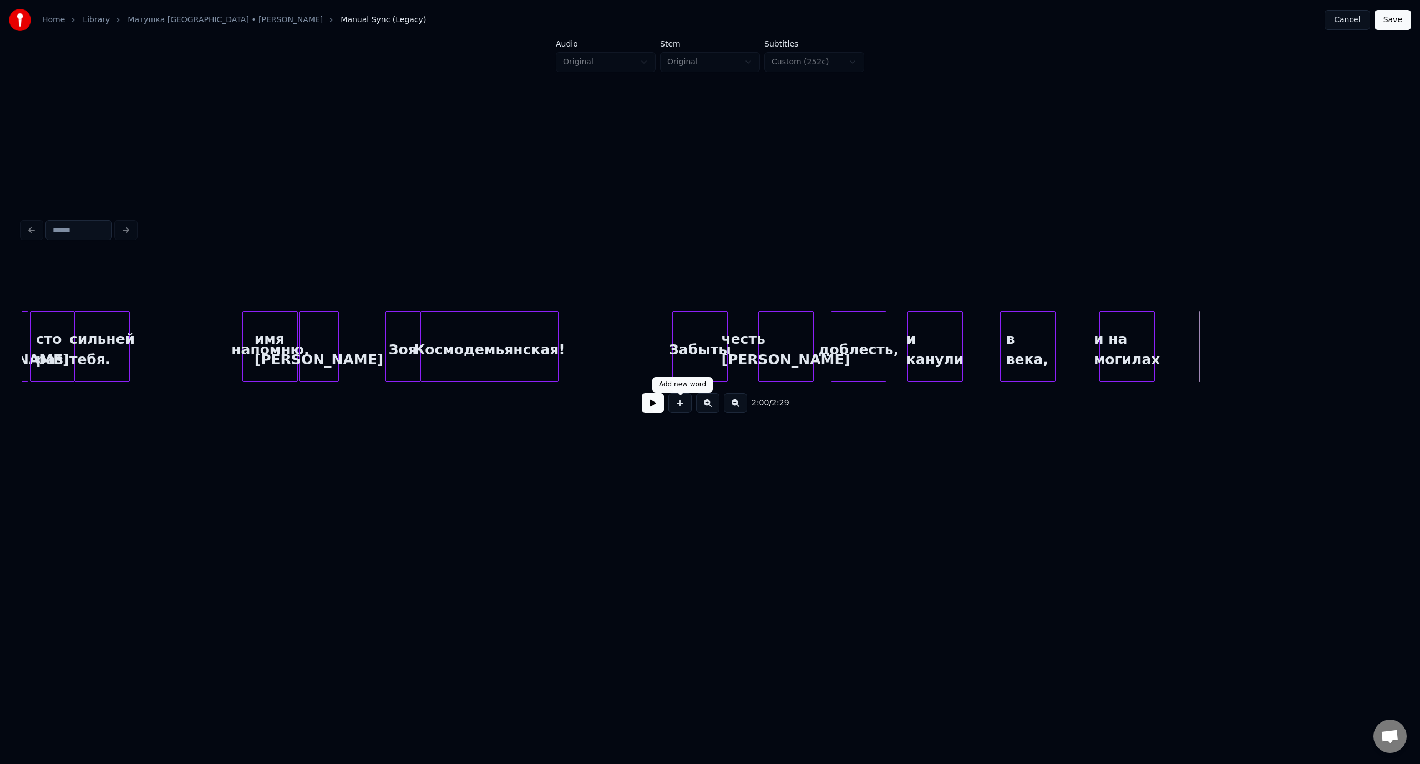
click at [681, 404] on button at bounding box center [679, 403] width 23 height 20
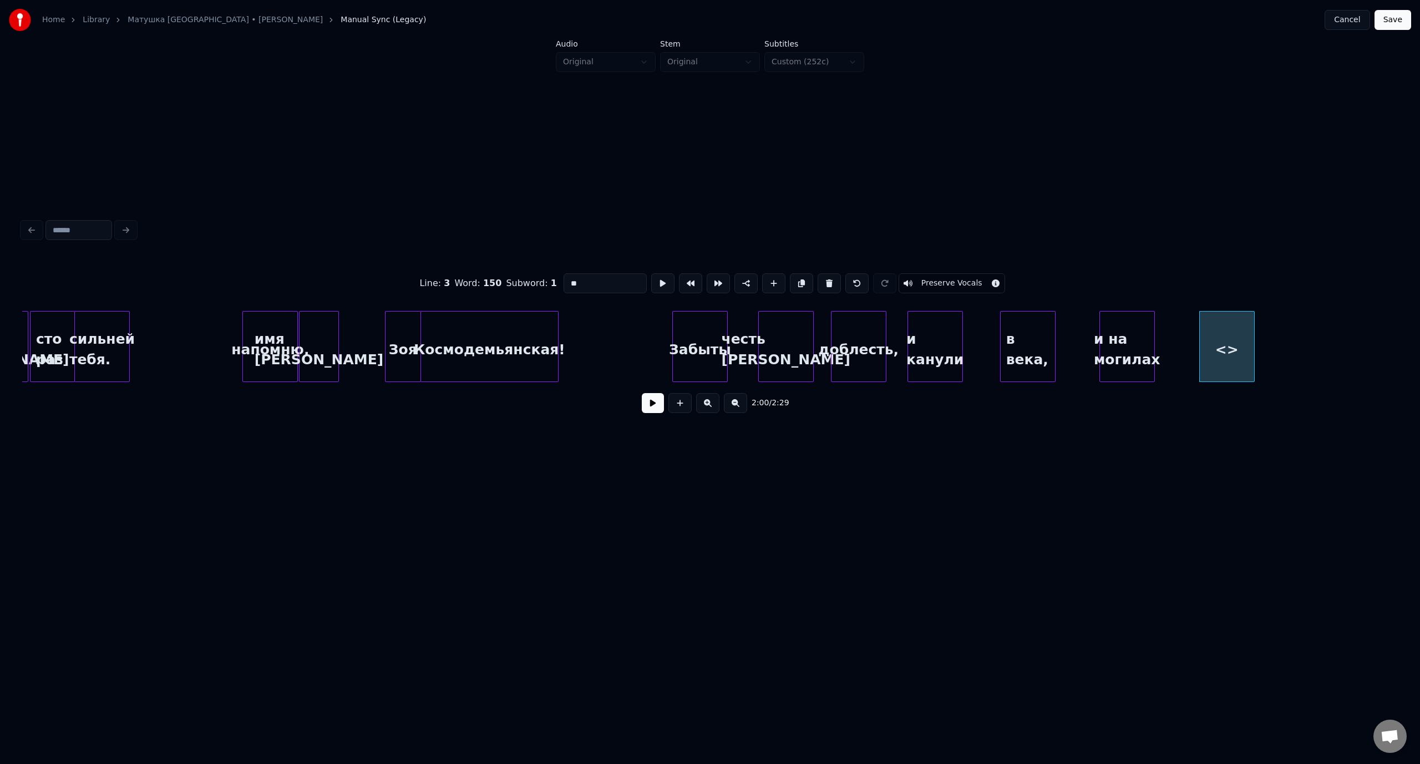
drag, startPoint x: 589, startPoint y: 274, endPoint x: 563, endPoint y: 278, distance: 26.4
click at [563, 278] on input "**" at bounding box center [604, 283] width 83 height 20
type input "********"
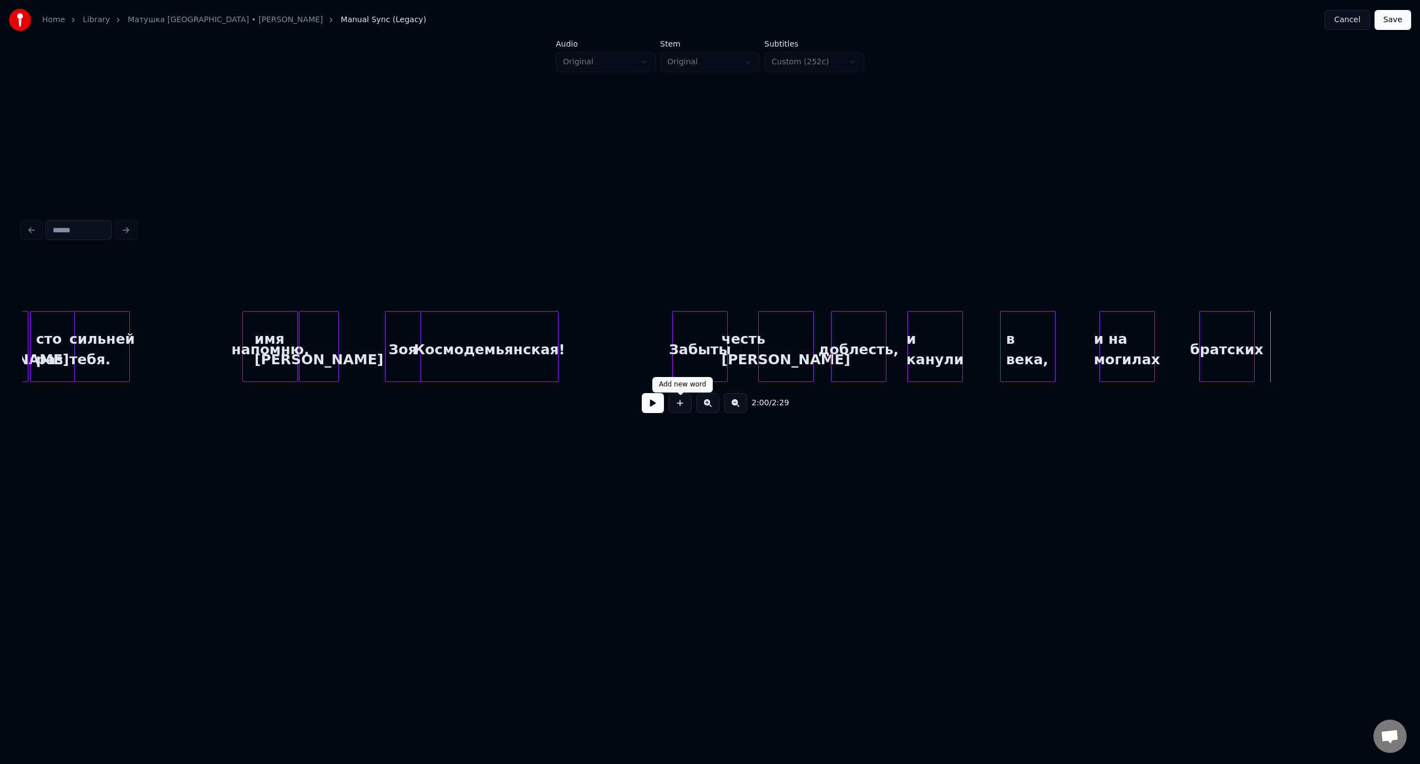
click at [685, 408] on button at bounding box center [679, 403] width 23 height 20
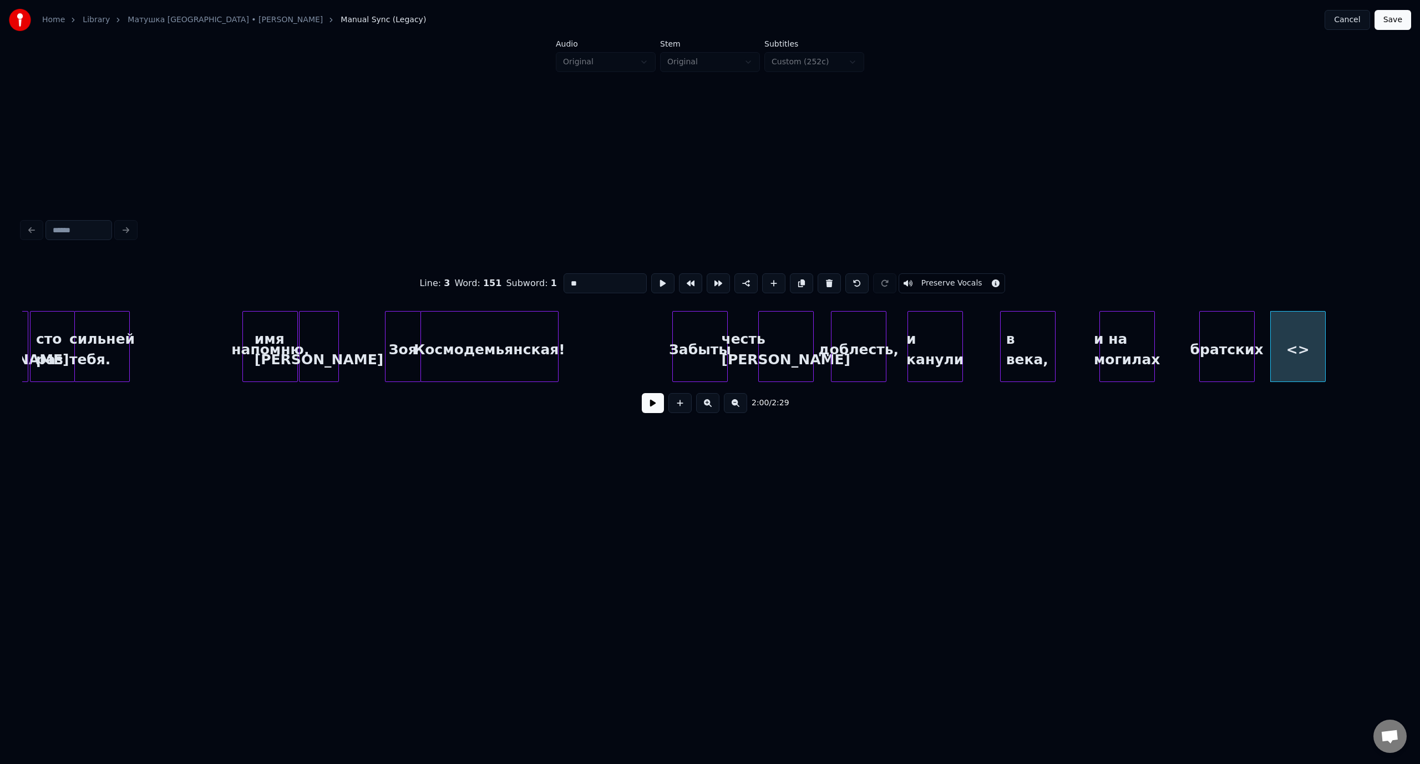
click at [550, 279] on div "Line : 3 Word : 151 Subword : 1 ** Preserve Vocals" at bounding box center [709, 283] width 1375 height 55
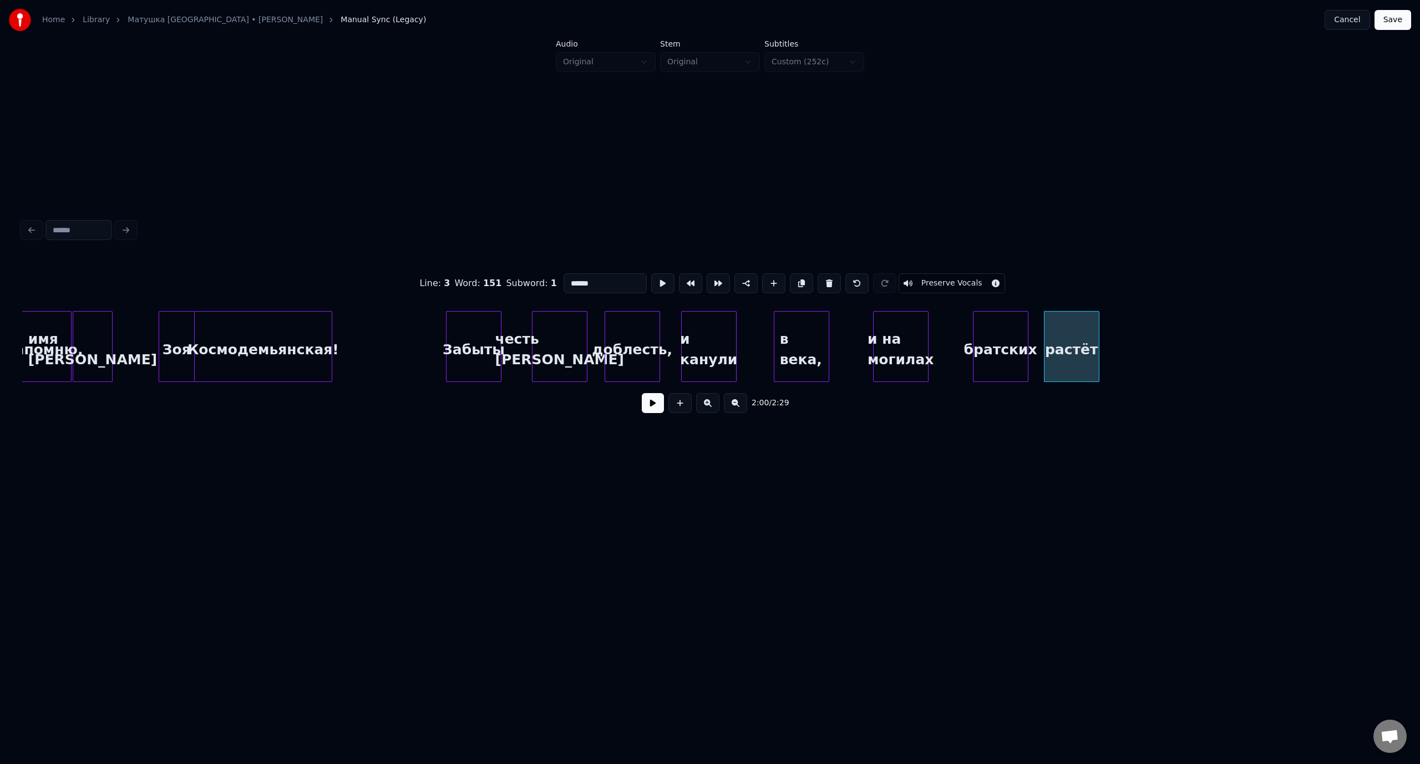
scroll to position [0, 15787]
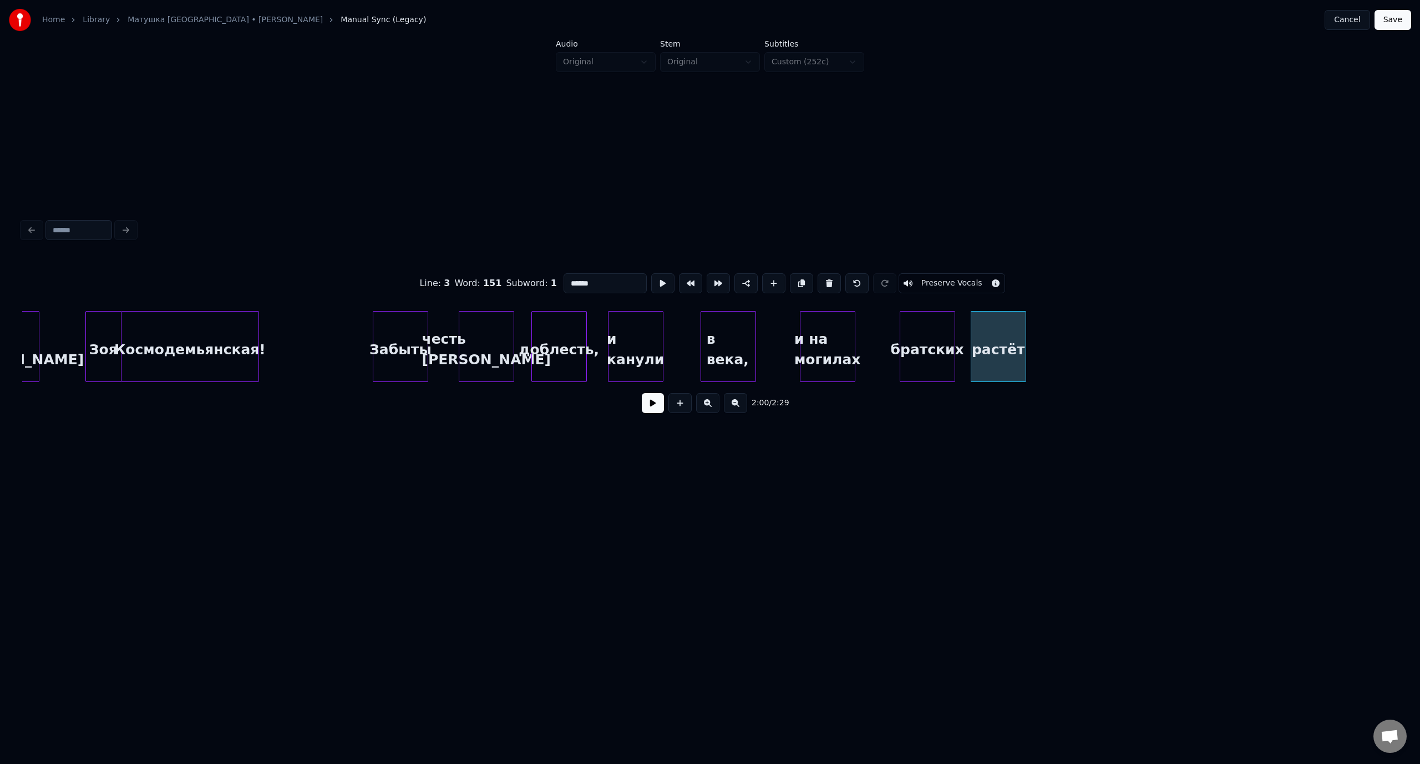
type input "******"
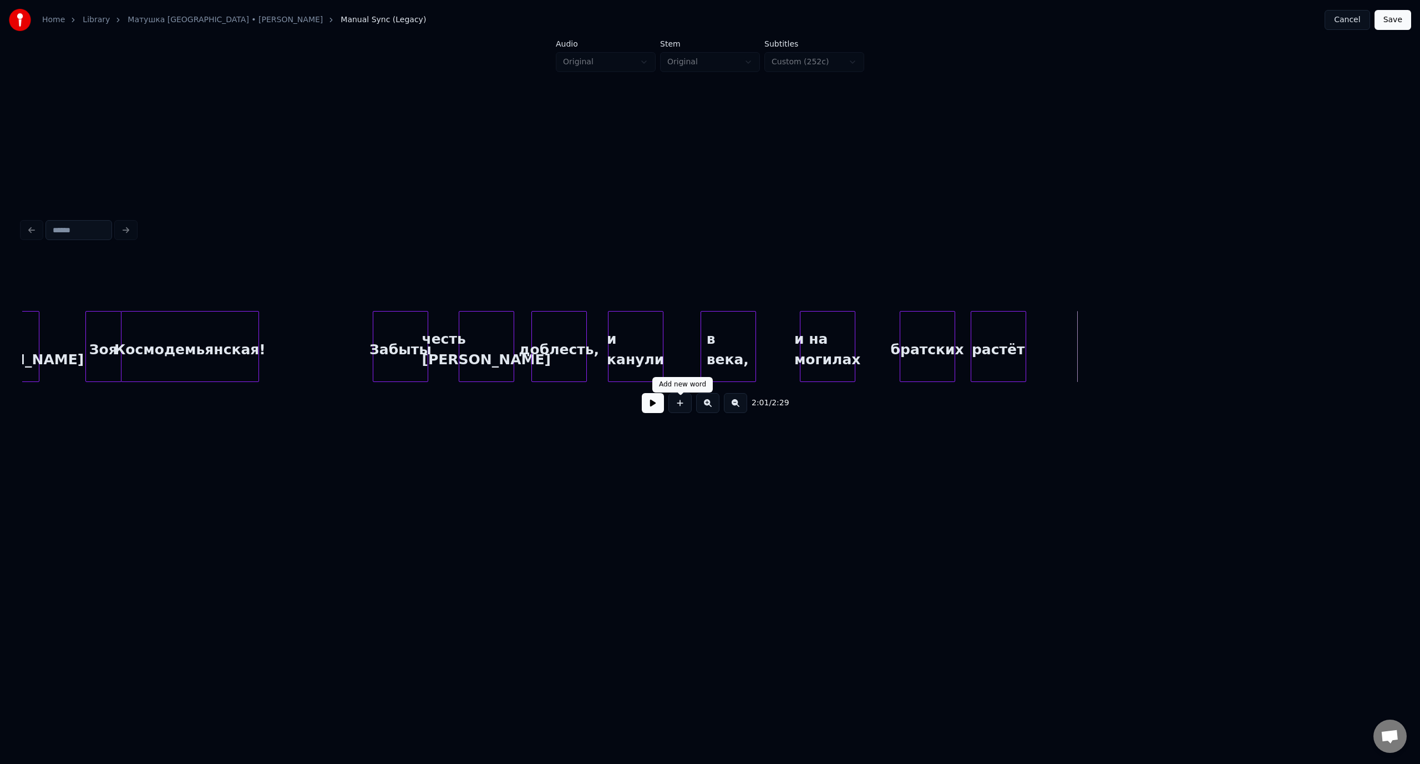
click at [682, 410] on button at bounding box center [679, 403] width 23 height 20
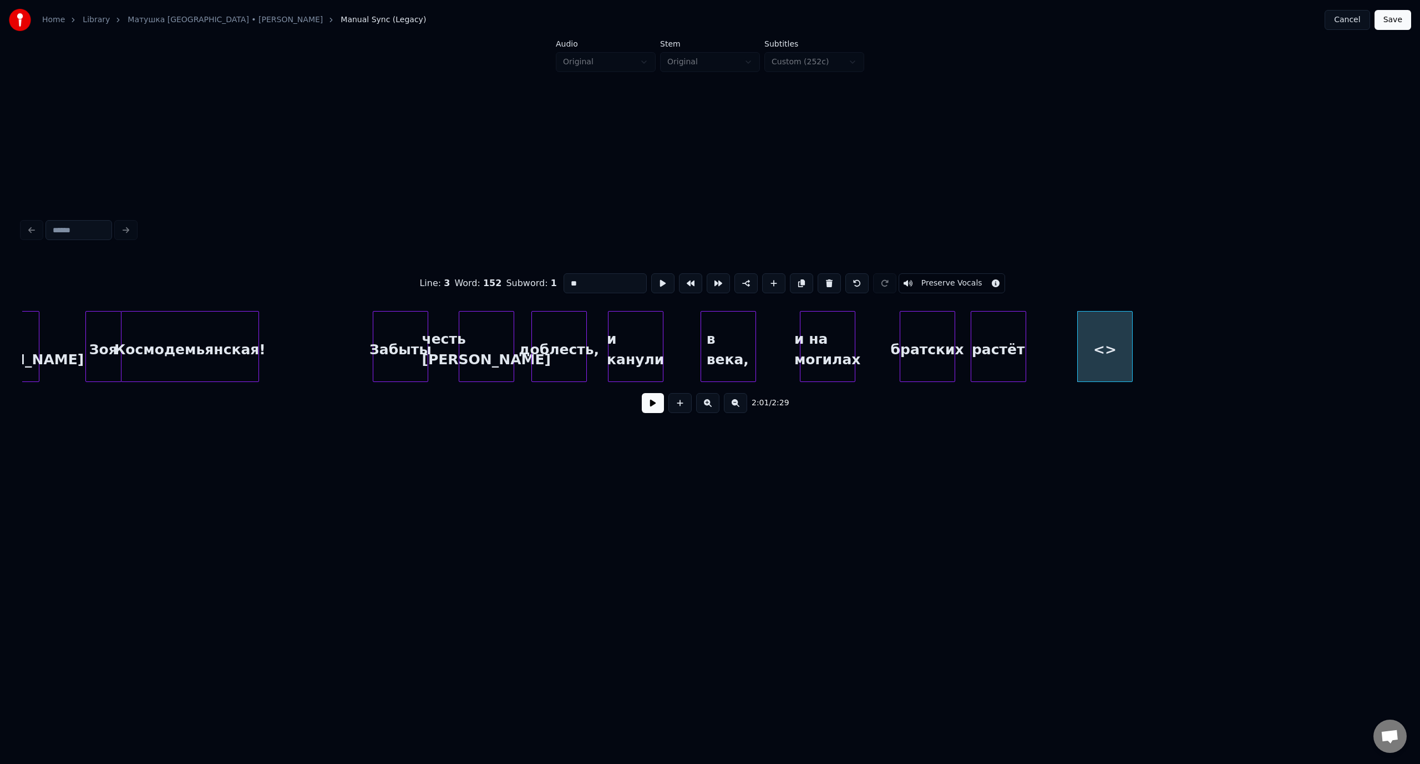
drag, startPoint x: 600, startPoint y: 278, endPoint x: 548, endPoint y: 279, distance: 51.6
click at [548, 279] on div "Line : 3 Word : 152 Subword : 1 ** Preserve Vocals" at bounding box center [709, 283] width 1375 height 55
type input "******"
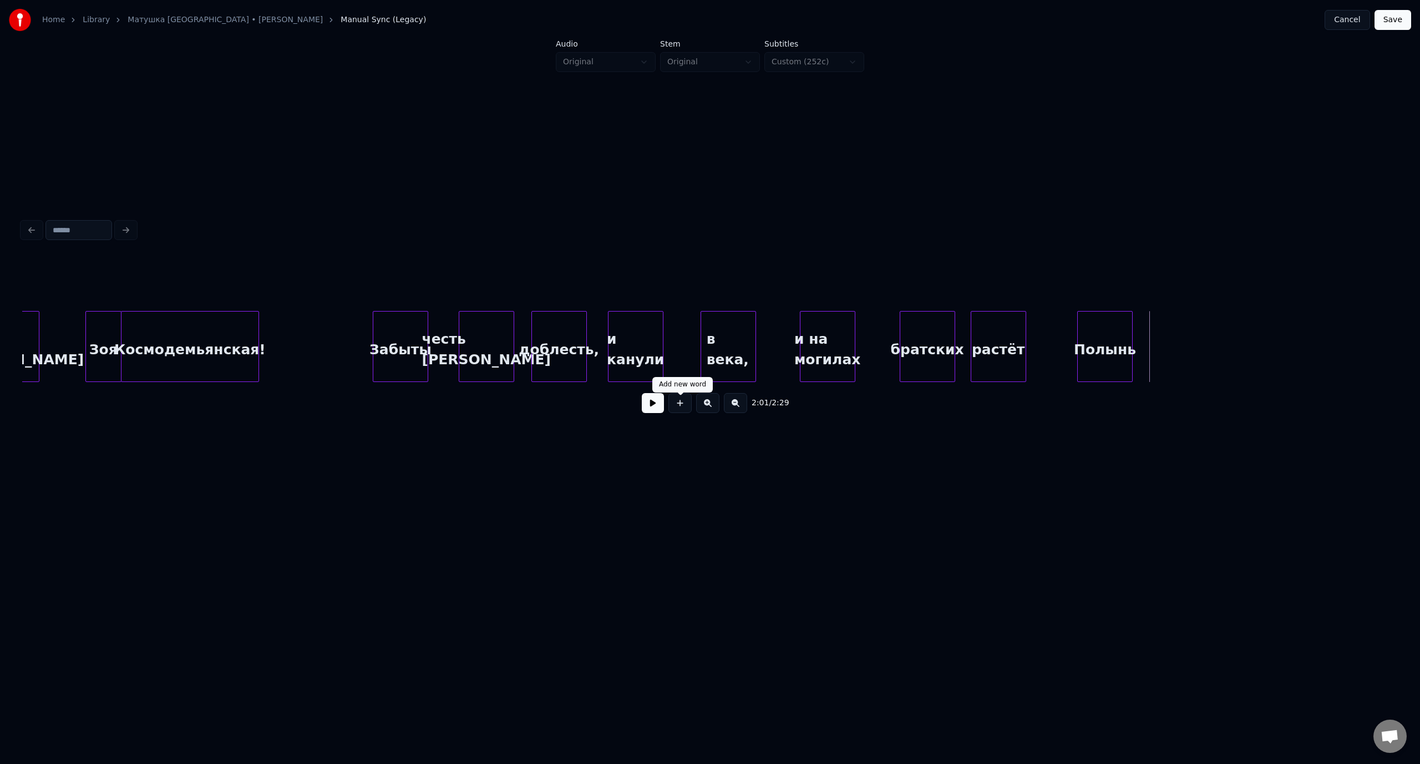
click at [687, 406] on button at bounding box center [679, 403] width 23 height 20
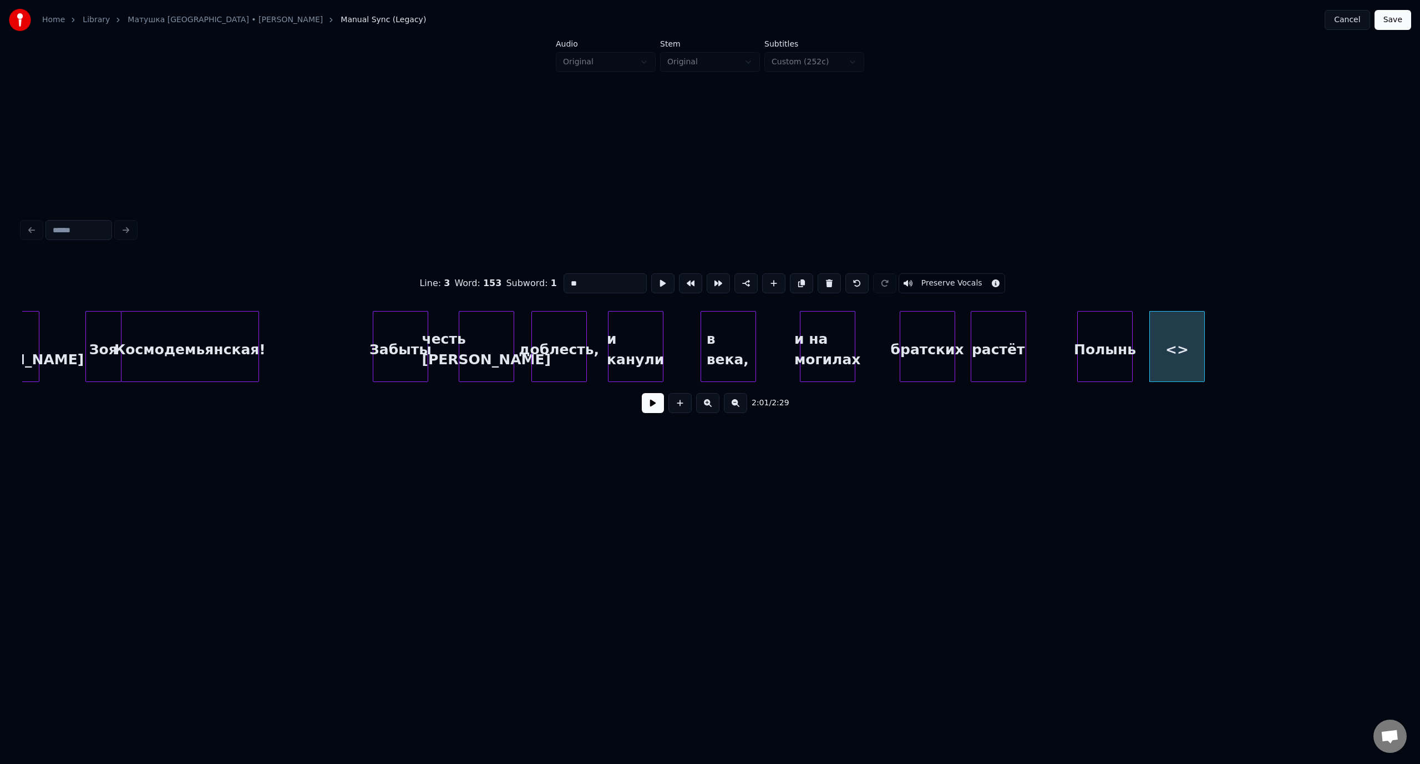
click at [555, 277] on div "Line : 3 Word : 153 Subword : 1 ** Preserve Vocals" at bounding box center [709, 283] width 1375 height 55
click at [1120, 440] on div "Line : 3 Word : 153 Subword : 1 ****** Preserve Vocals 2:01 / 2:29" at bounding box center [710, 319] width 1384 height 459
click at [103, 322] on div "Зоя" at bounding box center [103, 349] width 35 height 75
type input "***"
click at [649, 405] on button at bounding box center [653, 403] width 22 height 20
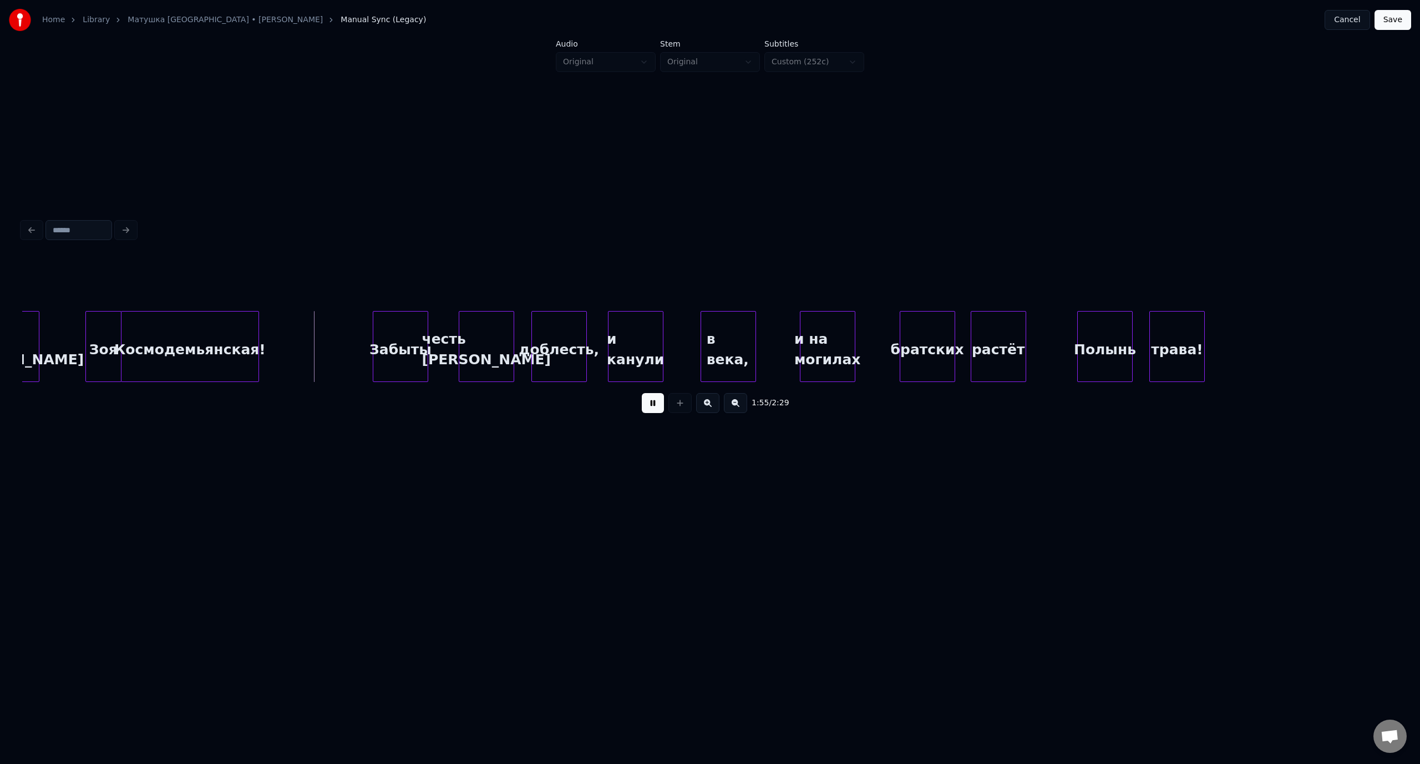
click at [653, 409] on button at bounding box center [653, 403] width 22 height 20
click at [369, 337] on div "Забыты" at bounding box center [364, 349] width 54 height 75
click at [100, 333] on div "Зоя" at bounding box center [103, 349] width 35 height 75
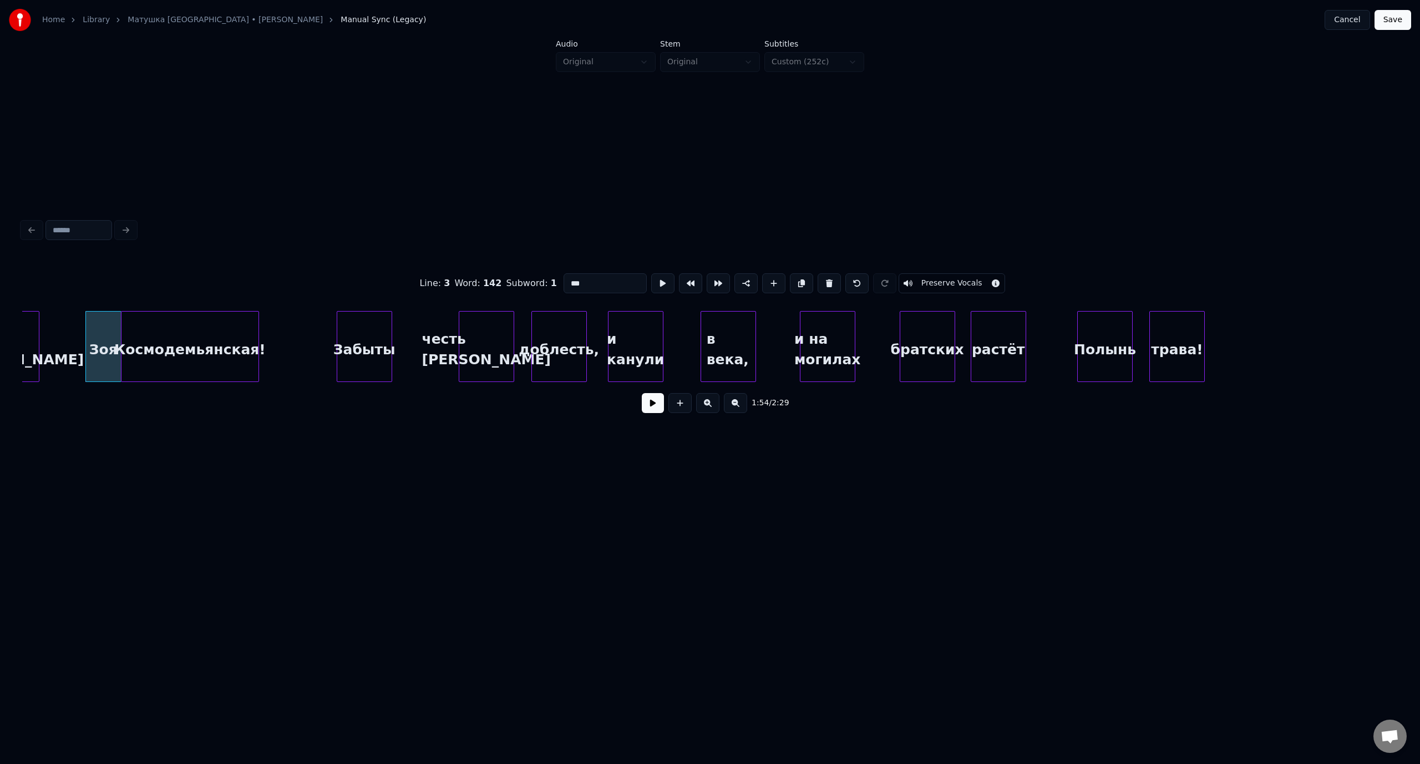
click at [652, 407] on button at bounding box center [653, 403] width 22 height 20
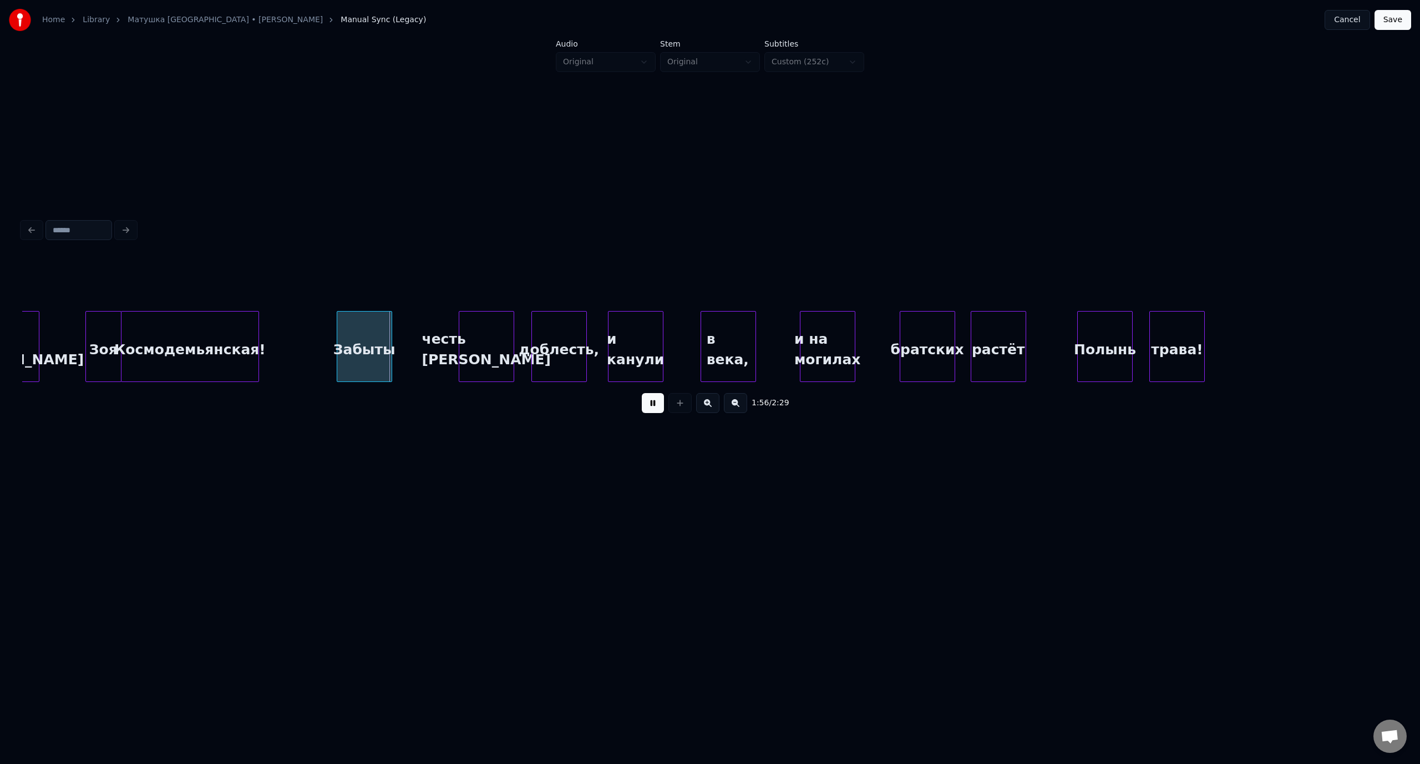
click at [661, 407] on button at bounding box center [653, 403] width 22 height 20
click at [26, 325] on div "имя [PERSON_NAME]" at bounding box center [19, 349] width 39 height 75
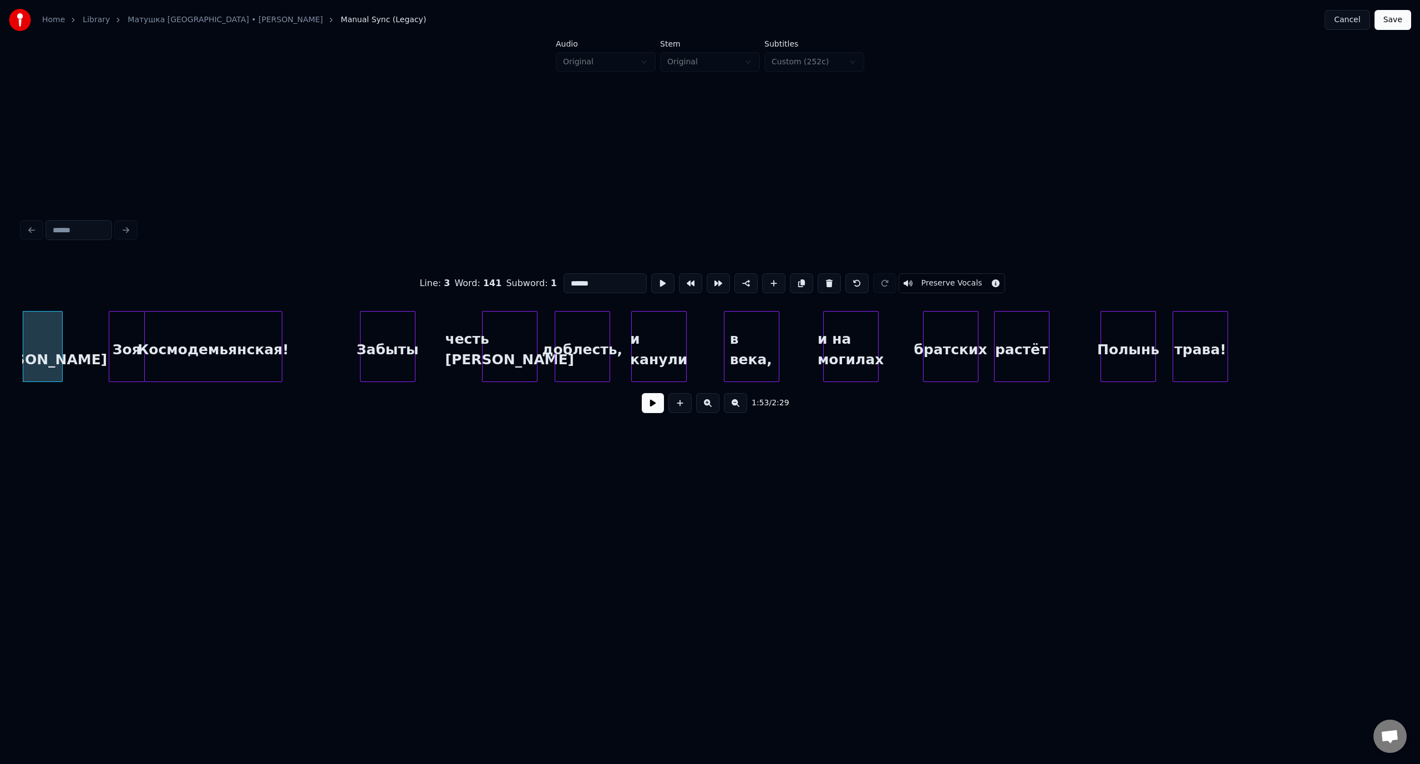
click at [657, 408] on button at bounding box center [653, 403] width 22 height 20
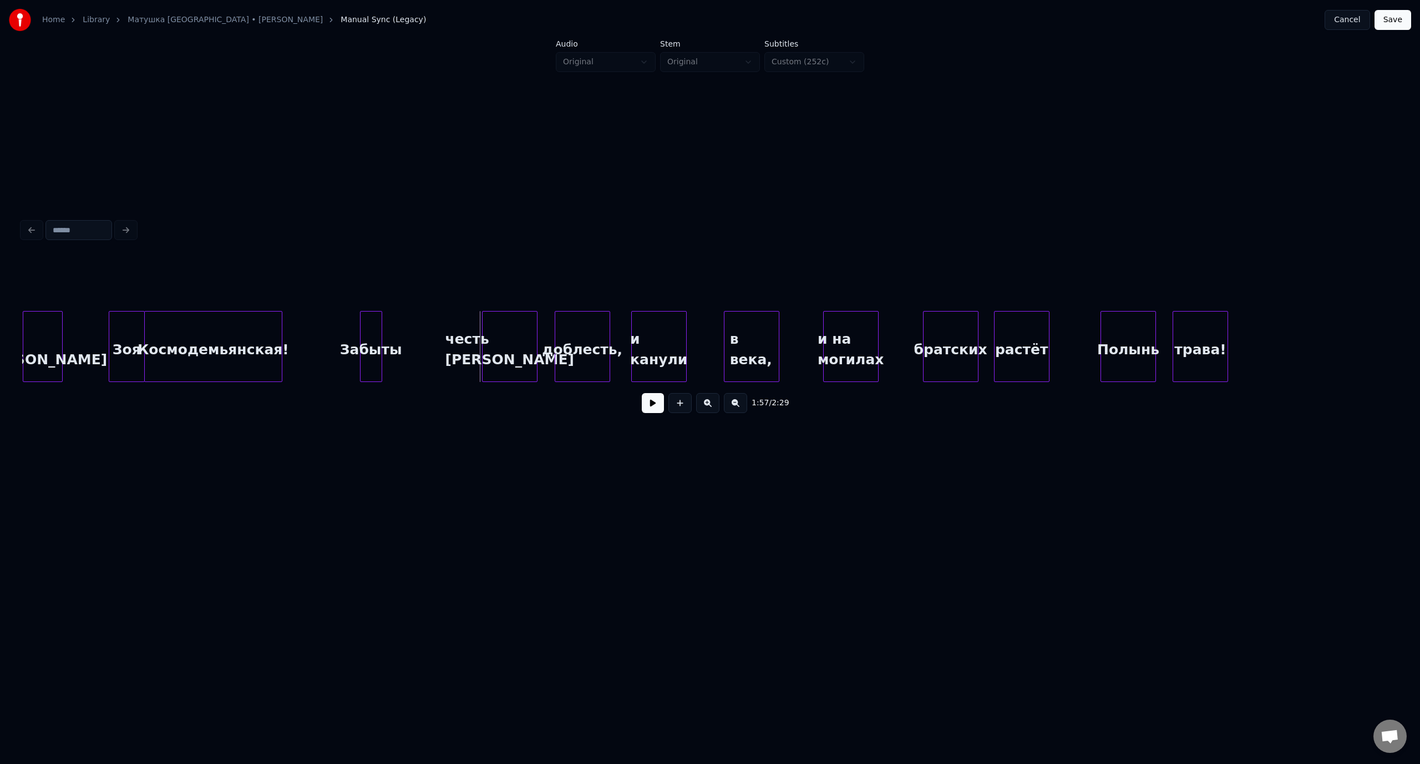
click at [379, 330] on div at bounding box center [379, 347] width 3 height 70
click at [420, 327] on div "честь [PERSON_NAME]" at bounding box center [410, 349] width 54 height 75
click at [421, 329] on div at bounding box center [420, 347] width 3 height 70
click at [445, 322] on div "доблесть," at bounding box center [451, 349] width 54 height 75
click at [450, 327] on div at bounding box center [449, 347] width 3 height 70
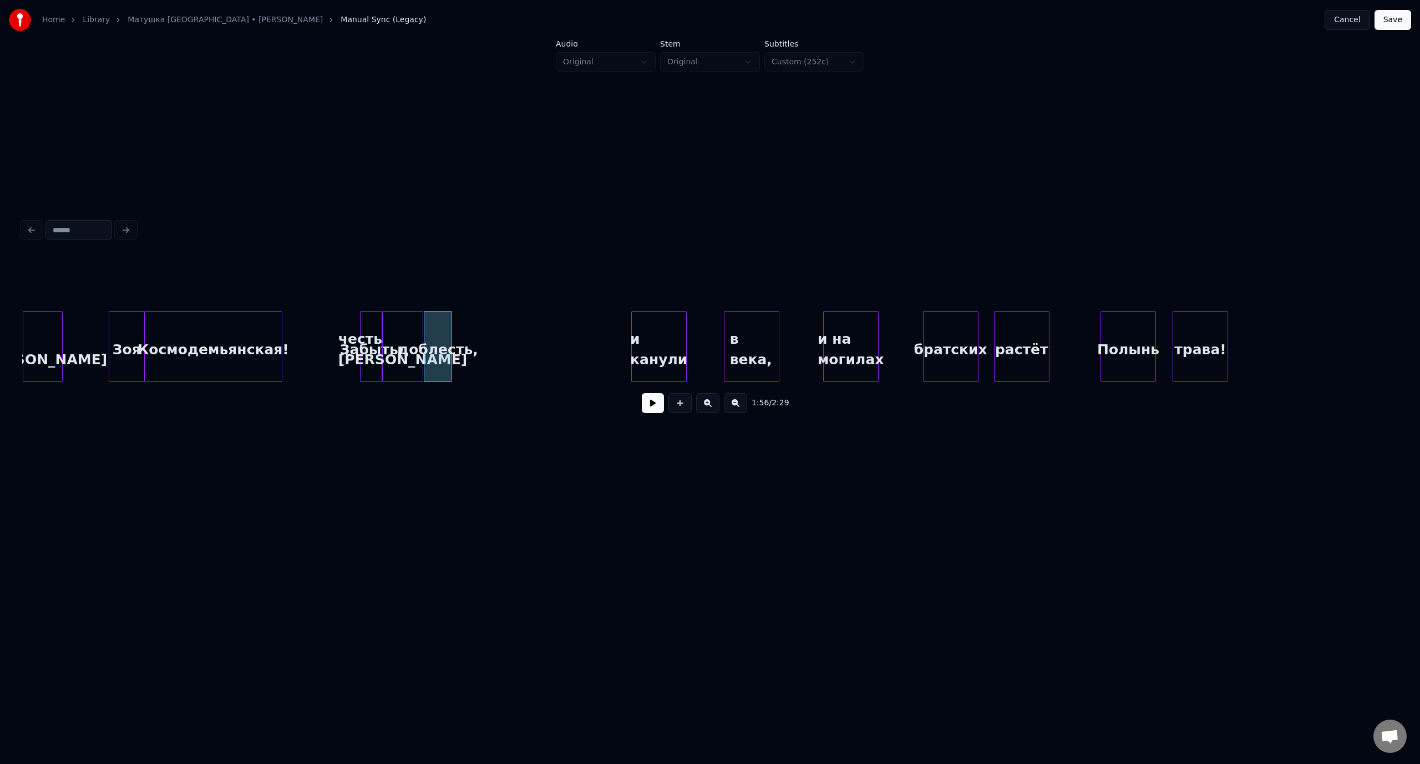
click at [52, 319] on div "имя [PERSON_NAME]" at bounding box center [42, 349] width 39 height 75
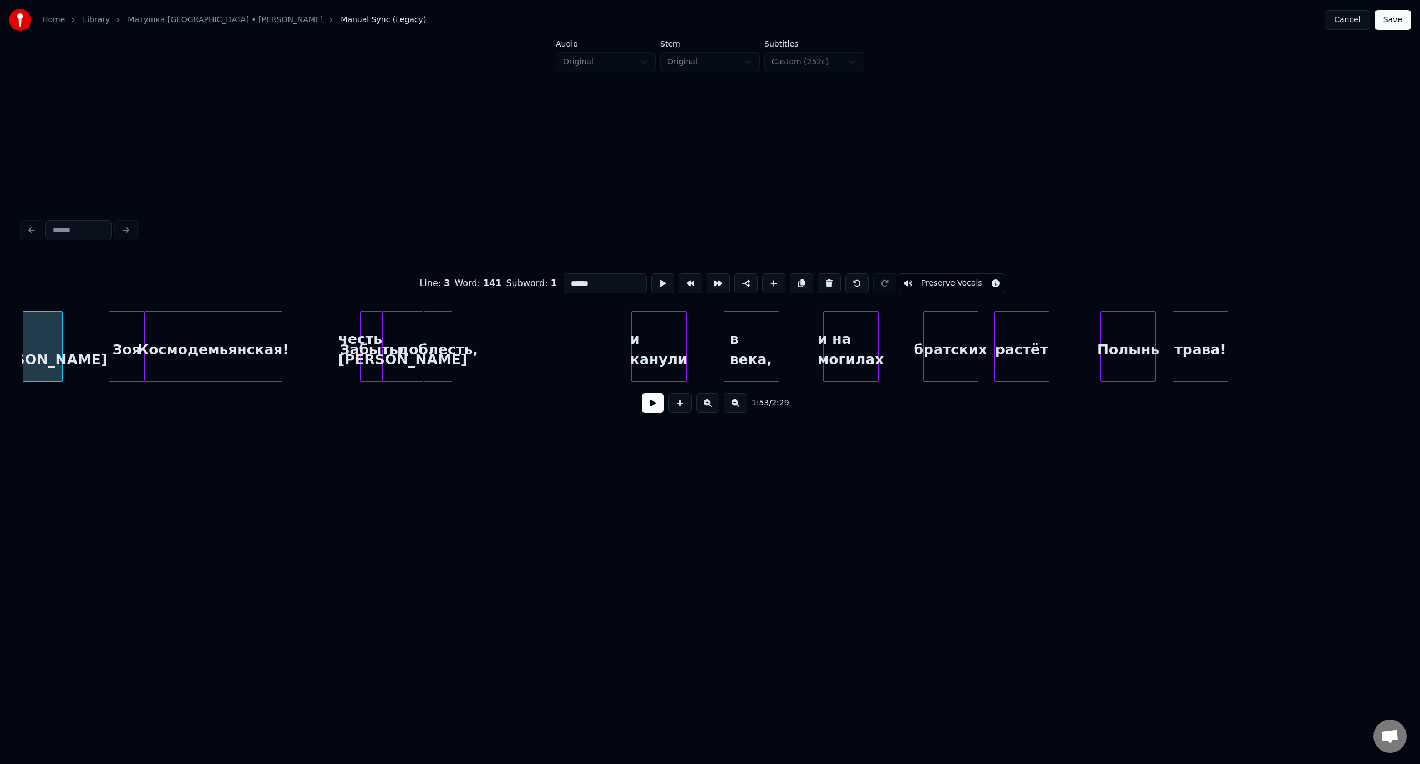
click at [652, 406] on button at bounding box center [653, 403] width 22 height 20
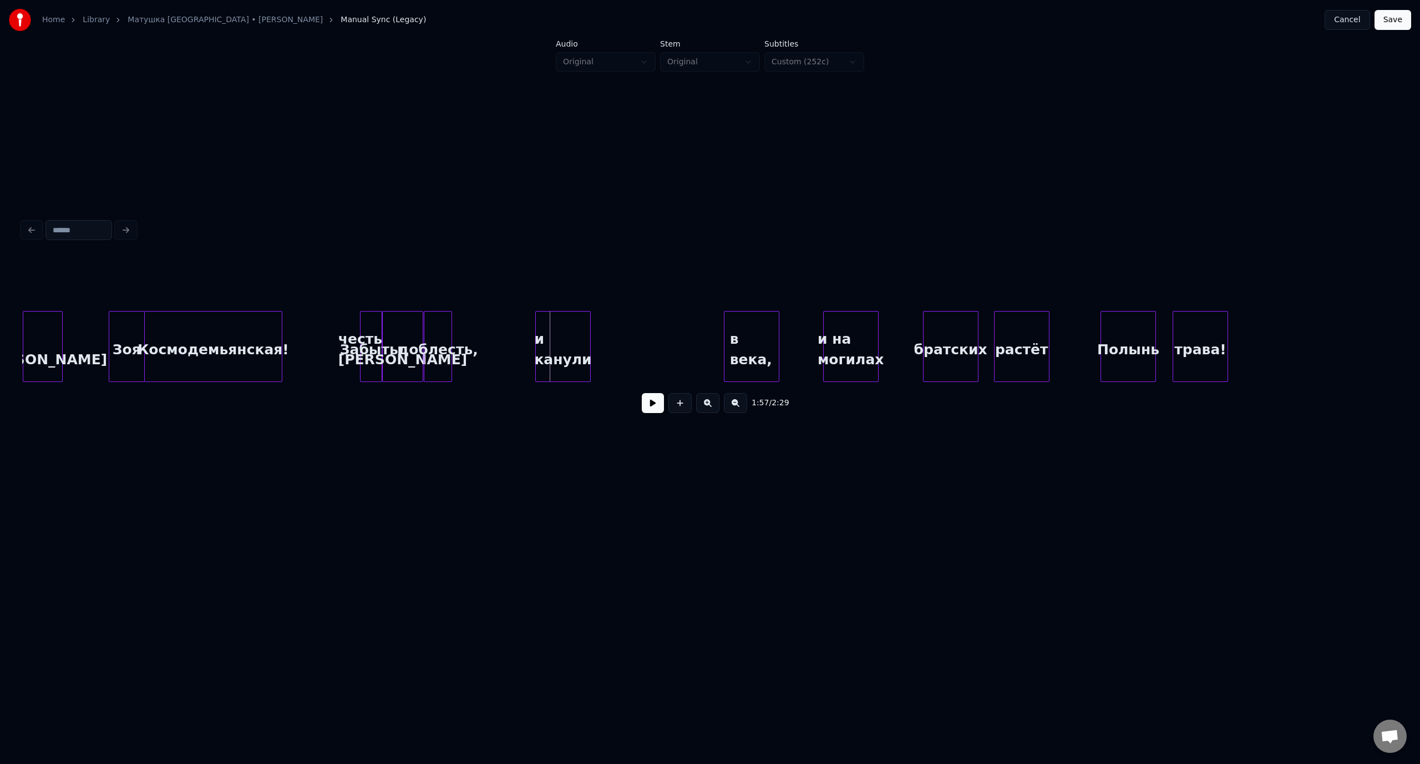
click at [565, 329] on div "и канули" at bounding box center [563, 349] width 54 height 75
click at [130, 326] on div "Зоя" at bounding box center [126, 349] width 35 height 75
click at [648, 409] on button at bounding box center [653, 403] width 22 height 20
click at [643, 409] on button at bounding box center [653, 403] width 22 height 20
click at [623, 321] on div "в века," at bounding box center [618, 349] width 54 height 75
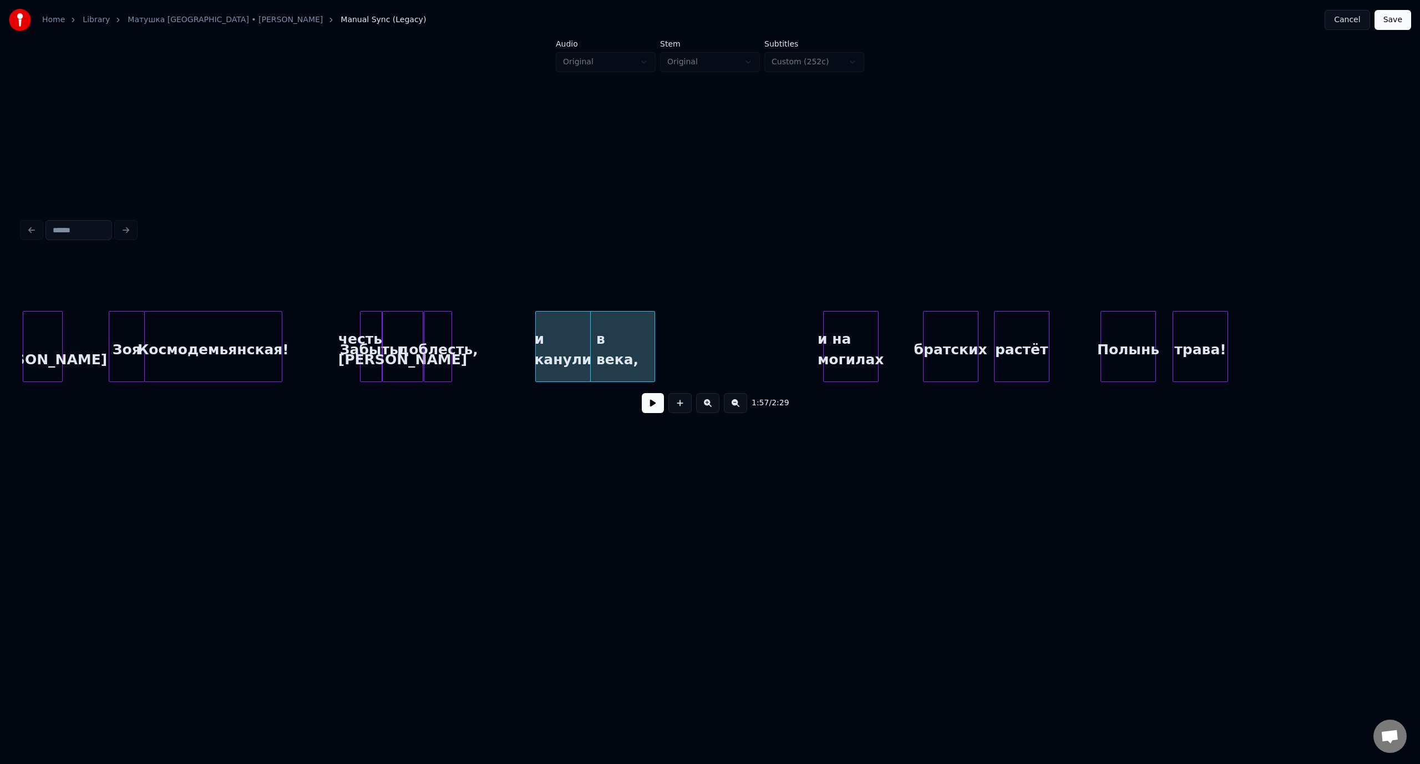
click at [654, 337] on div at bounding box center [652, 347] width 3 height 70
click at [560, 329] on div "и канули" at bounding box center [563, 349] width 54 height 75
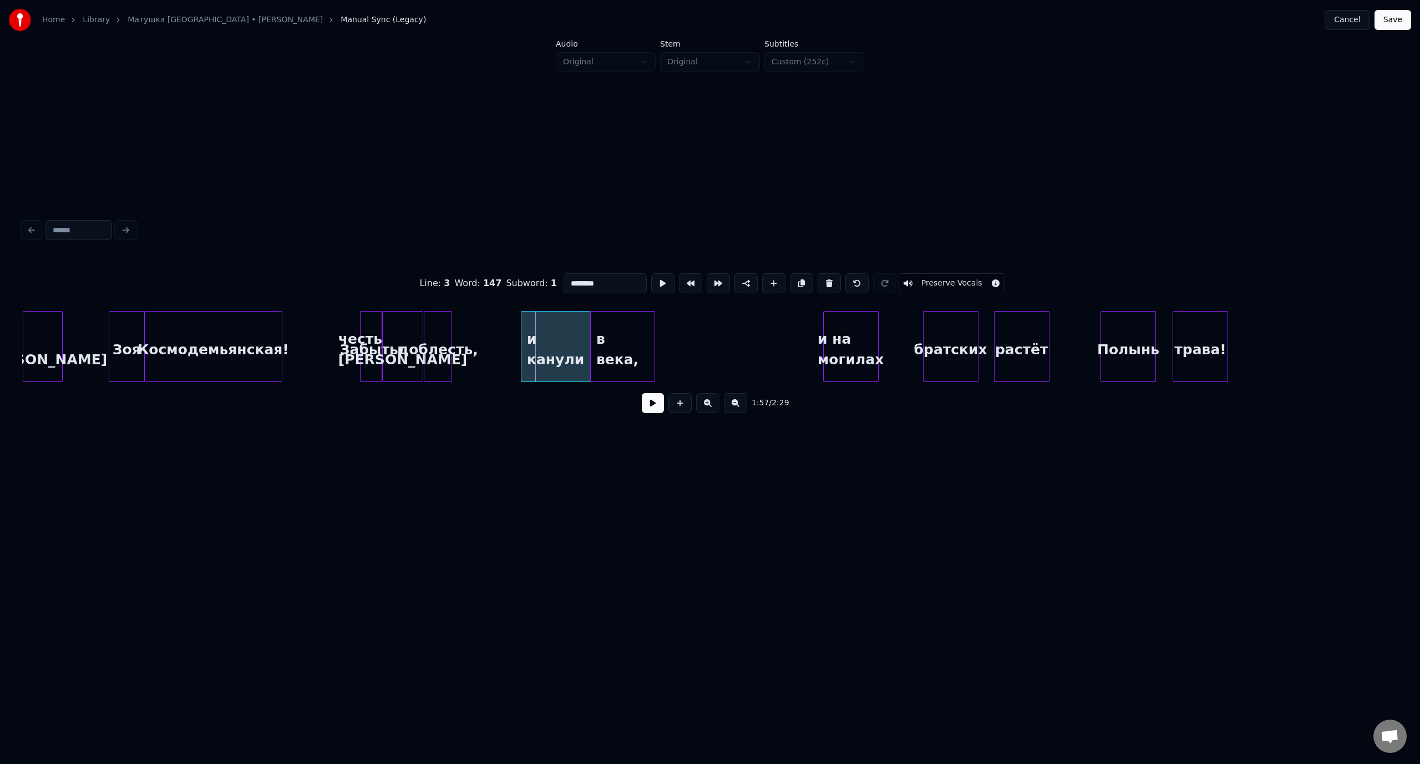
click at [521, 331] on div at bounding box center [522, 347] width 3 height 70
click at [129, 337] on div "Зоя" at bounding box center [126, 349] width 35 height 75
type input "***"
click at [654, 408] on button at bounding box center [653, 403] width 22 height 20
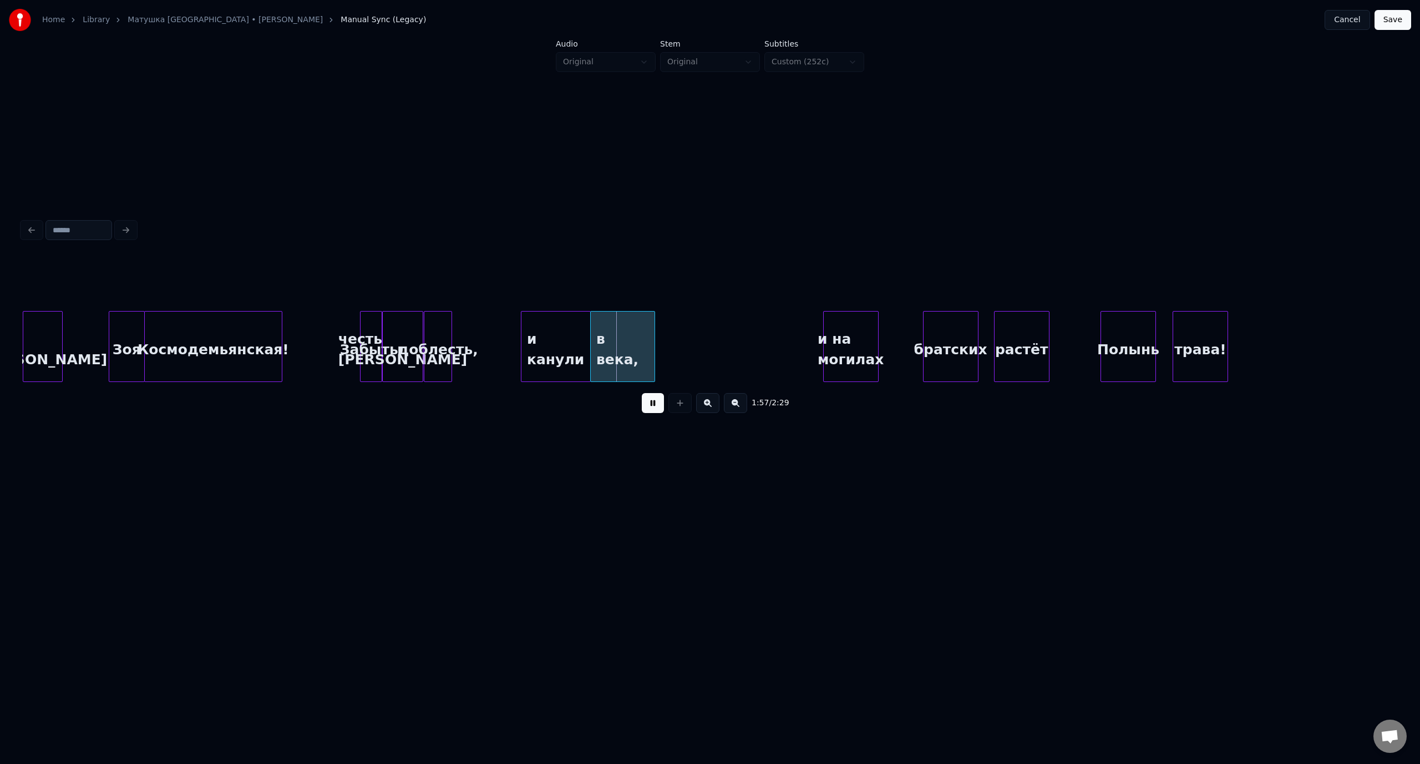
click at [653, 410] on button at bounding box center [653, 403] width 22 height 20
click at [335, 335] on div at bounding box center [335, 347] width 3 height 70
click at [125, 333] on div "Зоя" at bounding box center [126, 349] width 35 height 75
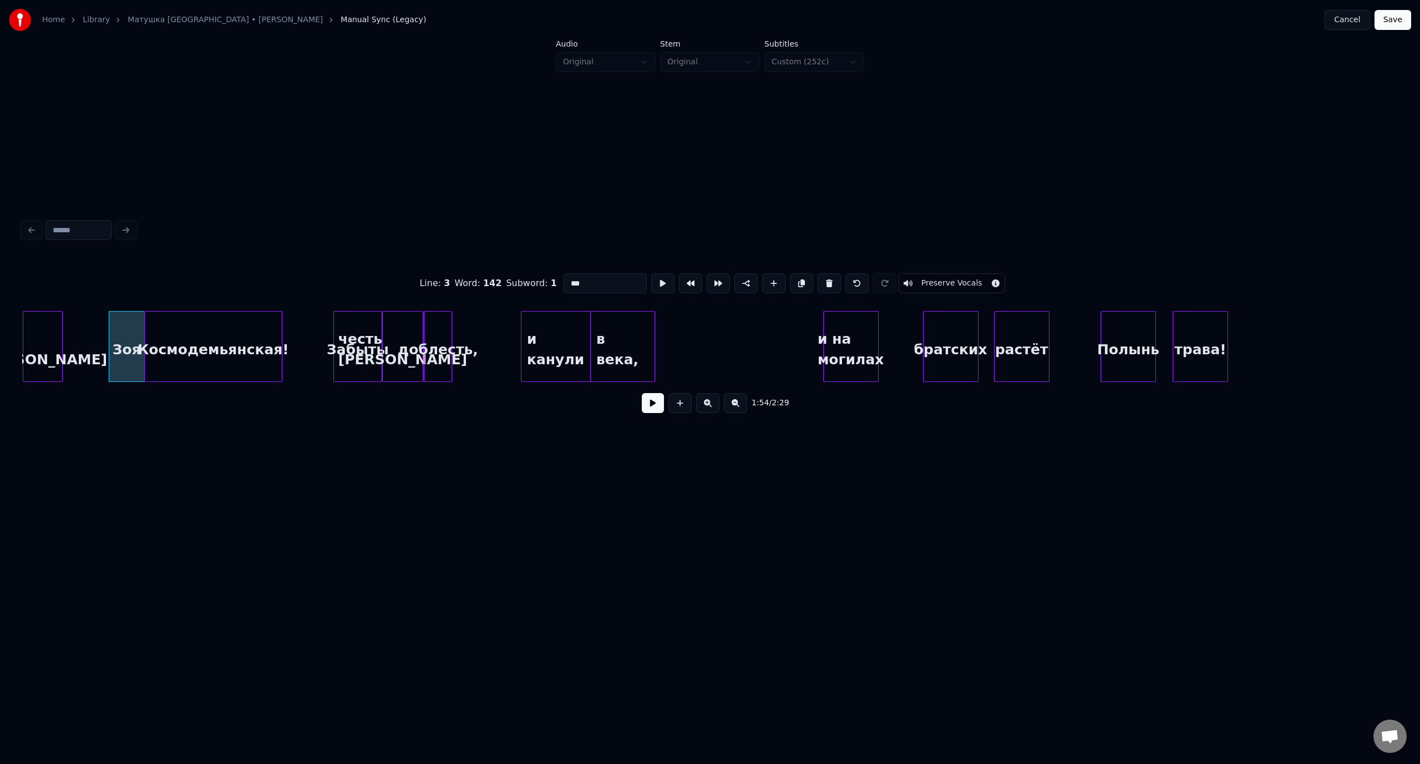
click at [652, 405] on button at bounding box center [653, 403] width 22 height 20
click at [653, 406] on button at bounding box center [653, 403] width 22 height 20
click at [510, 325] on div at bounding box center [511, 347] width 3 height 70
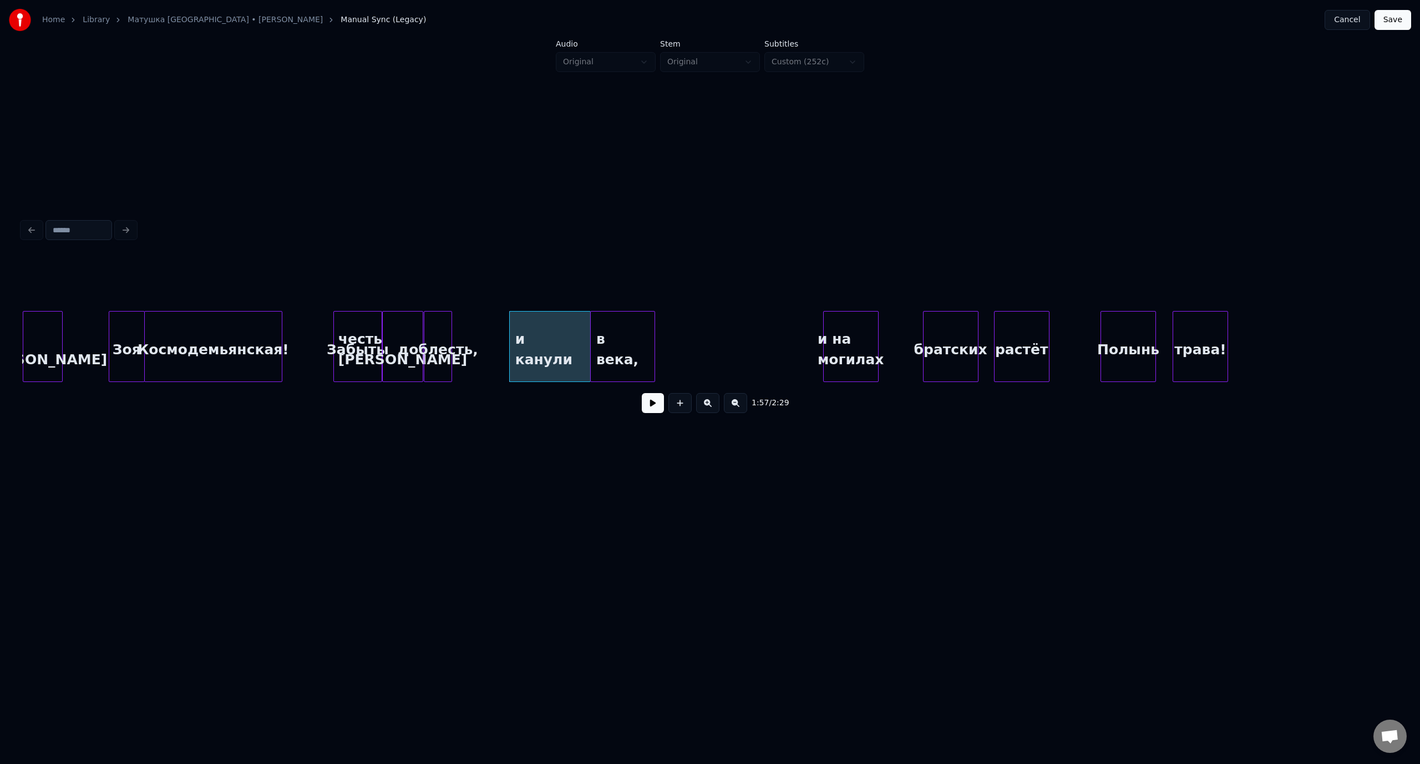
click at [135, 328] on div "Зоя" at bounding box center [126, 349] width 35 height 75
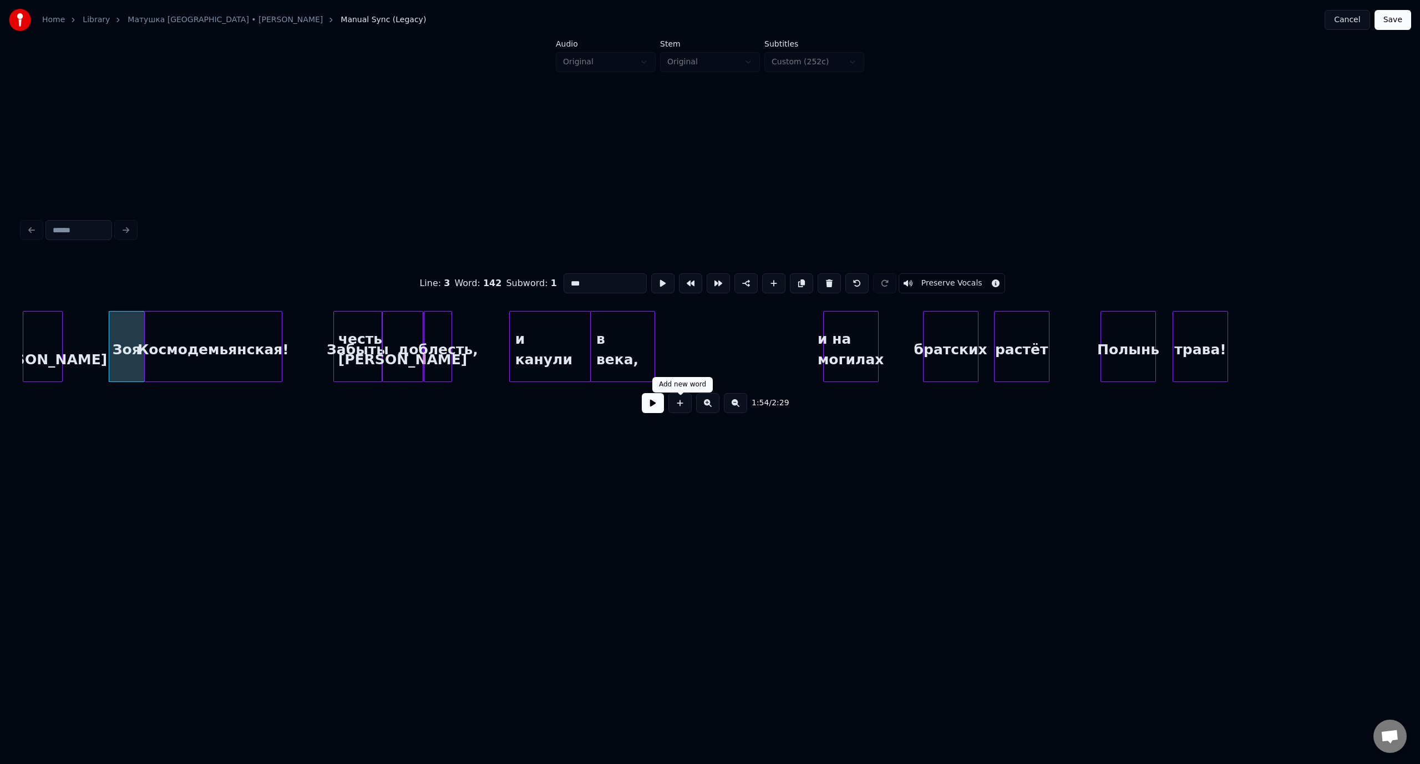
click at [655, 408] on button at bounding box center [653, 403] width 22 height 20
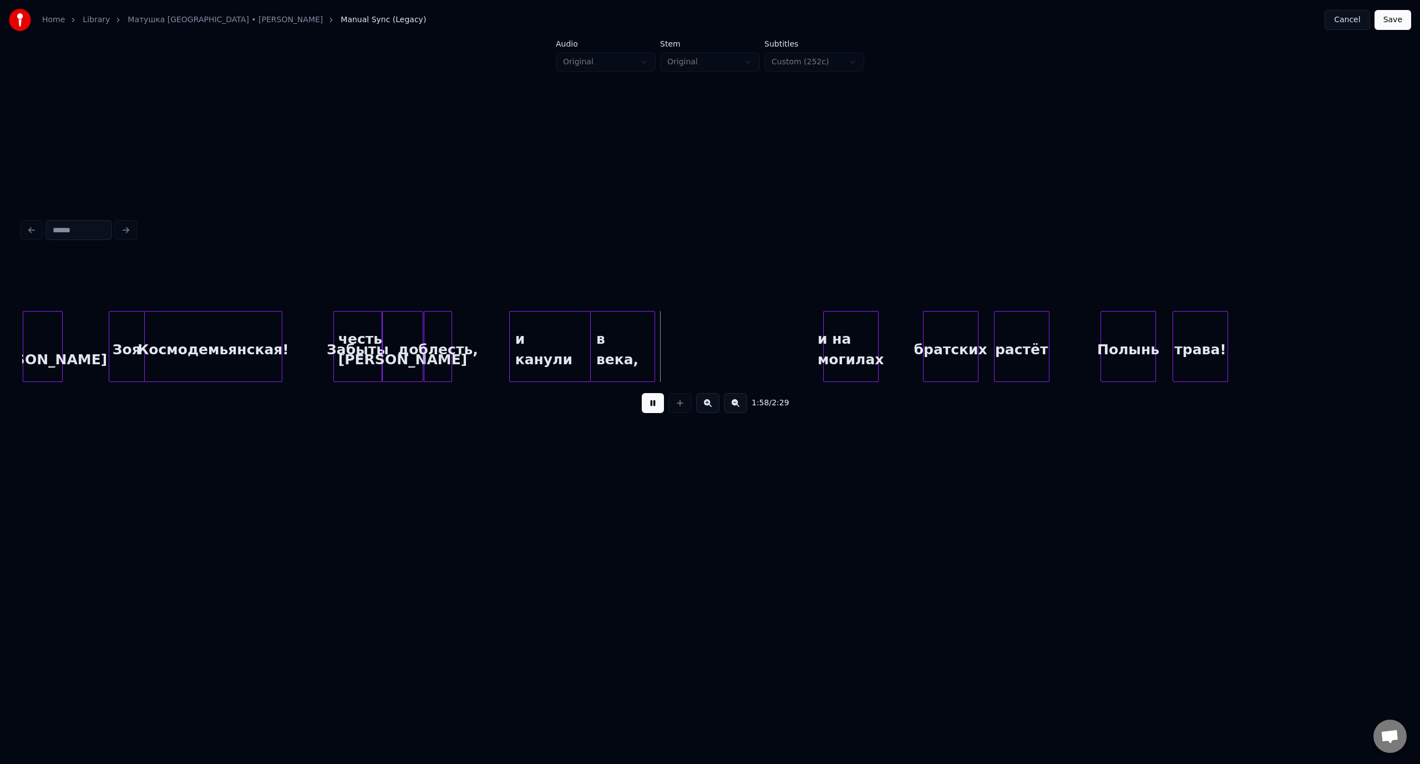
click at [656, 405] on button at bounding box center [653, 403] width 22 height 20
click at [731, 324] on div "и на могилах" at bounding box center [717, 349] width 54 height 75
click at [775, 331] on div "братских" at bounding box center [773, 349] width 54 height 75
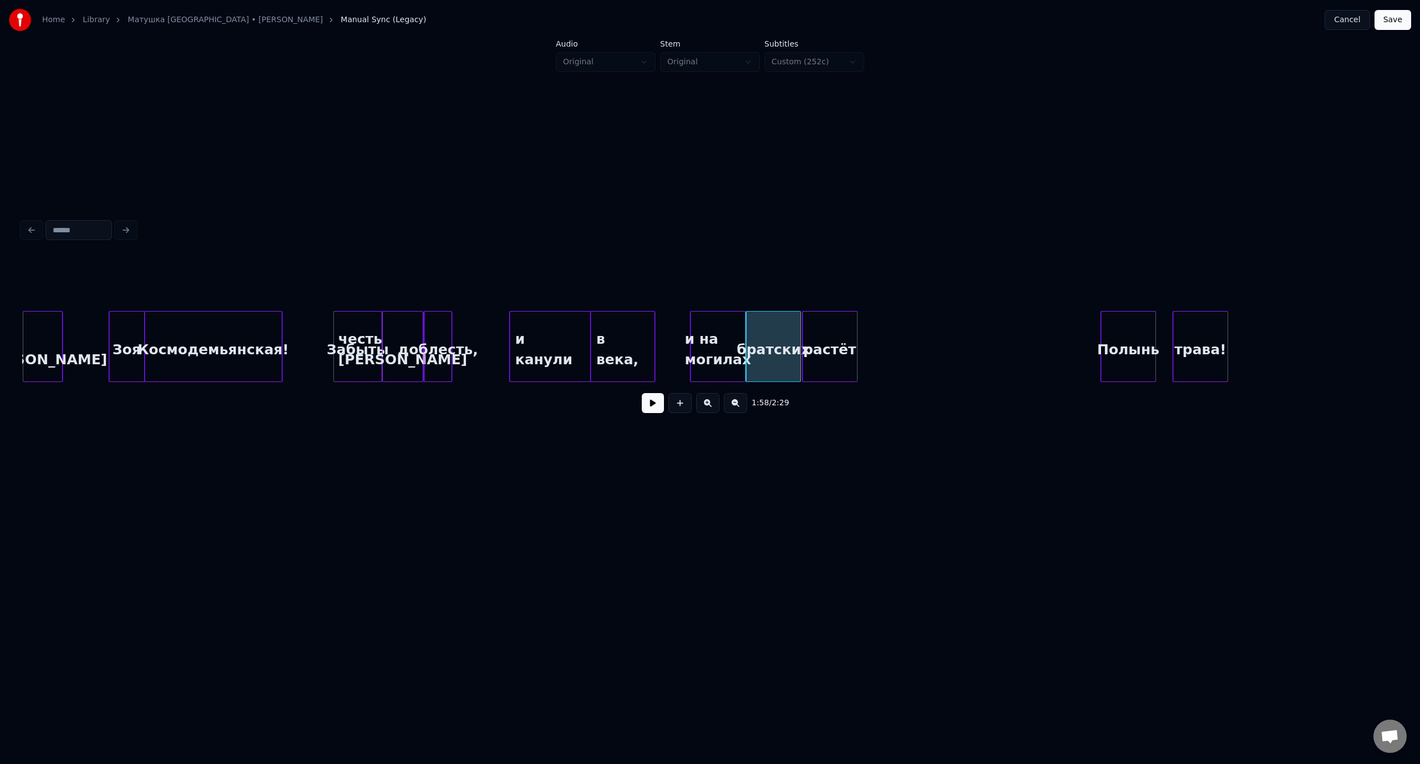
click at [817, 329] on div "растёт" at bounding box center [829, 349] width 54 height 75
click at [869, 328] on div "Полынь" at bounding box center [884, 349] width 54 height 75
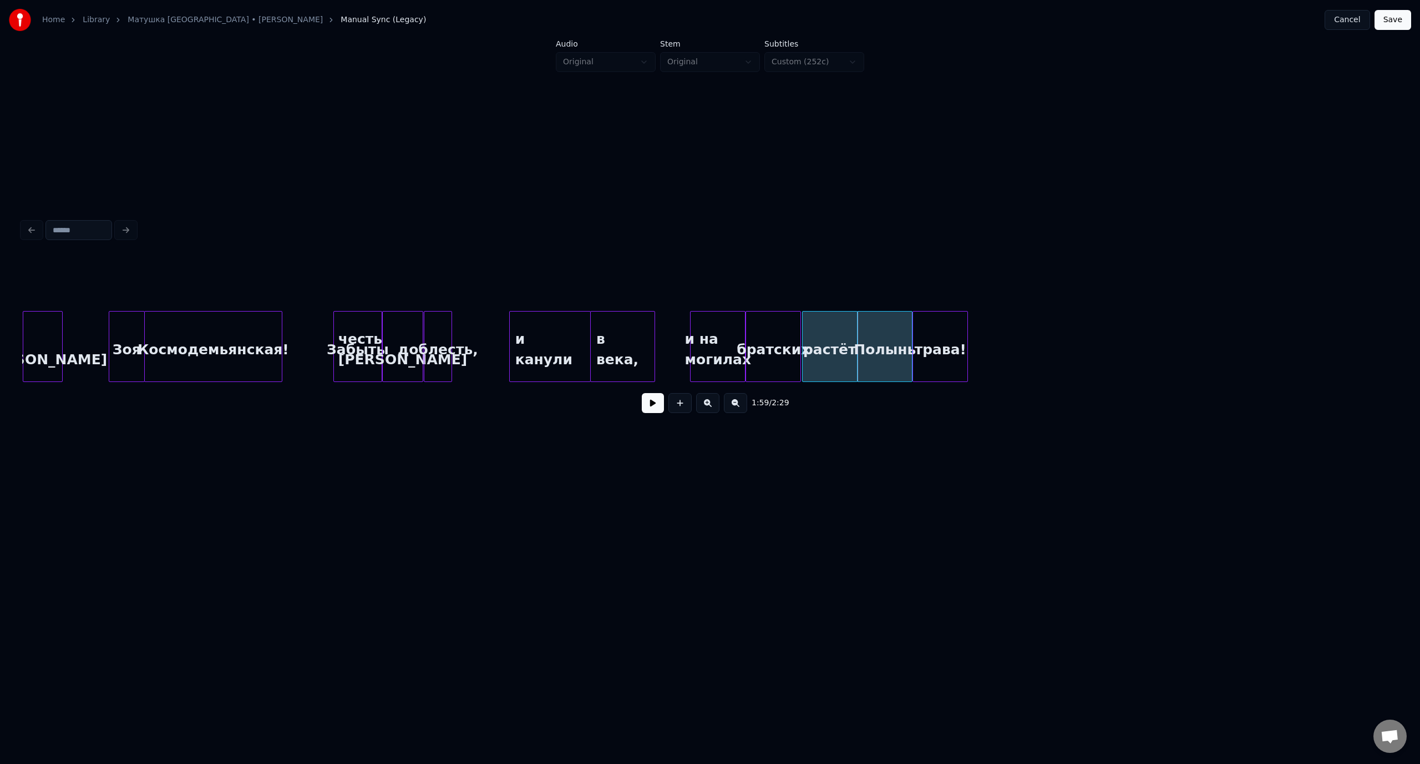
click at [945, 329] on div "трава!" at bounding box center [940, 349] width 54 height 75
click at [126, 331] on div "Зоя" at bounding box center [126, 349] width 35 height 75
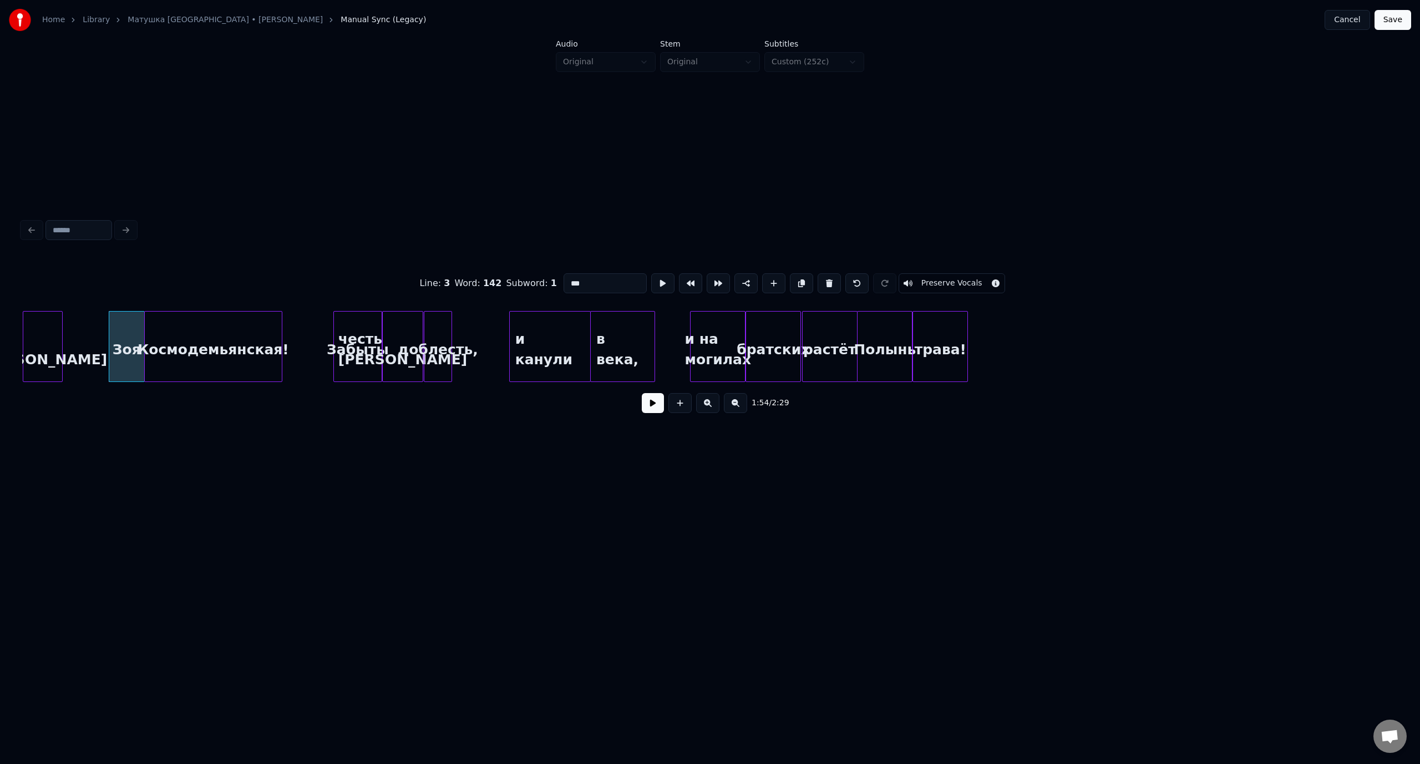
click at [650, 408] on button at bounding box center [653, 403] width 22 height 20
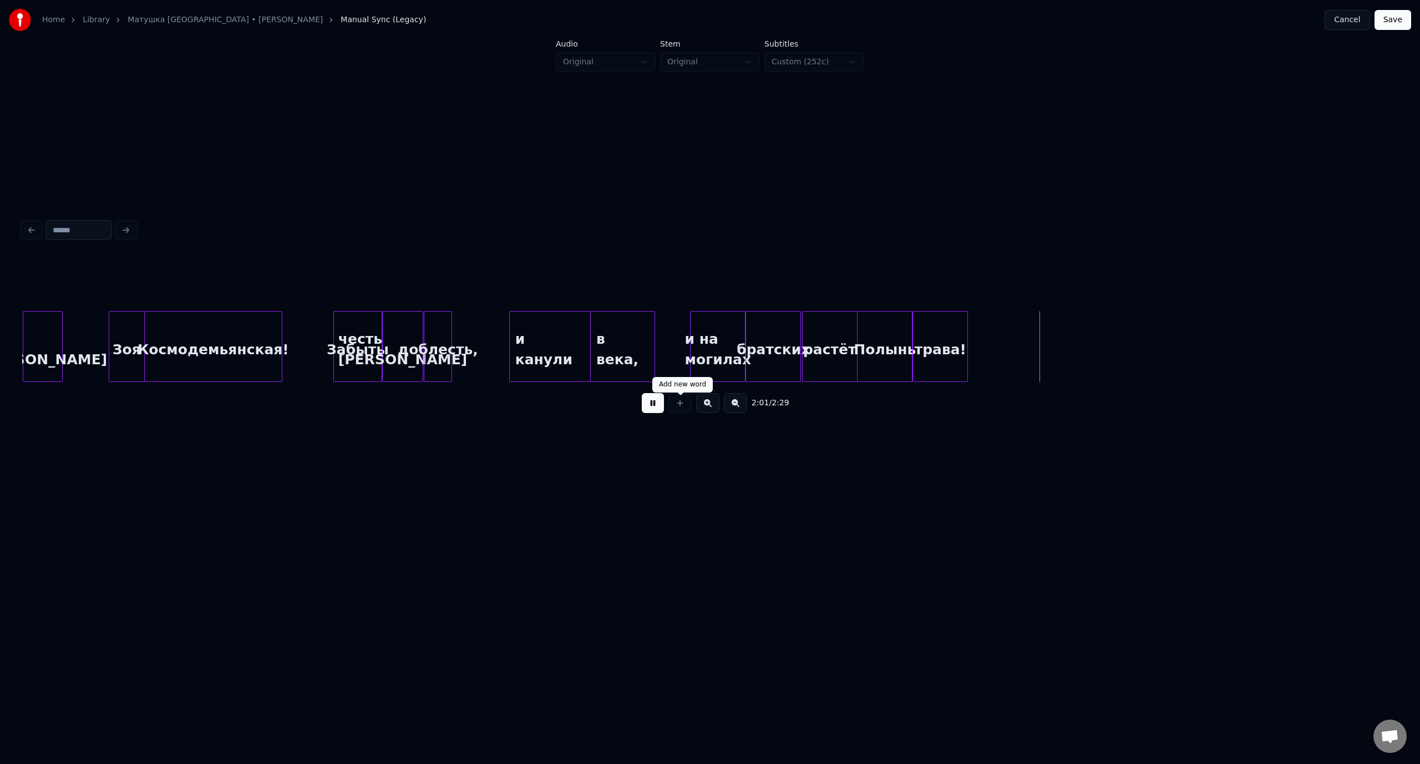
click at [655, 404] on button at bounding box center [653, 403] width 22 height 20
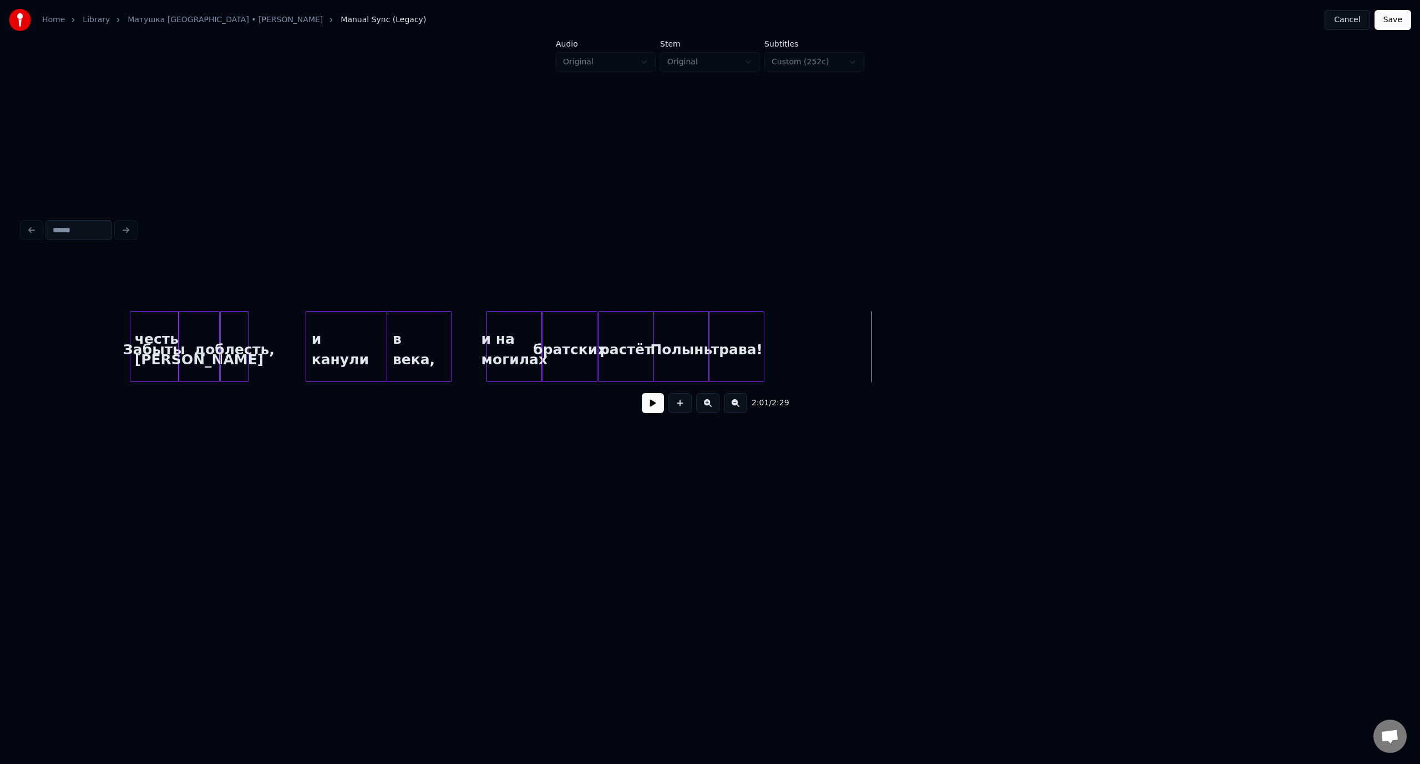
scroll to position [0, 16131]
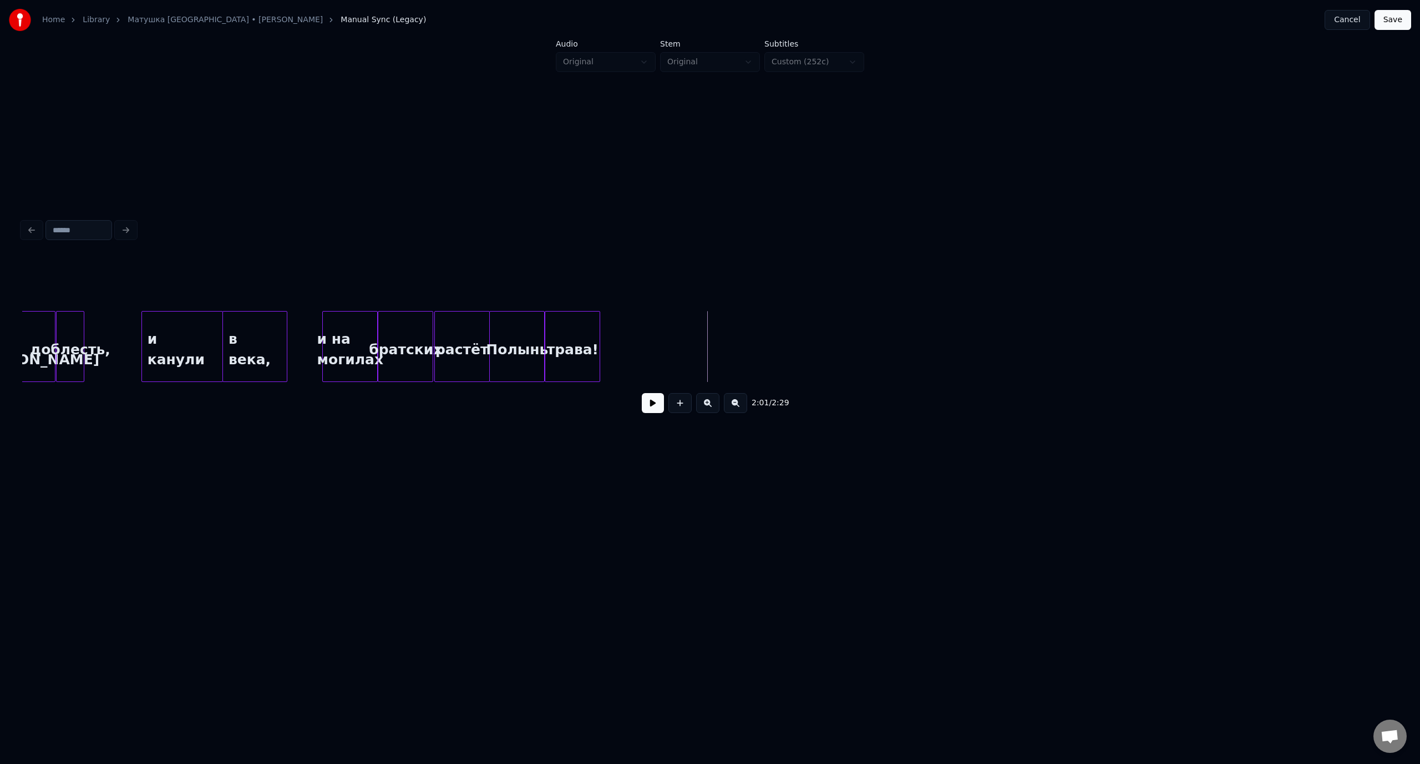
click at [1392, 19] on button "Save" at bounding box center [1392, 20] width 37 height 20
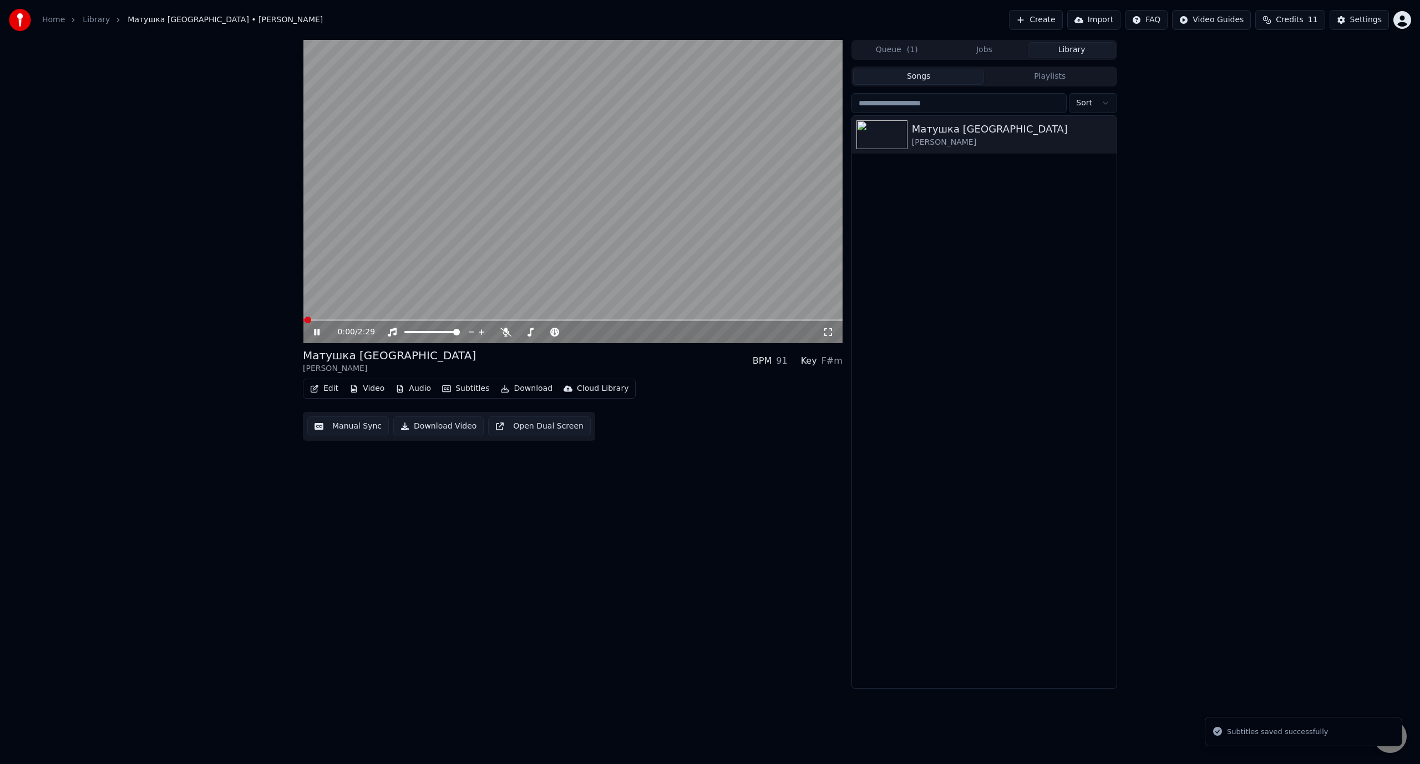
click at [360, 419] on button "Manual Sync" at bounding box center [348, 426] width 82 height 20
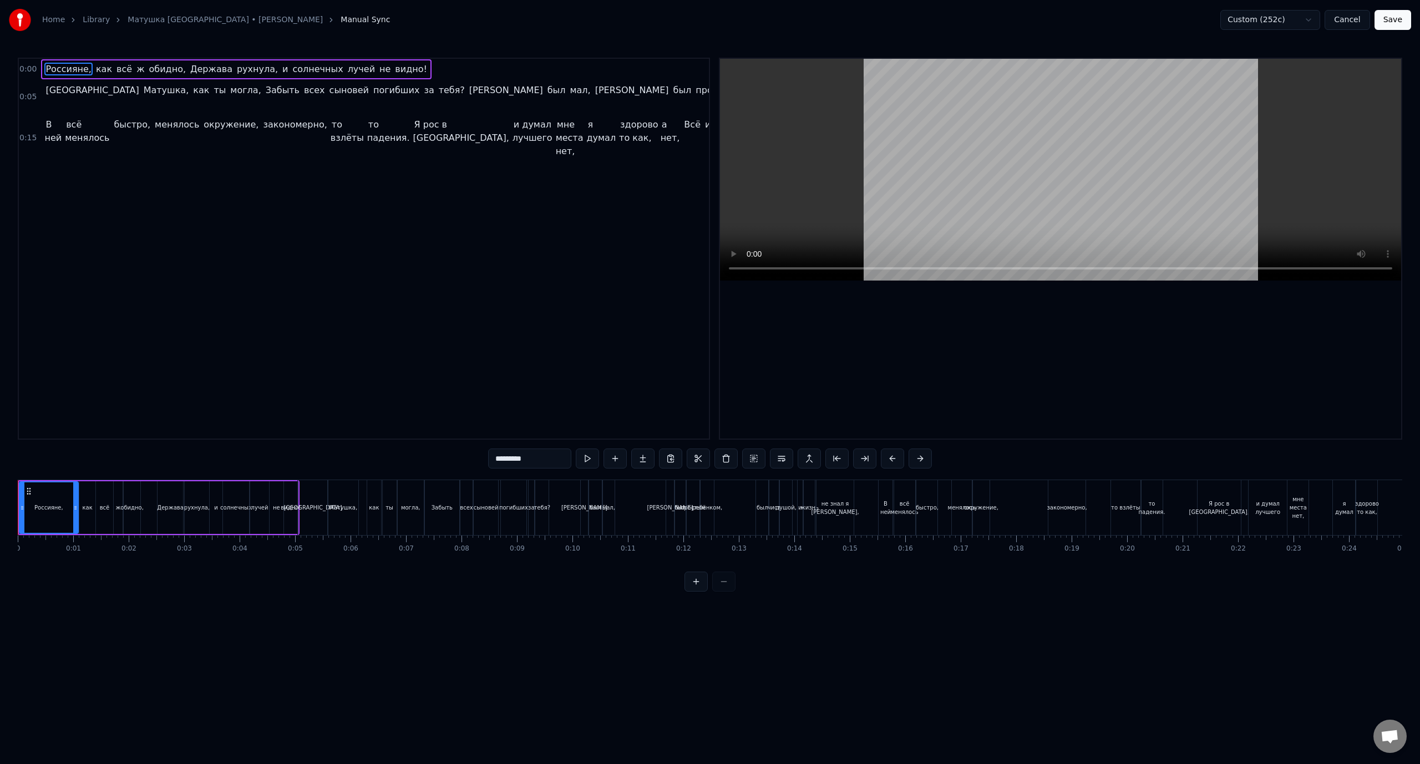
click at [1353, 18] on button "Cancel" at bounding box center [1346, 20] width 45 height 20
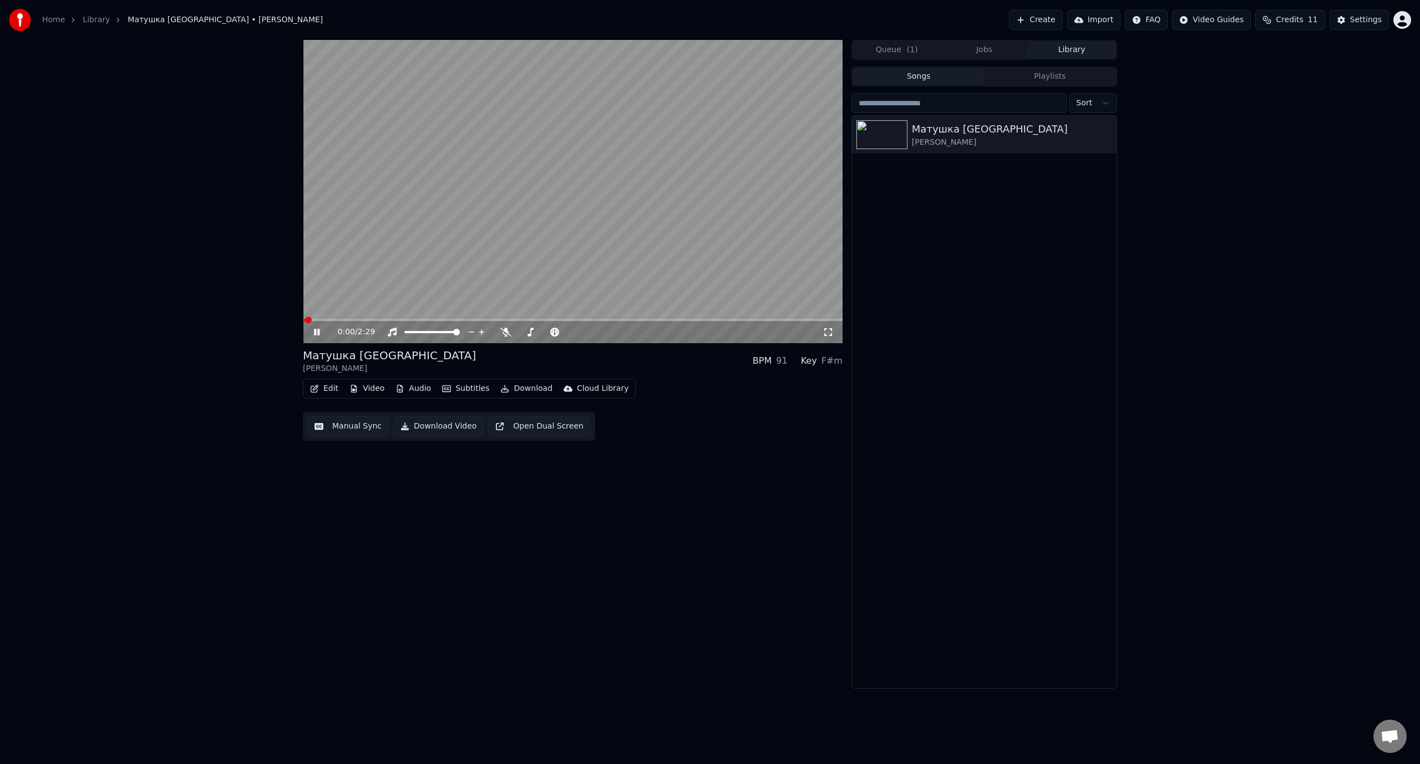
click at [323, 386] on button "Edit" at bounding box center [324, 389] width 37 height 16
click at [367, 507] on div "Manual Sync (Legacy)" at bounding box center [370, 506] width 85 height 11
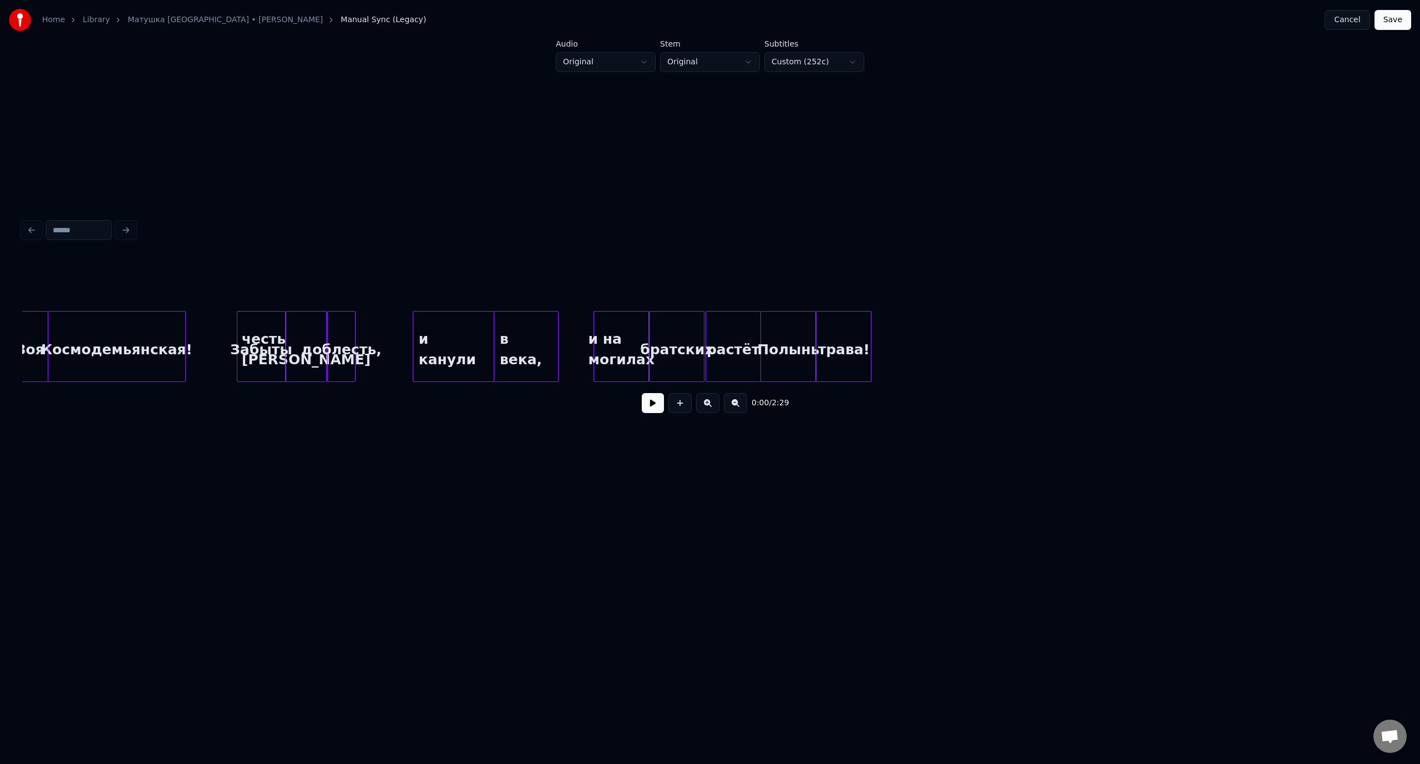
scroll to position [0, 15973]
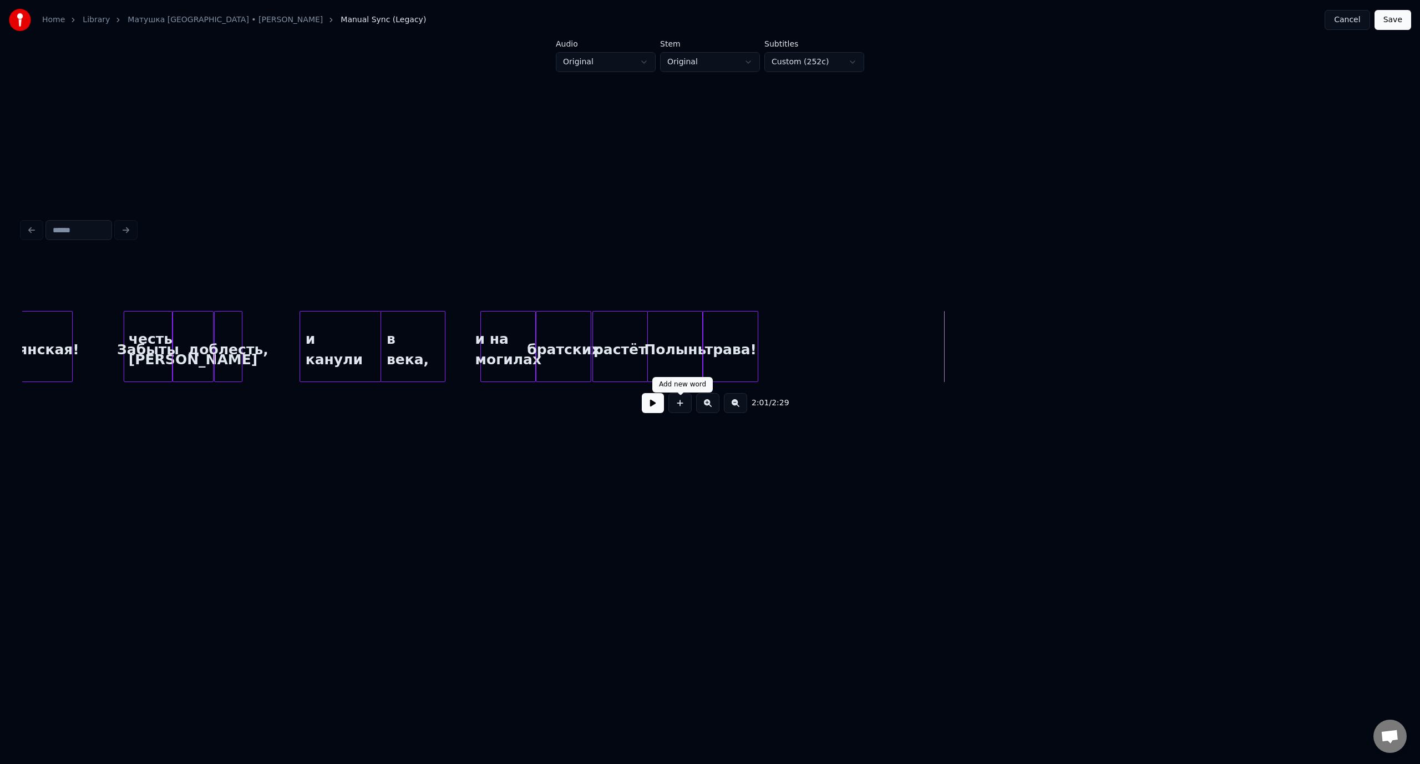
click at [678, 405] on button at bounding box center [679, 403] width 23 height 20
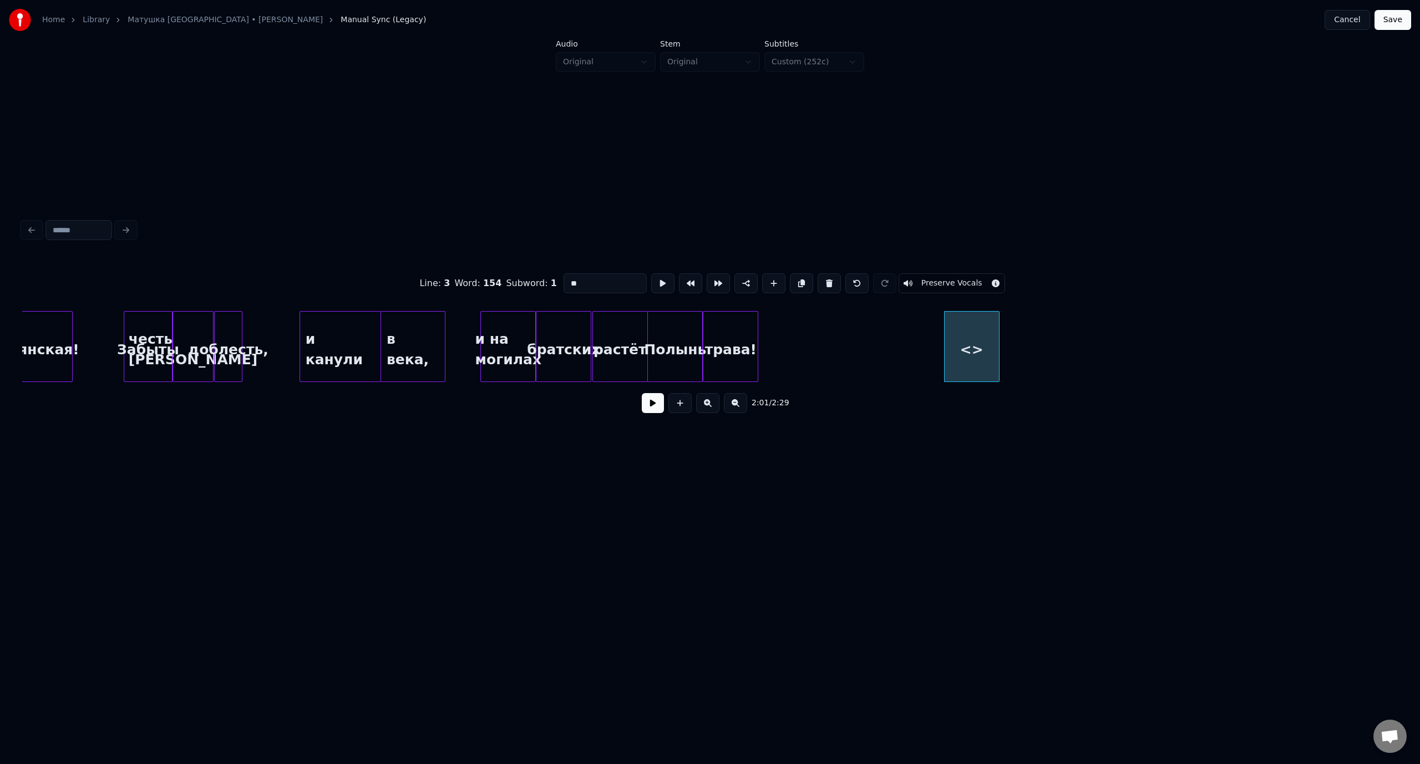
drag, startPoint x: 592, startPoint y: 283, endPoint x: 568, endPoint y: 282, distance: 23.9
click at [568, 282] on input "**" at bounding box center [604, 283] width 83 height 20
type input "**********"
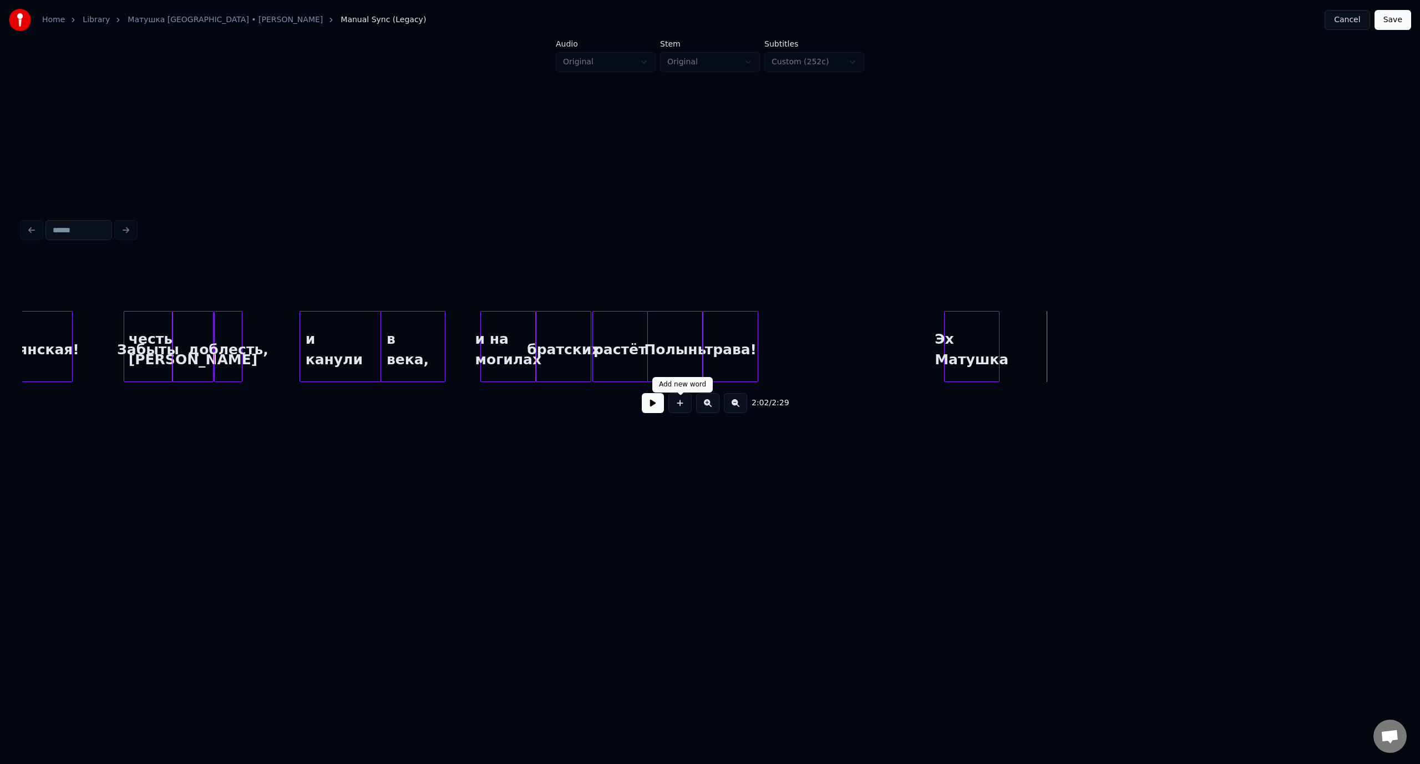
click at [682, 405] on button at bounding box center [679, 403] width 23 height 20
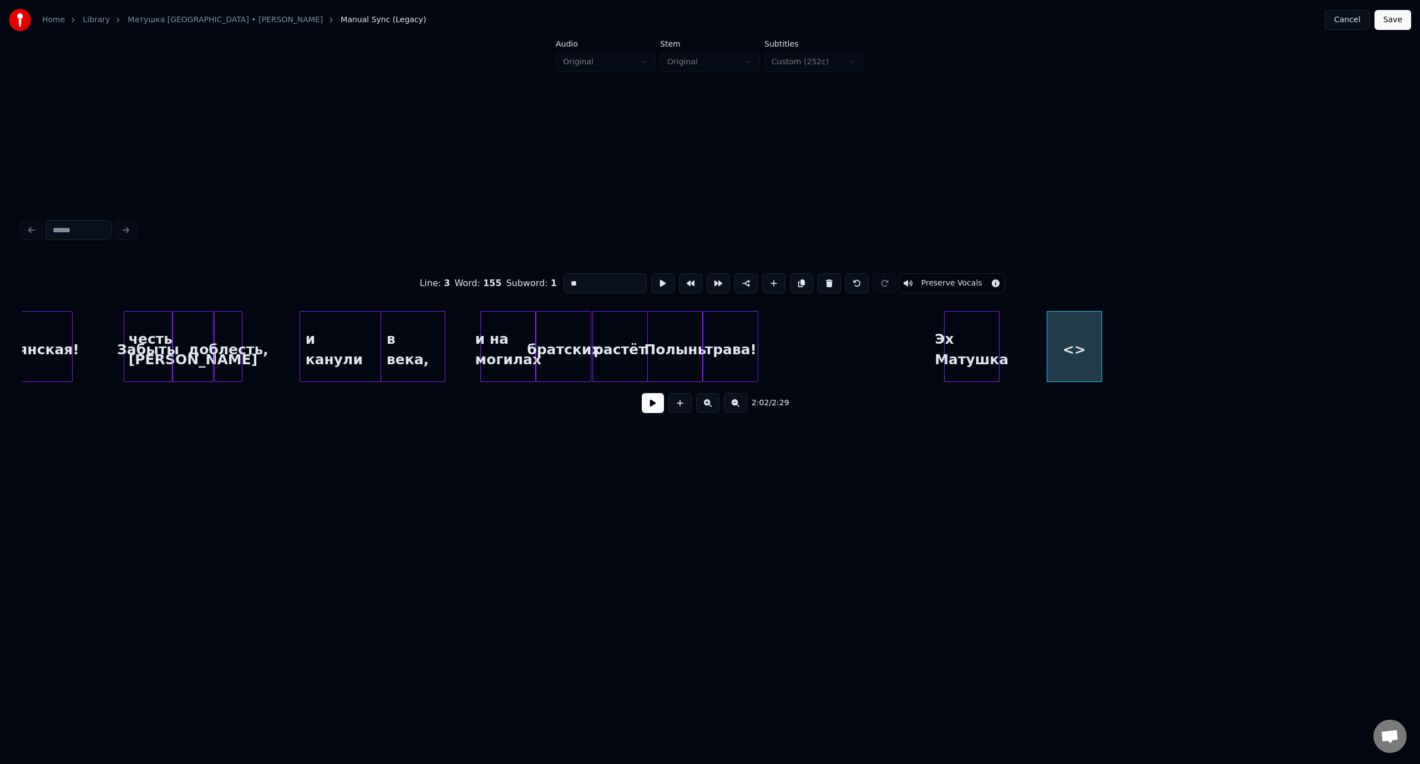
drag, startPoint x: 562, startPoint y: 279, endPoint x: 542, endPoint y: 277, distance: 20.1
click at [542, 277] on div "Line : 3 Word : 155 Subword : 1 ** Preserve Vocals" at bounding box center [709, 283] width 1375 height 55
click at [1018, 330] on div "[GEOGRAPHIC_DATA]," at bounding box center [1033, 349] width 54 height 75
type input "*******"
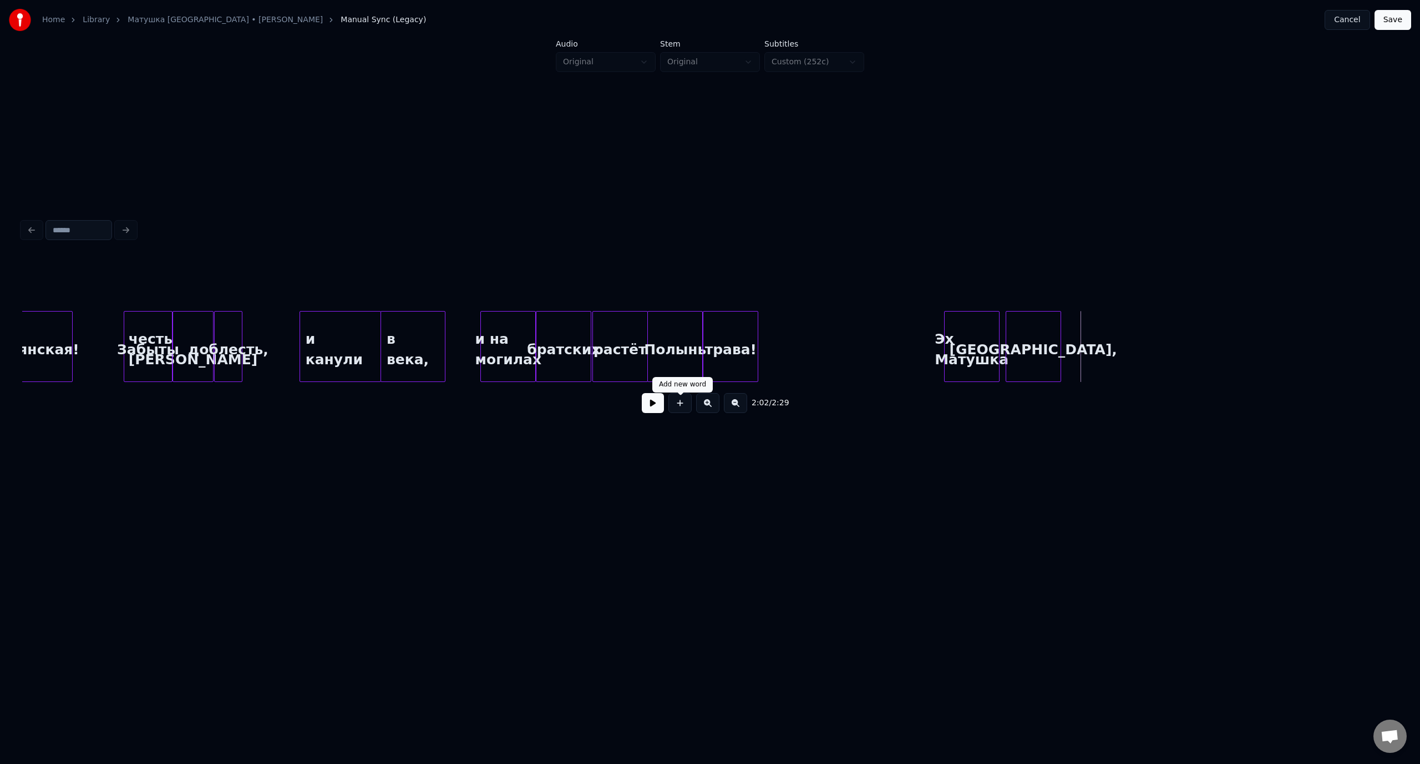
click at [678, 403] on button at bounding box center [679, 403] width 23 height 20
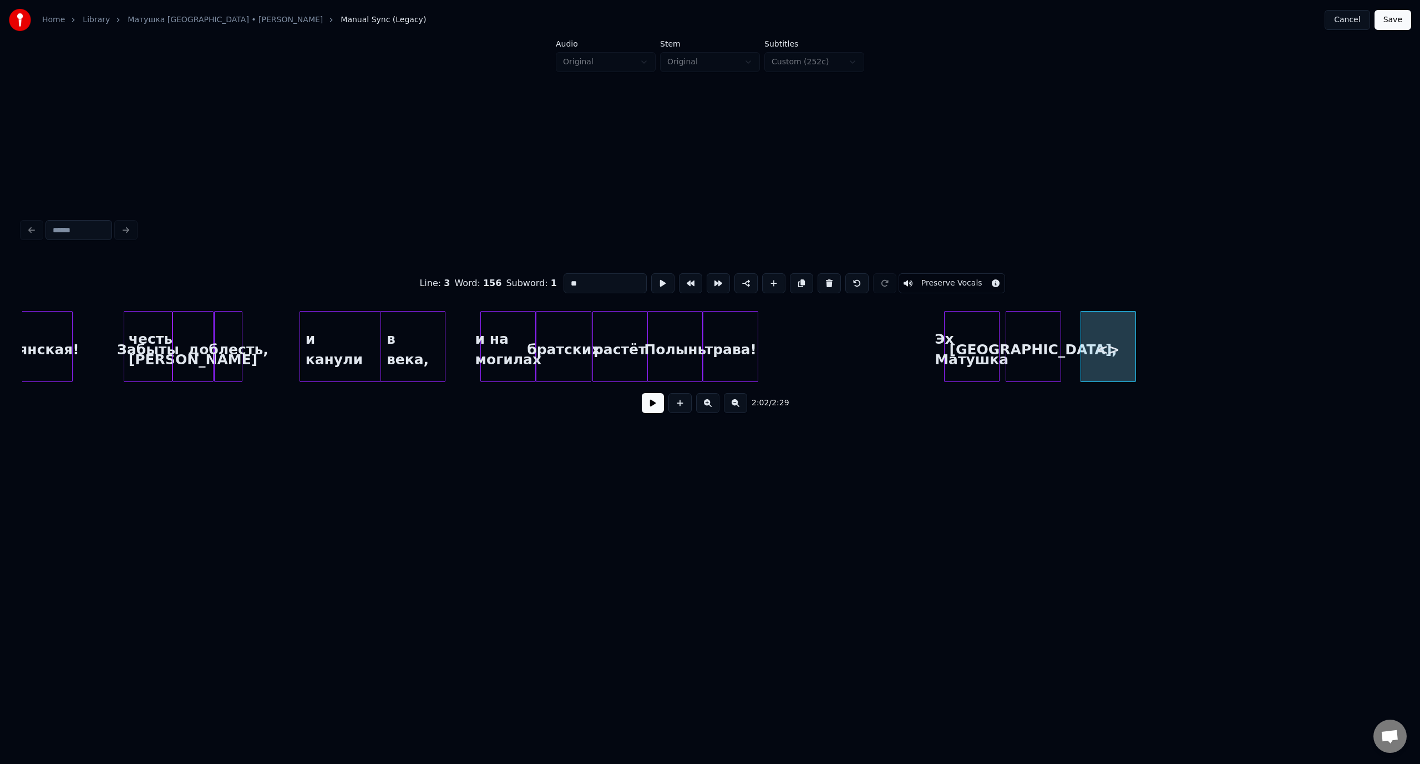
drag, startPoint x: 573, startPoint y: 281, endPoint x: 559, endPoint y: 283, distance: 14.0
click at [563, 283] on input "**" at bounding box center [604, 283] width 83 height 20
type input "******"
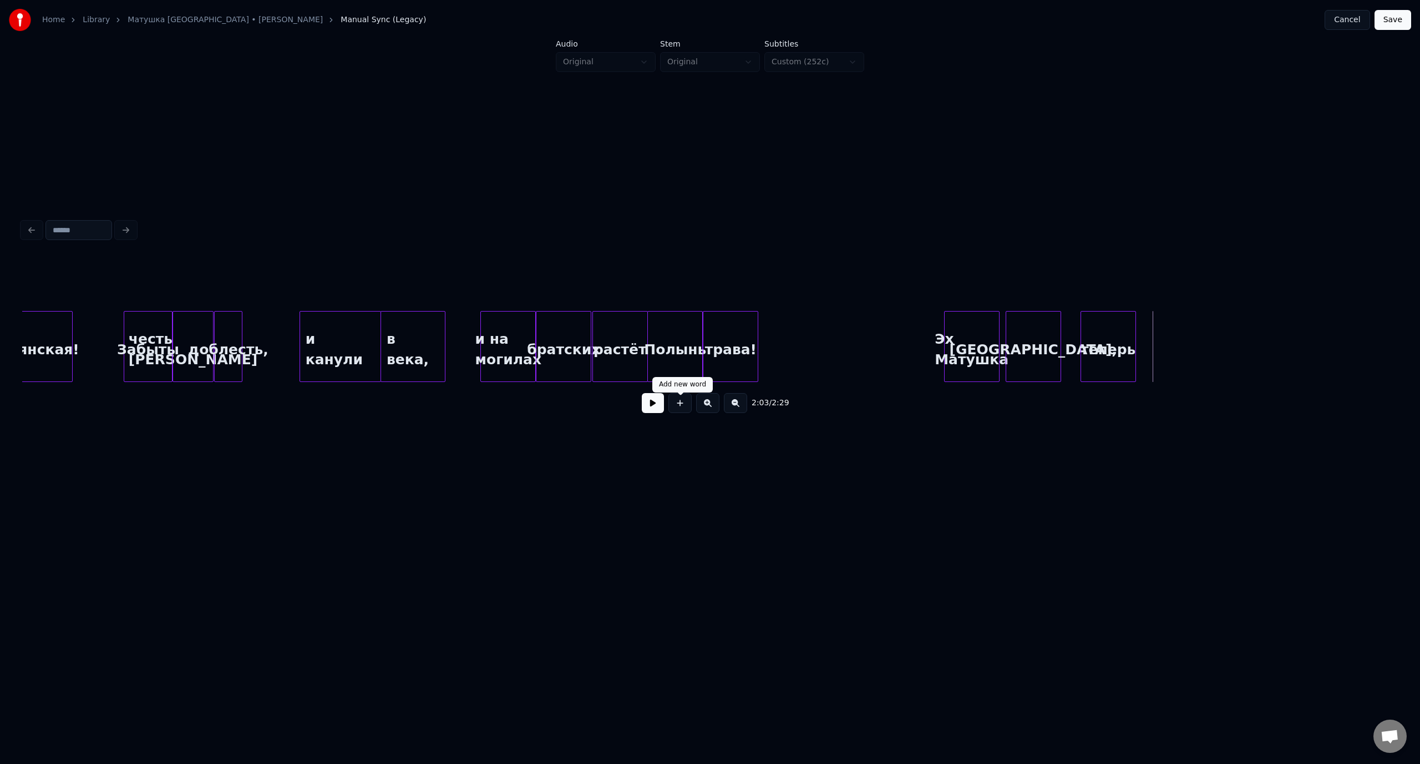
click at [685, 406] on button at bounding box center [679, 403] width 23 height 20
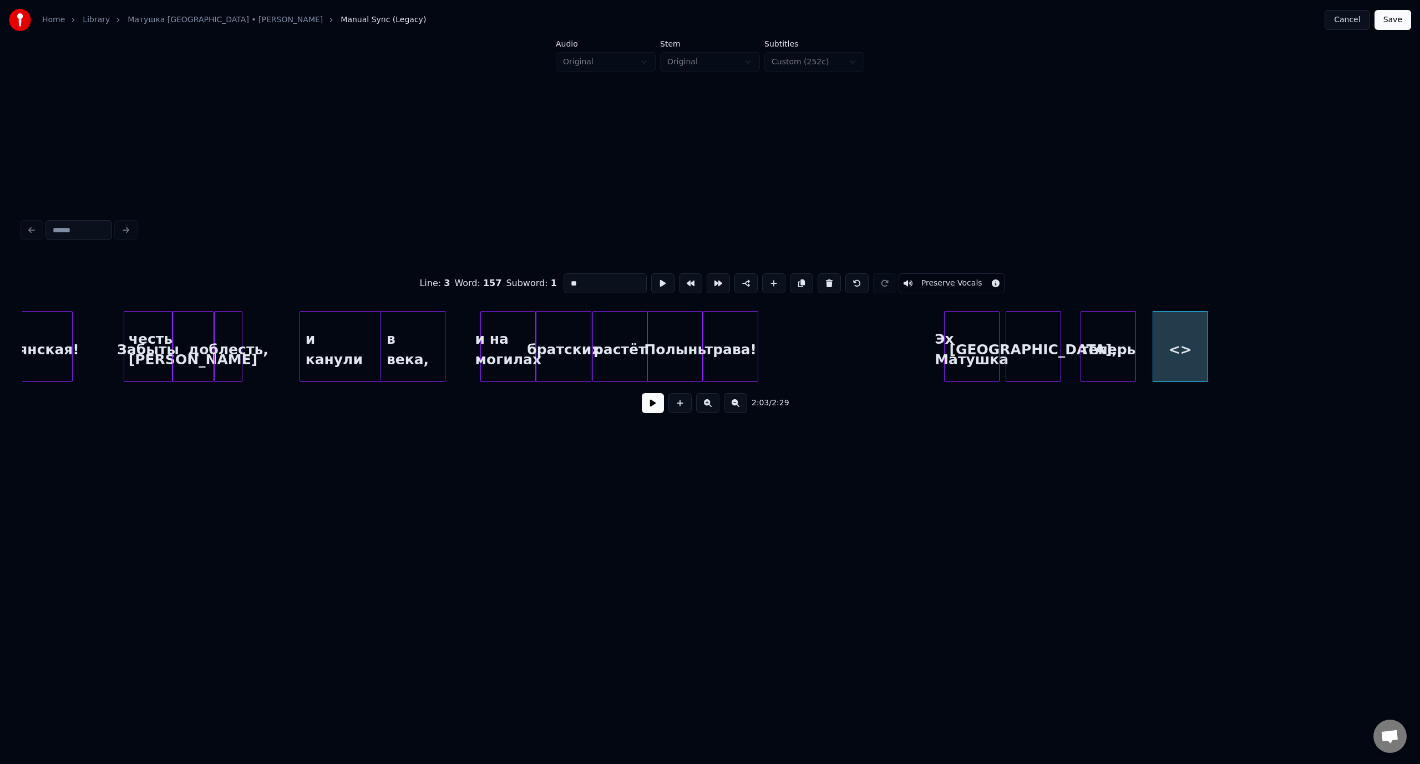
click at [556, 284] on div "Line : 3 Word : 157 Subword : 1 ** Preserve Vocals" at bounding box center [709, 283] width 1375 height 55
type input "******"
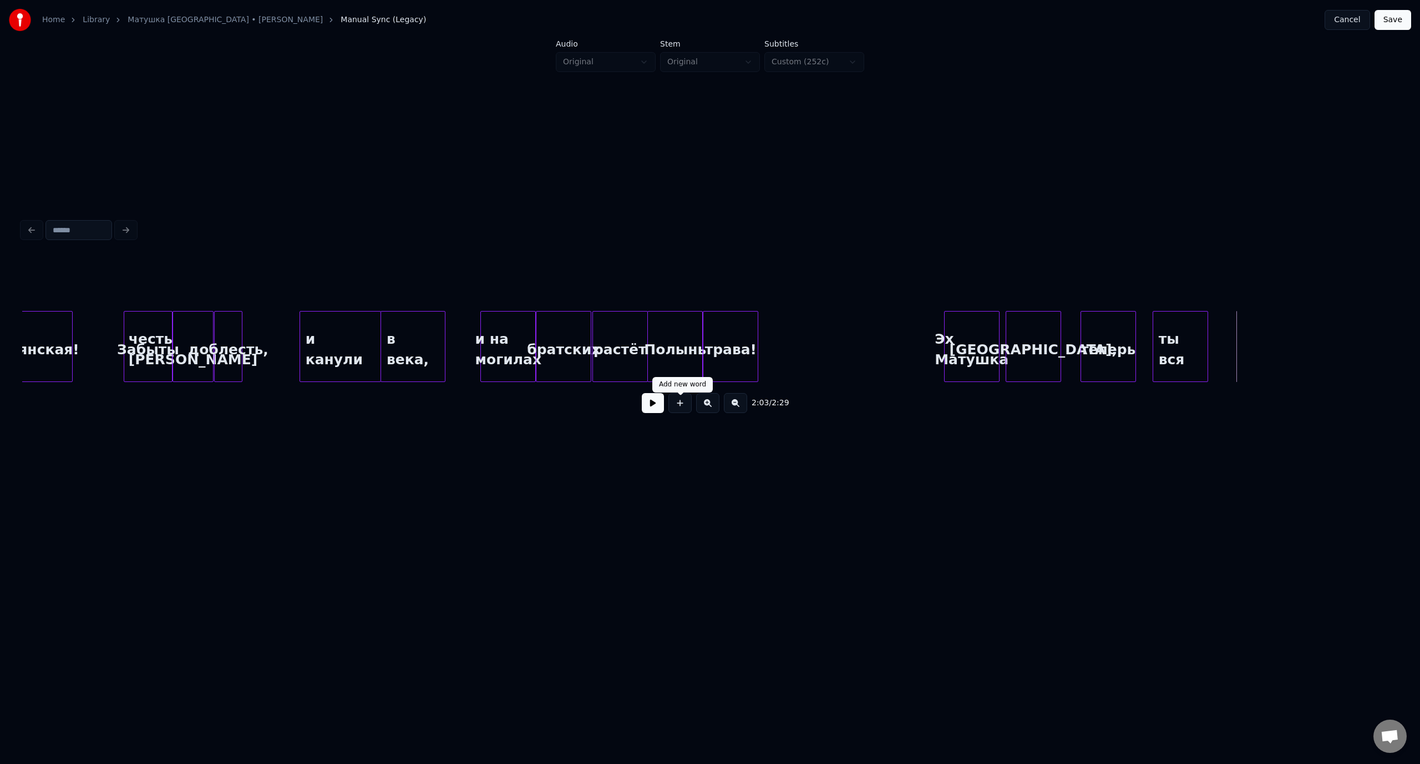
click at [677, 409] on button at bounding box center [679, 403] width 23 height 20
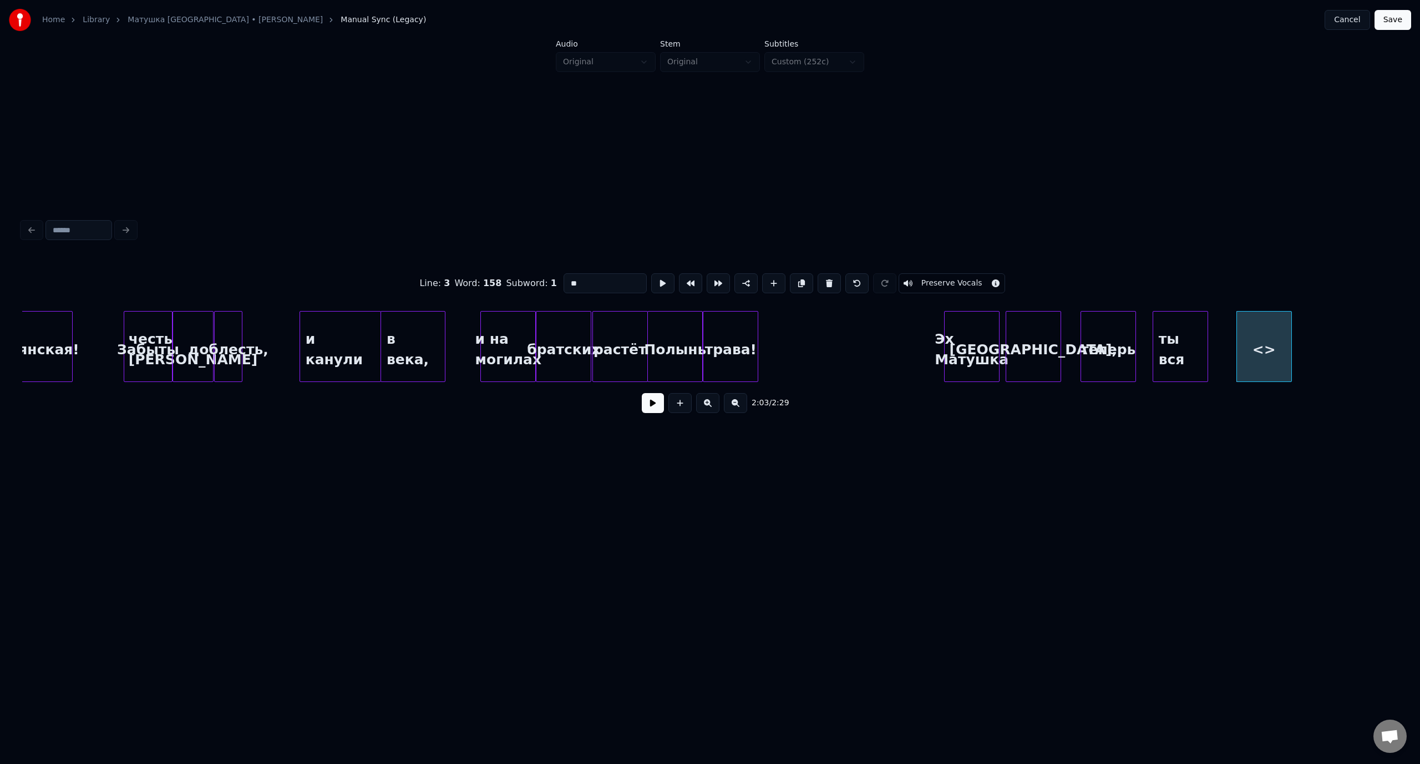
click at [556, 279] on div "Line : 3 Word : 158 Subword : 1 ** Preserve Vocals" at bounding box center [709, 283] width 1375 height 55
click at [1246, 331] on div "одна" at bounding box center [1244, 349] width 54 height 75
type input "****"
click at [1254, 339] on div "одна" at bounding box center [1244, 349] width 54 height 75
click at [606, 277] on input "****" at bounding box center [604, 283] width 83 height 20
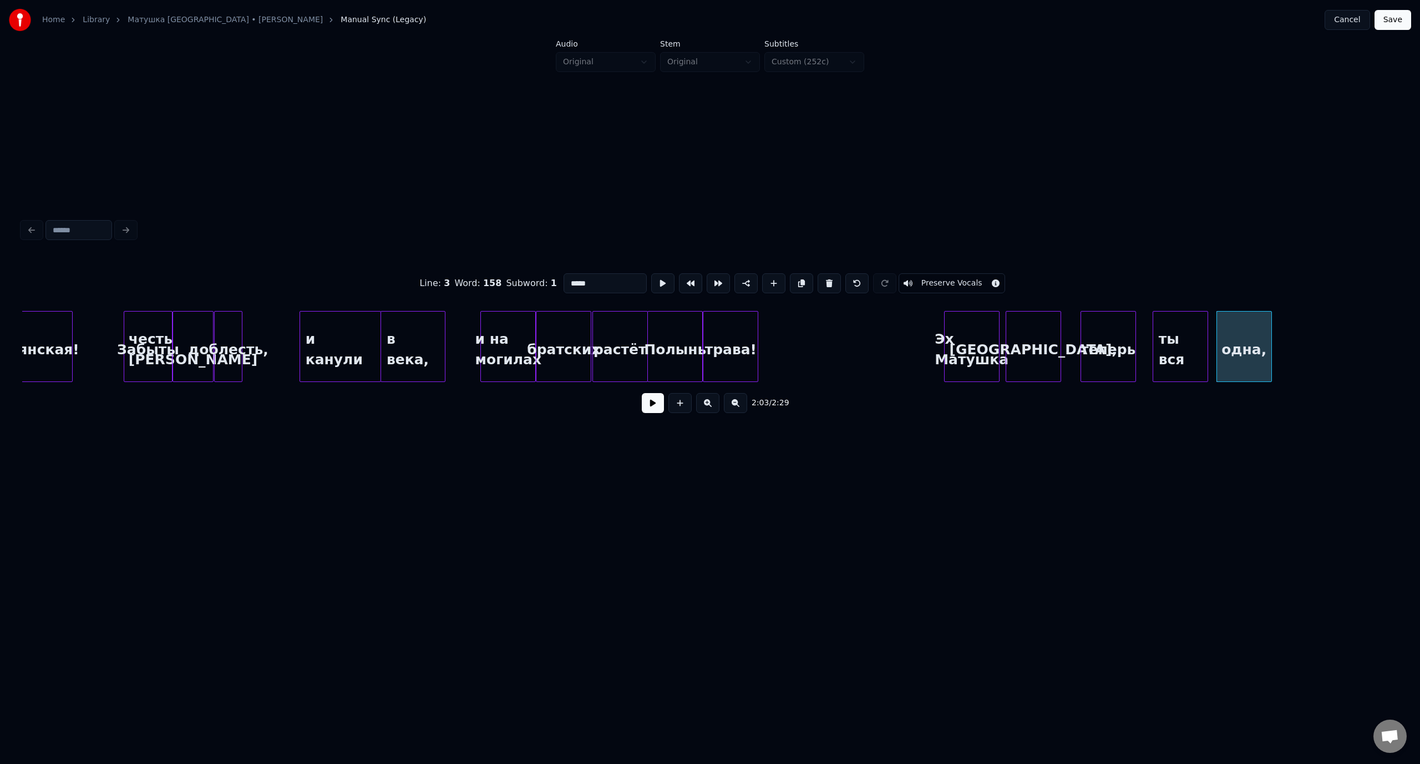
type input "*****"
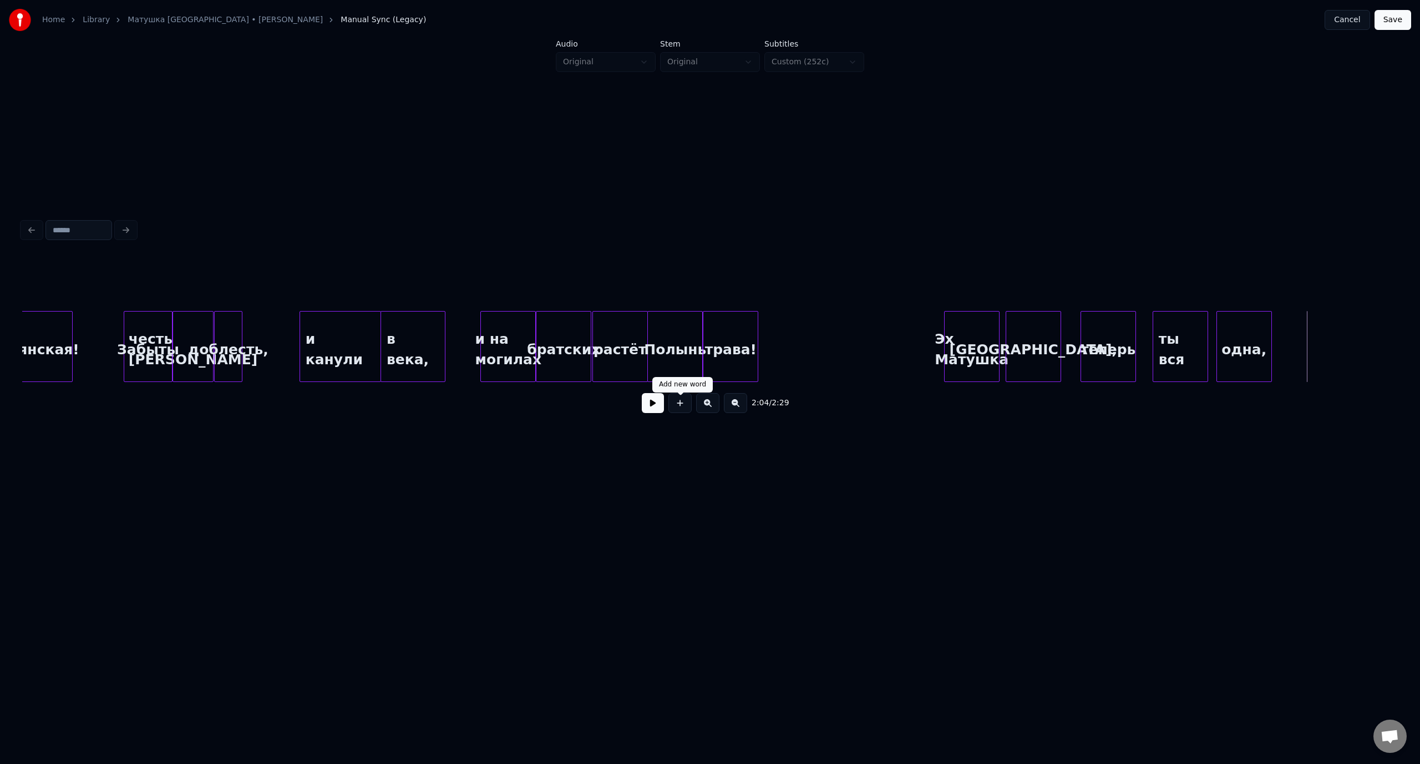
click at [677, 404] on button at bounding box center [679, 403] width 23 height 20
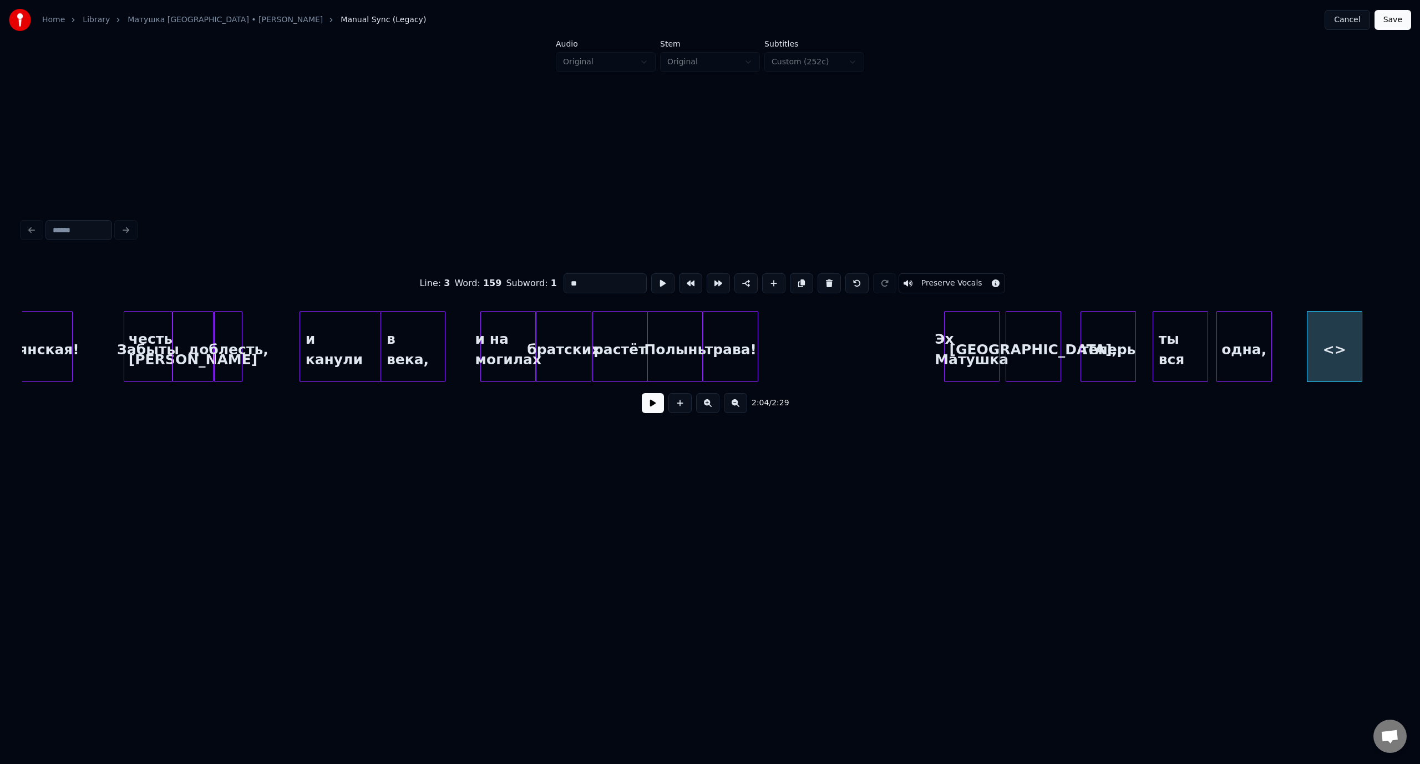
drag, startPoint x: 608, startPoint y: 276, endPoint x: 546, endPoint y: 282, distance: 62.4
click at [546, 282] on div "Line : 3 Word : 159 Subword : 1 ** Preserve Vocals" at bounding box center [709, 283] width 1375 height 55
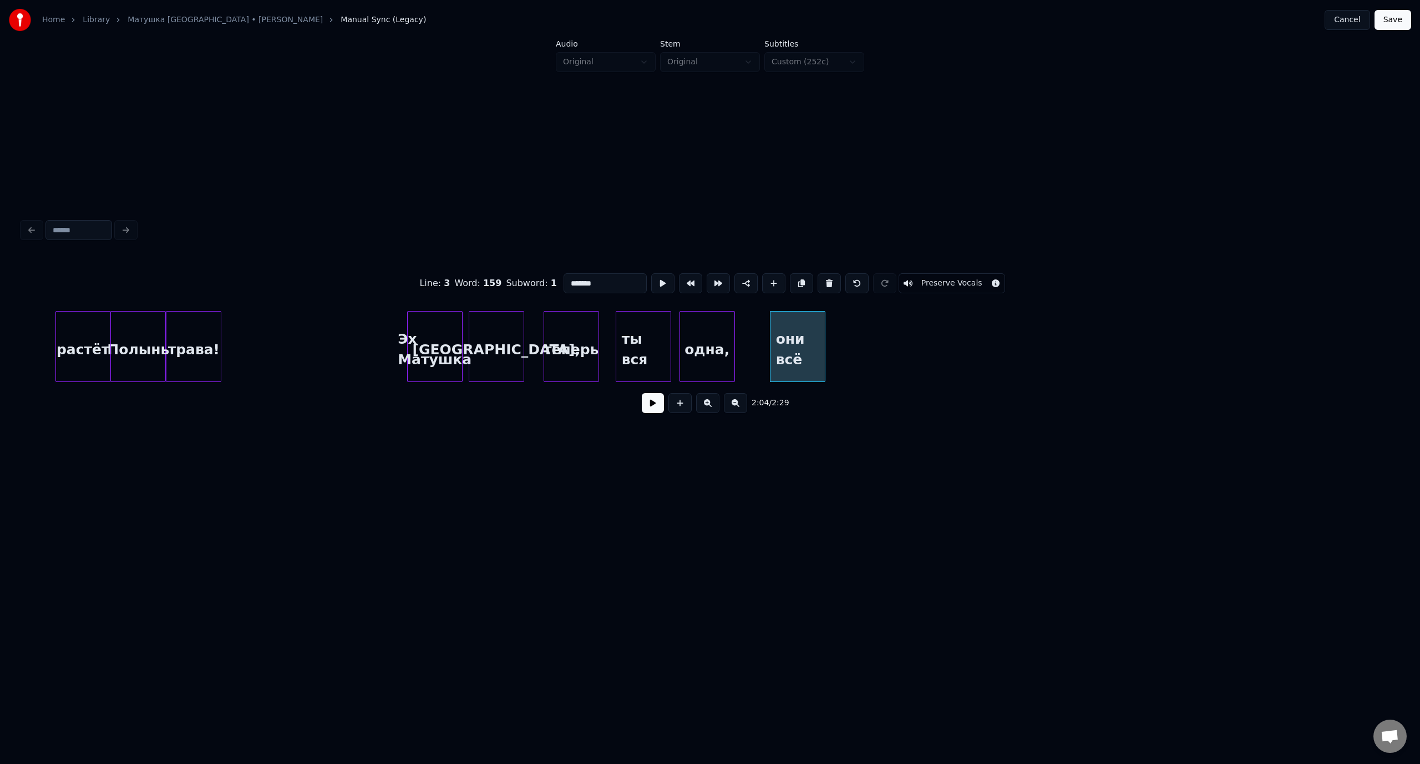
scroll to position [0, 16487]
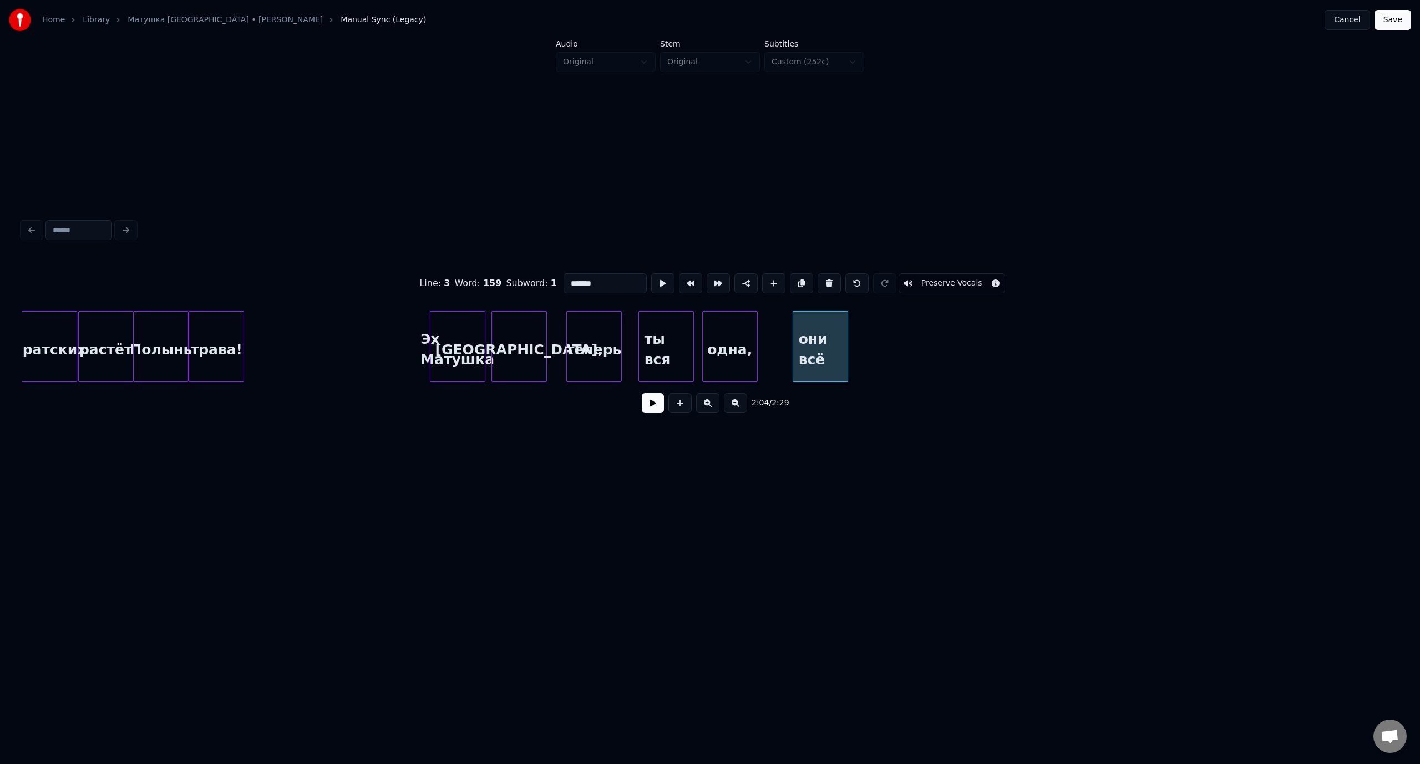
type input "*******"
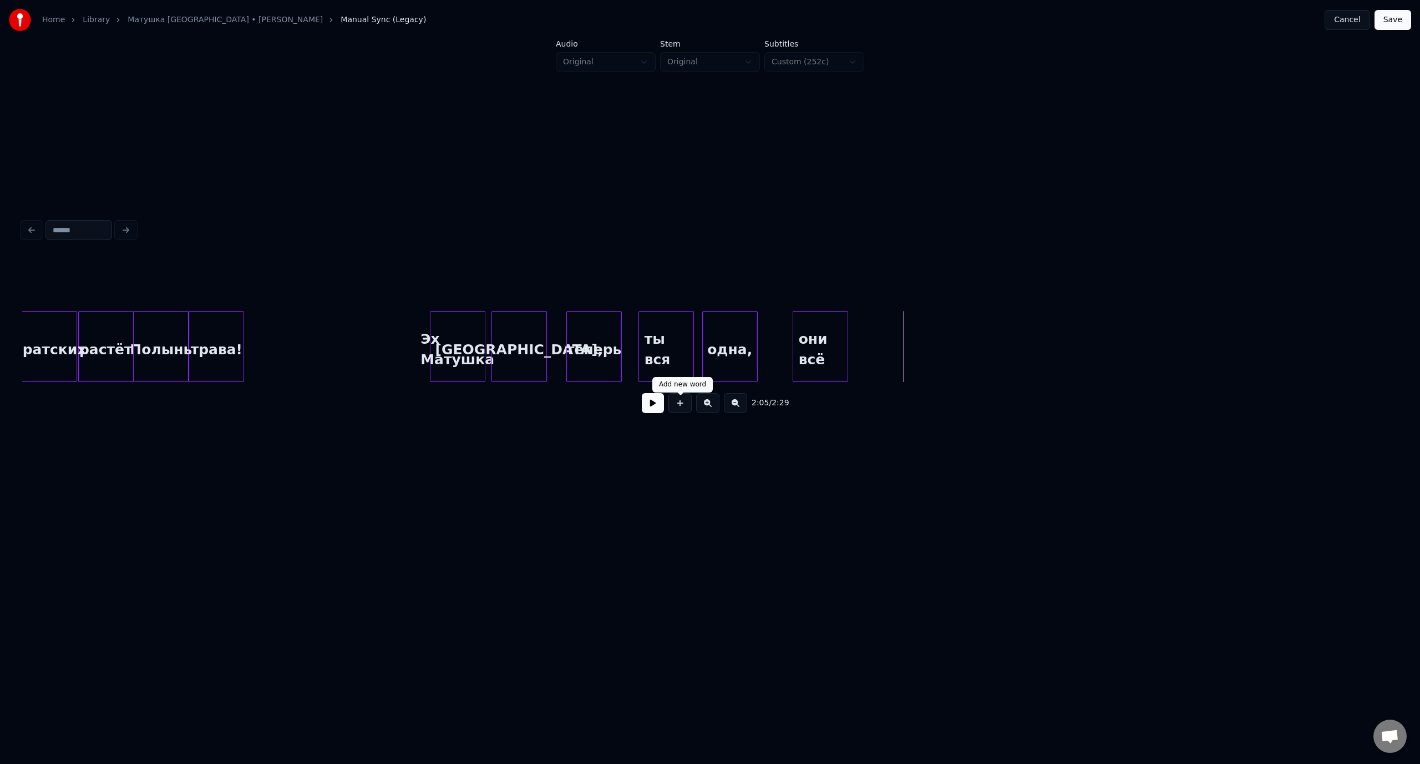
click at [681, 403] on button at bounding box center [679, 403] width 23 height 20
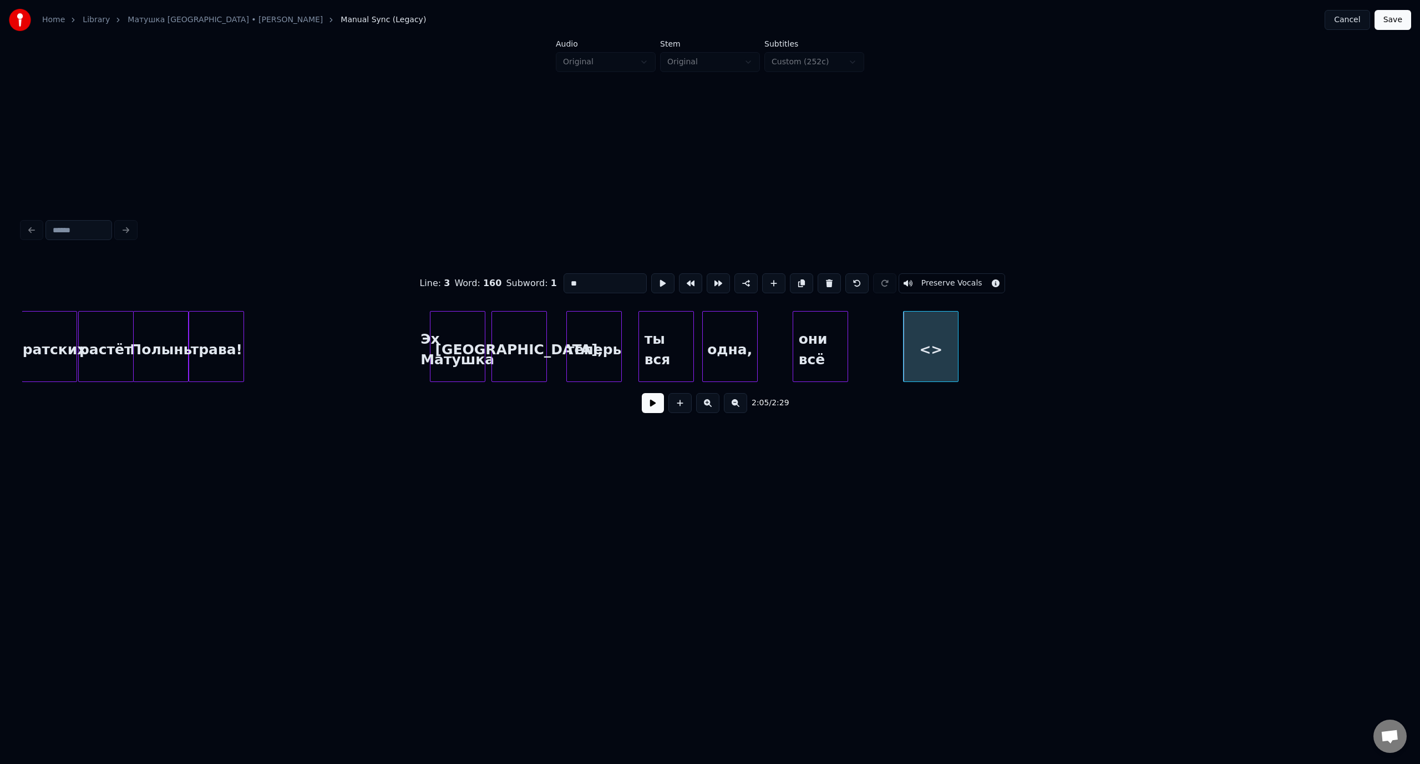
drag, startPoint x: 573, startPoint y: 276, endPoint x: 567, endPoint y: 278, distance: 6.5
click at [567, 278] on input "**" at bounding box center [604, 283] width 83 height 20
drag, startPoint x: 584, startPoint y: 281, endPoint x: 551, endPoint y: 280, distance: 32.7
click at [551, 280] on div "Line : 3 Word : 160 Subword : 1 ** Preserve Vocals" at bounding box center [709, 283] width 1375 height 55
click at [886, 349] on div "видят с верху" at bounding box center [882, 349] width 54 height 75
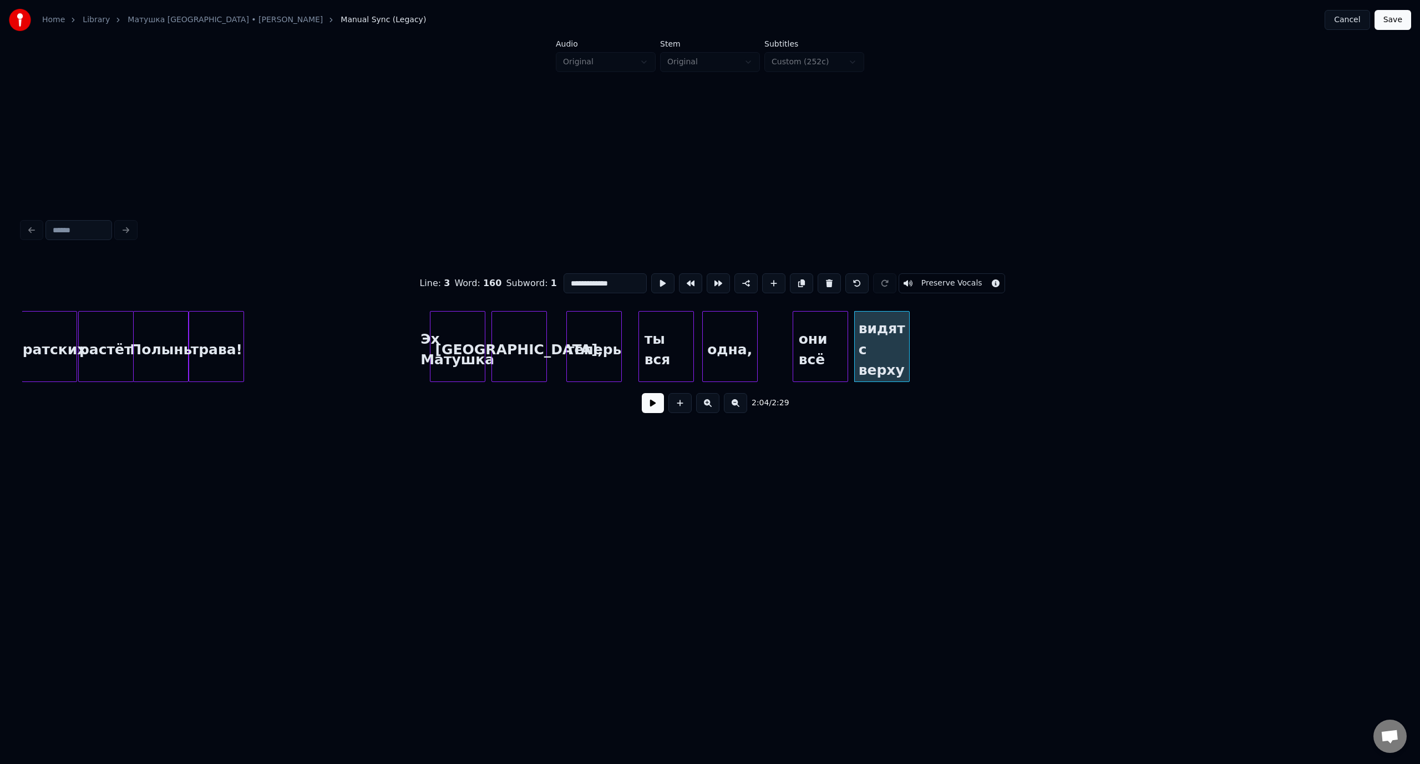
drag, startPoint x: 613, startPoint y: 282, endPoint x: 595, endPoint y: 285, distance: 18.1
click at [595, 285] on input "**********" at bounding box center [604, 283] width 83 height 20
type input "*******"
click at [682, 406] on button at bounding box center [679, 403] width 23 height 20
drag, startPoint x: 592, startPoint y: 284, endPoint x: 565, endPoint y: 283, distance: 27.2
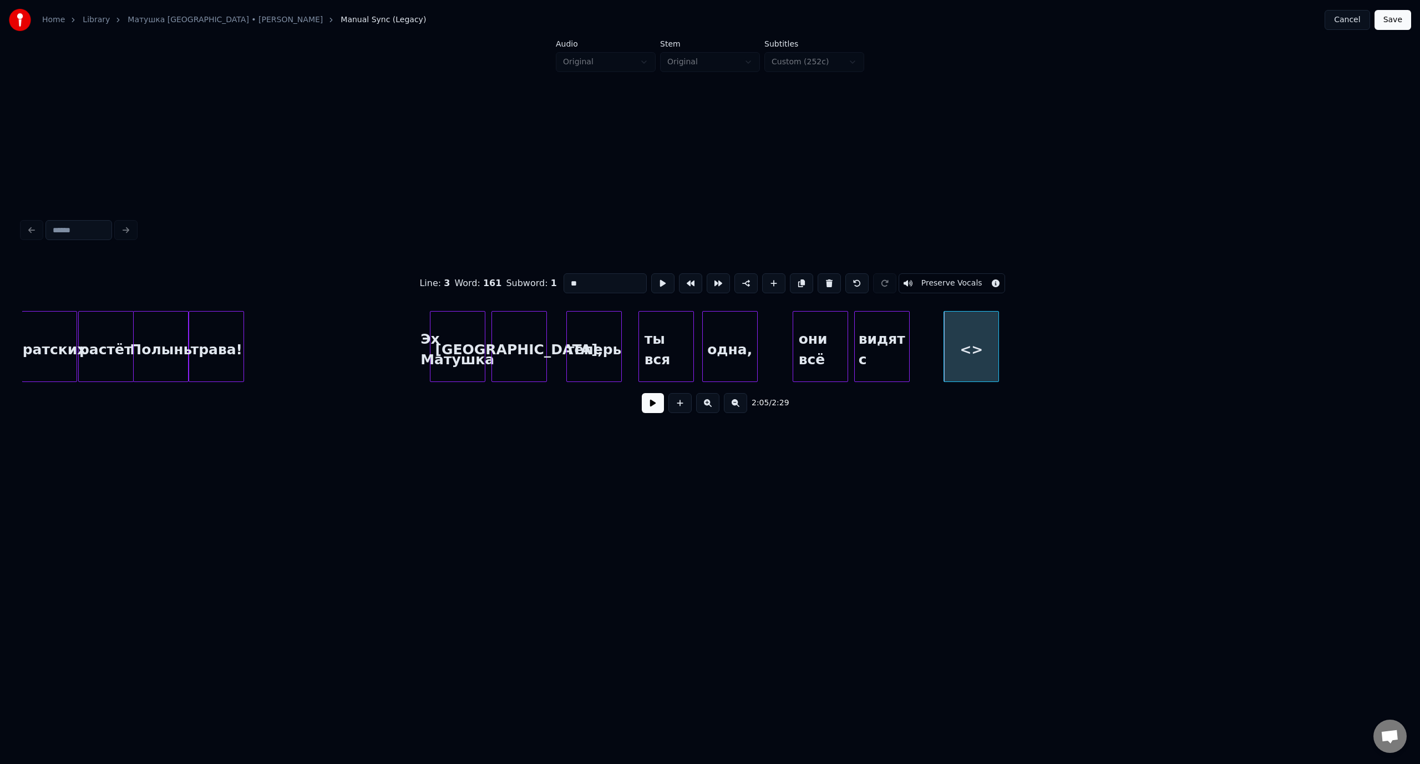
click at [565, 283] on input "**" at bounding box center [604, 283] width 83 height 20
paste input "***"
type input "*****"
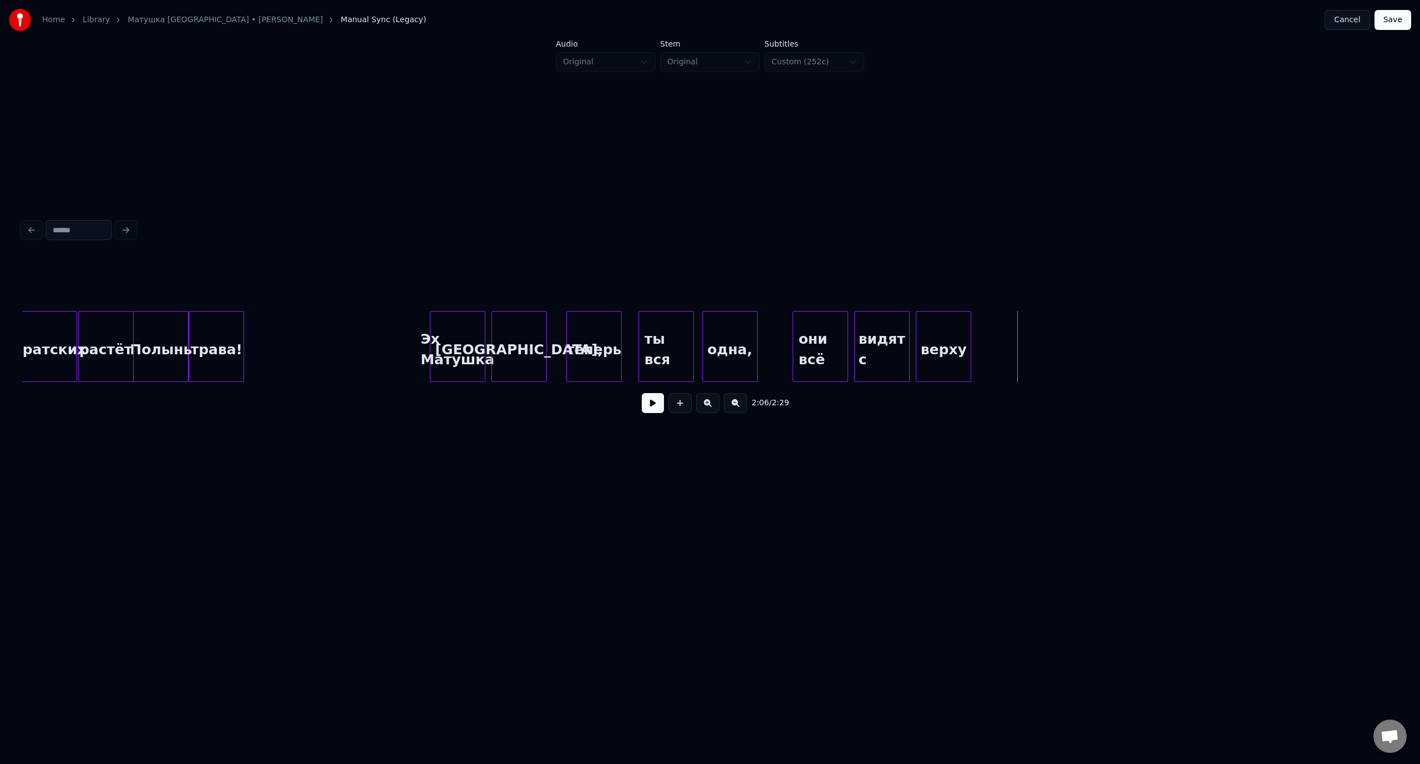
click at [941, 329] on div "верху" at bounding box center [943, 349] width 54 height 75
click at [679, 408] on button at bounding box center [679, 403] width 23 height 20
drag, startPoint x: 596, startPoint y: 281, endPoint x: 562, endPoint y: 282, distance: 33.9
click at [563, 282] on input "**" at bounding box center [604, 283] width 83 height 20
type input "*******"
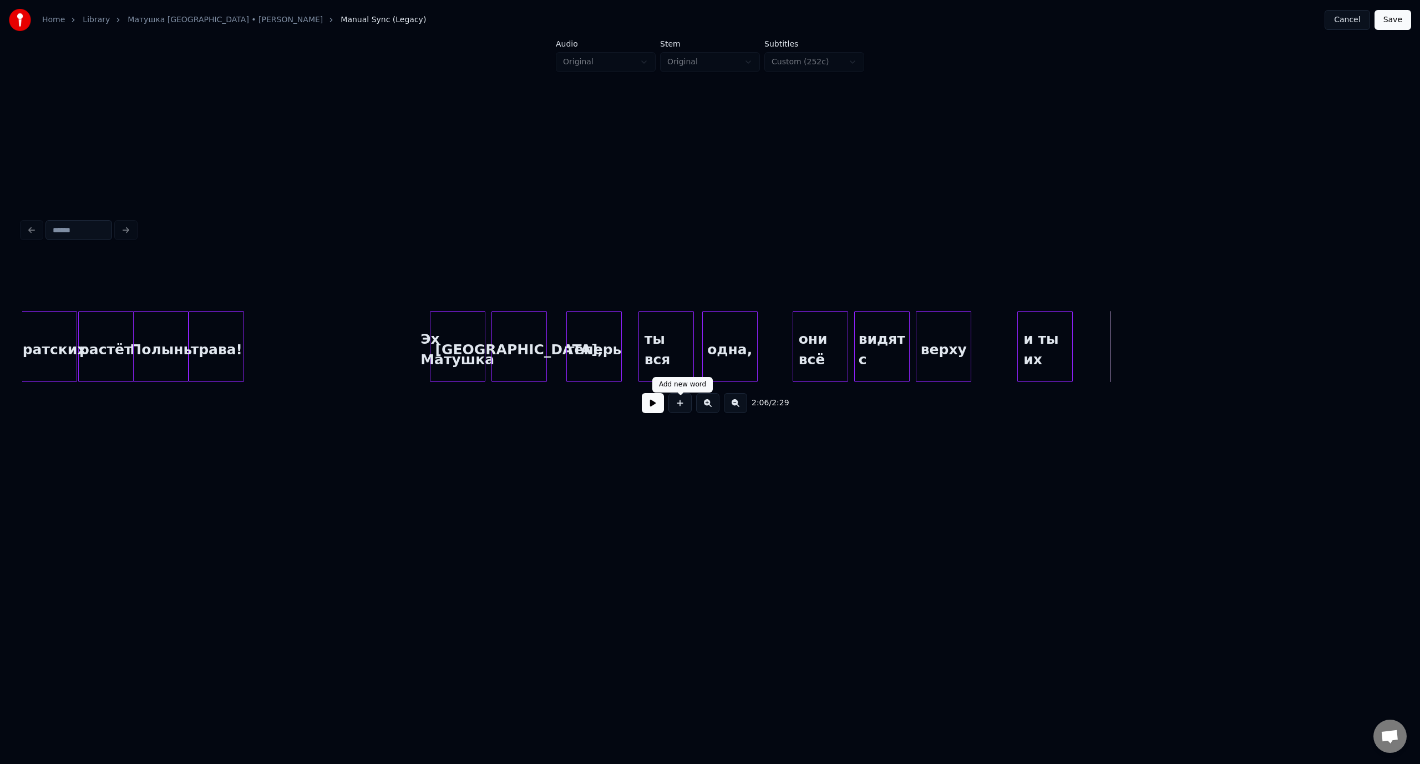
click at [688, 409] on button at bounding box center [679, 403] width 23 height 20
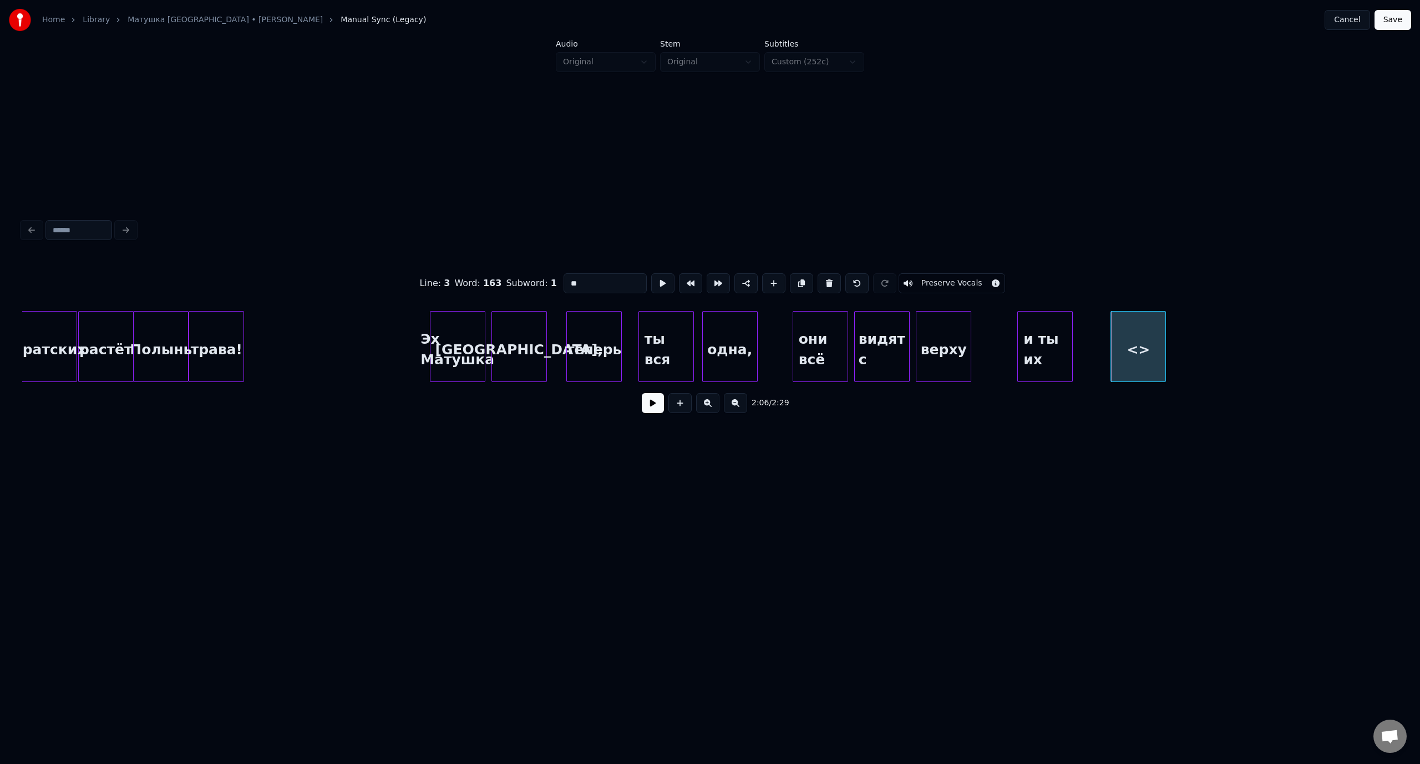
drag, startPoint x: 598, startPoint y: 279, endPoint x: 562, endPoint y: 279, distance: 35.5
click at [563, 279] on input "**" at bounding box center [604, 283] width 83 height 20
click at [47, 332] on div "братских" at bounding box center [49, 349] width 54 height 75
type input "********"
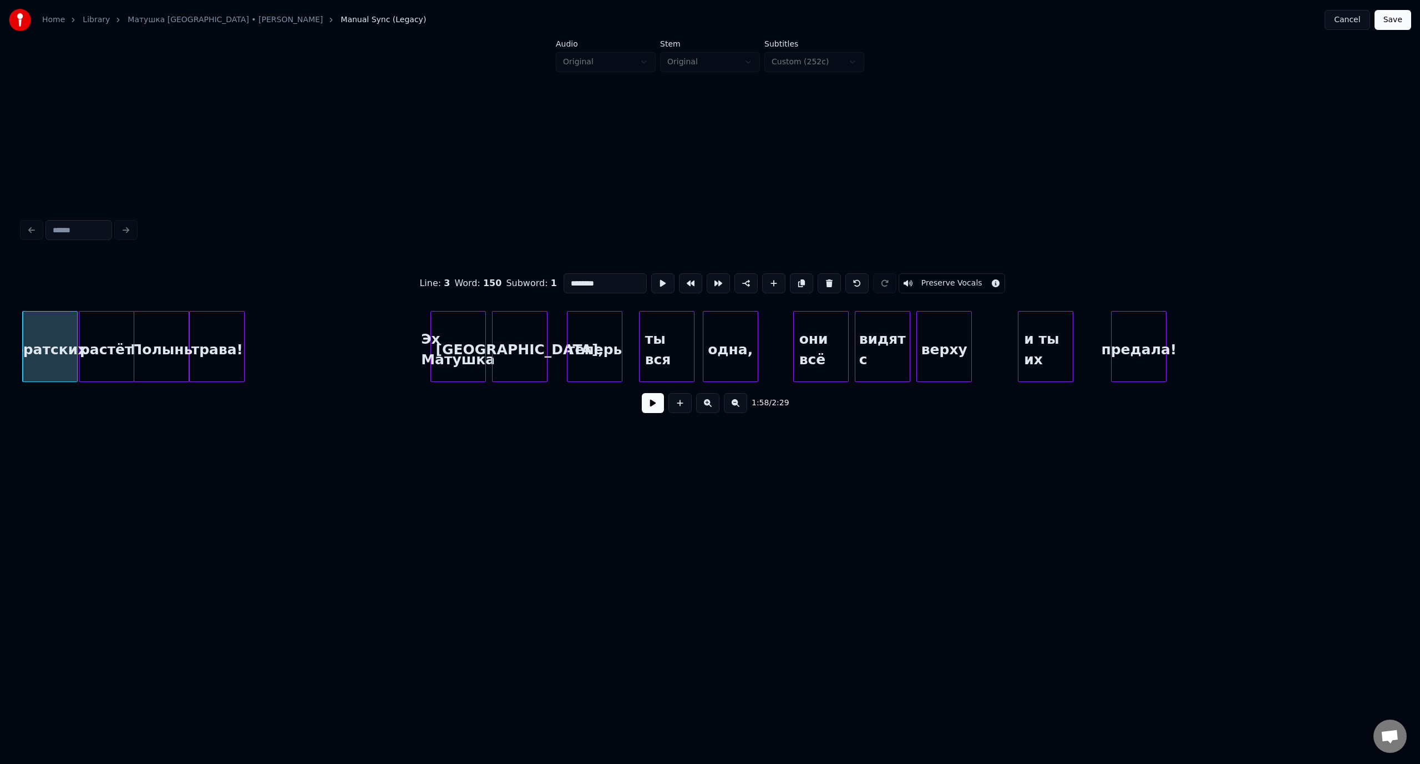
click at [660, 410] on button at bounding box center [653, 403] width 22 height 20
click at [650, 409] on button at bounding box center [653, 403] width 22 height 20
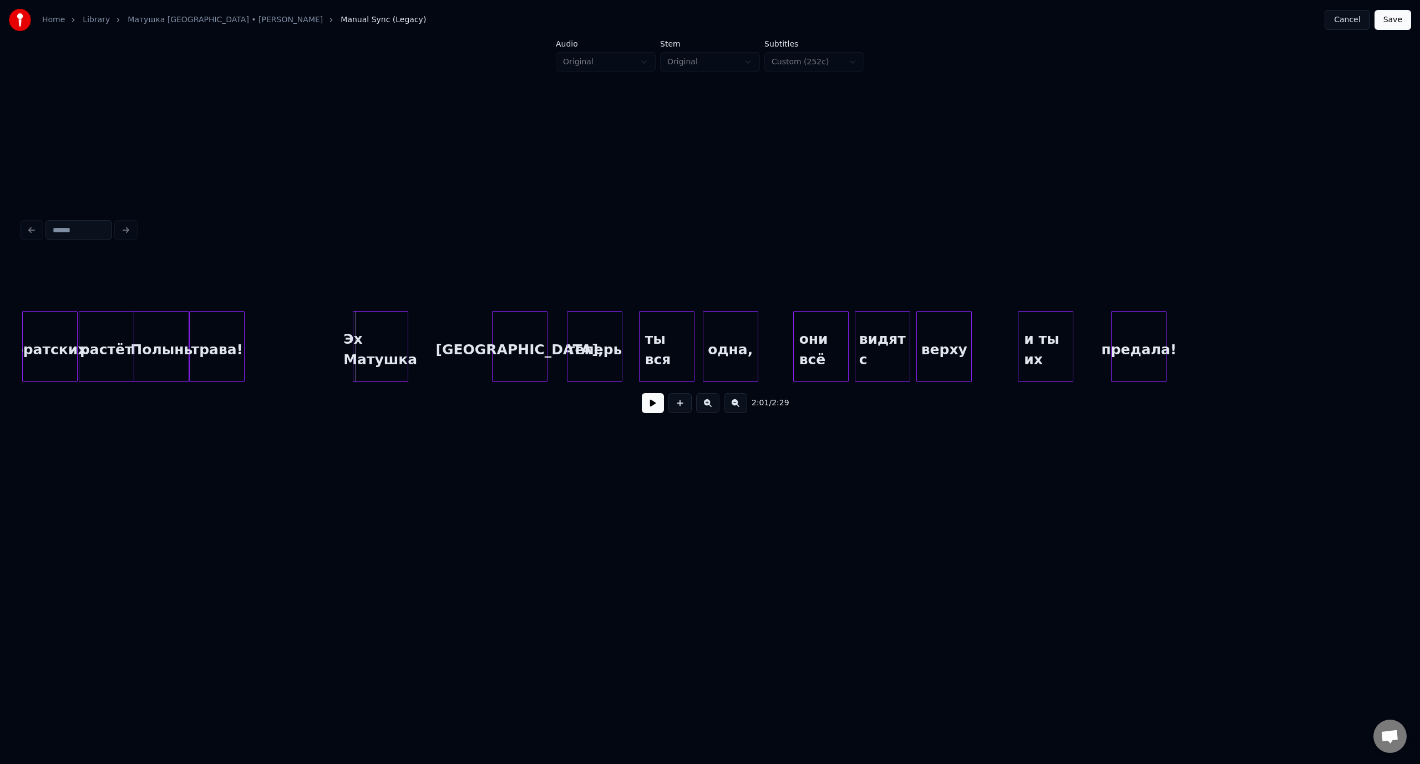
click at [394, 335] on div "Эх Матушка" at bounding box center [380, 349] width 54 height 75
click at [426, 333] on div "[GEOGRAPHIC_DATA]," at bounding box center [435, 349] width 54 height 75
click at [58, 327] on div "братских" at bounding box center [50, 349] width 54 height 75
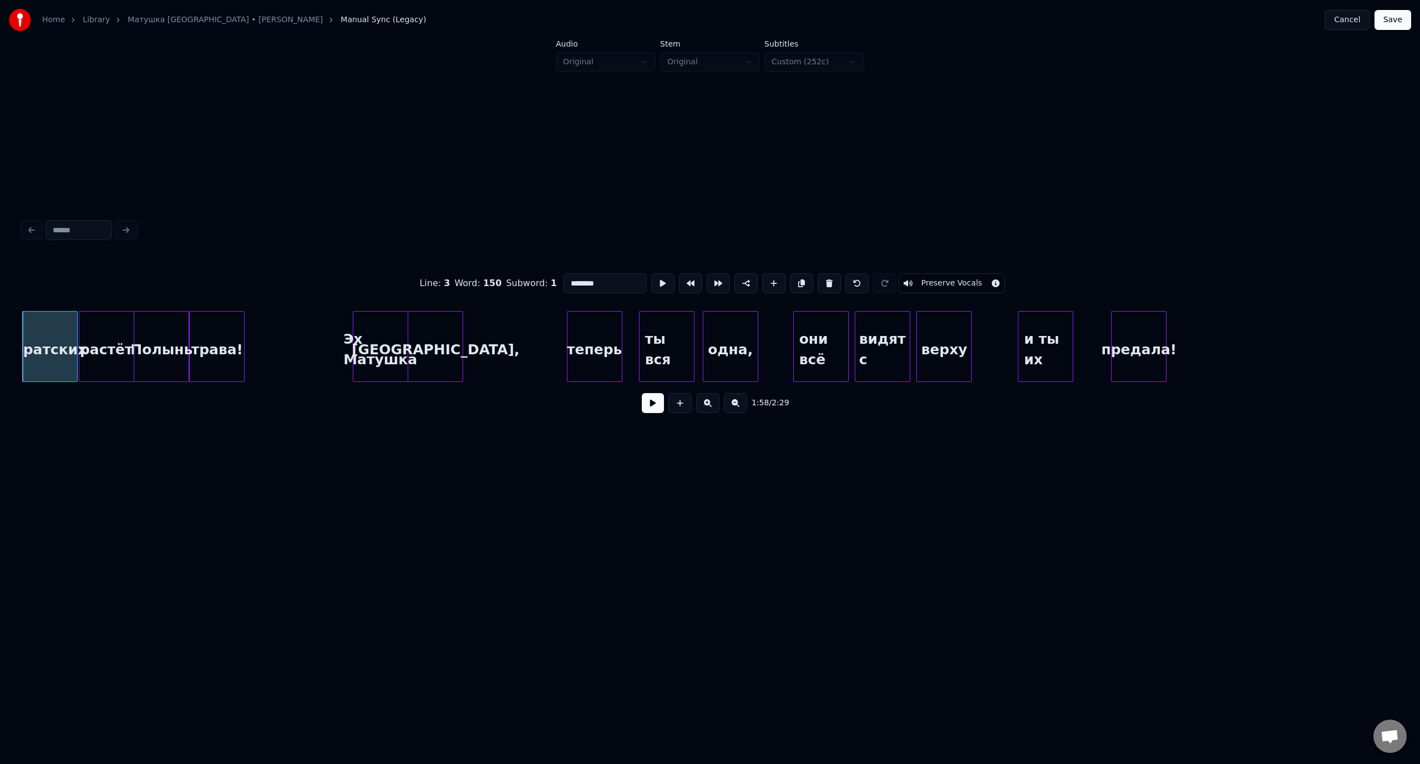
click at [646, 405] on button at bounding box center [653, 403] width 22 height 20
click at [650, 405] on button at bounding box center [653, 403] width 22 height 20
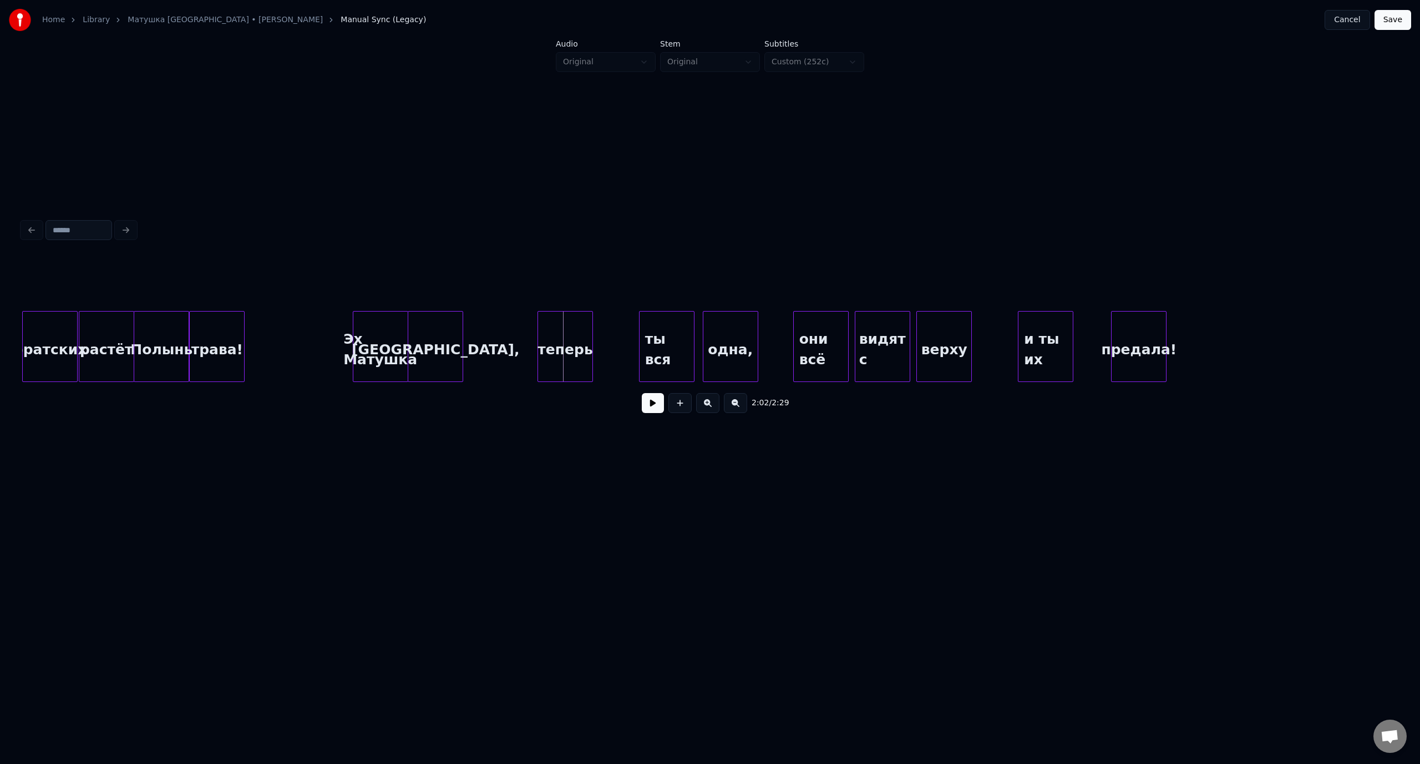
click at [576, 334] on div "теперь" at bounding box center [565, 349] width 54 height 75
click at [623, 326] on div "ты вся" at bounding box center [620, 349] width 54 height 75
click at [668, 336] on div "одна," at bounding box center [676, 349] width 54 height 75
click at [58, 332] on div "братских" at bounding box center [50, 349] width 54 height 75
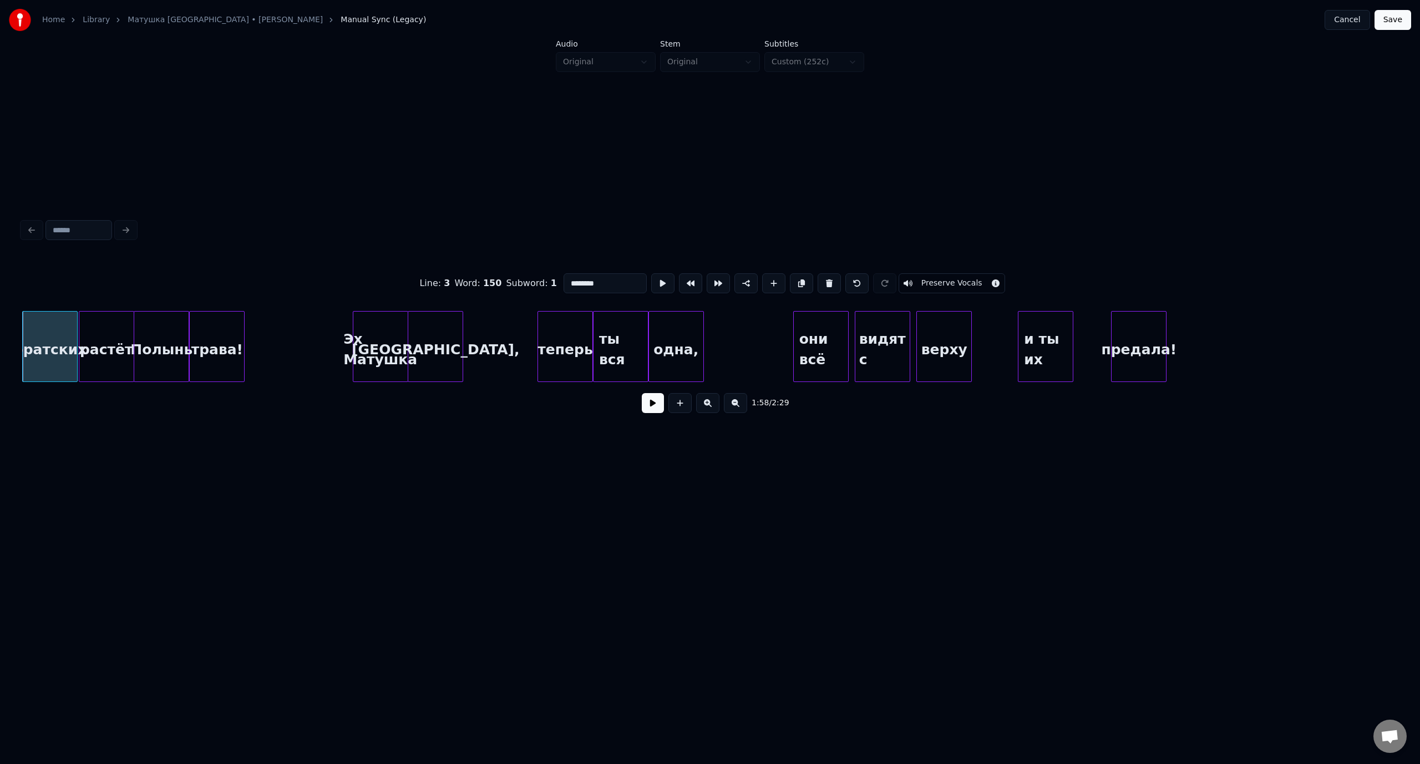
click at [653, 405] on button at bounding box center [653, 403] width 22 height 20
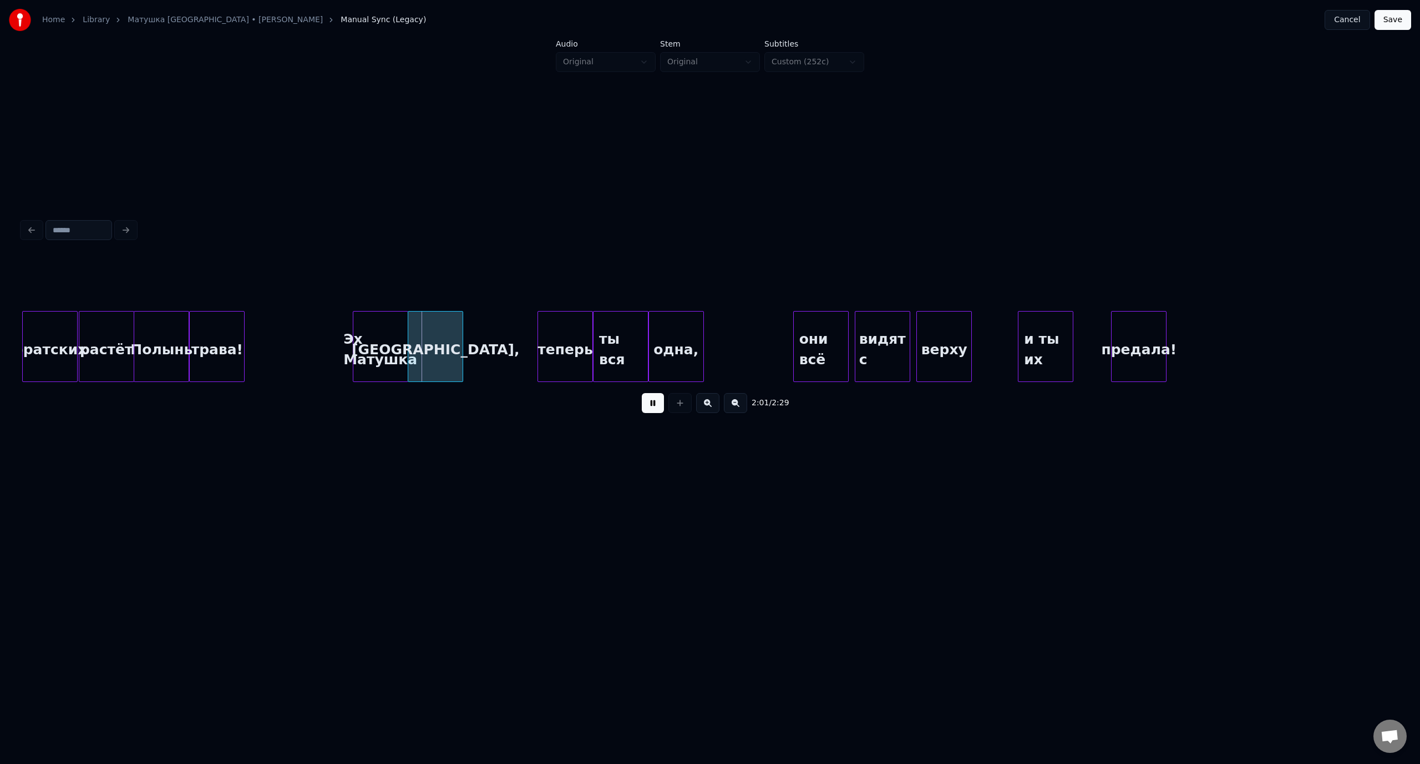
drag, startPoint x: 652, startPoint y: 406, endPoint x: 587, endPoint y: 377, distance: 71.7
click at [648, 403] on button at bounding box center [653, 403] width 22 height 20
click at [321, 325] on div at bounding box center [321, 347] width 3 height 70
click at [52, 333] on div "братских" at bounding box center [50, 349] width 54 height 75
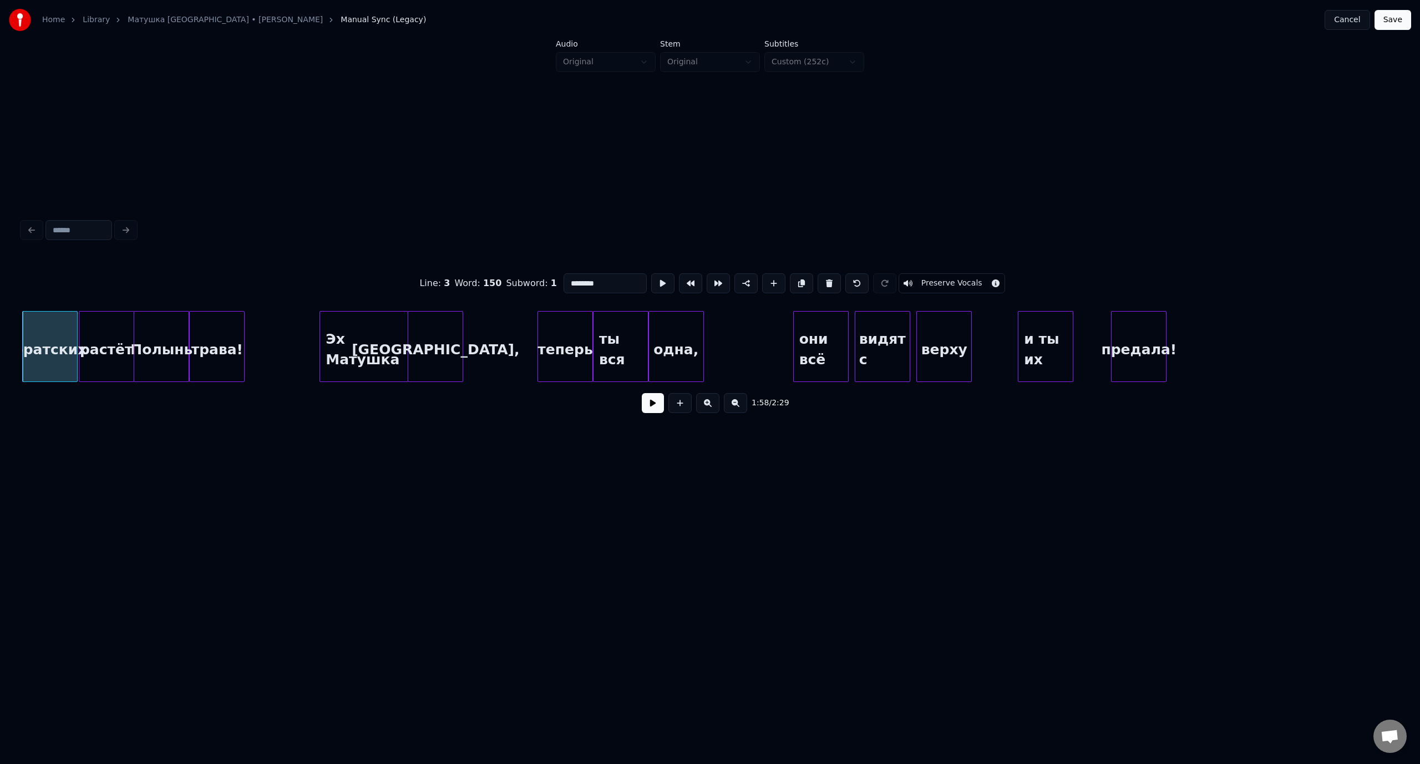
click at [652, 408] on button at bounding box center [653, 403] width 22 height 20
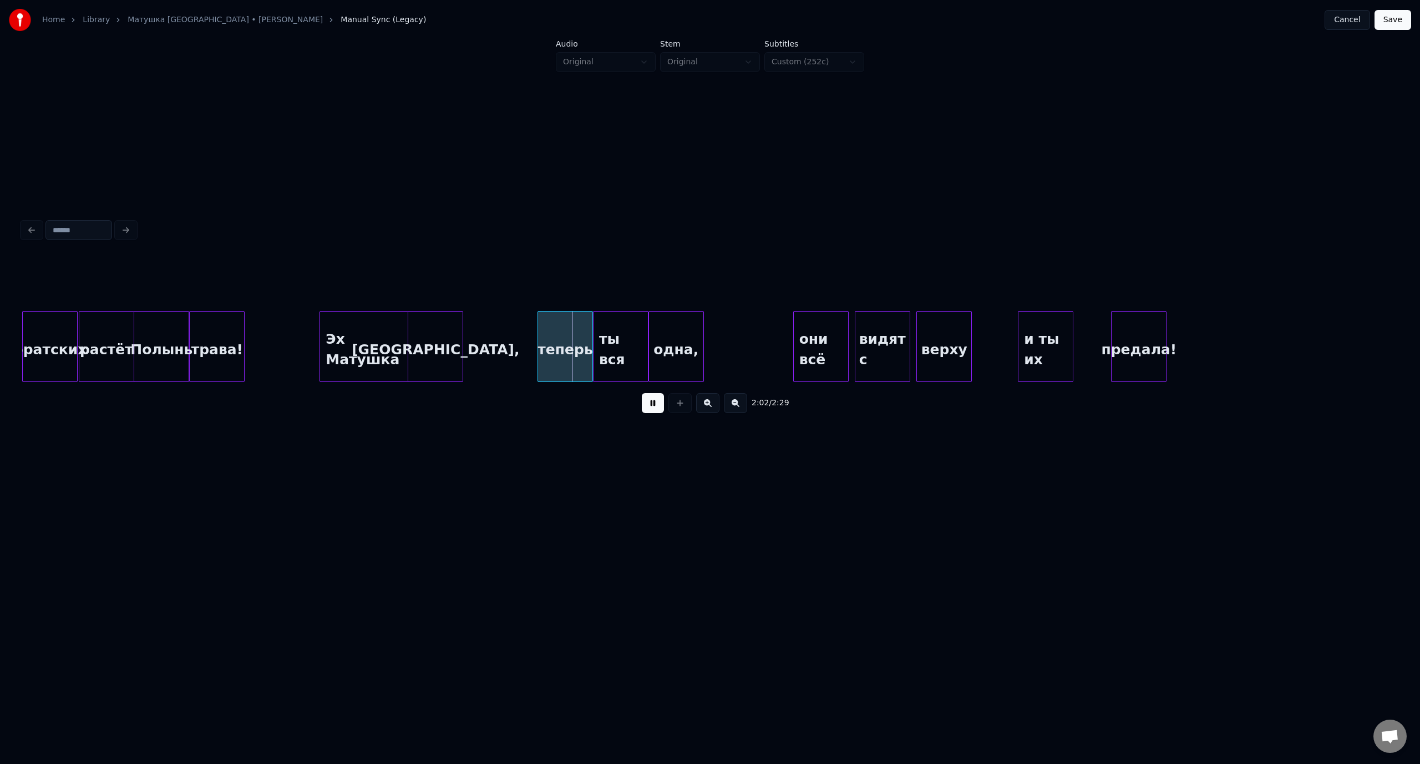
click at [662, 407] on button at bounding box center [653, 403] width 22 height 20
click at [537, 332] on div "теперь" at bounding box center [547, 349] width 54 height 75
click at [598, 332] on div "ты вся" at bounding box center [602, 349] width 54 height 75
click at [662, 336] on div "одна," at bounding box center [658, 349] width 54 height 75
click at [62, 334] on div "братских" at bounding box center [50, 349] width 54 height 75
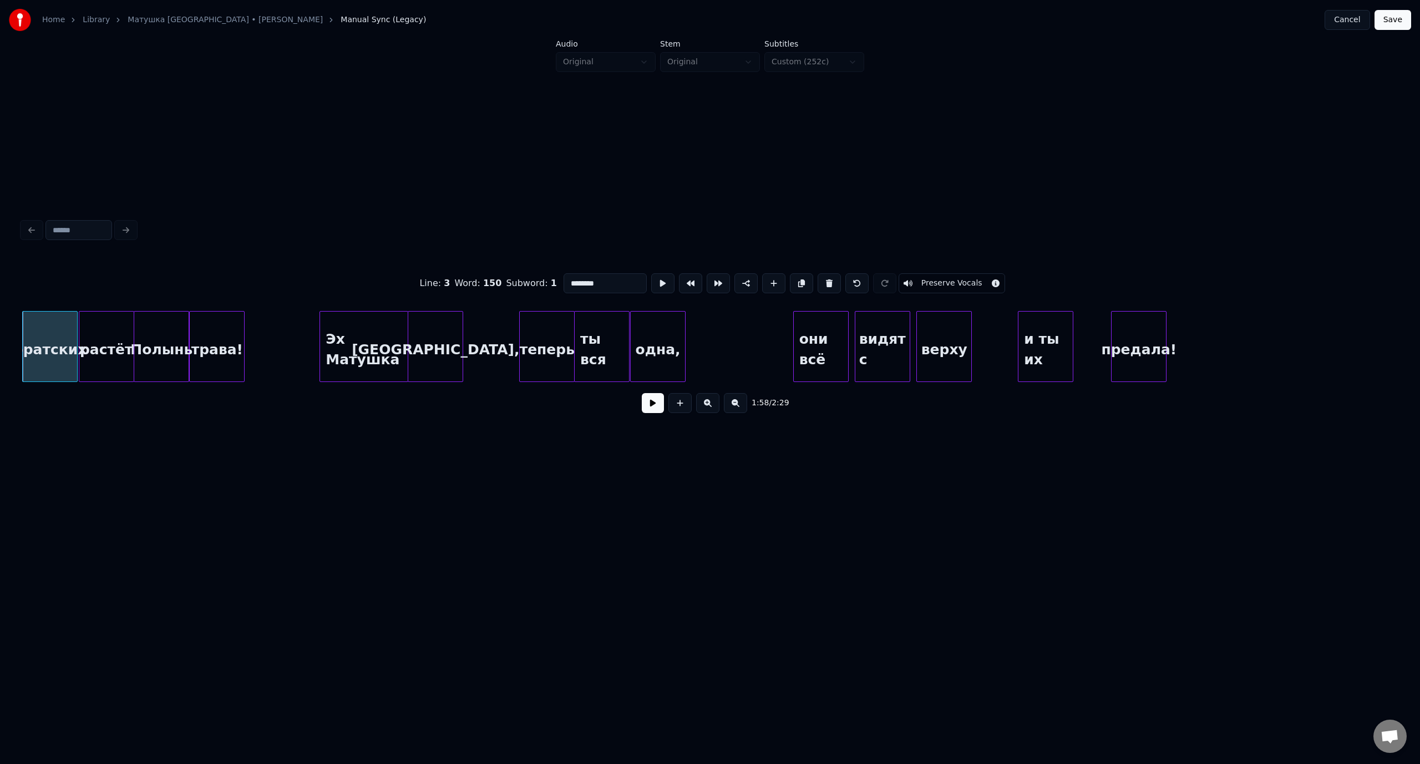
click at [646, 402] on button at bounding box center [653, 403] width 22 height 20
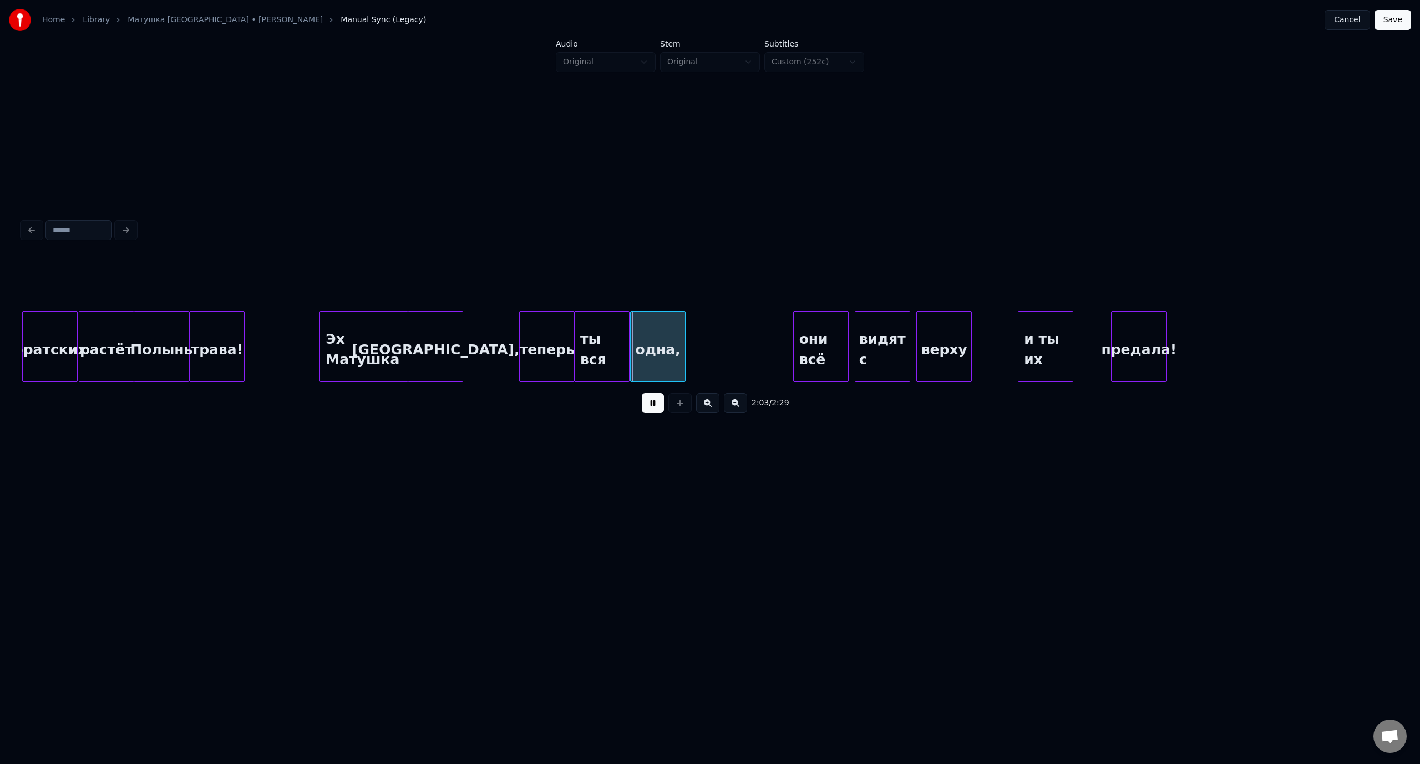
click at [658, 413] on button at bounding box center [653, 403] width 22 height 20
click at [507, 338] on div at bounding box center [506, 347] width 3 height 70
click at [108, 331] on div "растёт" at bounding box center [106, 349] width 54 height 75
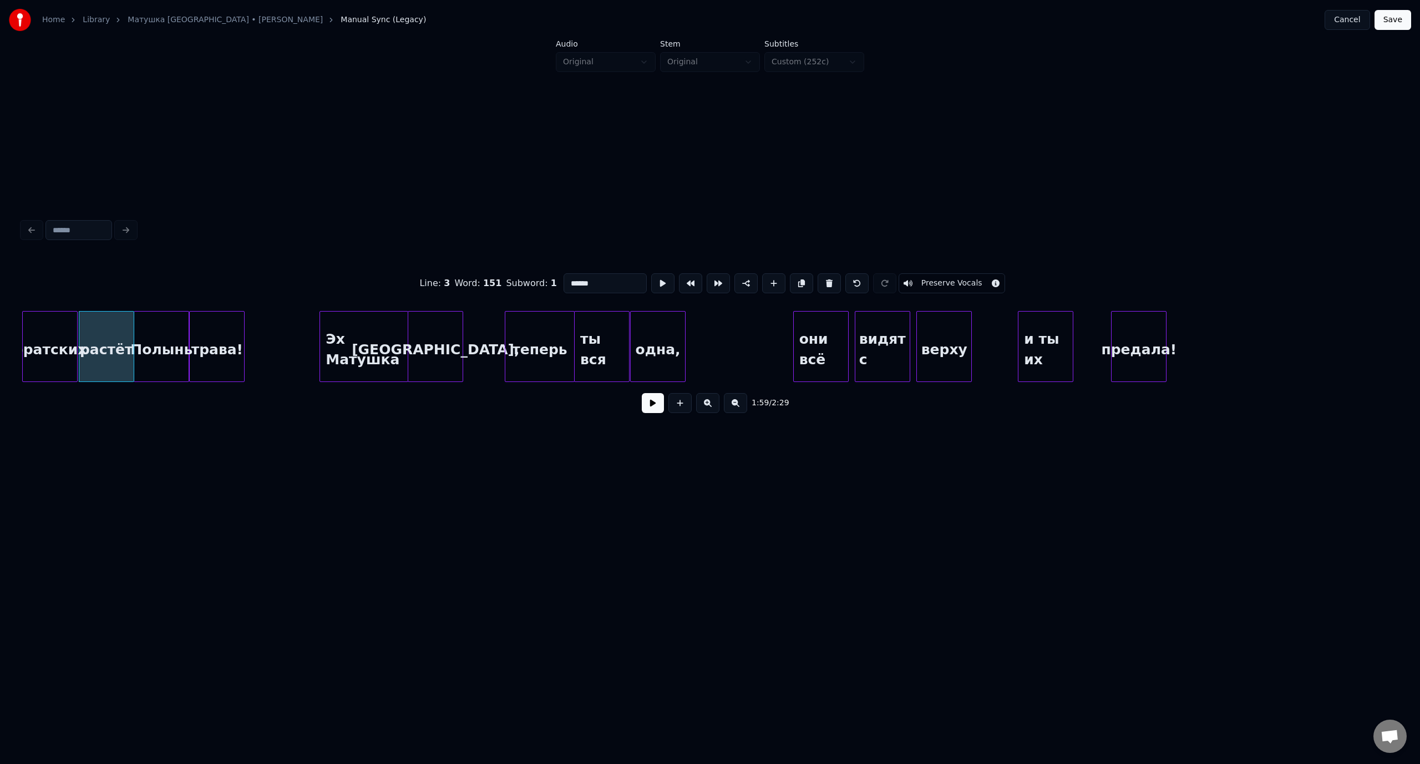
click at [647, 405] on button at bounding box center [653, 403] width 22 height 20
click at [648, 406] on button at bounding box center [653, 403] width 22 height 20
click at [617, 331] on div at bounding box center [615, 347] width 3 height 70
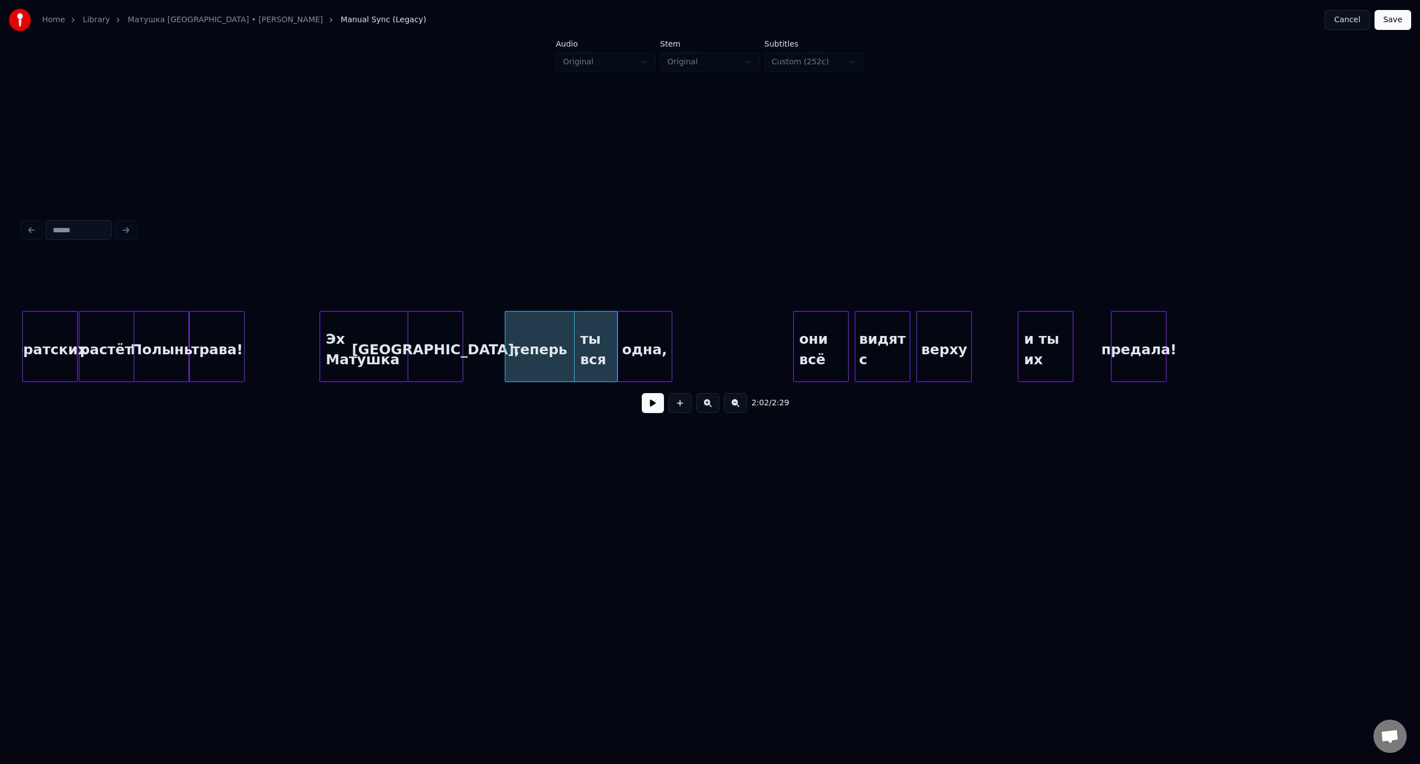
click at [647, 332] on div "одна," at bounding box center [644, 349] width 54 height 75
click at [653, 333] on div at bounding box center [651, 347] width 3 height 70
click at [95, 323] on div "растёт" at bounding box center [106, 349] width 54 height 75
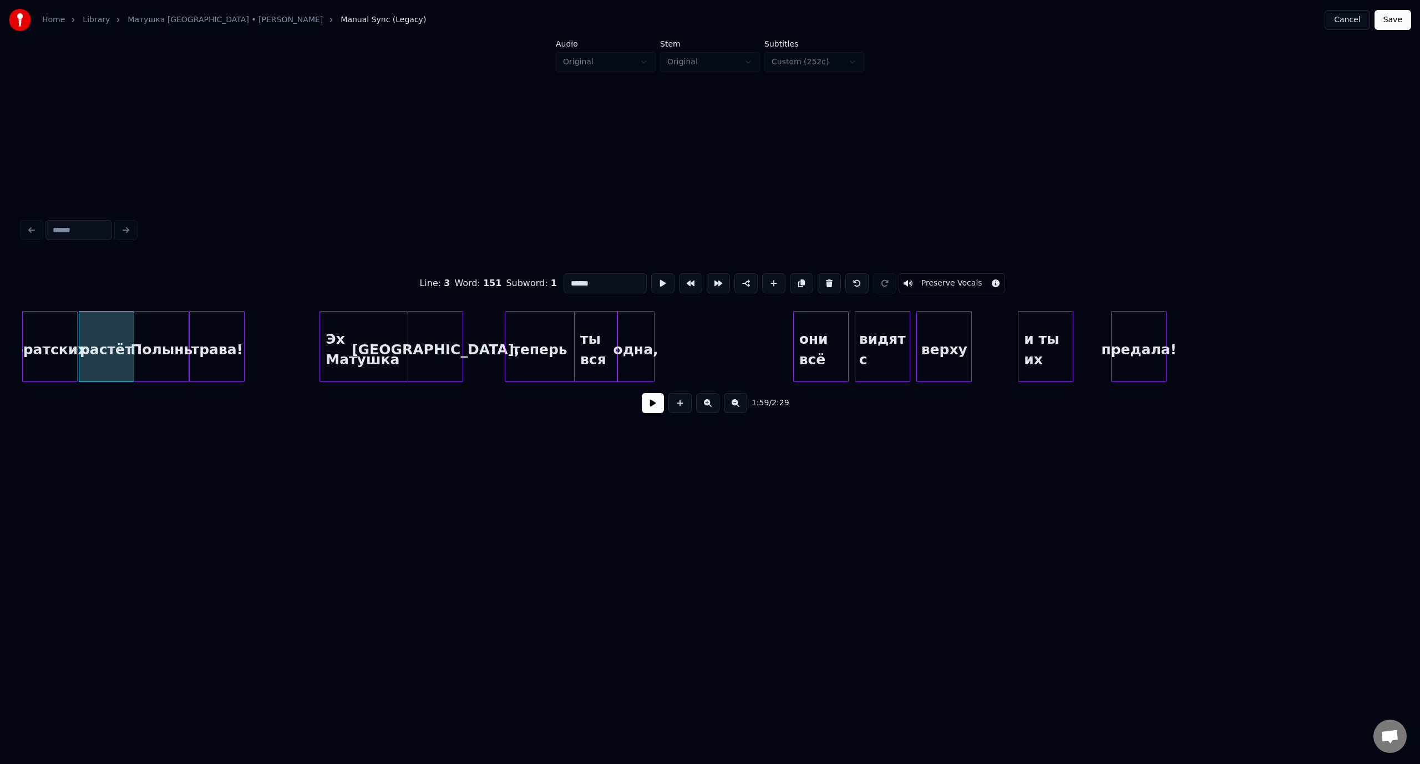
click at [655, 409] on button at bounding box center [653, 403] width 22 height 20
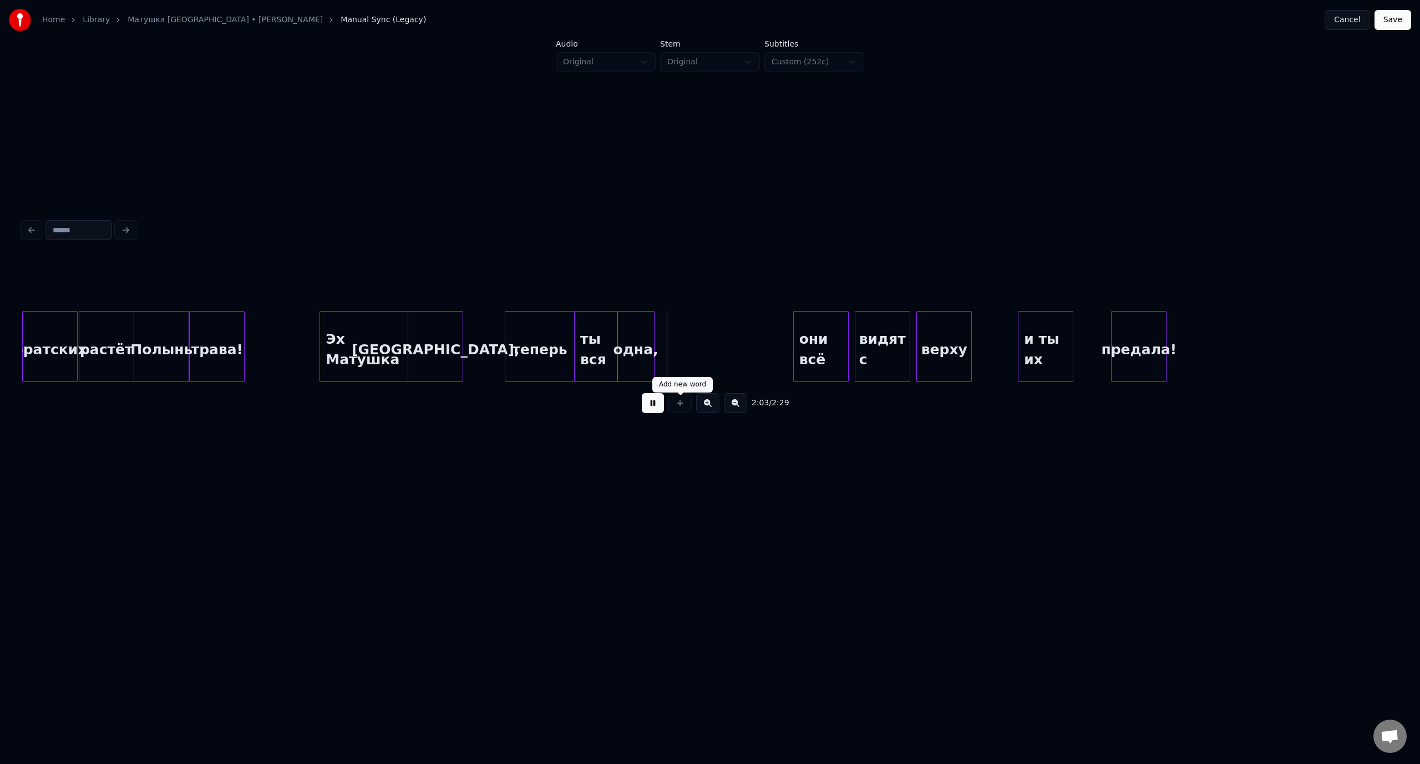
click at [660, 404] on button at bounding box center [653, 403] width 22 height 20
click at [731, 326] on div "они всё" at bounding box center [722, 349] width 54 height 75
click at [587, 333] on div at bounding box center [588, 347] width 3 height 70
click at [560, 336] on div at bounding box center [558, 347] width 3 height 70
click at [577, 328] on div "ты вся" at bounding box center [576, 349] width 29 height 75
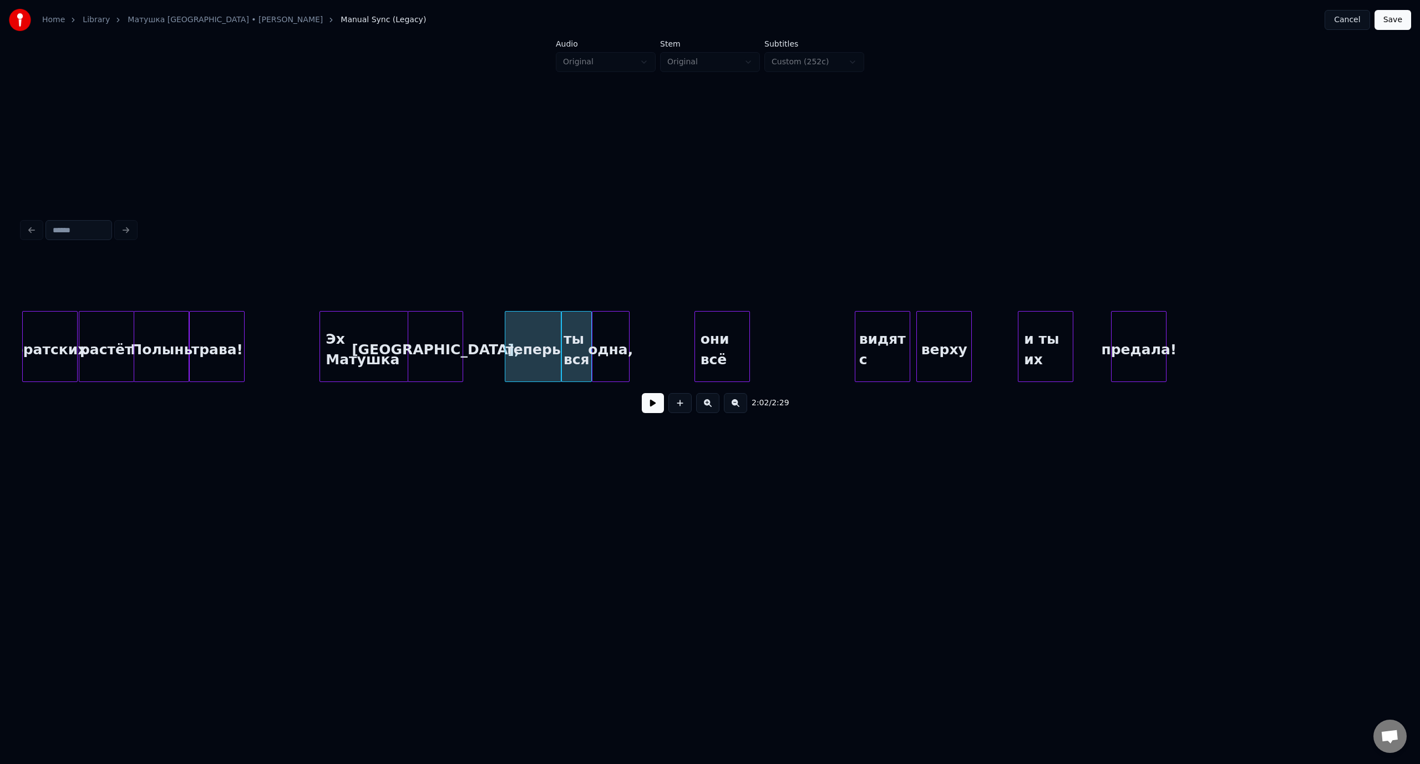
click at [607, 331] on div "одна," at bounding box center [610, 349] width 37 height 75
click at [60, 324] on div "братских" at bounding box center [50, 349] width 54 height 75
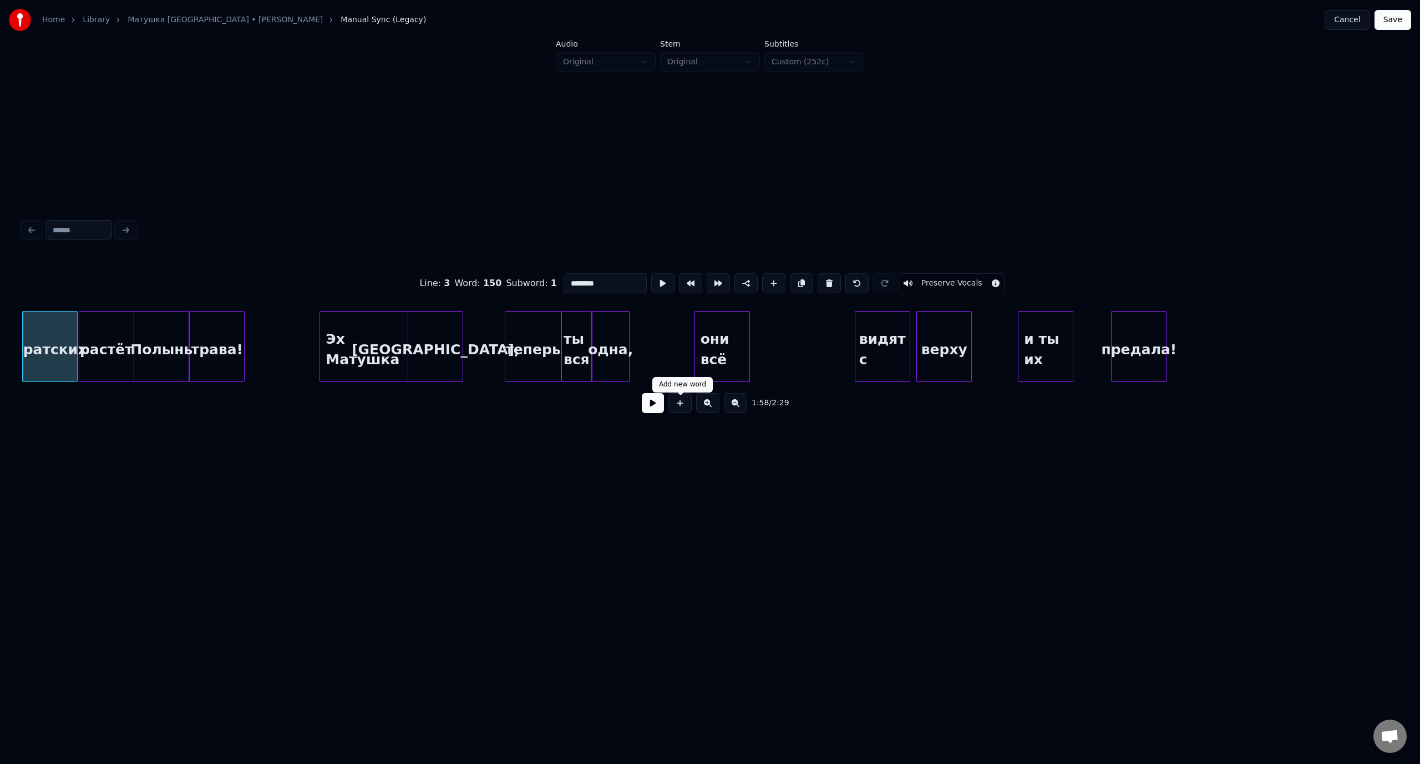
click at [643, 409] on button at bounding box center [653, 403] width 22 height 20
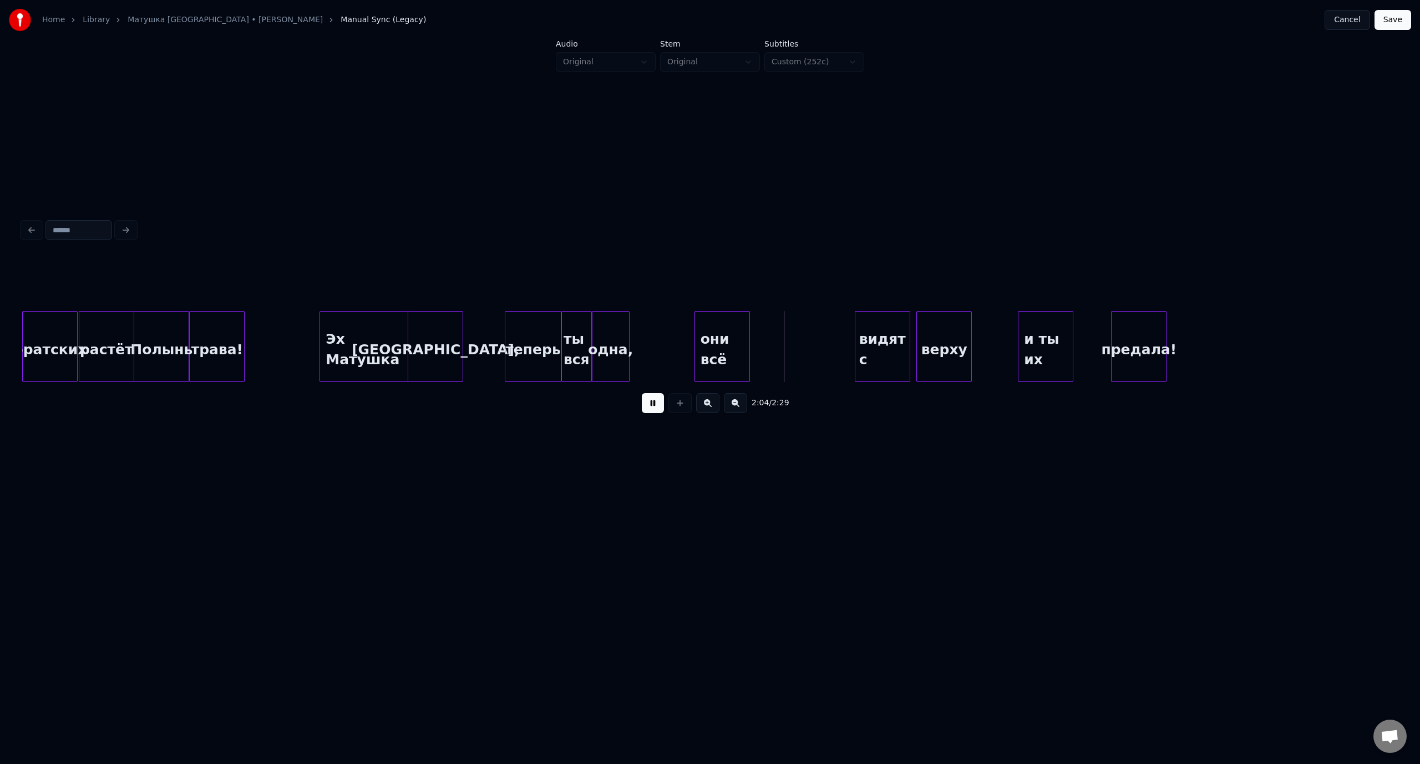
click at [652, 404] on button at bounding box center [653, 403] width 22 height 20
click at [788, 347] on div "видят с" at bounding box center [780, 349] width 54 height 75
click at [736, 346] on div at bounding box center [737, 347] width 3 height 70
click at [764, 324] on div "видят с" at bounding box center [768, 349] width 54 height 75
click at [789, 332] on div at bounding box center [788, 347] width 3 height 70
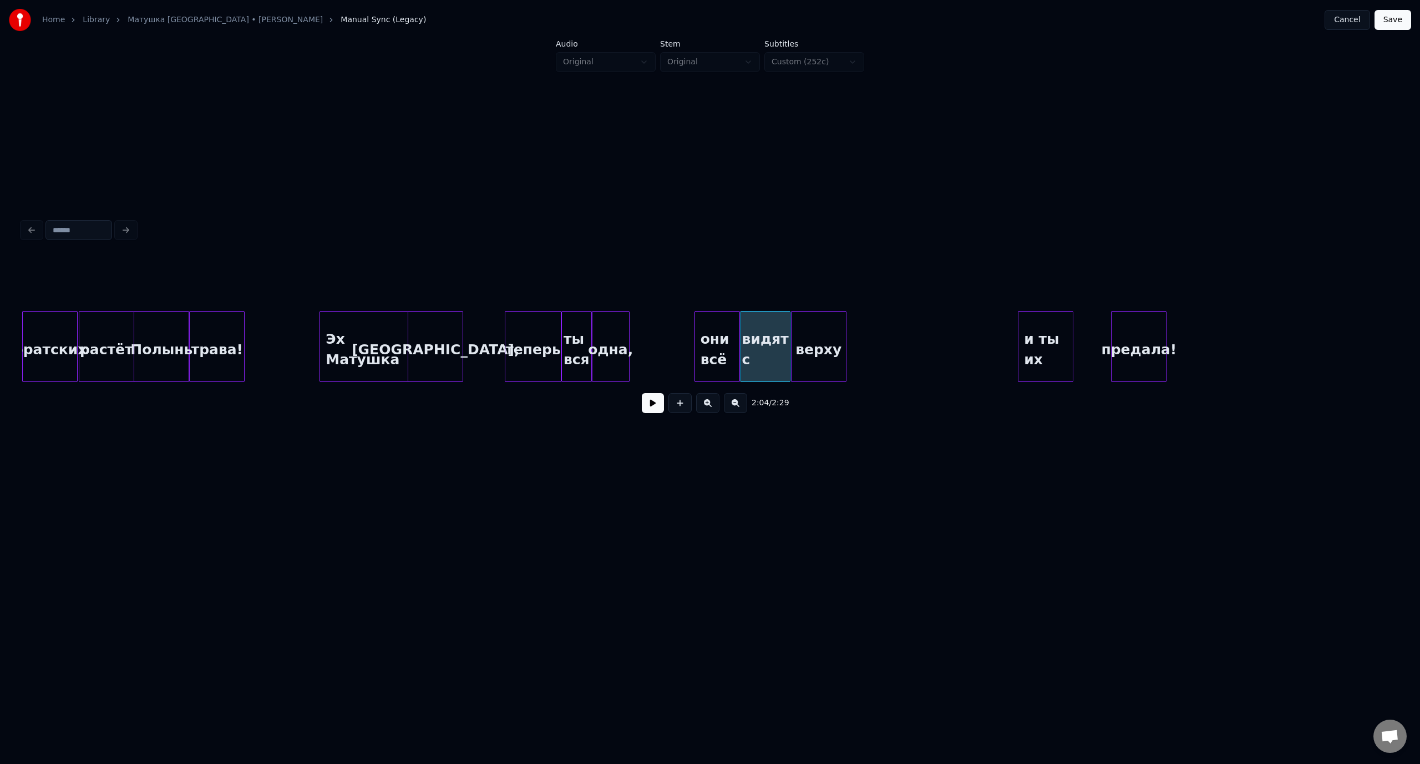
click at [805, 326] on div "верху" at bounding box center [818, 349] width 54 height 75
click at [825, 333] on div at bounding box center [825, 347] width 3 height 70
click at [107, 330] on div "растёт" at bounding box center [106, 349] width 54 height 75
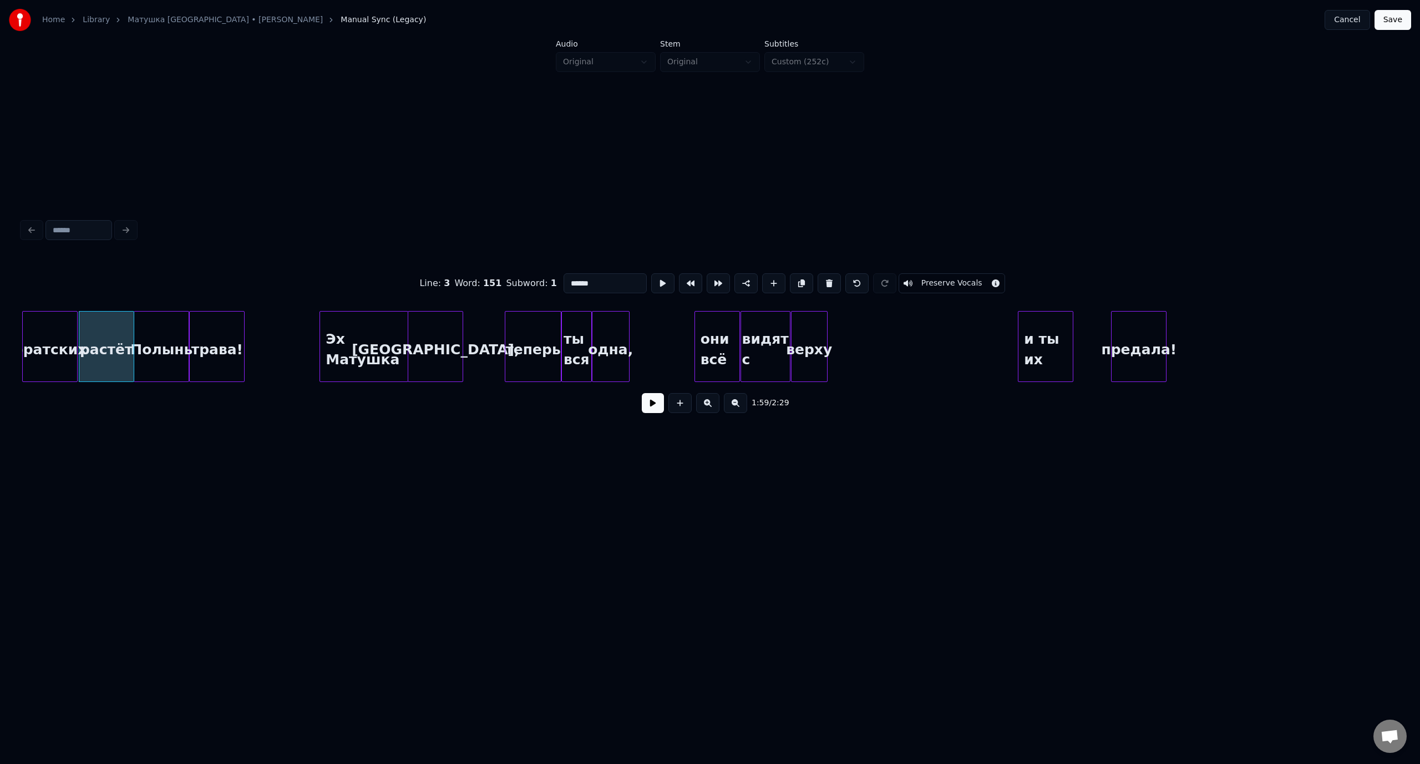
click at [655, 413] on button at bounding box center [653, 403] width 22 height 20
click at [658, 407] on button at bounding box center [653, 403] width 22 height 20
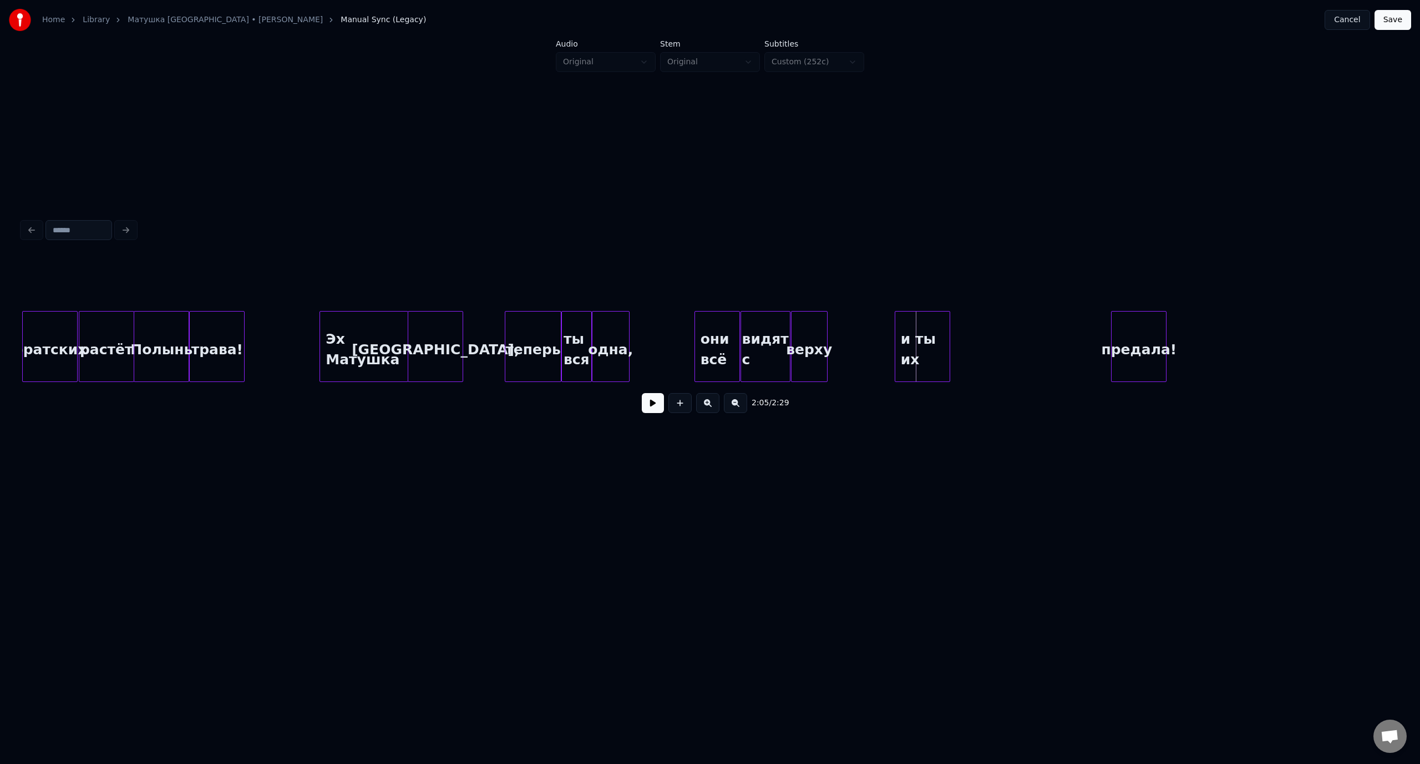
click at [924, 336] on div "и ты их" at bounding box center [922, 349] width 54 height 75
click at [942, 347] on div at bounding box center [941, 347] width 3 height 70
click at [973, 332] on div "предала!" at bounding box center [971, 349] width 54 height 75
click at [983, 330] on div at bounding box center [984, 347] width 3 height 70
click at [118, 329] on div "растёт" at bounding box center [106, 349] width 54 height 75
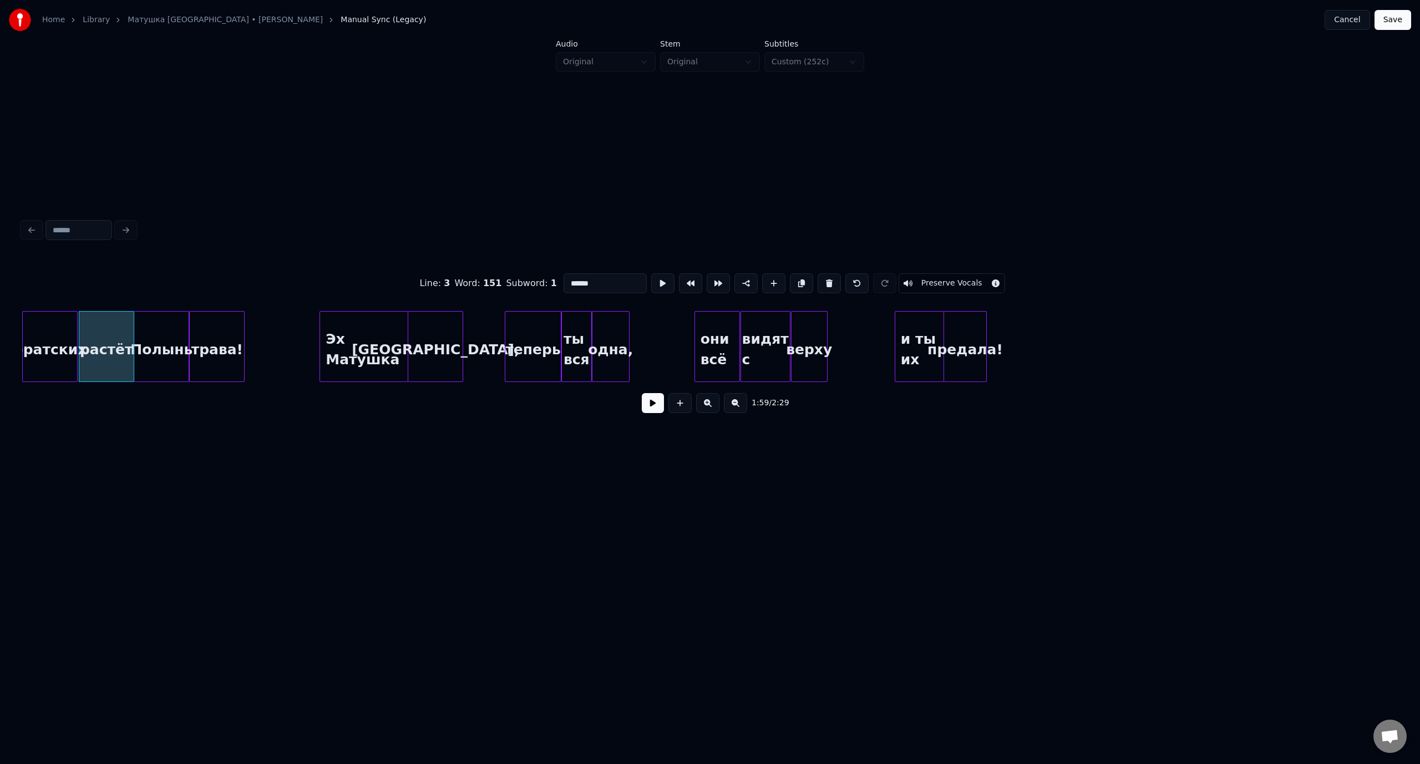
click at [649, 403] on button at bounding box center [653, 403] width 22 height 20
click at [652, 411] on button at bounding box center [653, 403] width 22 height 20
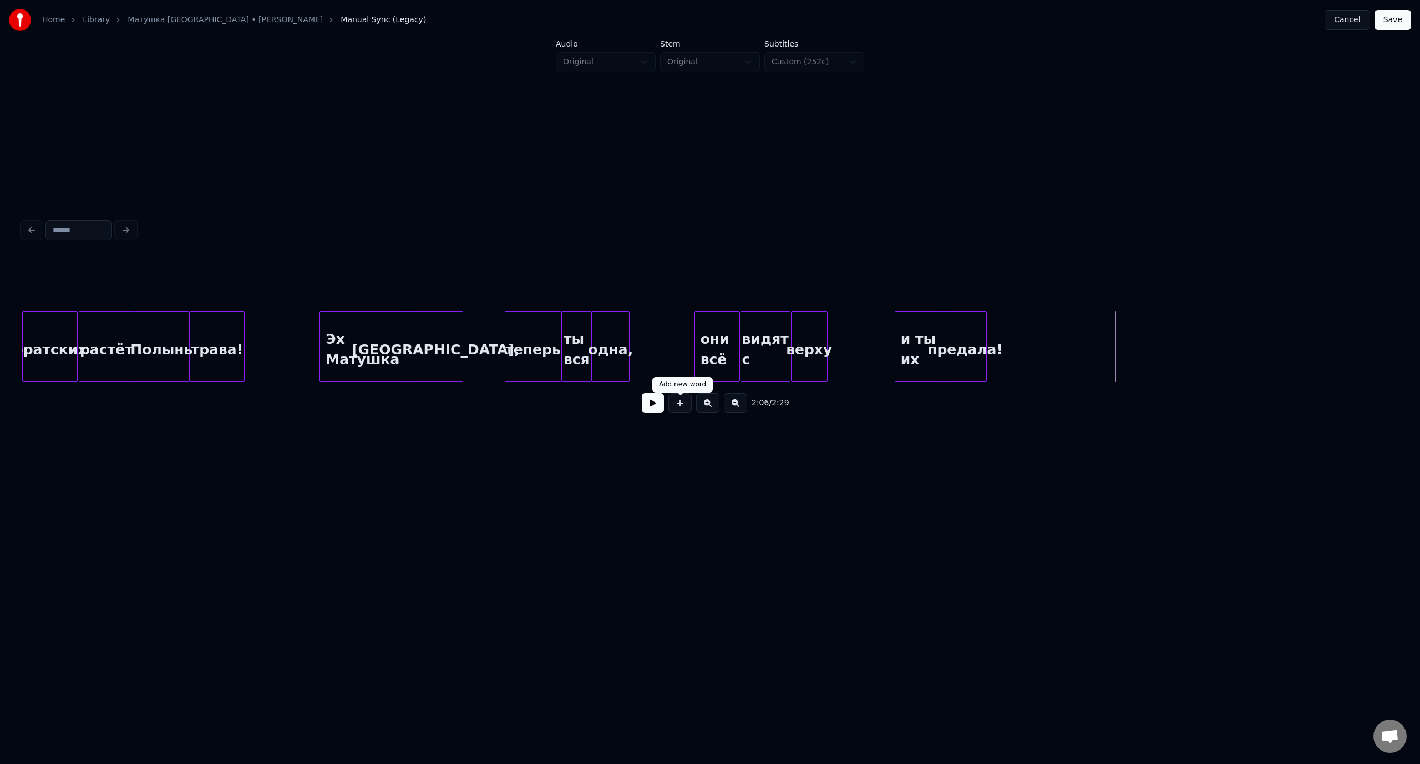
click at [680, 406] on button at bounding box center [679, 403] width 23 height 20
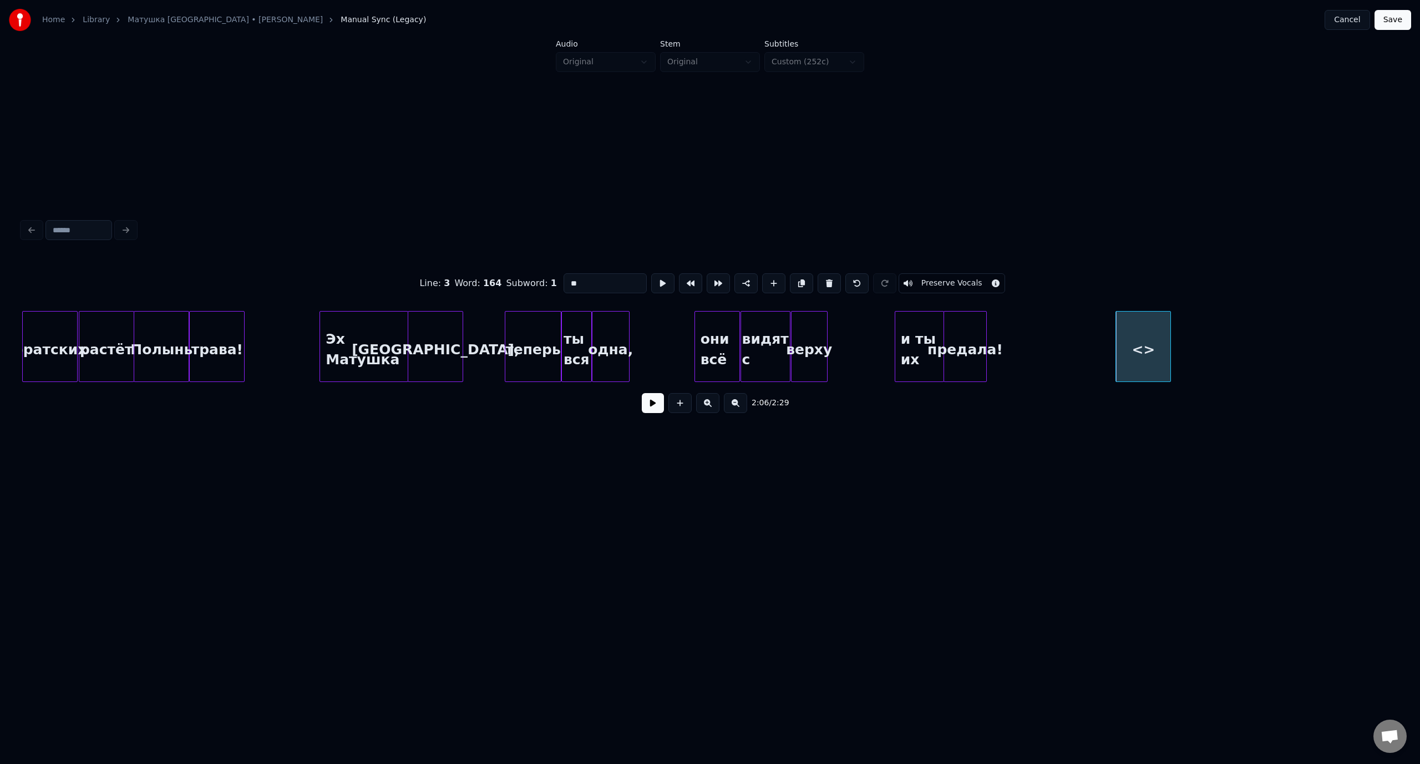
drag, startPoint x: 583, startPoint y: 277, endPoint x: 564, endPoint y: 279, distance: 19.5
click at [564, 279] on input "**" at bounding box center [604, 283] width 83 height 20
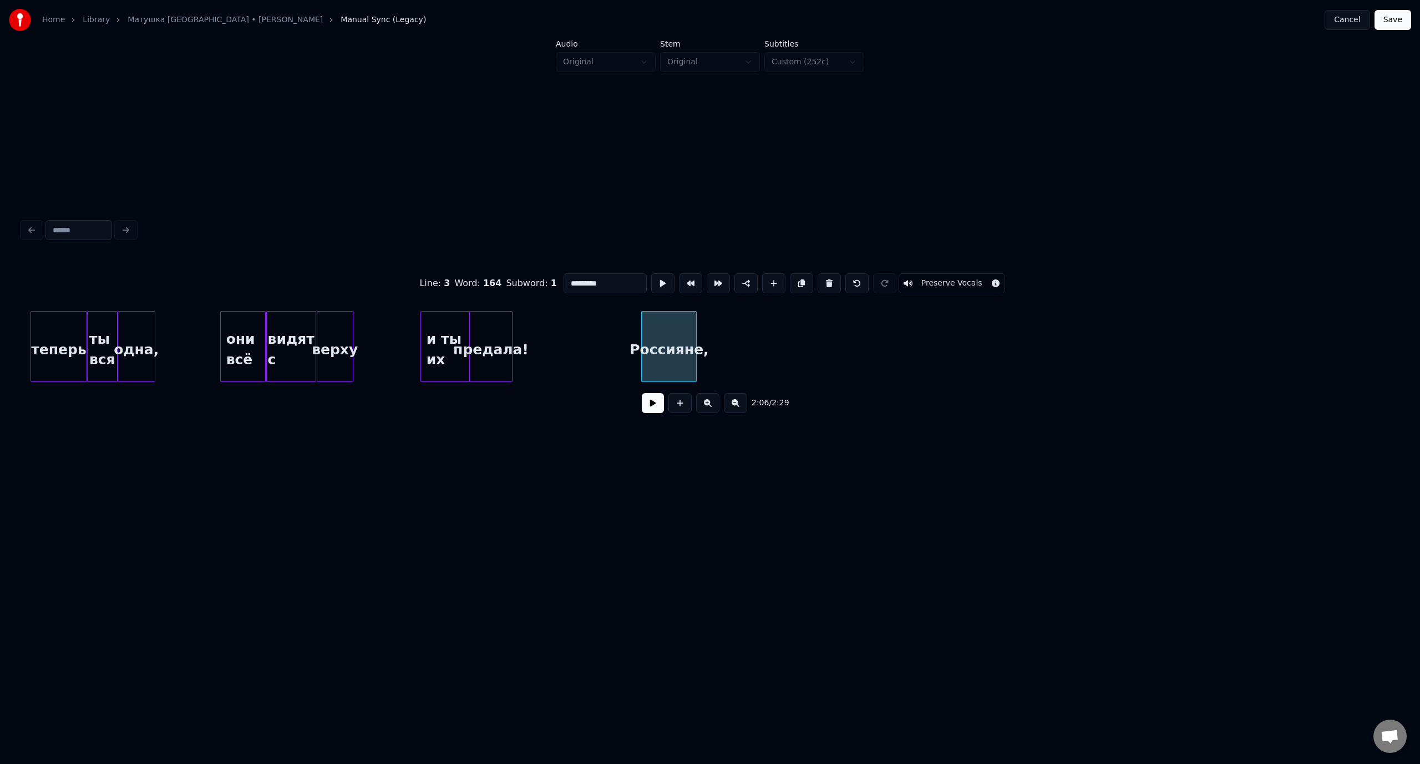
scroll to position [0, 17018]
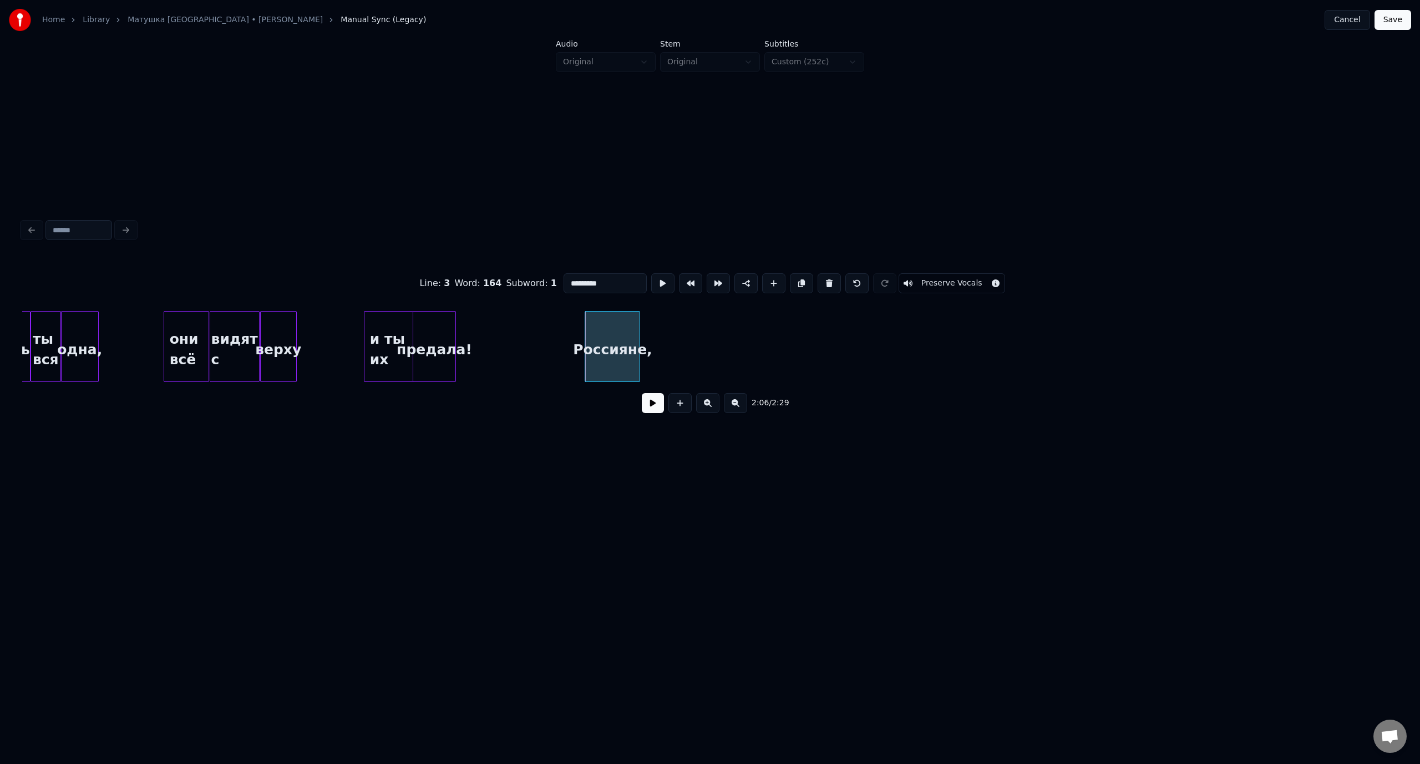
type input "*********"
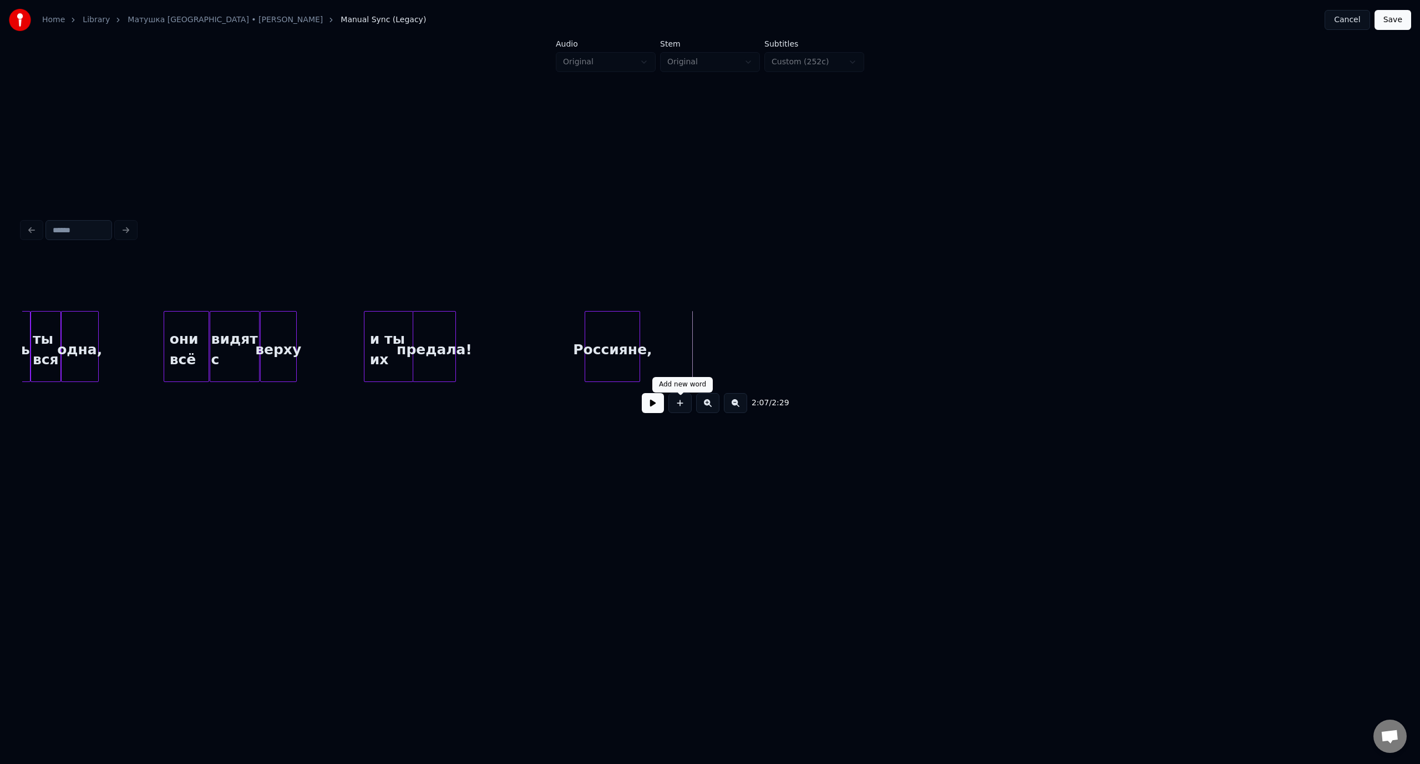
click at [679, 405] on button at bounding box center [679, 403] width 23 height 20
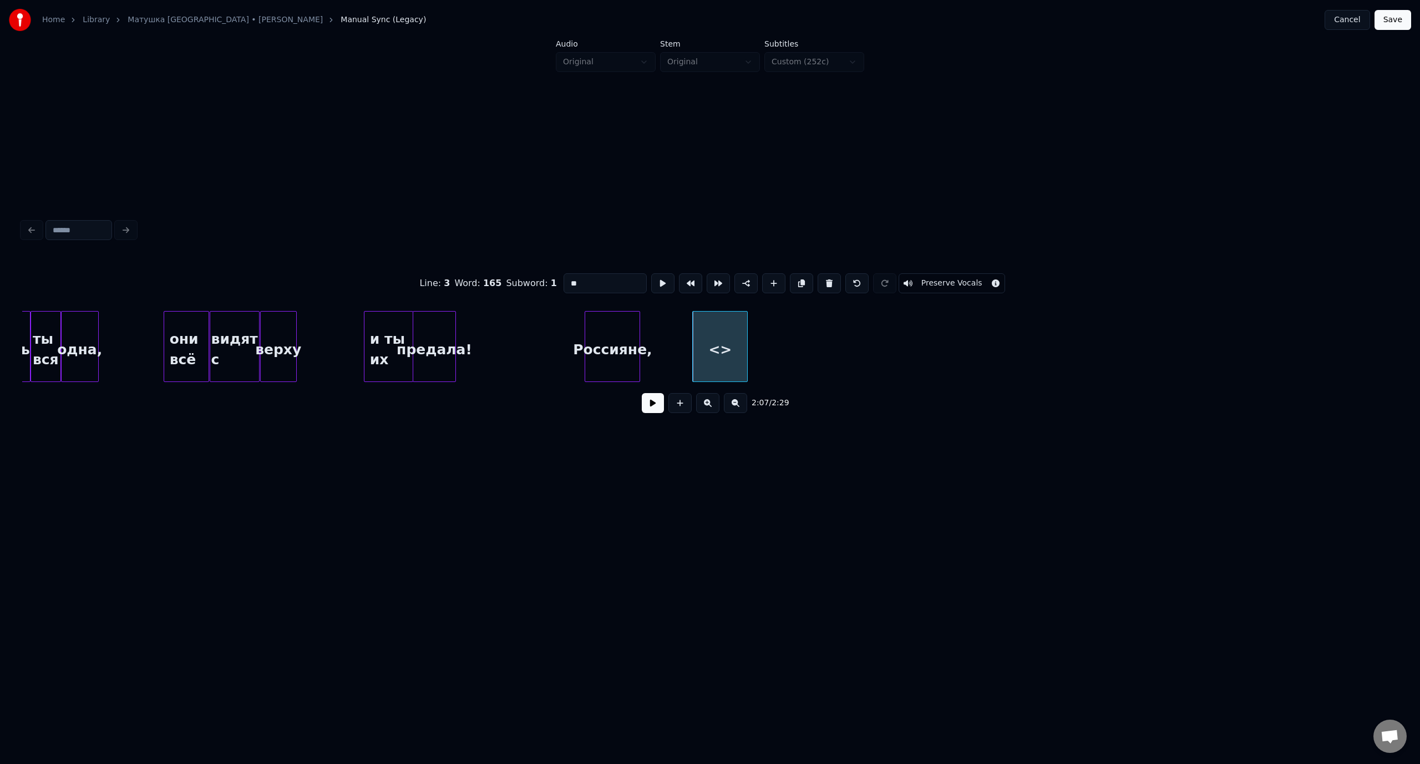
drag, startPoint x: 586, startPoint y: 278, endPoint x: 558, endPoint y: 279, distance: 28.3
click at [558, 279] on div "Line : 3 Word : 165 Subword : 1 ** Preserve Vocals" at bounding box center [709, 283] width 1375 height 55
type input "*********"
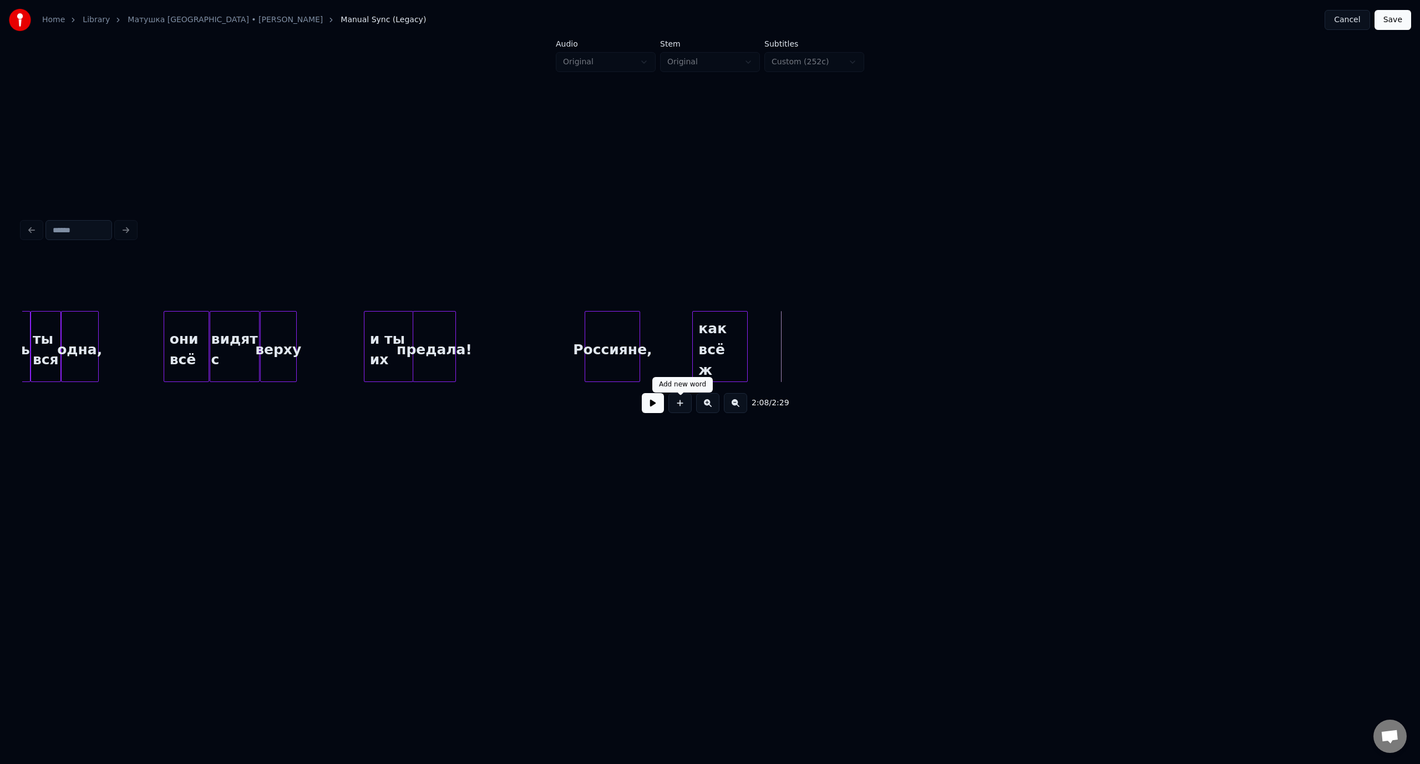
click at [678, 407] on button at bounding box center [679, 403] width 23 height 20
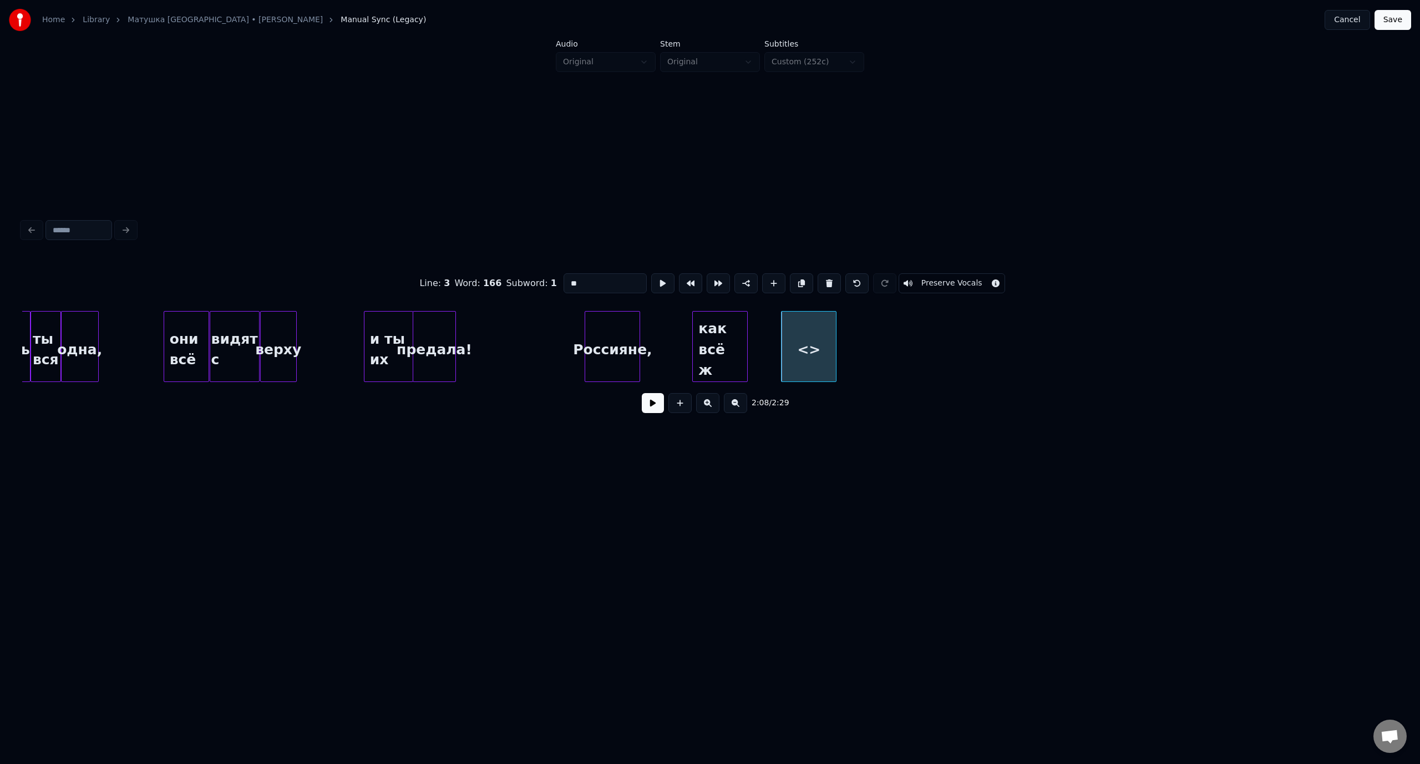
drag, startPoint x: 583, startPoint y: 284, endPoint x: 566, endPoint y: 286, distance: 17.8
click at [566, 286] on input "**" at bounding box center [604, 283] width 83 height 20
type input "*******"
click at [675, 409] on button at bounding box center [679, 403] width 23 height 20
drag, startPoint x: 587, startPoint y: 284, endPoint x: 552, endPoint y: 281, distance: 35.1
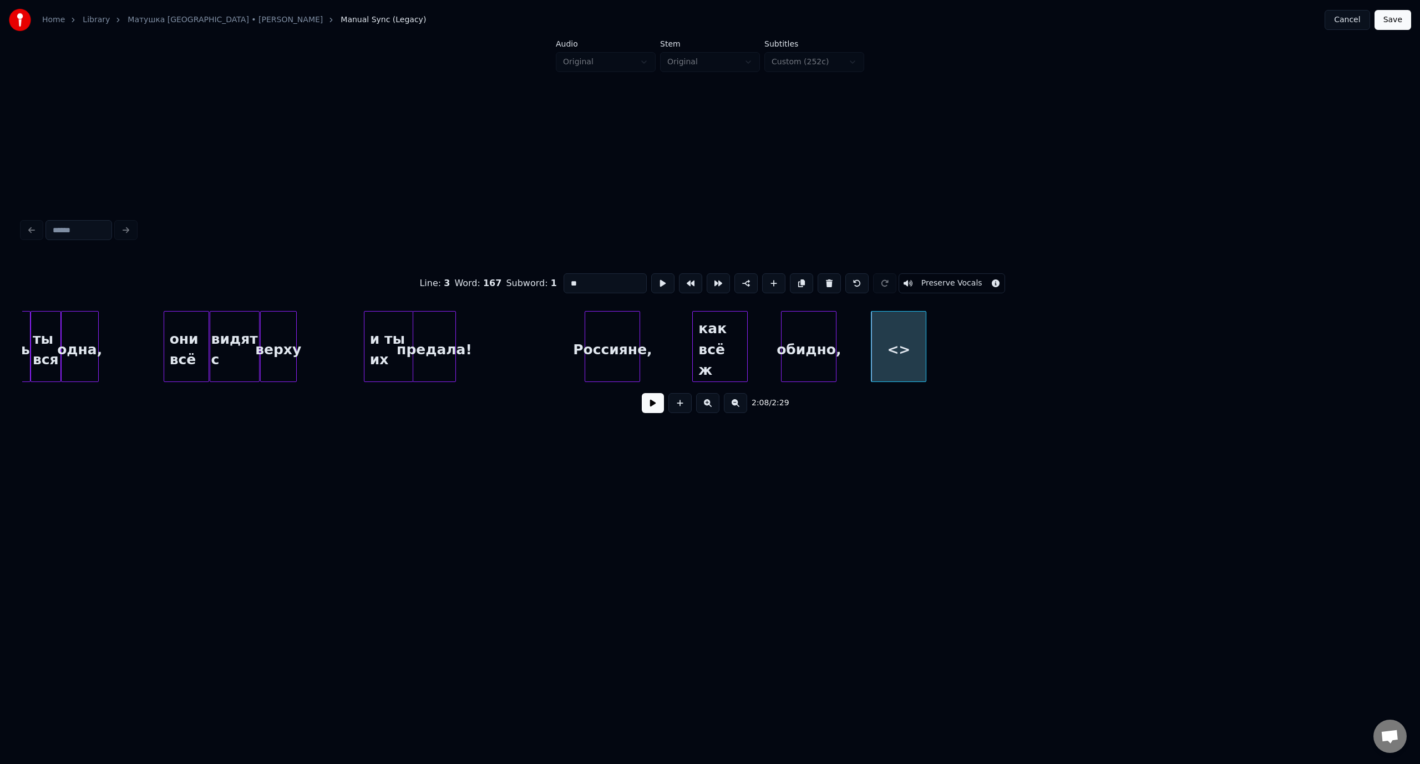
click at [552, 281] on div "Line : 3 Word : 167 Subword : 1 ** Preserve Vocals" at bounding box center [709, 283] width 1375 height 55
click at [874, 341] on div "держава" at bounding box center [877, 349] width 54 height 75
type input "*******"
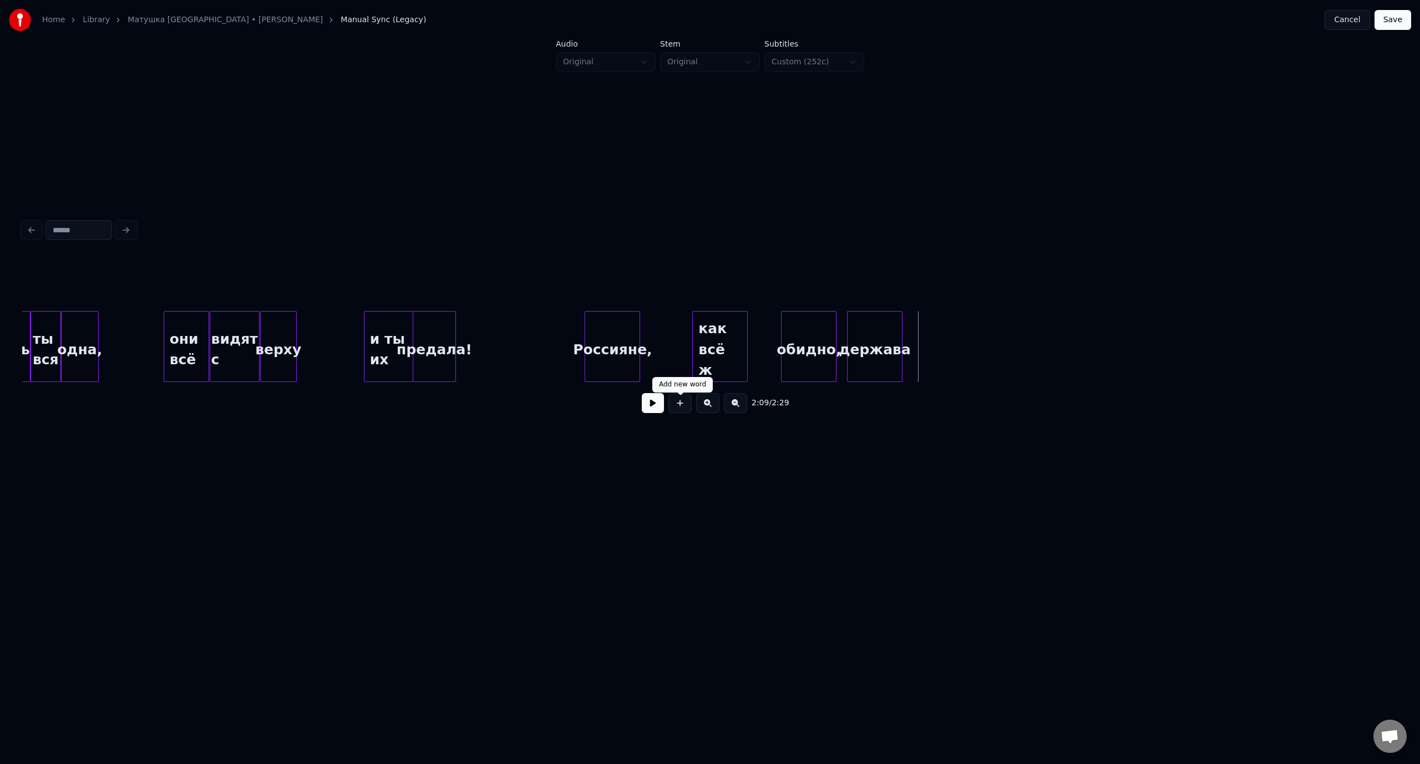
click at [679, 410] on button at bounding box center [679, 403] width 23 height 20
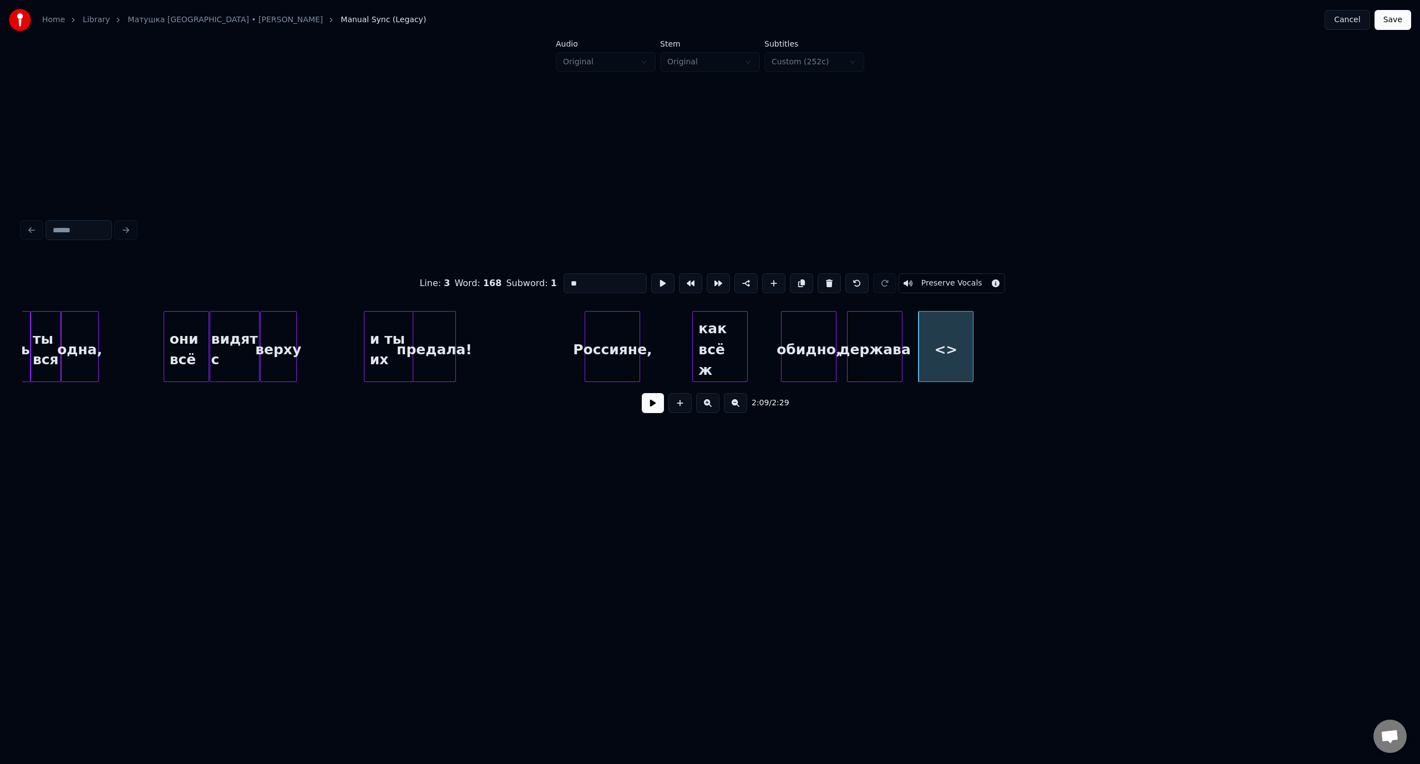
drag, startPoint x: 568, startPoint y: 281, endPoint x: 560, endPoint y: 283, distance: 8.6
click at [563, 283] on input "**" at bounding box center [604, 283] width 83 height 20
type input "********"
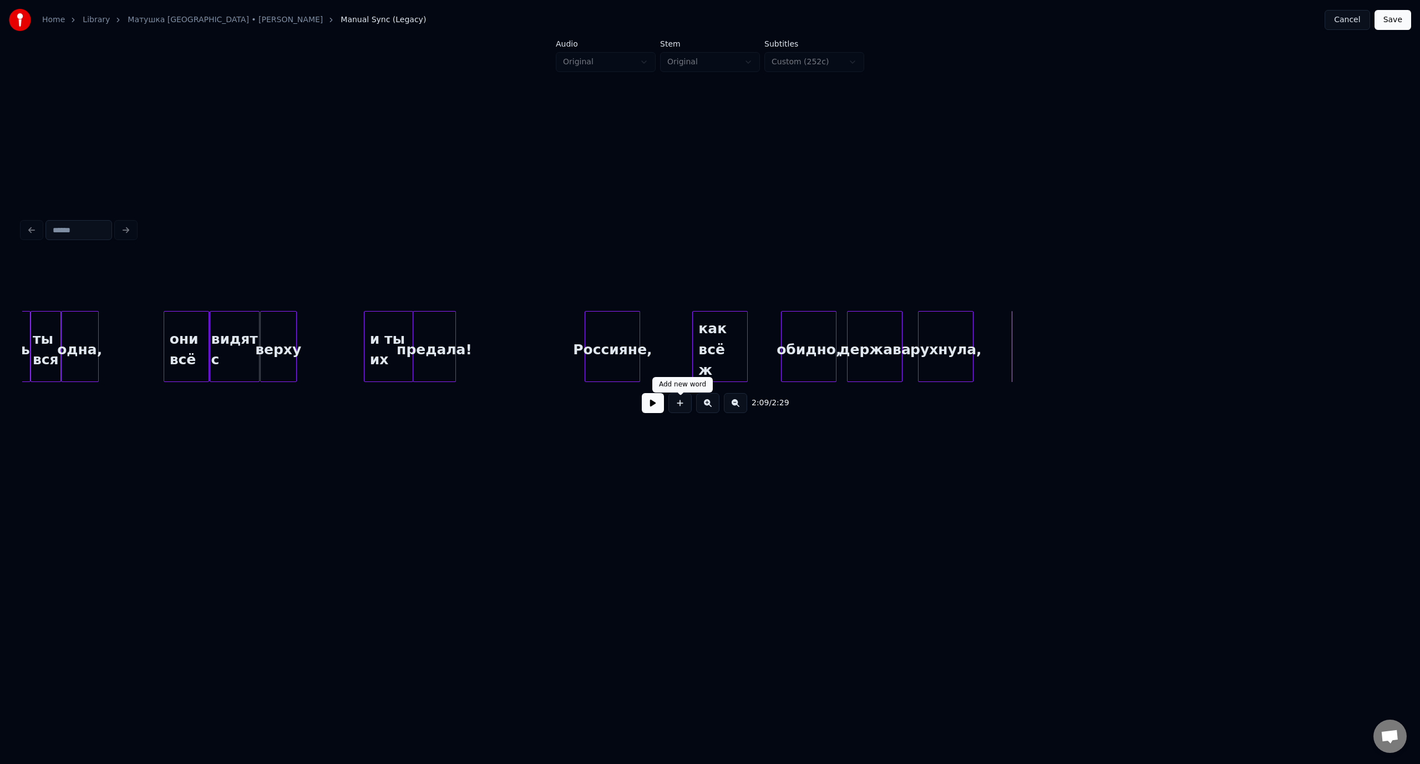
click at [684, 410] on button at bounding box center [679, 403] width 23 height 20
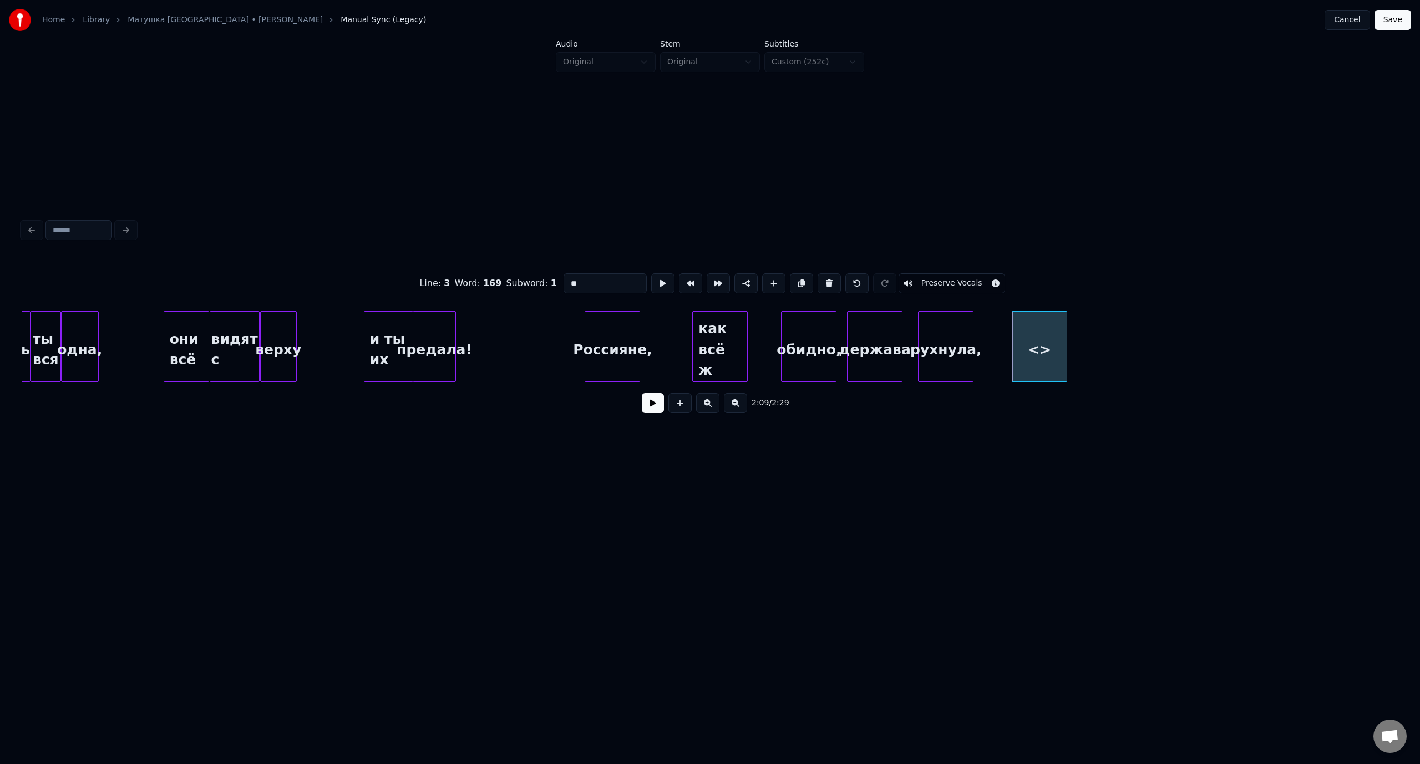
click at [557, 282] on div "Line : 3 Word : 169 Subword : 1 ** Preserve Vocals" at bounding box center [709, 283] width 1375 height 55
type input "**********"
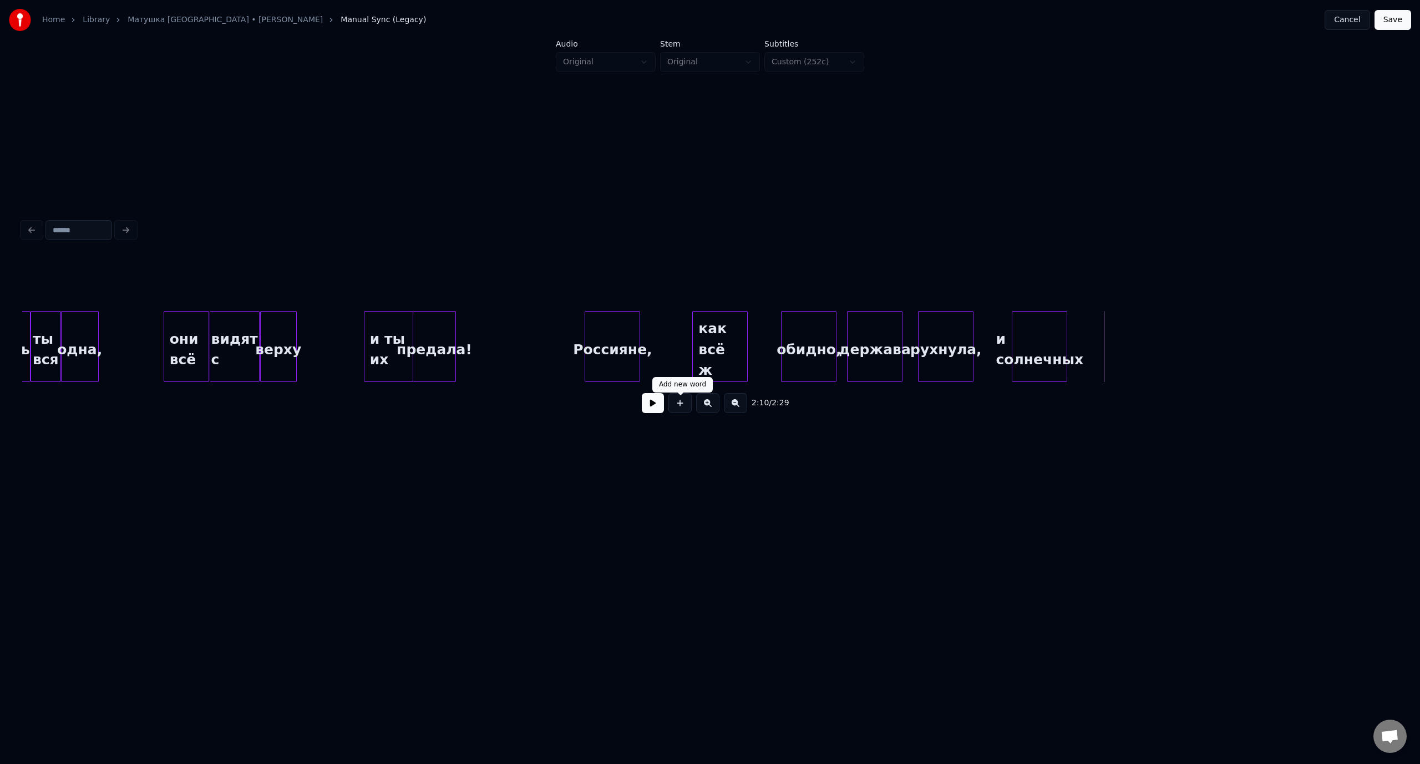
click at [689, 407] on button at bounding box center [679, 403] width 23 height 20
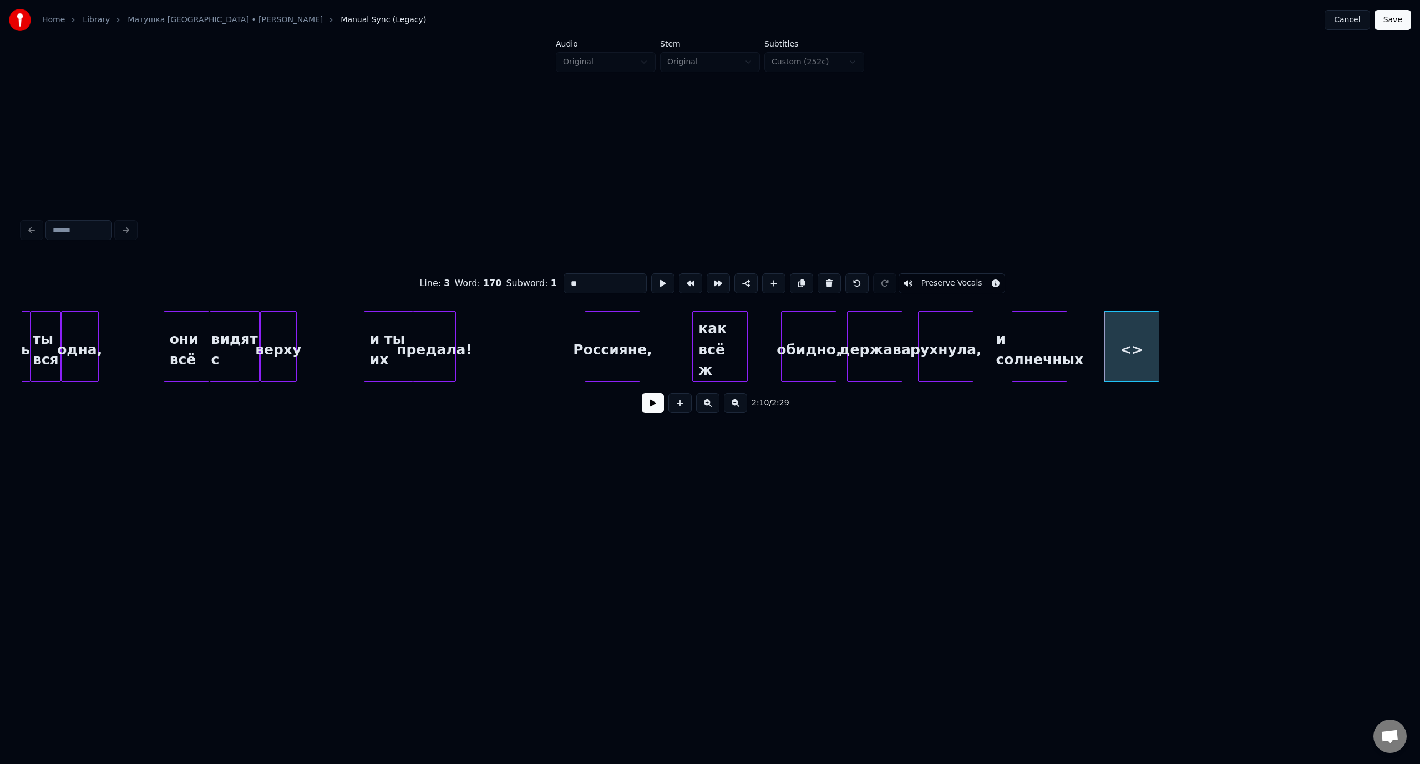
drag, startPoint x: 576, startPoint y: 278, endPoint x: 557, endPoint y: 278, distance: 18.9
click at [557, 278] on div "Line : 3 Word : 170 Subword : 1 ** Preserve Vocals" at bounding box center [709, 283] width 1375 height 55
type input "*****"
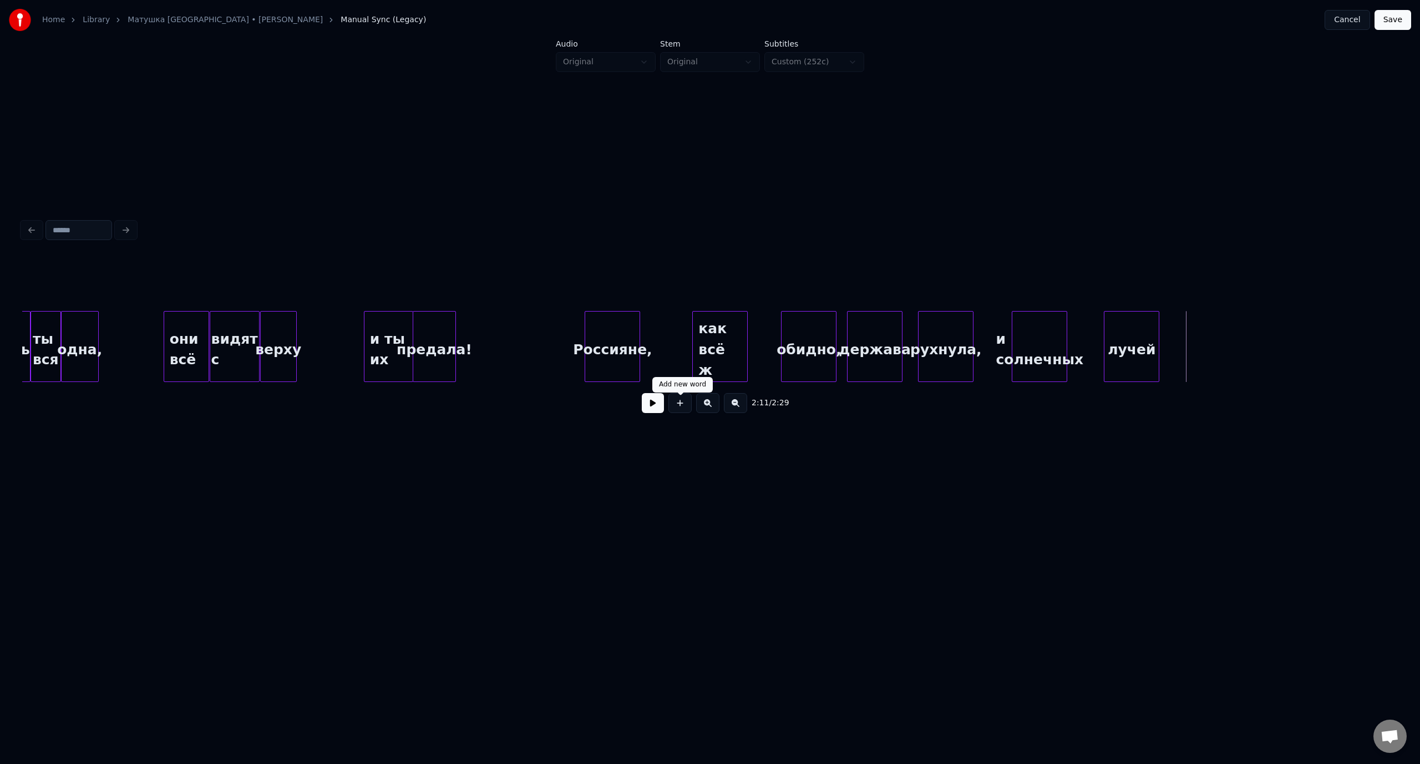
click at [679, 400] on button at bounding box center [679, 403] width 23 height 20
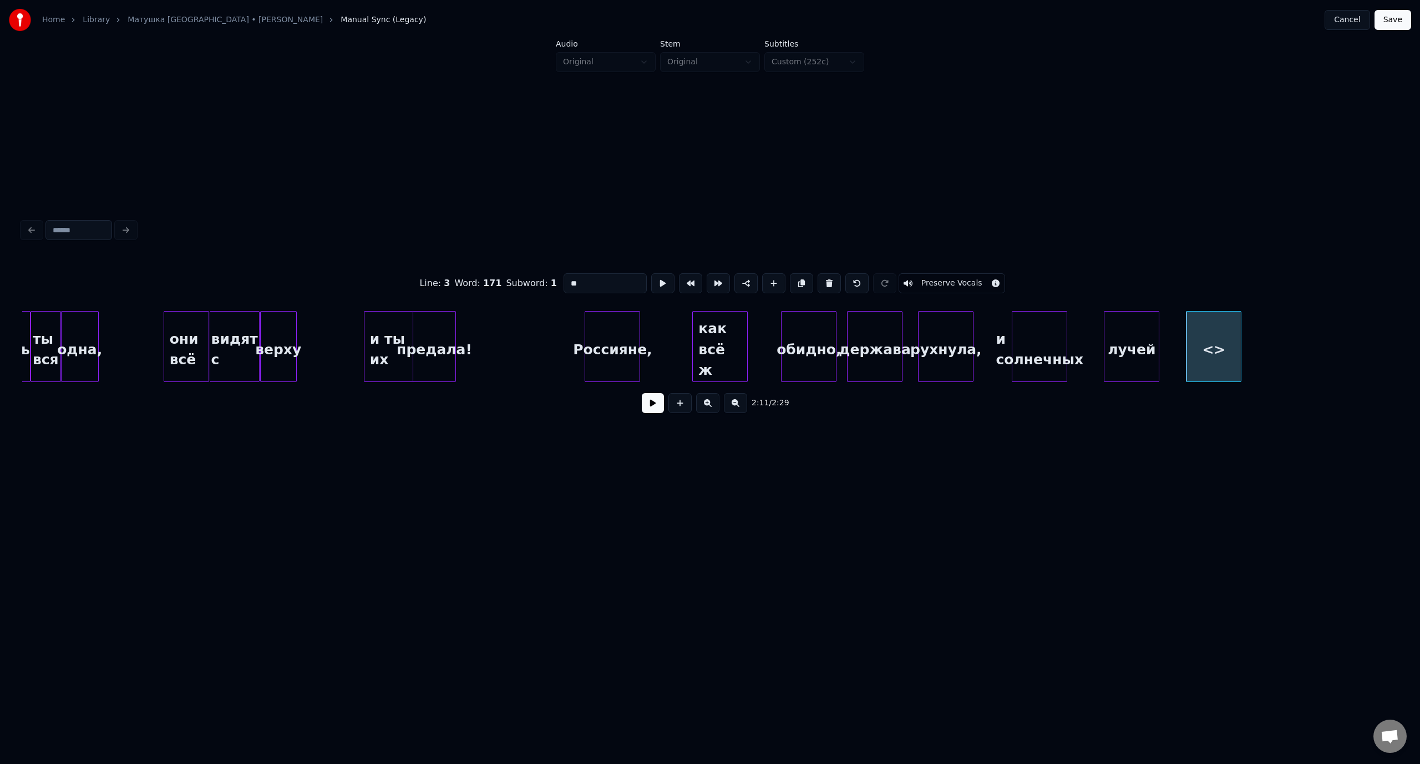
drag, startPoint x: 587, startPoint y: 276, endPoint x: 561, endPoint y: 279, distance: 25.7
click at [563, 279] on input "**" at bounding box center [604, 283] width 83 height 20
click at [191, 326] on div "они всё" at bounding box center [186, 349] width 45 height 75
type input "*******"
click at [656, 408] on button at bounding box center [653, 403] width 22 height 20
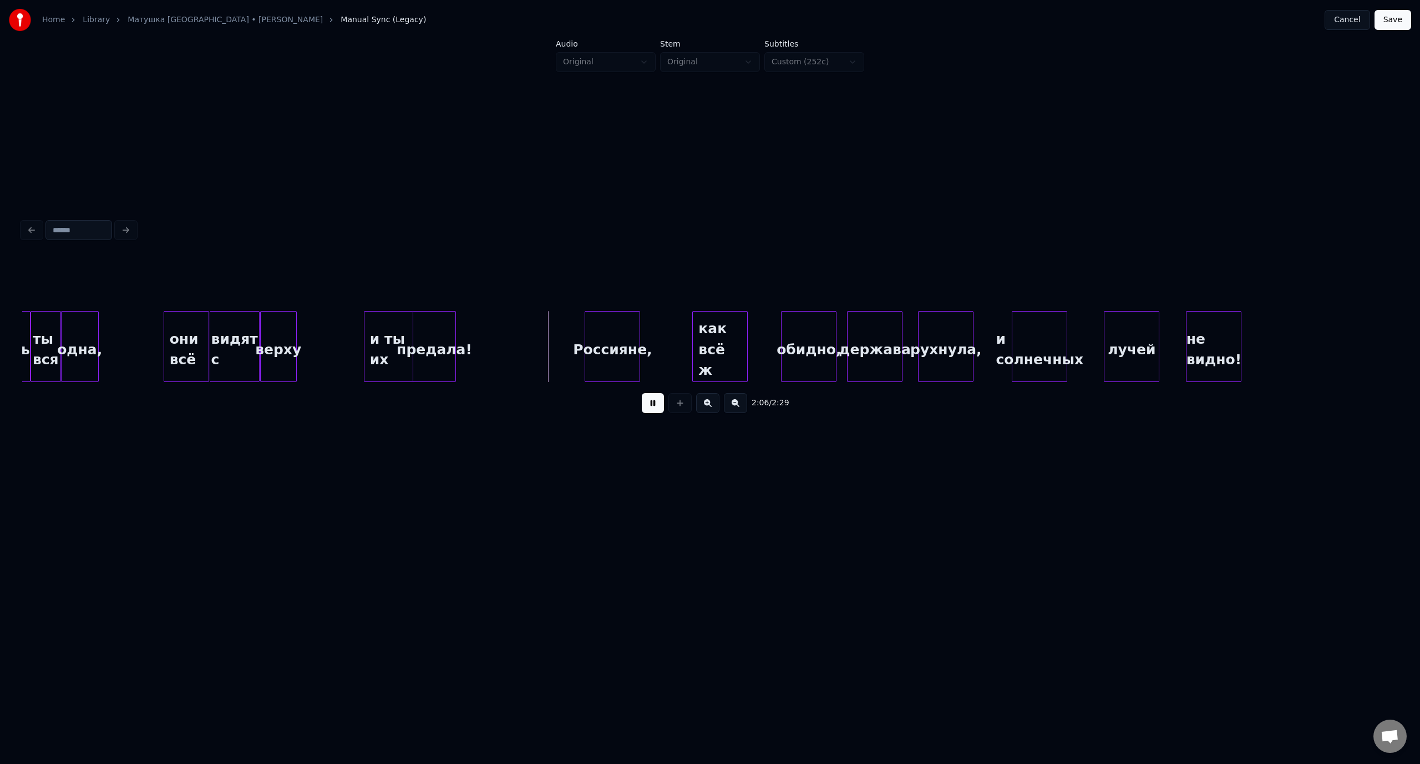
click at [654, 409] on button at bounding box center [653, 403] width 22 height 20
click at [576, 333] on div "Россияне," at bounding box center [575, 349] width 54 height 75
click at [627, 327] on div "как всё ж" at bounding box center [631, 349] width 54 height 75
click at [184, 331] on div "они всё" at bounding box center [186, 349] width 45 height 75
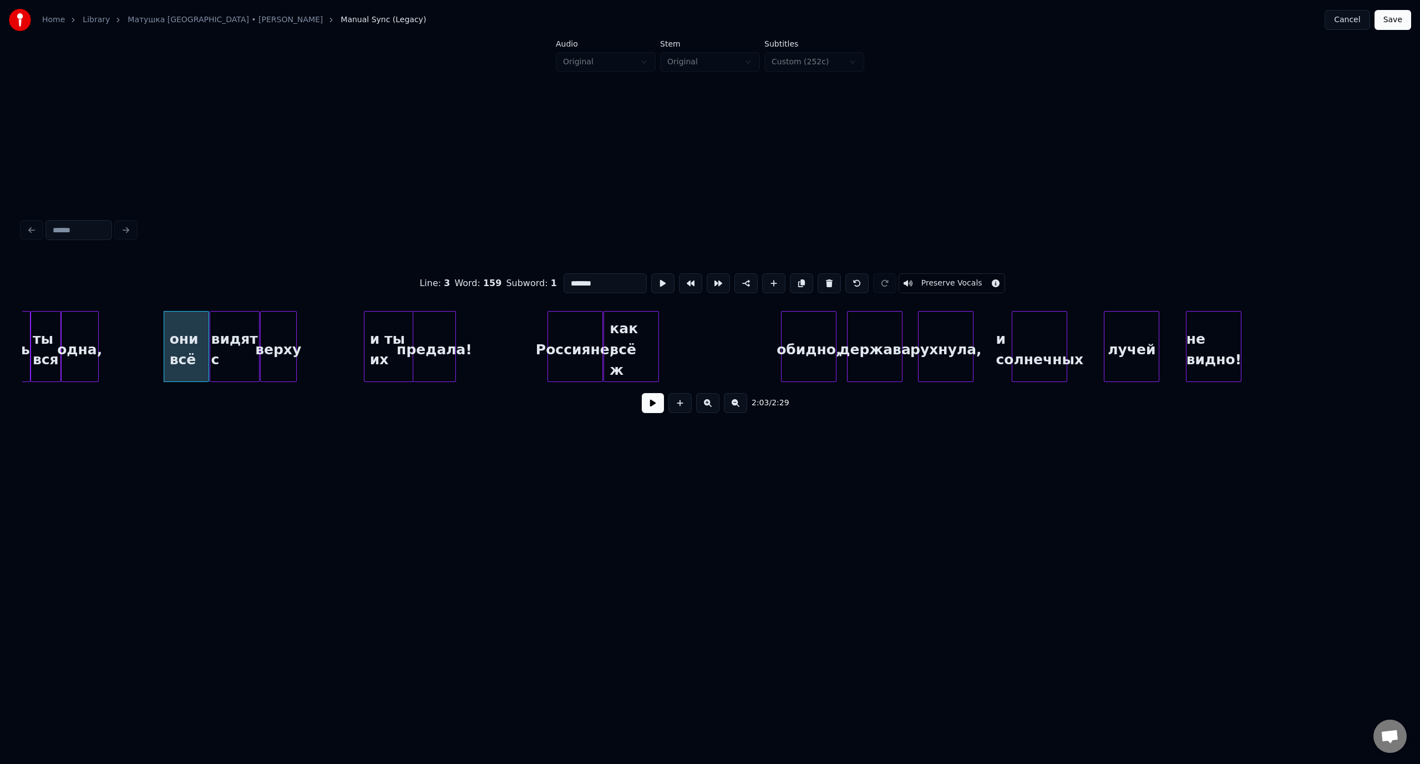
click at [643, 408] on button at bounding box center [653, 403] width 22 height 20
click at [657, 405] on button at bounding box center [653, 403] width 22 height 20
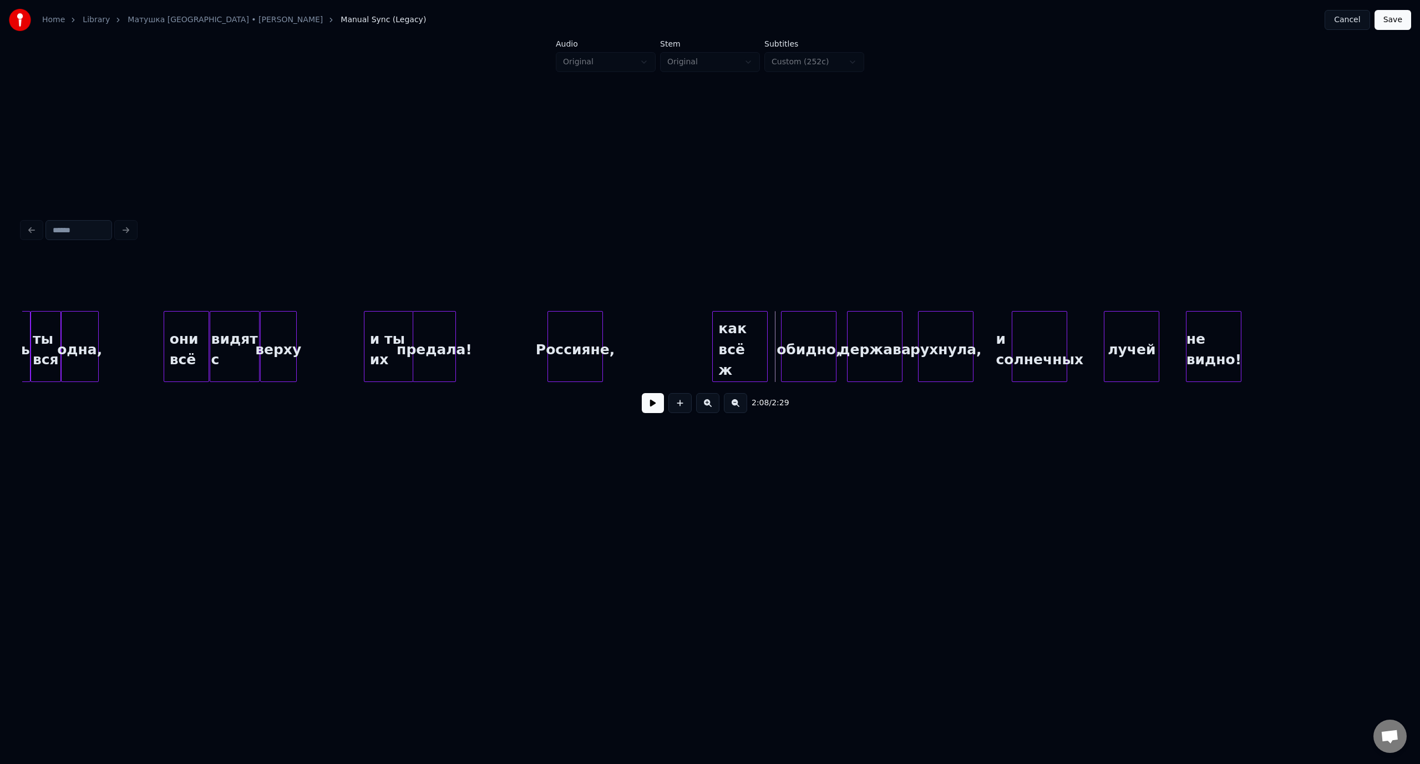
click at [754, 323] on div "как всё ж" at bounding box center [740, 349] width 54 height 75
click at [526, 328] on div at bounding box center [526, 347] width 3 height 70
click at [1300, 331] on div "не видно!" at bounding box center [1280, 349] width 54 height 75
click at [1221, 327] on div "лучей" at bounding box center [1212, 349] width 54 height 75
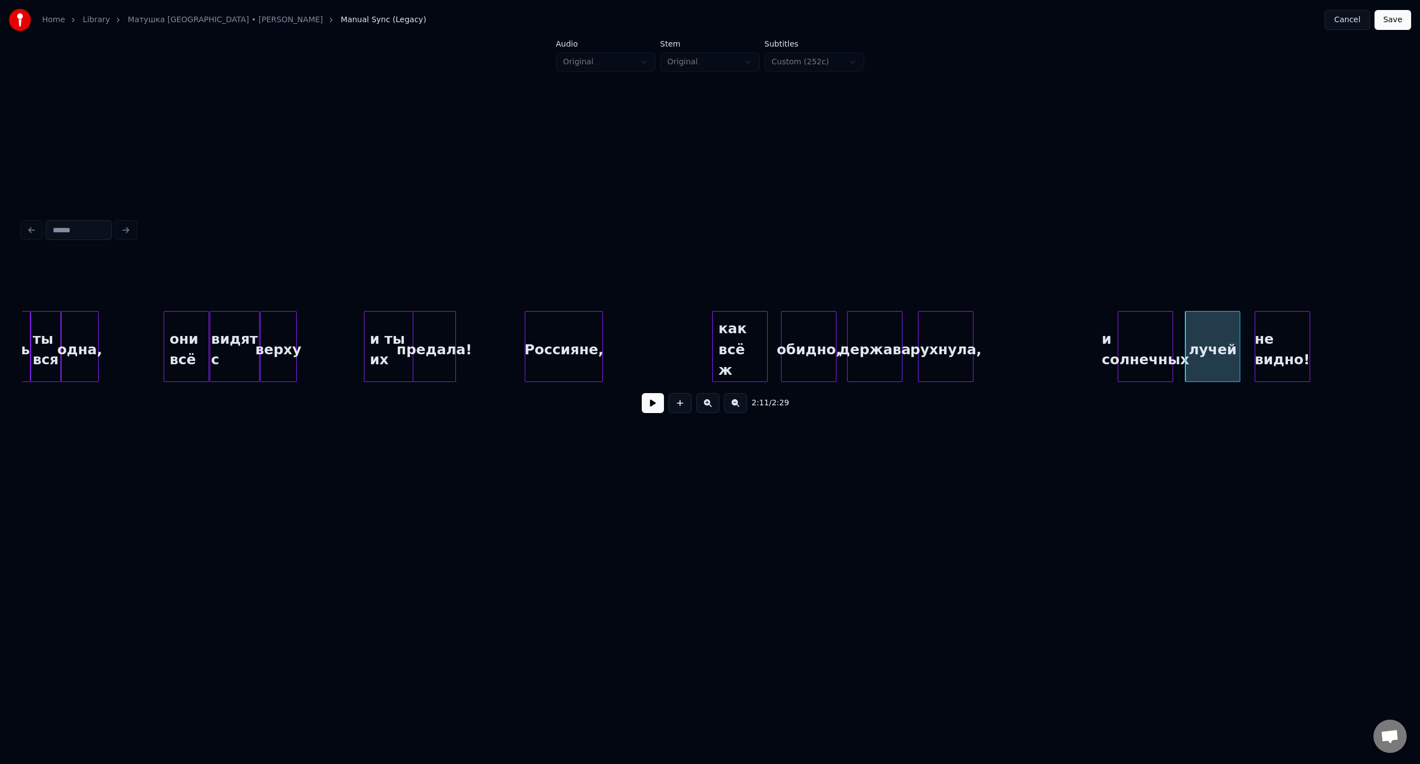
click at [1161, 331] on div "и солнечных" at bounding box center [1145, 349] width 54 height 75
click at [1086, 329] on div "рухнула," at bounding box center [1078, 349] width 54 height 75
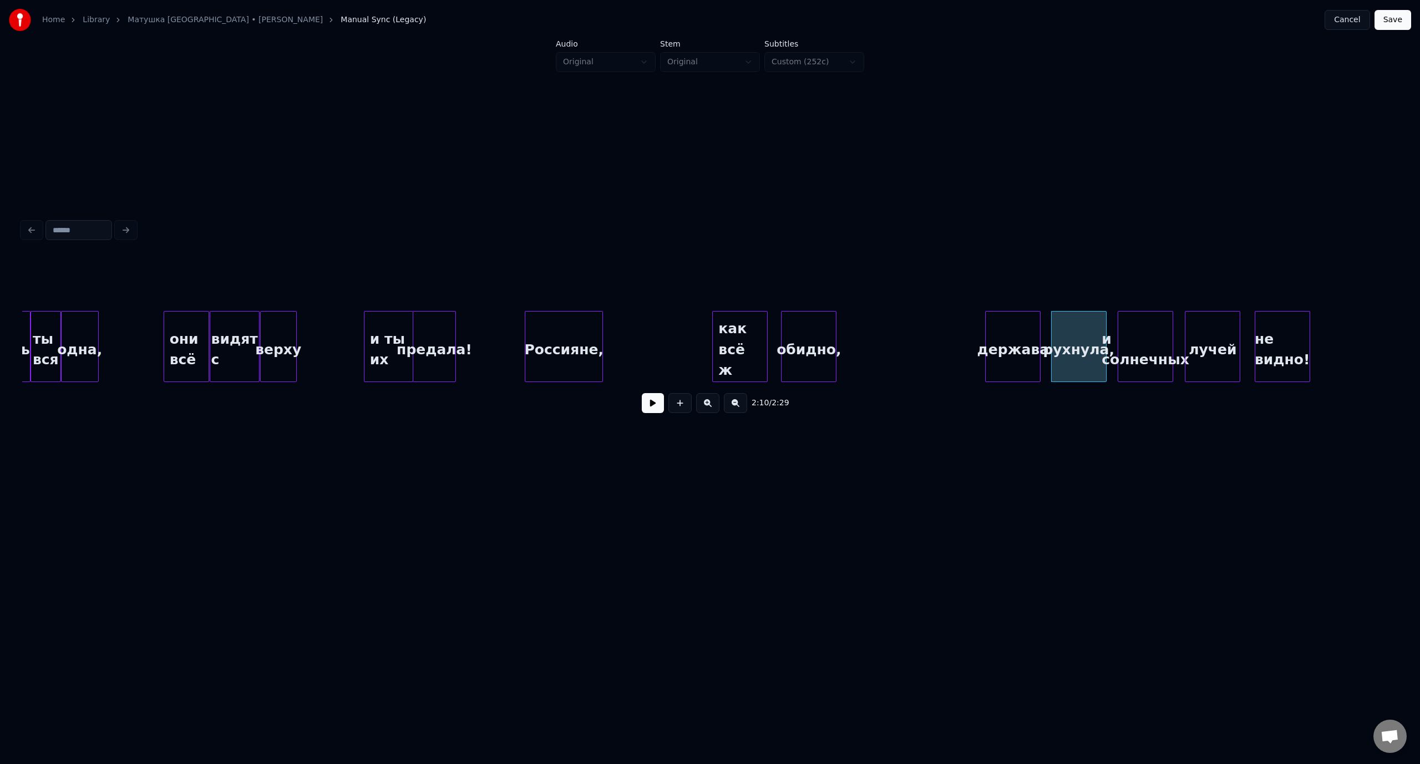
click at [1003, 331] on div "держава" at bounding box center [1012, 349] width 54 height 75
click at [960, 328] on div "обидно," at bounding box center [954, 349] width 54 height 75
click at [193, 324] on div "они всё" at bounding box center [186, 349] width 45 height 75
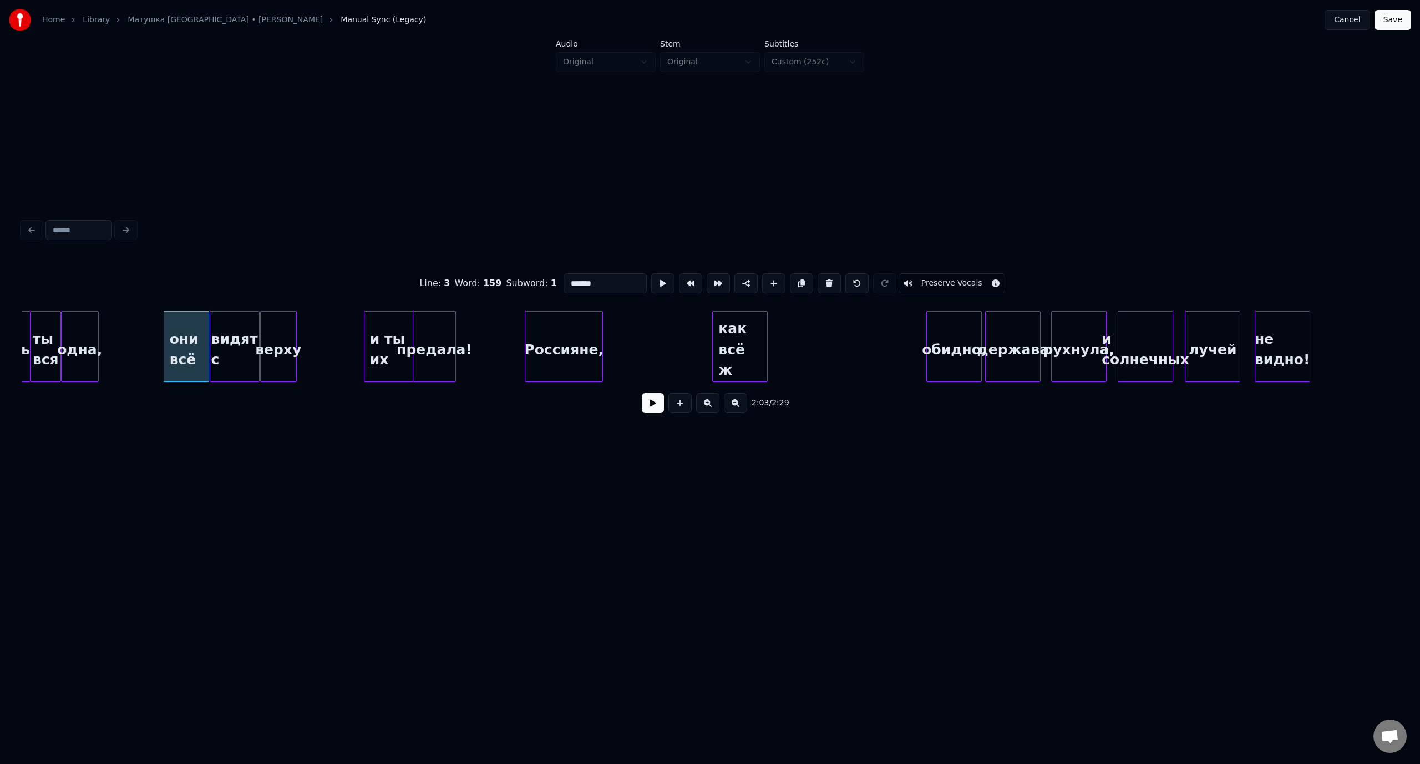
click at [652, 409] on button at bounding box center [653, 403] width 22 height 20
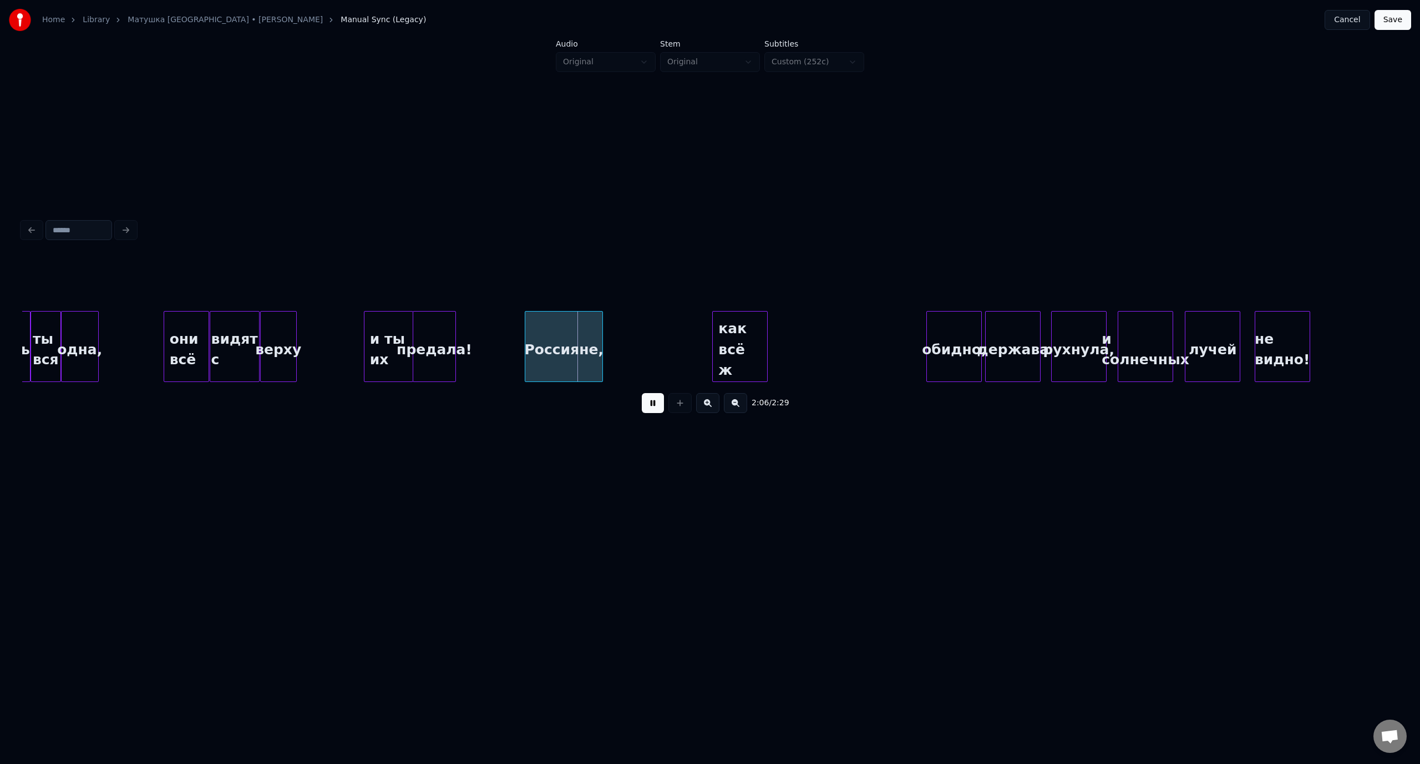
drag, startPoint x: 658, startPoint y: 405, endPoint x: 513, endPoint y: 339, distance: 159.3
click at [654, 404] on button at bounding box center [653, 403] width 22 height 20
click at [499, 339] on div at bounding box center [500, 347] width 3 height 70
click at [192, 333] on div "они всё" at bounding box center [186, 349] width 45 height 75
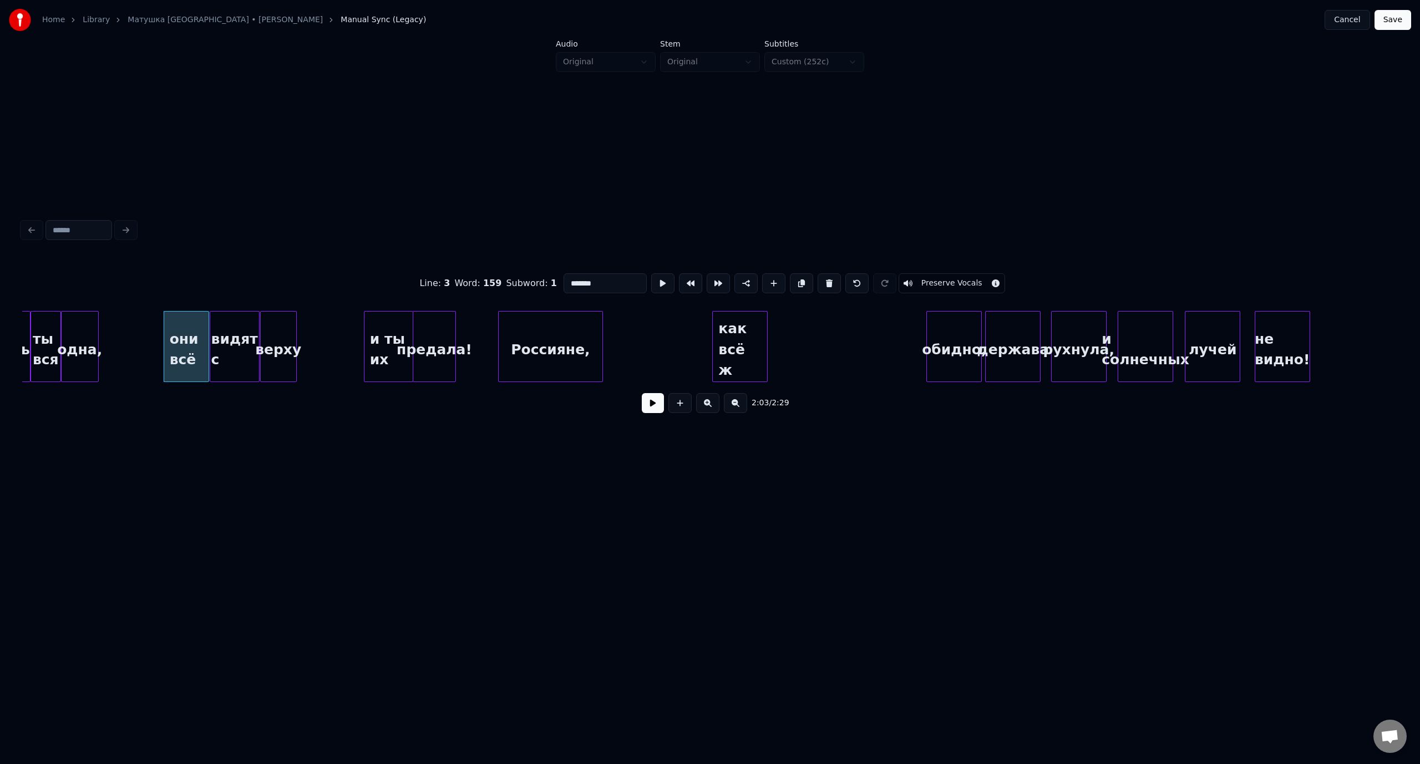
click at [648, 409] on button at bounding box center [653, 403] width 22 height 20
click at [653, 407] on button at bounding box center [653, 403] width 22 height 20
click at [756, 340] on div at bounding box center [755, 347] width 3 height 70
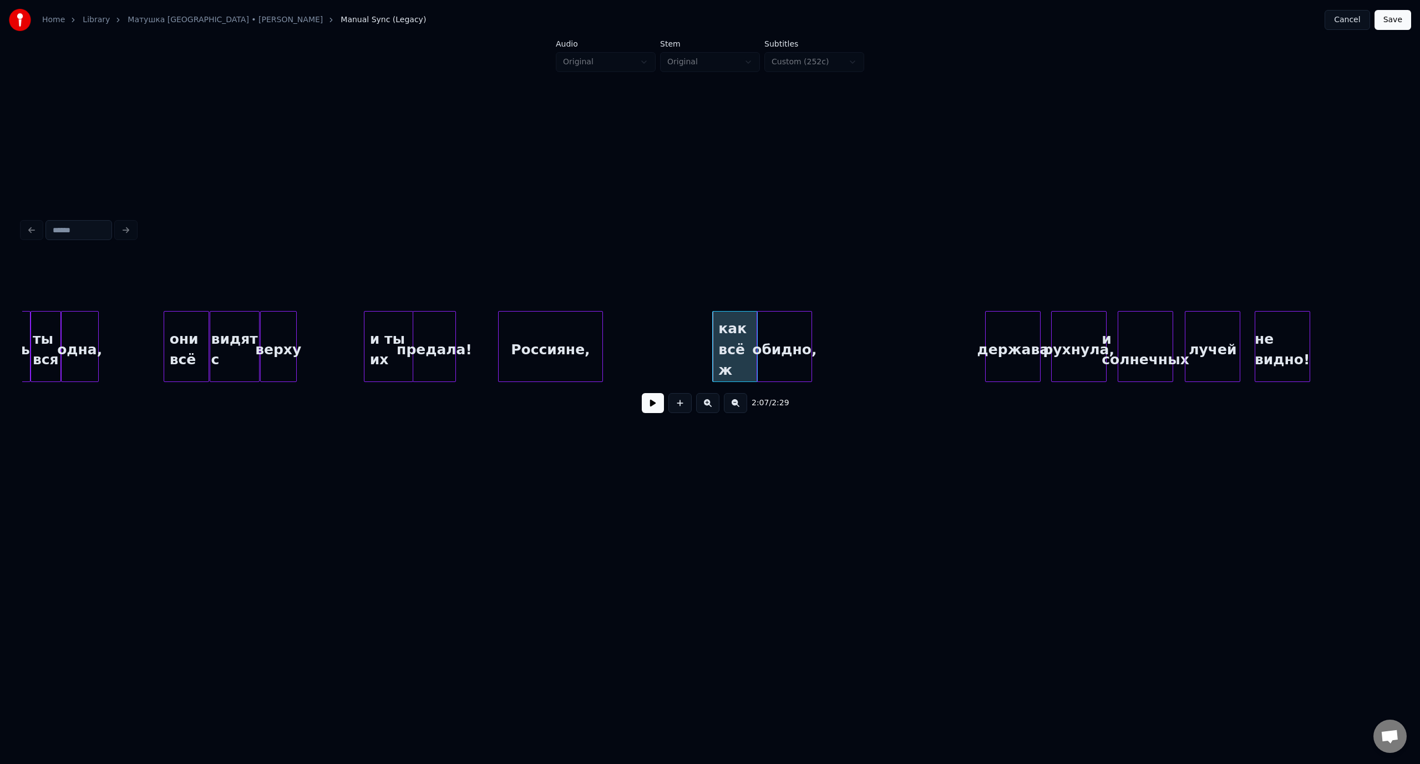
click at [782, 339] on div "обидно," at bounding box center [784, 349] width 54 height 75
click at [799, 337] on div at bounding box center [800, 347] width 3 height 70
click at [236, 331] on div "видят с" at bounding box center [234, 349] width 49 height 75
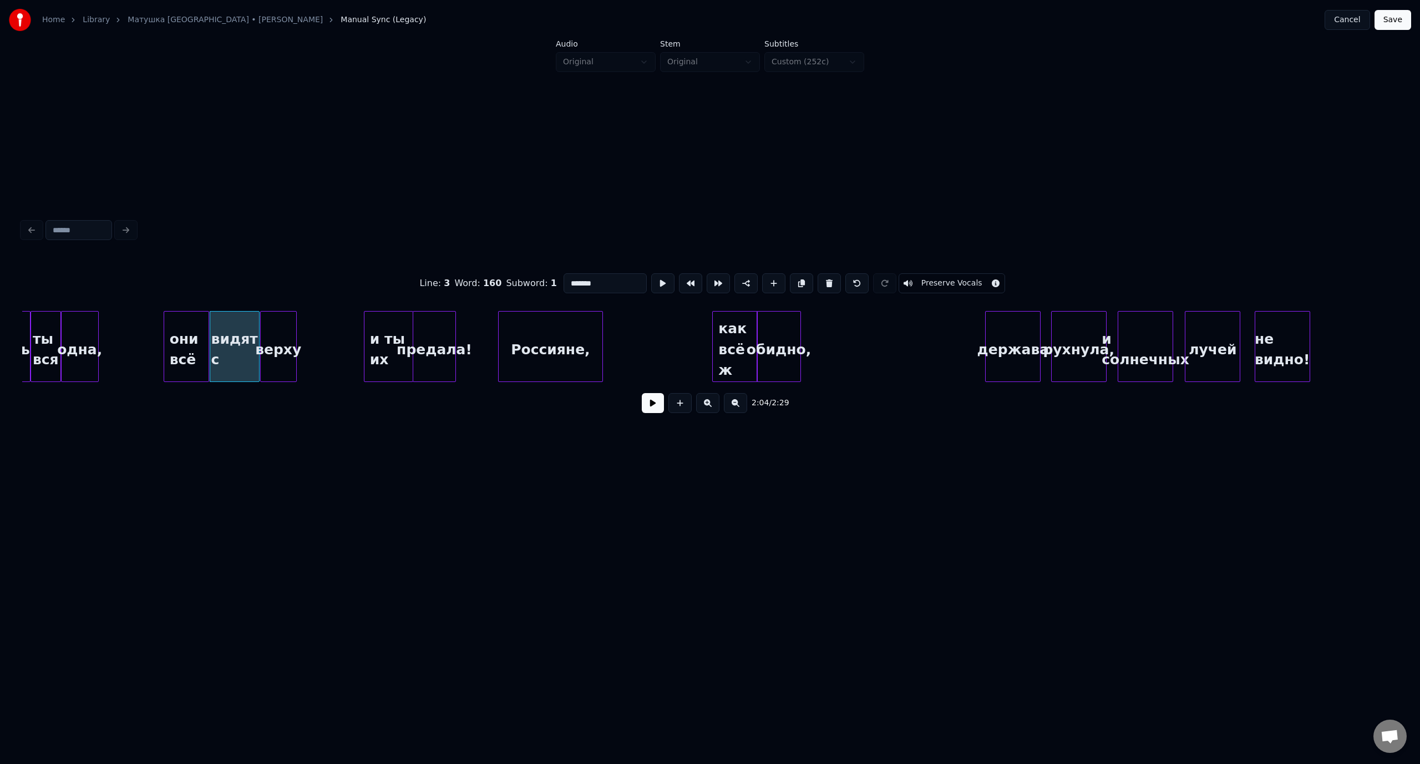
click at [646, 411] on button at bounding box center [653, 403] width 22 height 20
click at [652, 410] on button at bounding box center [653, 403] width 22 height 20
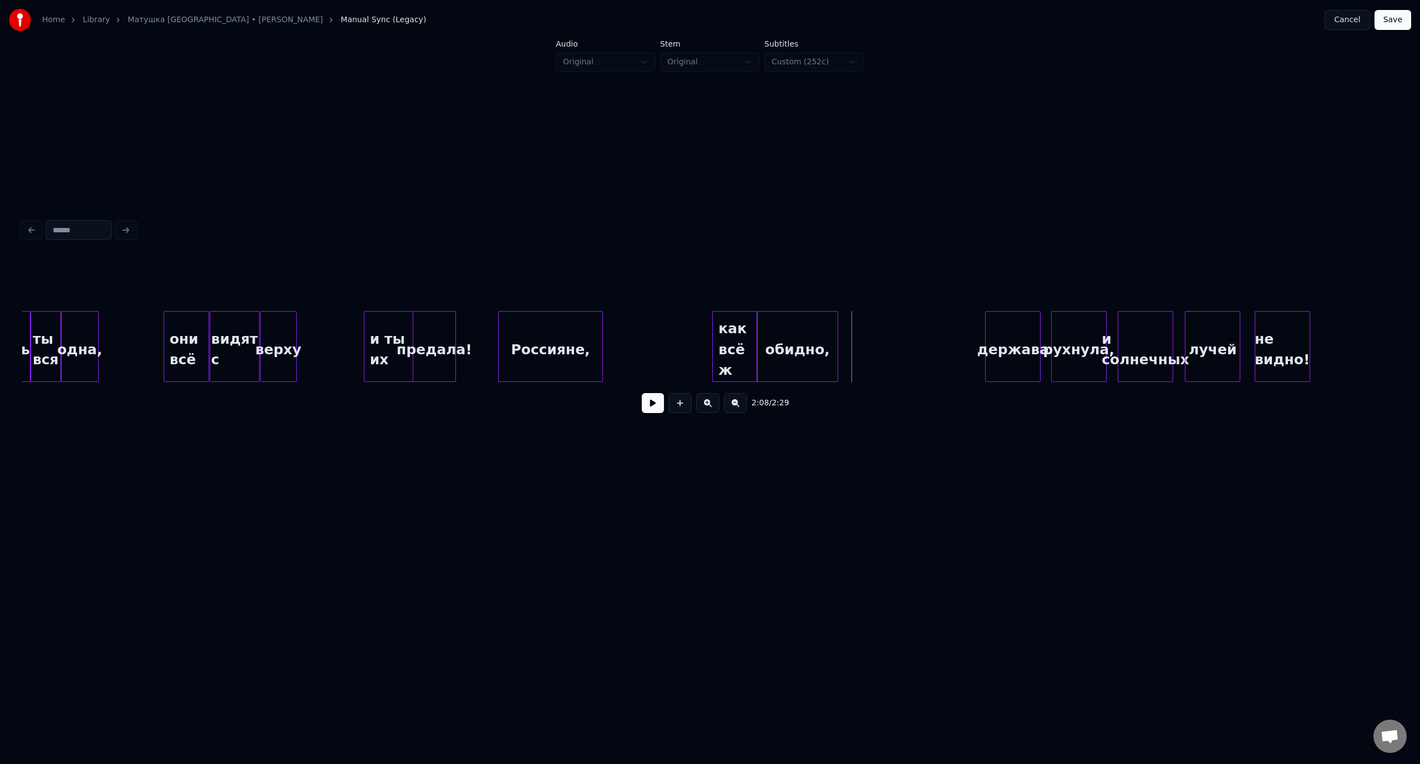
click at [837, 335] on div at bounding box center [835, 347] width 3 height 70
click at [806, 328] on div "обидно," at bounding box center [805, 349] width 80 height 75
click at [762, 346] on div at bounding box center [760, 347] width 3 height 70
click at [374, 328] on div "и ты их" at bounding box center [388, 349] width 48 height 75
click at [642, 406] on button at bounding box center [653, 403] width 22 height 20
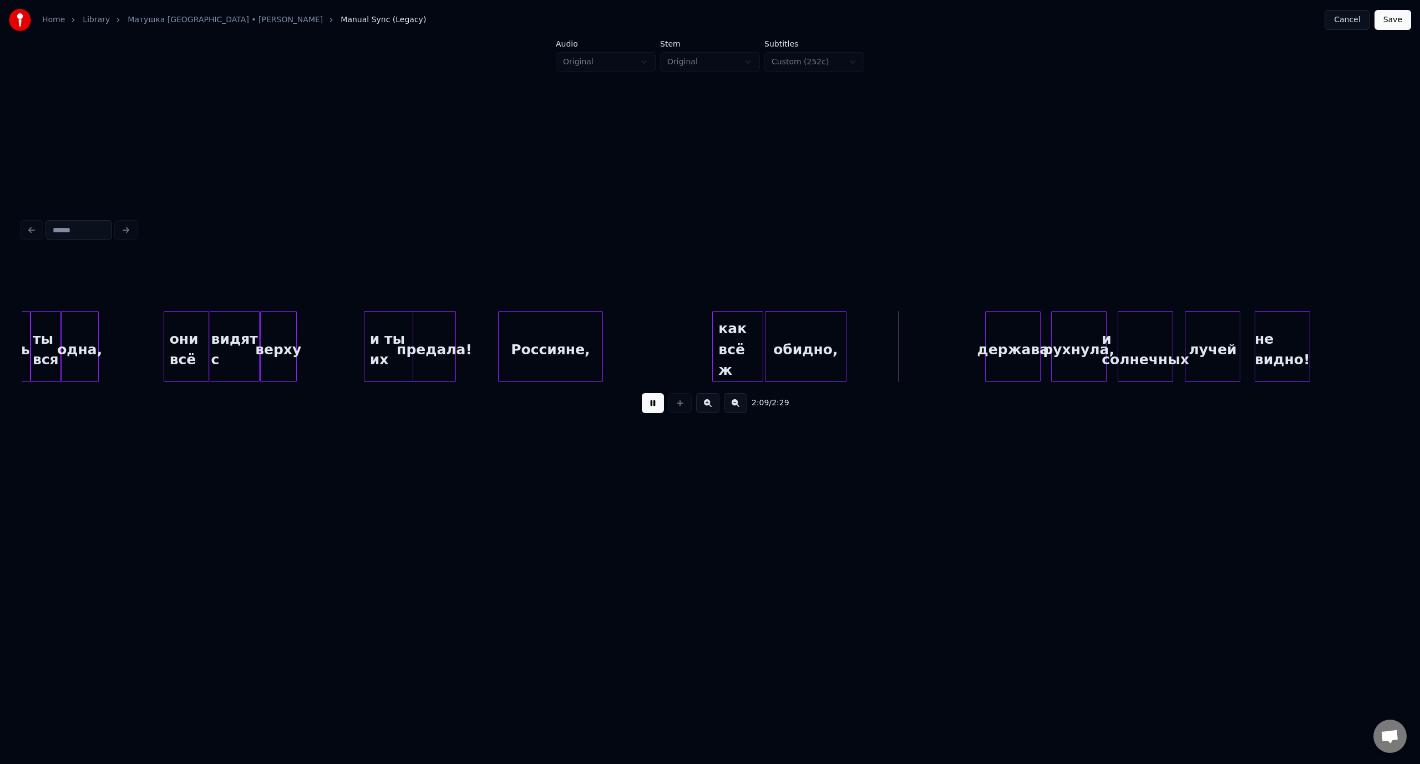
click at [653, 405] on button at bounding box center [653, 403] width 22 height 20
click at [934, 326] on div "держава" at bounding box center [926, 349] width 54 height 75
click at [928, 332] on div at bounding box center [927, 347] width 3 height 70
click at [954, 336] on div "рухнула," at bounding box center [959, 349] width 54 height 75
click at [969, 336] on div at bounding box center [969, 347] width 3 height 70
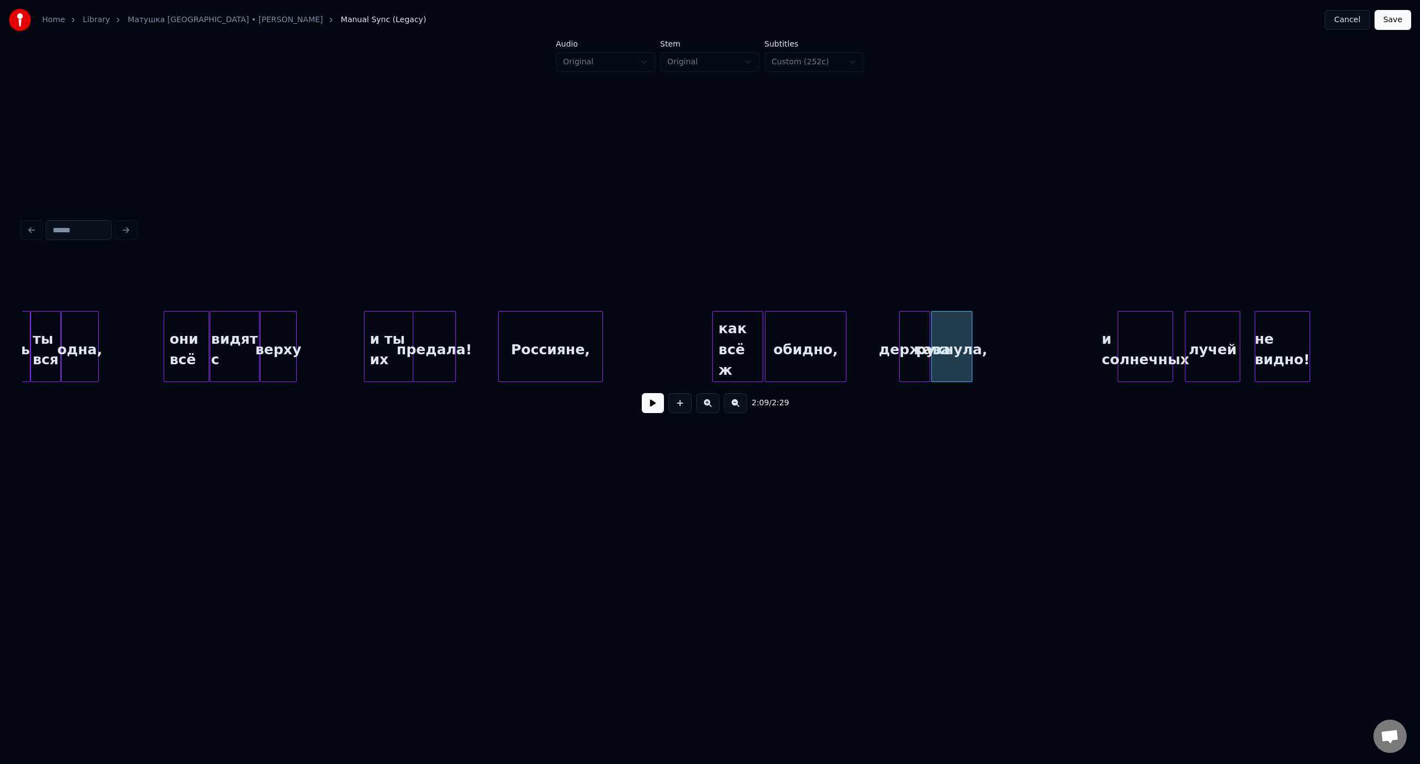
click at [425, 326] on div "предала!" at bounding box center [434, 349] width 42 height 75
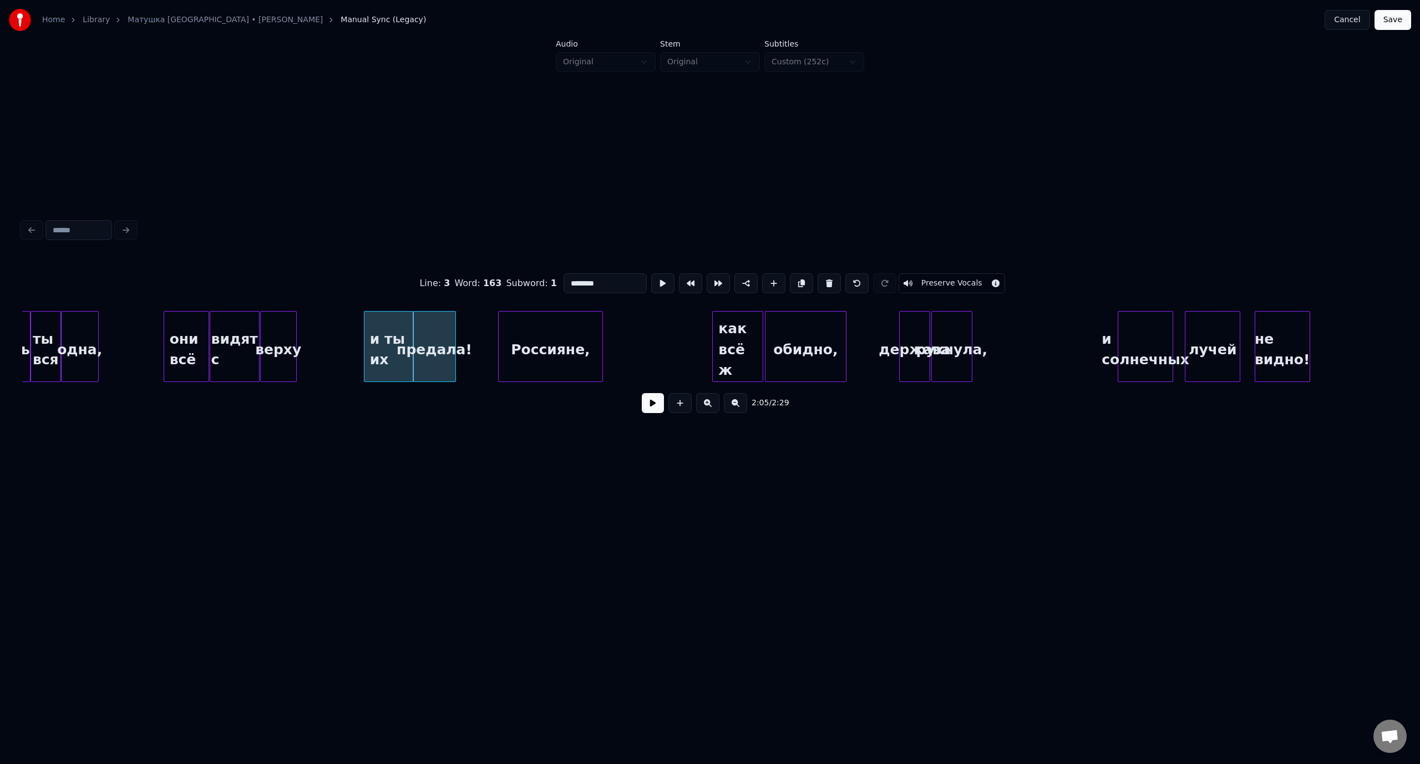
click at [654, 409] on button at bounding box center [653, 403] width 22 height 20
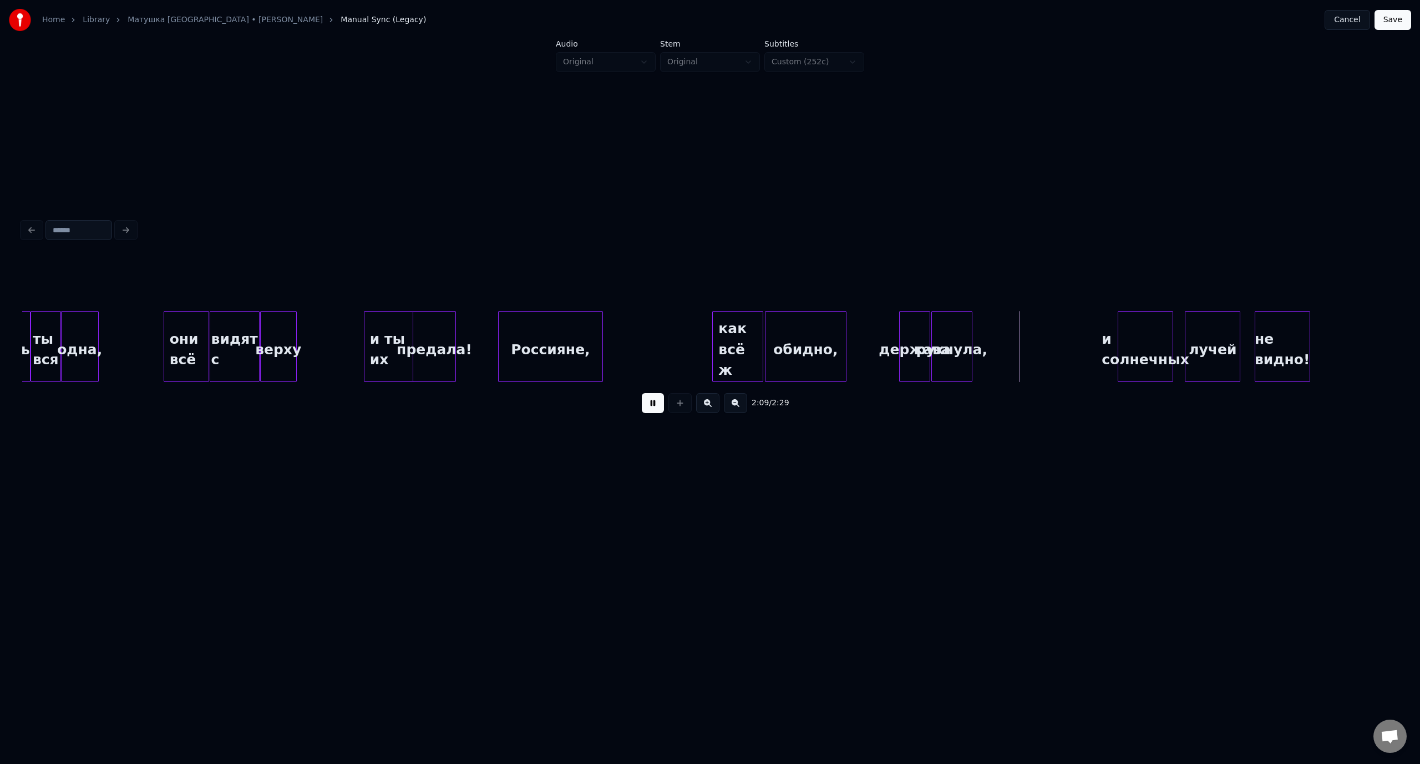
click at [649, 409] on button at bounding box center [653, 403] width 22 height 20
click at [1035, 334] on div at bounding box center [1032, 347] width 3 height 70
click at [949, 337] on div at bounding box center [949, 347] width 3 height 70
click at [947, 337] on div at bounding box center [945, 347] width 3 height 70
click at [426, 332] on div "предала!" at bounding box center [434, 349] width 42 height 75
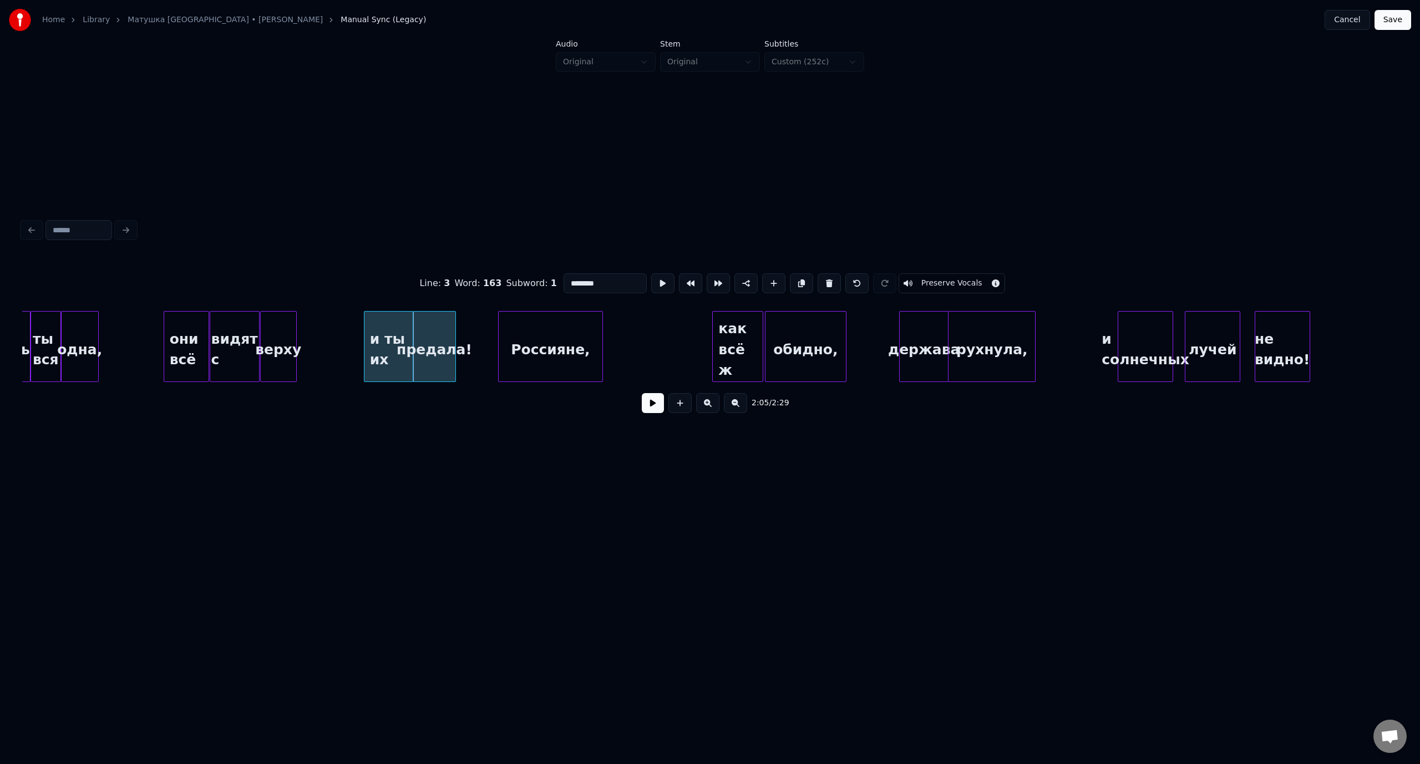
click at [645, 403] on button at bounding box center [653, 403] width 22 height 20
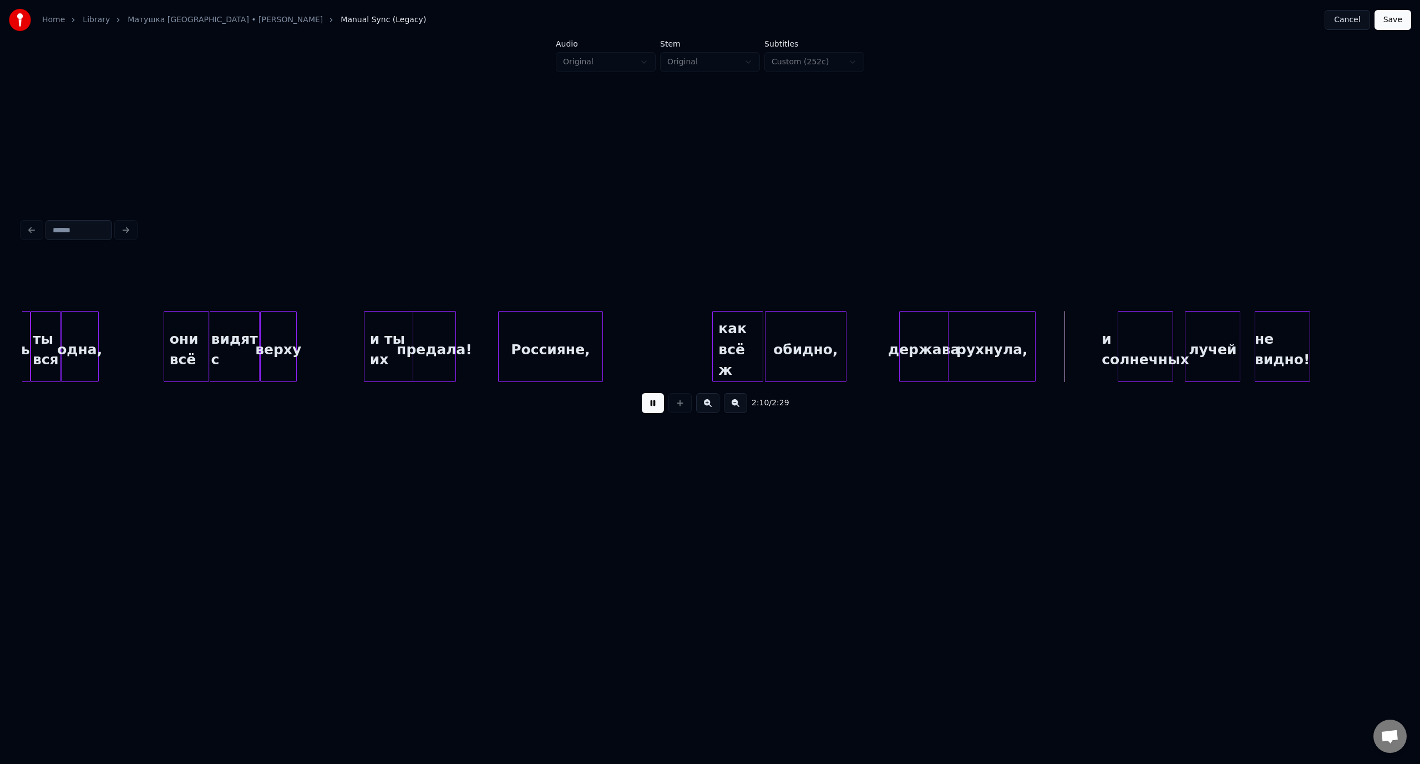
drag, startPoint x: 651, startPoint y: 406, endPoint x: 1036, endPoint y: 378, distance: 385.9
click at [652, 406] on button at bounding box center [653, 403] width 22 height 20
click at [1116, 338] on div "и солнечных" at bounding box center [1105, 349] width 54 height 75
click at [1156, 337] on div "лучей" at bounding box center [1161, 349] width 54 height 75
click at [1223, 332] on div "не видно!" at bounding box center [1218, 349] width 54 height 75
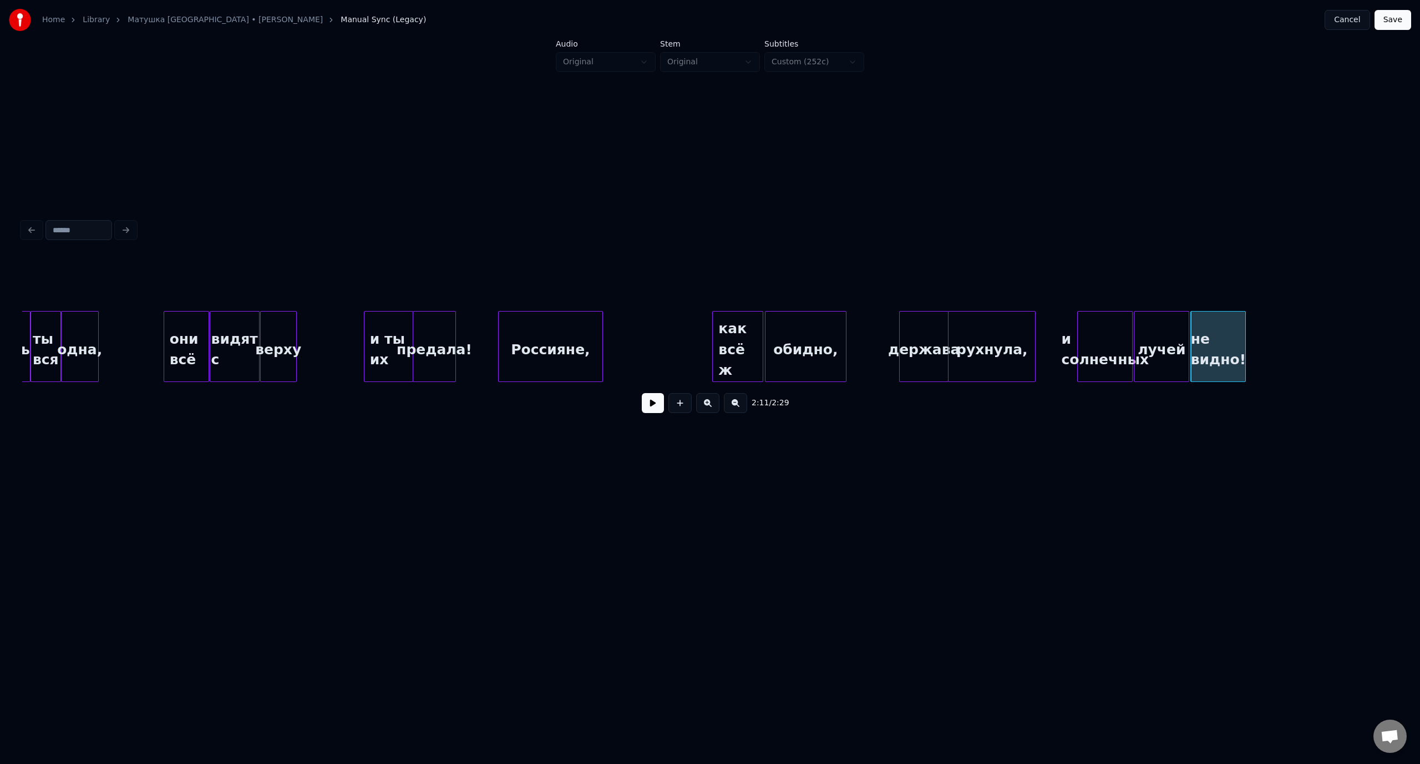
click at [445, 336] on div "предала!" at bounding box center [434, 349] width 42 height 75
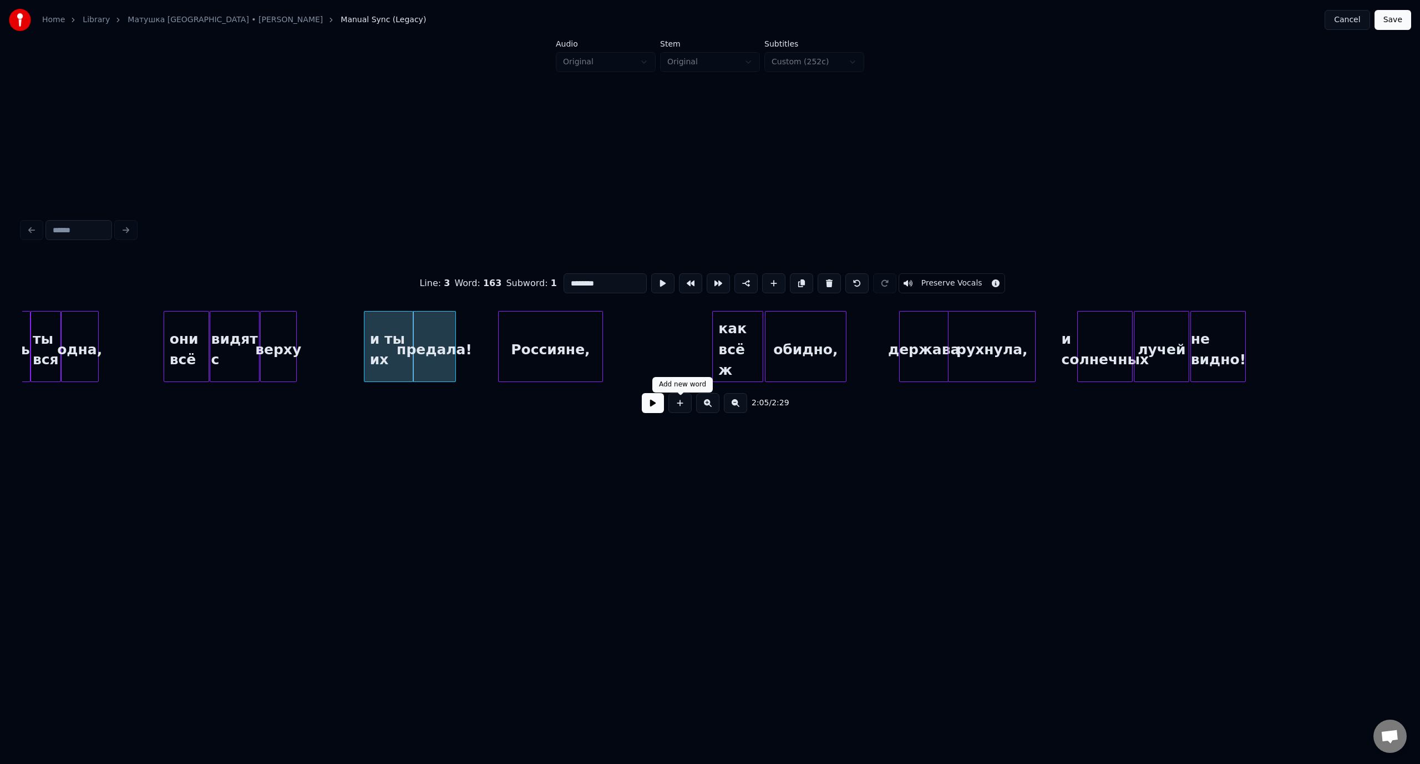
click at [659, 410] on button at bounding box center [653, 403] width 22 height 20
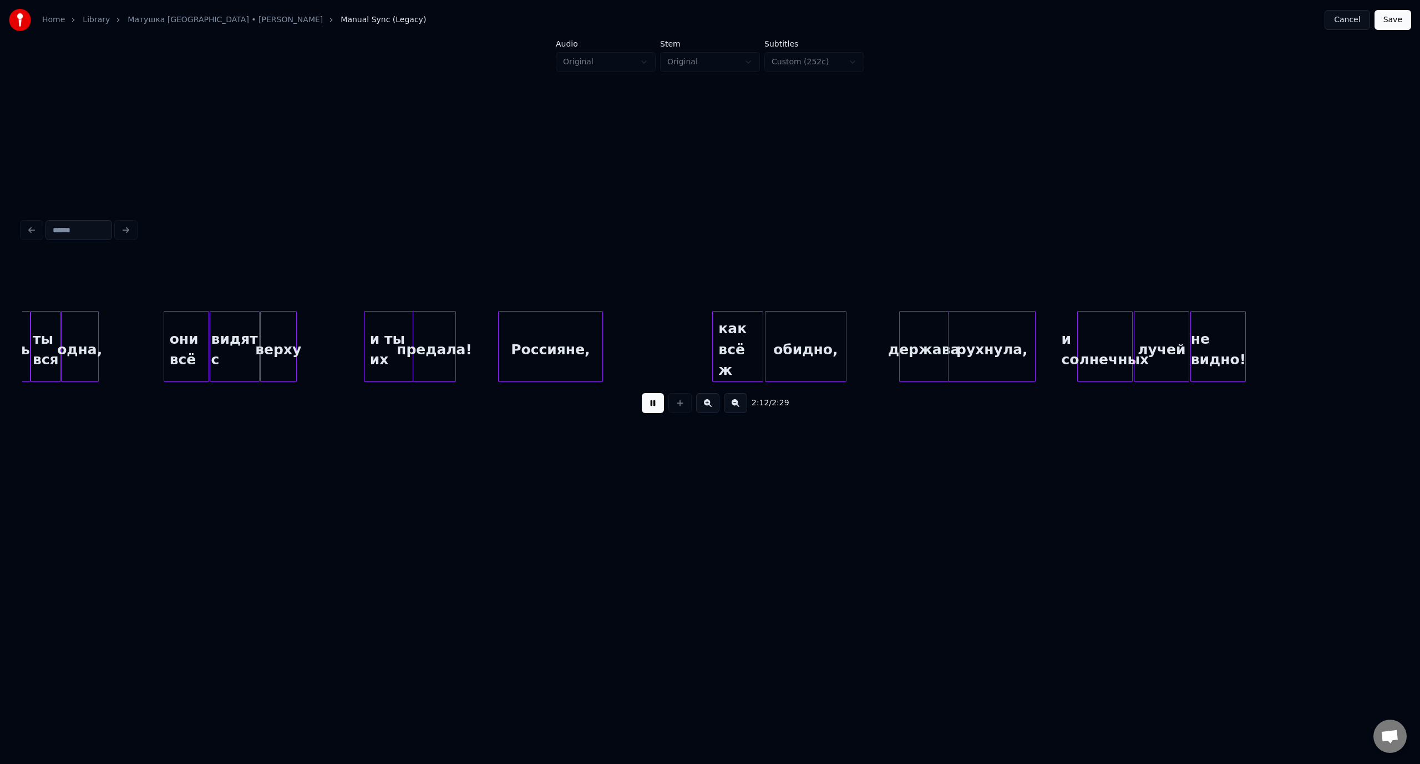
scroll to position [0, 18395]
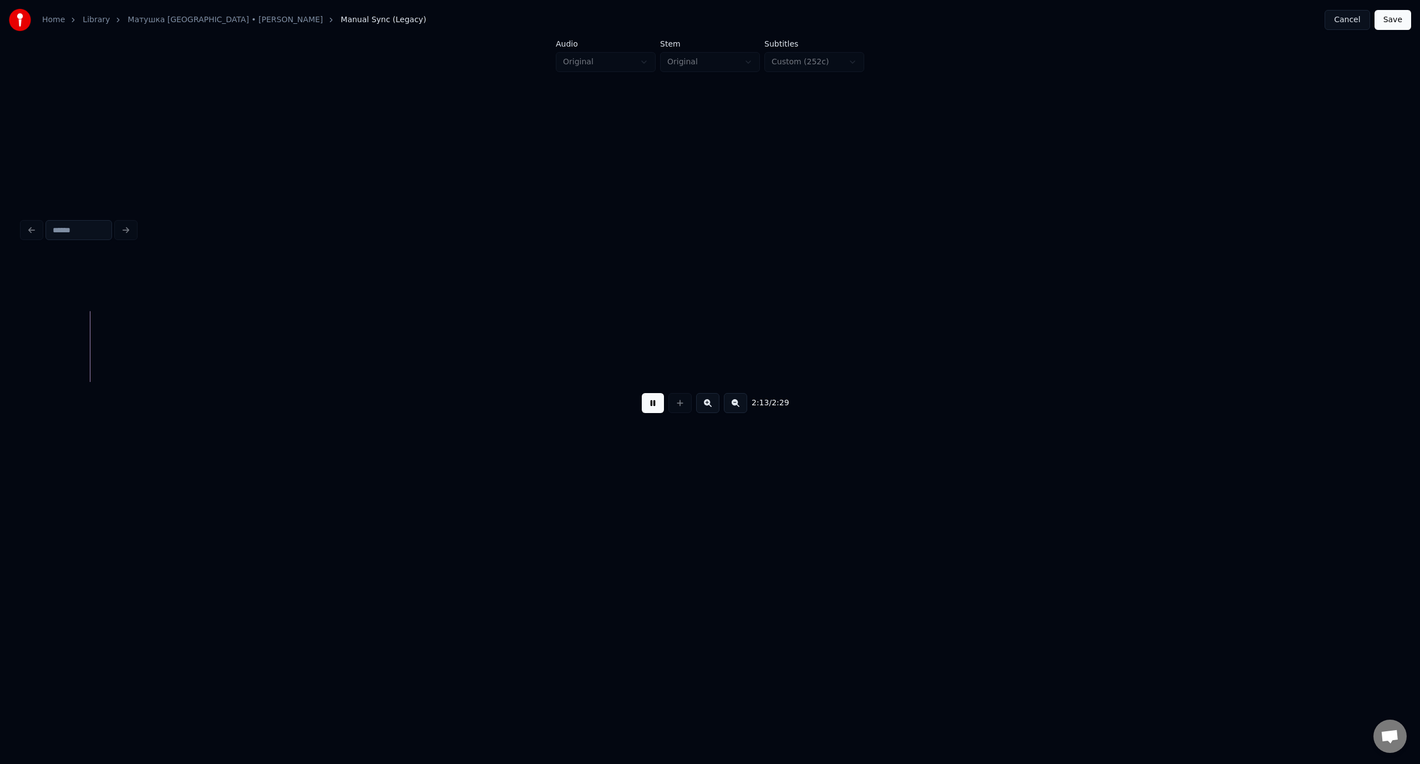
click at [655, 408] on button at bounding box center [653, 403] width 22 height 20
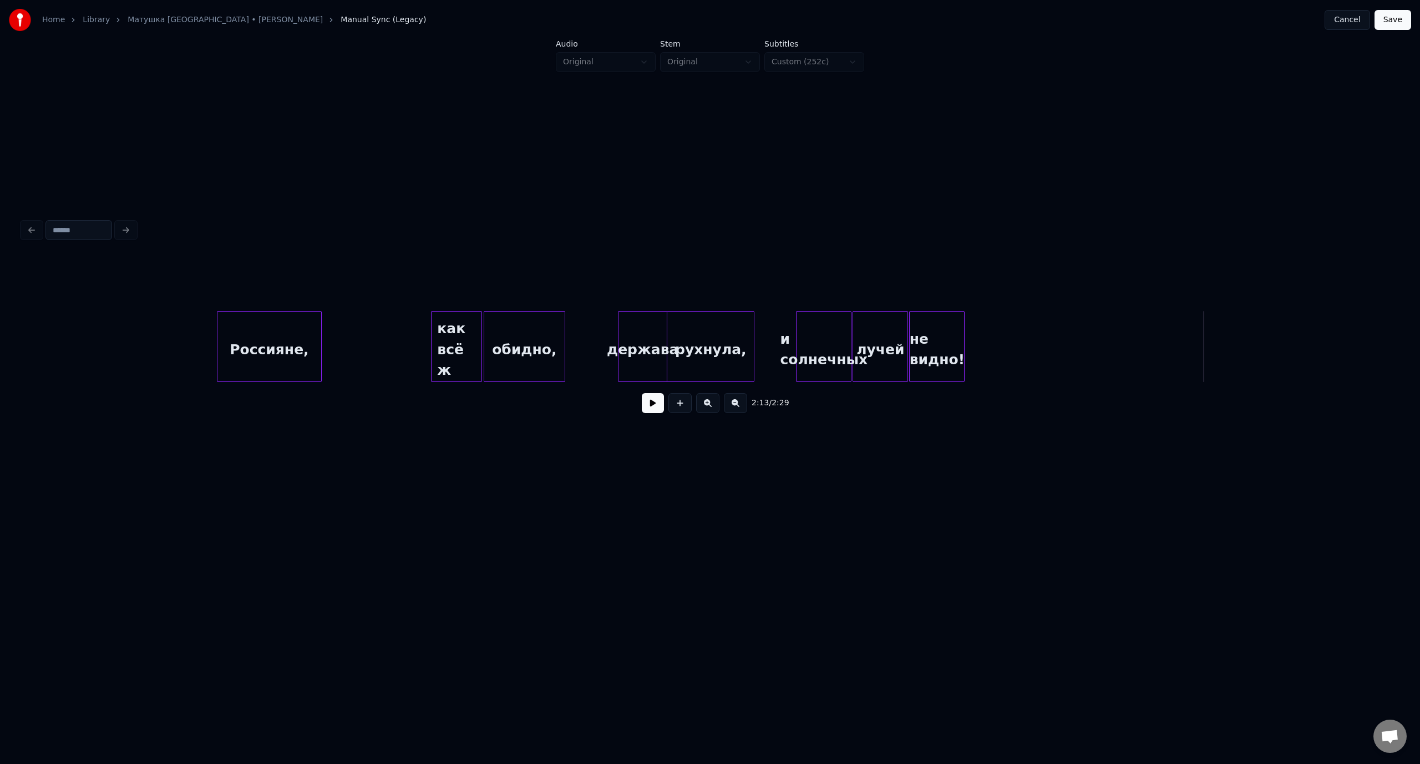
scroll to position [0, 17169]
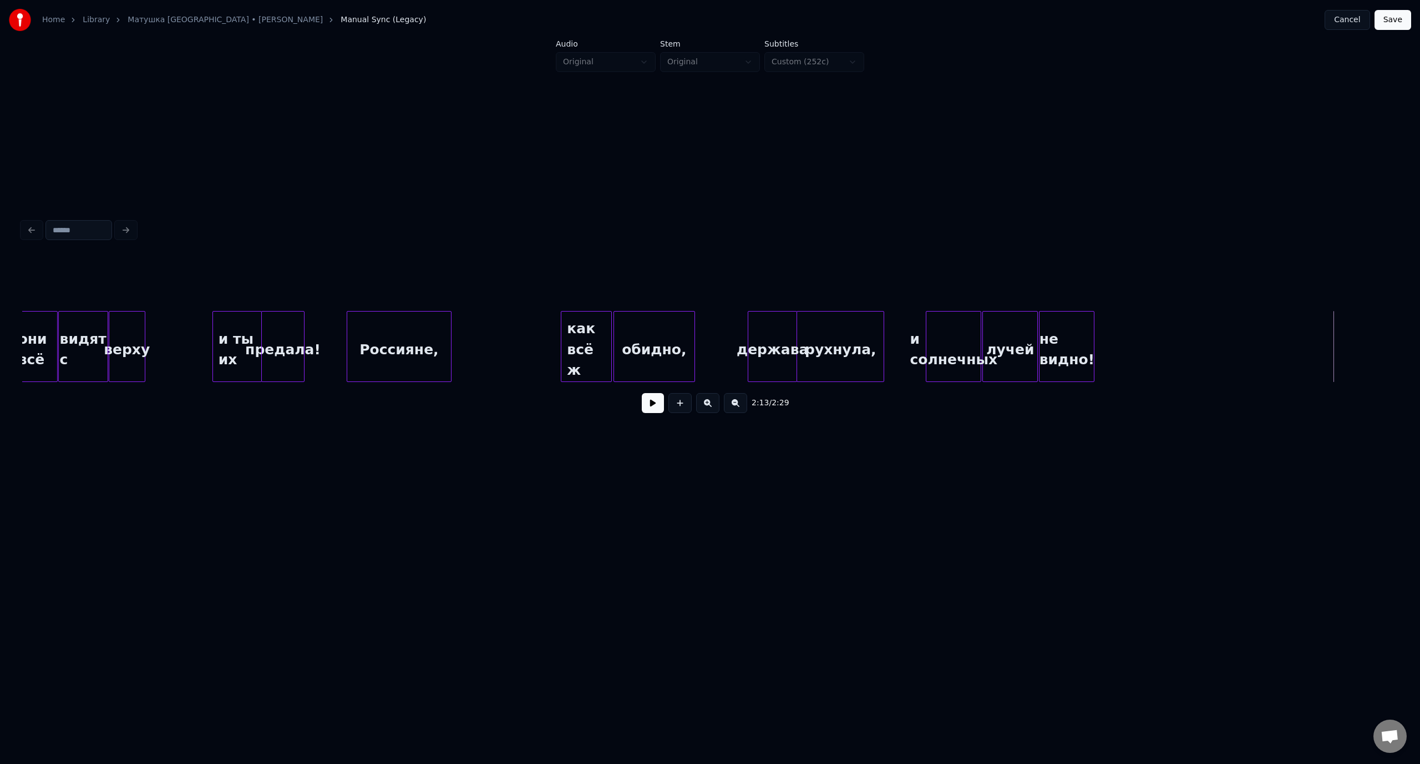
click at [1397, 20] on button "Save" at bounding box center [1392, 20] width 37 height 20
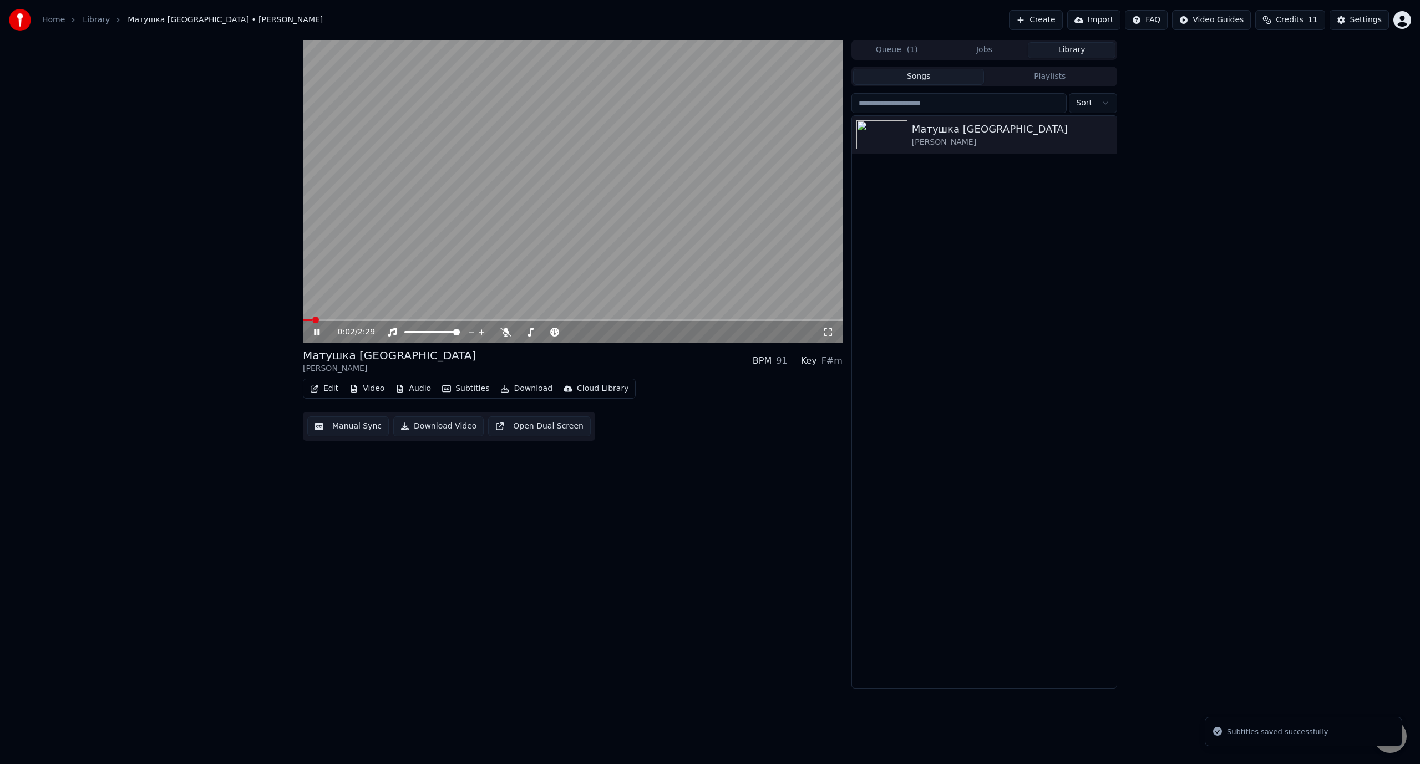
click at [314, 332] on icon at bounding box center [325, 332] width 26 height 9
click at [313, 322] on span at bounding box center [316, 320] width 7 height 7
click at [317, 332] on icon at bounding box center [316, 332] width 7 height 8
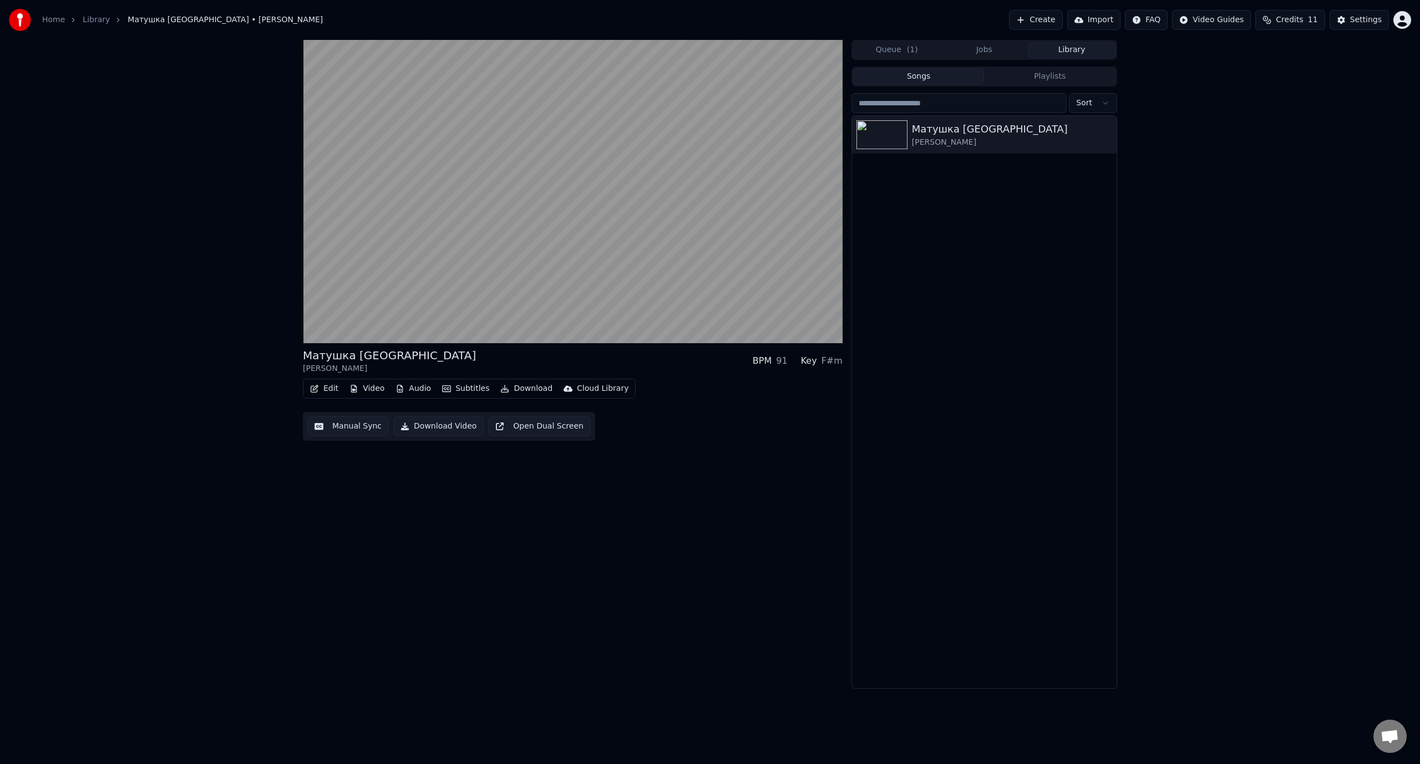
click at [333, 389] on button "Edit" at bounding box center [324, 389] width 37 height 16
click at [373, 509] on div "Manual Sync (Legacy)" at bounding box center [370, 506] width 85 height 11
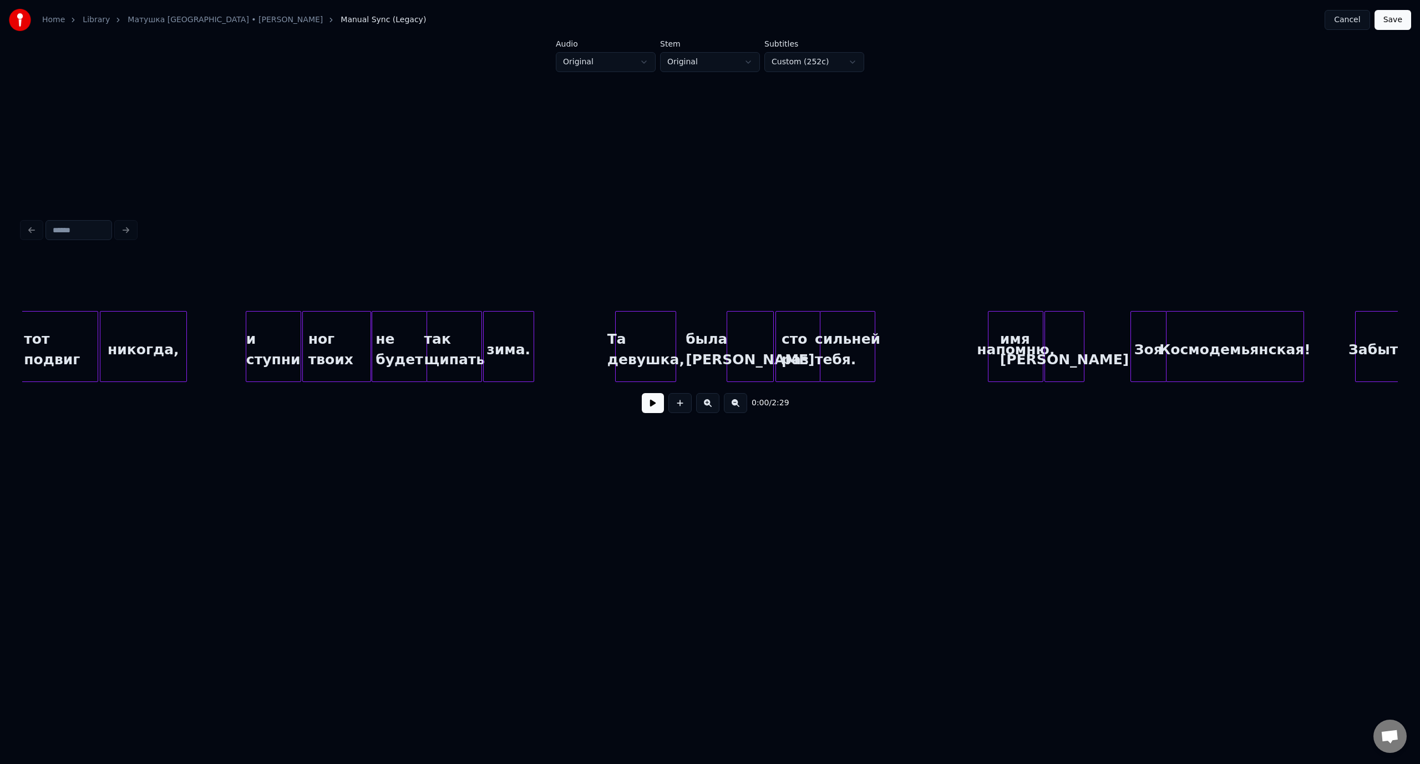
scroll to position [0, 14878]
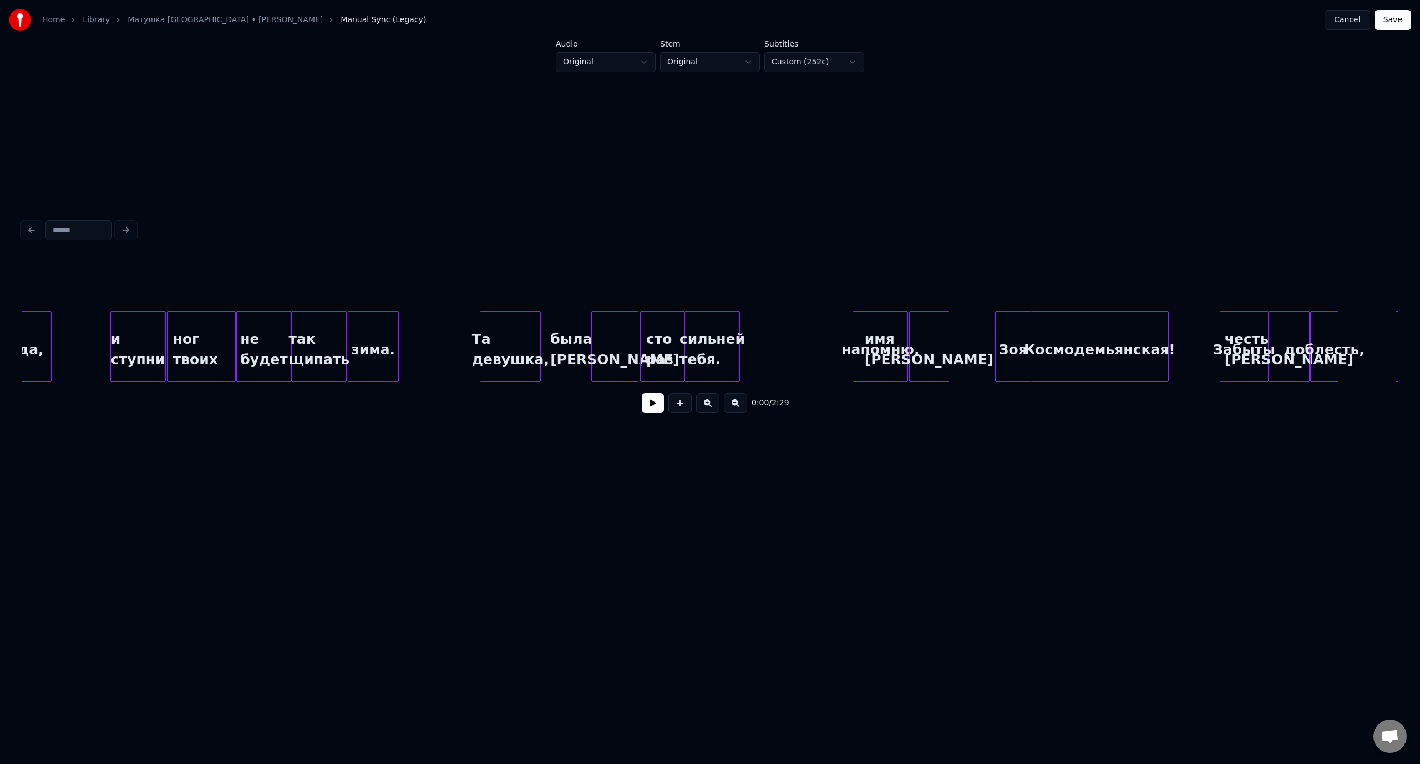
click at [941, 332] on div "имя [PERSON_NAME]" at bounding box center [928, 349] width 39 height 75
click at [596, 279] on input "******" at bounding box center [604, 283] width 83 height 20
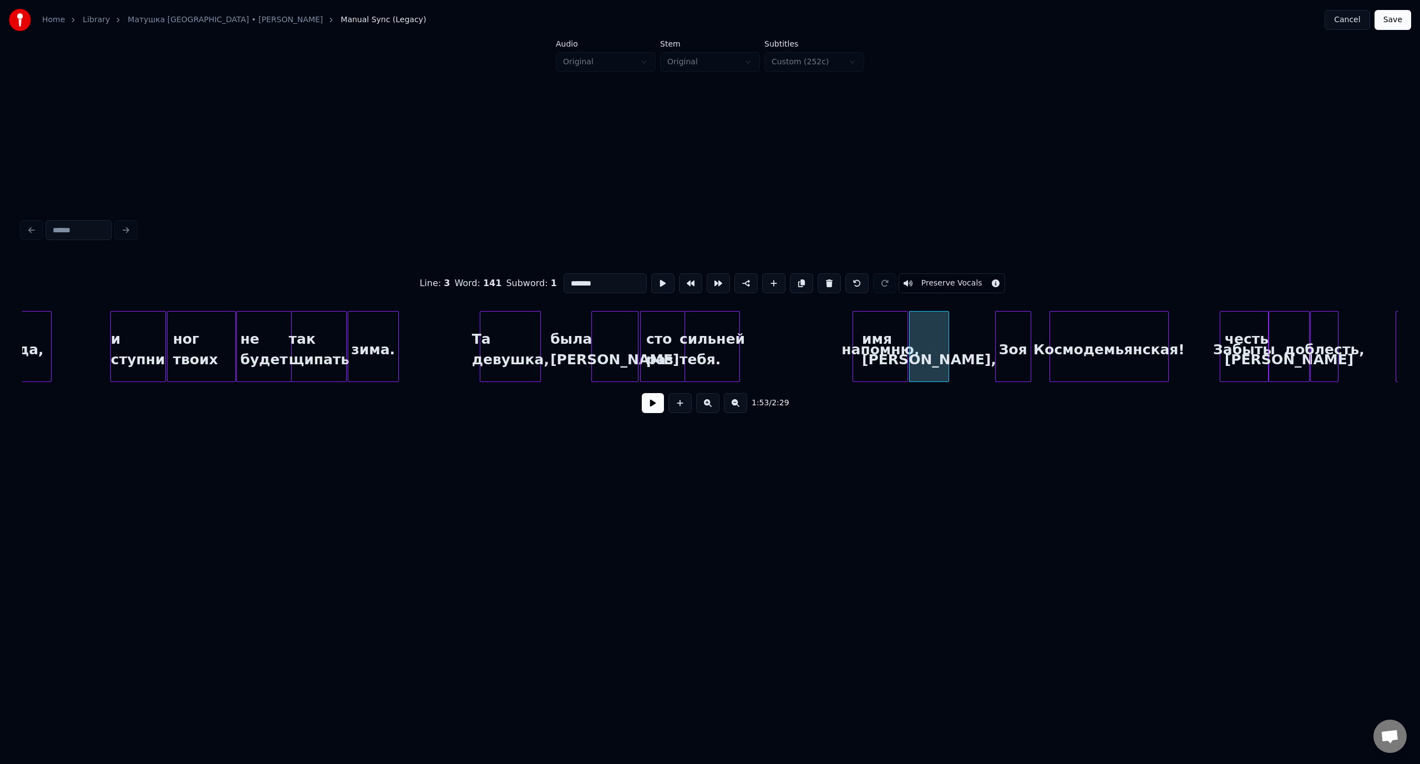
click at [1051, 331] on div at bounding box center [1051, 347] width 3 height 70
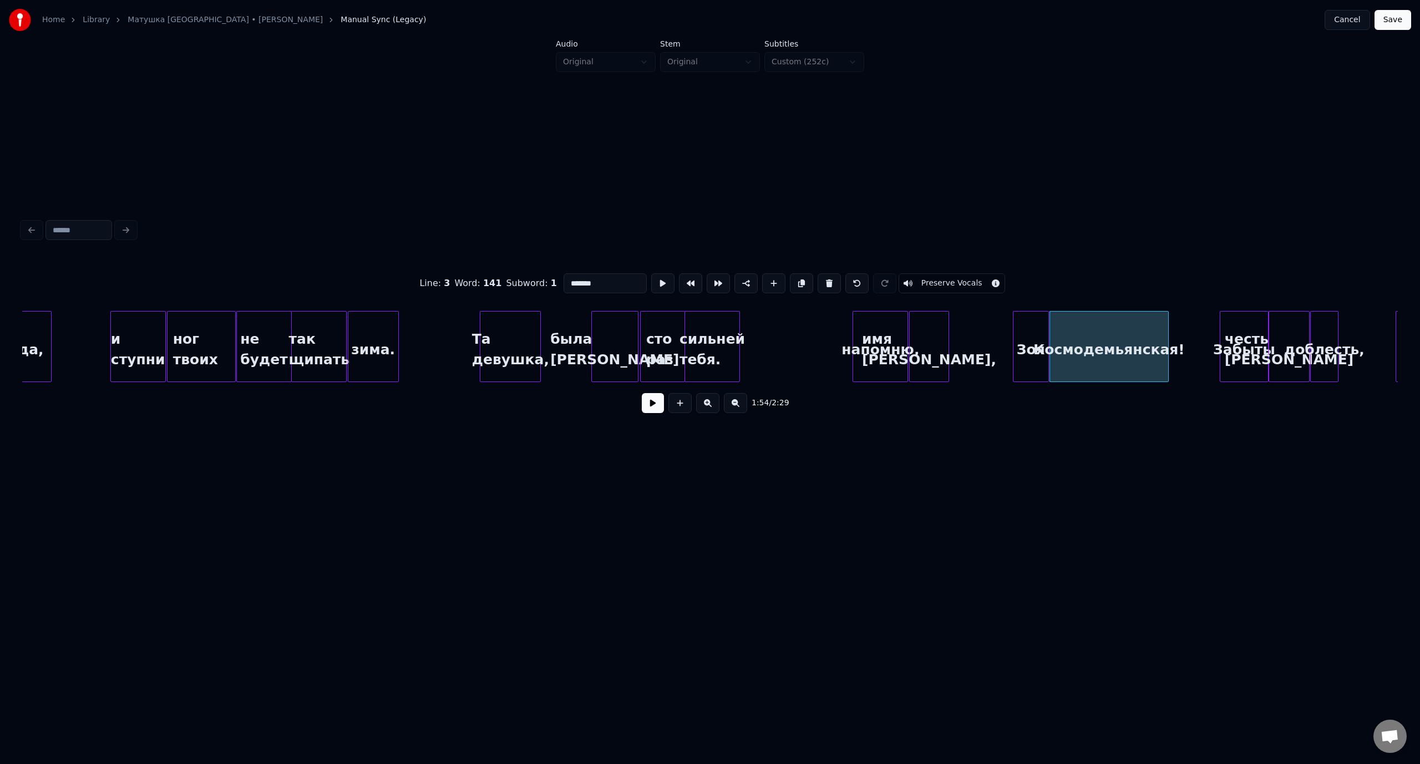
click at [1033, 330] on div "Зоя" at bounding box center [1030, 349] width 35 height 75
click at [516, 325] on div "Та девушка," at bounding box center [510, 349] width 60 height 75
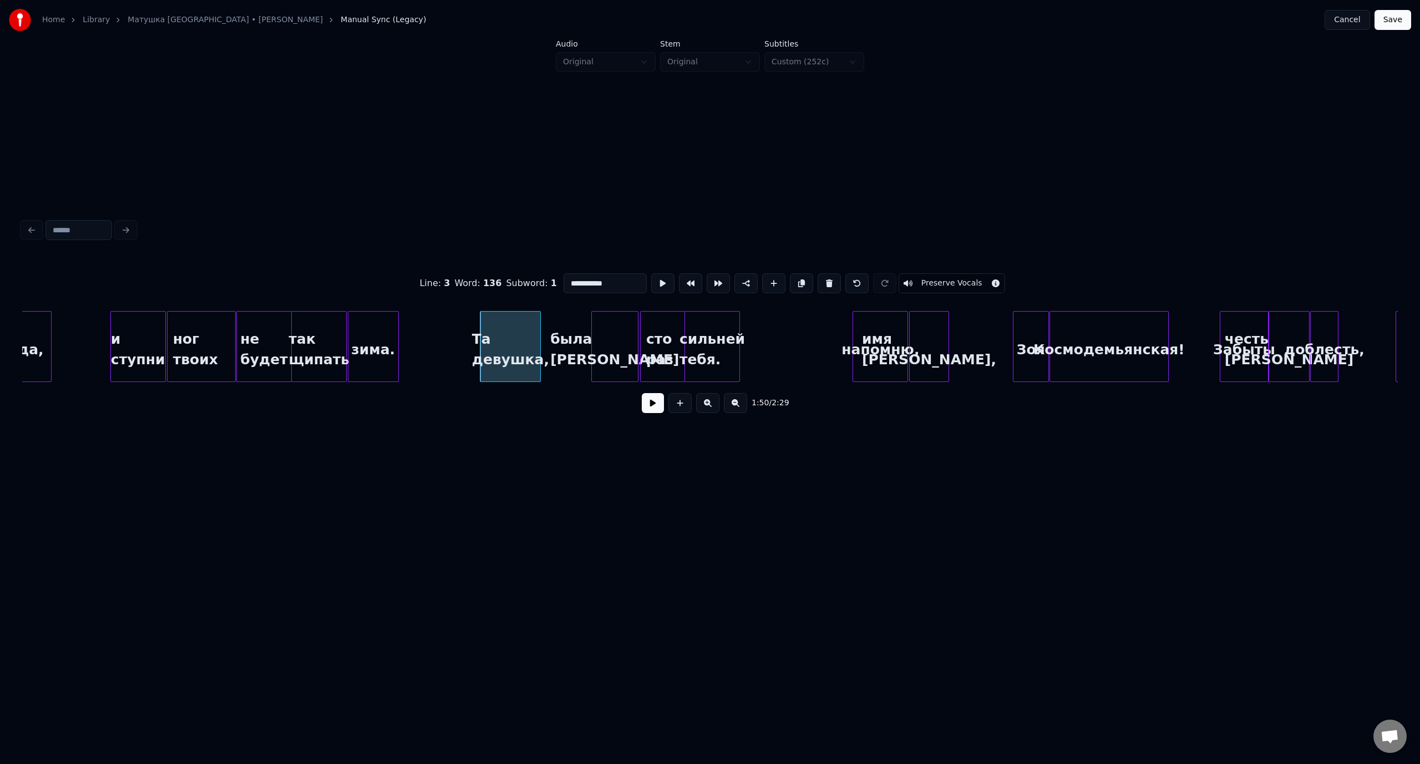
type input "**********"
click at [659, 410] on button at bounding box center [653, 403] width 22 height 20
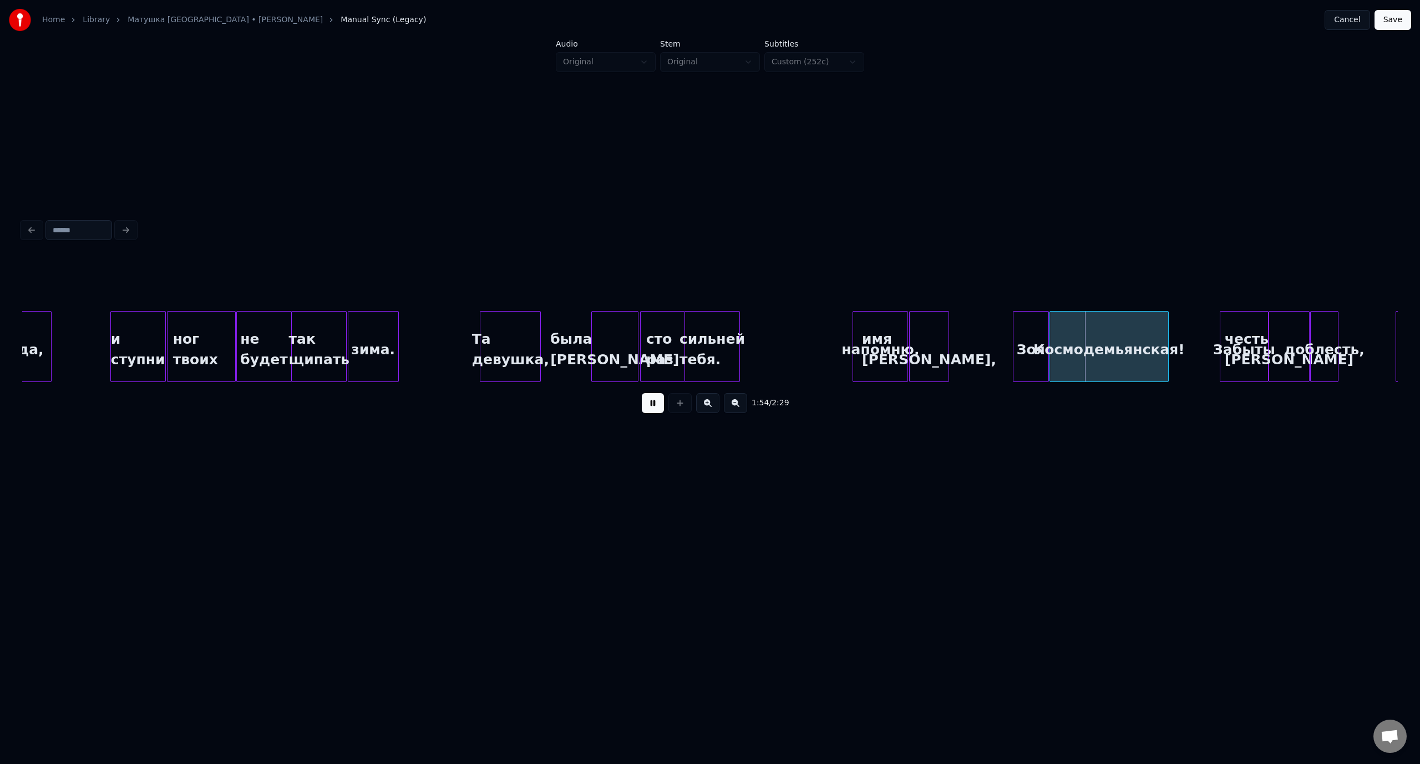
drag, startPoint x: 653, startPoint y: 409, endPoint x: 783, endPoint y: 374, distance: 134.5
click at [653, 409] on button at bounding box center [653, 403] width 22 height 20
click at [995, 336] on div at bounding box center [996, 347] width 3 height 70
click at [606, 317] on div "была [PERSON_NAME]" at bounding box center [615, 349] width 46 height 75
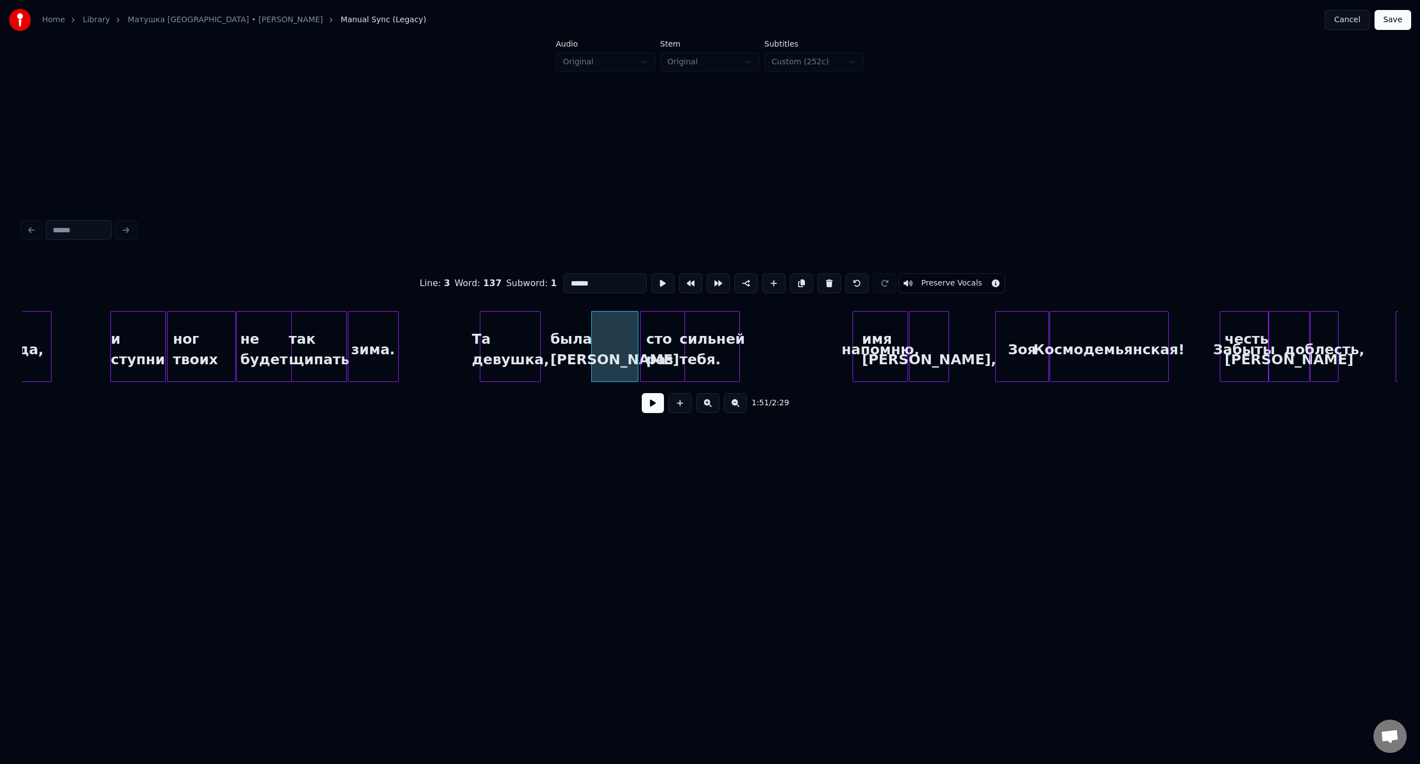
click at [654, 410] on button at bounding box center [653, 403] width 22 height 20
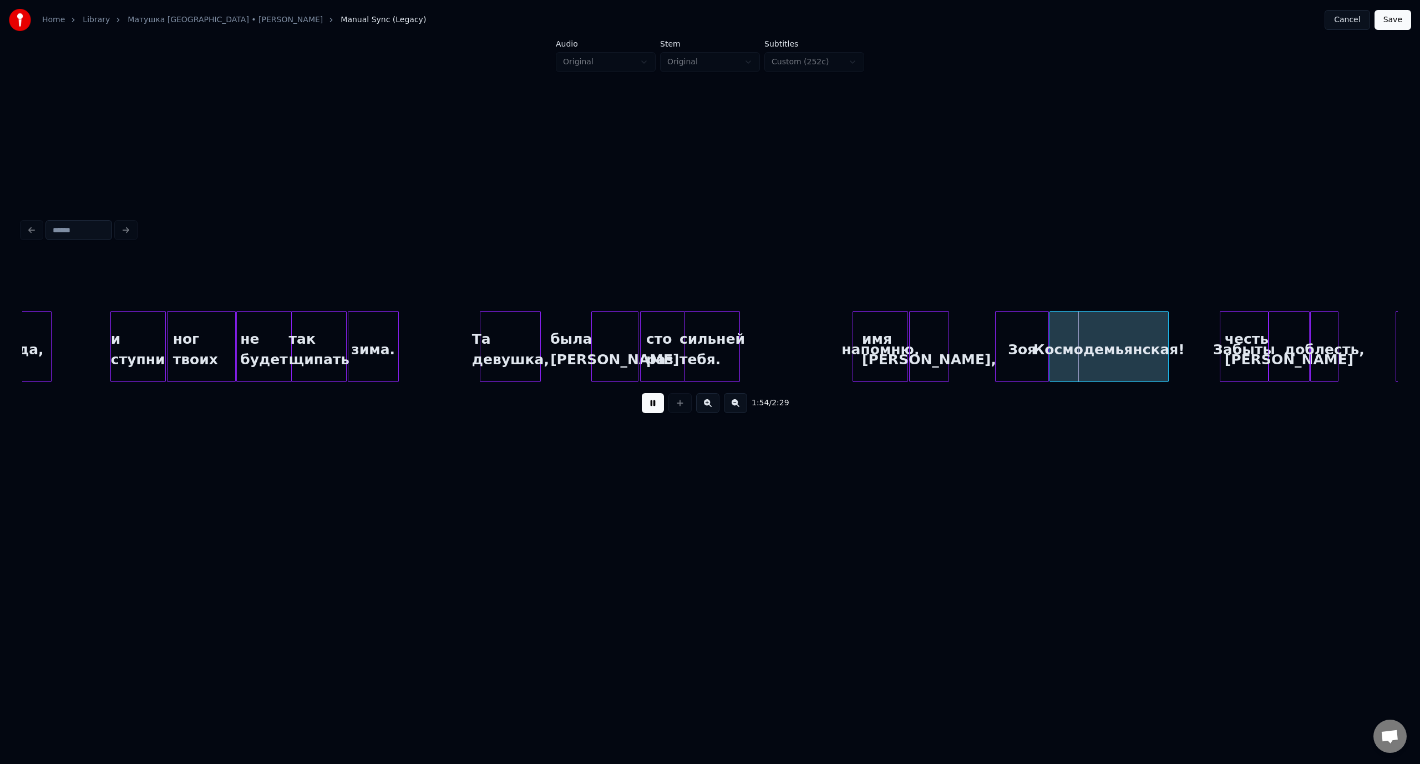
click at [875, 337] on div "напомню," at bounding box center [880, 349] width 54 height 75
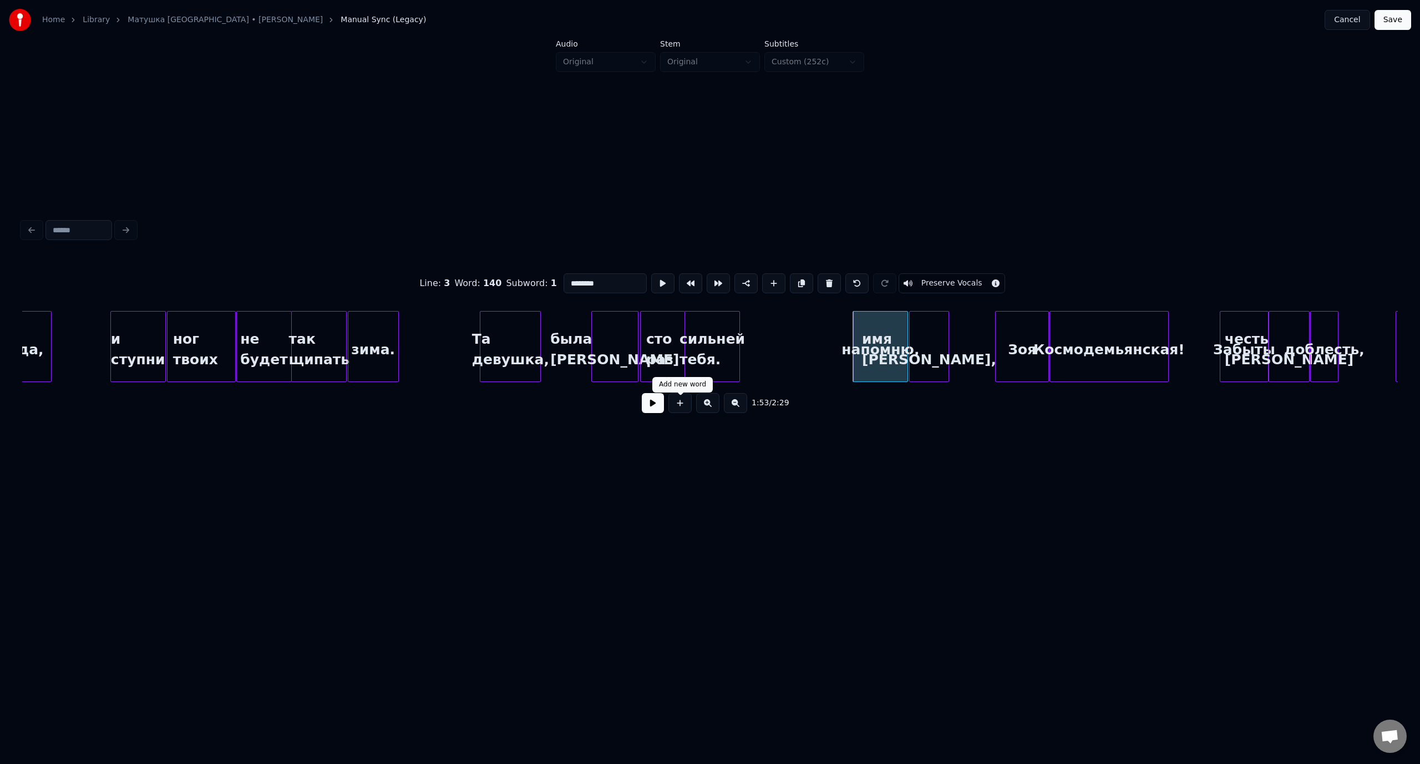
click at [659, 408] on button at bounding box center [653, 403] width 22 height 20
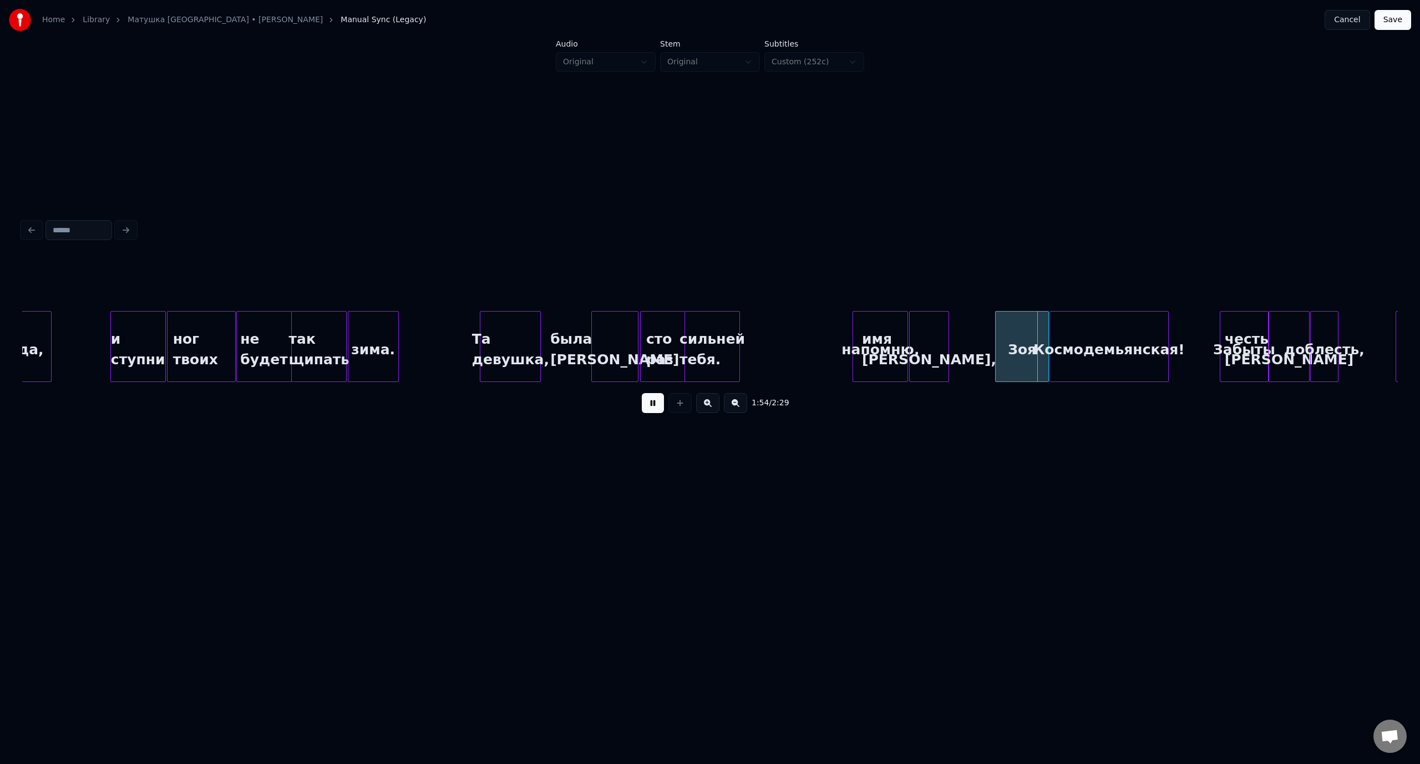
click at [654, 407] on button at bounding box center [653, 403] width 22 height 20
click at [888, 332] on div "напомню," at bounding box center [880, 349] width 54 height 75
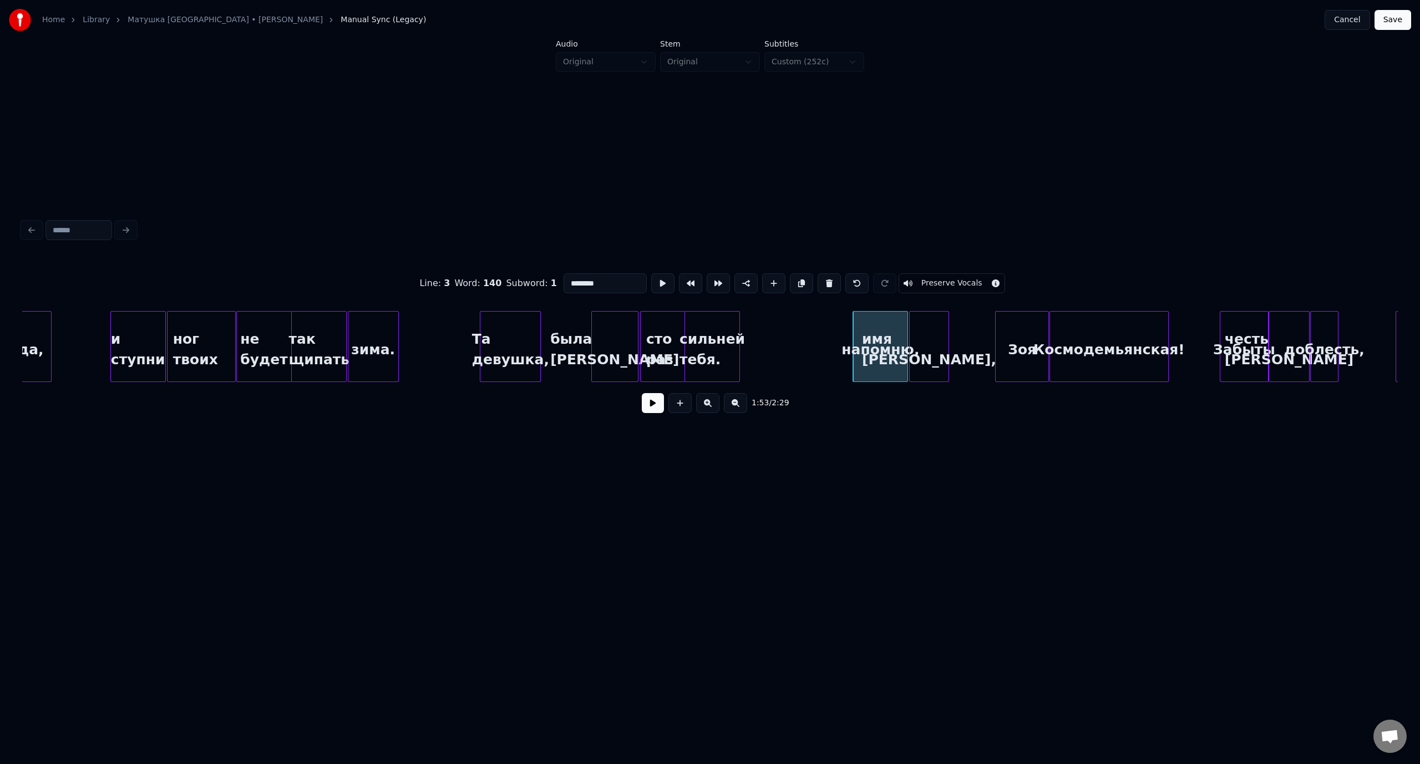
click at [607, 281] on input "********" at bounding box center [604, 283] width 83 height 20
click at [610, 326] on div "была [PERSON_NAME]" at bounding box center [615, 349] width 46 height 75
type input "******"
click at [647, 413] on button at bounding box center [653, 403] width 22 height 20
click at [642, 413] on button at bounding box center [653, 403] width 22 height 20
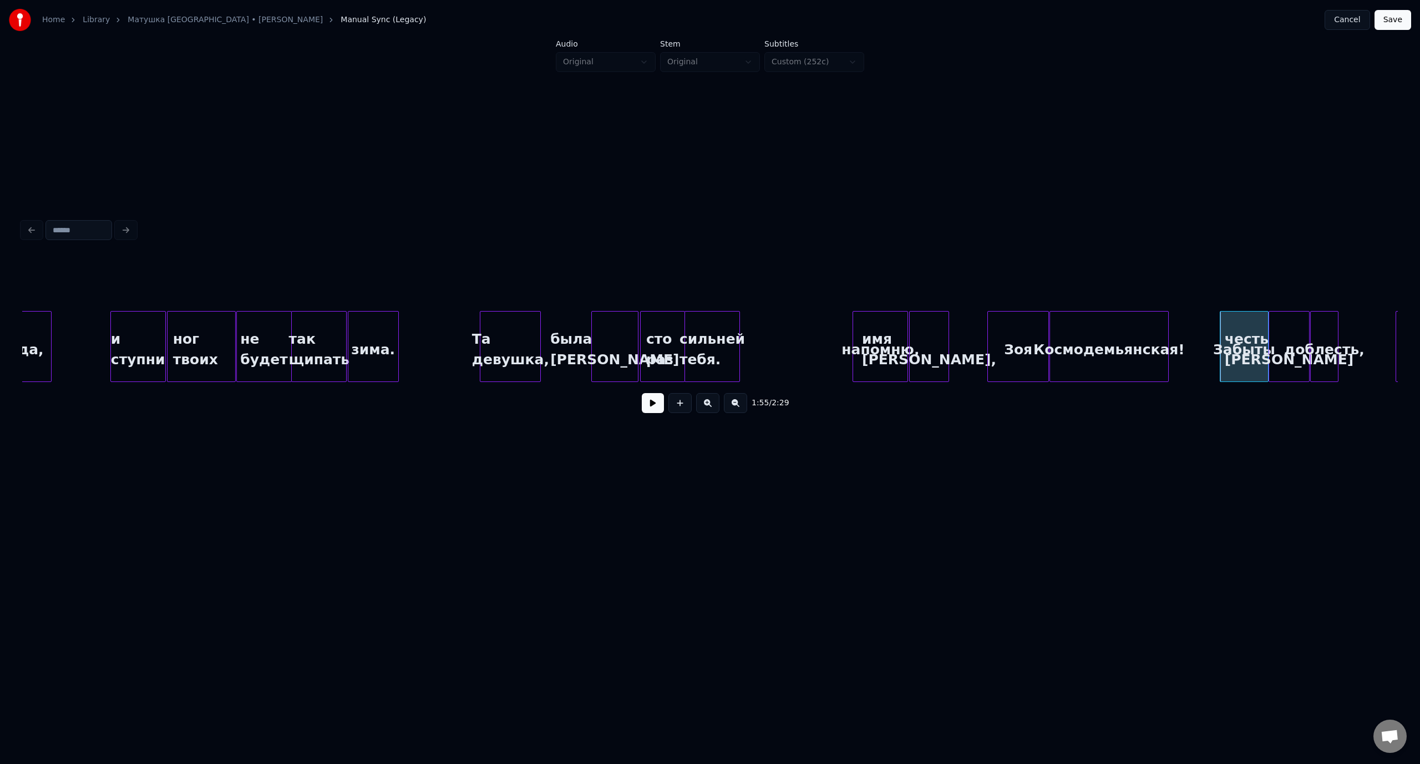
click at [988, 349] on div at bounding box center [989, 347] width 3 height 70
click at [694, 329] on div "сильней тебя." at bounding box center [712, 349] width 54 height 75
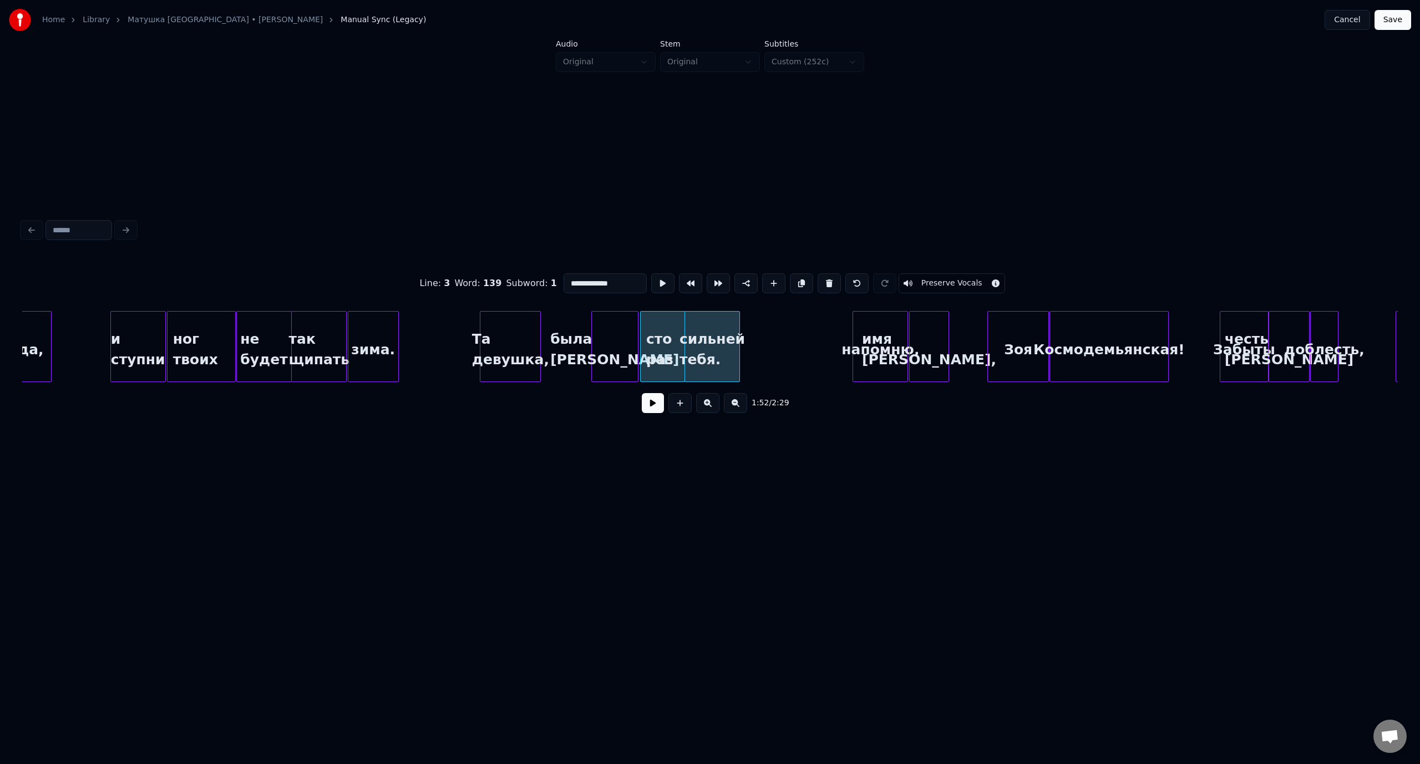
click at [663, 410] on button at bounding box center [653, 403] width 22 height 20
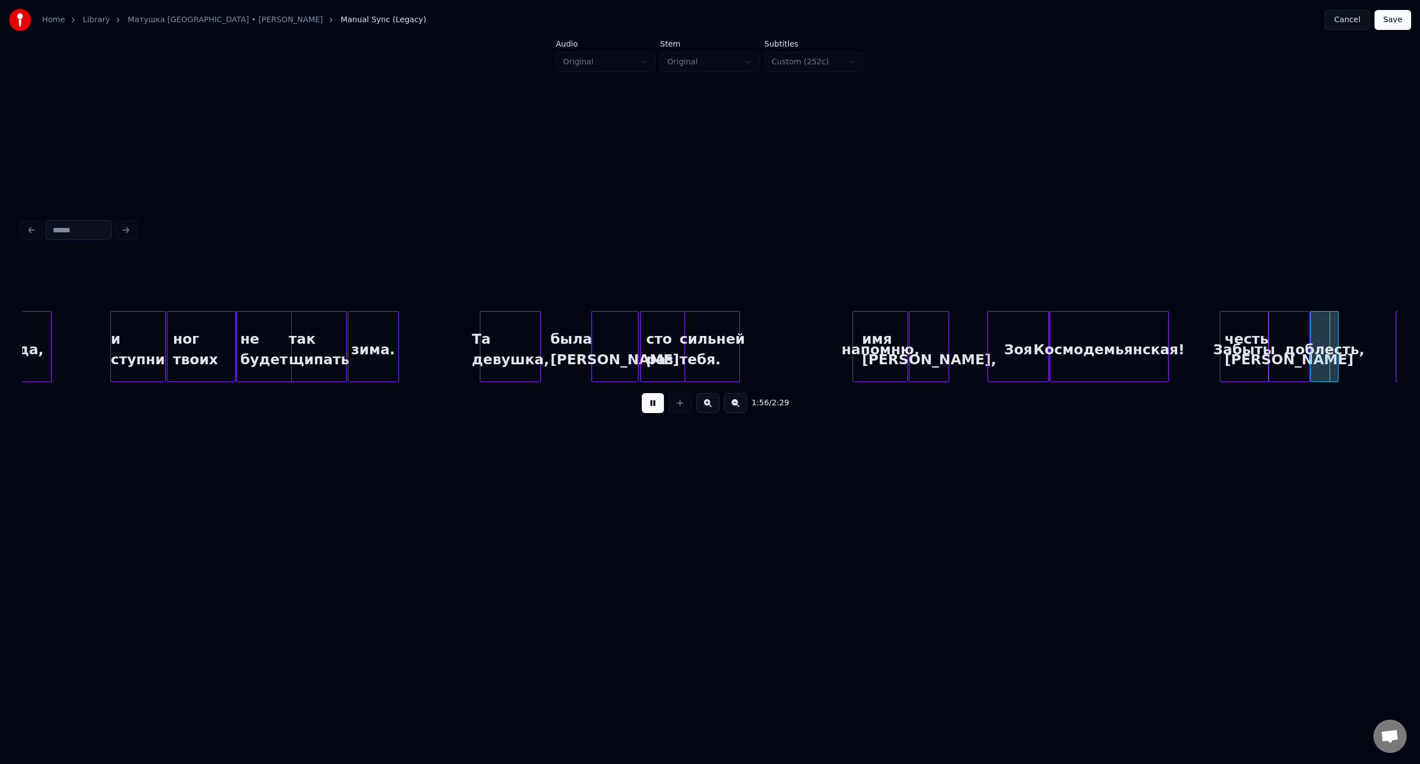
drag, startPoint x: 652, startPoint y: 408, endPoint x: 1117, endPoint y: 308, distance: 475.3
click at [657, 405] on button at bounding box center [653, 403] width 22 height 20
click at [1168, 328] on div "Космодемьянская!" at bounding box center [1108, 346] width 119 height 71
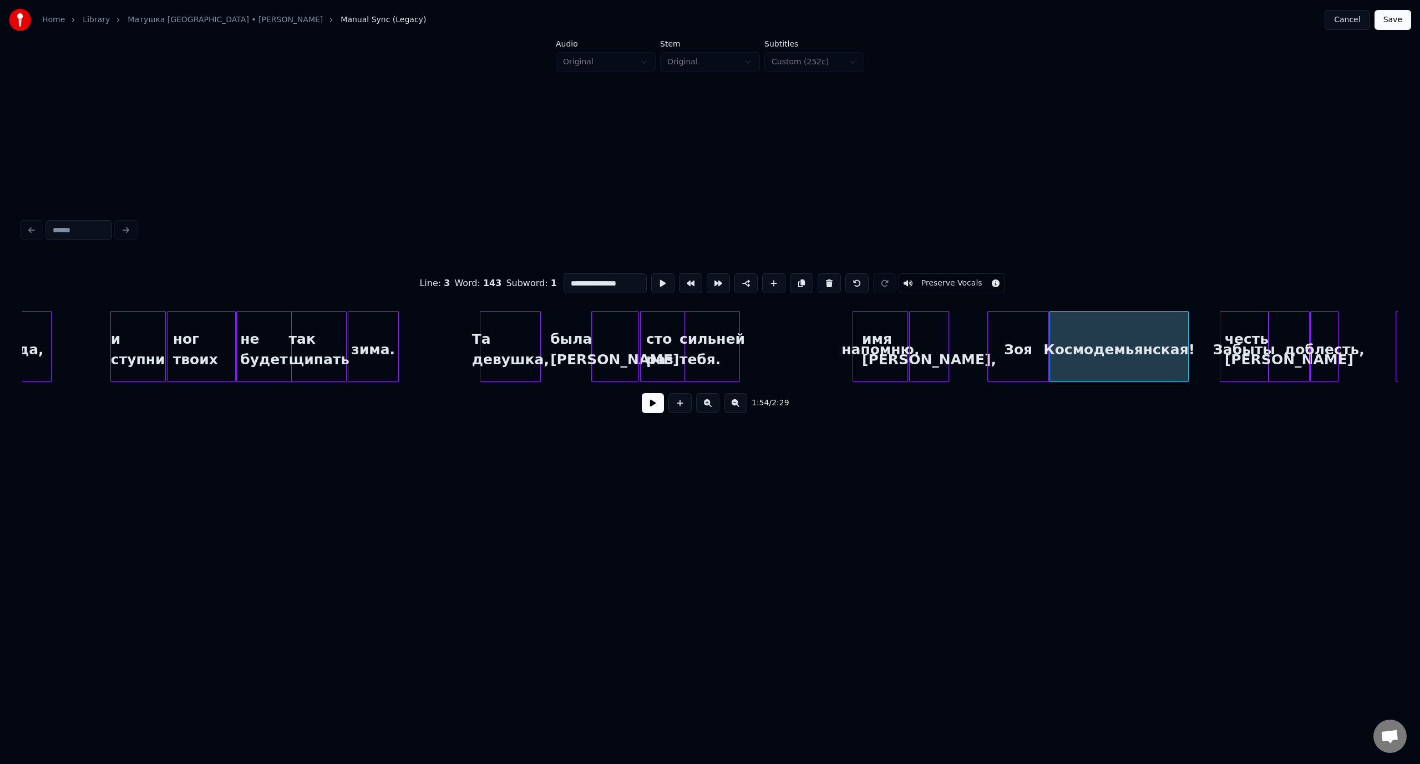
click at [1187, 333] on div at bounding box center [1186, 347] width 3 height 70
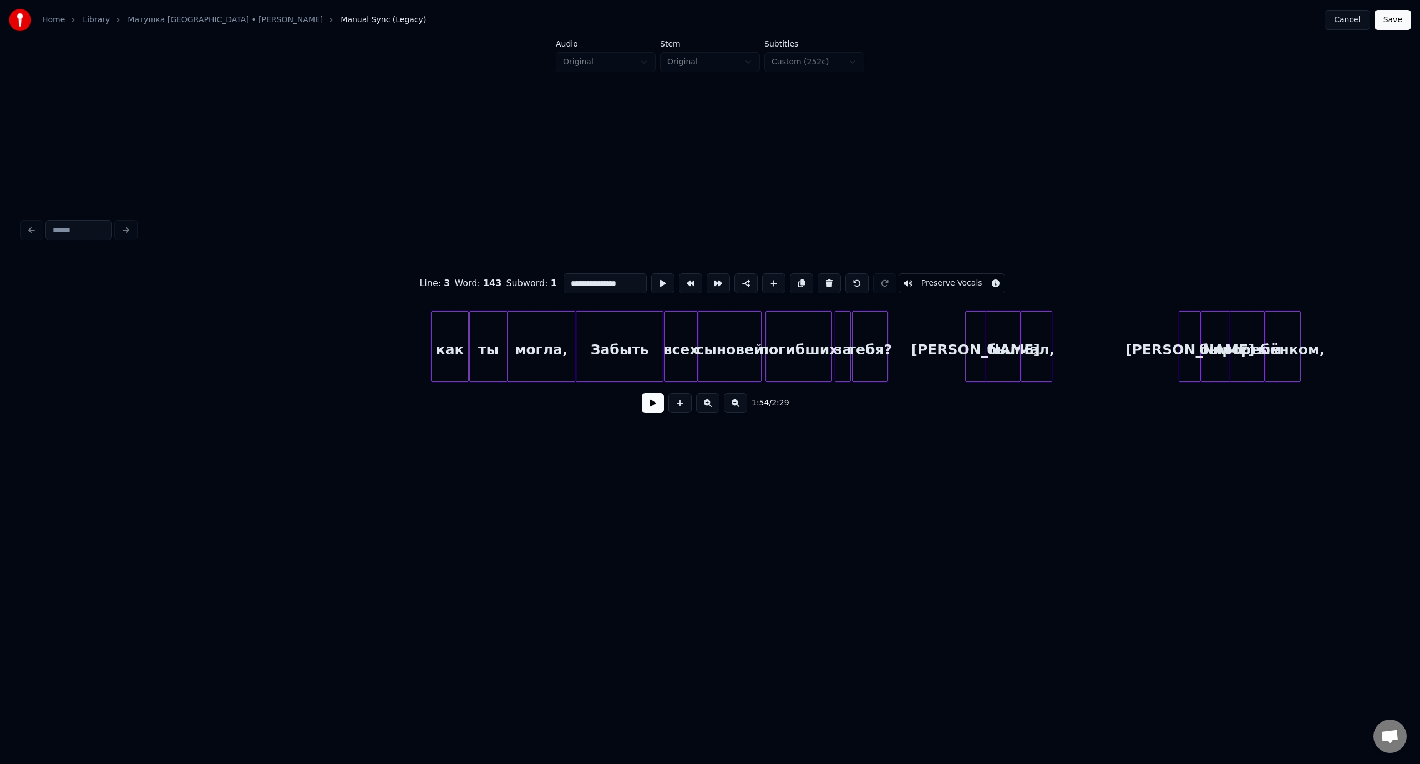
scroll to position [0, 0]
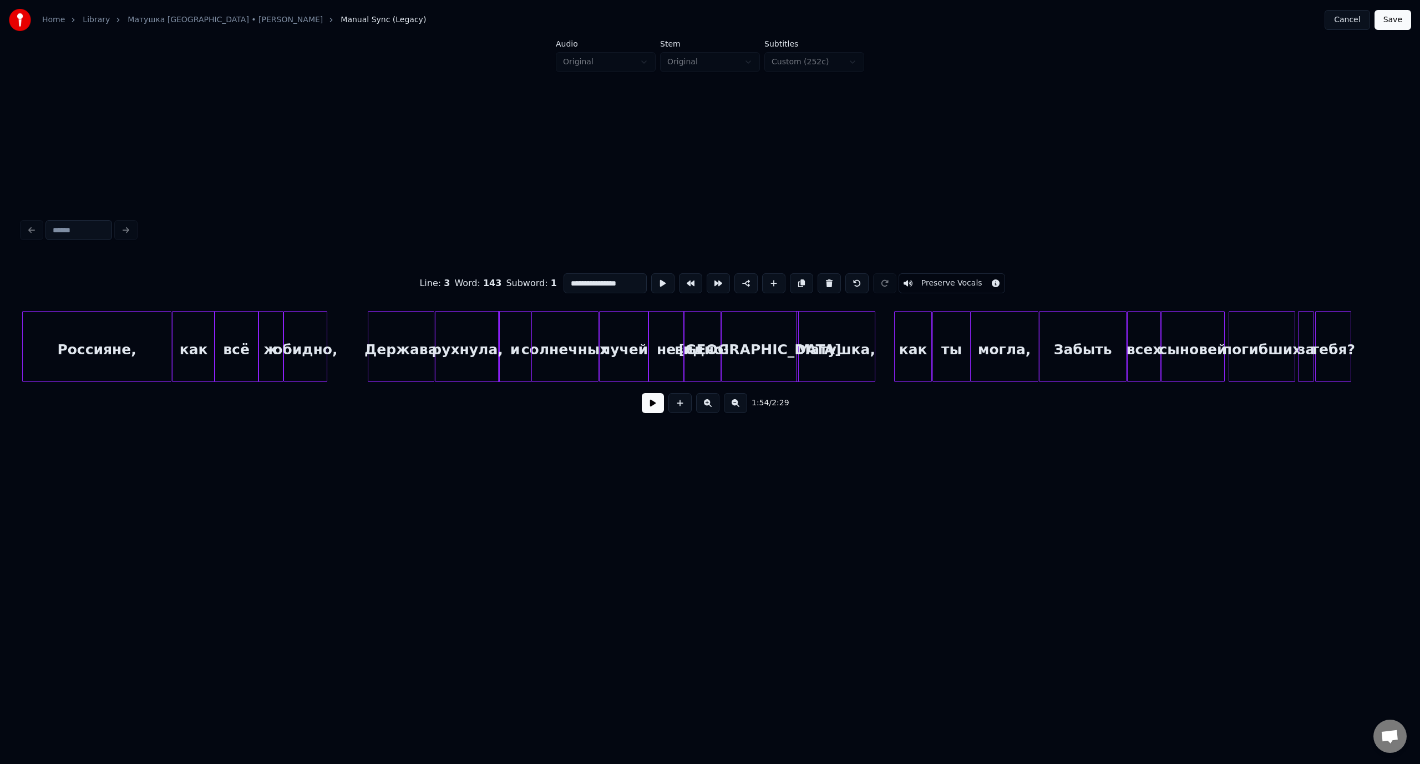
click at [128, 338] on div "Россияне," at bounding box center [97, 349] width 148 height 75
click at [650, 407] on button at bounding box center [653, 403] width 22 height 20
click at [646, 405] on button at bounding box center [653, 403] width 22 height 20
click at [308, 331] on div at bounding box center [307, 347] width 3 height 70
click at [71, 350] on div "Россияне," at bounding box center [101, 349] width 148 height 75
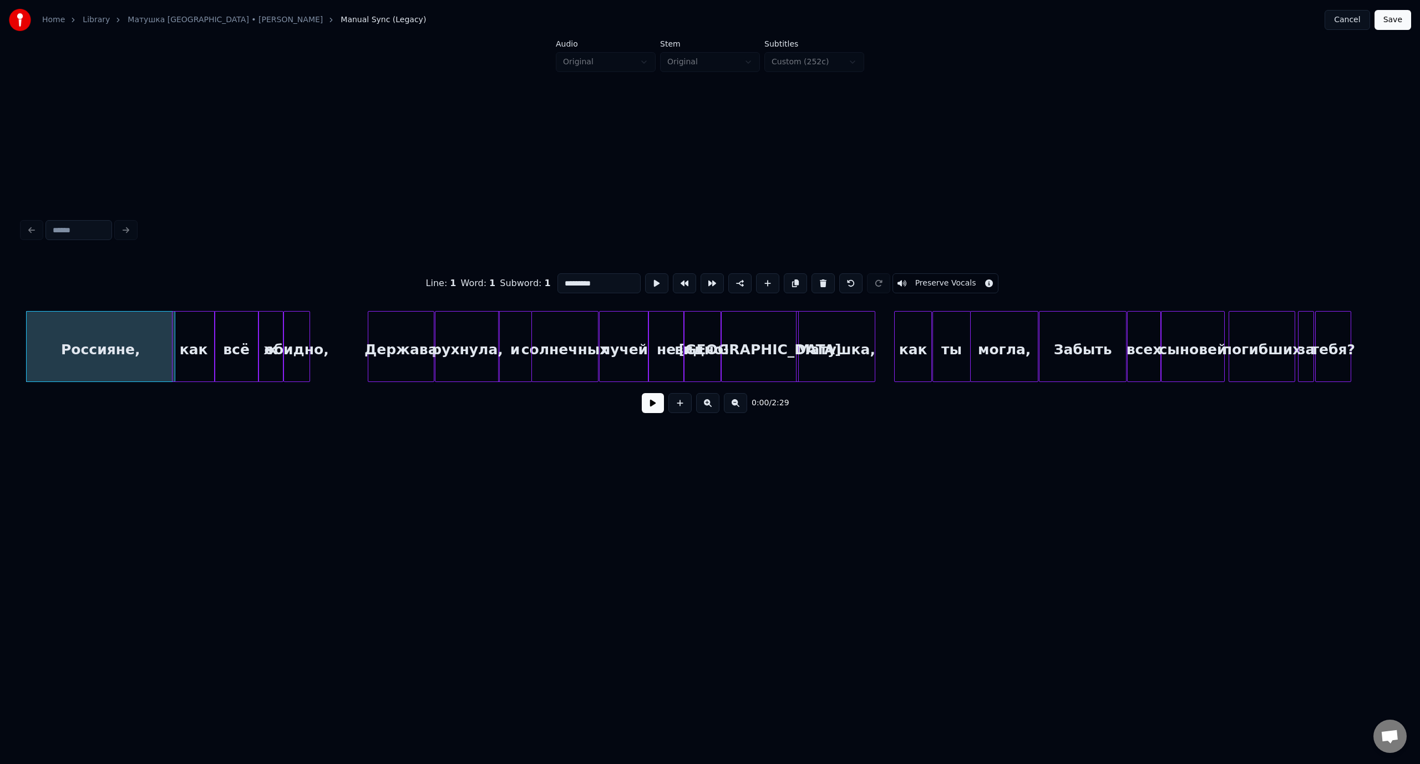
click at [649, 410] on button at bounding box center [653, 403] width 22 height 20
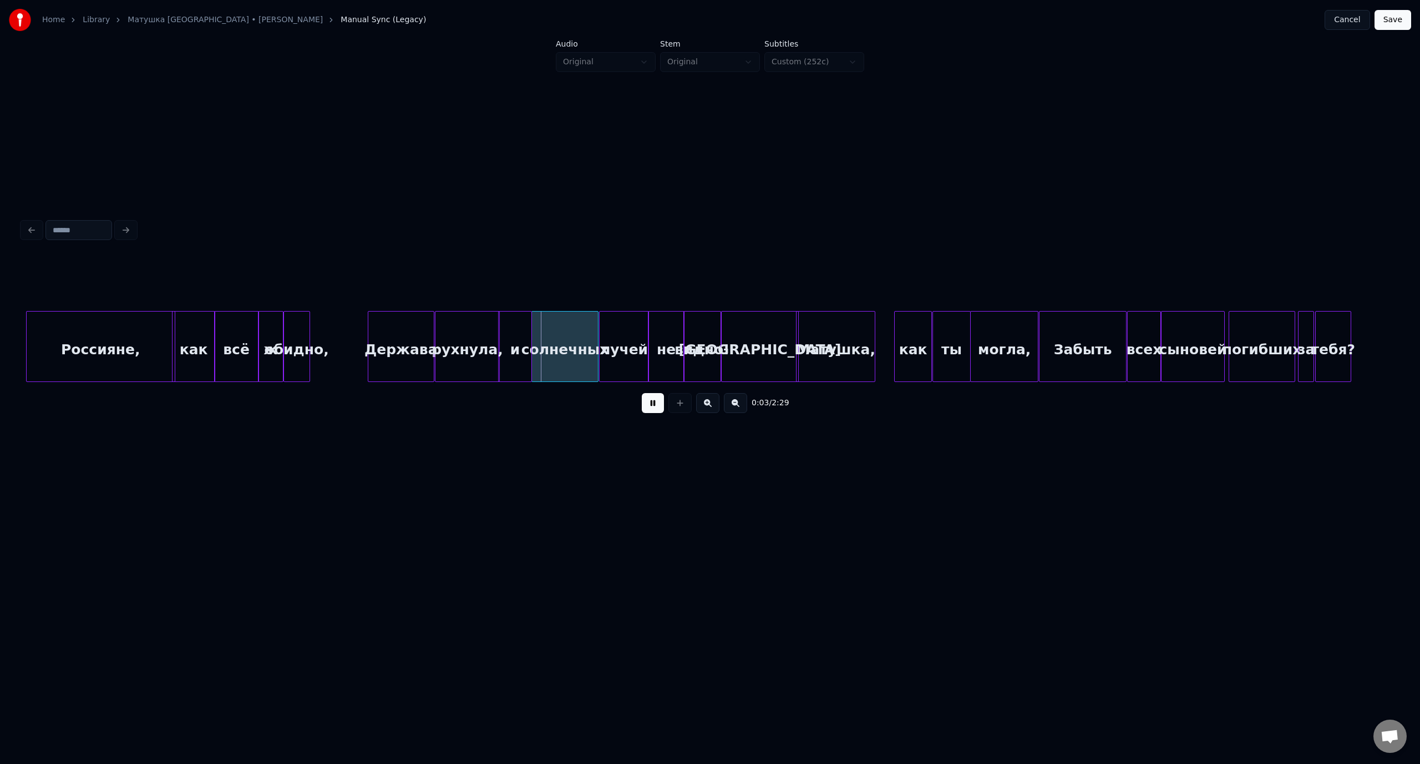
click at [641, 401] on div "0:03 / 2:29" at bounding box center [710, 403] width 1358 height 24
click at [642, 404] on button at bounding box center [653, 403] width 22 height 20
click at [480, 338] on div at bounding box center [480, 347] width 3 height 70
click at [290, 331] on div "обидно," at bounding box center [297, 349] width 26 height 75
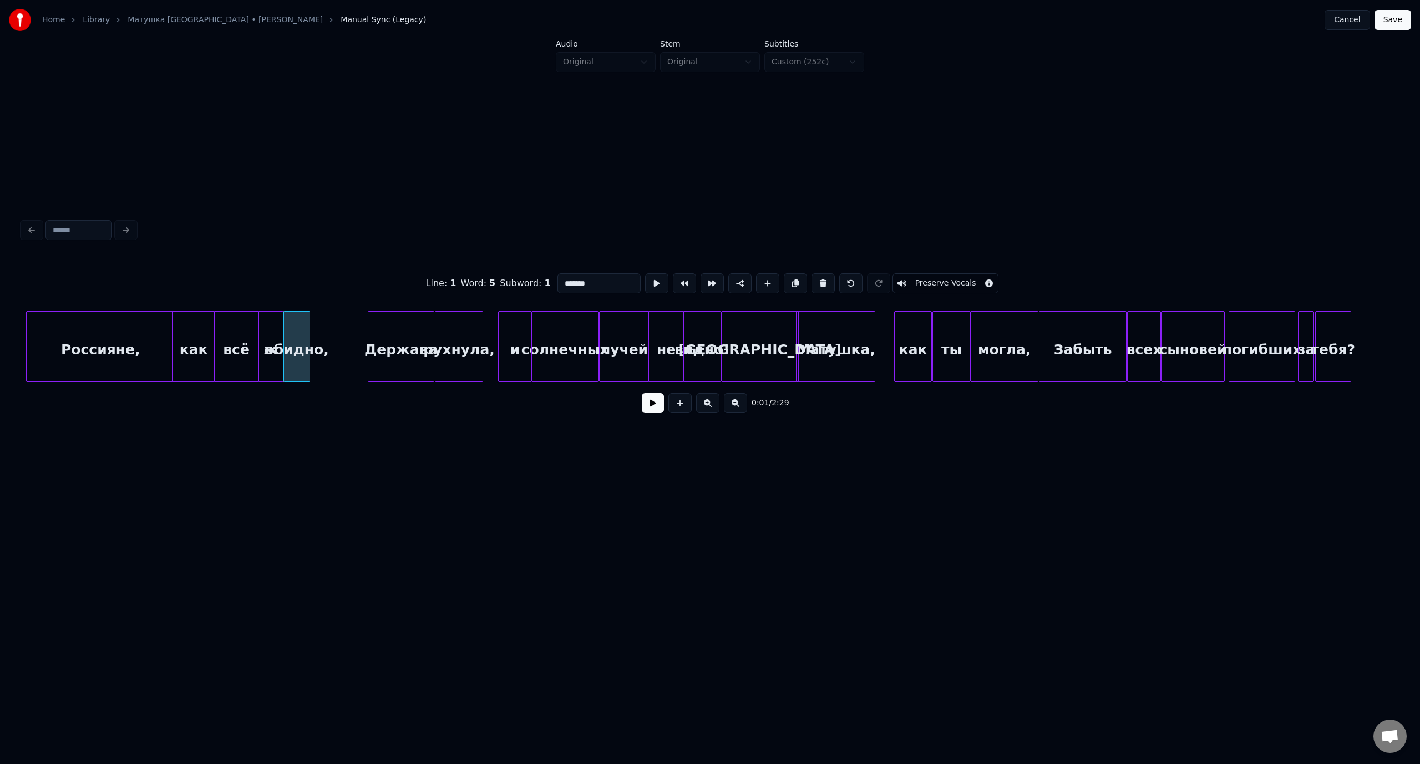
click at [654, 409] on button at bounding box center [653, 403] width 22 height 20
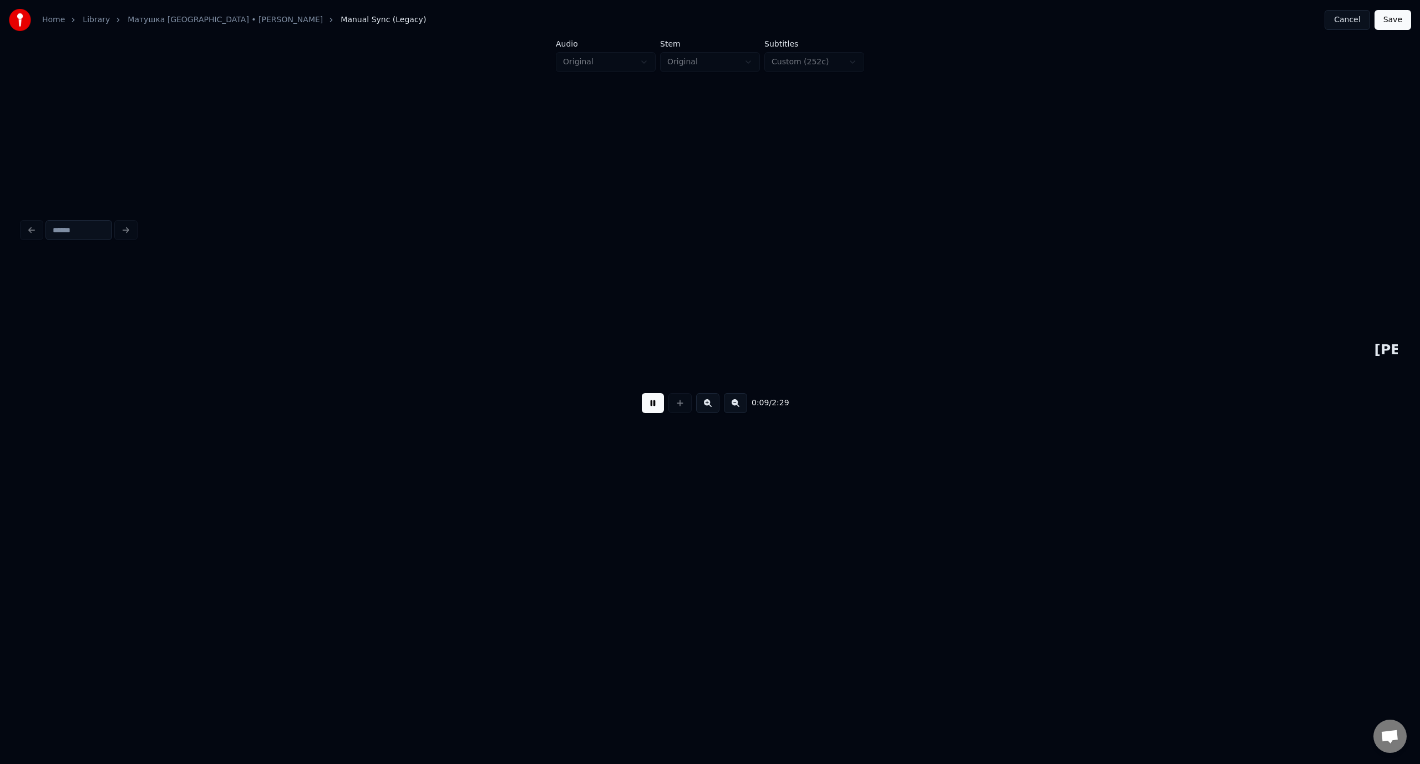
click at [657, 395] on div "0:09 / 2:29" at bounding box center [709, 403] width 1375 height 42
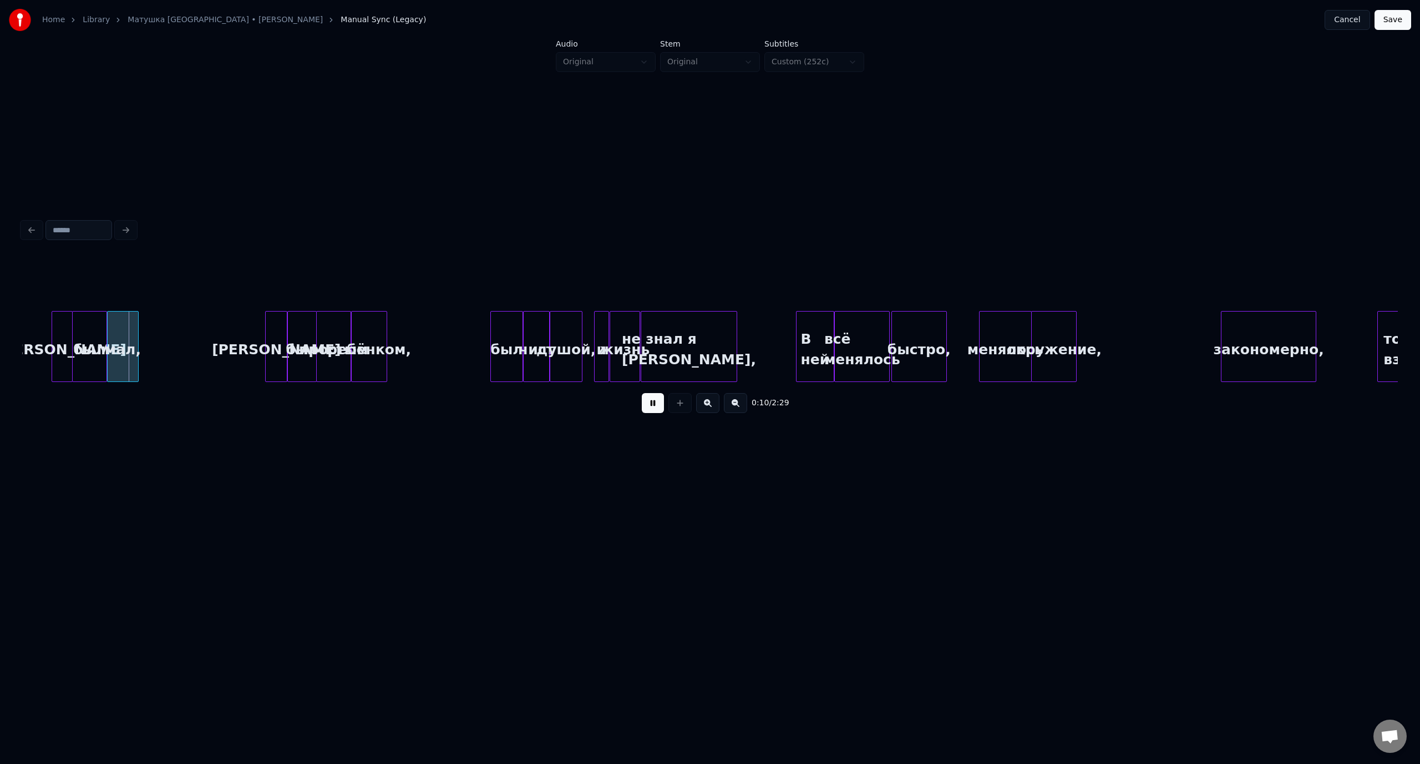
click at [663, 403] on button at bounding box center [653, 403] width 22 height 20
click at [60, 324] on div "[PERSON_NAME]" at bounding box center [62, 349] width 20 height 75
click at [659, 404] on button at bounding box center [653, 403] width 22 height 20
click at [649, 413] on button at bounding box center [653, 403] width 22 height 20
click at [296, 333] on div "был" at bounding box center [302, 349] width 28 height 75
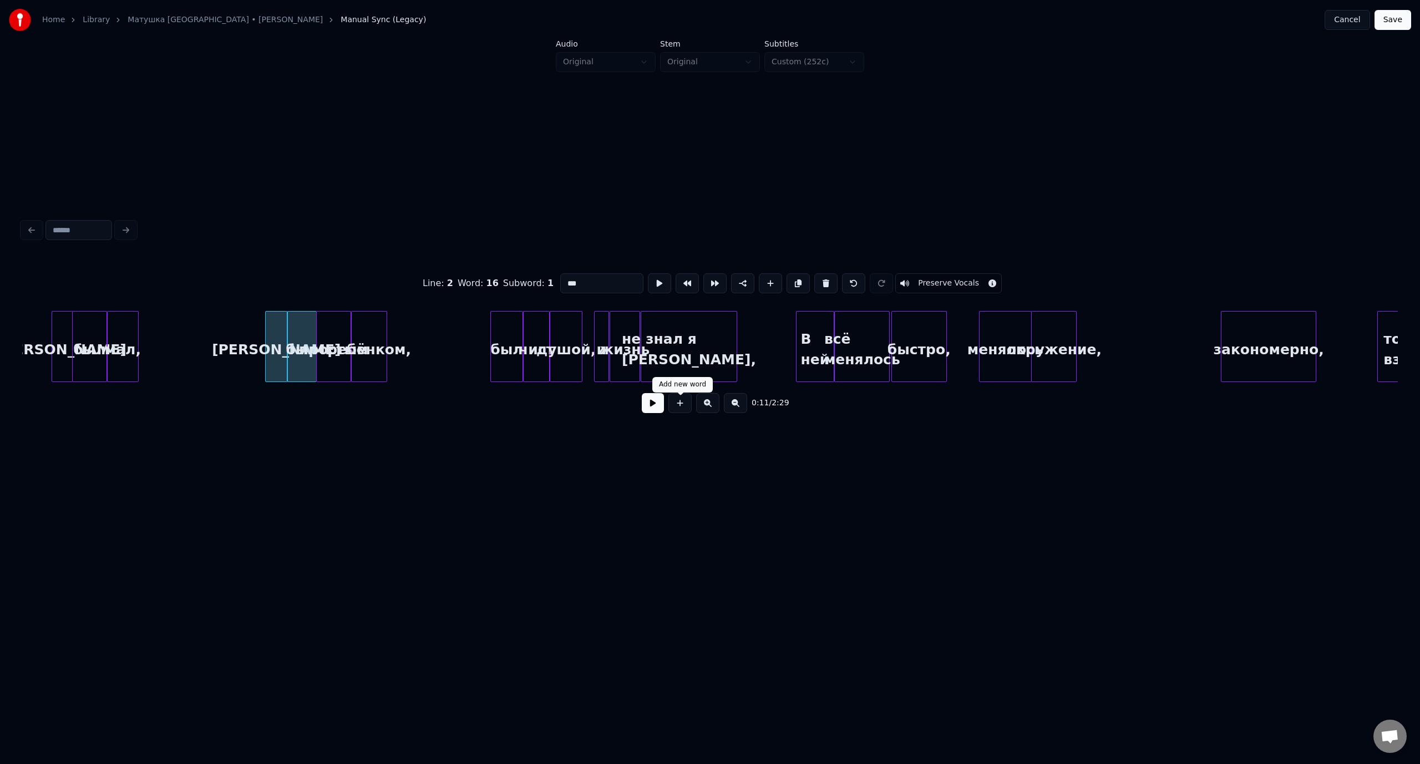
click at [652, 409] on button at bounding box center [653, 403] width 22 height 20
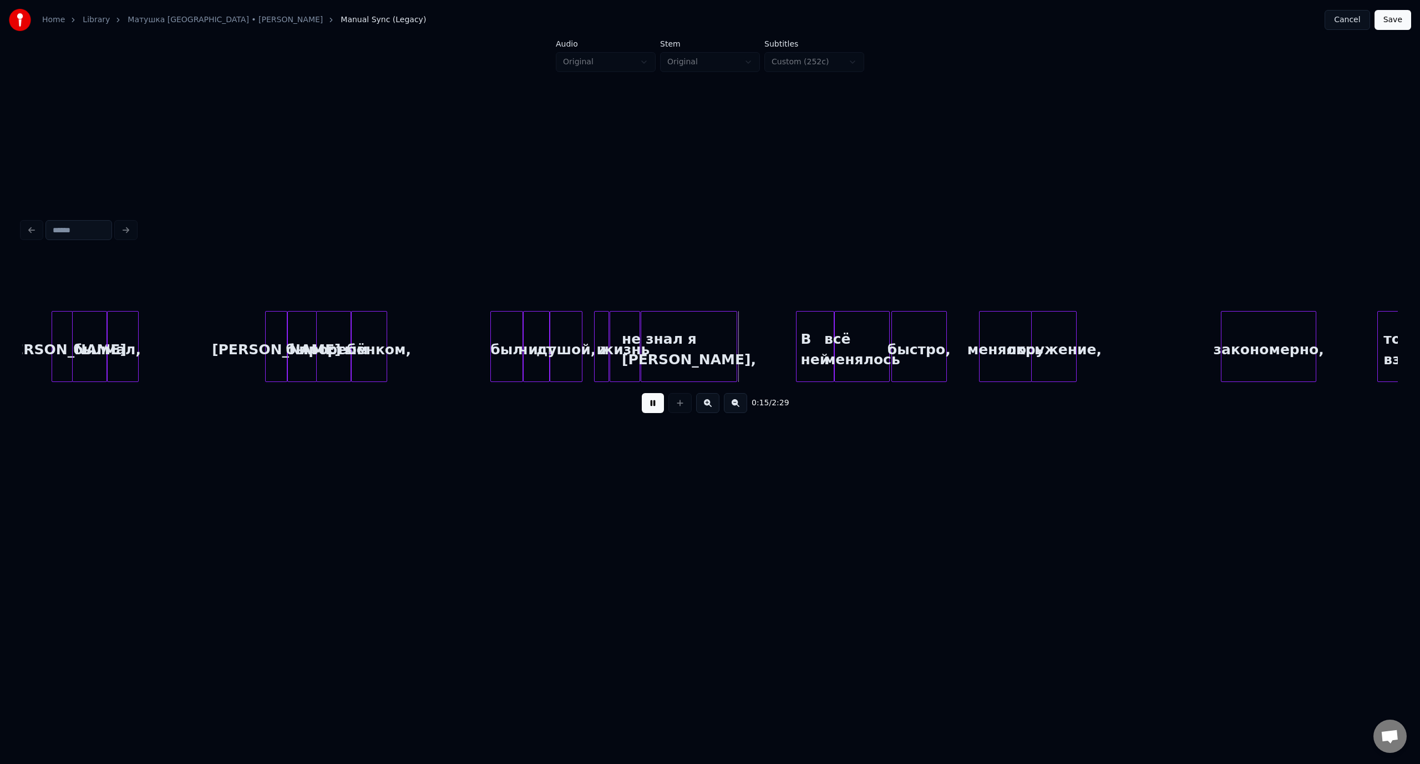
click at [652, 409] on button at bounding box center [653, 403] width 22 height 20
click at [767, 349] on div at bounding box center [765, 347] width 3 height 70
click at [338, 331] on div "простым" at bounding box center [334, 349] width 34 height 75
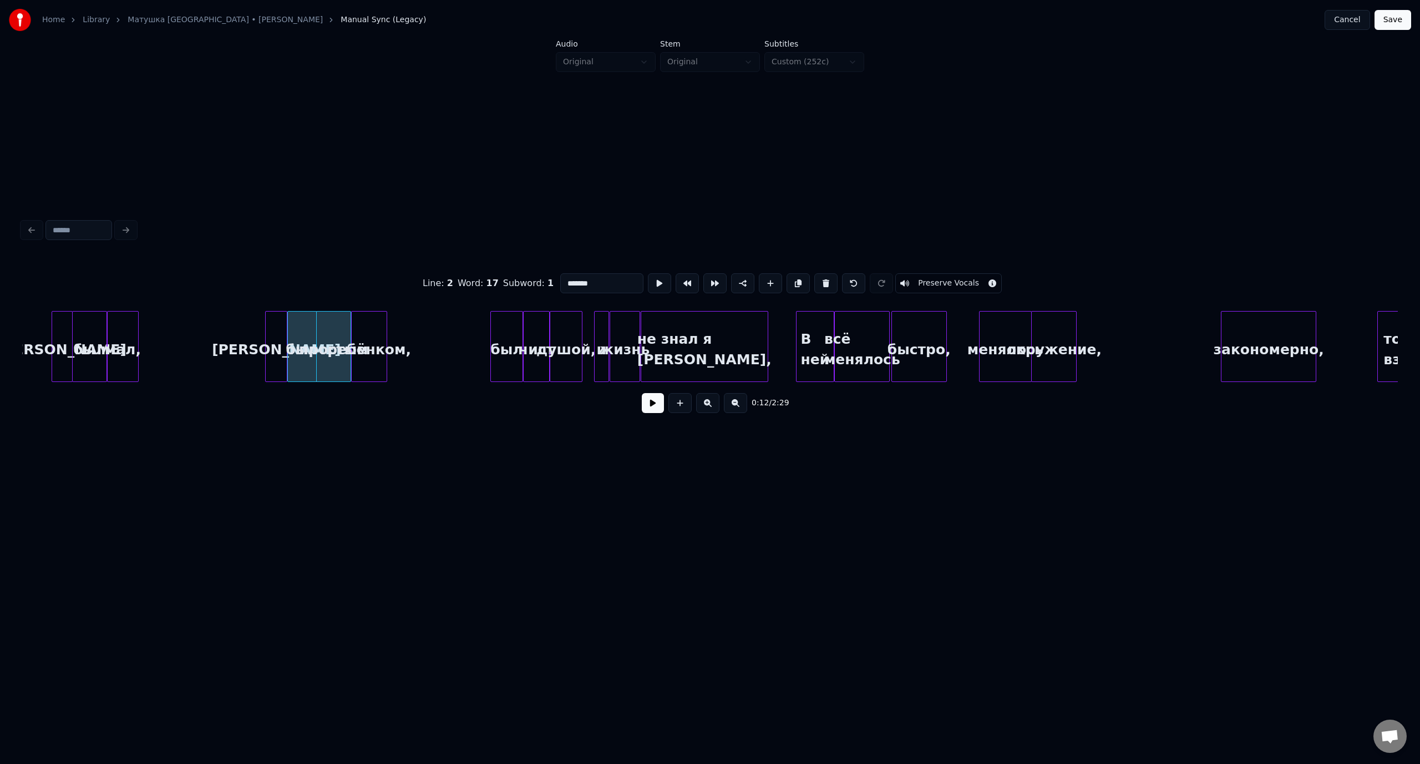
click at [651, 410] on button at bounding box center [653, 403] width 22 height 20
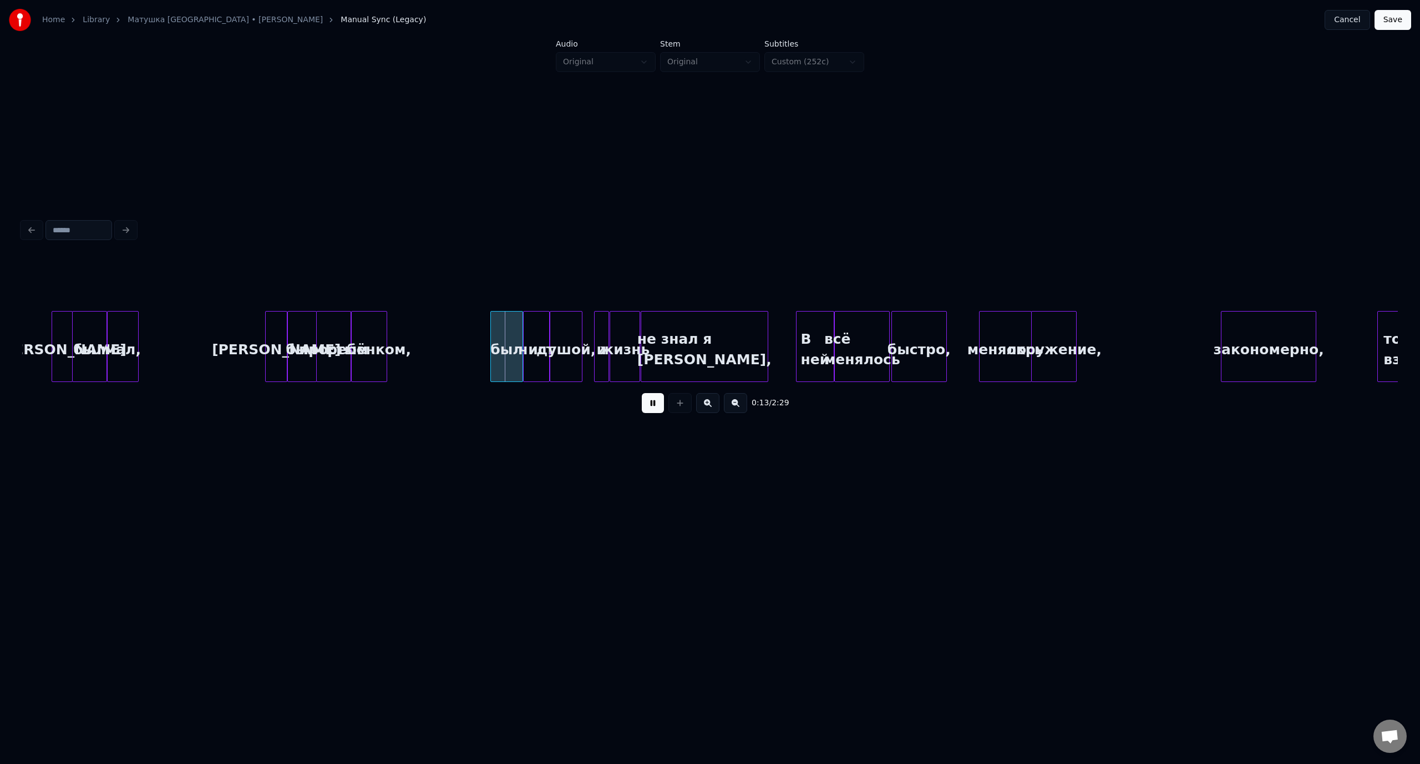
click at [660, 404] on button at bounding box center [653, 403] width 22 height 20
click at [279, 331] on div "[PERSON_NAME]" at bounding box center [276, 349] width 21 height 75
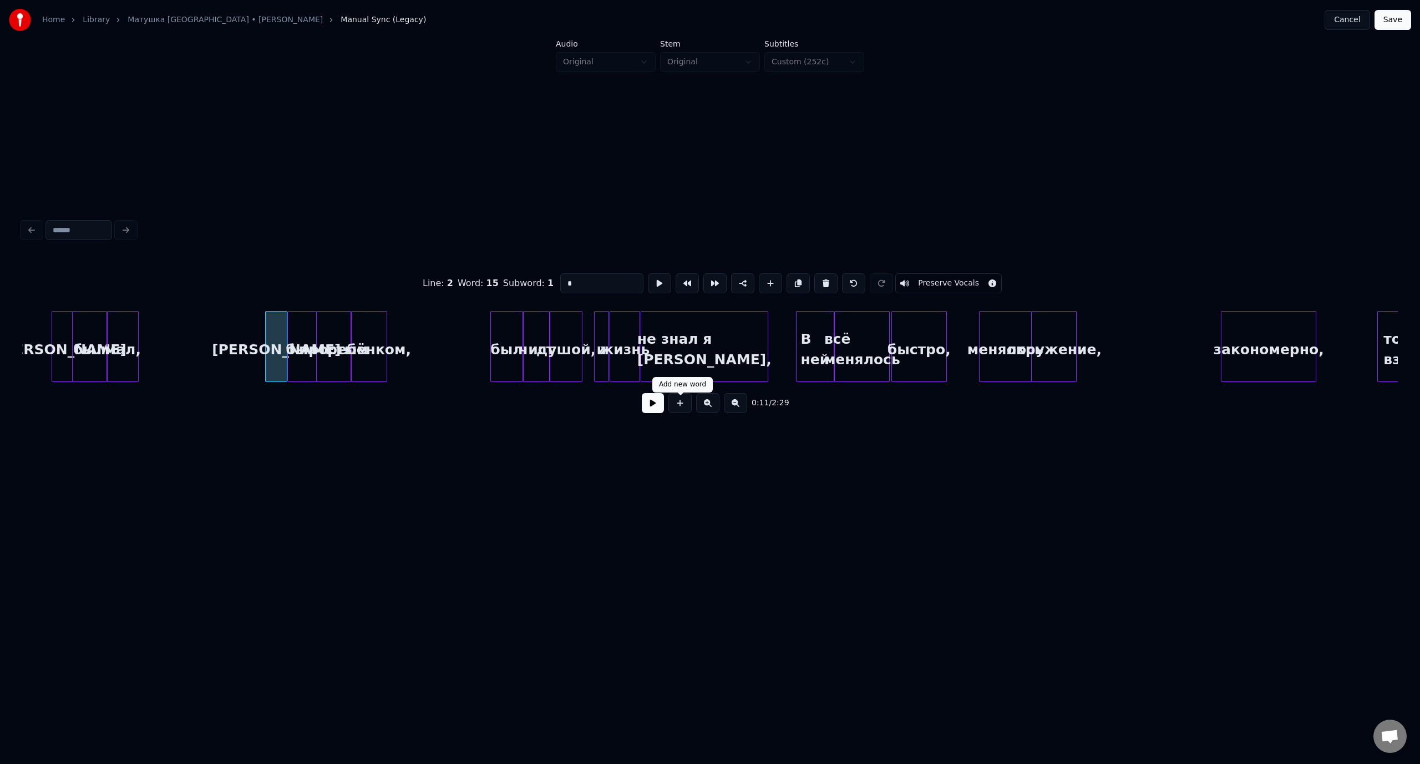
click at [654, 409] on button at bounding box center [653, 403] width 22 height 20
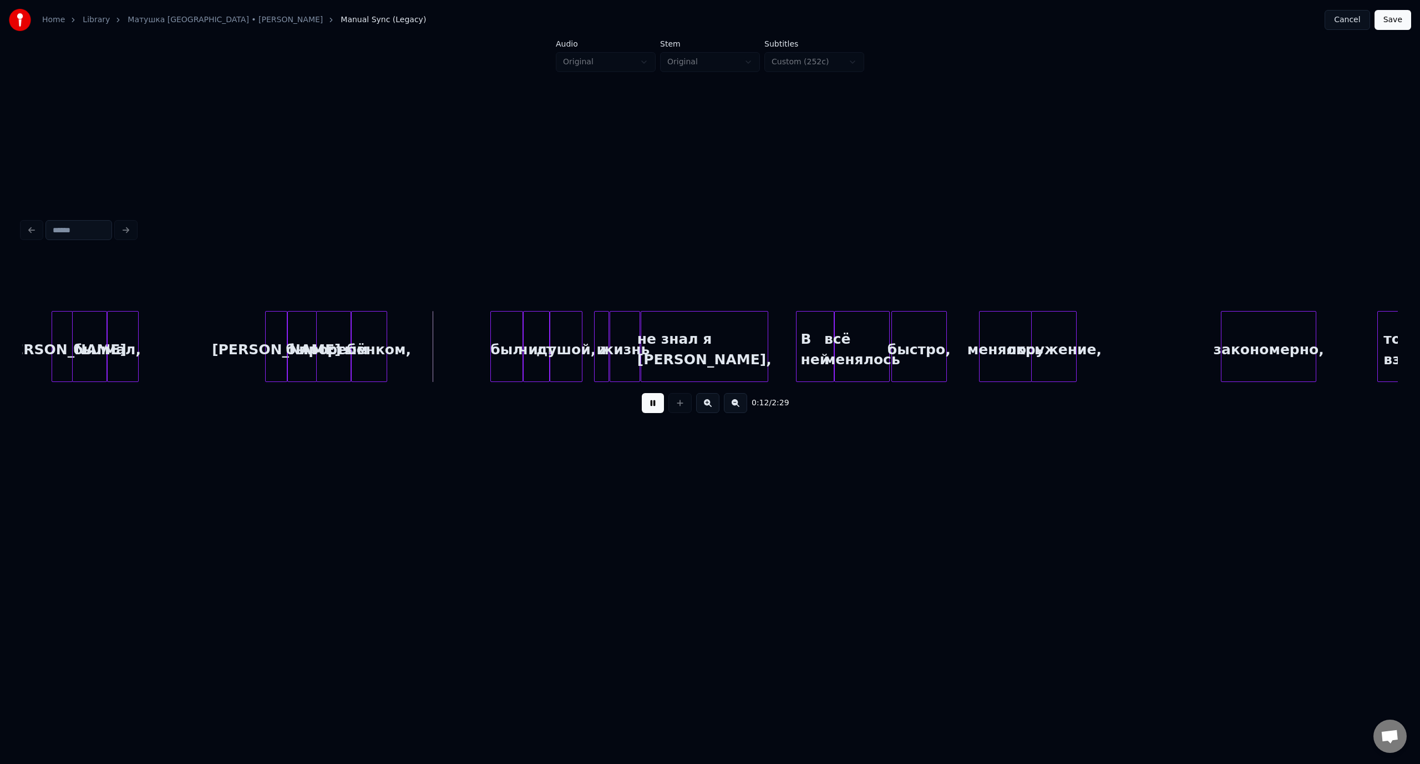
click at [652, 409] on button at bounding box center [653, 403] width 22 height 20
click at [435, 337] on div at bounding box center [434, 347] width 3 height 70
click at [275, 334] on div "[PERSON_NAME]" at bounding box center [276, 349] width 21 height 75
click at [652, 405] on button at bounding box center [653, 403] width 22 height 20
click at [641, 397] on div "0:15 / 2:29" at bounding box center [710, 403] width 1358 height 24
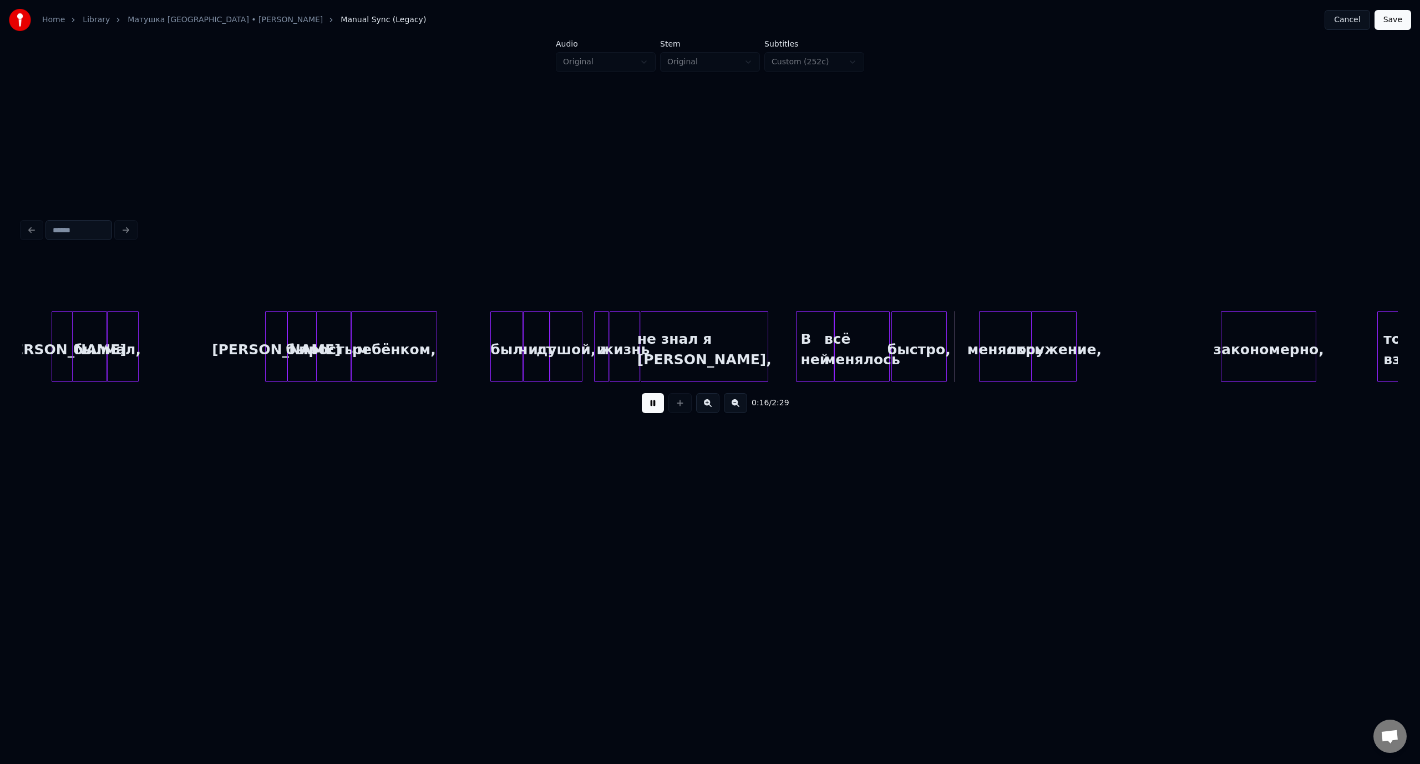
click at [641, 397] on div "0:16 / 2:29" at bounding box center [710, 403] width 1358 height 24
click at [658, 408] on button at bounding box center [653, 403] width 22 height 20
click at [1105, 332] on div at bounding box center [1104, 347] width 3 height 70
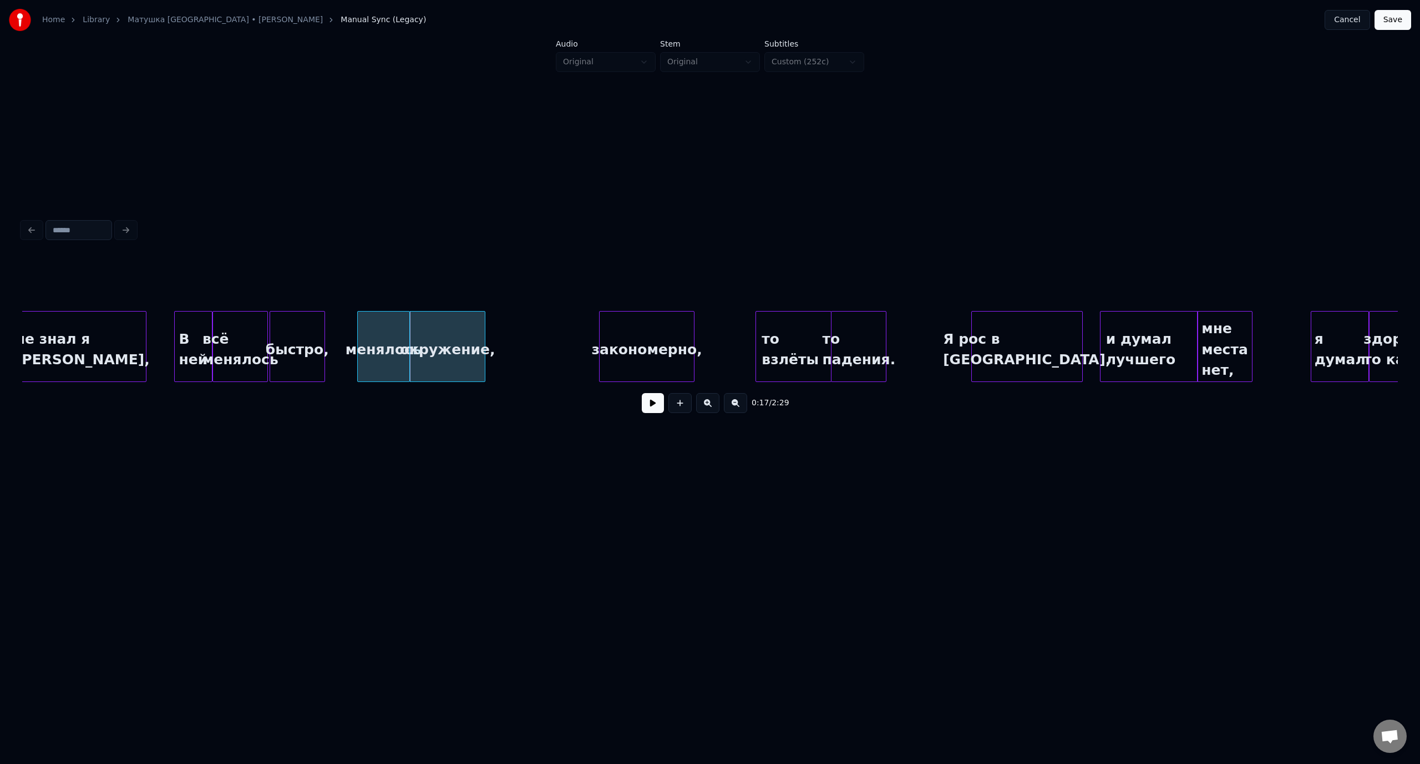
scroll to position [0, 2077]
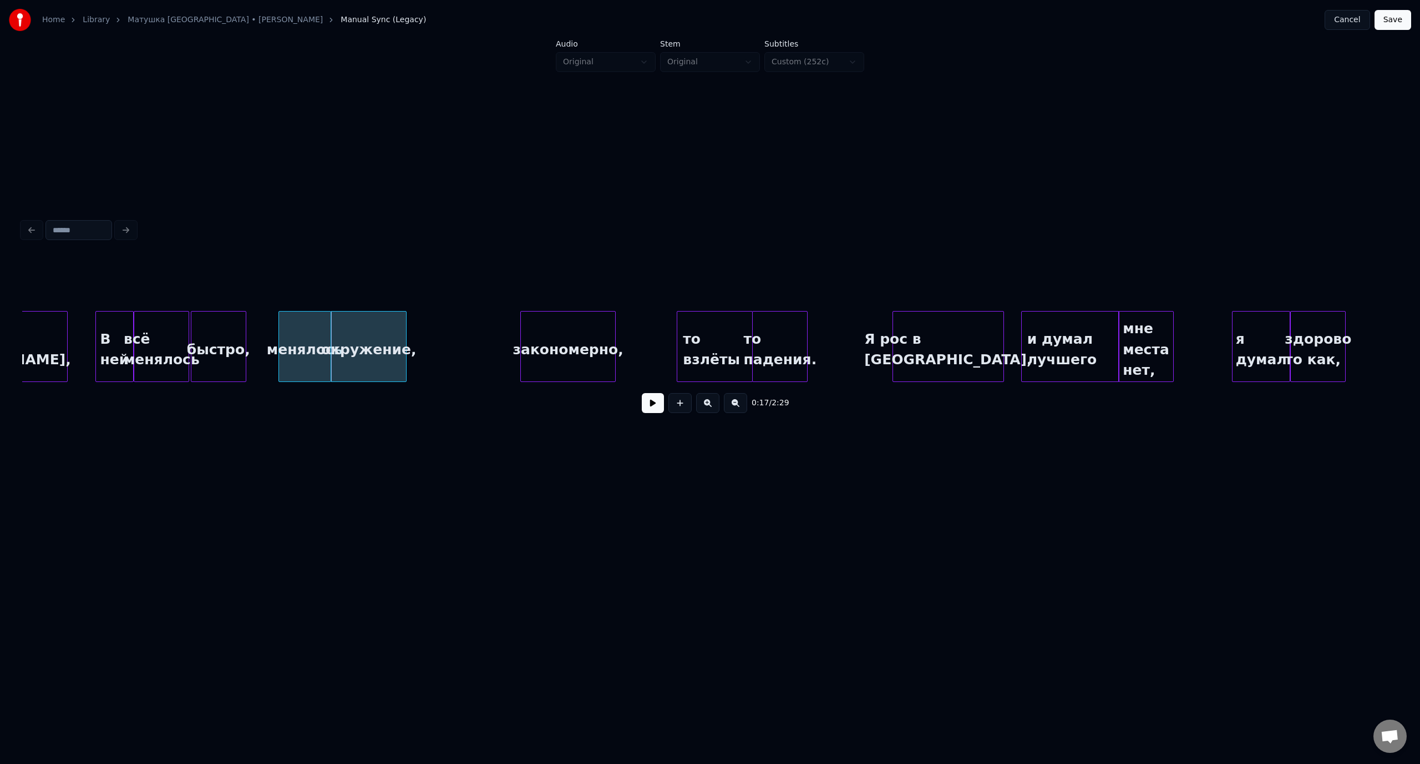
click at [108, 325] on div "В ней" at bounding box center [114, 349] width 37 height 75
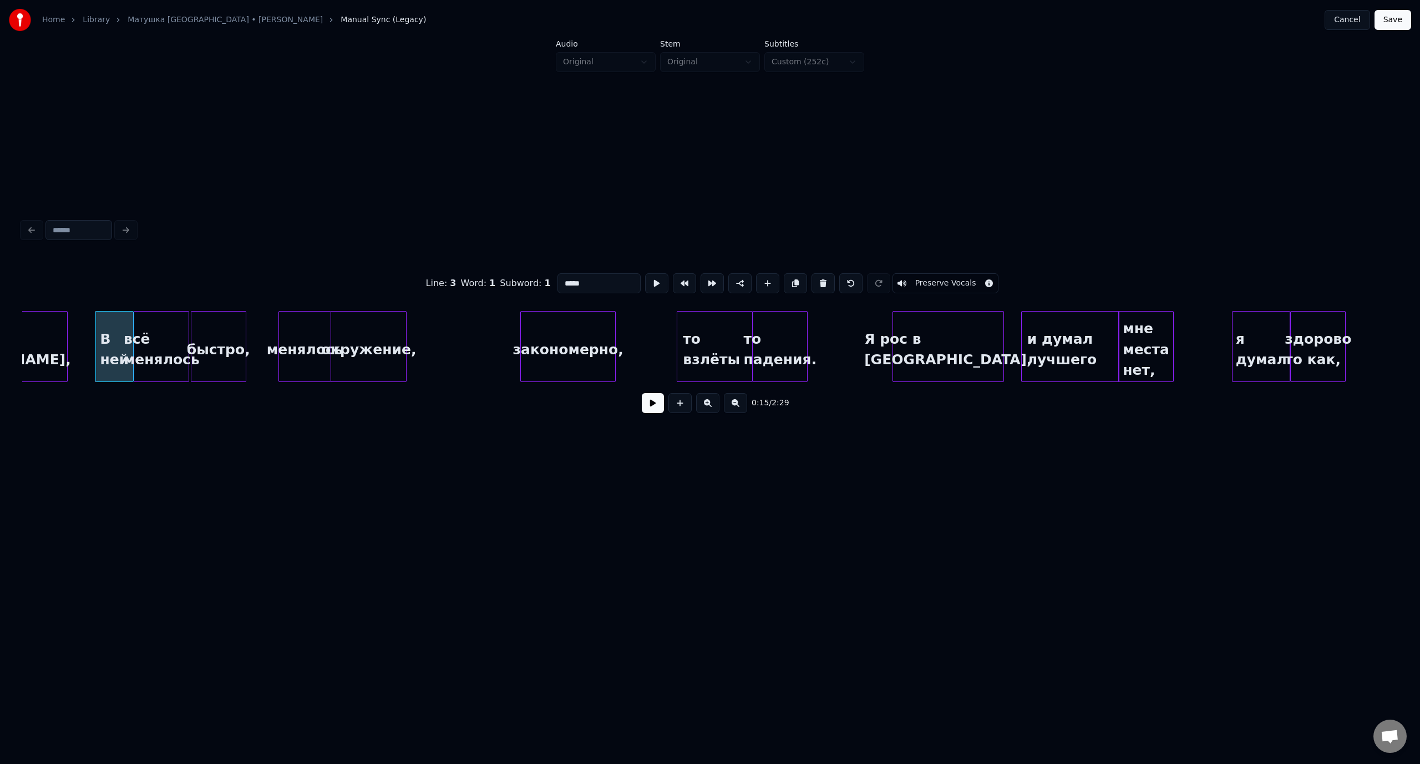
click at [653, 407] on button at bounding box center [653, 403] width 22 height 20
click at [838, 340] on div at bounding box center [837, 347] width 3 height 70
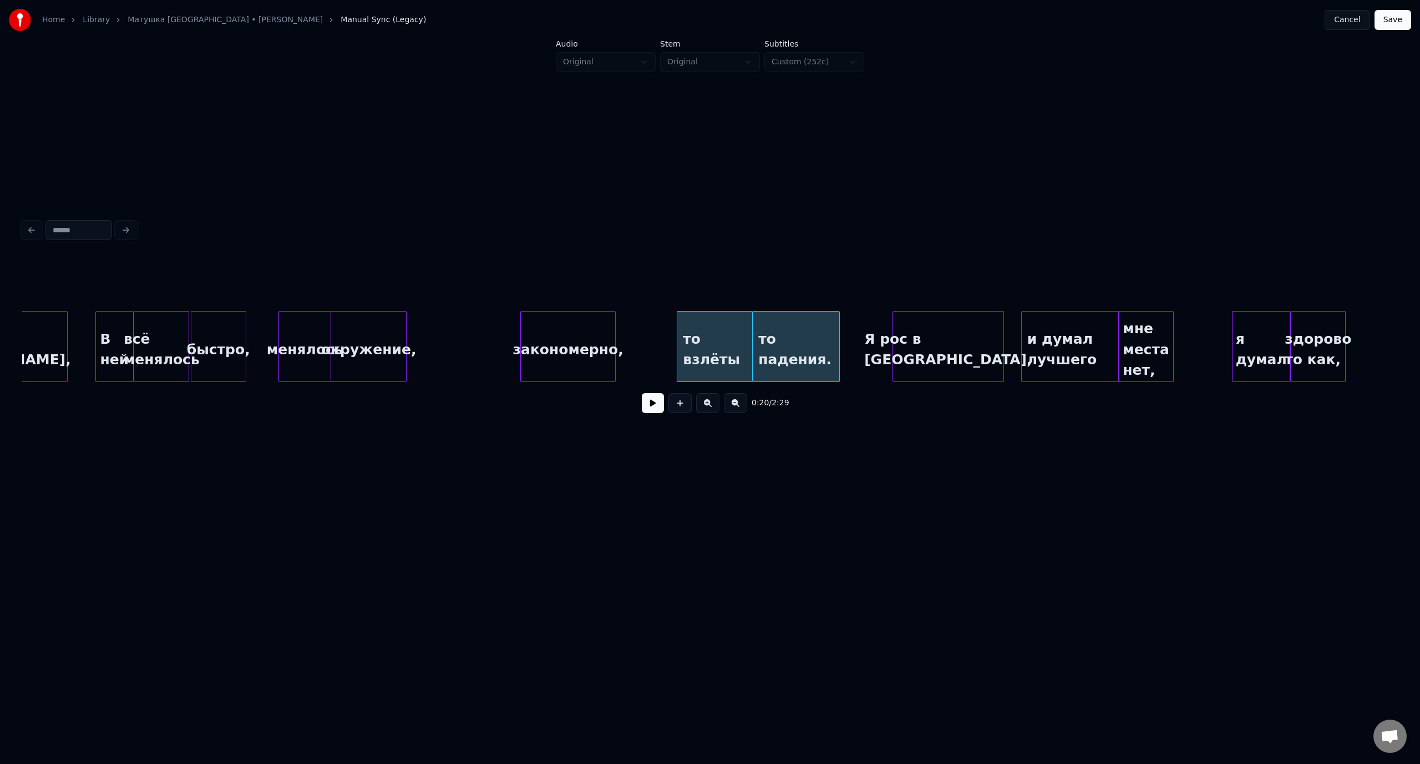
click at [227, 328] on div "быстро," at bounding box center [218, 349] width 54 height 75
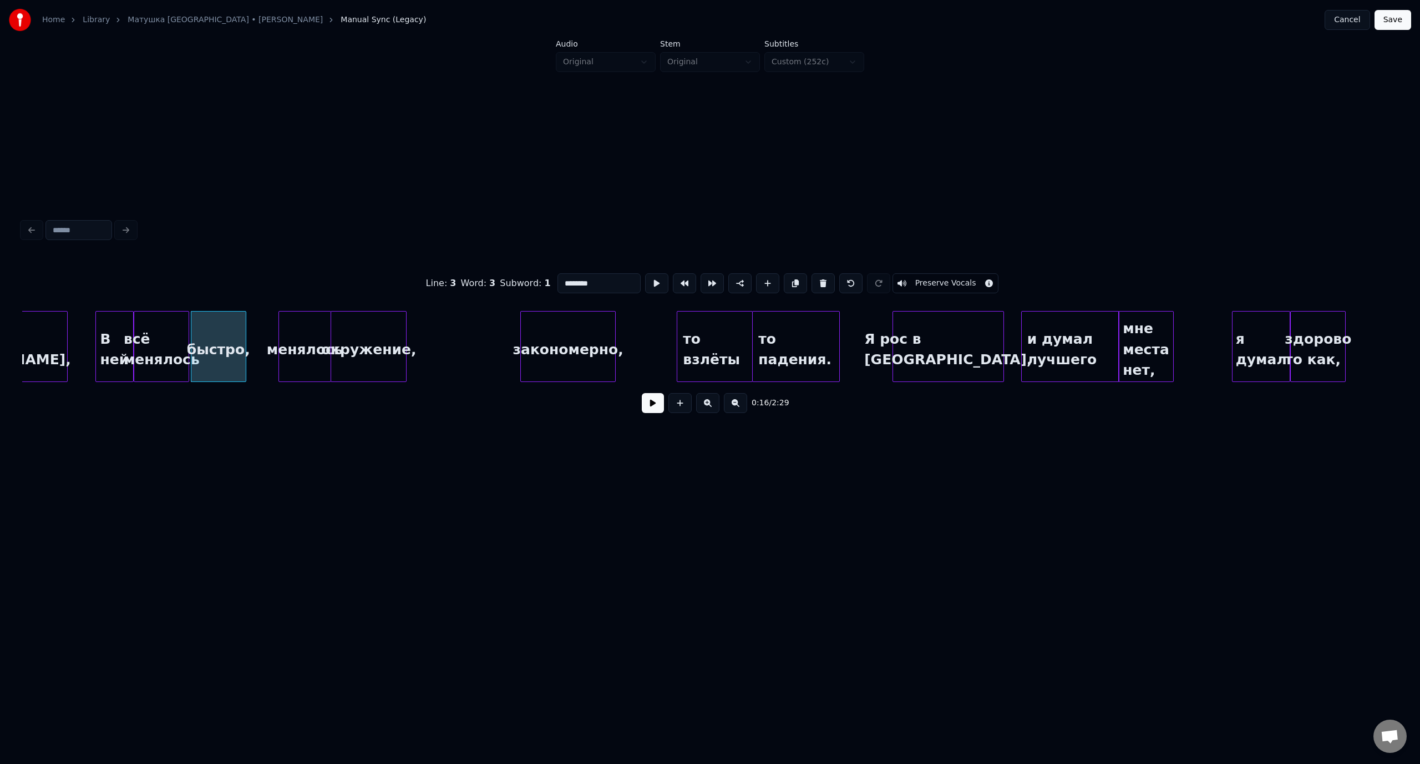
click at [648, 407] on button at bounding box center [653, 403] width 22 height 20
drag, startPoint x: 645, startPoint y: 411, endPoint x: 466, endPoint y: 372, distance: 183.0
click at [644, 411] on button at bounding box center [653, 403] width 22 height 20
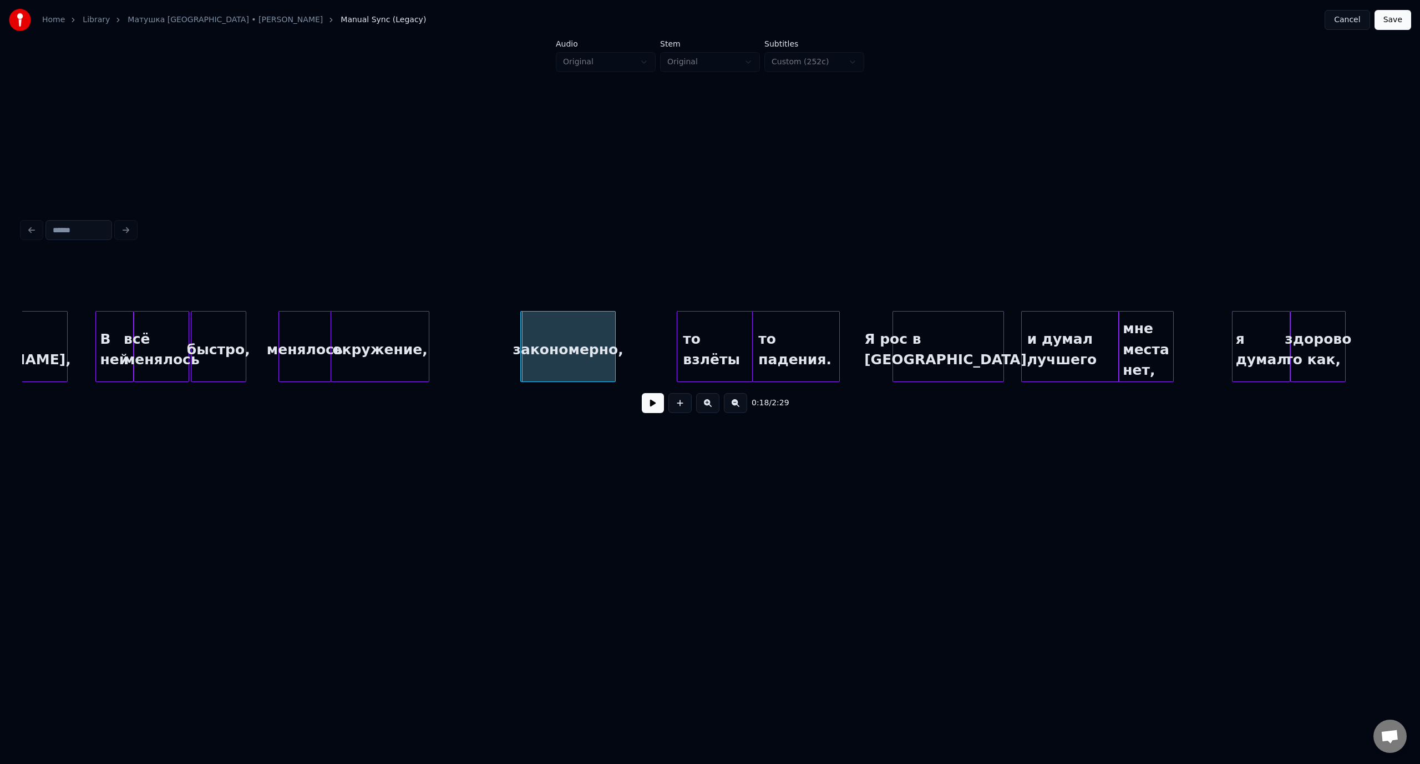
click at [427, 336] on div at bounding box center [426, 347] width 3 height 70
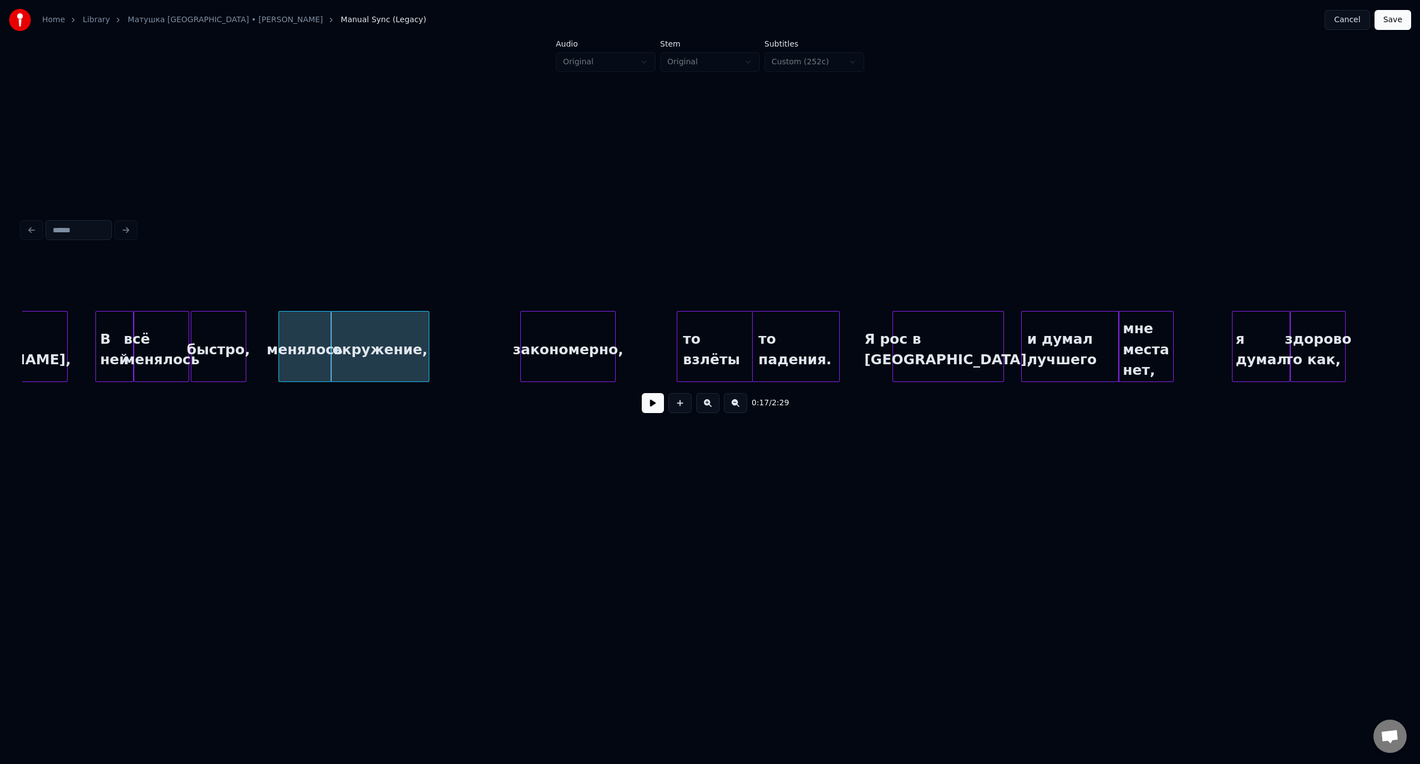
click at [165, 324] on div "всё менялось" at bounding box center [161, 349] width 54 height 75
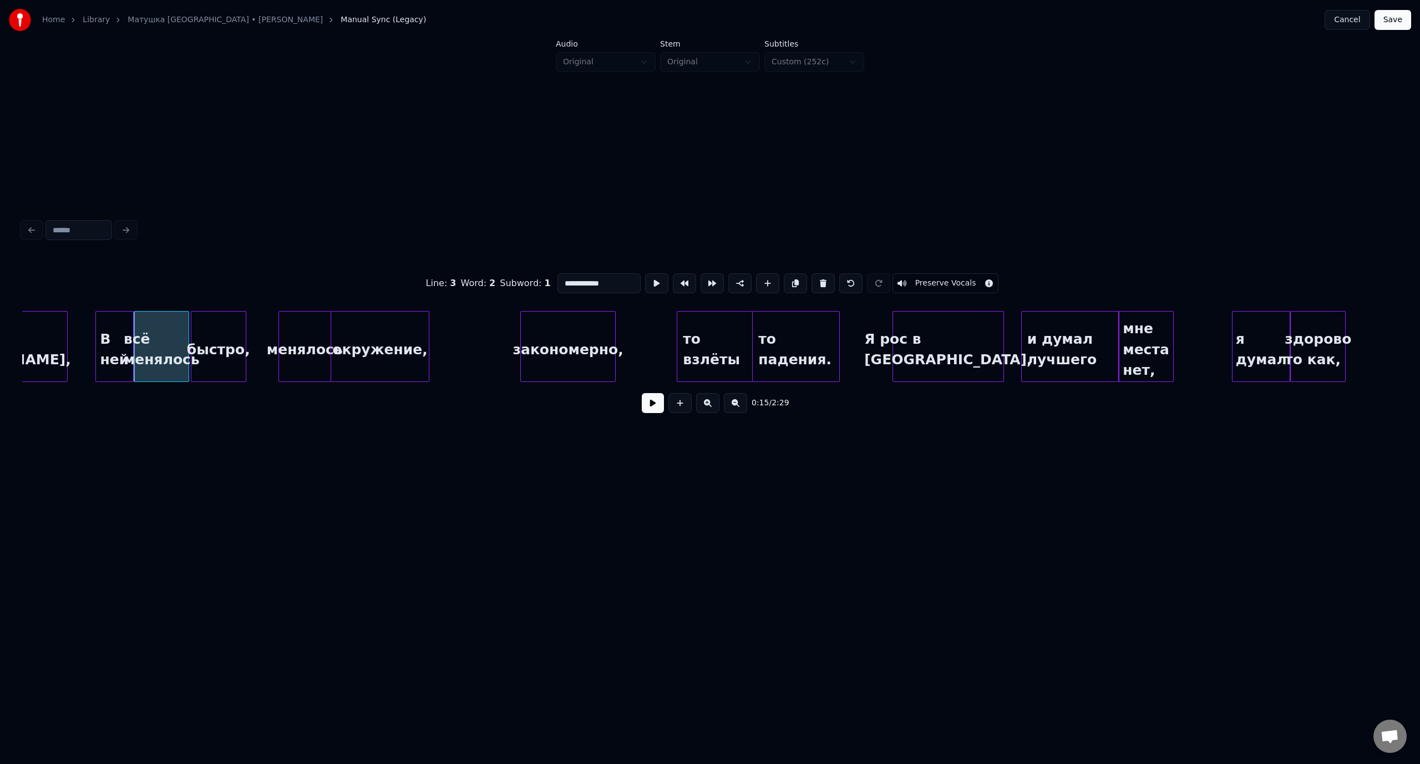
click at [651, 404] on button at bounding box center [653, 403] width 22 height 20
click at [655, 407] on button at bounding box center [653, 403] width 22 height 20
click at [631, 339] on div at bounding box center [629, 347] width 3 height 70
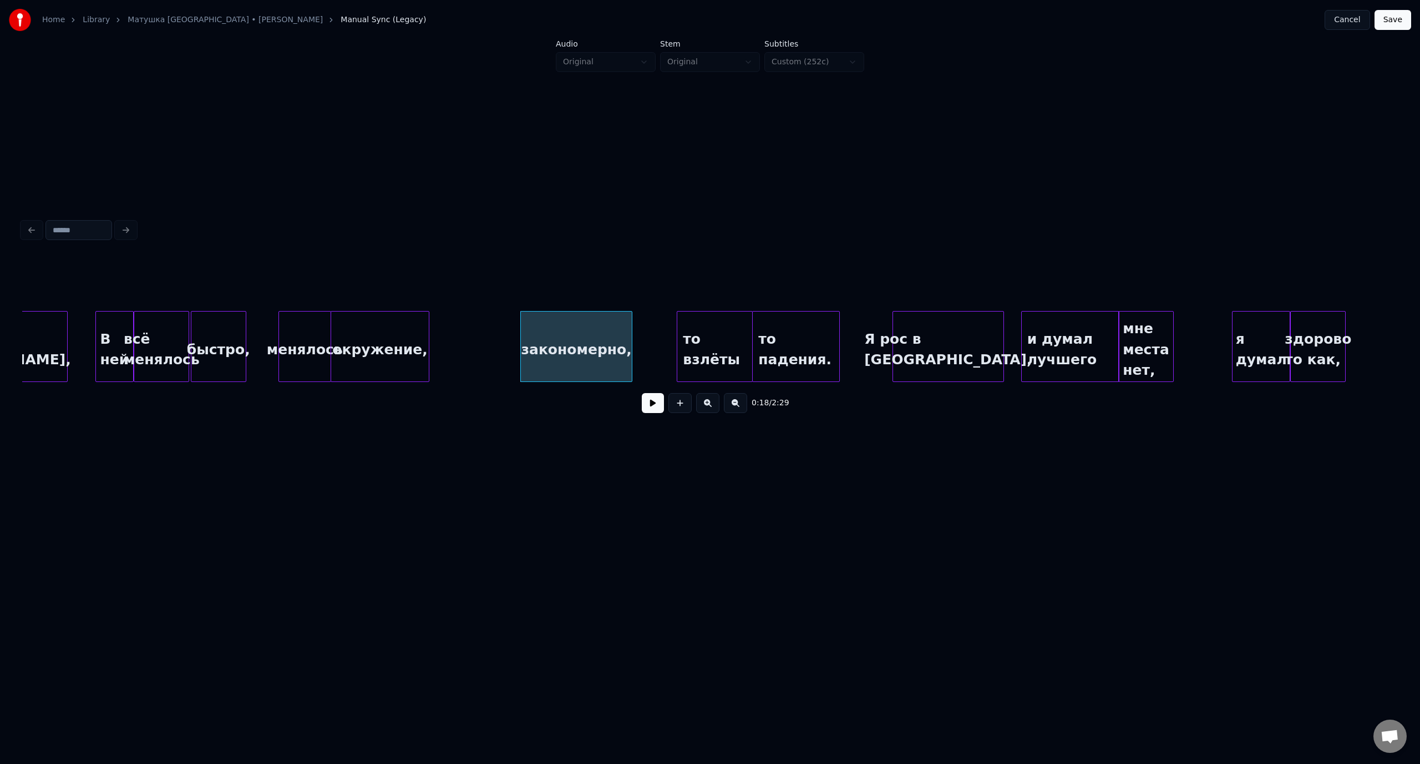
click at [653, 407] on button at bounding box center [653, 403] width 22 height 20
click at [668, 344] on div at bounding box center [668, 347] width 3 height 70
click at [394, 329] on div "окружение," at bounding box center [379, 349] width 97 height 75
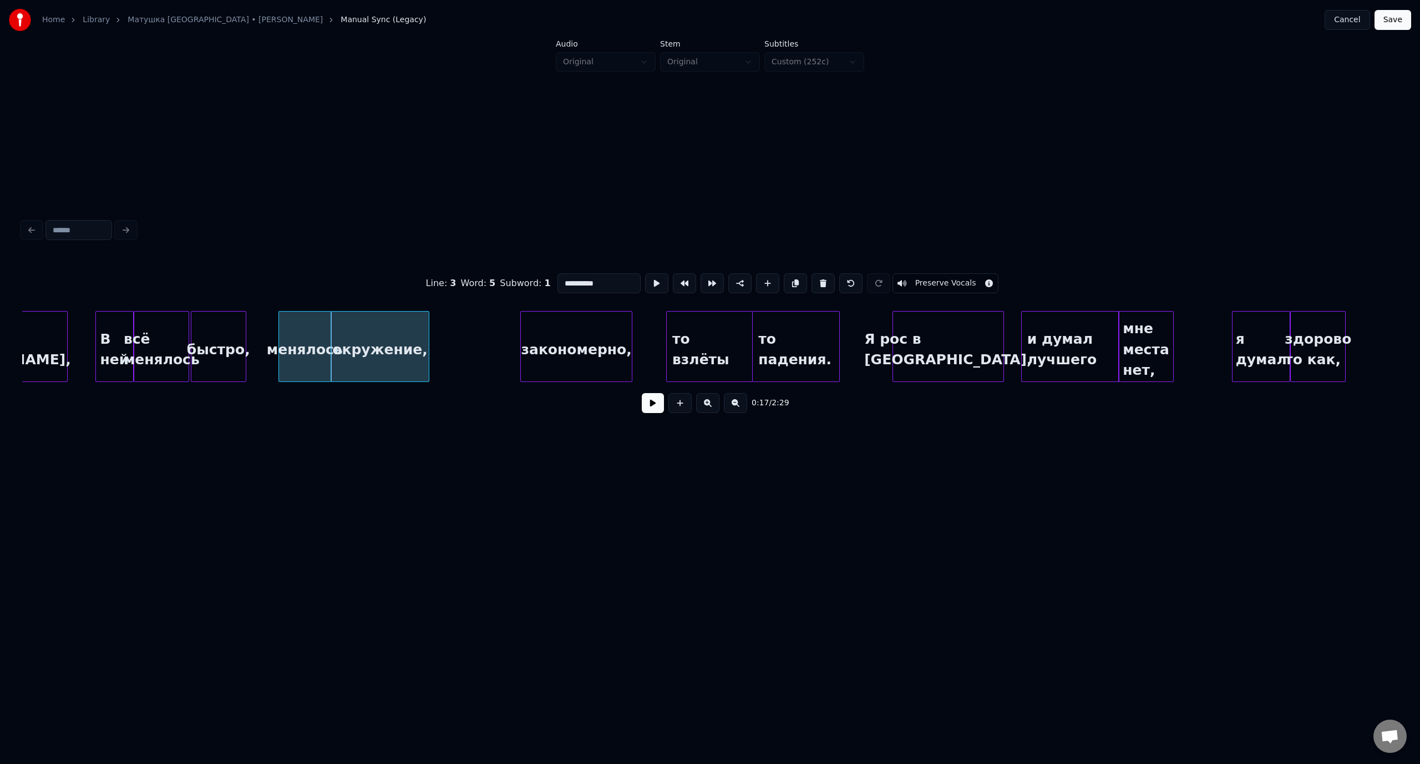
click at [643, 403] on button at bounding box center [653, 403] width 22 height 20
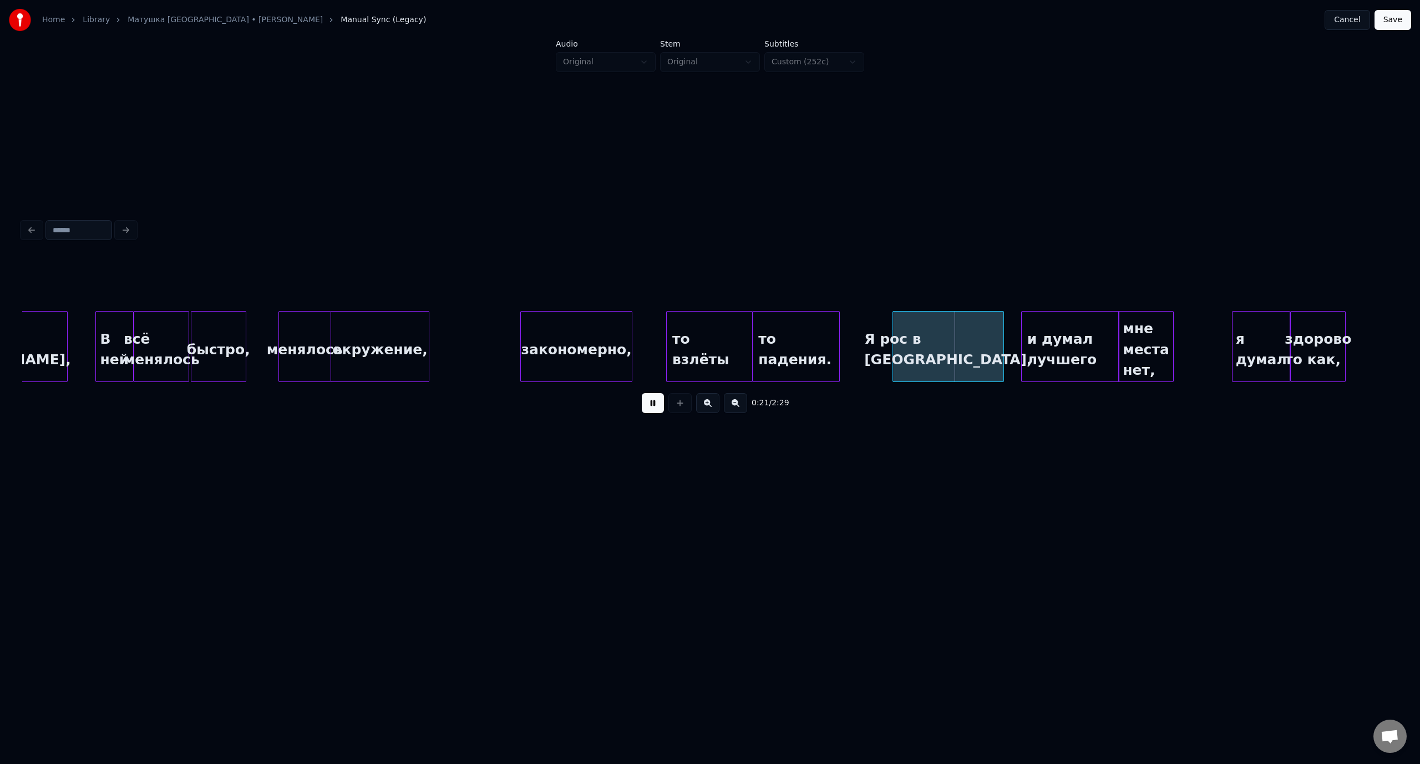
click at [655, 409] on button at bounding box center [653, 403] width 22 height 20
click at [562, 340] on div "закономерно," at bounding box center [576, 349] width 111 height 75
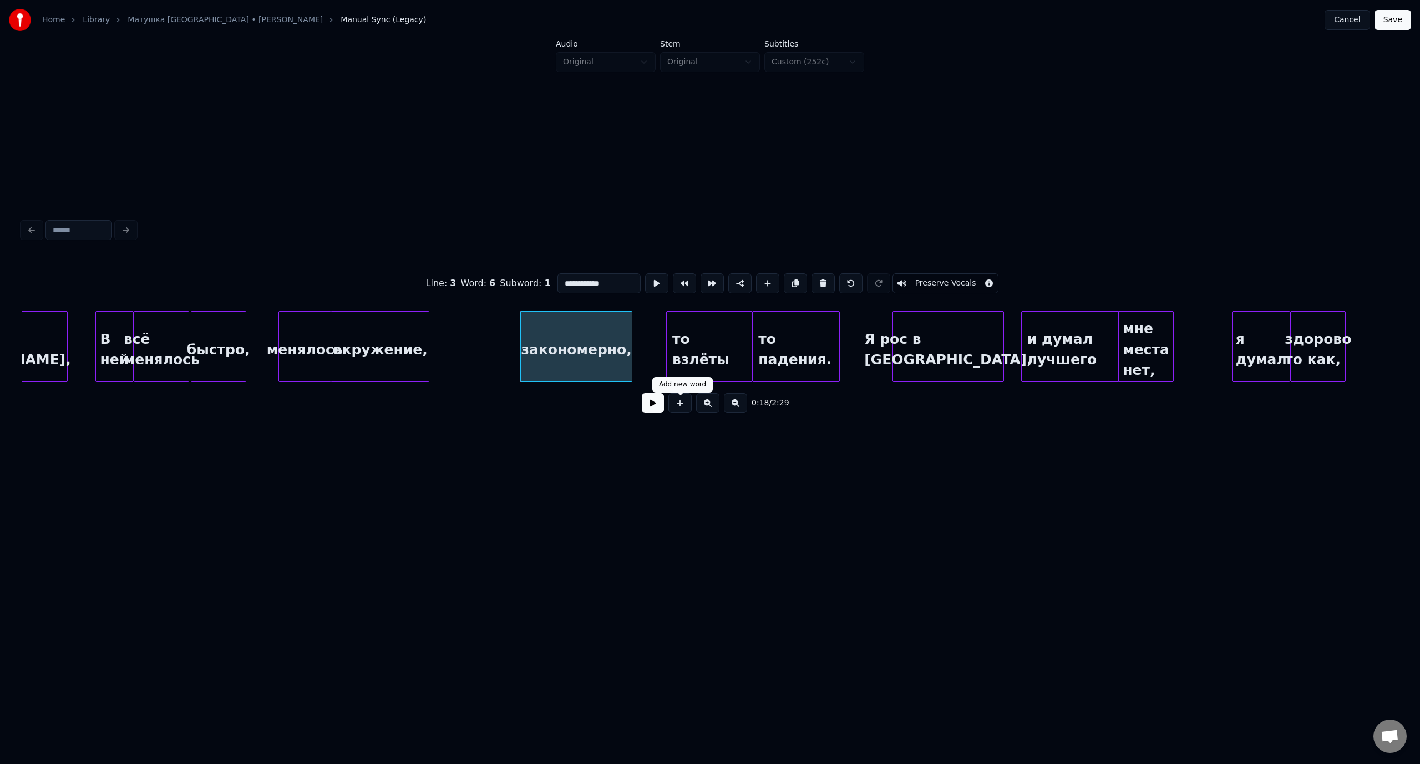
click at [649, 401] on button at bounding box center [653, 403] width 22 height 20
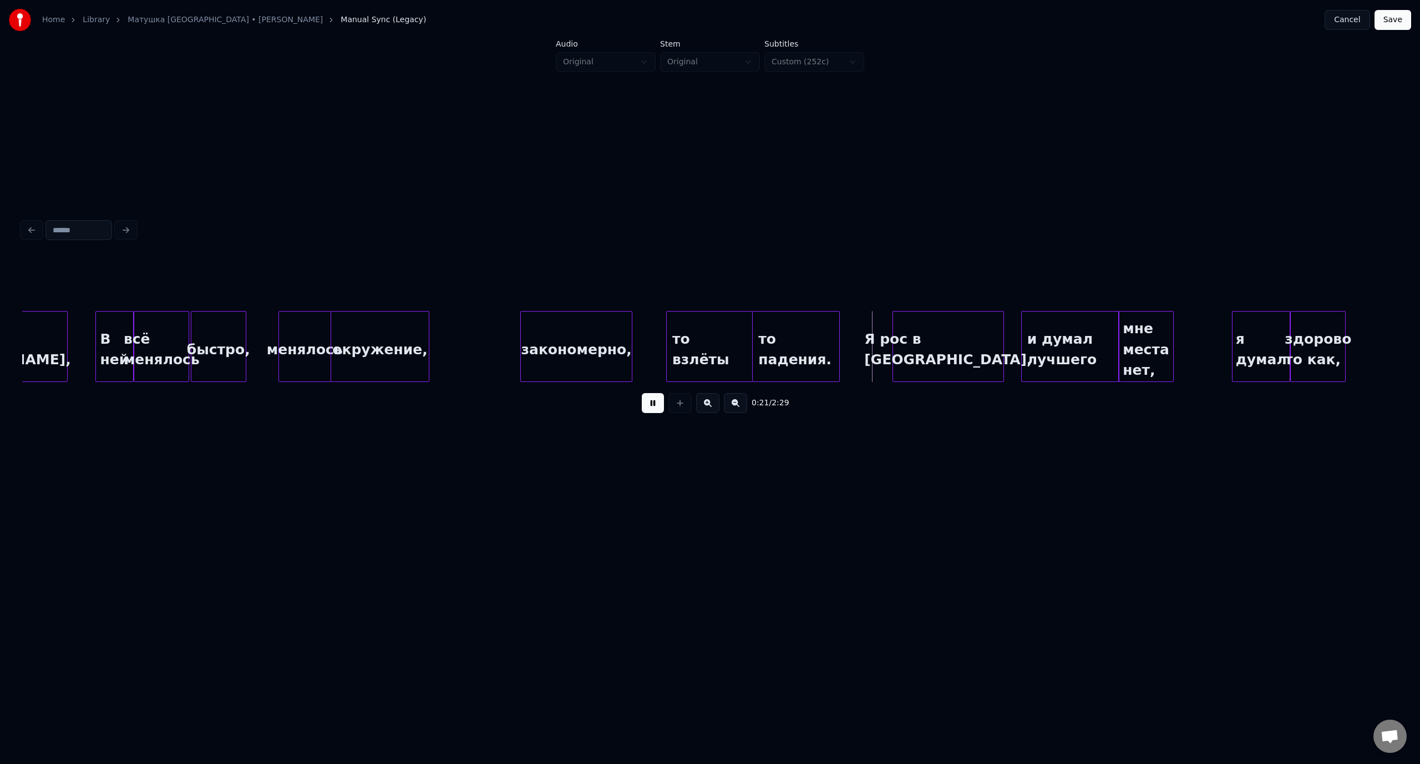
click at [655, 409] on button at bounding box center [653, 403] width 22 height 20
click at [886, 337] on div at bounding box center [886, 347] width 3 height 70
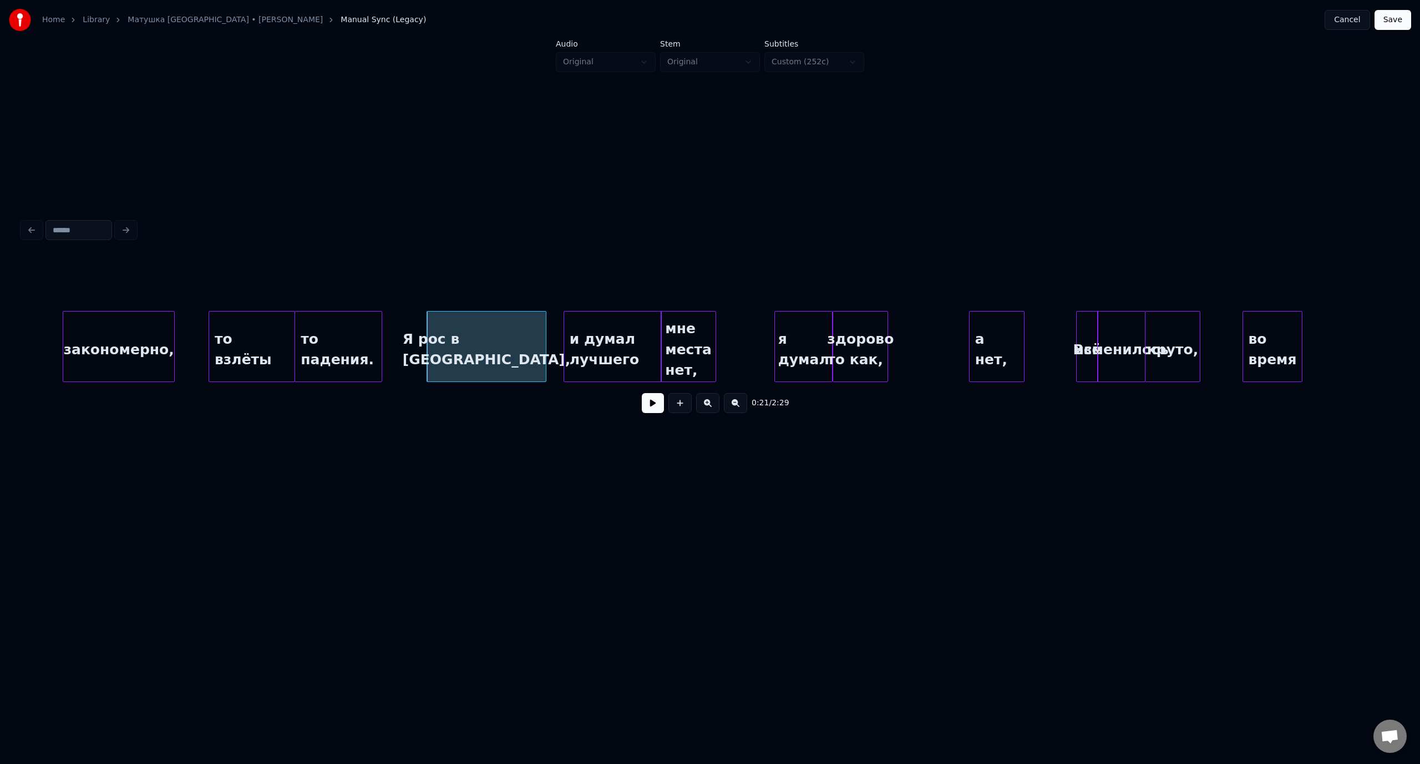
scroll to position [0, 2585]
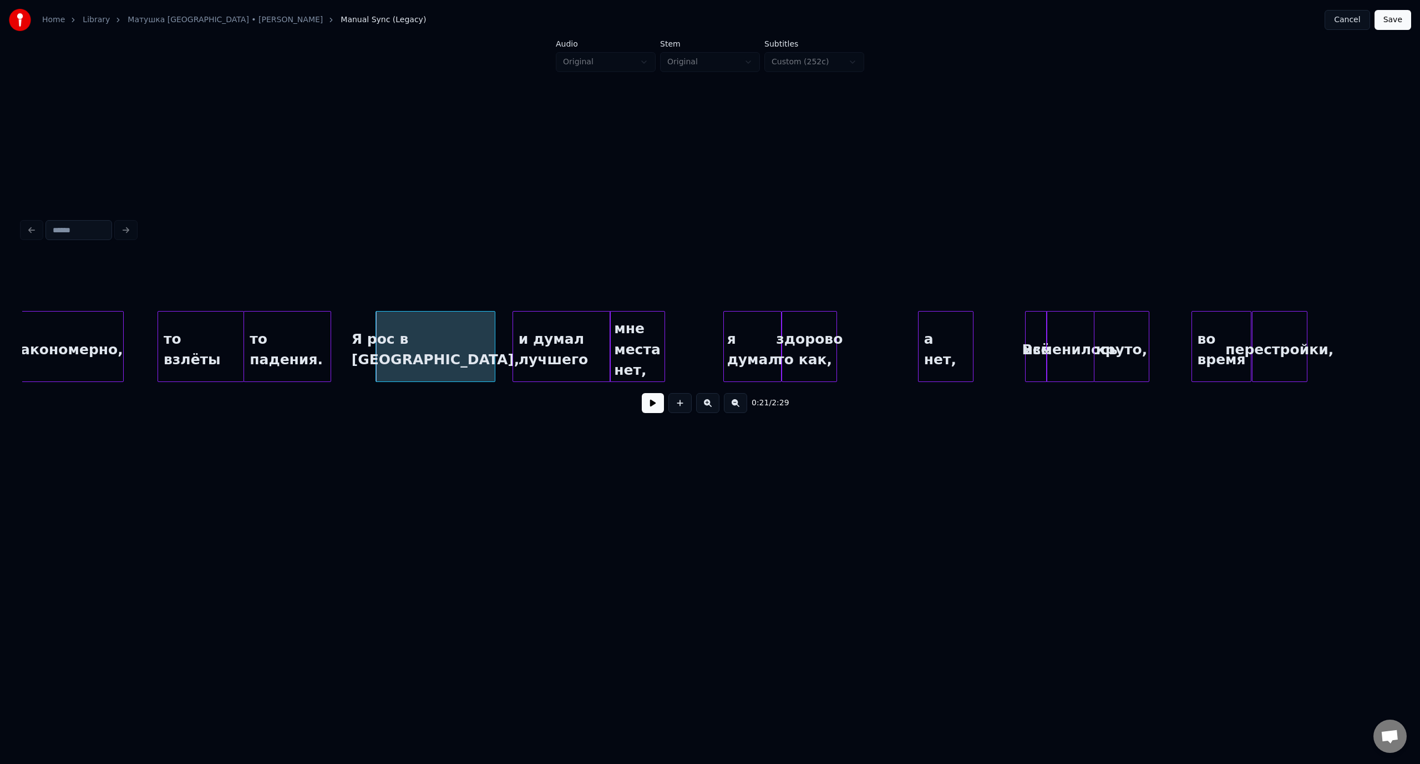
click at [172, 333] on div "то взлёты" at bounding box center [200, 349] width 85 height 75
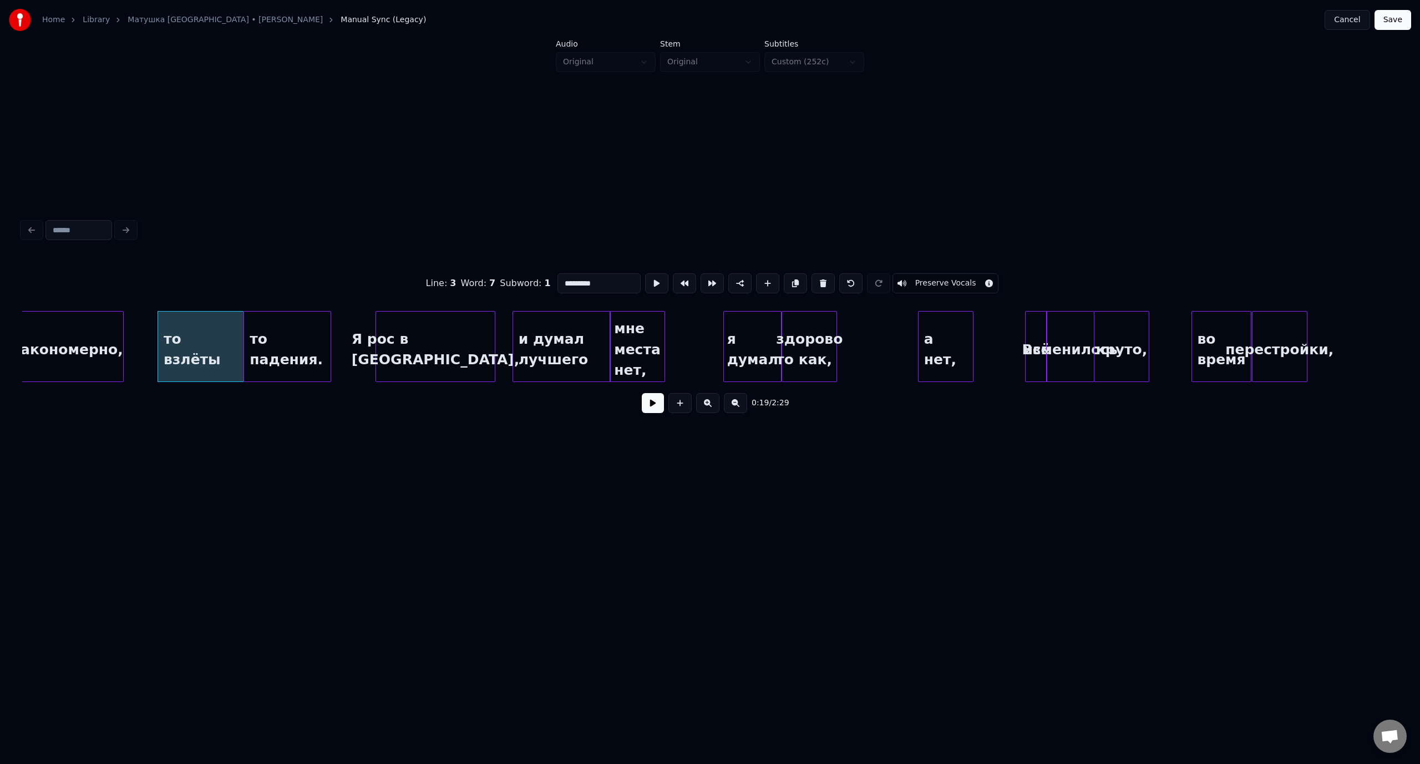
click at [659, 401] on button at bounding box center [653, 403] width 22 height 20
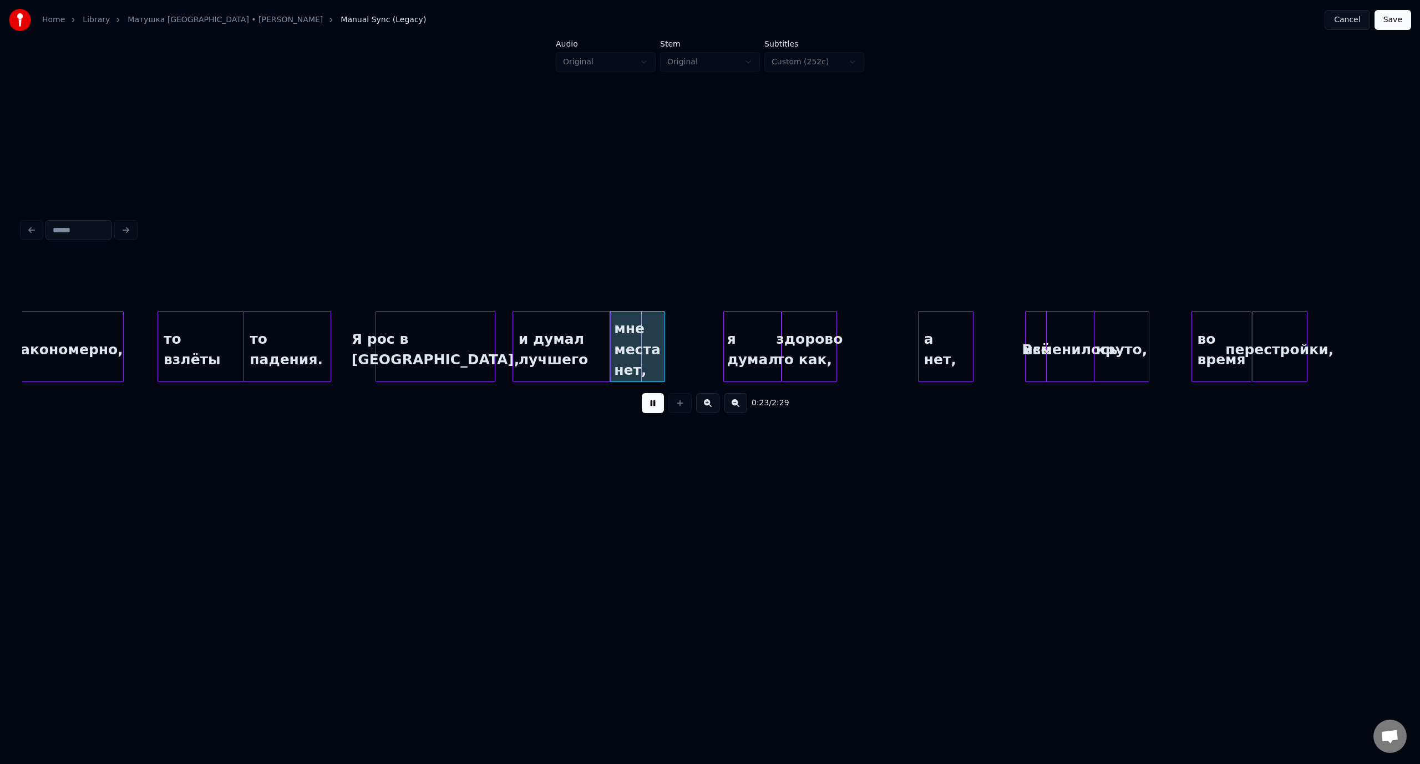
click at [654, 410] on button at bounding box center [653, 403] width 22 height 20
click at [210, 325] on div "то взлёты" at bounding box center [200, 349] width 85 height 75
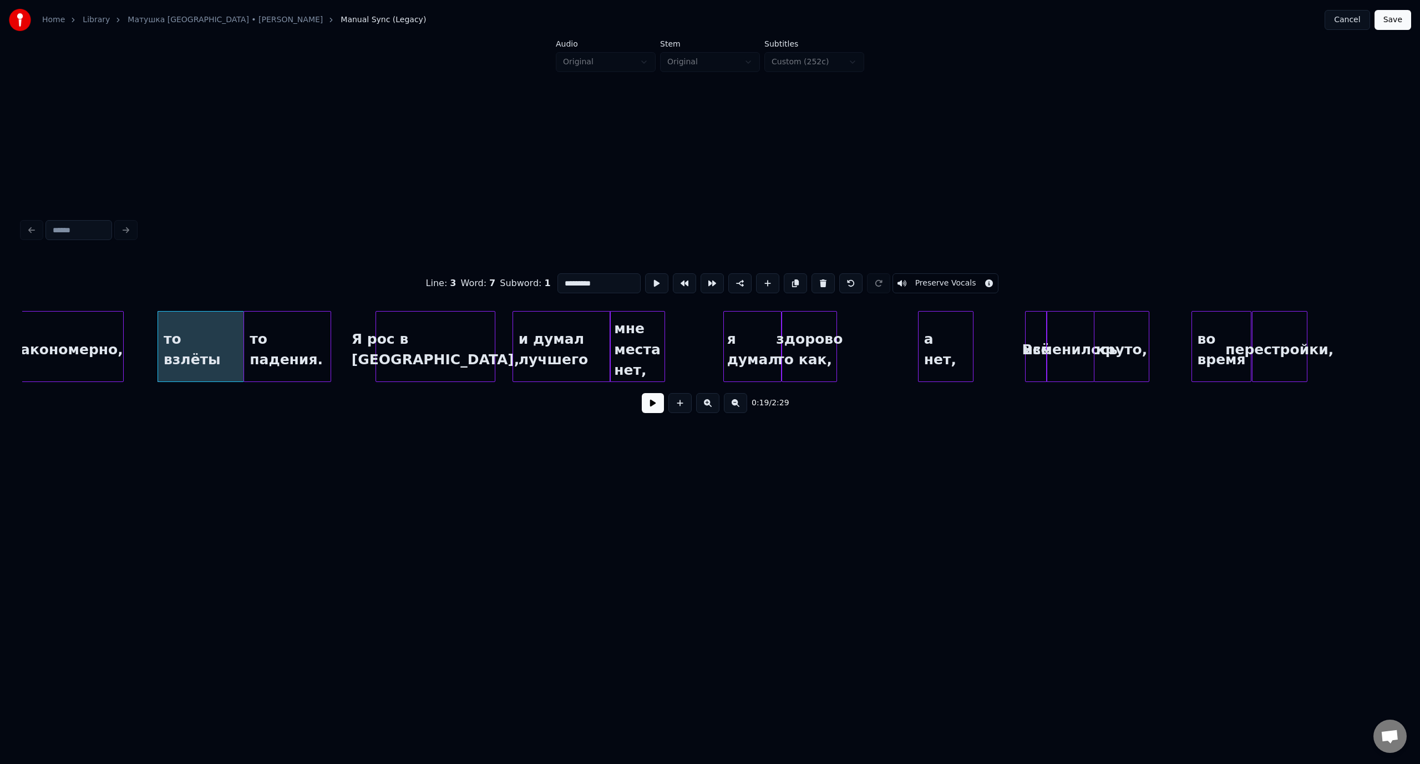
click at [644, 408] on button at bounding box center [653, 403] width 22 height 20
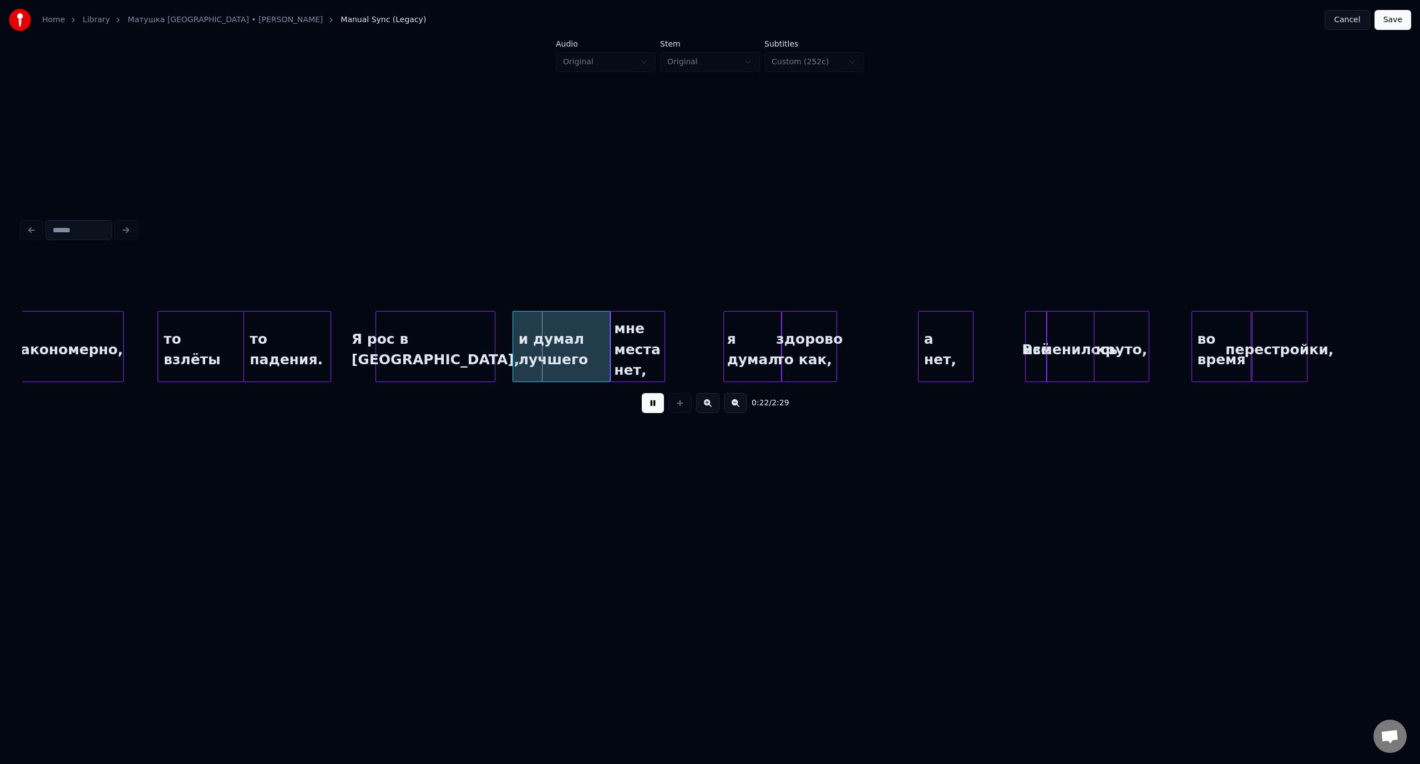
click at [655, 406] on button at bounding box center [653, 403] width 22 height 20
click at [497, 348] on div at bounding box center [498, 347] width 3 height 70
click at [213, 329] on div "то взлёты" at bounding box center [200, 349] width 85 height 75
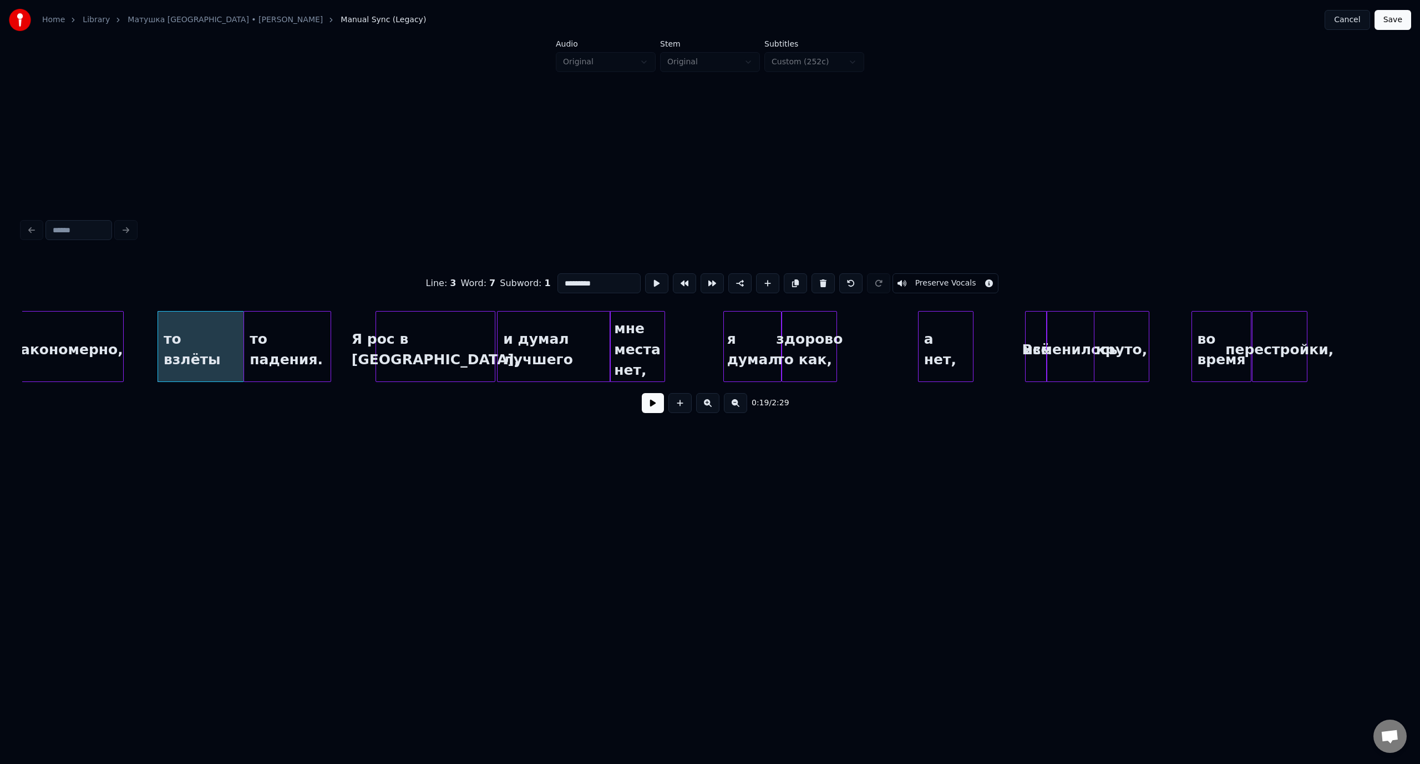
click at [650, 404] on button at bounding box center [653, 403] width 22 height 20
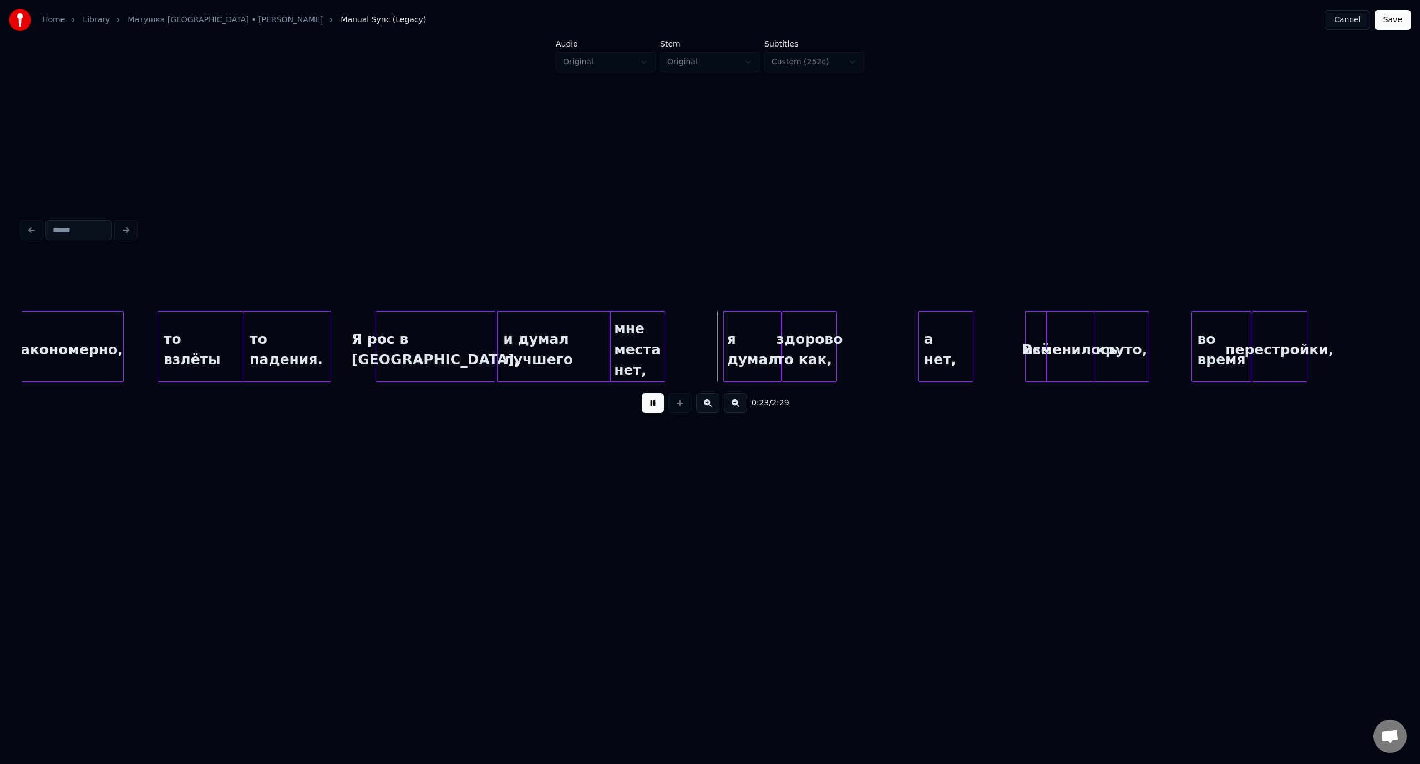
click at [645, 406] on button at bounding box center [653, 403] width 22 height 20
click at [716, 350] on div at bounding box center [717, 347] width 3 height 70
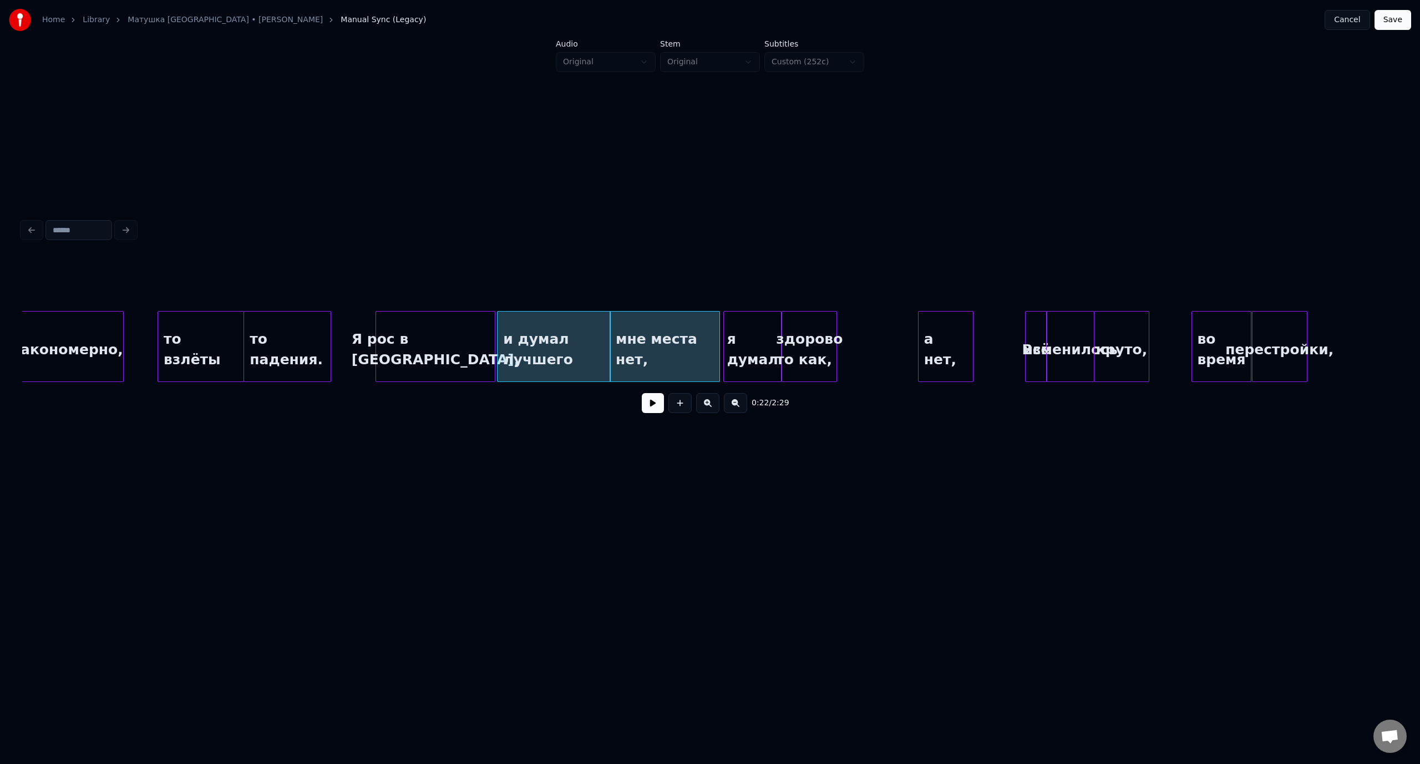
click at [187, 337] on div "то взлёты" at bounding box center [200, 349] width 85 height 75
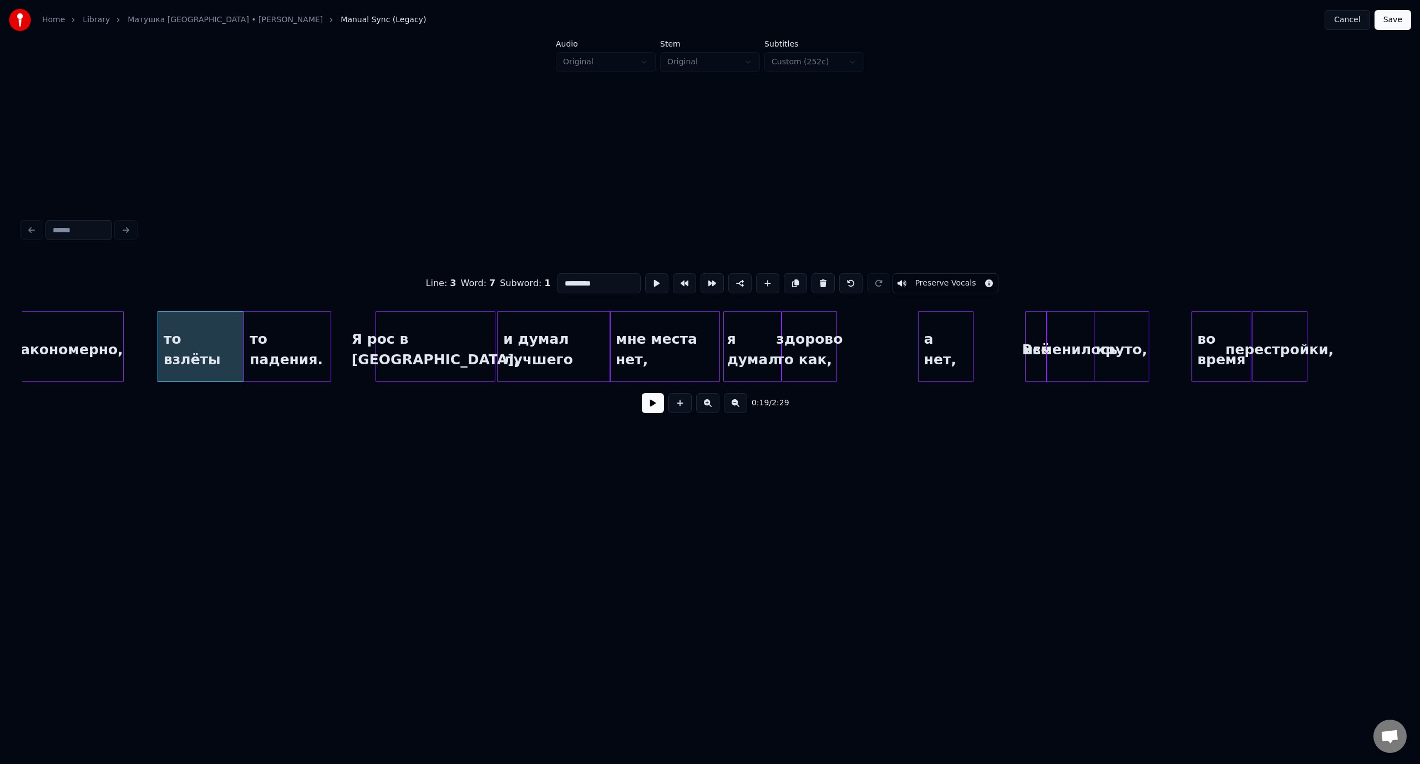
click at [646, 408] on button at bounding box center [653, 403] width 22 height 20
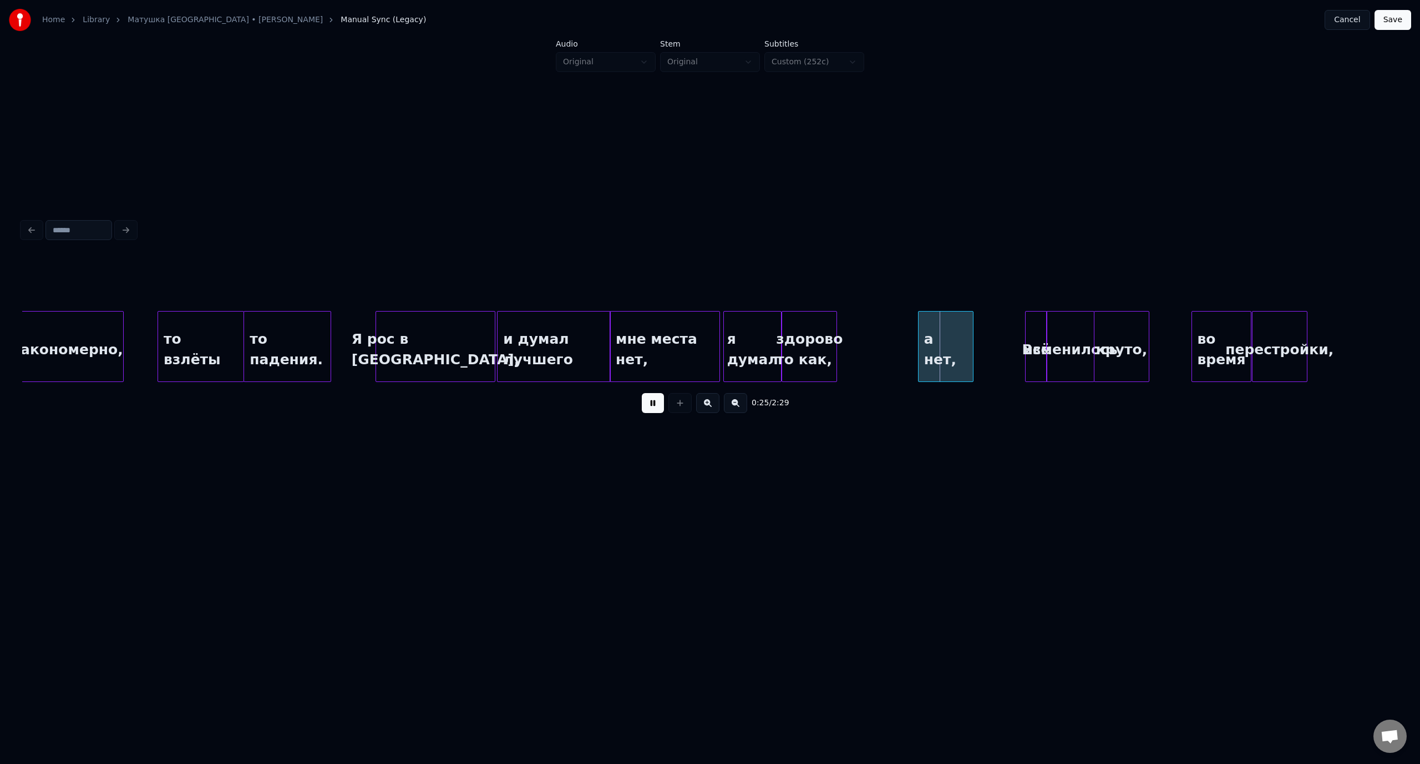
click at [653, 407] on button at bounding box center [653, 403] width 22 height 20
click at [973, 333] on div "а нет," at bounding box center [968, 349] width 54 height 75
click at [974, 335] on div at bounding box center [973, 347] width 3 height 70
click at [924, 347] on div at bounding box center [924, 347] width 3 height 70
click at [188, 341] on div "то взлёты" at bounding box center [200, 349] width 85 height 75
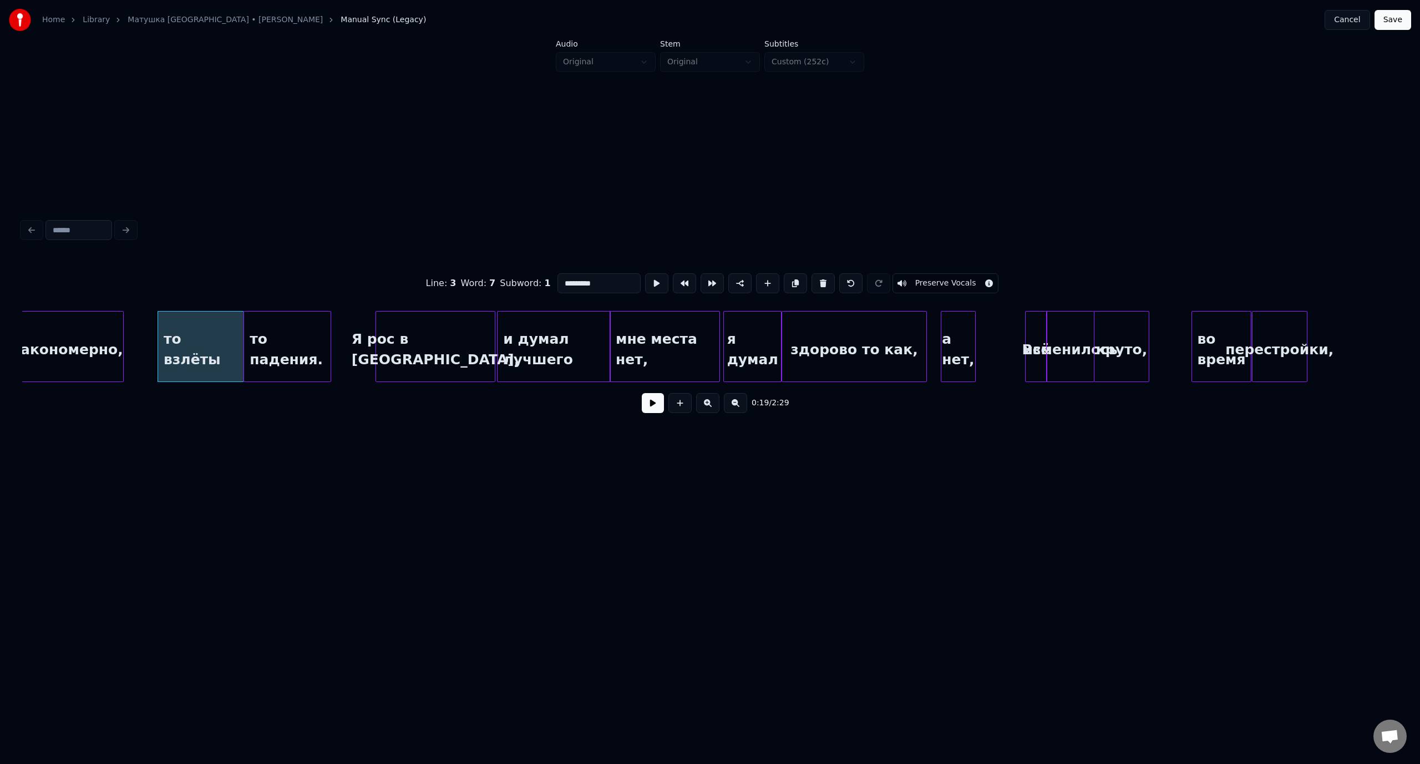
click at [649, 405] on button at bounding box center [653, 403] width 22 height 20
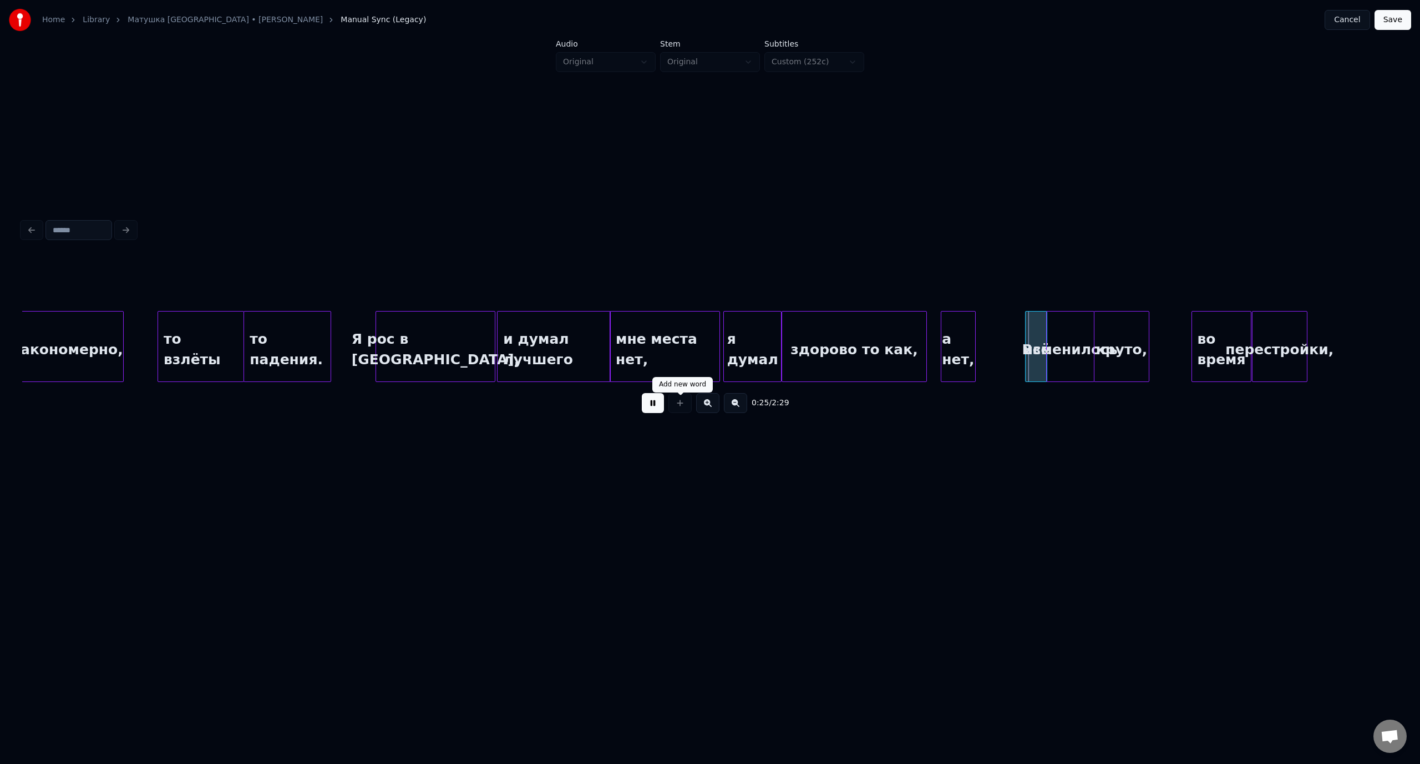
click at [662, 406] on button at bounding box center [653, 403] width 22 height 20
click at [949, 329] on div "а нет," at bounding box center [944, 349] width 34 height 75
click at [103, 328] on div "закономерно," at bounding box center [67, 349] width 111 height 75
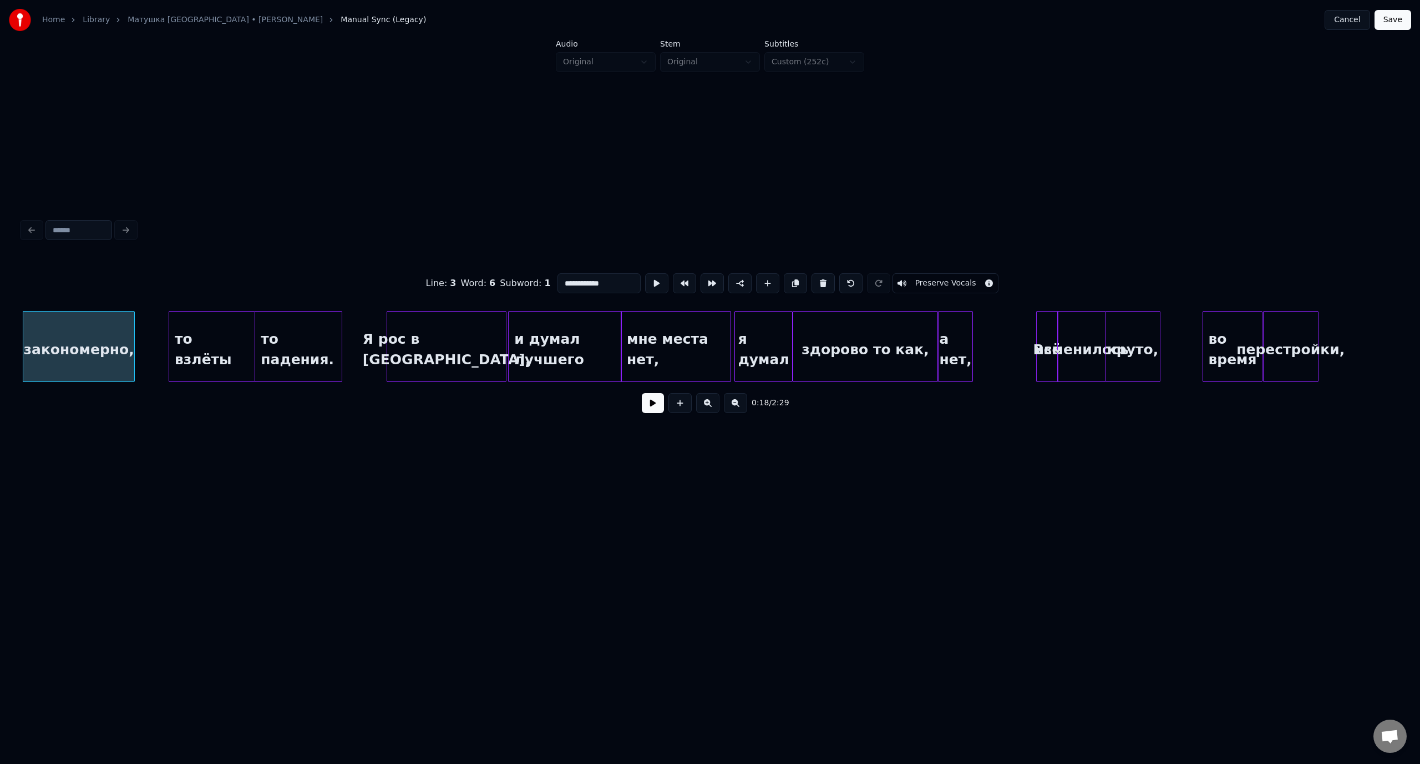
click at [653, 407] on button at bounding box center [653, 403] width 22 height 20
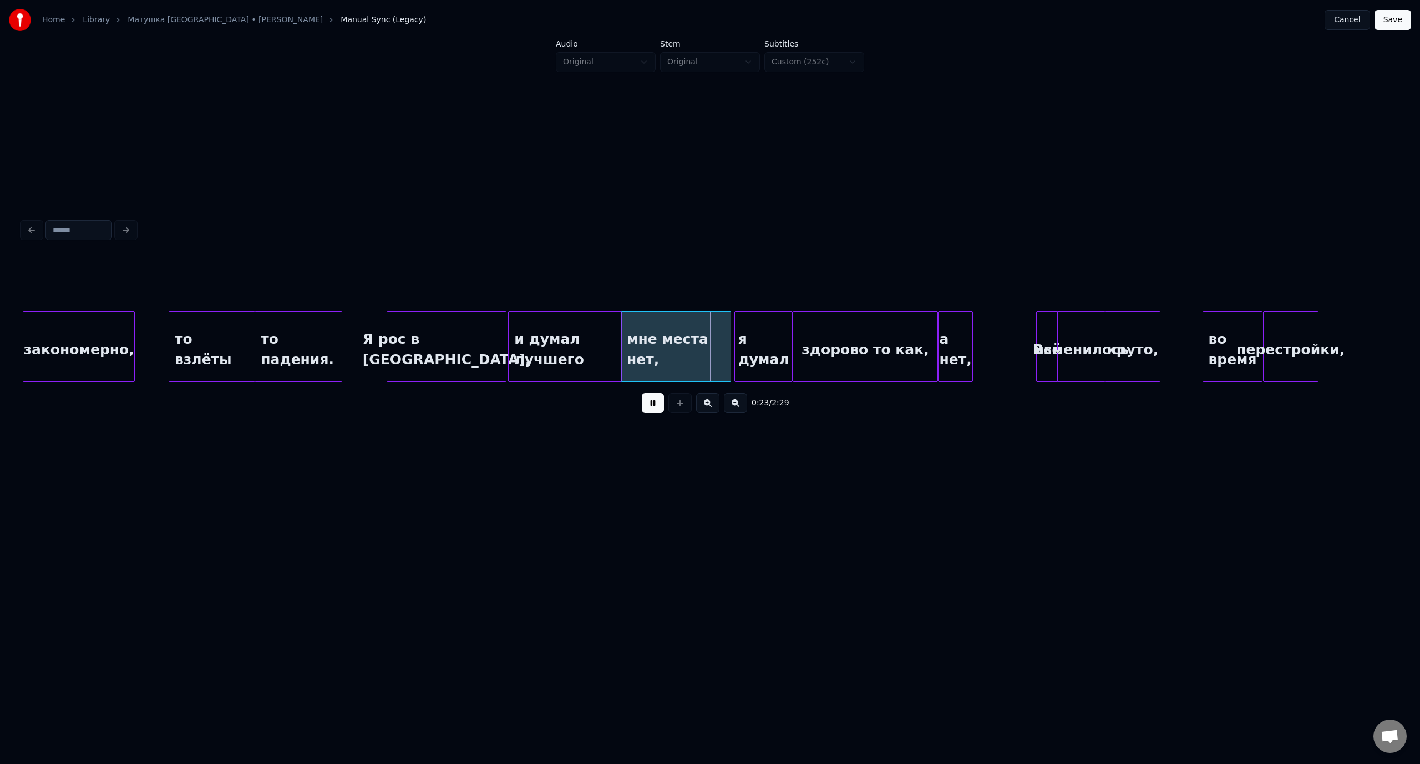
click at [655, 405] on button at bounding box center [653, 403] width 22 height 20
click at [216, 324] on div "то взлёты" at bounding box center [211, 349] width 85 height 75
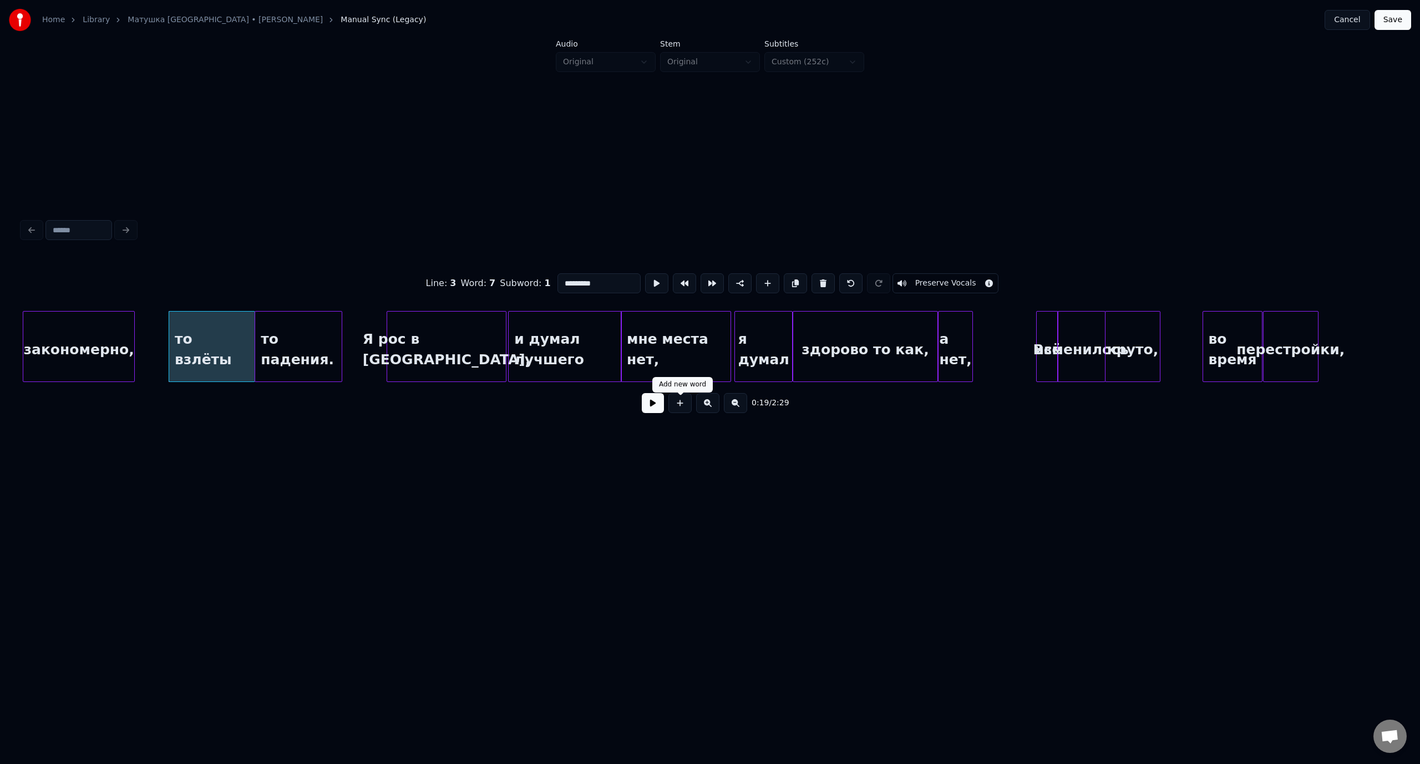
click at [653, 406] on button at bounding box center [653, 403] width 22 height 20
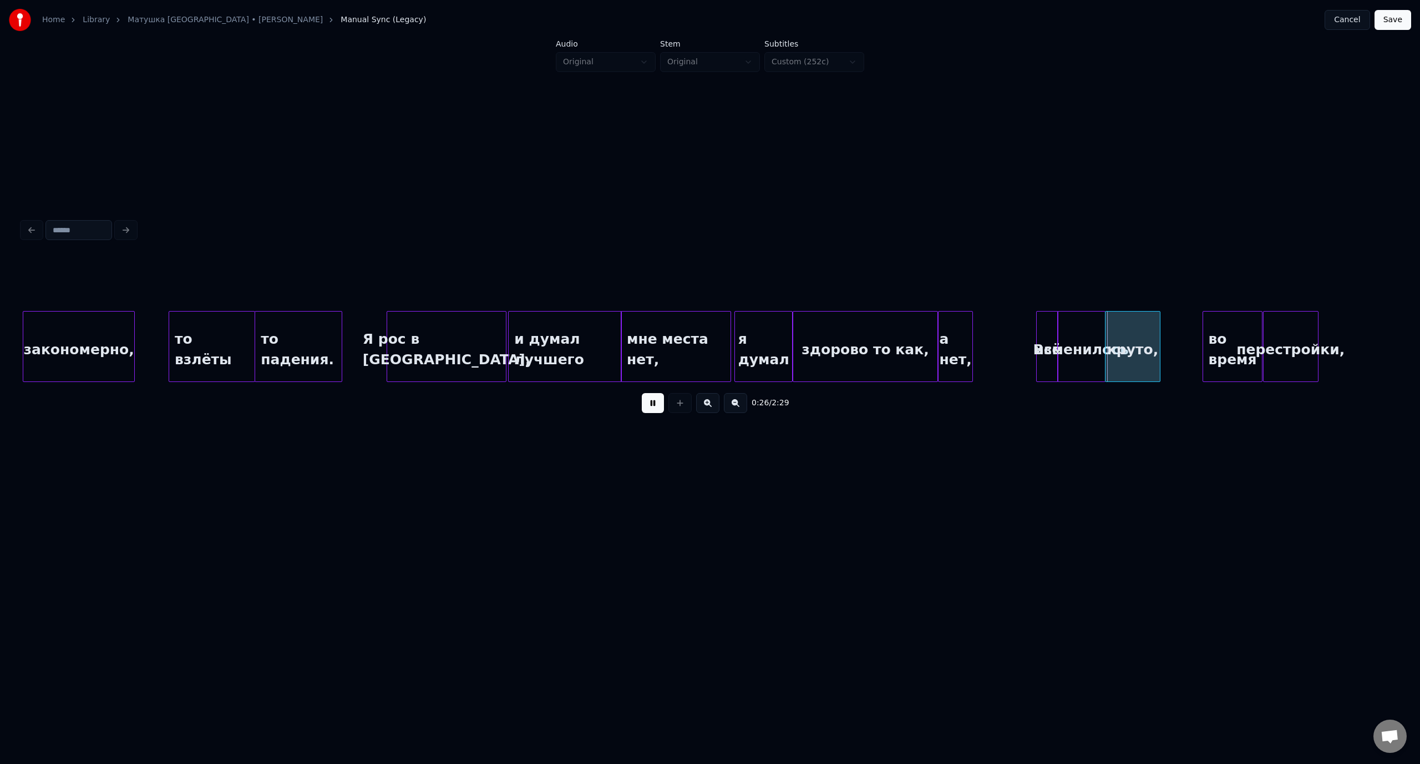
click at [657, 407] on button at bounding box center [653, 403] width 22 height 20
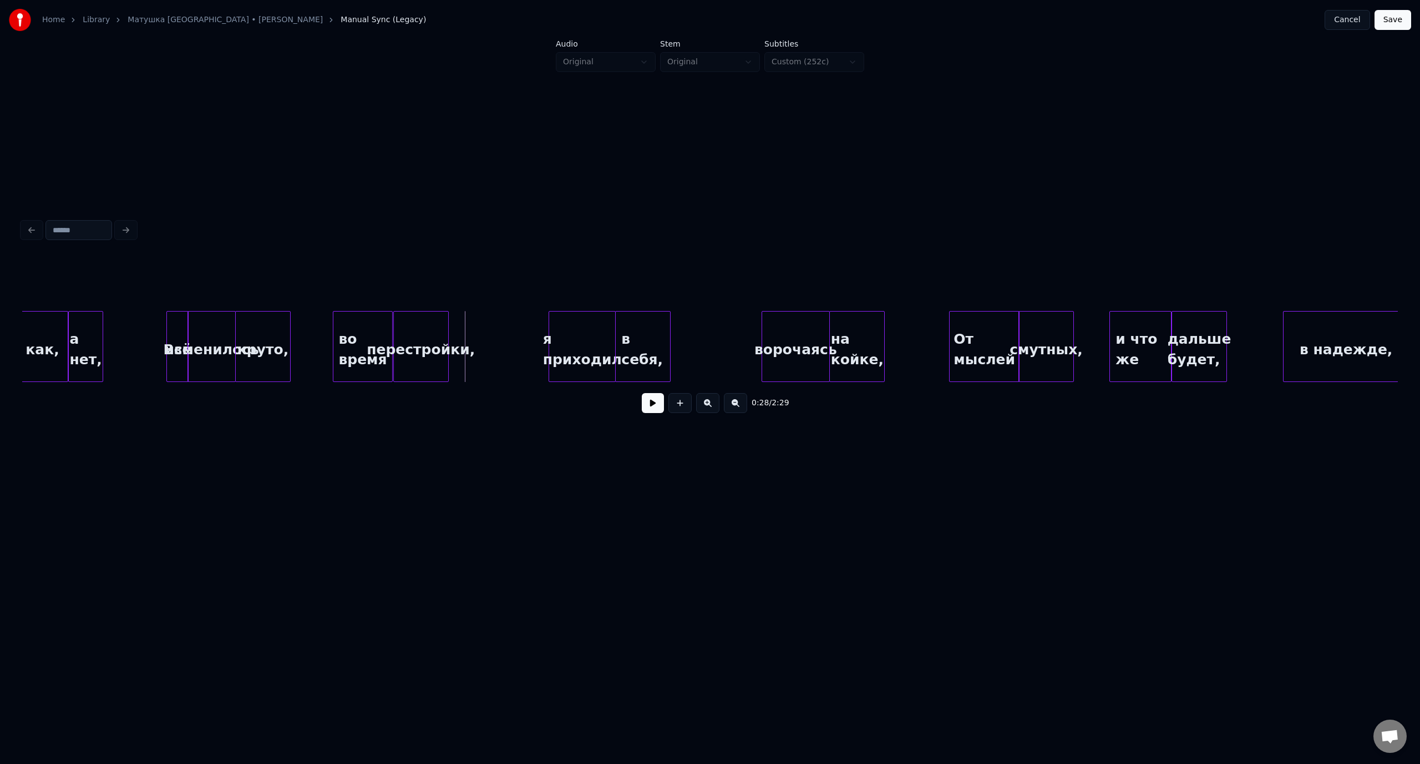
scroll to position [0, 3433]
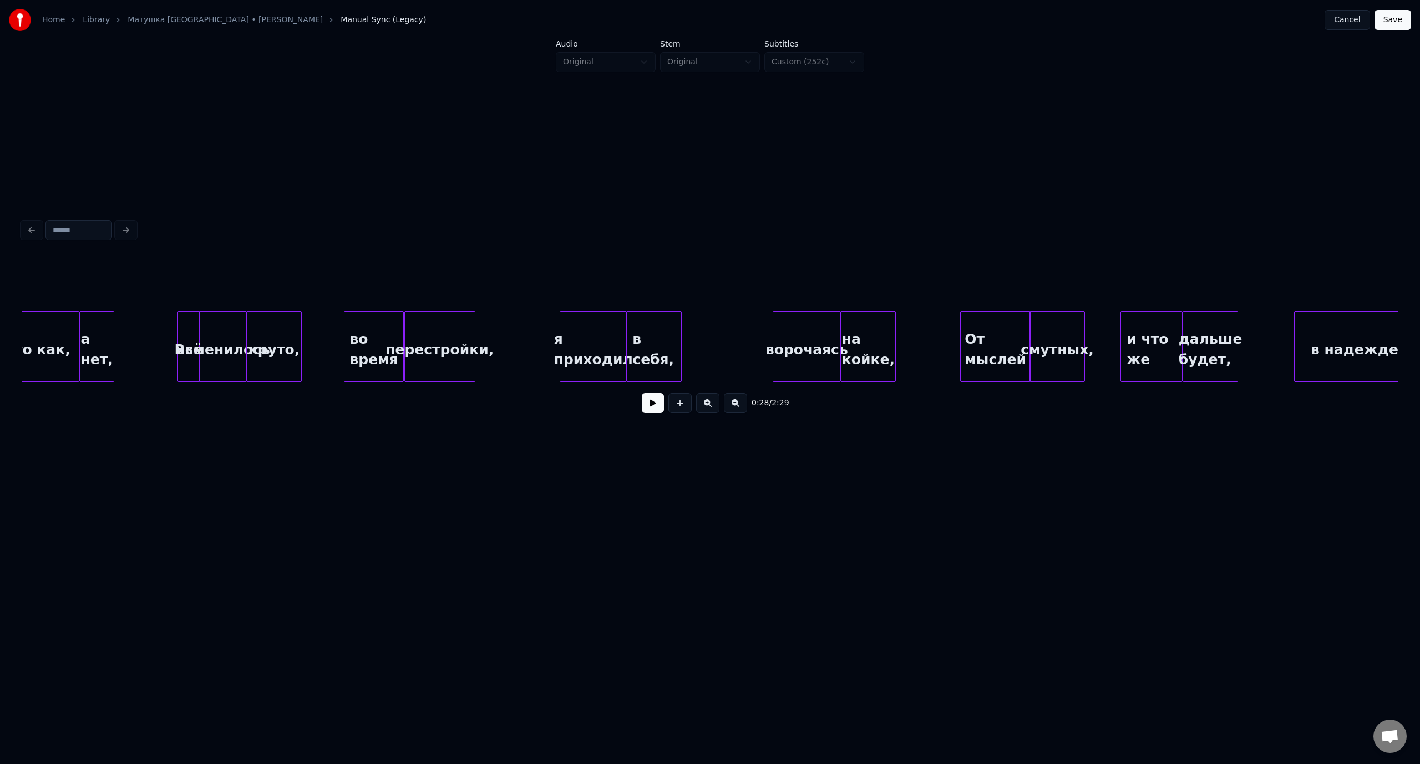
click at [472, 327] on div at bounding box center [472, 347] width 3 height 70
click at [97, 333] on div "а нет," at bounding box center [97, 349] width 34 height 75
click at [653, 409] on button at bounding box center [653, 403] width 22 height 20
click at [654, 408] on button at bounding box center [653, 403] width 22 height 20
click at [28, 325] on div "здорово то как," at bounding box center [7, 349] width 144 height 75
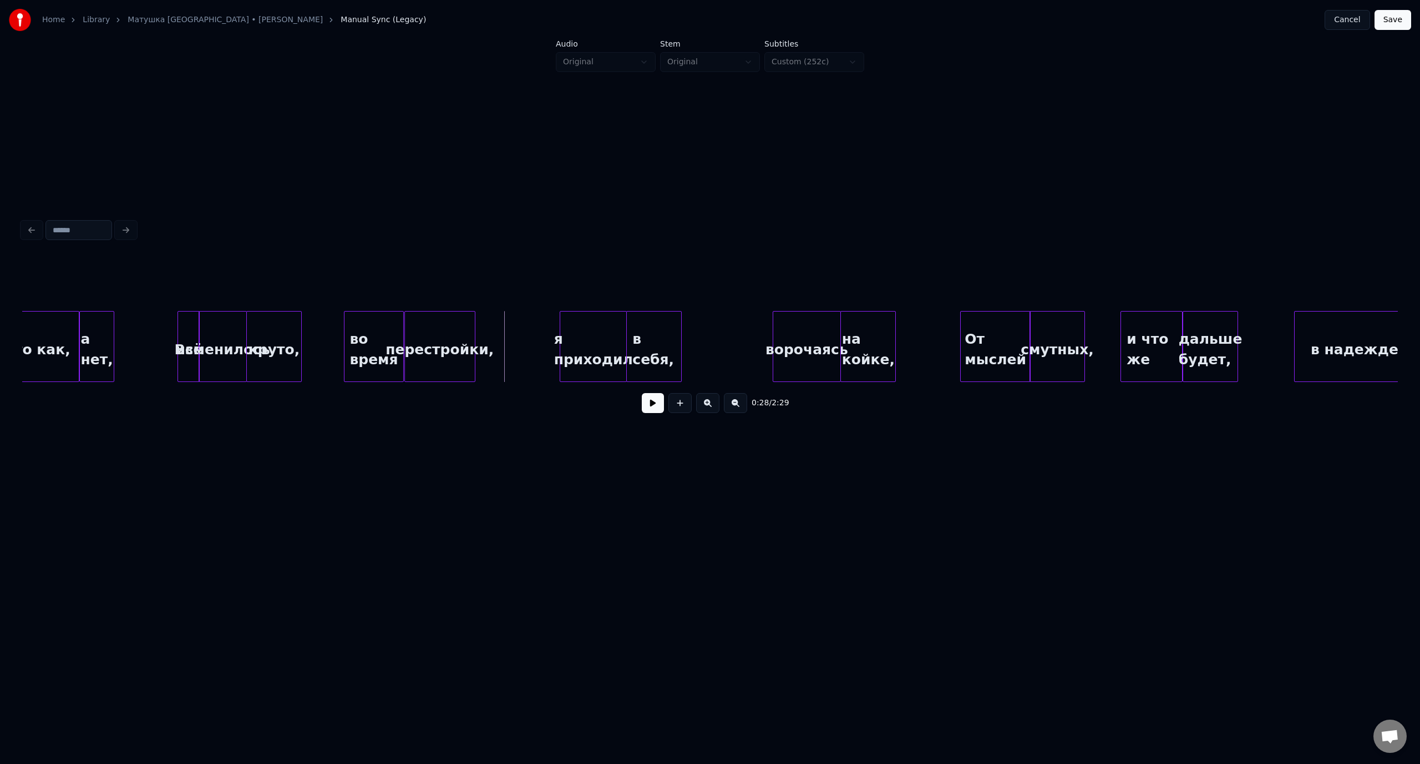
scroll to position [0, 3345]
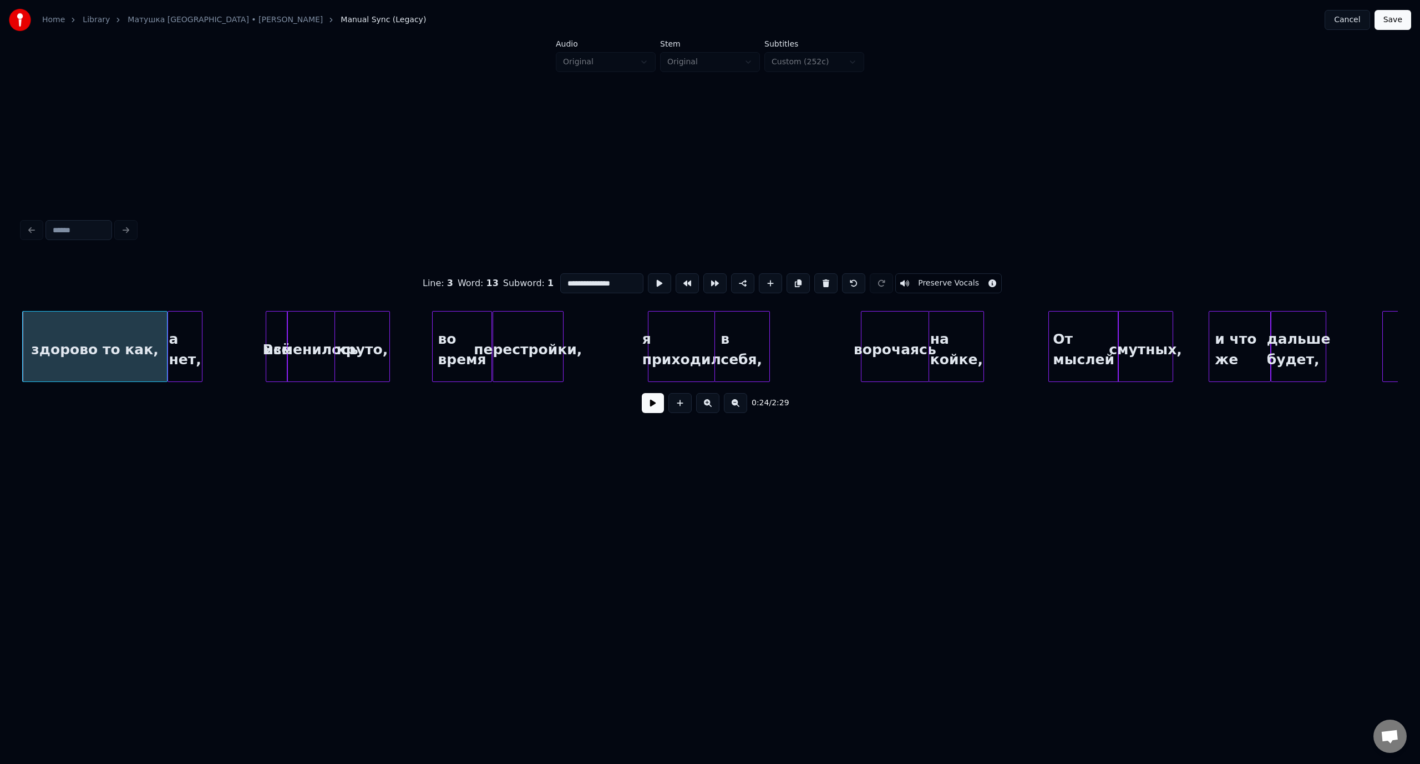
click at [658, 409] on button at bounding box center [653, 403] width 22 height 20
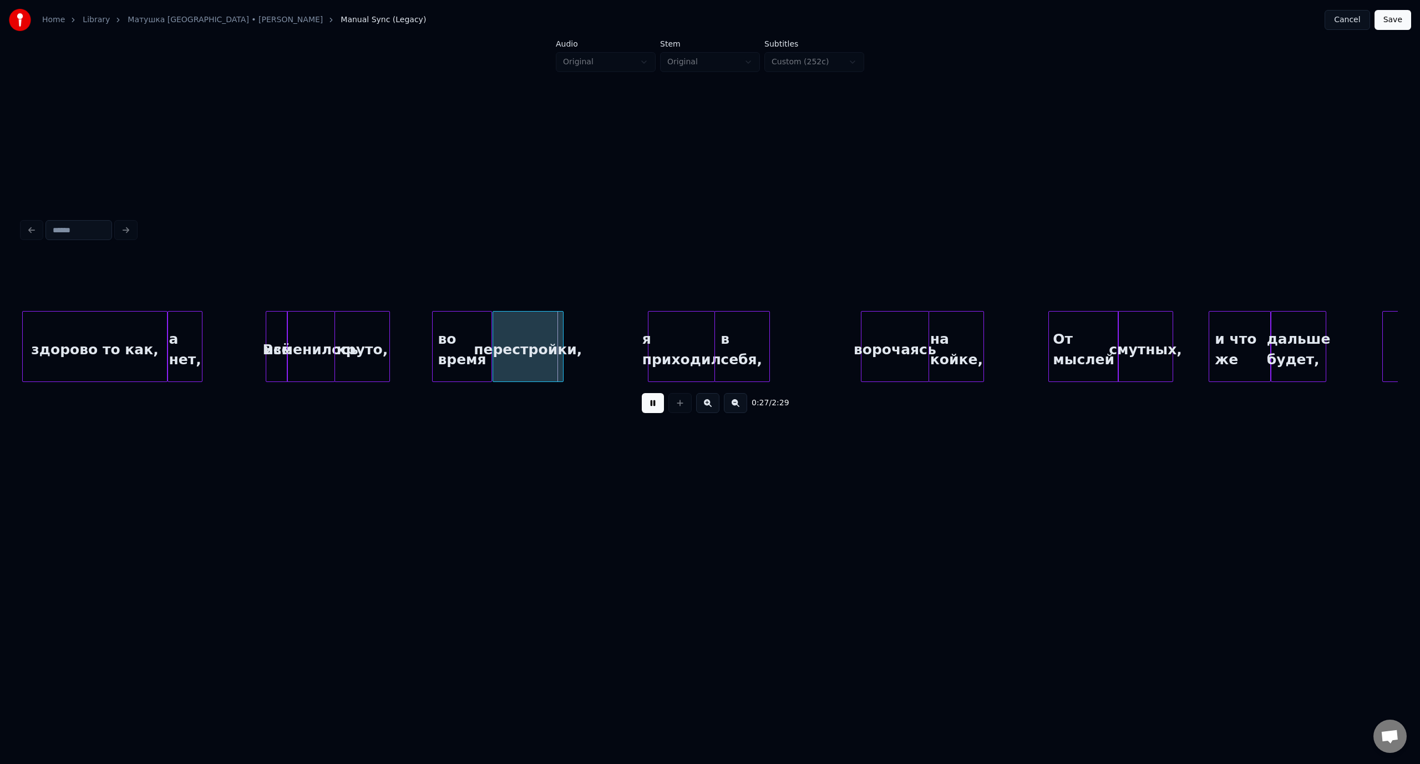
drag, startPoint x: 652, startPoint y: 407, endPoint x: 446, endPoint y: 352, distance: 213.1
click at [651, 407] on button at bounding box center [653, 403] width 22 height 20
click at [404, 340] on div at bounding box center [402, 347] width 3 height 70
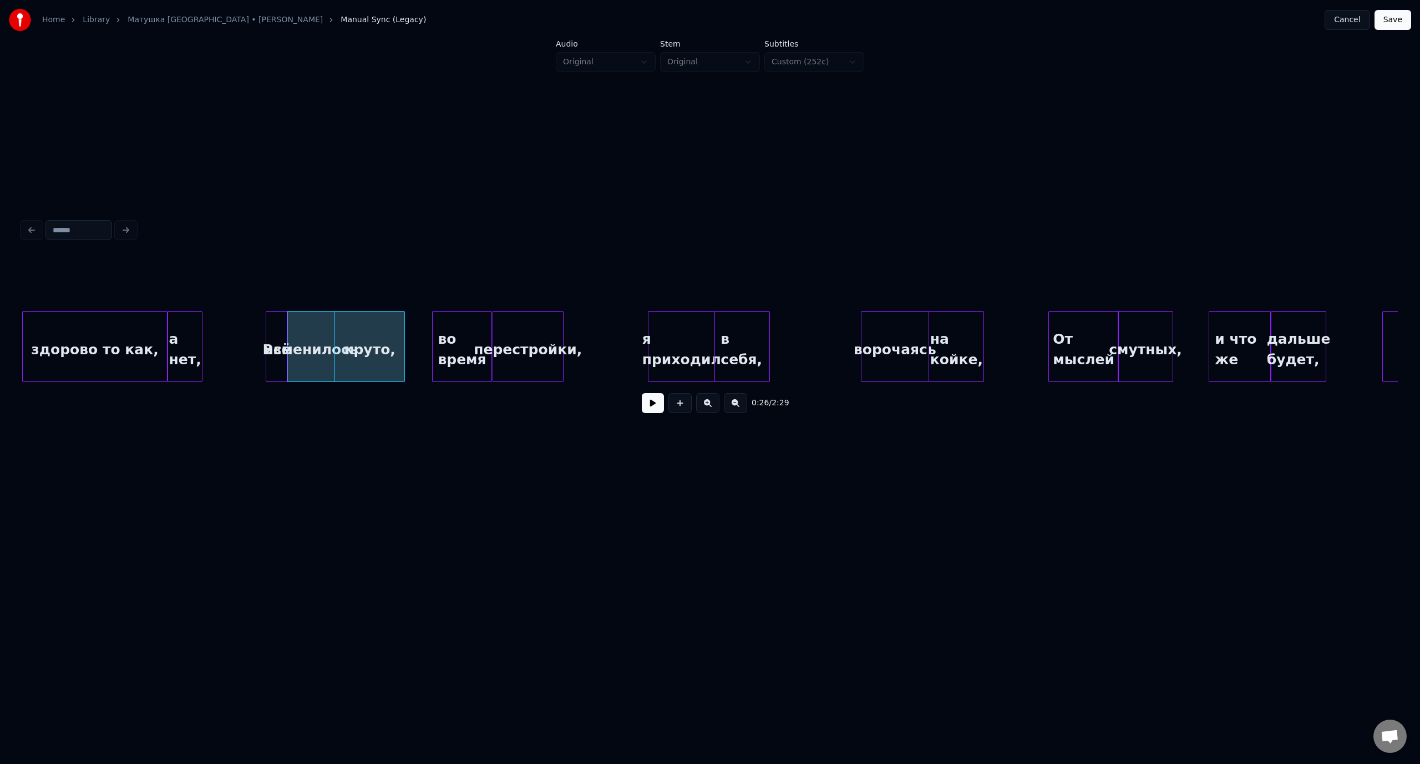
click at [108, 336] on div "здорово то как," at bounding box center [95, 349] width 144 height 75
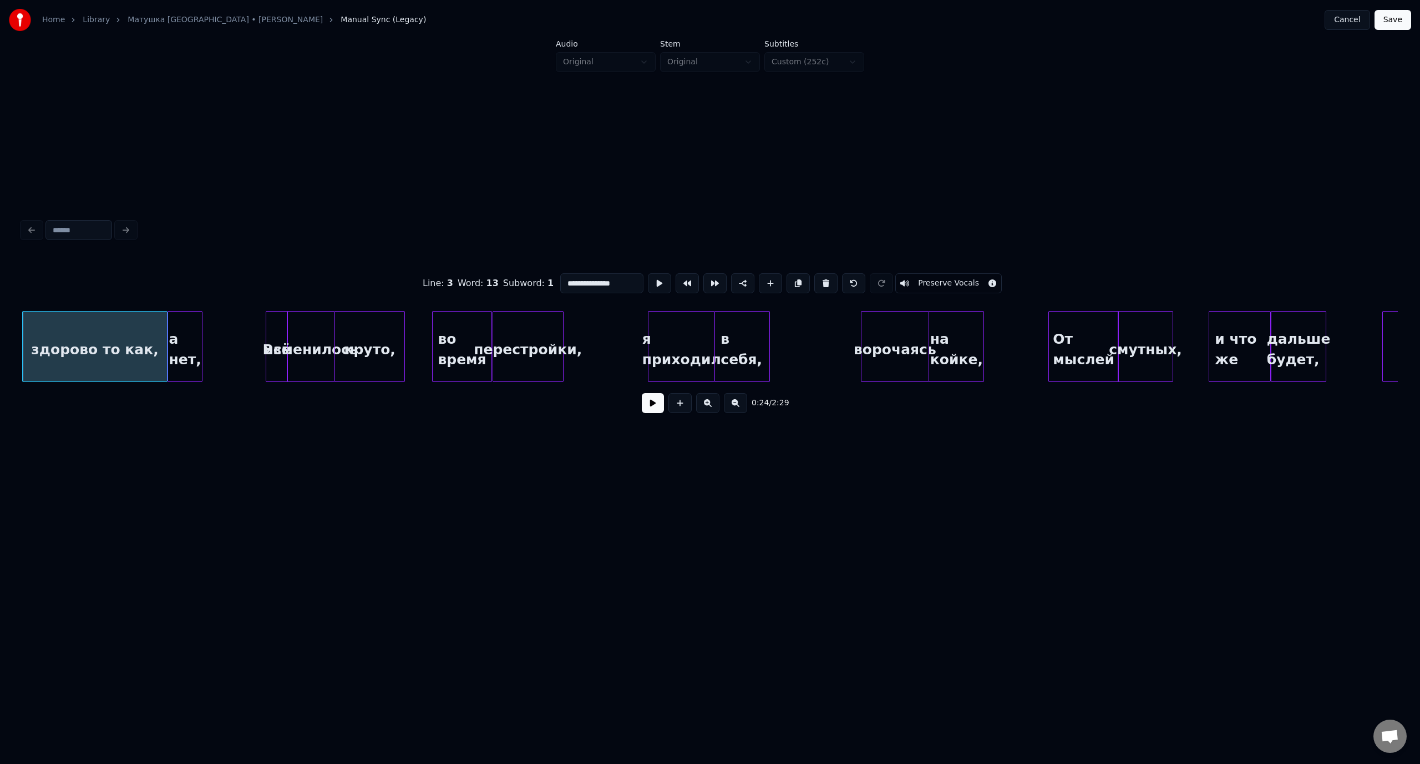
click at [648, 405] on button at bounding box center [653, 403] width 22 height 20
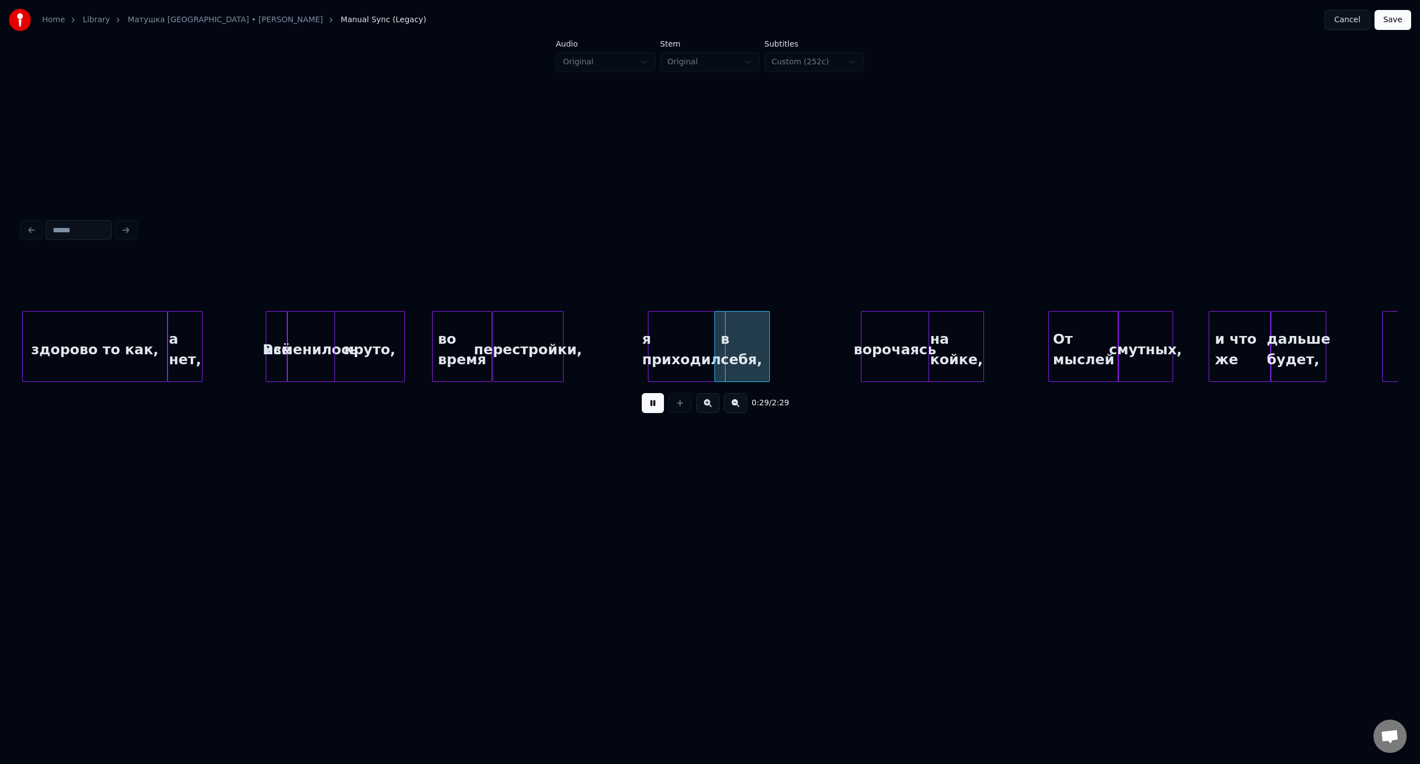
click at [649, 406] on button at bounding box center [653, 403] width 22 height 20
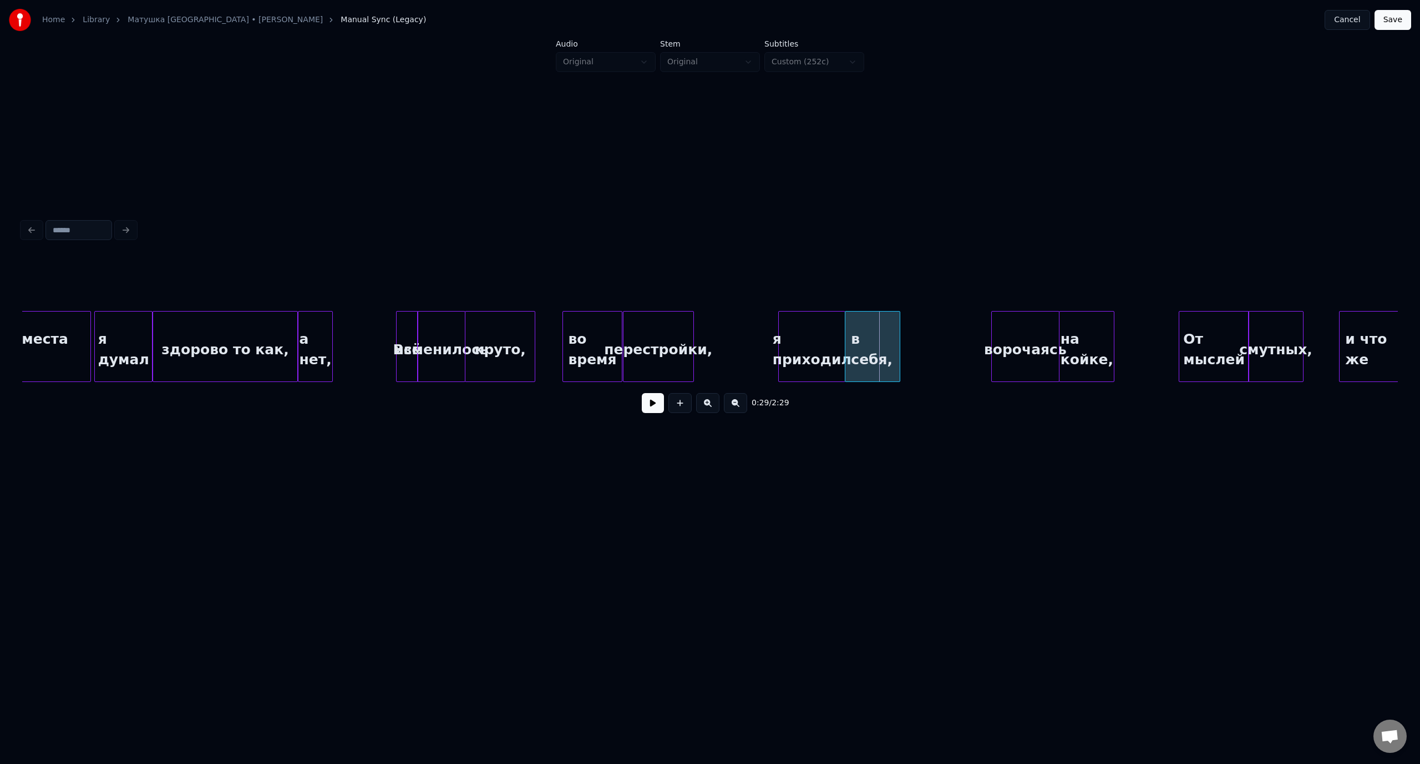
click at [136, 329] on div "я думал" at bounding box center [123, 349] width 57 height 75
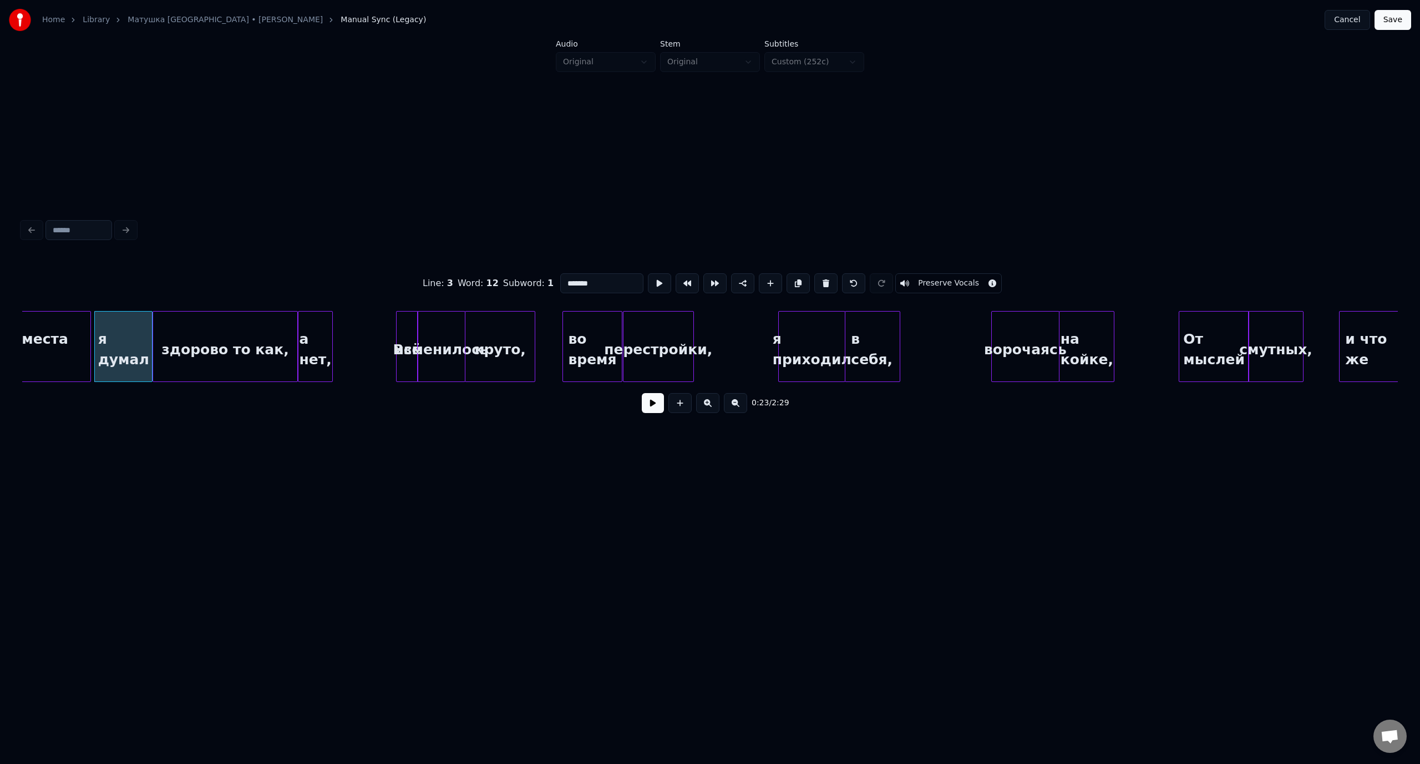
click at [656, 408] on button at bounding box center [653, 403] width 22 height 20
click at [649, 406] on button at bounding box center [653, 403] width 22 height 20
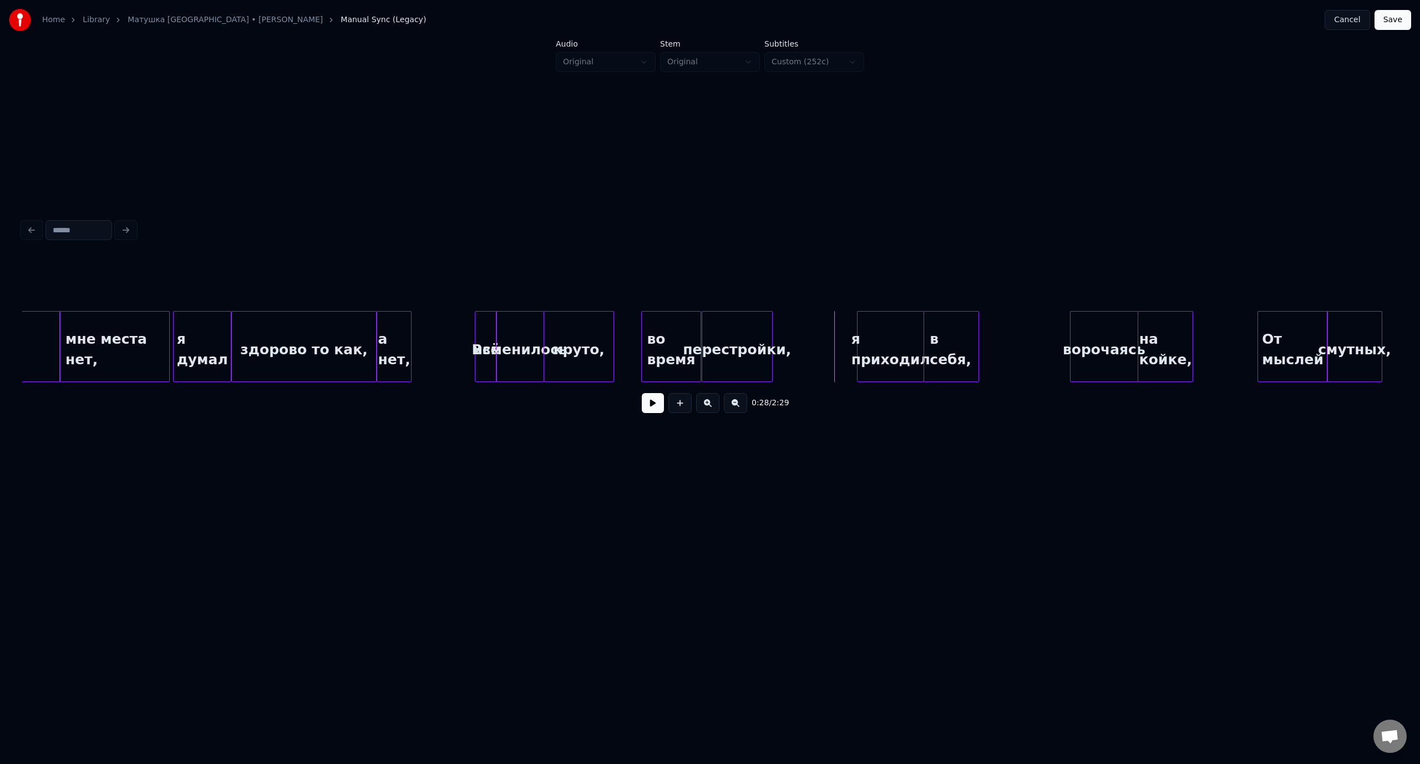
click at [125, 331] on div "мне места нет," at bounding box center [114, 349] width 109 height 75
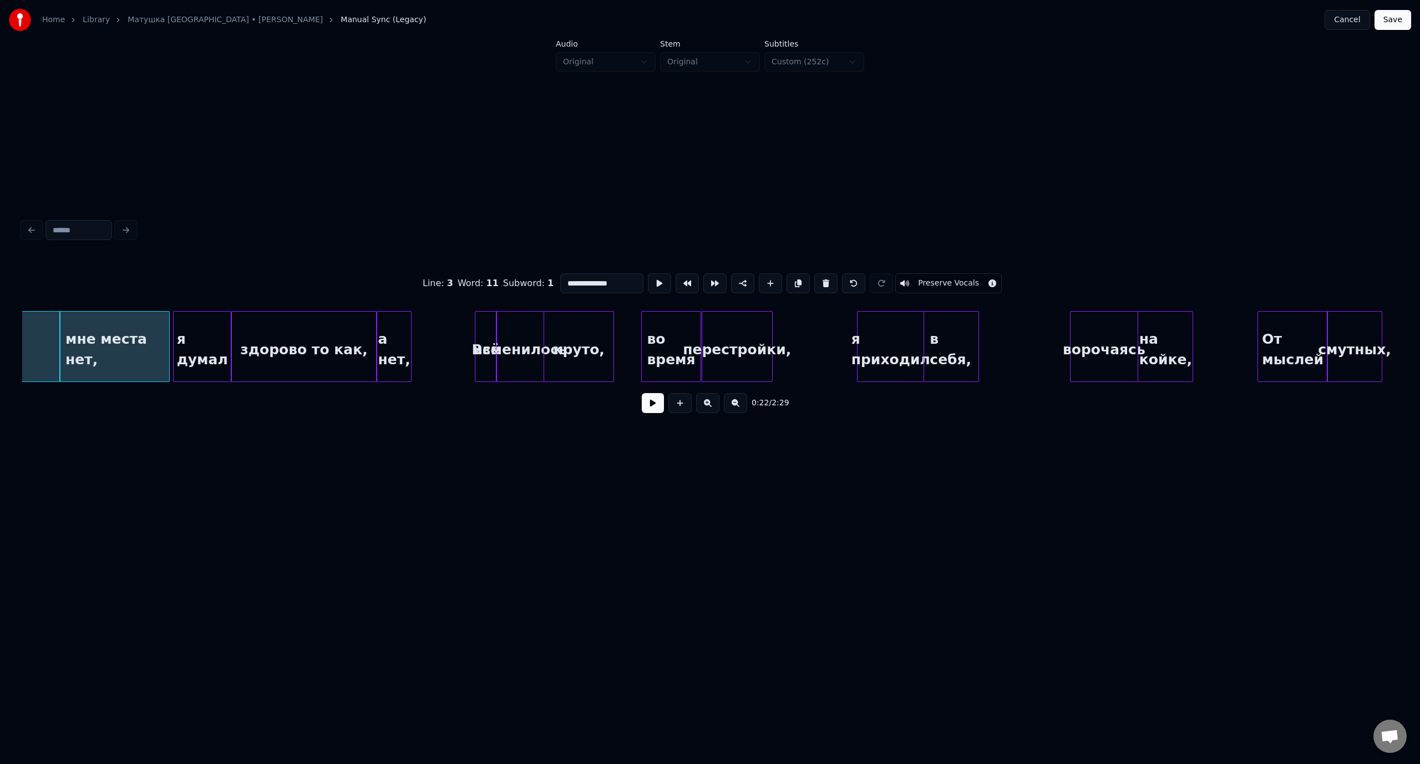
click at [649, 411] on button at bounding box center [653, 403] width 22 height 20
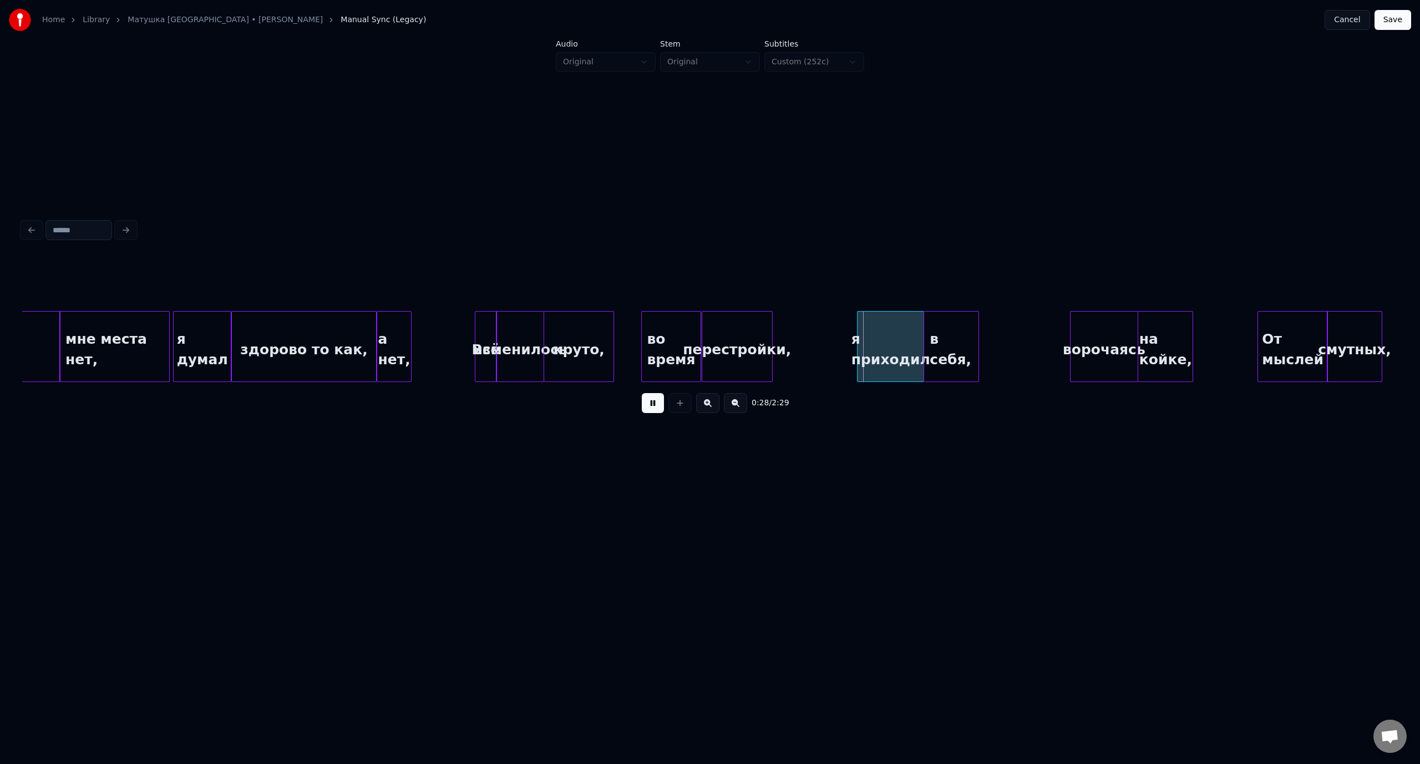
click at [653, 407] on button at bounding box center [653, 403] width 22 height 20
click at [622, 339] on div at bounding box center [621, 347] width 3 height 70
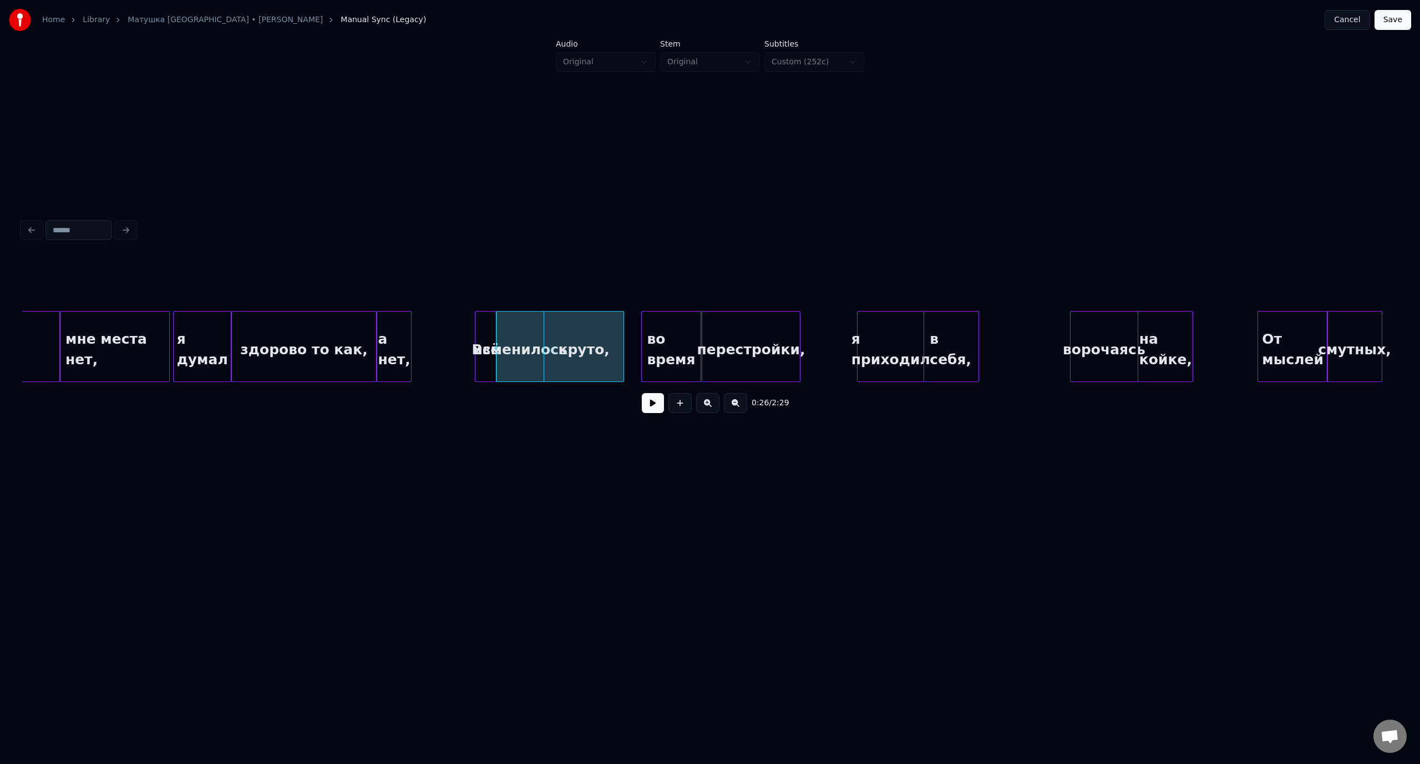
click at [799, 336] on div at bounding box center [797, 347] width 3 height 70
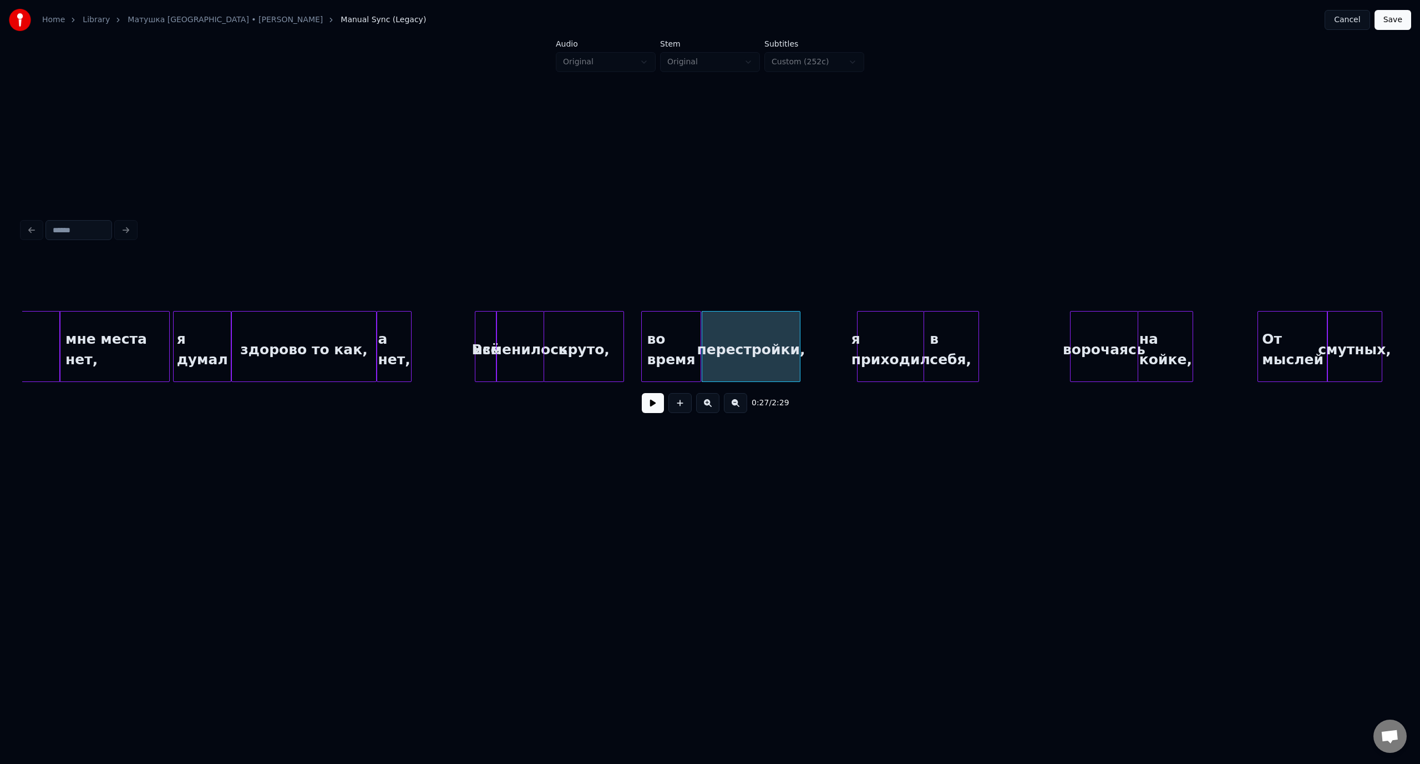
click at [199, 328] on div "я думал" at bounding box center [202, 349] width 57 height 75
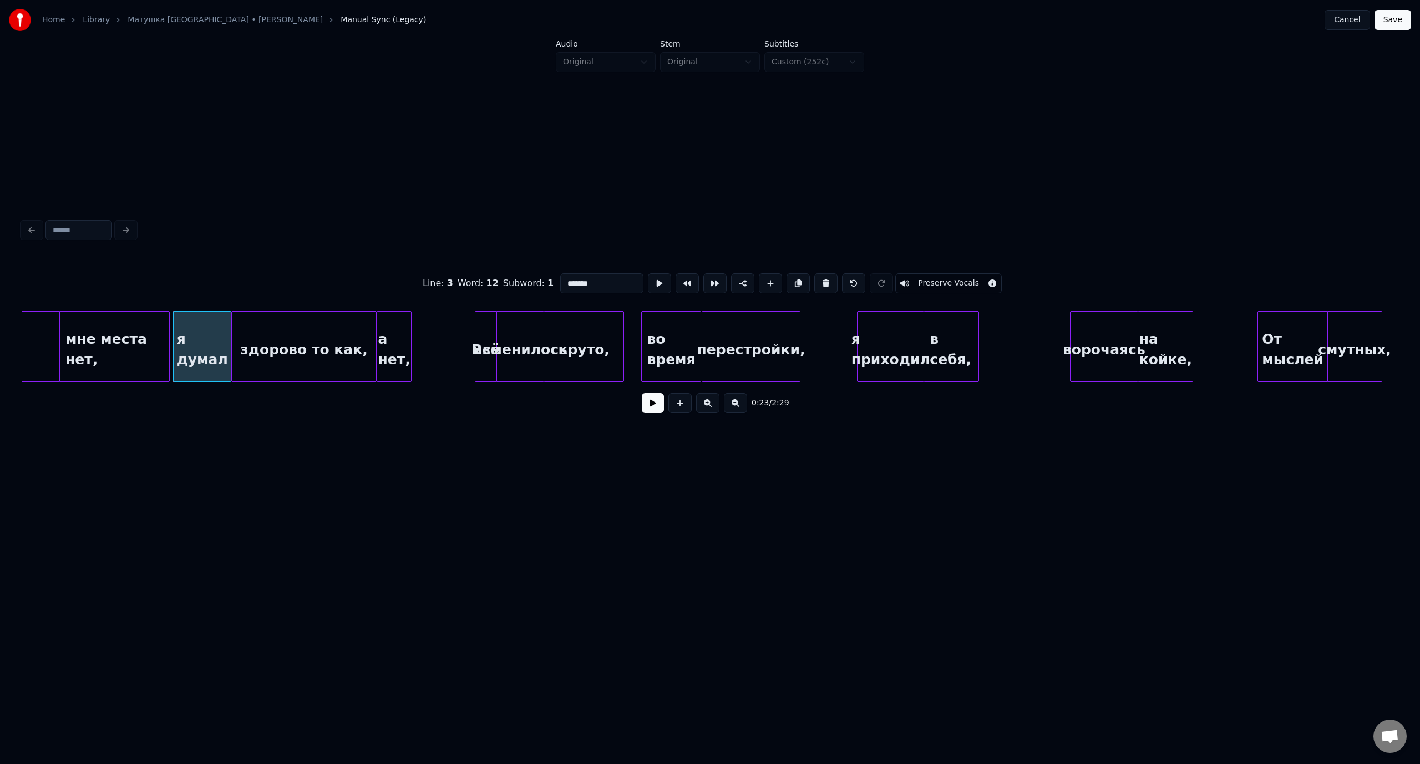
click at [649, 409] on button at bounding box center [653, 403] width 22 height 20
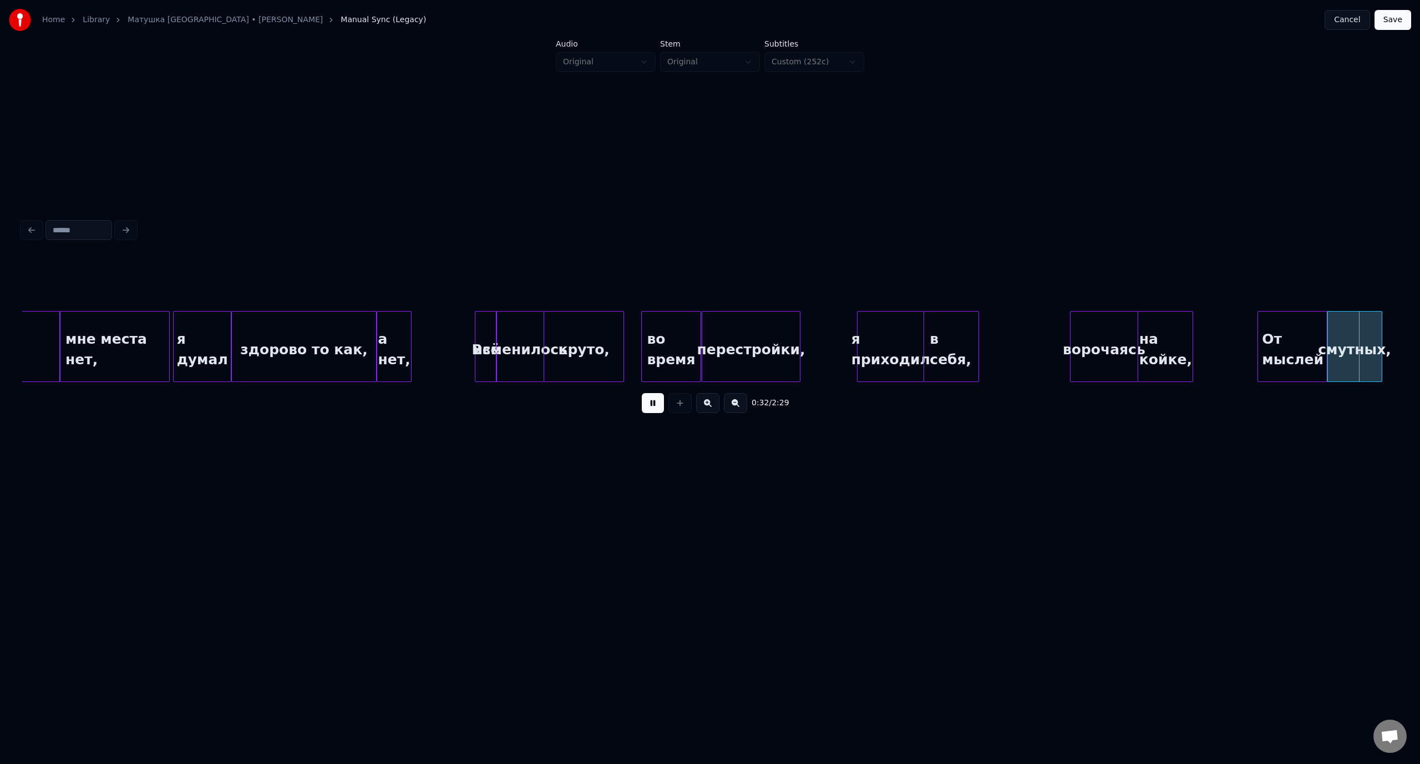
click at [650, 404] on button at bounding box center [653, 403] width 22 height 20
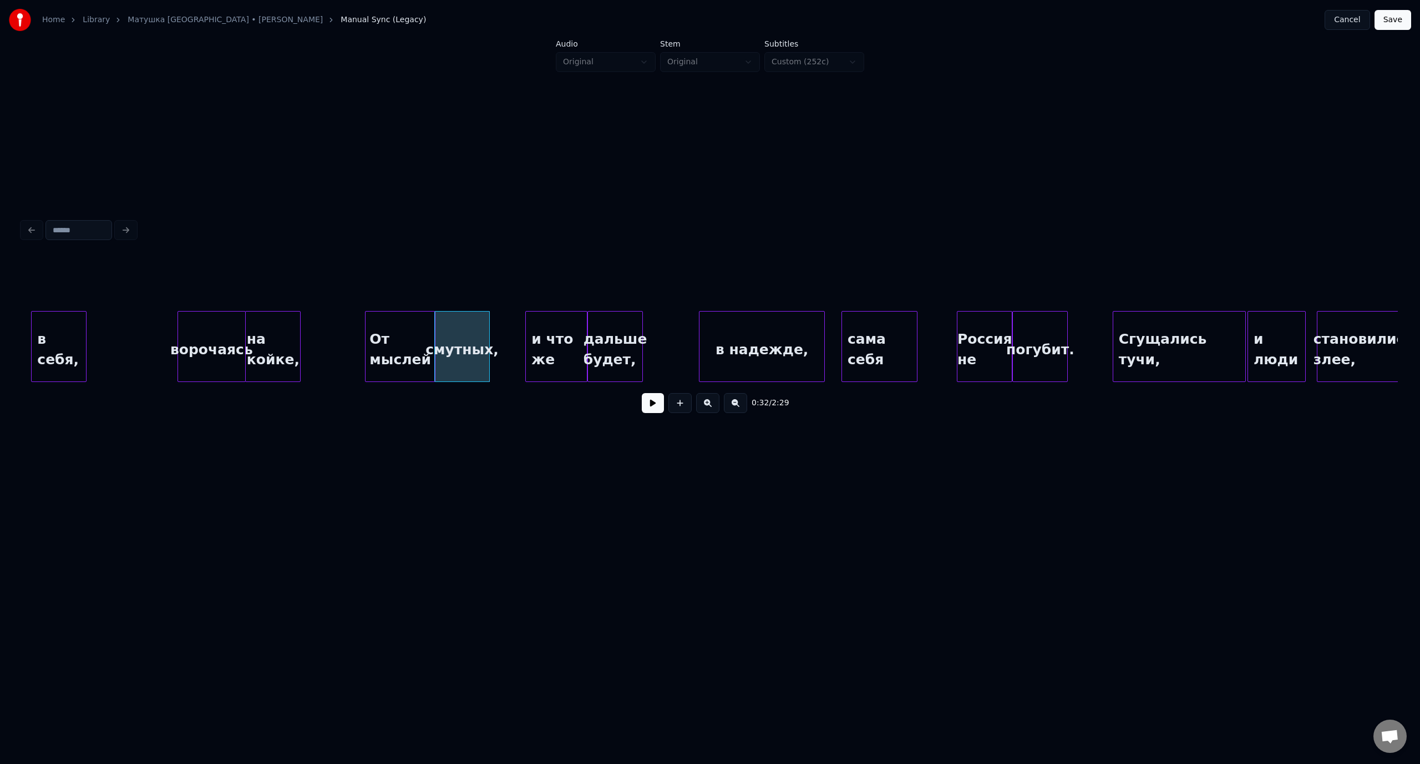
scroll to position [0, 4146]
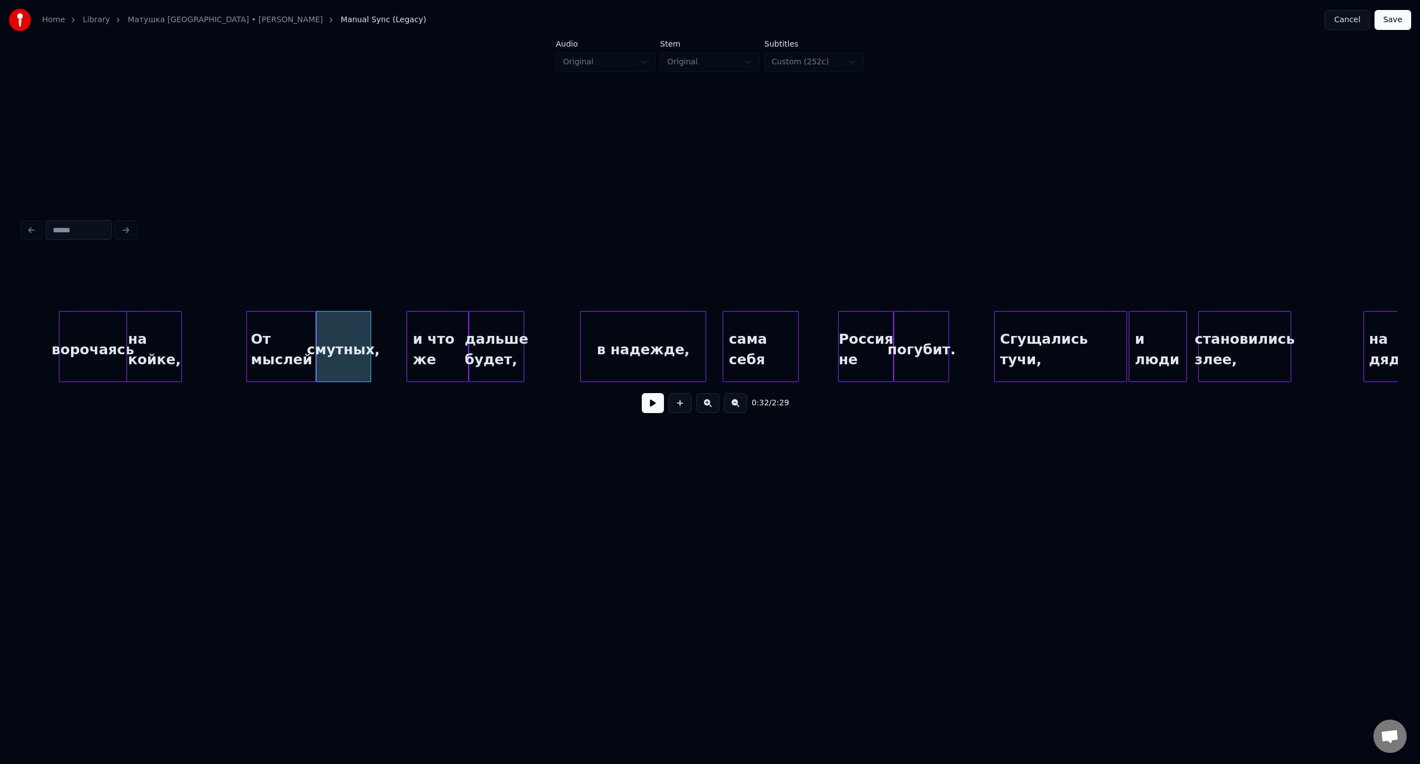
click at [657, 406] on button at bounding box center [653, 403] width 22 height 20
click at [653, 409] on button at bounding box center [653, 403] width 22 height 20
click at [523, 346] on div "дальше будет," at bounding box center [496, 346] width 55 height 71
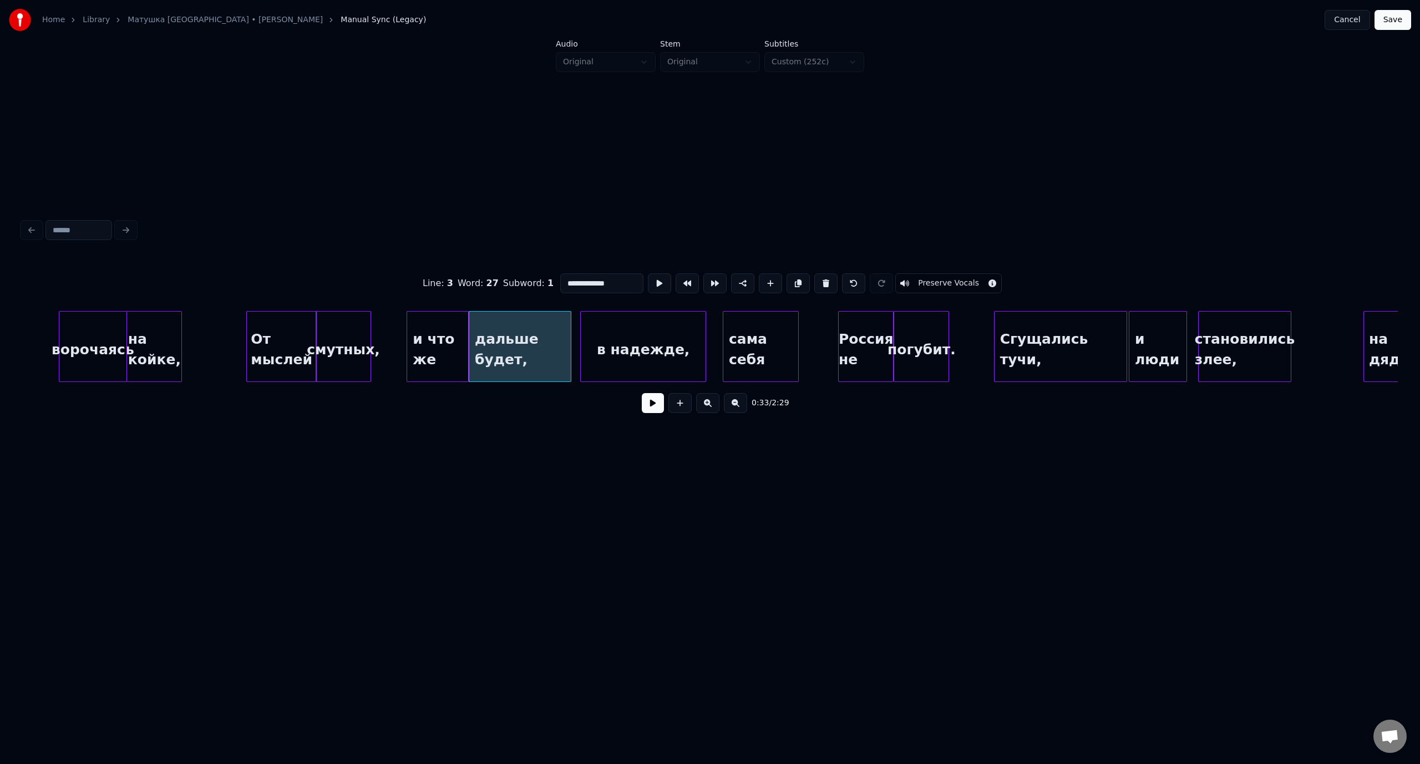
click at [570, 350] on div at bounding box center [568, 347] width 3 height 70
click at [106, 326] on div "ворочаясь" at bounding box center [92, 349] width 67 height 75
type input "*********"
click at [649, 405] on button at bounding box center [653, 403] width 22 height 20
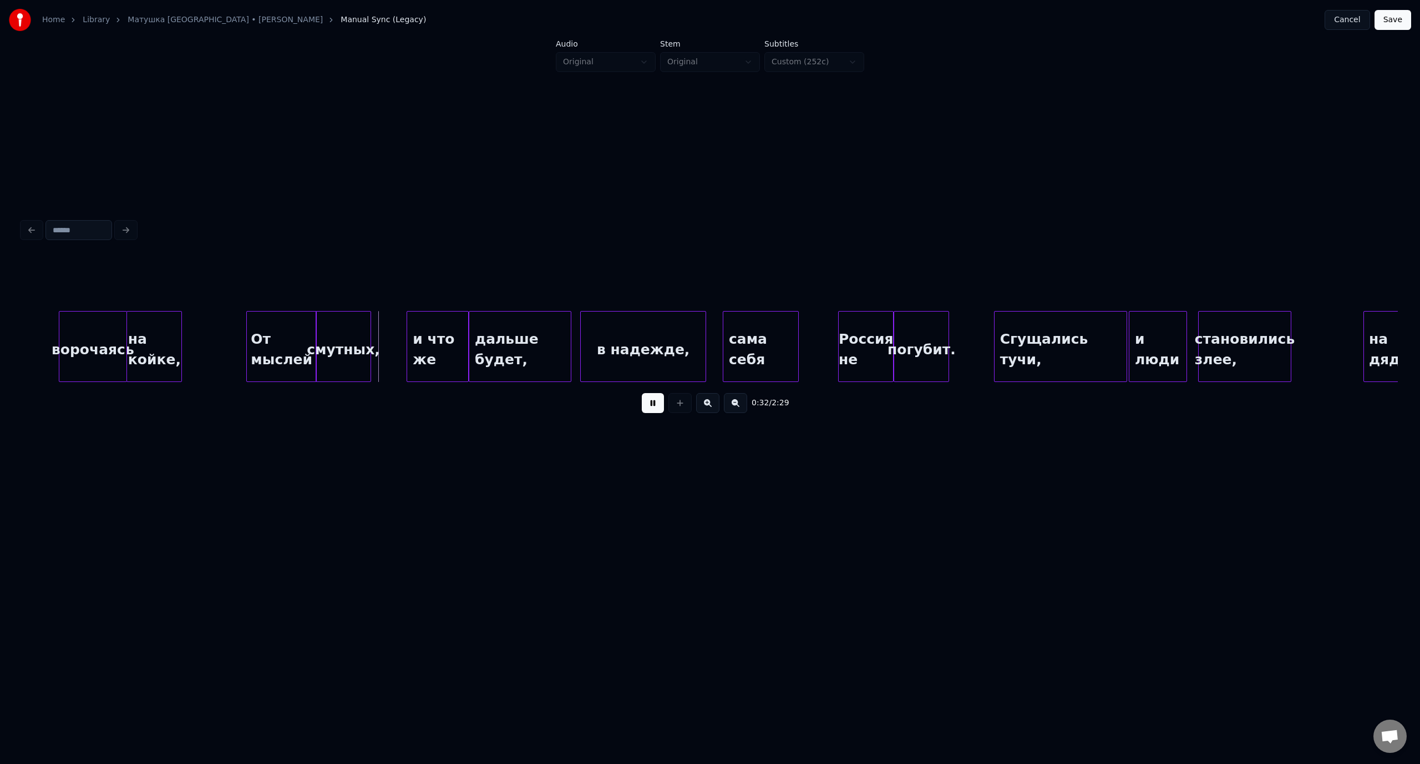
drag, startPoint x: 655, startPoint y: 408, endPoint x: 329, endPoint y: 337, distance: 333.8
click at [655, 408] on button at bounding box center [653, 403] width 22 height 20
click at [232, 327] on div at bounding box center [233, 347] width 3 height 70
click at [99, 318] on div "ворочаясь" at bounding box center [92, 349] width 67 height 75
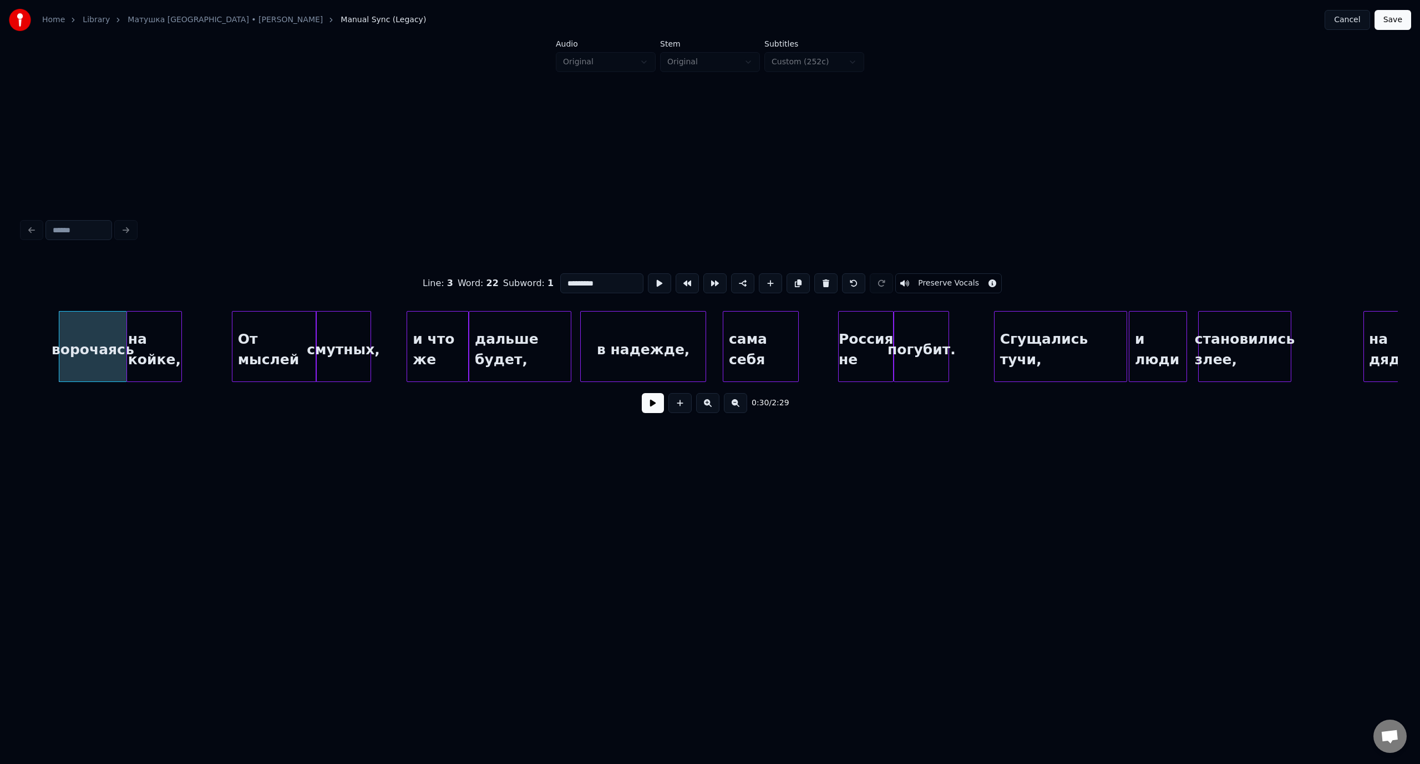
click at [652, 406] on button at bounding box center [653, 403] width 22 height 20
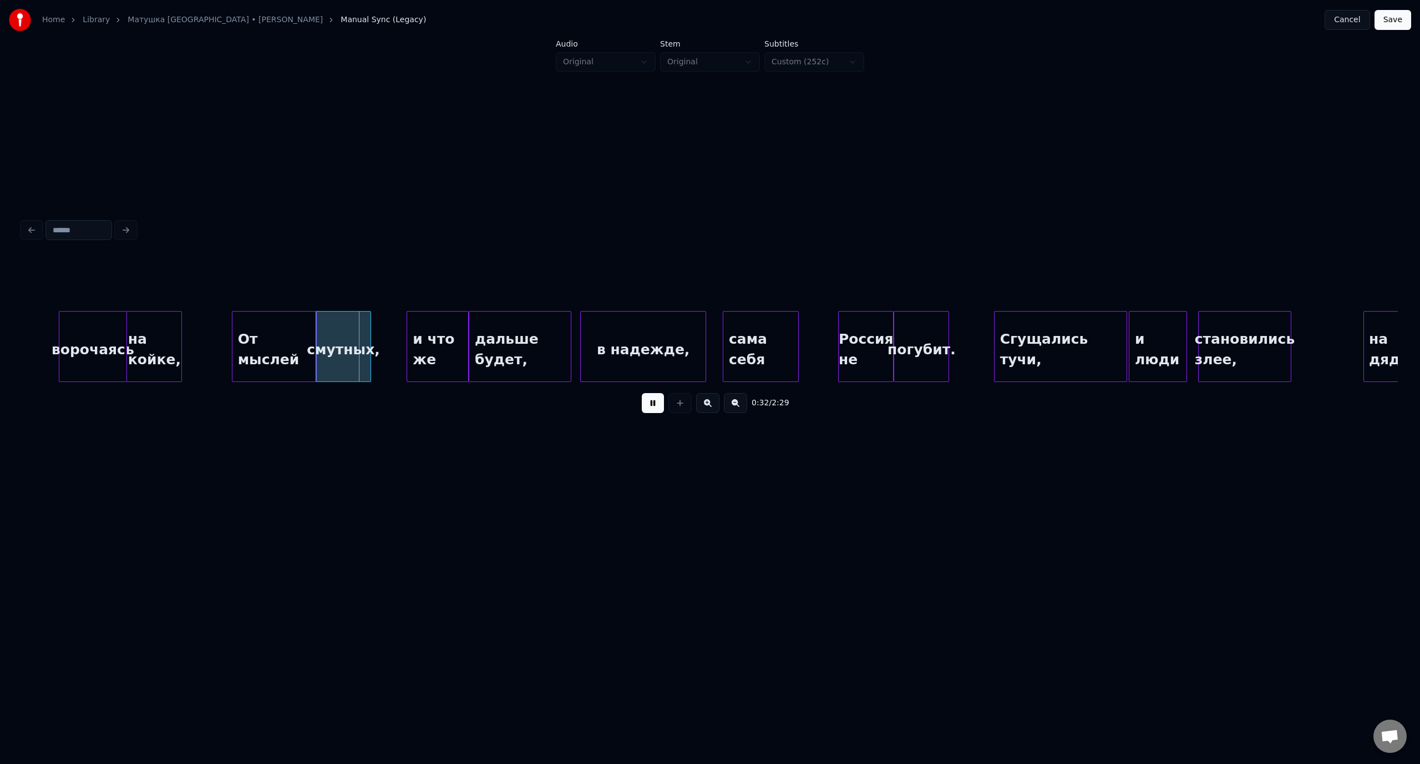
click at [652, 406] on button at bounding box center [653, 403] width 22 height 20
click at [99, 328] on div "ворочаясь" at bounding box center [92, 349] width 67 height 75
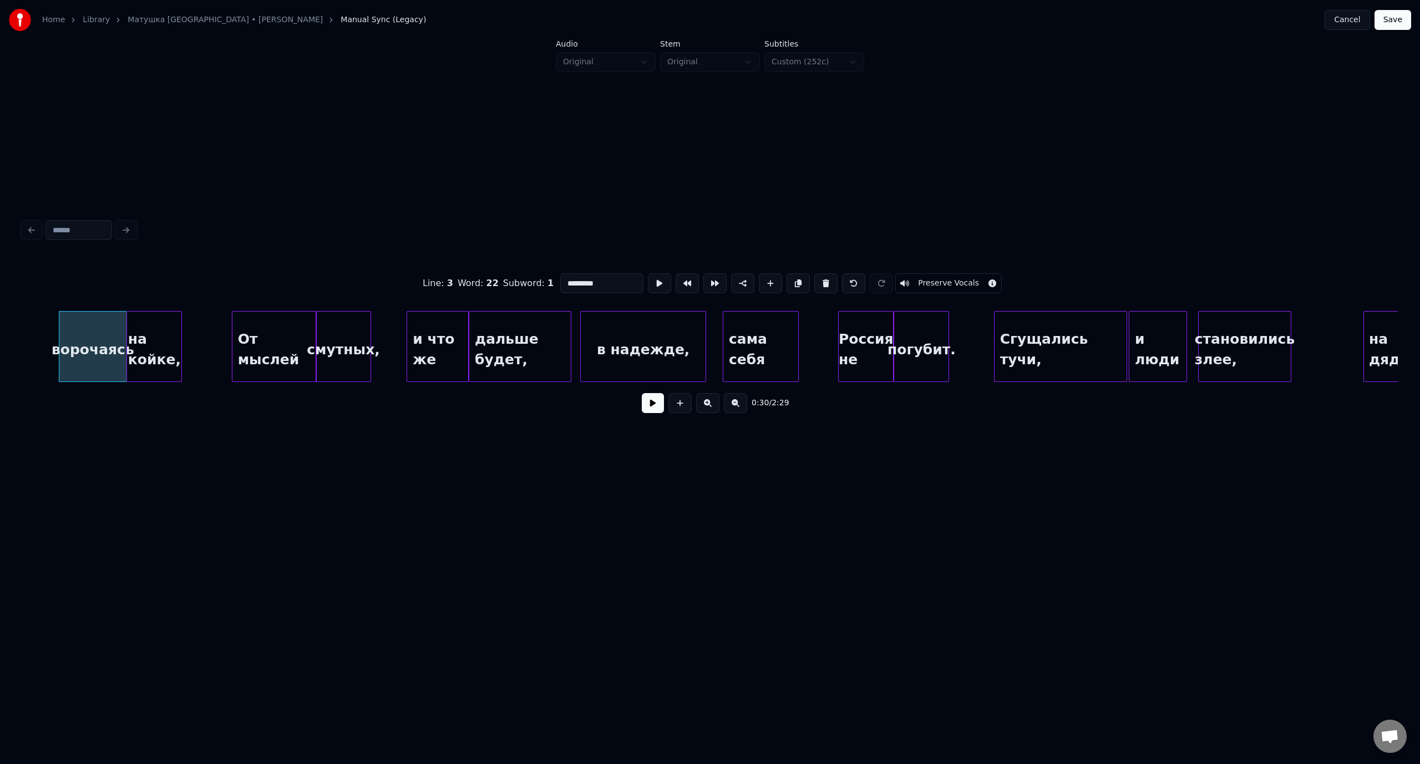
click at [652, 411] on button at bounding box center [653, 403] width 22 height 20
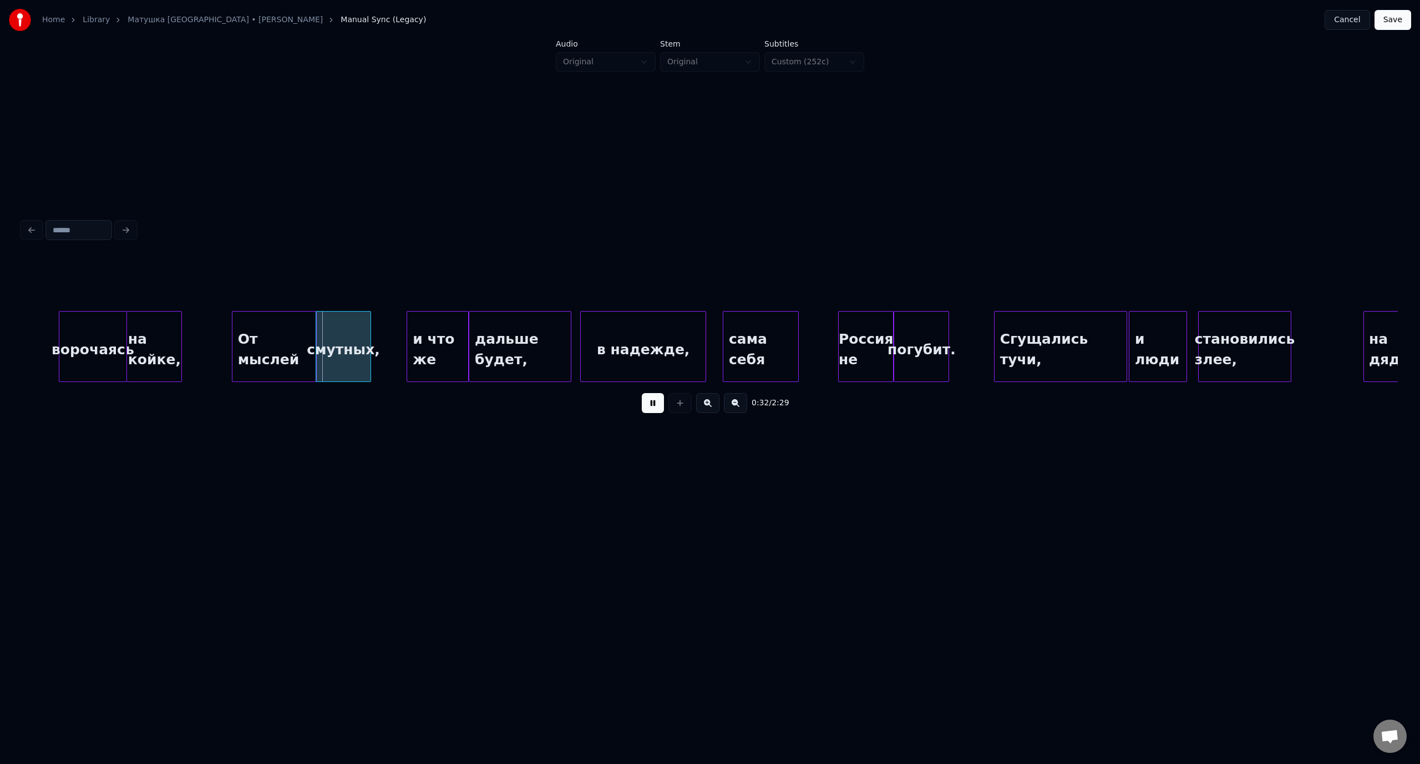
click at [654, 407] on button at bounding box center [653, 403] width 22 height 20
click at [354, 328] on div at bounding box center [354, 347] width 3 height 70
click at [296, 323] on div "От мыслей" at bounding box center [274, 349] width 84 height 75
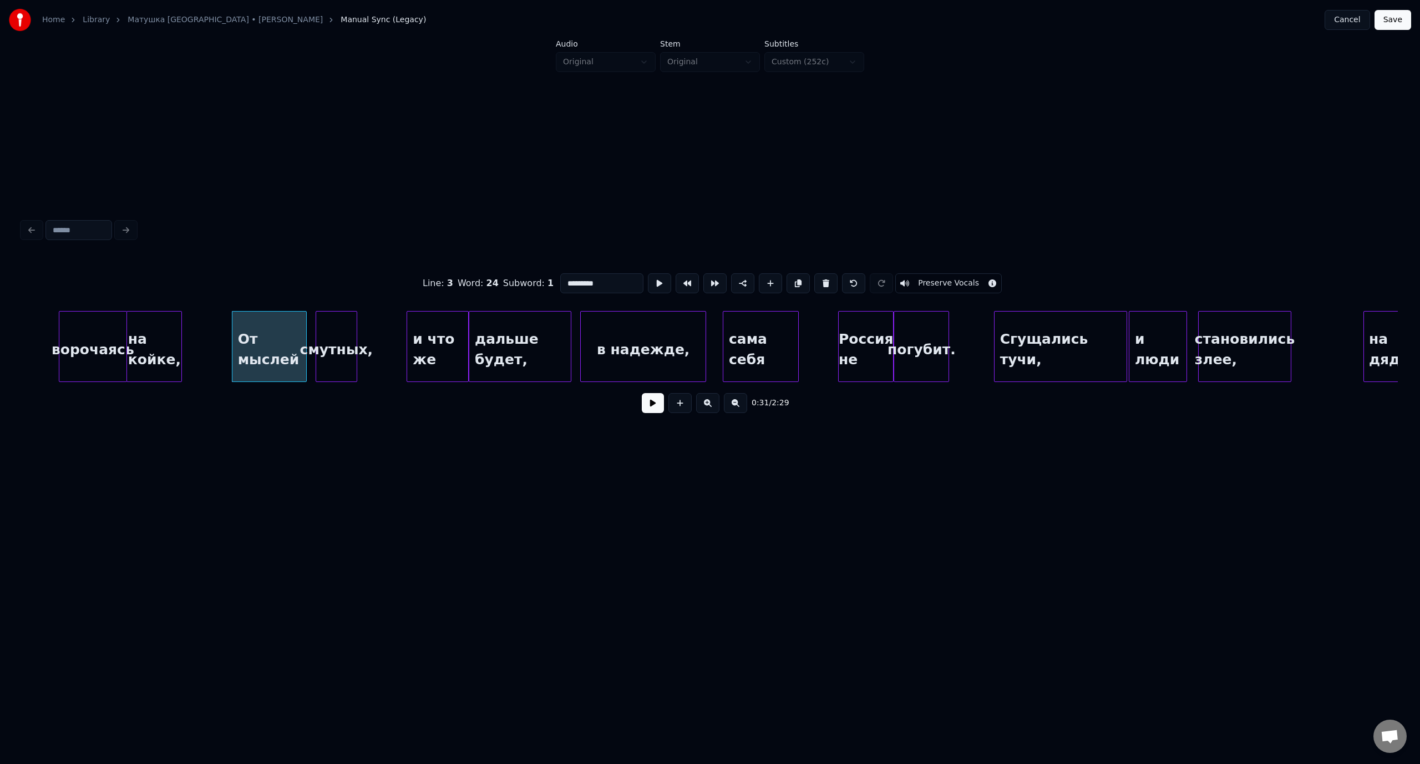
click at [304, 329] on div at bounding box center [304, 347] width 3 height 70
click at [311, 331] on div at bounding box center [310, 347] width 3 height 70
click at [77, 335] on div "ворочаясь" at bounding box center [92, 349] width 67 height 75
type input "*********"
click at [648, 413] on button at bounding box center [653, 403] width 22 height 20
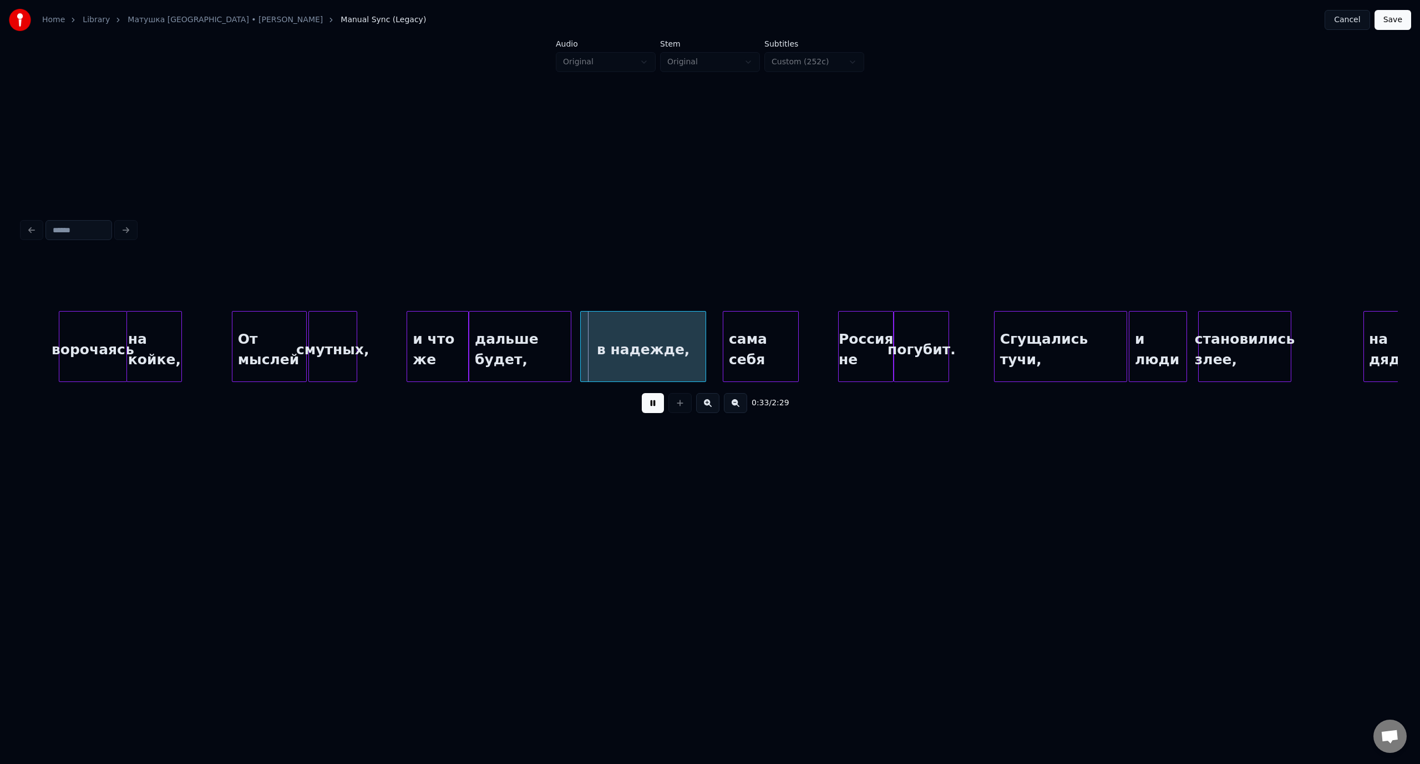
click at [654, 408] on button at bounding box center [653, 403] width 22 height 20
click at [556, 345] on div at bounding box center [554, 347] width 3 height 70
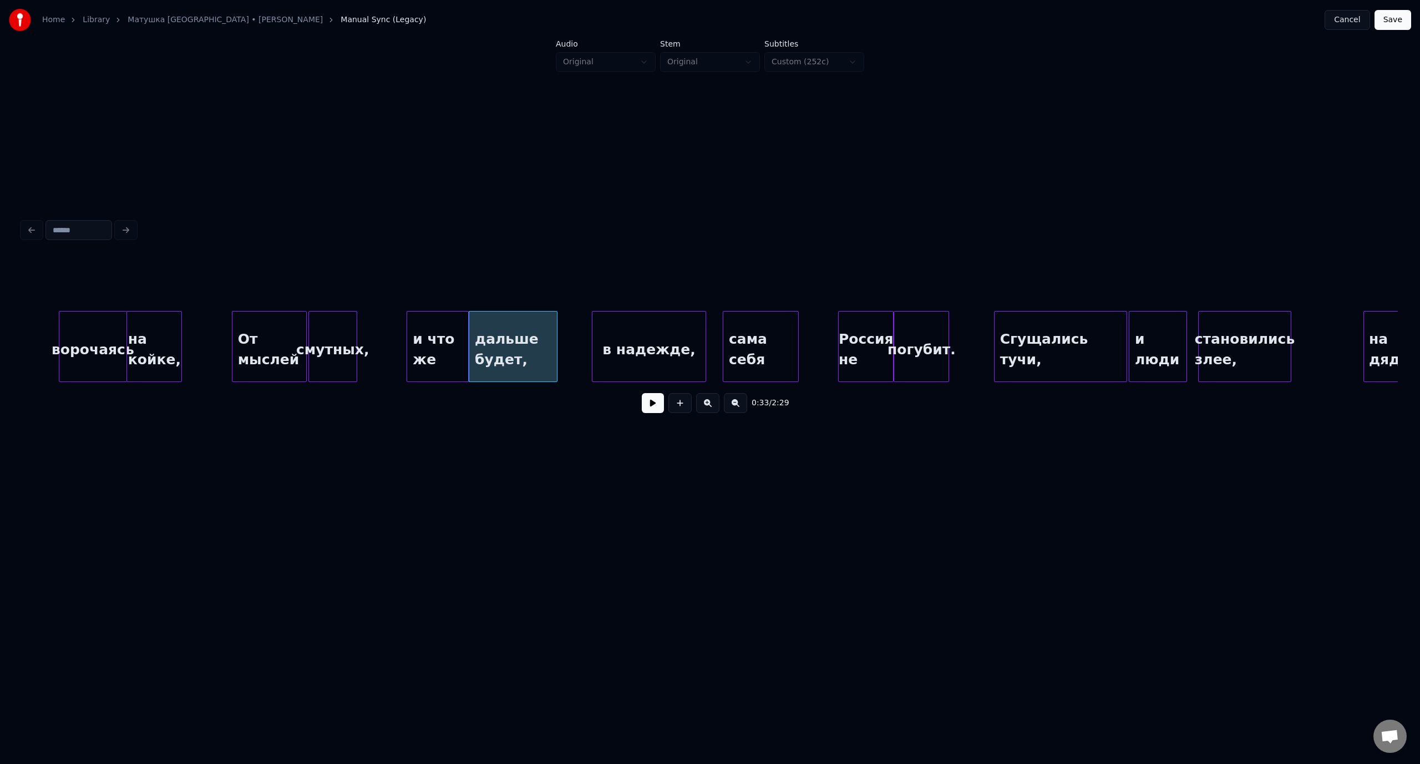
click at [593, 344] on div at bounding box center [593, 347] width 3 height 70
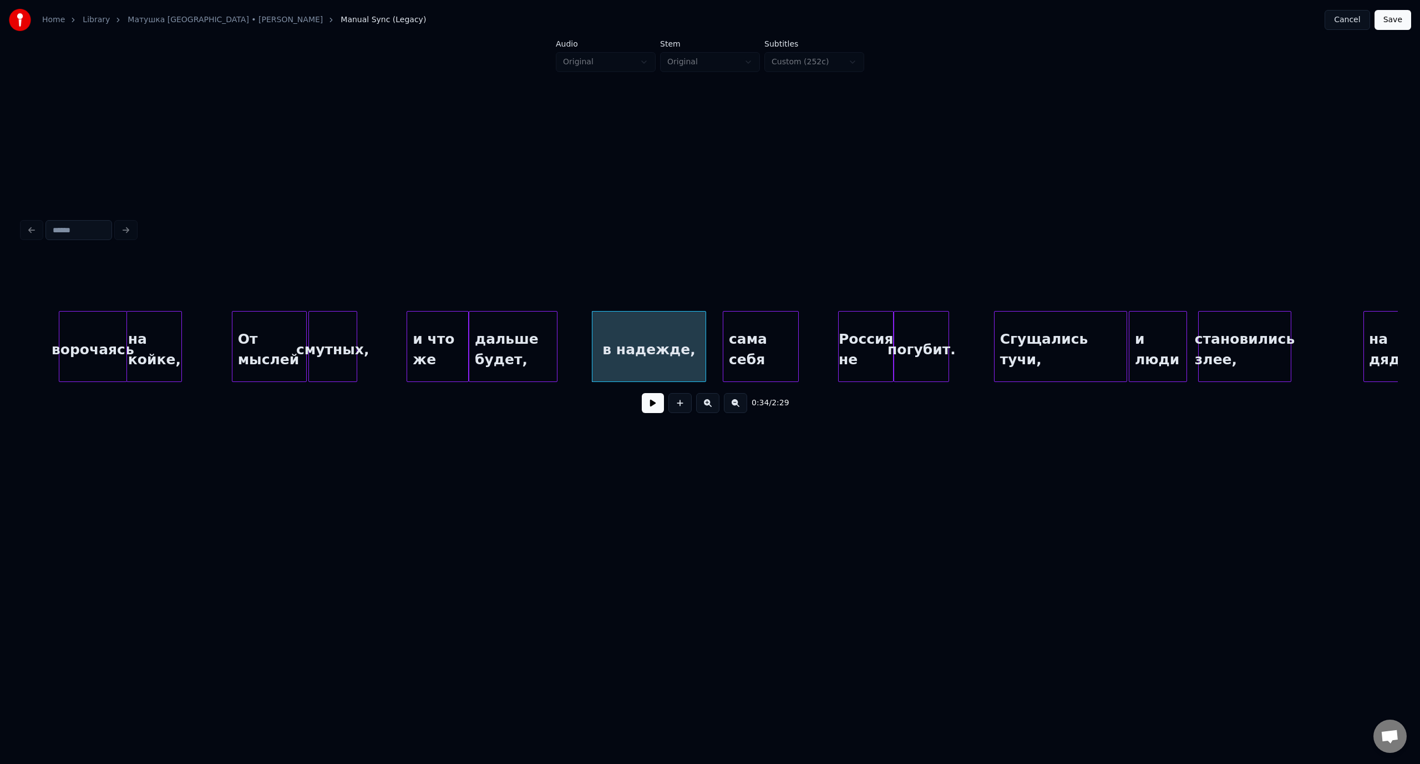
click at [94, 325] on div "ворочаясь" at bounding box center [92, 349] width 67 height 75
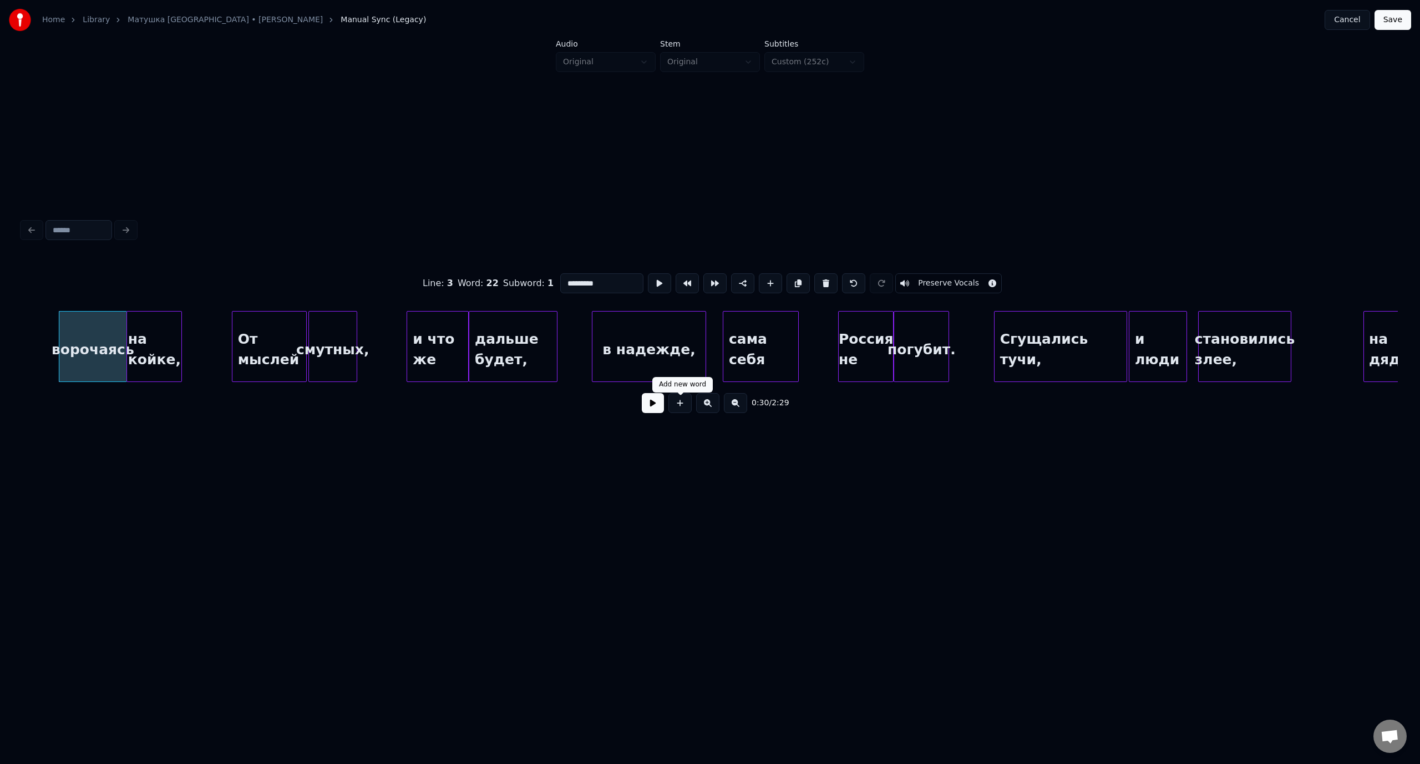
click at [657, 403] on button at bounding box center [653, 403] width 22 height 20
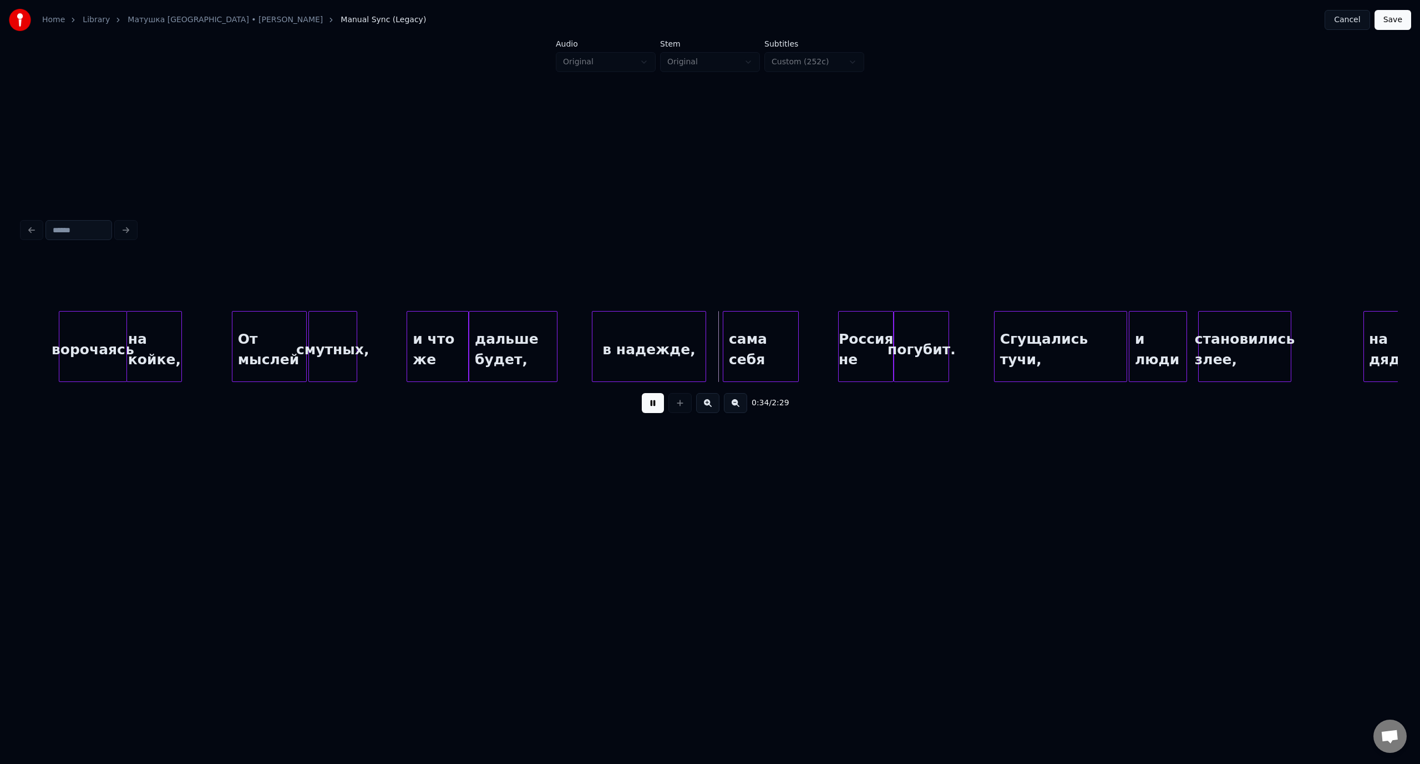
click at [651, 409] on button at bounding box center [653, 403] width 22 height 20
click at [670, 347] on div at bounding box center [670, 347] width 3 height 70
click at [105, 331] on div "ворочаясь" at bounding box center [92, 349] width 67 height 75
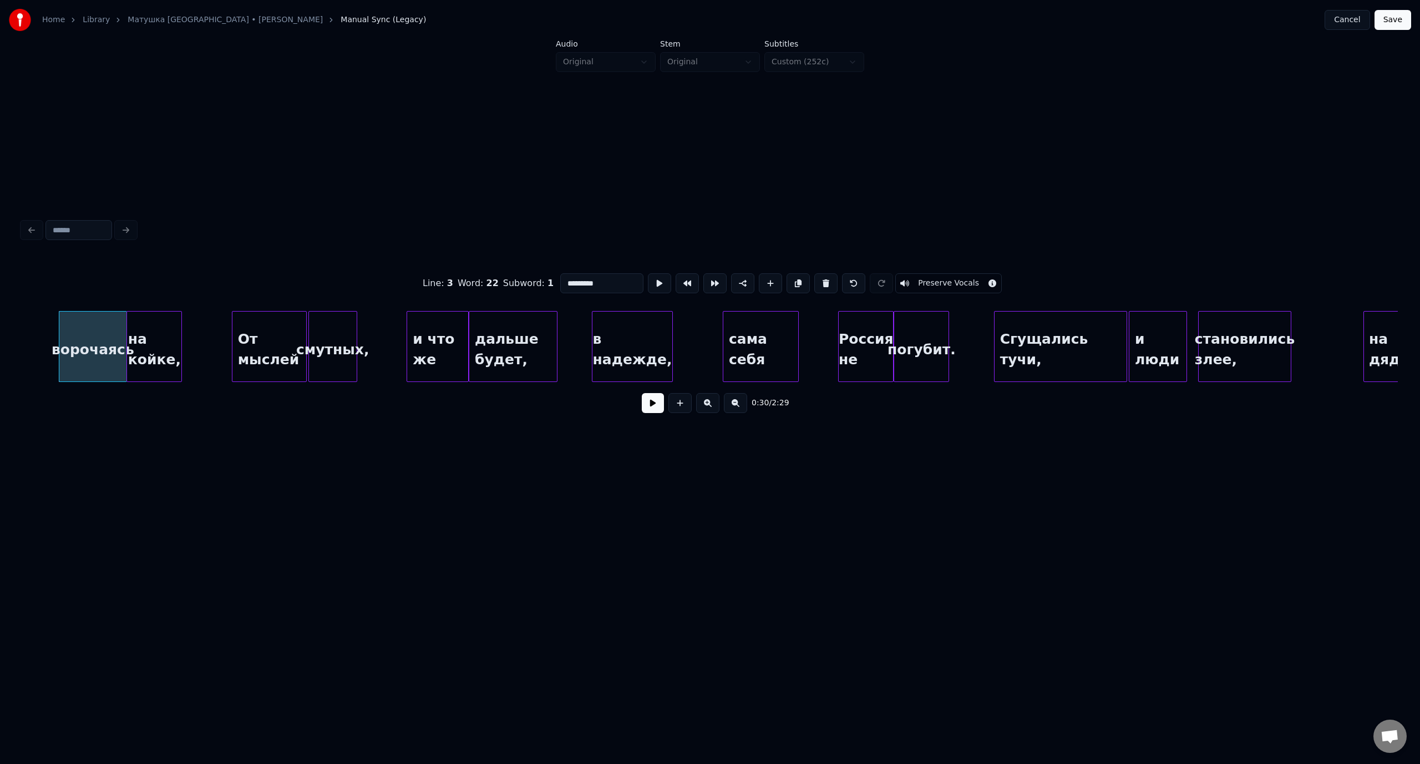
click at [647, 407] on button at bounding box center [653, 403] width 22 height 20
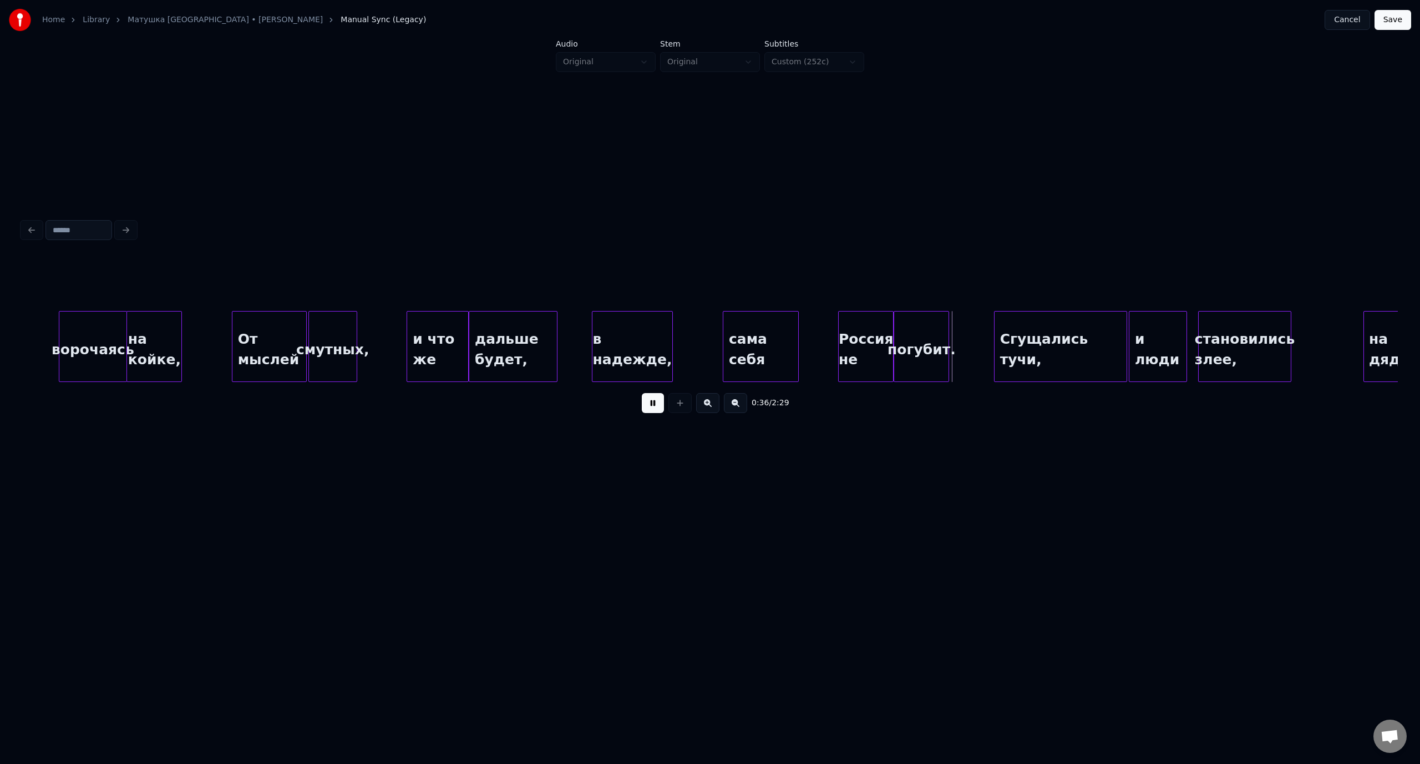
click at [659, 408] on button at bounding box center [653, 403] width 22 height 20
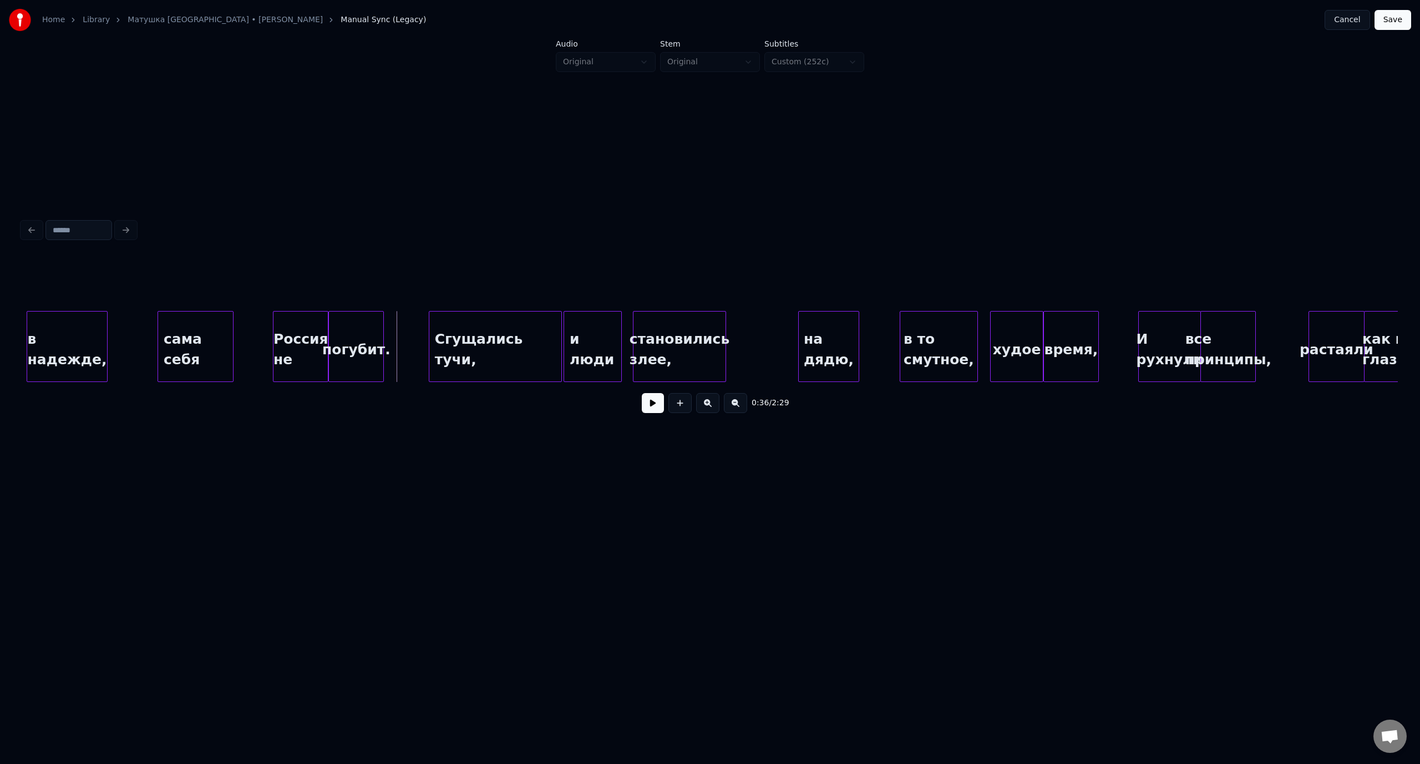
scroll to position [0, 4745]
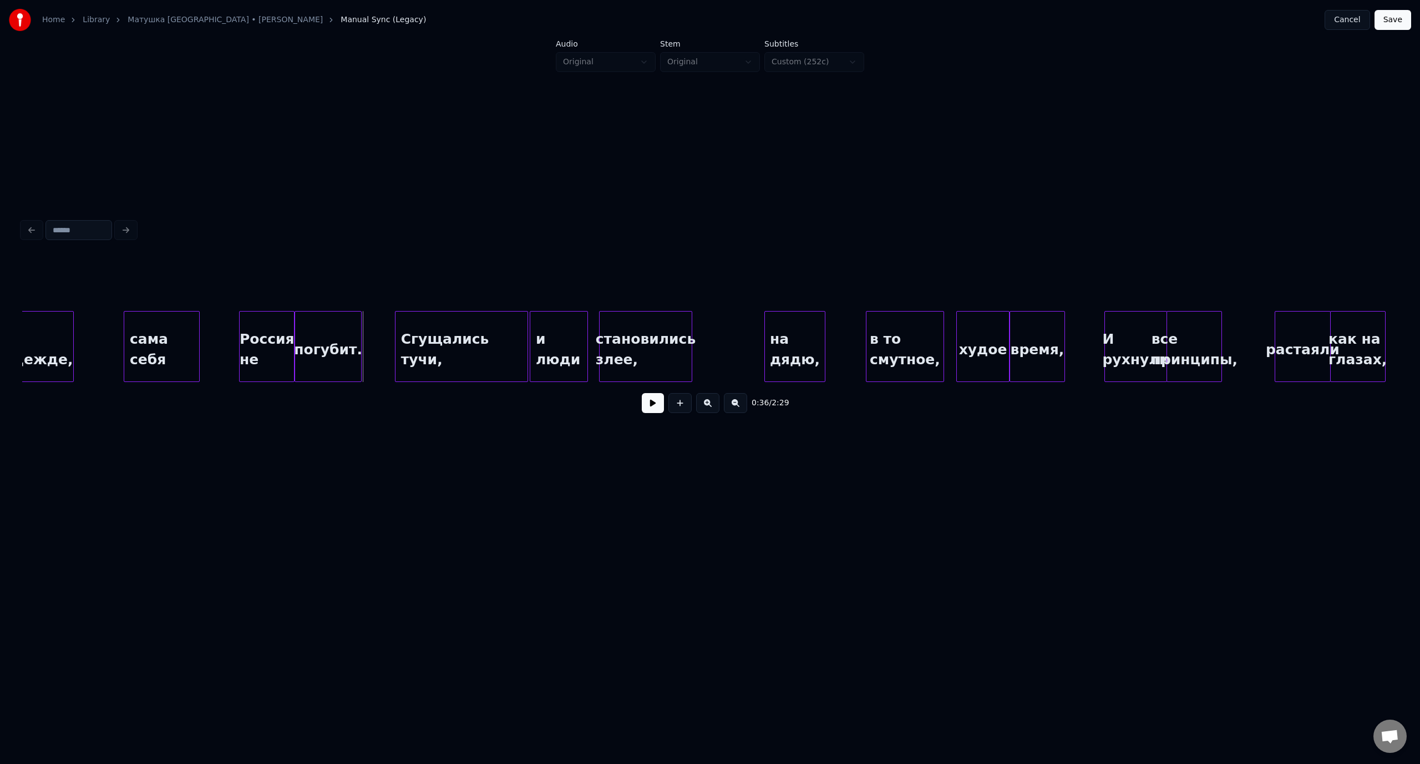
click at [359, 333] on div at bounding box center [359, 347] width 3 height 70
click at [37, 348] on div "в надежде," at bounding box center [33, 349] width 80 height 75
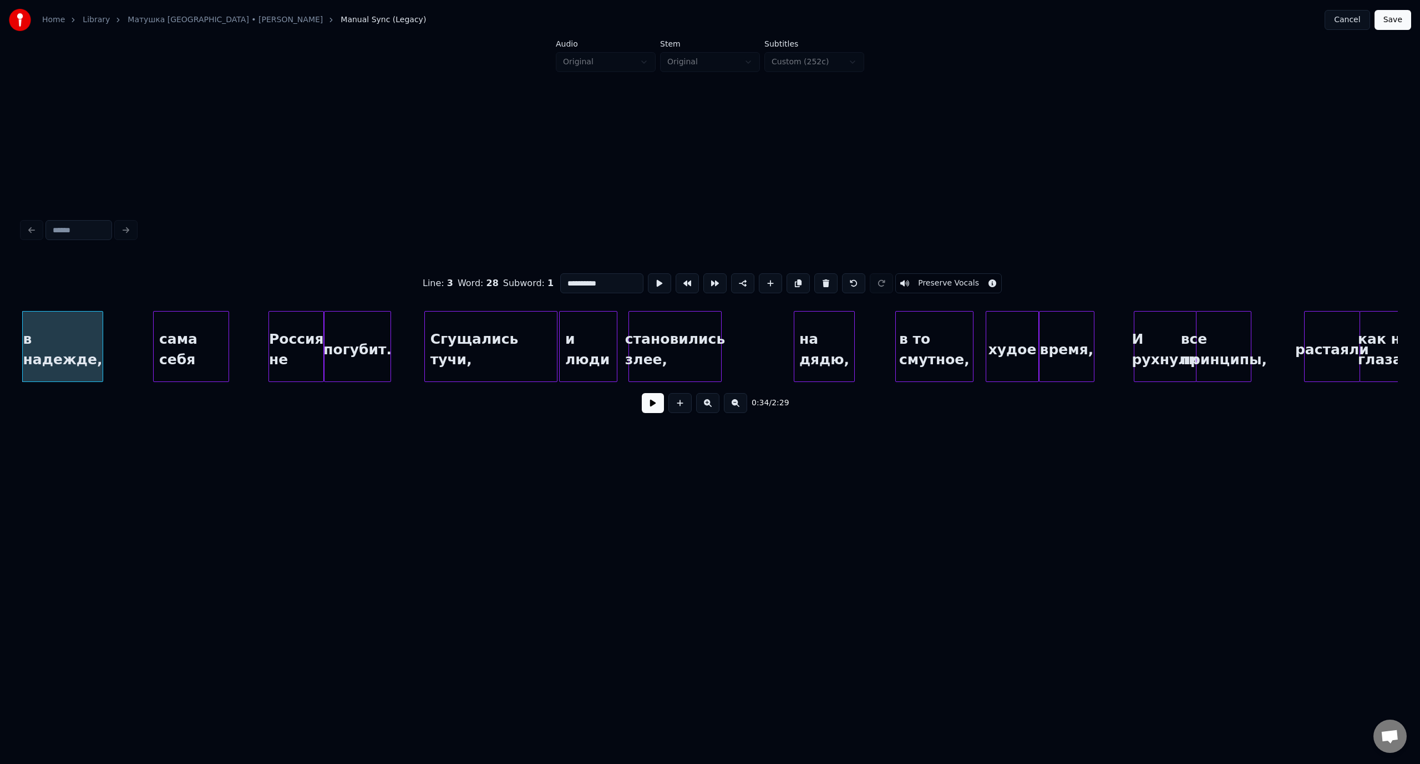
click at [652, 411] on button at bounding box center [653, 403] width 22 height 20
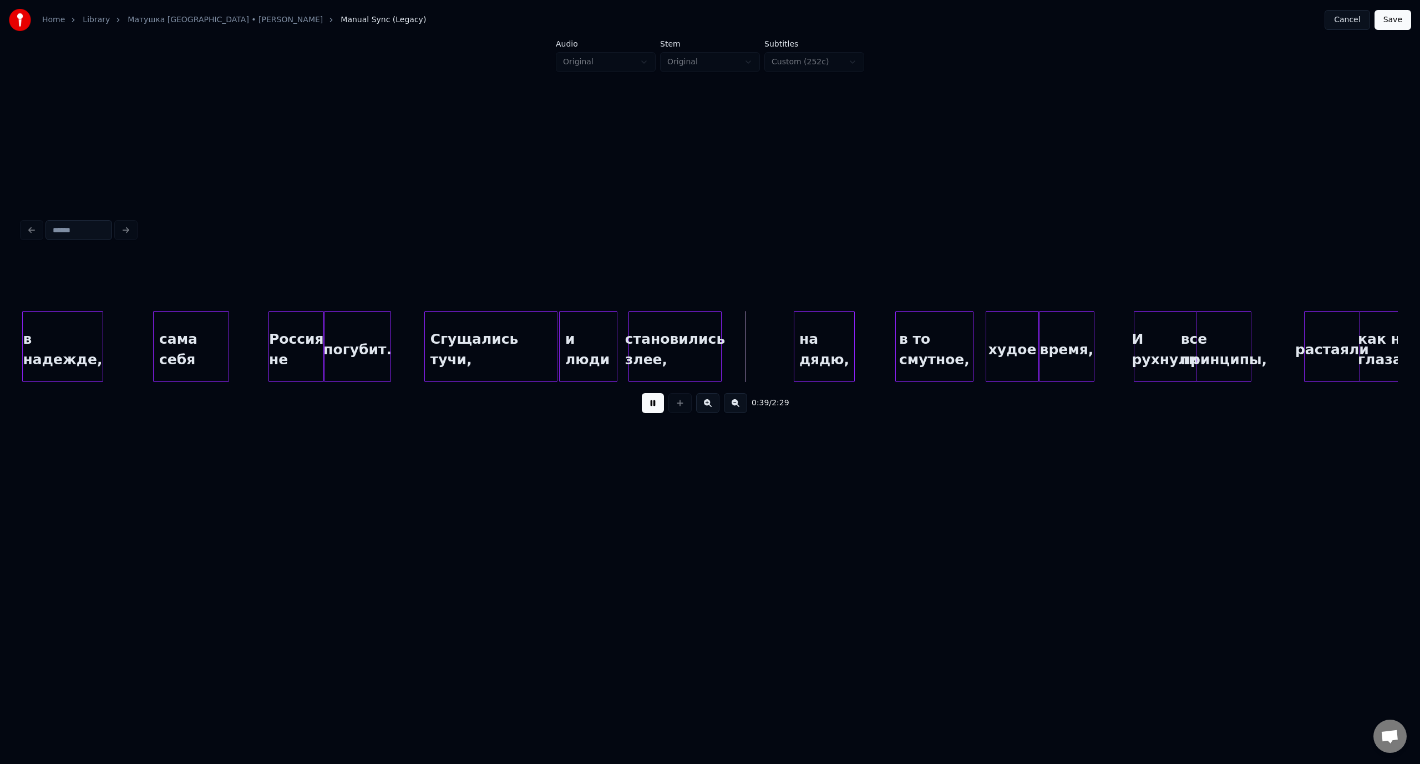
click at [654, 406] on button at bounding box center [653, 403] width 22 height 20
click at [747, 348] on div at bounding box center [746, 347] width 3 height 70
click at [617, 344] on div "и люди" at bounding box center [588, 346] width 58 height 71
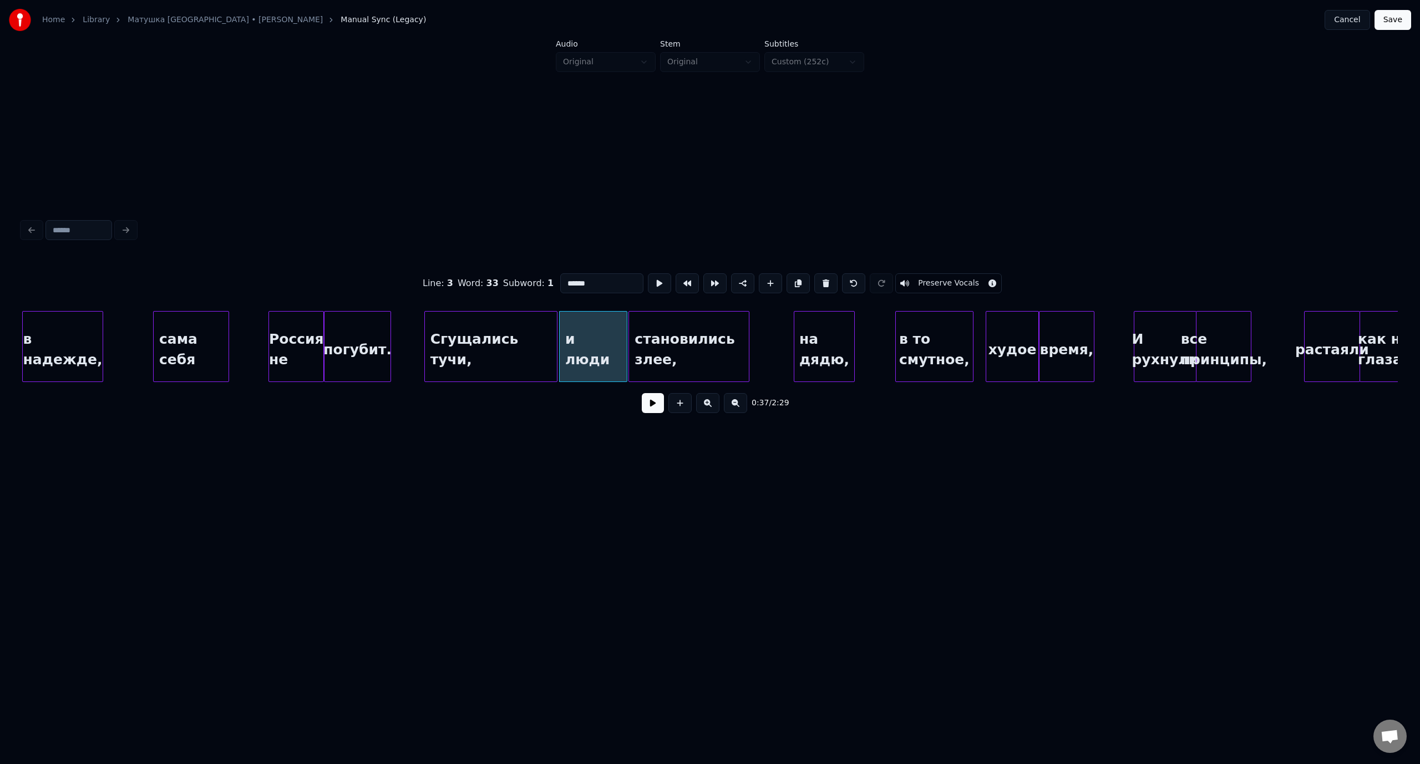
click at [626, 343] on div at bounding box center [624, 347] width 3 height 70
click at [196, 333] on div "сама себя" at bounding box center [191, 349] width 75 height 75
type input "*********"
click at [650, 409] on button at bounding box center [653, 403] width 22 height 20
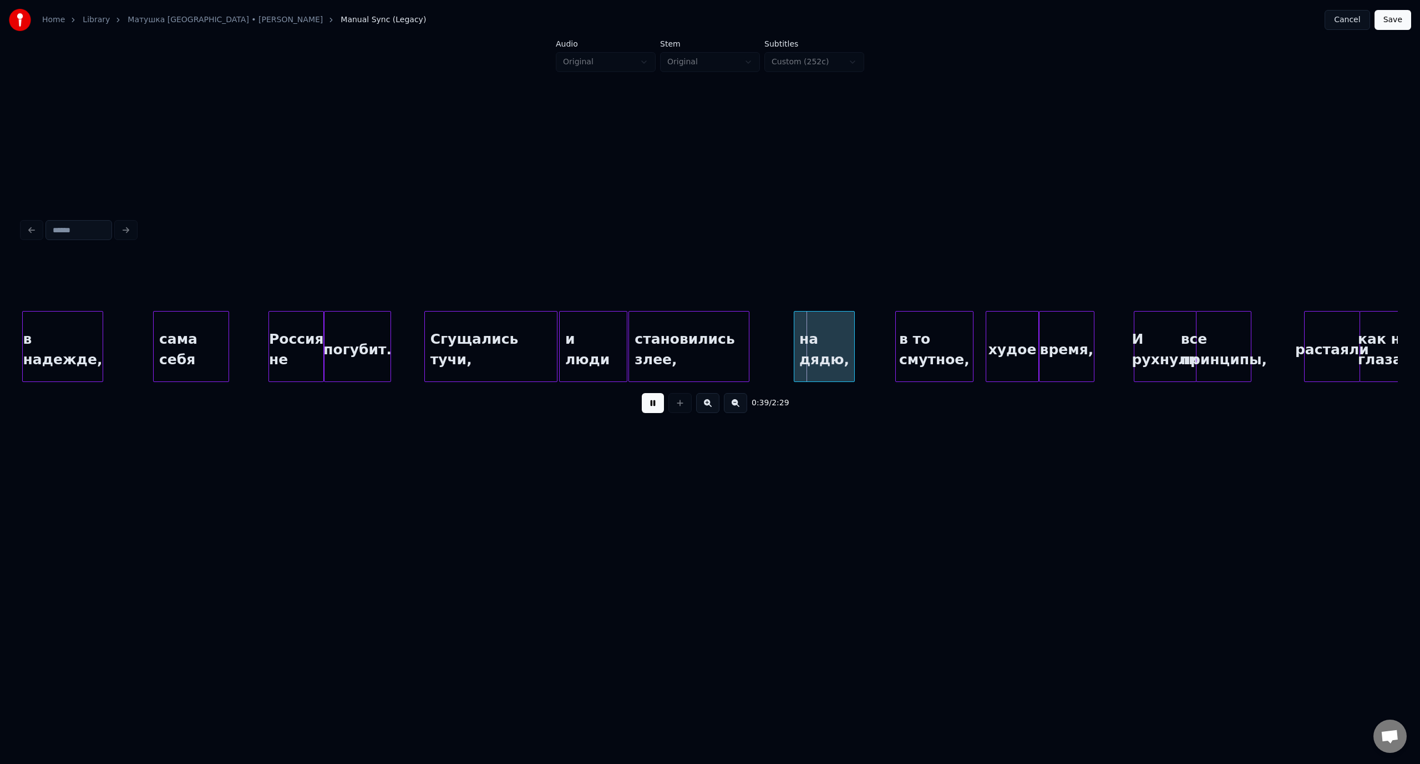
click at [650, 404] on button at bounding box center [653, 403] width 22 height 20
click at [784, 342] on div at bounding box center [785, 347] width 3 height 70
click at [289, 336] on div "Россия не" at bounding box center [296, 349] width 54 height 75
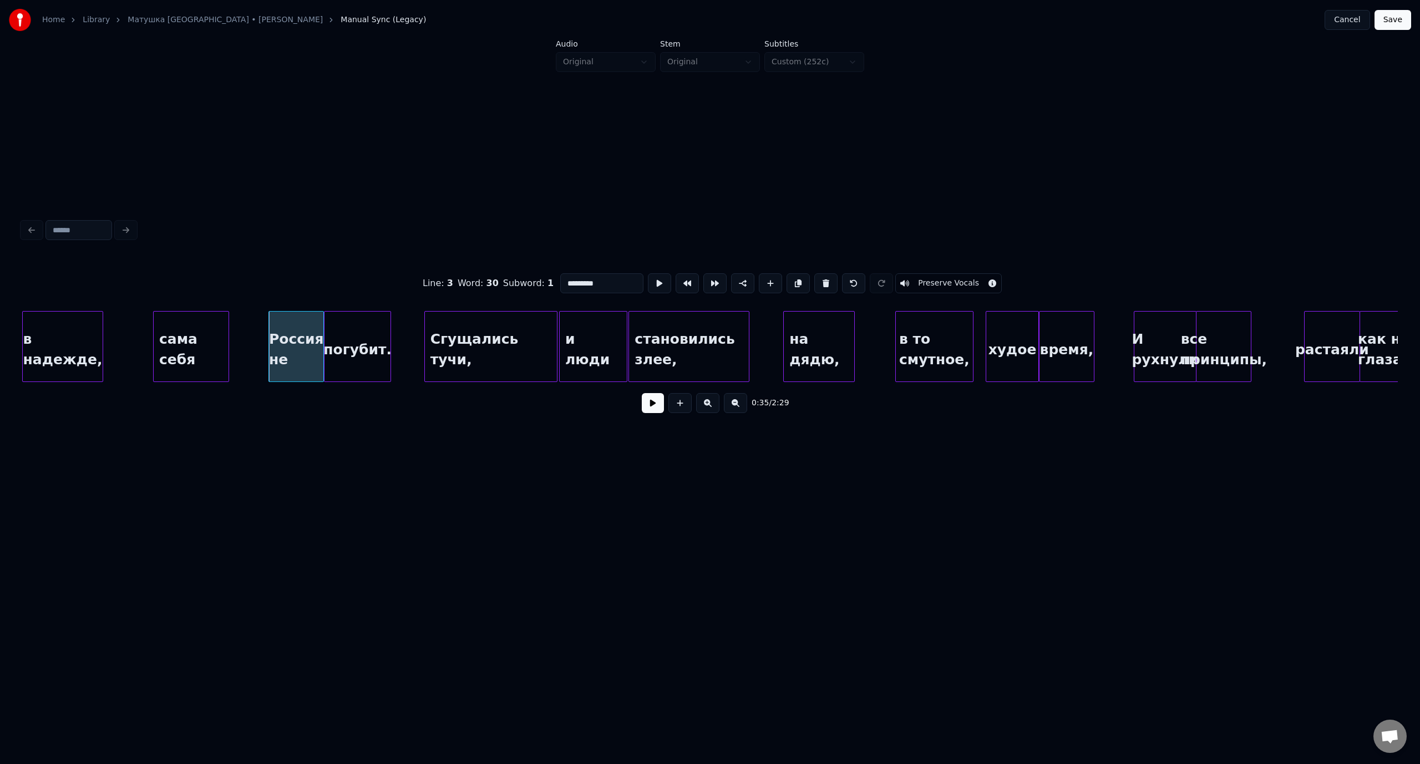
click at [655, 406] on button at bounding box center [653, 403] width 22 height 20
click at [655, 409] on button at bounding box center [653, 403] width 22 height 20
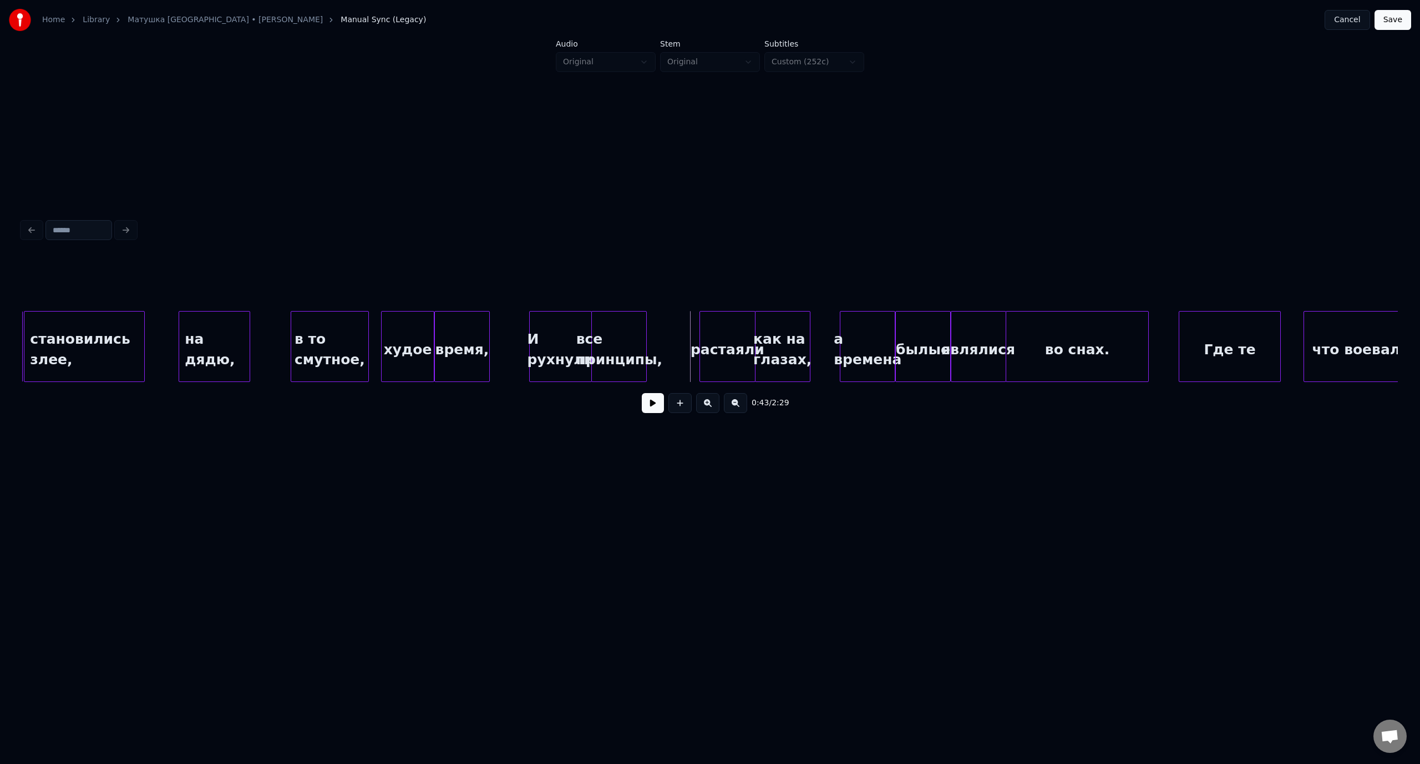
scroll to position [0, 5309]
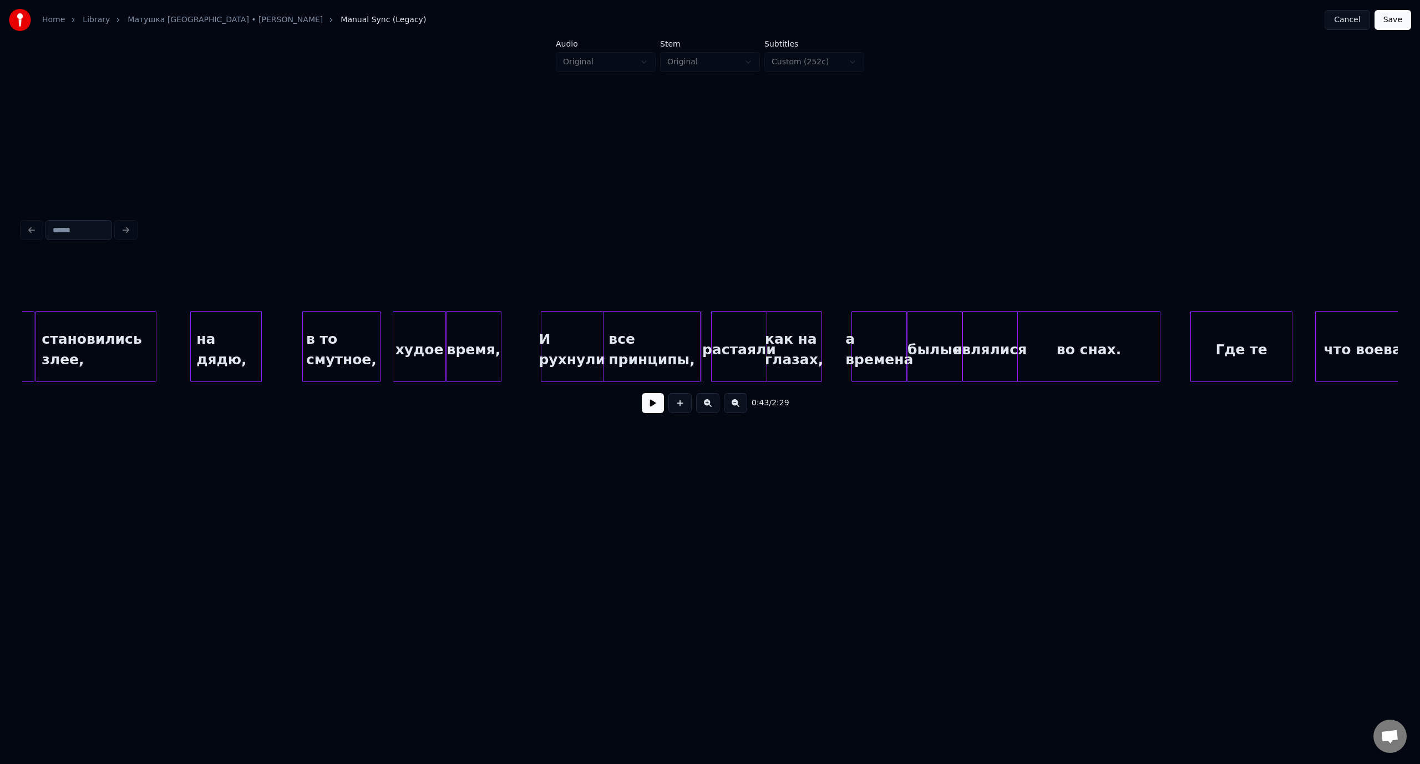
click at [699, 340] on div at bounding box center [698, 347] width 3 height 70
click at [613, 331] on div at bounding box center [612, 347] width 3 height 70
click at [609, 340] on div "И рухнули" at bounding box center [575, 346] width 69 height 71
click at [233, 334] on div "на дядю," at bounding box center [226, 349] width 70 height 75
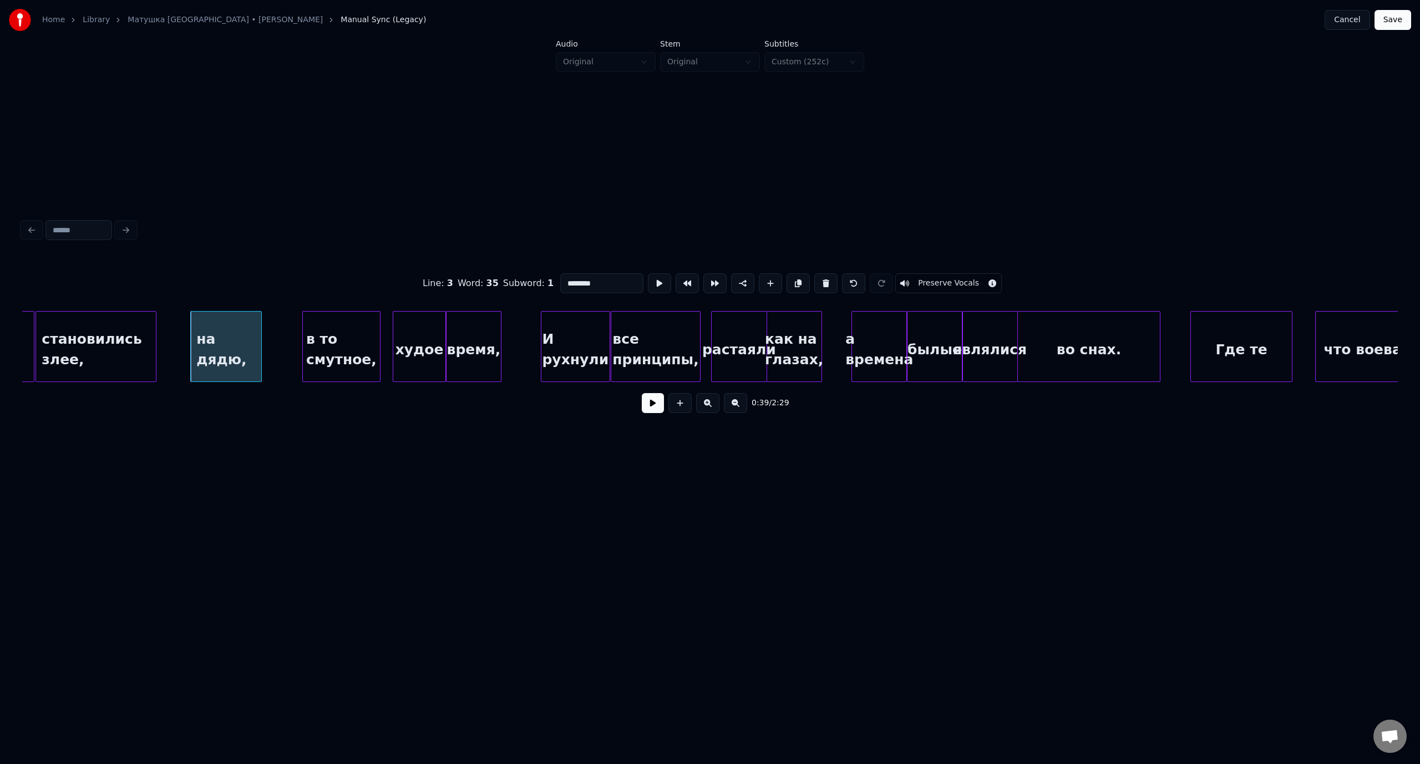
click at [652, 408] on button at bounding box center [653, 403] width 22 height 20
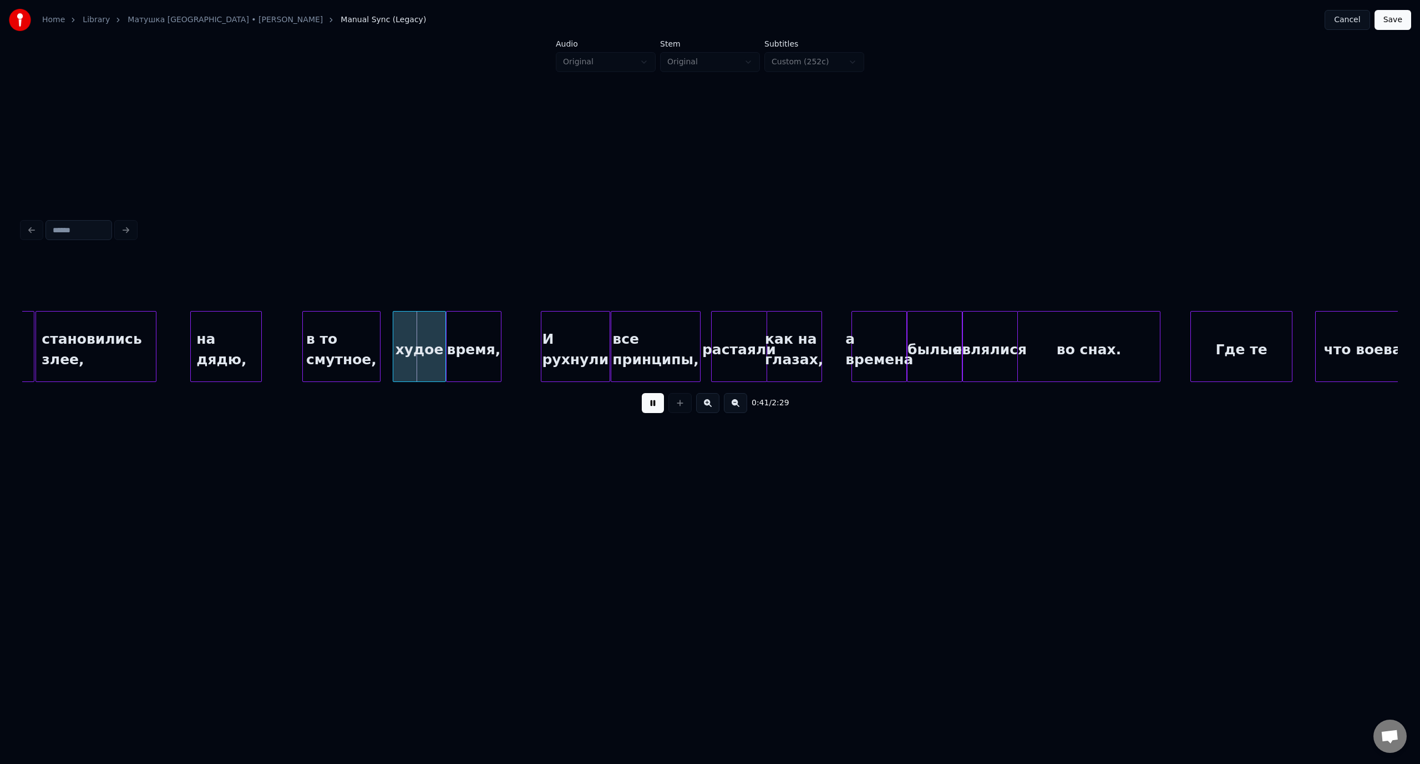
click at [652, 408] on button at bounding box center [653, 403] width 22 height 20
click at [110, 327] on div "становились злее," at bounding box center [95, 349] width 119 height 75
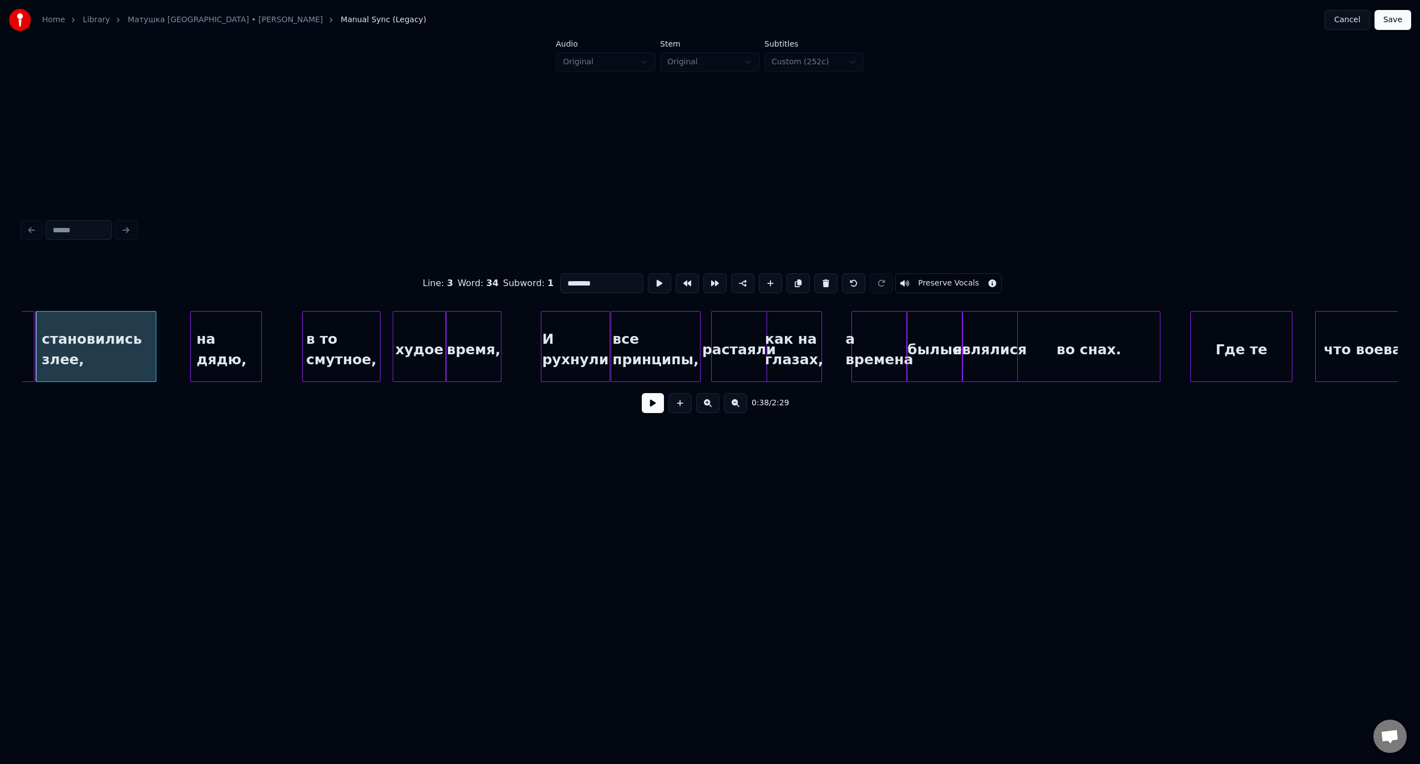
type input "**********"
click at [647, 410] on button at bounding box center [653, 403] width 22 height 20
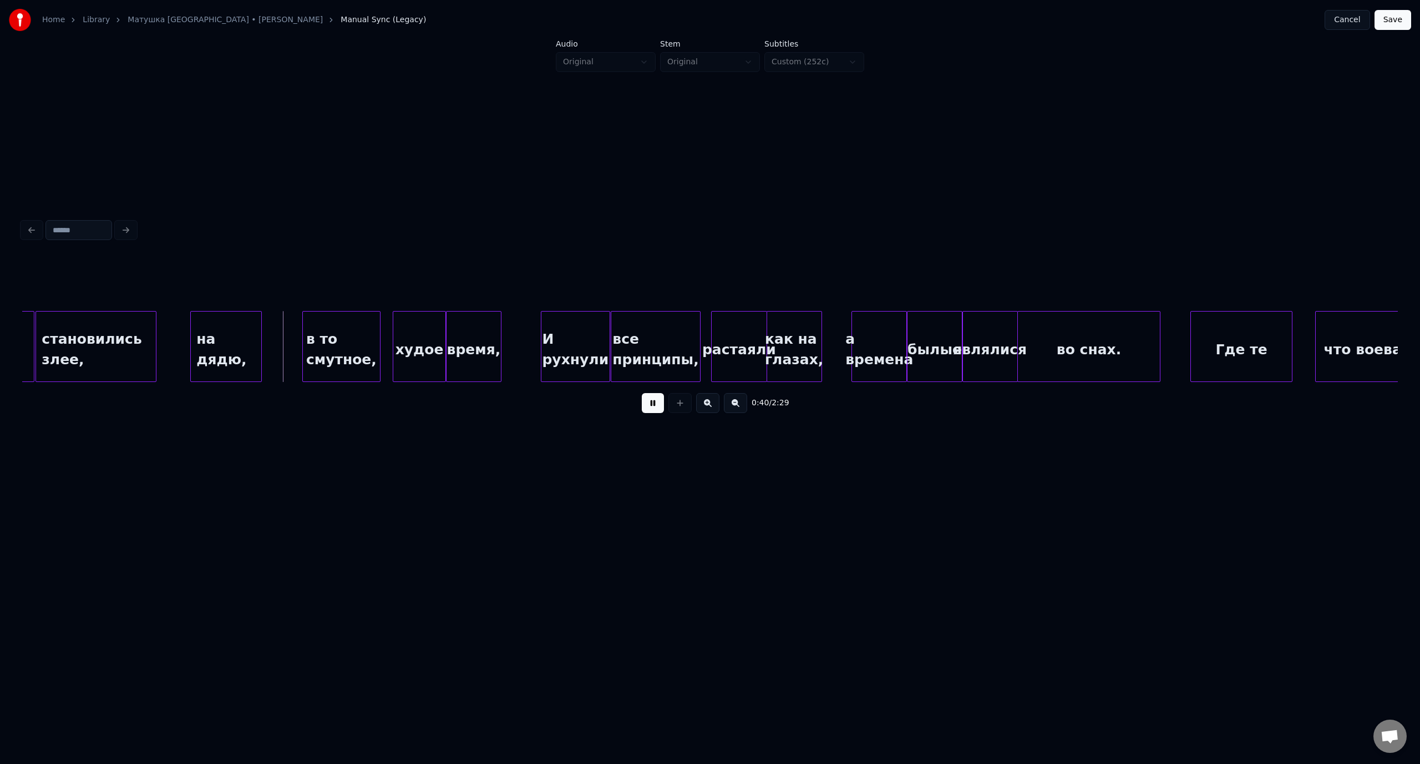
click at [650, 410] on button at bounding box center [653, 403] width 22 height 20
click at [182, 338] on div at bounding box center [183, 347] width 3 height 70
click at [245, 339] on div at bounding box center [244, 347] width 3 height 70
click at [51, 329] on div "становились злее," at bounding box center [95, 349] width 119 height 75
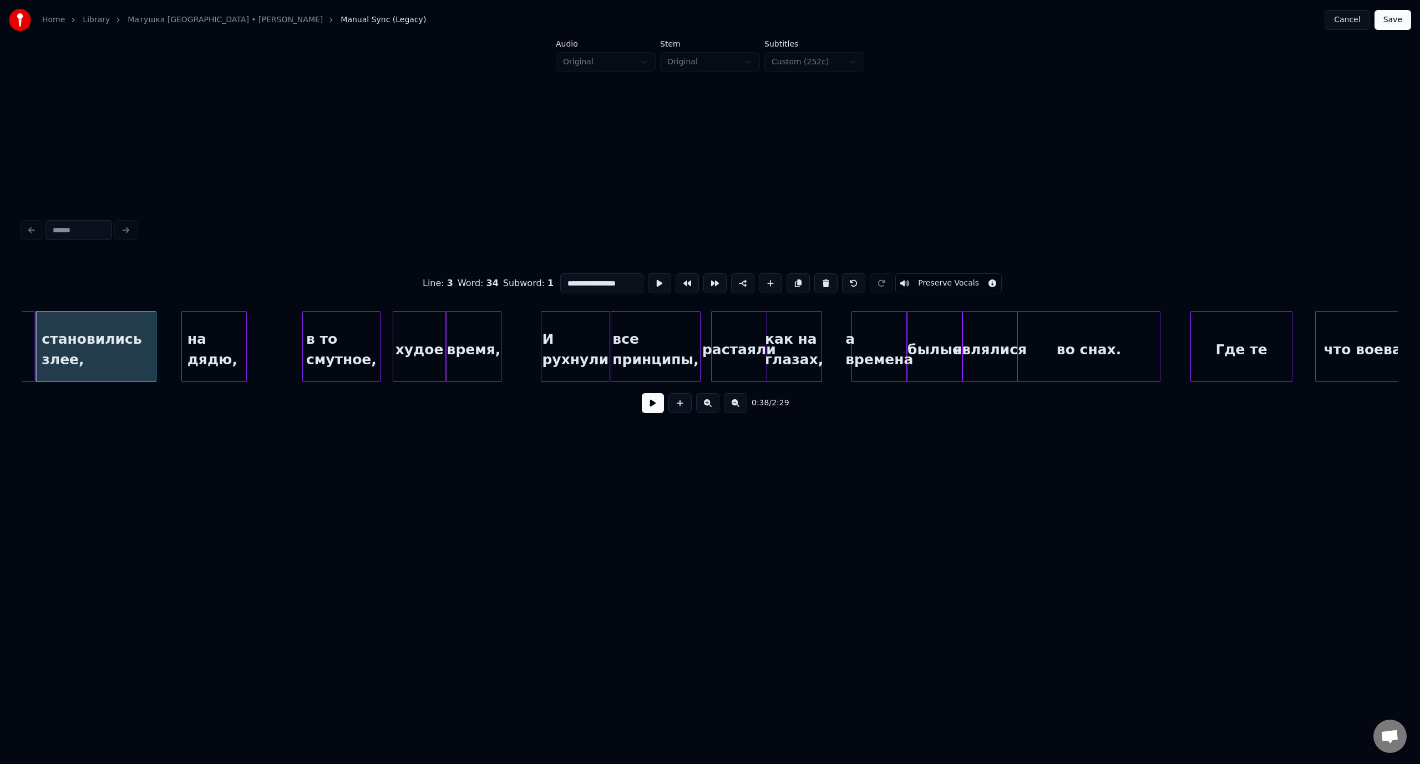
click at [655, 410] on button at bounding box center [653, 403] width 22 height 20
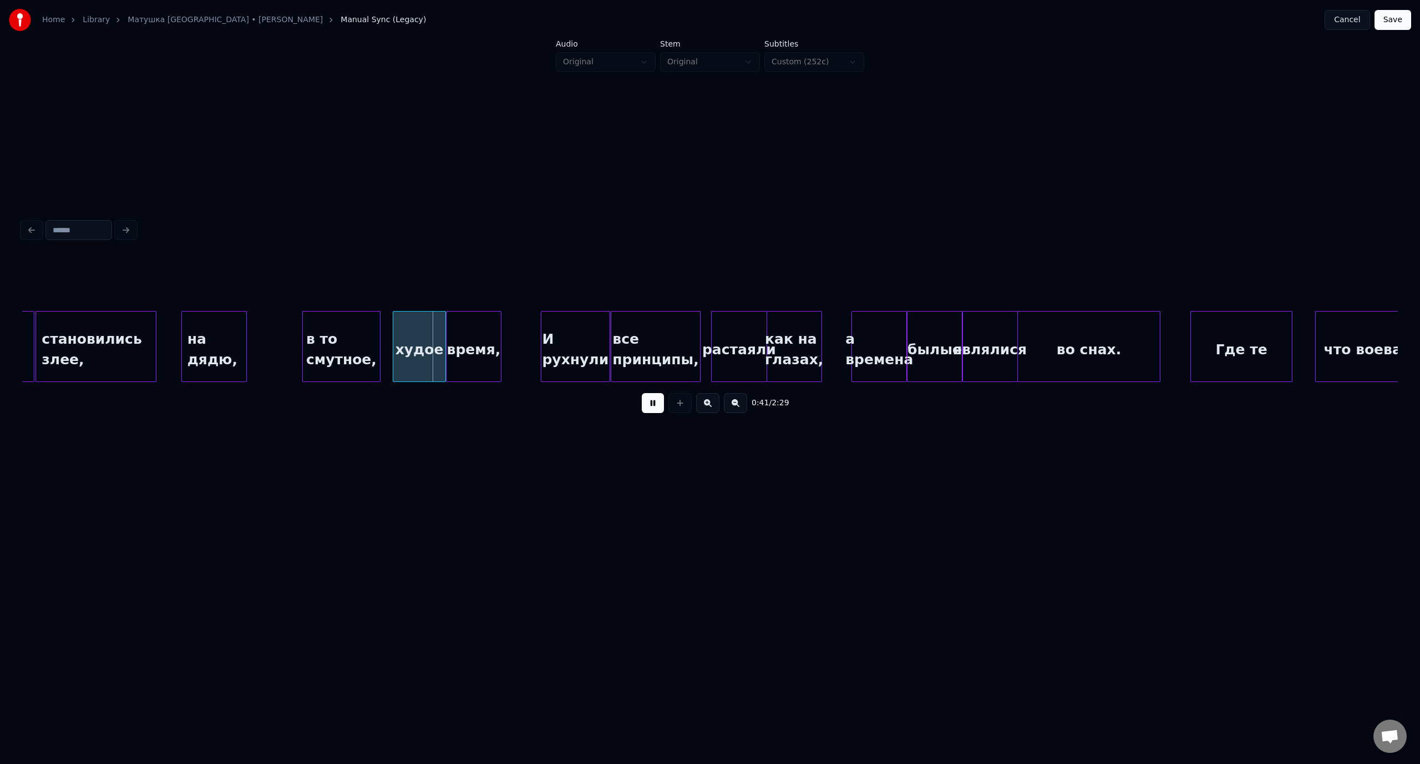
click at [653, 405] on button at bounding box center [653, 403] width 22 height 20
click at [294, 349] on div at bounding box center [295, 347] width 3 height 70
click at [118, 339] on div "становились злее," at bounding box center [95, 349] width 119 height 75
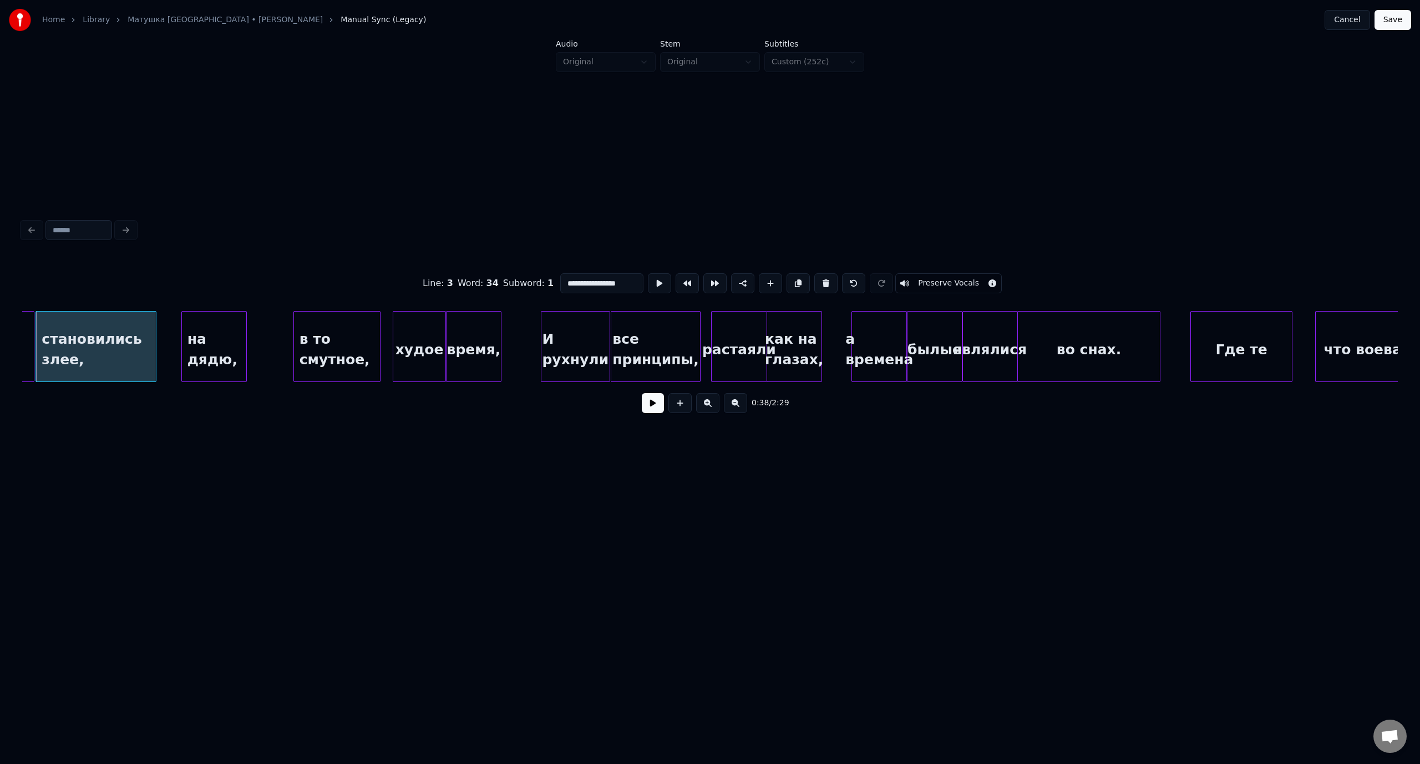
click at [653, 407] on button at bounding box center [653, 403] width 22 height 20
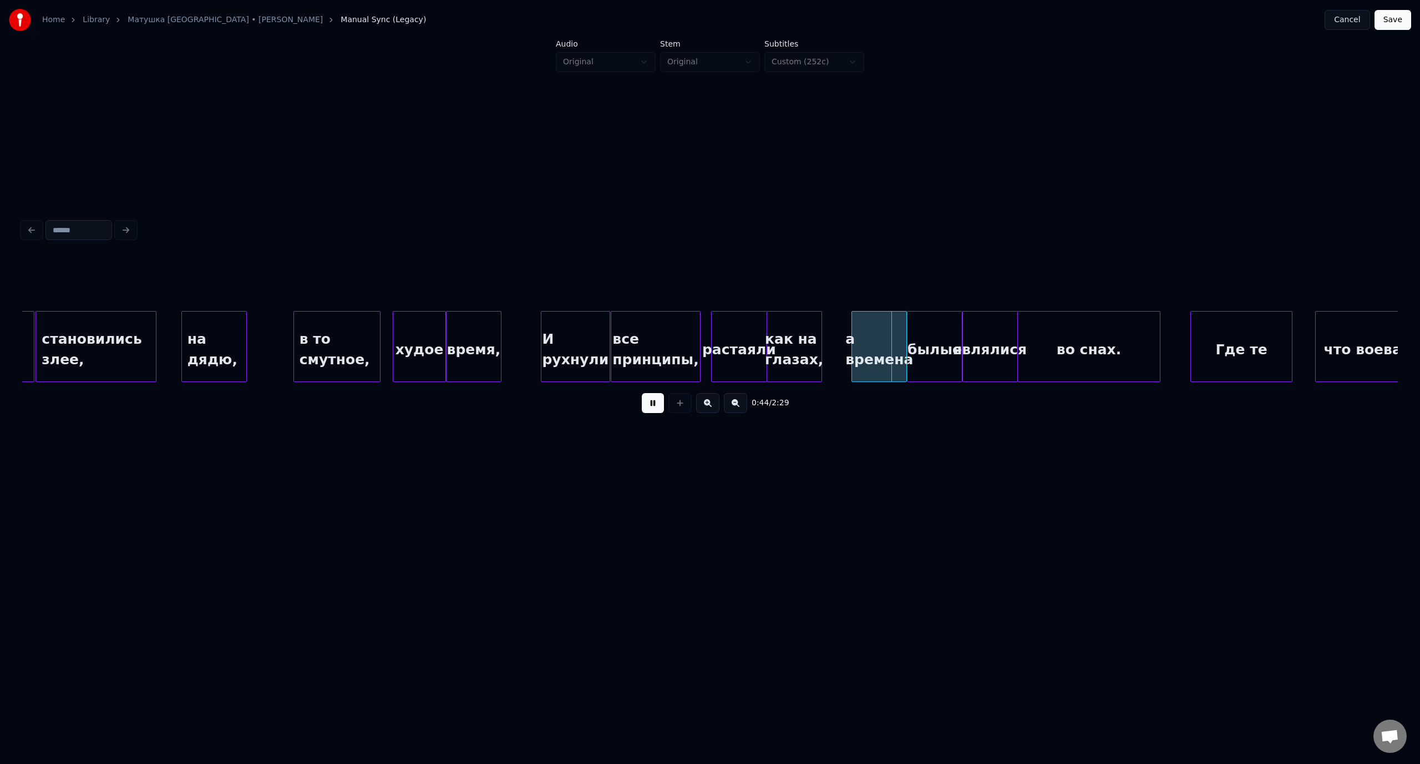
click at [653, 405] on button at bounding box center [653, 403] width 22 height 20
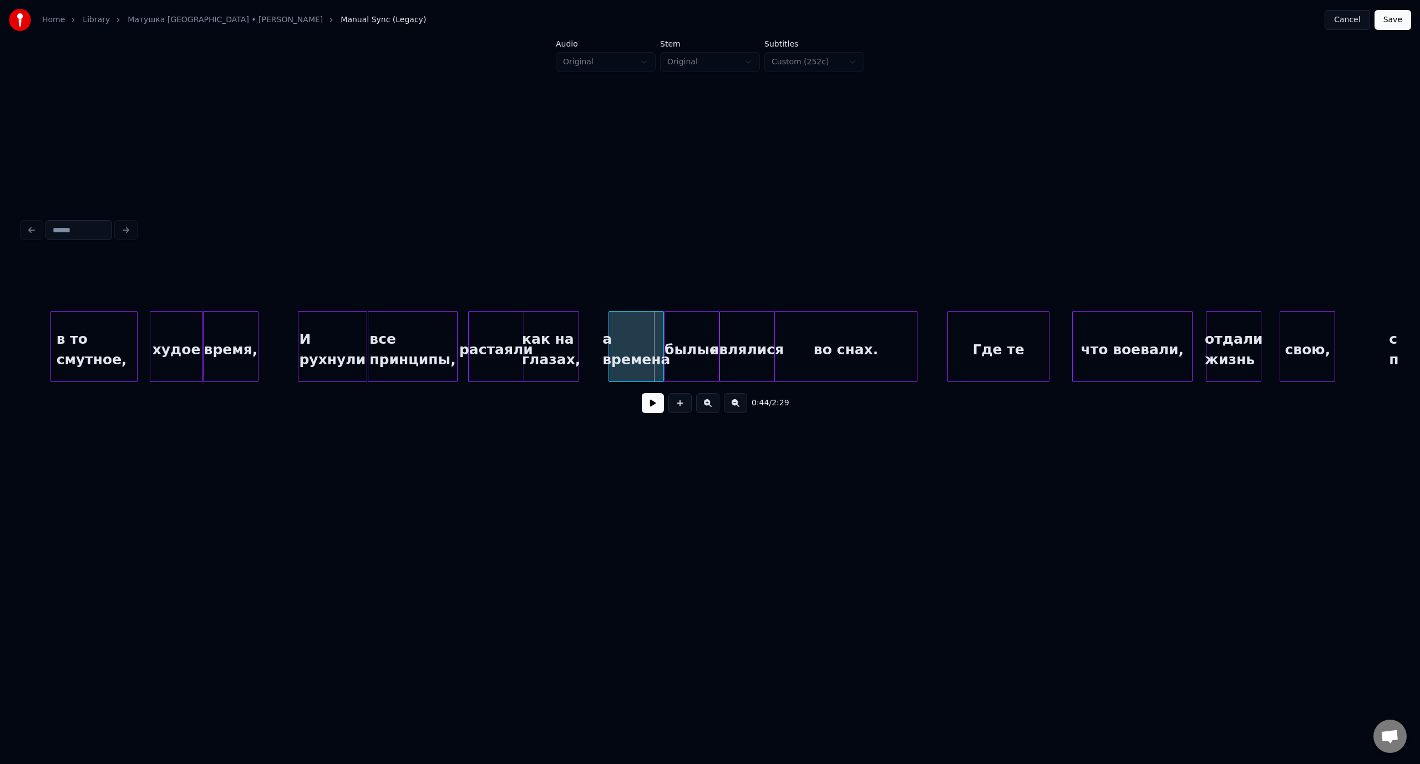
scroll to position [0, 5602]
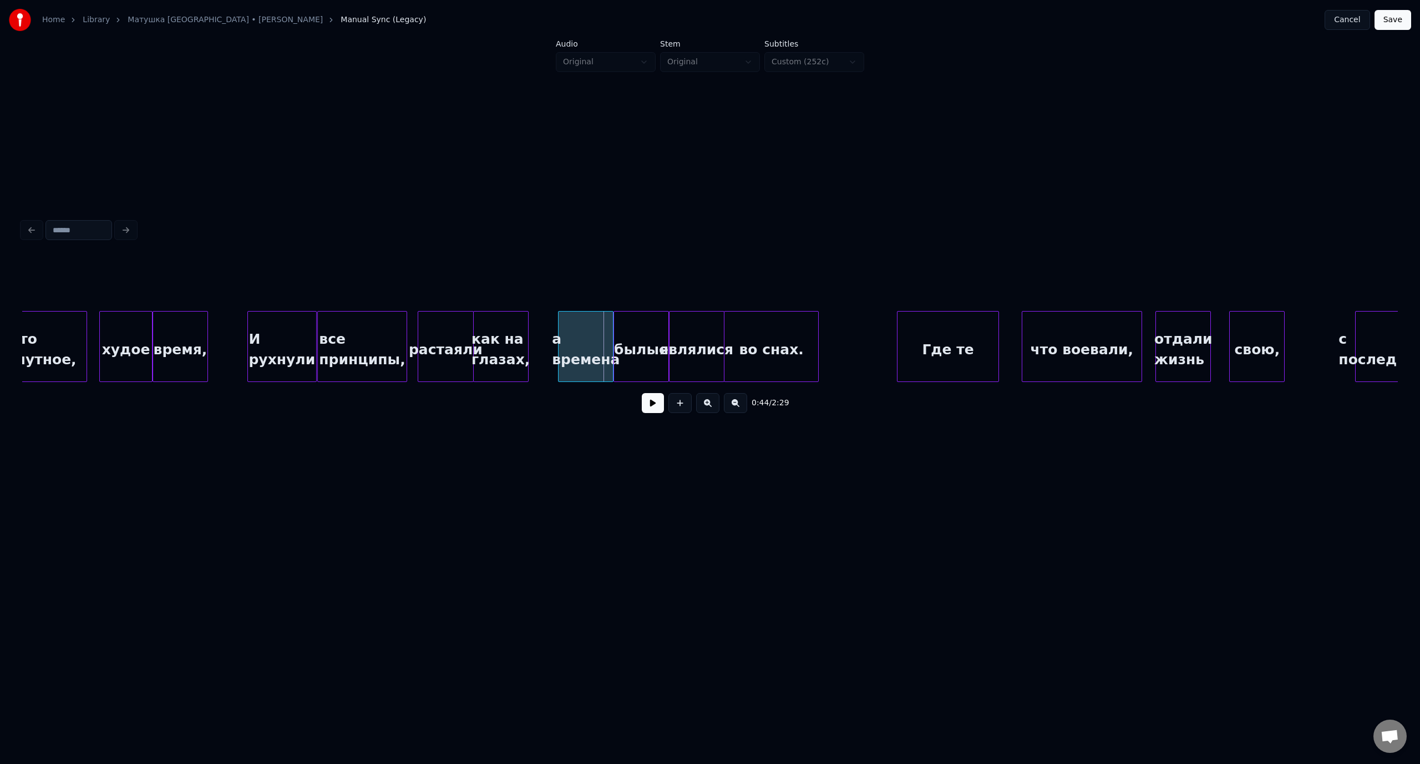
click at [816, 342] on div at bounding box center [816, 347] width 3 height 70
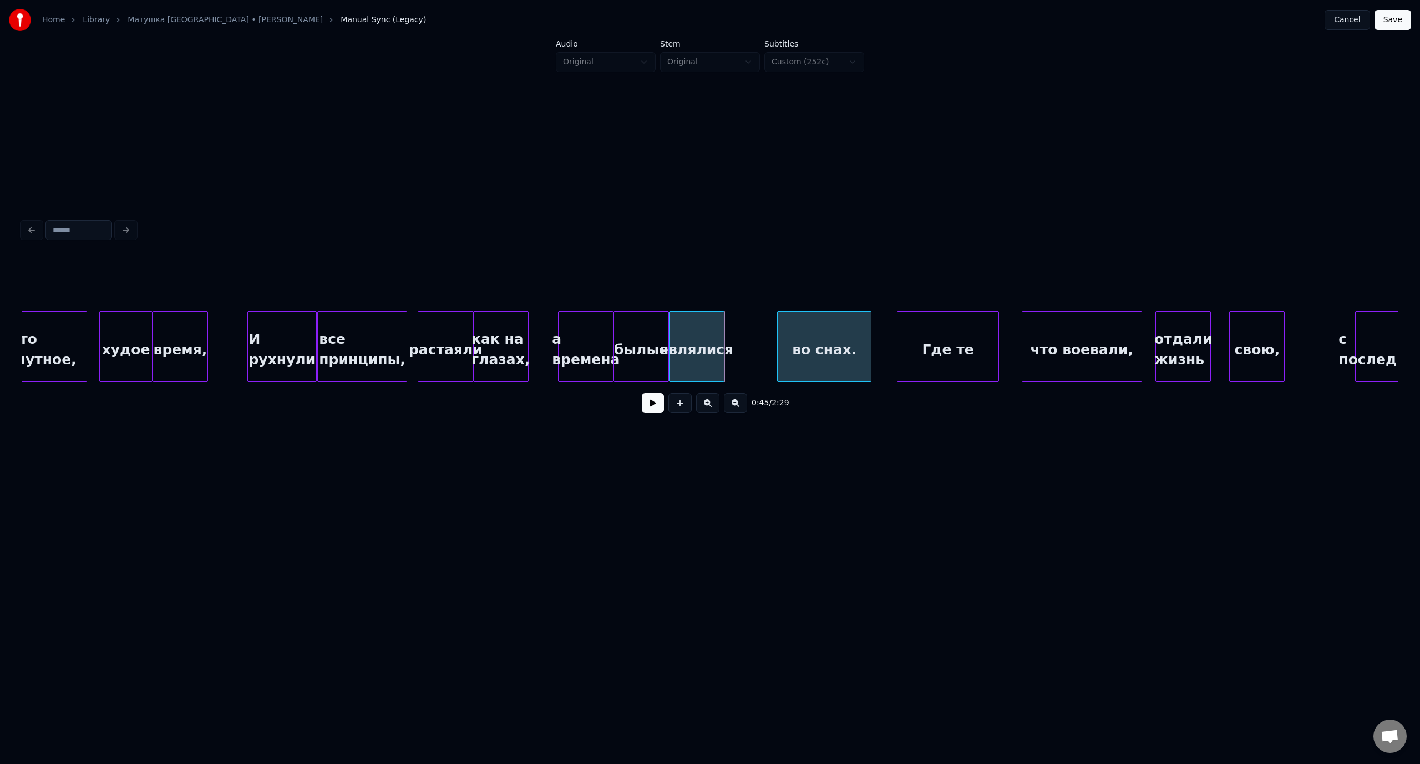
click at [816, 329] on div "во снах." at bounding box center [823, 349] width 93 height 75
click at [749, 329] on div "являлися" at bounding box center [744, 349] width 54 height 75
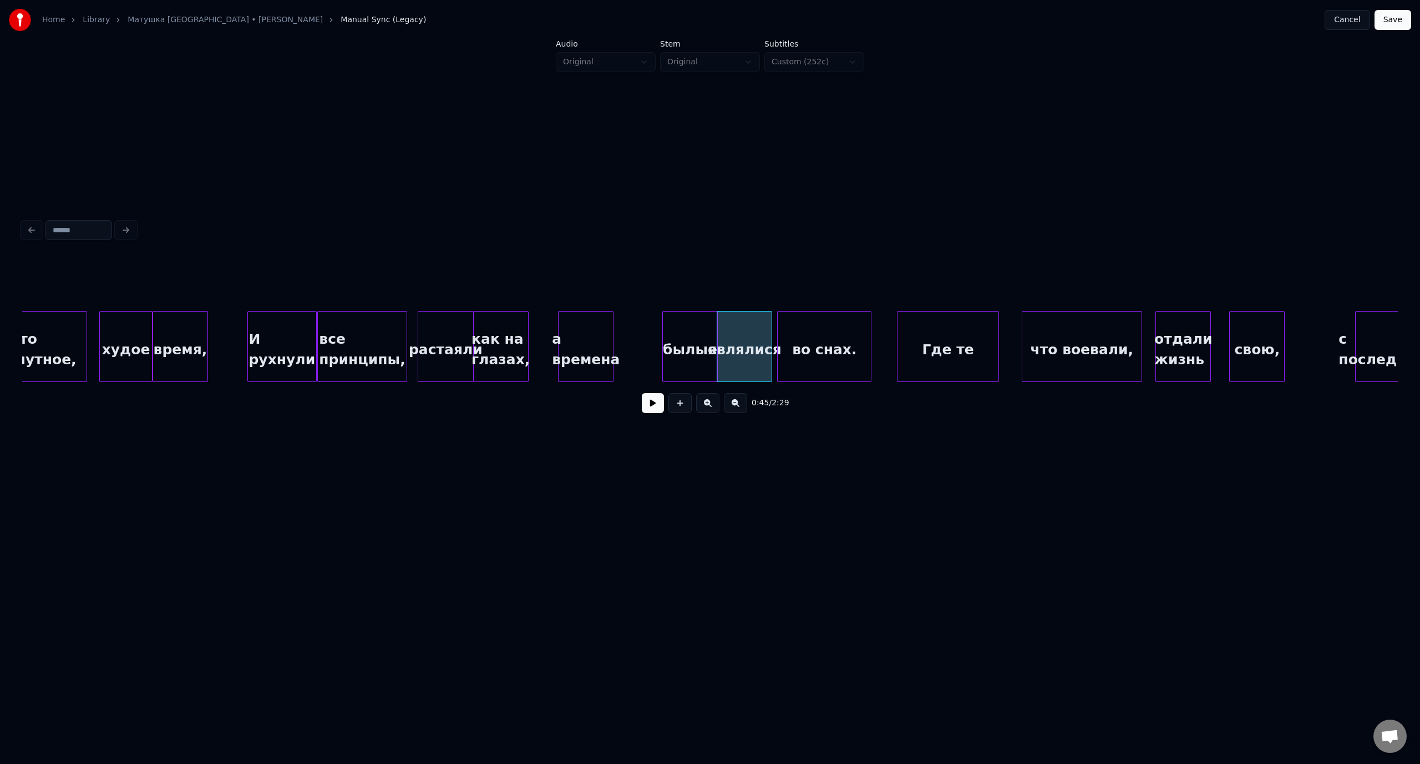
click at [693, 331] on div "былые" at bounding box center [690, 349] width 54 height 75
click at [638, 333] on div "а времена" at bounding box center [634, 349] width 54 height 75
click at [571, 340] on div at bounding box center [570, 347] width 3 height 70
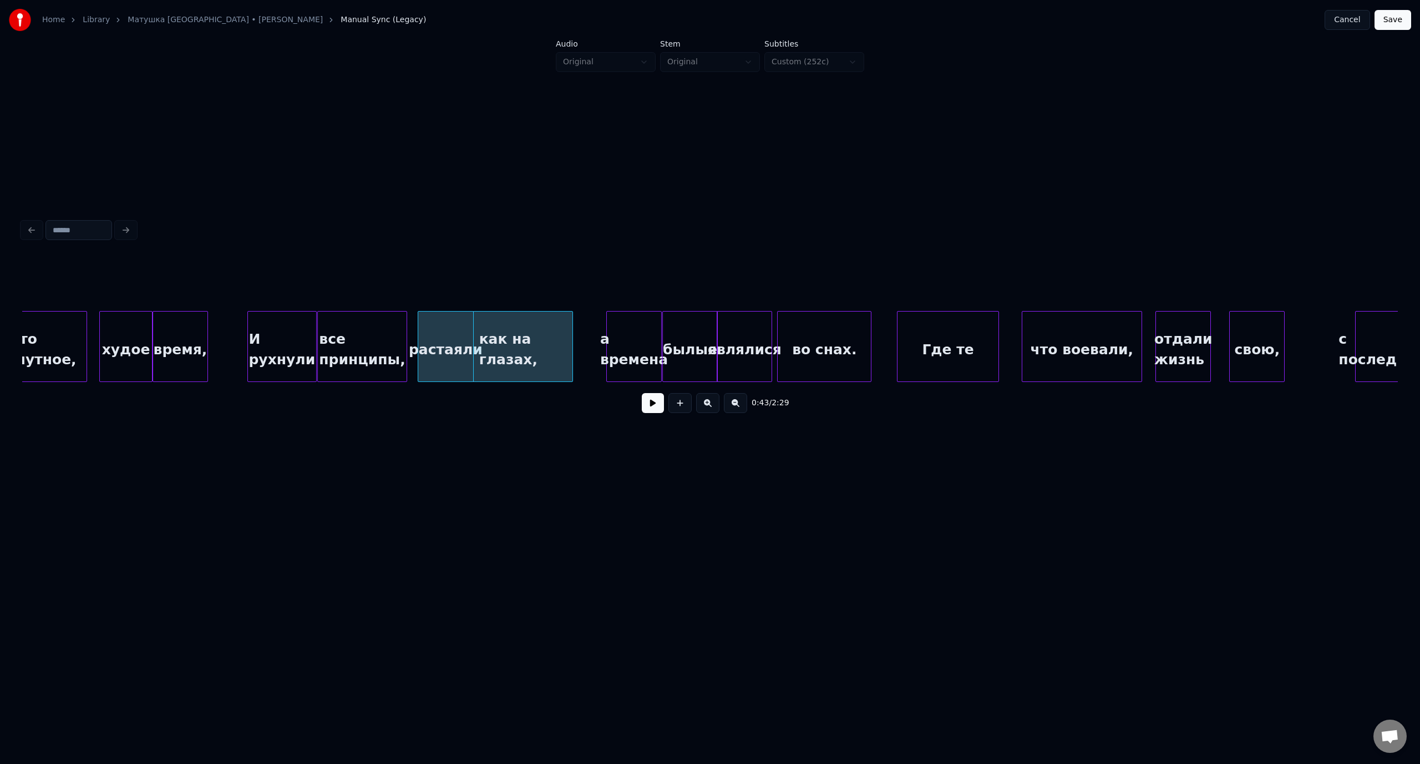
click at [129, 330] on div "худое" at bounding box center [126, 349] width 52 height 75
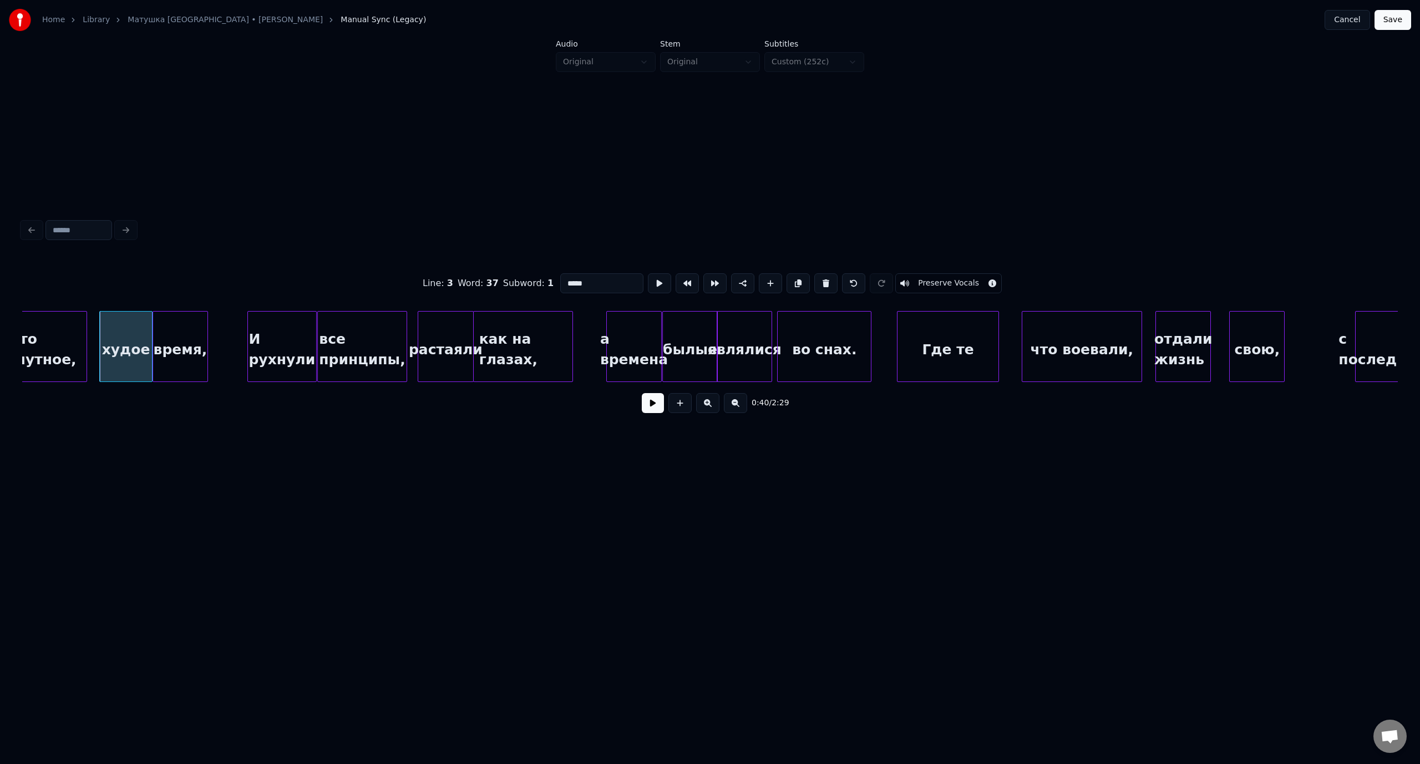
click at [654, 406] on button at bounding box center [653, 403] width 22 height 20
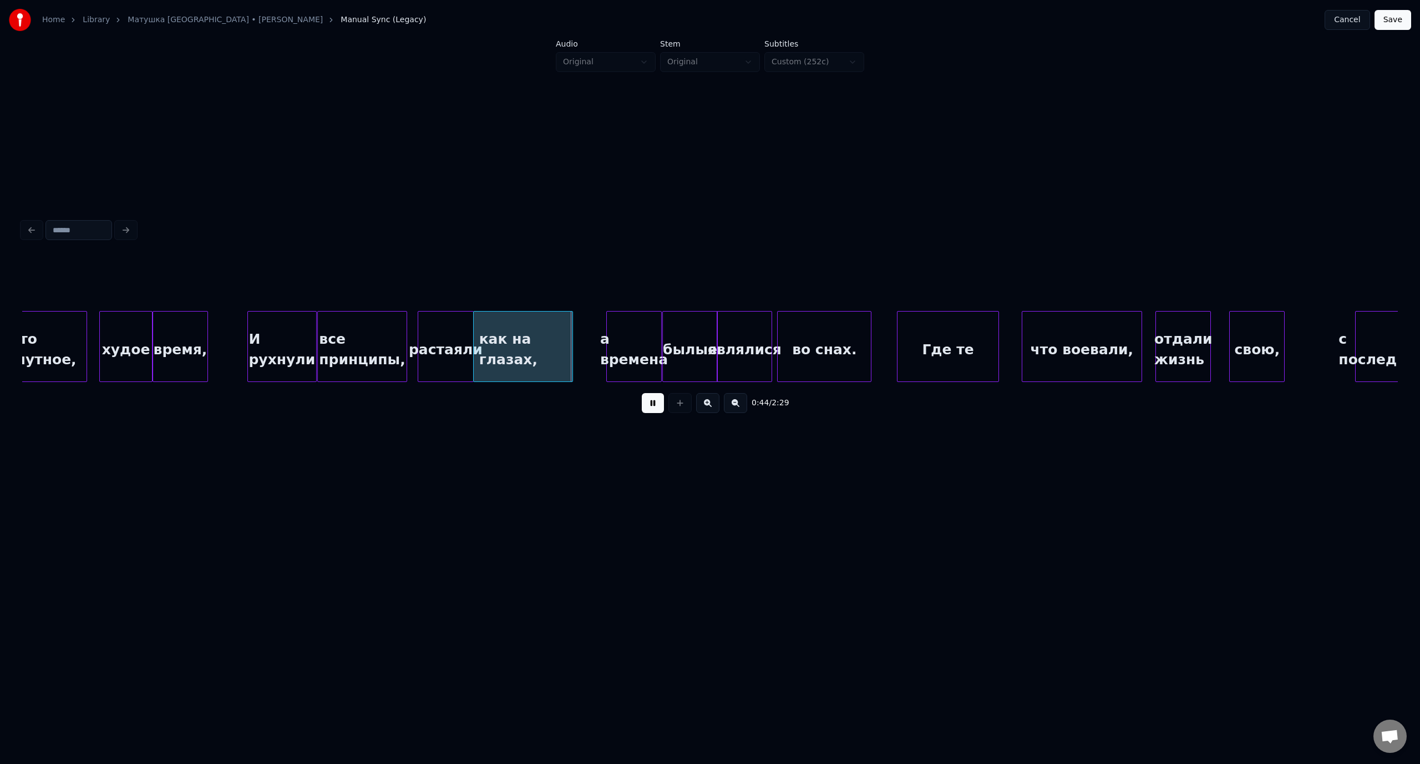
click at [653, 407] on button at bounding box center [653, 403] width 22 height 20
click at [578, 343] on div at bounding box center [577, 347] width 3 height 70
click at [621, 333] on div "а времена" at bounding box center [628, 349] width 54 height 75
click at [165, 337] on div "время," at bounding box center [180, 349] width 54 height 75
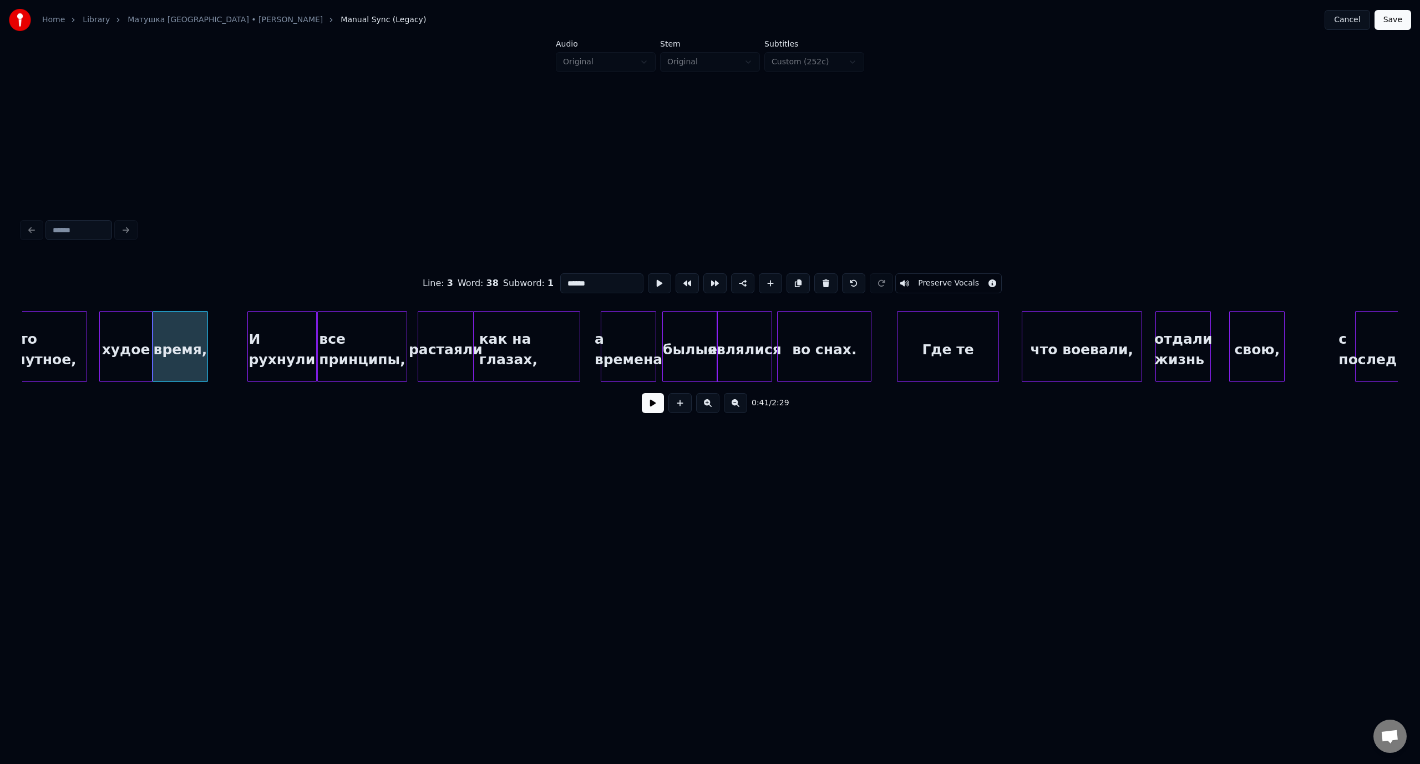
click at [647, 406] on button at bounding box center [653, 403] width 22 height 20
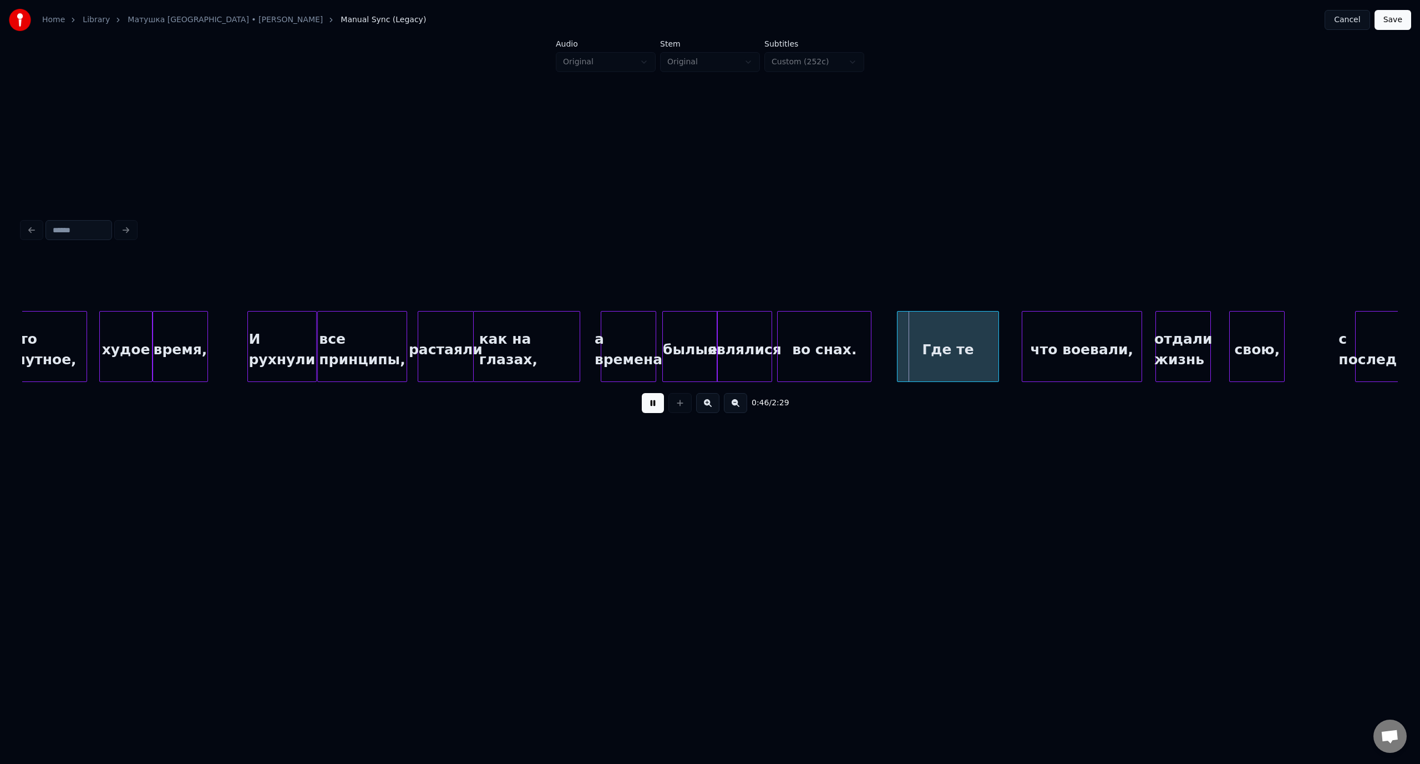
click at [650, 404] on button at bounding box center [653, 403] width 22 height 20
click at [852, 336] on div "во снах." at bounding box center [832, 349] width 93 height 75
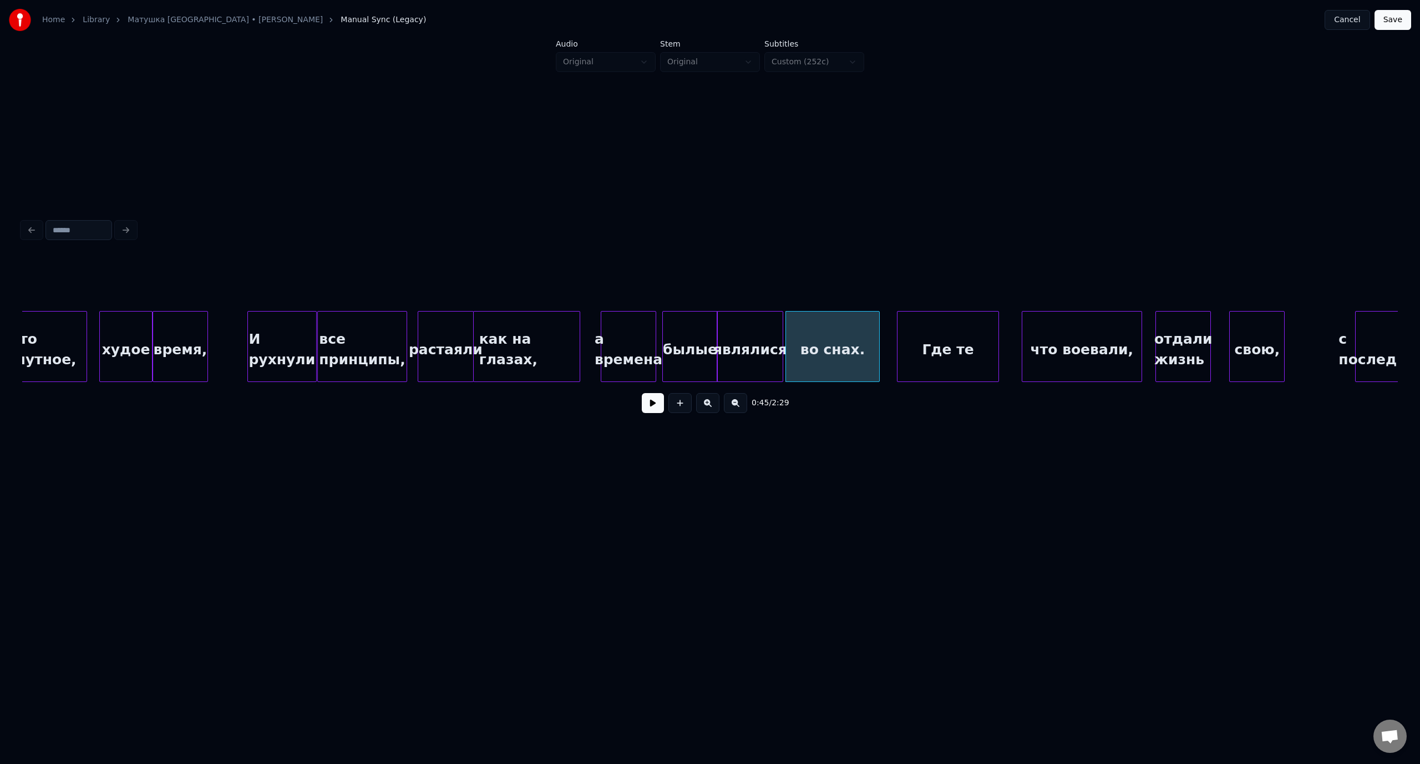
click at [781, 334] on div at bounding box center [780, 347] width 3 height 70
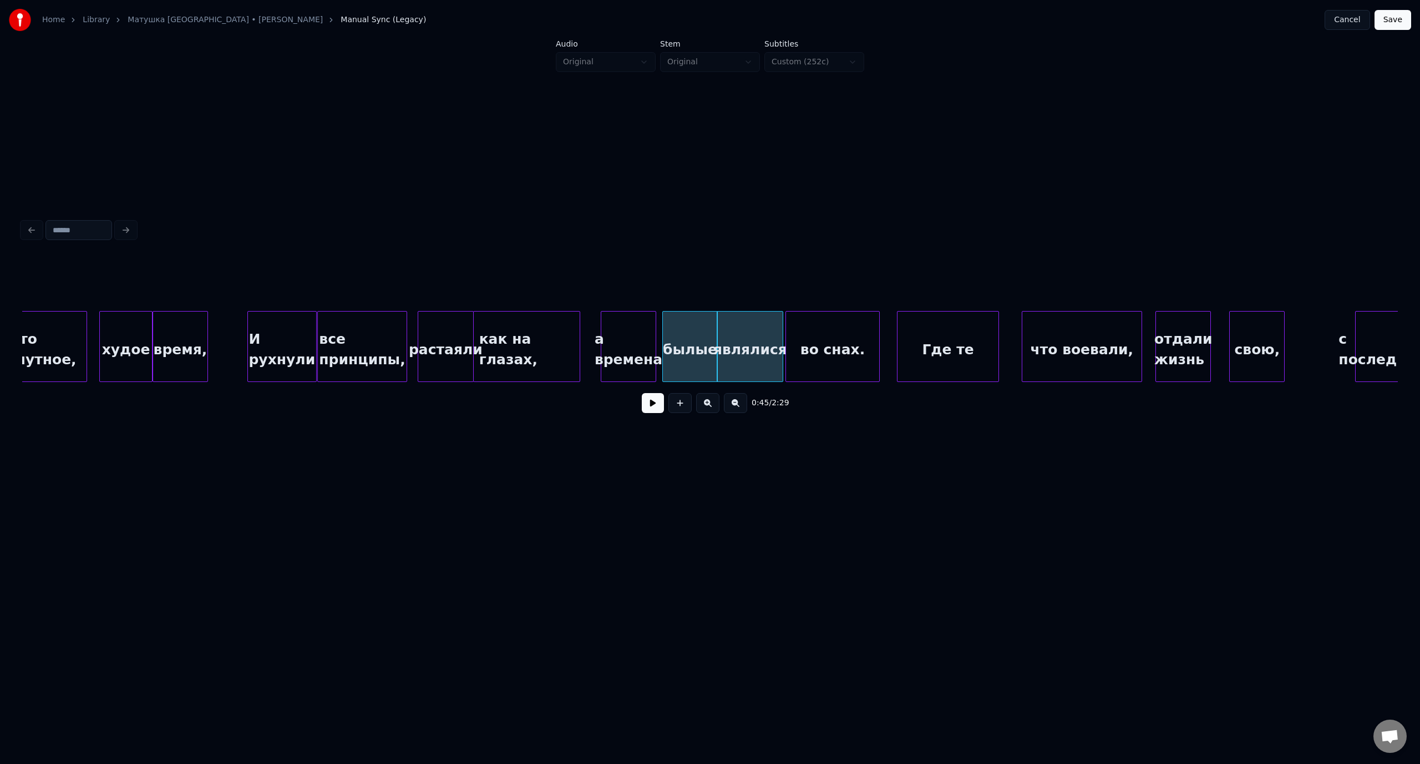
click at [360, 331] on div "все принципы," at bounding box center [362, 349] width 88 height 75
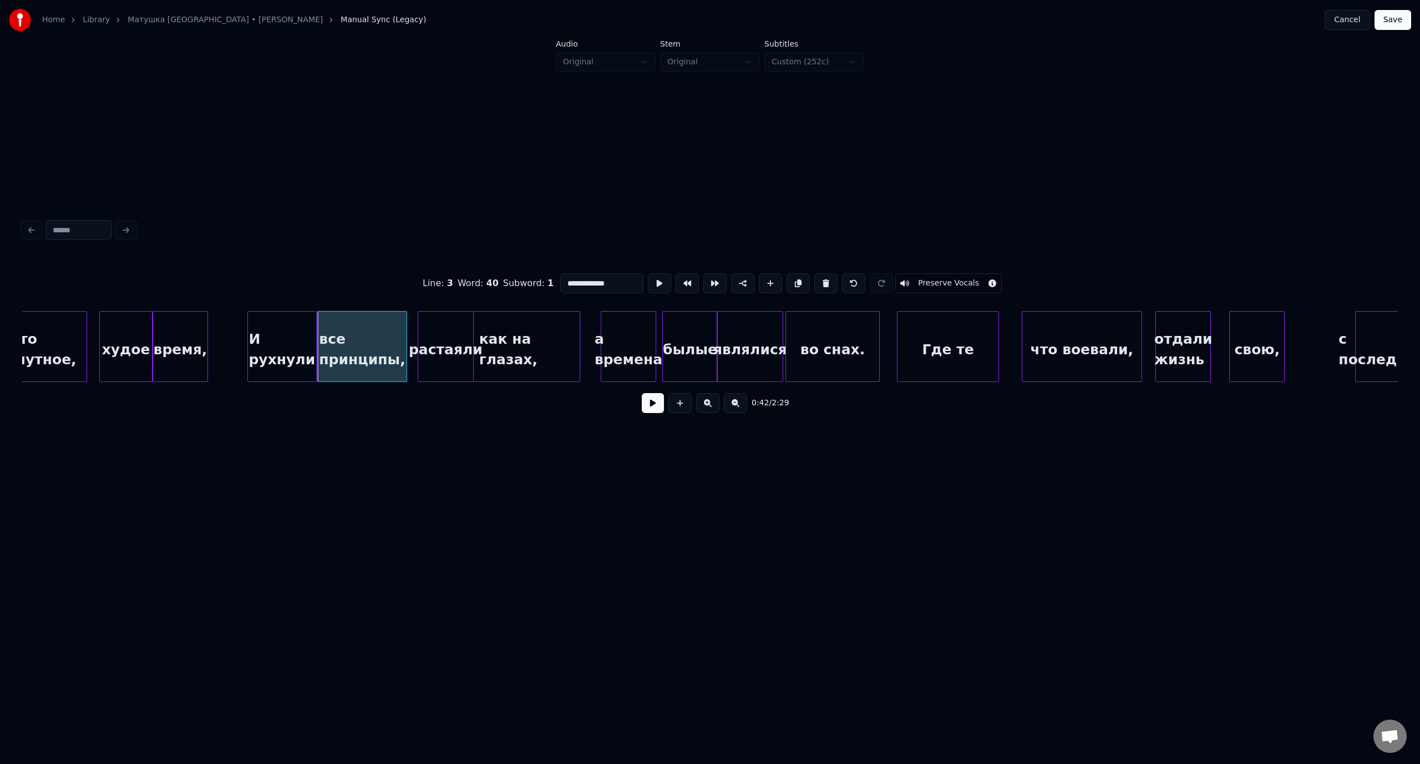
click at [657, 405] on button at bounding box center [653, 403] width 22 height 20
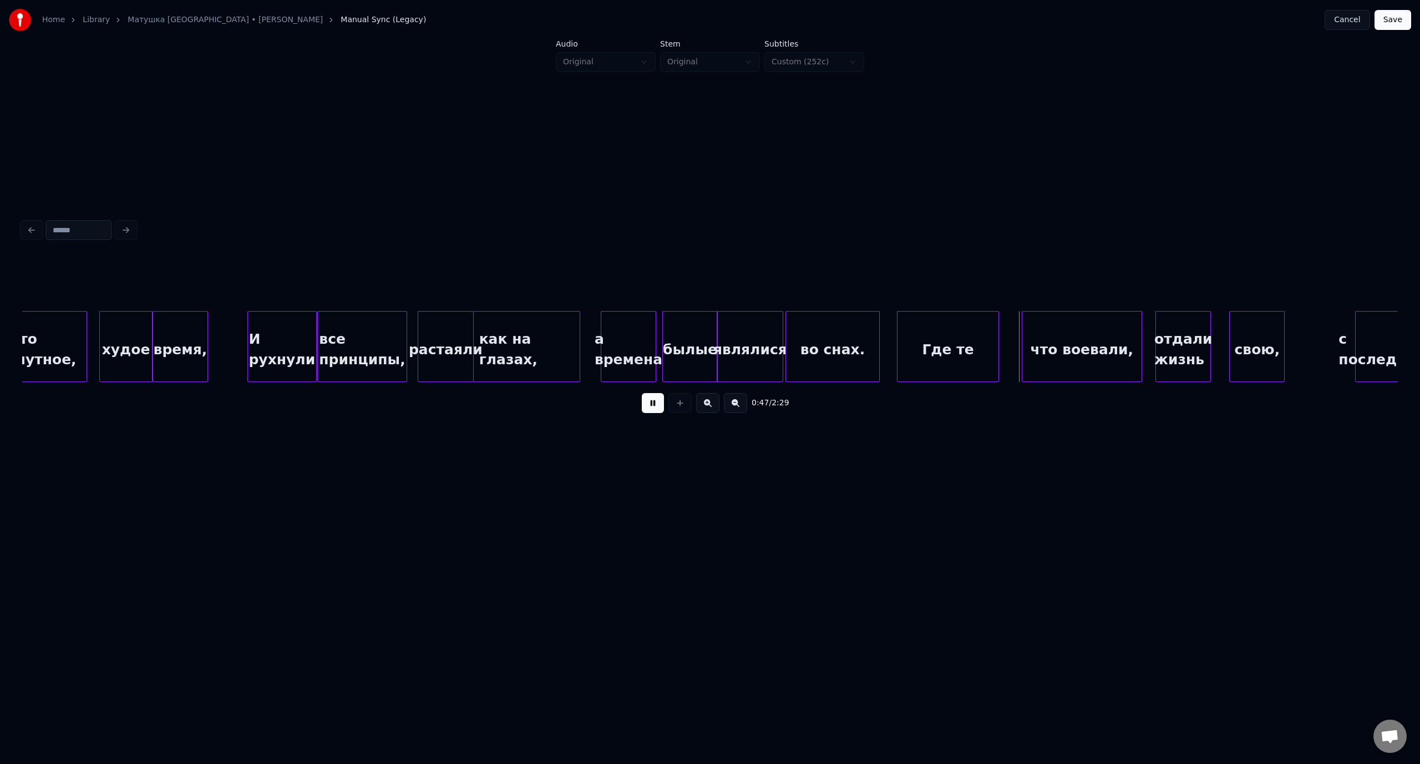
click at [646, 406] on button at bounding box center [653, 403] width 22 height 20
click at [825, 341] on div at bounding box center [826, 347] width 3 height 70
click at [794, 335] on div "являлися" at bounding box center [791, 349] width 65 height 75
click at [771, 338] on div at bounding box center [771, 347] width 3 height 70
click at [296, 328] on div "И рухнули" at bounding box center [282, 349] width 68 height 75
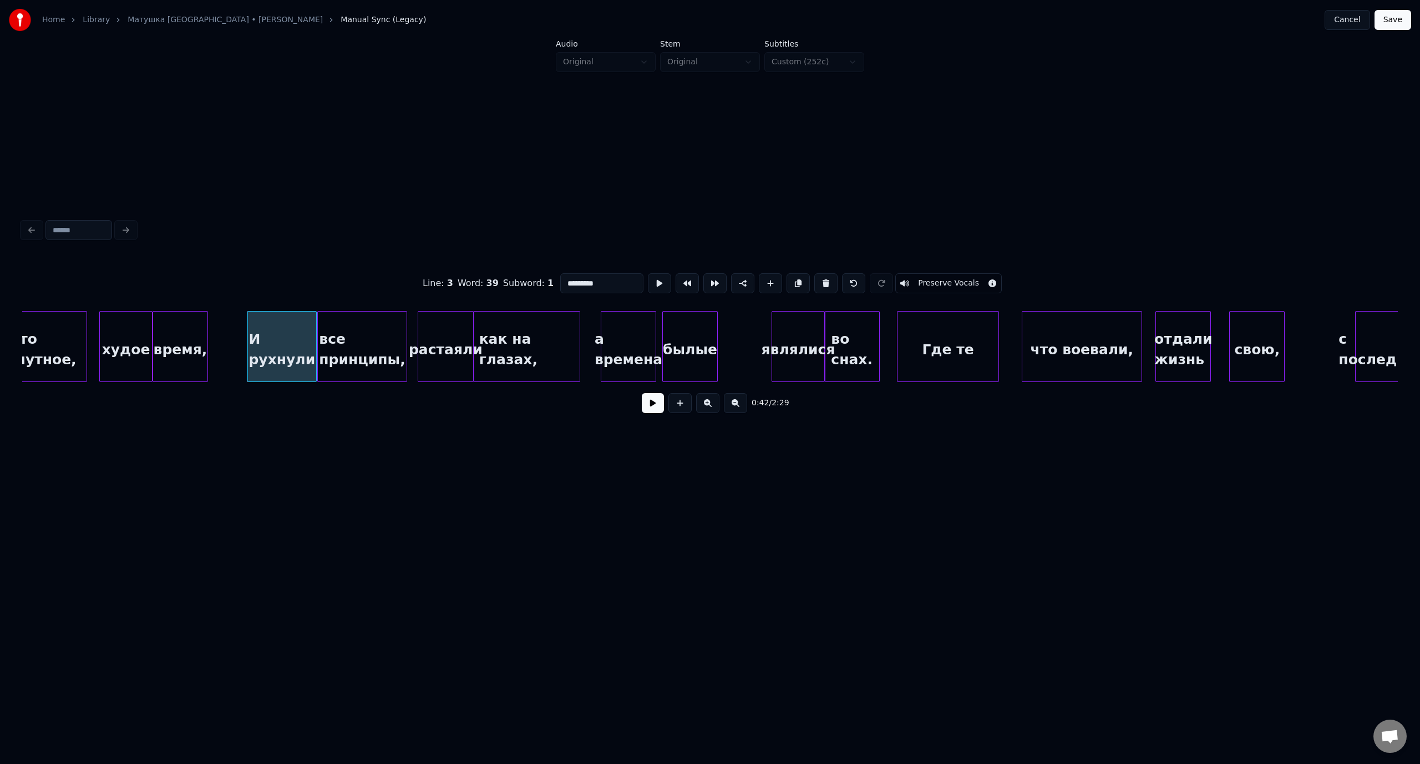
click at [642, 409] on div "0:42 / 2:29" at bounding box center [710, 403] width 1358 height 24
click at [660, 410] on button at bounding box center [653, 403] width 22 height 20
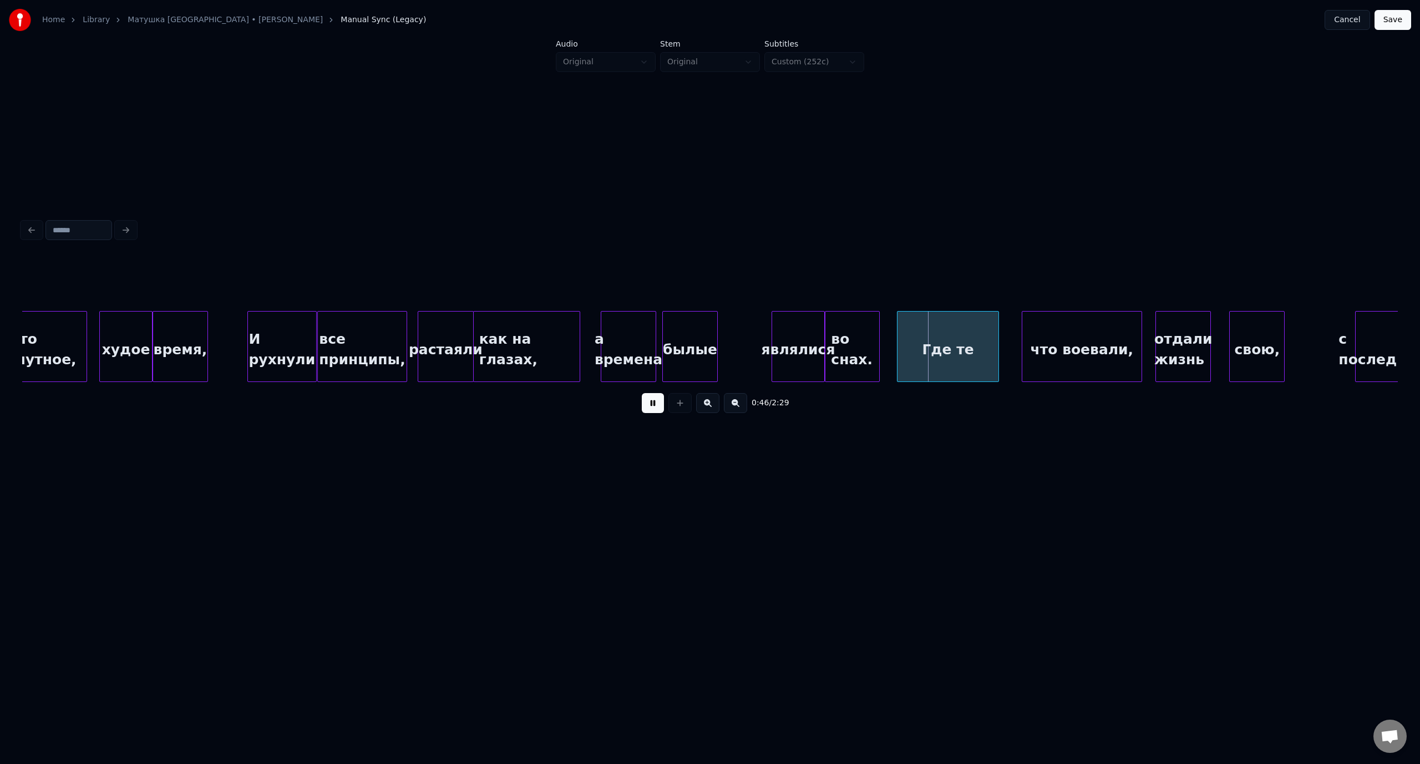
click at [660, 400] on button at bounding box center [653, 403] width 22 height 20
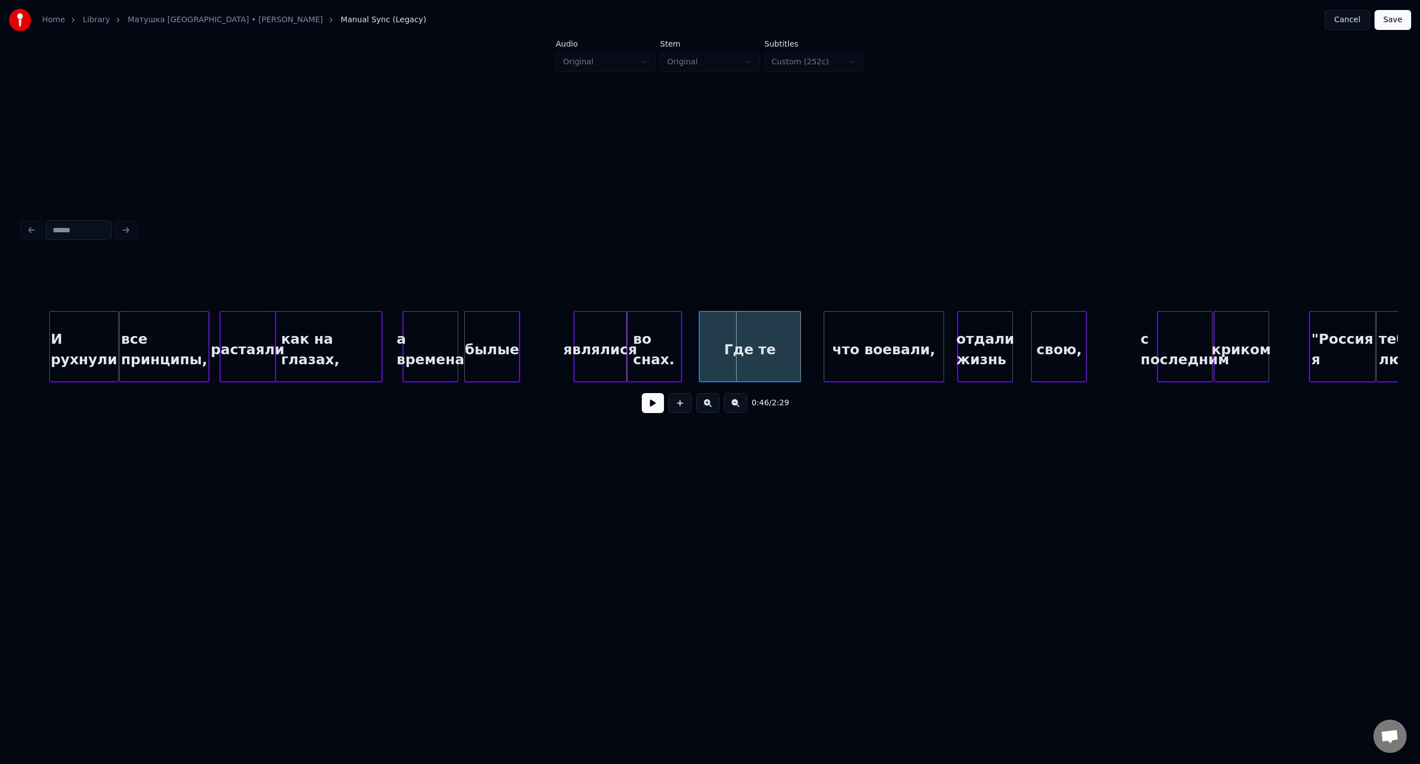
scroll to position [0, 5834]
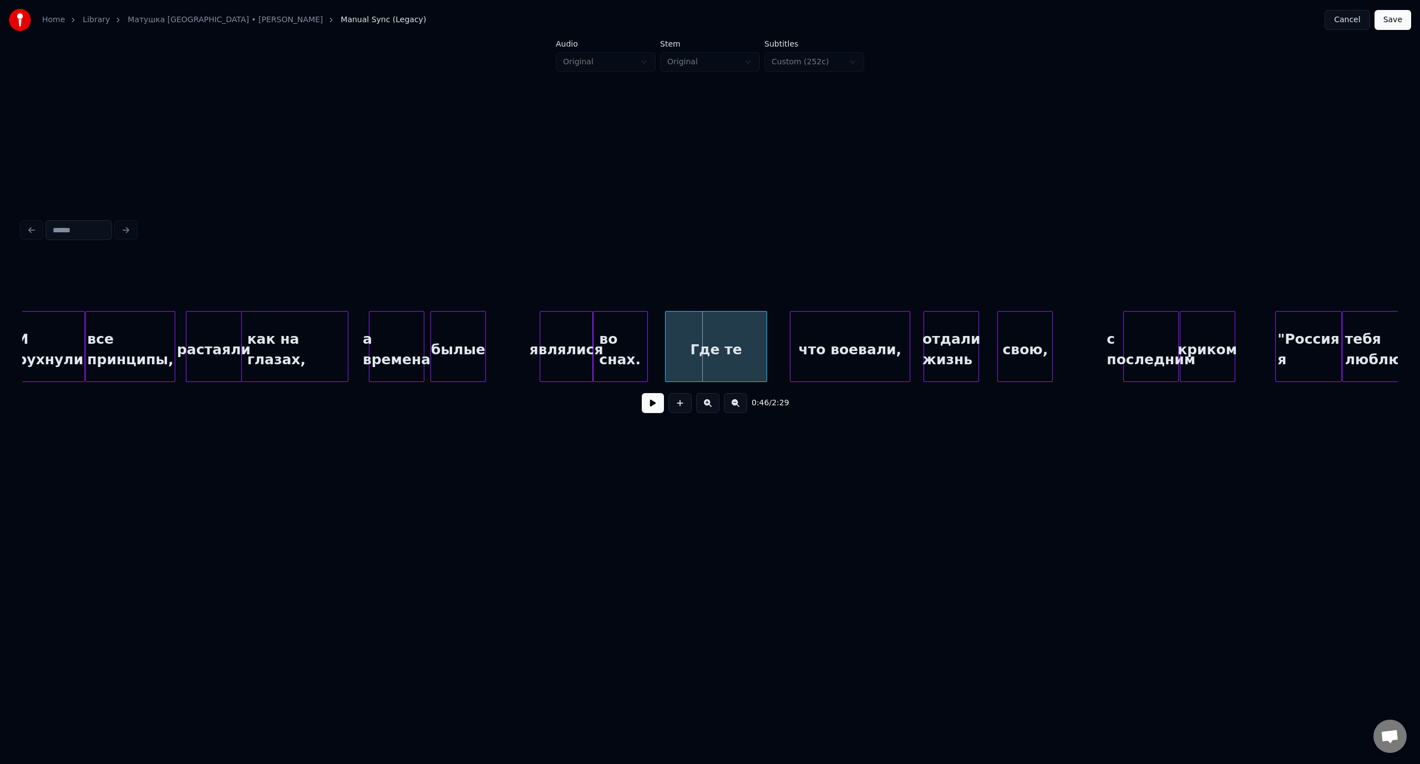
click at [149, 339] on div "все принципы," at bounding box center [130, 349] width 88 height 75
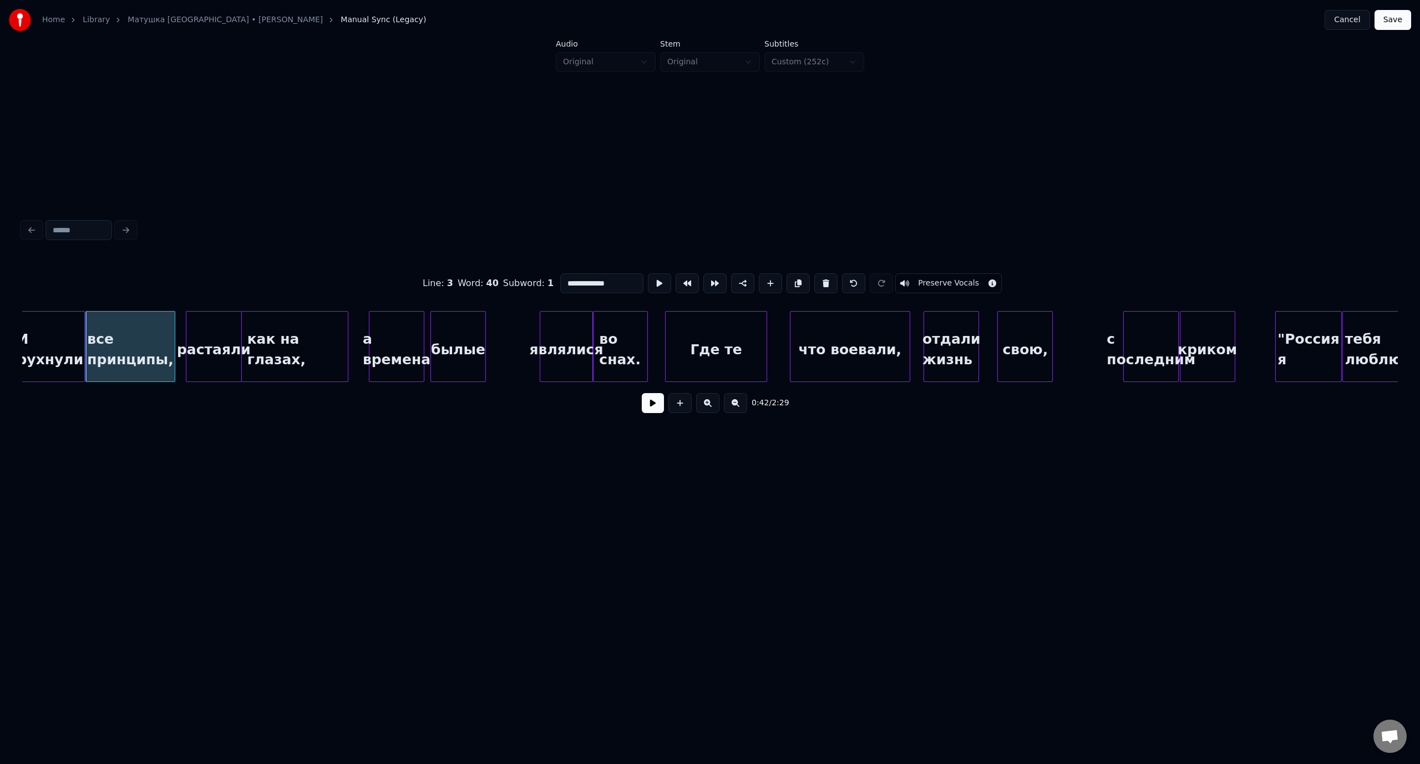
click at [659, 411] on button at bounding box center [653, 403] width 22 height 20
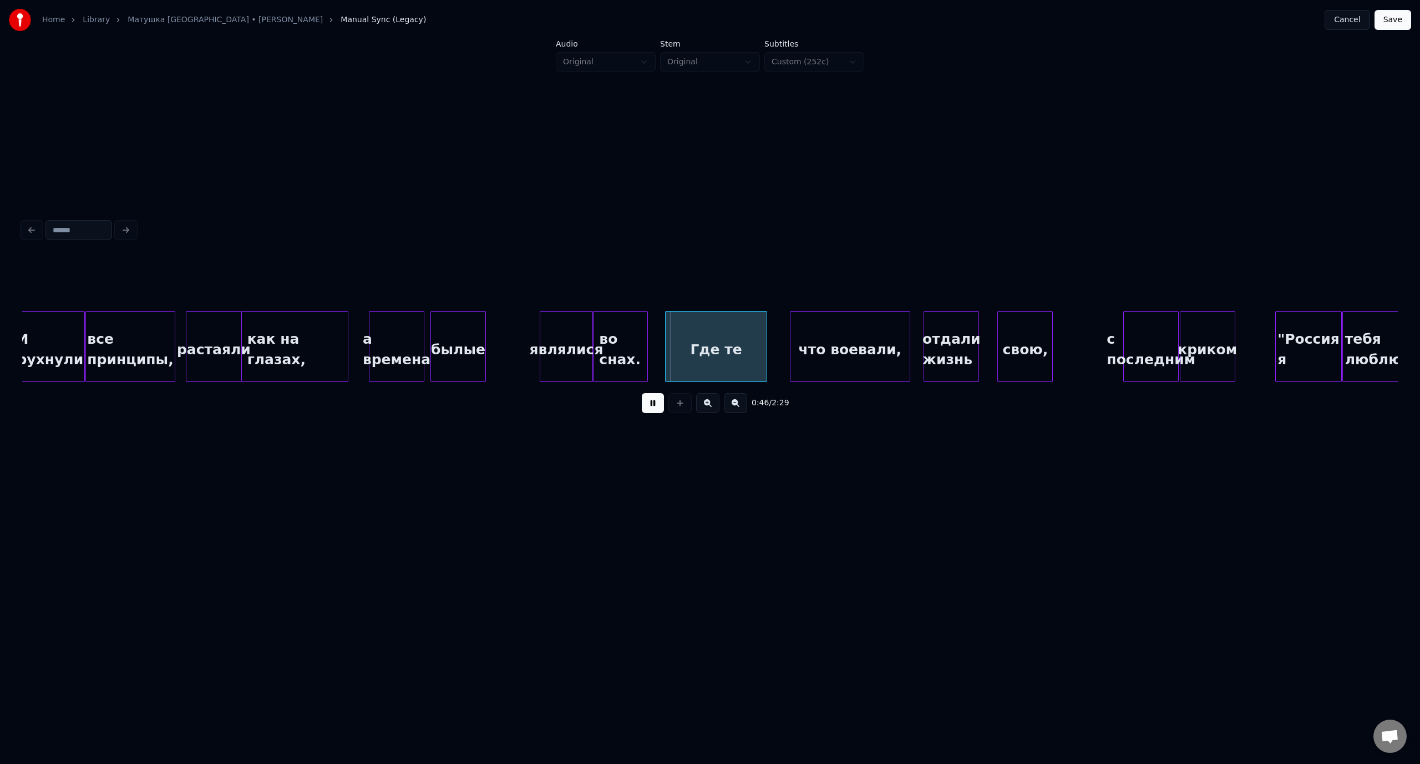
click at [652, 406] on button at bounding box center [653, 403] width 22 height 20
click at [707, 348] on div at bounding box center [706, 347] width 3 height 70
click at [692, 347] on div at bounding box center [690, 347] width 3 height 70
click at [613, 337] on div at bounding box center [612, 347] width 3 height 70
click at [608, 338] on div at bounding box center [607, 347] width 3 height 70
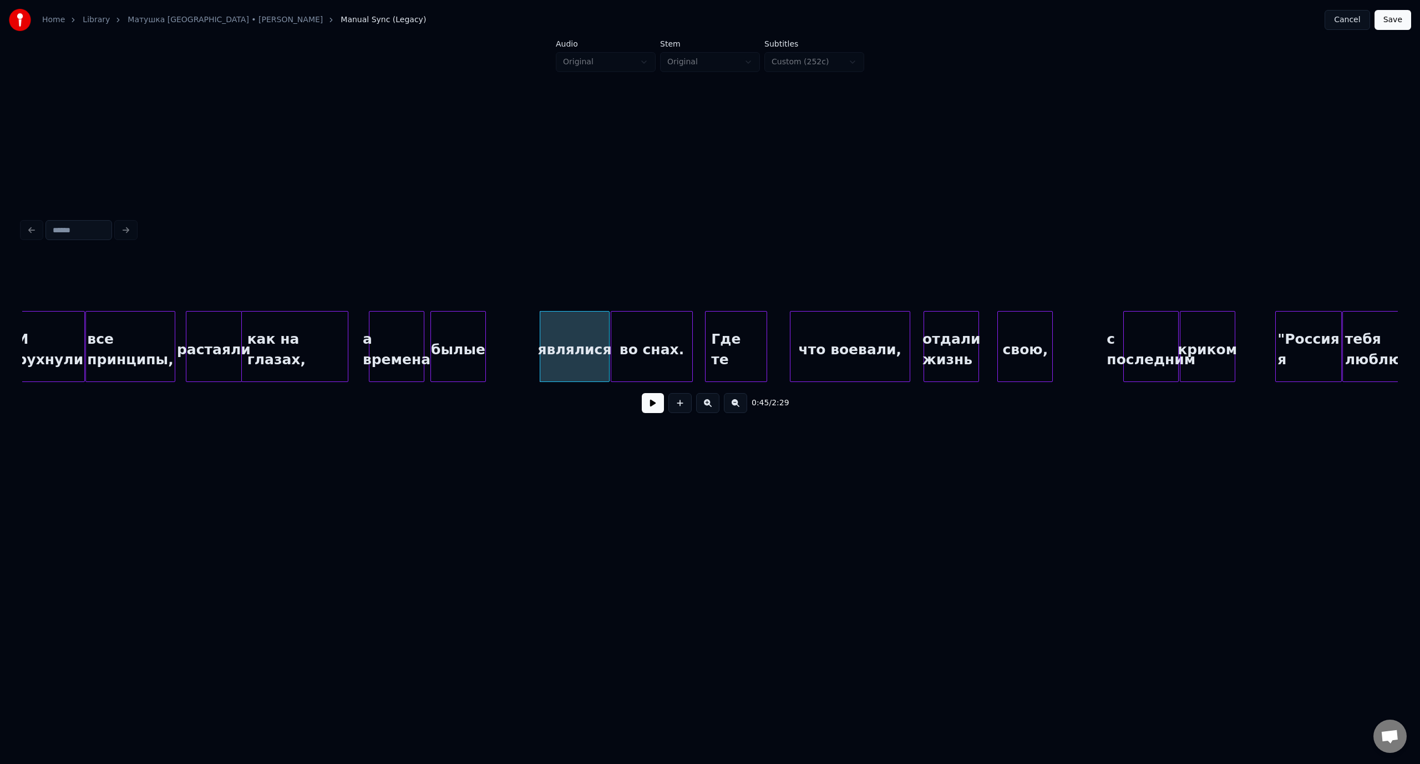
click at [146, 334] on div "все принципы," at bounding box center [130, 349] width 88 height 75
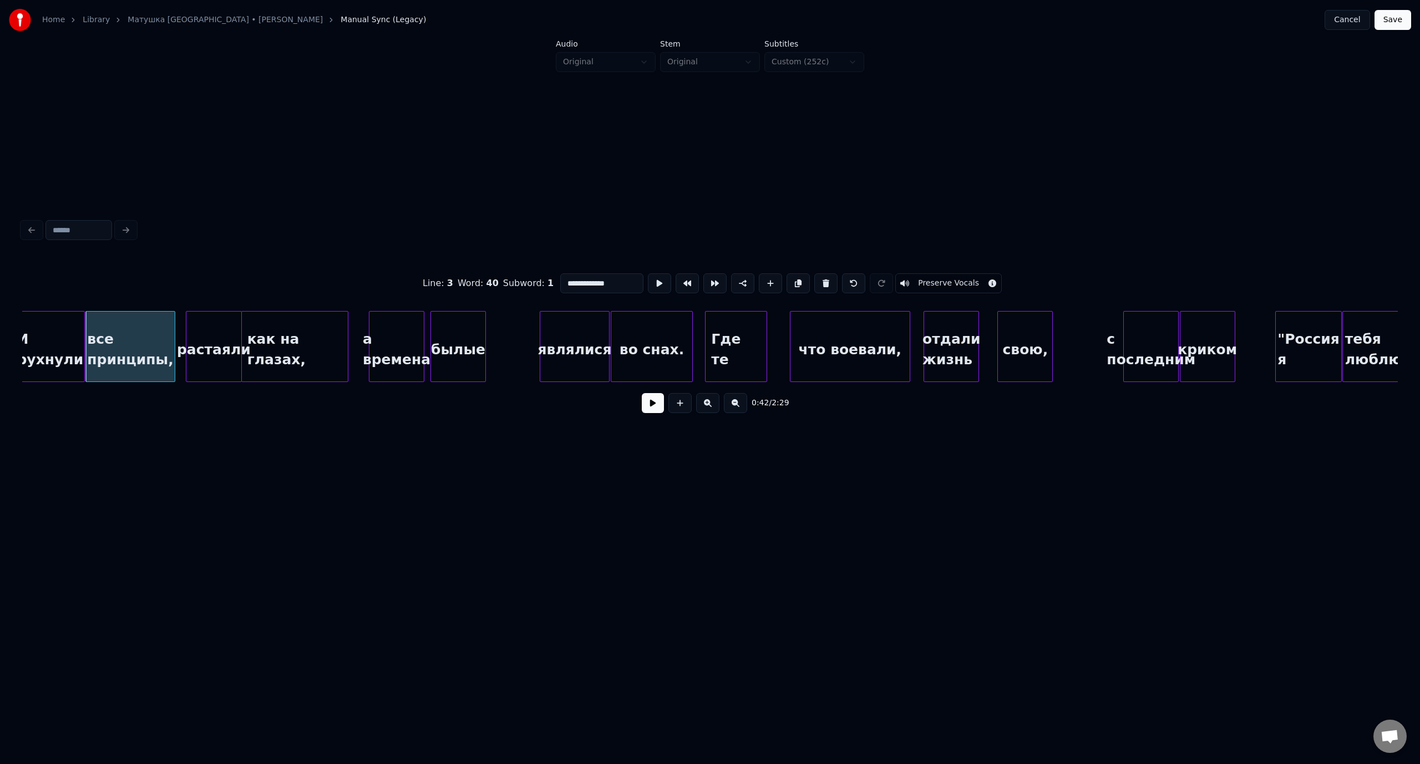
click at [654, 409] on button at bounding box center [653, 403] width 22 height 20
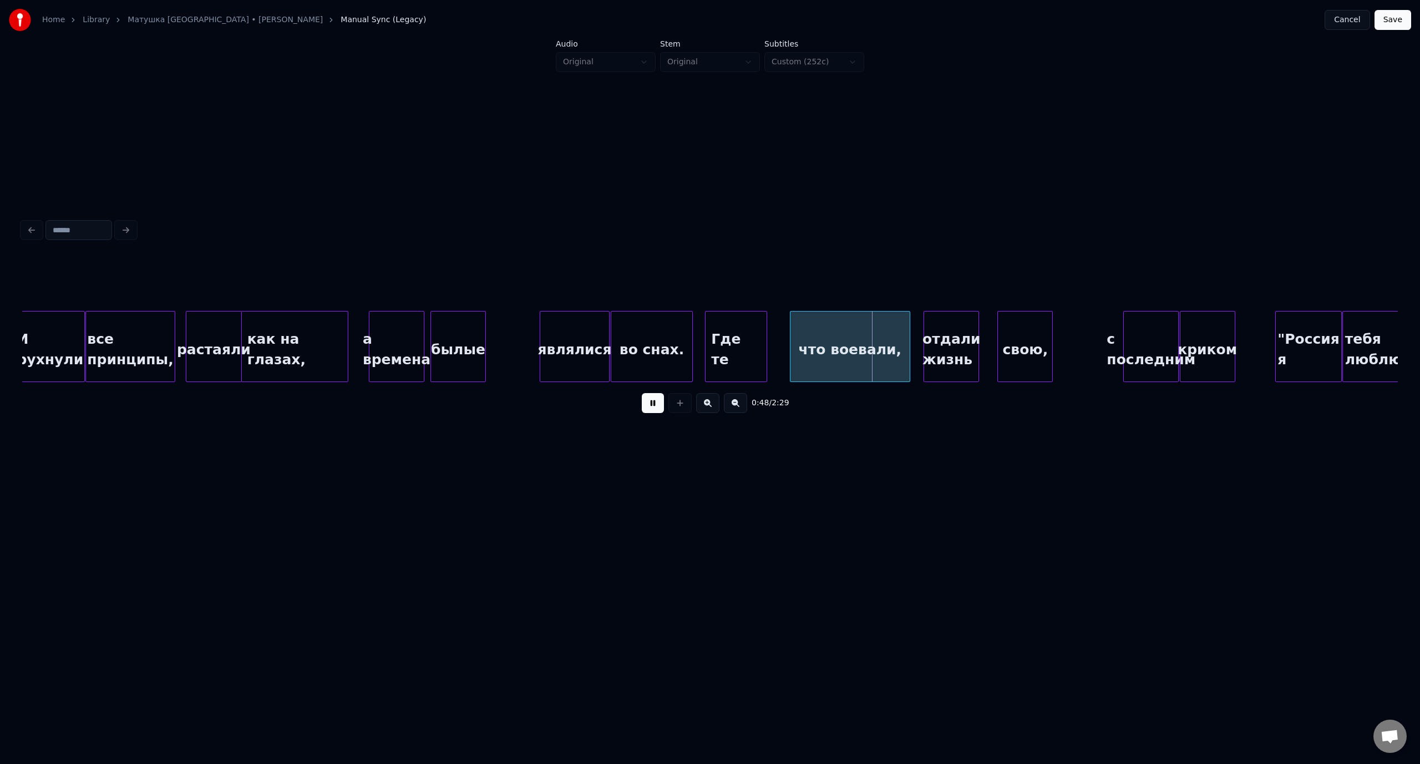
click at [650, 407] on button at bounding box center [653, 403] width 22 height 20
click at [403, 340] on div "а времена" at bounding box center [396, 349] width 54 height 75
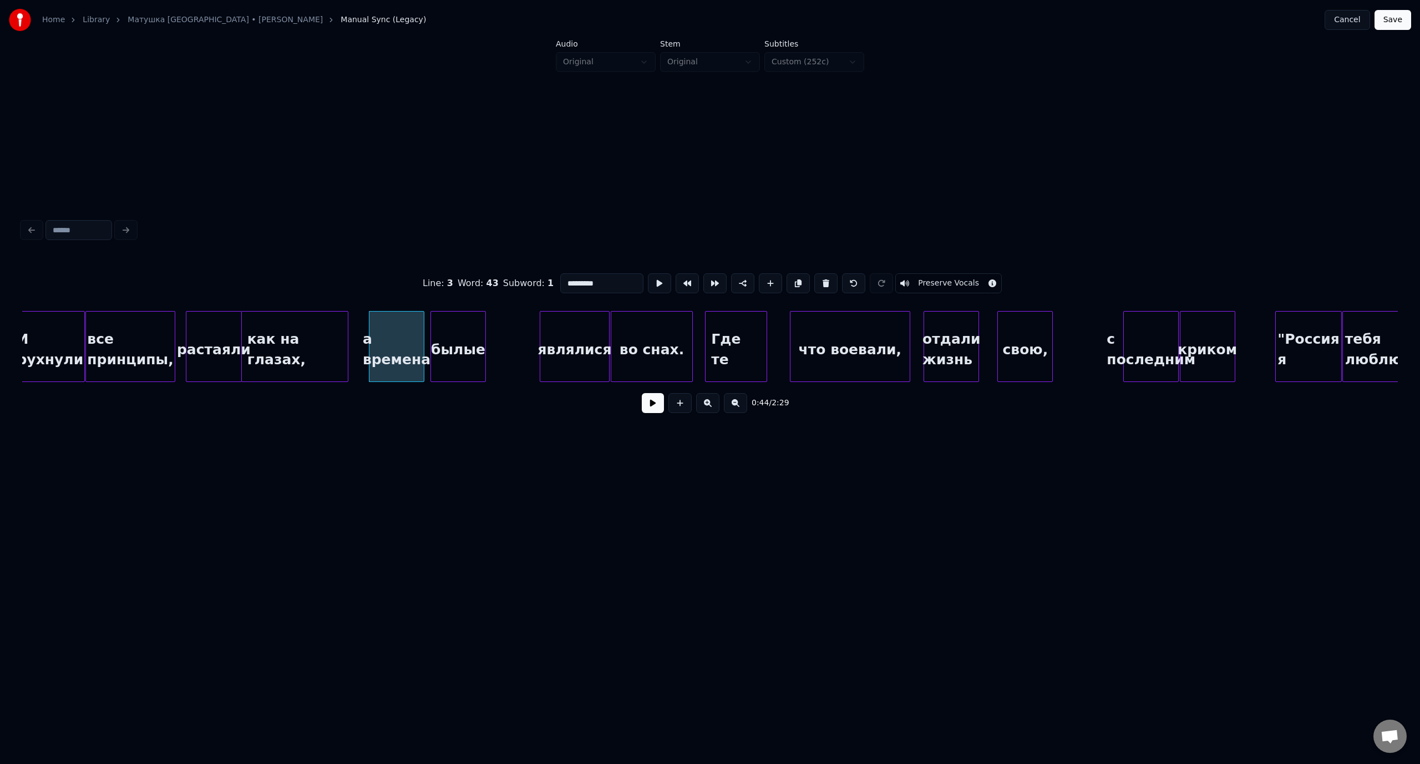
click at [648, 407] on button at bounding box center [653, 403] width 22 height 20
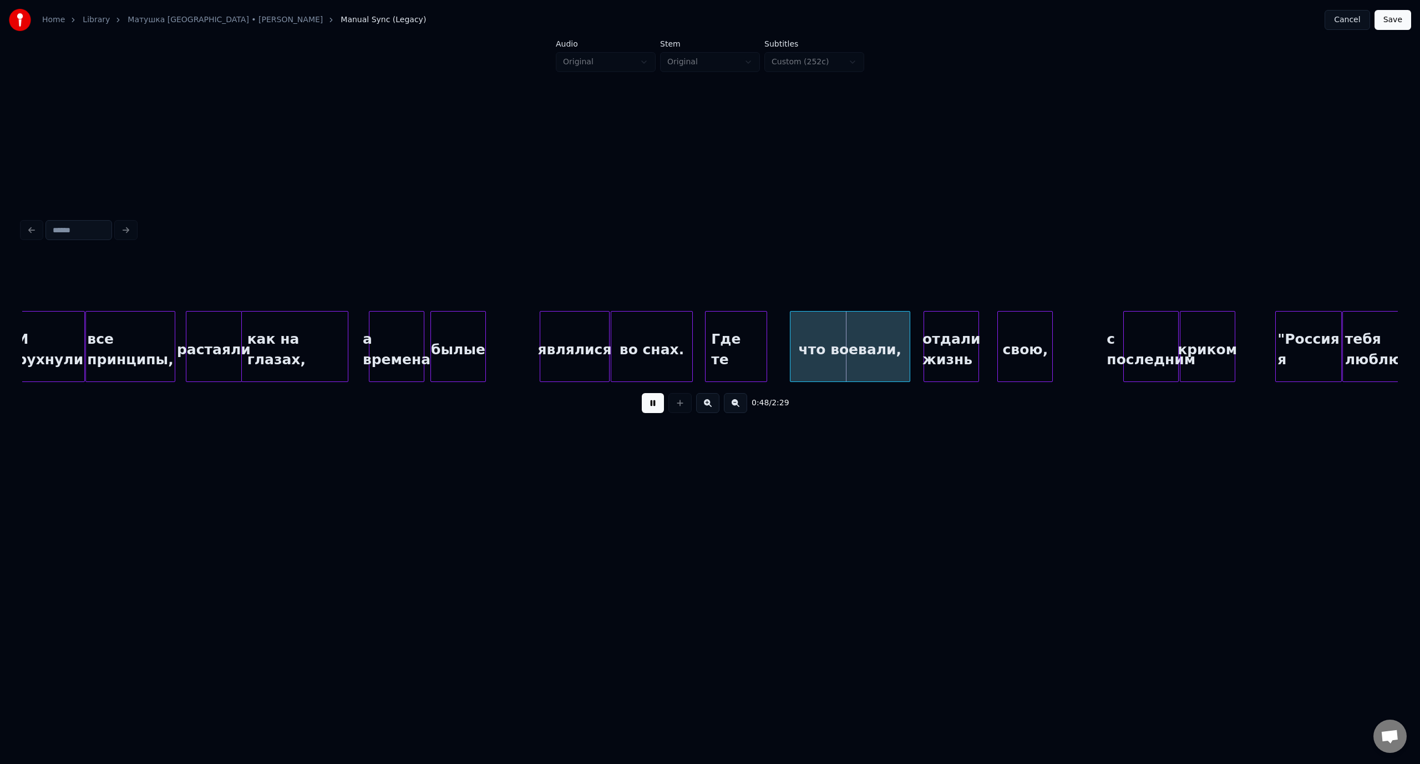
click at [649, 405] on button at bounding box center [653, 403] width 22 height 20
click at [782, 345] on div at bounding box center [782, 347] width 3 height 70
click at [873, 340] on div at bounding box center [873, 347] width 3 height 70
click at [396, 331] on div "а времена" at bounding box center [396, 349] width 54 height 75
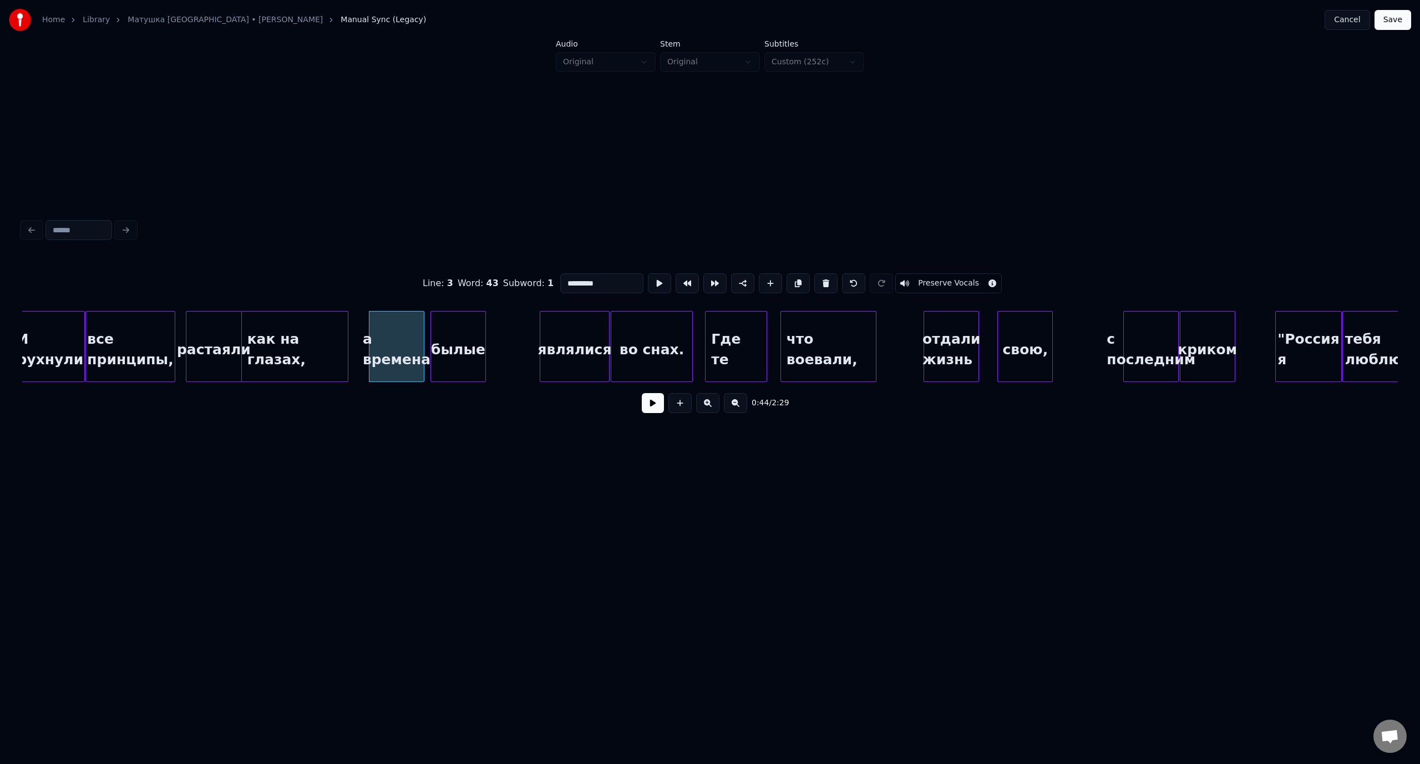
click at [655, 408] on button at bounding box center [653, 403] width 22 height 20
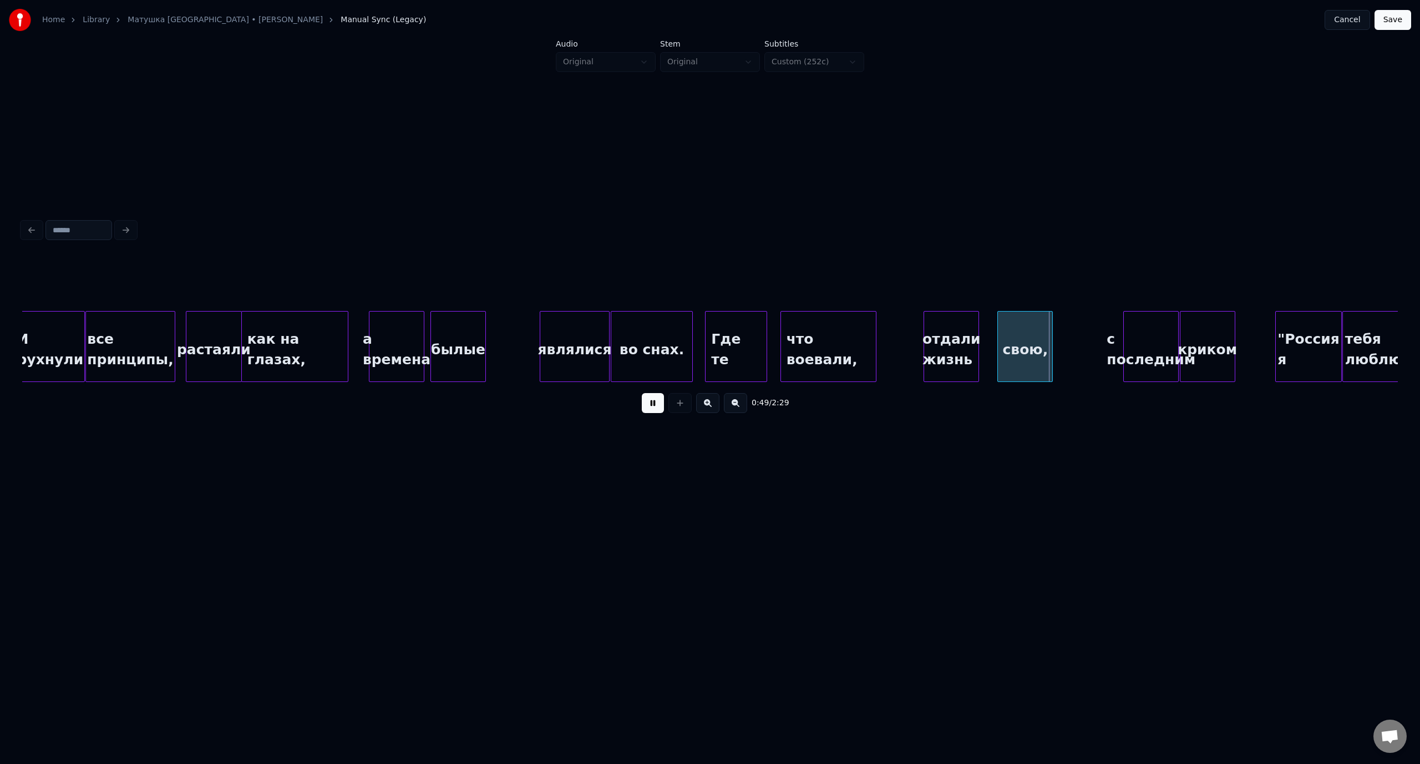
click at [655, 409] on button at bounding box center [653, 403] width 22 height 20
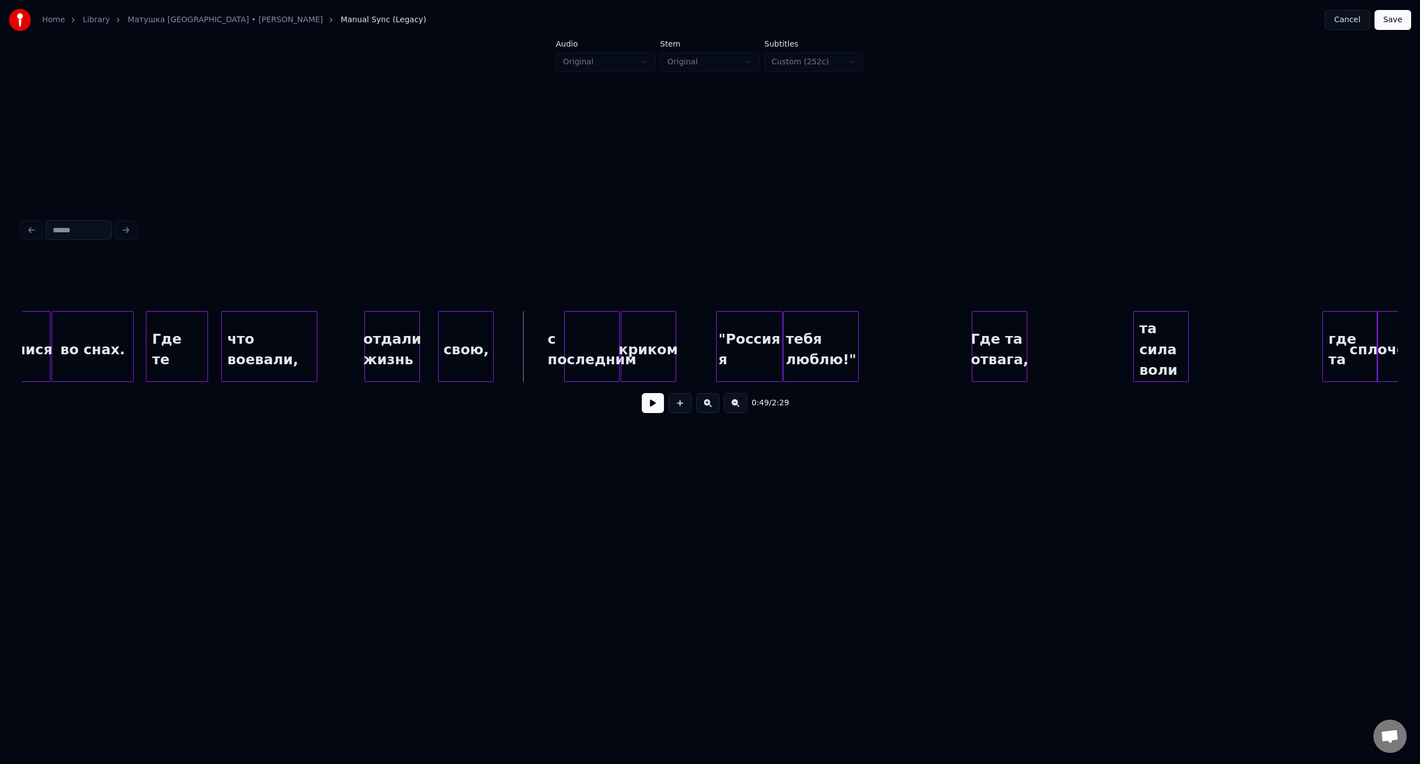
scroll to position [0, 6455]
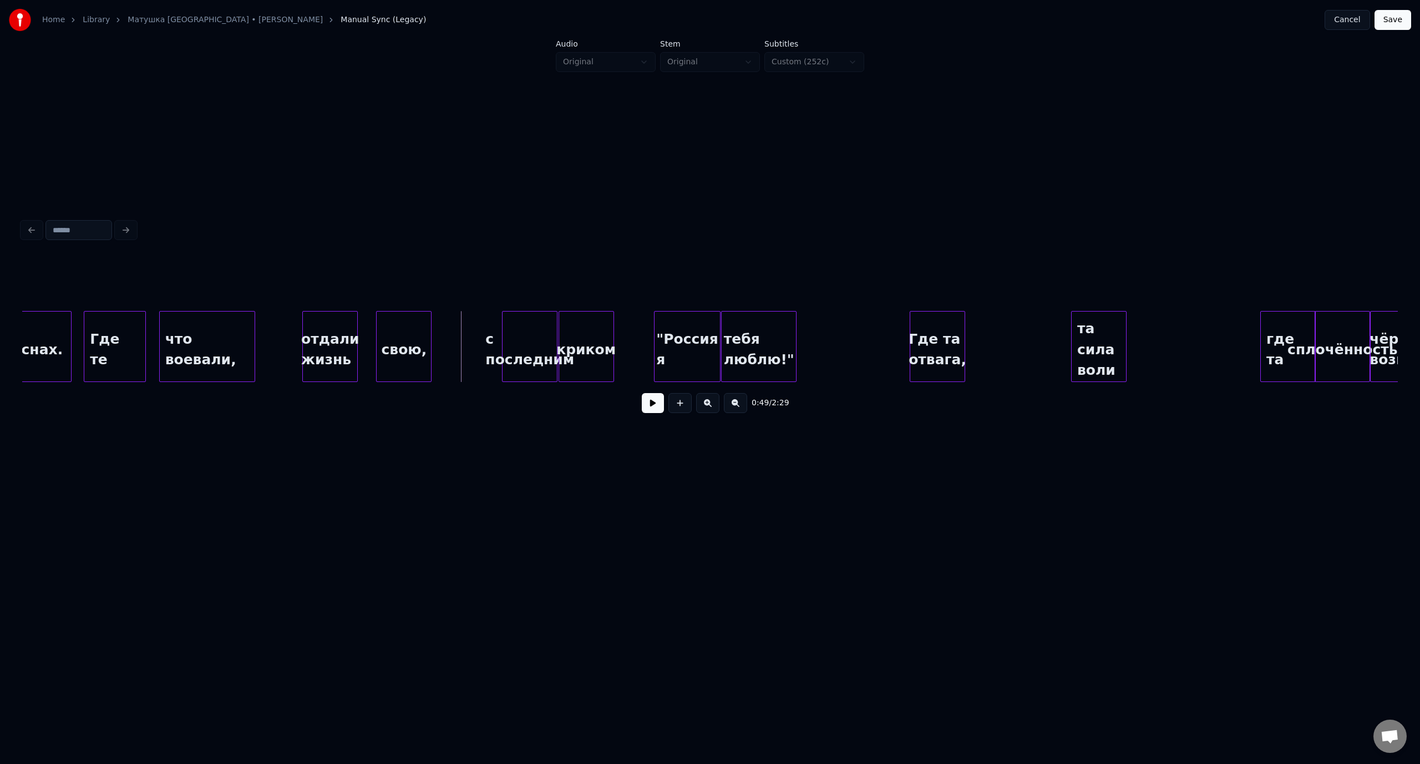
click at [653, 408] on button at bounding box center [653, 403] width 22 height 20
click at [502, 331] on div "с последним" at bounding box center [529, 349] width 54 height 75
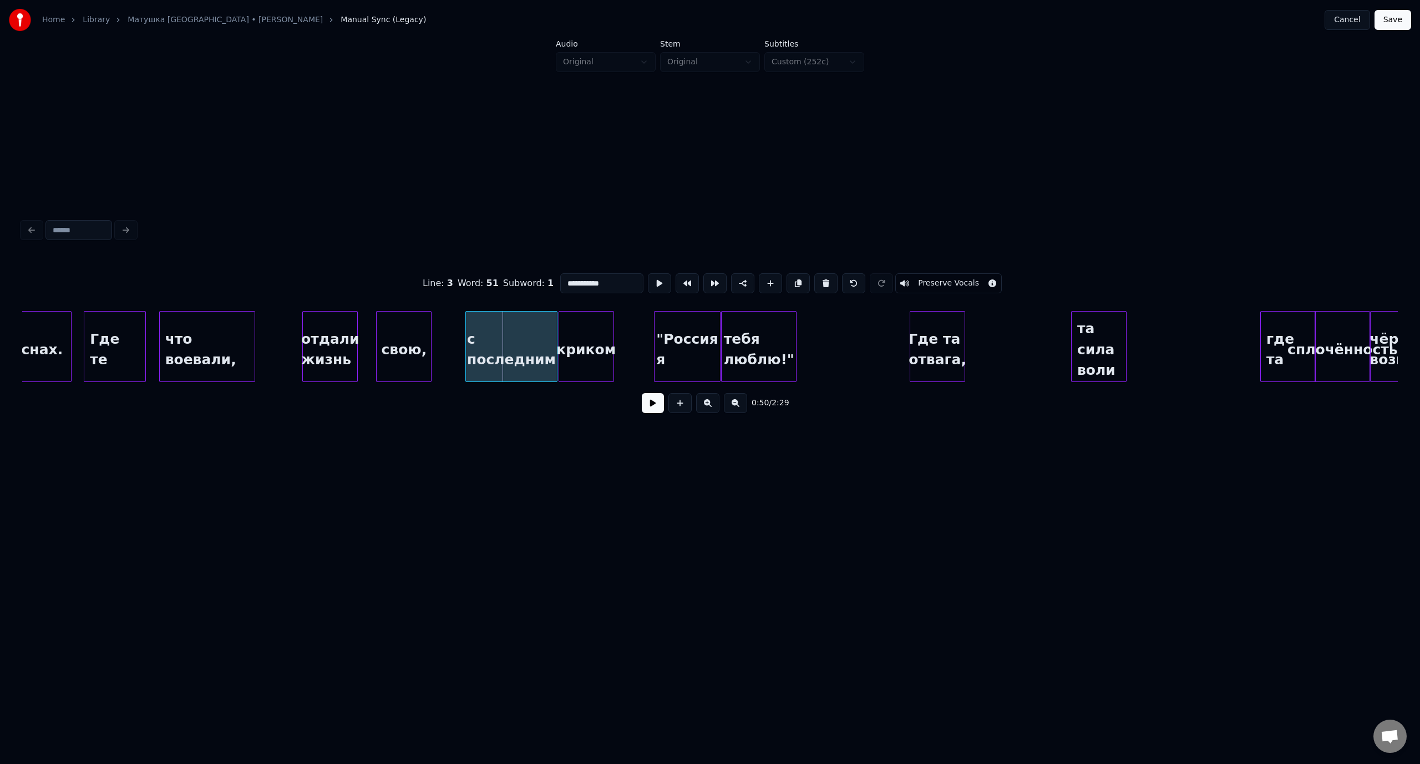
click at [466, 334] on div at bounding box center [467, 347] width 3 height 70
click at [206, 333] on div "что воевали," at bounding box center [207, 349] width 95 height 75
type input "**********"
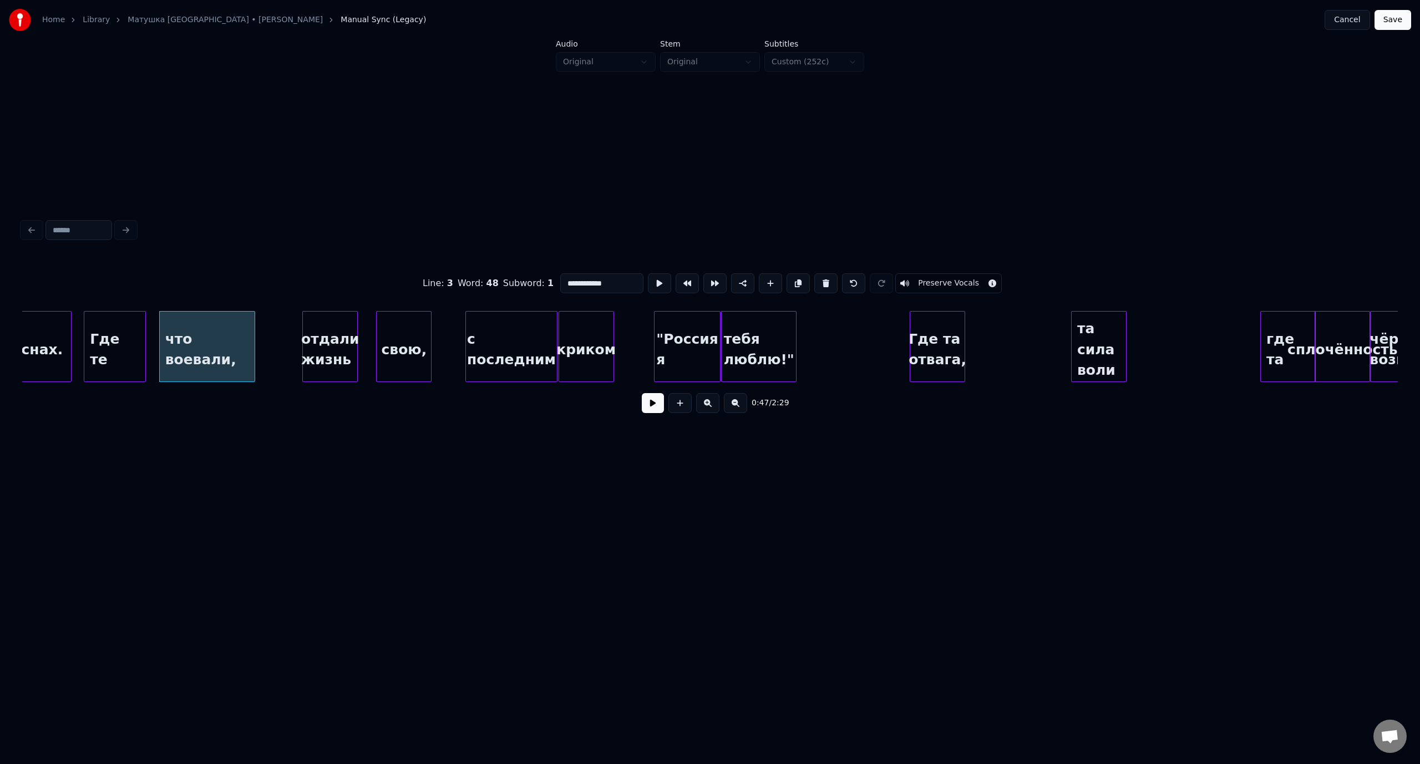
click at [649, 407] on button at bounding box center [653, 403] width 22 height 20
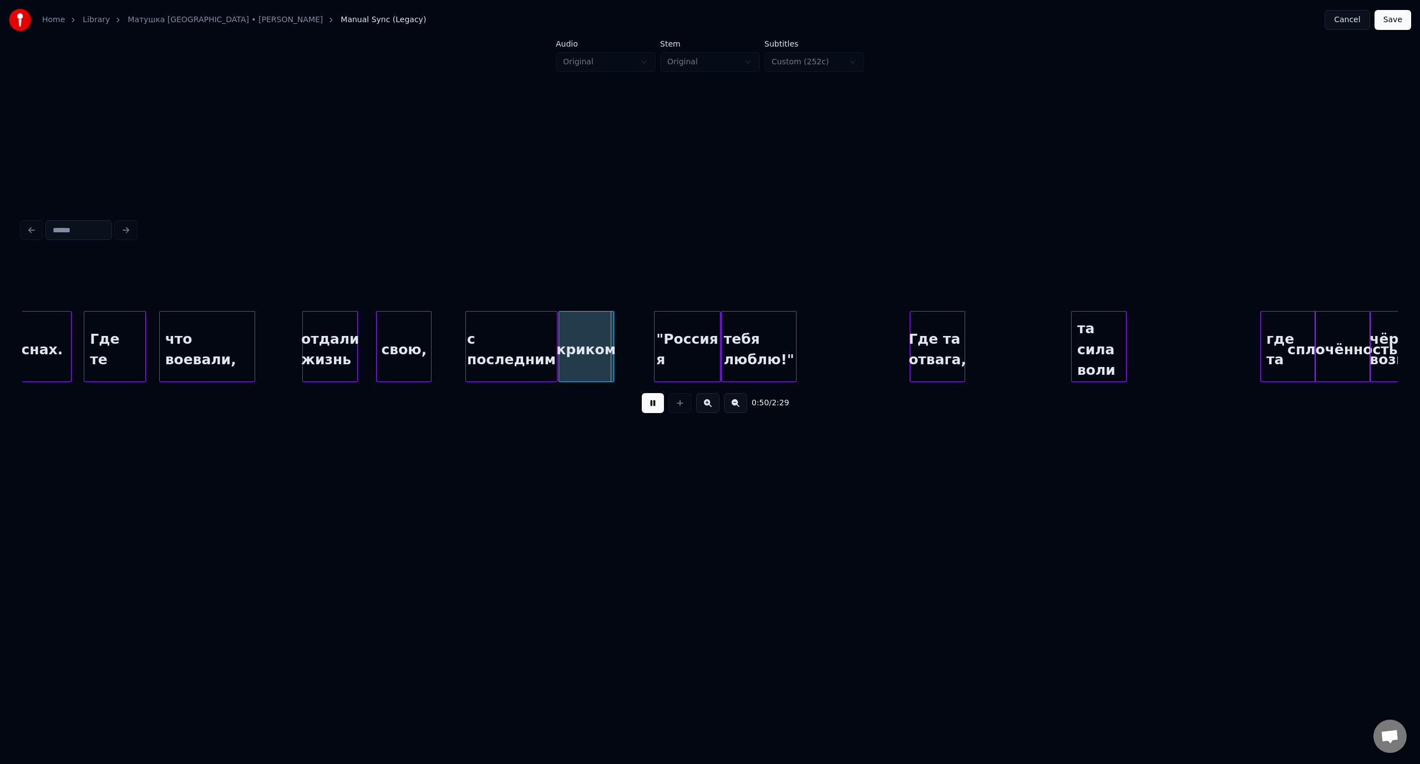
click at [649, 407] on button at bounding box center [653, 403] width 22 height 20
click at [599, 336] on div at bounding box center [597, 347] width 3 height 70
click at [194, 328] on div "что воевали," at bounding box center [207, 349] width 95 height 75
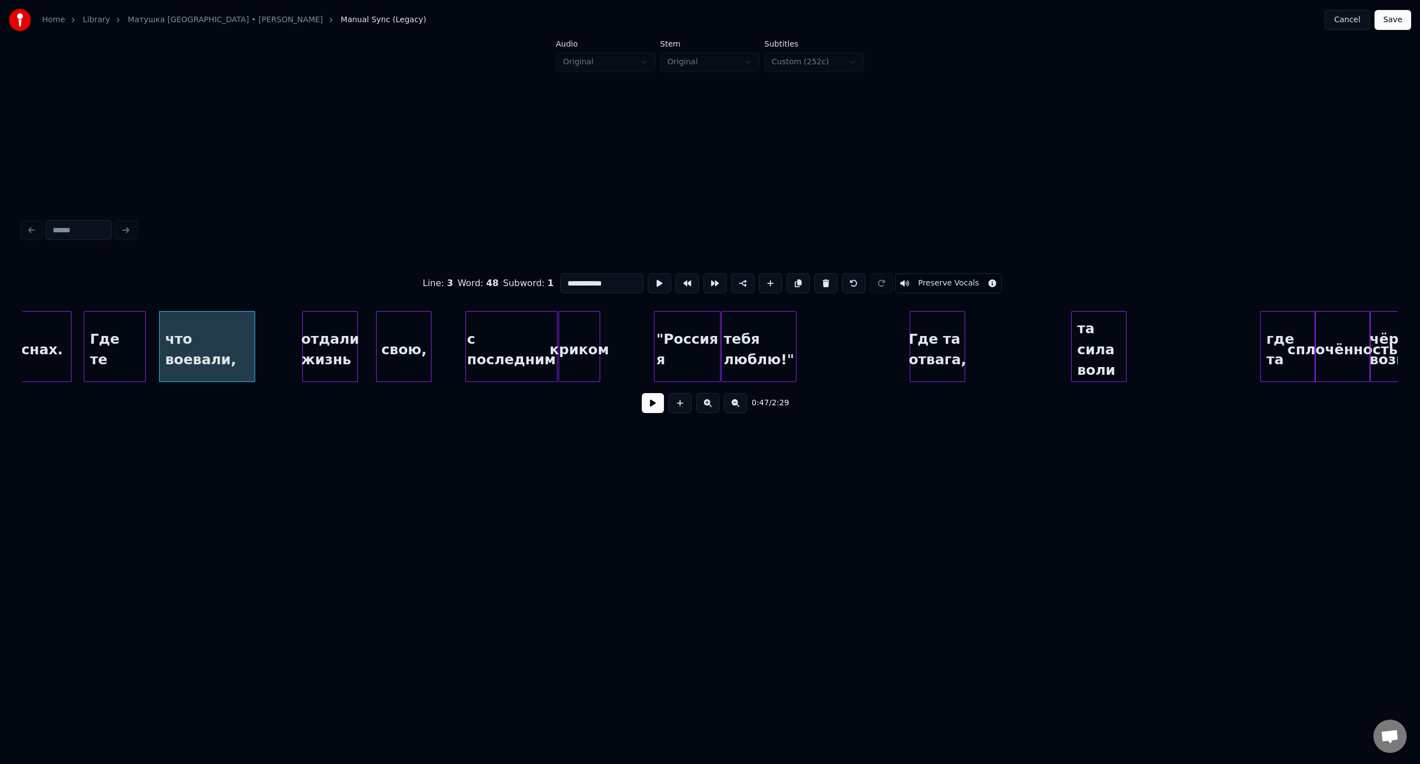
click at [647, 410] on button at bounding box center [653, 403] width 22 height 20
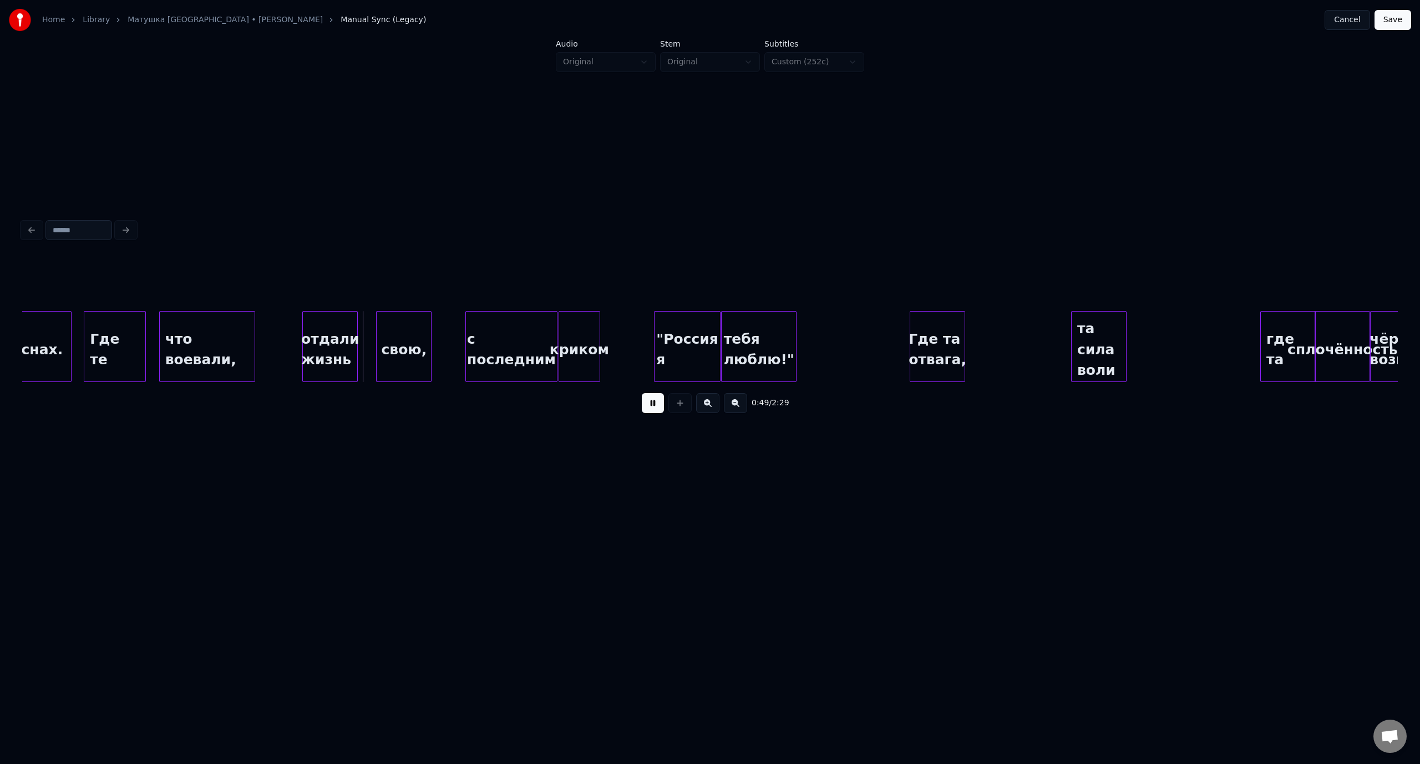
click at [644, 402] on button at bounding box center [653, 403] width 22 height 20
click at [292, 342] on div at bounding box center [293, 347] width 3 height 70
click at [129, 332] on div "Где те" at bounding box center [114, 349] width 60 height 75
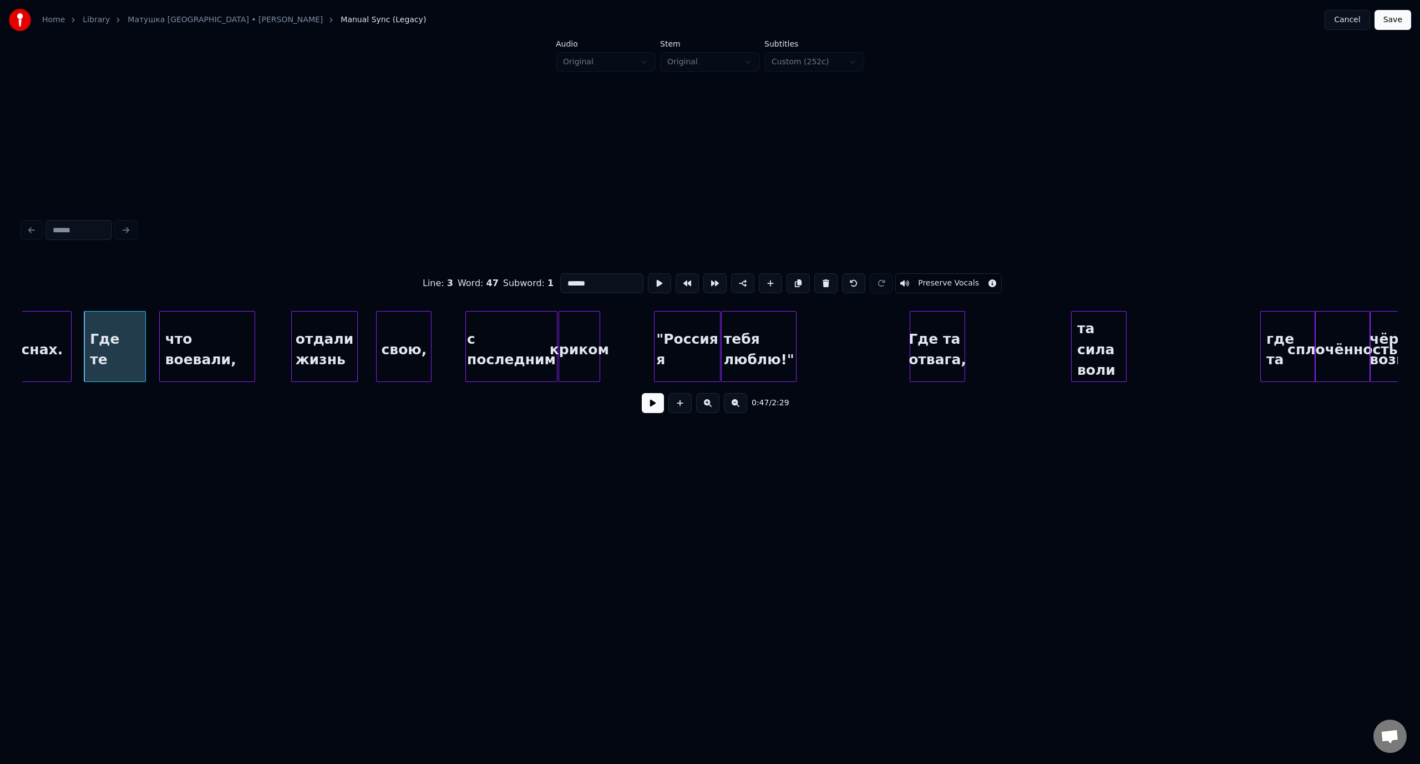
click at [648, 408] on button at bounding box center [653, 403] width 22 height 20
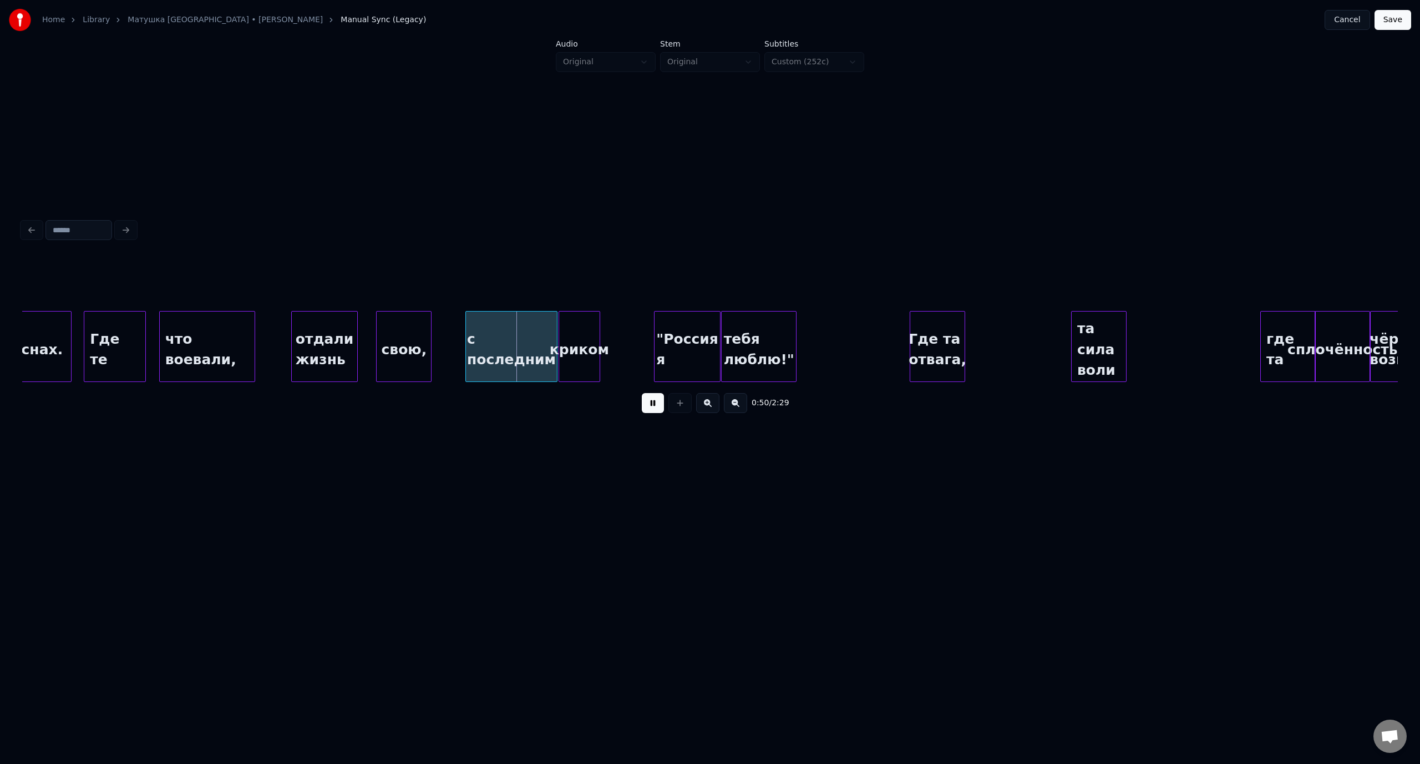
click at [654, 407] on button at bounding box center [653, 403] width 22 height 20
click at [421, 336] on div at bounding box center [422, 347] width 3 height 70
click at [371, 336] on div at bounding box center [372, 347] width 3 height 70
click at [204, 338] on div "что воевали," at bounding box center [207, 349] width 95 height 75
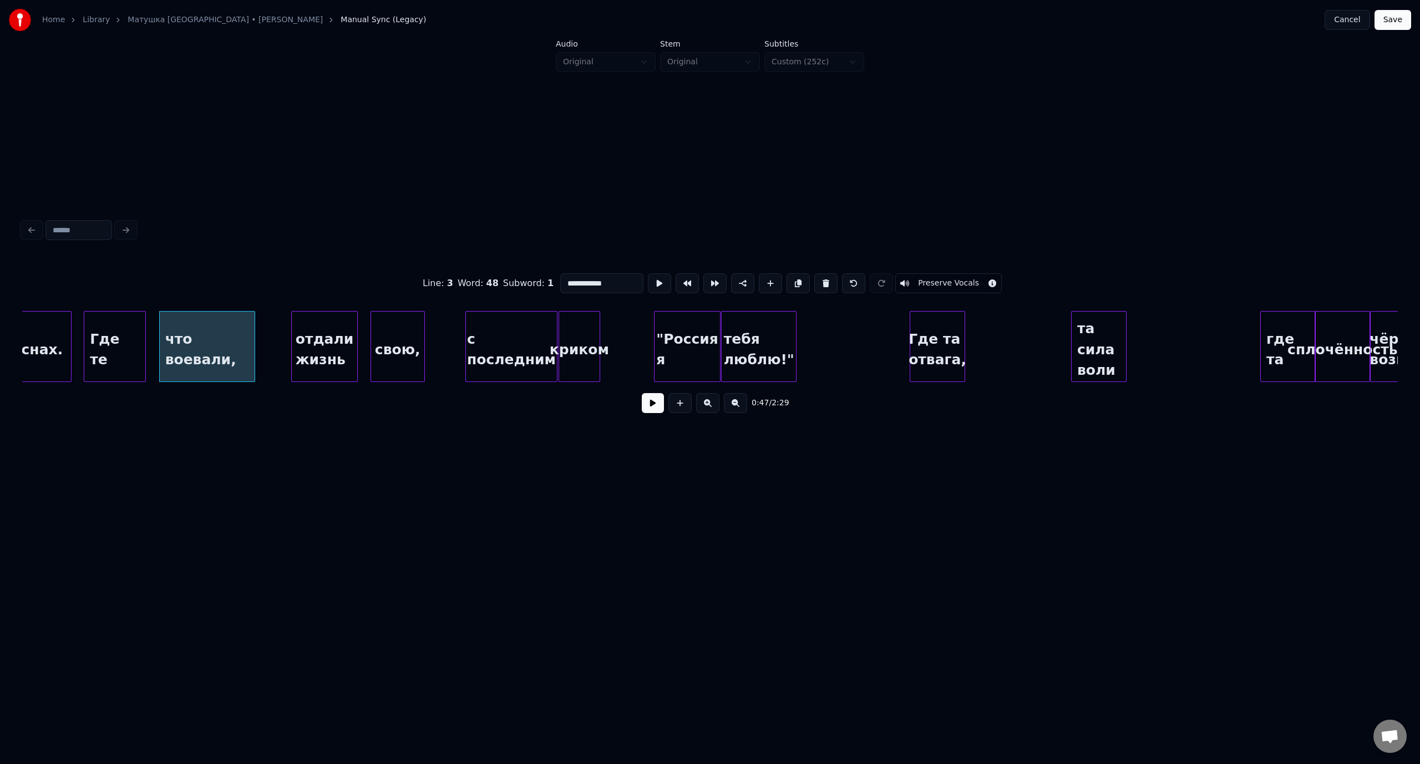
click at [643, 404] on button at bounding box center [653, 403] width 22 height 20
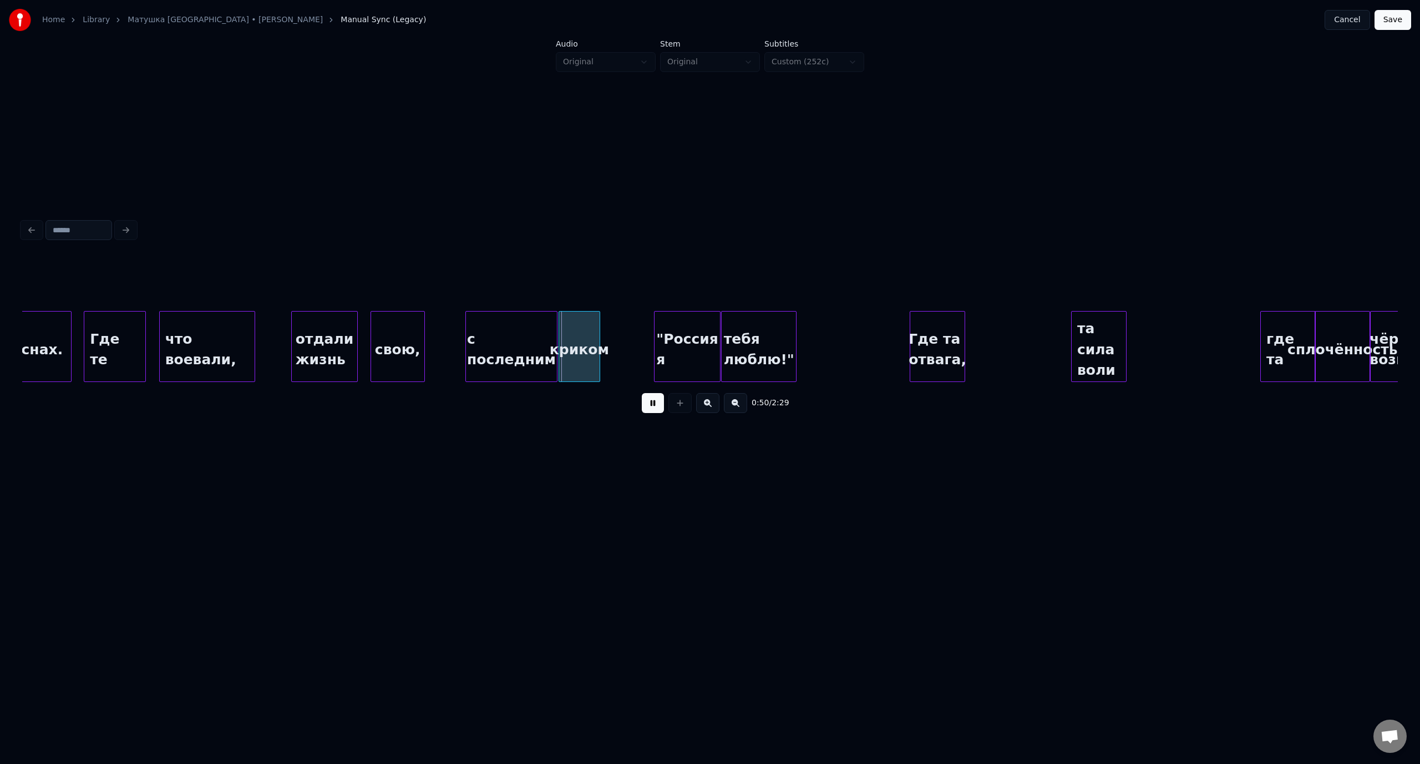
click at [653, 401] on button at bounding box center [653, 403] width 22 height 20
click at [583, 328] on div at bounding box center [582, 347] width 3 height 70
click at [537, 331] on div at bounding box center [538, 347] width 3 height 70
click at [545, 333] on div at bounding box center [544, 347] width 3 height 70
click at [345, 336] on div "отдали жизнь" at bounding box center [325, 349] width 66 height 75
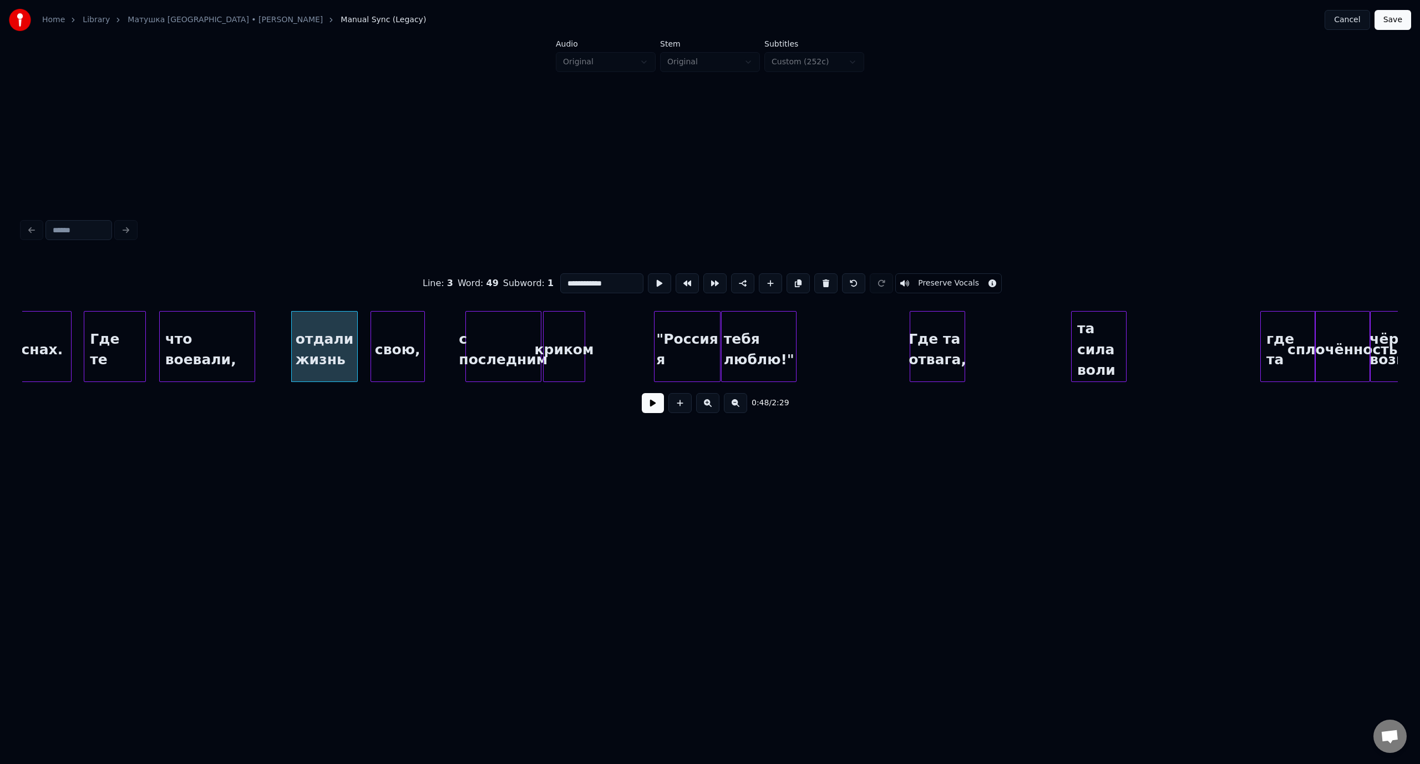
click at [662, 408] on button at bounding box center [653, 403] width 22 height 20
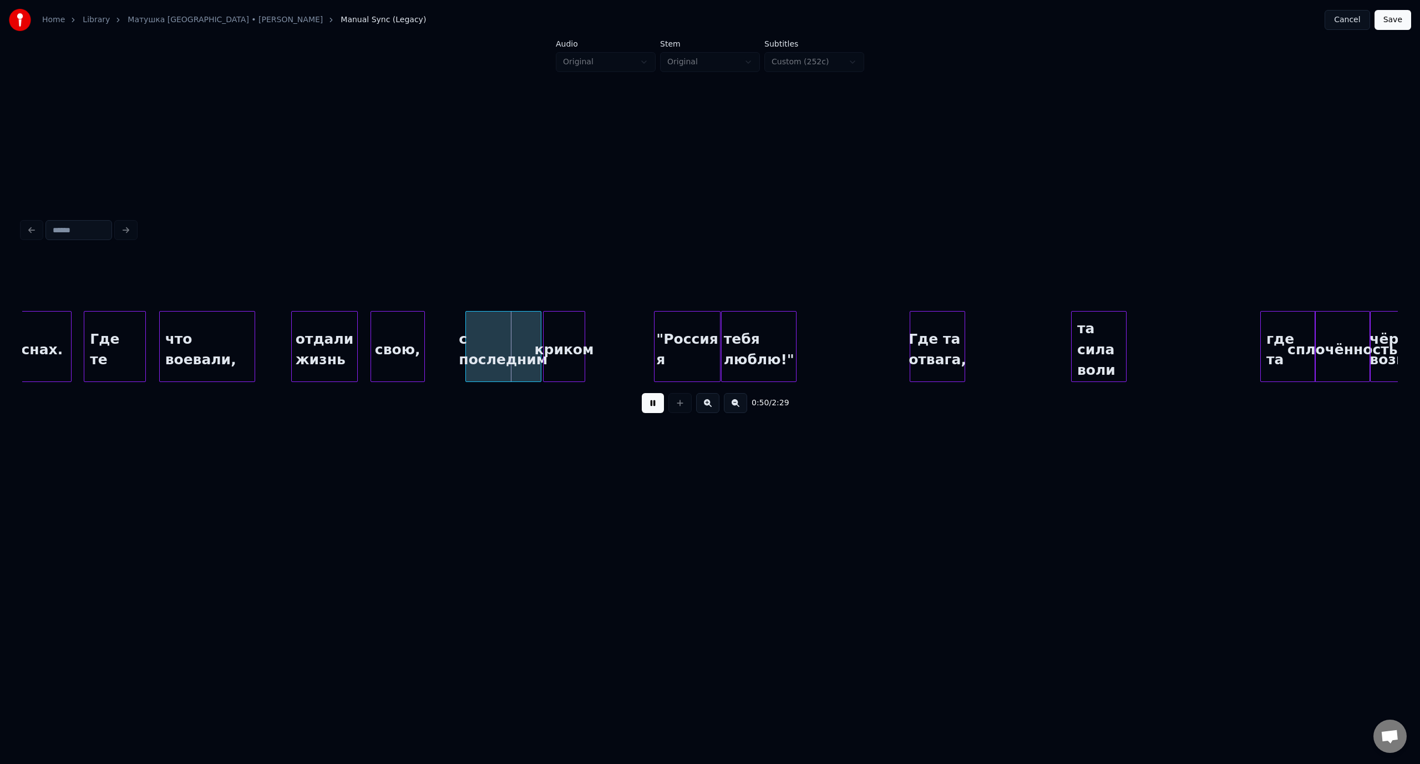
click at [657, 406] on button at bounding box center [653, 403] width 22 height 20
click at [225, 331] on div "что воевали," at bounding box center [207, 349] width 95 height 75
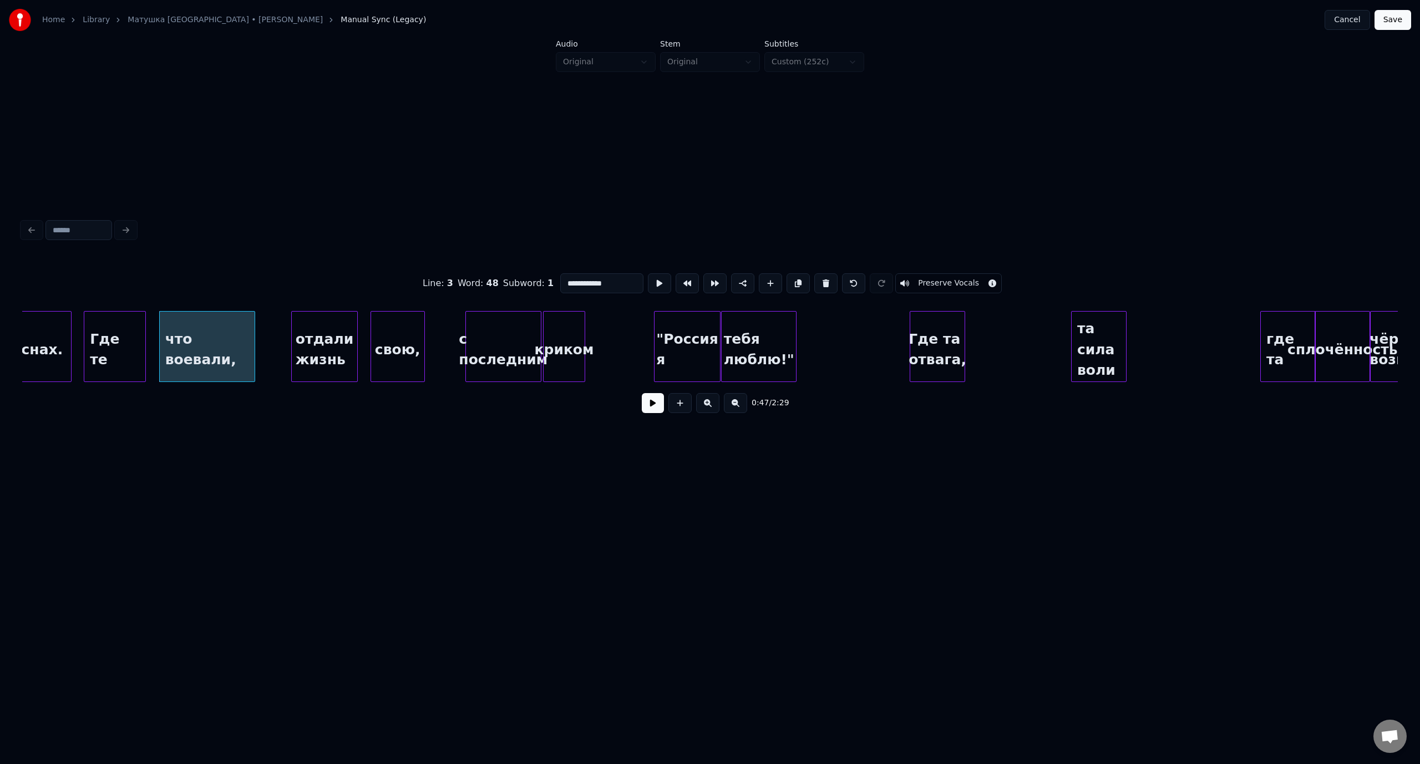
click at [652, 408] on button at bounding box center [653, 403] width 22 height 20
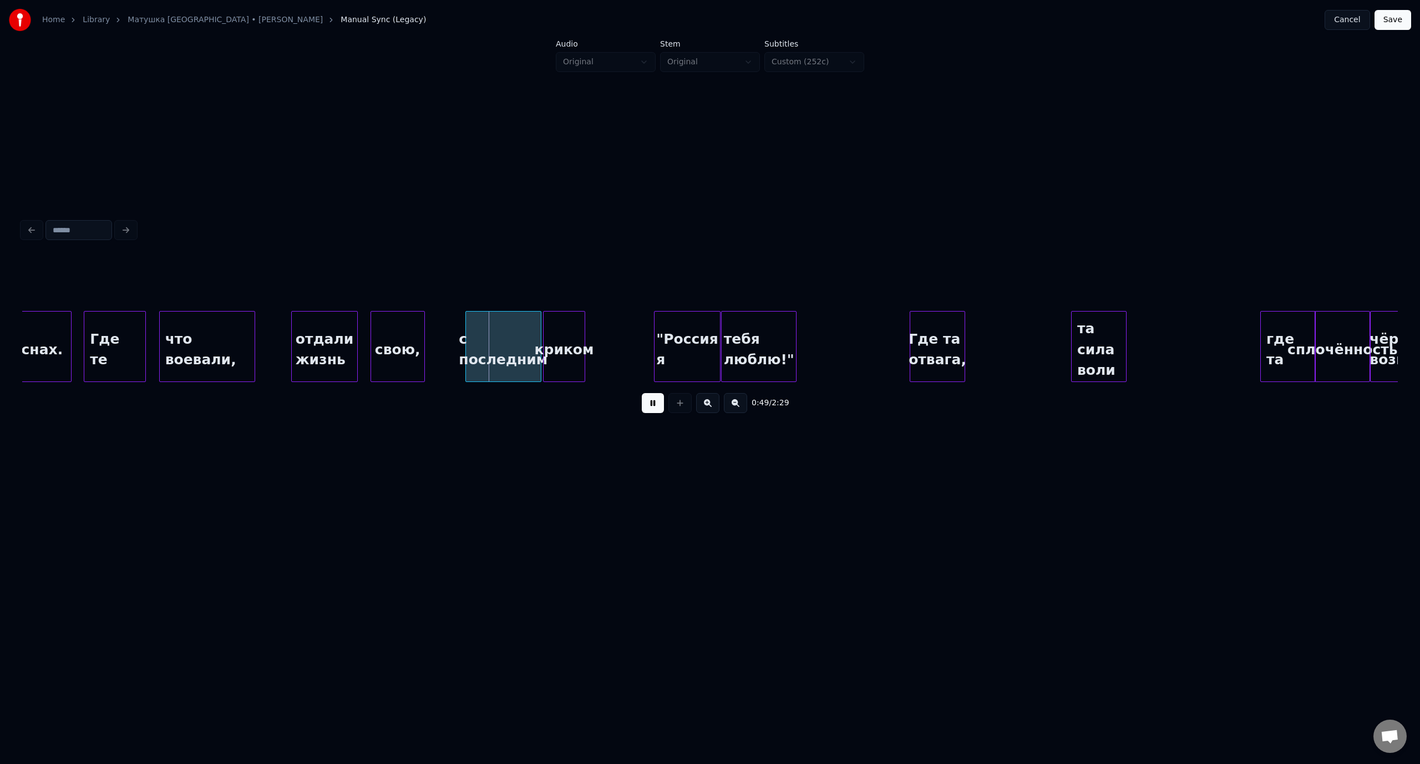
click at [655, 409] on button at bounding box center [653, 403] width 22 height 20
click at [450, 344] on div at bounding box center [451, 347] width 3 height 70
click at [222, 333] on div "что воевали," at bounding box center [207, 349] width 95 height 75
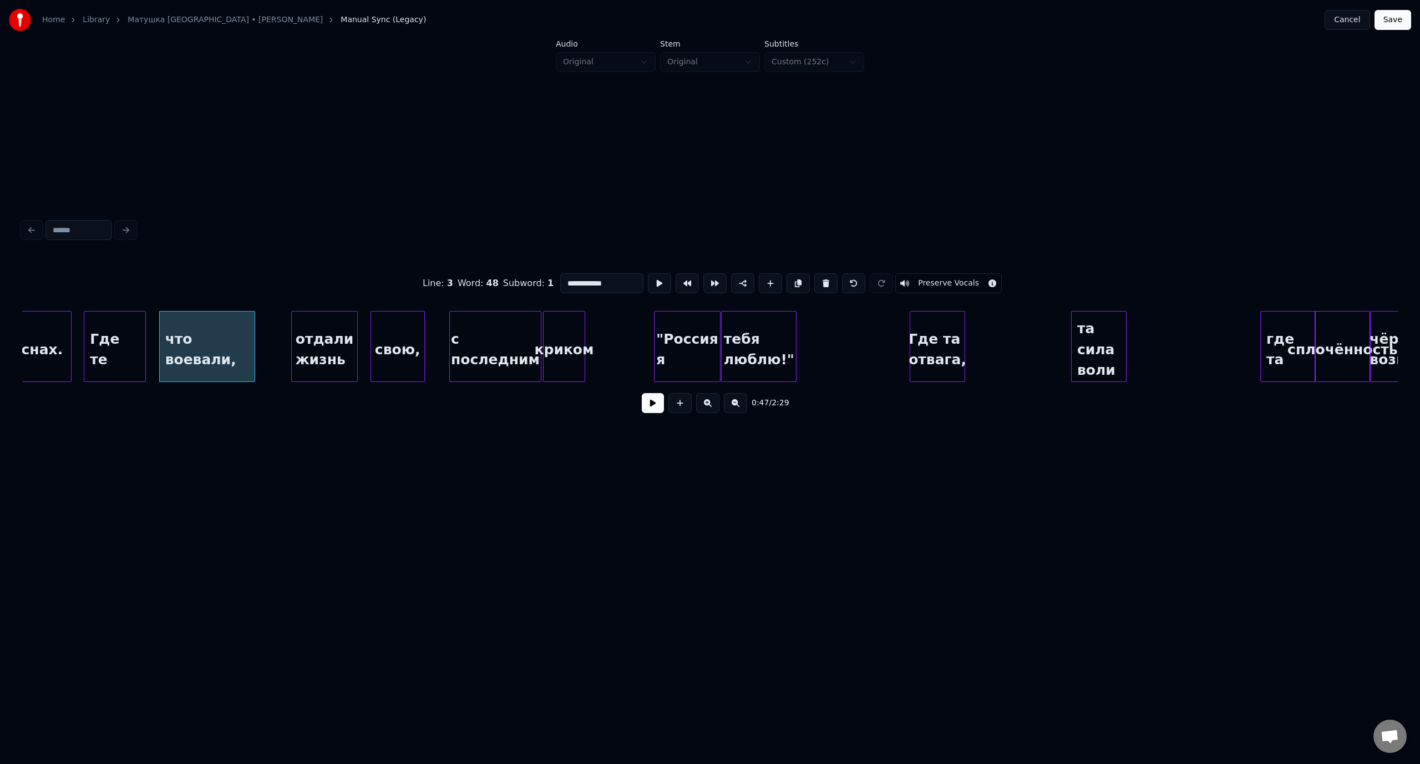
click at [647, 406] on button at bounding box center [653, 403] width 22 height 20
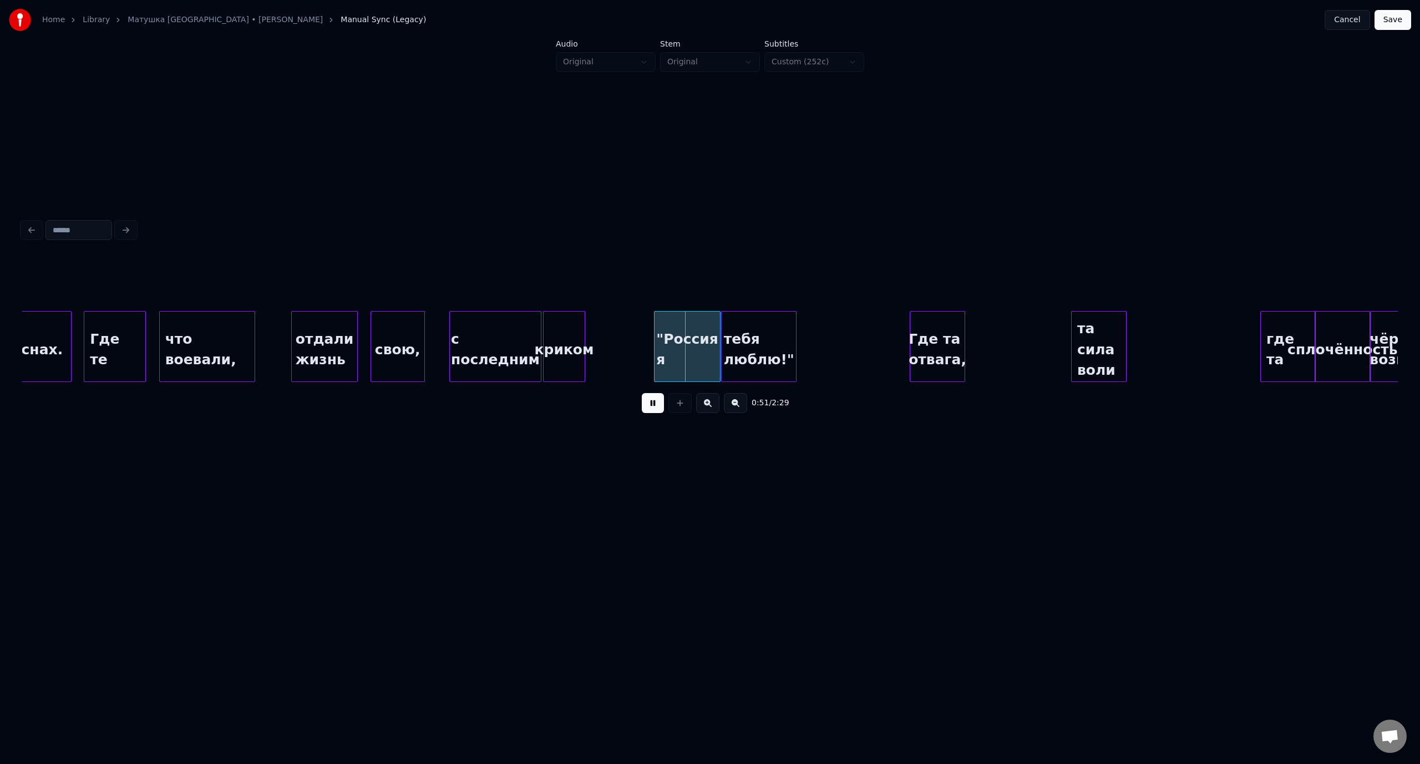
click at [645, 406] on button at bounding box center [653, 403] width 22 height 20
click at [636, 342] on div at bounding box center [637, 347] width 3 height 70
click at [212, 336] on div "что воевали," at bounding box center [207, 349] width 95 height 75
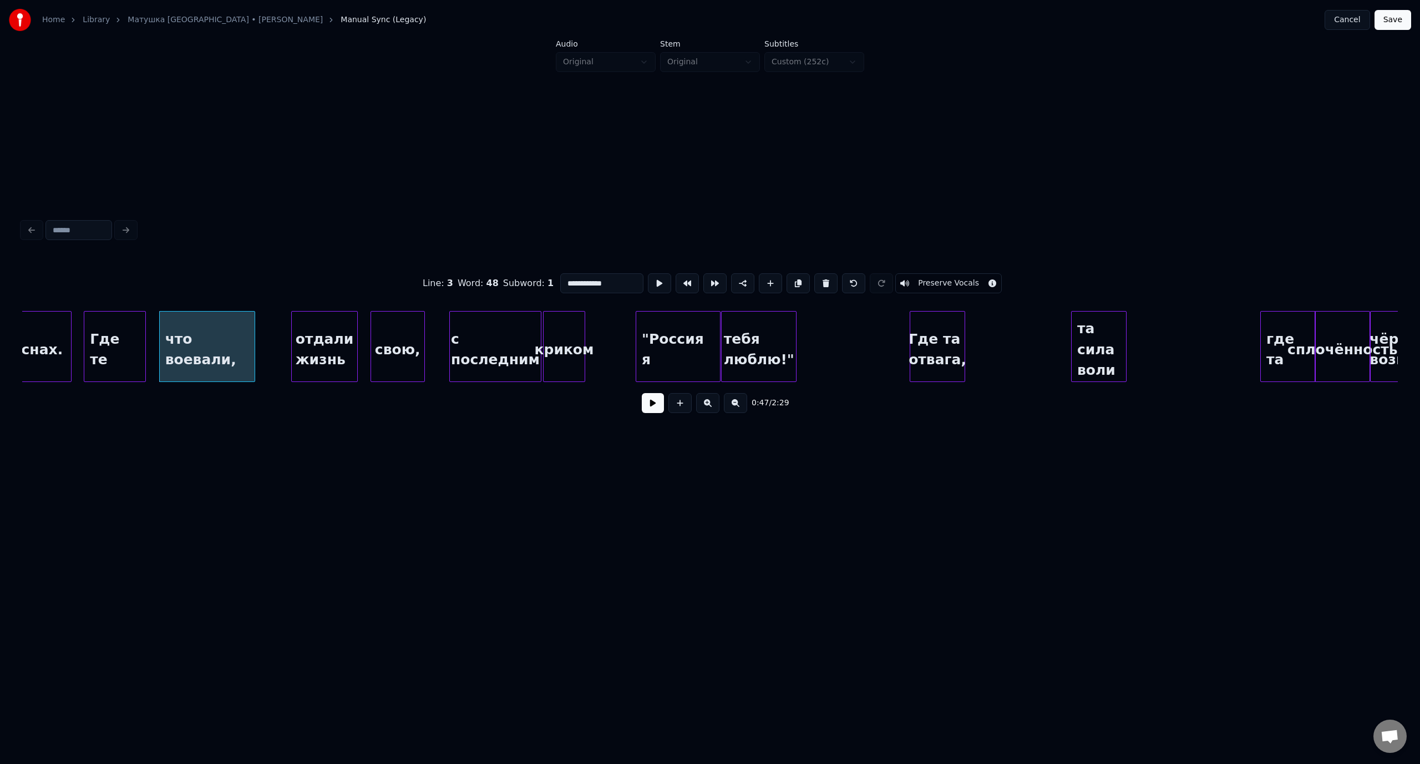
click at [661, 403] on button at bounding box center [653, 403] width 22 height 20
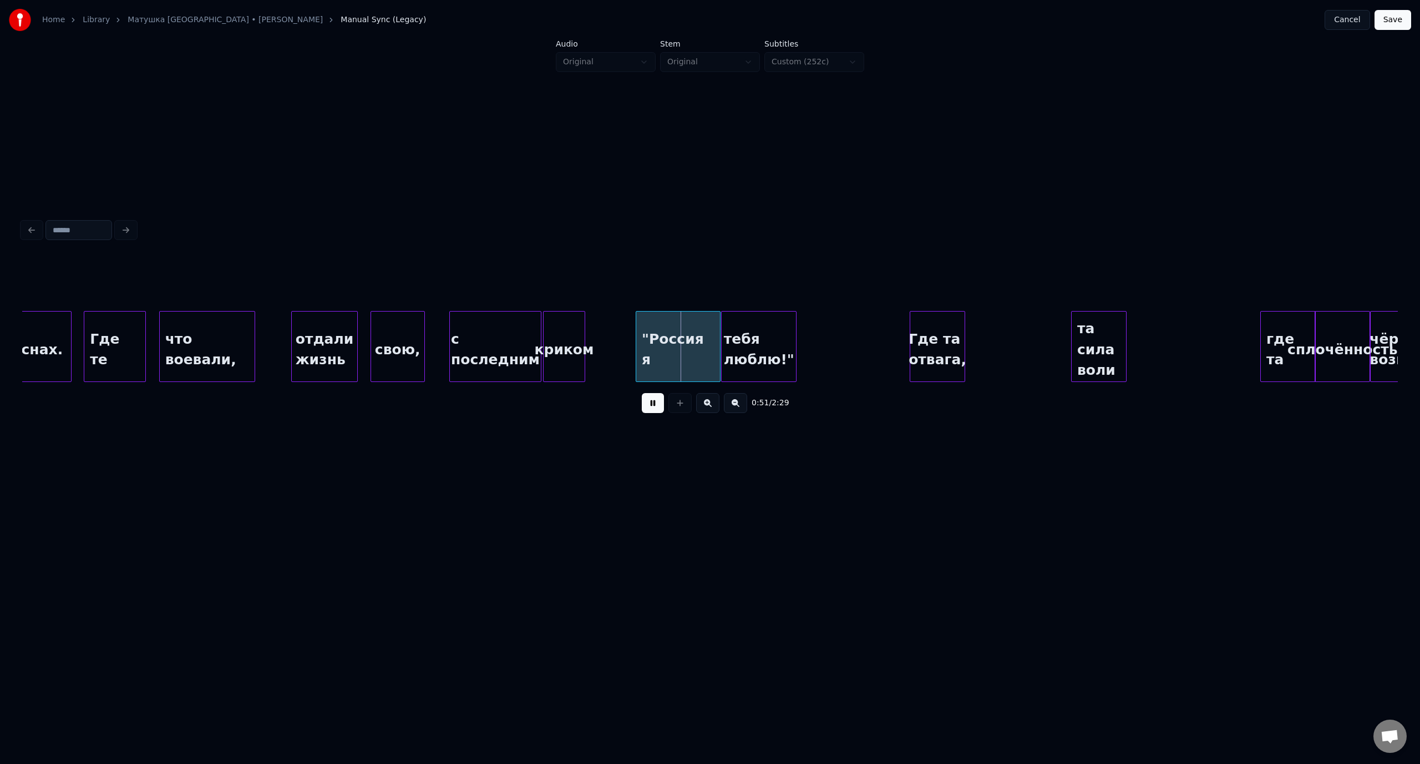
click at [652, 406] on button at bounding box center [653, 403] width 22 height 20
click at [623, 339] on div at bounding box center [624, 347] width 3 height 70
click at [341, 337] on div "отдали жизнь" at bounding box center [325, 349] width 66 height 75
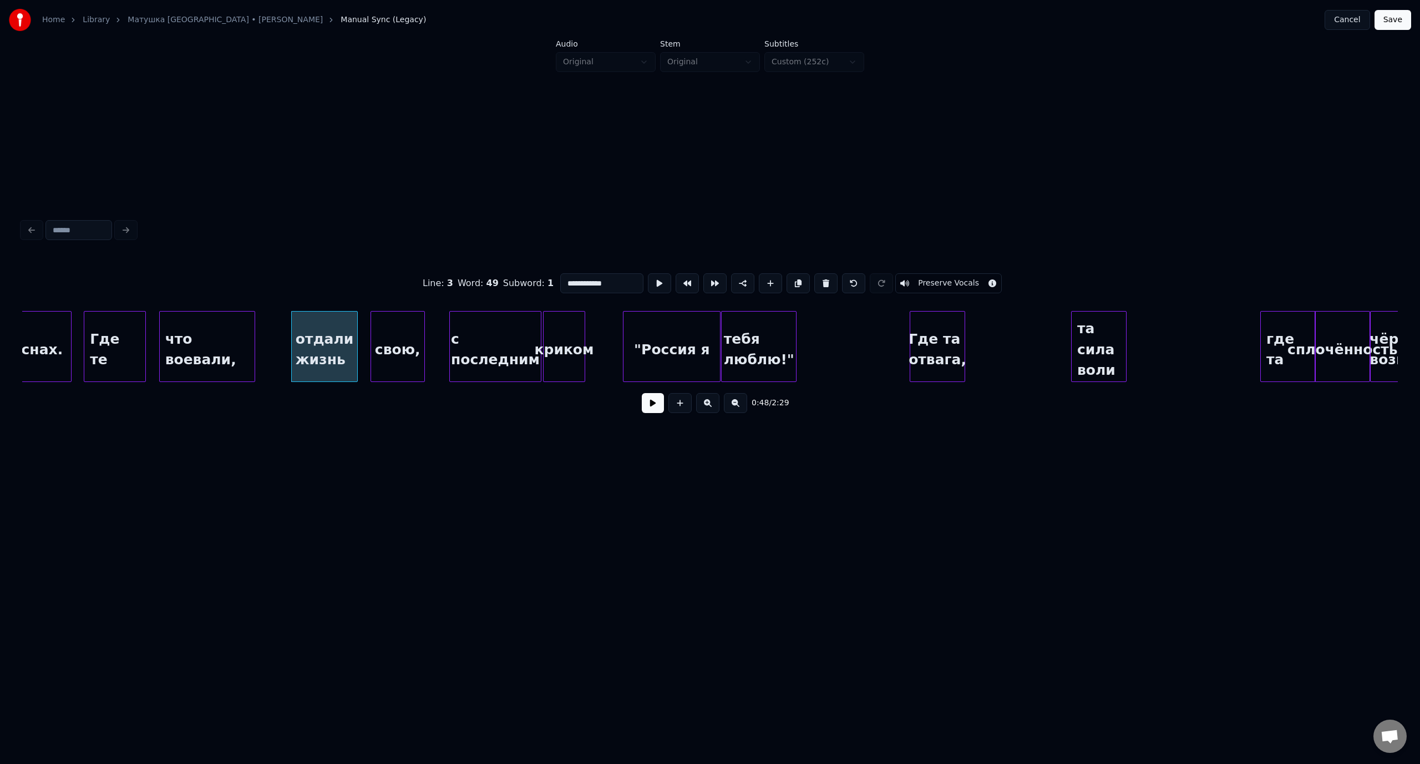
click at [646, 407] on button at bounding box center [653, 403] width 22 height 20
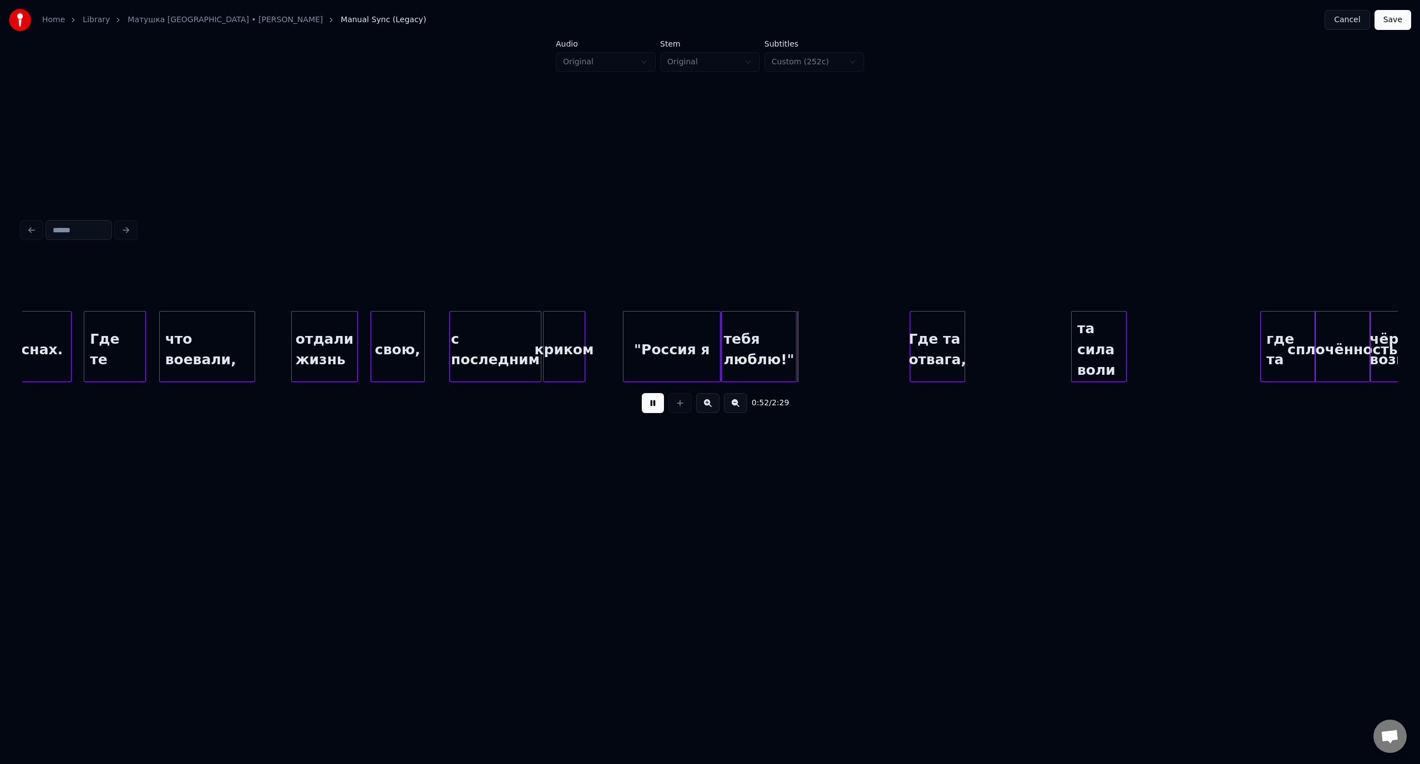
click at [658, 407] on button at bounding box center [653, 403] width 22 height 20
click at [705, 339] on div at bounding box center [706, 347] width 3 height 70
click at [710, 337] on div at bounding box center [711, 347] width 3 height 70
click at [619, 331] on div at bounding box center [620, 347] width 3 height 70
click at [214, 328] on div "что воевали," at bounding box center [207, 349] width 95 height 75
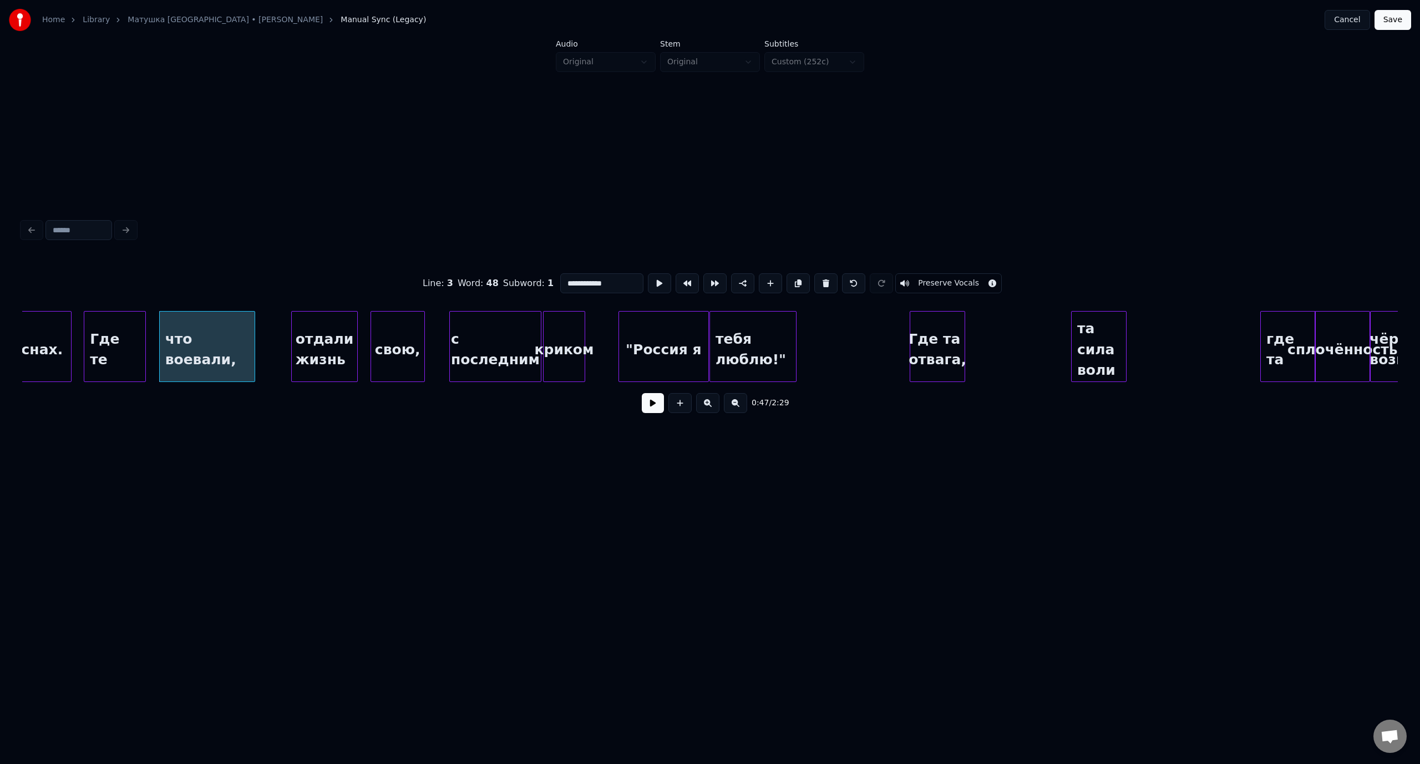
click at [657, 413] on button at bounding box center [653, 403] width 22 height 20
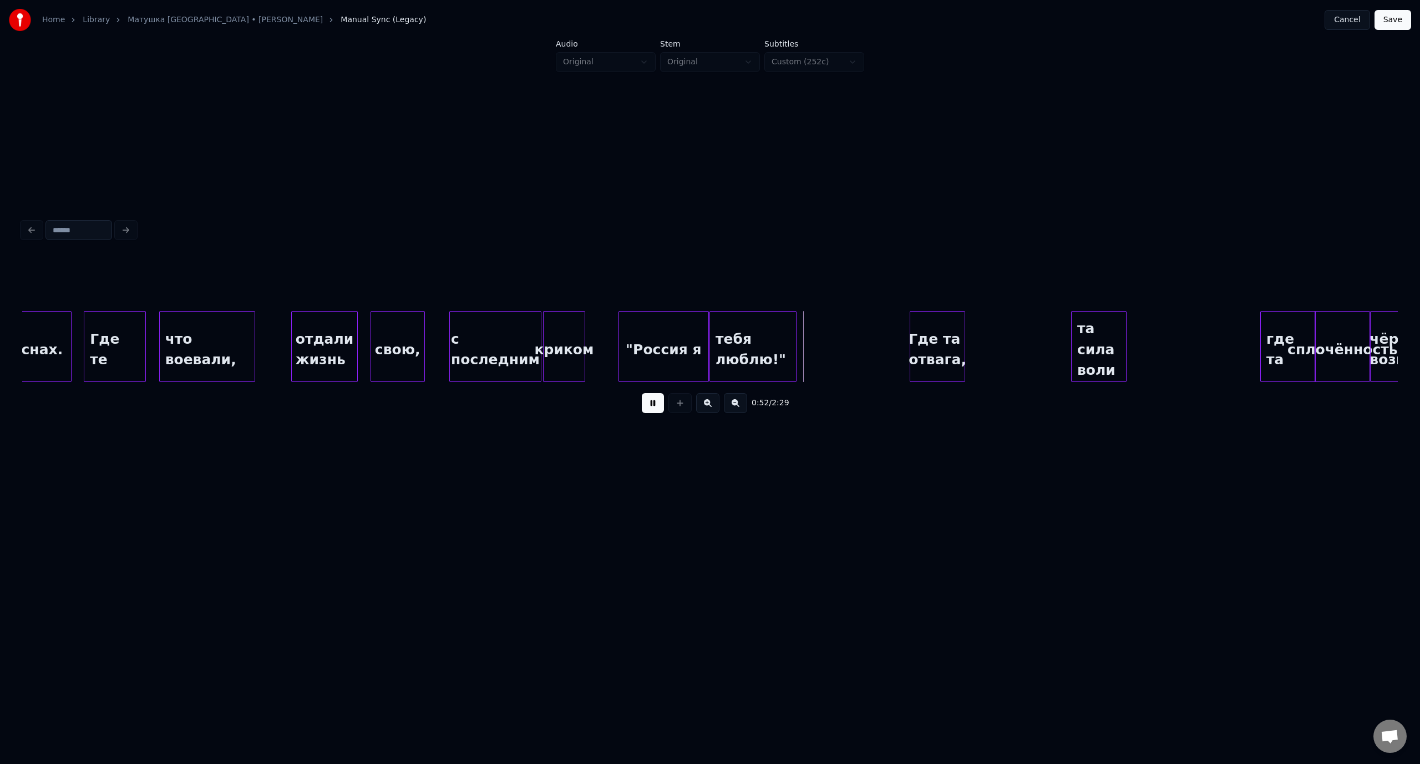
click at [652, 407] on button at bounding box center [653, 403] width 22 height 20
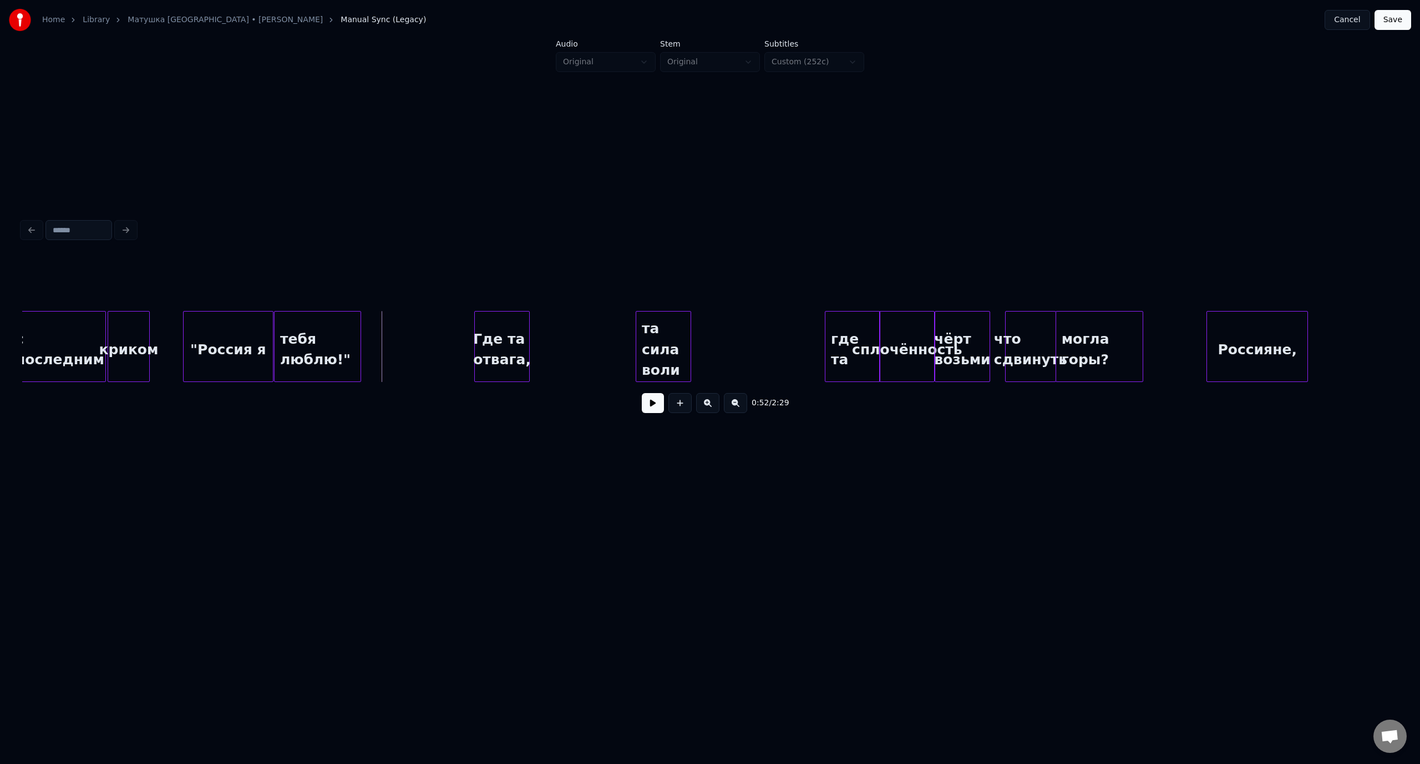
scroll to position [0, 6919]
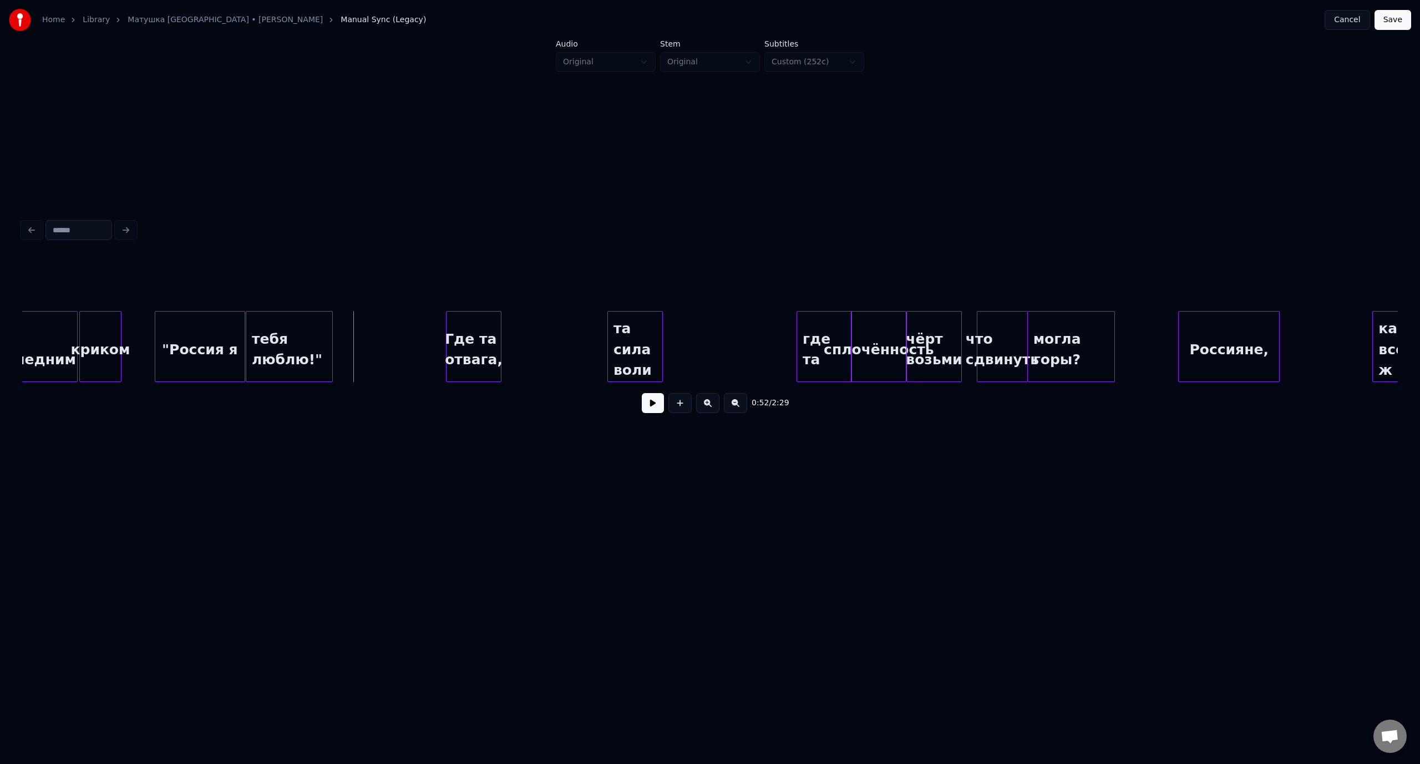
click at [92, 332] on div "криком" at bounding box center [101, 349] width 42 height 75
click at [658, 408] on button at bounding box center [653, 403] width 22 height 20
click at [656, 407] on button at bounding box center [653, 403] width 22 height 20
click at [85, 345] on div "криком" at bounding box center [101, 349] width 42 height 75
click at [654, 410] on button at bounding box center [653, 403] width 22 height 20
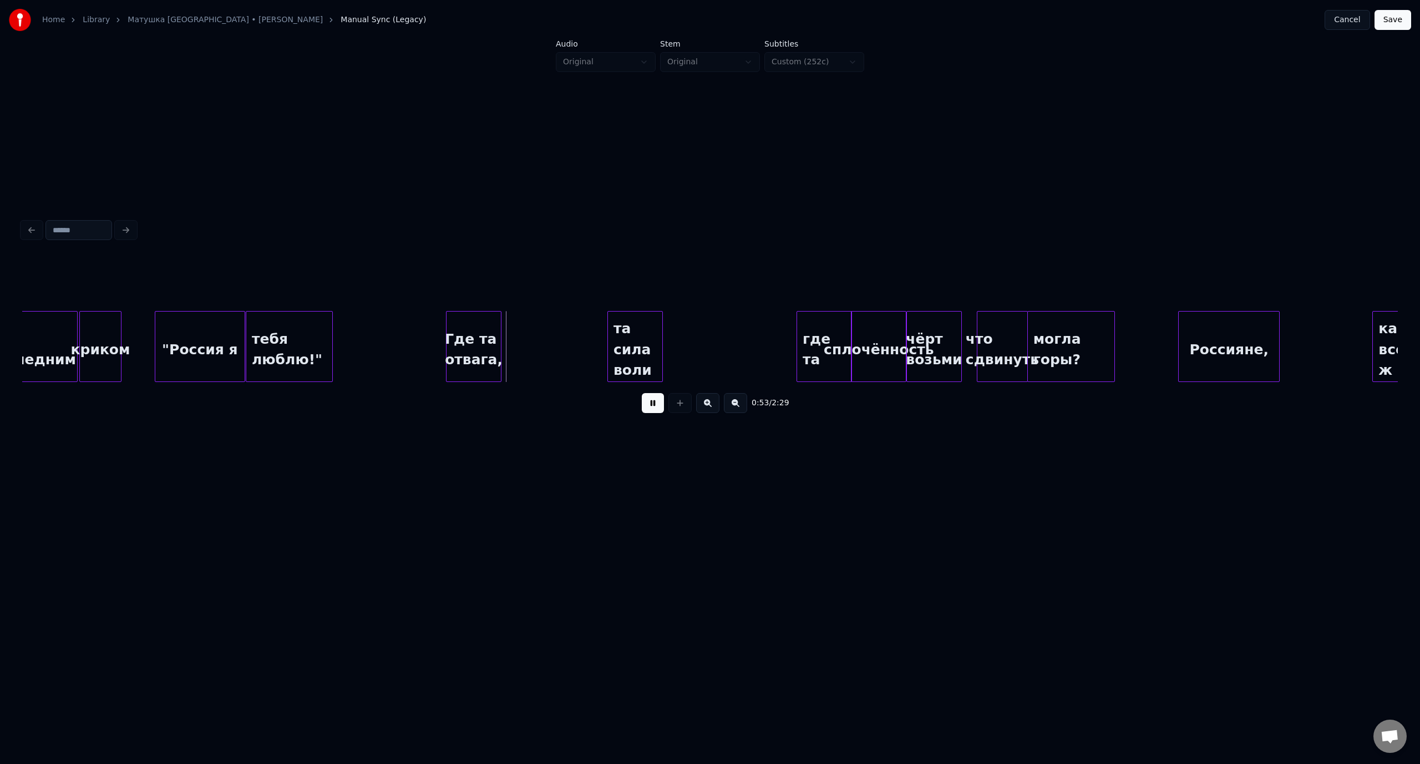
click at [647, 408] on button at bounding box center [653, 403] width 22 height 20
click at [165, 328] on div ""Россия я" at bounding box center [199, 349] width 89 height 75
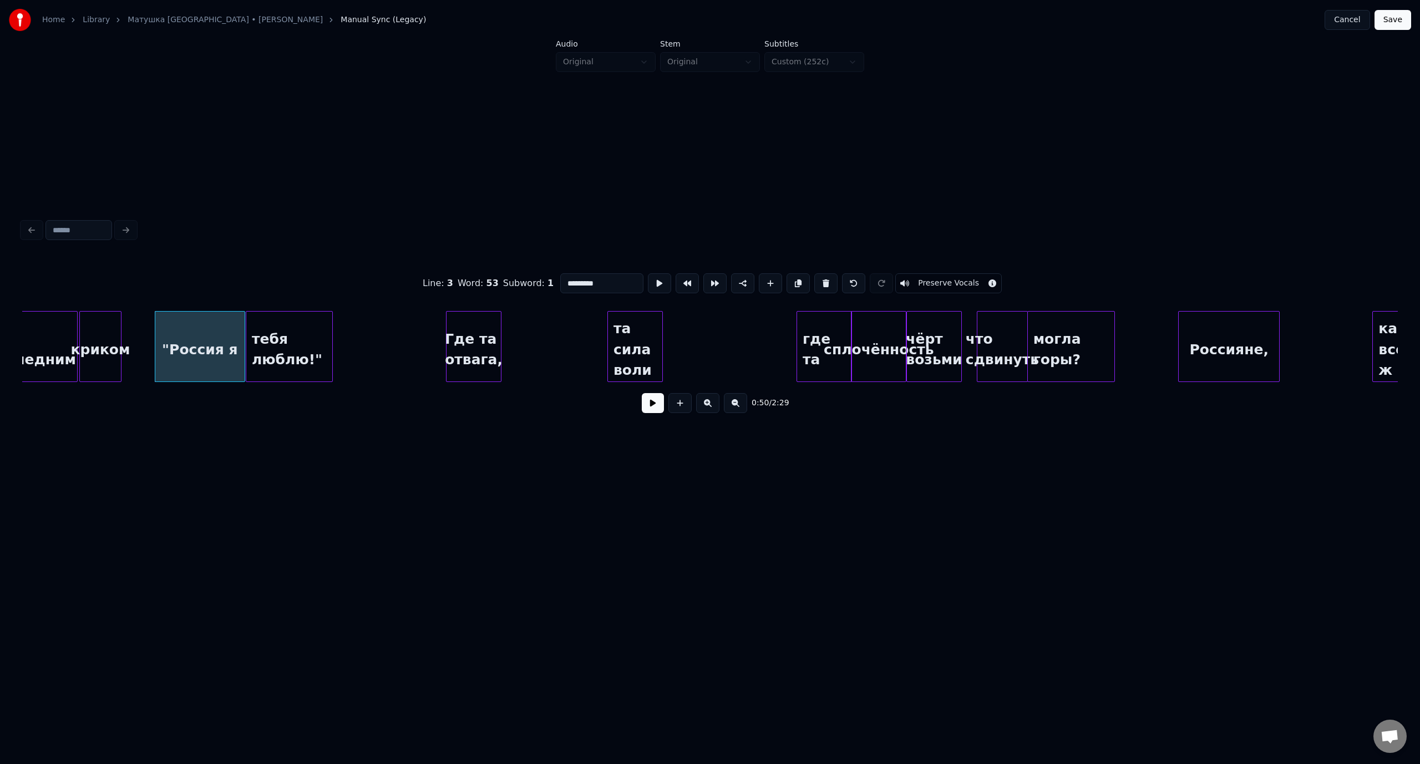
click at [655, 408] on button at bounding box center [653, 403] width 22 height 20
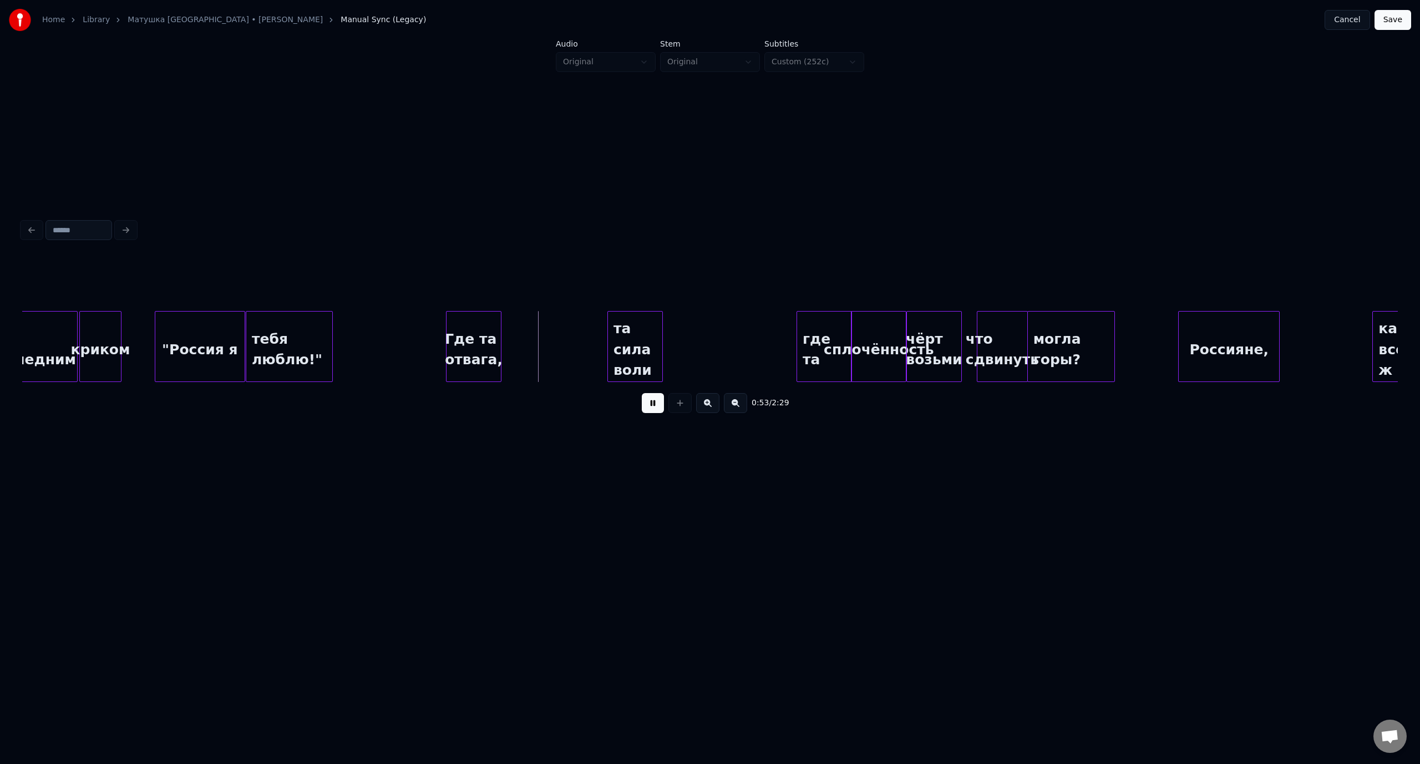
click at [653, 407] on button at bounding box center [653, 403] width 22 height 20
click at [552, 353] on div at bounding box center [551, 347] width 3 height 70
click at [118, 332] on div at bounding box center [119, 347] width 3 height 70
click at [659, 412] on button at bounding box center [653, 403] width 22 height 20
click at [650, 405] on button at bounding box center [653, 403] width 22 height 20
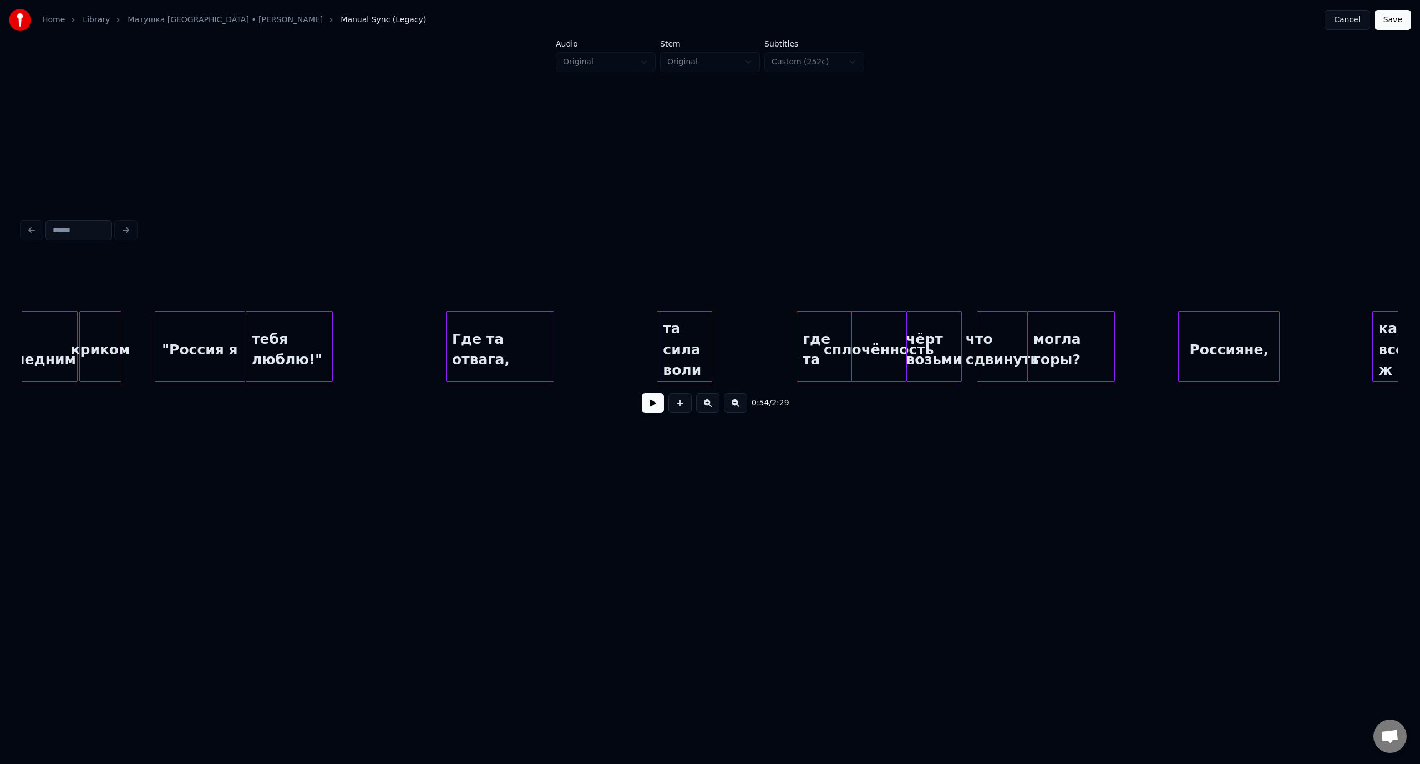
click at [712, 350] on div "та сила воли" at bounding box center [684, 346] width 55 height 71
click at [641, 337] on div "та сила воли" at bounding box center [630, 349] width 54 height 75
click at [704, 345] on div at bounding box center [705, 347] width 3 height 70
click at [95, 333] on div "криком" at bounding box center [101, 349] width 42 height 75
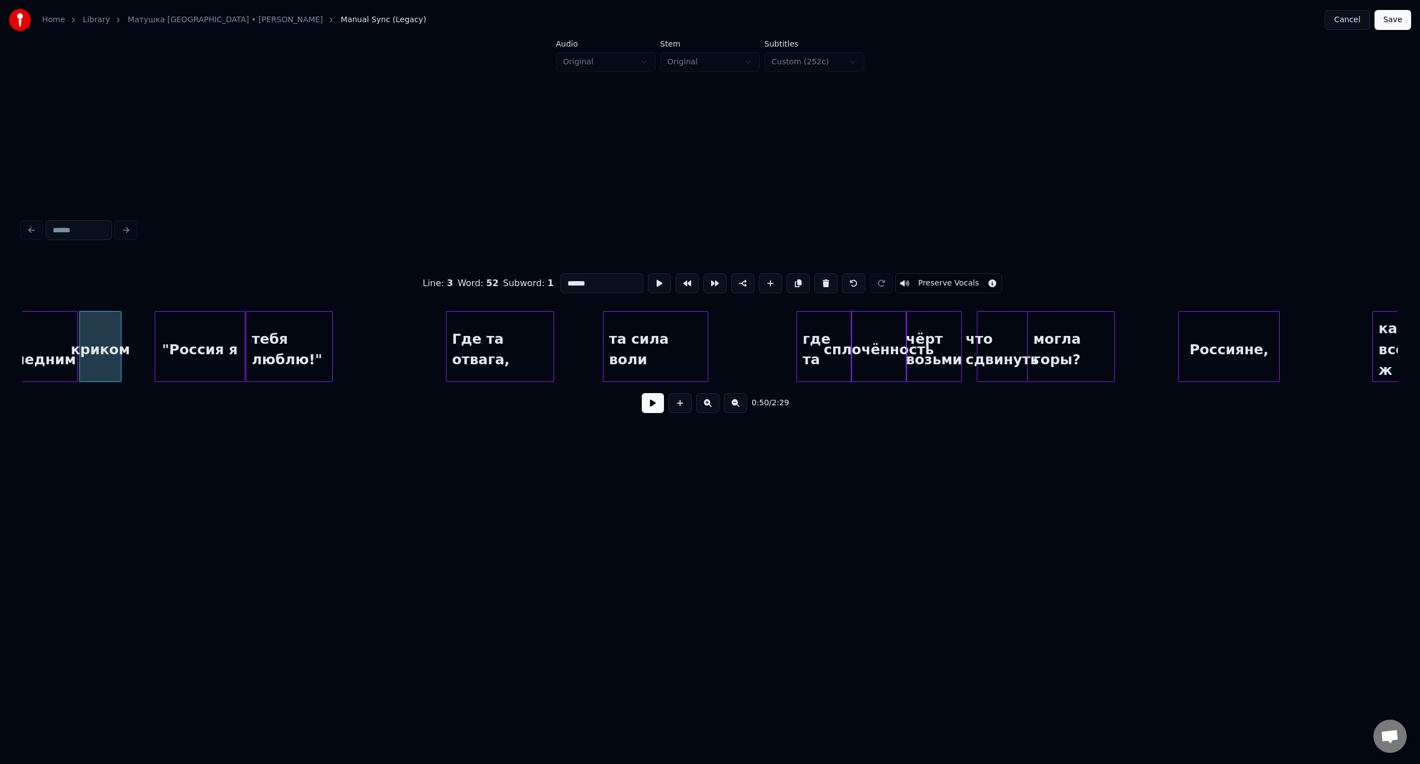
click at [638, 408] on div "0:50 / 2:29" at bounding box center [710, 403] width 1358 height 24
click at [650, 405] on button at bounding box center [653, 403] width 22 height 20
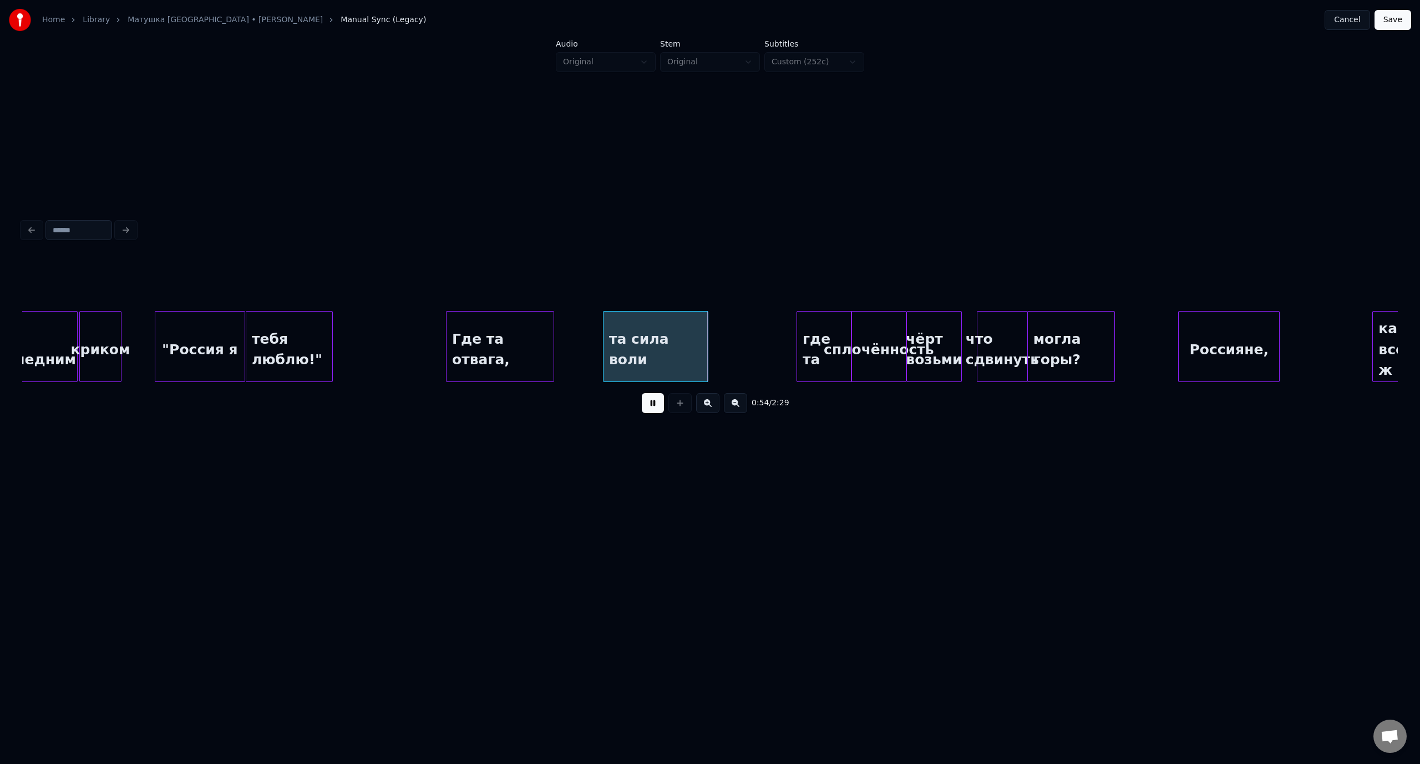
click at [658, 408] on button at bounding box center [653, 403] width 22 height 20
click at [715, 345] on div at bounding box center [714, 347] width 3 height 70
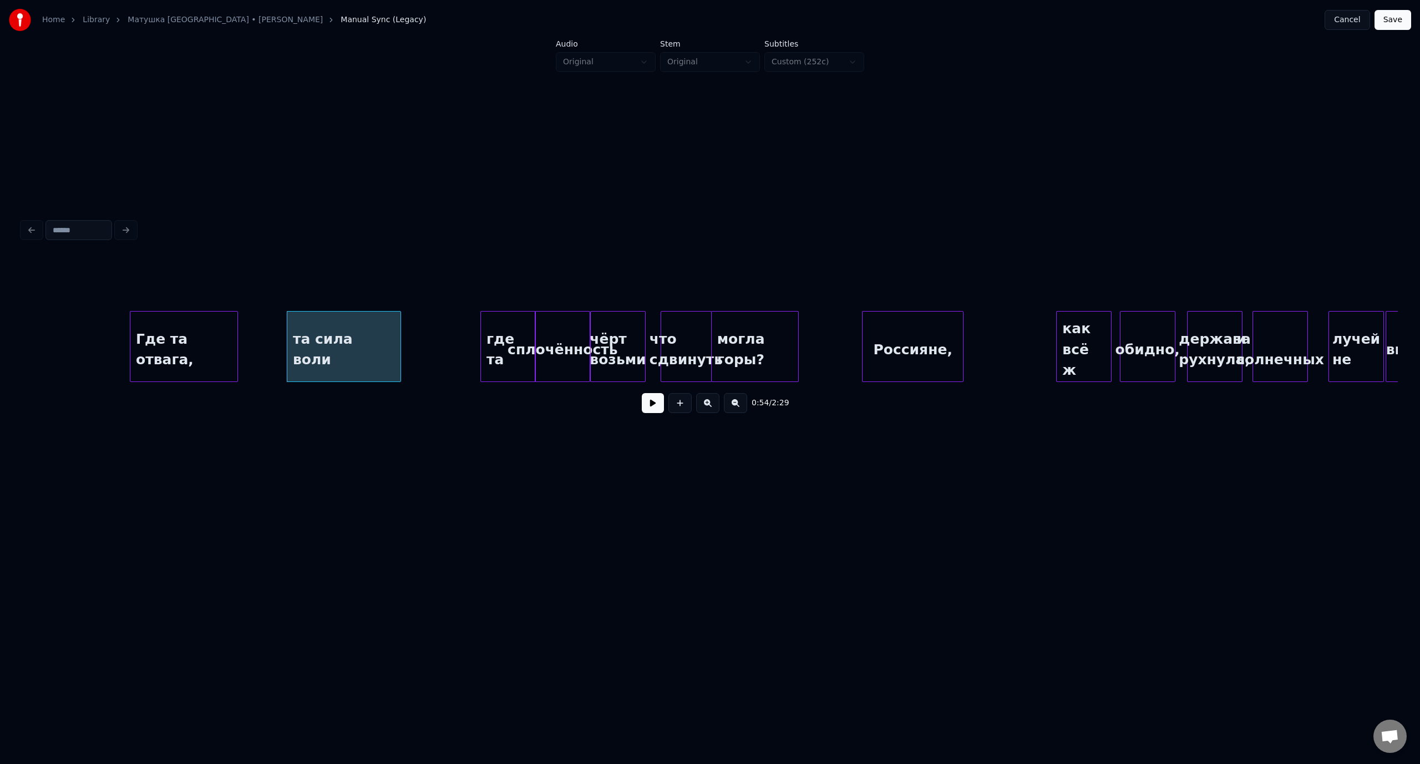
scroll to position [0, 7240]
click at [652, 410] on button at bounding box center [653, 403] width 22 height 20
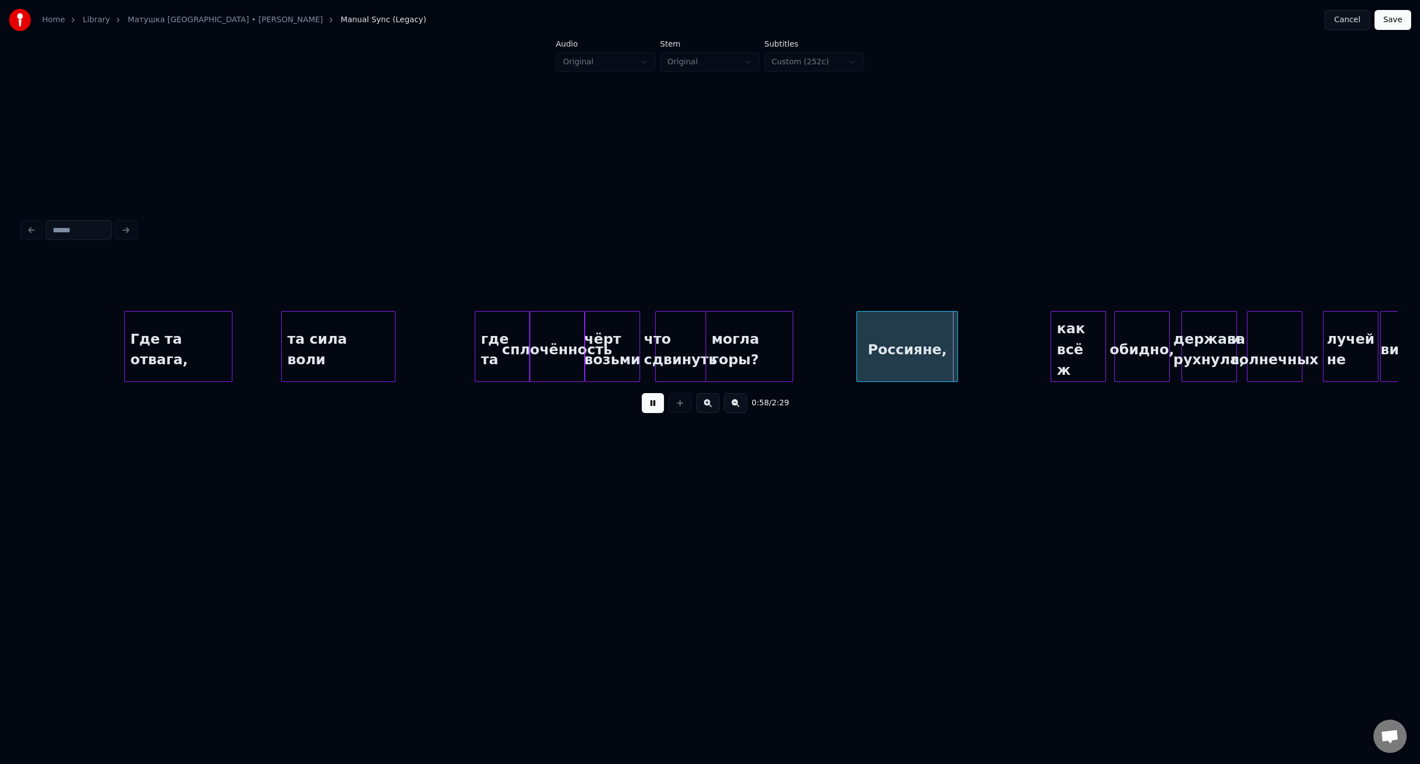
click at [652, 410] on button at bounding box center [653, 403] width 22 height 20
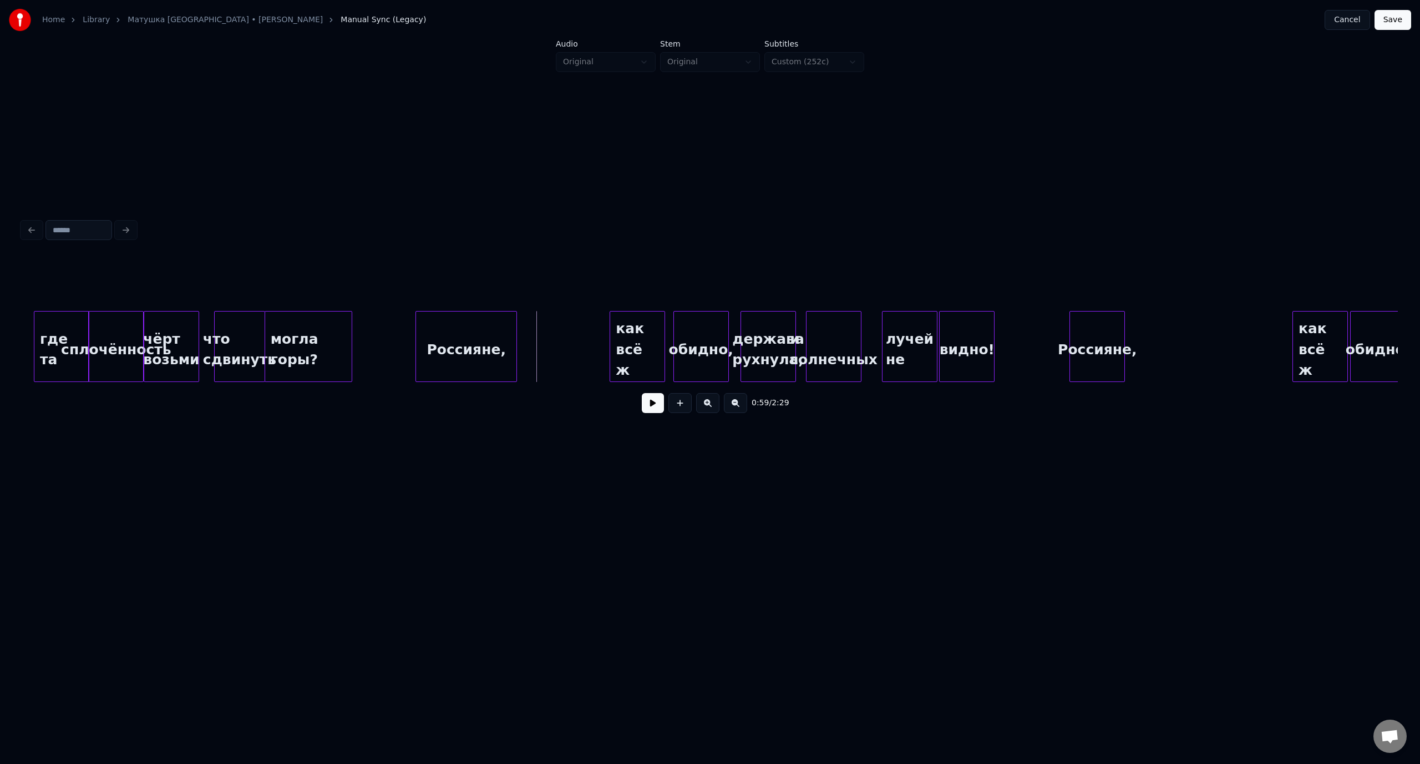
scroll to position [0, 7766]
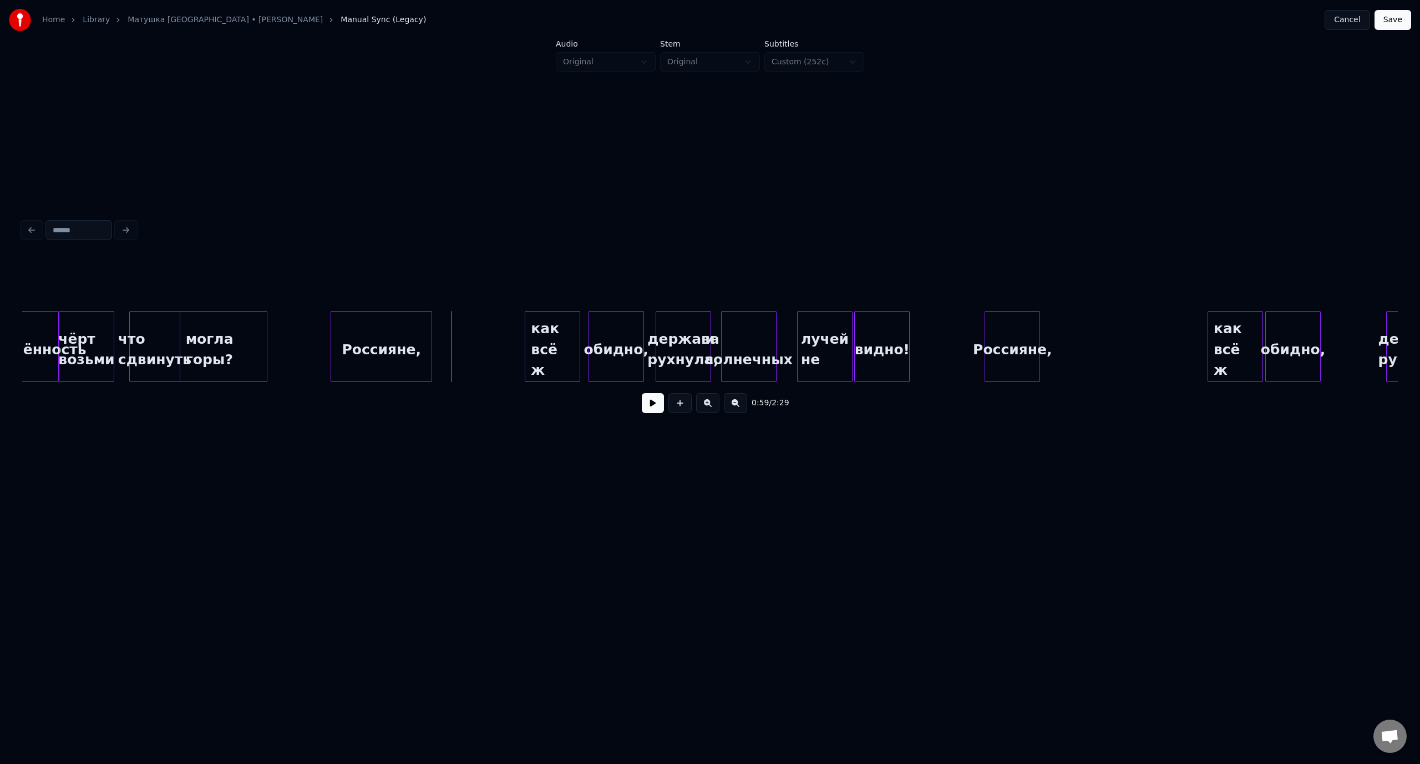
click at [650, 406] on button at bounding box center [653, 403] width 22 height 20
click at [651, 407] on button at bounding box center [653, 403] width 22 height 20
click at [79, 332] on div "чёрт возьми" at bounding box center [86, 349] width 54 height 75
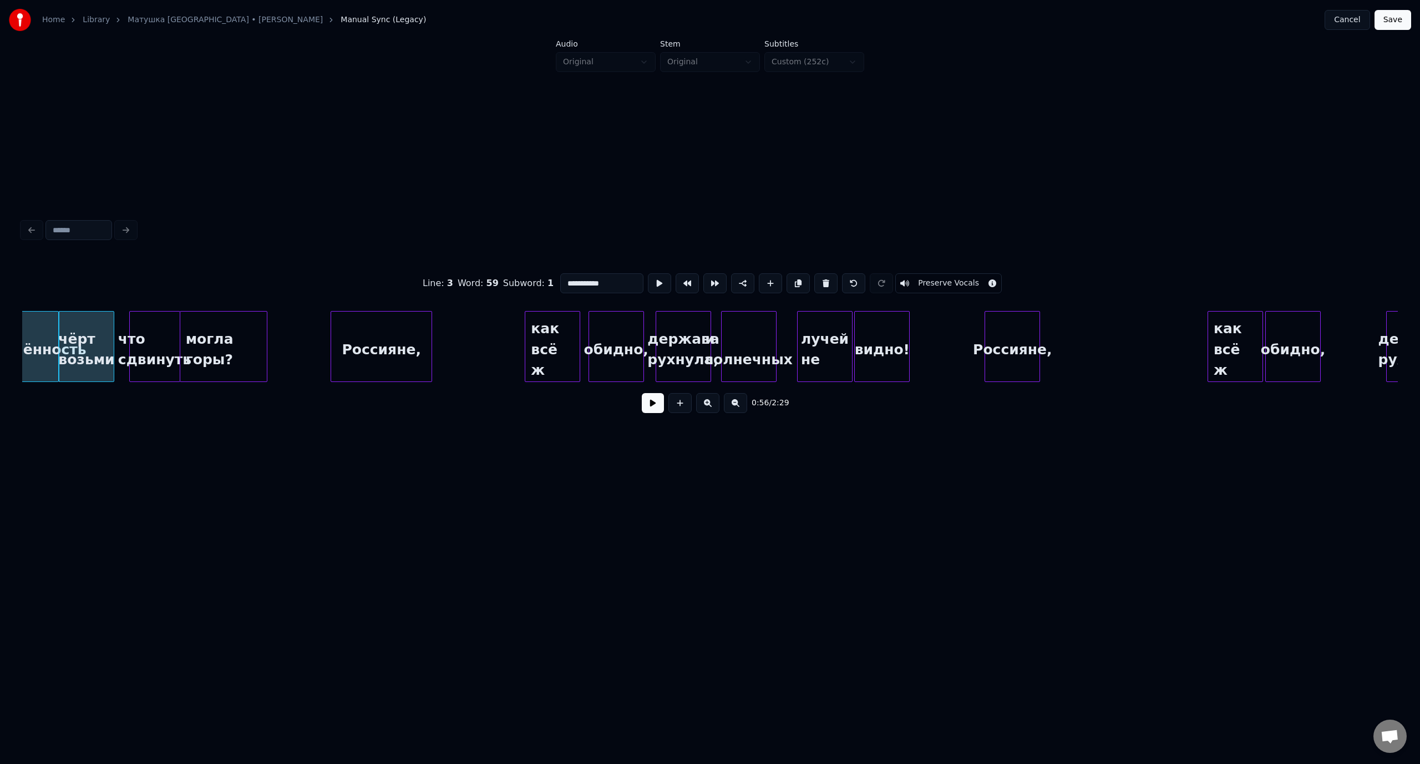
click at [647, 401] on button at bounding box center [653, 403] width 22 height 20
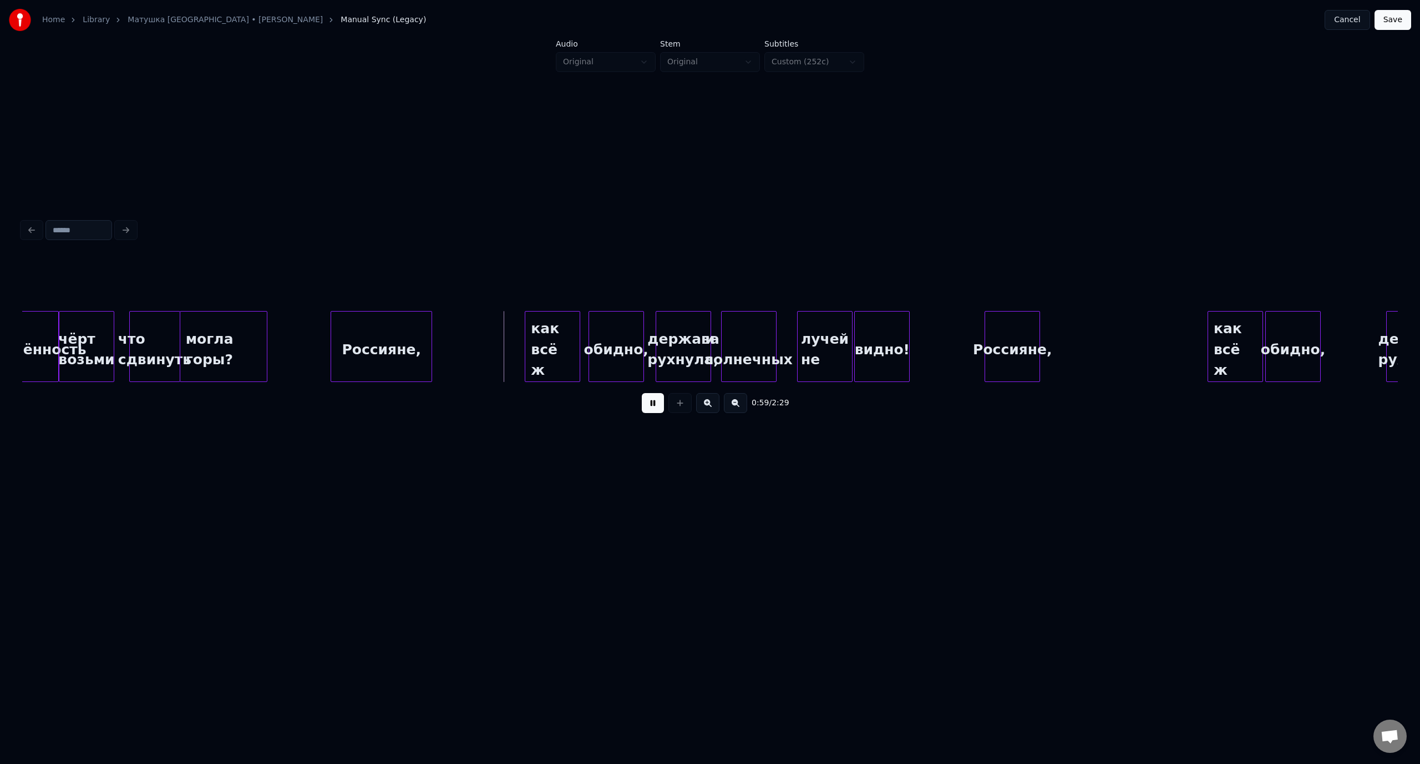
click at [652, 406] on button at bounding box center [653, 403] width 22 height 20
click at [510, 351] on div at bounding box center [511, 347] width 3 height 70
click at [164, 327] on div "что сдвинуть" at bounding box center [155, 349] width 50 height 75
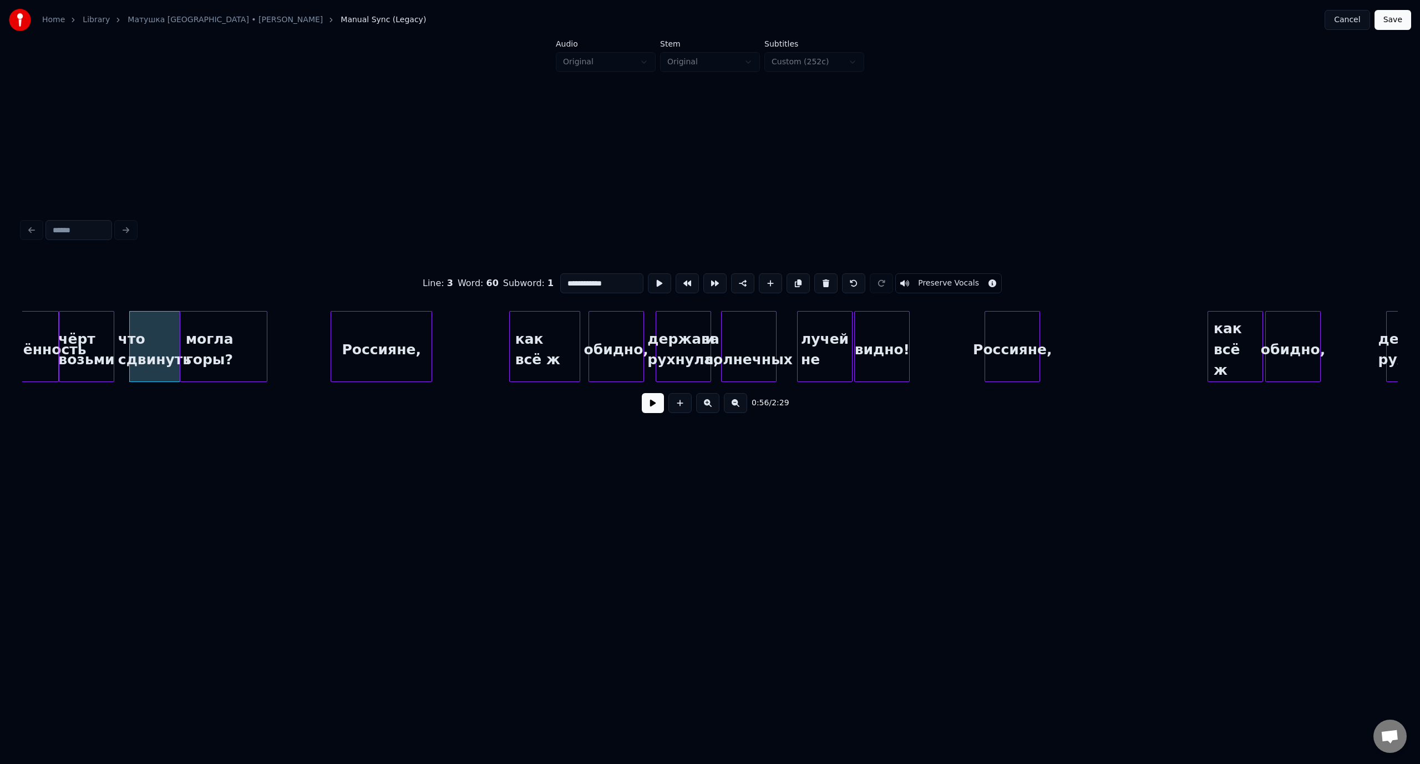
click at [651, 405] on button at bounding box center [653, 403] width 22 height 20
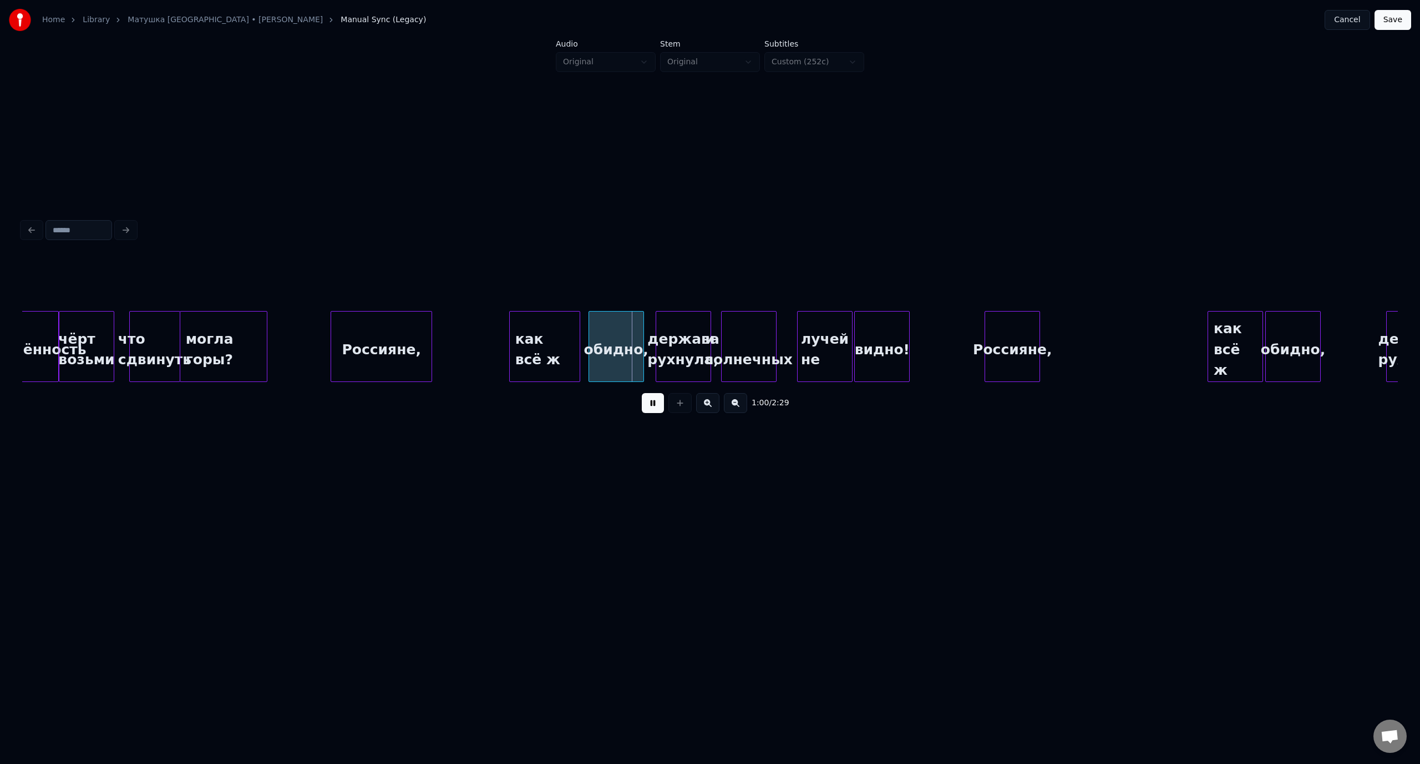
click at [654, 408] on button at bounding box center [653, 403] width 22 height 20
click at [582, 339] on div at bounding box center [582, 347] width 3 height 70
click at [151, 326] on div "что сдвинуть" at bounding box center [155, 349] width 50 height 75
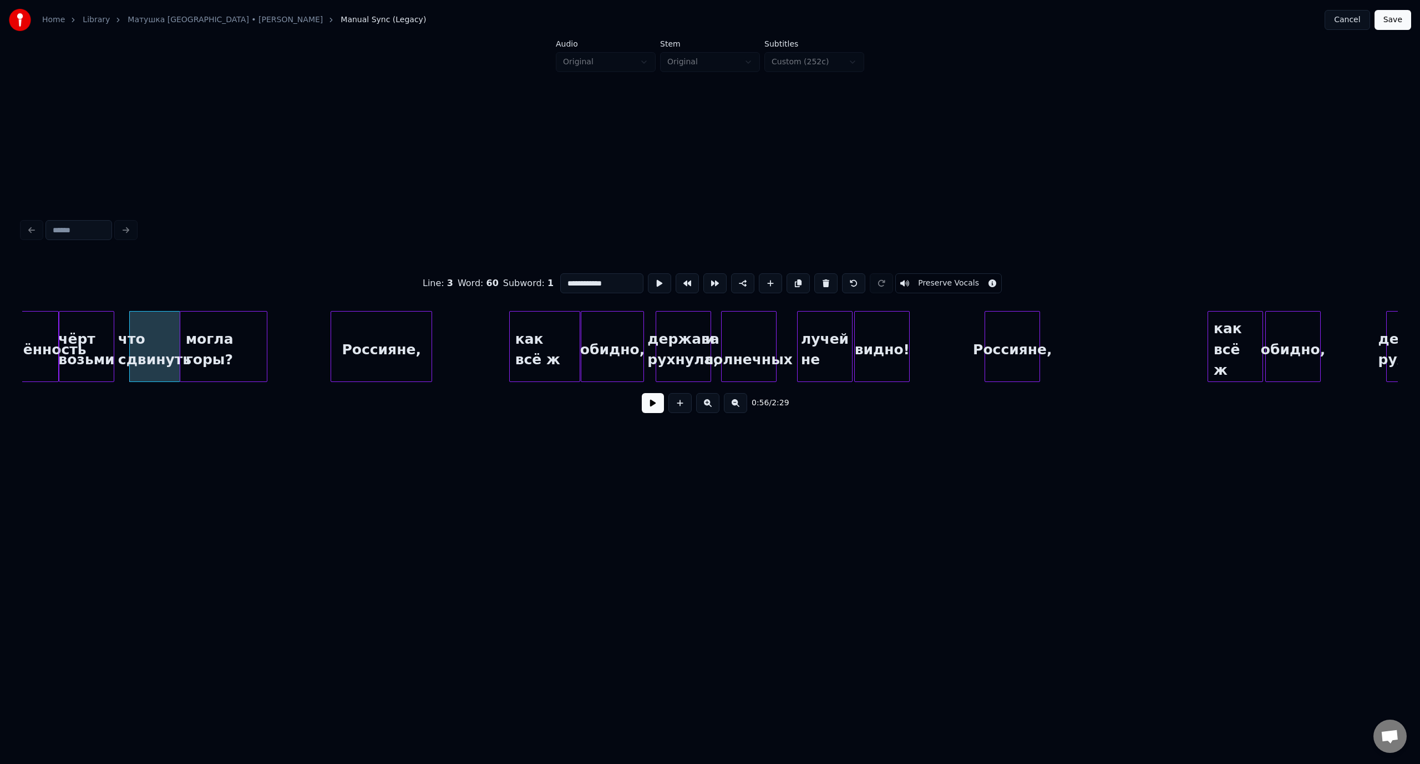
click at [660, 407] on button at bounding box center [653, 403] width 22 height 20
click at [660, 404] on button at bounding box center [653, 403] width 22 height 20
click at [143, 338] on div "что сдвинуть" at bounding box center [155, 349] width 50 height 75
click at [649, 409] on button at bounding box center [653, 403] width 22 height 20
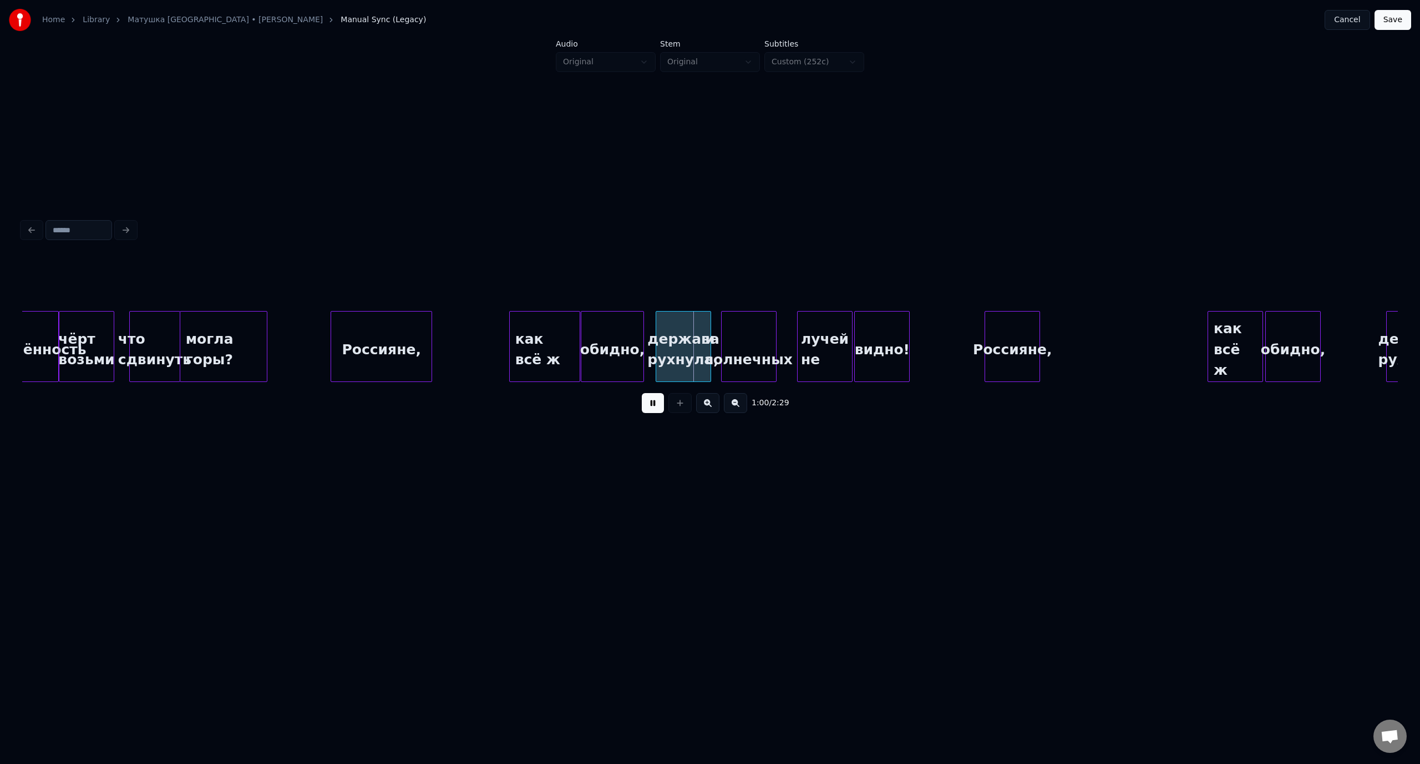
click at [654, 411] on button at bounding box center [653, 403] width 22 height 20
click at [704, 324] on div at bounding box center [704, 347] width 3 height 70
click at [653, 407] on button at bounding box center [653, 403] width 22 height 20
click at [713, 332] on div at bounding box center [712, 347] width 3 height 70
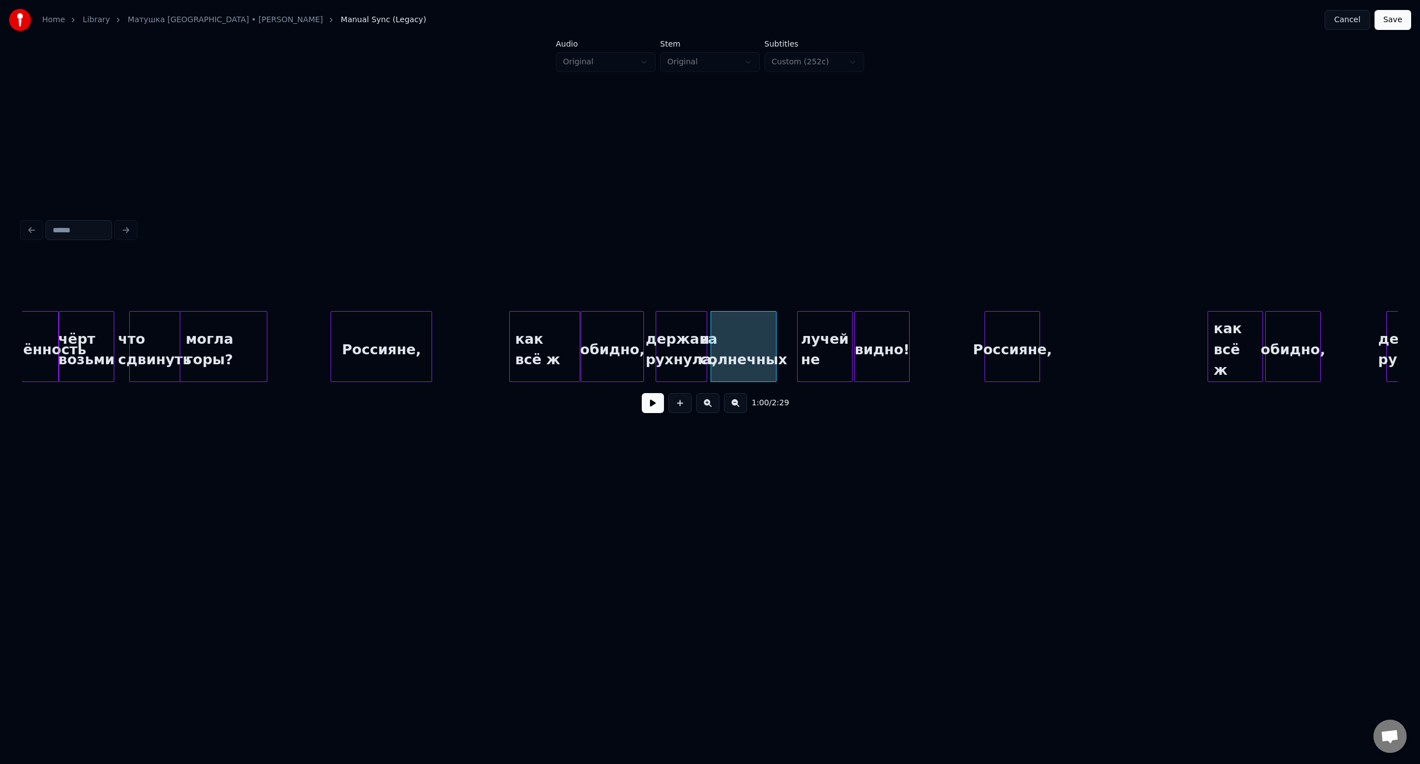
click at [211, 342] on div "могла горы?" at bounding box center [223, 349] width 87 height 75
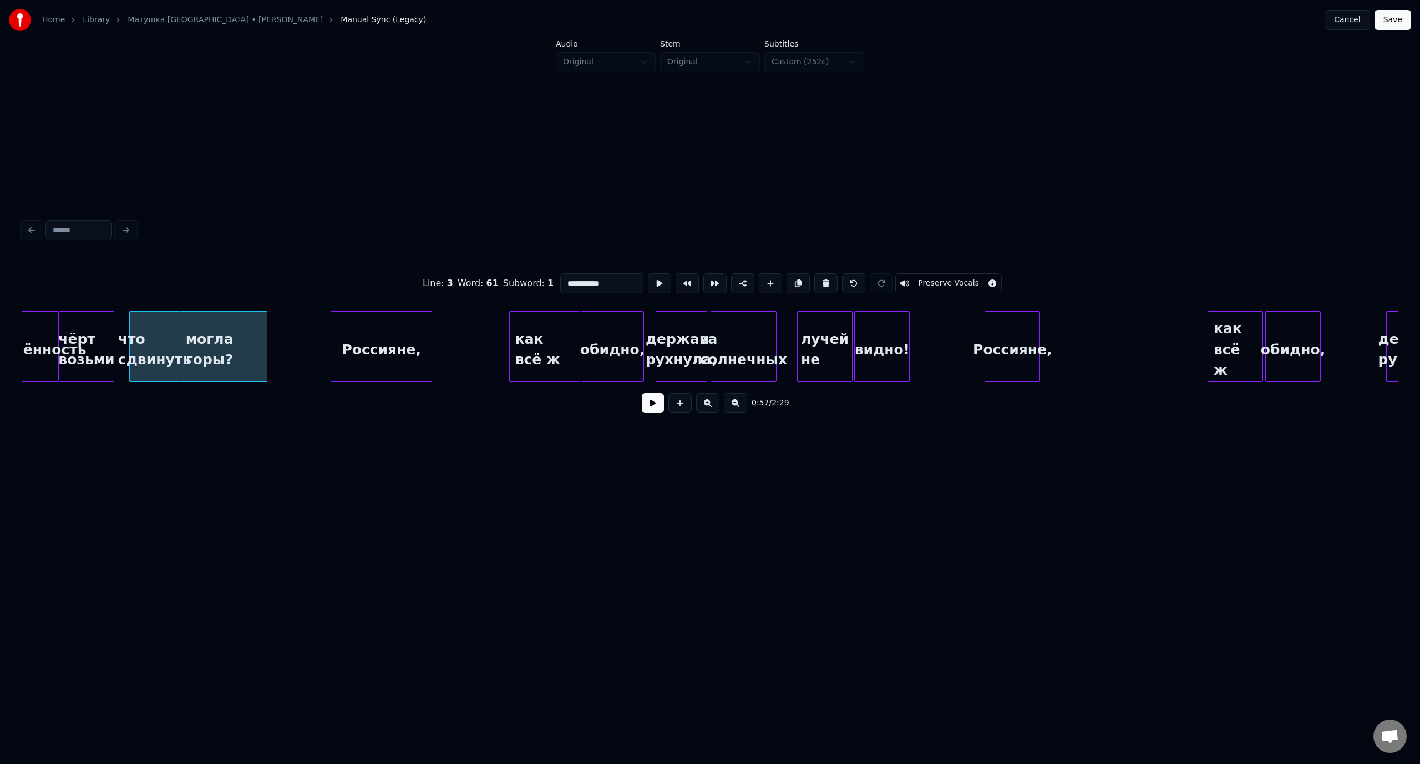
click at [657, 403] on button at bounding box center [653, 403] width 22 height 20
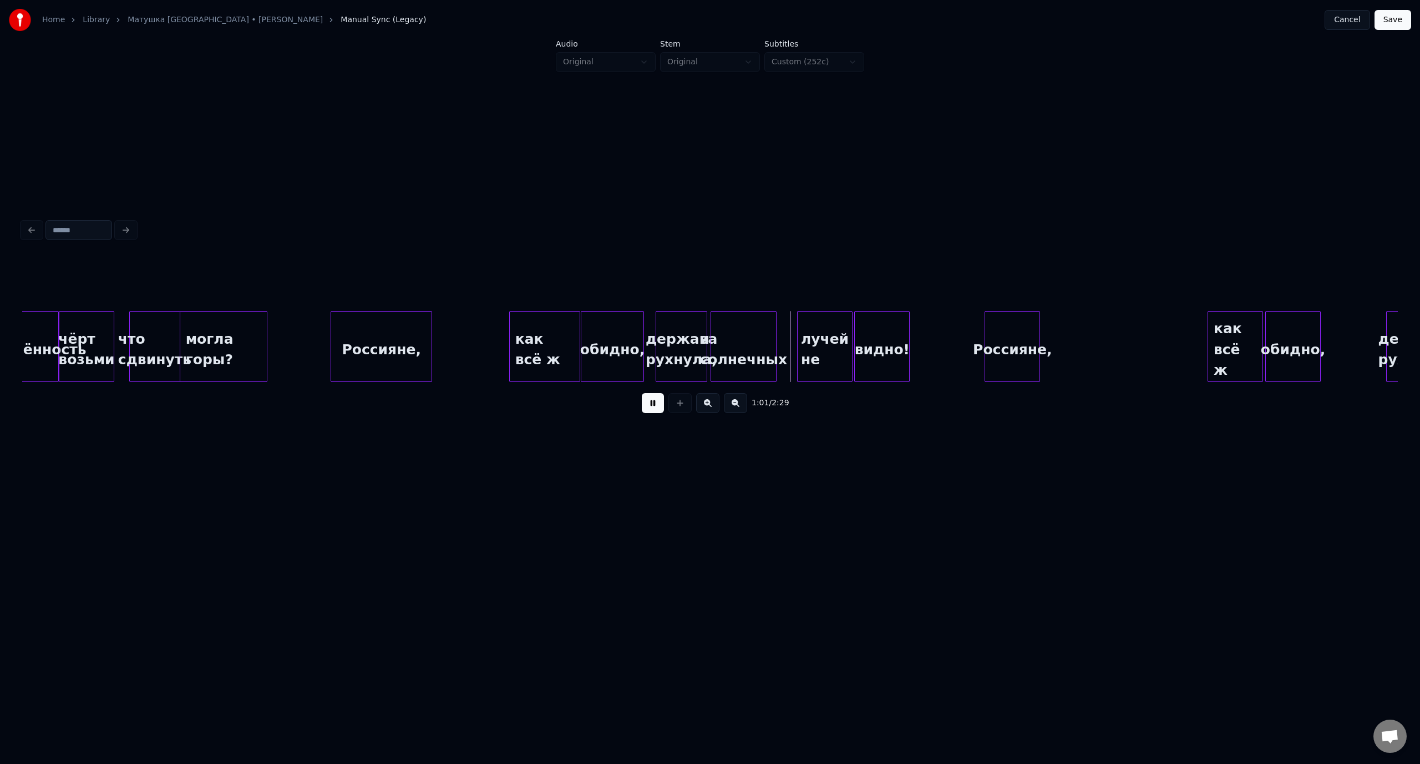
click at [649, 410] on button at bounding box center [653, 403] width 22 height 20
click at [804, 323] on div "лучей не" at bounding box center [803, 349] width 54 height 75
click at [815, 324] on div at bounding box center [816, 347] width 3 height 70
click at [755, 325] on div "и солнечных" at bounding box center [743, 349] width 65 height 75
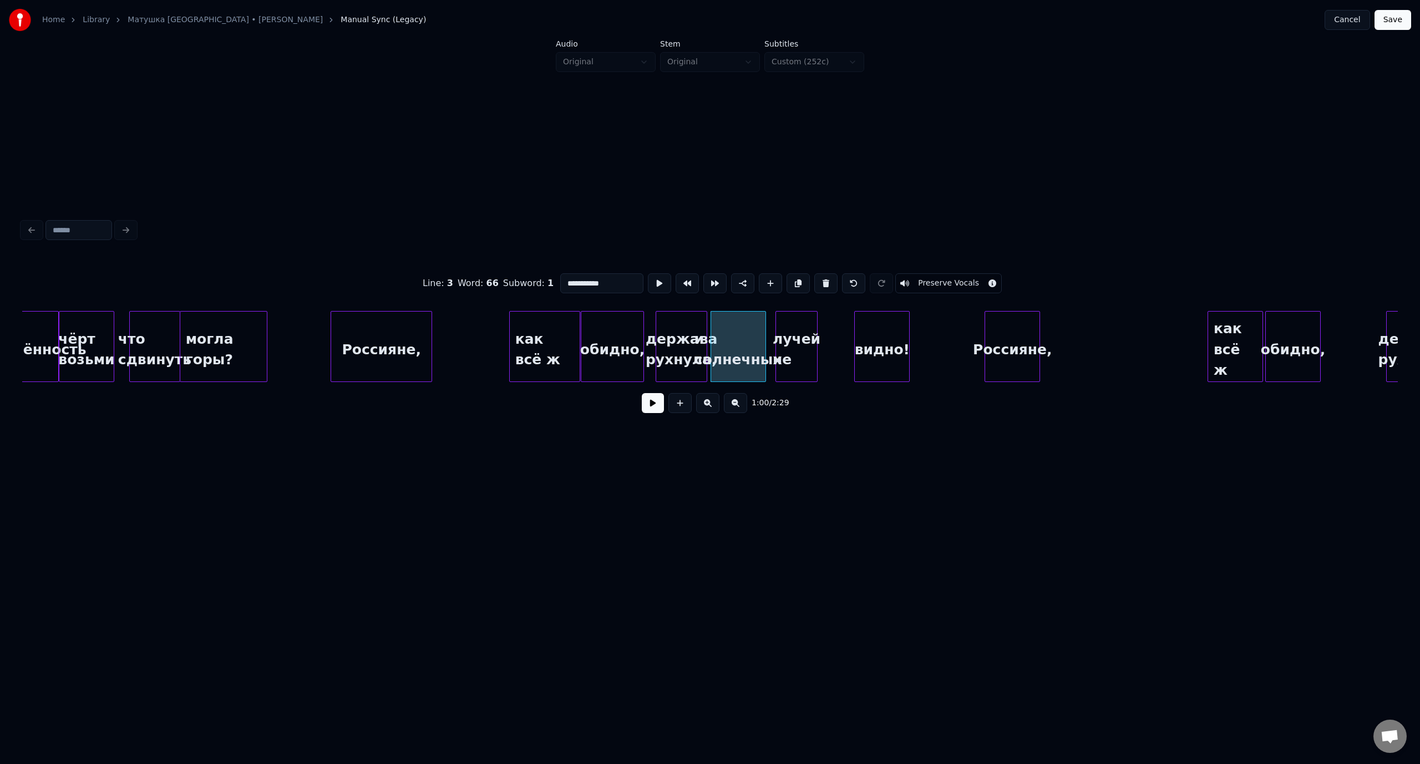
click at [764, 325] on div at bounding box center [763, 347] width 3 height 70
click at [770, 325] on div at bounding box center [769, 347] width 3 height 70
click at [231, 337] on div "могла горы?" at bounding box center [223, 349] width 87 height 75
type input "**********"
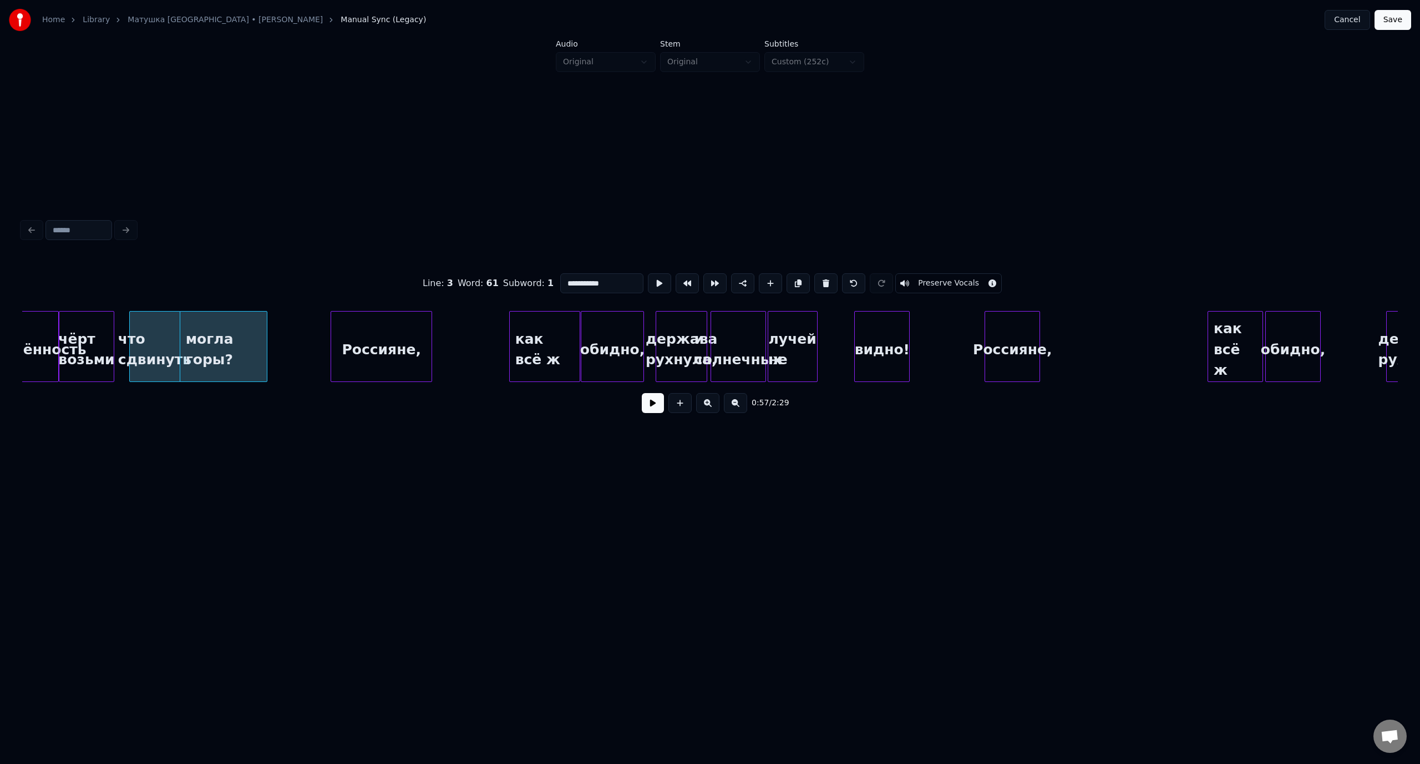
click at [657, 408] on button at bounding box center [653, 403] width 22 height 20
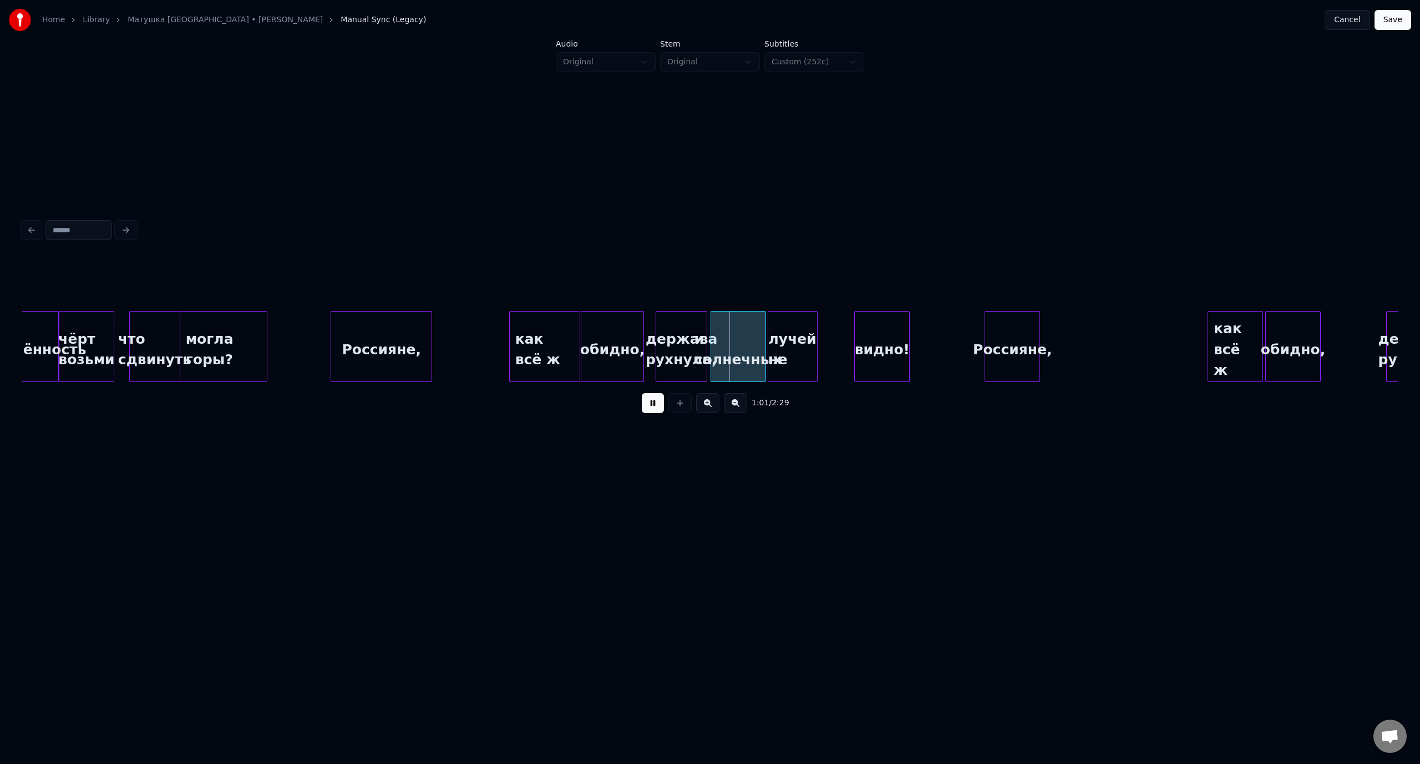
click at [644, 410] on button at bounding box center [653, 403] width 22 height 20
click at [571, 361] on div at bounding box center [571, 347] width 3 height 70
click at [575, 361] on div at bounding box center [576, 347] width 3 height 70
click at [206, 334] on div "могла горы?" at bounding box center [223, 349] width 87 height 75
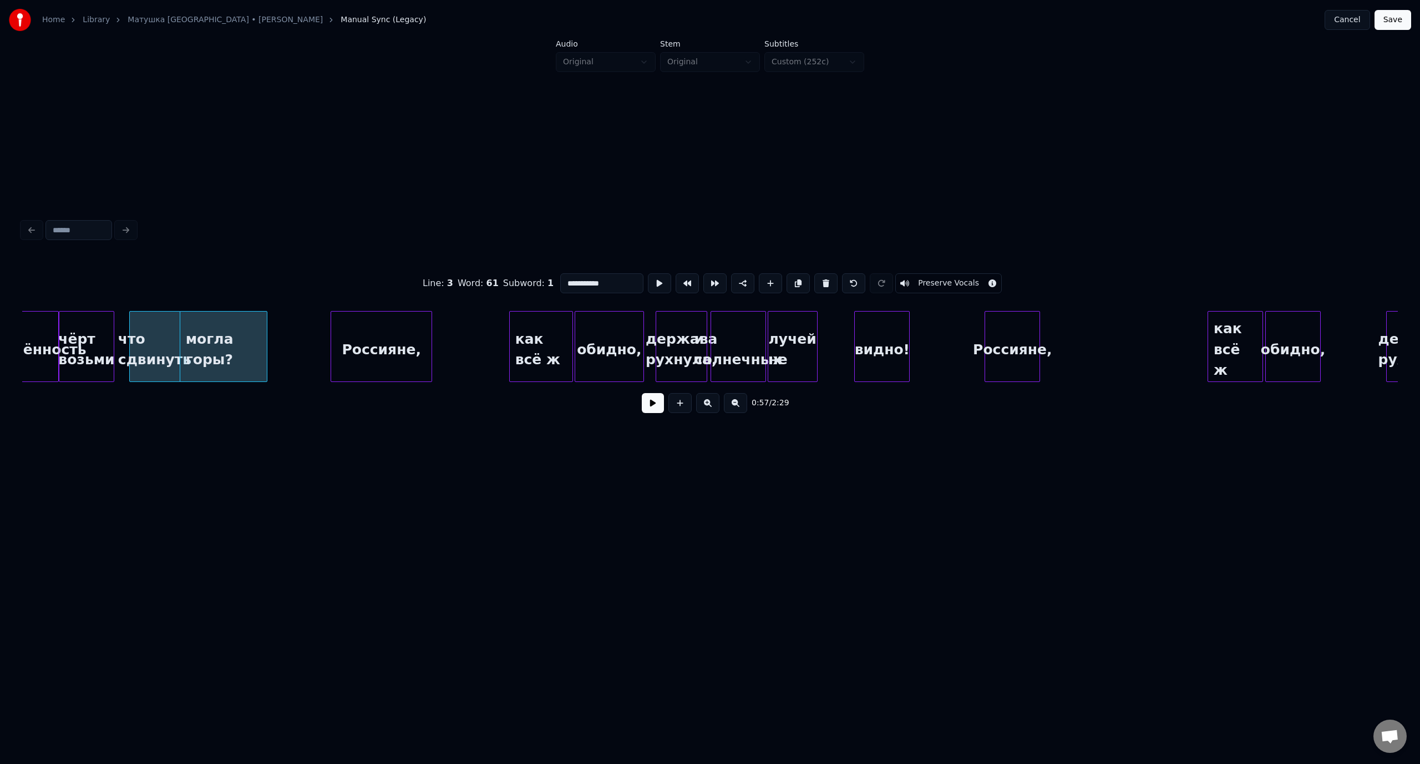
click at [649, 408] on button at bounding box center [653, 403] width 22 height 20
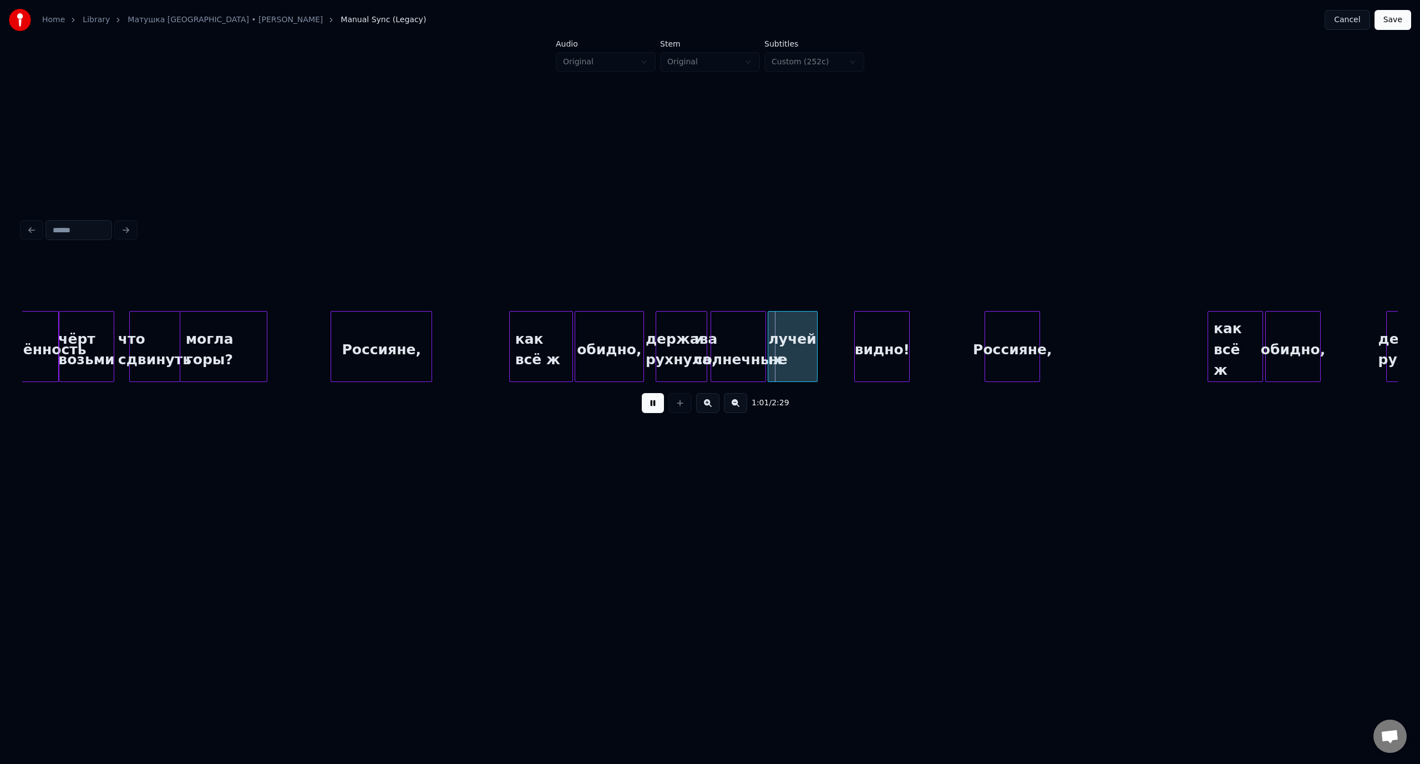
click at [651, 408] on button at bounding box center [653, 403] width 22 height 20
click at [916, 335] on div at bounding box center [914, 347] width 3 height 70
click at [831, 336] on div at bounding box center [831, 347] width 3 height 70
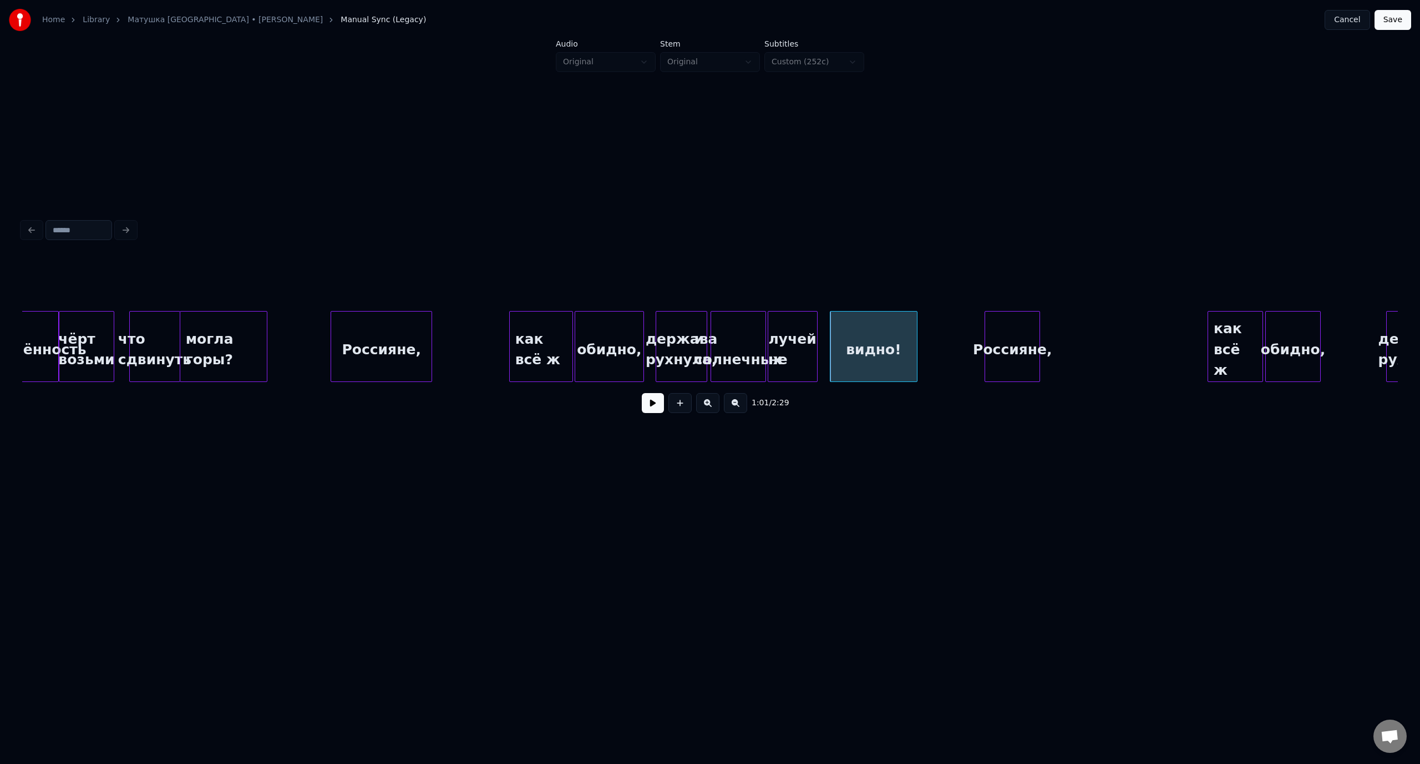
click at [165, 324] on div "что сдвинуть" at bounding box center [155, 349] width 50 height 75
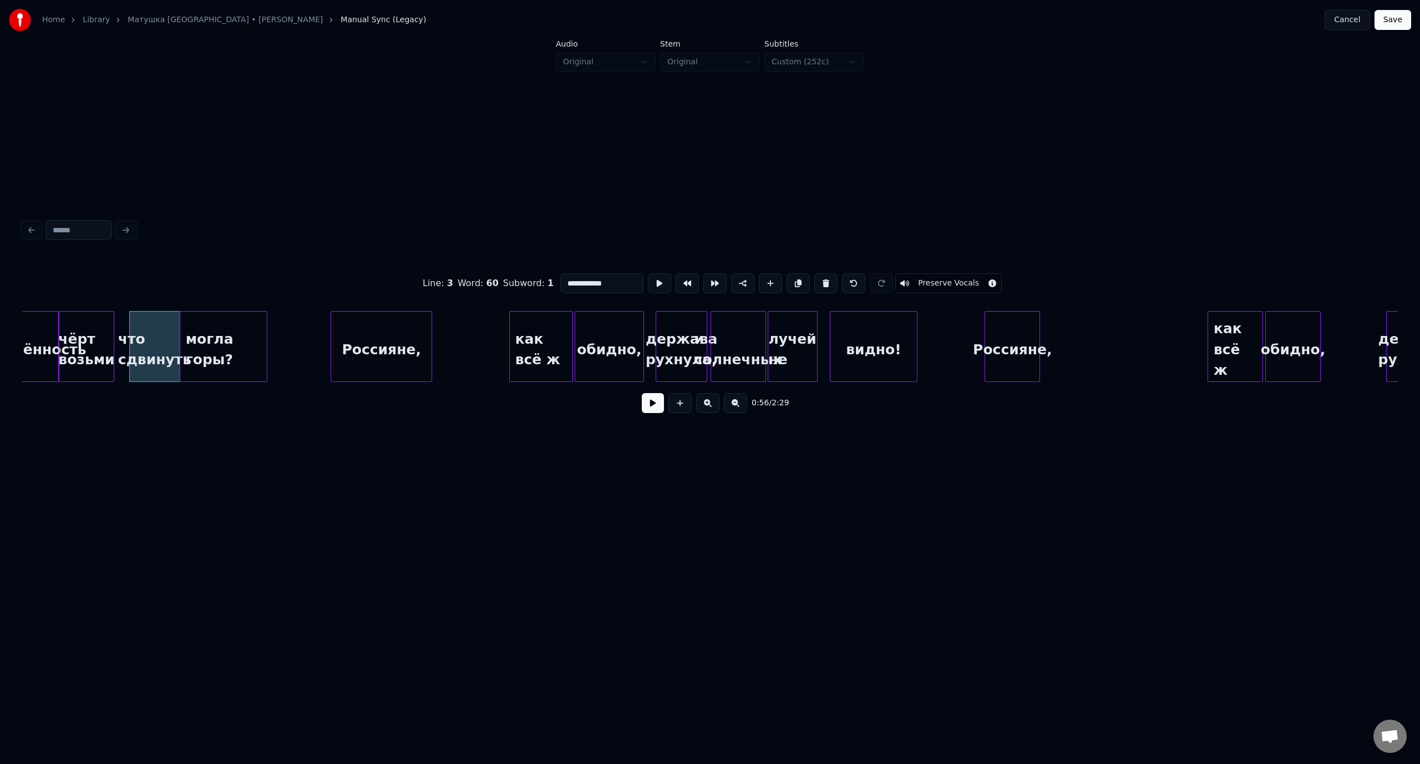
click at [652, 406] on button at bounding box center [653, 403] width 22 height 20
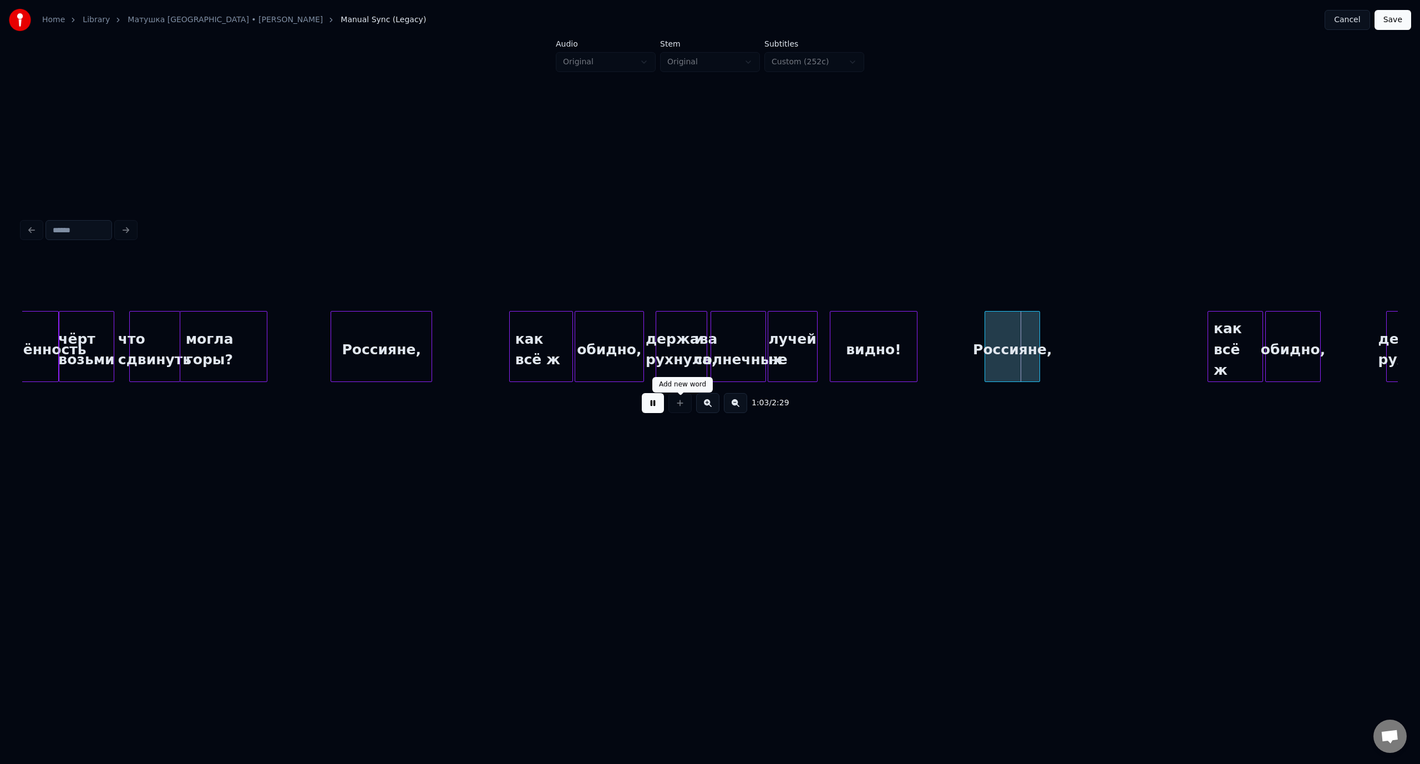
click at [647, 407] on button at bounding box center [653, 403] width 22 height 20
click at [49, 323] on div "сплочённость" at bounding box center [31, 349] width 54 height 75
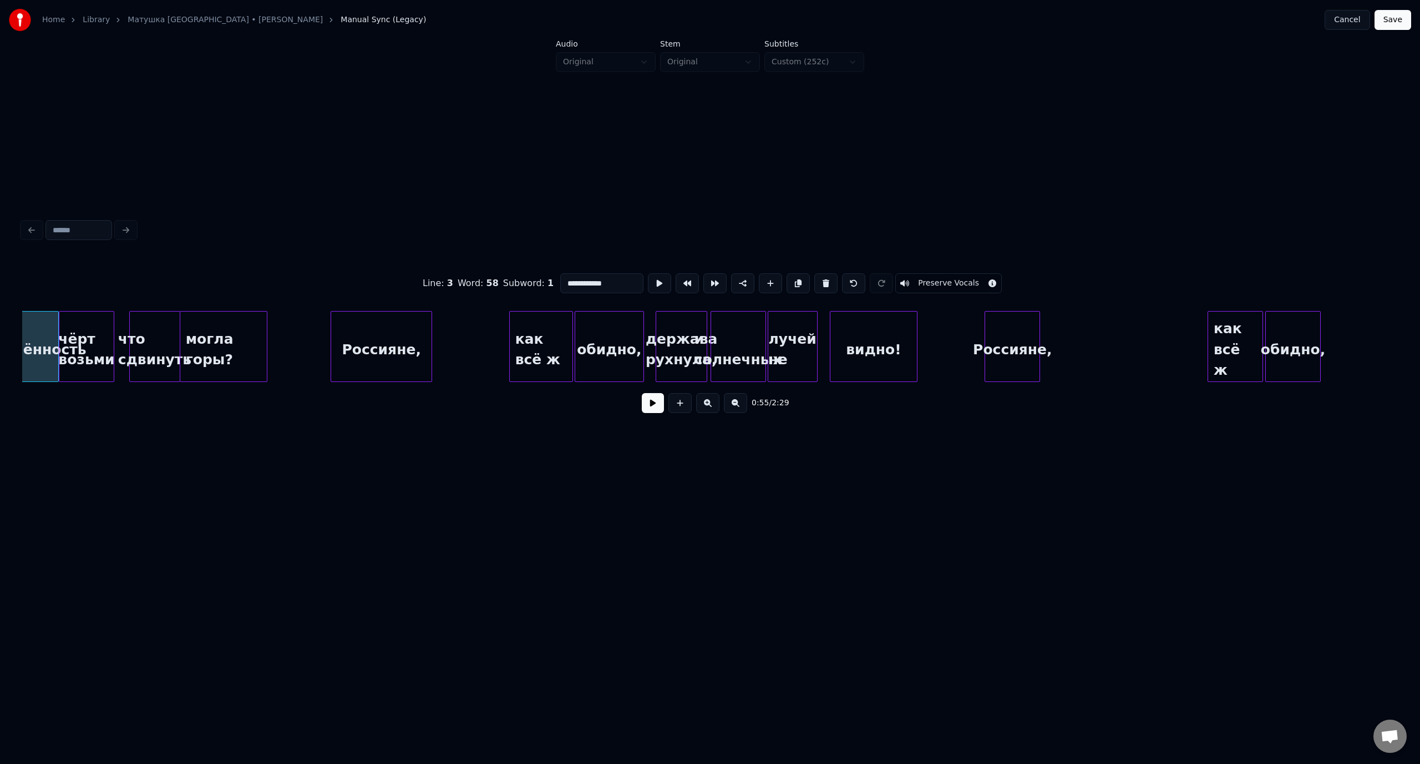
scroll to position [0, 7747]
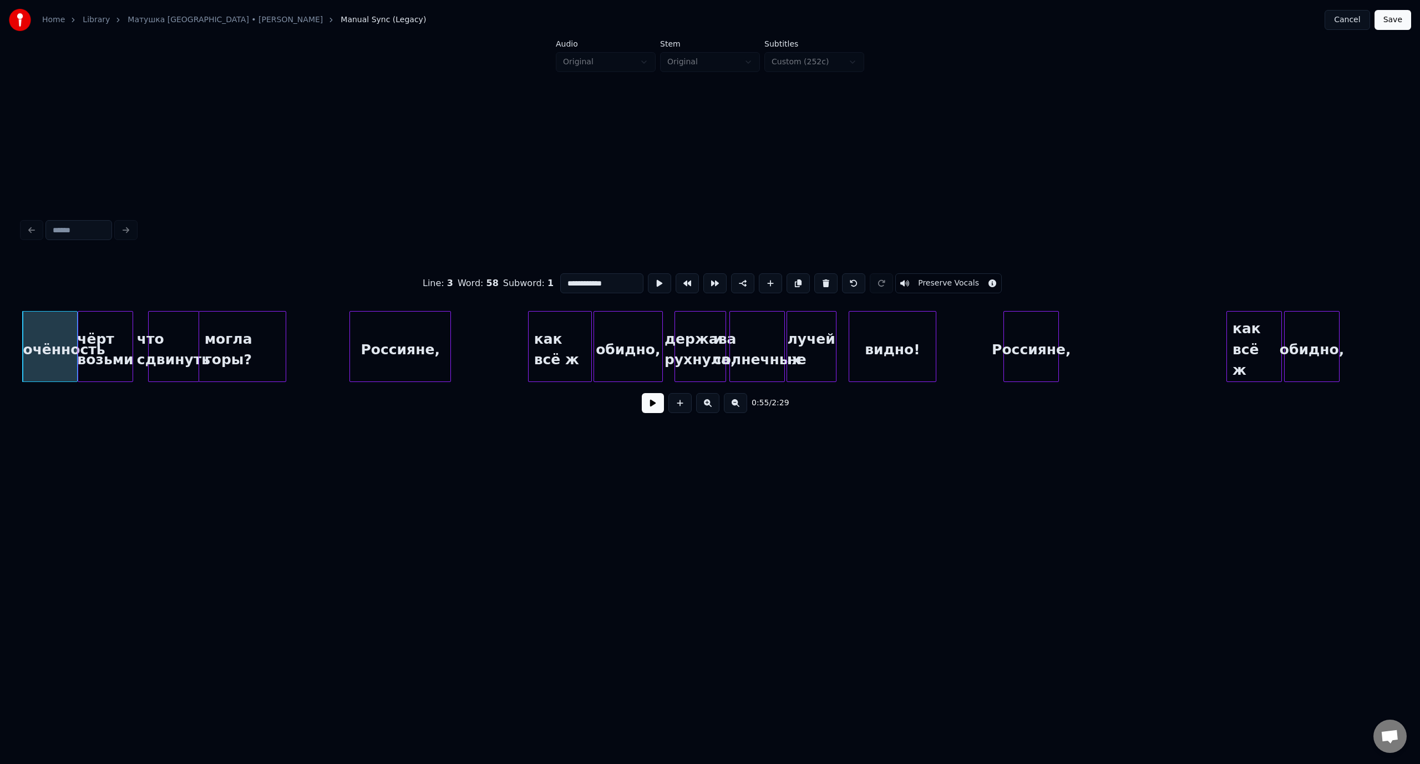
click at [646, 409] on button at bounding box center [653, 403] width 22 height 20
click at [653, 407] on button at bounding box center [653, 403] width 22 height 20
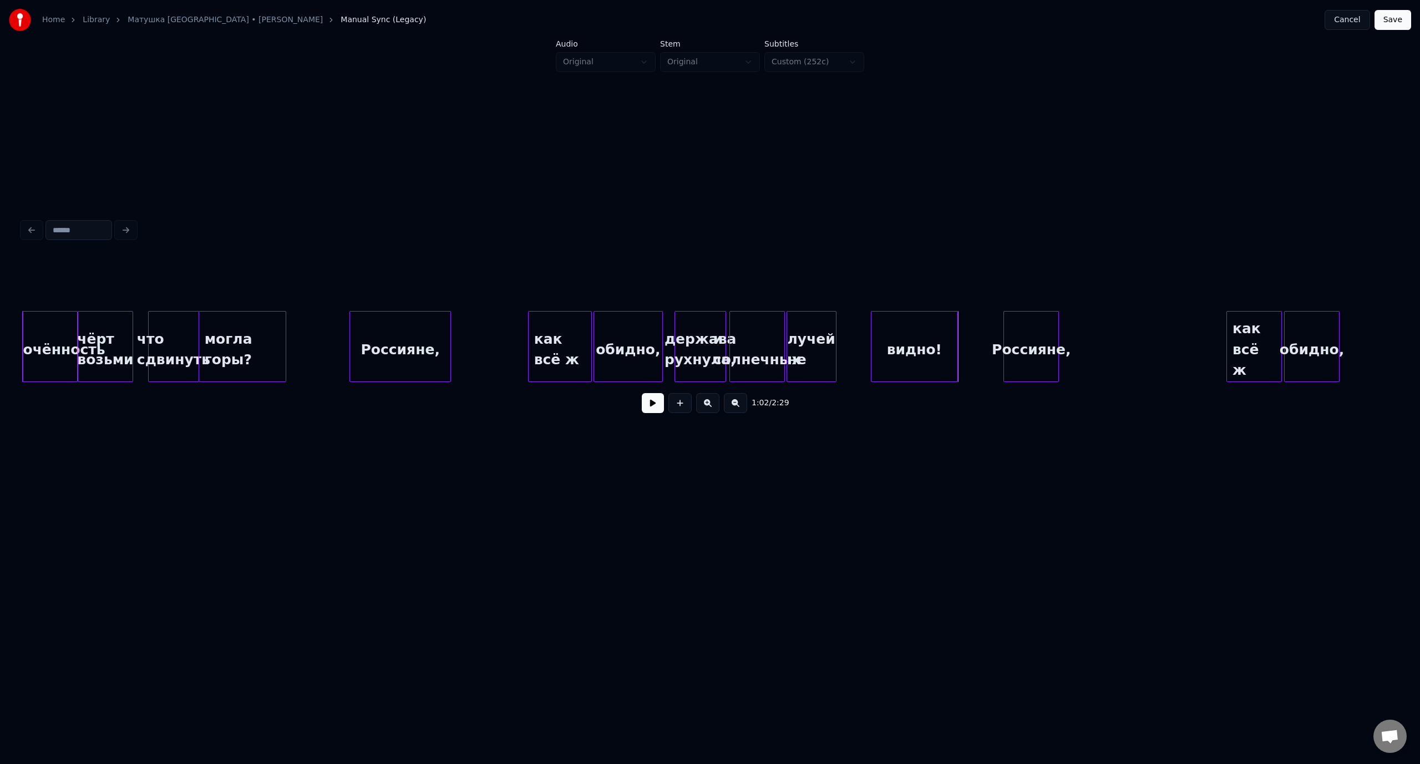
click at [921, 329] on div "видно!" at bounding box center [914, 349] width 86 height 75
click at [858, 322] on div "лучей не" at bounding box center [848, 349] width 49 height 75
click at [815, 333] on div at bounding box center [815, 347] width 3 height 70
click at [783, 333] on div "и солнечных" at bounding box center [777, 349] width 54 height 75
click at [736, 349] on div at bounding box center [736, 347] width 3 height 70
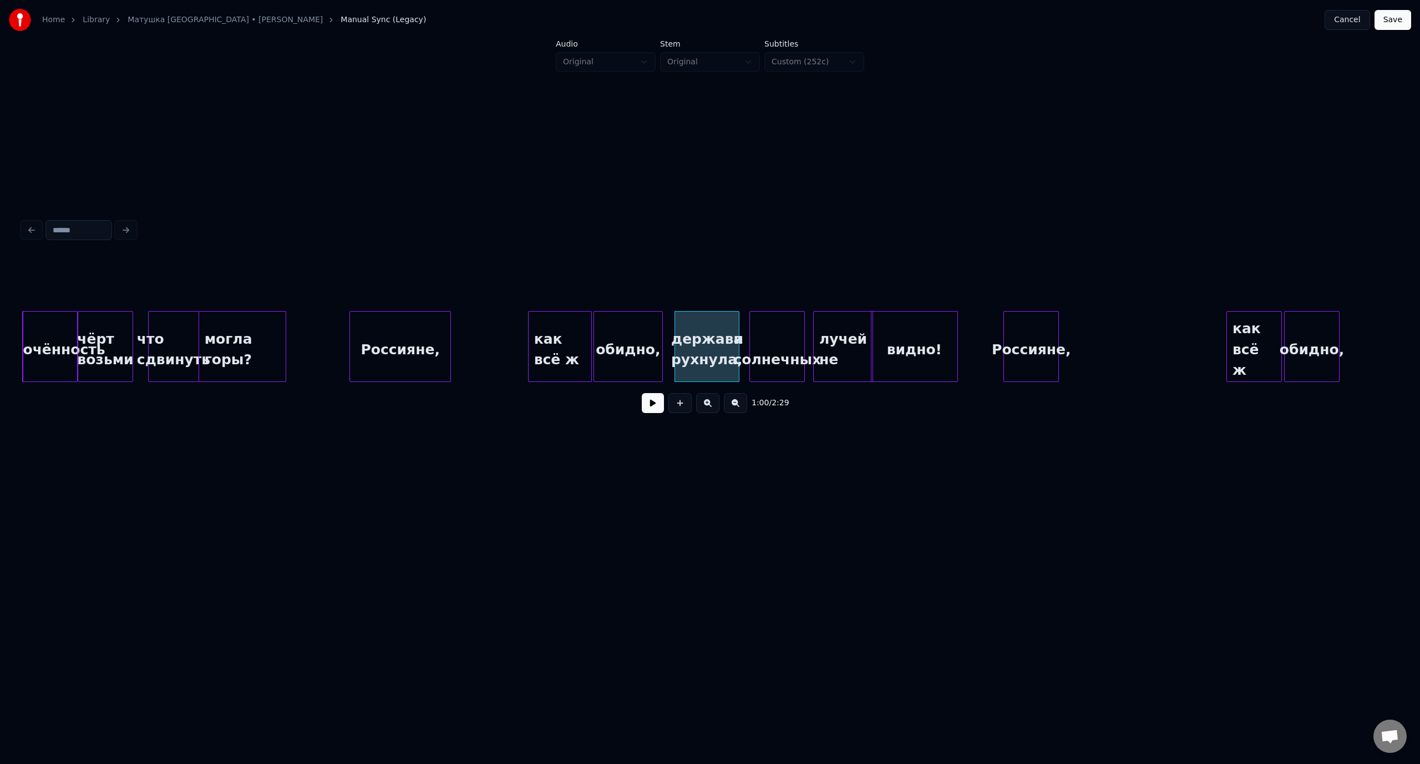
click at [106, 332] on div "чёрт возьми" at bounding box center [105, 349] width 54 height 75
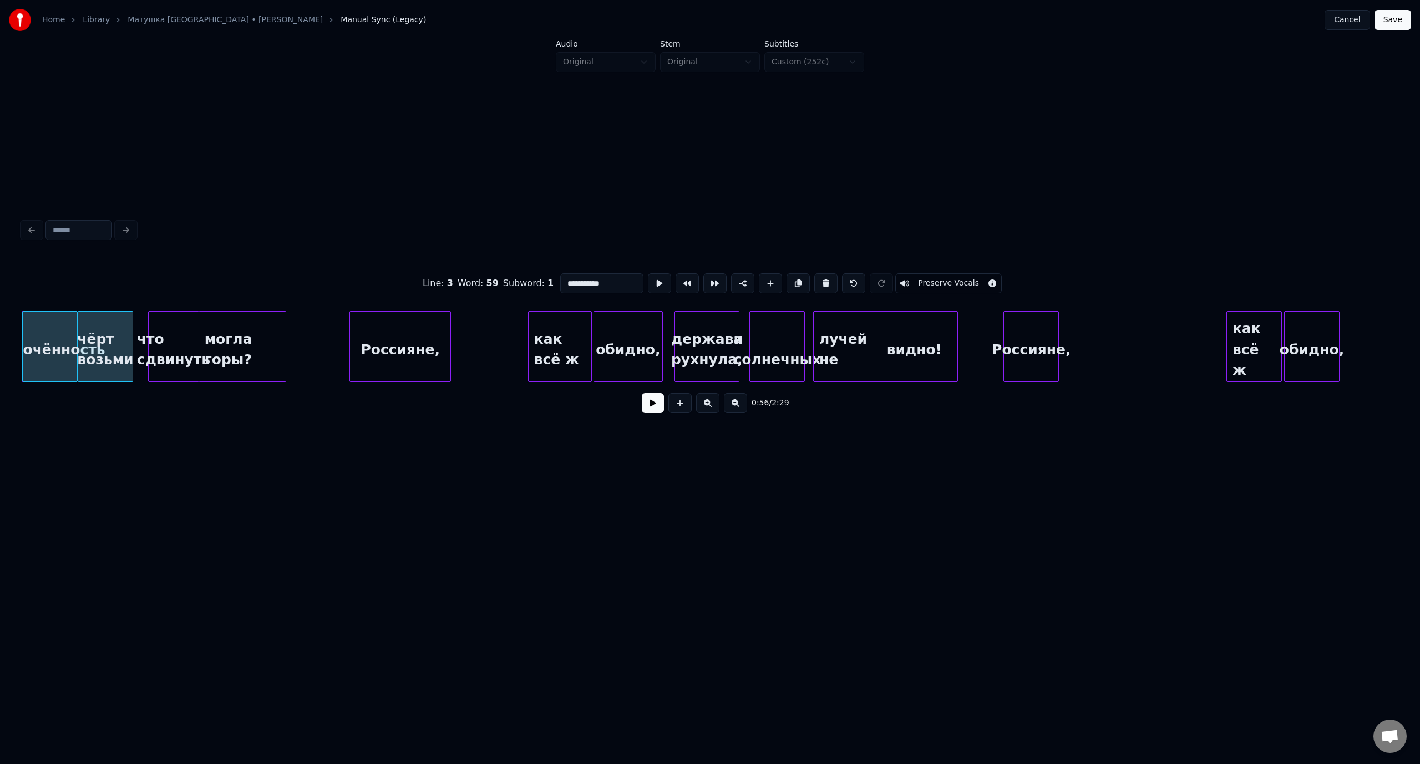
click at [653, 407] on button at bounding box center [653, 403] width 22 height 20
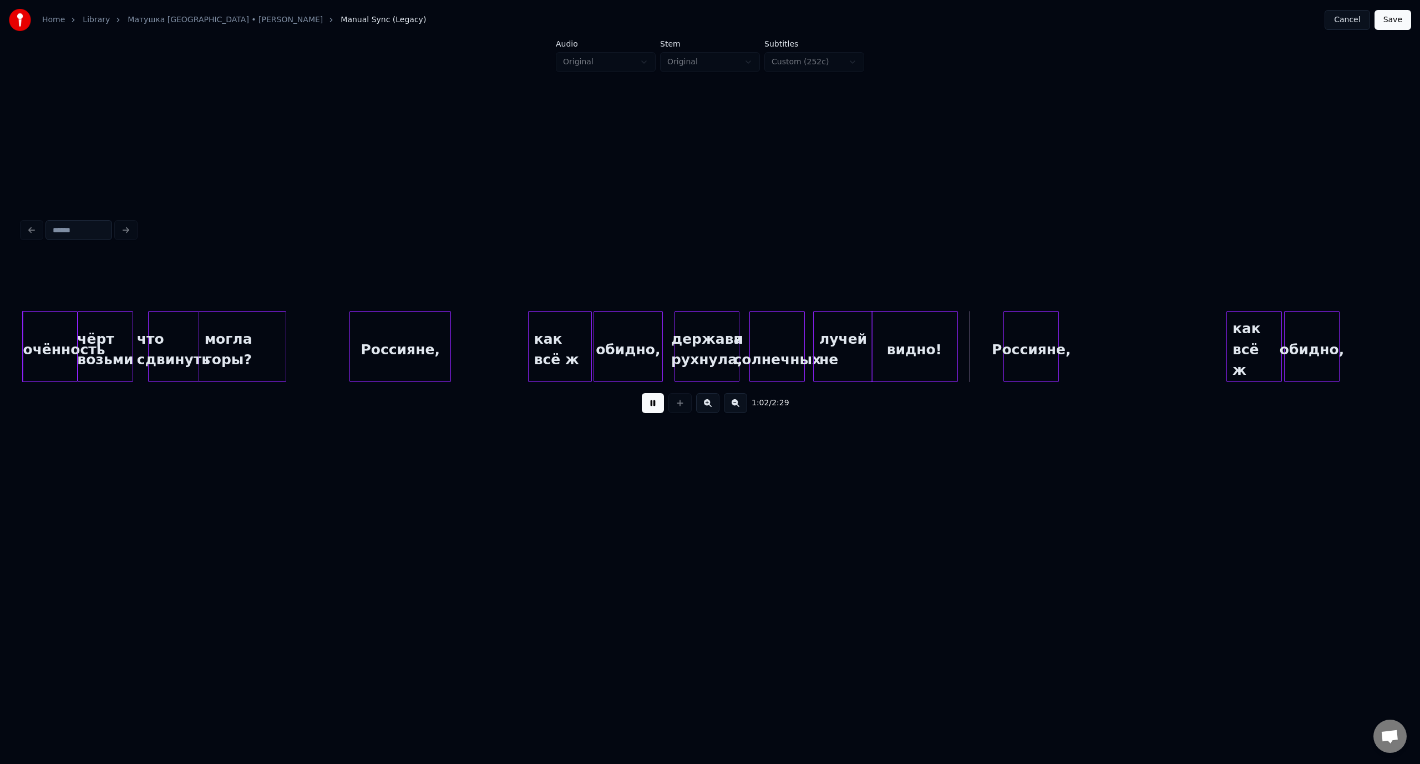
click at [649, 403] on button at bounding box center [653, 403] width 22 height 20
click at [653, 404] on button at bounding box center [653, 403] width 22 height 20
click at [958, 326] on div "видно!" at bounding box center [952, 349] width 86 height 75
click at [881, 324] on div "лучей не" at bounding box center [877, 349] width 58 height 75
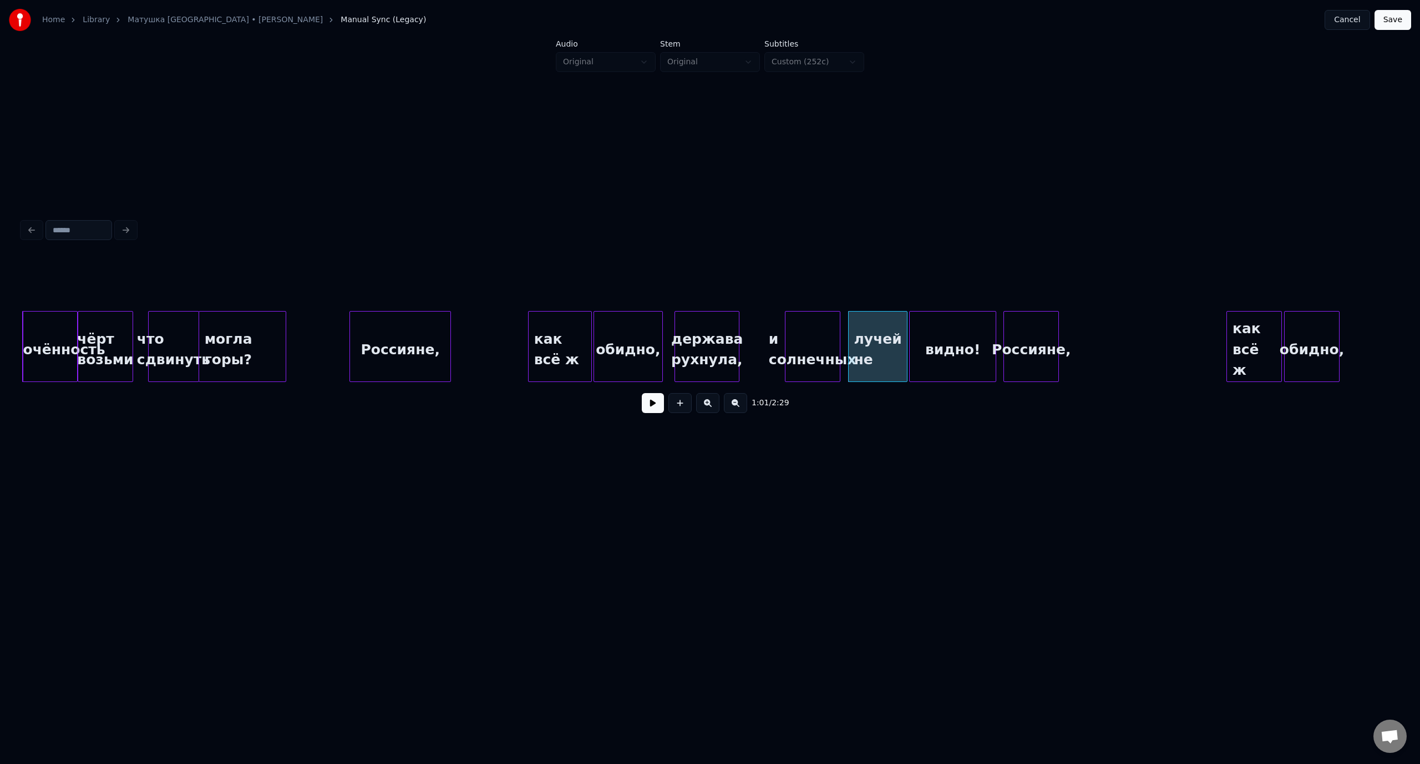
click at [825, 328] on div "и солнечных" at bounding box center [812, 349] width 54 height 75
click at [750, 332] on div at bounding box center [747, 347] width 3 height 70
click at [761, 332] on div at bounding box center [762, 347] width 3 height 70
click at [92, 321] on div "чёрт возьми" at bounding box center [105, 349] width 54 height 75
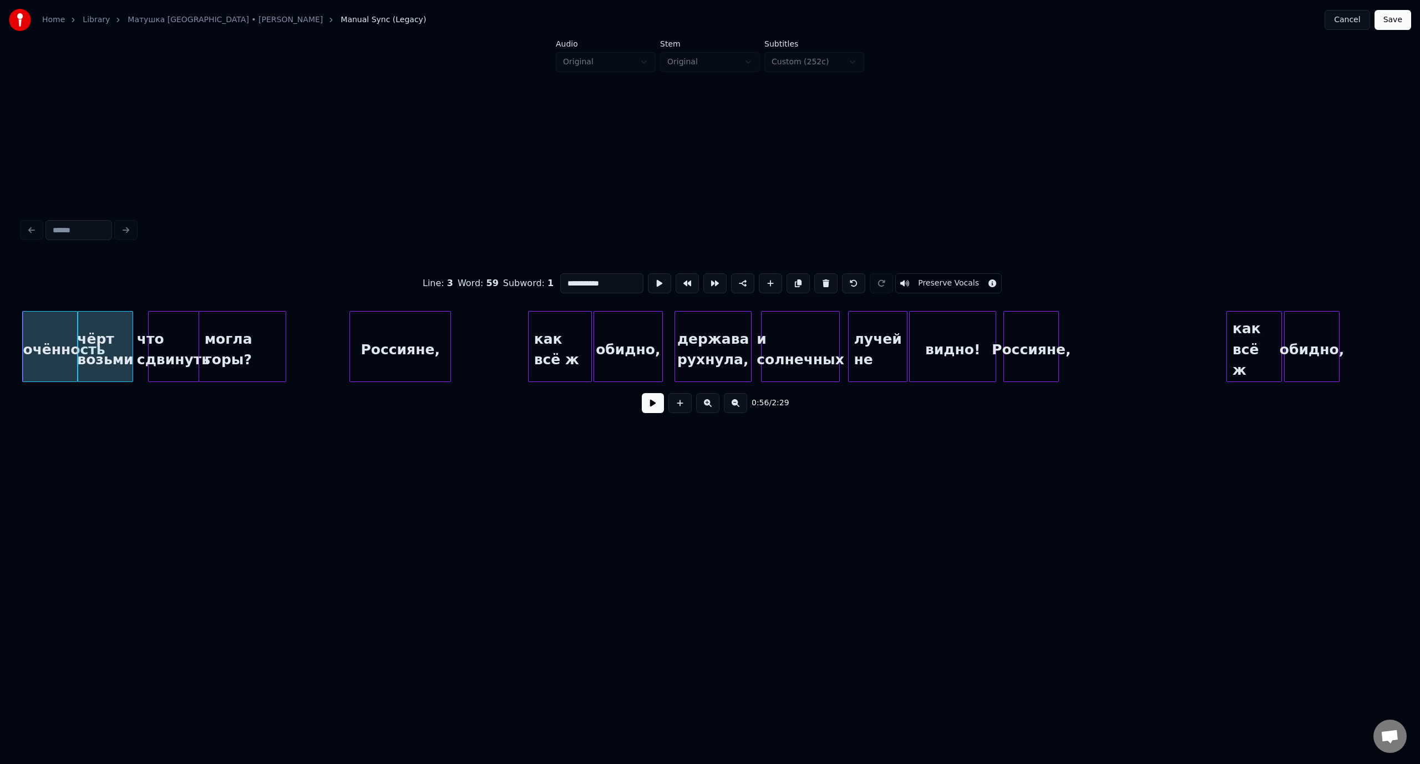
click at [653, 406] on button at bounding box center [653, 403] width 22 height 20
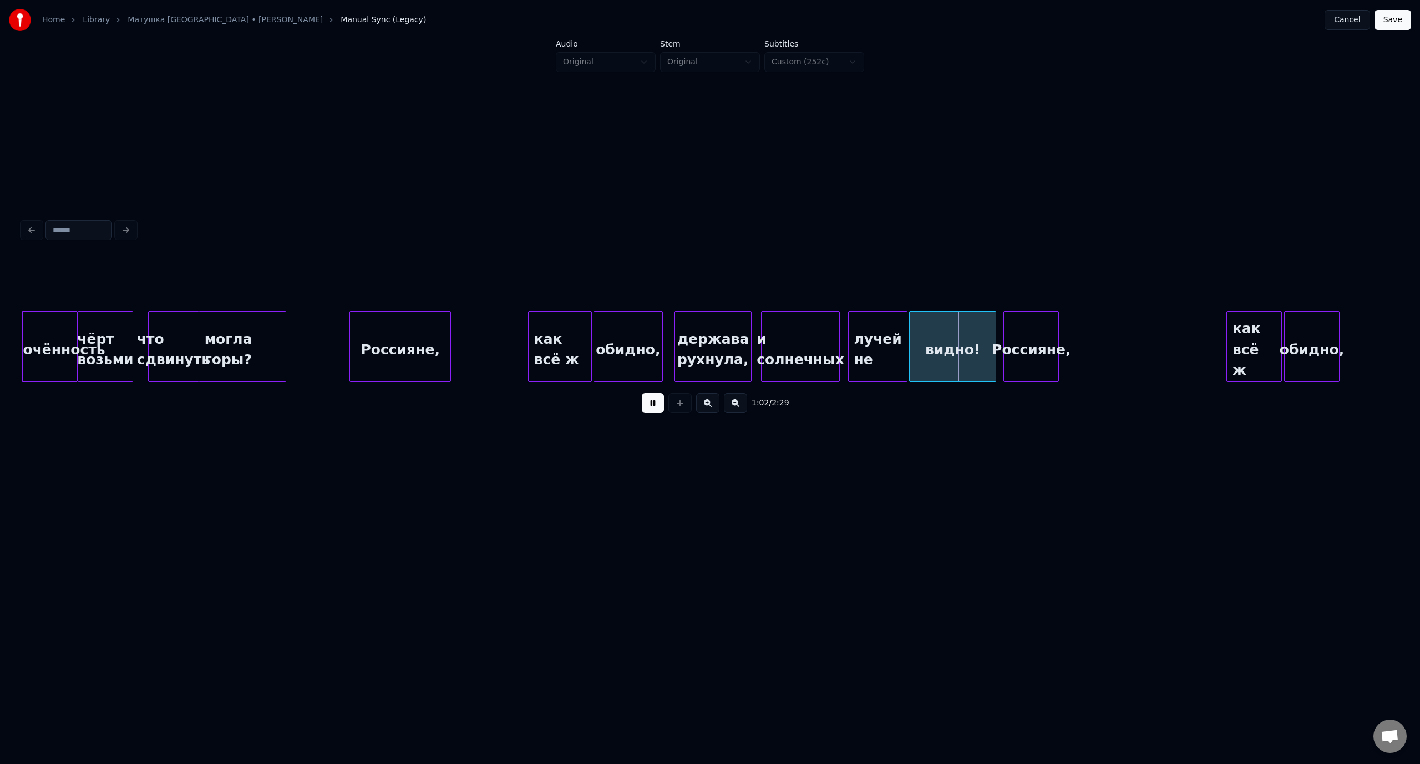
click at [654, 406] on button at bounding box center [653, 403] width 22 height 20
click at [976, 337] on div at bounding box center [976, 347] width 3 height 70
click at [111, 332] on div "чёрт возьми" at bounding box center [105, 349] width 54 height 75
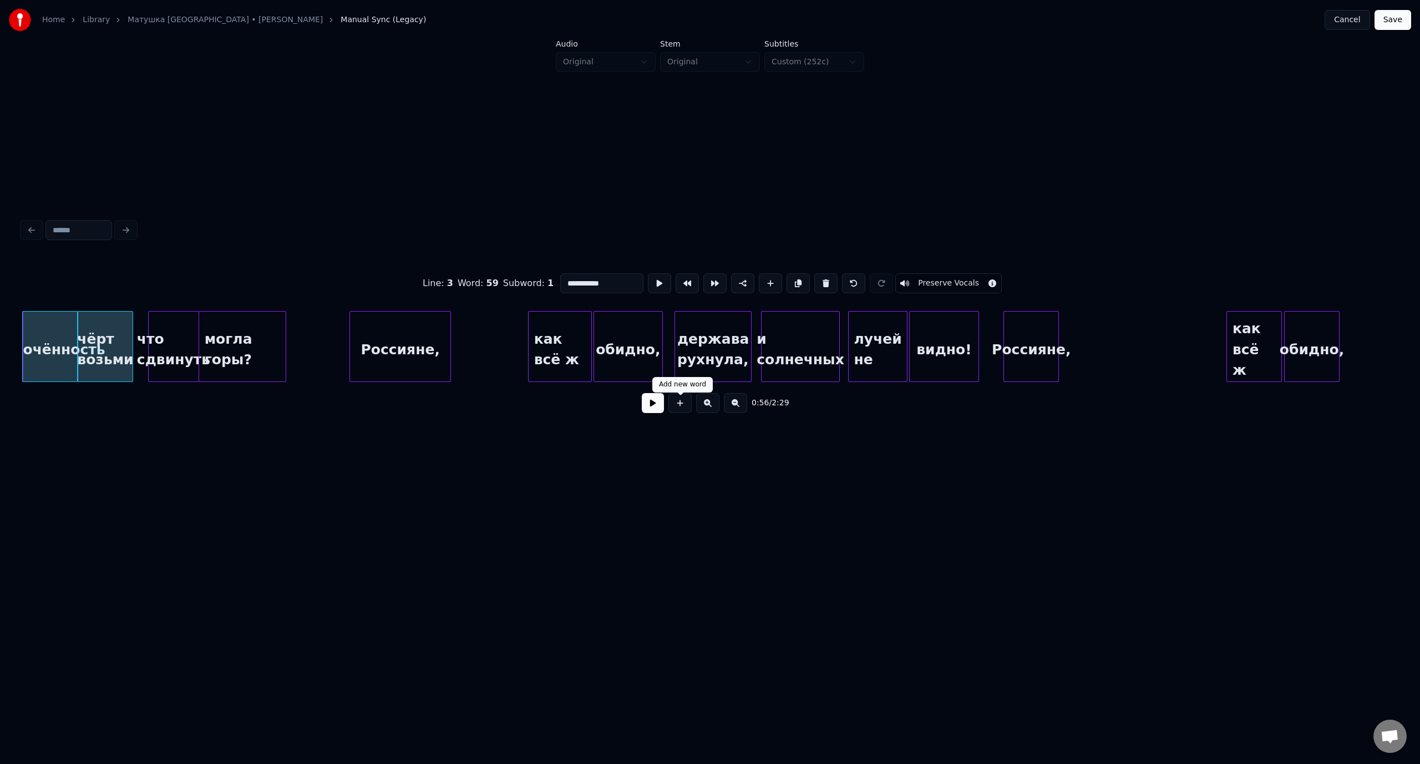
click at [648, 411] on button at bounding box center [653, 403] width 22 height 20
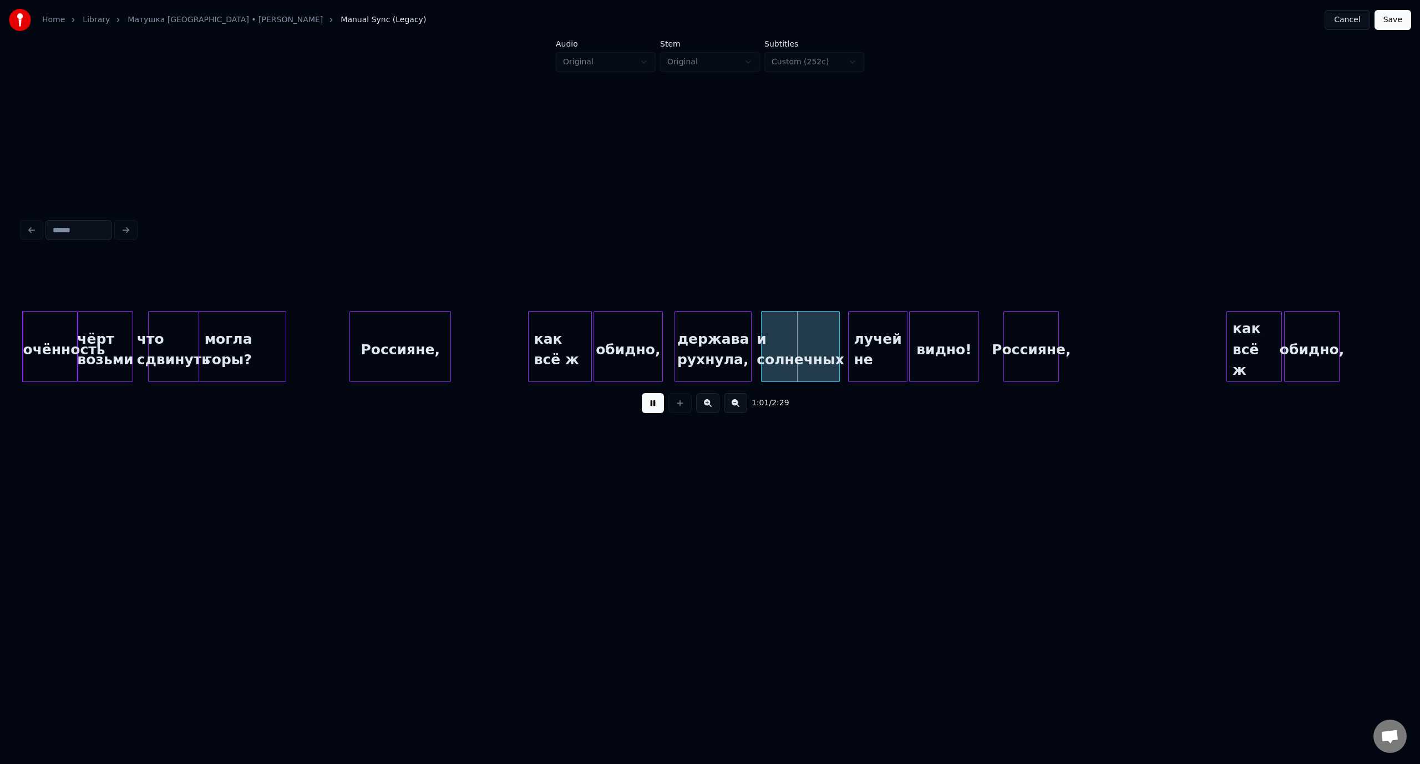
click at [655, 409] on button at bounding box center [653, 403] width 22 height 20
click at [804, 334] on div at bounding box center [802, 347] width 3 height 70
click at [823, 330] on div "и солнечных" at bounding box center [800, 349] width 78 height 75
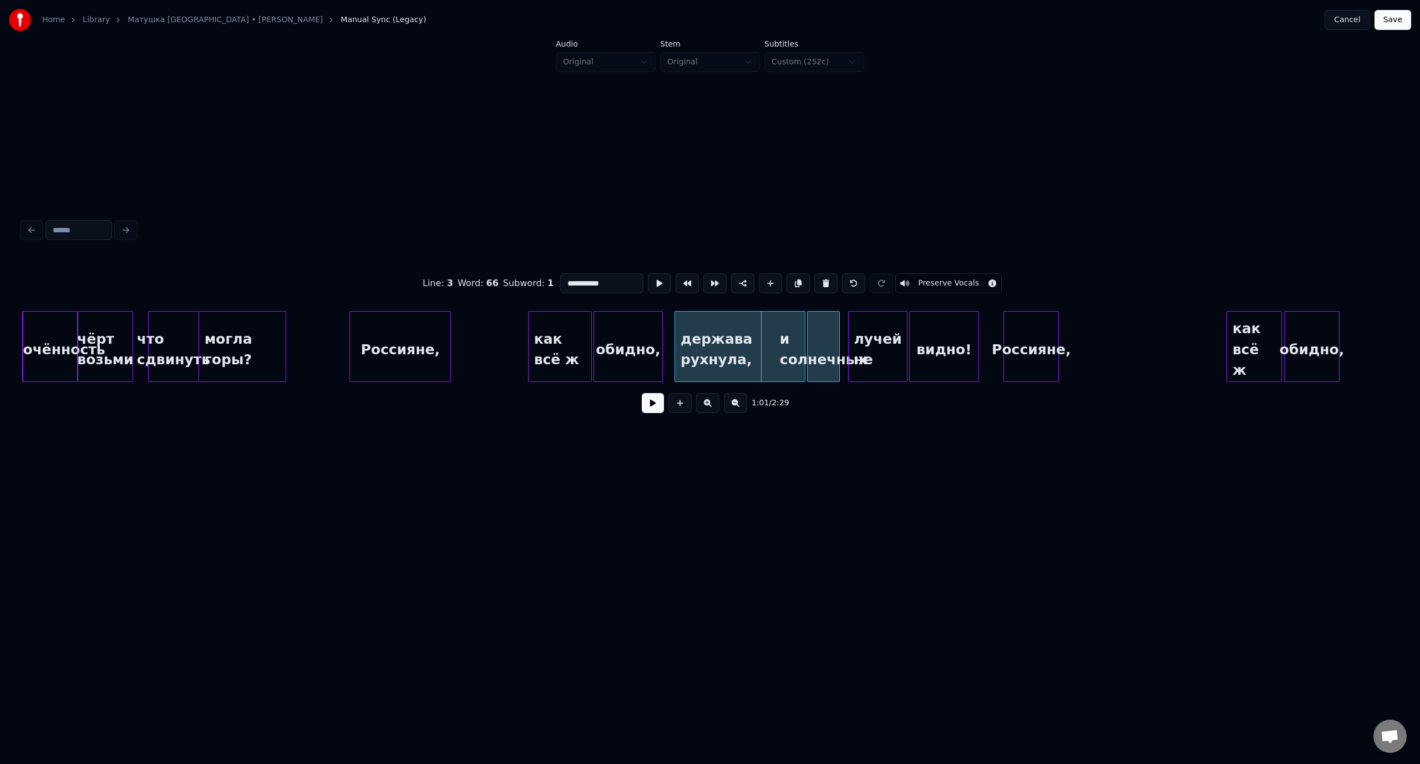
click at [809, 333] on div at bounding box center [808, 347] width 3 height 70
click at [866, 331] on div at bounding box center [867, 347] width 3 height 70
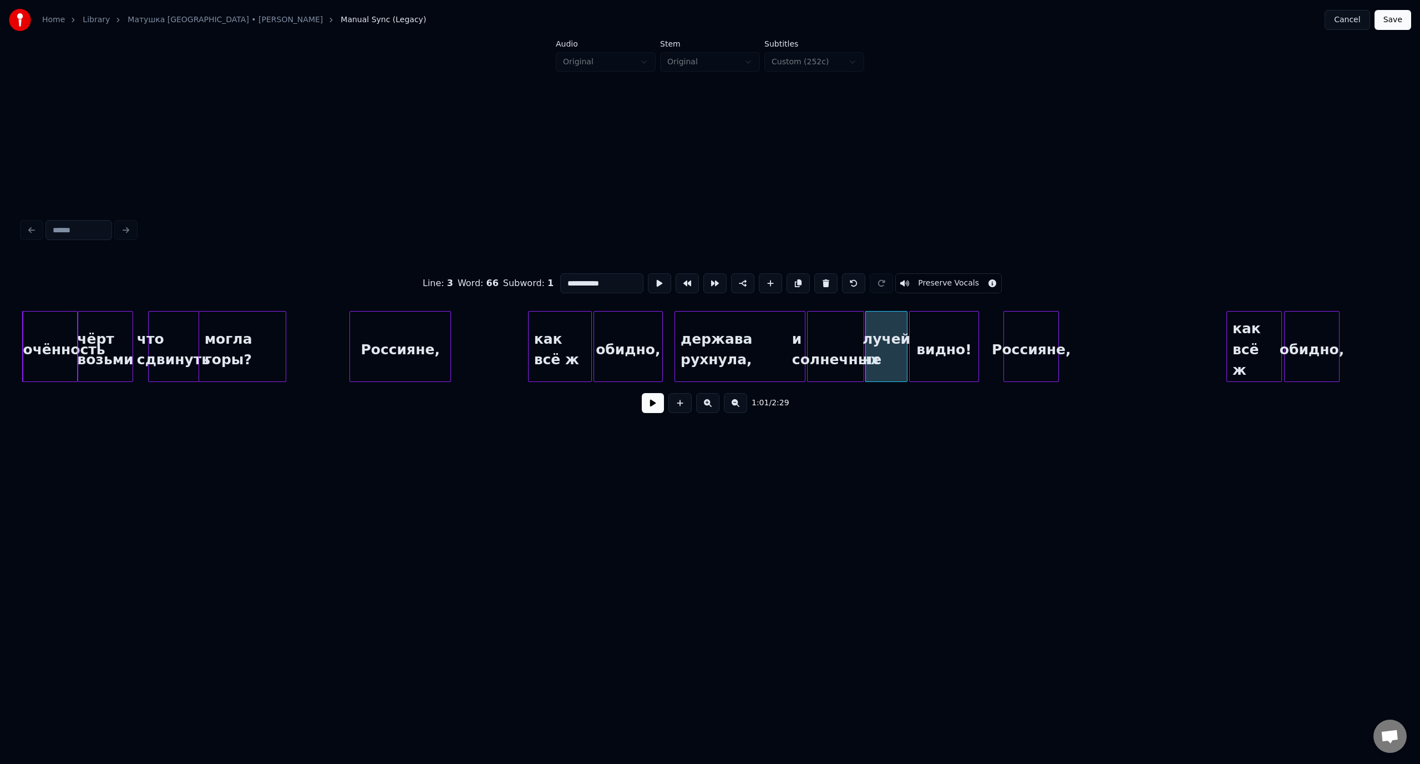
click at [862, 339] on div at bounding box center [861, 347] width 3 height 70
click at [193, 328] on div "что сдвинуть" at bounding box center [174, 349] width 50 height 75
type input "**********"
click at [651, 408] on button at bounding box center [653, 403] width 22 height 20
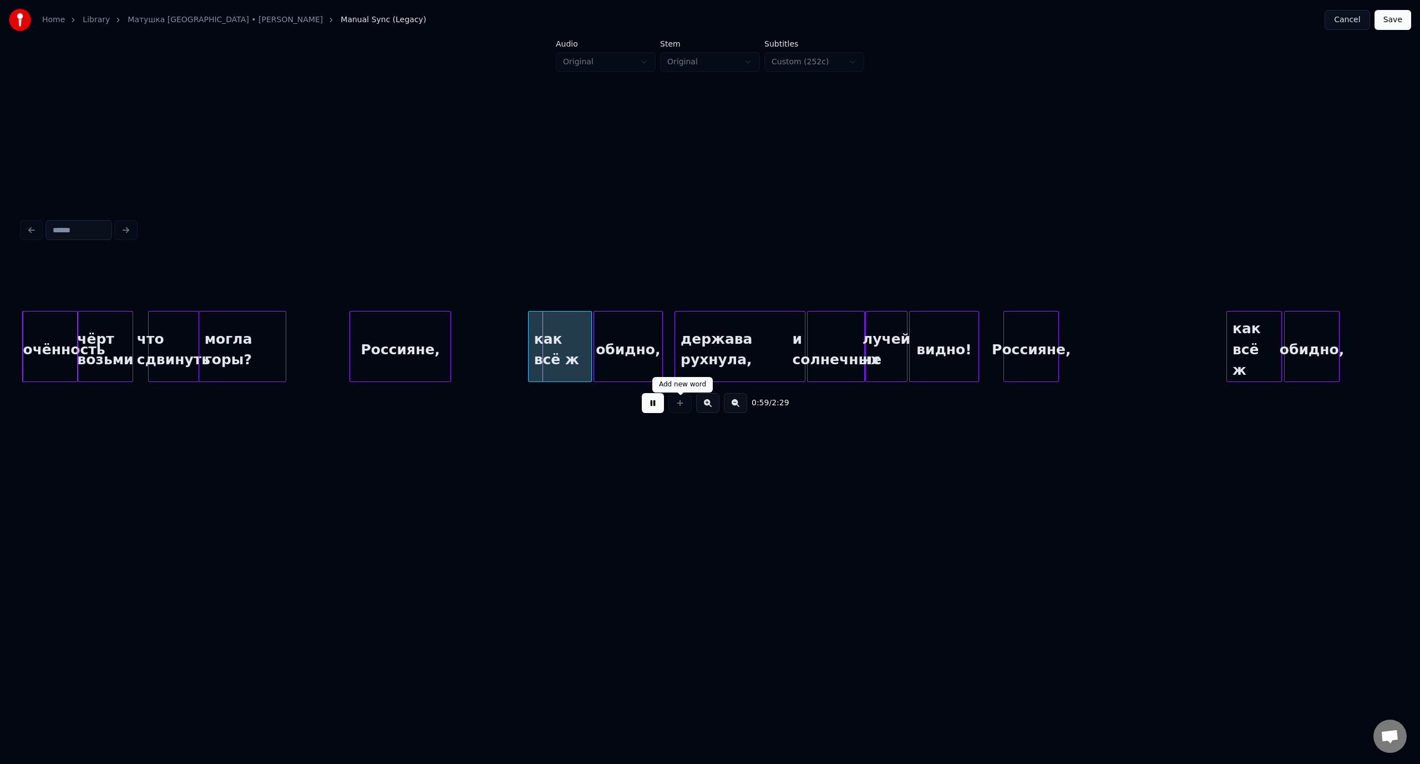
click at [667, 403] on div at bounding box center [680, 403] width 28 height 20
click at [651, 408] on button at bounding box center [653, 403] width 22 height 20
click at [52, 326] on div "сплочённость" at bounding box center [50, 349] width 54 height 75
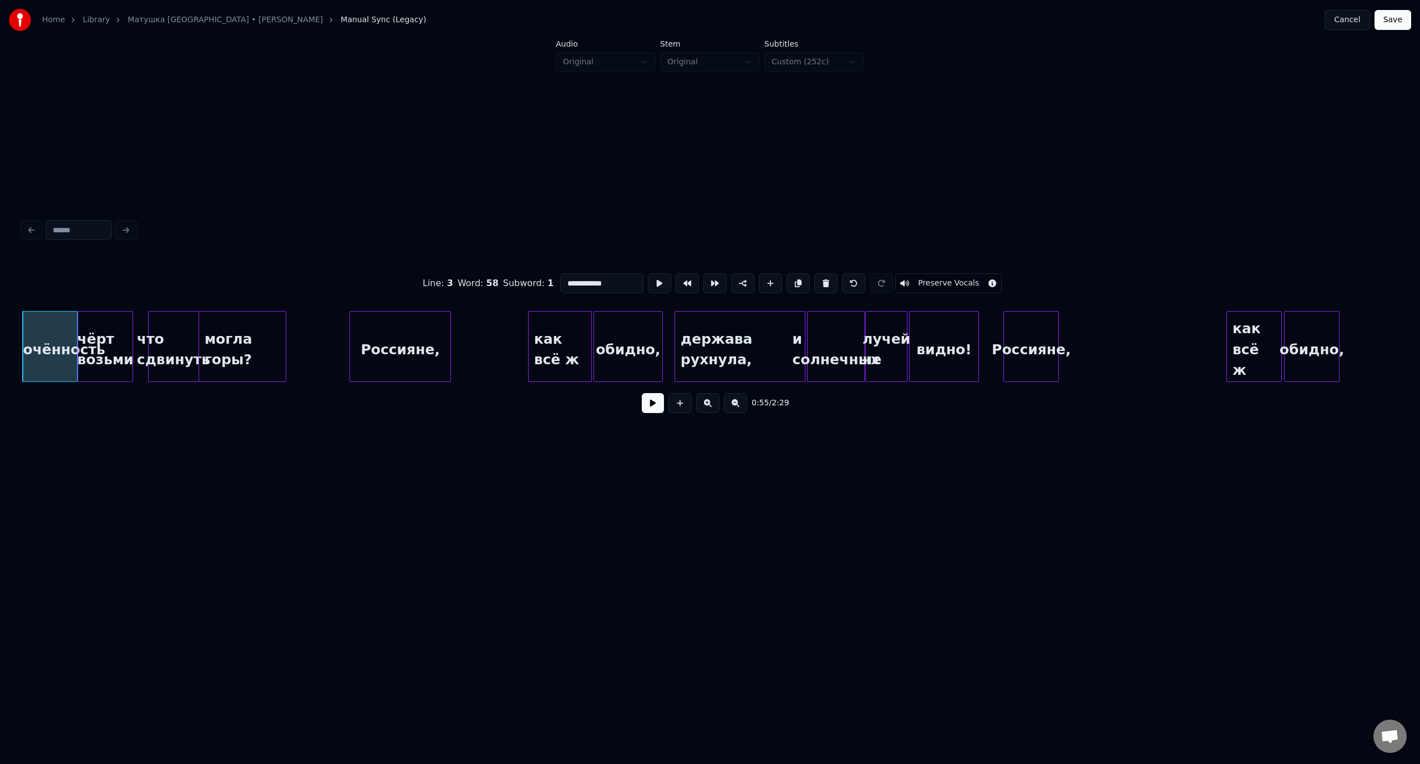
click at [651, 407] on button at bounding box center [653, 403] width 22 height 20
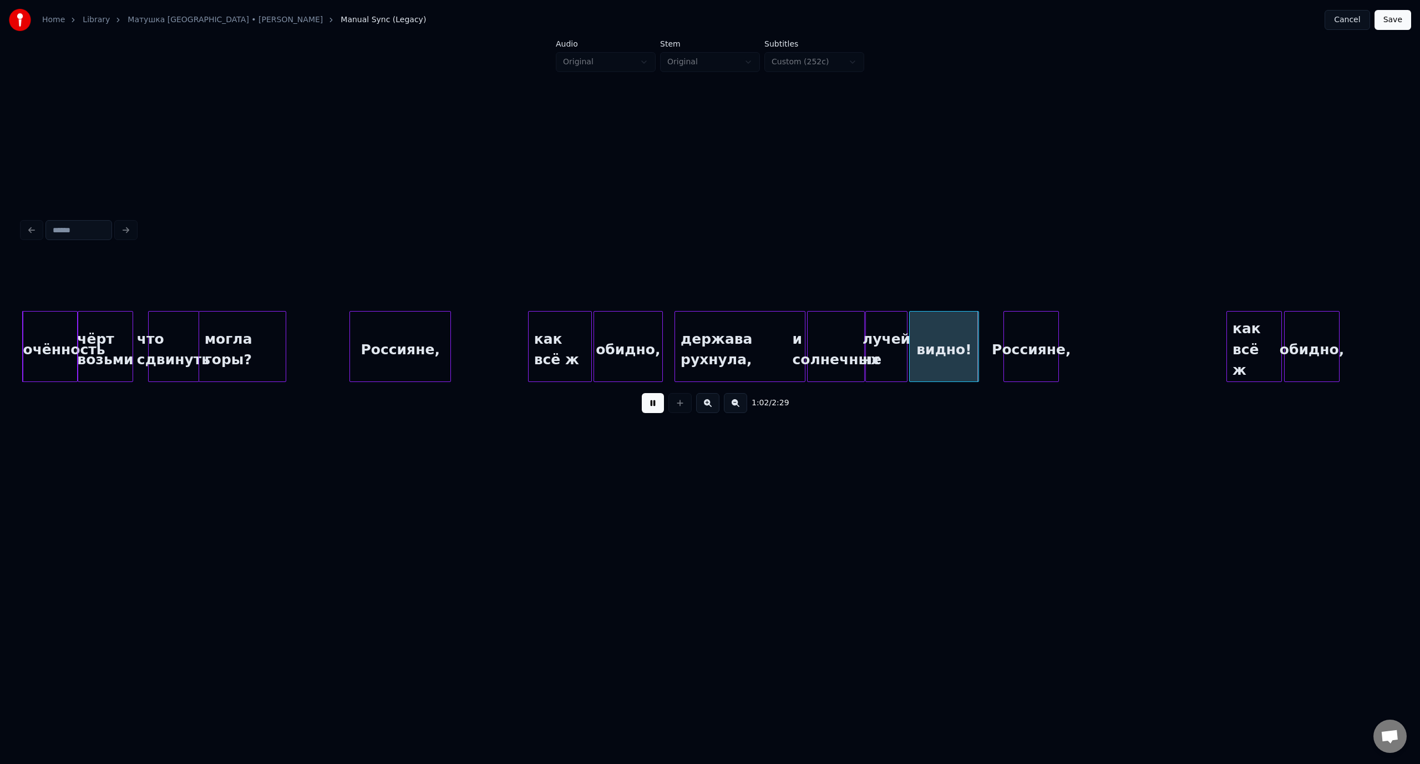
click at [653, 408] on button at bounding box center [653, 403] width 22 height 20
click at [934, 337] on div at bounding box center [935, 347] width 3 height 70
click at [929, 326] on div at bounding box center [930, 347] width 3 height 70
click at [262, 326] on div "могла горы?" at bounding box center [242, 349] width 87 height 75
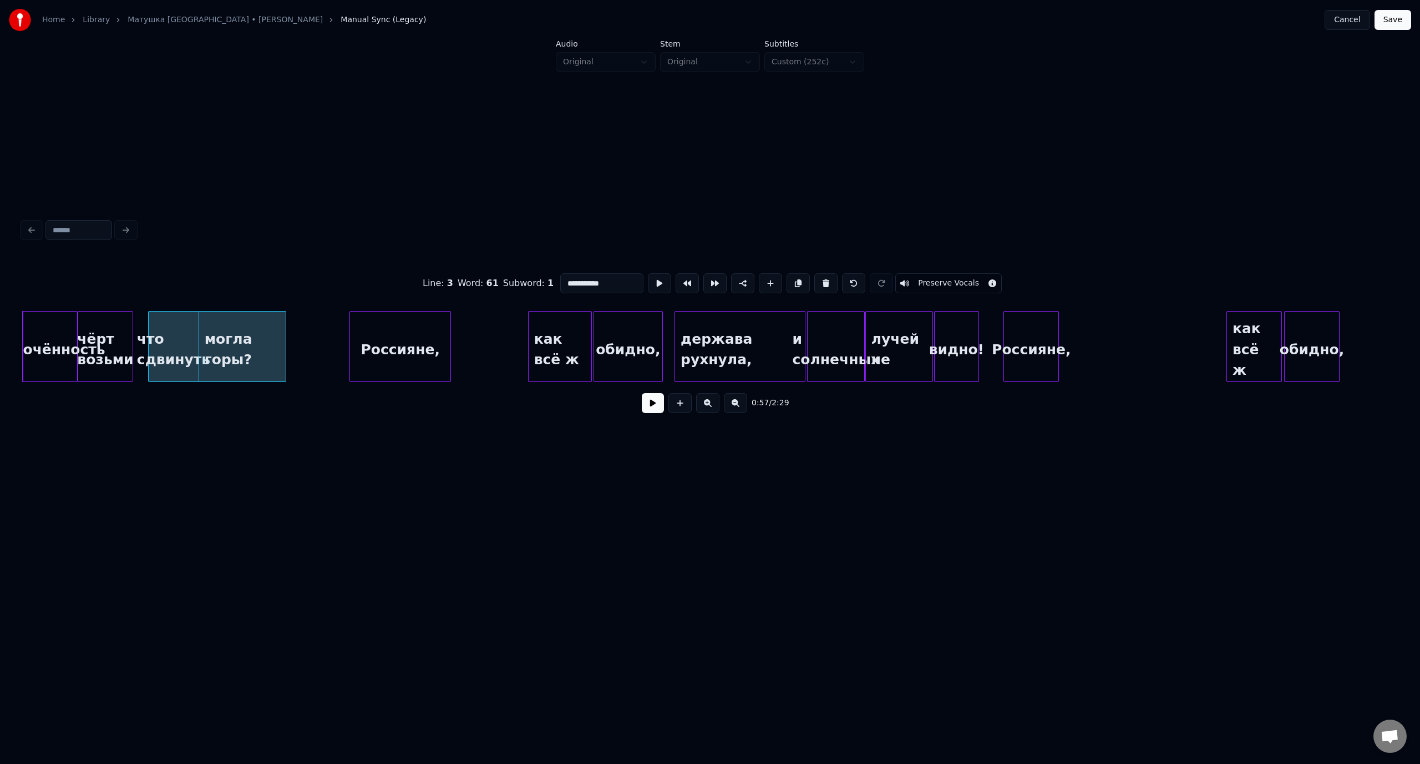
click at [658, 408] on button at bounding box center [653, 403] width 22 height 20
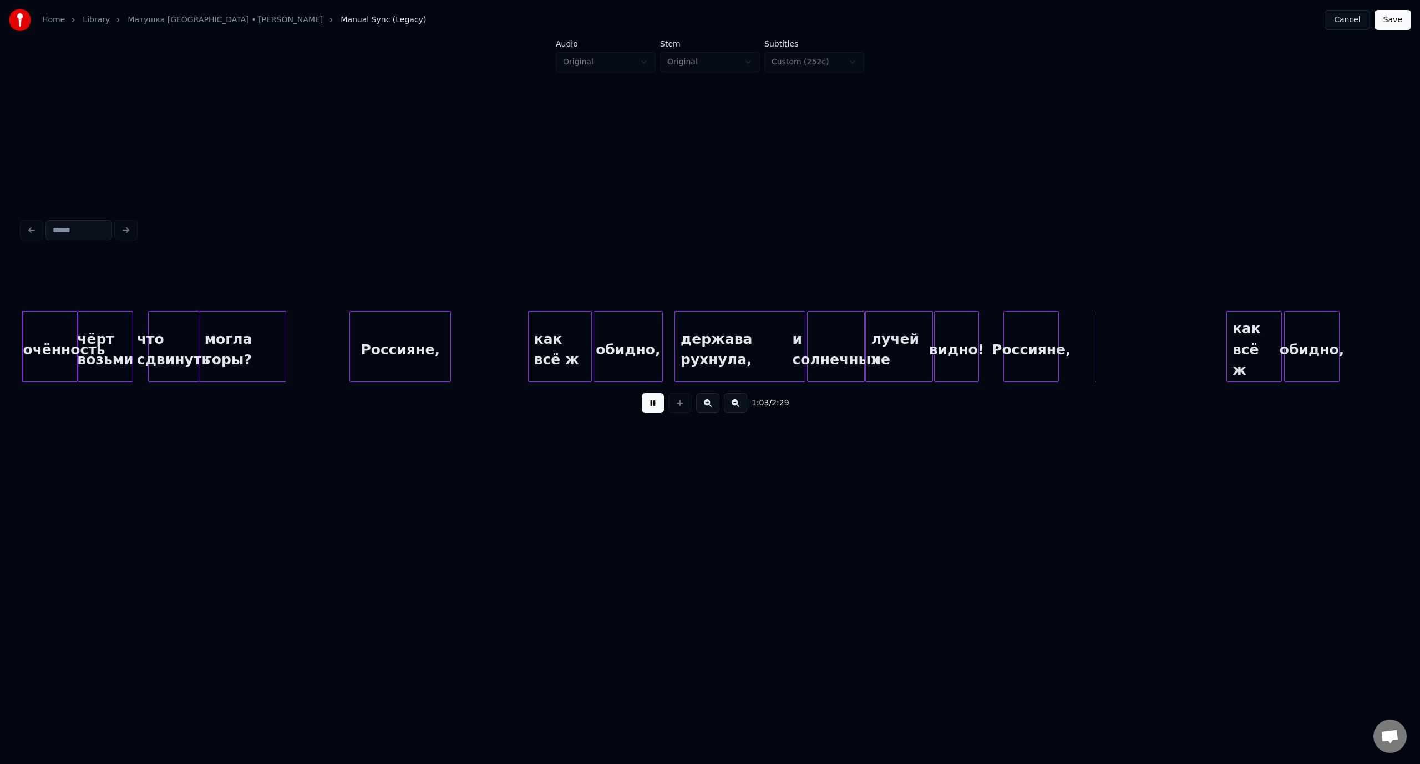
click at [650, 406] on button at bounding box center [653, 403] width 22 height 20
click at [384, 339] on div "Россияне," at bounding box center [400, 349] width 100 height 75
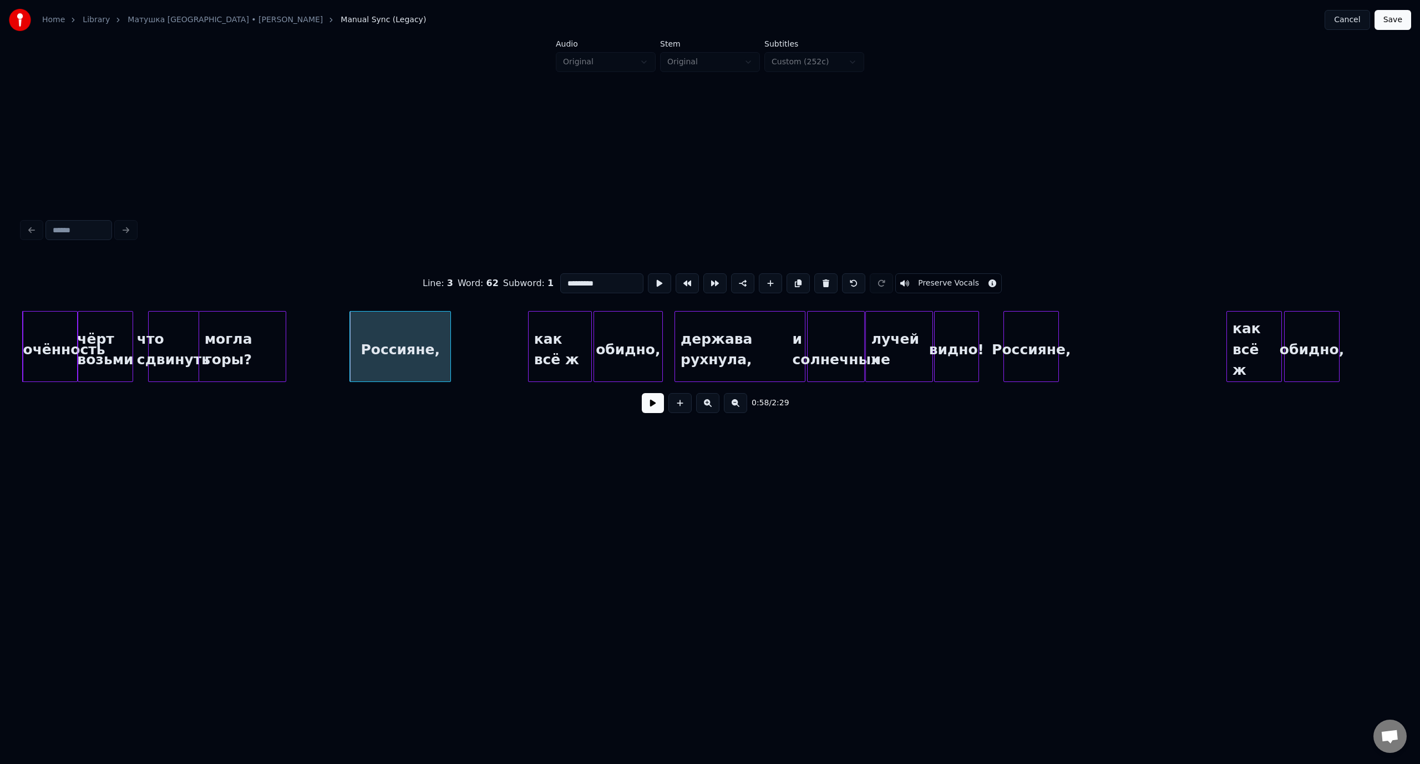
click at [652, 410] on button at bounding box center [653, 403] width 22 height 20
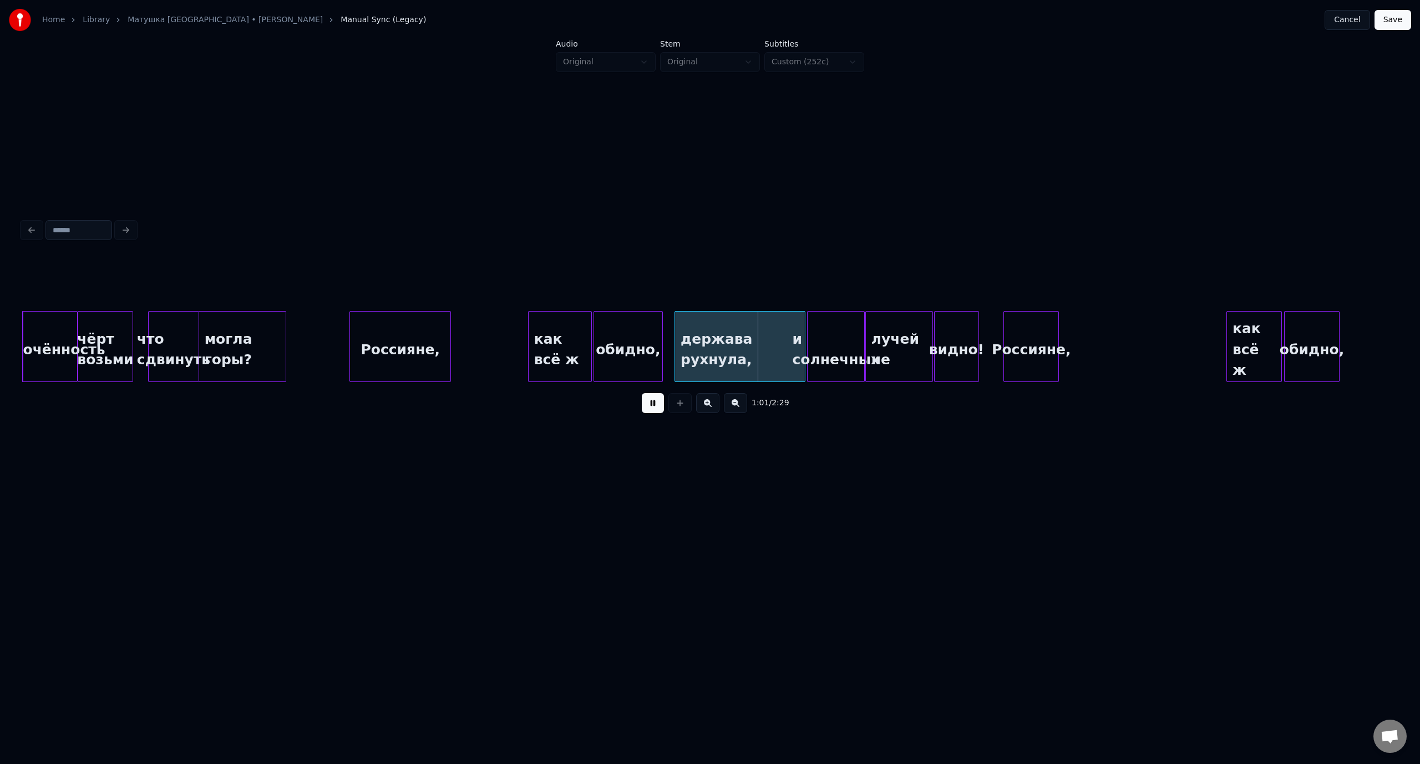
click at [652, 407] on button at bounding box center [653, 403] width 22 height 20
click at [699, 347] on div at bounding box center [698, 347] width 3 height 70
click at [397, 335] on div "Россияне," at bounding box center [400, 349] width 100 height 75
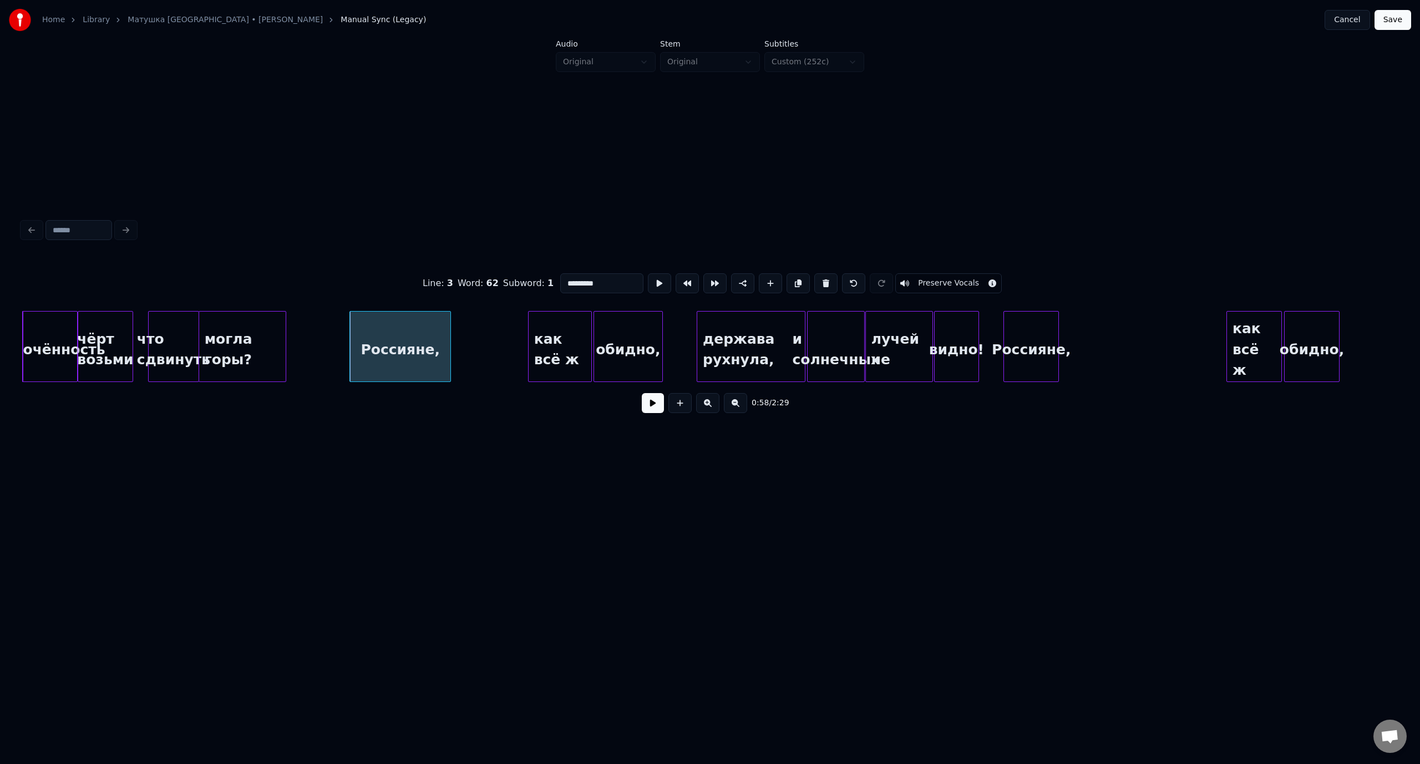
click at [660, 409] on button at bounding box center [653, 403] width 22 height 20
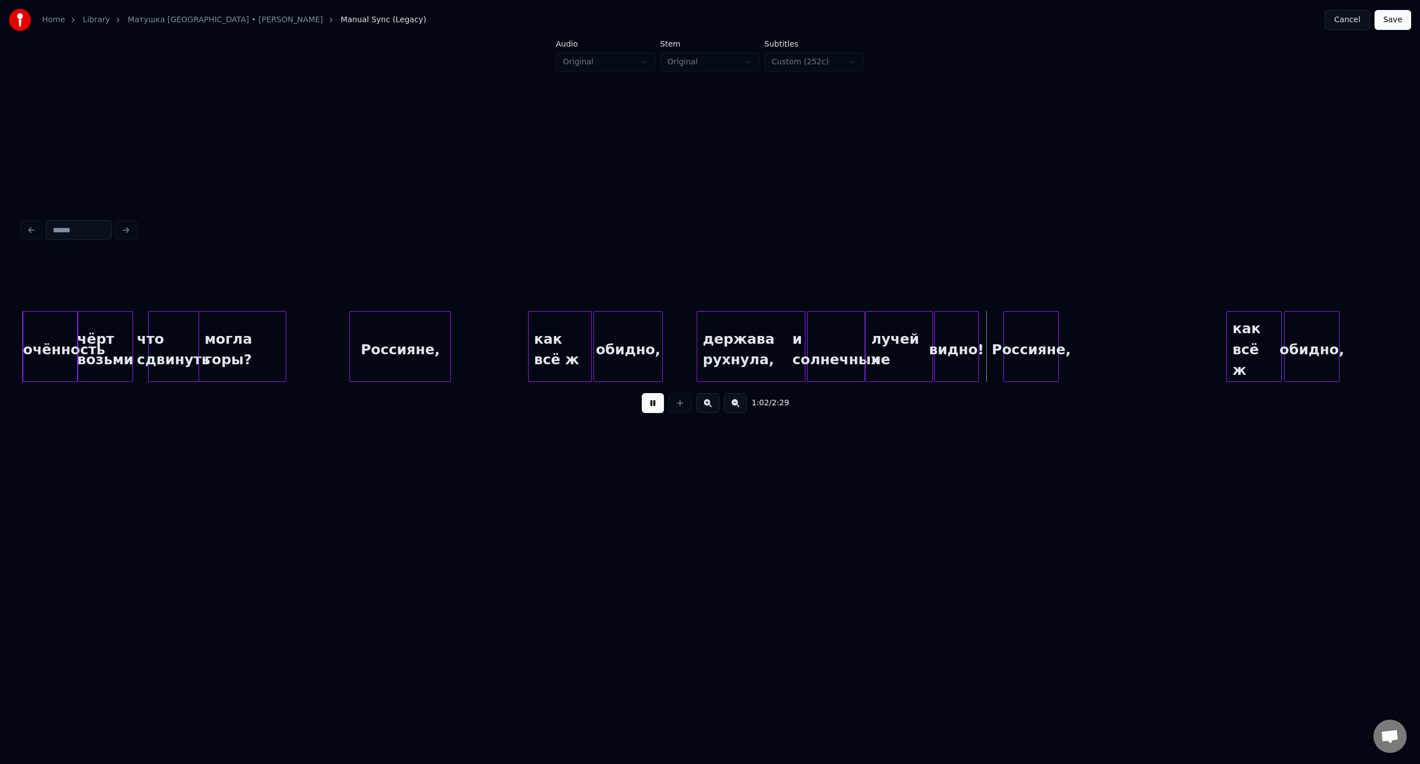
click at [647, 403] on button at bounding box center [653, 403] width 22 height 20
click at [890, 332] on div at bounding box center [891, 347] width 3 height 70
click at [888, 338] on div at bounding box center [886, 347] width 3 height 70
click at [406, 339] on div "Россияне," at bounding box center [400, 349] width 100 height 75
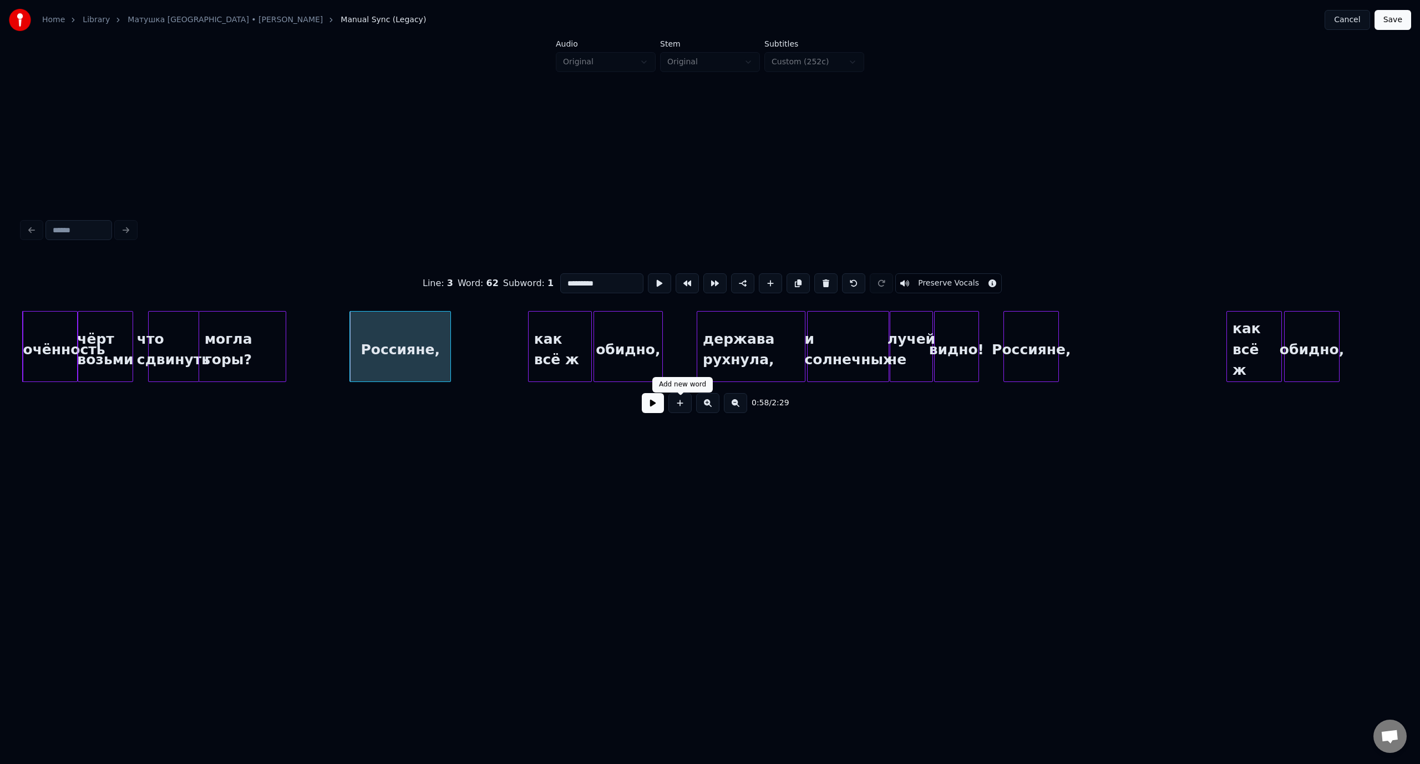
click at [647, 406] on button at bounding box center [653, 403] width 22 height 20
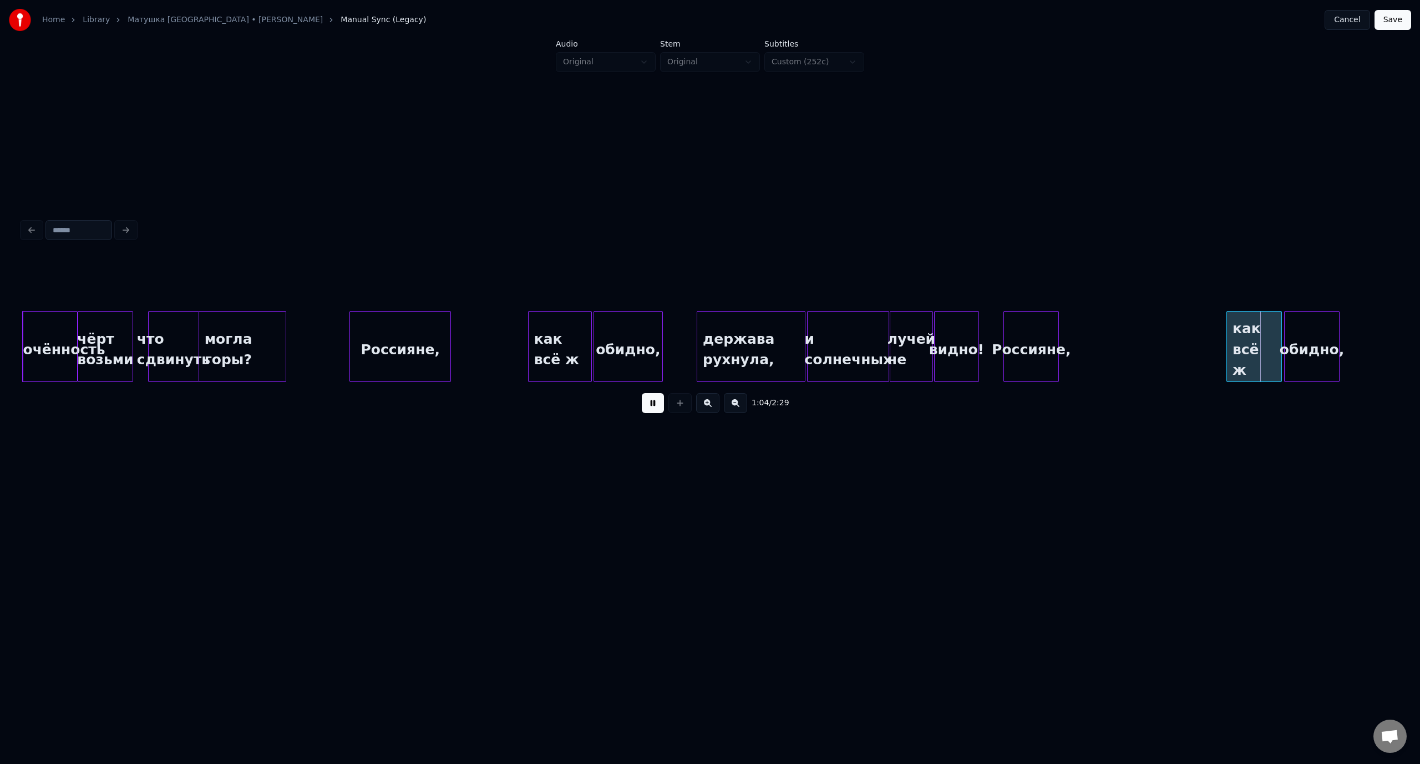
click at [658, 409] on button at bounding box center [653, 403] width 22 height 20
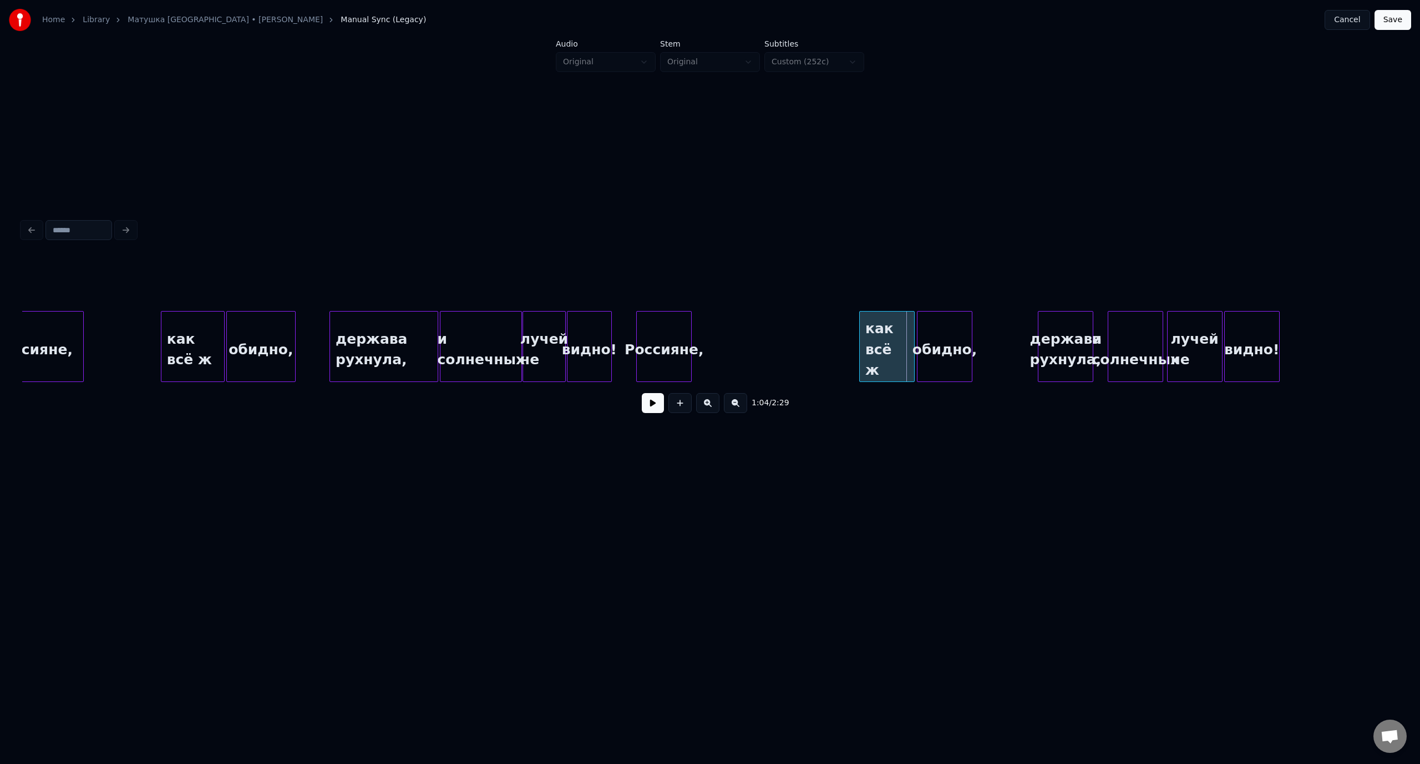
scroll to position [0, 8176]
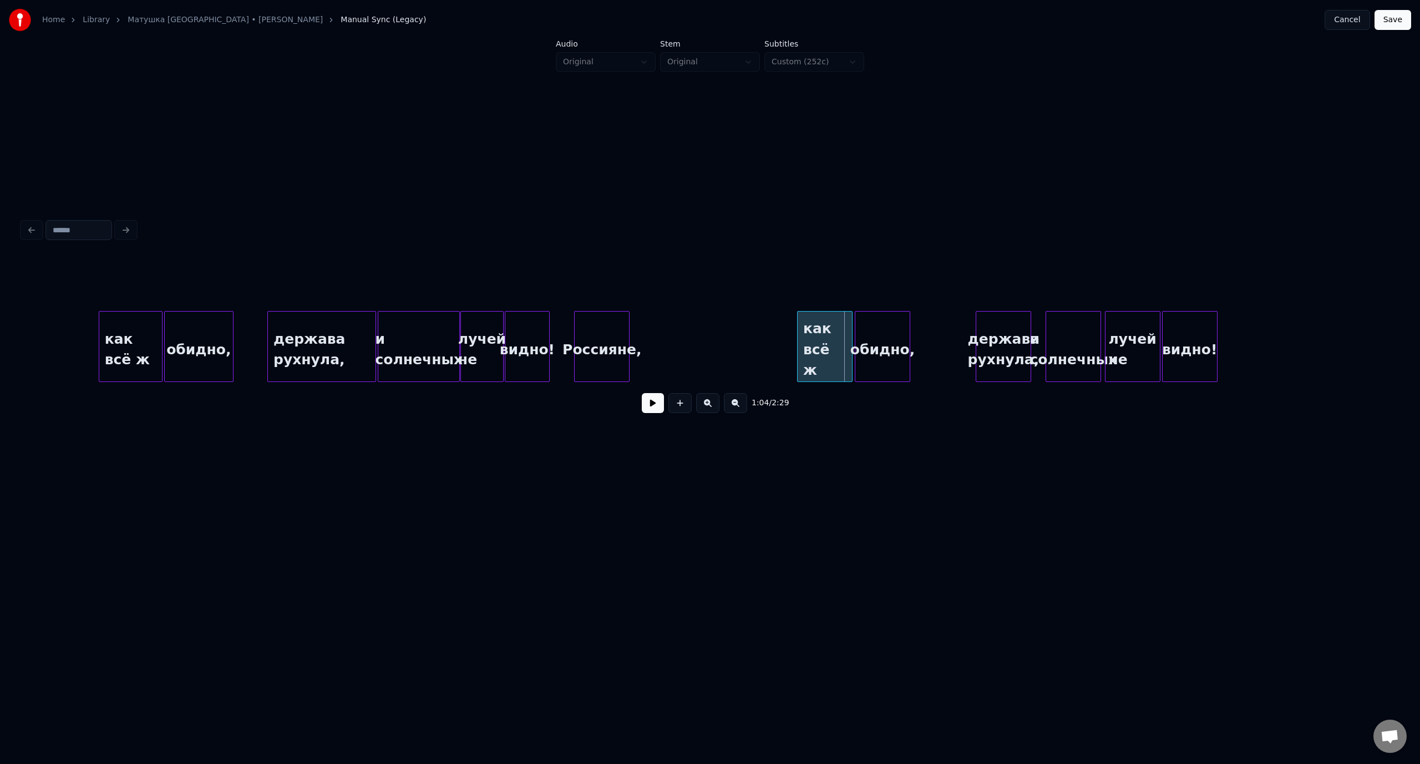
click at [138, 329] on div "как всё ж" at bounding box center [130, 349] width 63 height 75
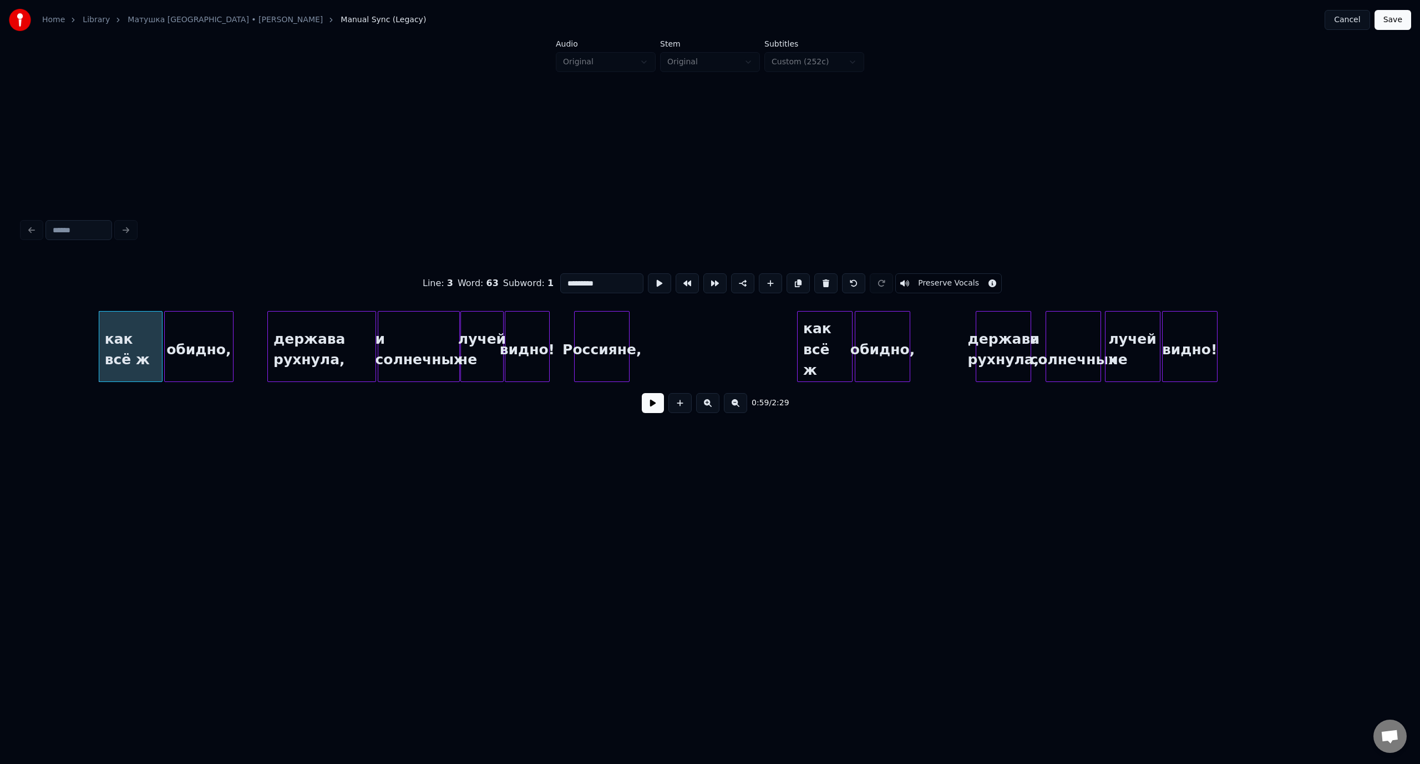
click at [652, 406] on button at bounding box center [653, 403] width 22 height 20
click at [603, 387] on div "1:03 / 2:29" at bounding box center [709, 403] width 1375 height 42
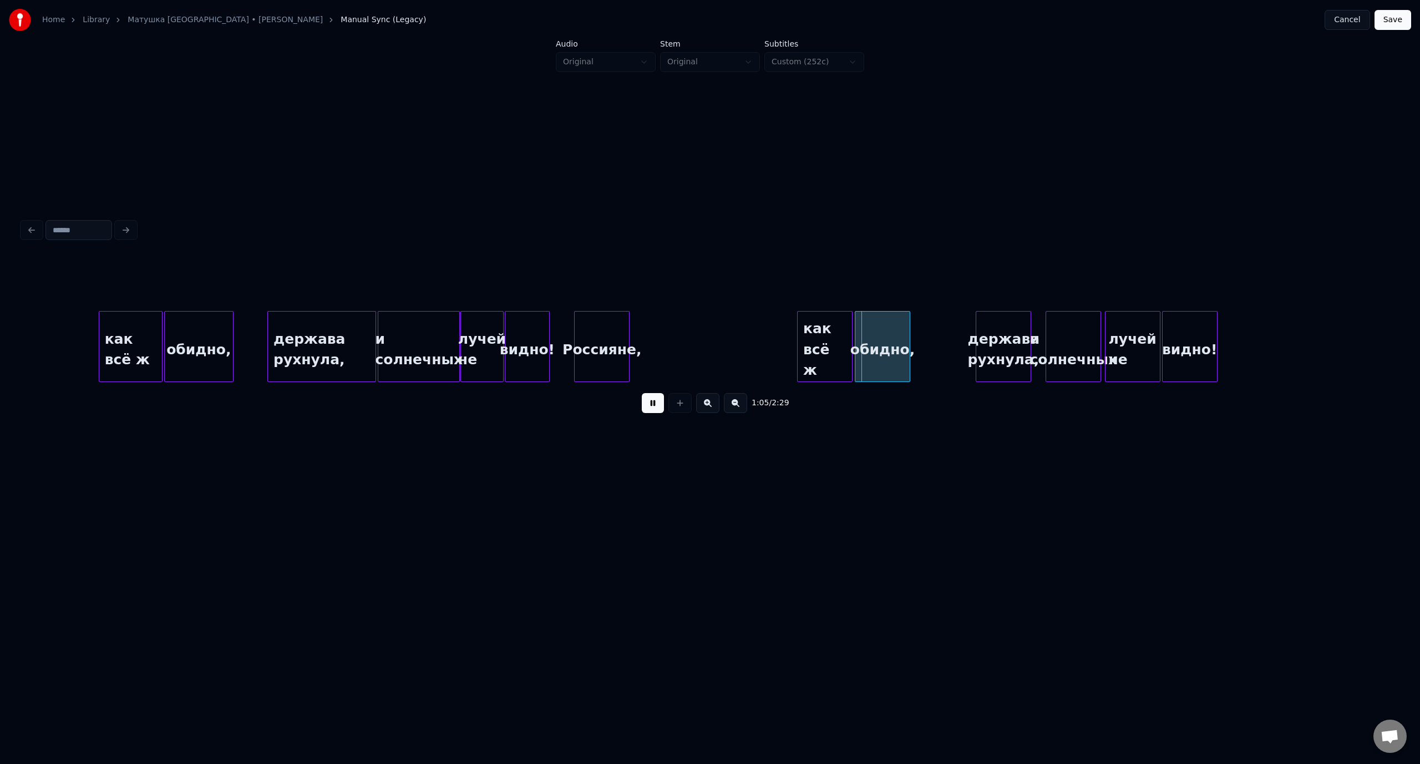
click at [124, 342] on div "как всё ж" at bounding box center [130, 349] width 63 height 75
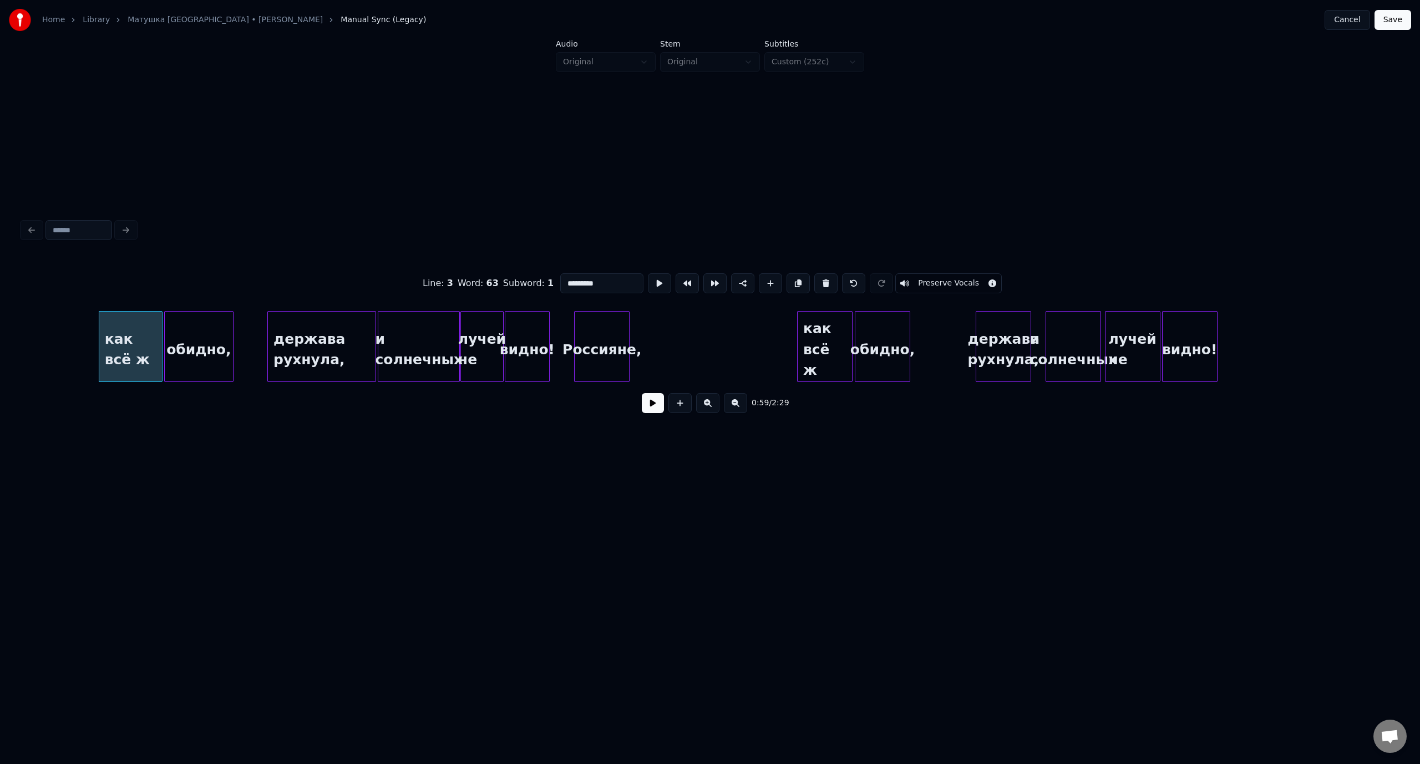
click at [657, 409] on button at bounding box center [653, 403] width 22 height 20
click at [648, 406] on button at bounding box center [653, 403] width 22 height 20
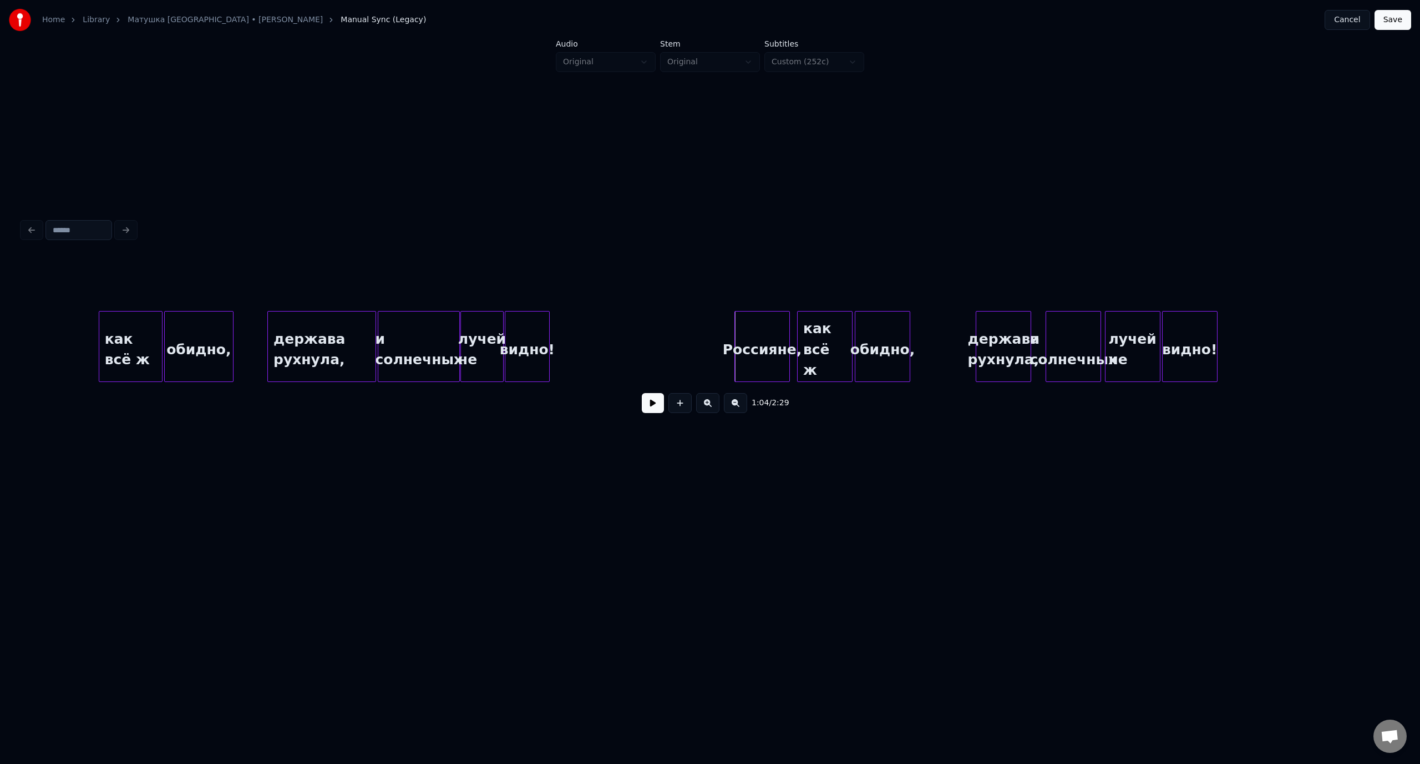
click at [762, 336] on div "Россияне," at bounding box center [762, 349] width 54 height 75
click at [134, 326] on div "как всё ж" at bounding box center [130, 349] width 63 height 75
click at [653, 406] on button at bounding box center [653, 403] width 22 height 20
click at [655, 405] on button at bounding box center [653, 403] width 22 height 20
click at [621, 339] on div at bounding box center [620, 347] width 3 height 70
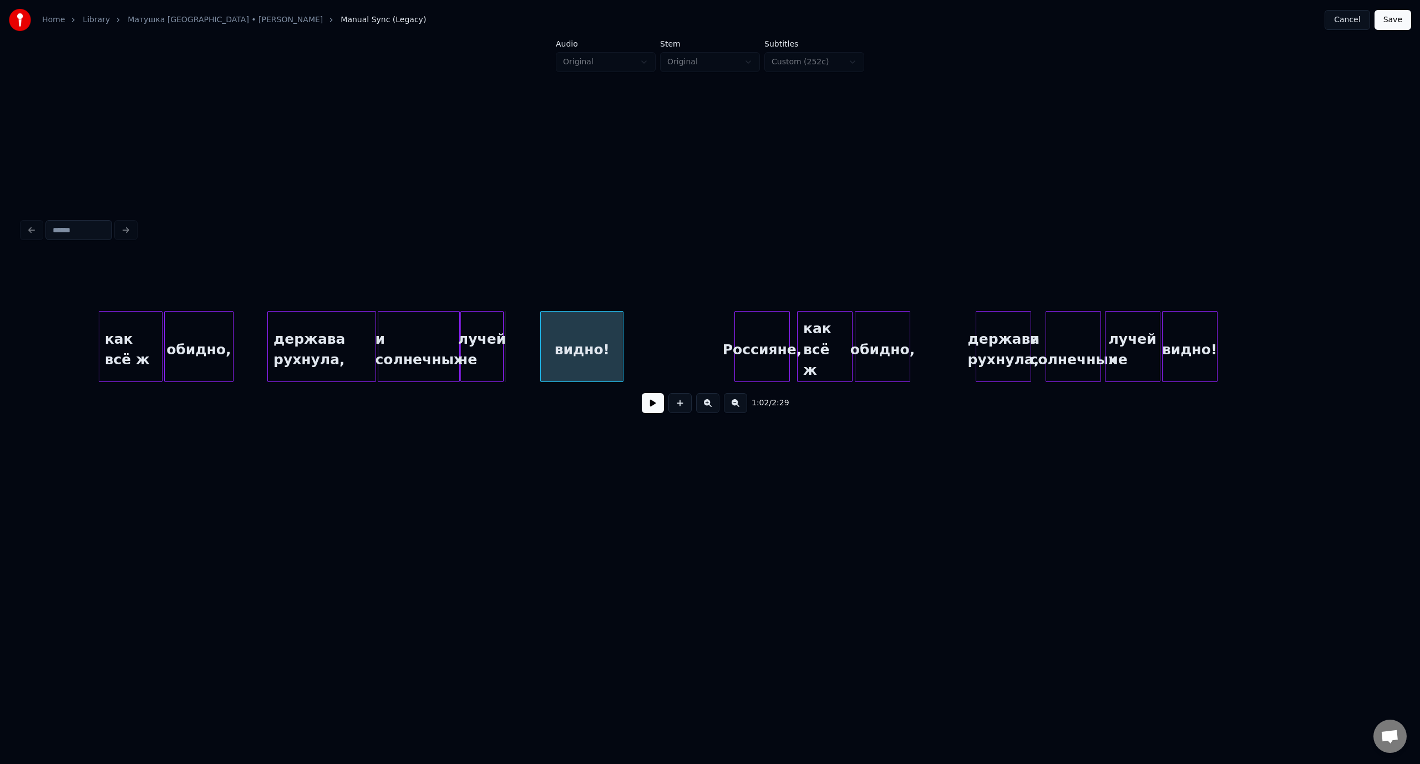
click at [544, 337] on div at bounding box center [542, 347] width 3 height 70
click at [542, 340] on div at bounding box center [541, 347] width 3 height 70
click at [139, 333] on div "как всё ж" at bounding box center [130, 349] width 63 height 75
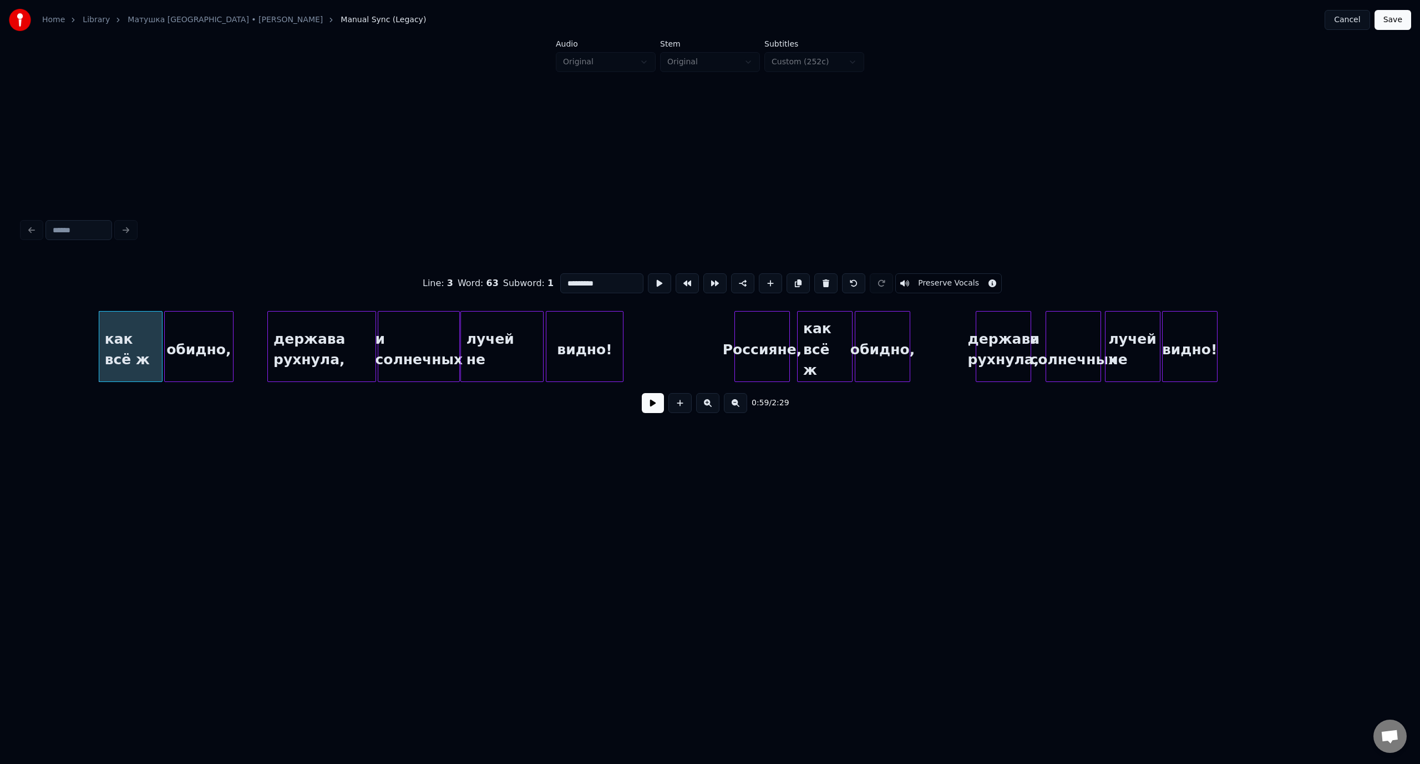
click at [650, 409] on button at bounding box center [653, 403] width 22 height 20
click at [654, 406] on button at bounding box center [653, 403] width 22 height 20
click at [655, 404] on button at bounding box center [653, 403] width 22 height 20
click at [113, 337] on div "как всё ж" at bounding box center [130, 349] width 63 height 75
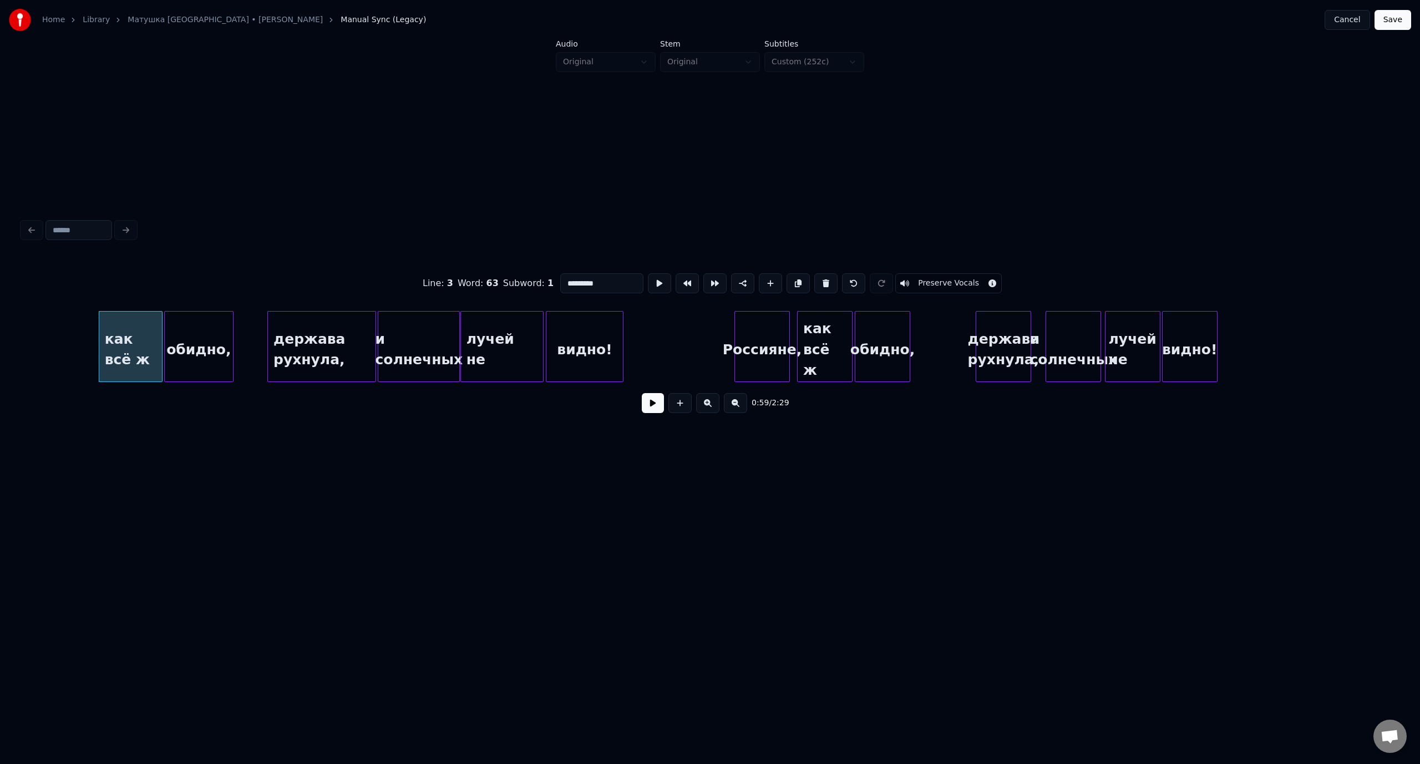
click at [649, 403] on button at bounding box center [653, 403] width 22 height 20
click at [654, 408] on button at bounding box center [653, 403] width 22 height 20
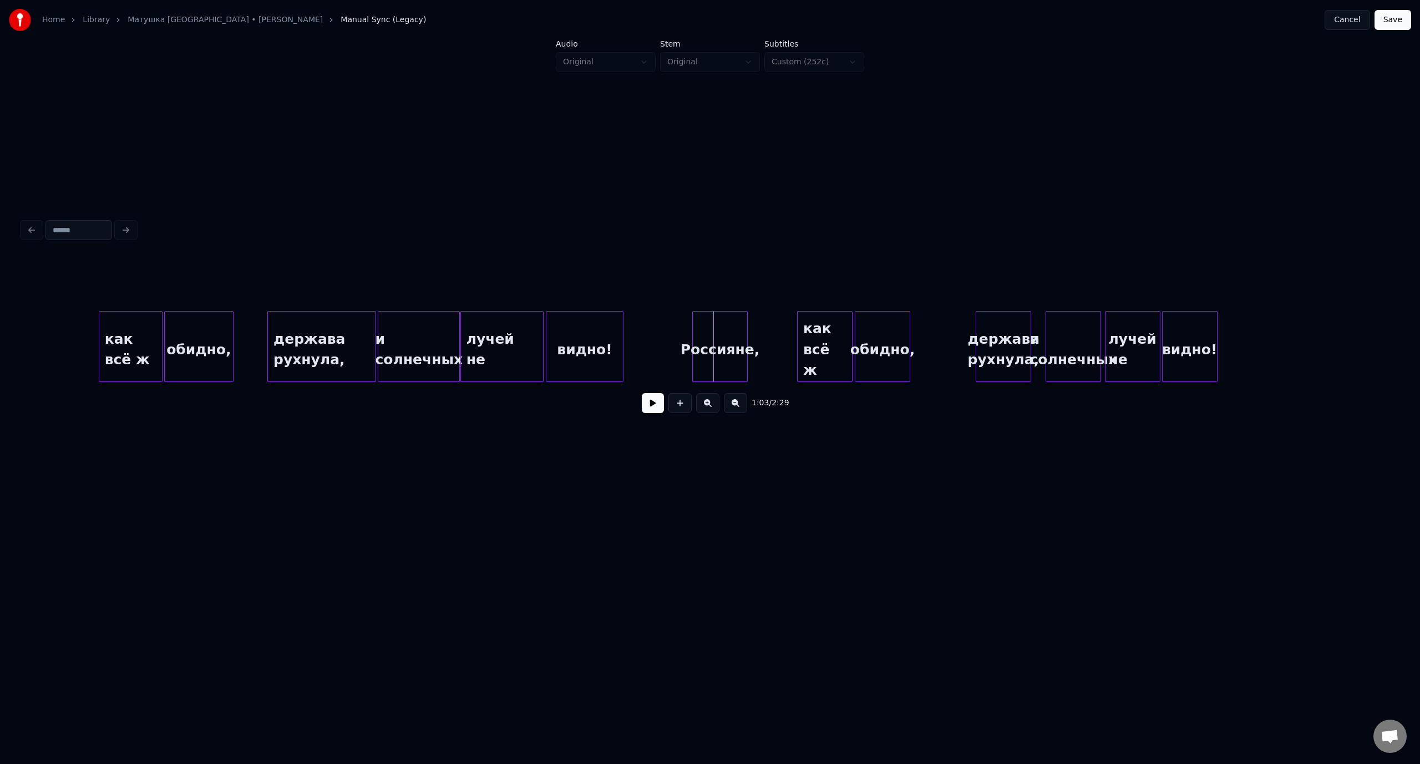
click at [726, 323] on div "Россияне," at bounding box center [720, 349] width 54 height 75
click at [746, 336] on div at bounding box center [745, 347] width 3 height 70
click at [119, 335] on div "как всё ж" at bounding box center [130, 349] width 63 height 75
click at [651, 412] on button at bounding box center [653, 403] width 22 height 20
click at [649, 408] on button at bounding box center [653, 403] width 22 height 20
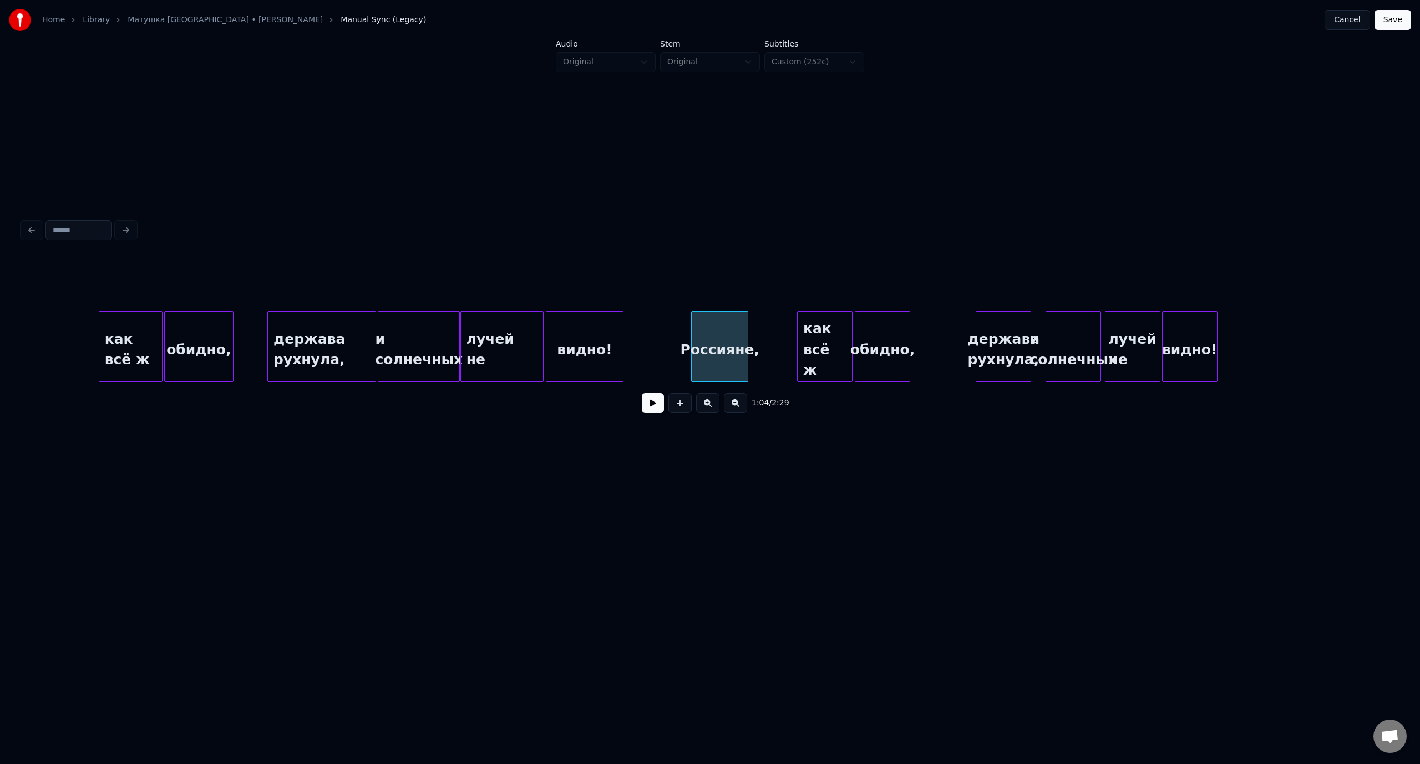
click at [692, 327] on div at bounding box center [693, 347] width 3 height 70
click at [667, 328] on div at bounding box center [668, 347] width 3 height 70
click at [184, 338] on div "обидно," at bounding box center [199, 349] width 68 height 75
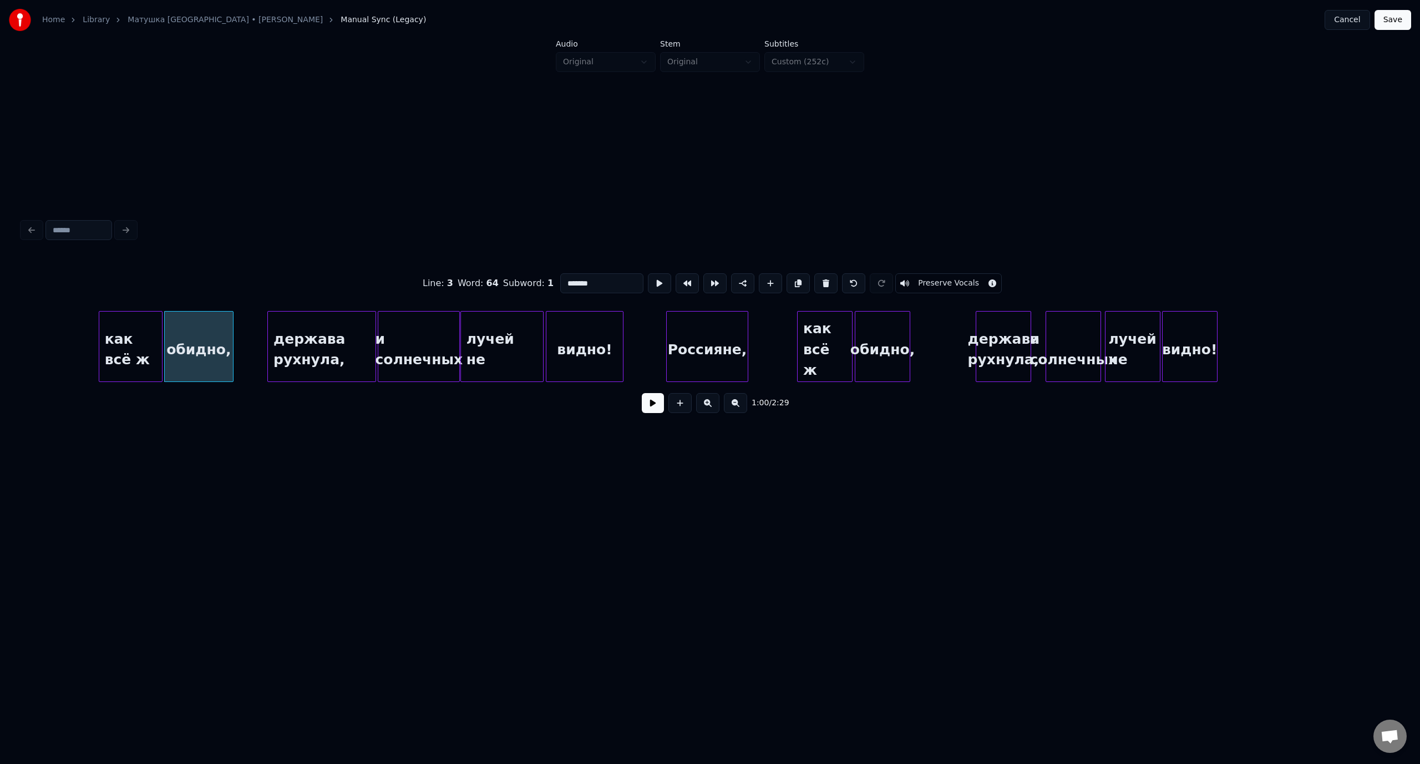
click at [659, 408] on button at bounding box center [653, 403] width 22 height 20
click at [657, 409] on button at bounding box center [653, 403] width 22 height 20
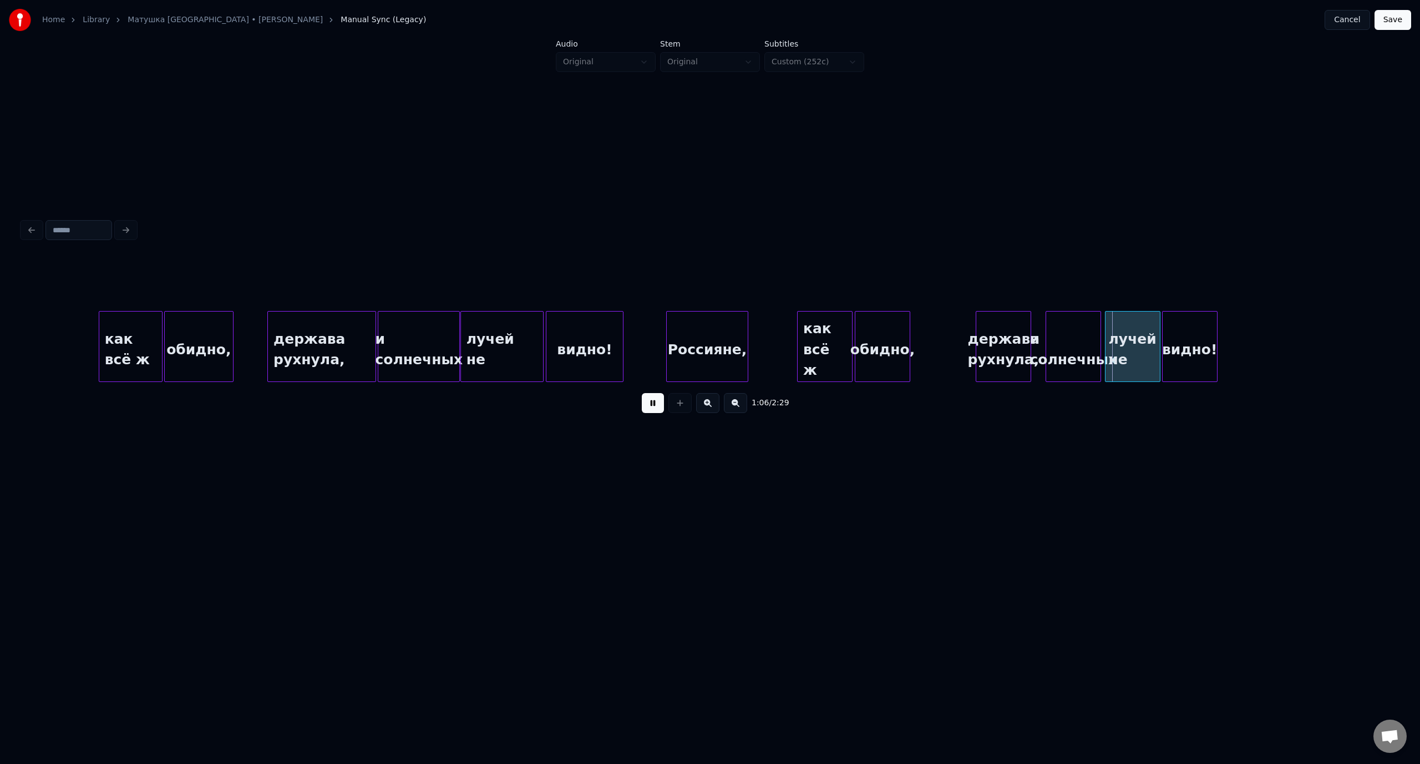
click at [657, 409] on button at bounding box center [653, 403] width 22 height 20
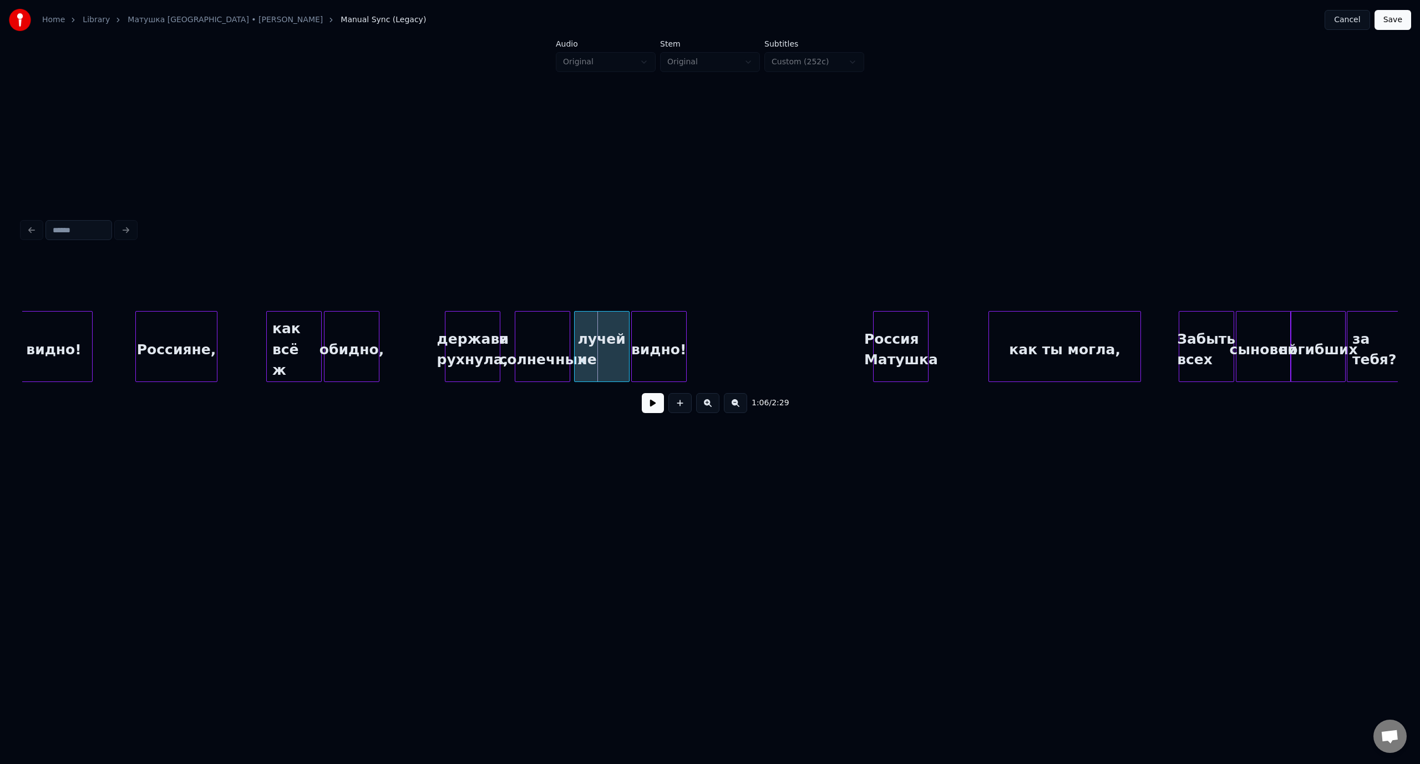
scroll to position [0, 8679]
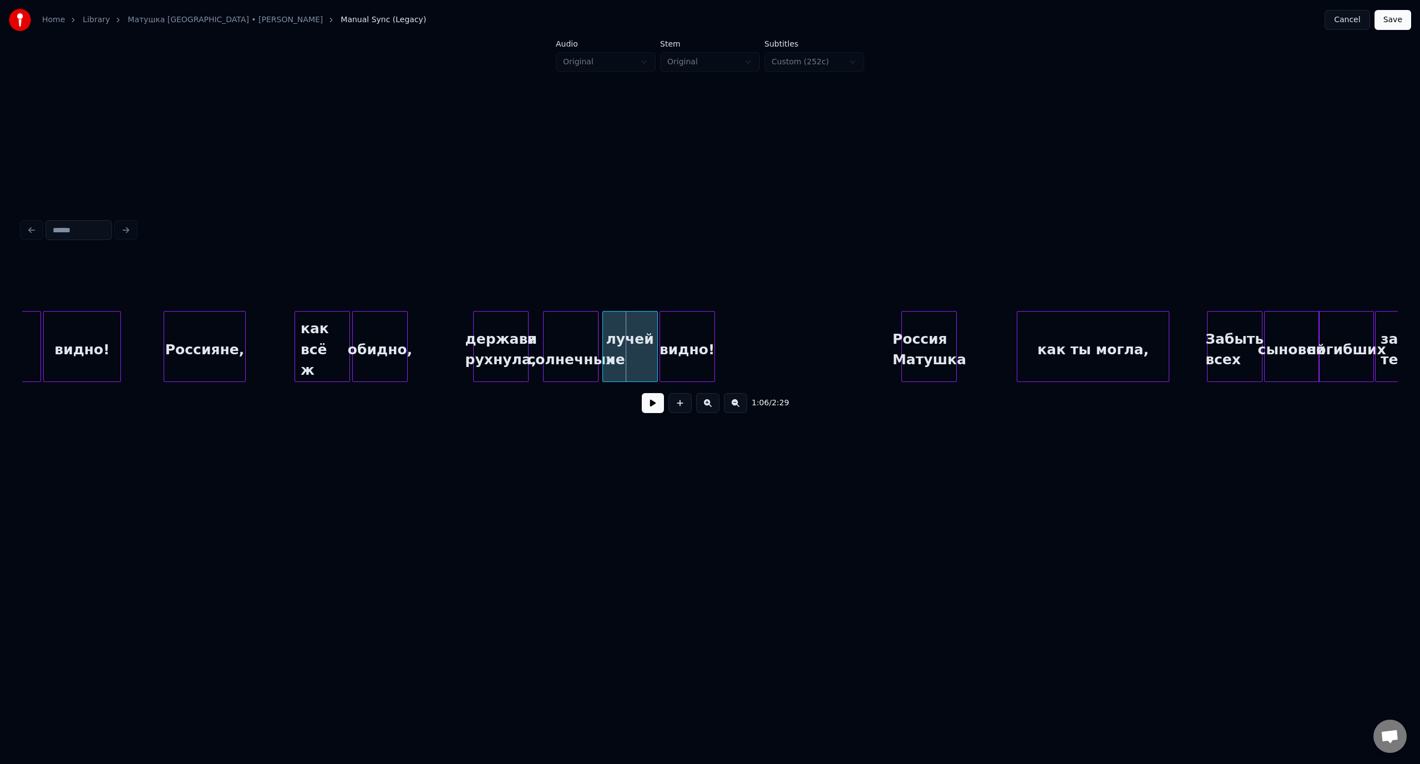
click at [223, 334] on div "Россияне," at bounding box center [205, 349] width 82 height 75
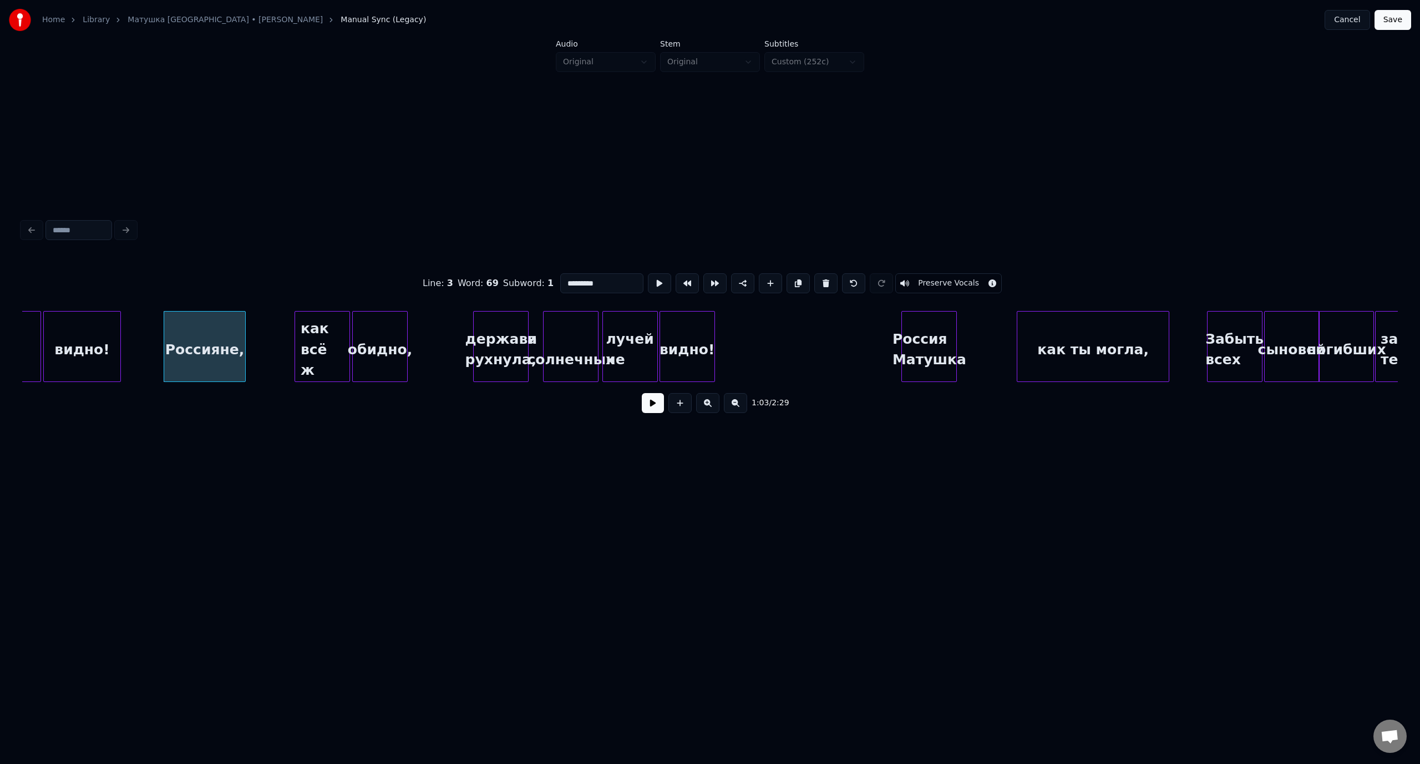
click at [657, 405] on button at bounding box center [653, 403] width 22 height 20
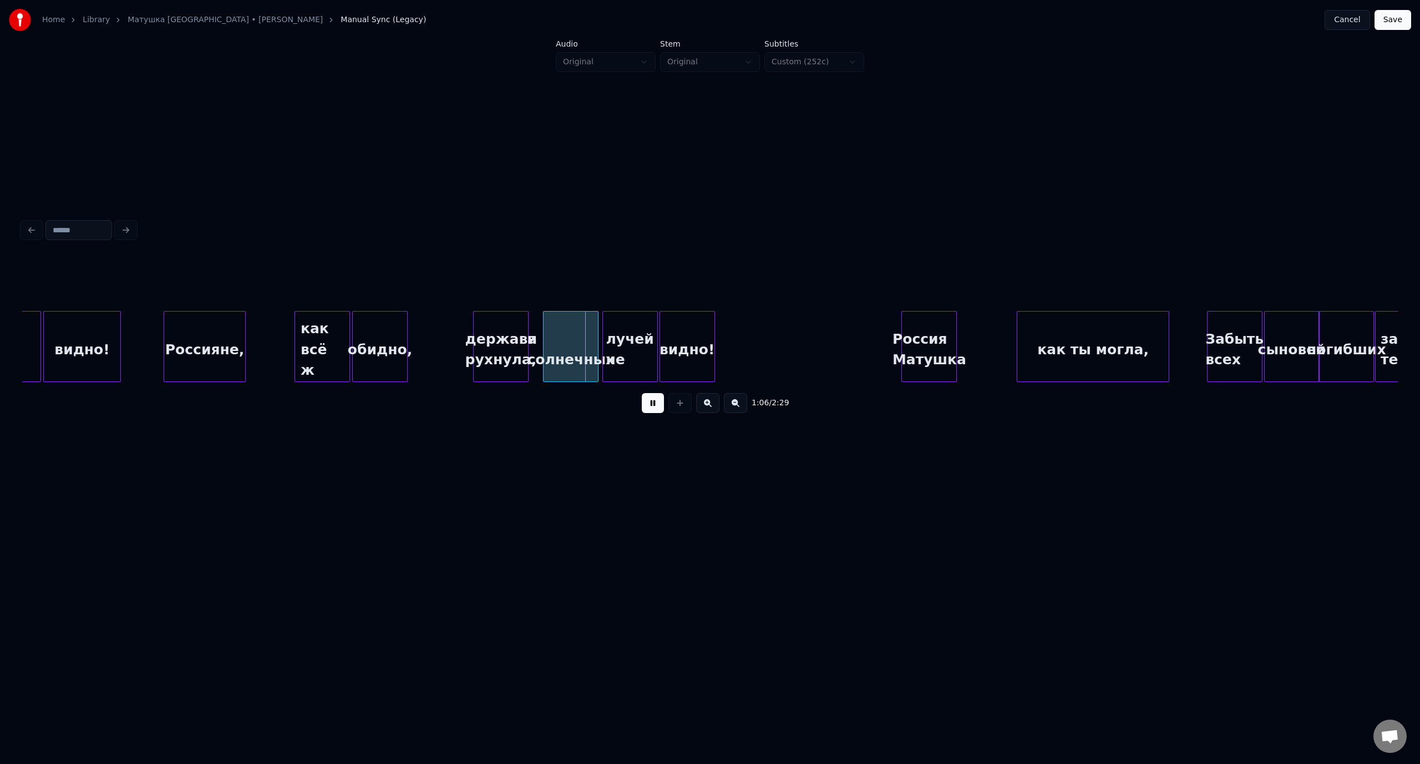
click at [654, 401] on button at bounding box center [653, 403] width 22 height 20
click at [783, 329] on div "видно!" at bounding box center [778, 349] width 54 height 75
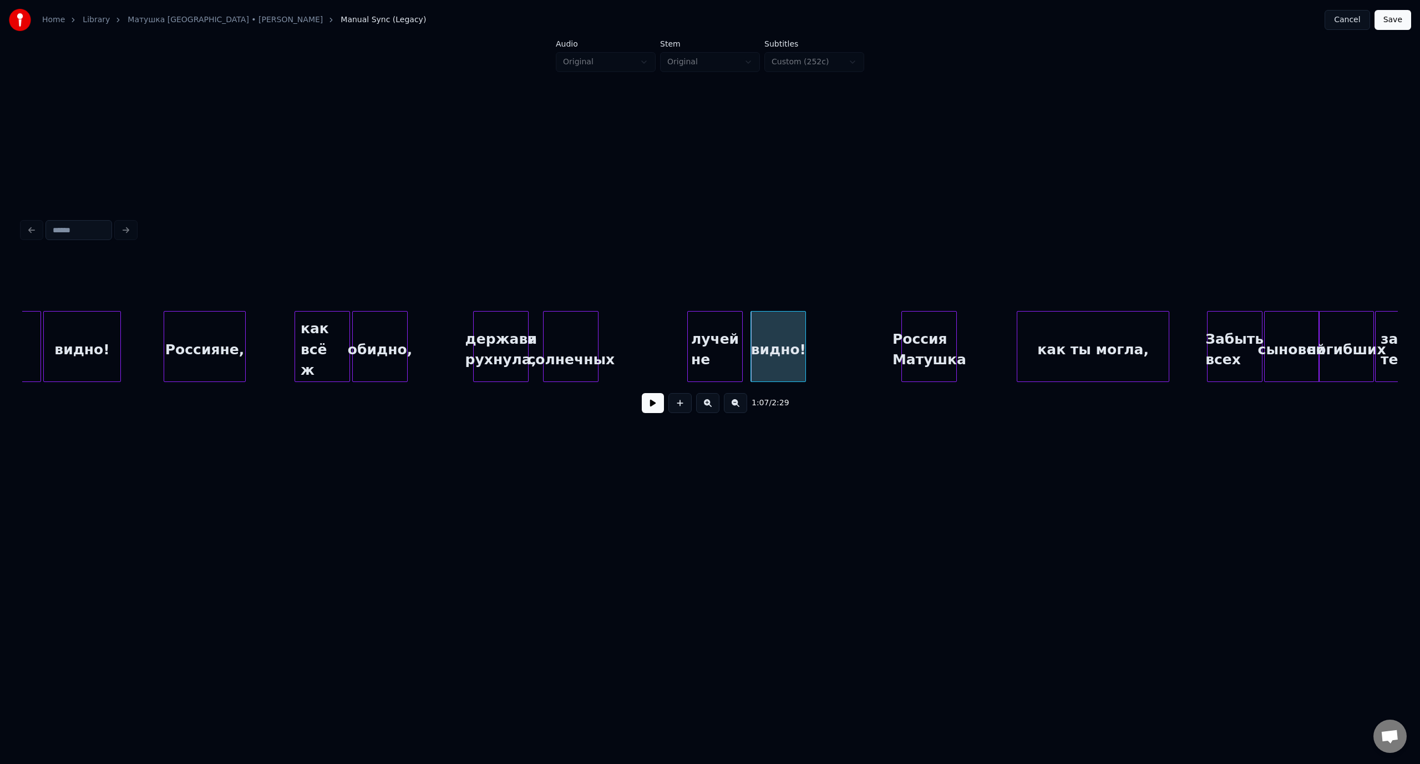
click at [718, 324] on div "лучей не" at bounding box center [715, 349] width 54 height 75
click at [661, 326] on div "и солнечных" at bounding box center [655, 349] width 54 height 75
click at [598, 328] on div at bounding box center [597, 347] width 3 height 70
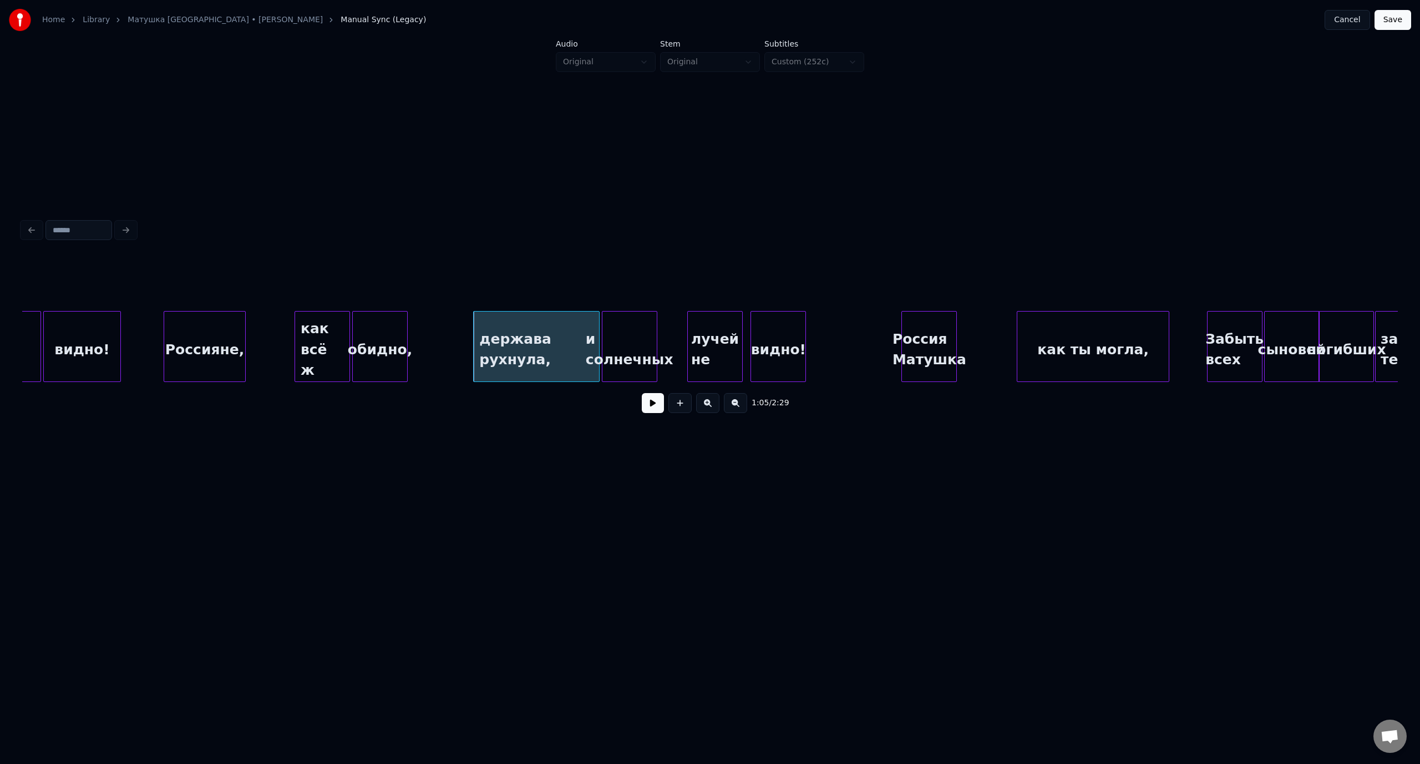
click at [623, 328] on div "и солнечных" at bounding box center [629, 349] width 54 height 75
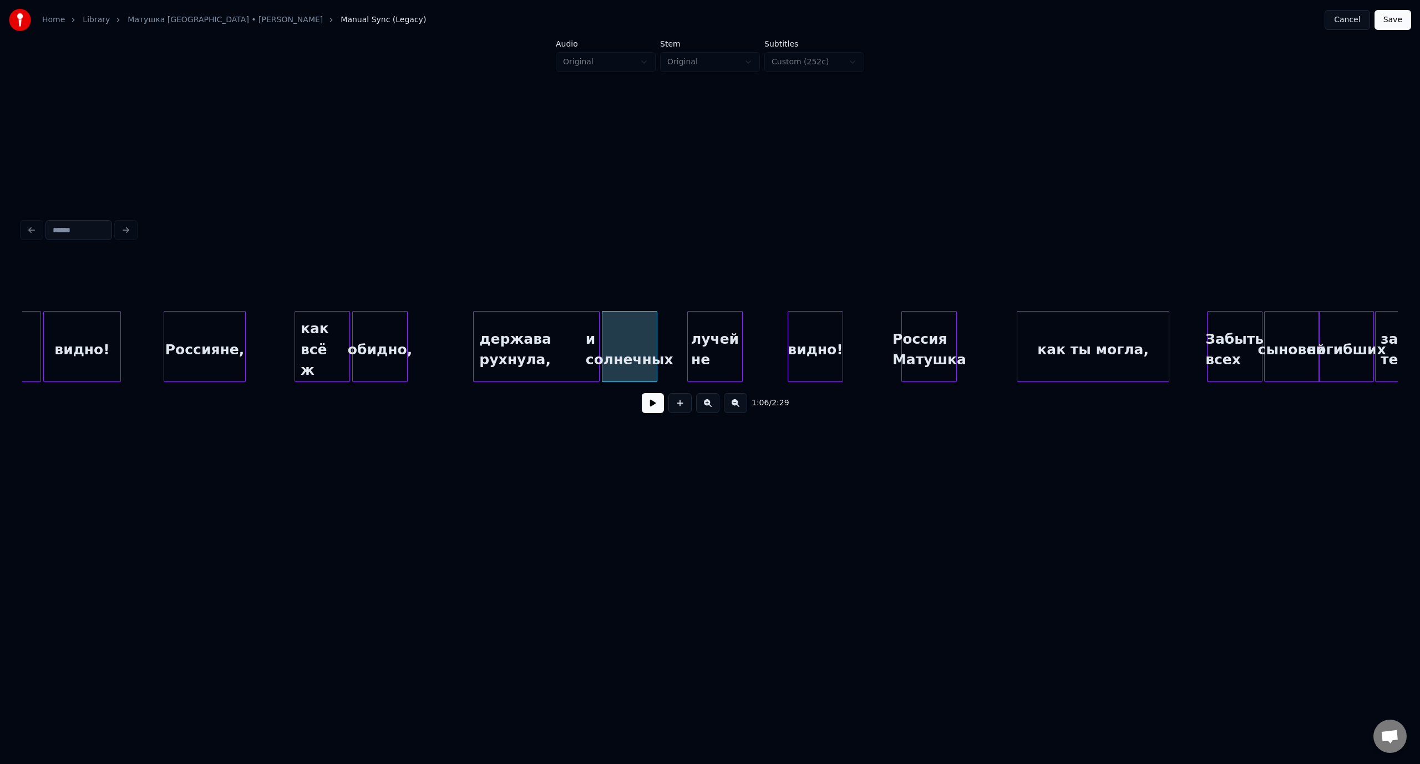
click at [811, 337] on div "видно!" at bounding box center [815, 349] width 54 height 75
click at [756, 329] on div "лучей не" at bounding box center [753, 349] width 54 height 75
click at [682, 339] on div at bounding box center [681, 347] width 3 height 70
click at [228, 334] on div "Россияне," at bounding box center [205, 349] width 82 height 75
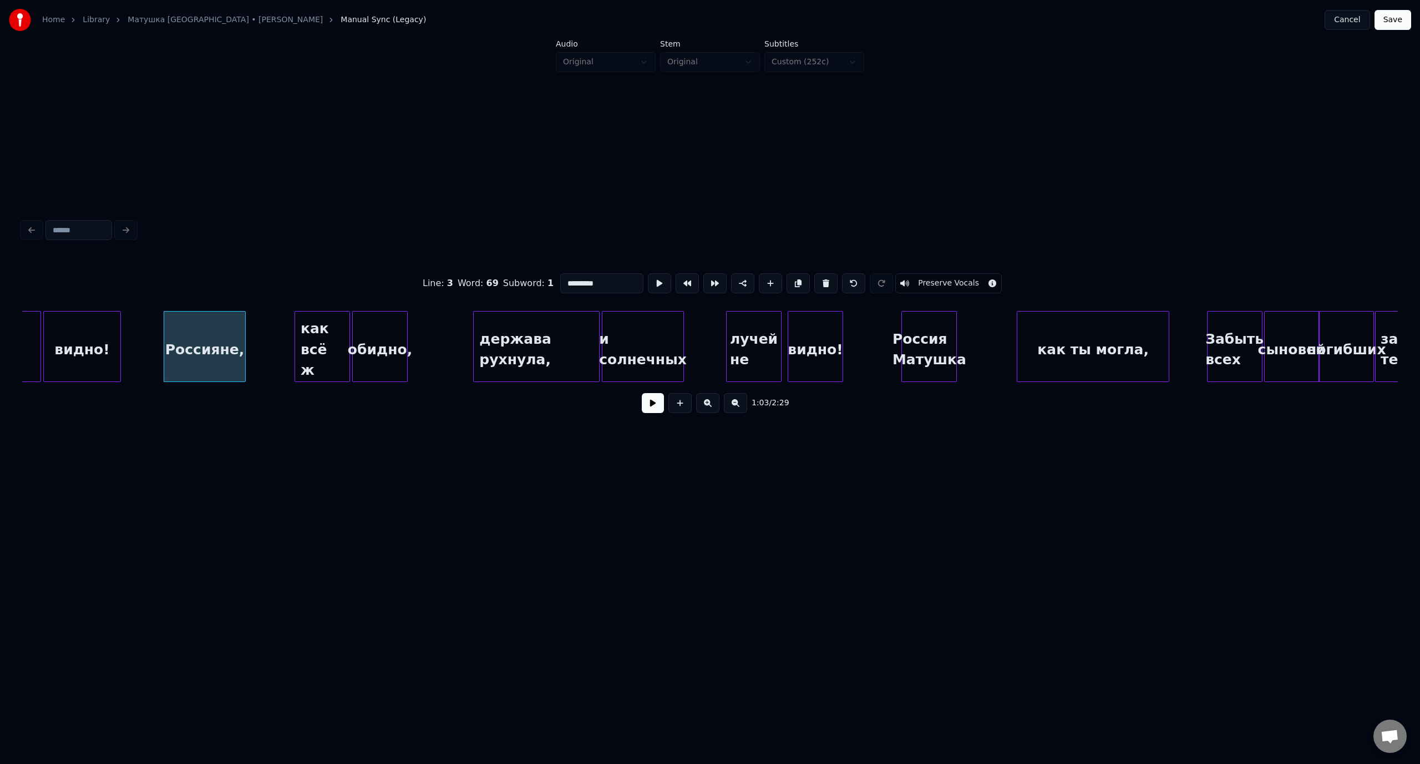
click at [657, 410] on button at bounding box center [653, 403] width 22 height 20
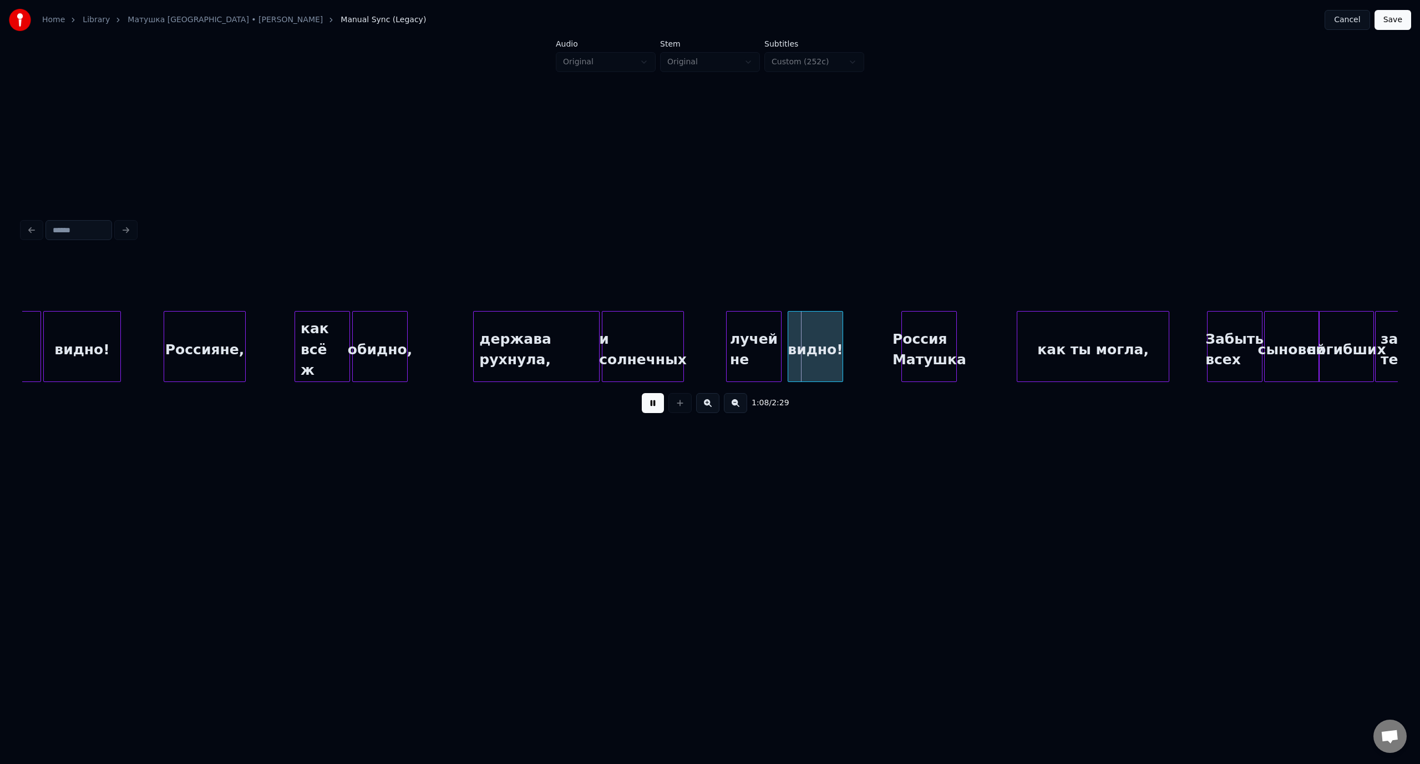
click at [652, 404] on button at bounding box center [653, 403] width 22 height 20
click at [752, 323] on div "лучей не" at bounding box center [753, 349] width 54 height 75
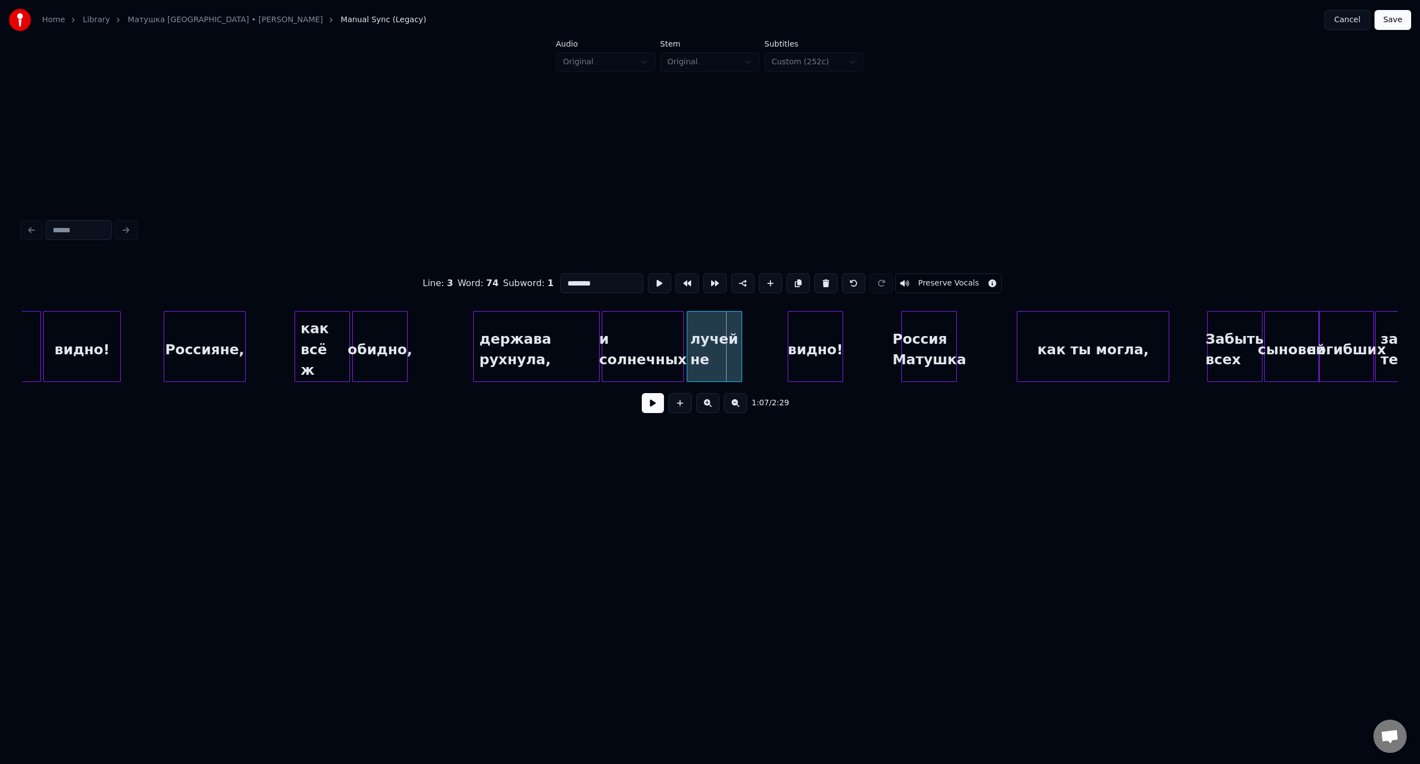
click at [712, 323] on div "лучей не" at bounding box center [714, 349] width 54 height 75
click at [740, 352] on div "лучей не" at bounding box center [712, 346] width 55 height 71
click at [763, 349] on div at bounding box center [762, 347] width 3 height 70
click at [805, 330] on div "видно!" at bounding box center [794, 349] width 54 height 75
click at [205, 347] on div "Россияне," at bounding box center [205, 349] width 82 height 75
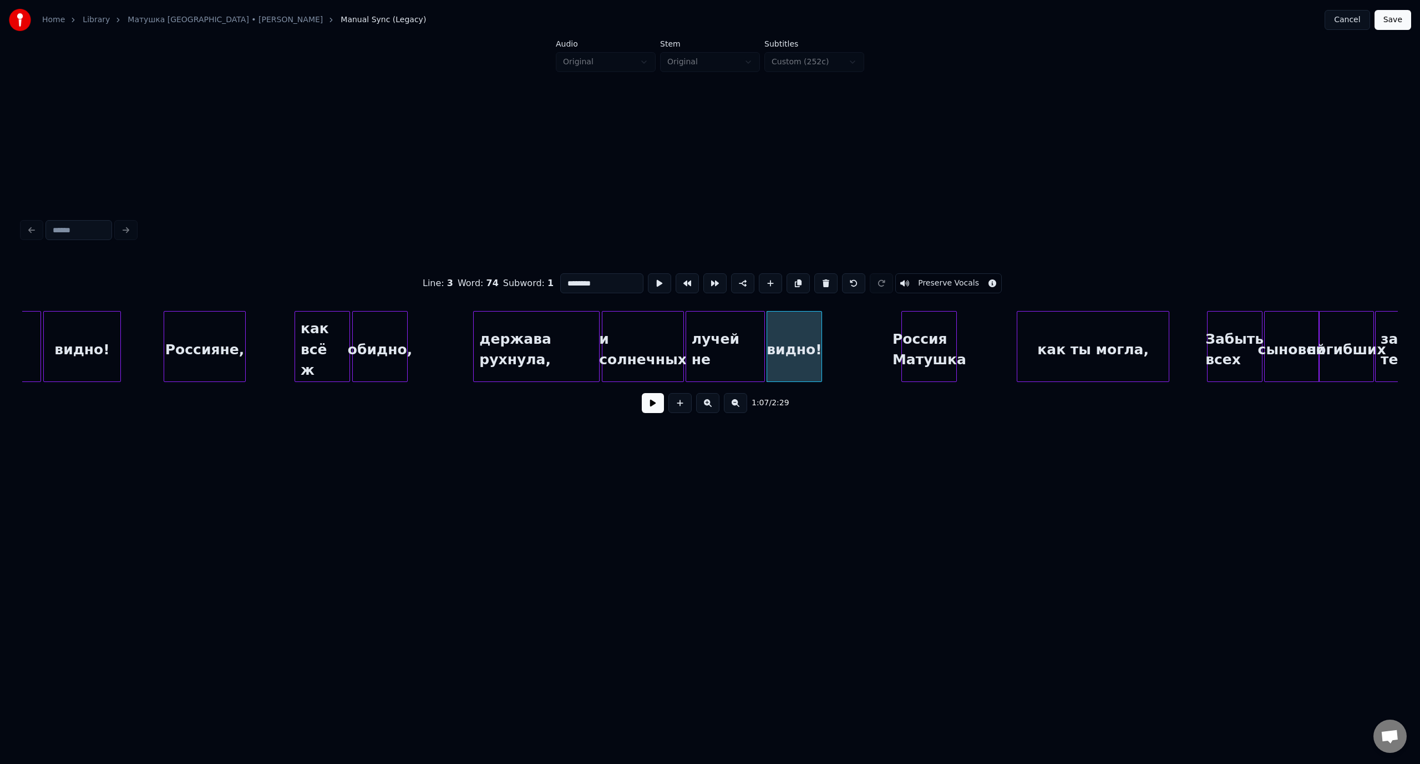
type input "*********"
click at [651, 403] on button at bounding box center [653, 403] width 22 height 20
click at [657, 405] on button at bounding box center [653, 403] width 22 height 20
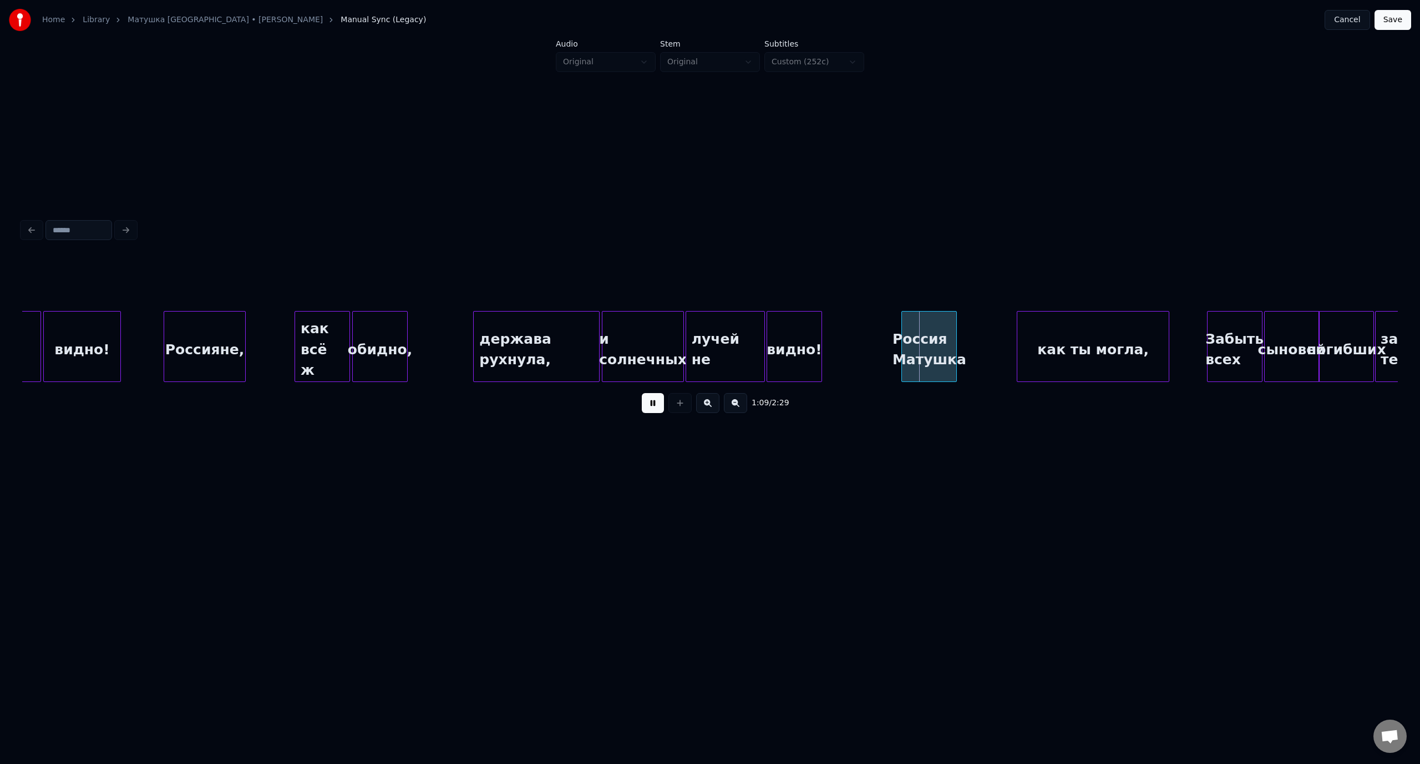
click at [657, 405] on button at bounding box center [653, 403] width 22 height 20
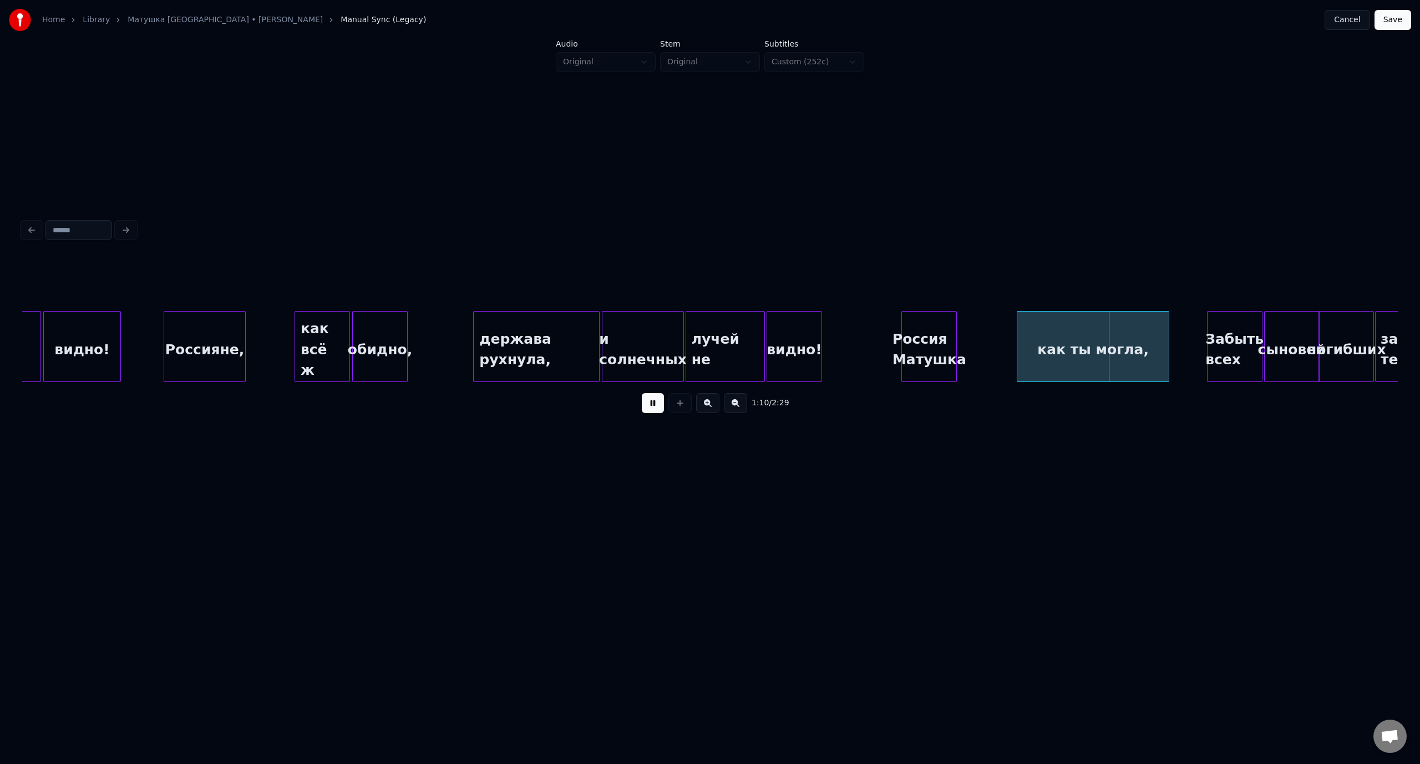
click at [657, 405] on button at bounding box center [653, 403] width 22 height 20
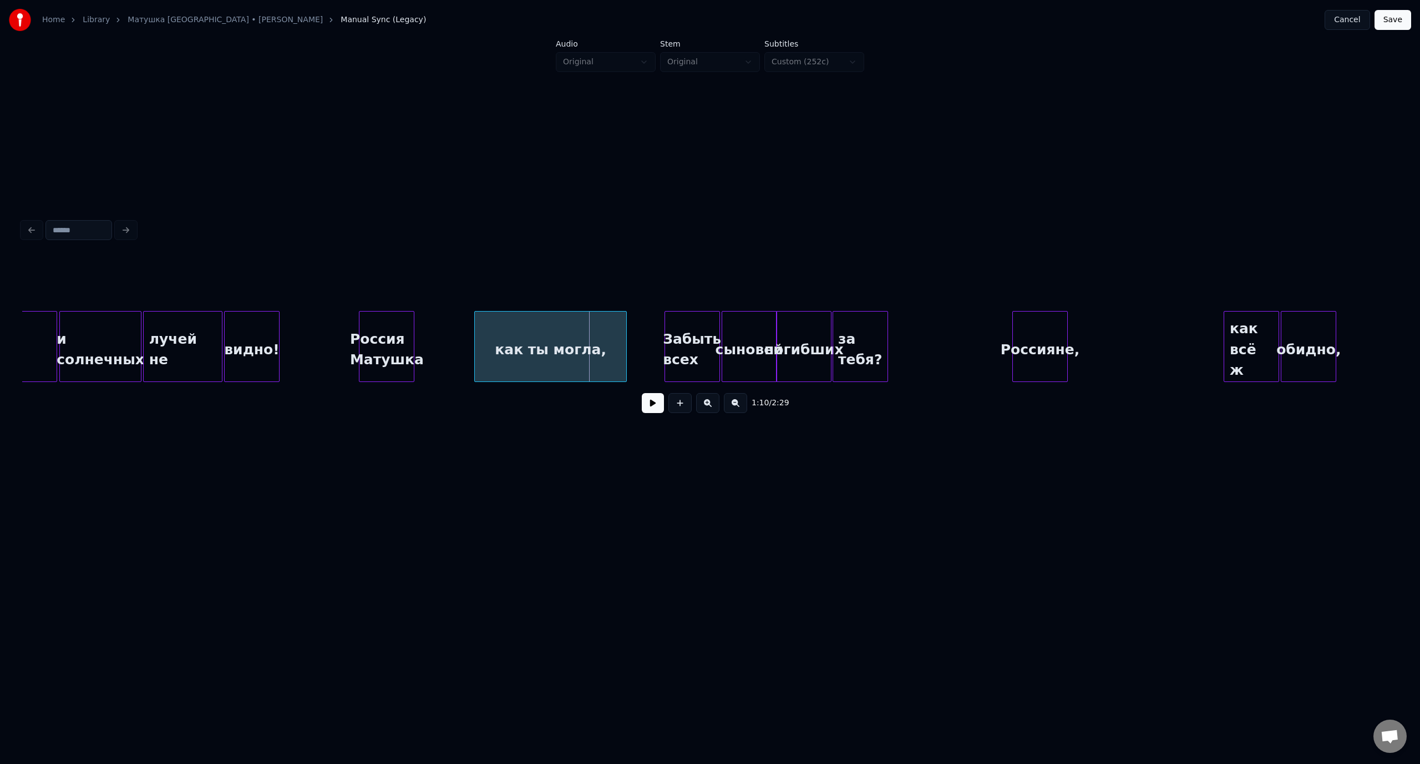
scroll to position [0, 9255]
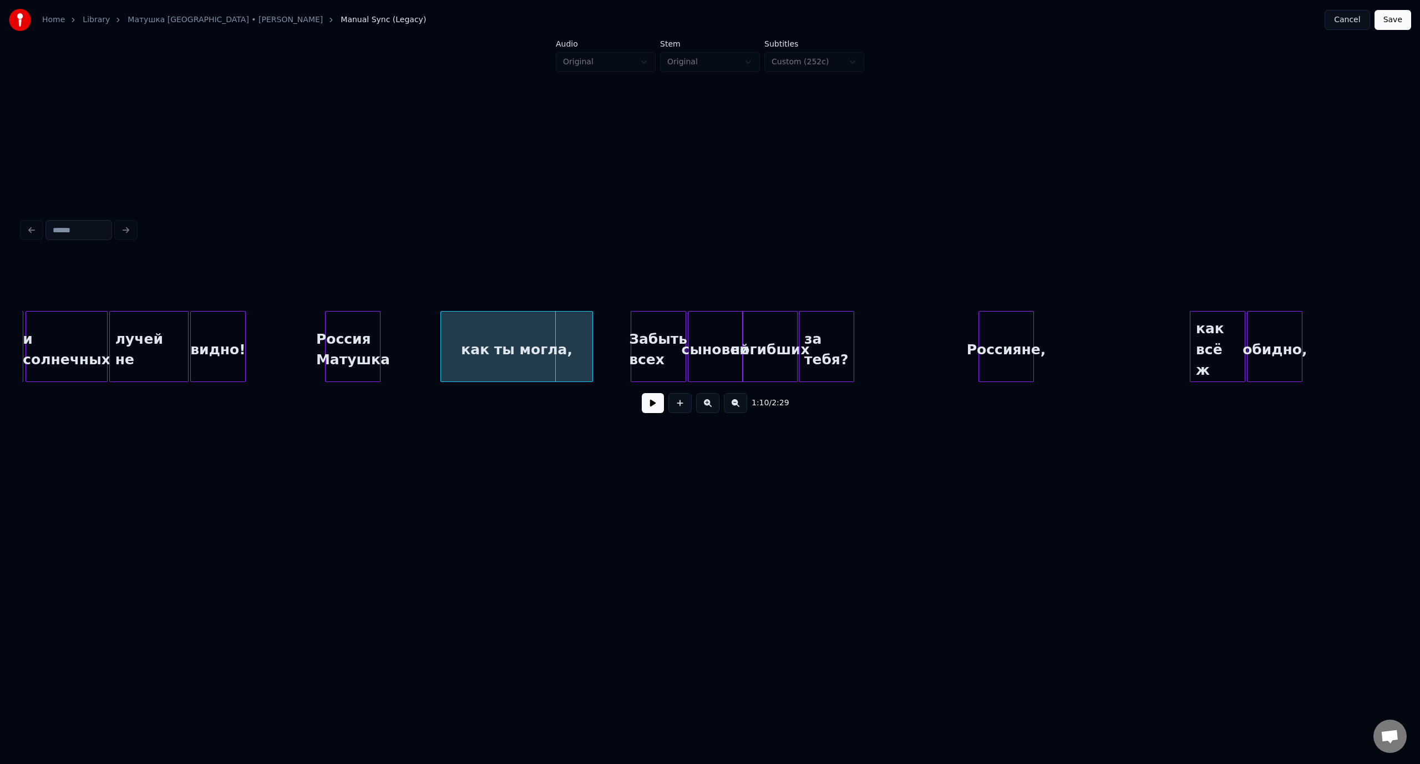
click at [654, 406] on button at bounding box center [653, 403] width 22 height 20
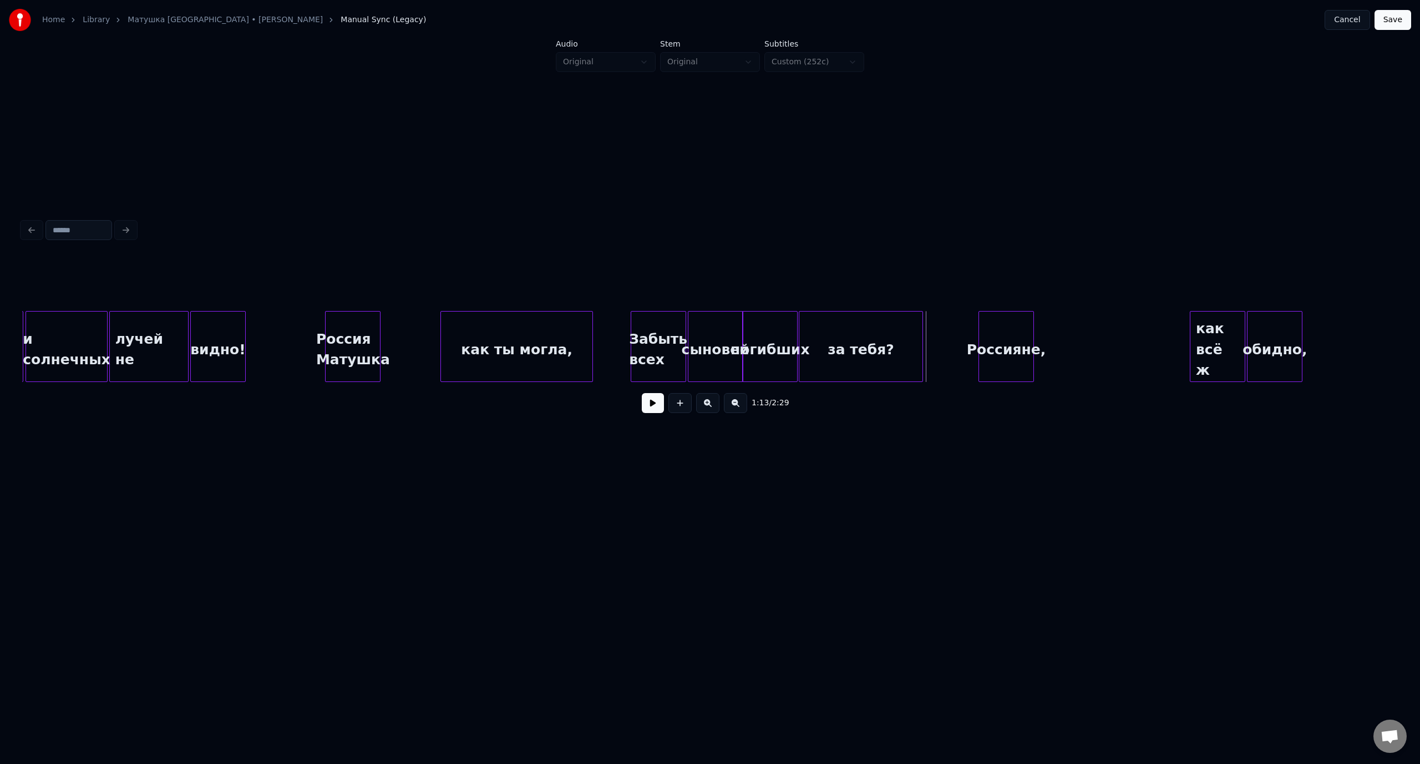
click at [922, 342] on div at bounding box center [920, 347] width 3 height 70
click at [838, 336] on div at bounding box center [839, 347] width 3 height 70
click at [821, 335] on div at bounding box center [820, 347] width 3 height 70
click at [802, 331] on div "погибших" at bounding box center [797, 349] width 79 height 75
click at [754, 332] on div at bounding box center [752, 347] width 3 height 70
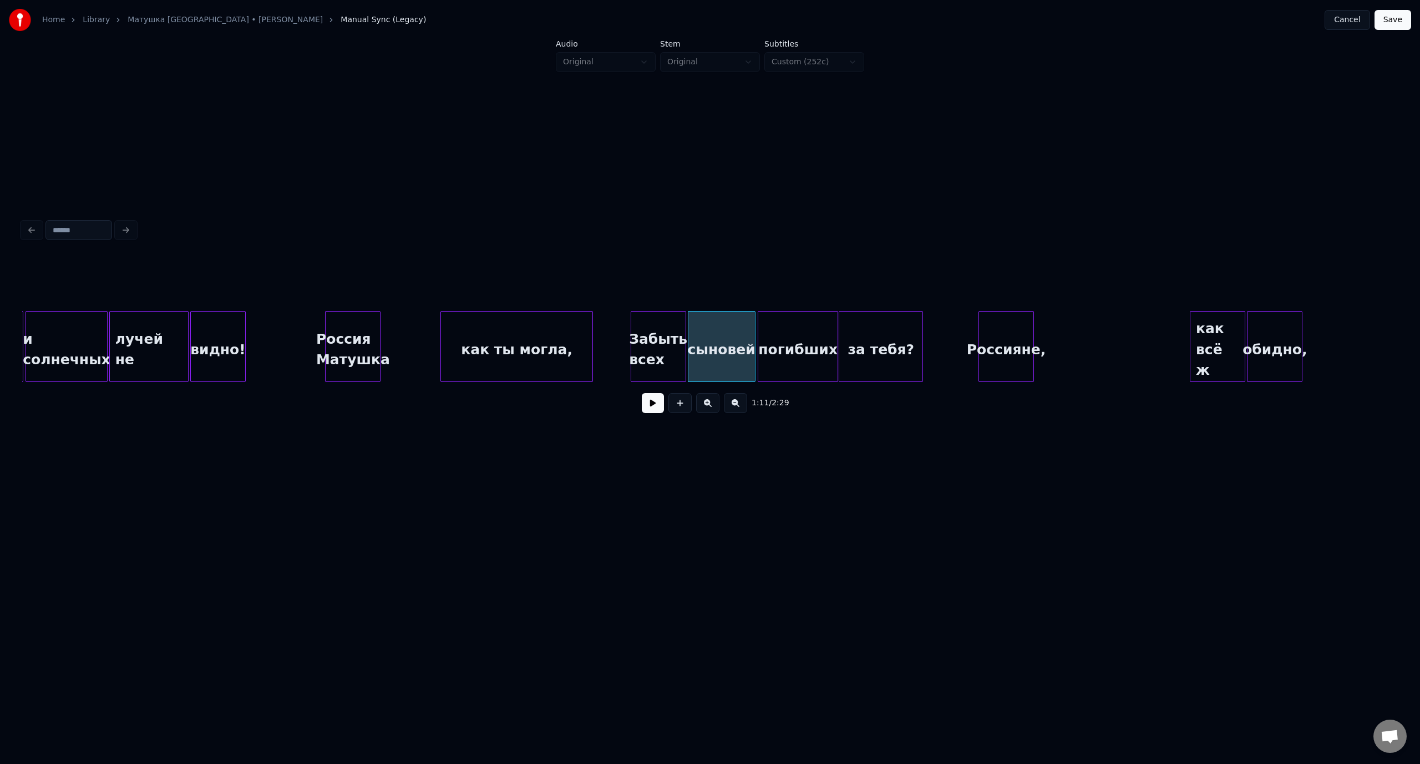
click at [350, 325] on div "Россия Матушка" at bounding box center [353, 349] width 54 height 75
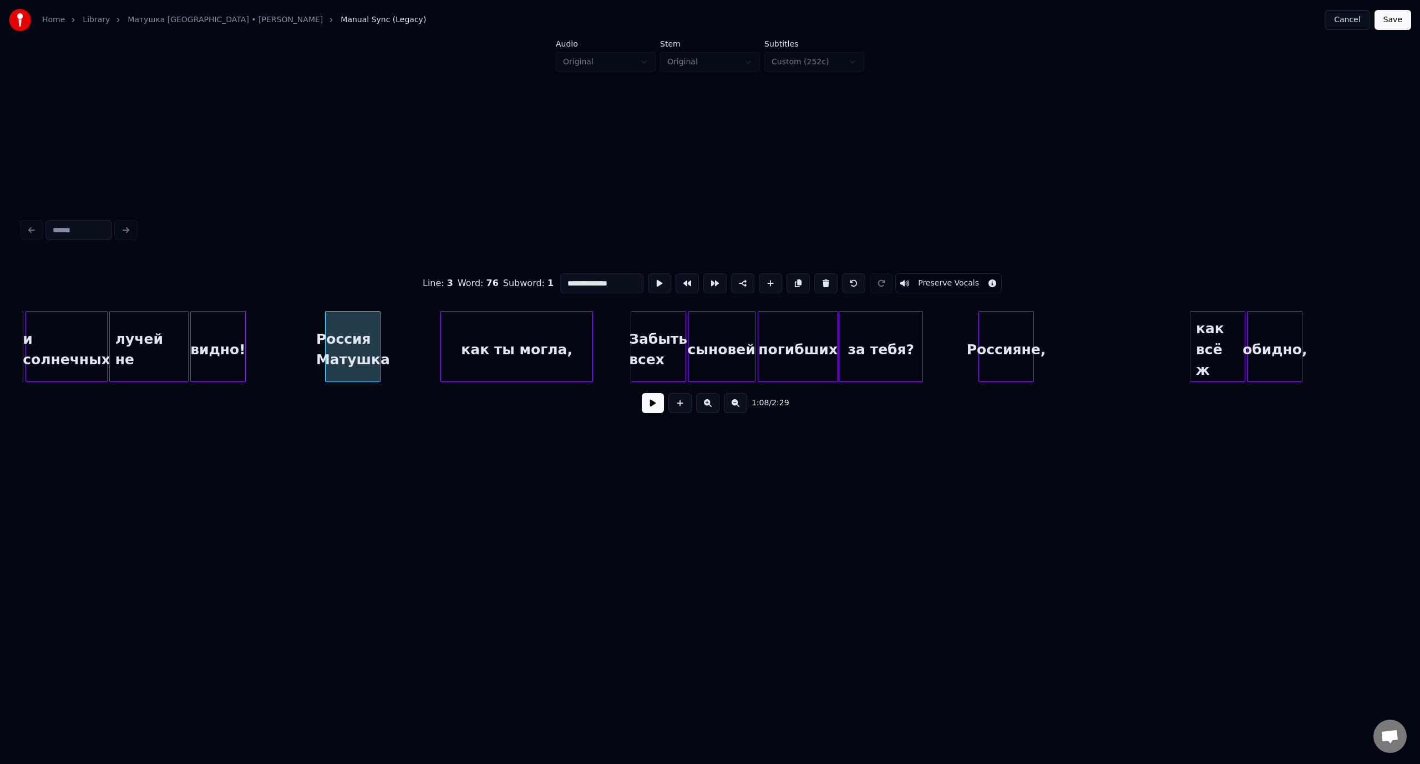
click at [655, 401] on button at bounding box center [653, 403] width 22 height 20
click at [658, 408] on button at bounding box center [653, 403] width 22 height 20
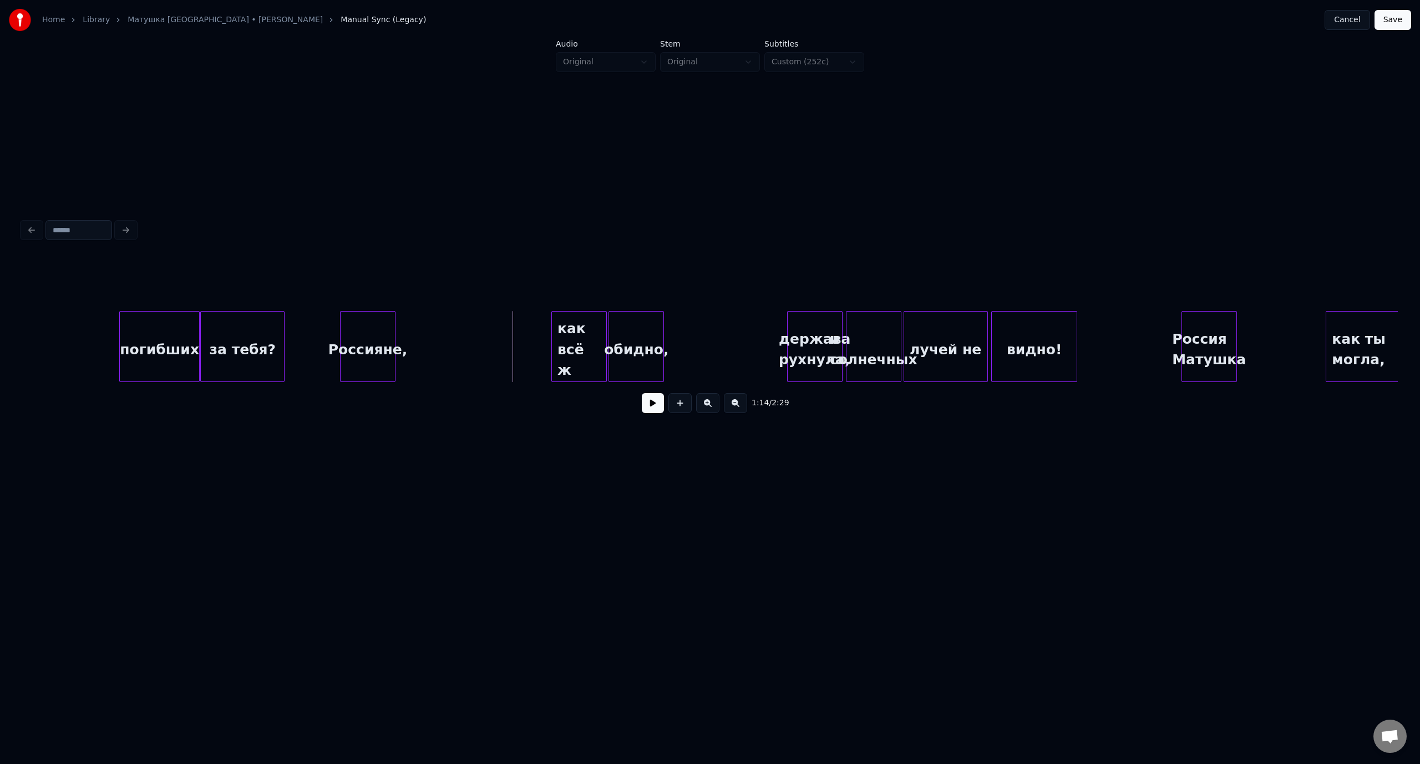
scroll to position [0, 9871]
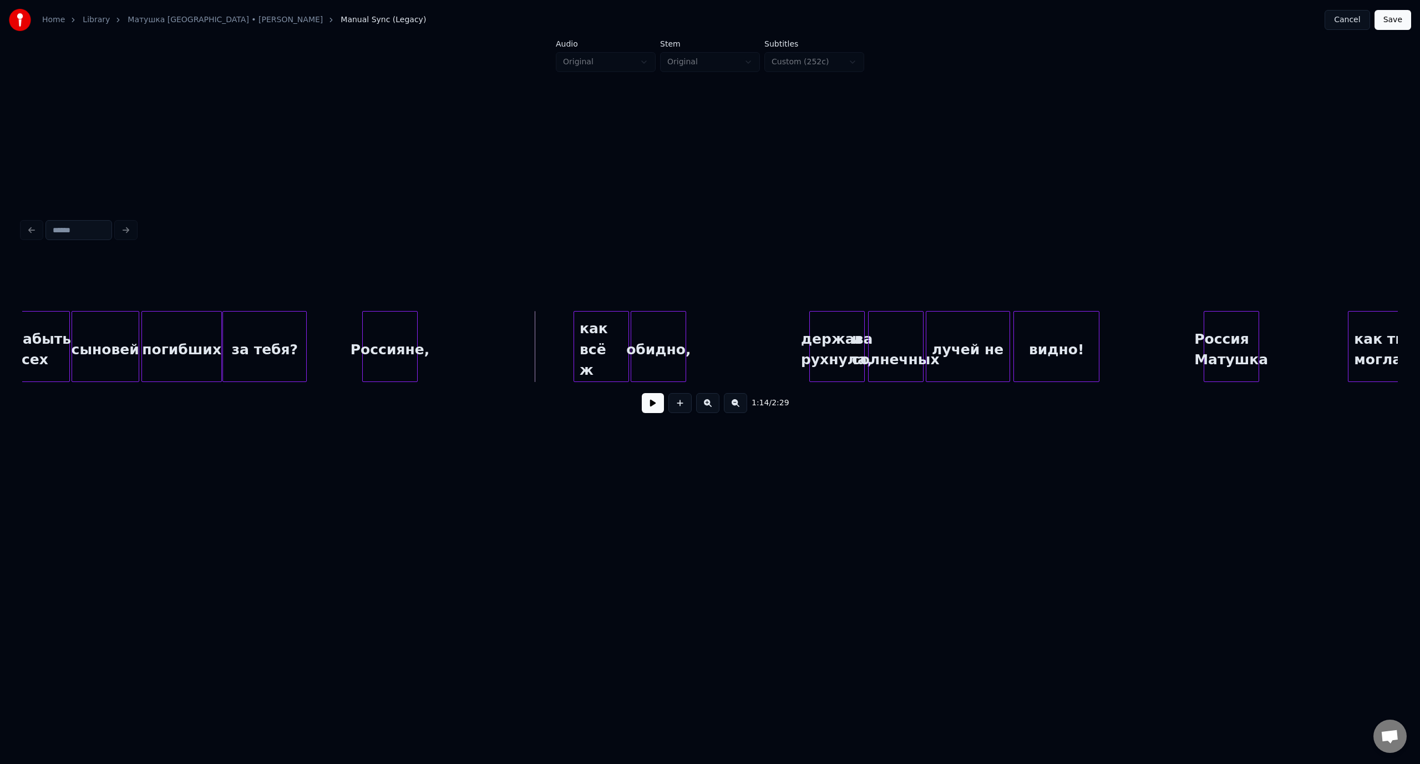
click at [190, 338] on div "погибших" at bounding box center [181, 349] width 79 height 75
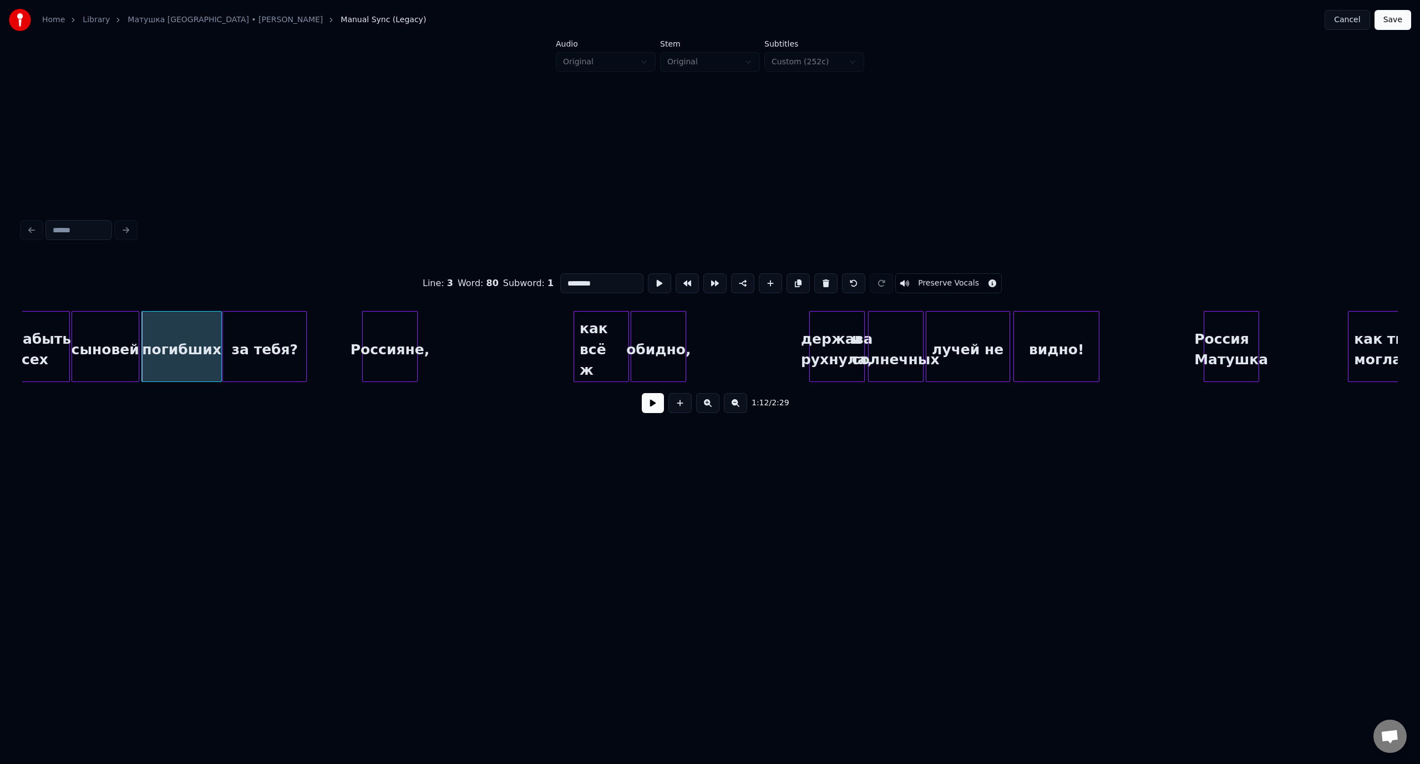
click at [647, 406] on button at bounding box center [653, 403] width 22 height 20
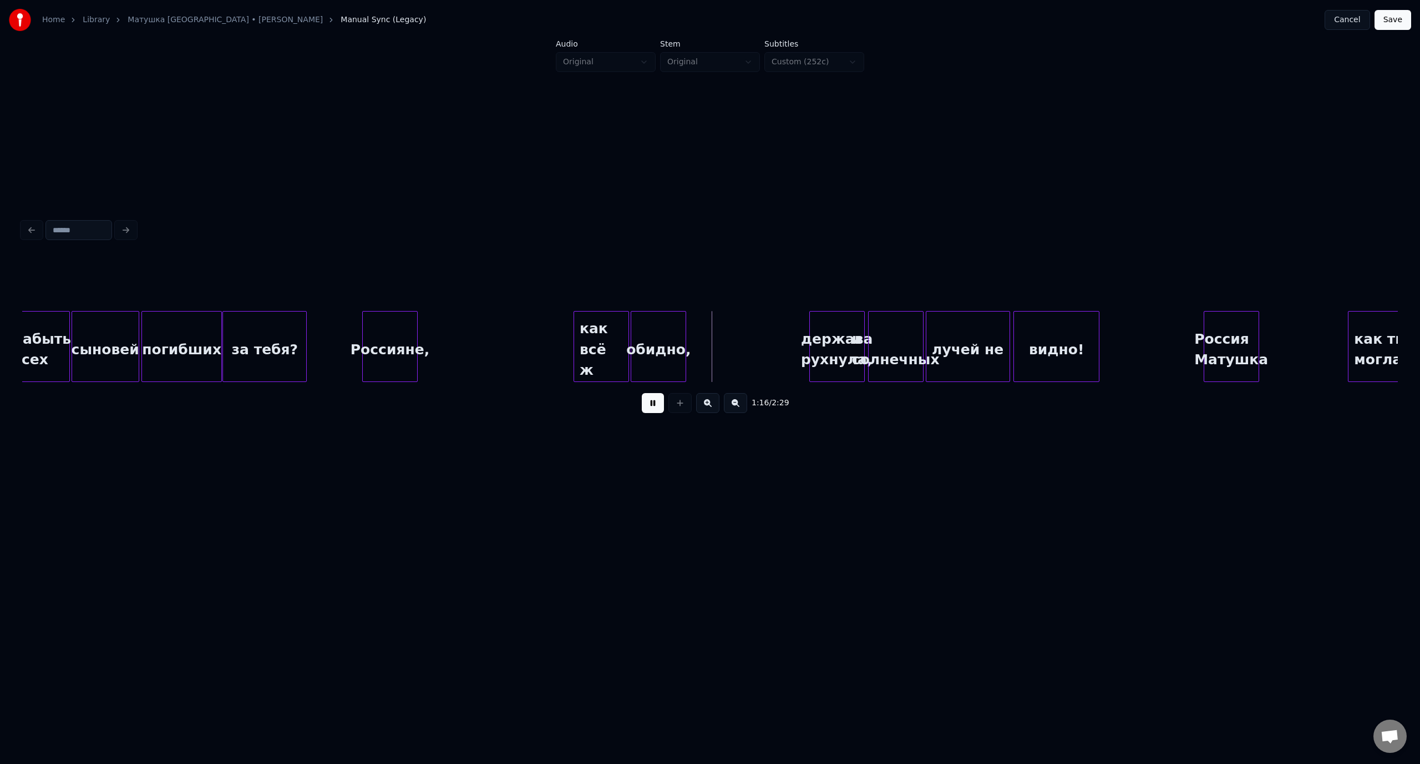
click at [647, 406] on button at bounding box center [653, 403] width 22 height 20
click at [686, 332] on div "обидно," at bounding box center [658, 346] width 55 height 71
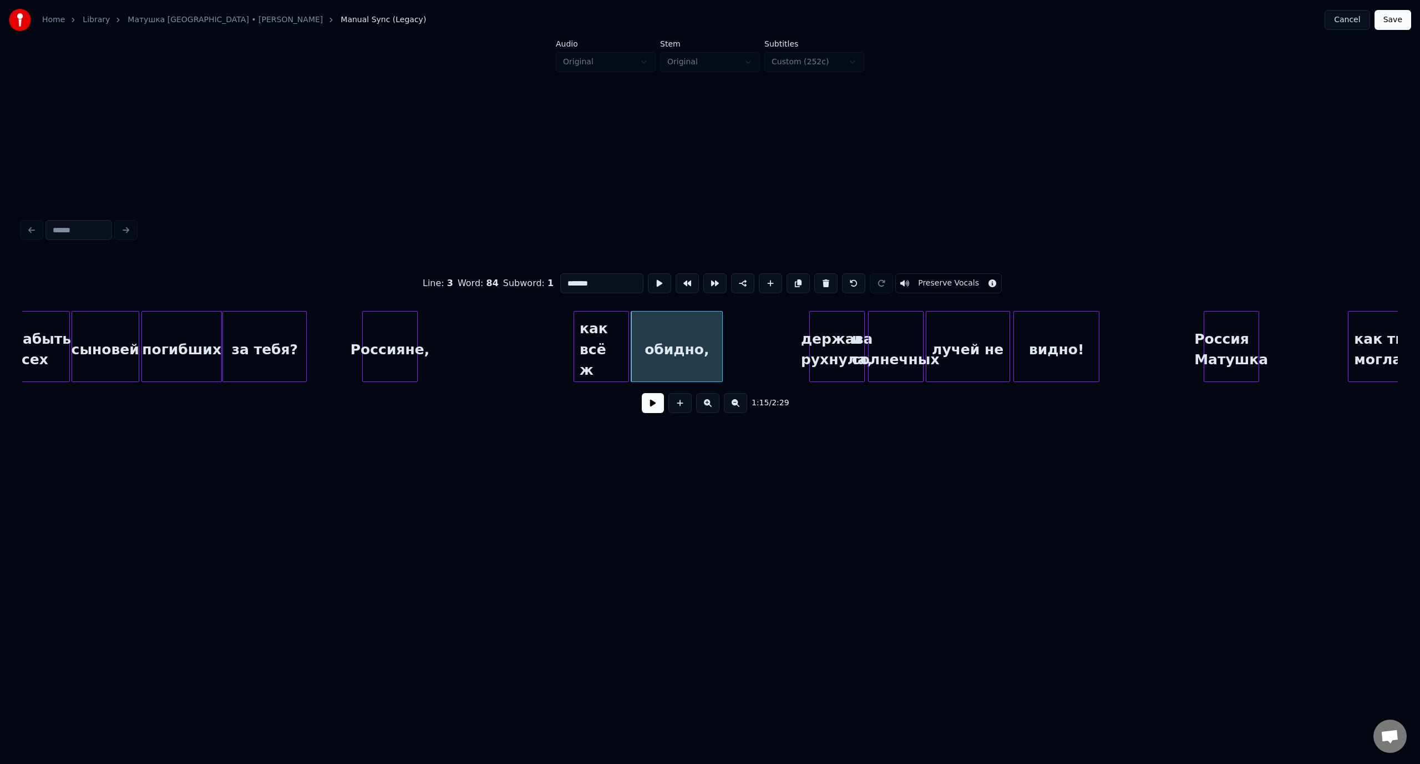
click at [722, 337] on div at bounding box center [720, 347] width 3 height 70
click at [650, 338] on div at bounding box center [648, 347] width 3 height 70
click at [647, 344] on div at bounding box center [647, 347] width 3 height 70
click at [115, 337] on div "сыновей" at bounding box center [105, 349] width 67 height 75
type input "*******"
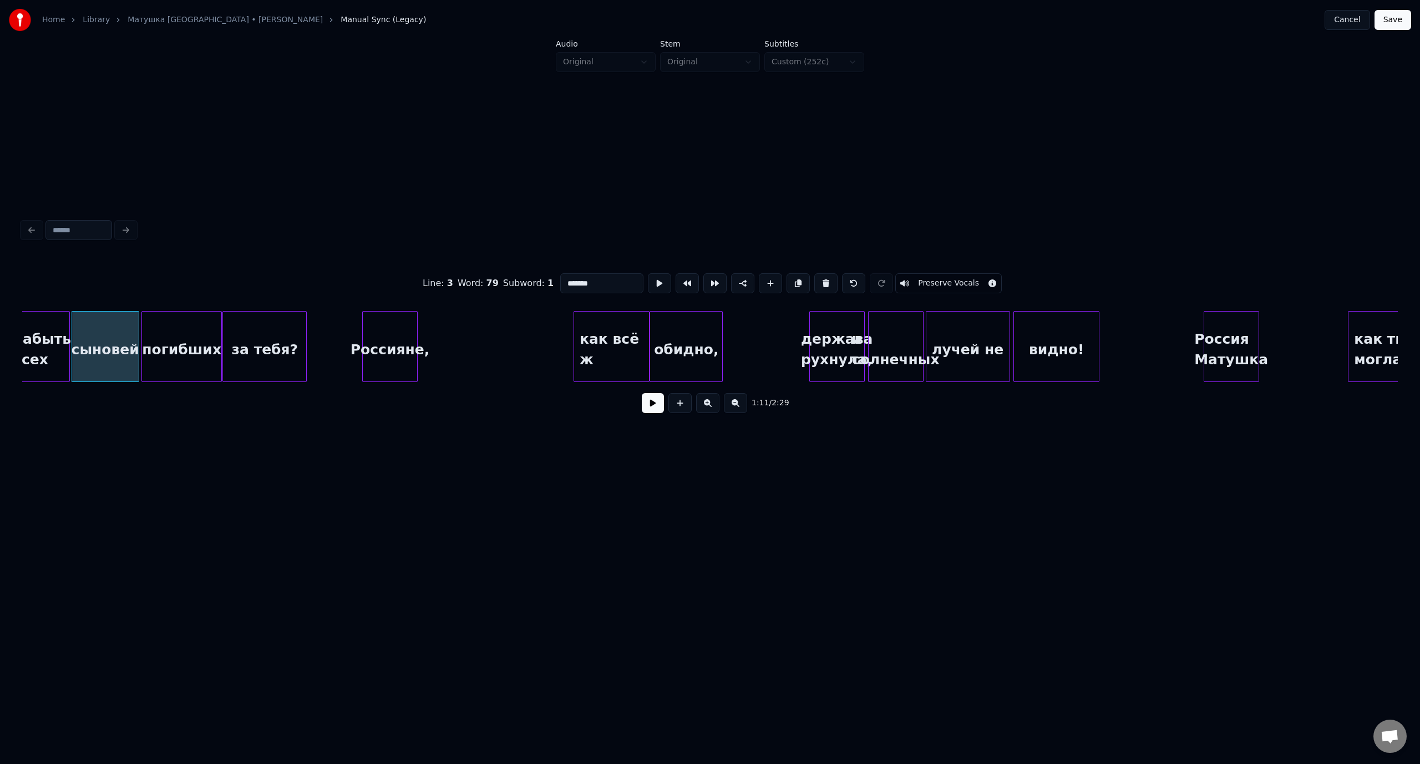
click at [659, 403] on button at bounding box center [653, 403] width 22 height 20
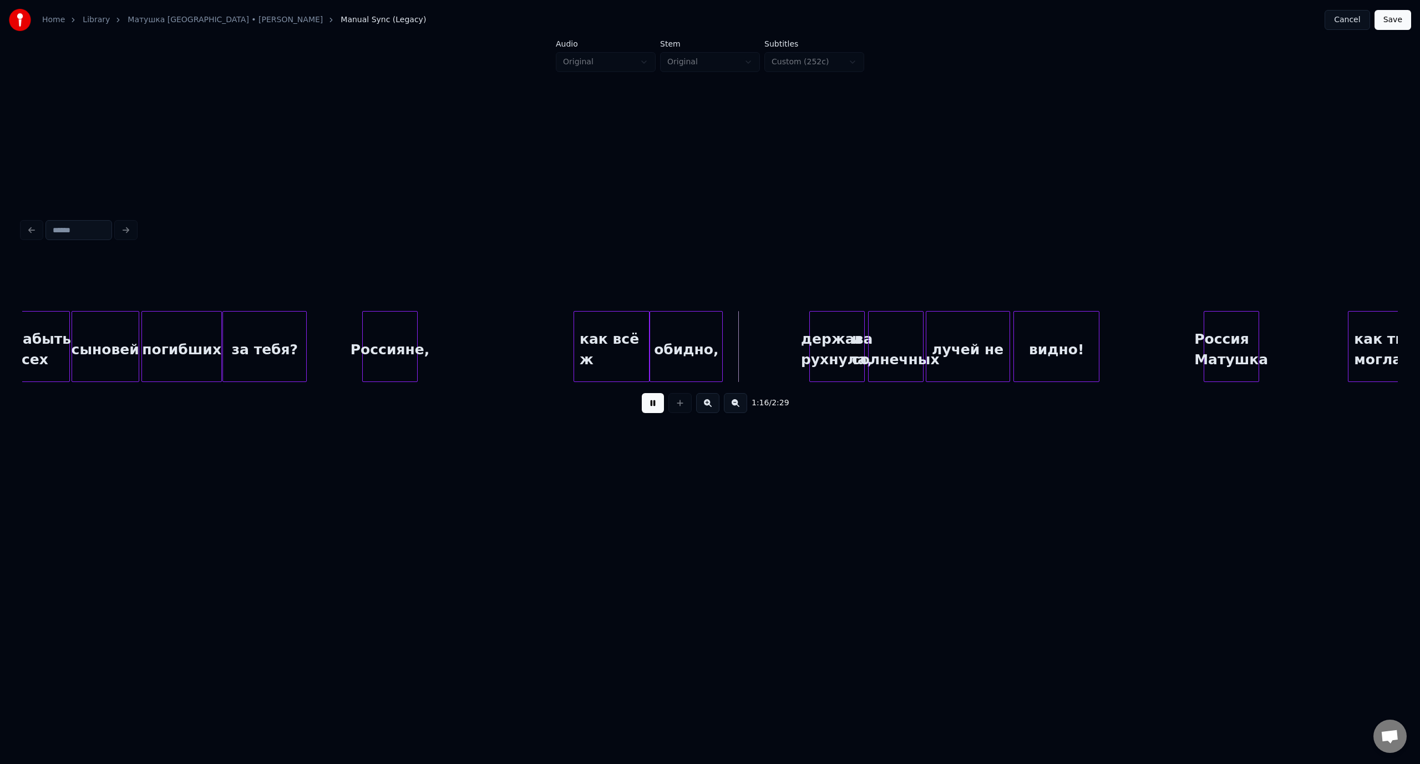
click at [656, 406] on button at bounding box center [653, 403] width 22 height 20
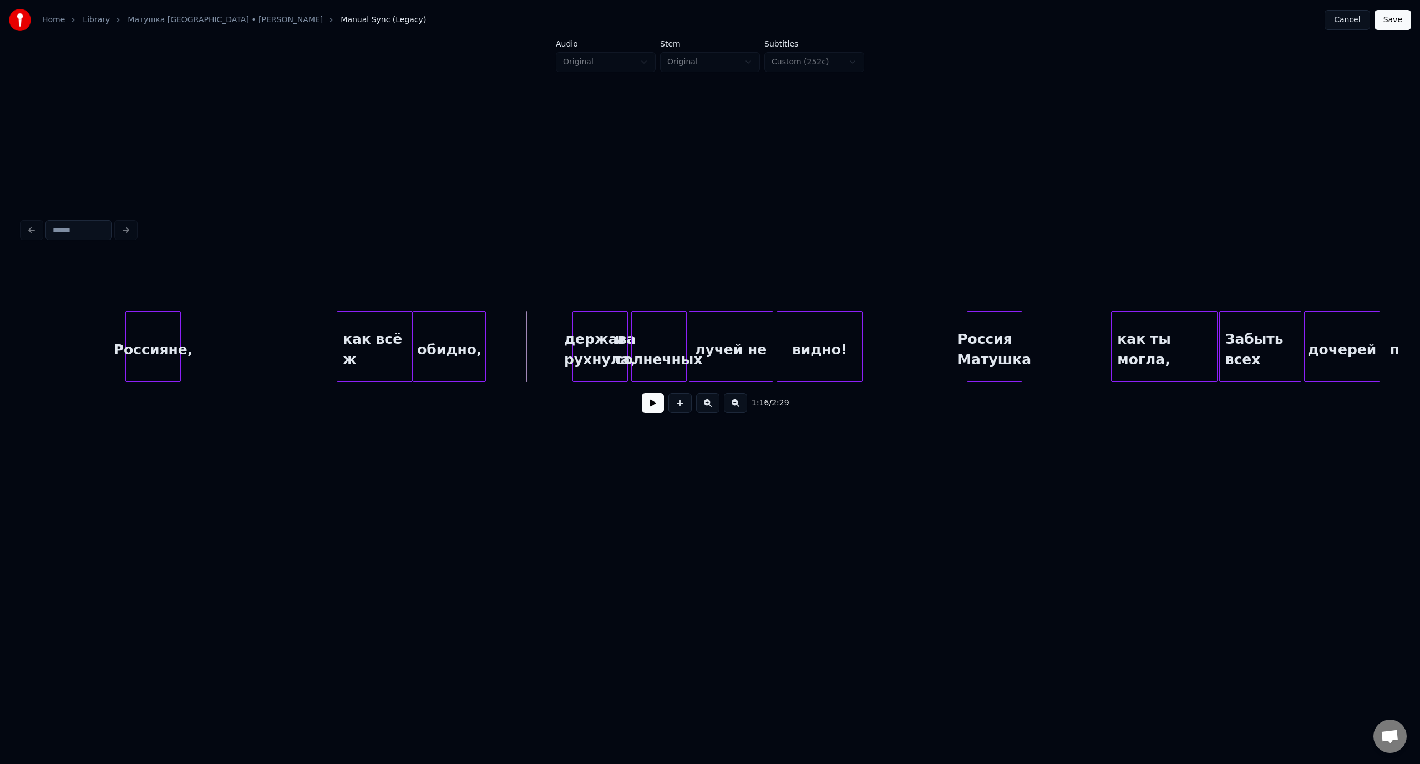
scroll to position [0, 10164]
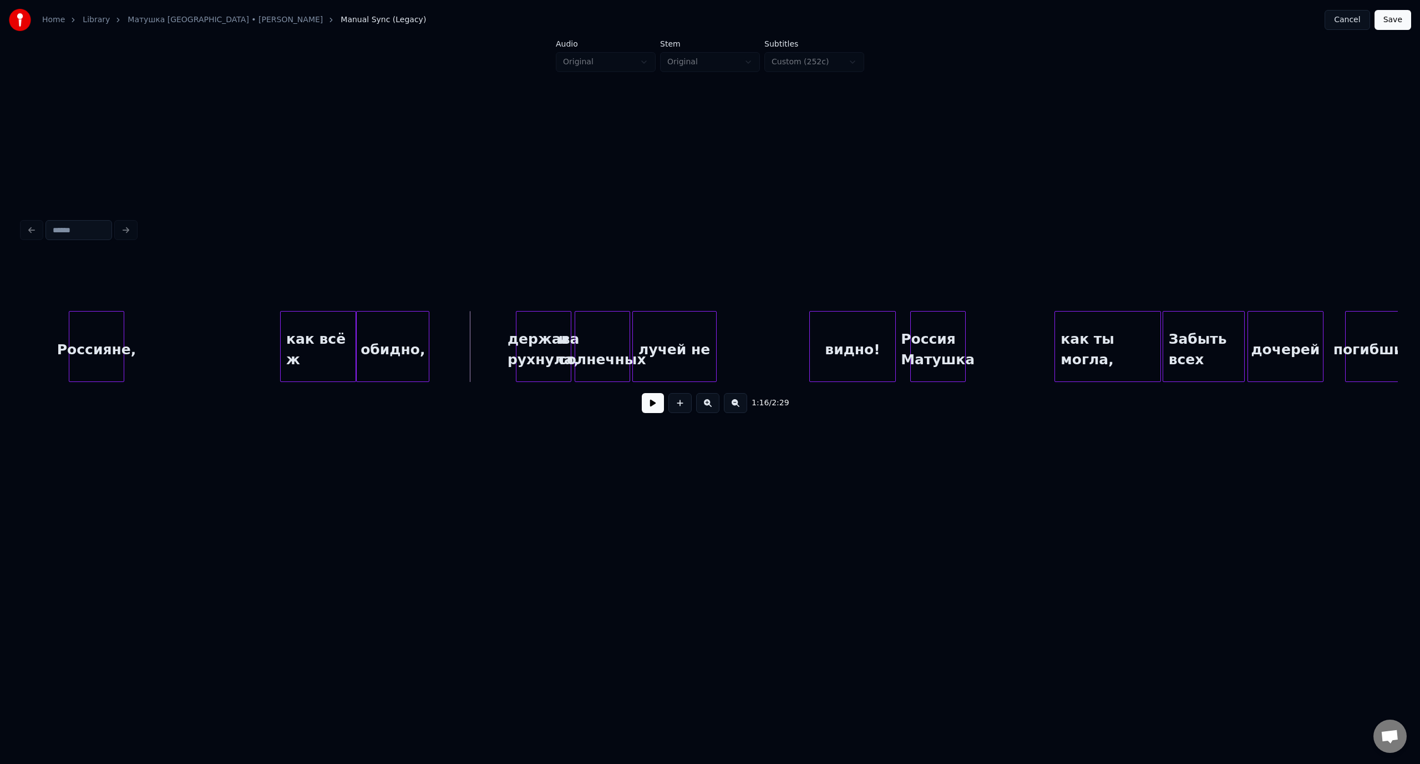
click at [848, 331] on div "видно!" at bounding box center [852, 349] width 85 height 75
click at [769, 326] on div "лучей не" at bounding box center [761, 349] width 83 height 75
click at [676, 329] on div "и солнечных" at bounding box center [677, 349] width 54 height 75
click at [108, 322] on div "Россияне," at bounding box center [96, 349] width 54 height 75
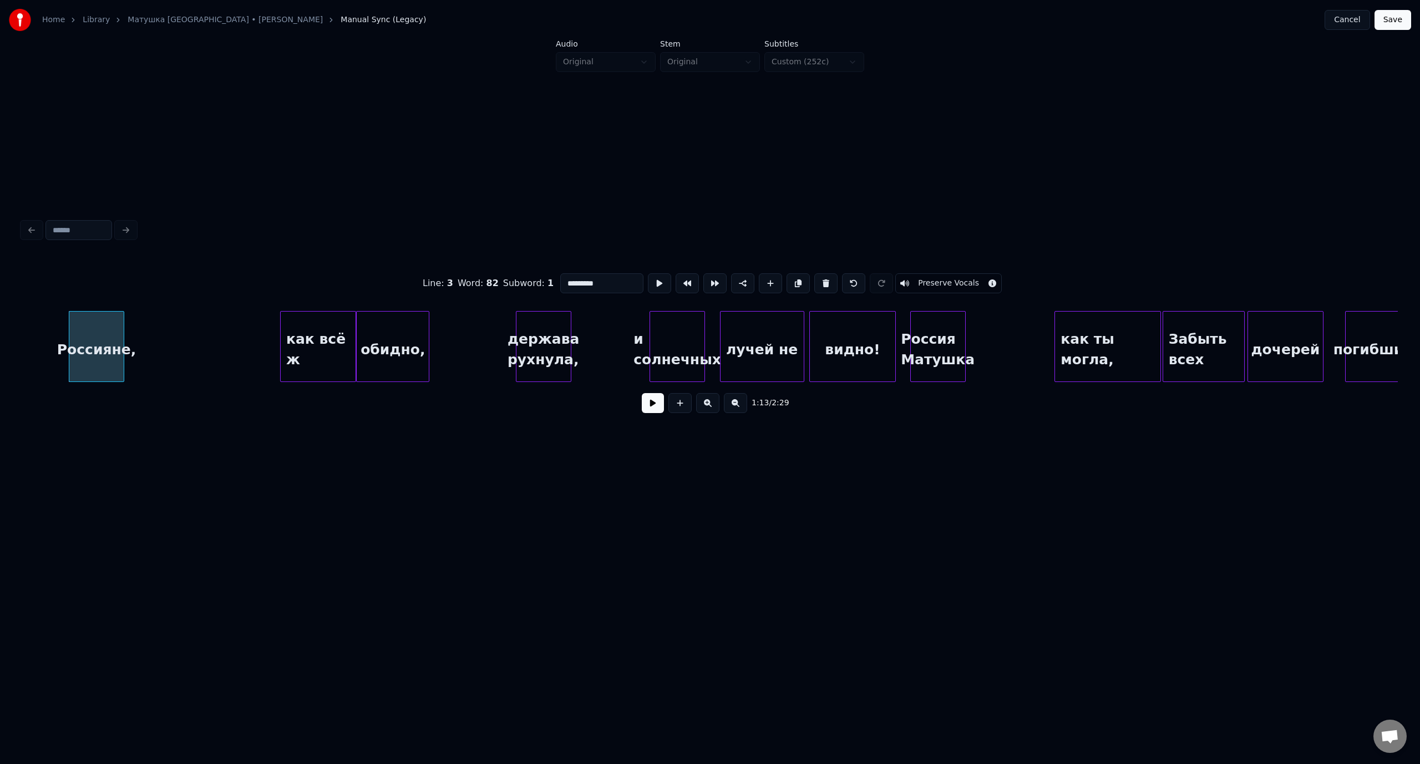
click at [652, 407] on button at bounding box center [653, 403] width 22 height 20
click at [652, 409] on button at bounding box center [653, 403] width 22 height 20
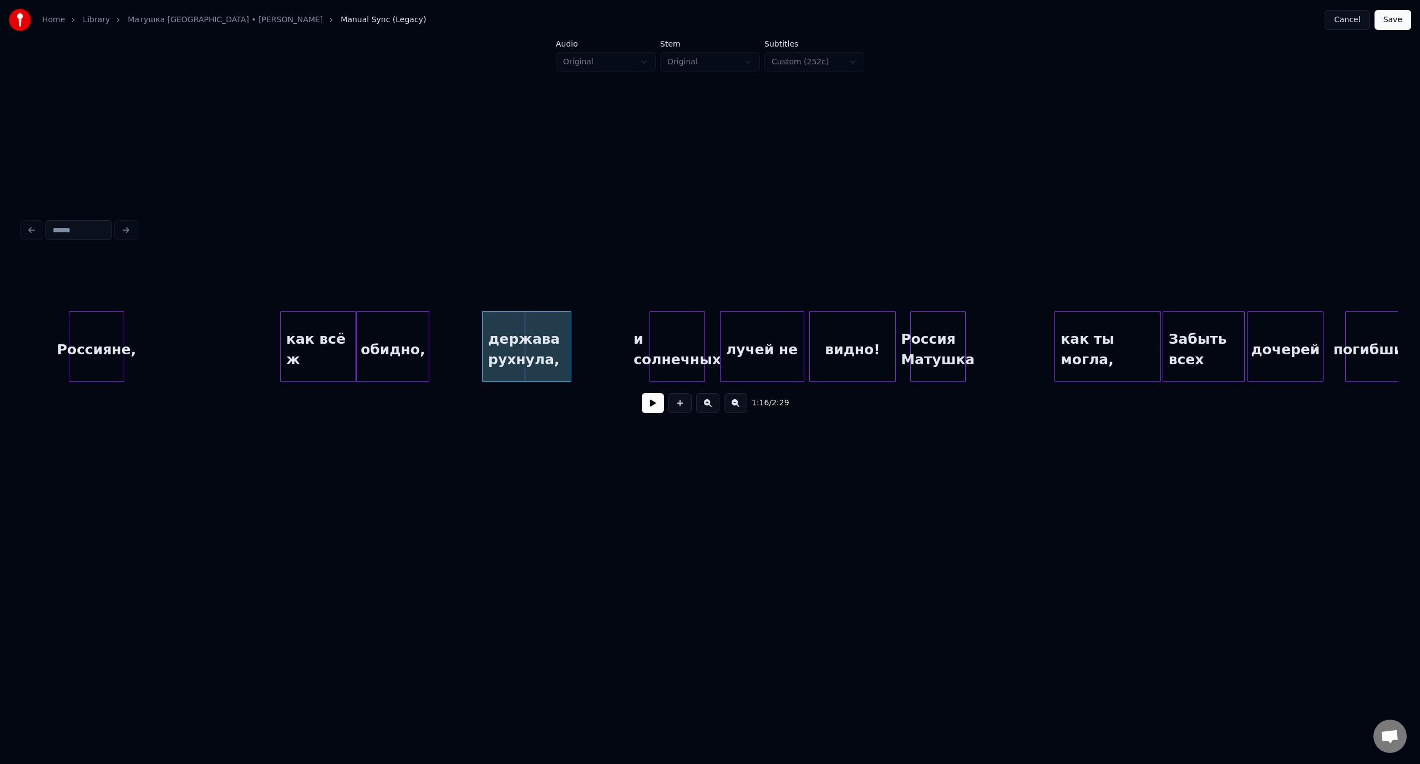
click at [482, 326] on div at bounding box center [483, 347] width 3 height 70
click at [103, 332] on div "Россияне," at bounding box center [96, 349] width 54 height 75
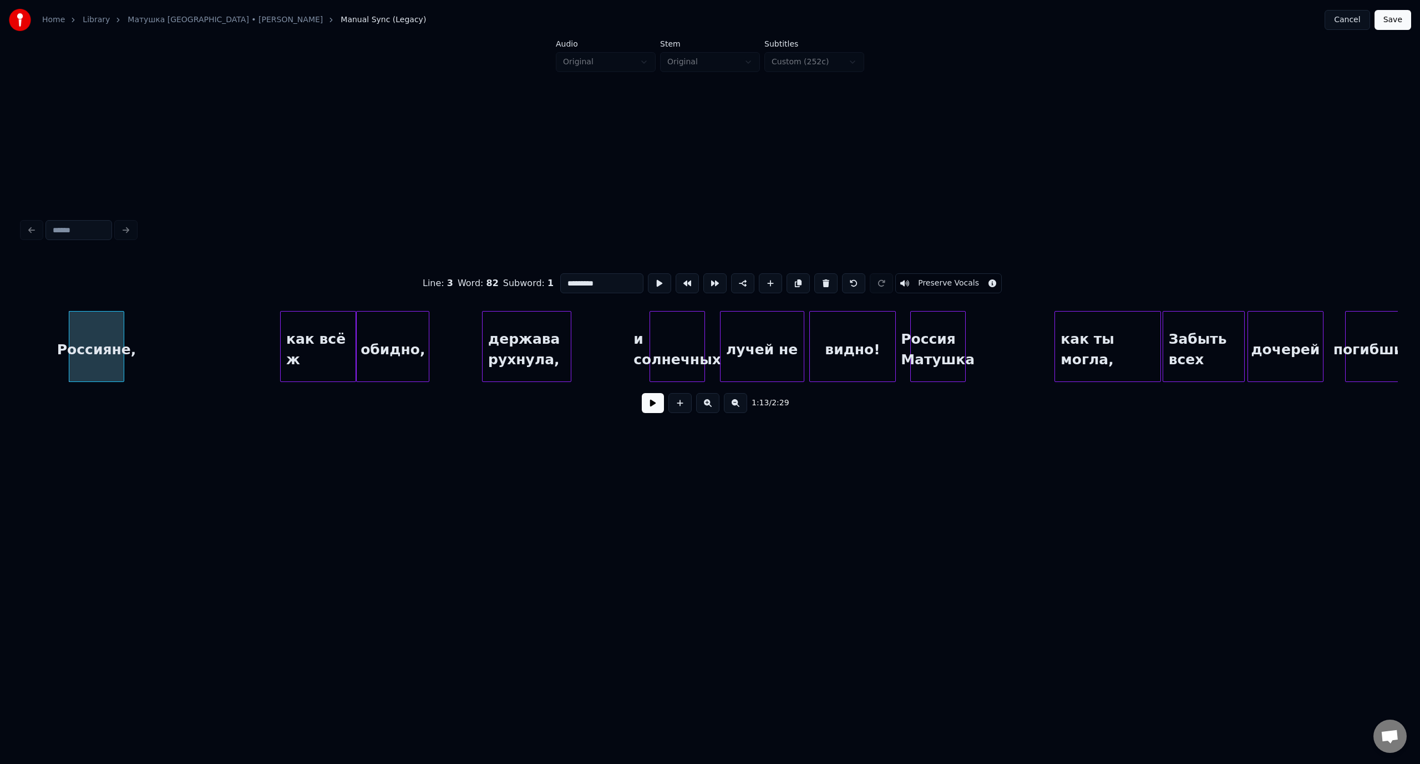
click at [650, 406] on button at bounding box center [653, 403] width 22 height 20
click at [655, 406] on button at bounding box center [653, 403] width 22 height 20
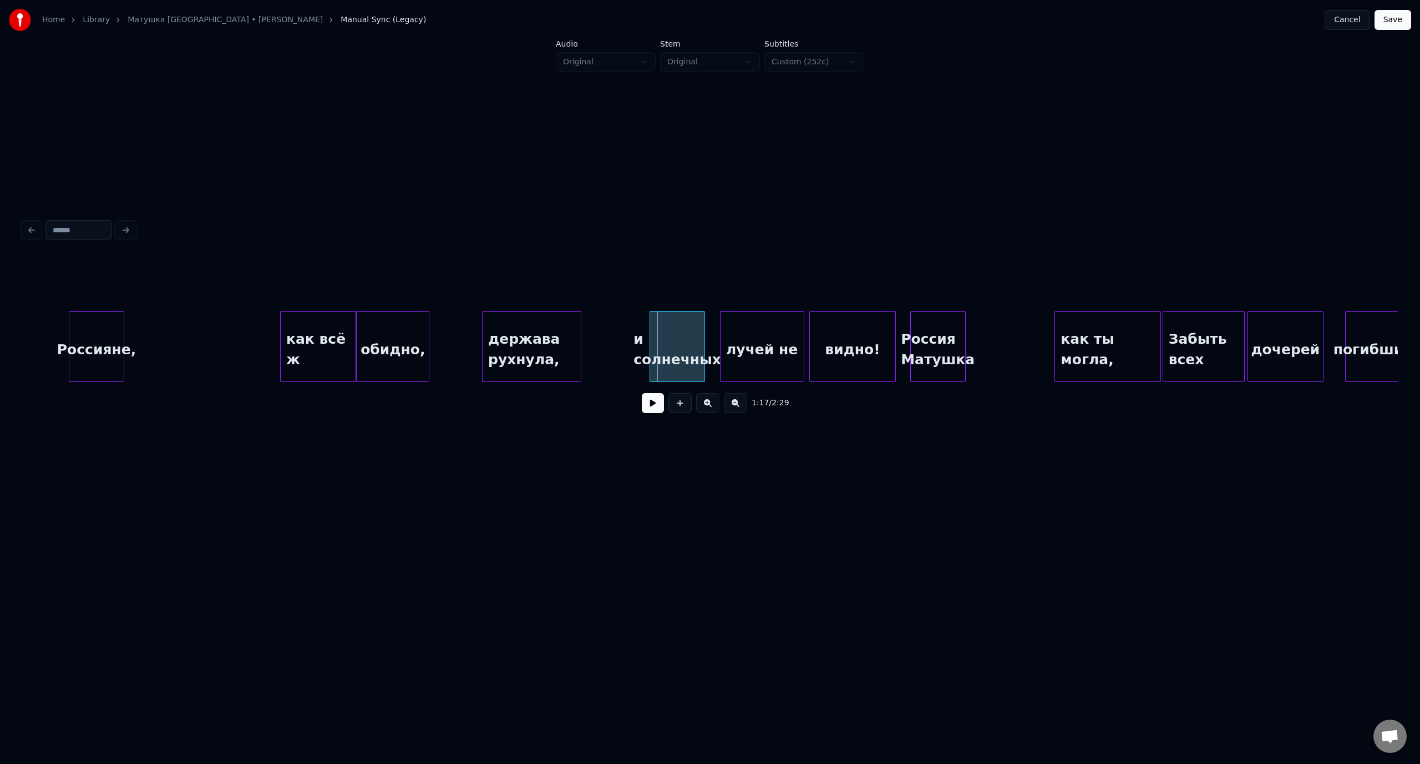
click at [579, 339] on div at bounding box center [578, 347] width 3 height 70
click at [607, 329] on div at bounding box center [608, 347] width 3 height 70
click at [98, 324] on div "Россияне," at bounding box center [96, 349] width 54 height 75
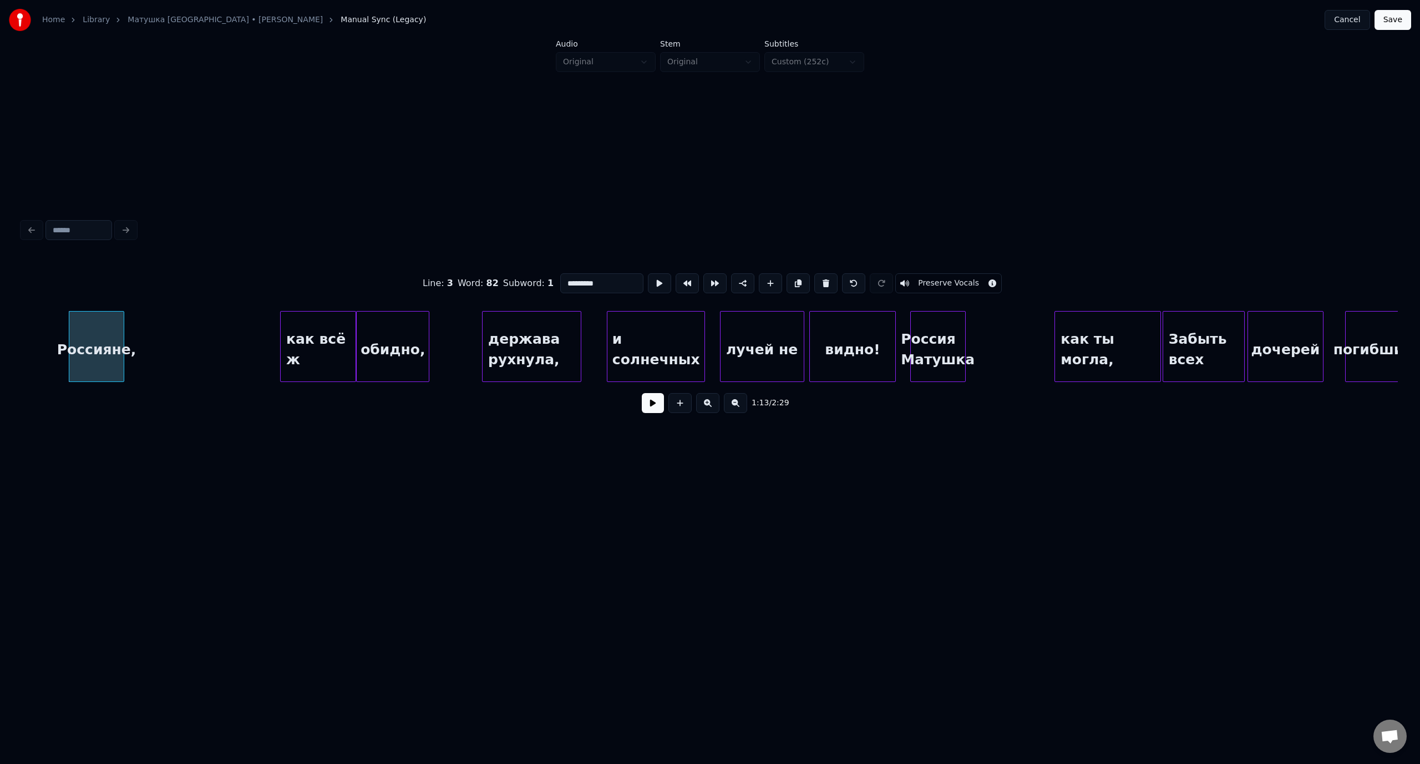
click at [653, 411] on button at bounding box center [653, 403] width 22 height 20
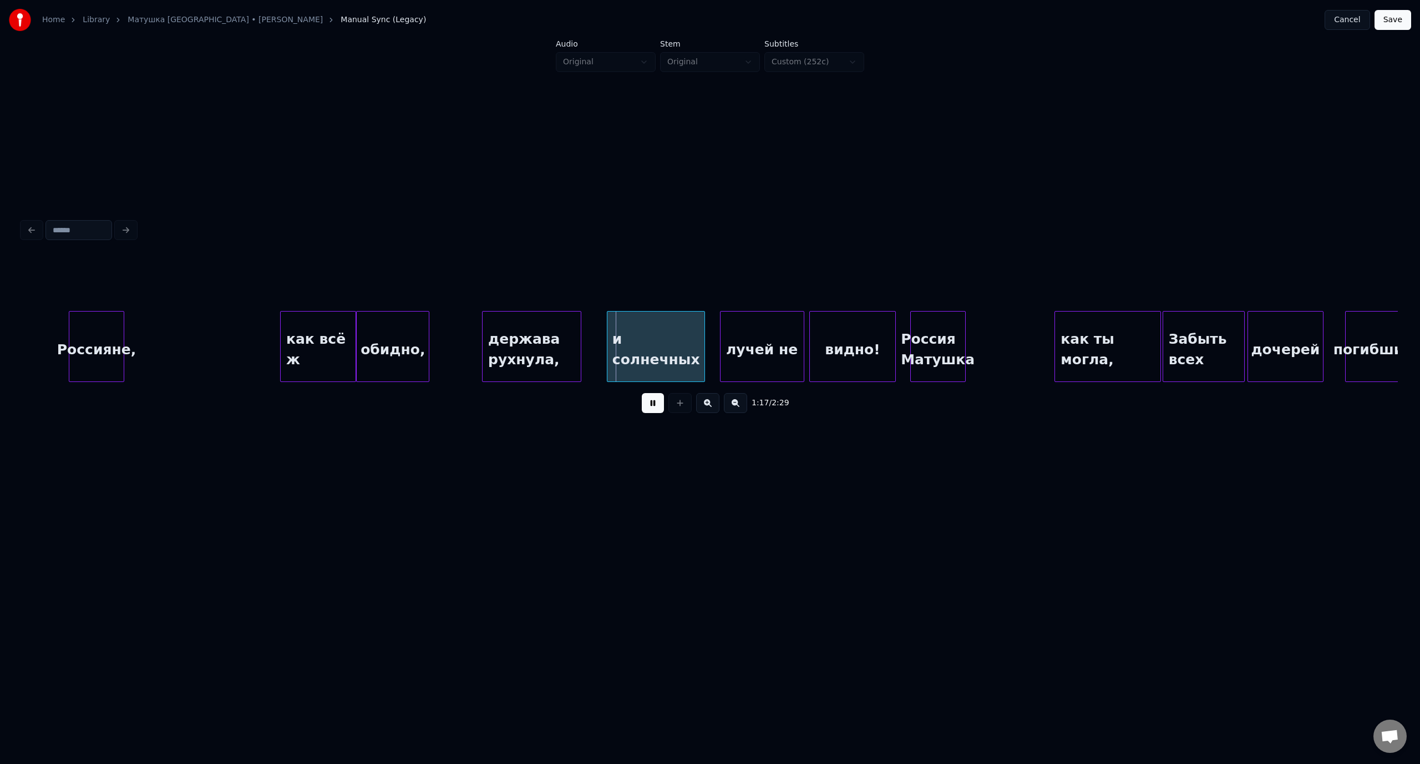
click at [647, 407] on button at bounding box center [653, 403] width 22 height 20
click at [637, 340] on div "и солнечных" at bounding box center [631, 349] width 97 height 75
click at [657, 408] on button at bounding box center [653, 403] width 22 height 20
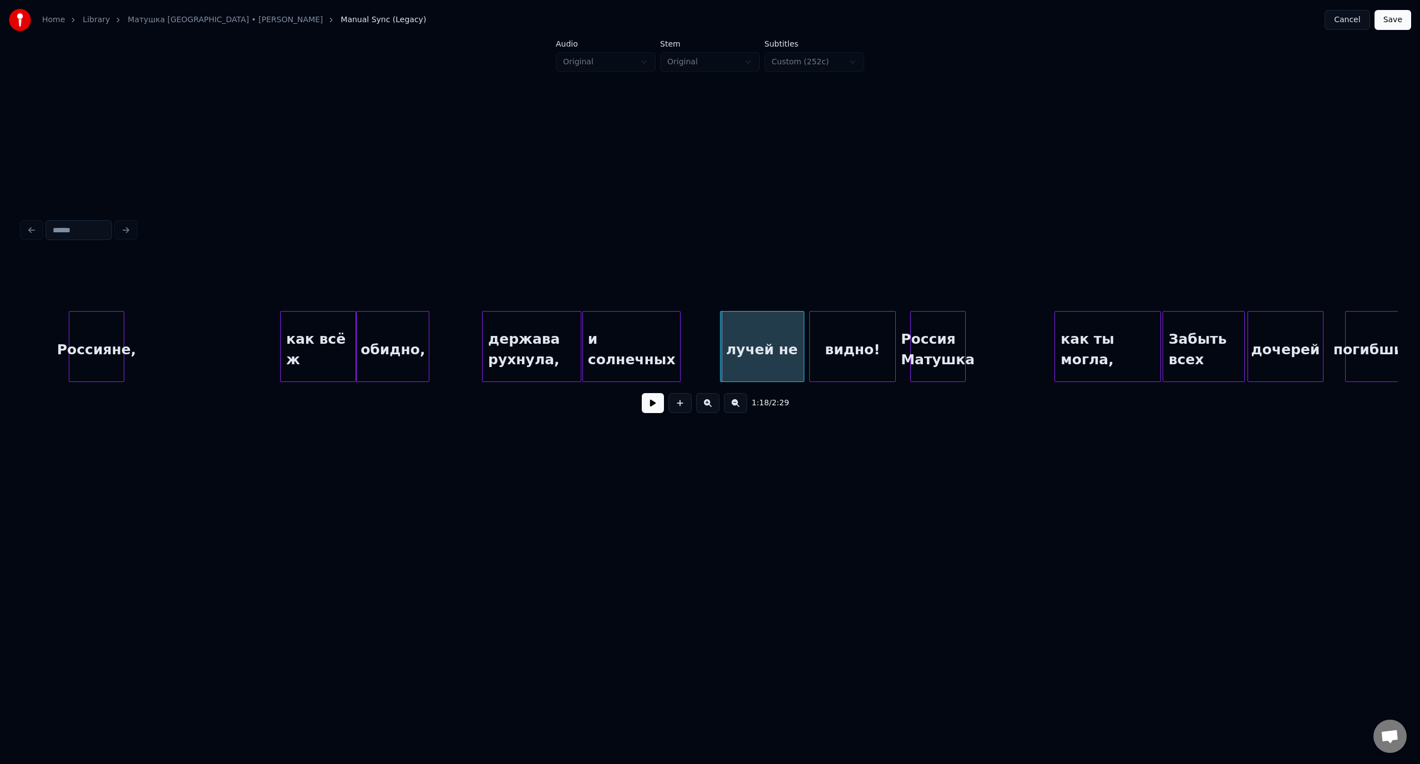
click at [107, 323] on div "Россияне," at bounding box center [96, 349] width 54 height 75
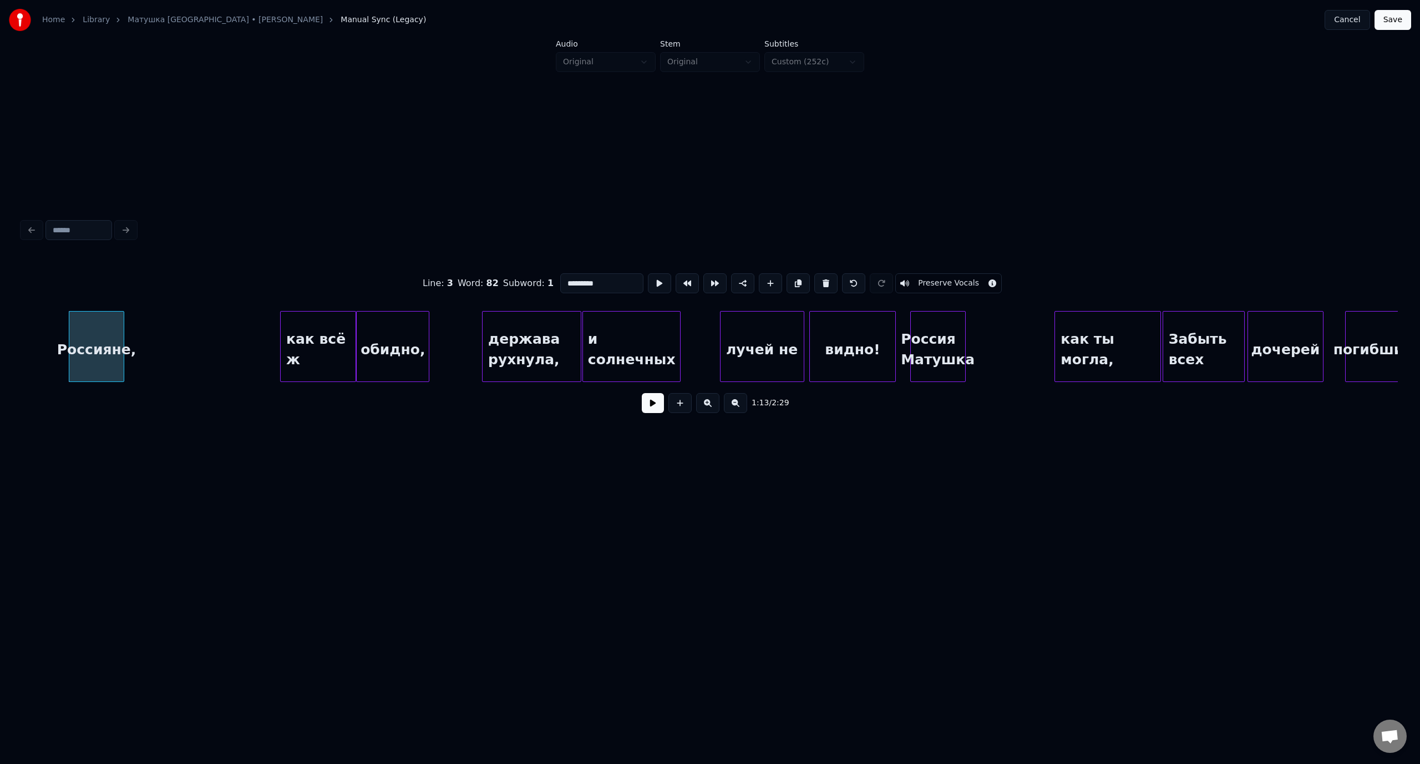
click at [648, 409] on button at bounding box center [653, 403] width 22 height 20
click at [650, 403] on button at bounding box center [653, 403] width 22 height 20
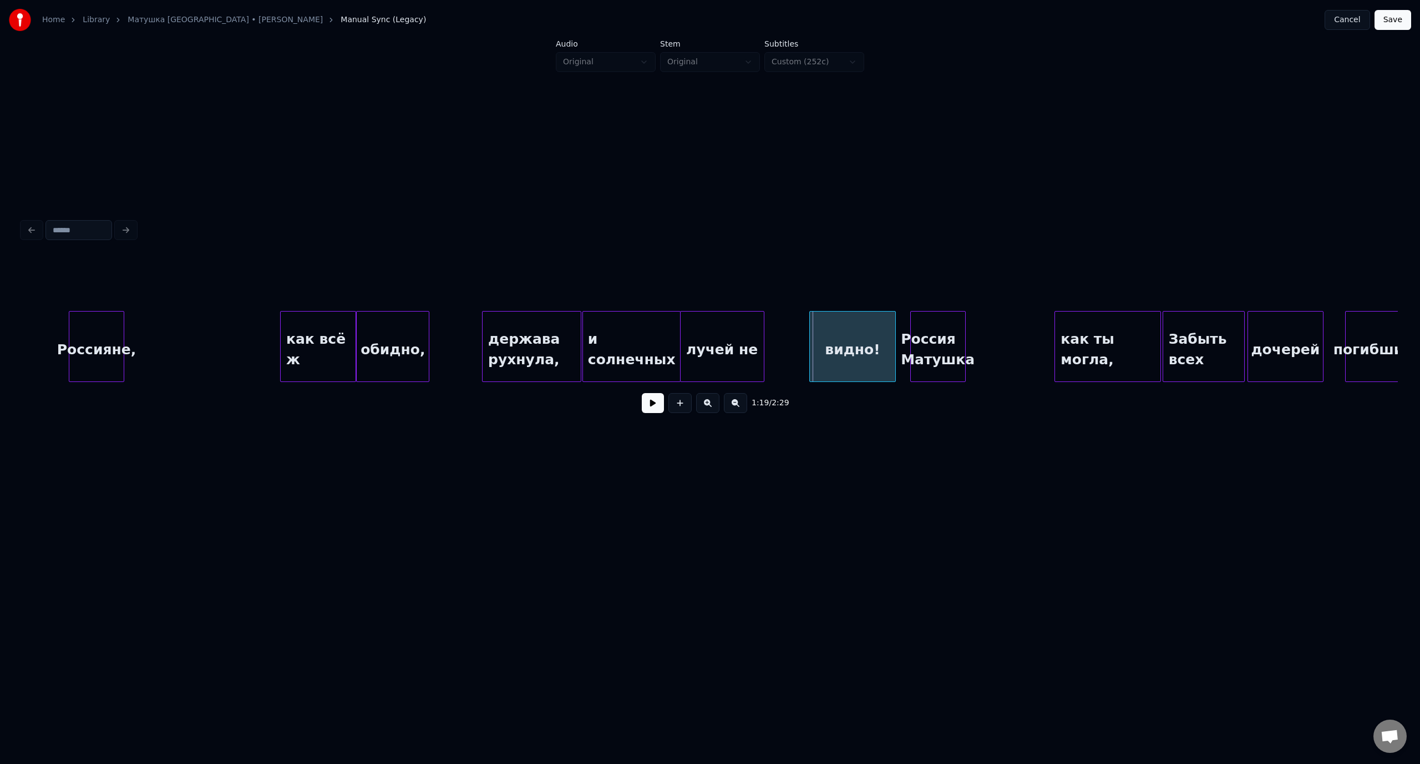
click at [726, 327] on div "лучей не" at bounding box center [721, 349] width 83 height 75
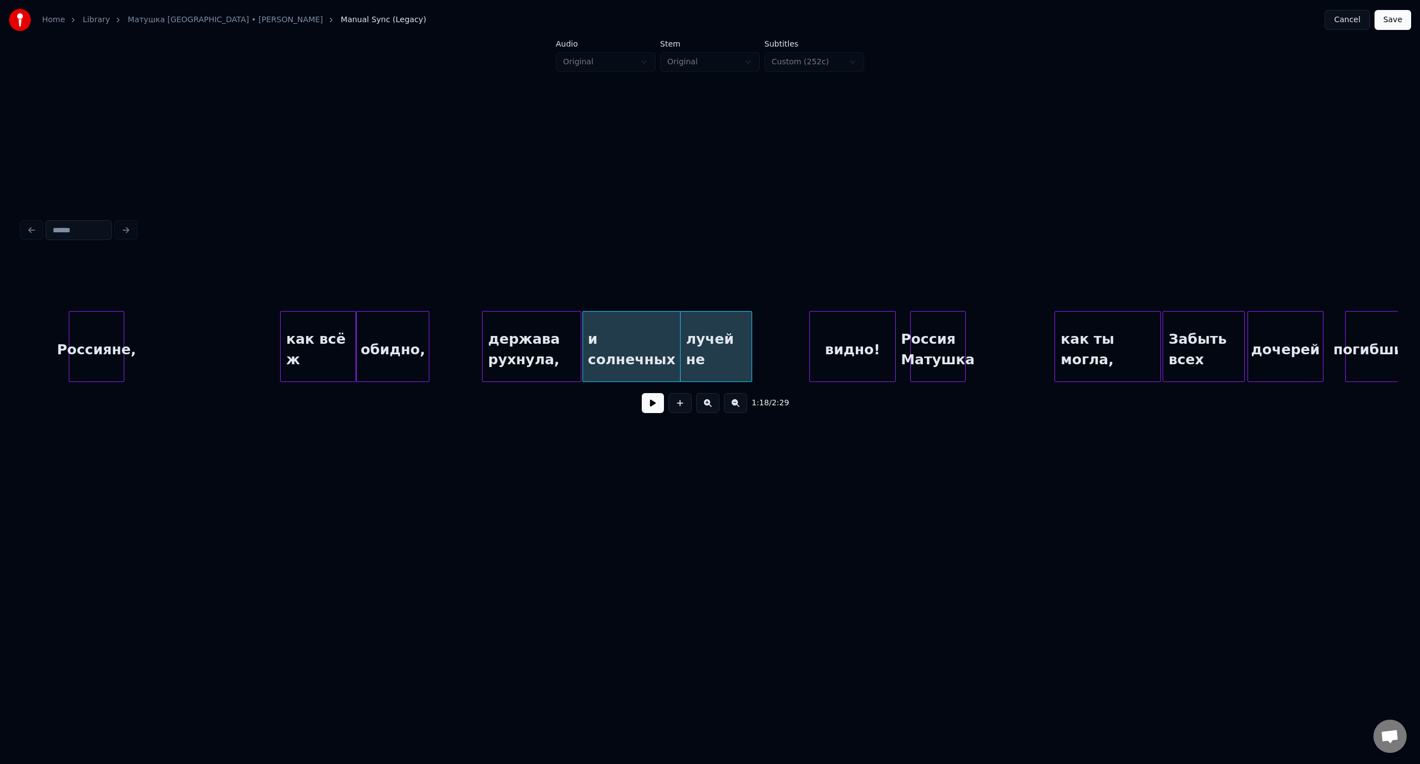
click at [750, 333] on div at bounding box center [749, 347] width 3 height 70
click at [785, 328] on div "видно!" at bounding box center [796, 349] width 85 height 75
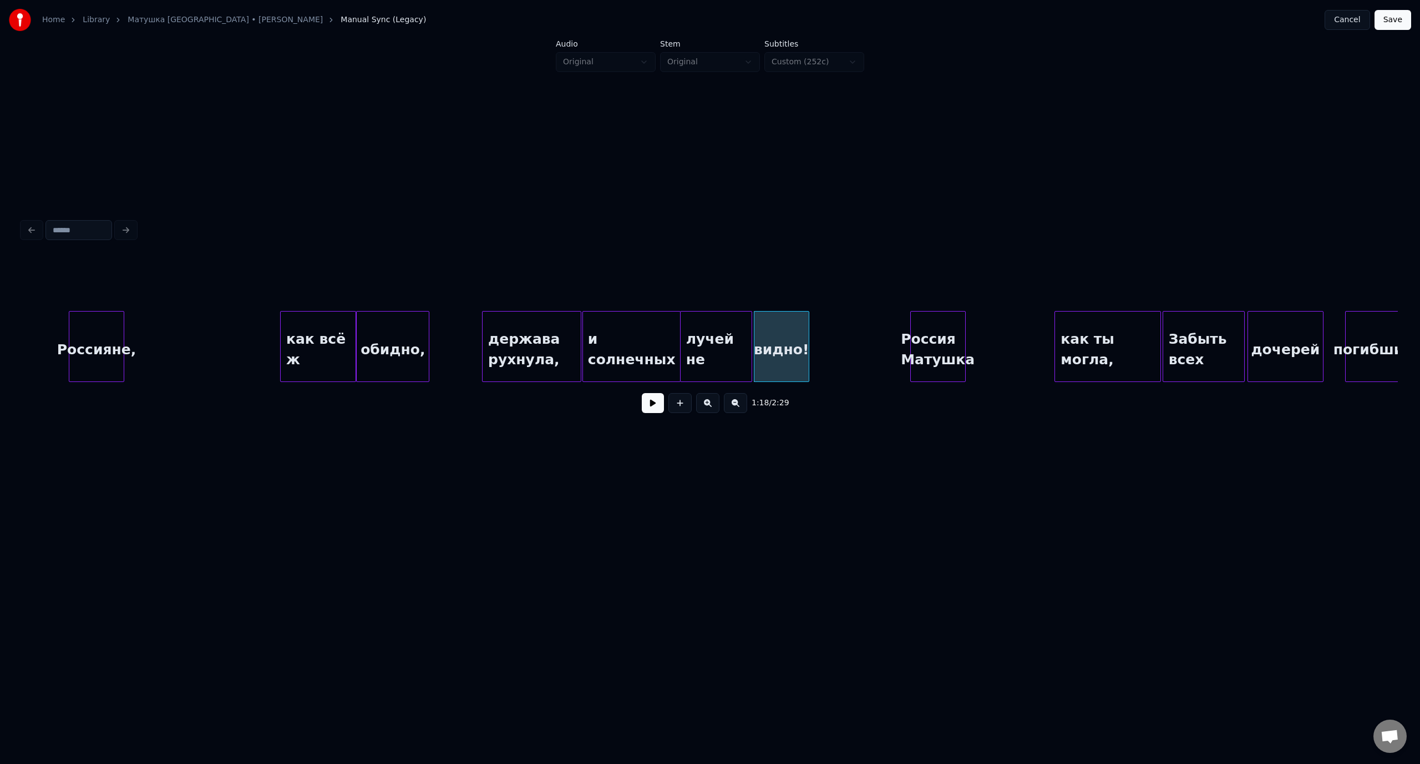
click at [806, 332] on div at bounding box center [806, 347] width 3 height 70
click at [116, 337] on div "Россияне," at bounding box center [96, 349] width 54 height 75
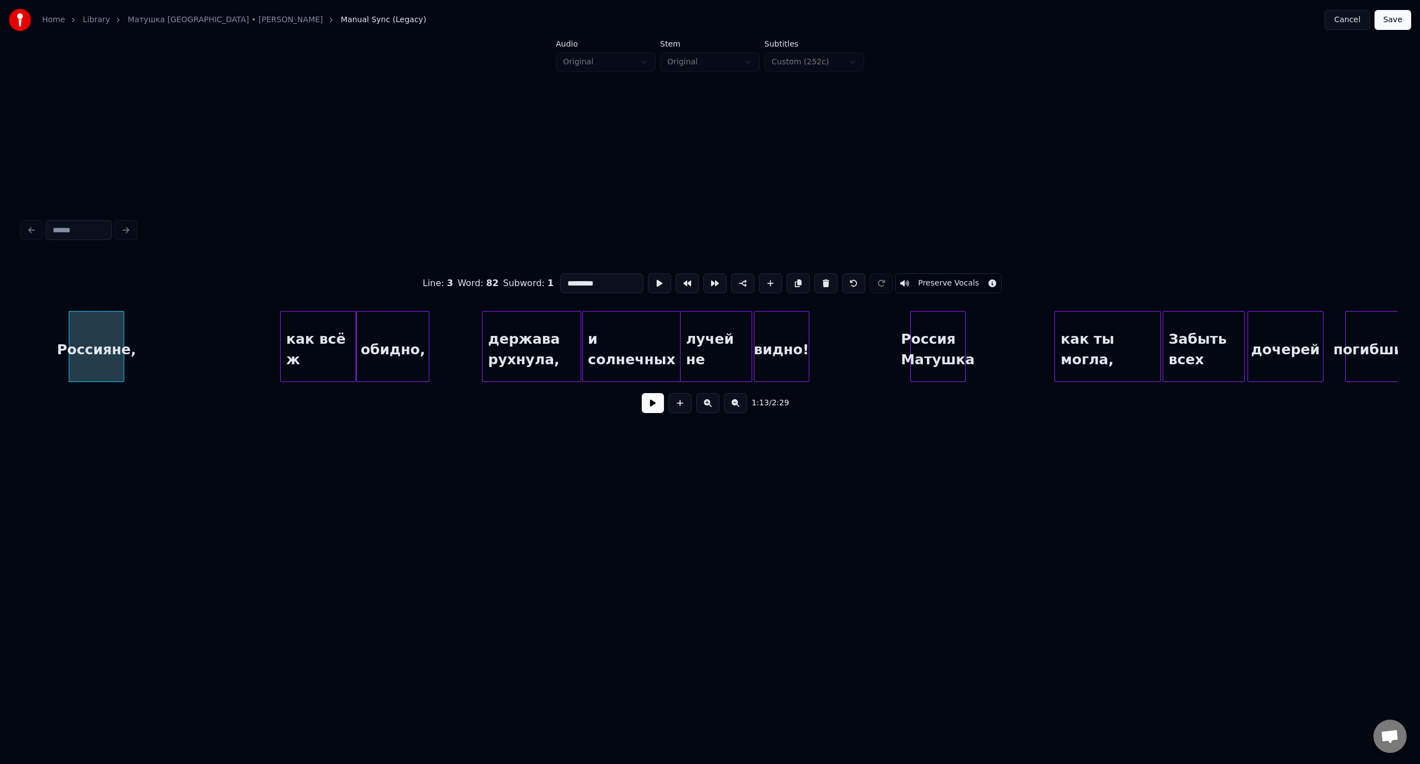
click at [649, 405] on button at bounding box center [653, 403] width 22 height 20
click at [656, 410] on button at bounding box center [653, 403] width 22 height 20
click at [538, 339] on div "держава рухнула," at bounding box center [531, 349] width 98 height 75
click at [656, 407] on button at bounding box center [653, 403] width 22 height 20
click at [650, 407] on button at bounding box center [653, 403] width 22 height 20
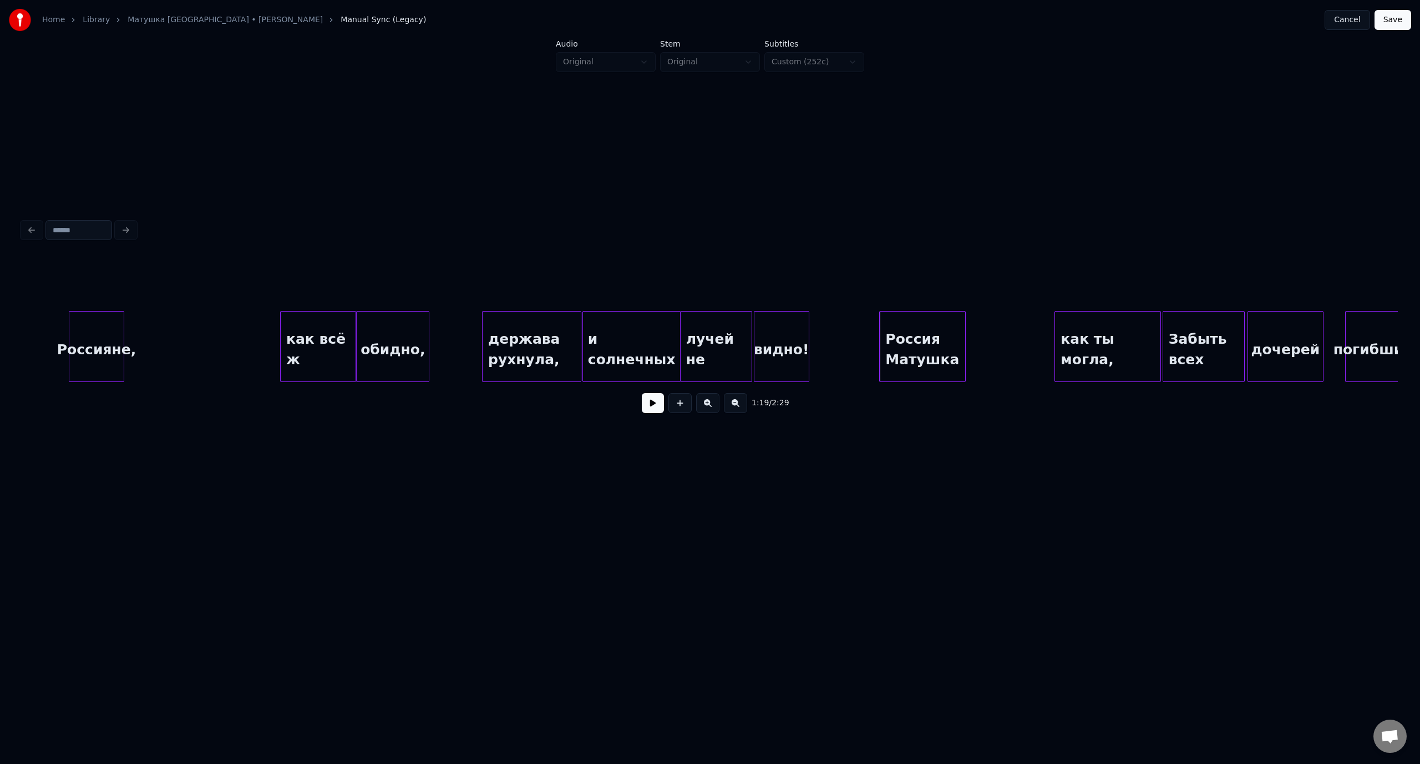
click at [880, 324] on div at bounding box center [881, 347] width 3 height 70
click at [652, 406] on button at bounding box center [653, 403] width 22 height 20
click at [1038, 336] on div at bounding box center [1037, 347] width 3 height 70
click at [520, 334] on div "держава рухнула," at bounding box center [531, 349] width 98 height 75
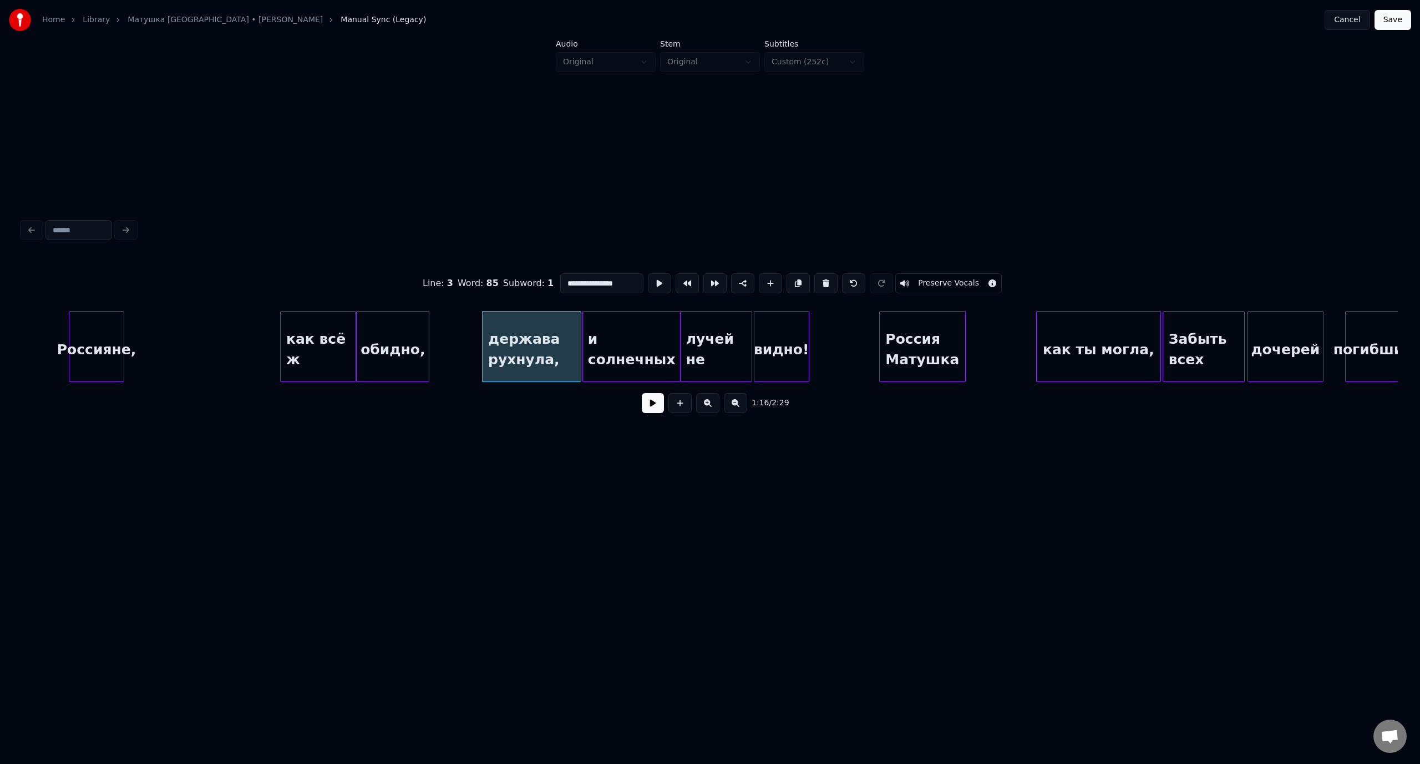
click at [654, 400] on button at bounding box center [653, 403] width 22 height 20
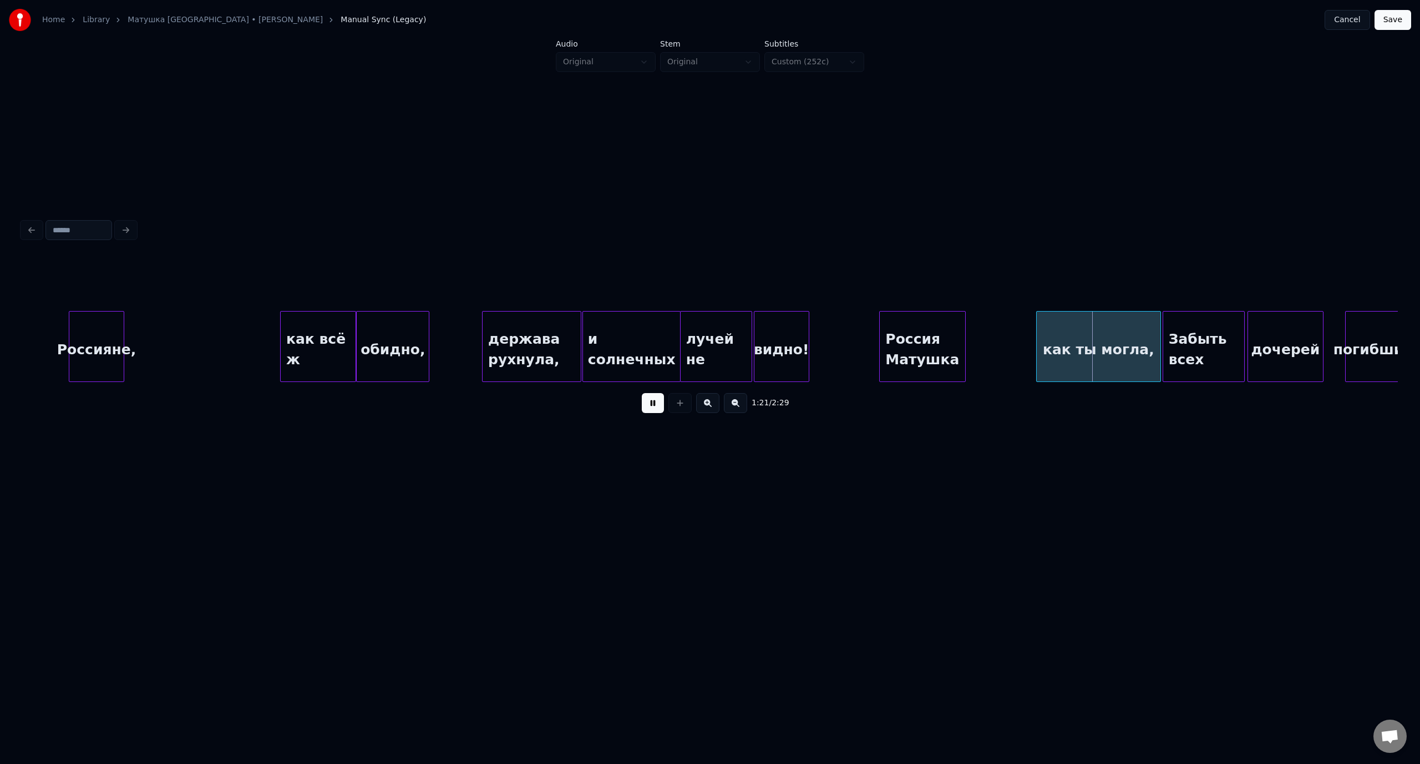
click at [303, 340] on div "как всё ж" at bounding box center [318, 349] width 75 height 75
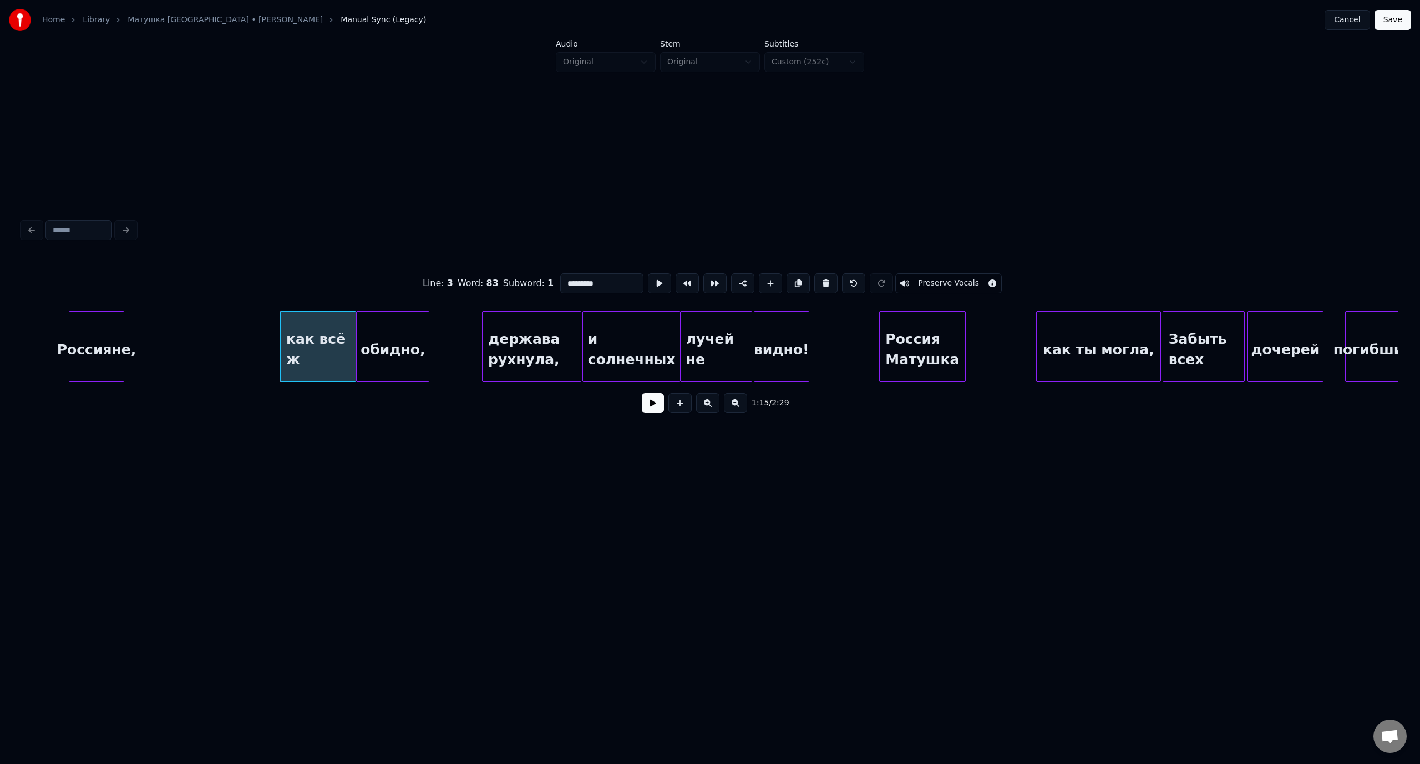
click at [657, 410] on button at bounding box center [653, 403] width 22 height 20
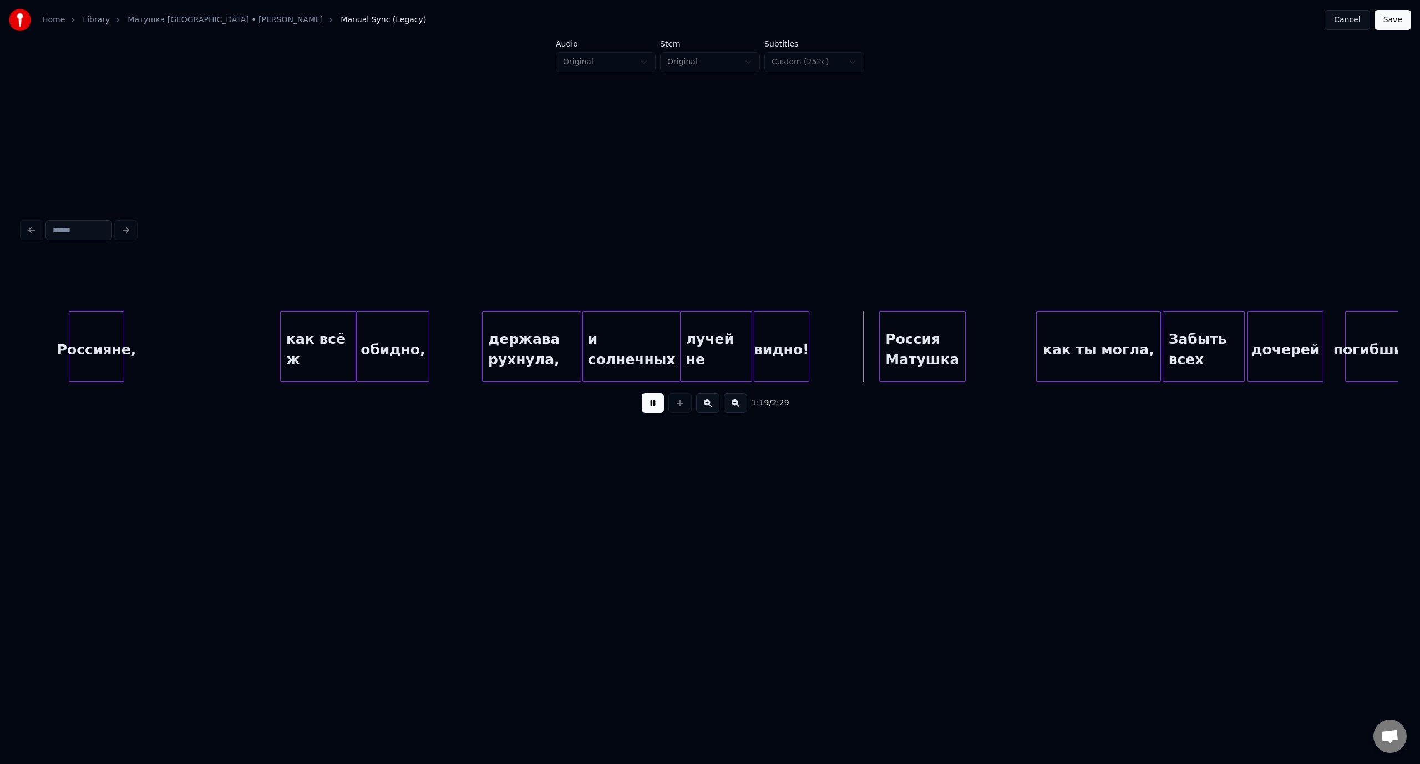
click at [653, 411] on button at bounding box center [653, 403] width 22 height 20
click at [862, 344] on div at bounding box center [860, 347] width 3 height 70
click at [942, 345] on div at bounding box center [940, 347] width 3 height 70
click at [394, 329] on div "обидно," at bounding box center [393, 349] width 72 height 75
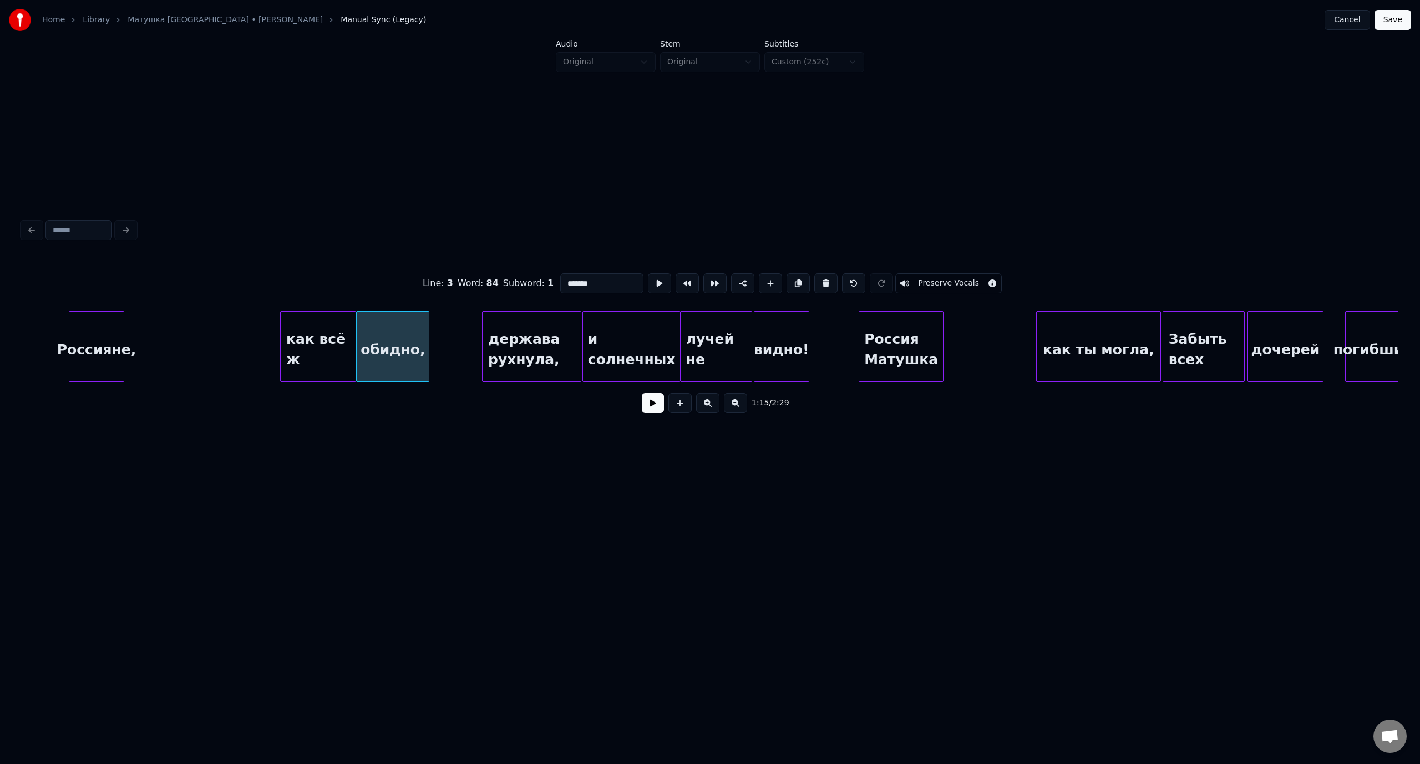
click at [657, 408] on button at bounding box center [653, 403] width 22 height 20
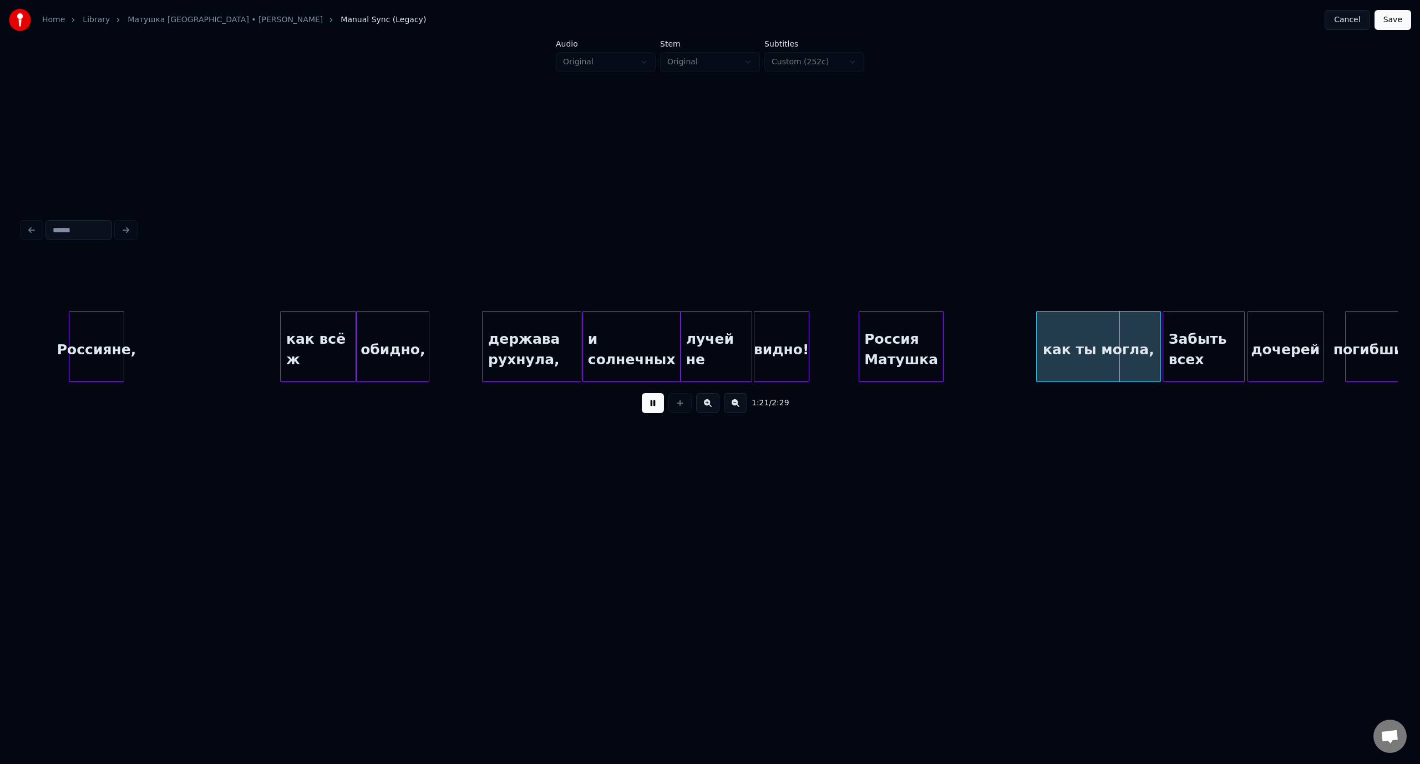
click at [646, 409] on button at bounding box center [653, 403] width 22 height 20
click at [1001, 337] on div at bounding box center [1002, 347] width 3 height 70
click at [1110, 335] on div at bounding box center [1109, 347] width 3 height 70
click at [402, 321] on div "обидно," at bounding box center [393, 349] width 72 height 75
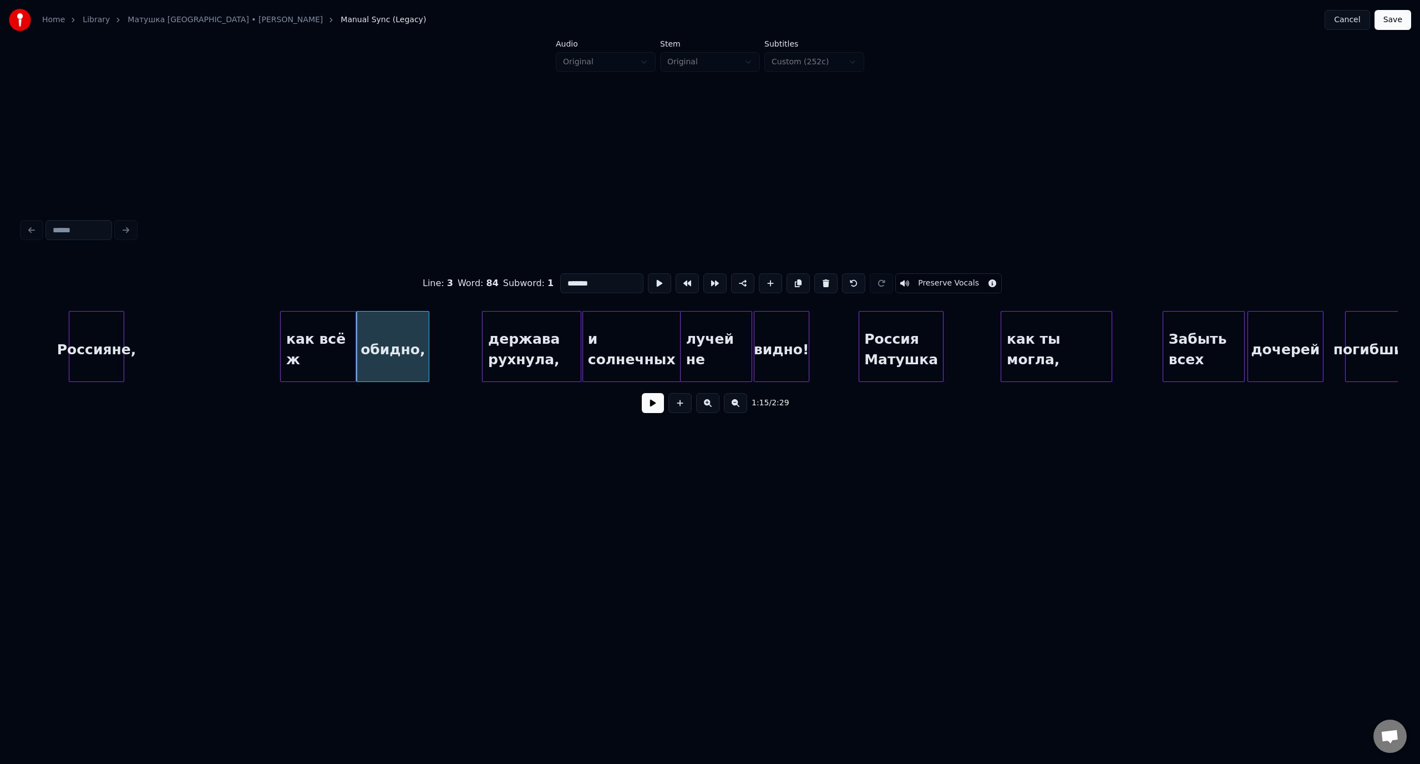
click at [651, 407] on button at bounding box center [653, 403] width 22 height 20
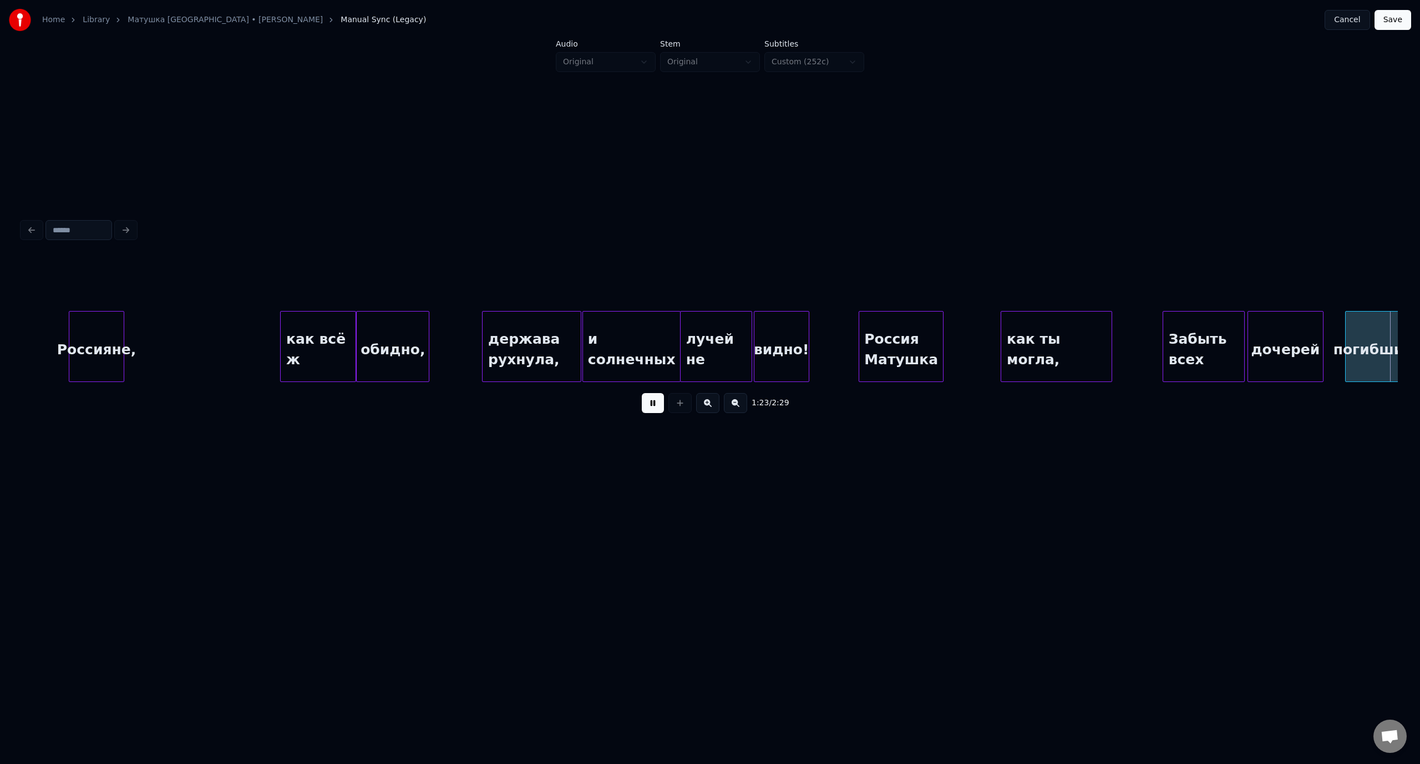
scroll to position [0, 11541]
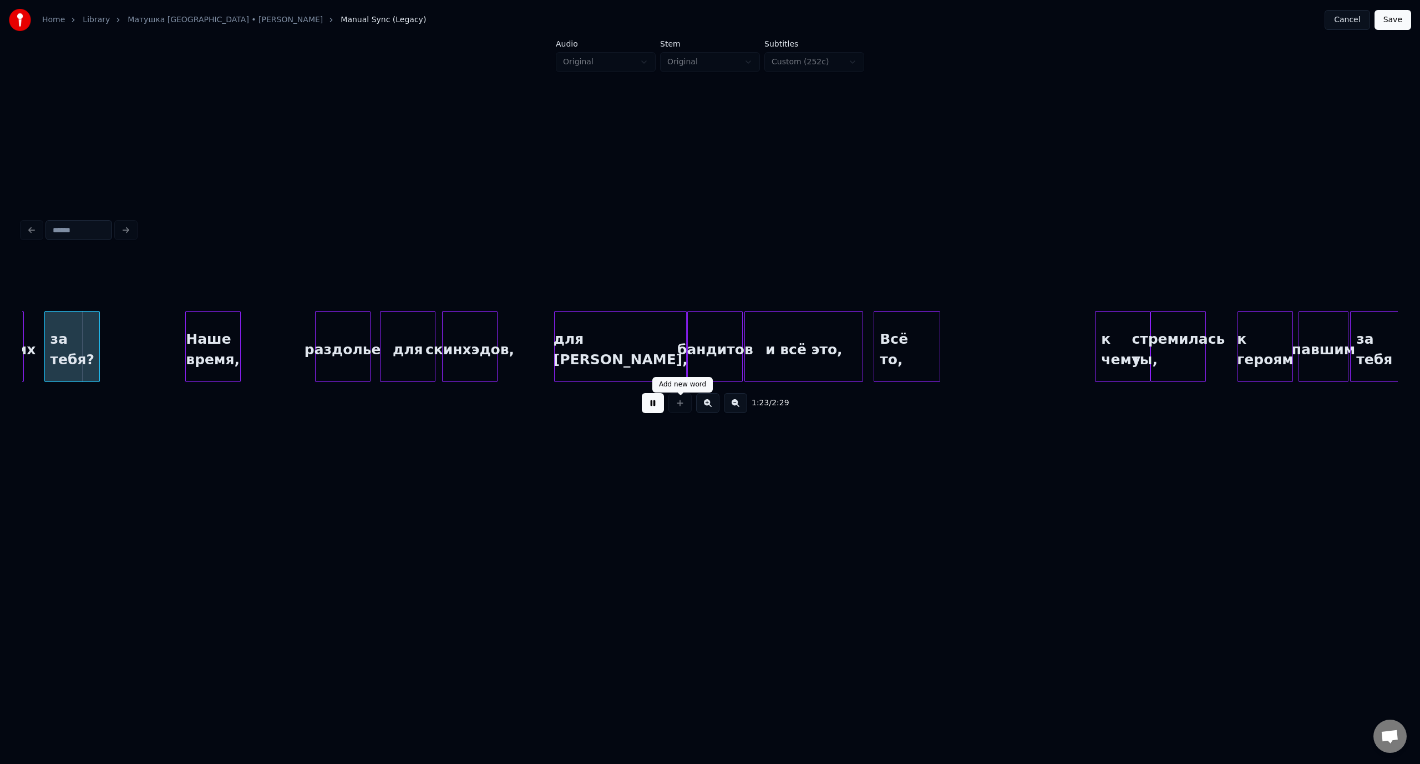
click at [650, 413] on button at bounding box center [653, 403] width 22 height 20
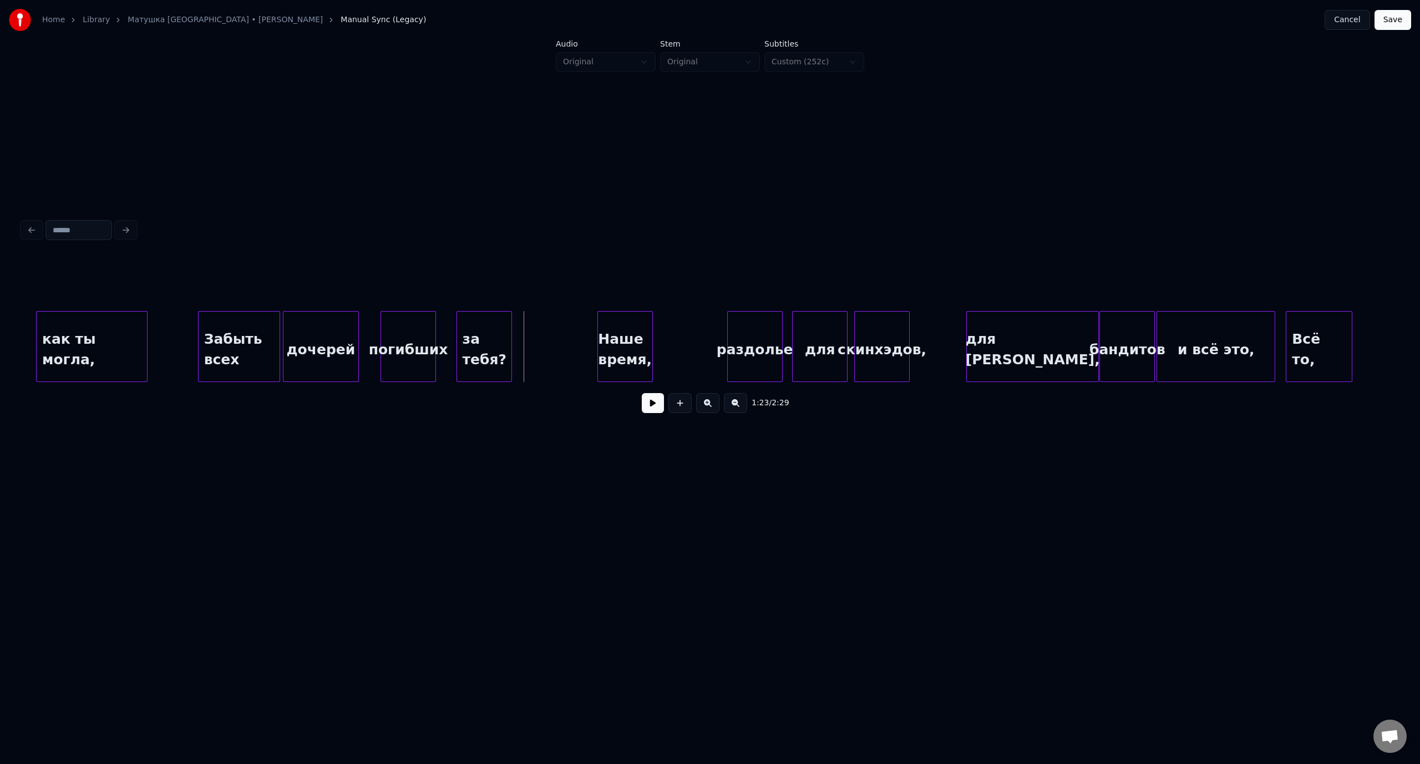
scroll to position [0, 10818]
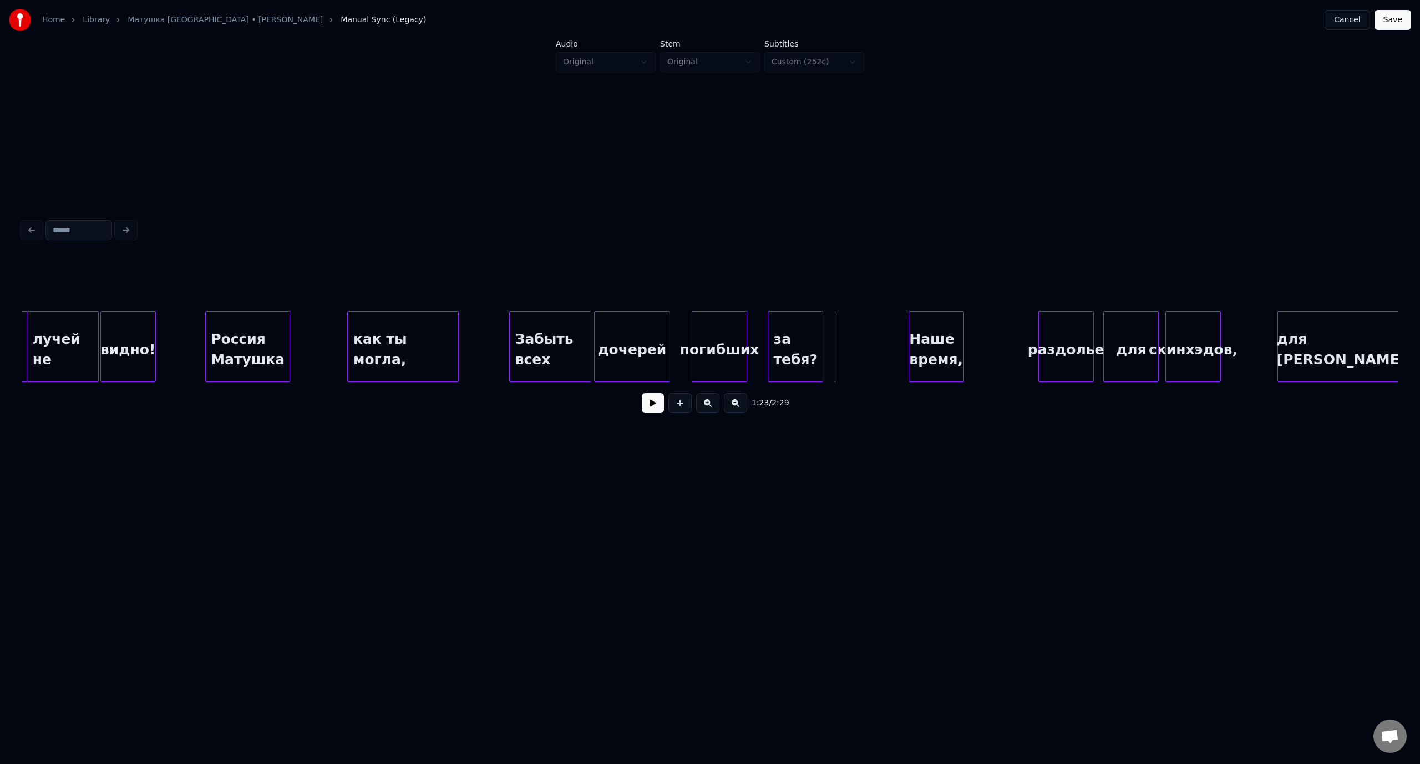
click at [238, 340] on div "Россия Матушка" at bounding box center [248, 349] width 84 height 75
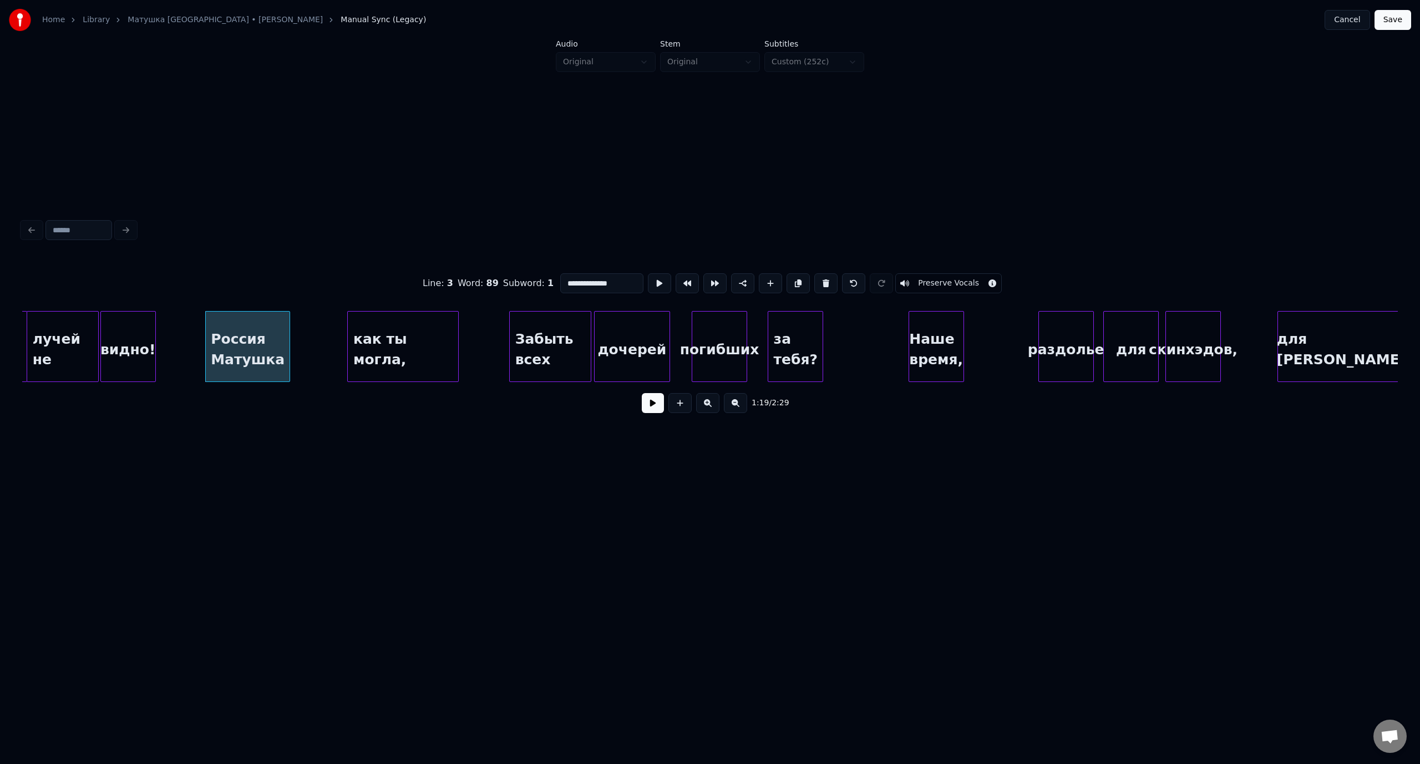
click at [661, 406] on button at bounding box center [653, 403] width 22 height 20
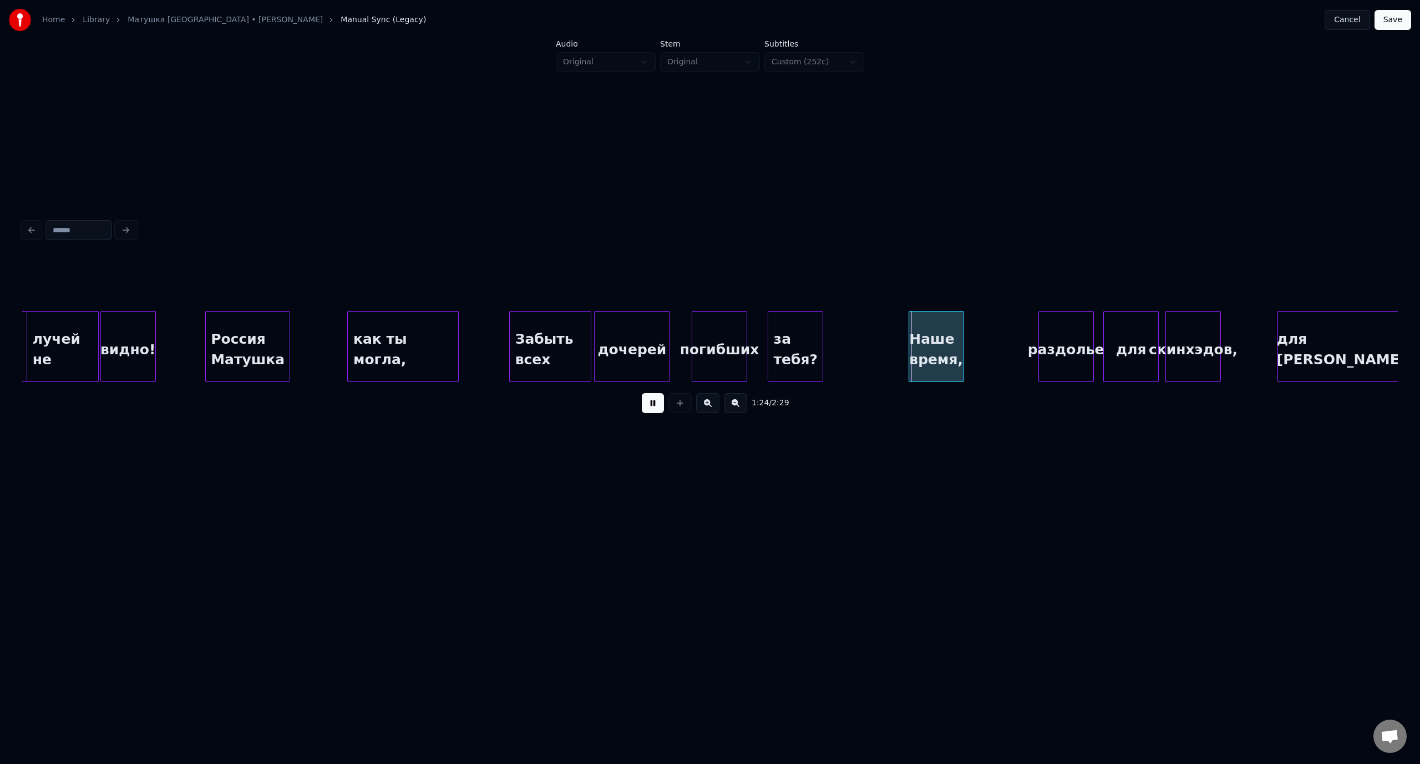
click at [653, 407] on button at bounding box center [653, 403] width 22 height 20
click at [681, 334] on div at bounding box center [681, 347] width 3 height 70
click at [751, 336] on div at bounding box center [750, 347] width 3 height 70
click at [760, 333] on div at bounding box center [761, 347] width 3 height 70
click at [253, 340] on div "Россия Матушка" at bounding box center [248, 349] width 84 height 75
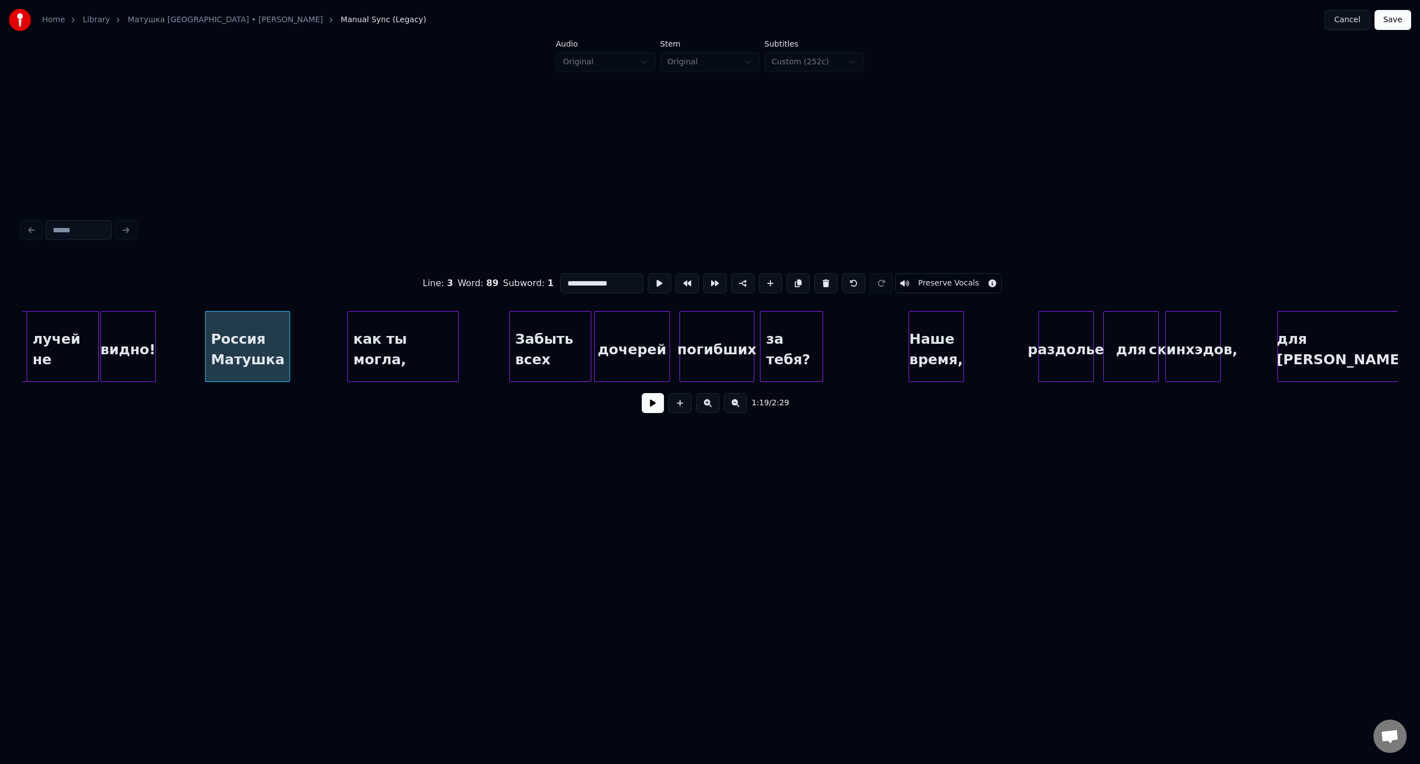
click at [647, 405] on button at bounding box center [653, 403] width 22 height 20
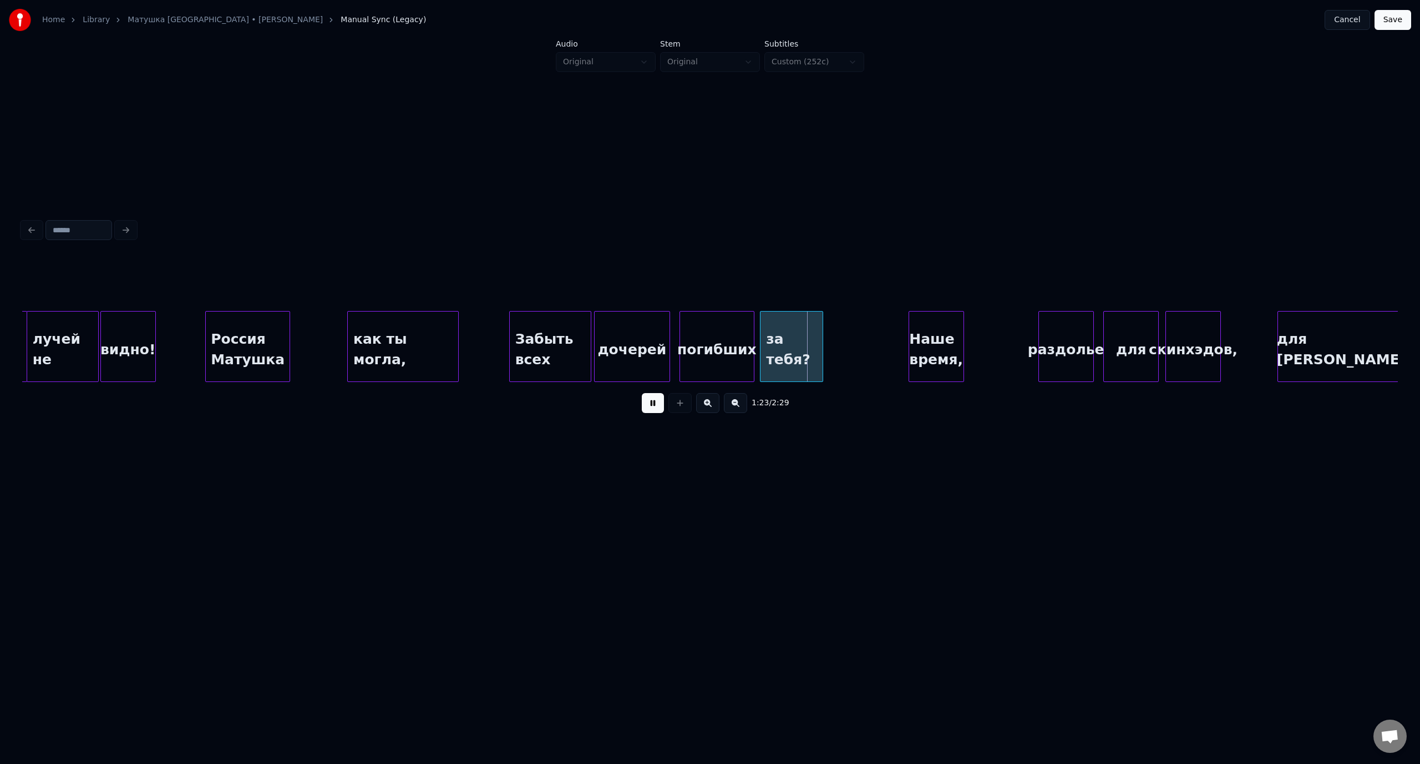
click at [650, 411] on button at bounding box center [653, 403] width 22 height 20
click at [502, 344] on div at bounding box center [503, 347] width 3 height 70
click at [807, 342] on div at bounding box center [806, 347] width 3 height 70
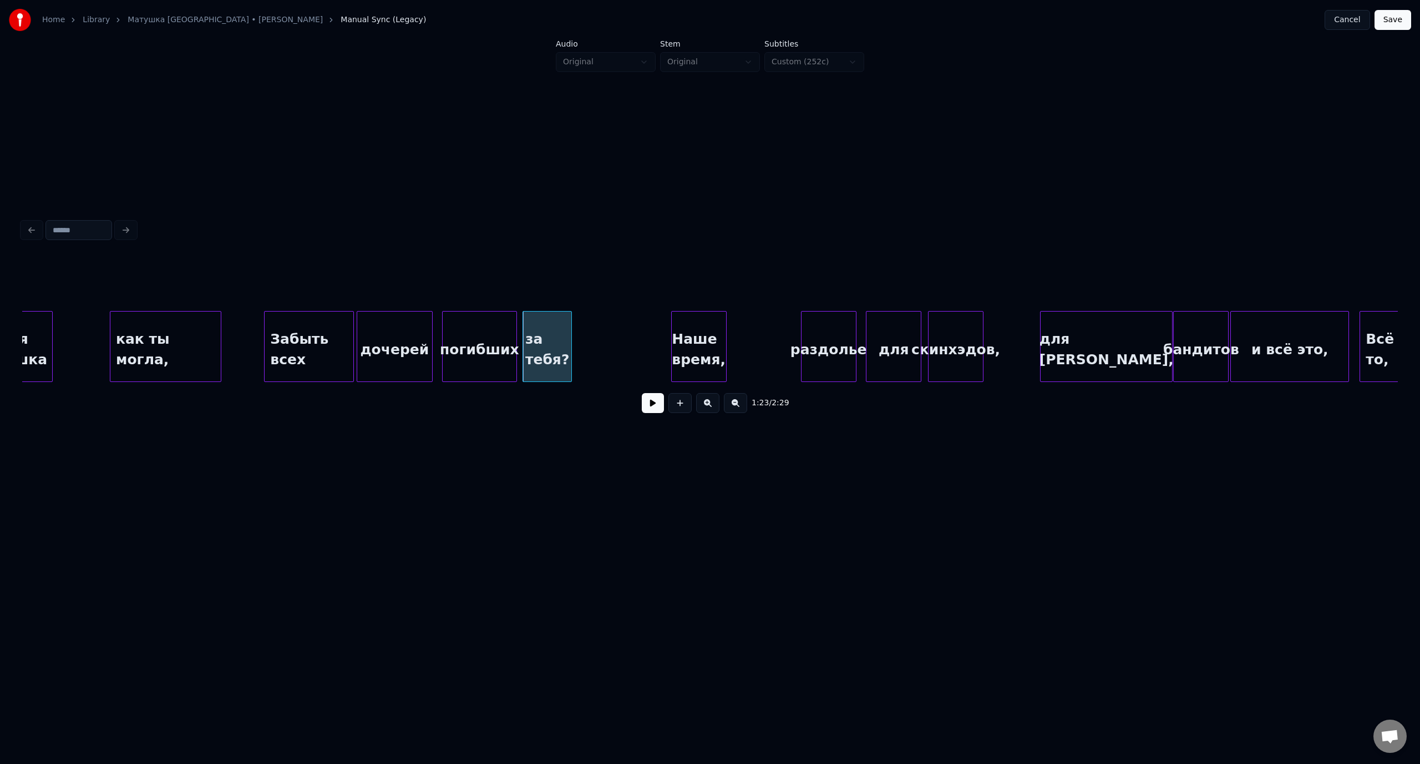
scroll to position [0, 11213]
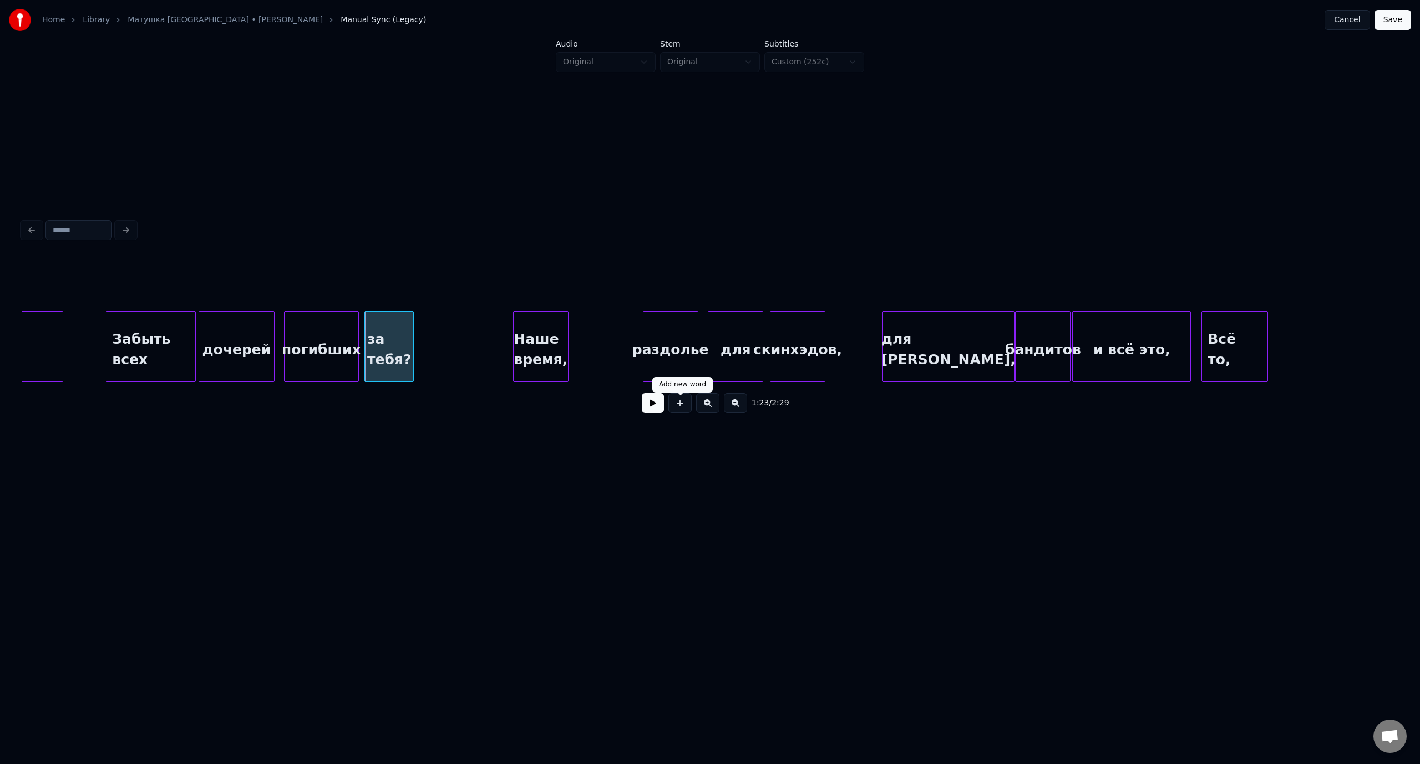
click at [661, 408] on button at bounding box center [653, 403] width 22 height 20
click at [655, 405] on button at bounding box center [653, 403] width 22 height 20
click at [220, 333] on div "дочерей" at bounding box center [236, 349] width 75 height 75
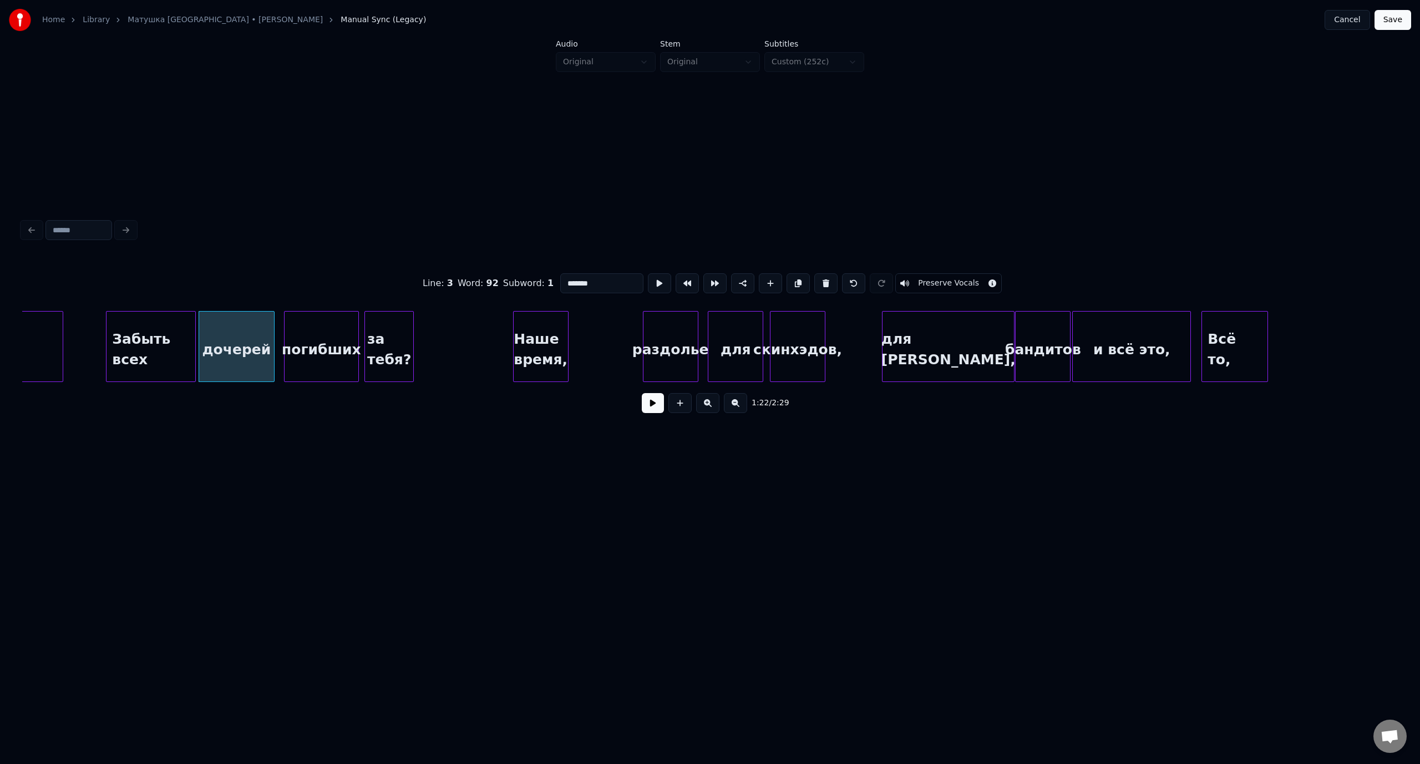
click at [665, 409] on div "1:22 / 2:29" at bounding box center [710, 403] width 1358 height 24
click at [653, 409] on button at bounding box center [653, 403] width 22 height 20
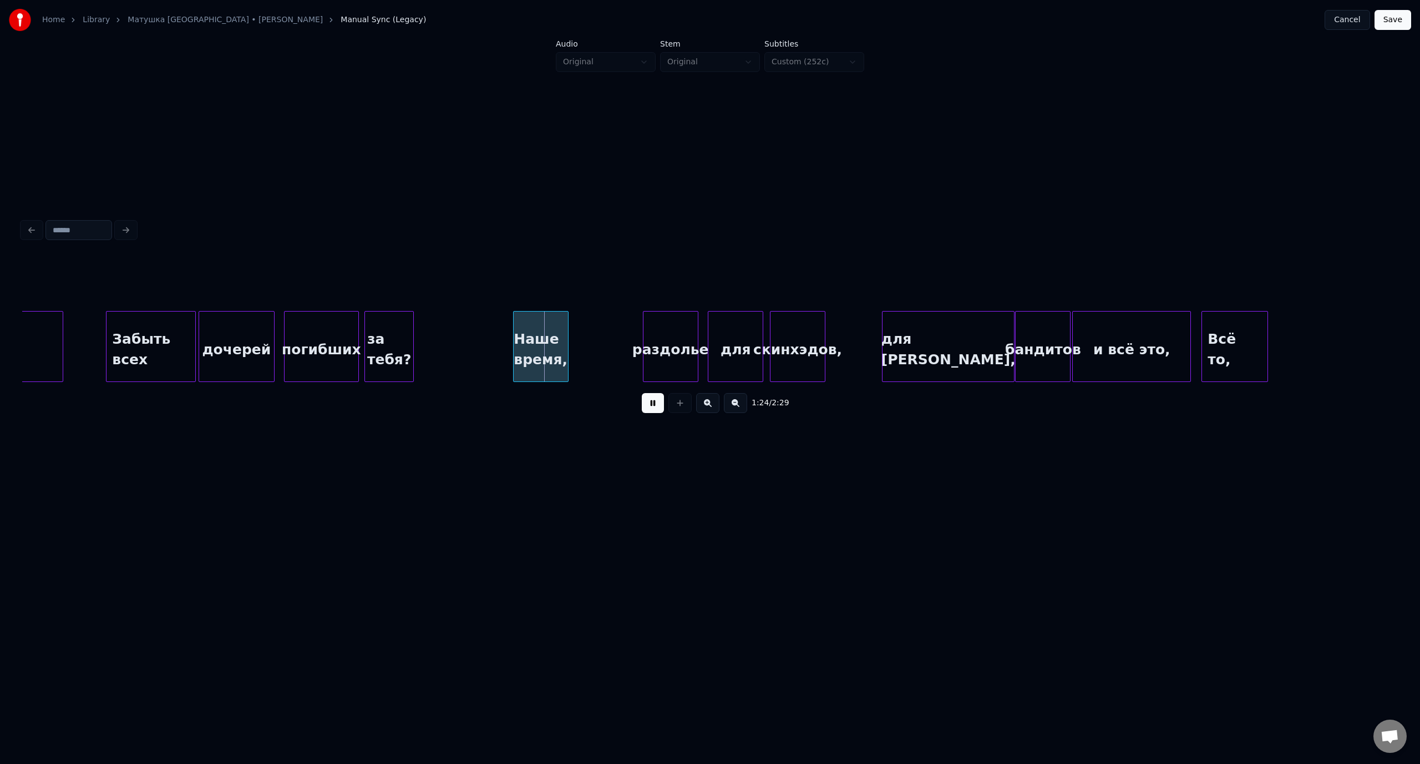
click at [626, 412] on div "1:24 / 2:29" at bounding box center [710, 403] width 1358 height 24
click at [646, 406] on button at bounding box center [653, 403] width 22 height 20
click at [501, 350] on div at bounding box center [501, 347] width 3 height 70
click at [642, 393] on button at bounding box center [653, 403] width 22 height 20
click at [652, 404] on button at bounding box center [653, 403] width 22 height 20
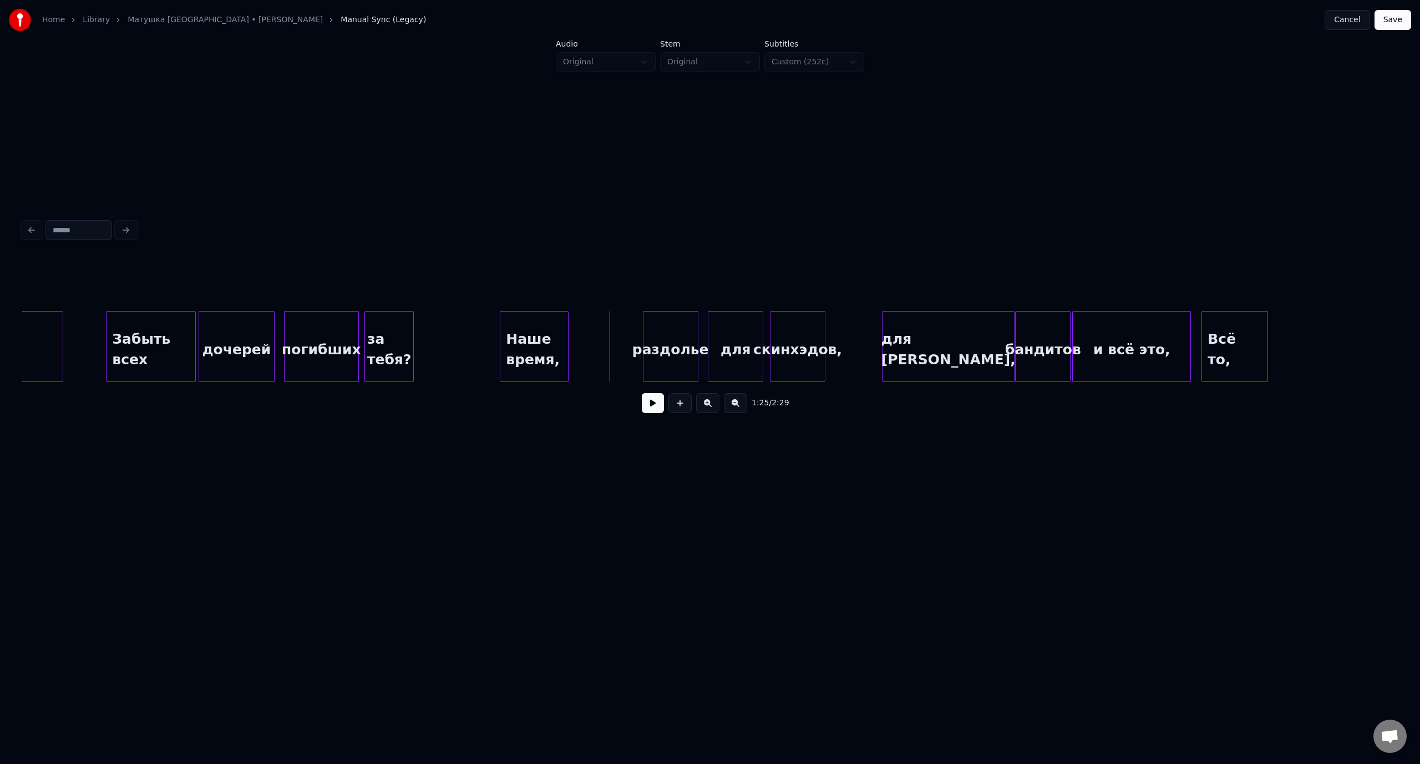
click at [642, 393] on button at bounding box center [653, 403] width 22 height 20
click at [252, 334] on div "дочерей" at bounding box center [236, 349] width 75 height 75
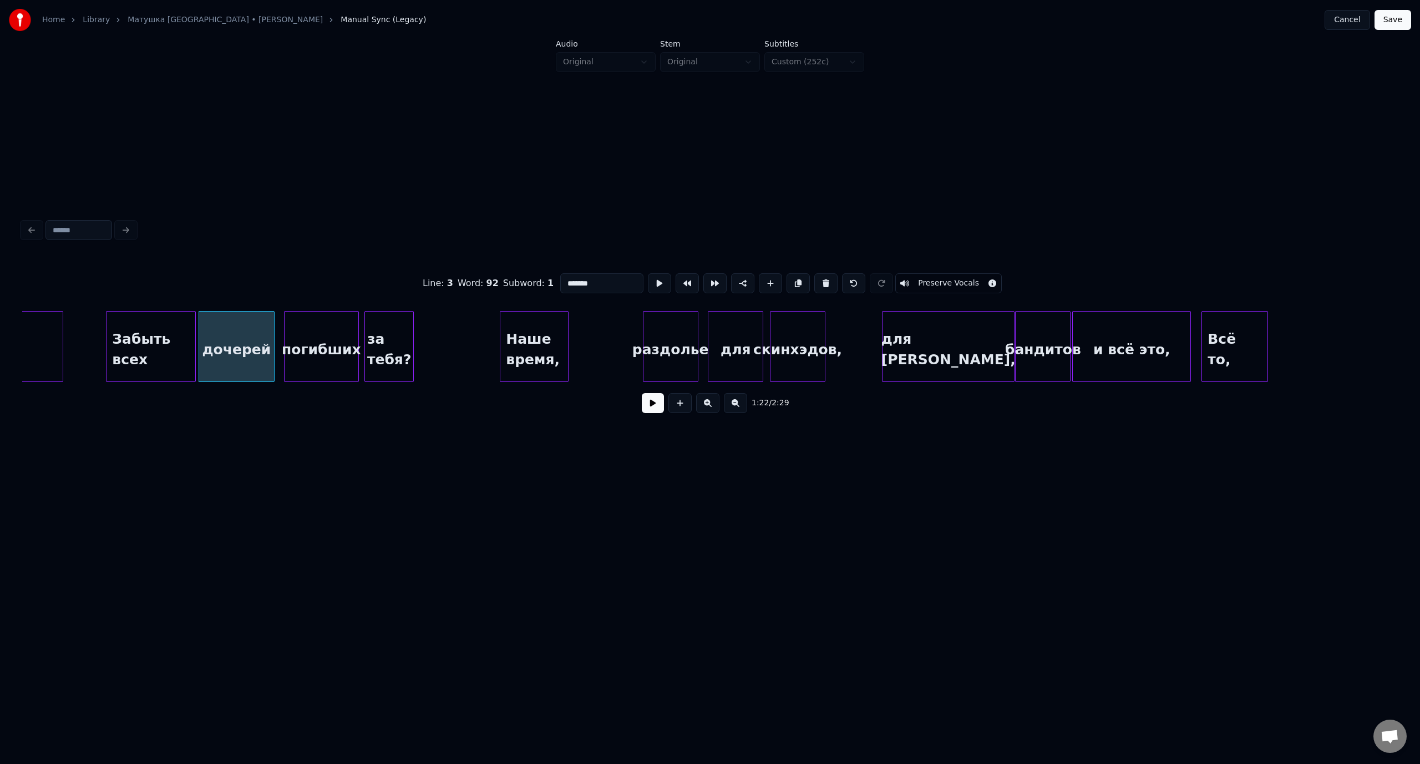
click at [642, 393] on button at bounding box center [653, 403] width 22 height 20
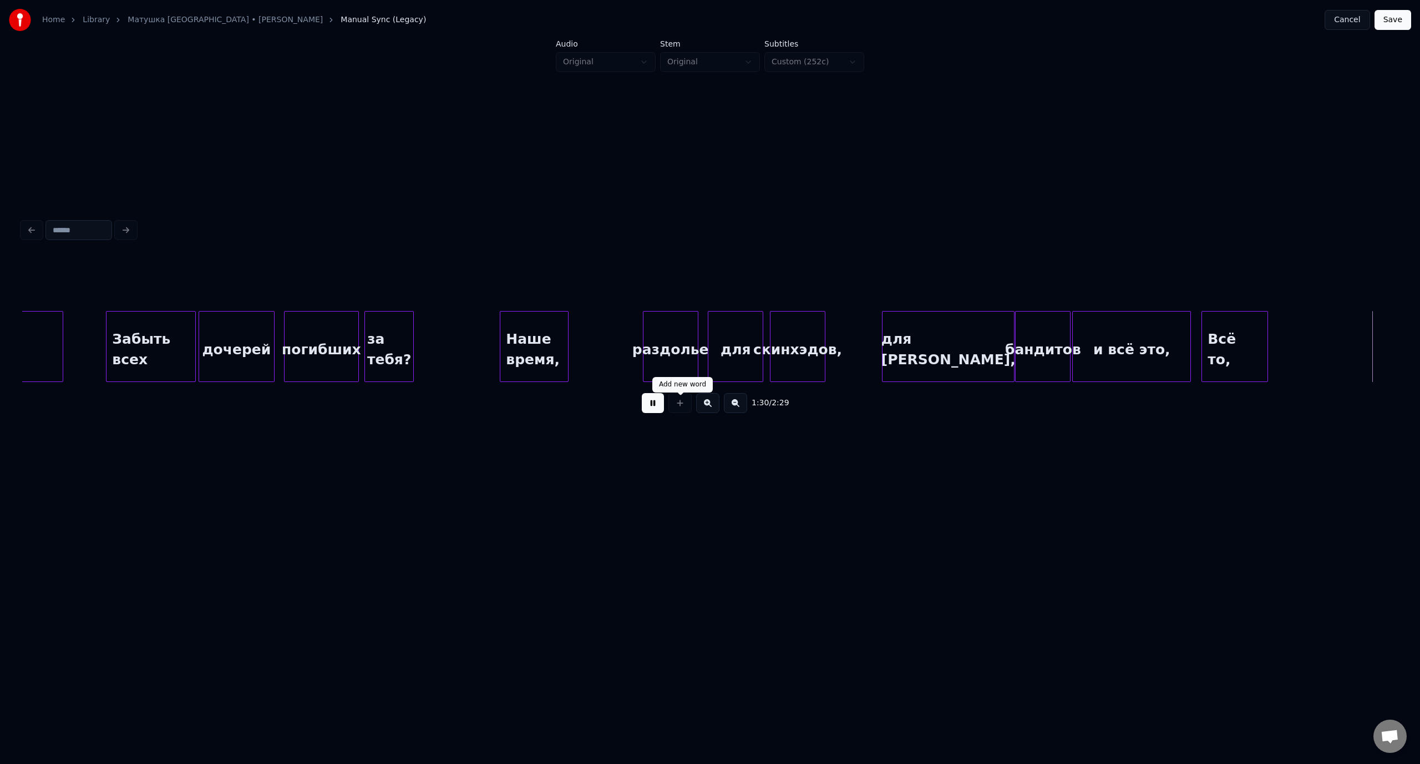
drag, startPoint x: 649, startPoint y: 407, endPoint x: 703, endPoint y: 401, distance: 54.1
click at [650, 407] on button at bounding box center [653, 403] width 22 height 20
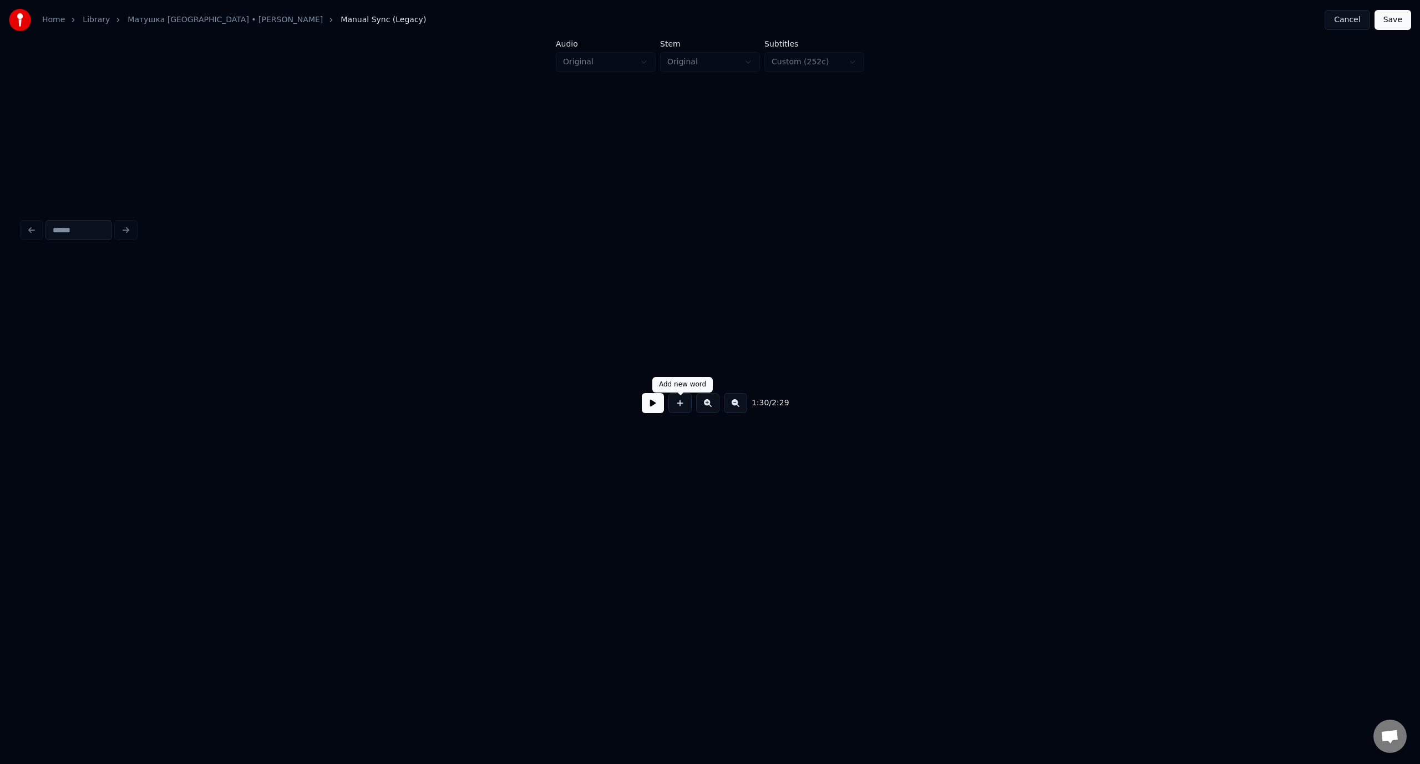
scroll to position [0, 12590]
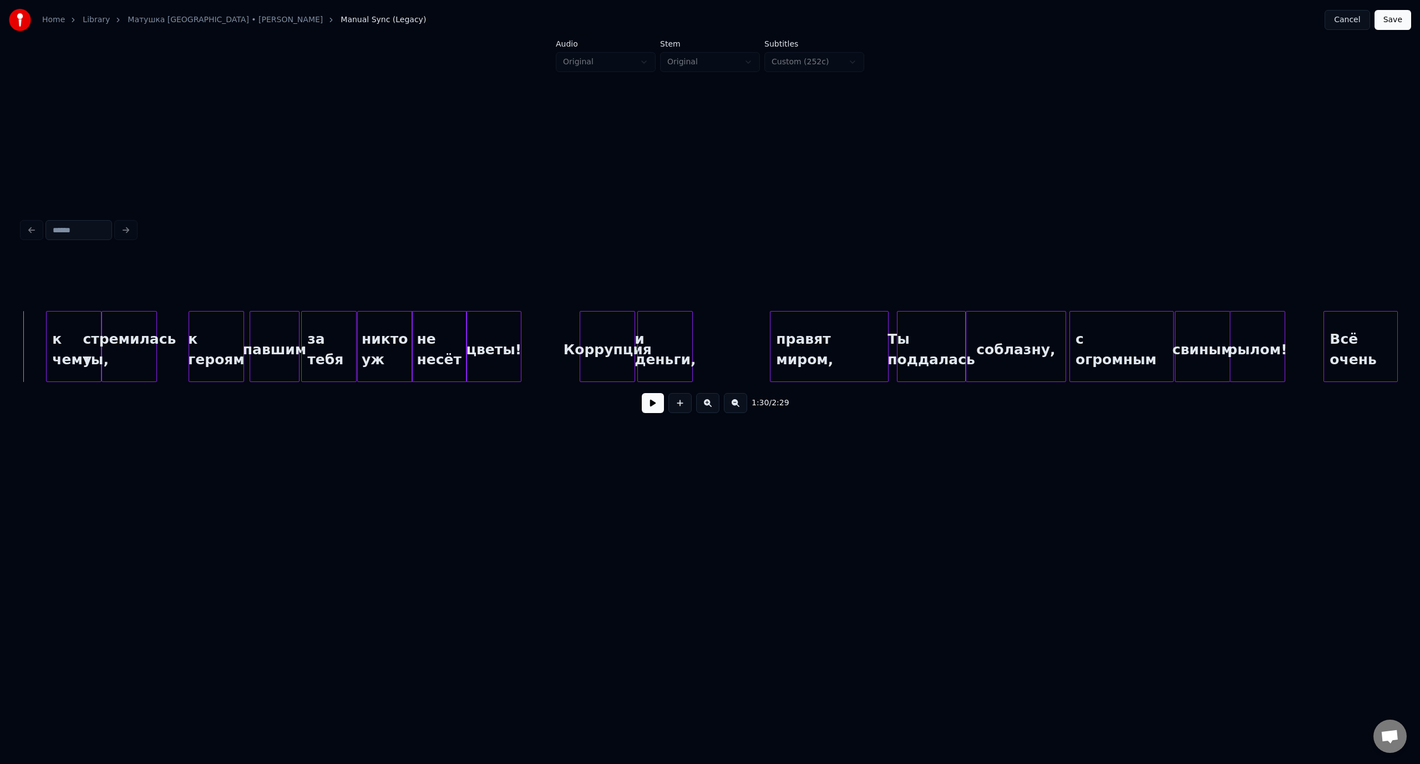
click at [642, 393] on button at bounding box center [653, 403] width 22 height 20
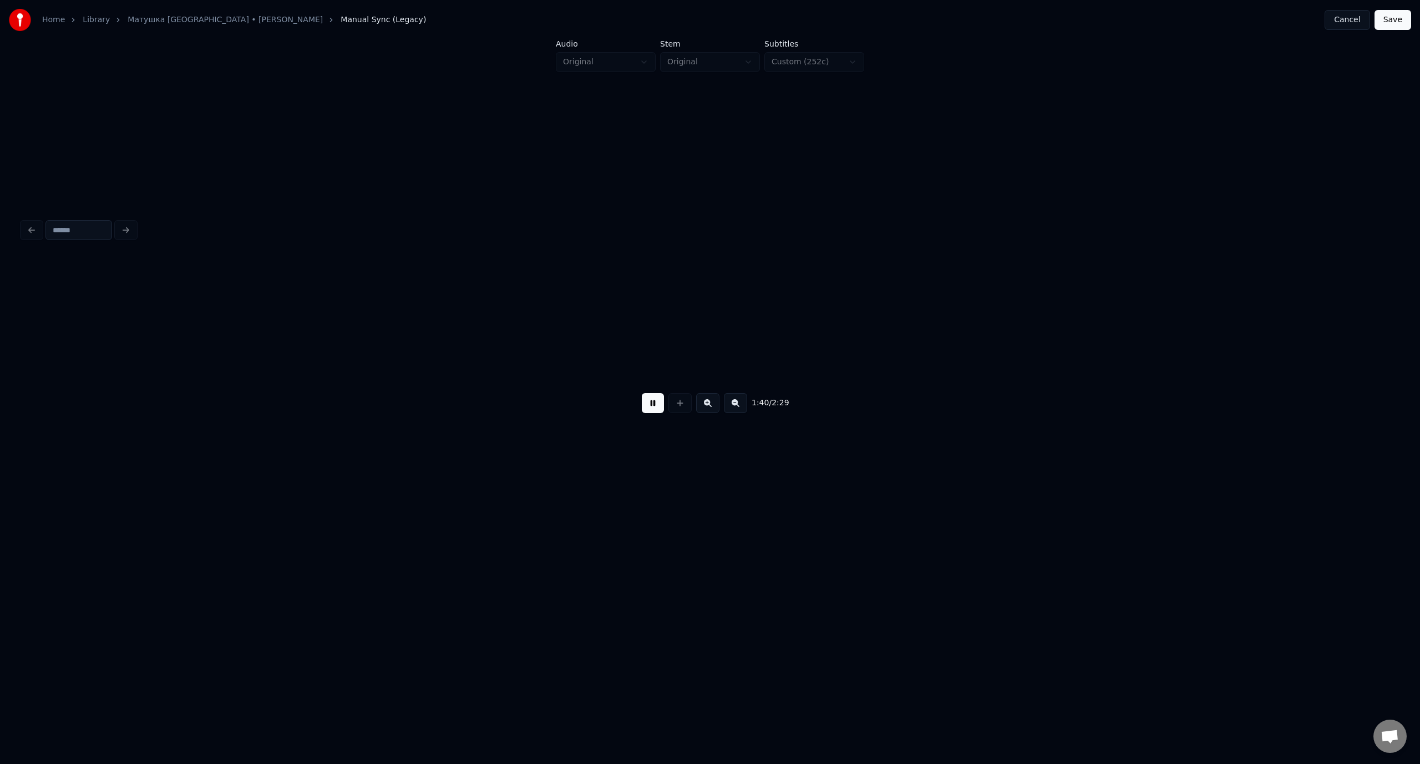
scroll to position [0, 13966]
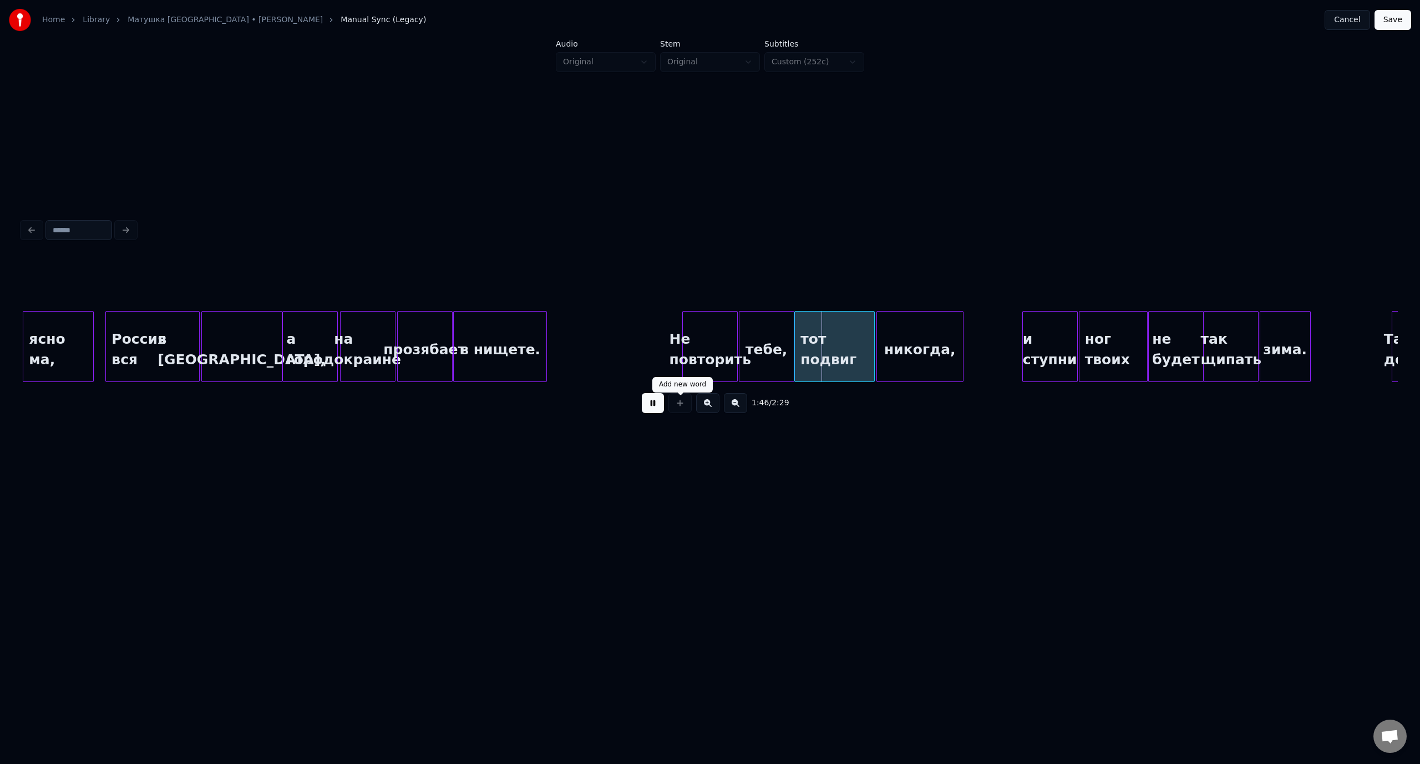
click at [670, 409] on div at bounding box center [680, 403] width 28 height 20
click at [663, 408] on button at bounding box center [653, 403] width 22 height 20
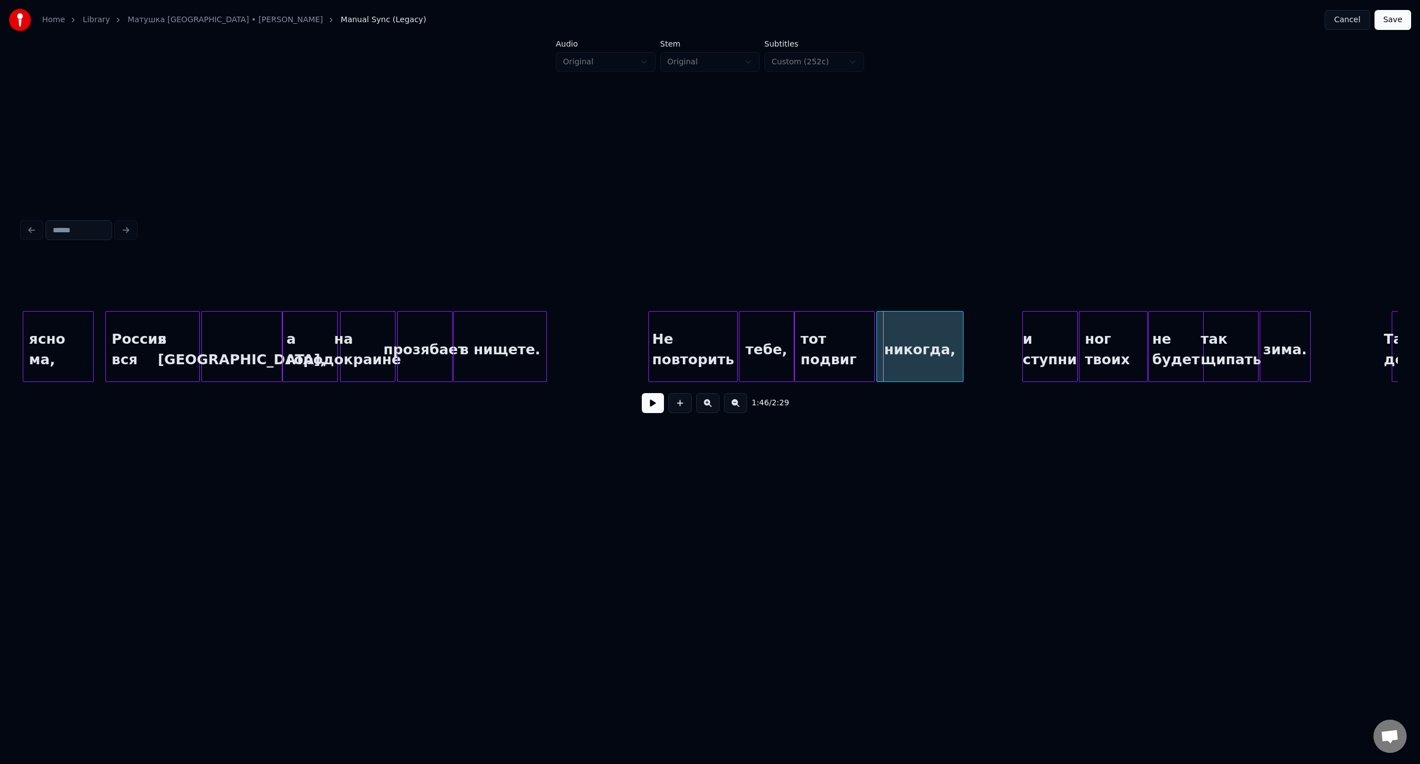
click at [649, 347] on div at bounding box center [650, 347] width 3 height 70
click at [299, 333] on div "а город" at bounding box center [310, 349] width 54 height 75
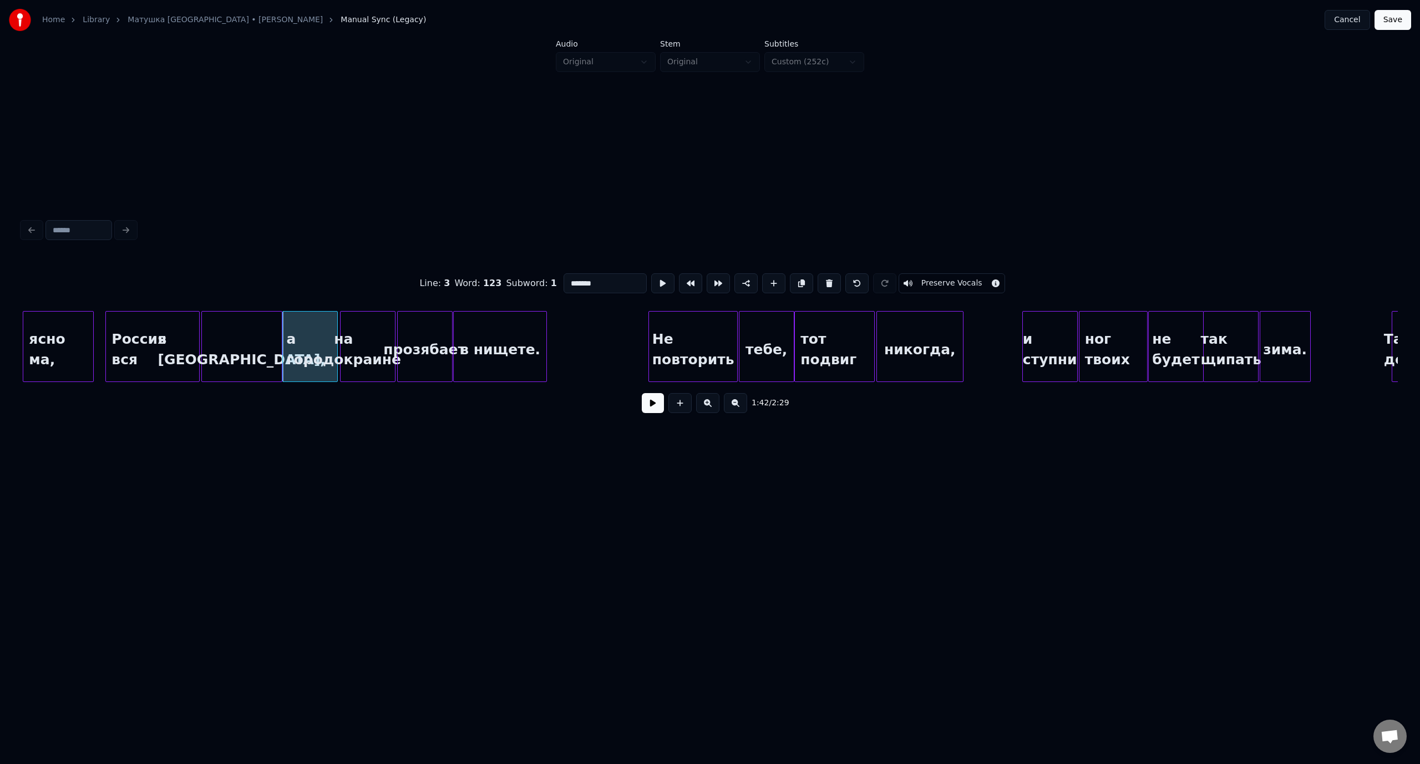
click at [642, 393] on button at bounding box center [653, 403] width 22 height 20
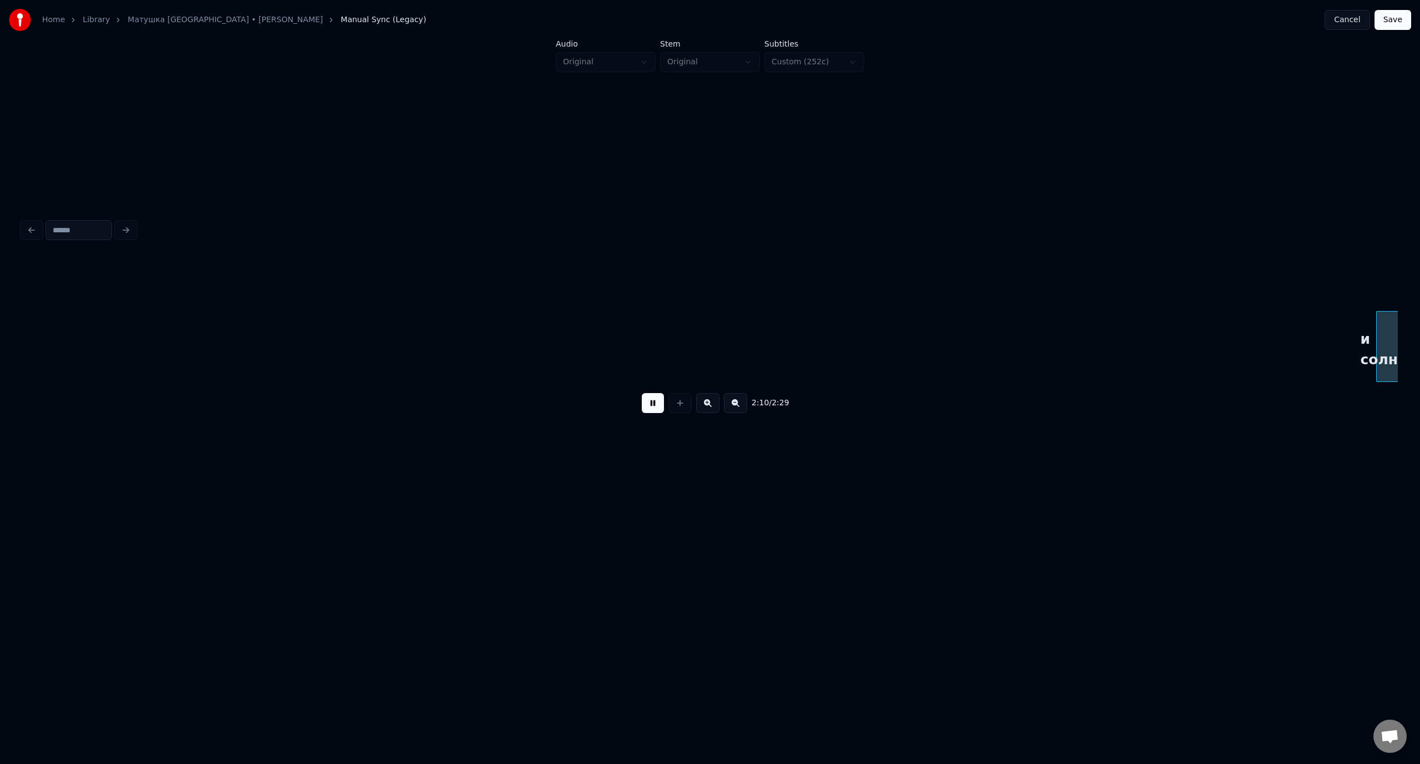
scroll to position [0, 18095]
click at [664, 406] on div "2:12 / 2:29" at bounding box center [710, 403] width 1358 height 24
click at [663, 407] on button at bounding box center [653, 403] width 22 height 20
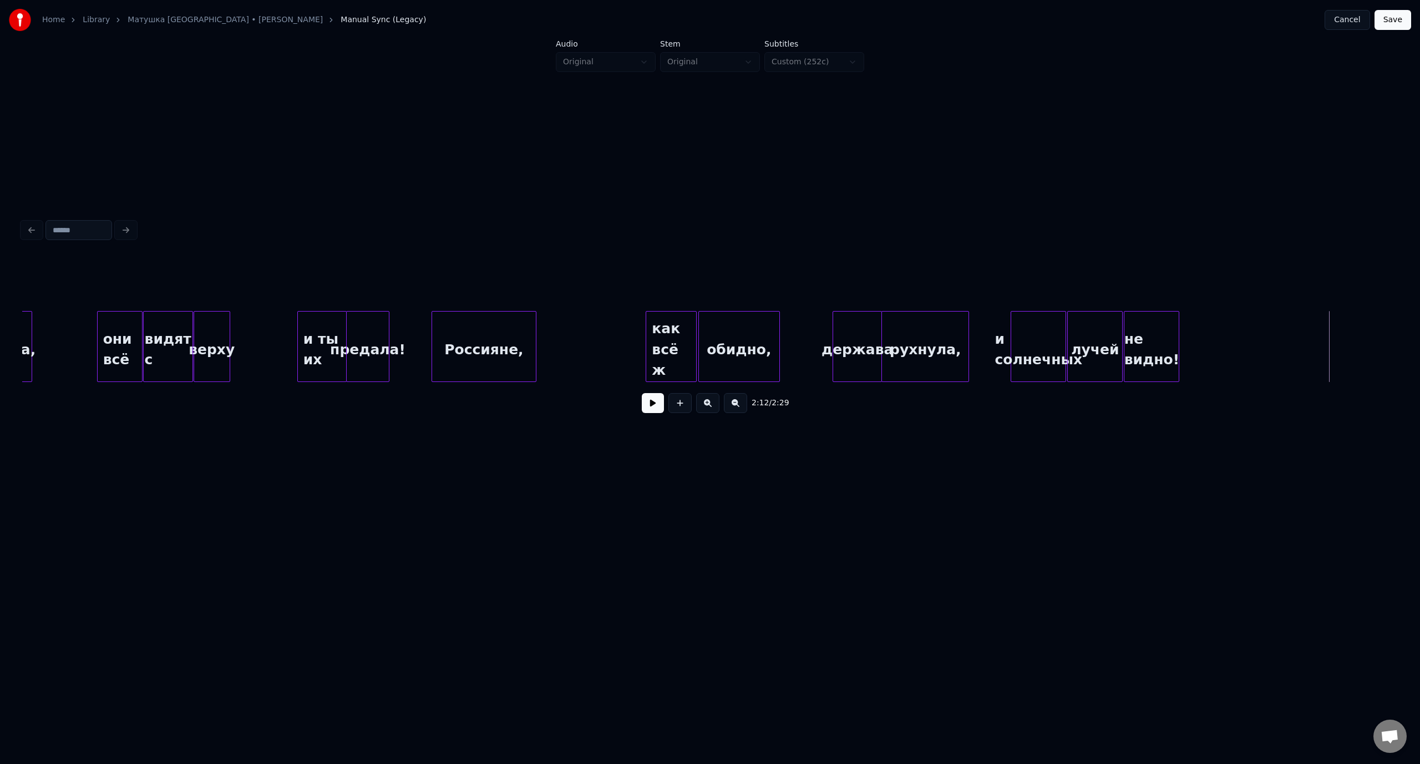
scroll to position [0, 17022]
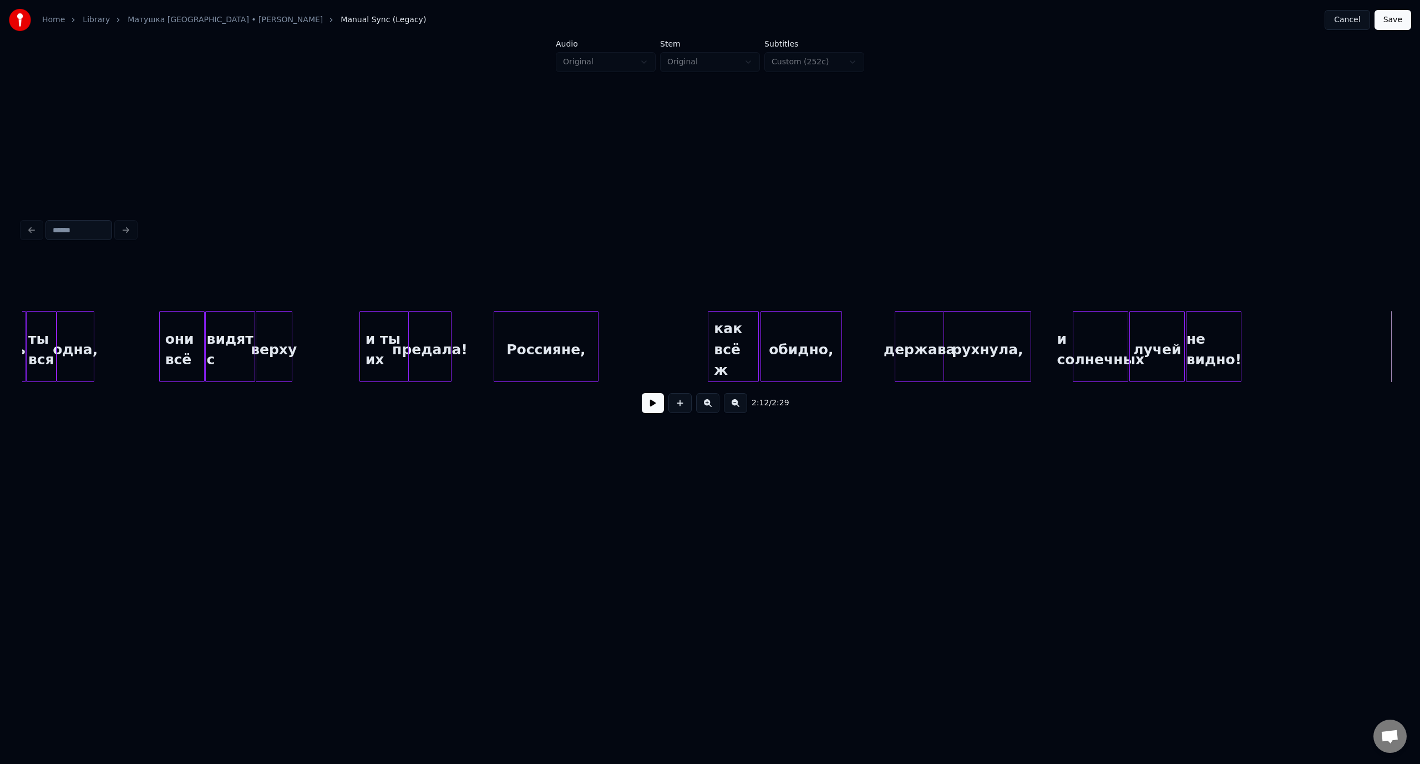
click at [272, 336] on div "верху" at bounding box center [273, 349] width 35 height 75
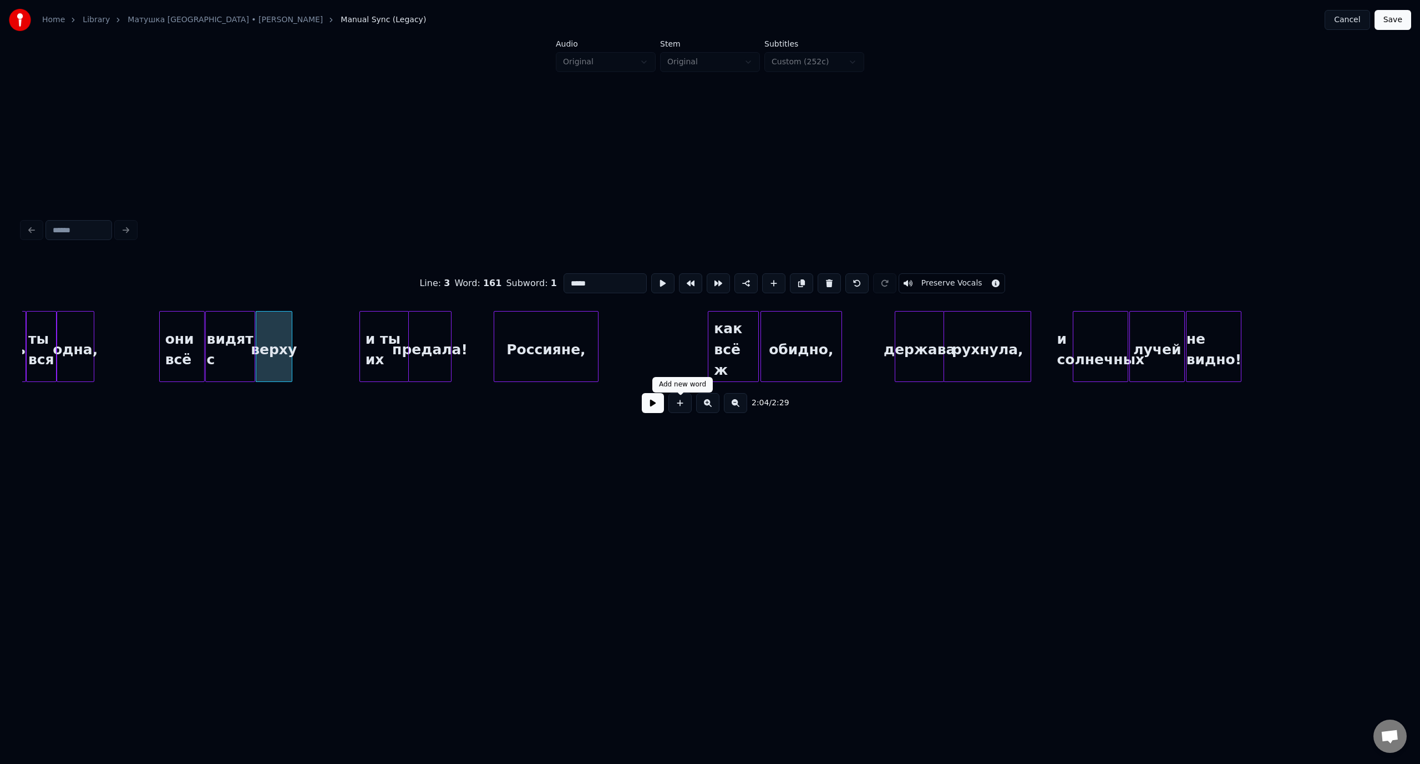
click at [662, 406] on button at bounding box center [653, 403] width 22 height 20
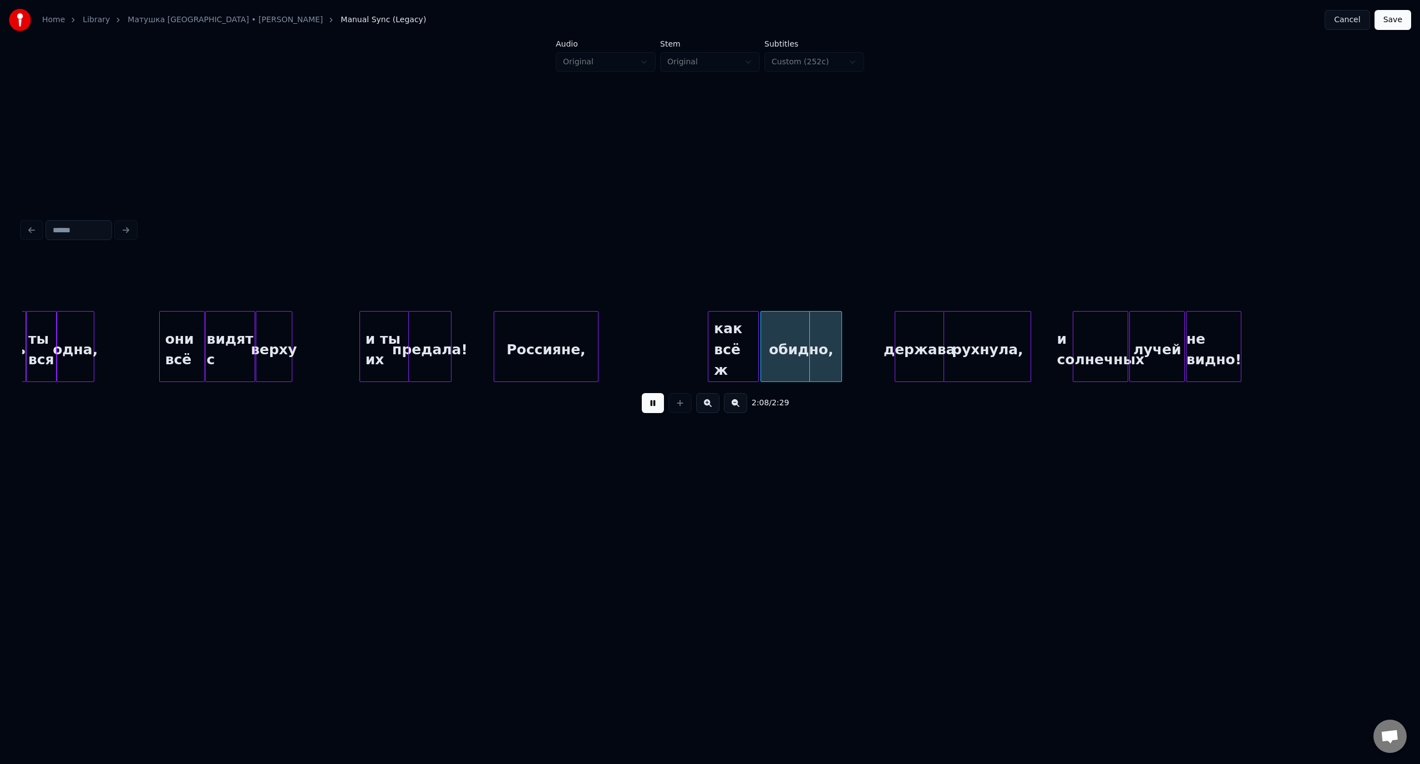
click at [659, 410] on button at bounding box center [653, 403] width 22 height 20
click at [439, 323] on div "предала!" at bounding box center [430, 349] width 42 height 75
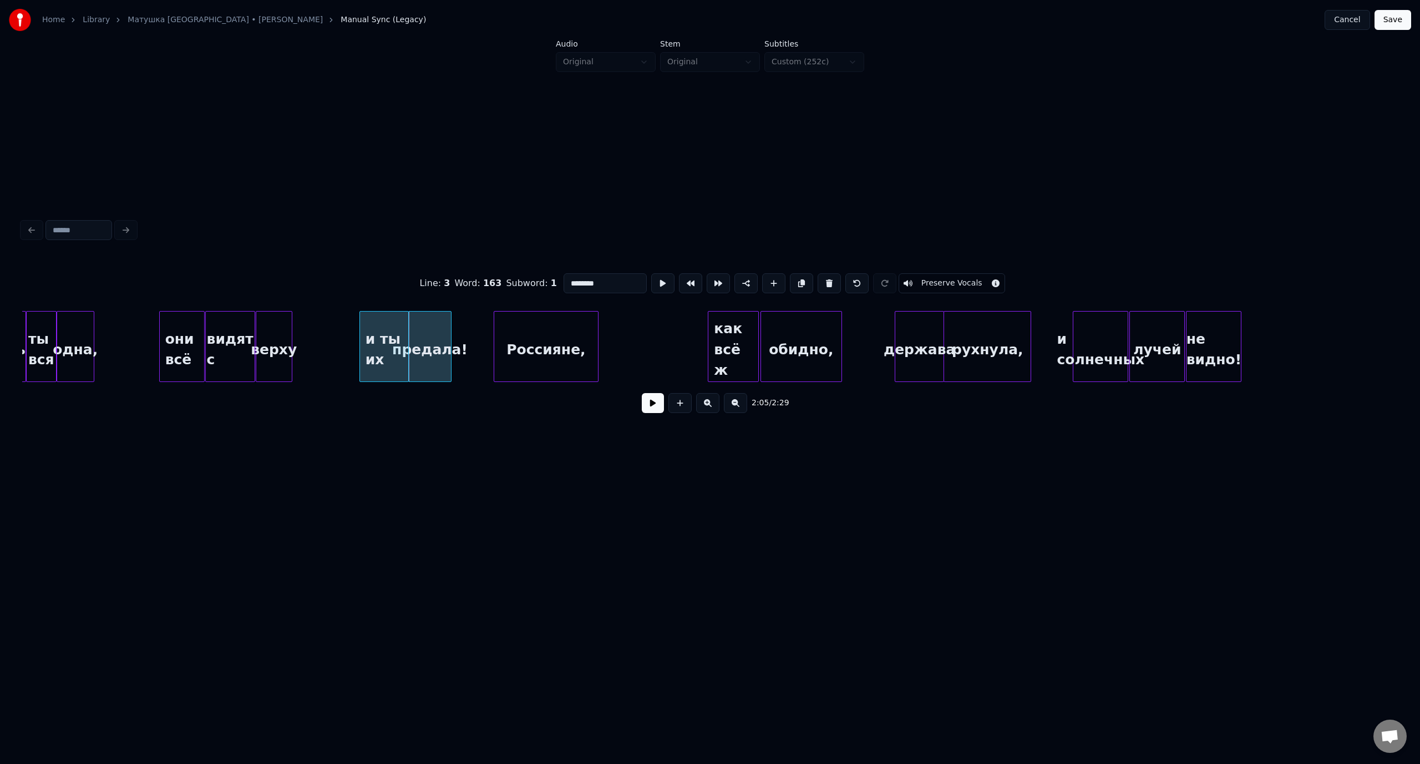
click at [642, 393] on button at bounding box center [653, 403] width 22 height 20
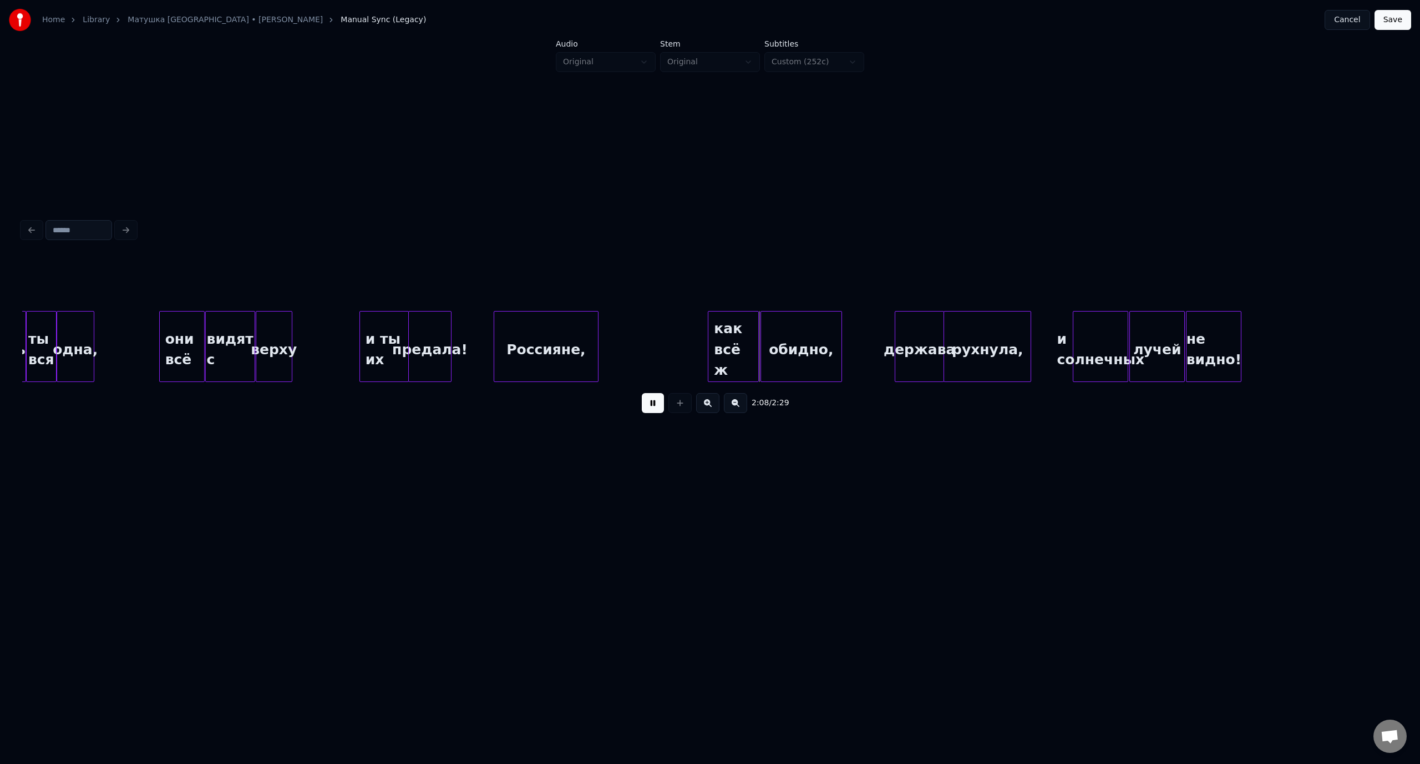
click at [642, 393] on button at bounding box center [653, 403] width 22 height 20
click at [842, 327] on div "обидно," at bounding box center [839, 349] width 80 height 75
click at [781, 326] on div "как всё ж" at bounding box center [774, 349] width 50 height 75
click at [380, 328] on div "и ты их" at bounding box center [384, 349] width 48 height 75
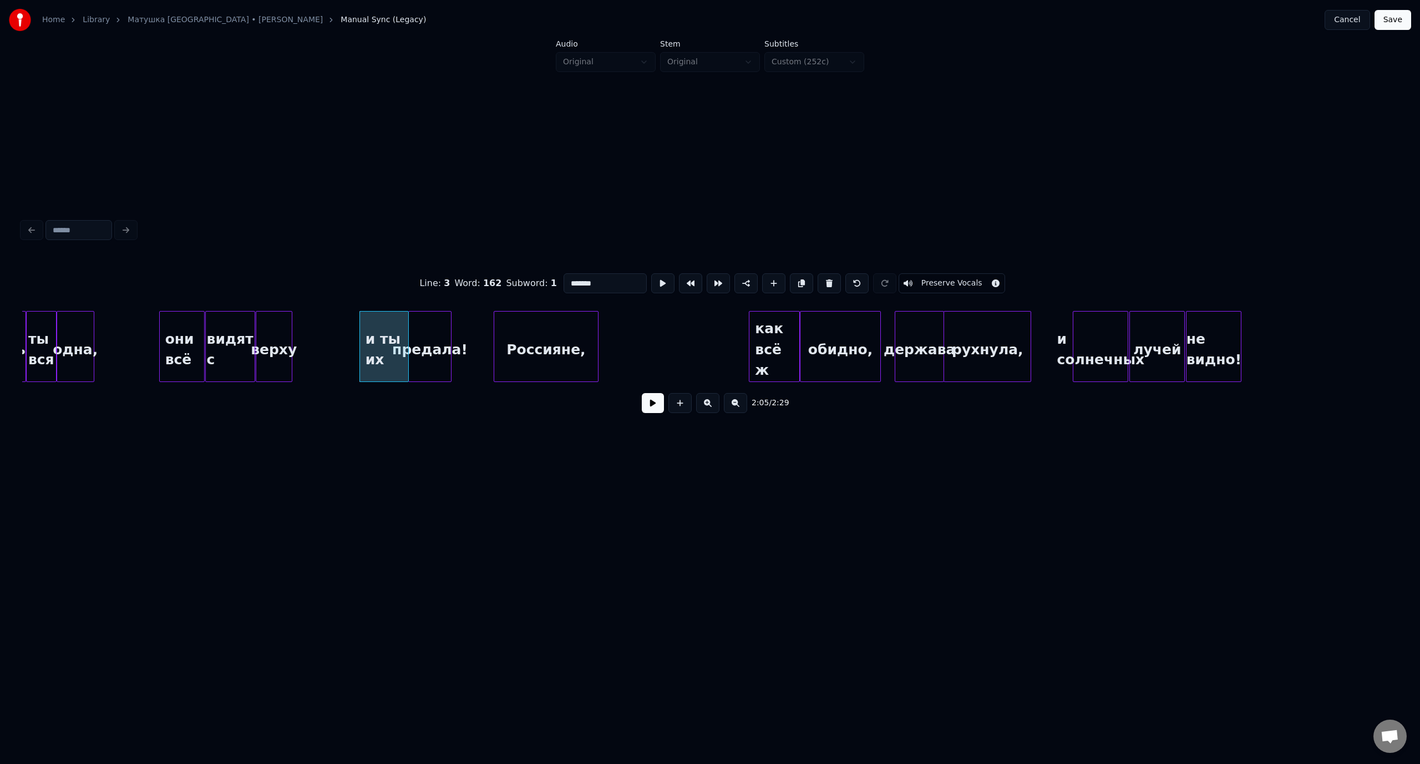
click at [642, 393] on button at bounding box center [653, 403] width 22 height 20
click at [659, 408] on button at bounding box center [653, 403] width 22 height 20
click at [1402, 17] on button "Save" at bounding box center [1392, 20] width 37 height 20
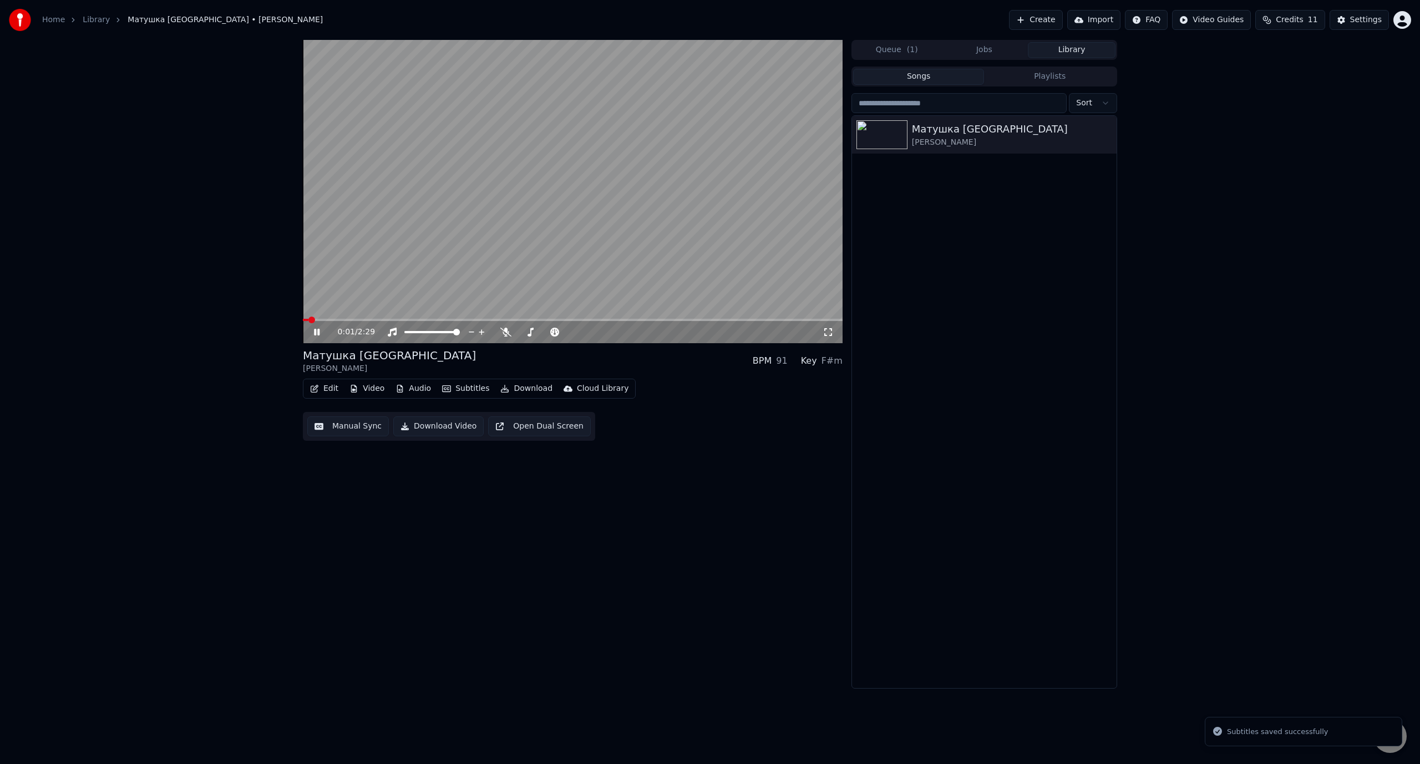
click at [317, 331] on icon at bounding box center [325, 332] width 26 height 9
click at [1061, 21] on button "Create" at bounding box center [1036, 20] width 54 height 20
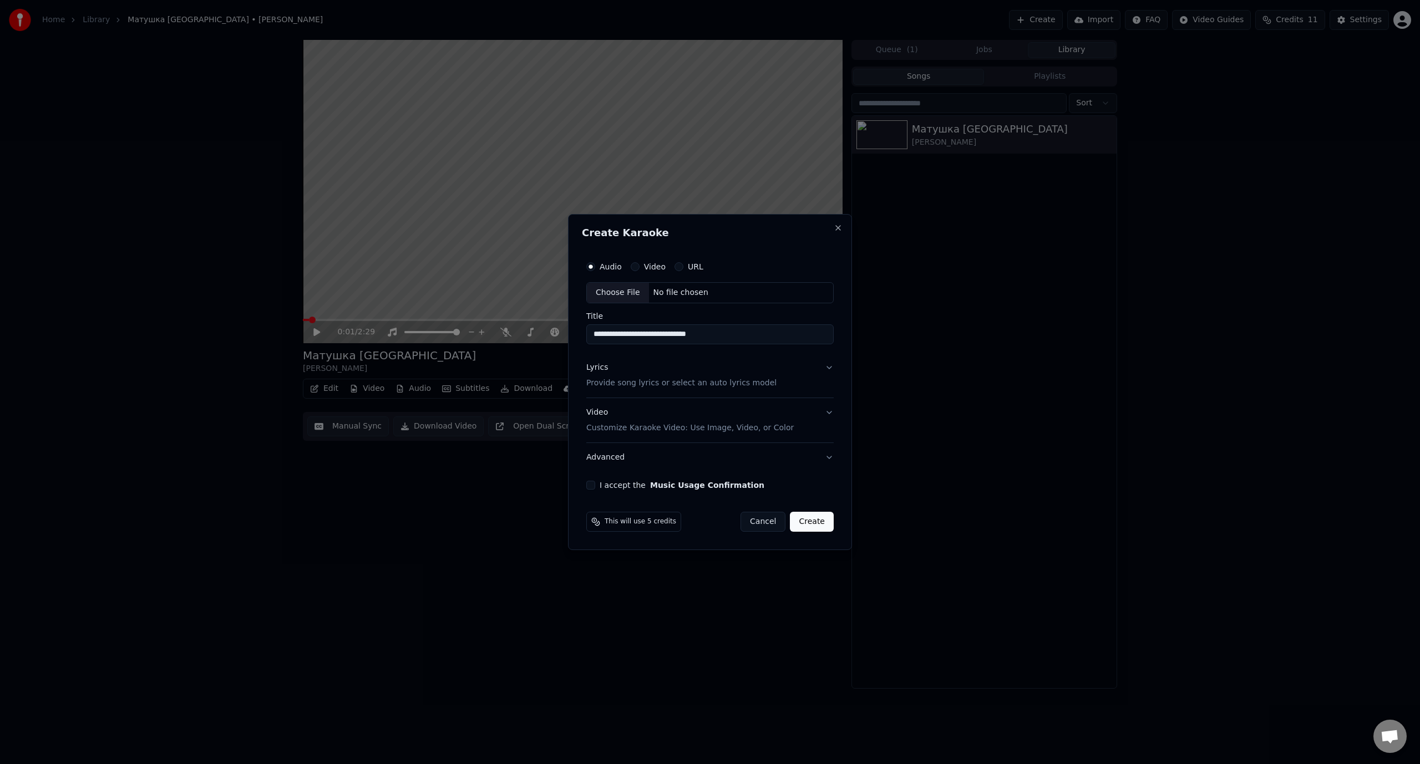
type input "**********"
click at [589, 486] on button "I accept the Music Usage Confirmation" at bounding box center [590, 485] width 9 height 9
click at [819, 519] on button "Create" at bounding box center [812, 522] width 44 height 20
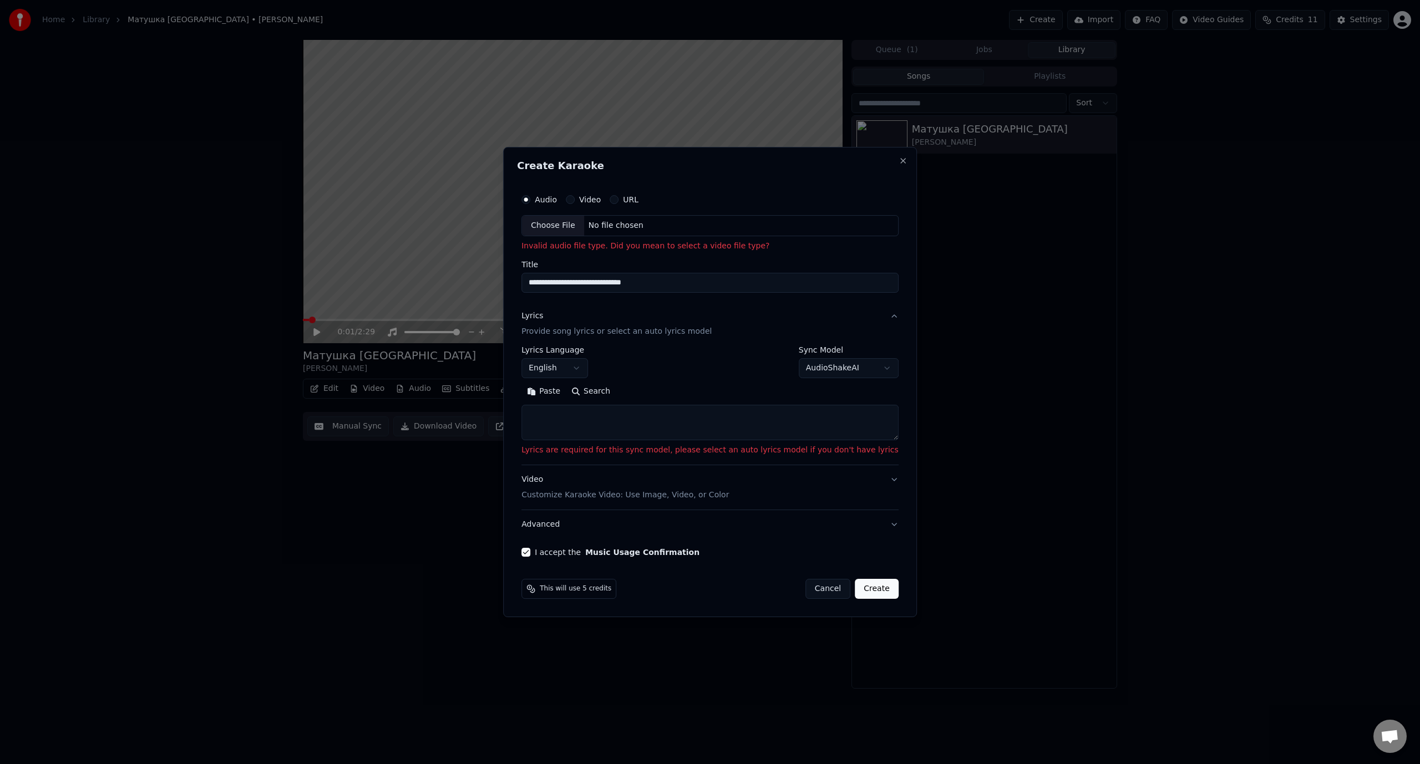
click at [809, 584] on button "Cancel" at bounding box center [827, 589] width 45 height 20
select select
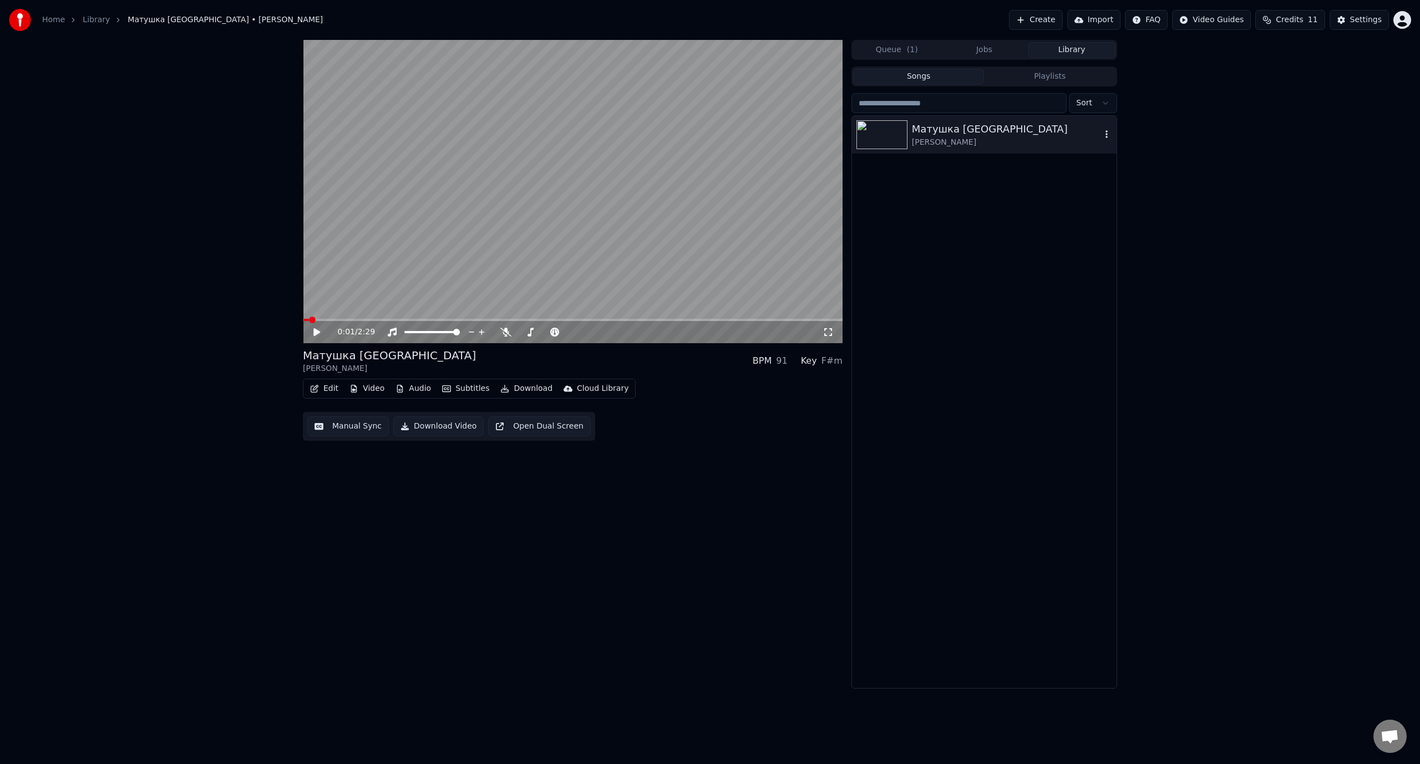
click at [1031, 138] on div "[PERSON_NAME]" at bounding box center [1006, 142] width 189 height 11
click at [1107, 133] on icon "button" at bounding box center [1106, 134] width 11 height 9
click at [512, 386] on button "Download" at bounding box center [526, 389] width 61 height 16
click at [525, 413] on div "Video [.mp4]" at bounding box center [536, 412] width 50 height 11
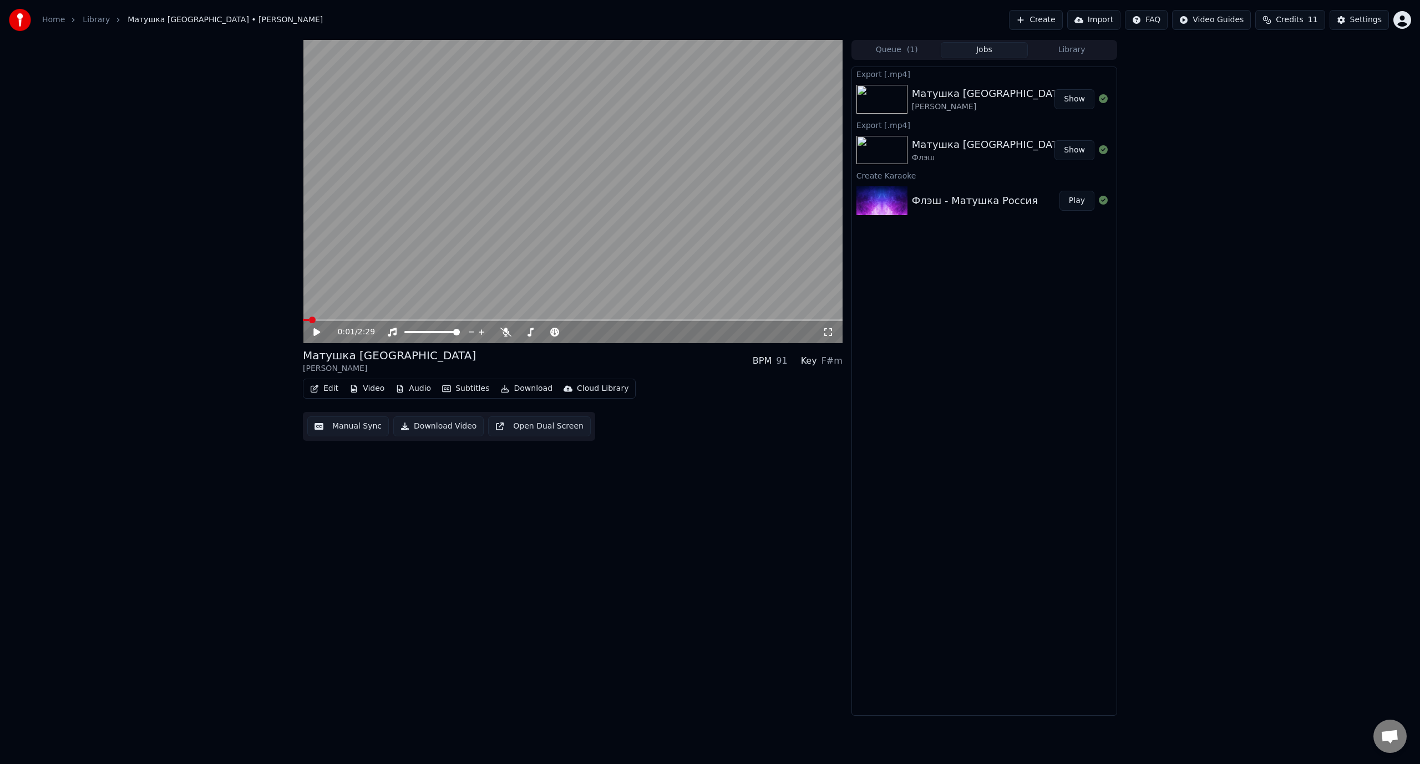
click at [1073, 99] on button "Show" at bounding box center [1074, 99] width 40 height 20
